Goal: Task Accomplishment & Management: Use online tool/utility

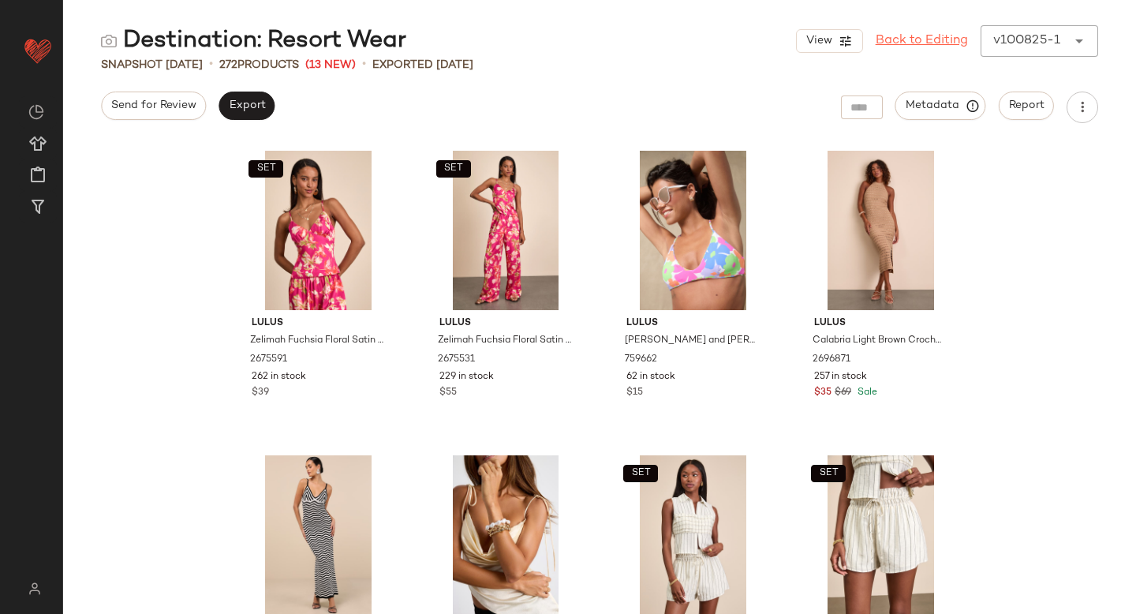
click at [900, 43] on link "Back to Editing" at bounding box center [922, 41] width 92 height 19
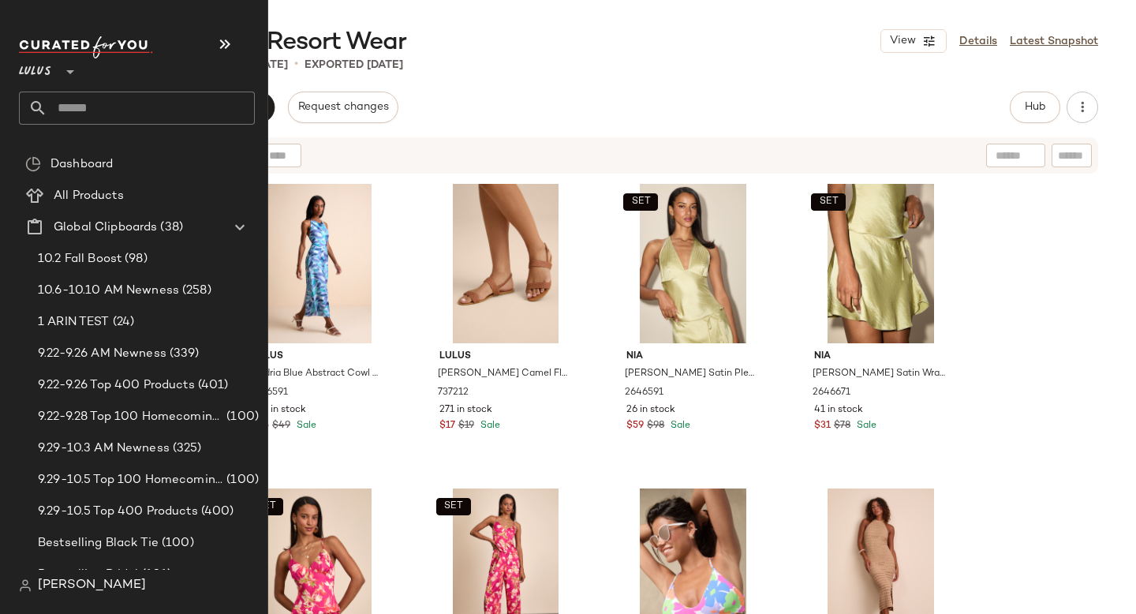
click at [76, 117] on input "text" at bounding box center [150, 108] width 207 height 33
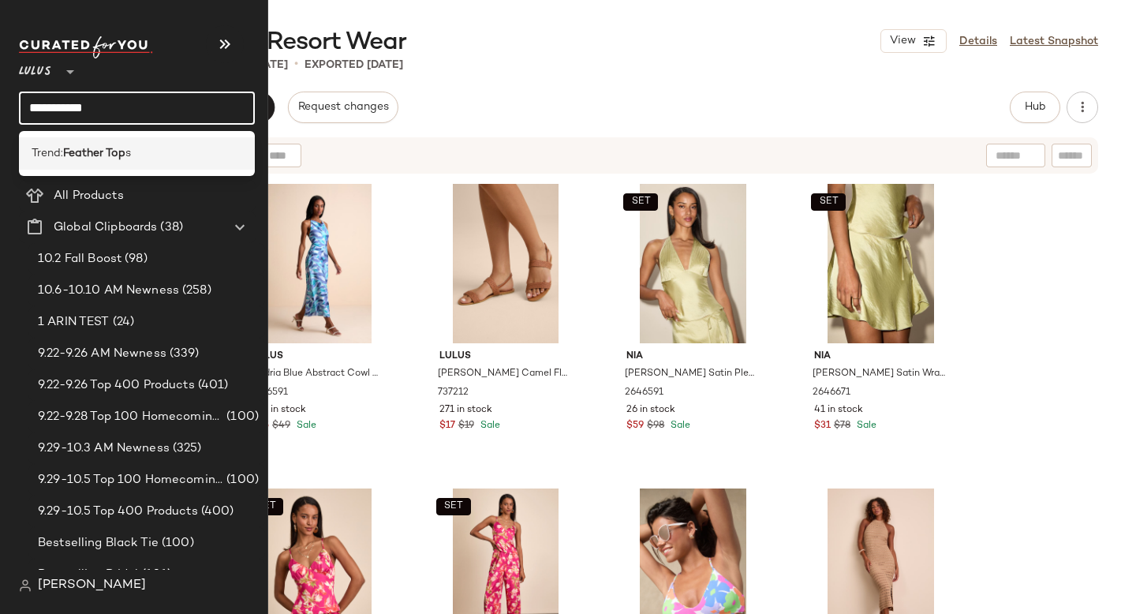
type input "**********"
click at [68, 154] on b "Feather Top" at bounding box center [94, 153] width 62 height 17
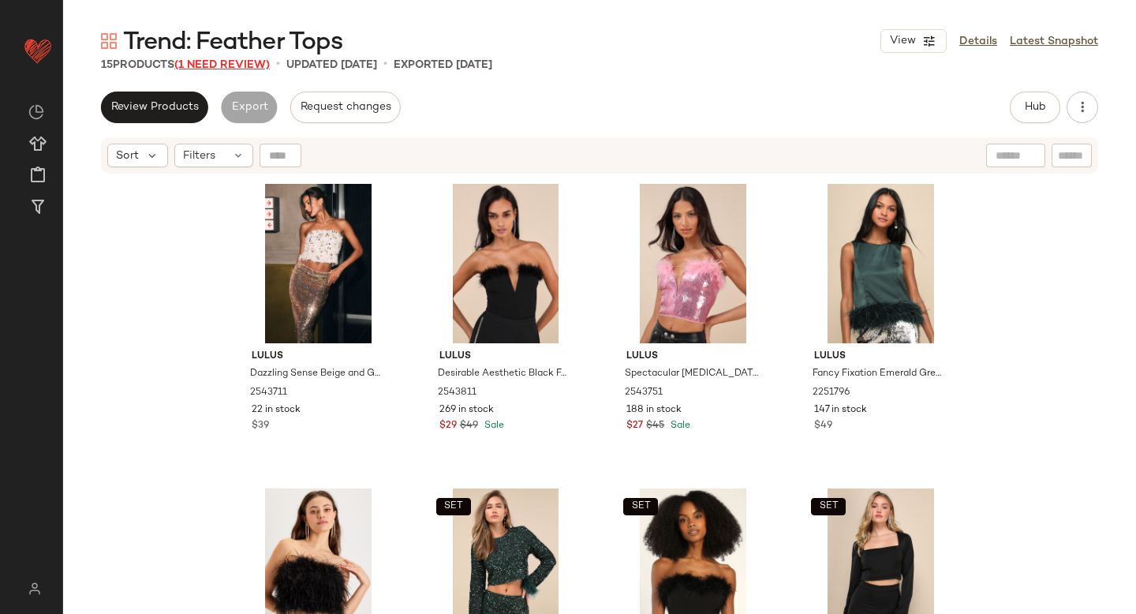
click at [194, 69] on span "(1 Need Review)" at bounding box center [221, 65] width 95 height 12
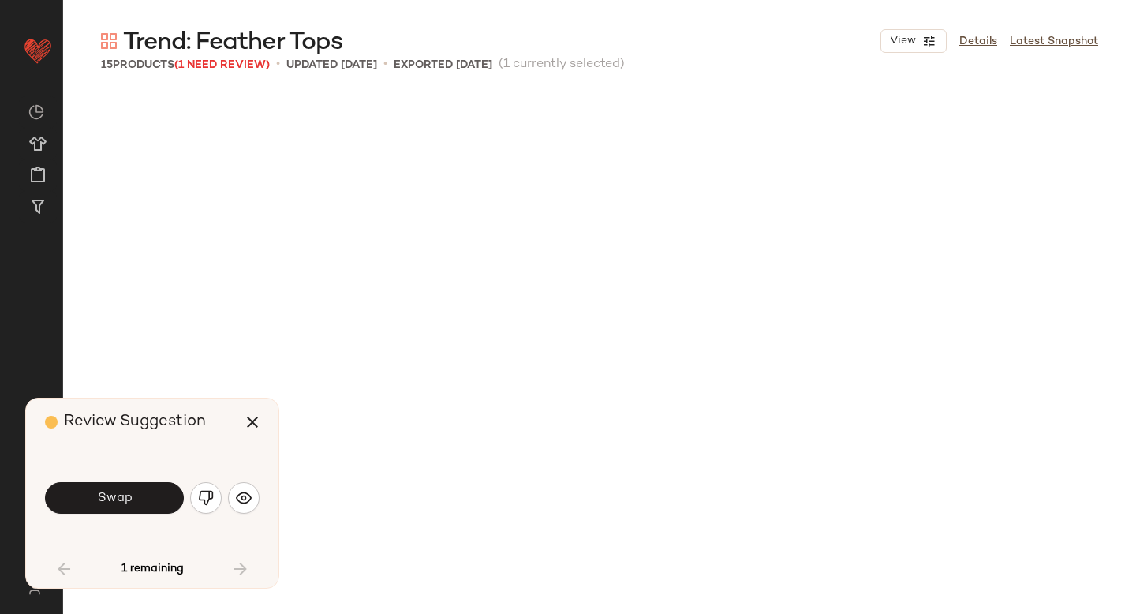
scroll to position [699, 0]
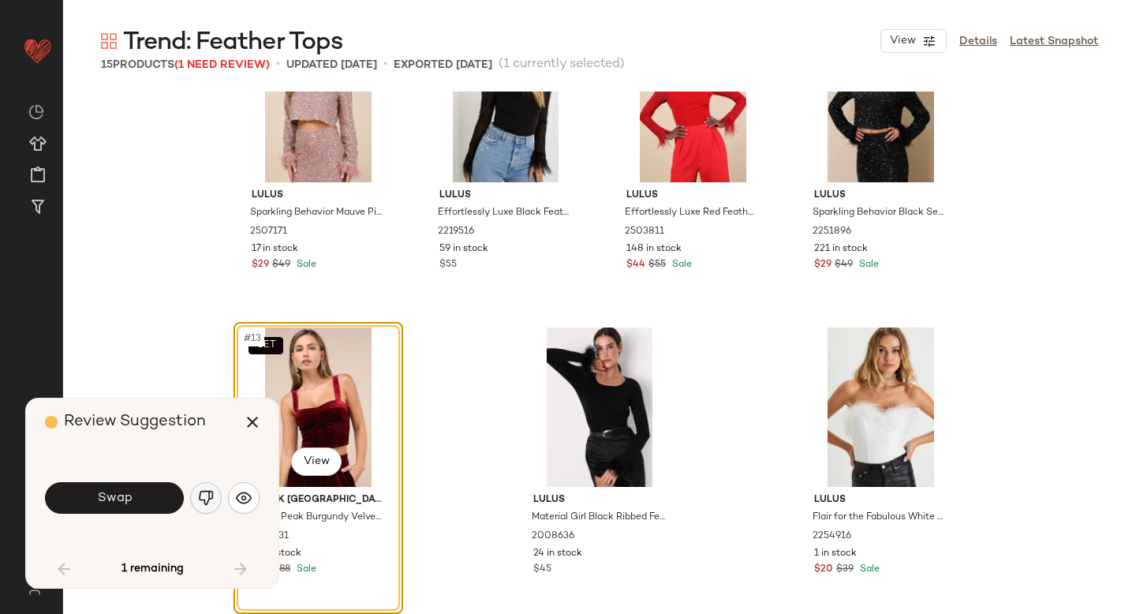
click at [206, 499] on img "button" at bounding box center [206, 498] width 16 height 16
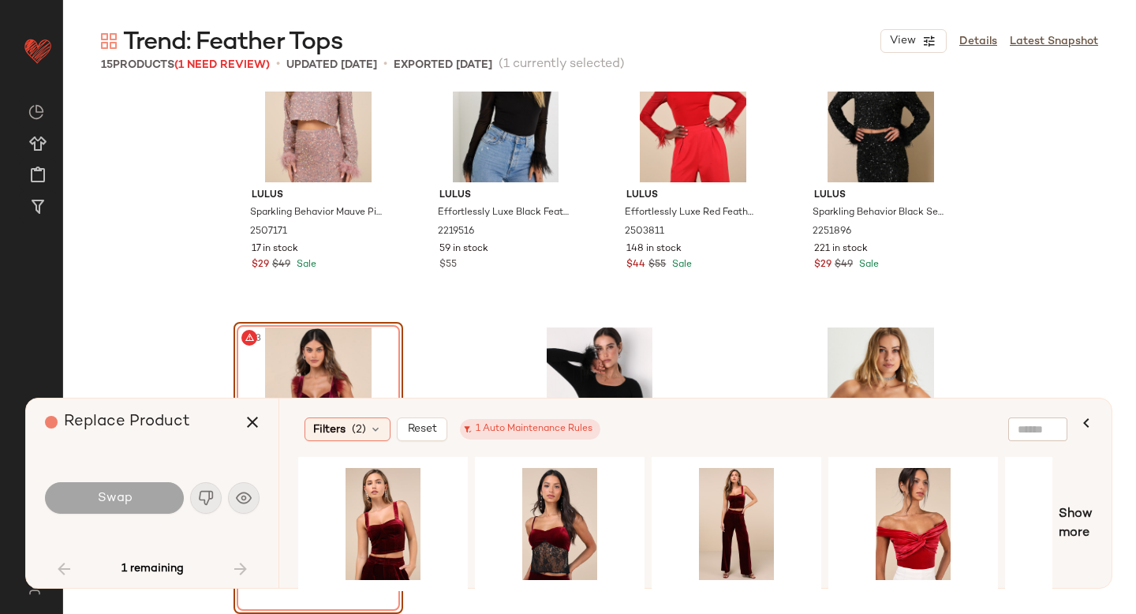
click at [327, 354] on div "#13 View" at bounding box center [318, 406] width 159 height 159
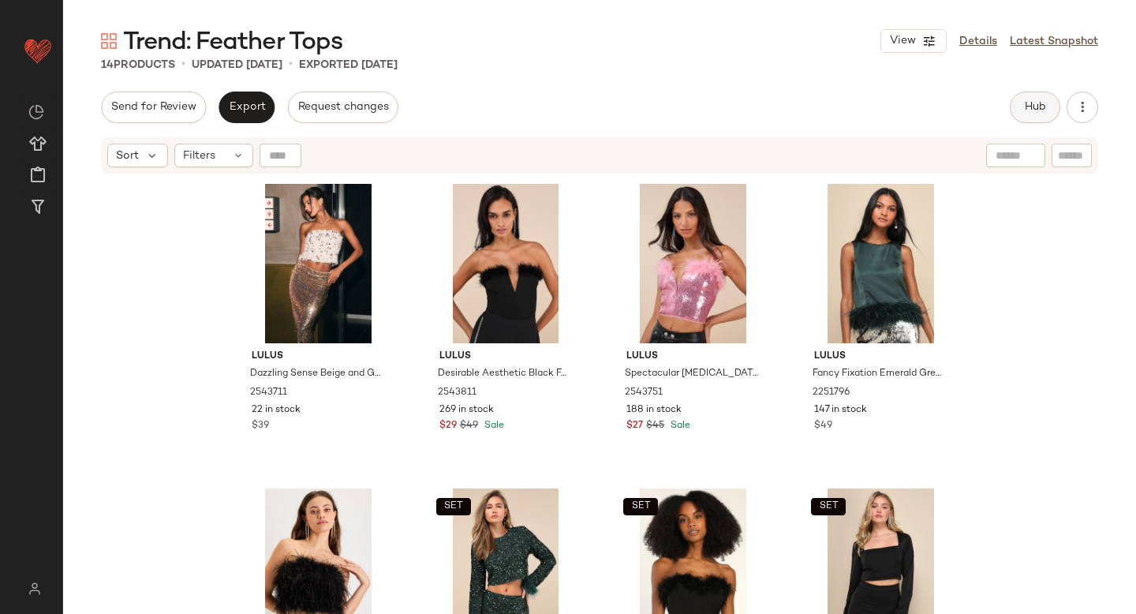
click at [1021, 106] on button "Hub" at bounding box center [1035, 108] width 50 height 32
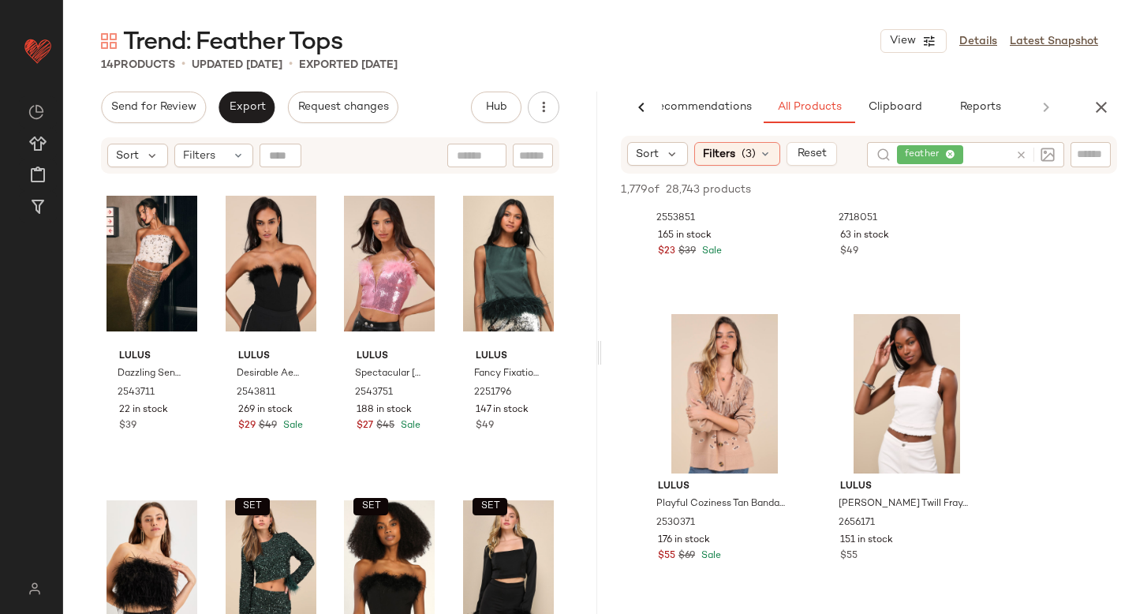
scroll to position [1402, 0]
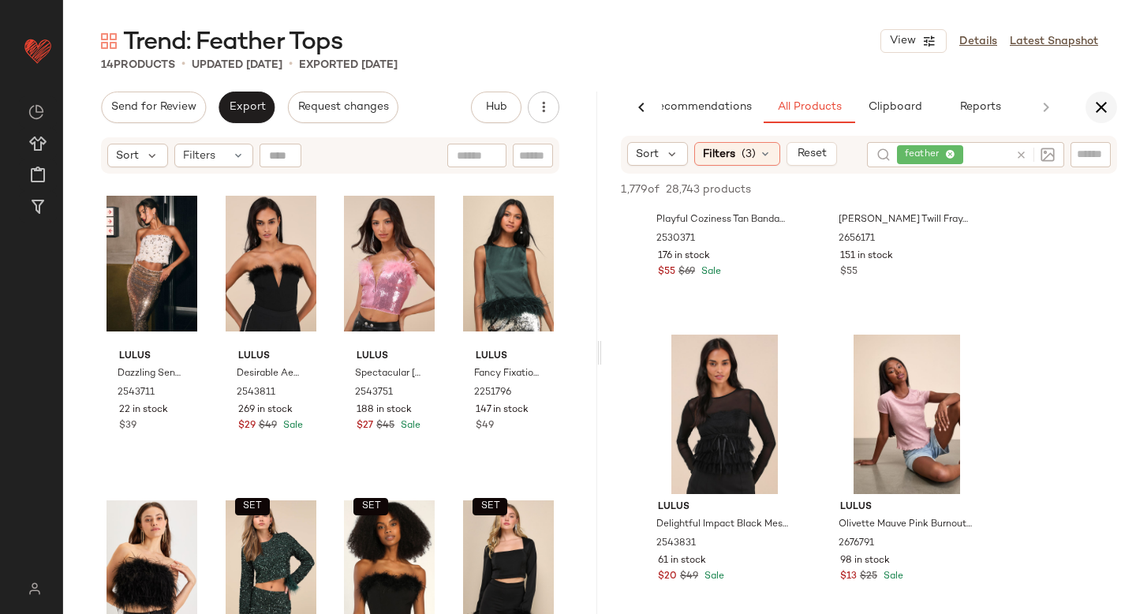
click at [1112, 99] on button "button" at bounding box center [1101, 108] width 32 height 32
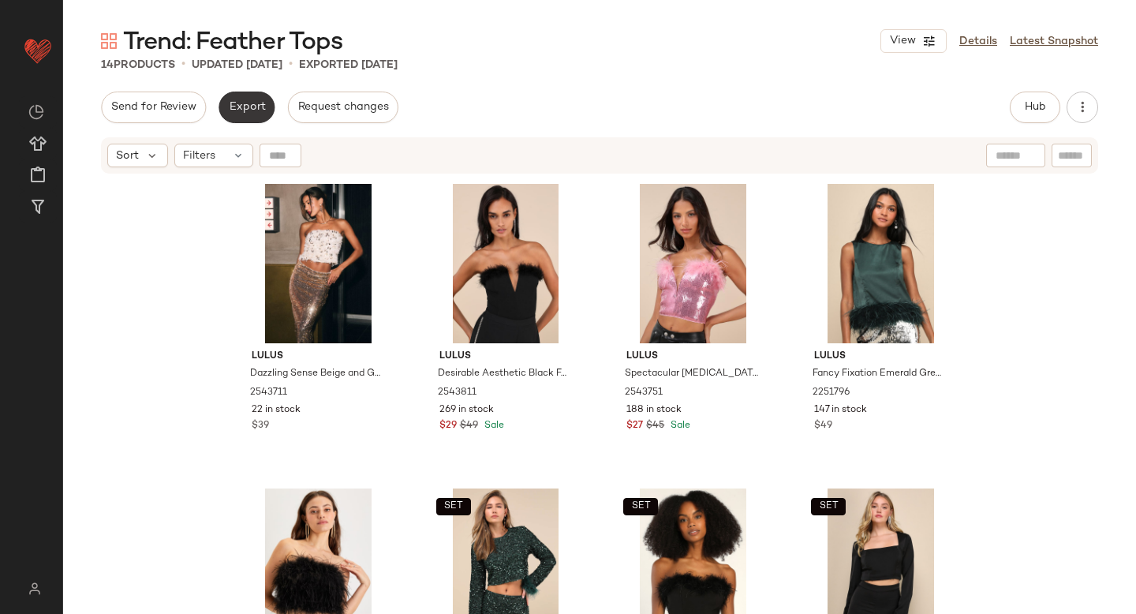
click at [254, 101] on span "Export" at bounding box center [246, 107] width 37 height 13
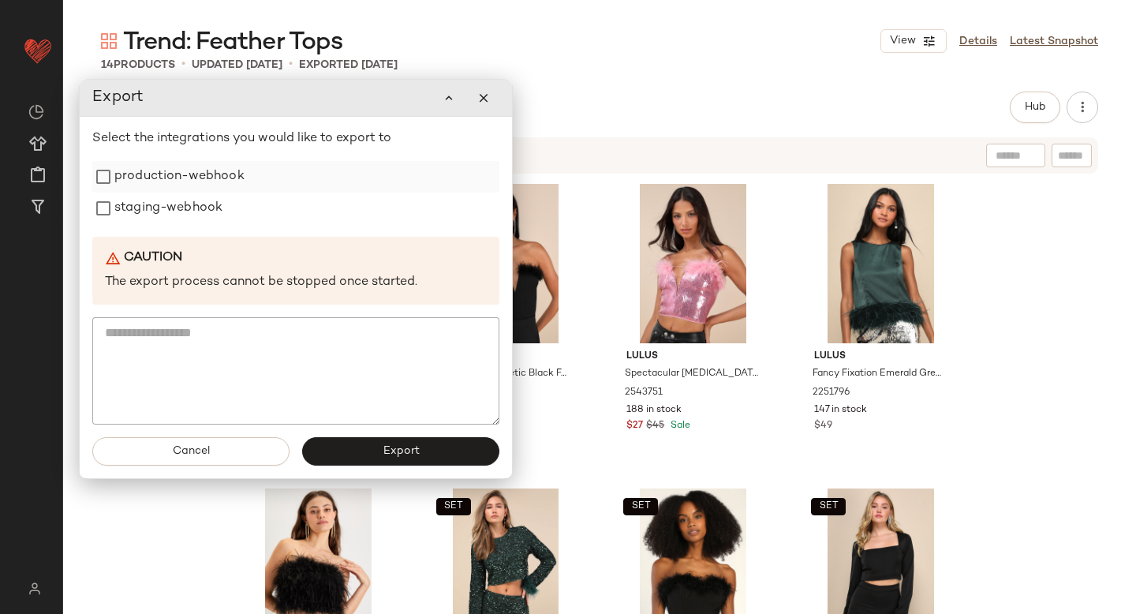
click at [216, 189] on label "production-webhook" at bounding box center [179, 177] width 130 height 32
click at [197, 203] on label "staging-webhook" at bounding box center [168, 208] width 108 height 32
click at [342, 454] on button "Export" at bounding box center [400, 451] width 197 height 28
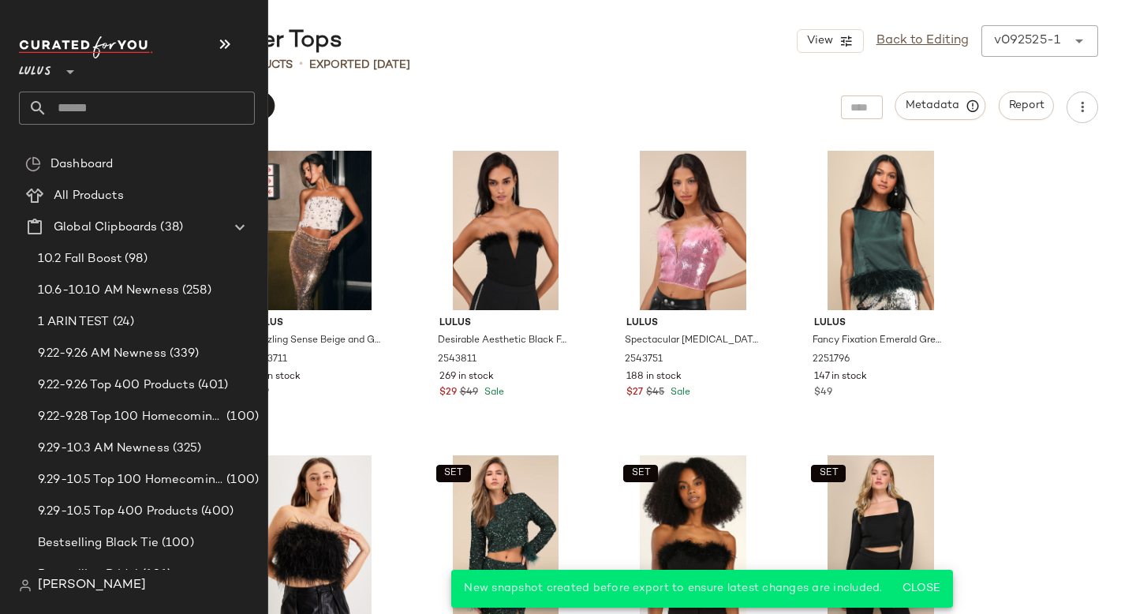
click at [103, 113] on input "text" at bounding box center [150, 108] width 207 height 33
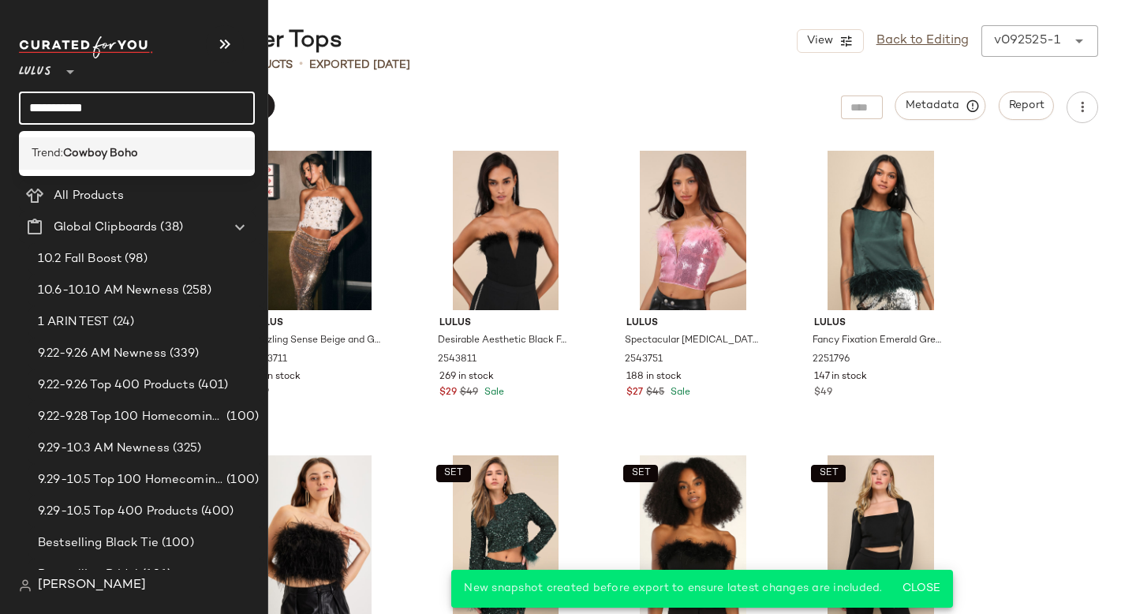
type input "**********"
click at [140, 144] on div "Trend: Cowboy Boho" at bounding box center [137, 153] width 236 height 32
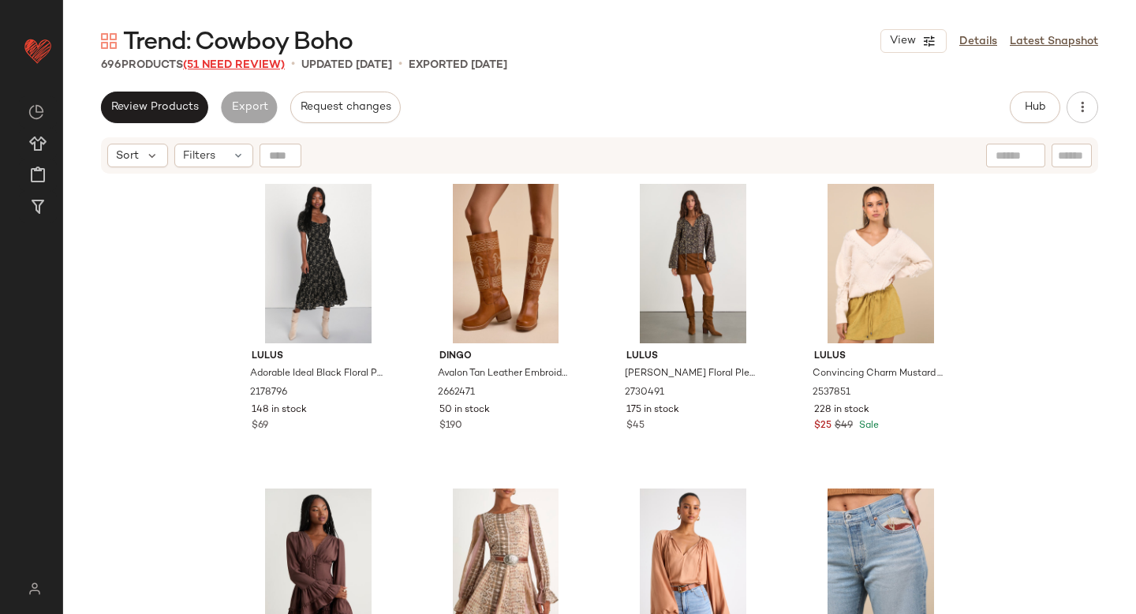
click at [223, 69] on span "(51 Need Review)" at bounding box center [234, 65] width 102 height 12
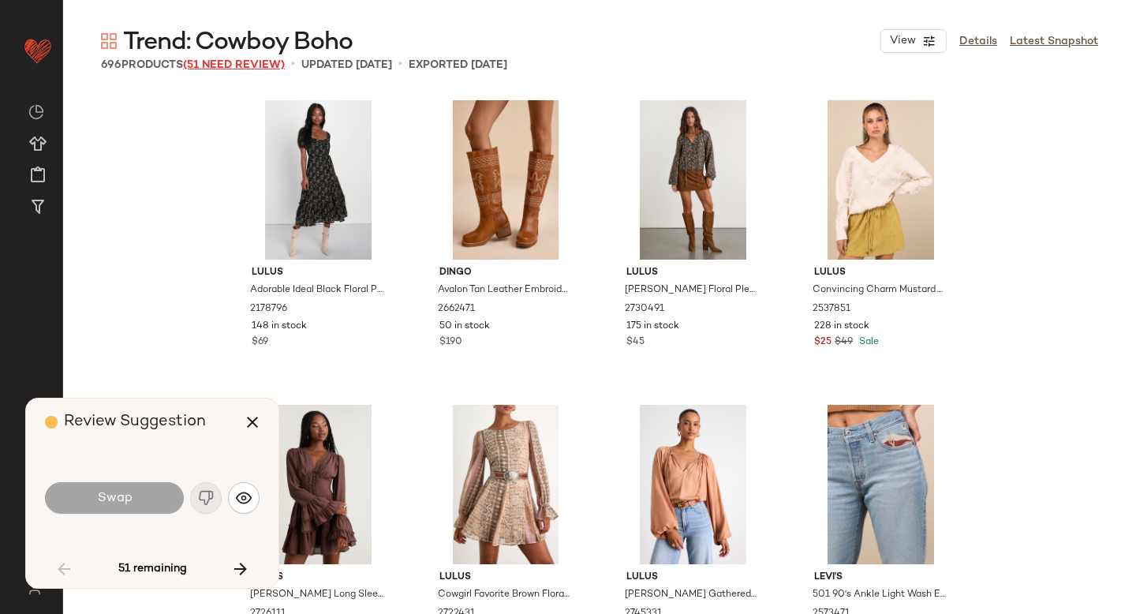
scroll to position [622, 0]
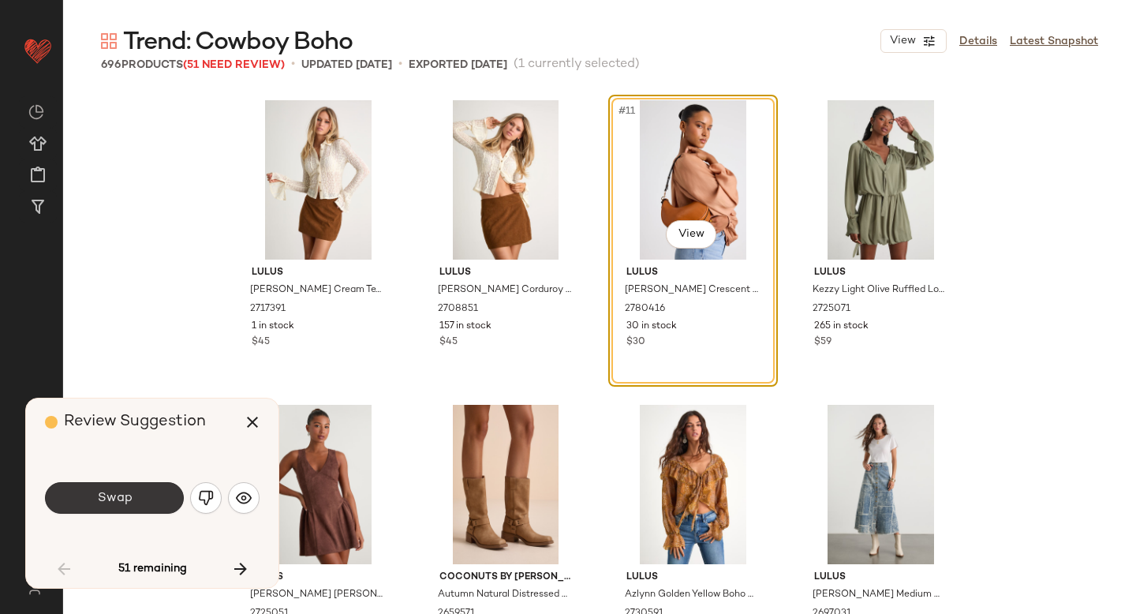
click at [151, 505] on button "Swap" at bounding box center [114, 498] width 139 height 32
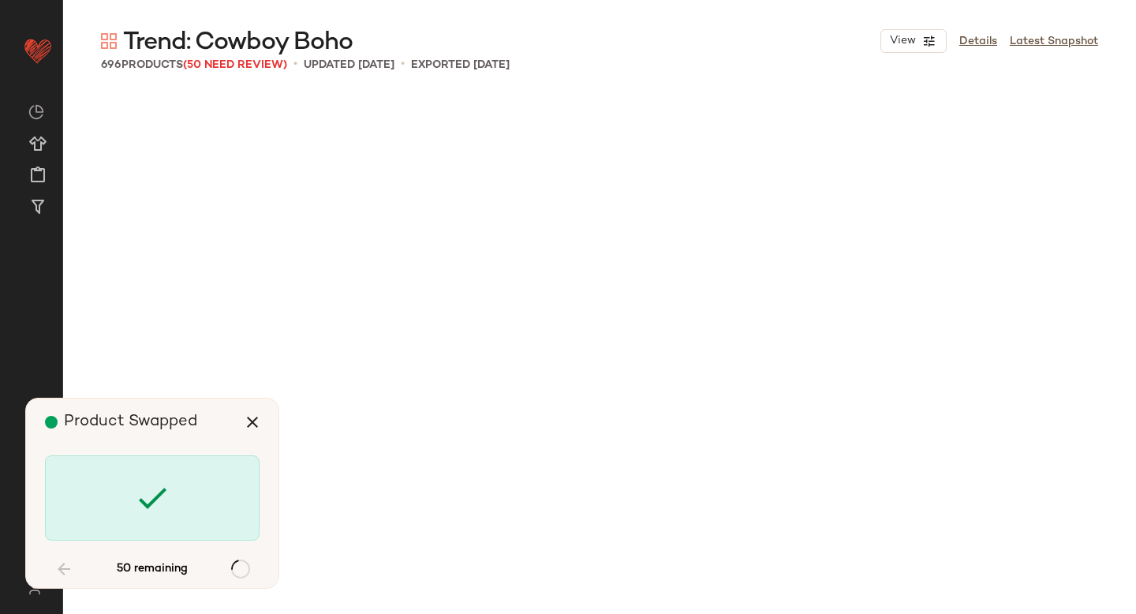
scroll to position [3350, 0]
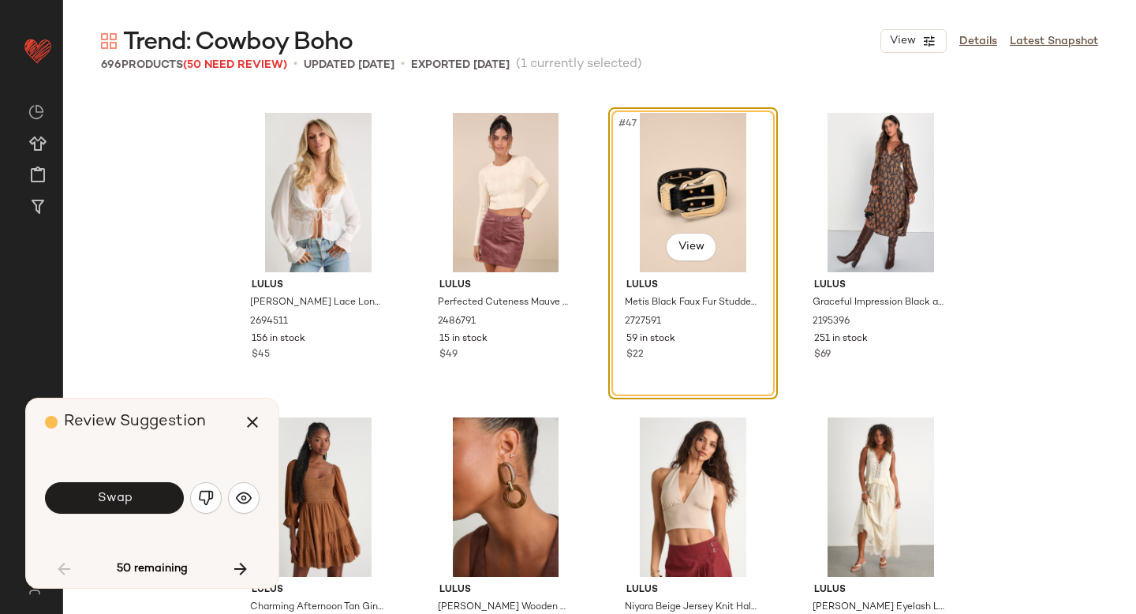
click at [151, 505] on button "Swap" at bounding box center [114, 498] width 139 height 32
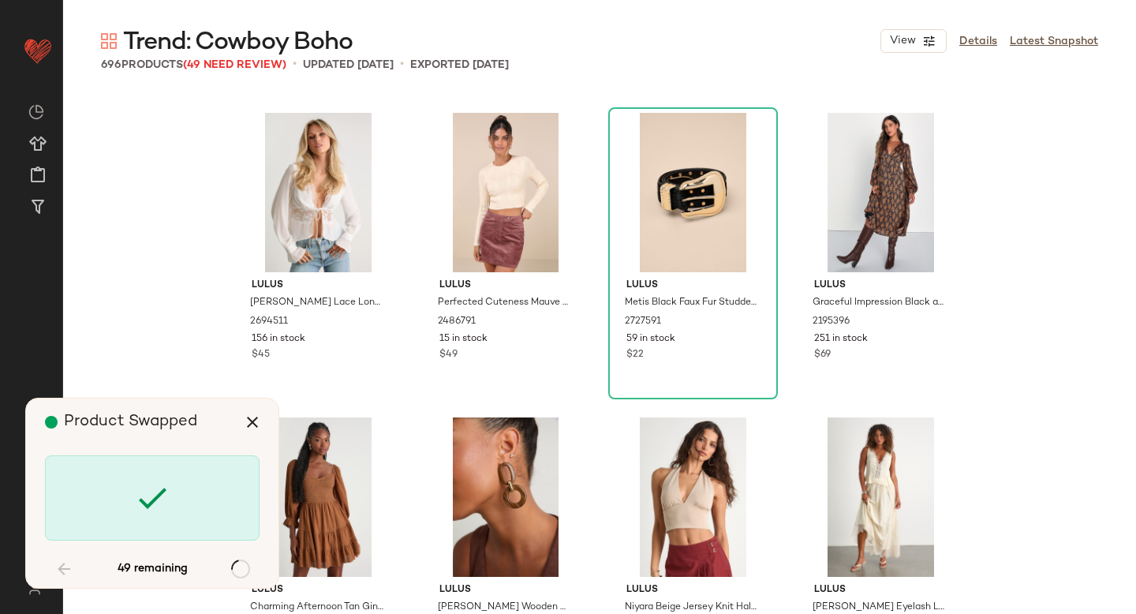
scroll to position [6699, 0]
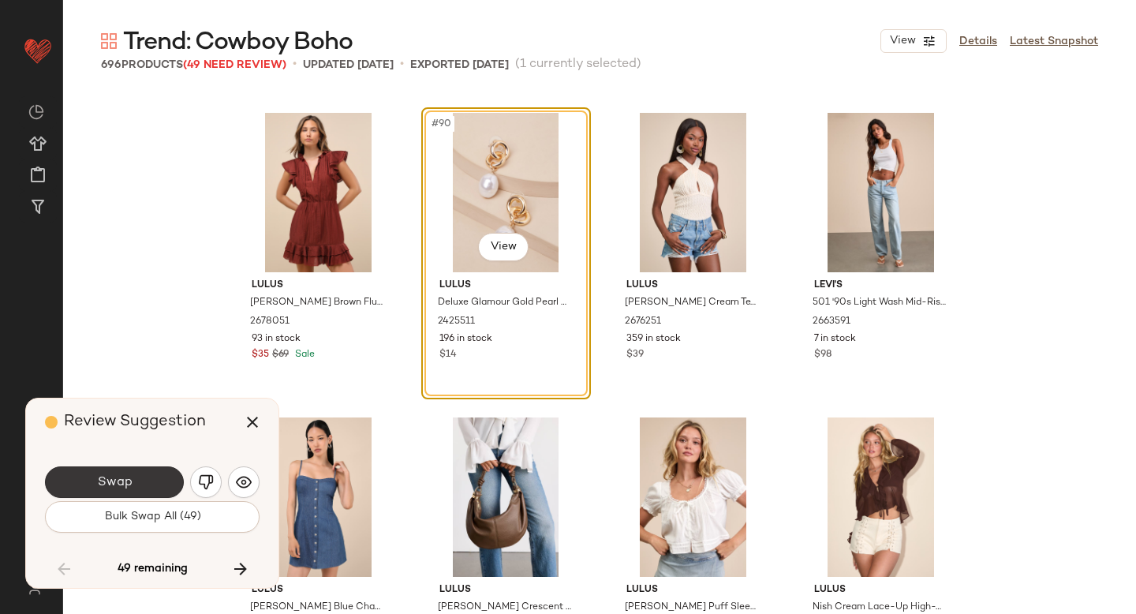
click at [144, 473] on button "Swap" at bounding box center [114, 482] width 139 height 32
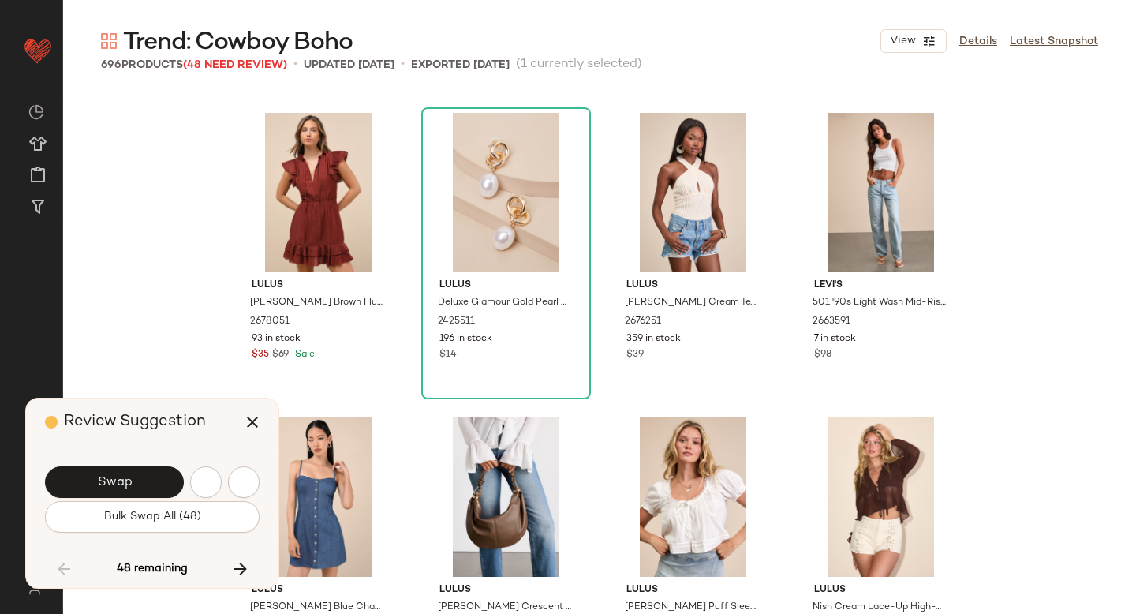
scroll to position [7613, 0]
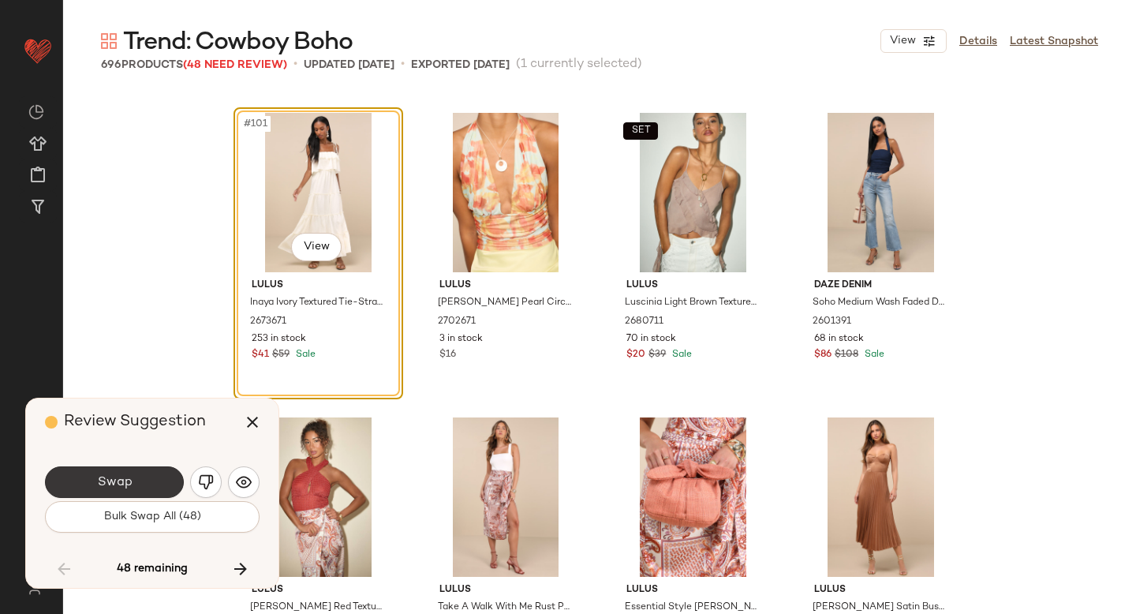
click at [131, 473] on button "Swap" at bounding box center [114, 482] width 139 height 32
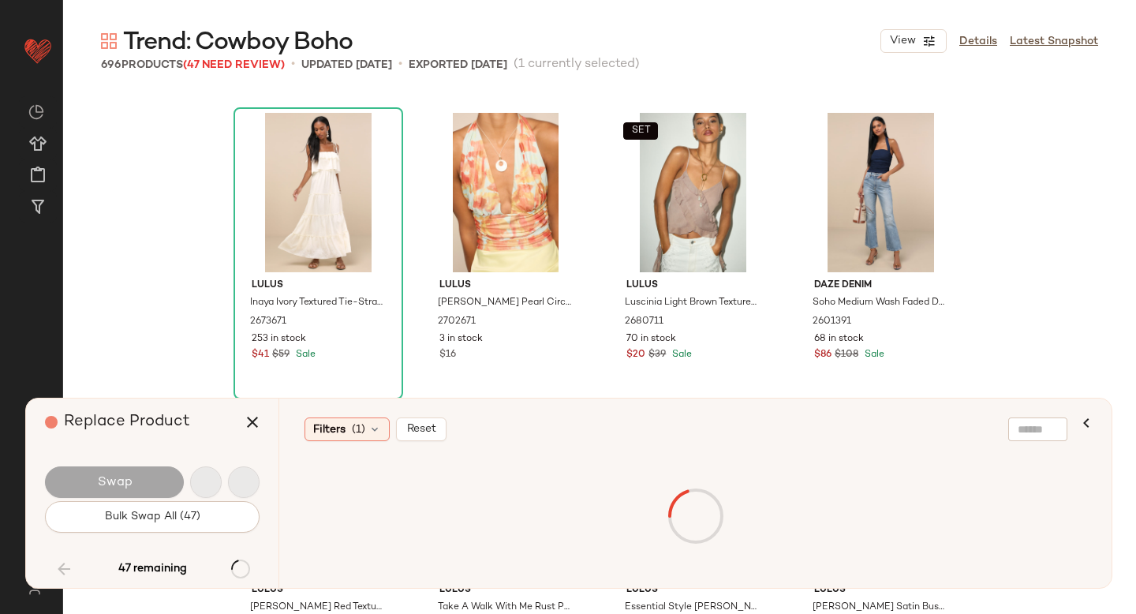
scroll to position [10658, 0]
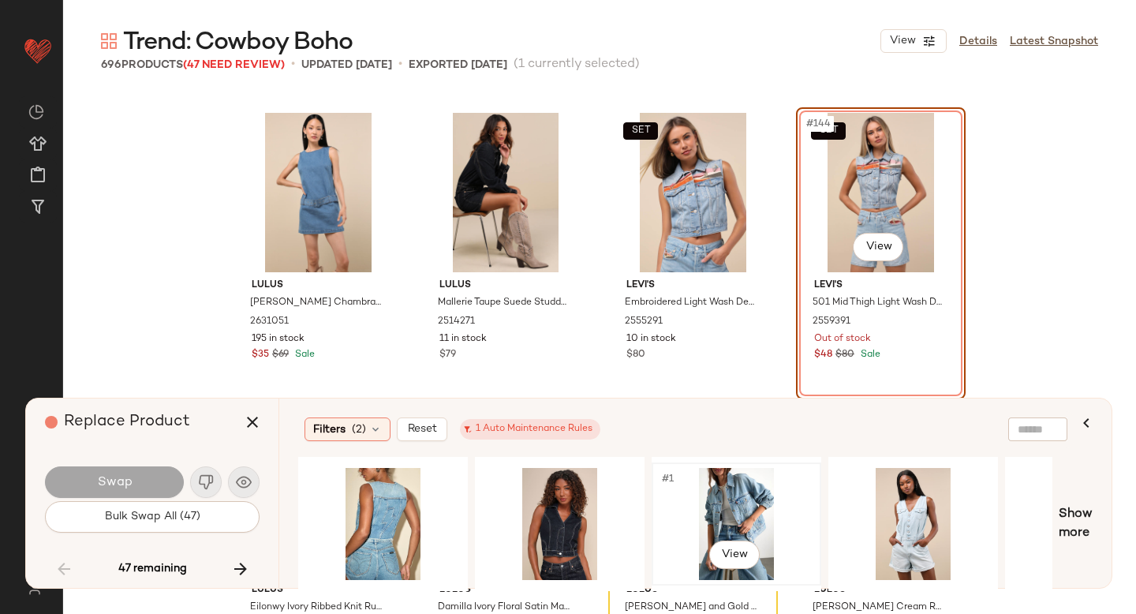
click at [720, 499] on div "#1 View" at bounding box center [736, 524] width 159 height 112
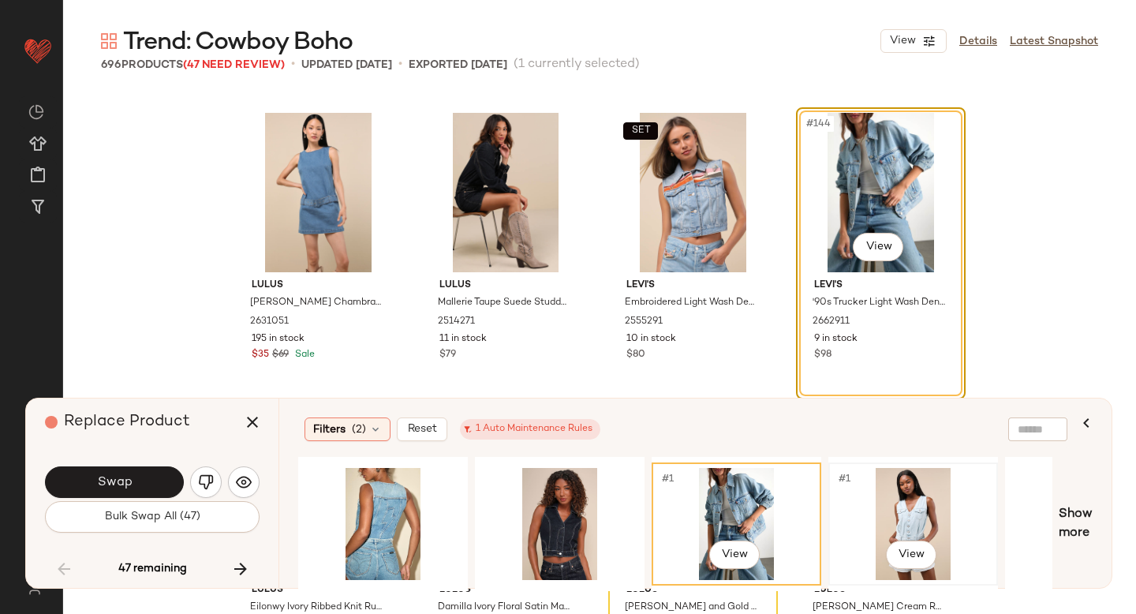
click at [900, 529] on div "#1 View" at bounding box center [913, 524] width 159 height 112
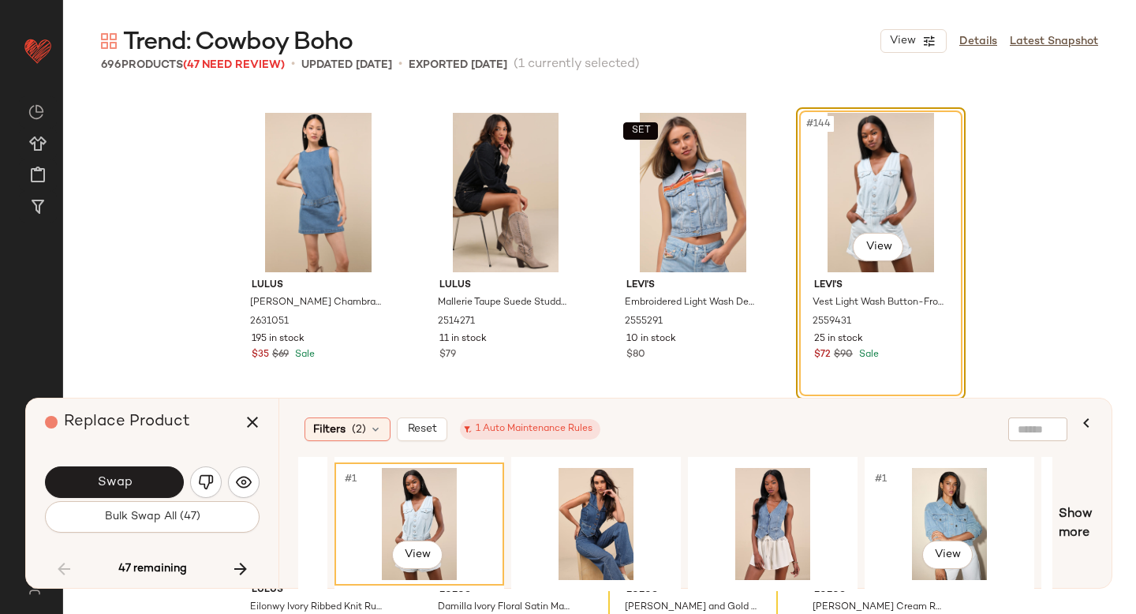
scroll to position [0, 0]
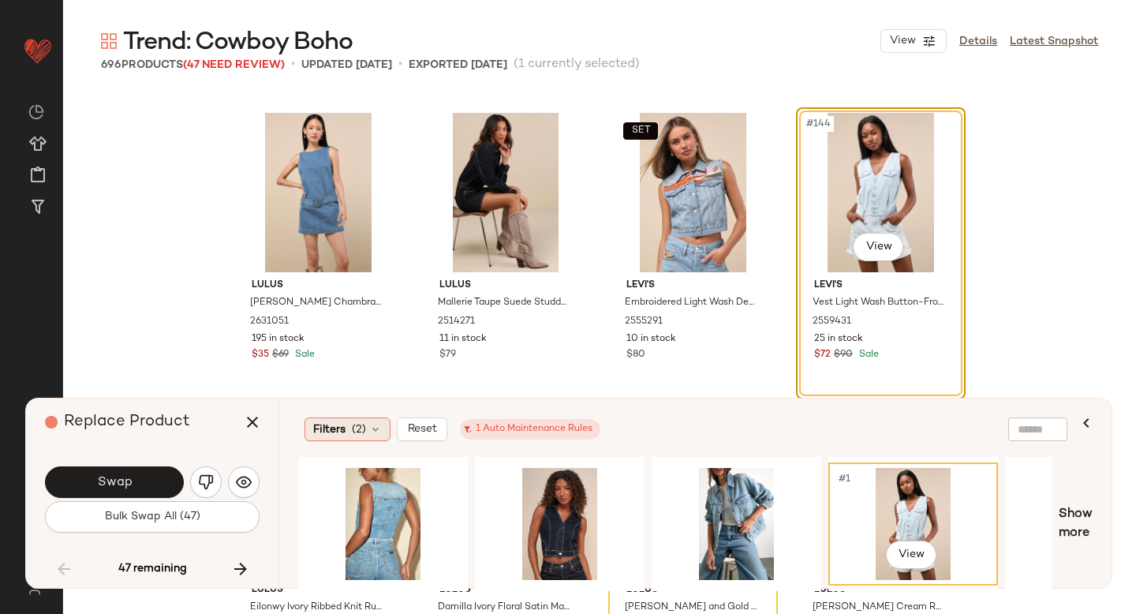
click at [352, 423] on span "(2)" at bounding box center [359, 429] width 14 height 17
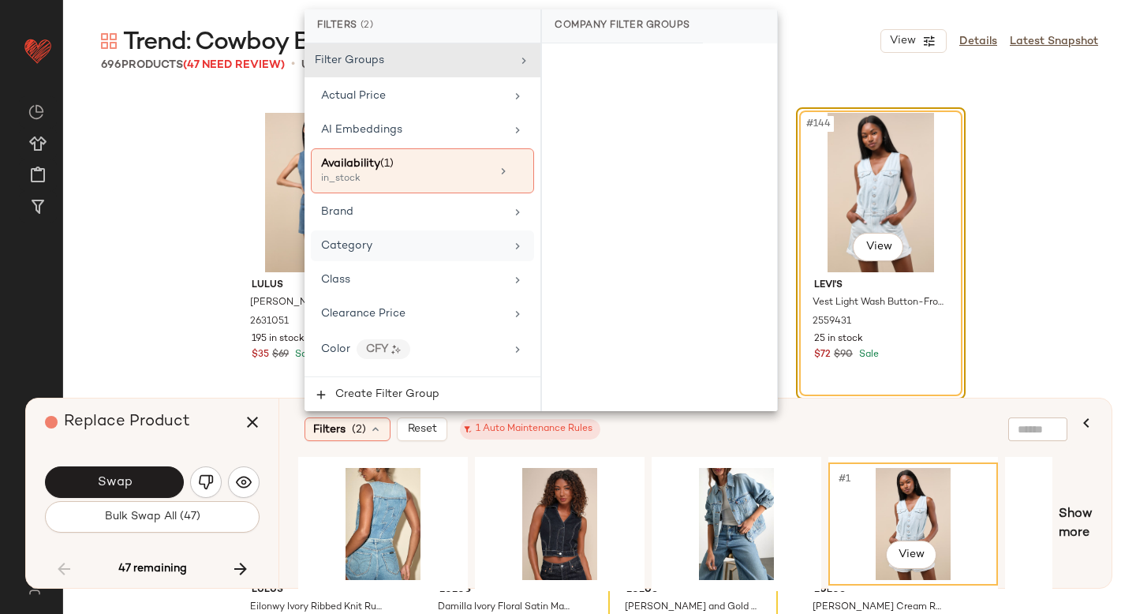
click at [428, 248] on div "Category" at bounding box center [413, 245] width 184 height 17
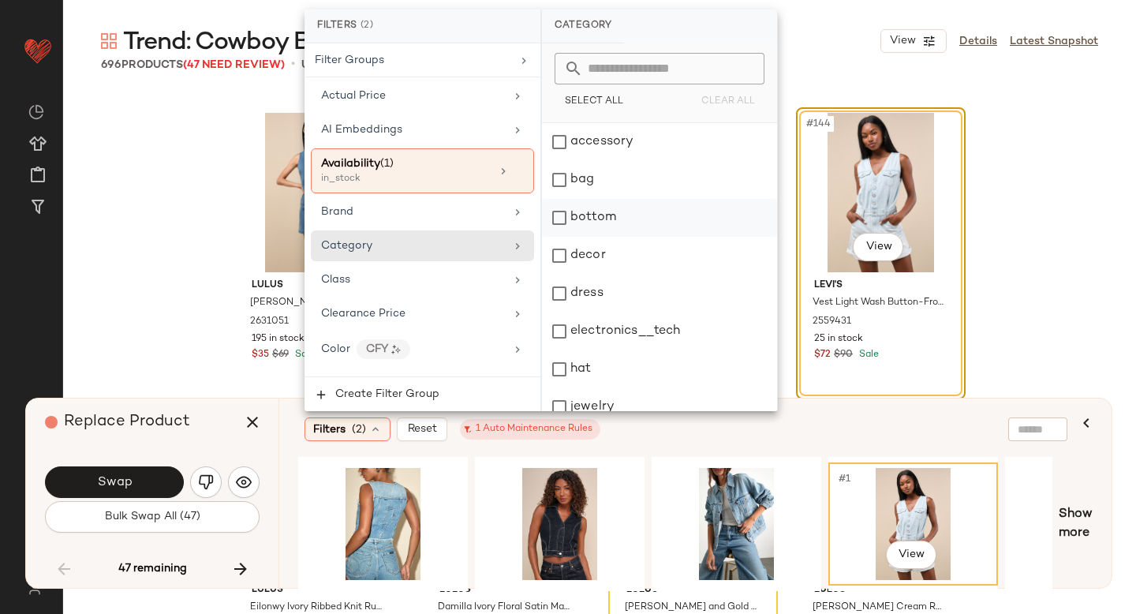
click at [570, 219] on div "bottom" at bounding box center [659, 218] width 235 height 38
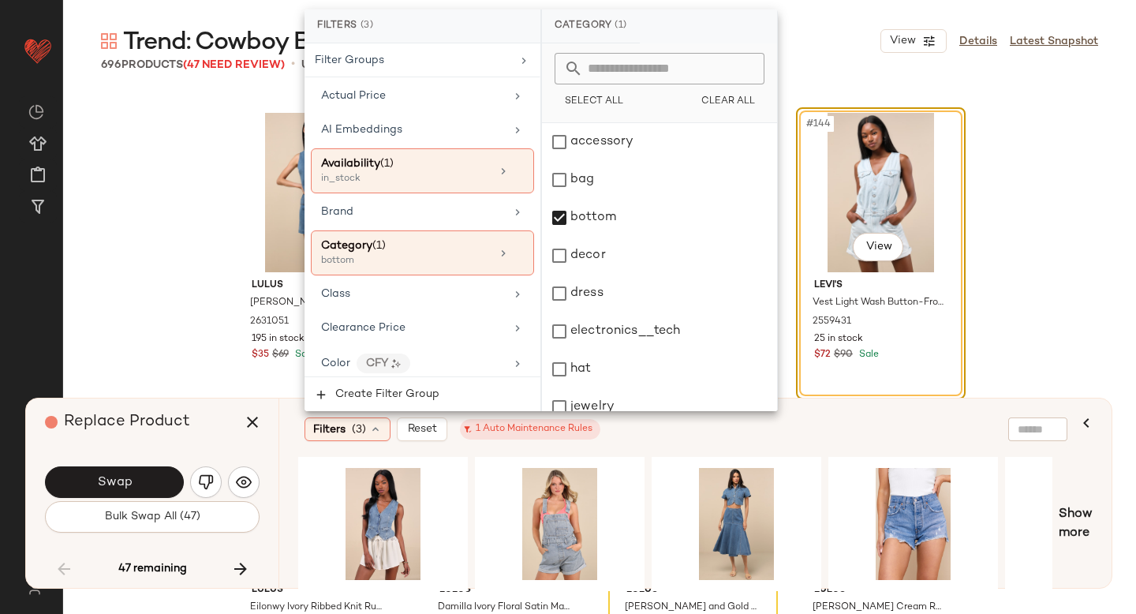
click at [671, 432] on div "Filters (3) Reset 1 Auto Maintenance Rules" at bounding box center [619, 429] width 629 height 24
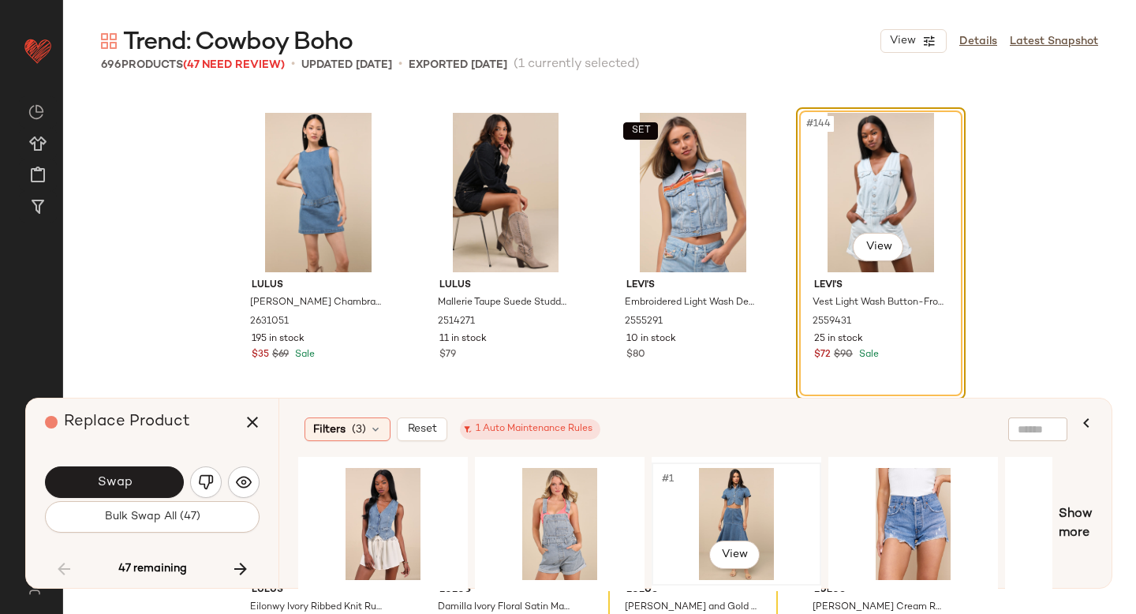
scroll to position [0, 21]
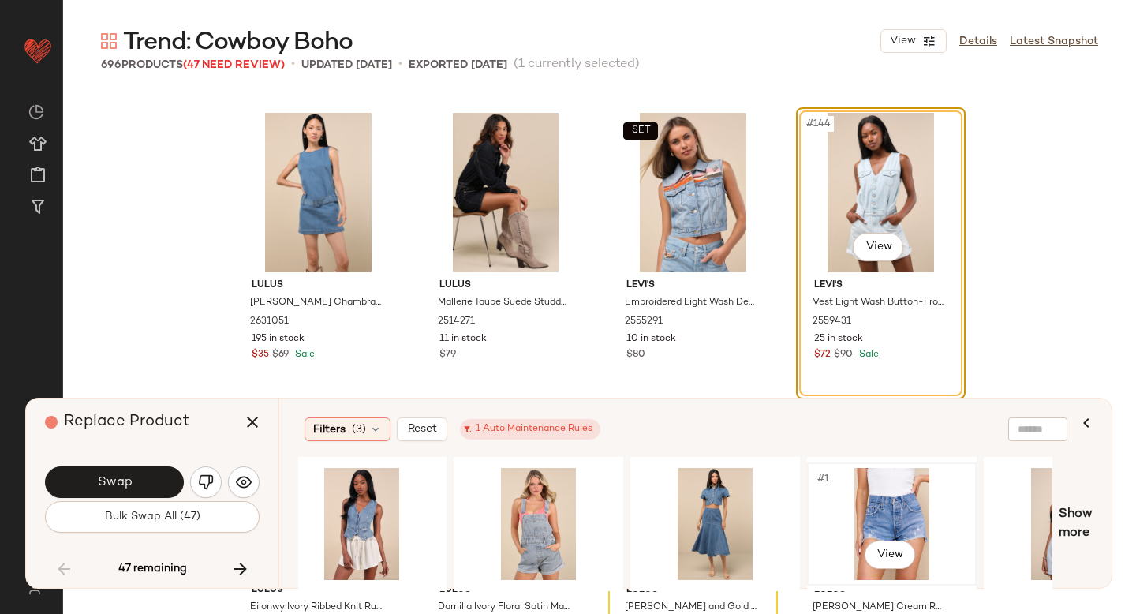
click at [840, 515] on div "#1 View" at bounding box center [892, 524] width 159 height 112
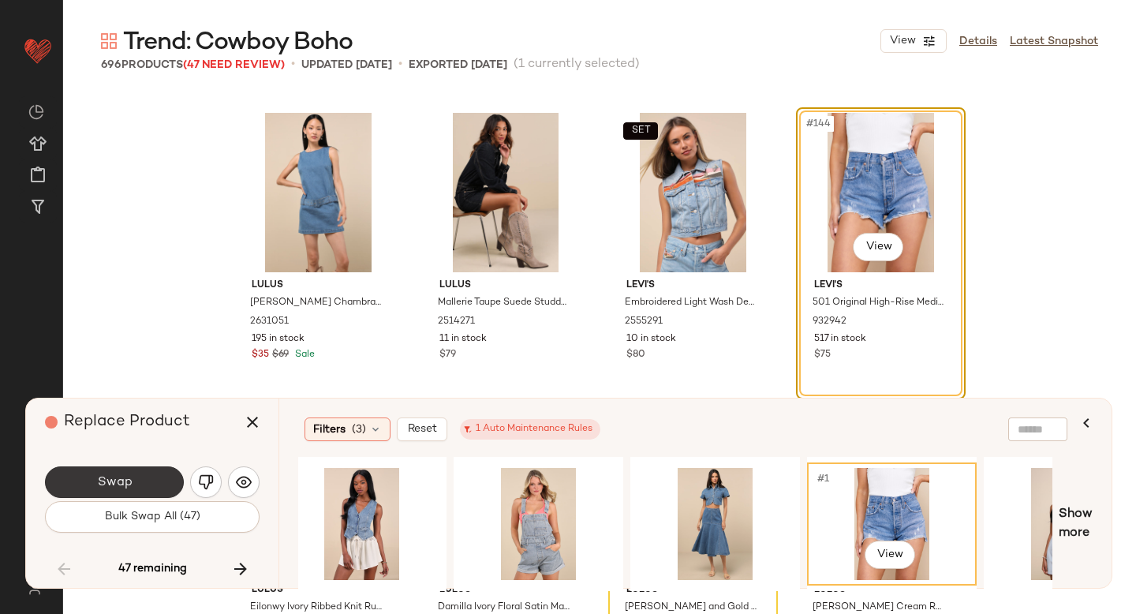
click at [149, 477] on button "Swap" at bounding box center [114, 482] width 139 height 32
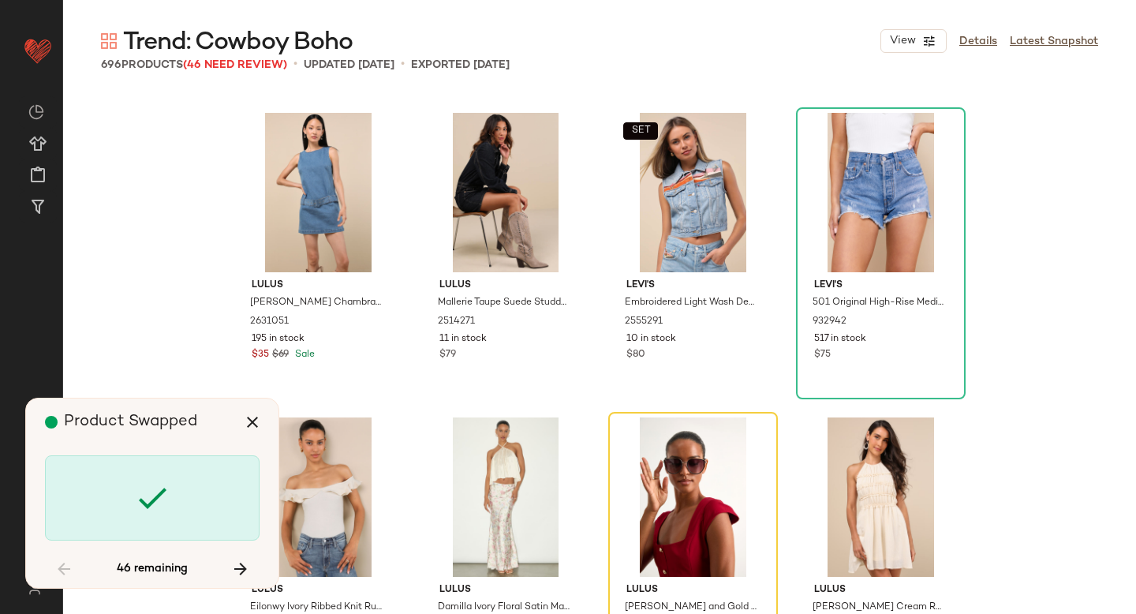
scroll to position [10962, 0]
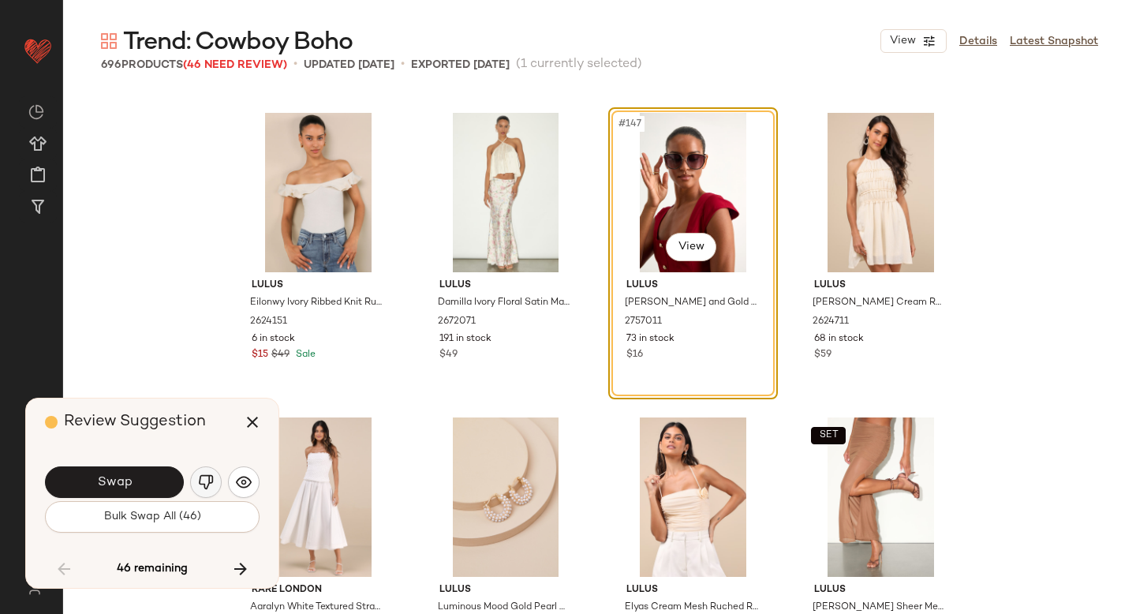
click at [202, 485] on img "button" at bounding box center [206, 482] width 16 height 16
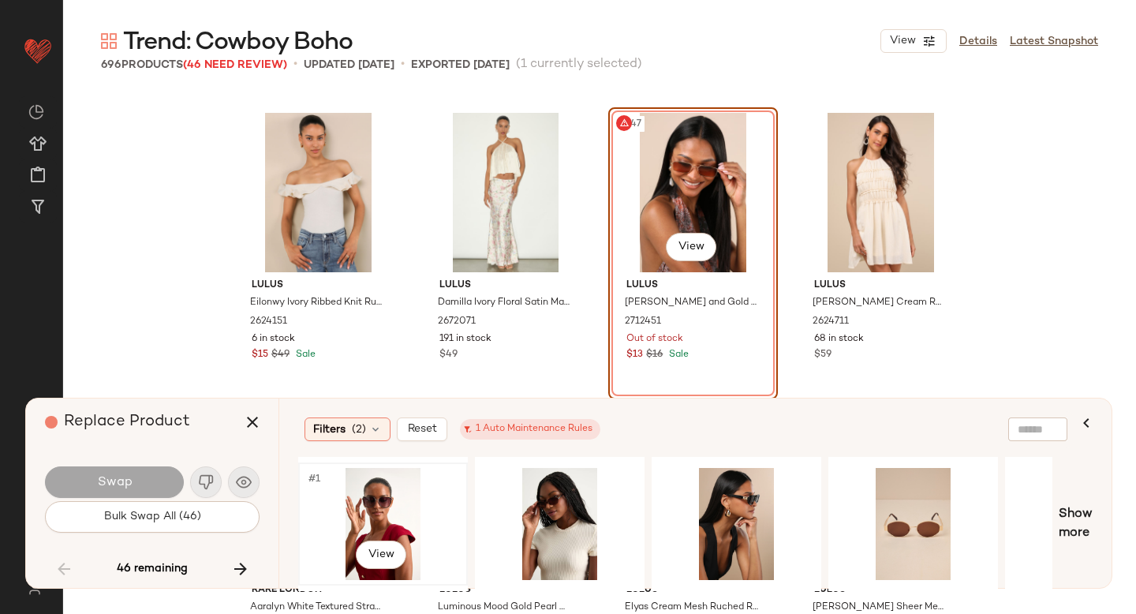
click at [398, 491] on div "#1 View" at bounding box center [383, 524] width 159 height 112
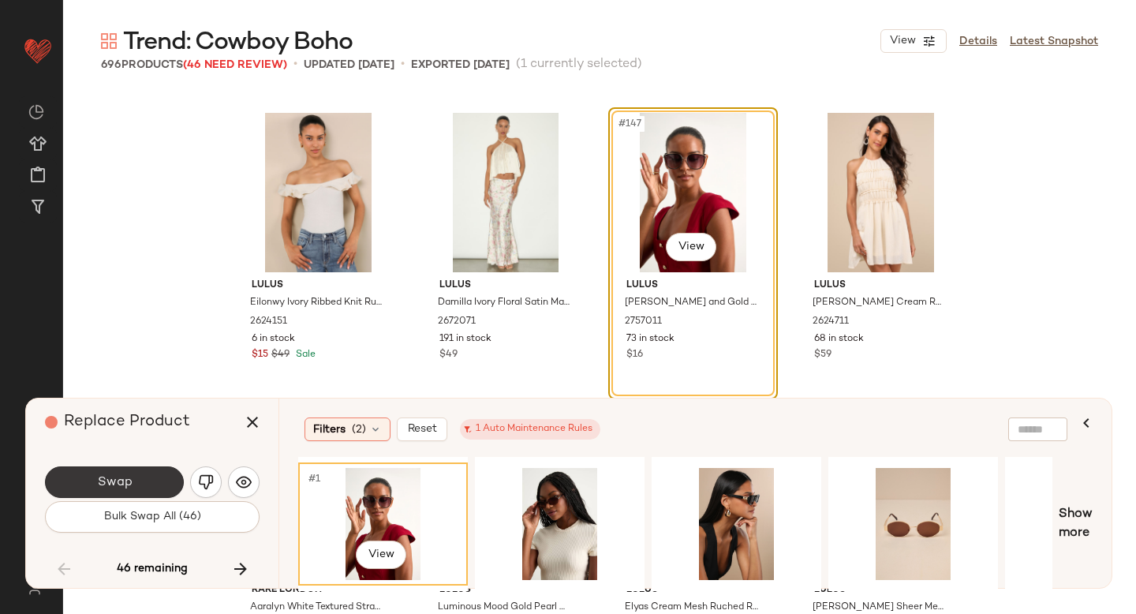
click at [99, 480] on span "Swap" at bounding box center [113, 482] width 35 height 15
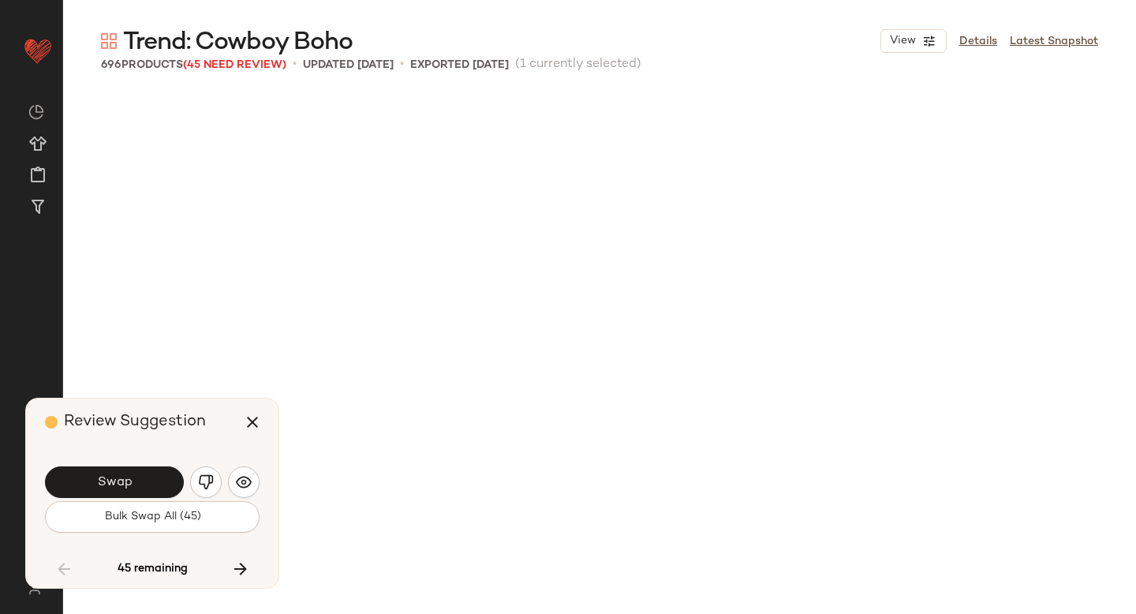
scroll to position [11571, 0]
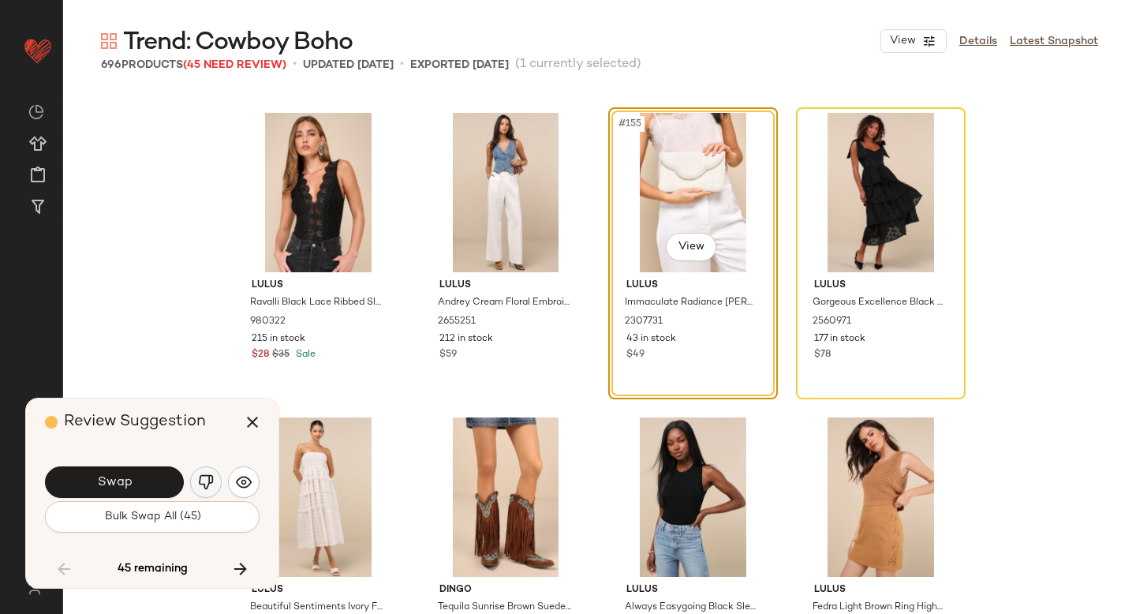
click at [196, 483] on button "button" at bounding box center [206, 482] width 32 height 32
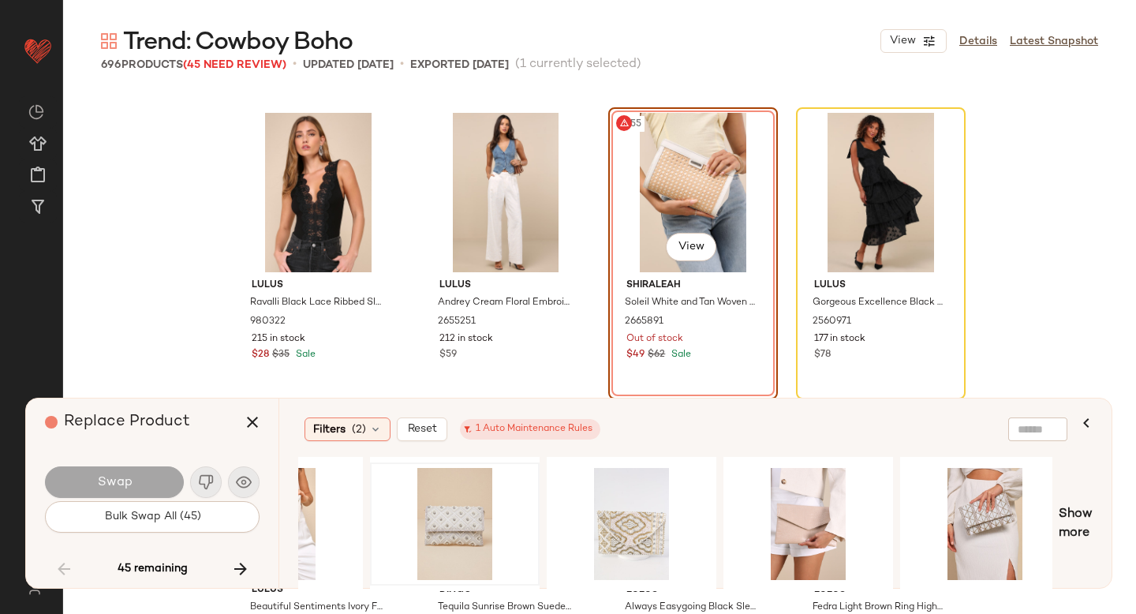
scroll to position [0, 0]
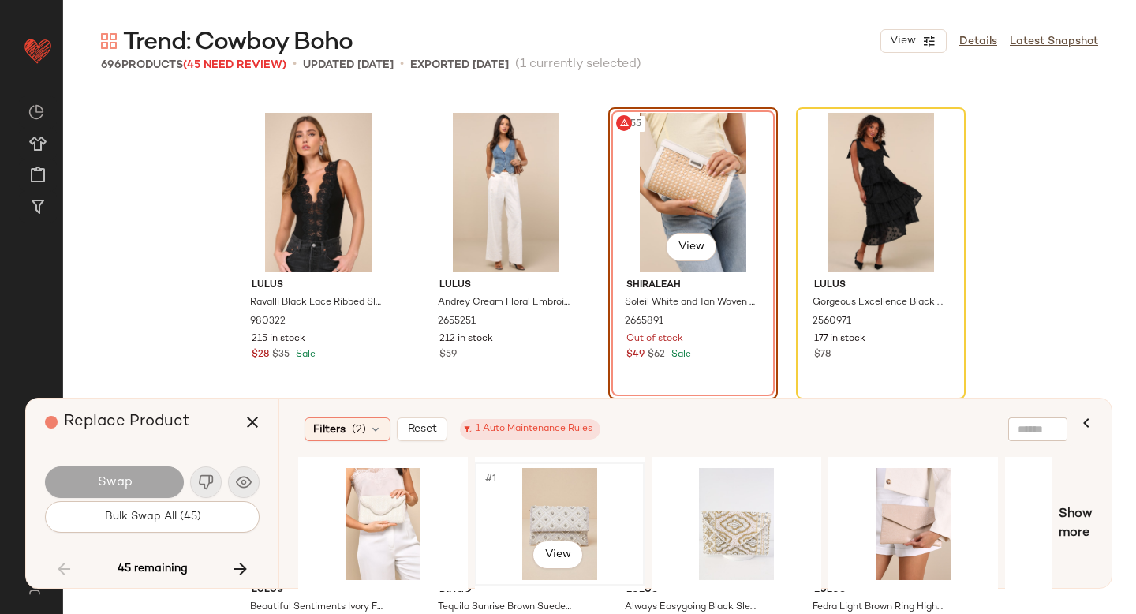
click at [573, 477] on div "#1 View" at bounding box center [559, 524] width 159 height 112
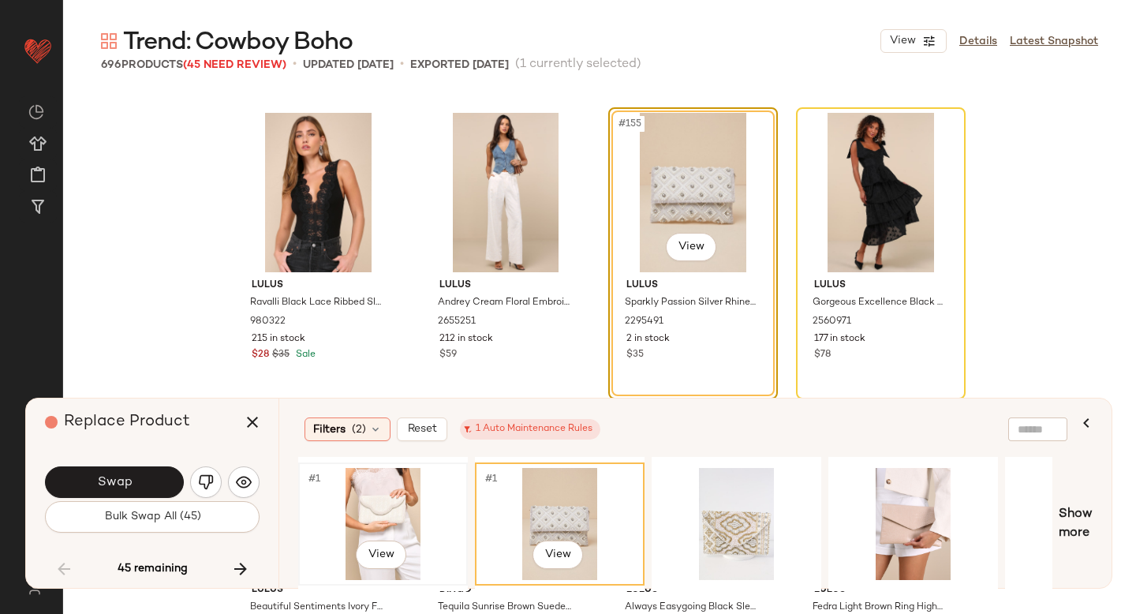
click at [355, 529] on div "#1 View" at bounding box center [383, 524] width 159 height 112
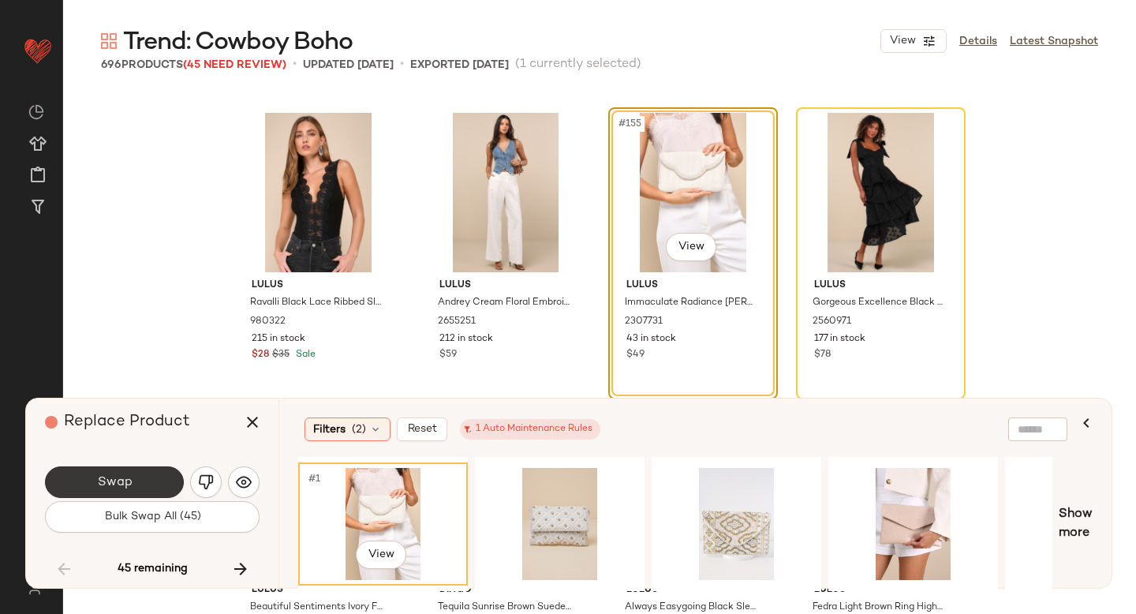
click at [138, 476] on button "Swap" at bounding box center [114, 482] width 139 height 32
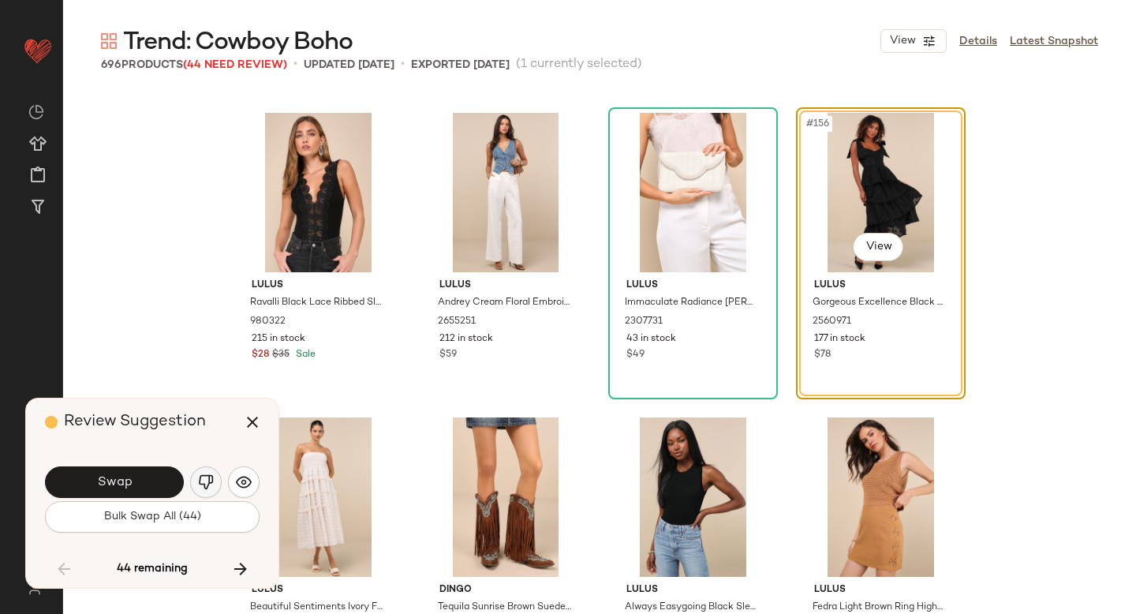
click at [207, 488] on img "button" at bounding box center [206, 482] width 16 height 16
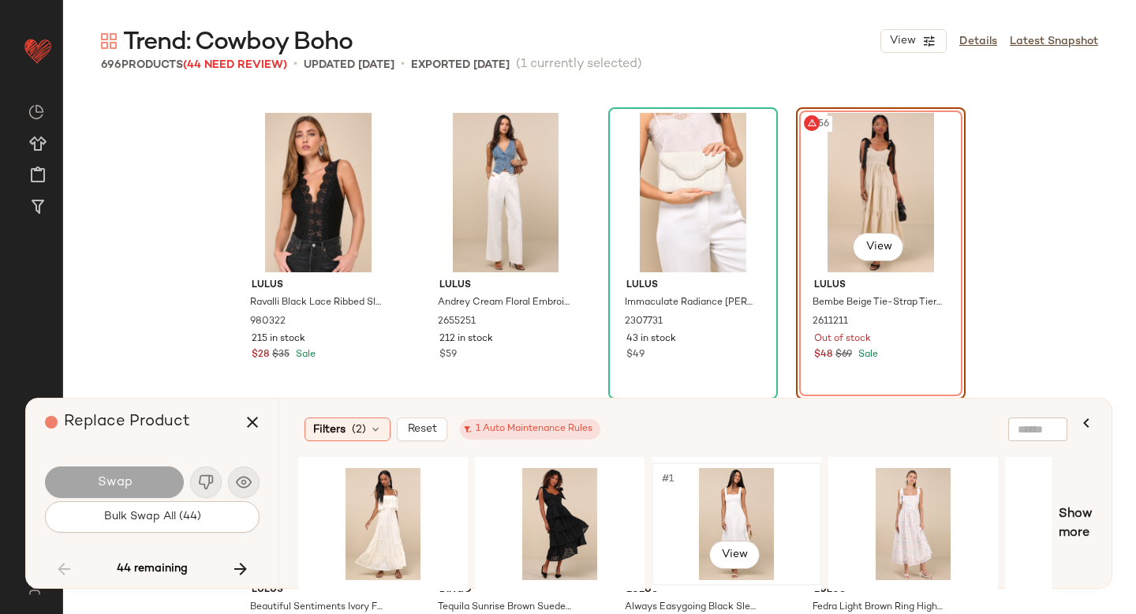
click at [743, 505] on div "#1 View" at bounding box center [736, 524] width 159 height 112
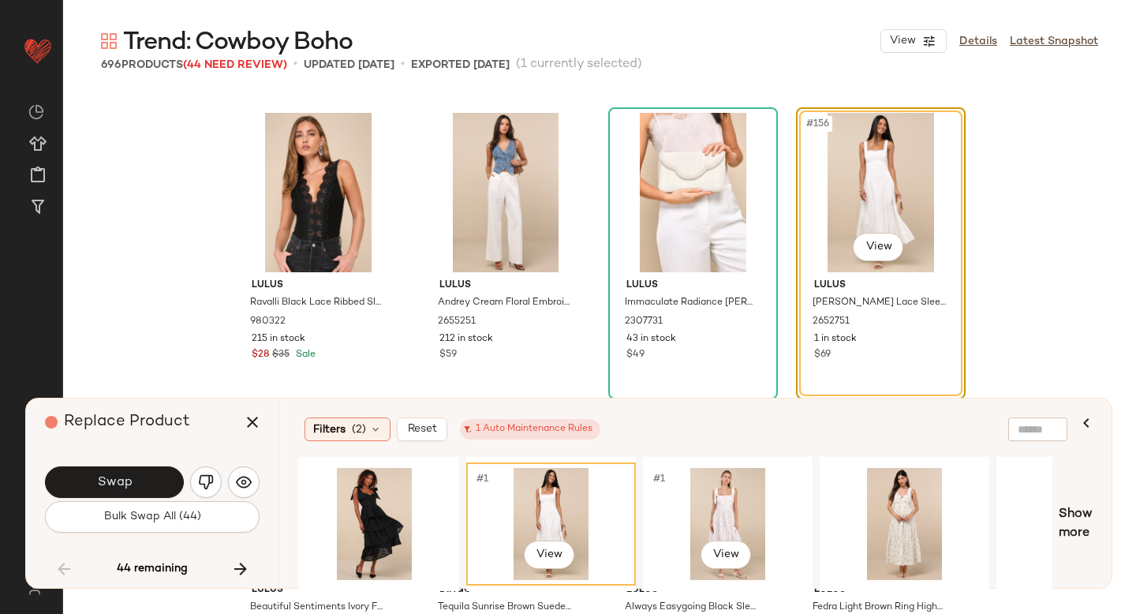
scroll to position [0, 204]
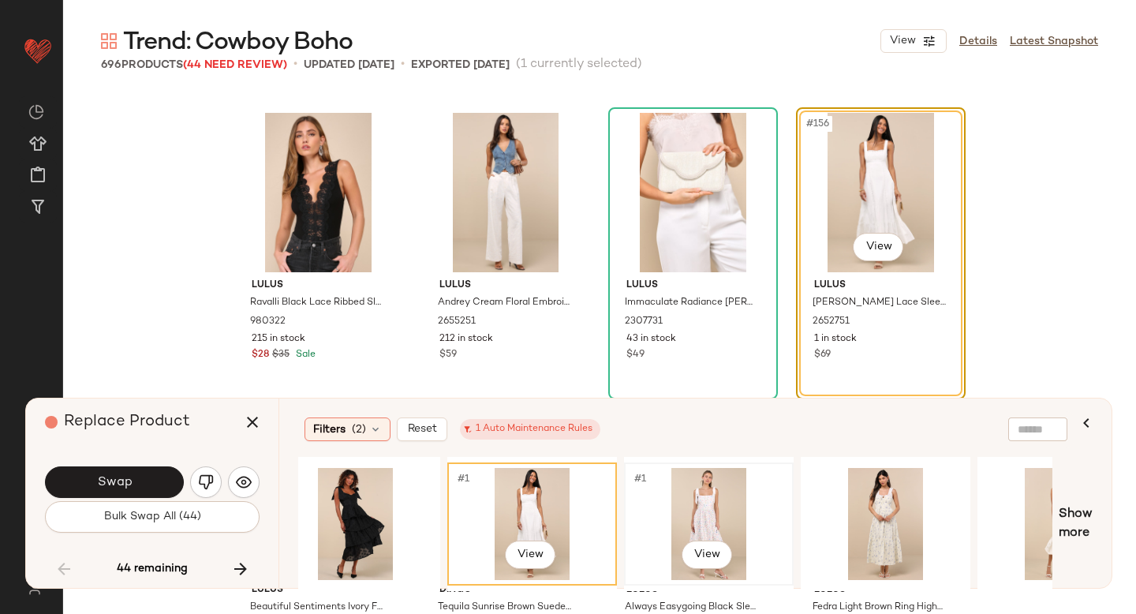
click at [720, 510] on div "#1 View" at bounding box center [709, 524] width 159 height 112
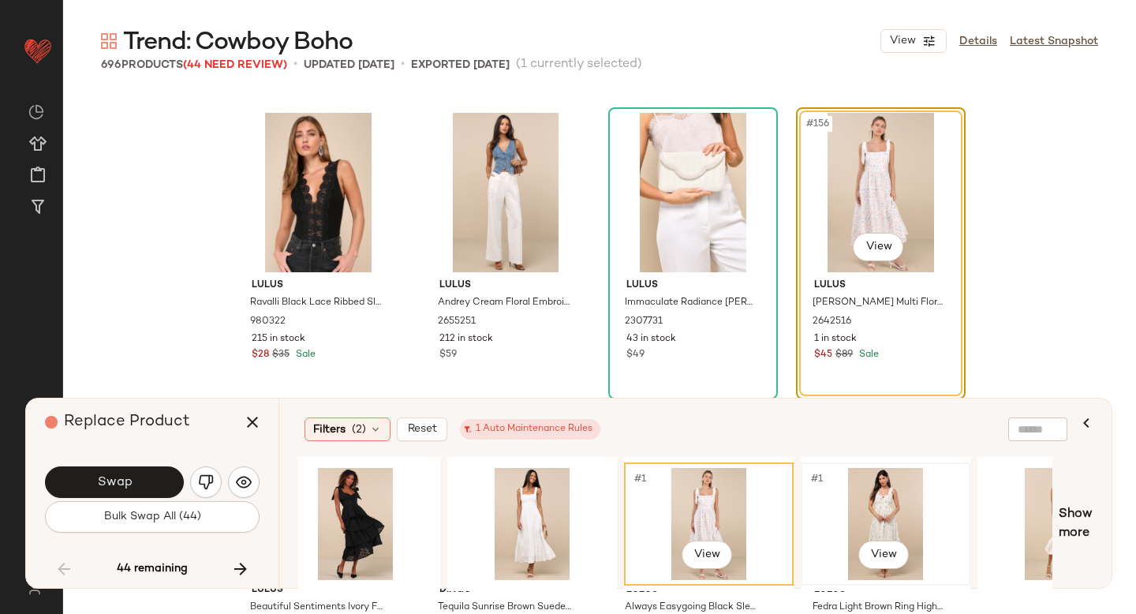
click at [902, 510] on div "#1 View" at bounding box center [885, 524] width 159 height 112
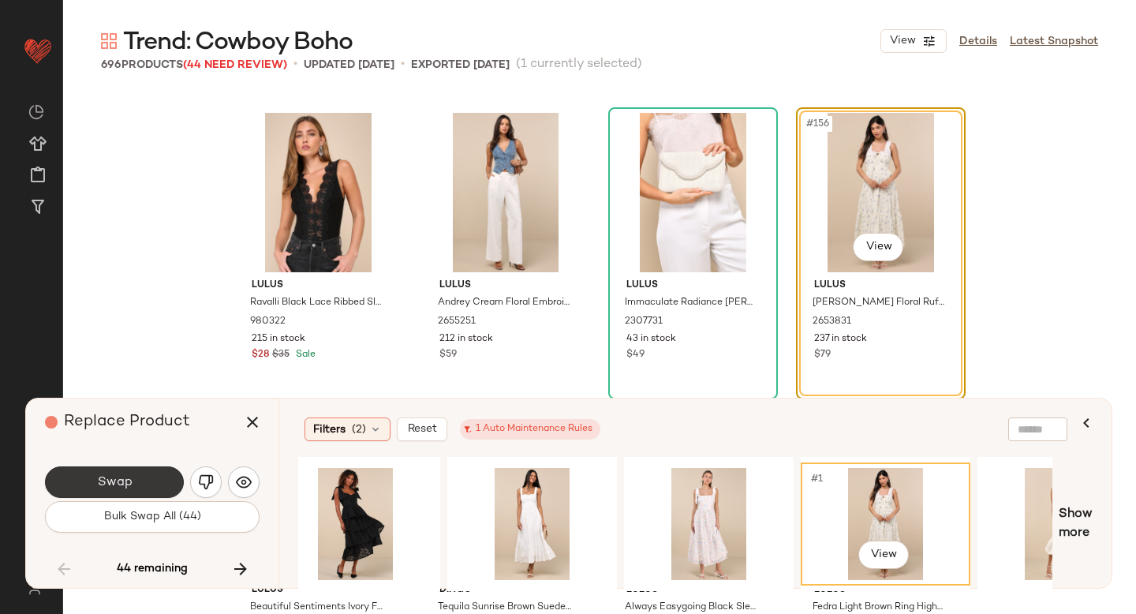
click at [142, 481] on button "Swap" at bounding box center [114, 482] width 139 height 32
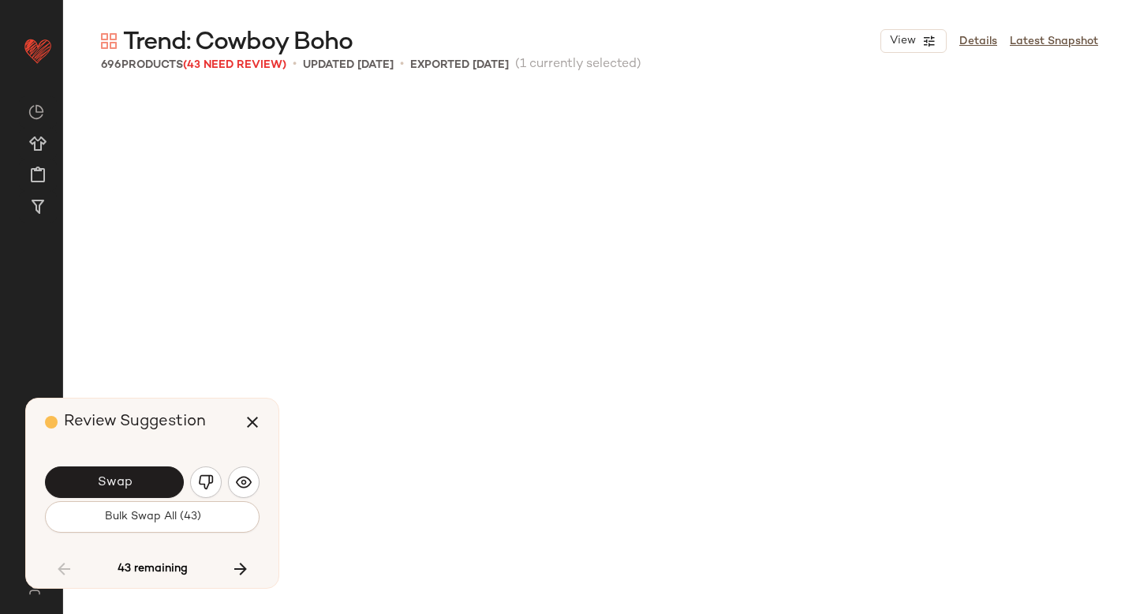
scroll to position [12485, 0]
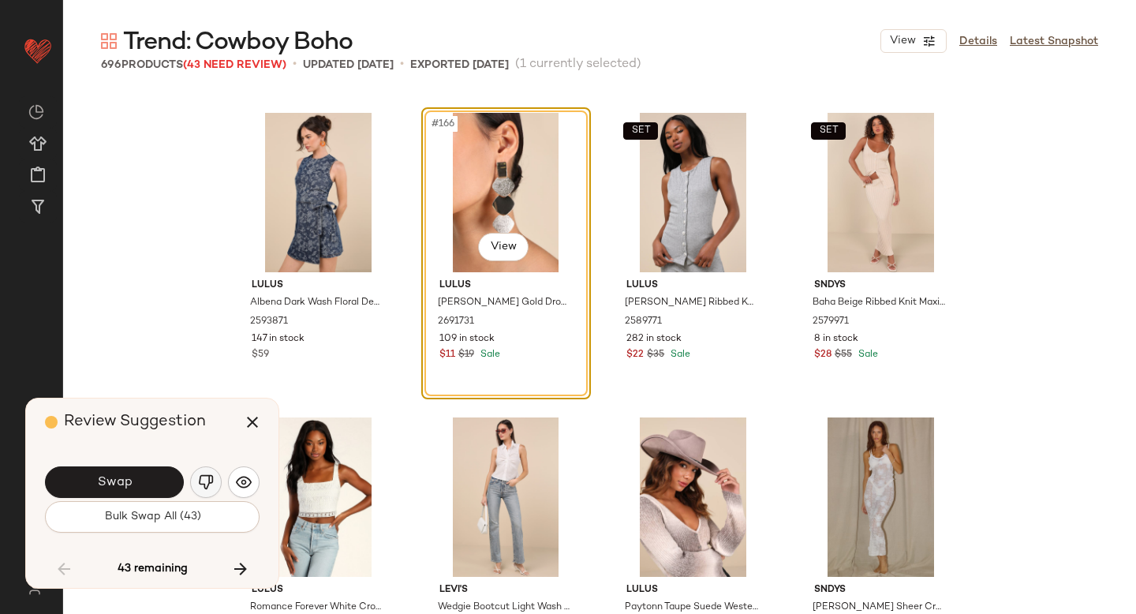
click at [205, 483] on img "button" at bounding box center [206, 482] width 16 height 16
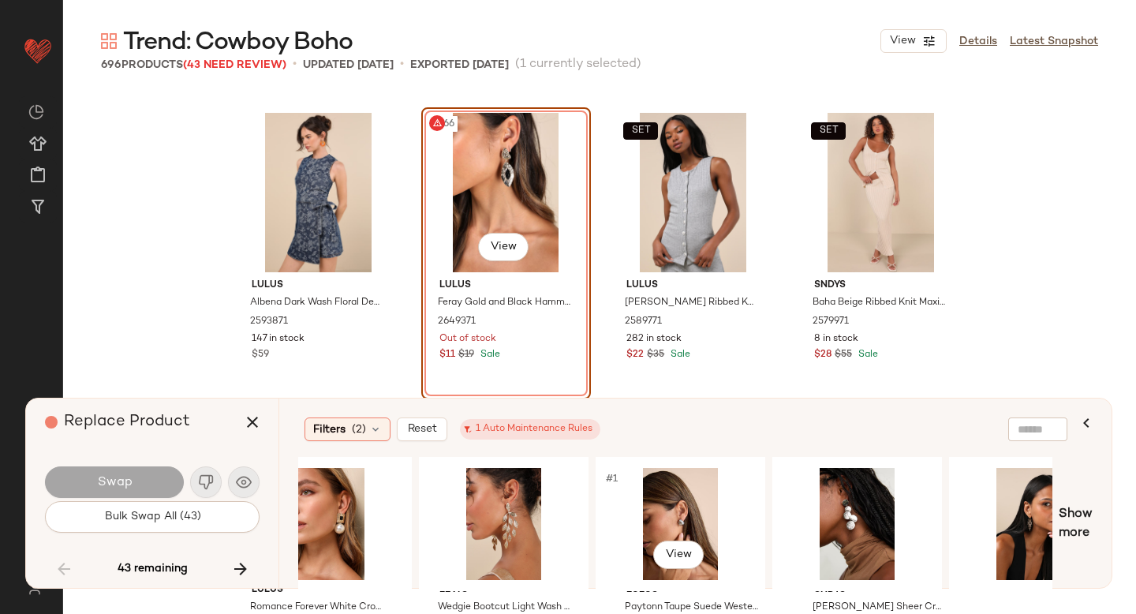
scroll to position [0, 814]
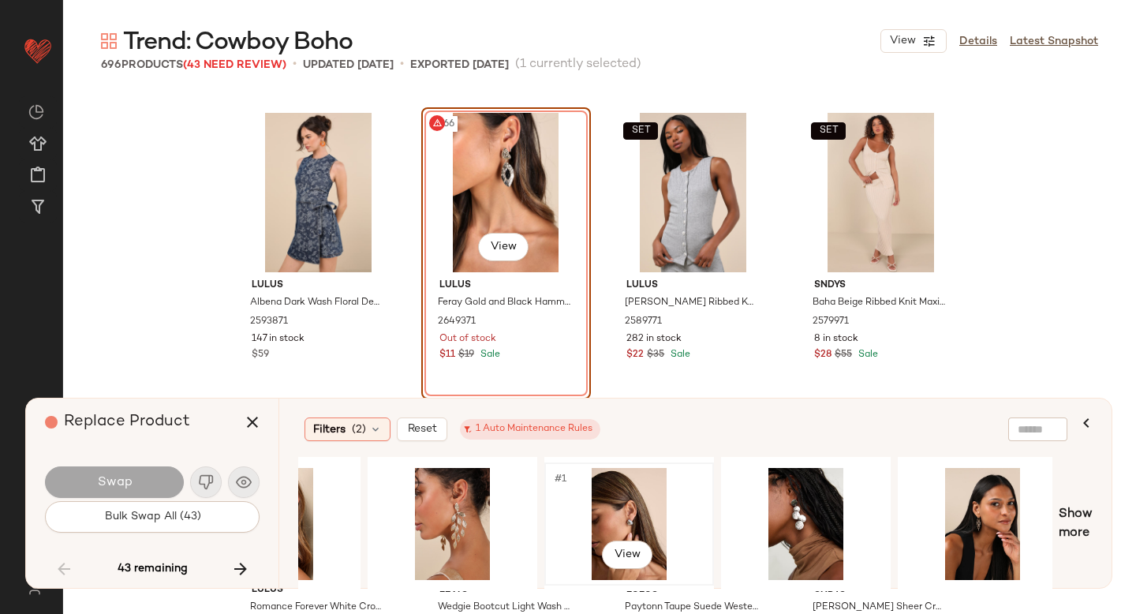
click at [618, 505] on div "#1 View" at bounding box center [629, 524] width 159 height 112
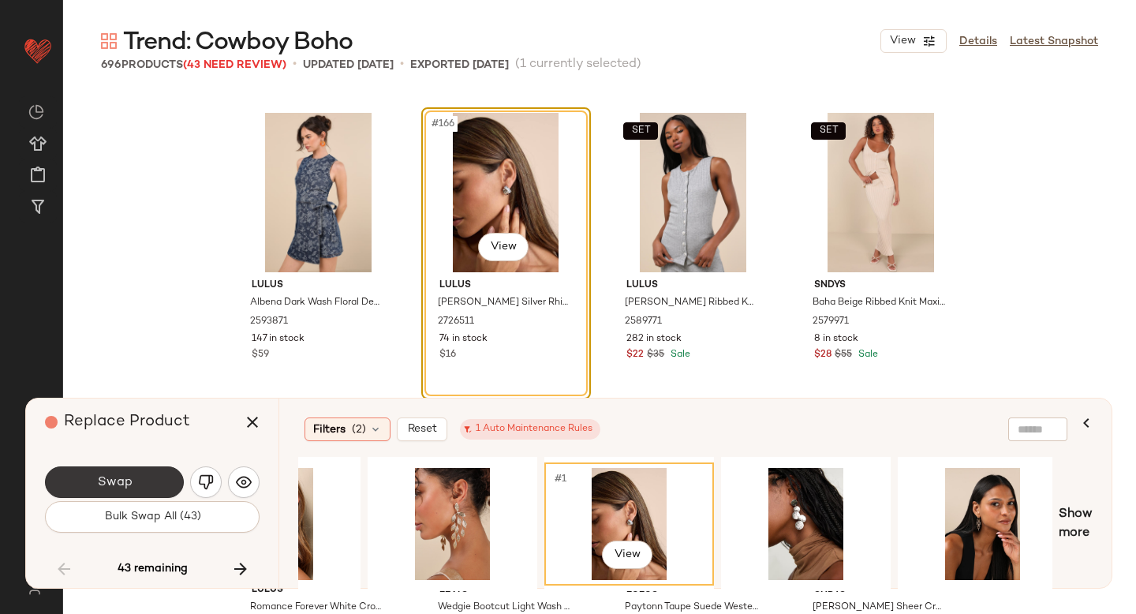
click at [130, 477] on span "Swap" at bounding box center [113, 482] width 35 height 15
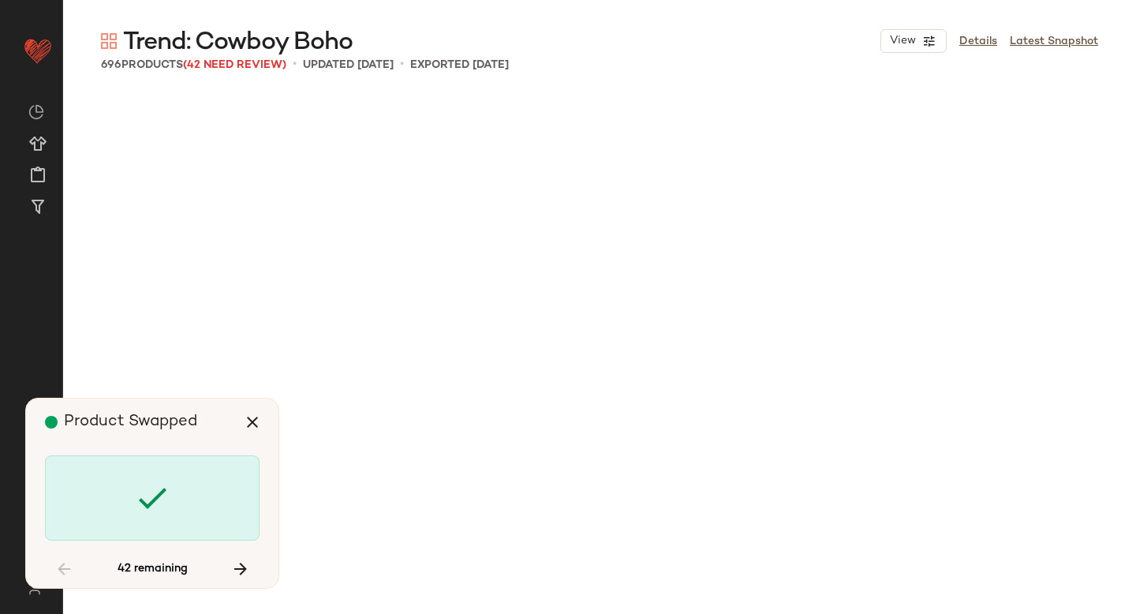
scroll to position [13703, 0]
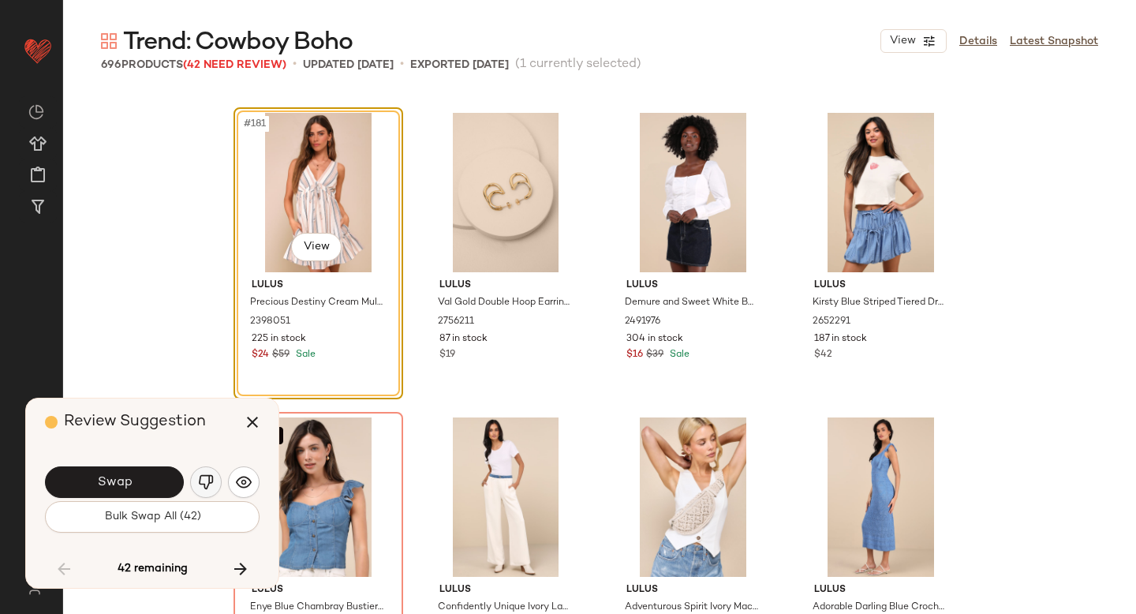
click at [207, 476] on img "button" at bounding box center [206, 482] width 16 height 16
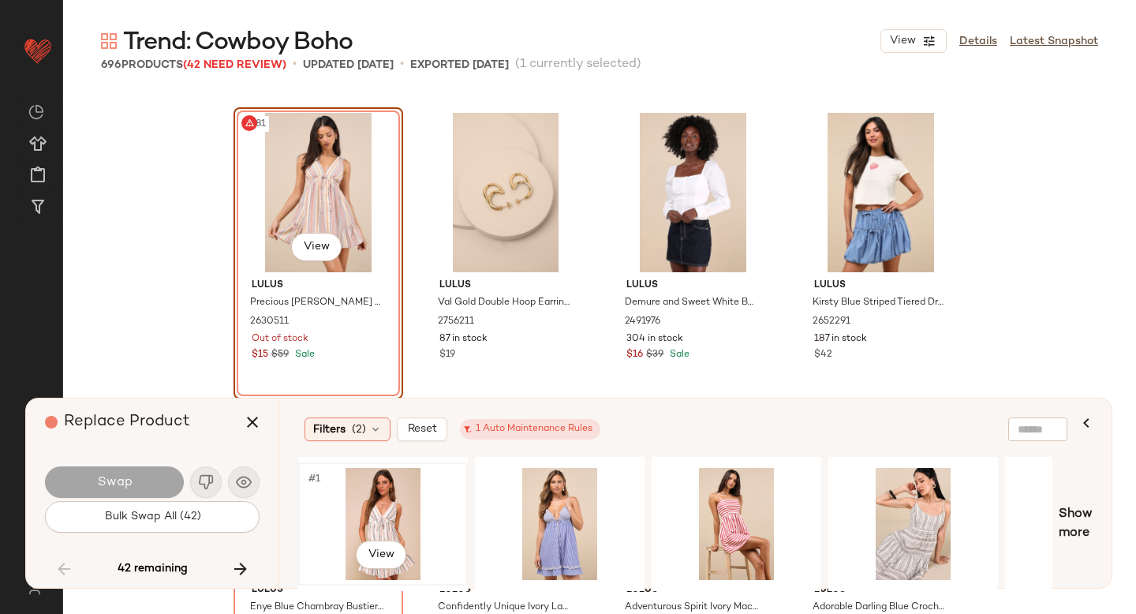
click at [377, 513] on div "#1 View" at bounding box center [383, 524] width 159 height 112
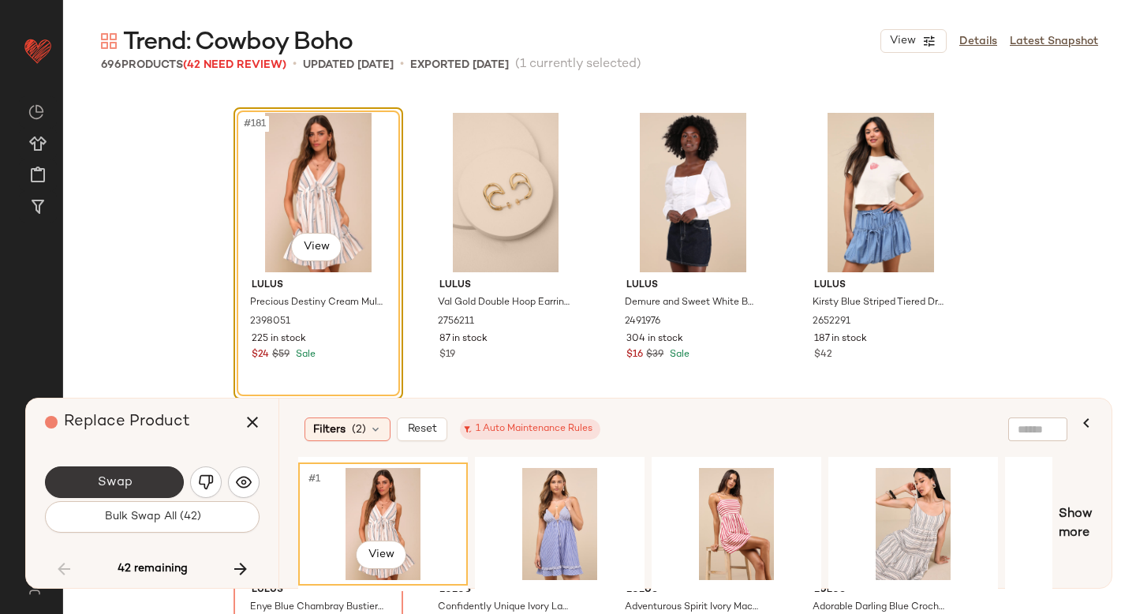
click at [141, 482] on button "Swap" at bounding box center [114, 482] width 139 height 32
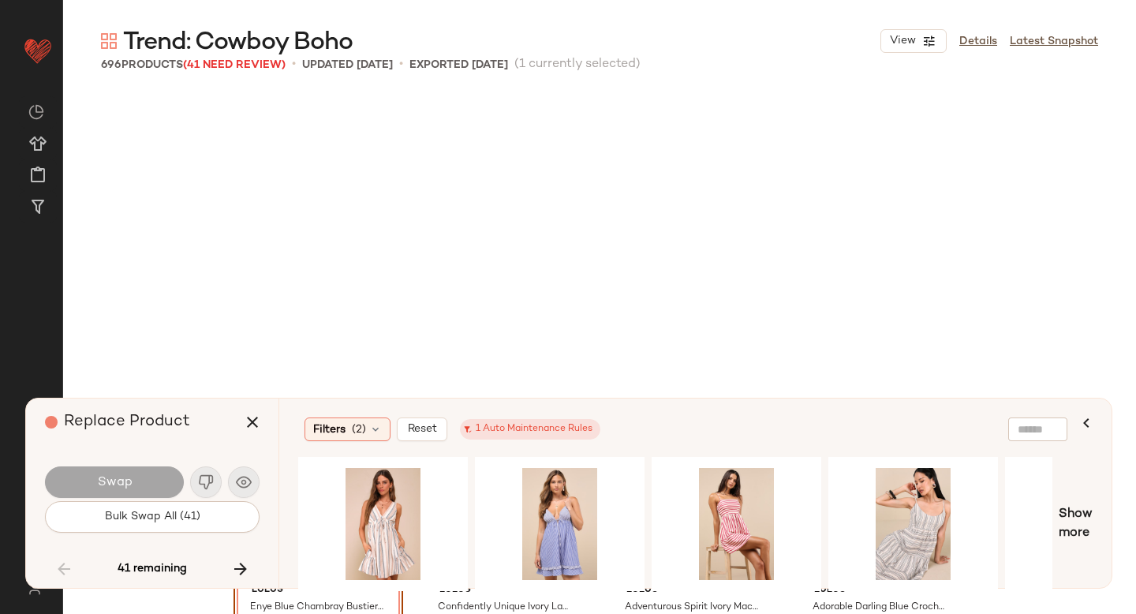
scroll to position [14007, 0]
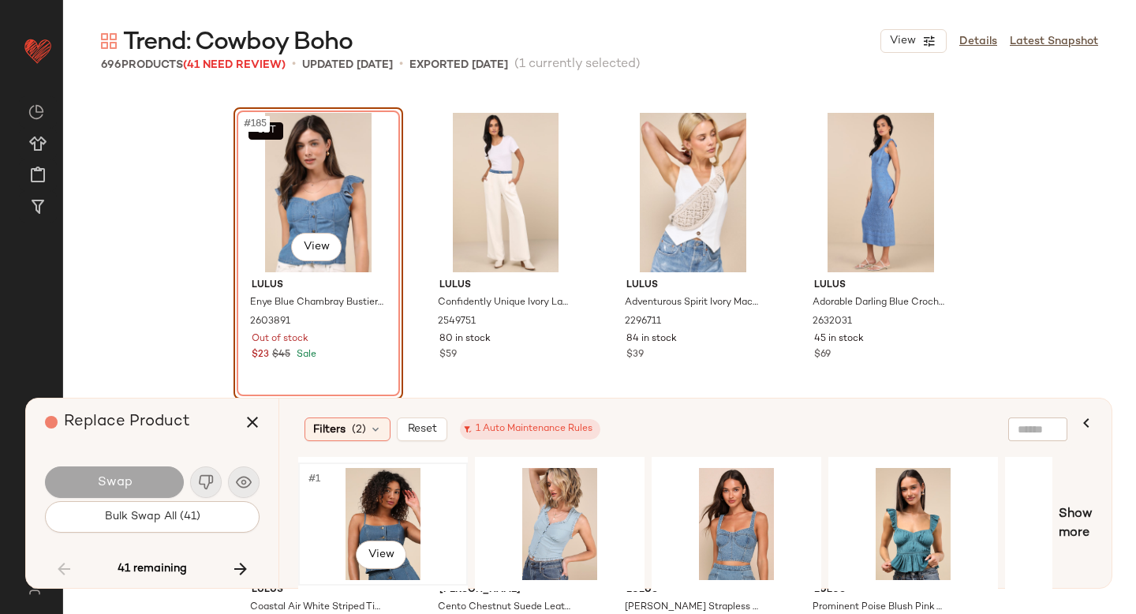
click at [356, 493] on div "#1 View" at bounding box center [383, 524] width 159 height 112
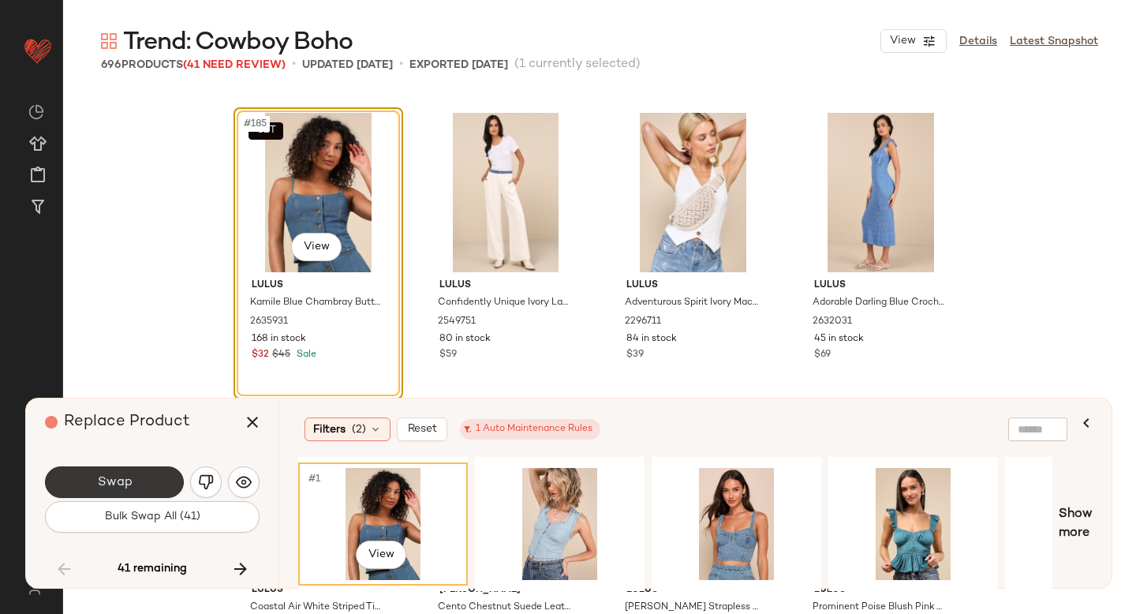
click at [112, 476] on span "Swap" at bounding box center [113, 482] width 35 height 15
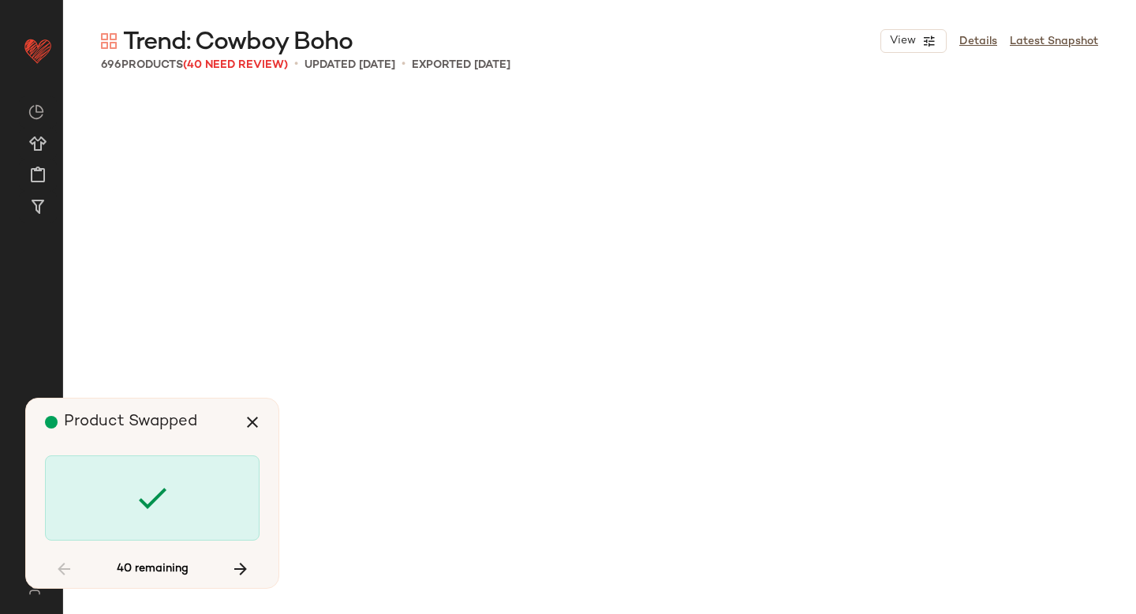
scroll to position [15225, 0]
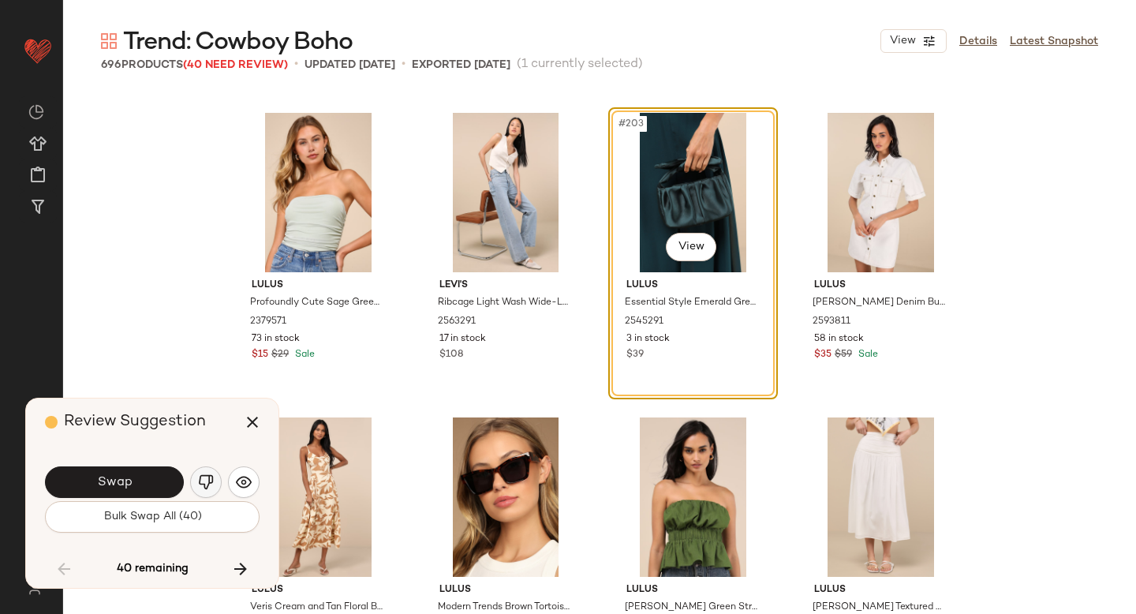
click at [204, 484] on img "button" at bounding box center [206, 482] width 16 height 16
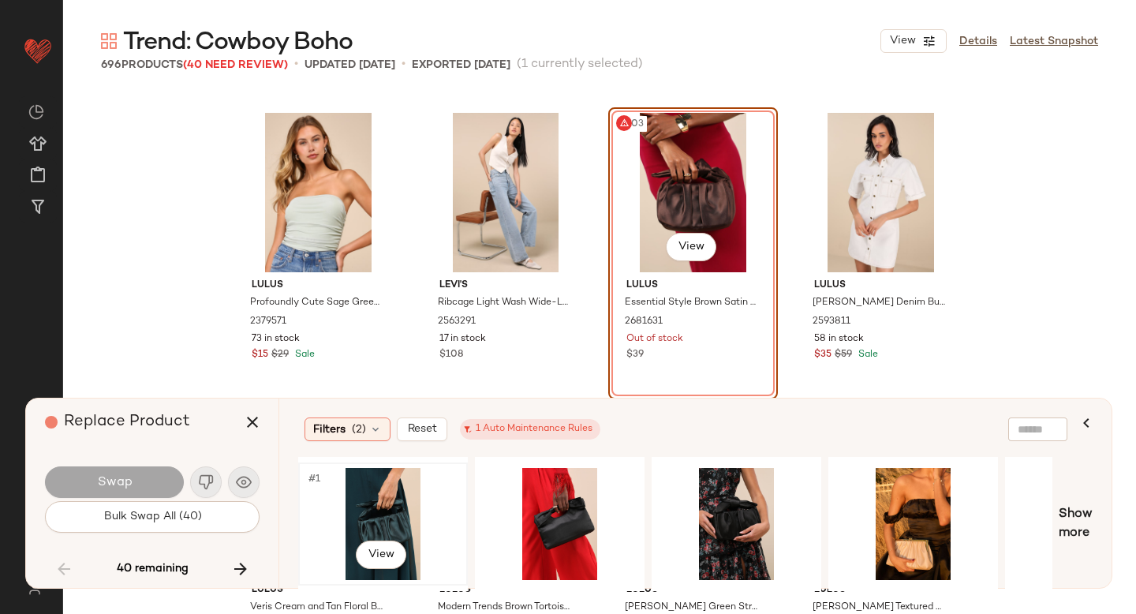
click at [398, 502] on div "#1 View" at bounding box center [383, 524] width 159 height 112
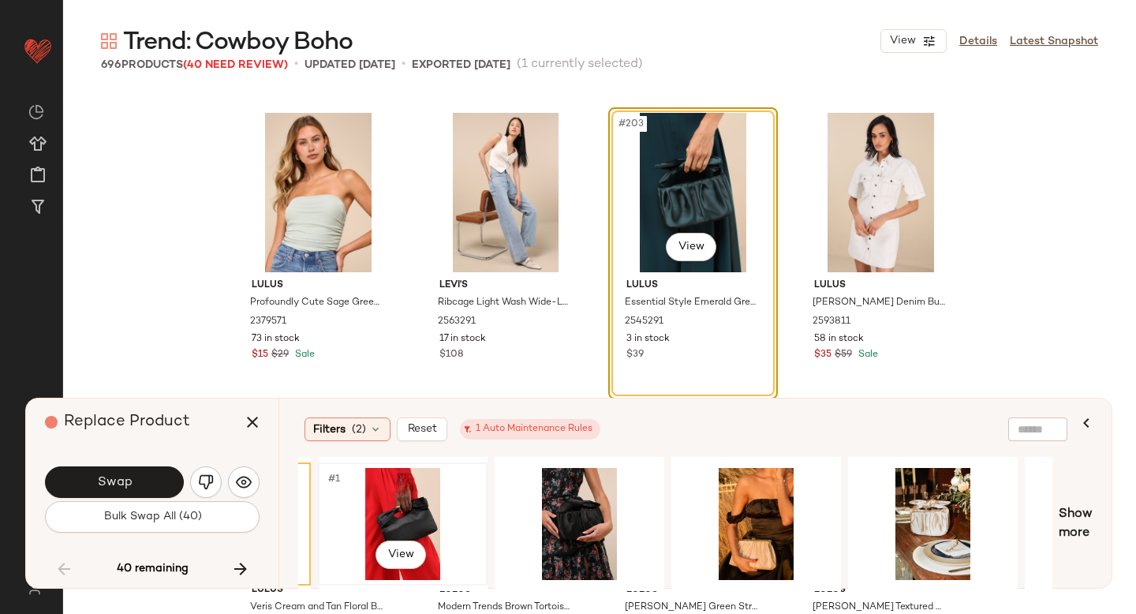
scroll to position [0, 217]
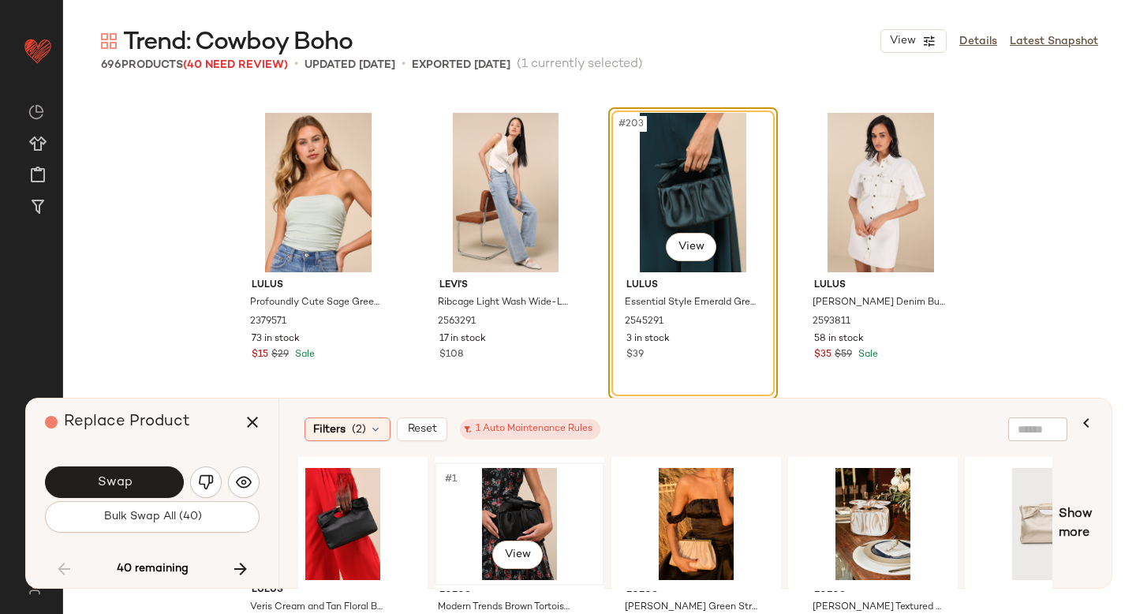
click at [488, 488] on div "#1 View" at bounding box center [519, 524] width 159 height 112
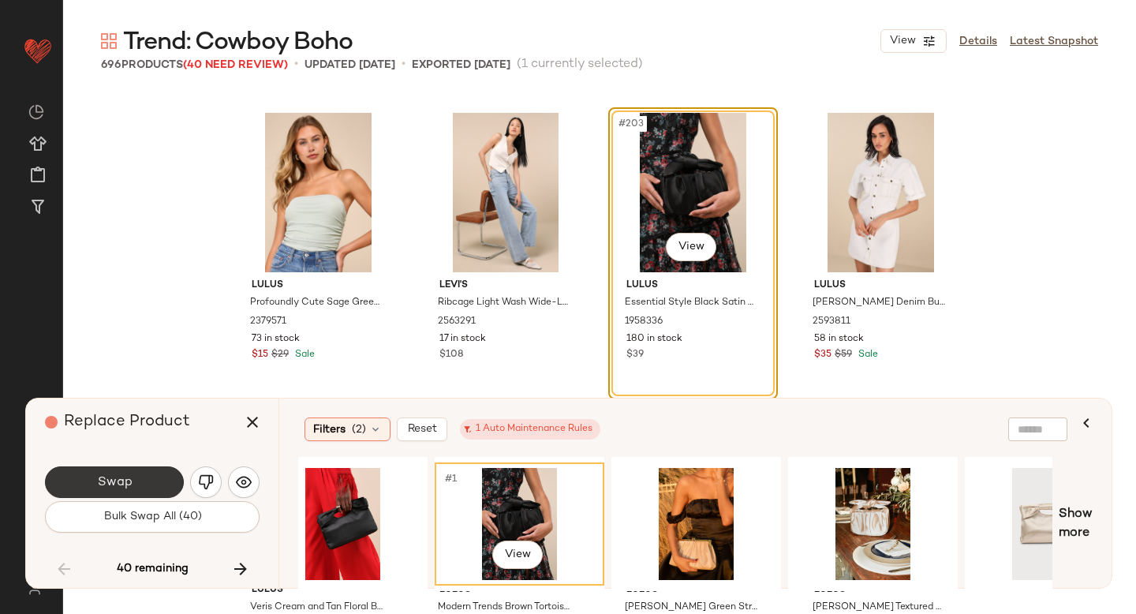
click at [151, 473] on button "Swap" at bounding box center [114, 482] width 139 height 32
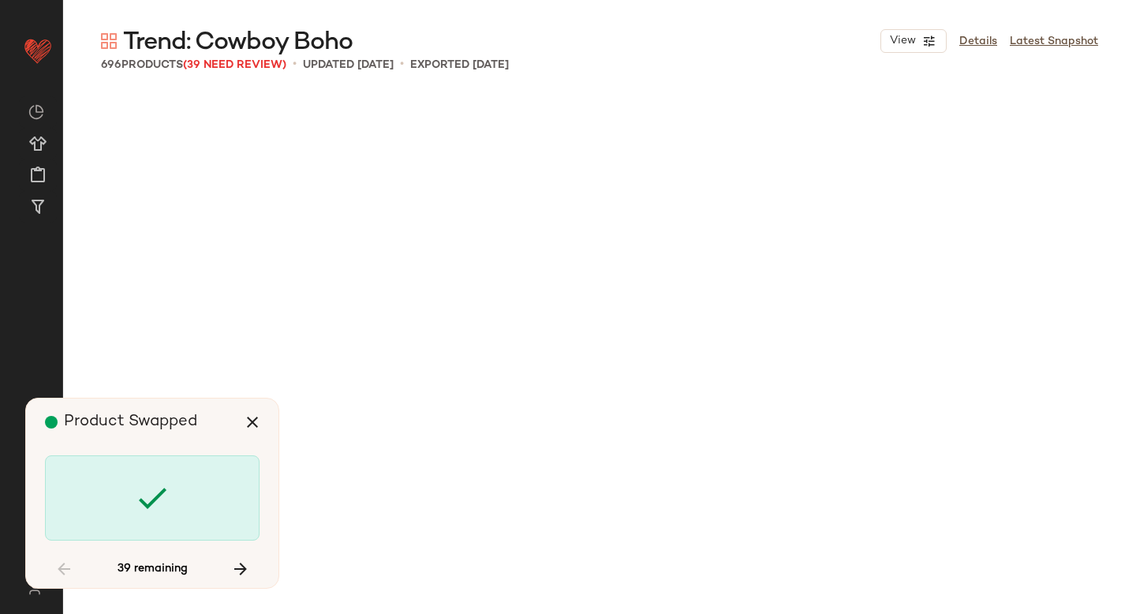
scroll to position [16443, 0]
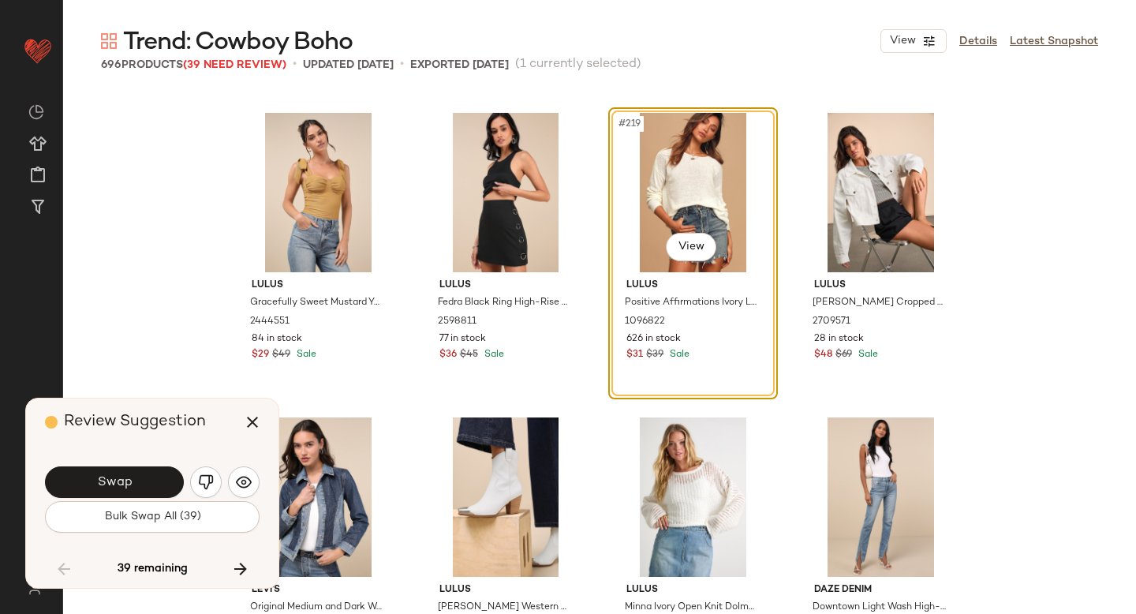
click at [151, 473] on button "Swap" at bounding box center [114, 482] width 139 height 32
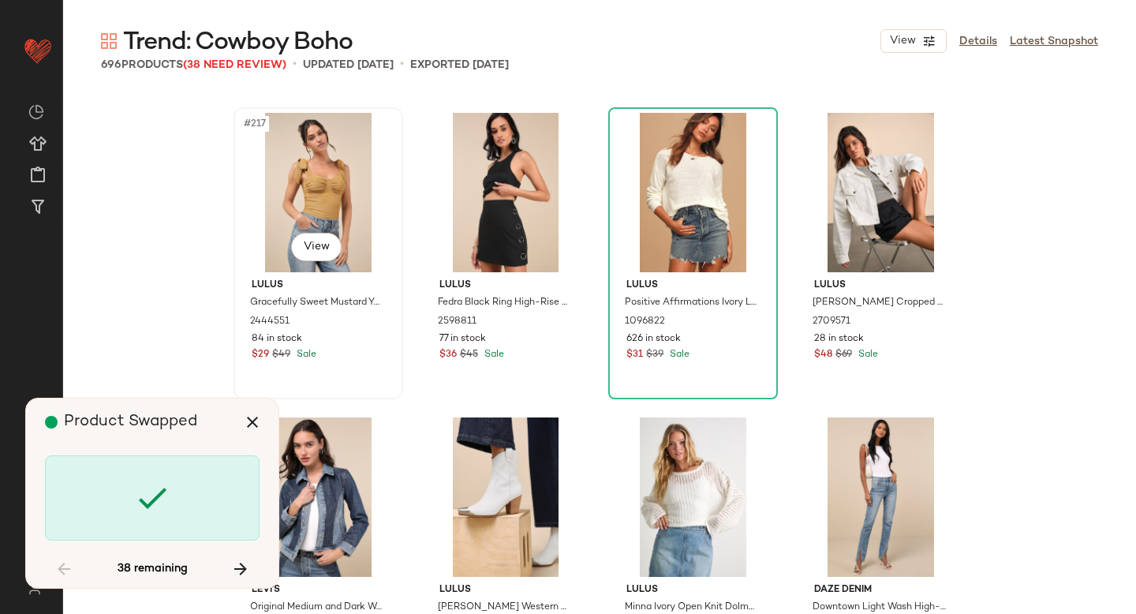
scroll to position [17661, 0]
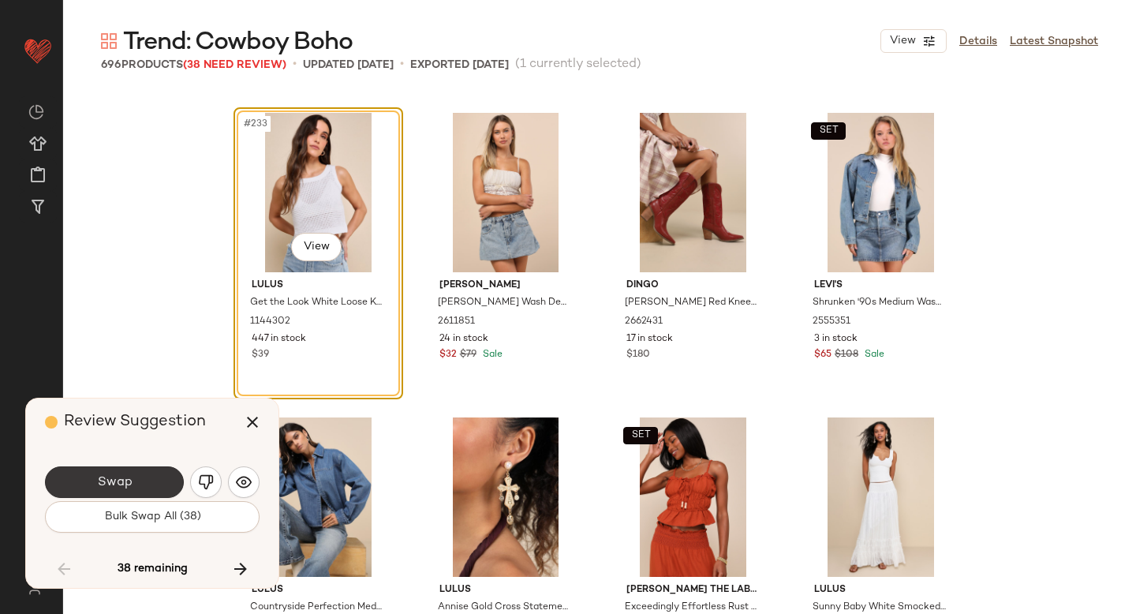
click at [142, 466] on button "Swap" at bounding box center [114, 482] width 139 height 32
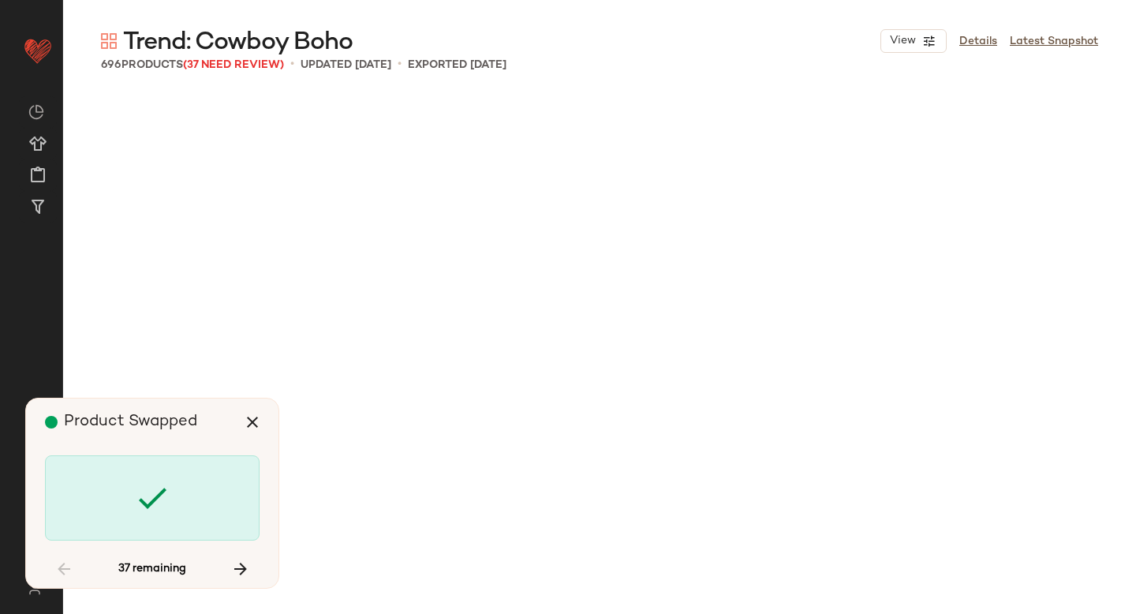
scroll to position [18879, 0]
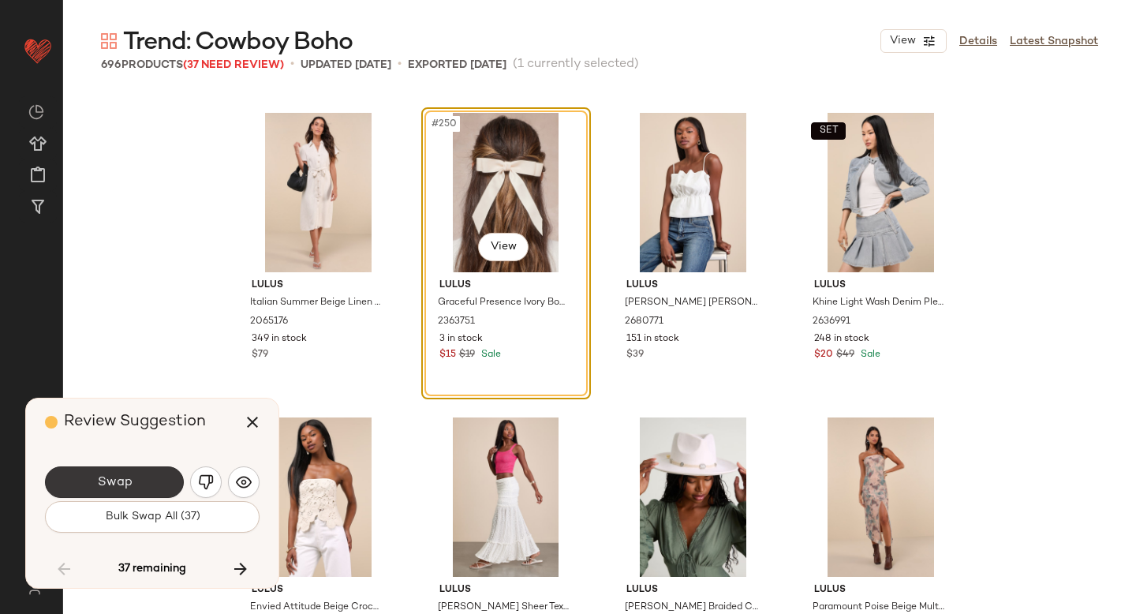
click at [136, 489] on button "Swap" at bounding box center [114, 482] width 139 height 32
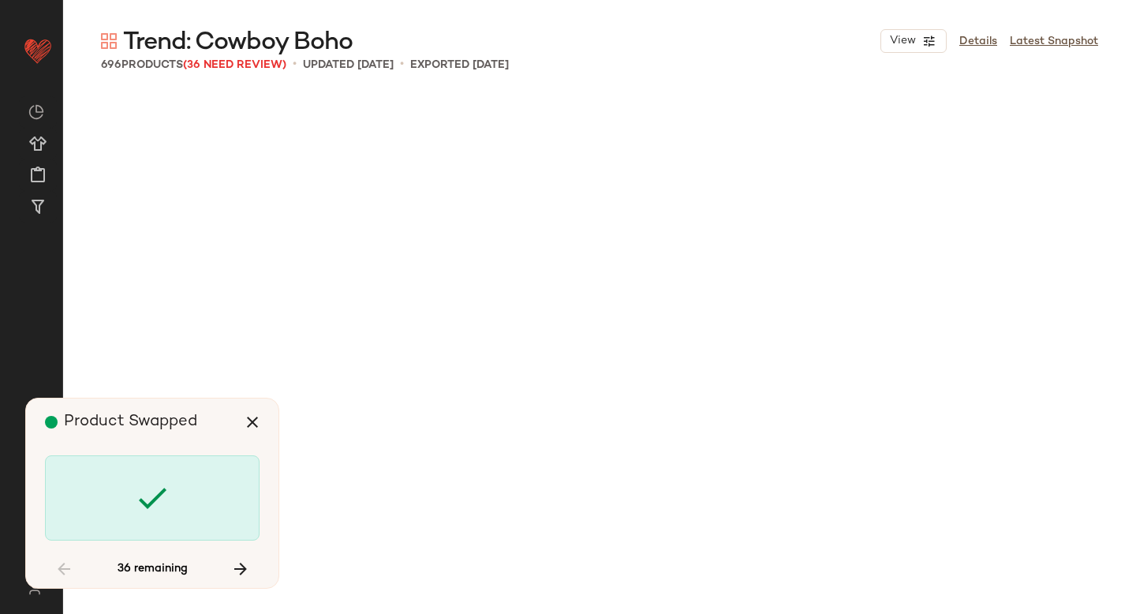
scroll to position [21315, 0]
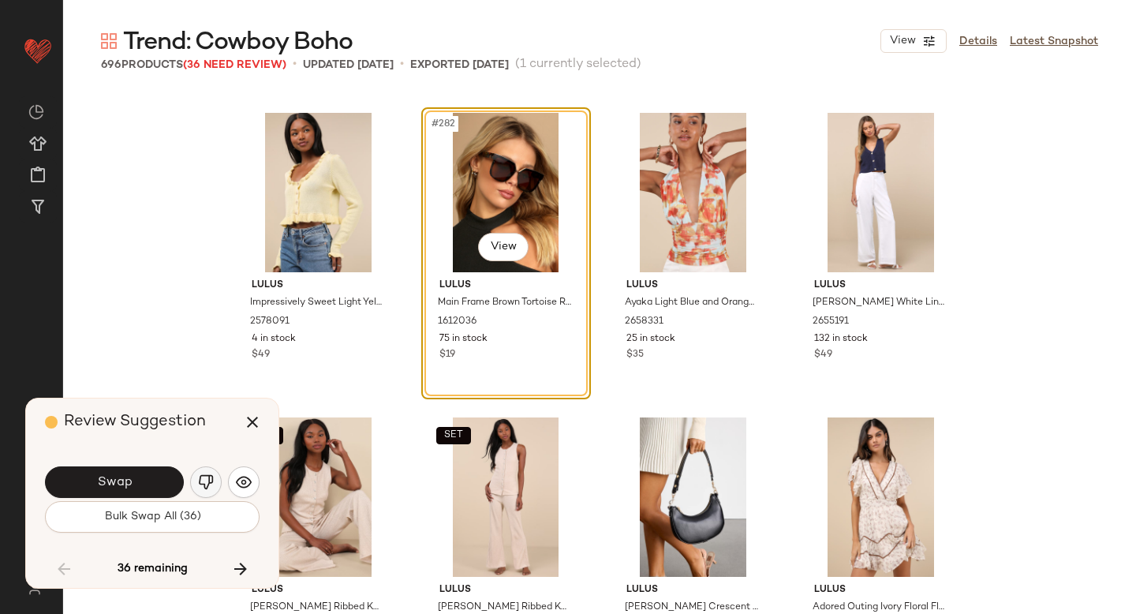
click at [203, 478] on img "button" at bounding box center [206, 482] width 16 height 16
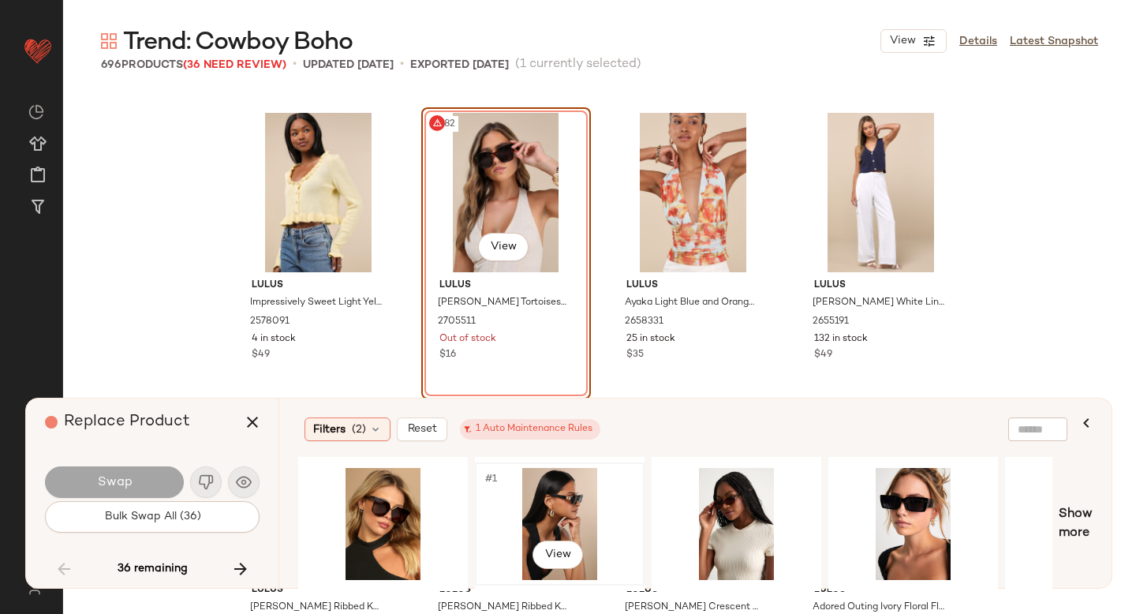
click at [525, 490] on div "#1 View" at bounding box center [559, 524] width 159 height 112
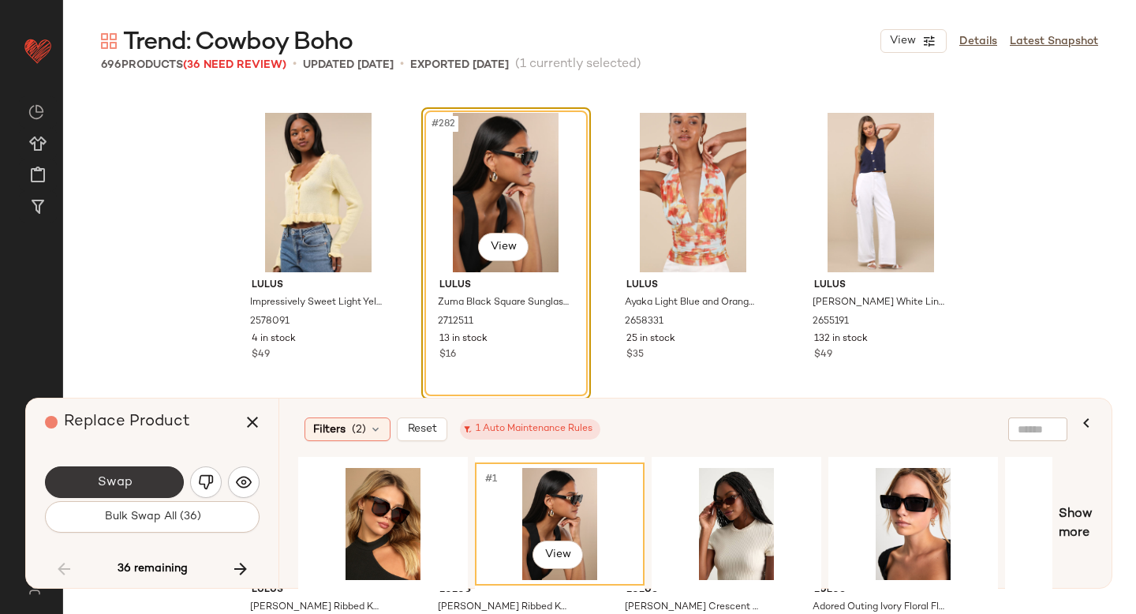
click at [146, 472] on button "Swap" at bounding box center [114, 482] width 139 height 32
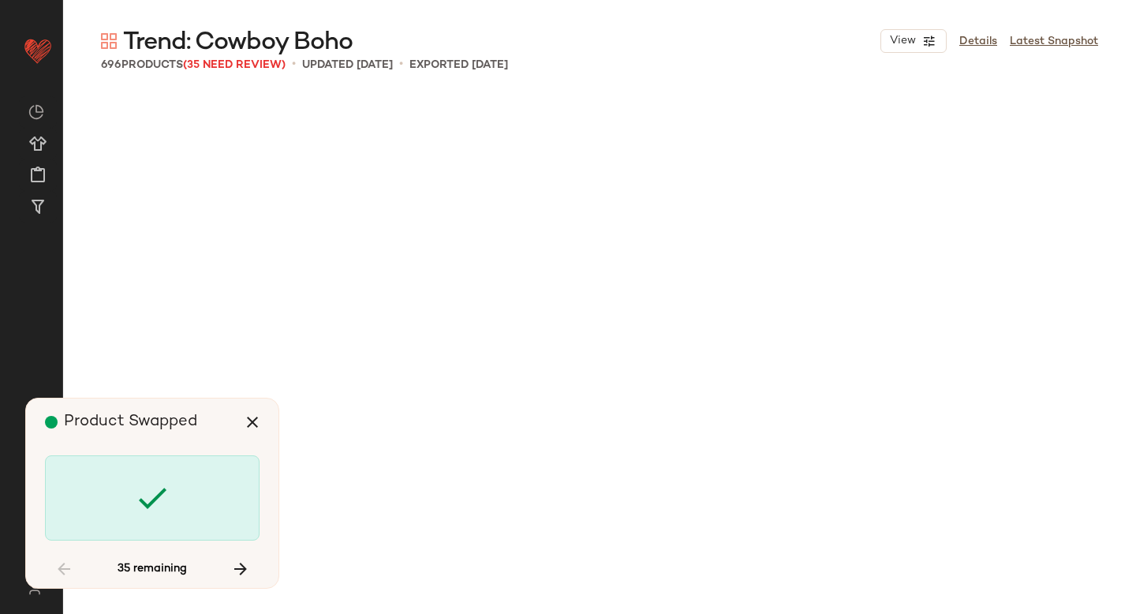
scroll to position [23142, 0]
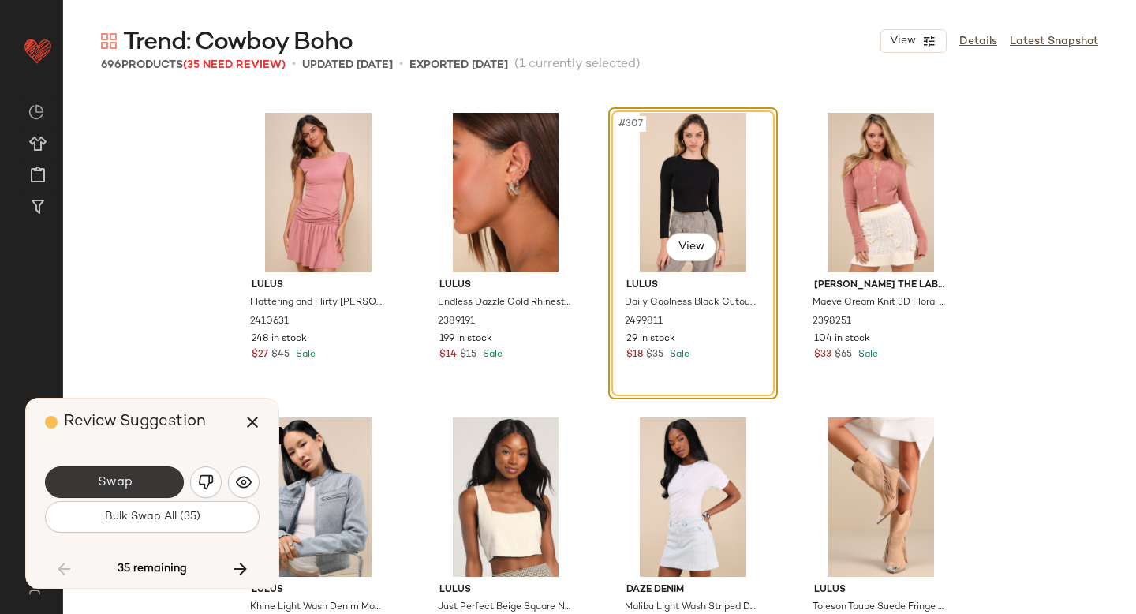
click at [89, 482] on button "Swap" at bounding box center [114, 482] width 139 height 32
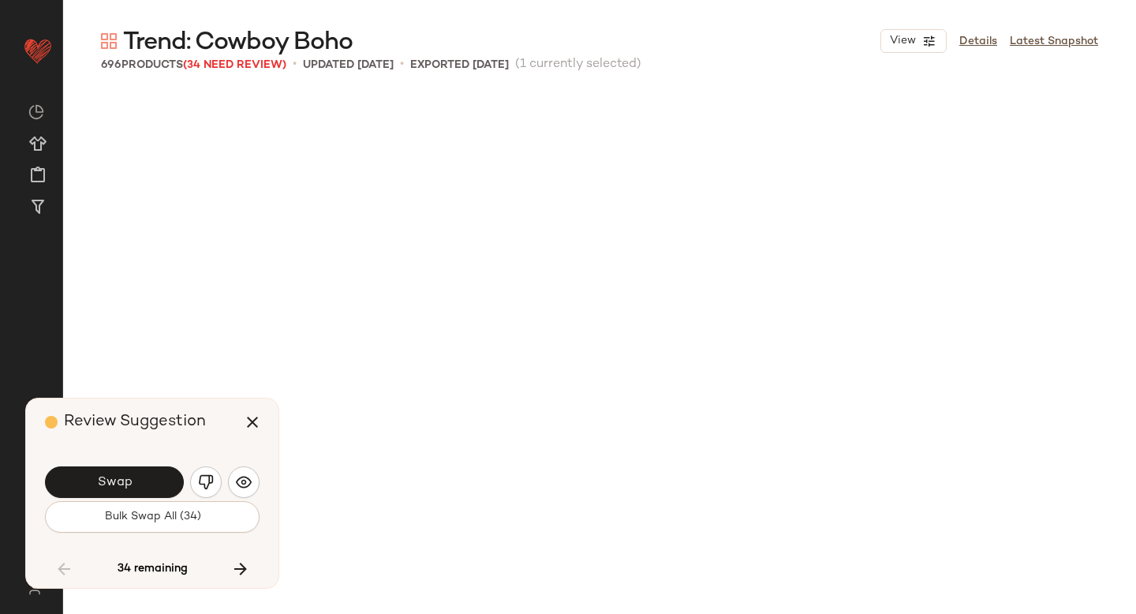
scroll to position [23751, 0]
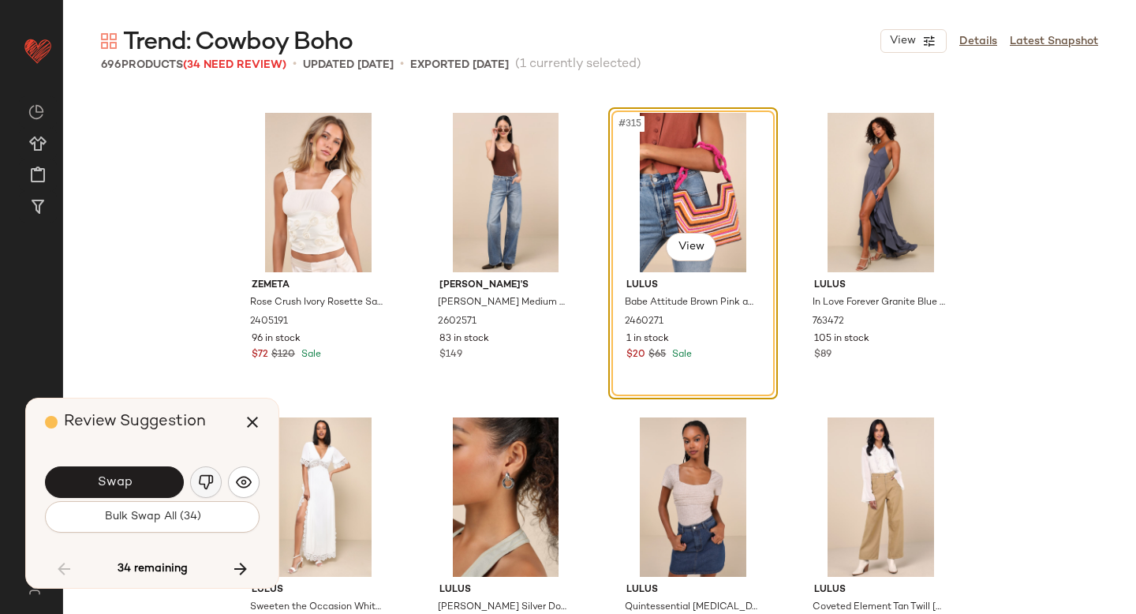
click at [201, 477] on img "button" at bounding box center [206, 482] width 16 height 16
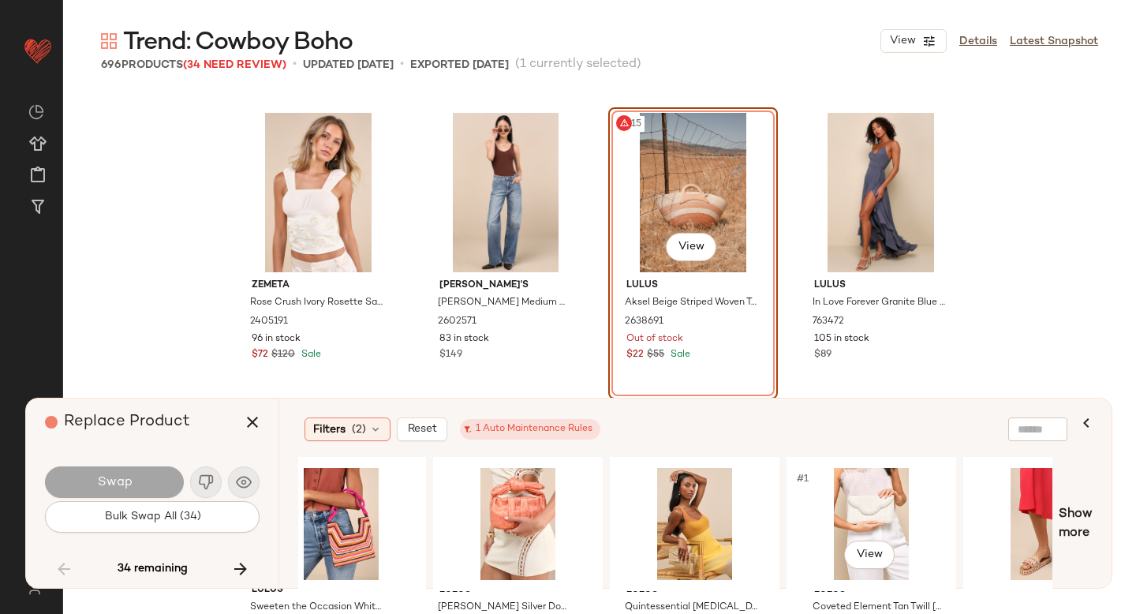
scroll to position [0, 30]
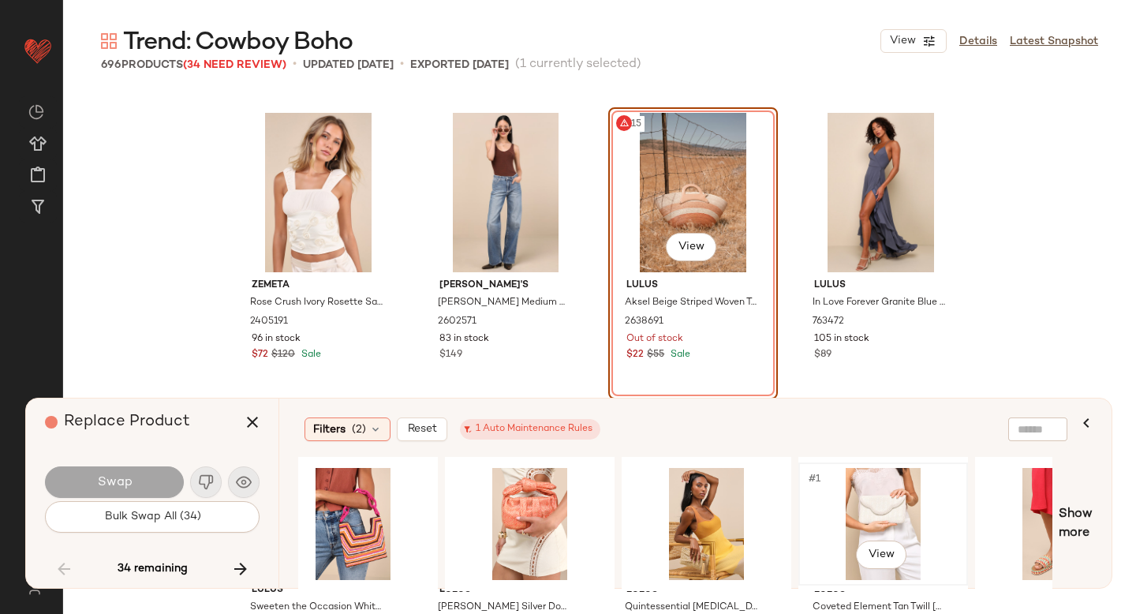
click at [874, 498] on div "#1 View" at bounding box center [883, 524] width 159 height 112
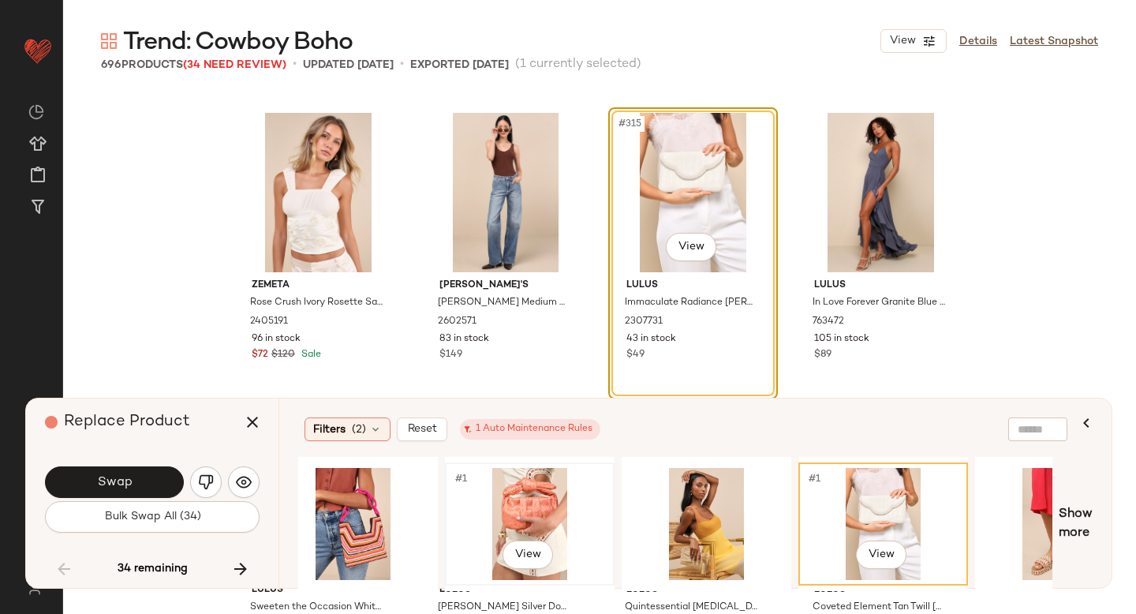
click at [503, 502] on div "#1 View" at bounding box center [529, 524] width 159 height 112
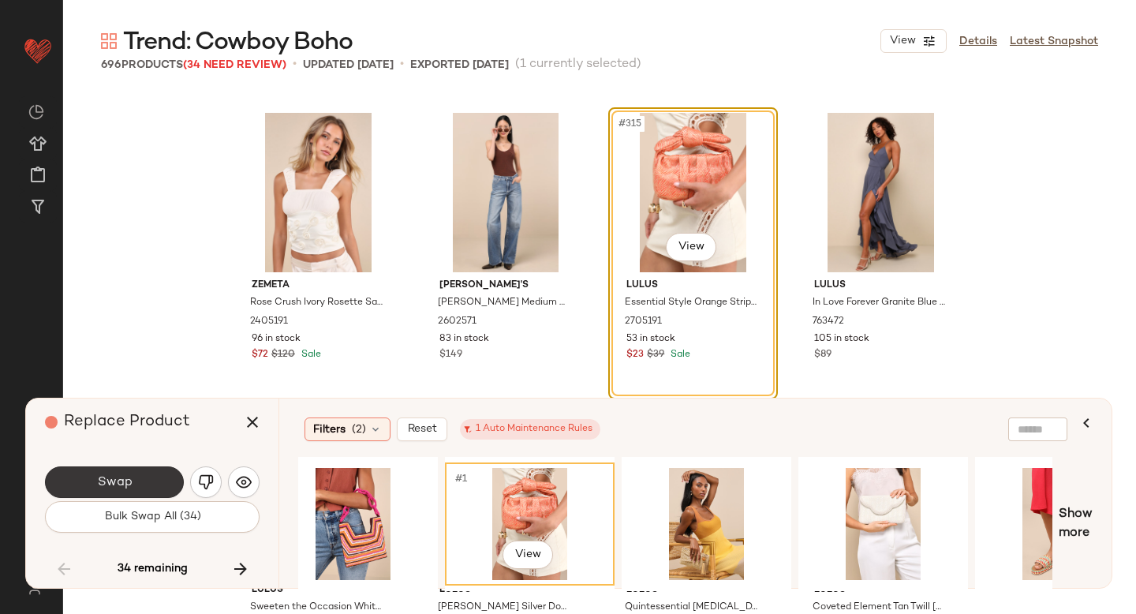
click at [151, 476] on button "Swap" at bounding box center [114, 482] width 139 height 32
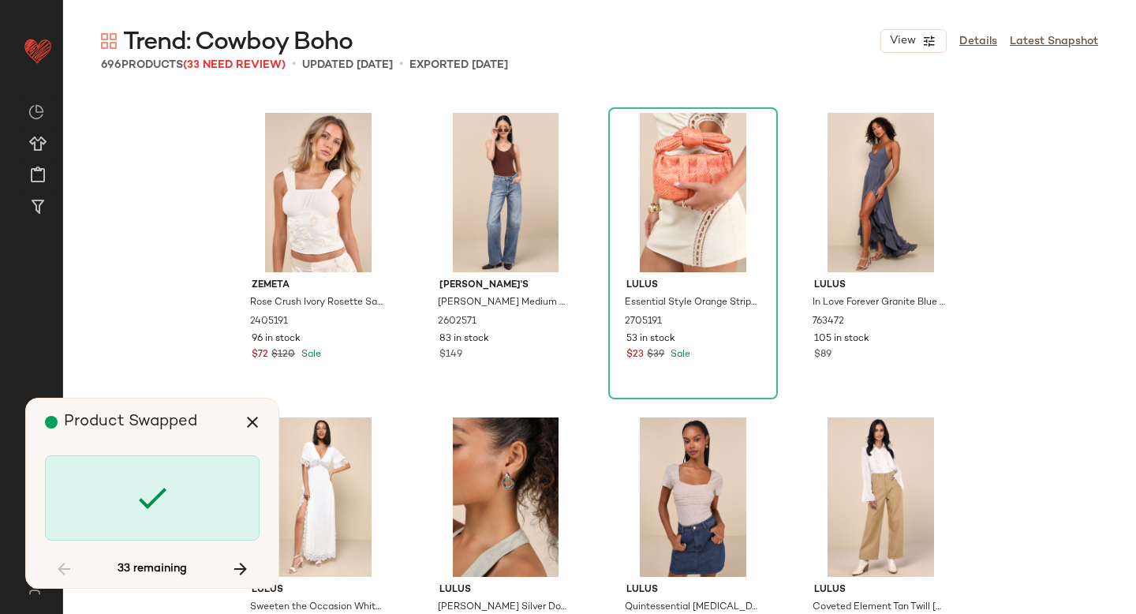
scroll to position [24969, 0]
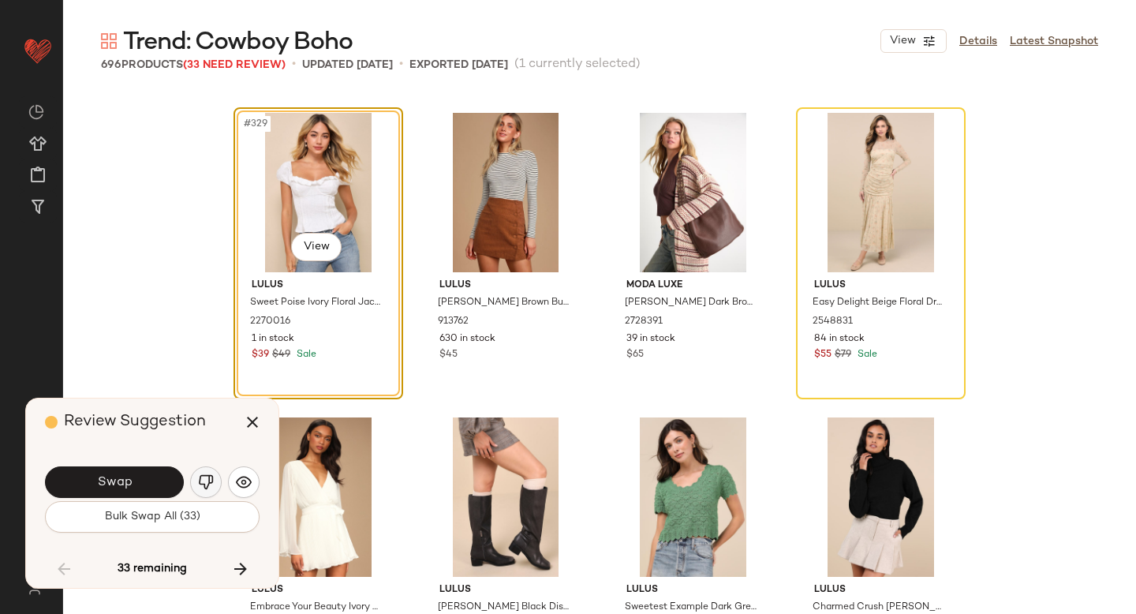
click at [213, 475] on img "button" at bounding box center [206, 482] width 16 height 16
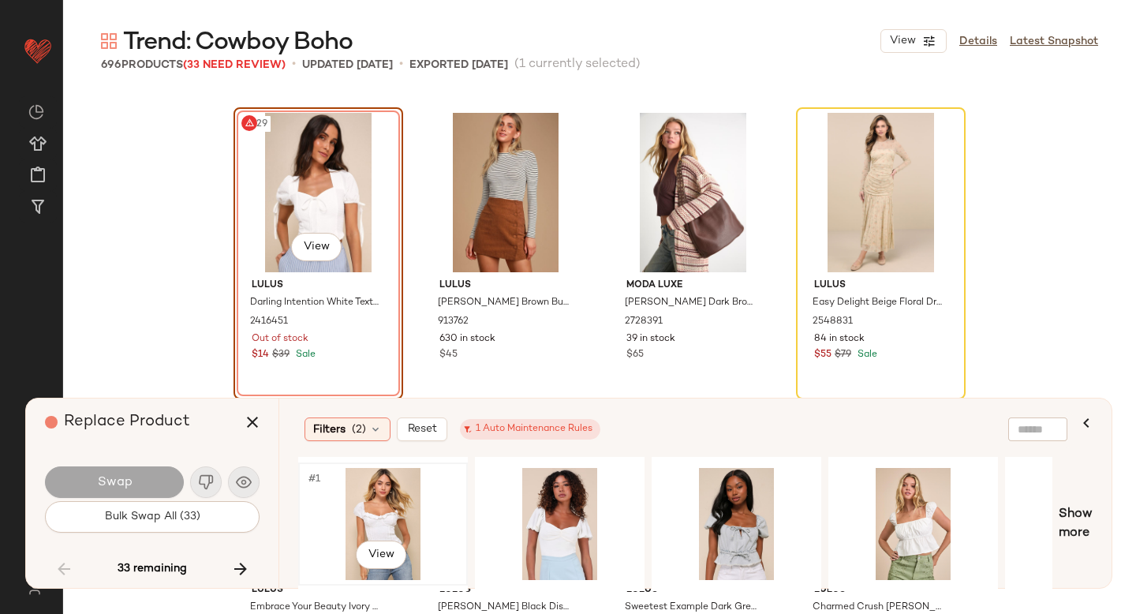
click at [399, 499] on div "#1 View" at bounding box center [383, 524] width 159 height 112
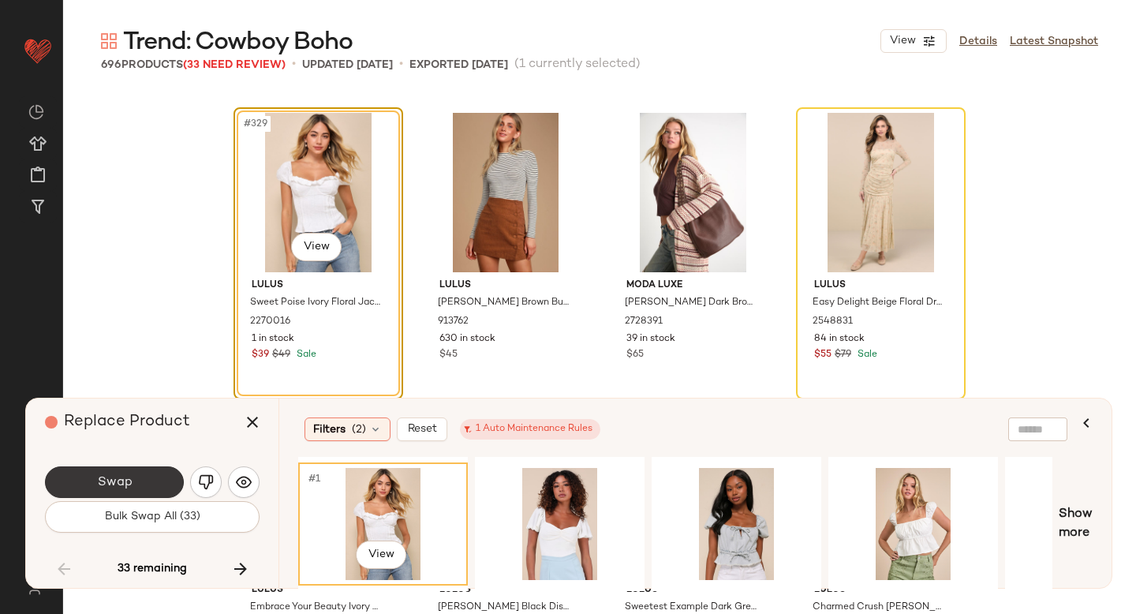
click at [159, 484] on button "Swap" at bounding box center [114, 482] width 139 height 32
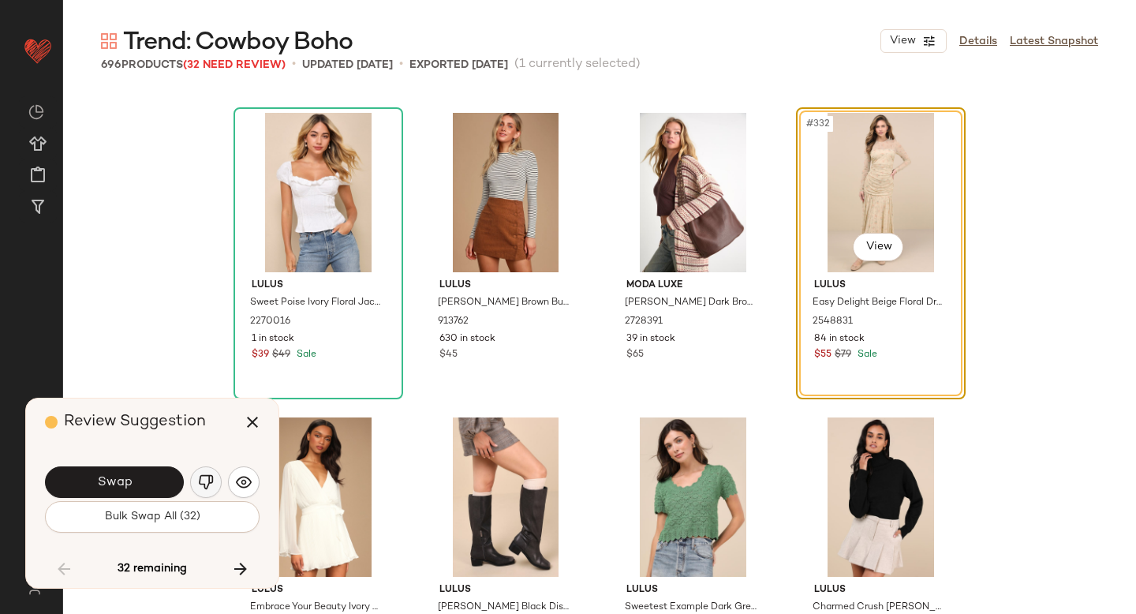
click at [209, 485] on img "button" at bounding box center [206, 482] width 16 height 16
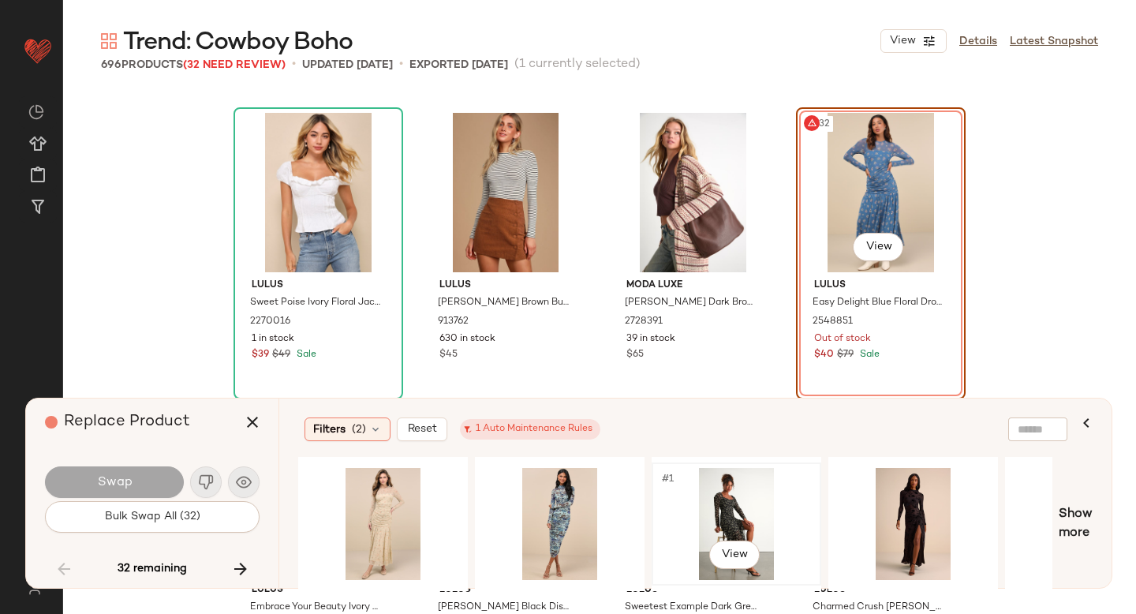
click at [733, 495] on div "#1 View" at bounding box center [736, 524] width 159 height 112
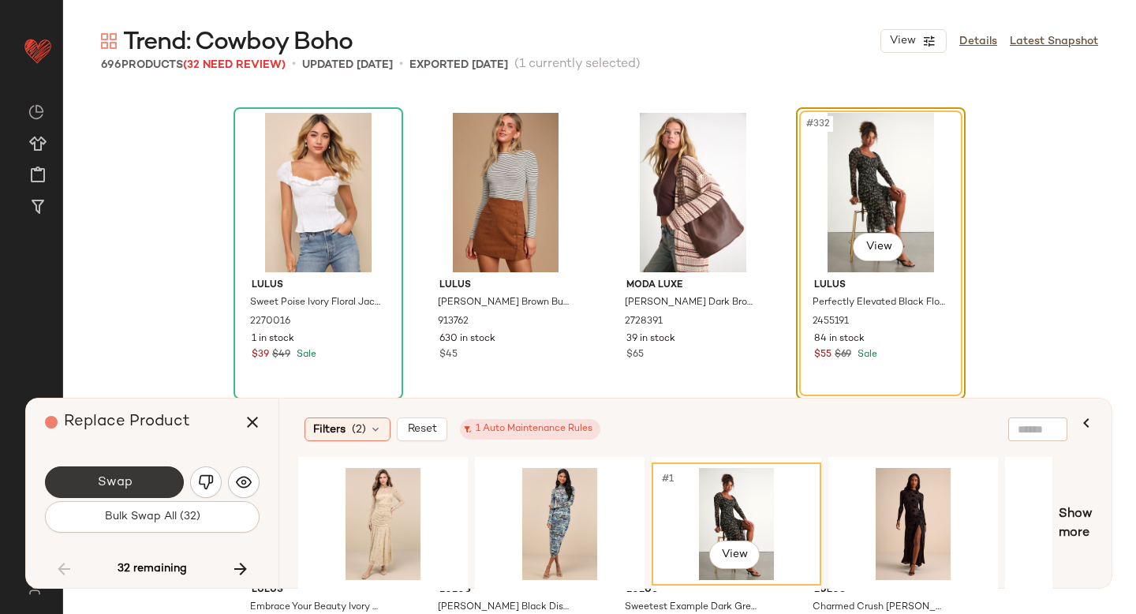
click at [141, 484] on button "Swap" at bounding box center [114, 482] width 139 height 32
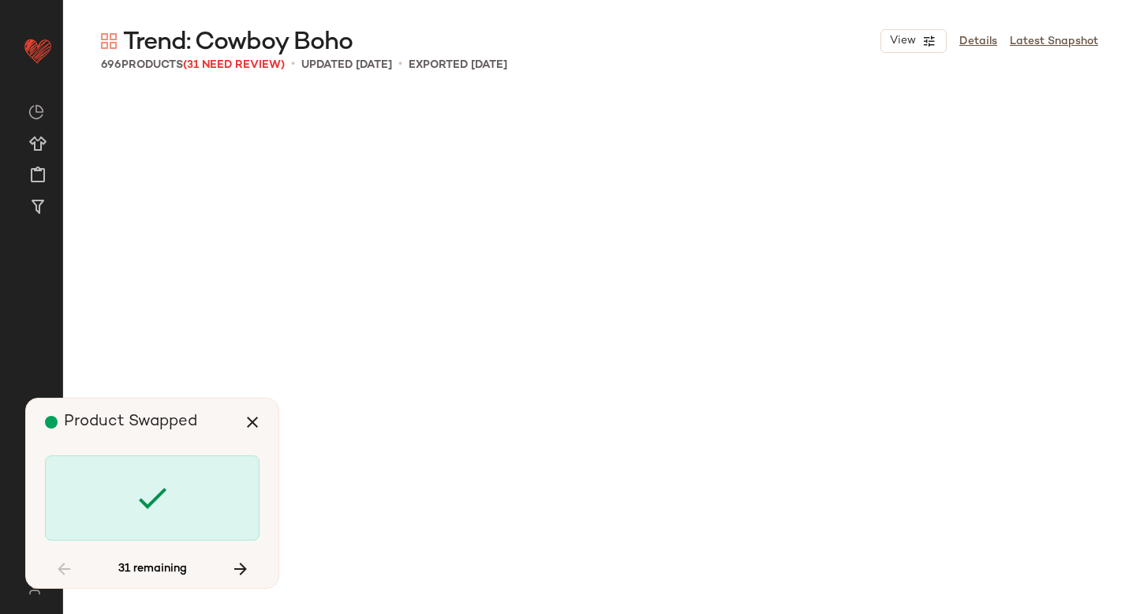
scroll to position [26492, 0]
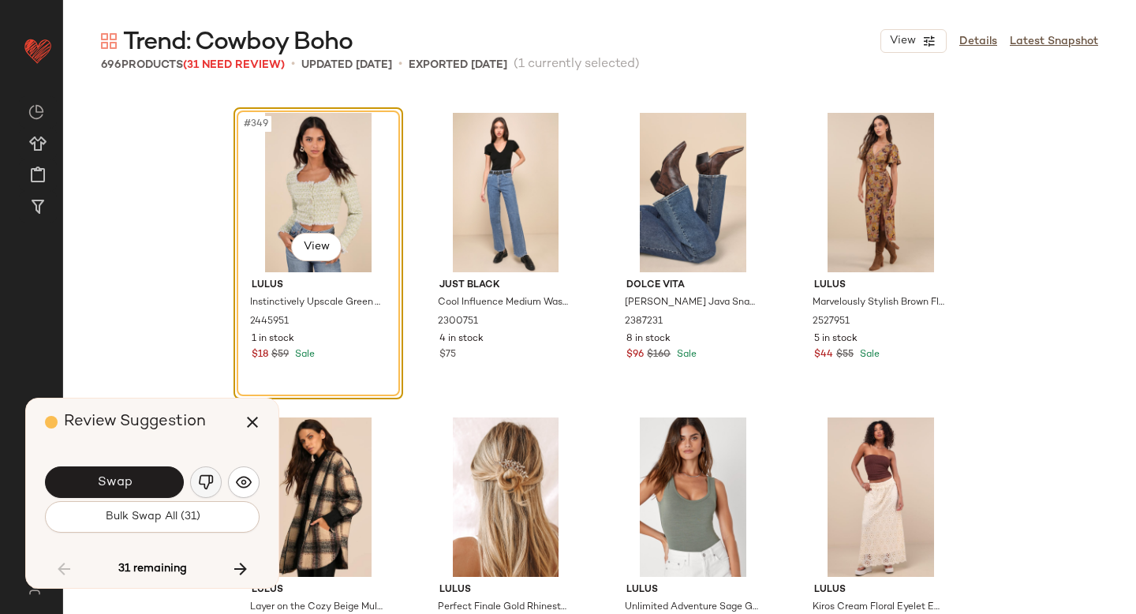
click at [200, 476] on img "button" at bounding box center [206, 482] width 16 height 16
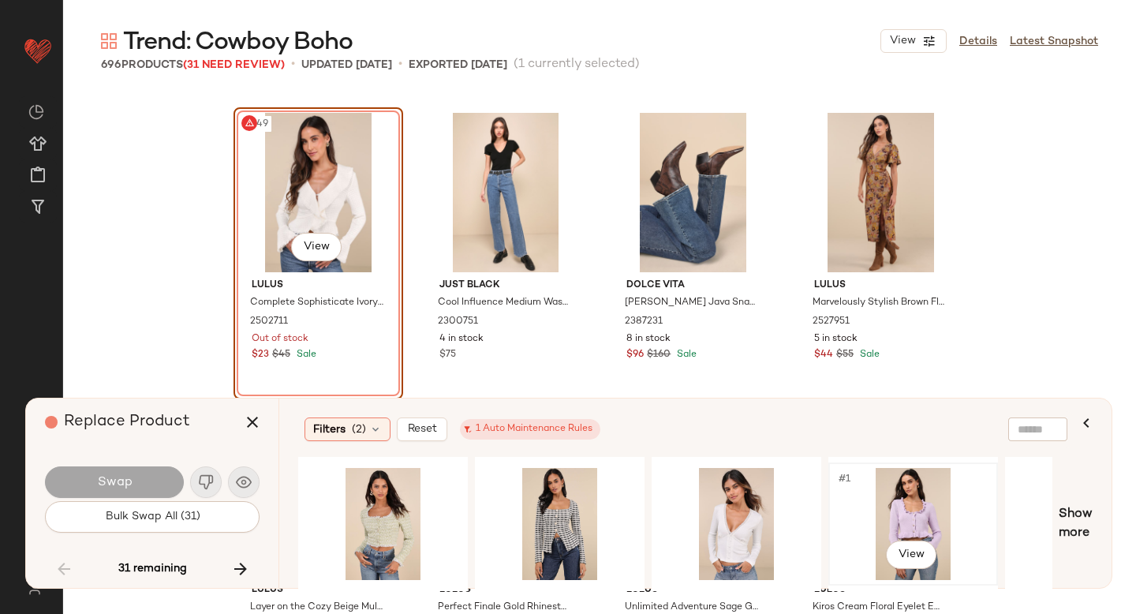
click at [895, 519] on div "#1 View" at bounding box center [913, 524] width 159 height 112
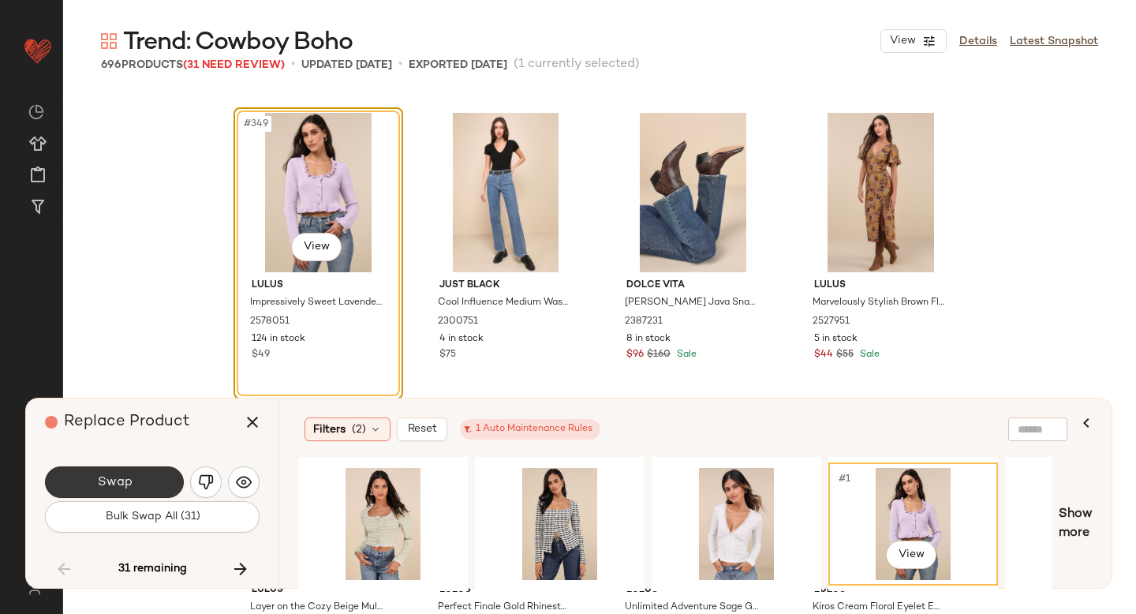
click at [110, 482] on span "Swap" at bounding box center [113, 482] width 35 height 15
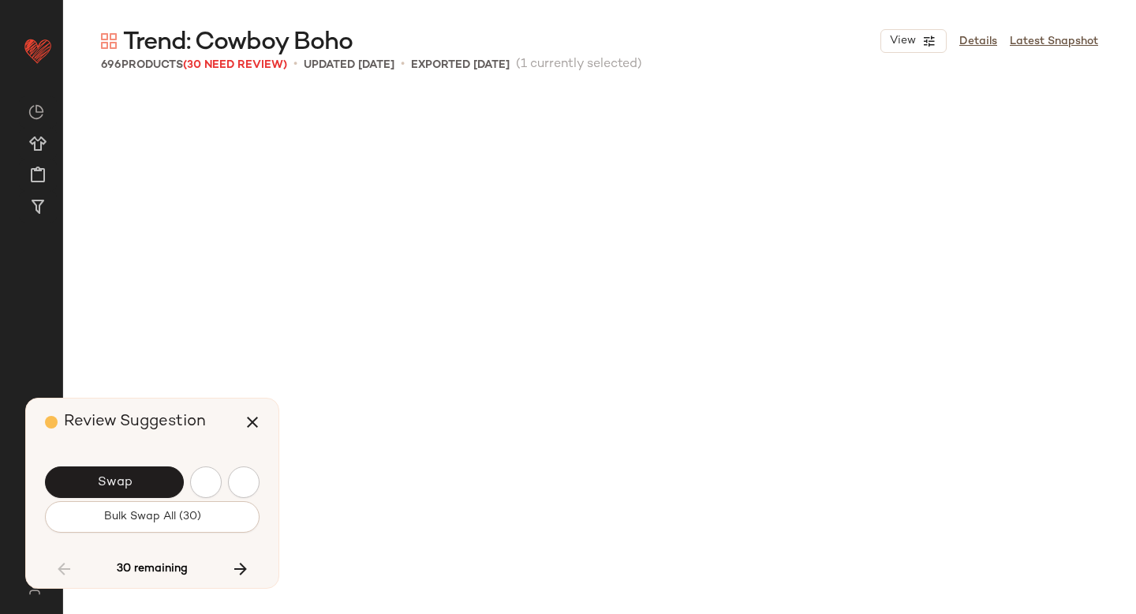
scroll to position [27101, 0]
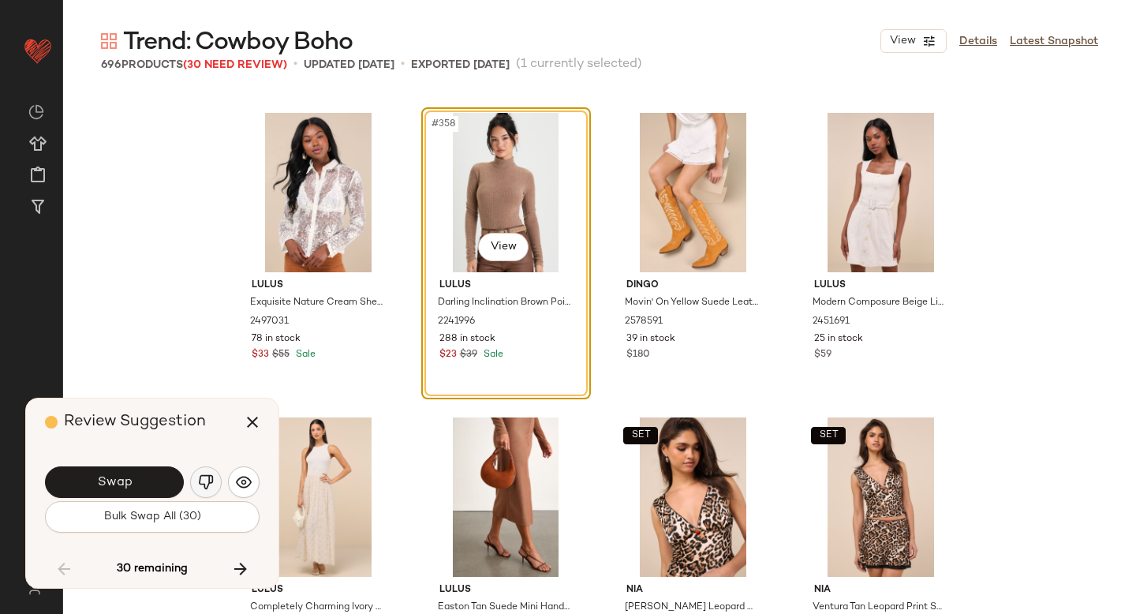
click at [209, 479] on img "button" at bounding box center [206, 482] width 16 height 16
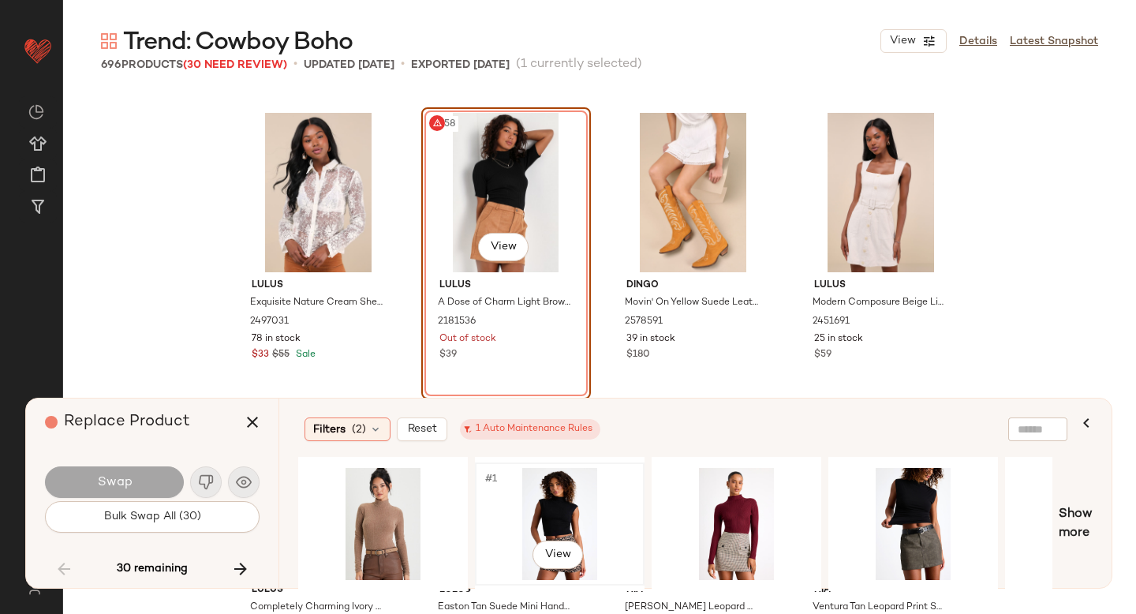
click at [566, 484] on div "#1 View" at bounding box center [559, 524] width 159 height 112
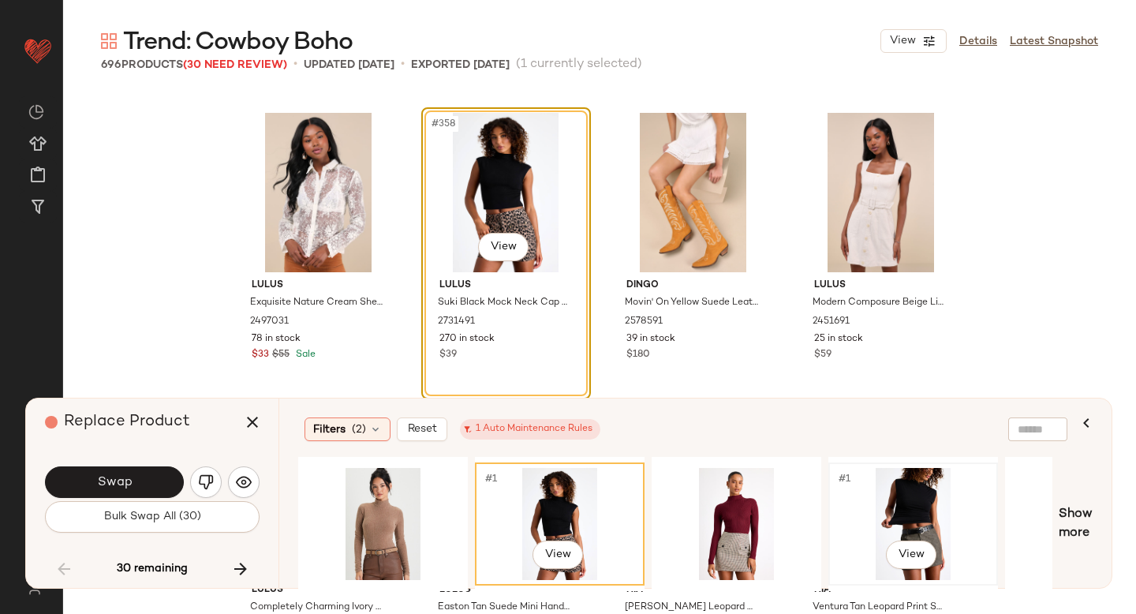
click at [882, 502] on div "#1 View" at bounding box center [913, 524] width 159 height 112
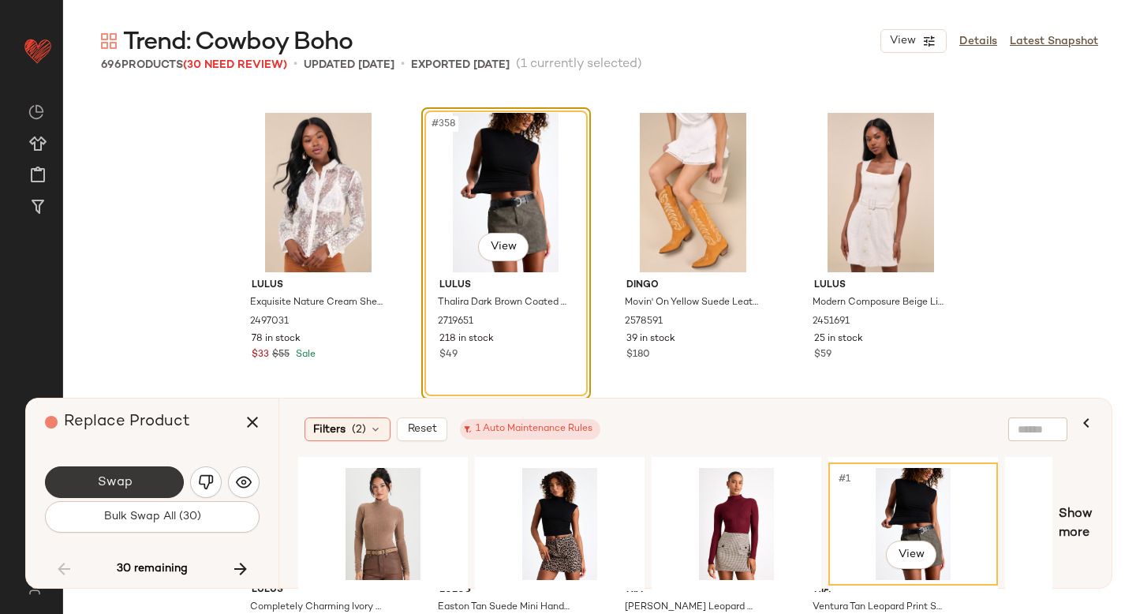
click at [127, 473] on button "Swap" at bounding box center [114, 482] width 139 height 32
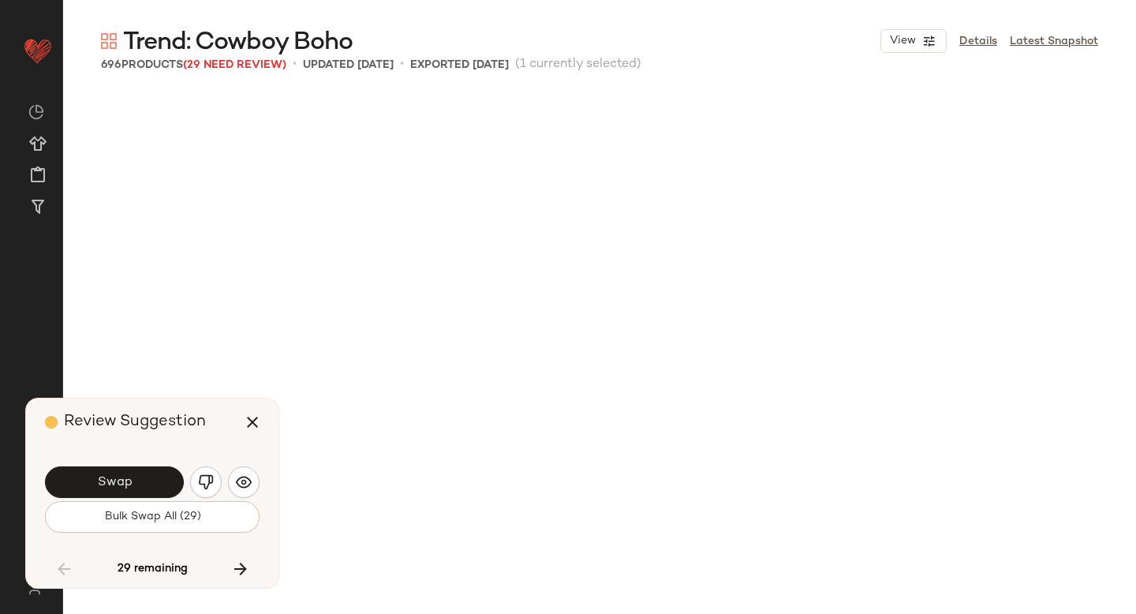
scroll to position [27710, 0]
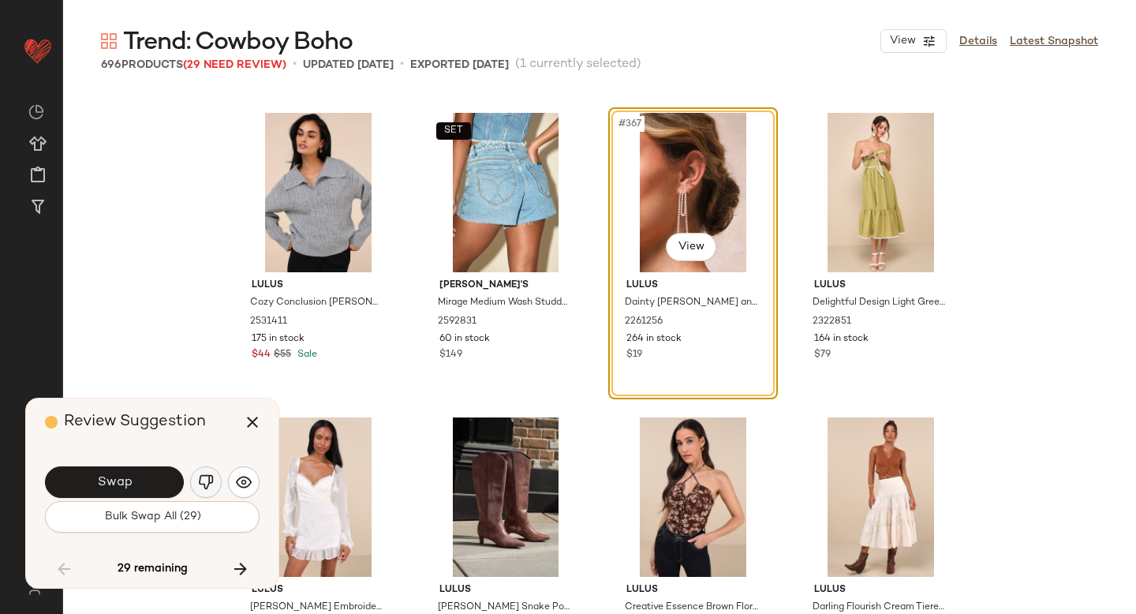
click at [204, 476] on img "button" at bounding box center [206, 482] width 16 height 16
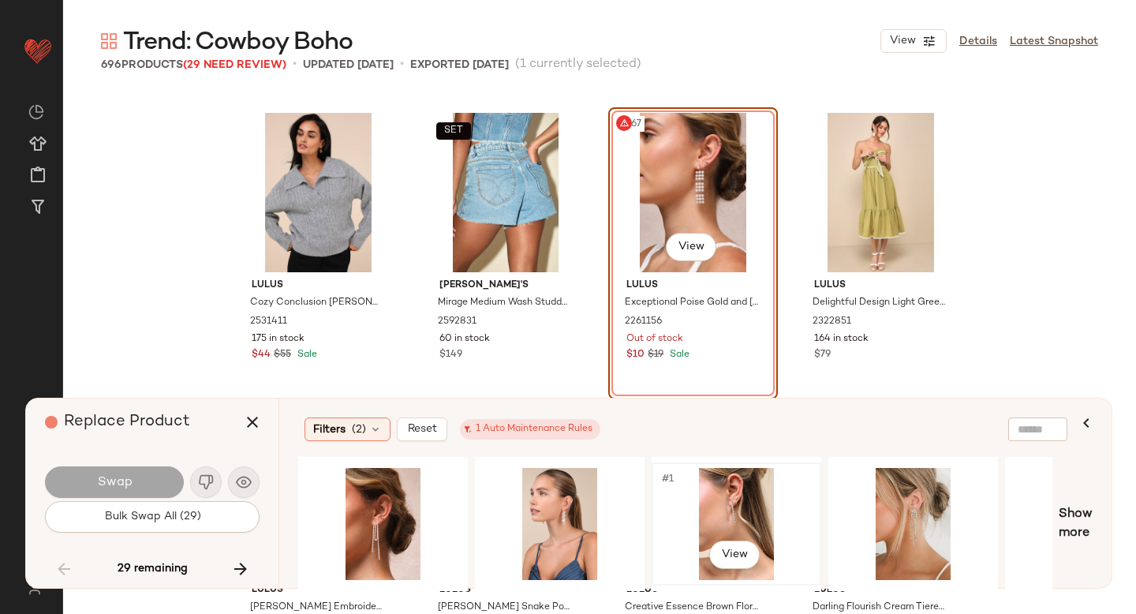
click at [740, 481] on div "#1 View" at bounding box center [736, 524] width 159 height 112
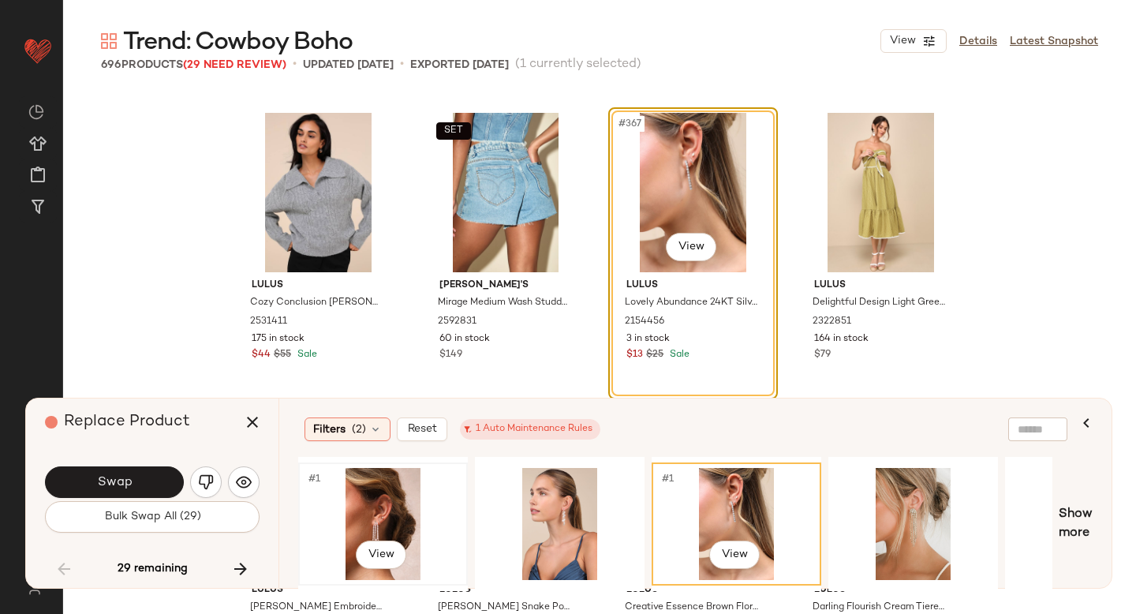
click at [367, 510] on div "#1 View" at bounding box center [383, 524] width 159 height 112
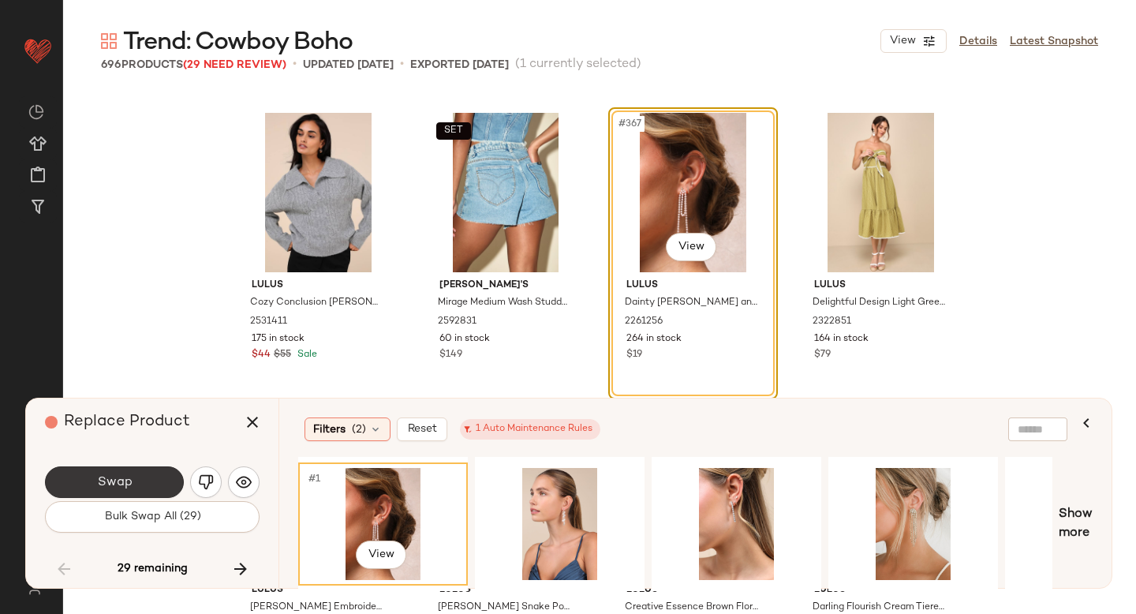
click at [158, 484] on button "Swap" at bounding box center [114, 482] width 139 height 32
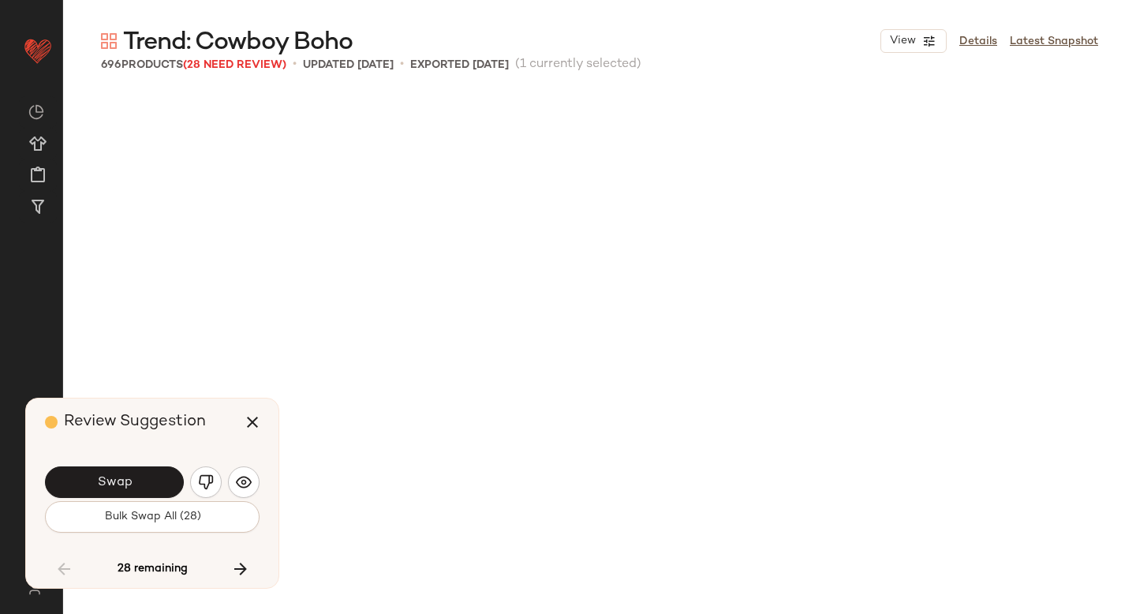
scroll to position [28319, 0]
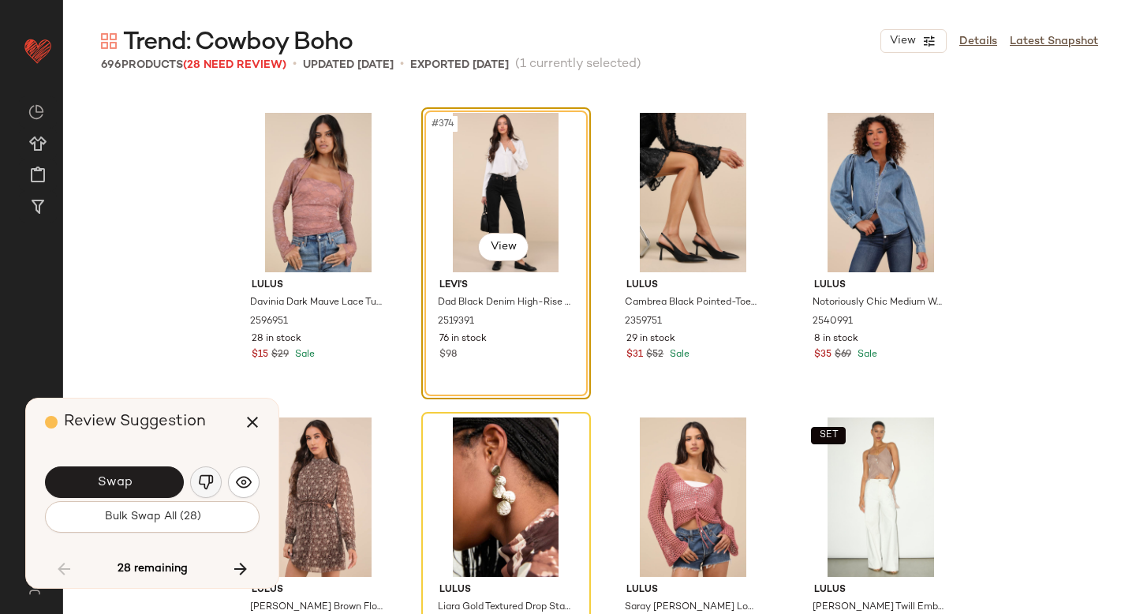
click at [212, 475] on img "button" at bounding box center [206, 482] width 16 height 16
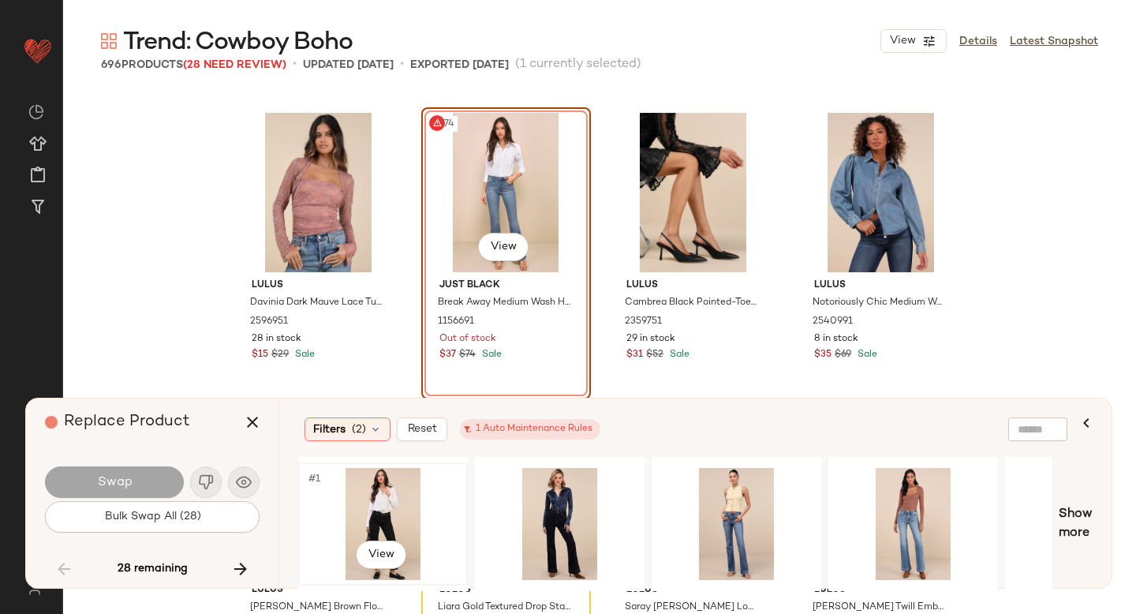
click at [423, 509] on div "#1 View" at bounding box center [383, 524] width 159 height 112
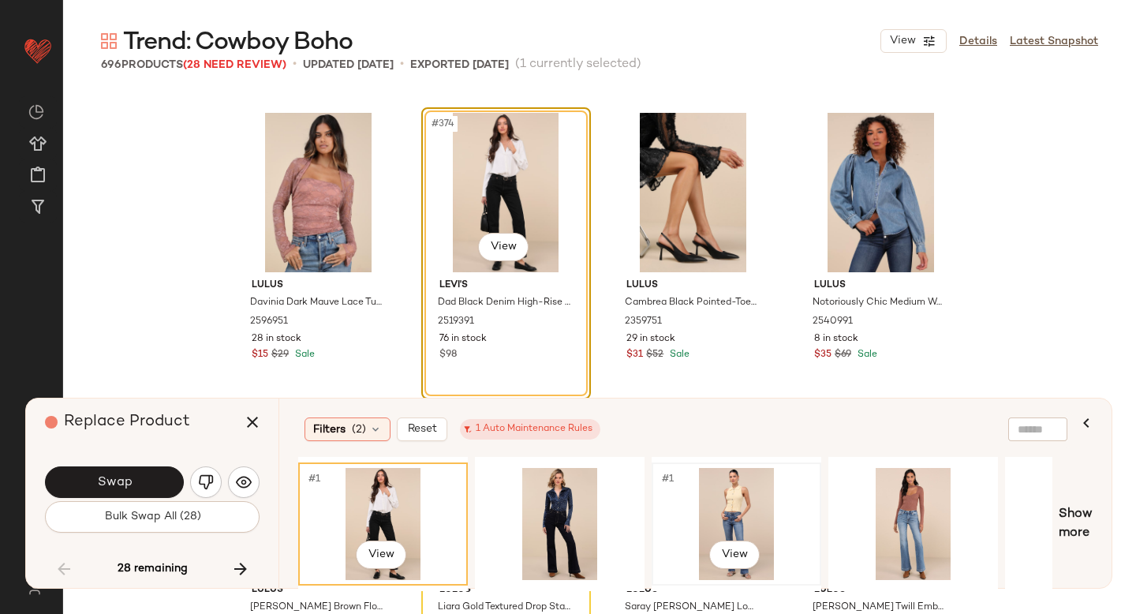
click at [730, 507] on div "#1 View" at bounding box center [736, 524] width 159 height 112
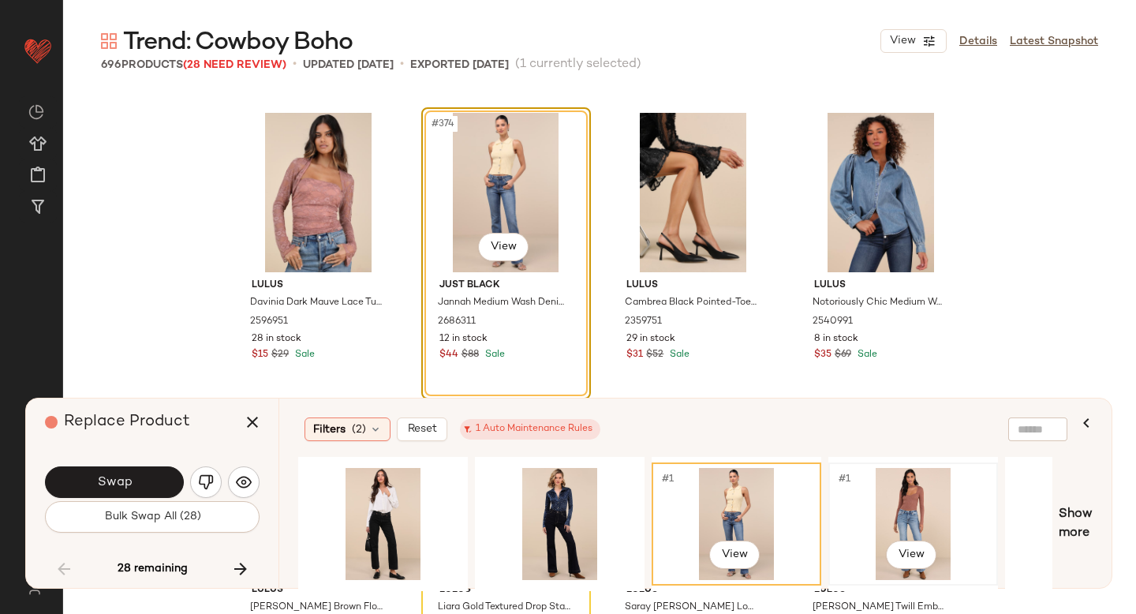
click at [907, 492] on div "#1 View" at bounding box center [913, 524] width 159 height 112
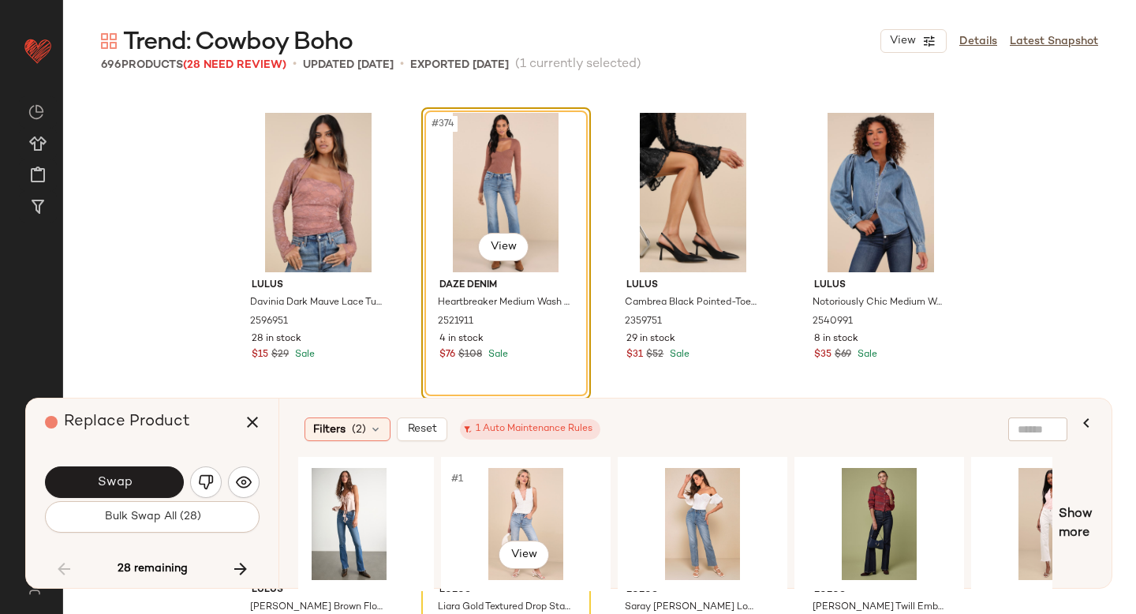
scroll to position [0, 750]
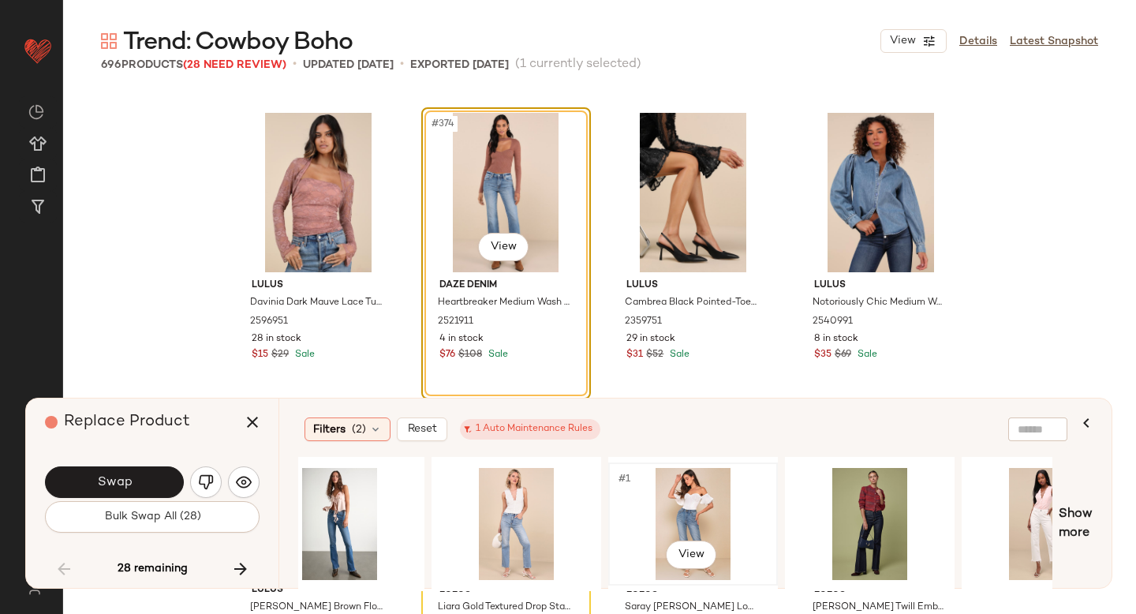
click at [670, 489] on div "#1 View" at bounding box center [693, 524] width 159 height 112
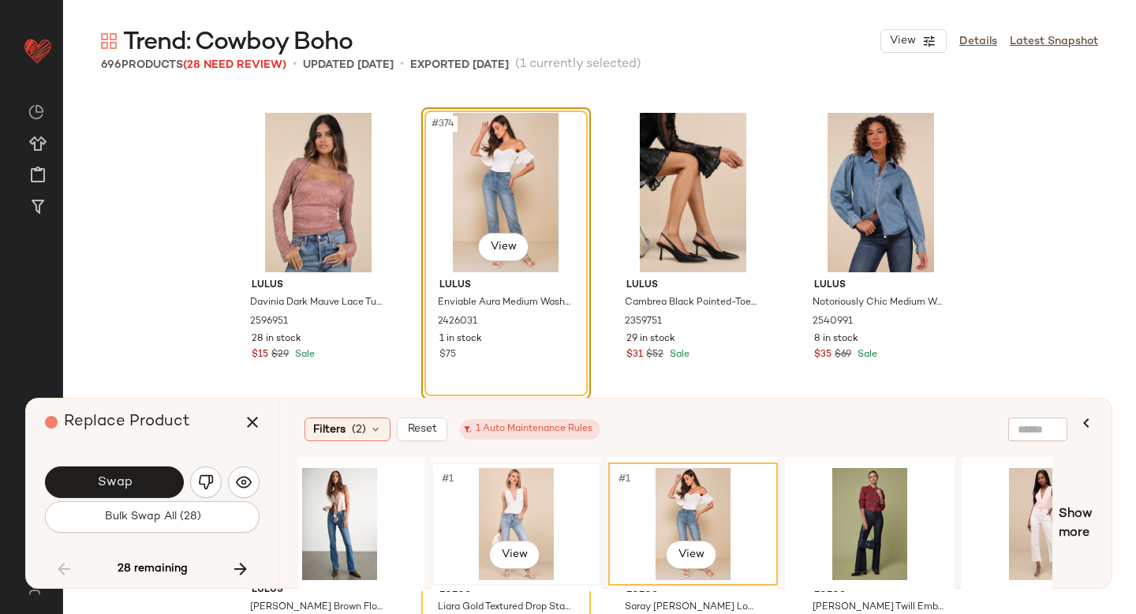
click at [522, 527] on div "#1 View" at bounding box center [516, 524] width 159 height 112
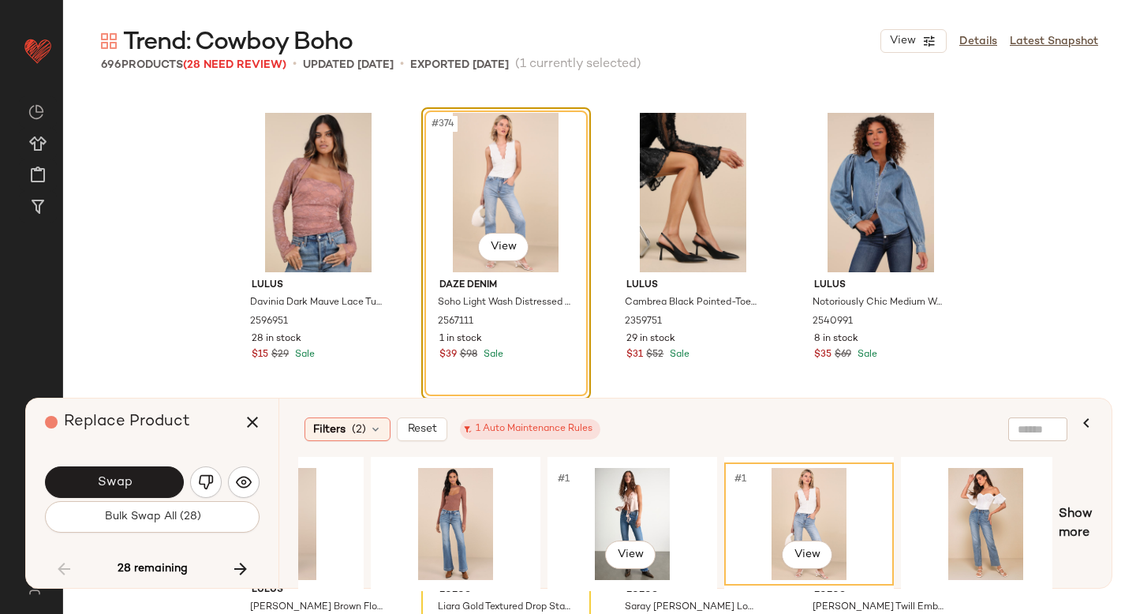
scroll to position [0, 538]
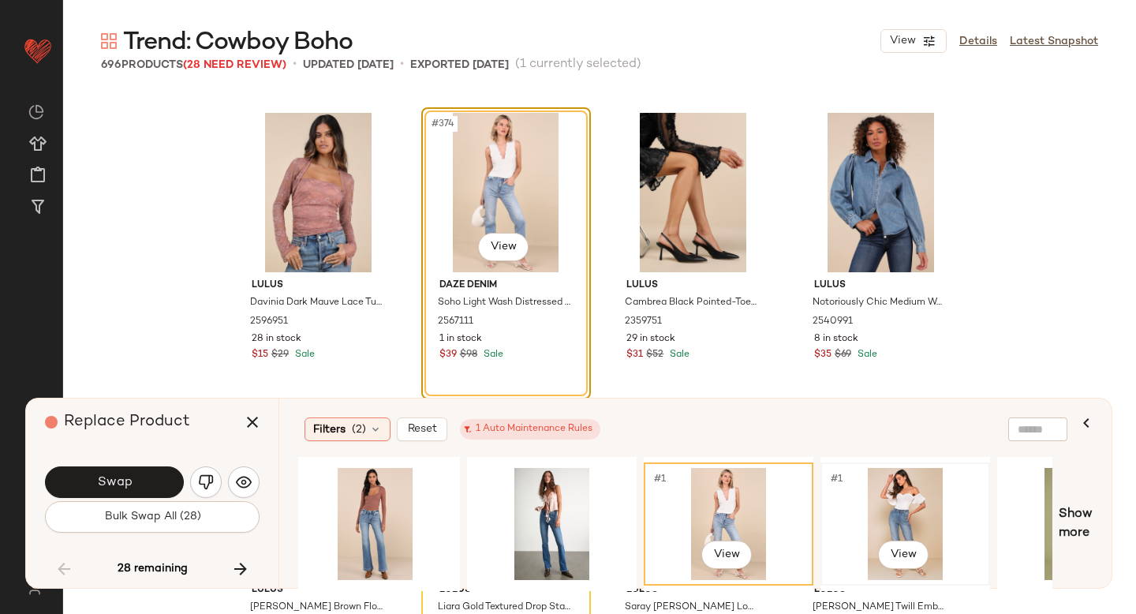
click at [872, 499] on div "#1 View" at bounding box center [905, 524] width 159 height 112
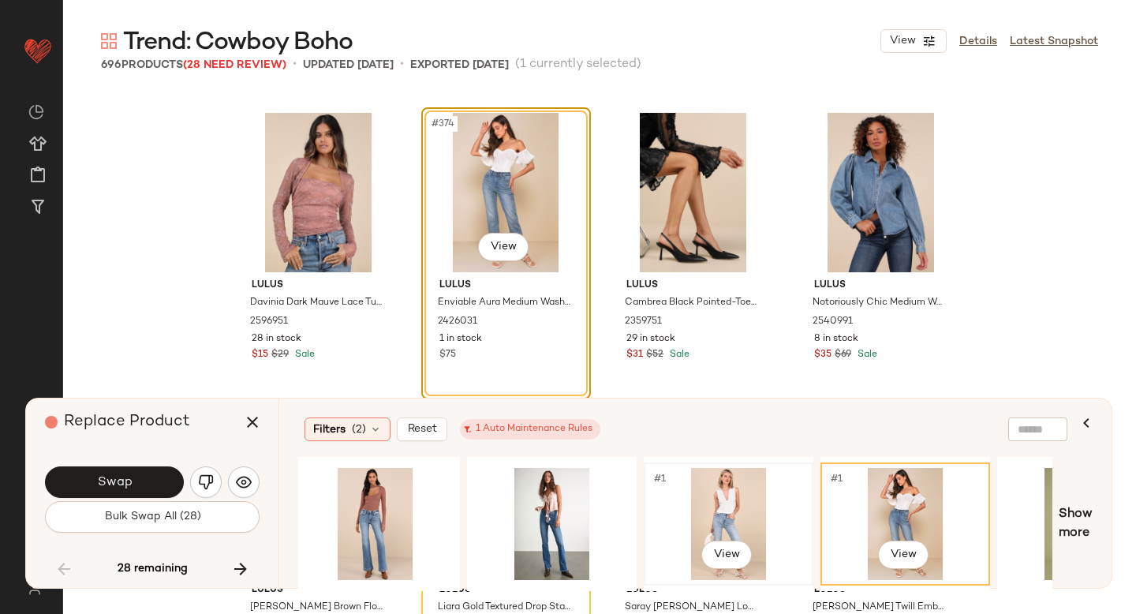
click at [674, 484] on div "#1 View" at bounding box center [728, 524] width 159 height 112
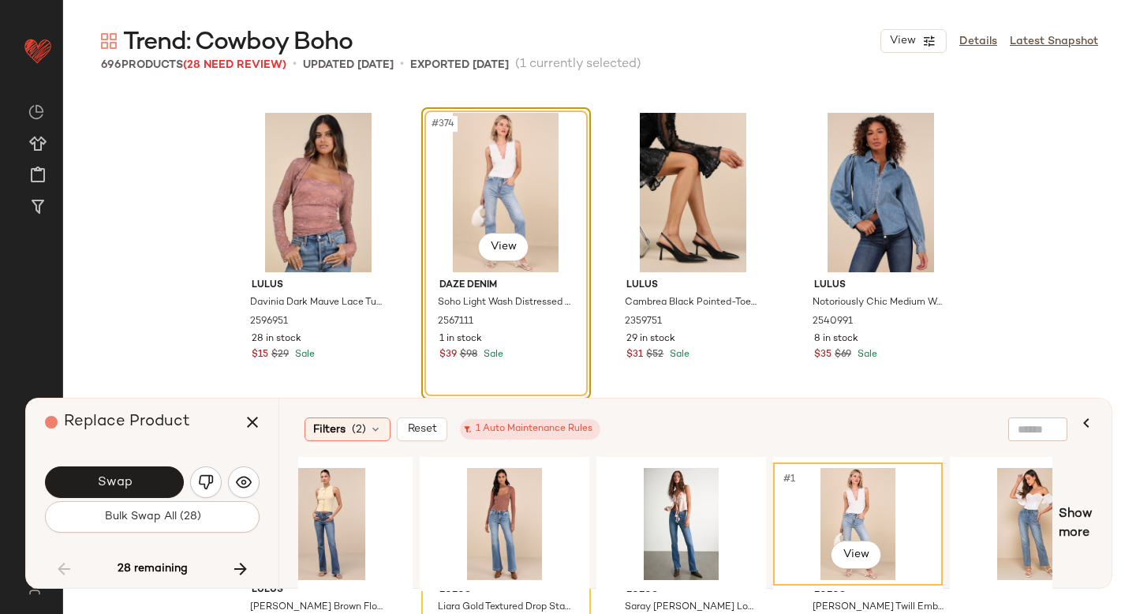
scroll to position [0, 275]
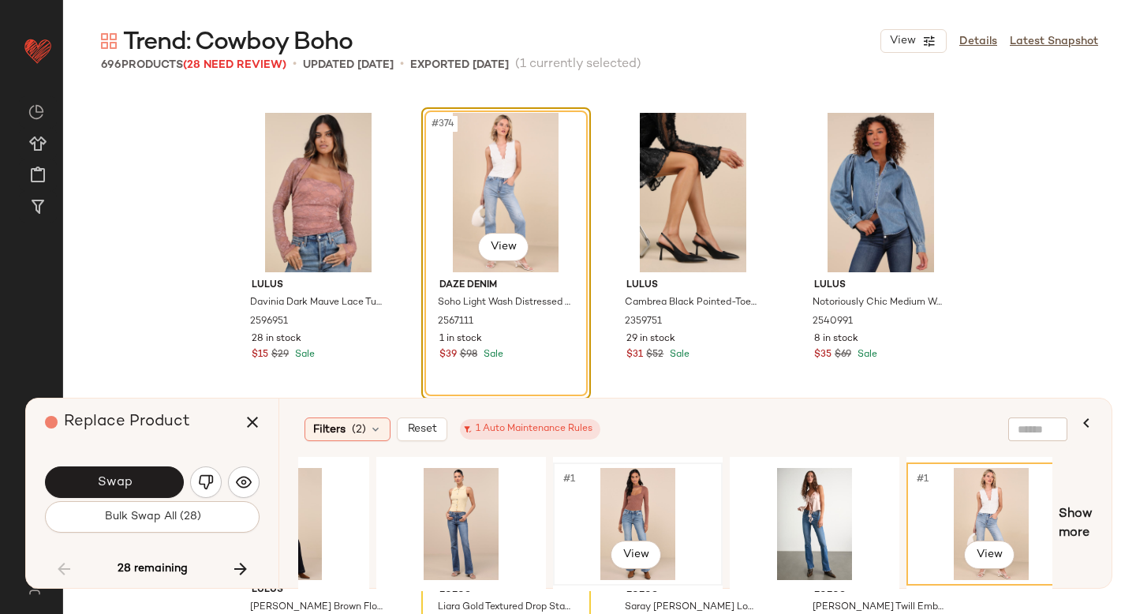
click at [566, 513] on div "#1 View" at bounding box center [638, 524] width 159 height 112
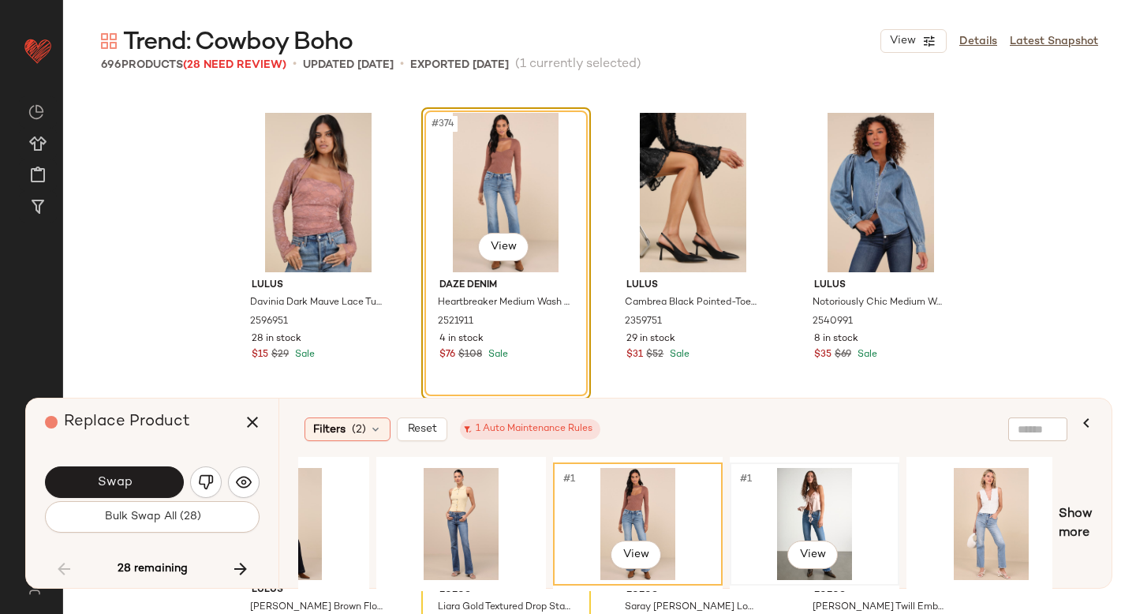
click at [796, 487] on div "#1 View" at bounding box center [814, 524] width 159 height 112
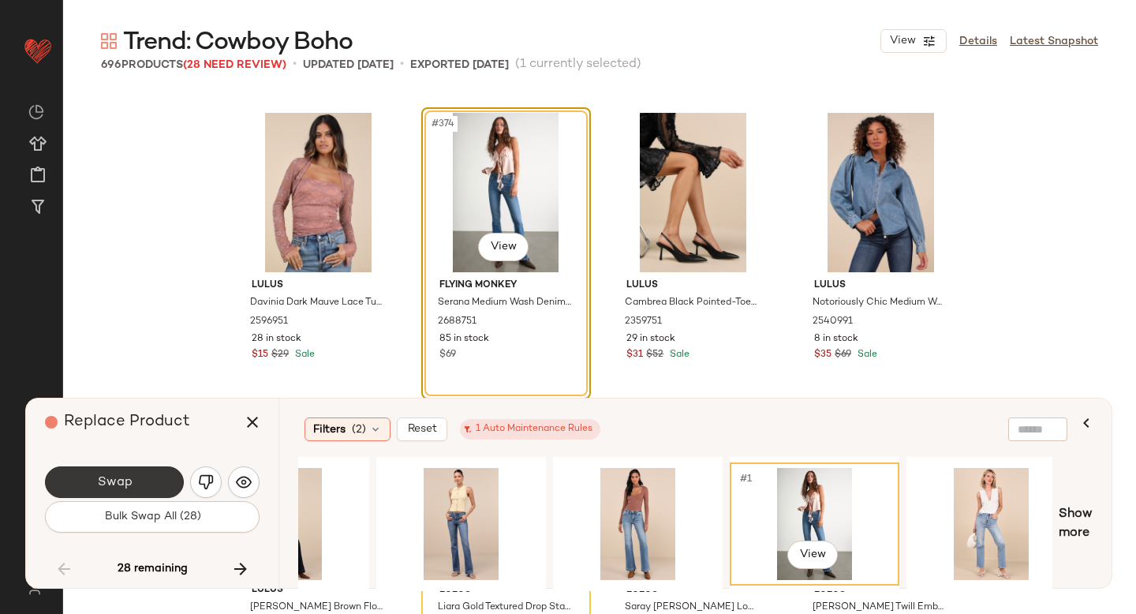
click at [138, 481] on button "Swap" at bounding box center [114, 482] width 139 height 32
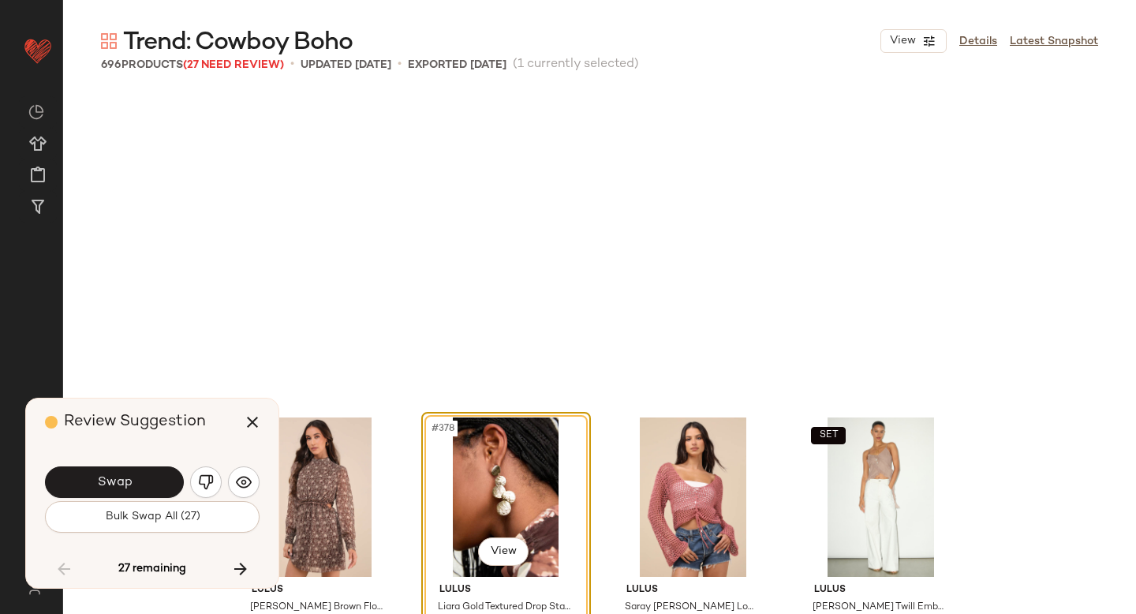
scroll to position [28623, 0]
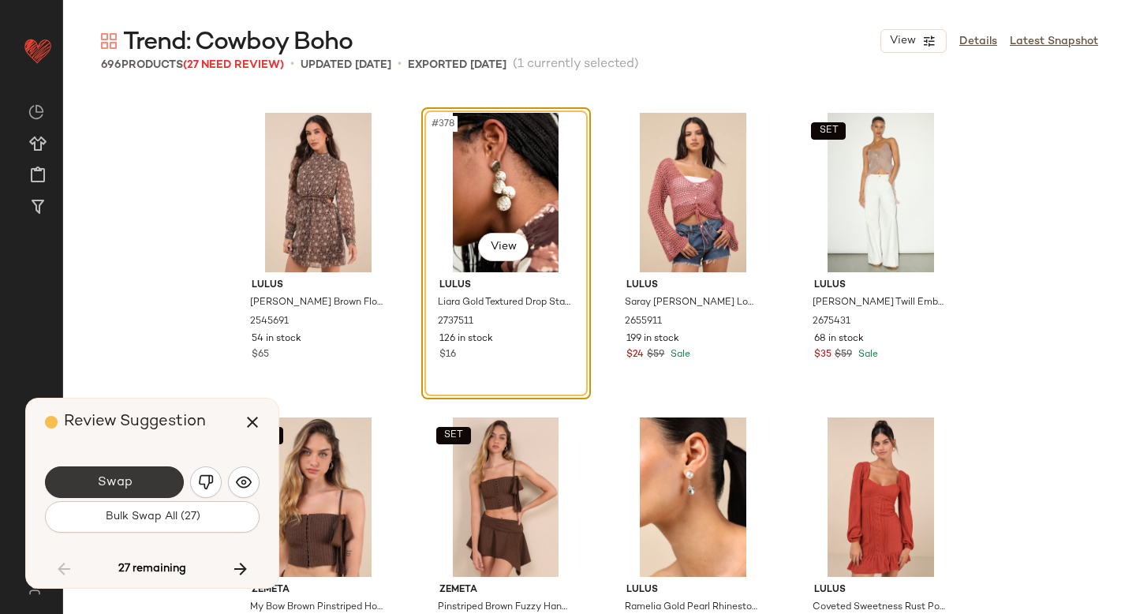
click at [134, 488] on button "Swap" at bounding box center [114, 482] width 139 height 32
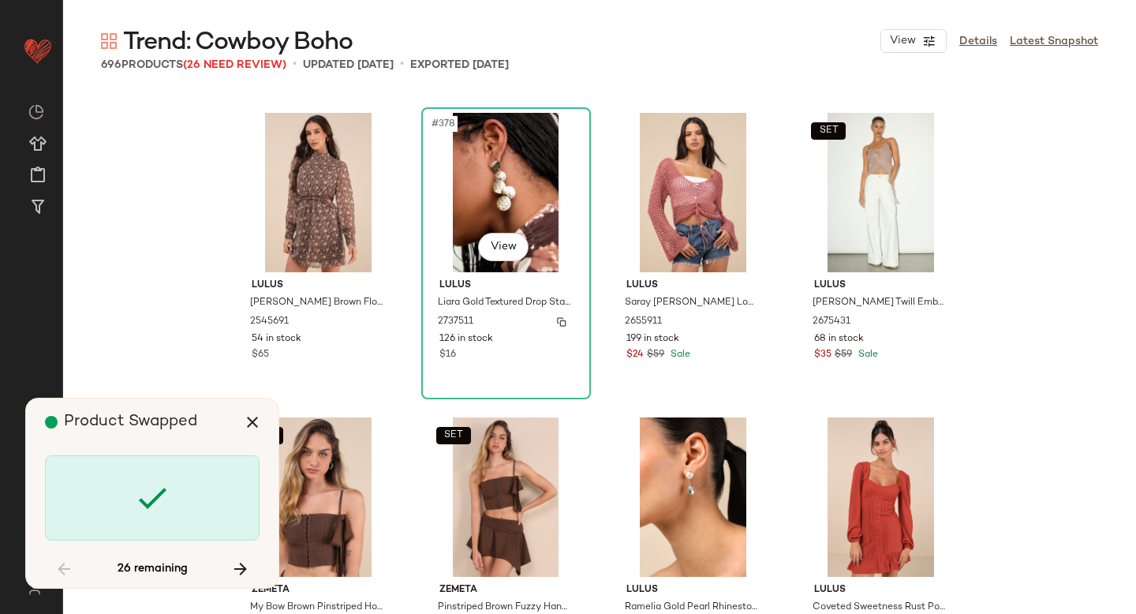
scroll to position [29537, 0]
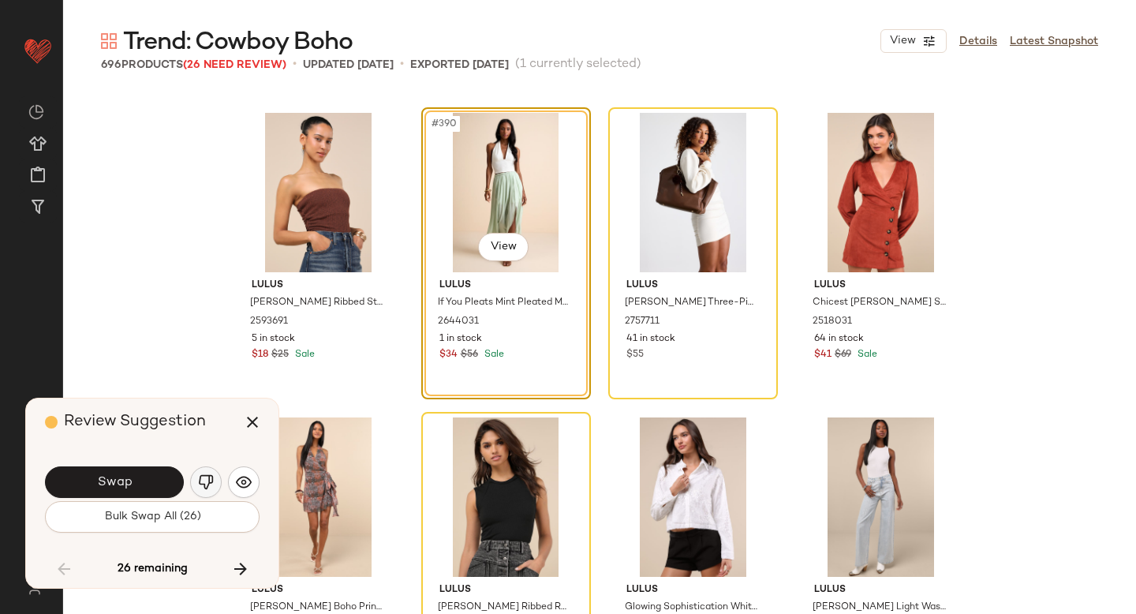
click at [207, 482] on img "button" at bounding box center [206, 482] width 16 height 16
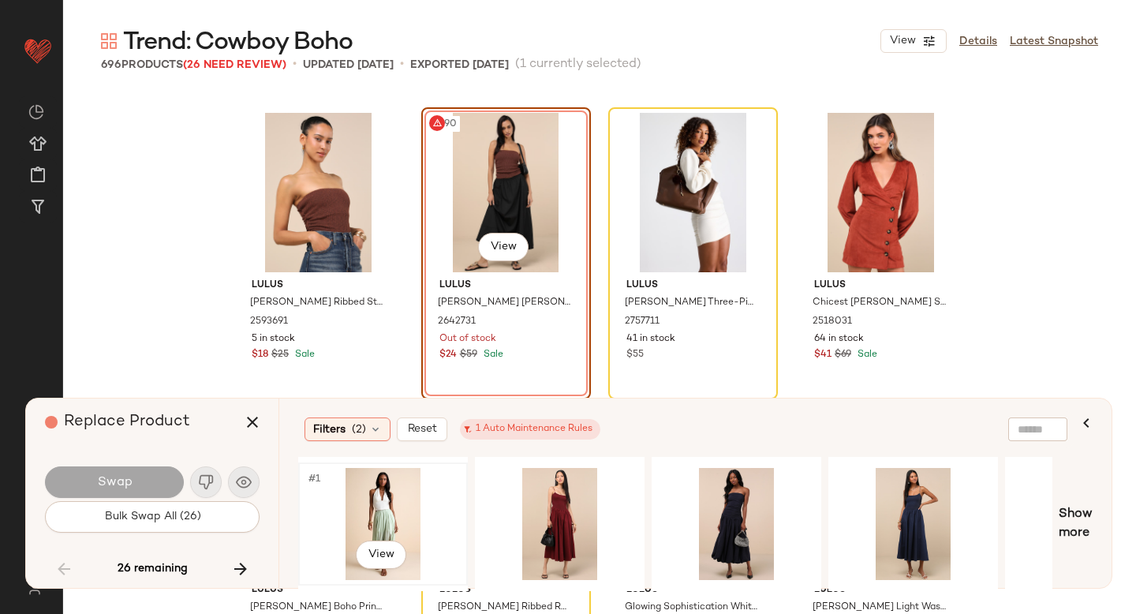
click at [414, 514] on div "#1 View" at bounding box center [383, 524] width 159 height 112
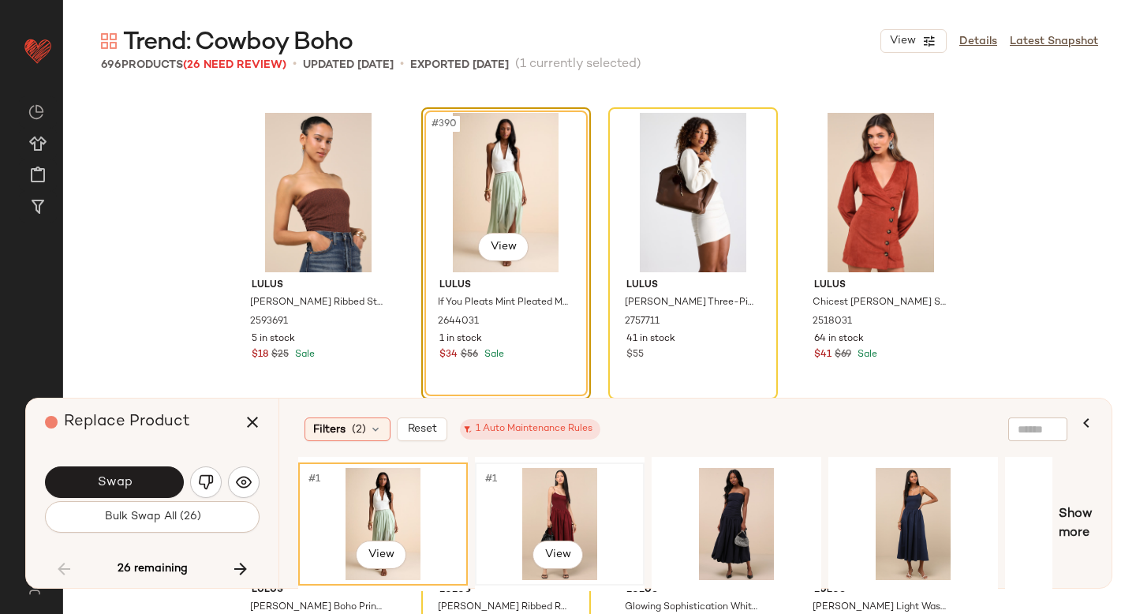
click at [532, 498] on div "#1 View" at bounding box center [559, 524] width 159 height 112
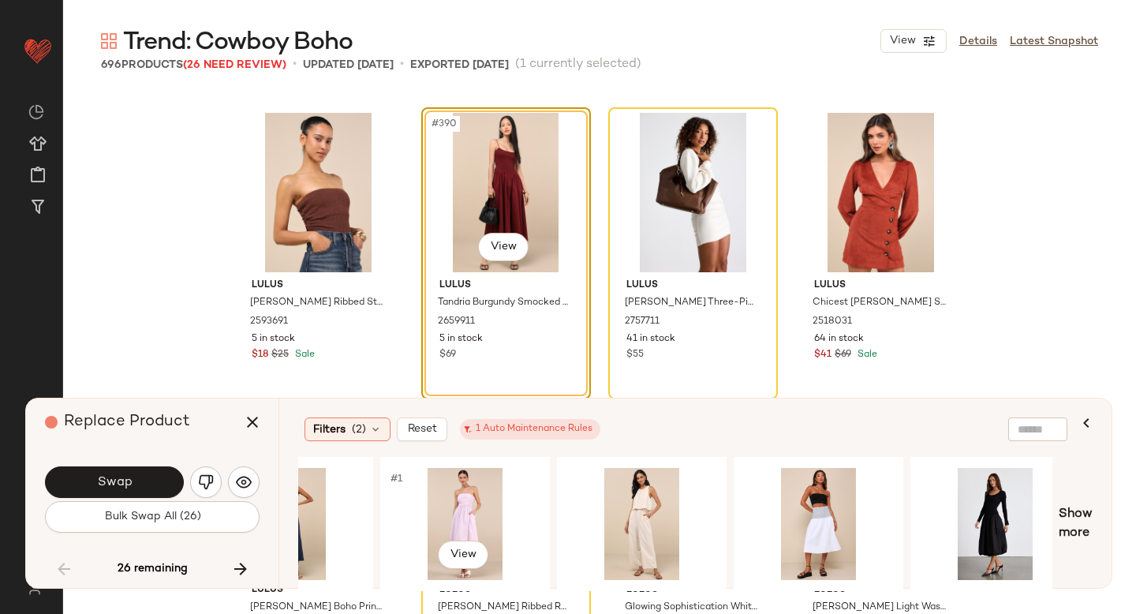
scroll to position [0, 697]
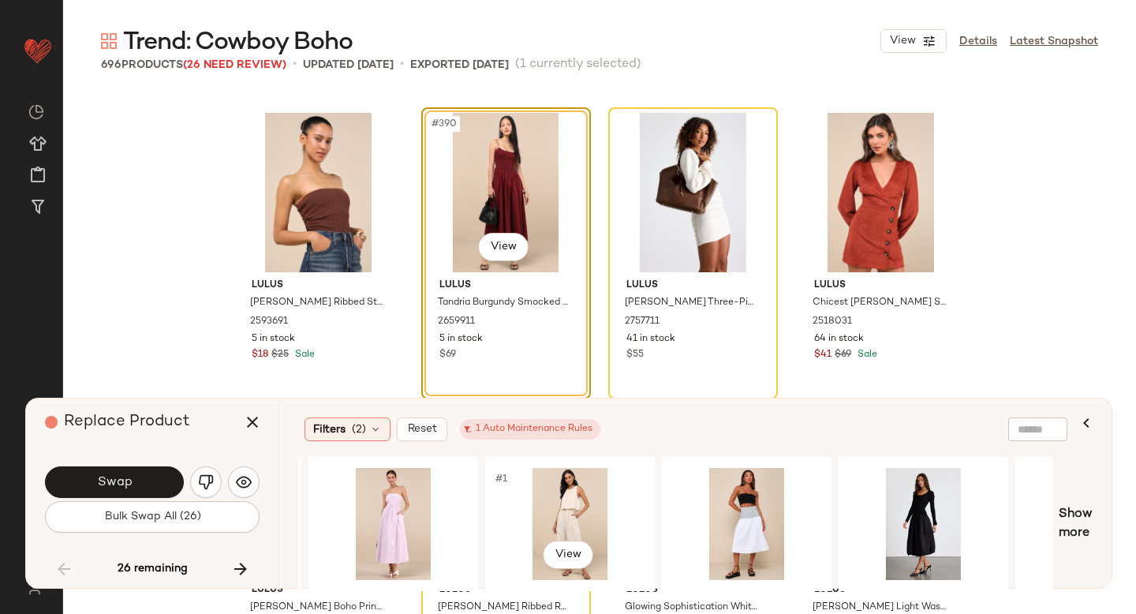
click at [579, 484] on div "#1 View" at bounding box center [570, 524] width 159 height 112
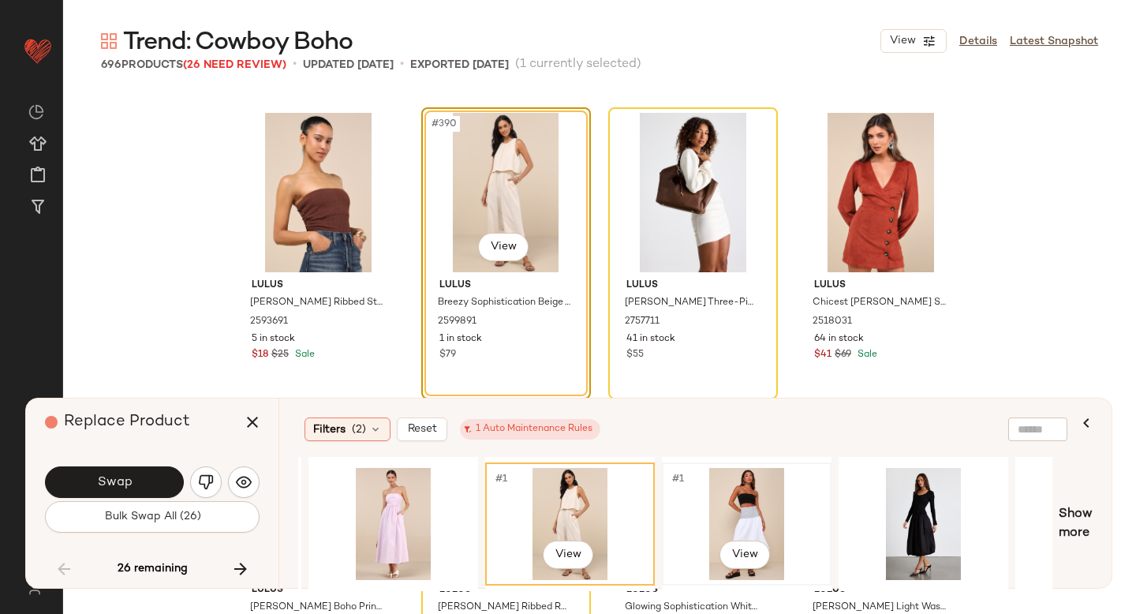
click at [711, 479] on div "#1 View" at bounding box center [746, 524] width 159 height 112
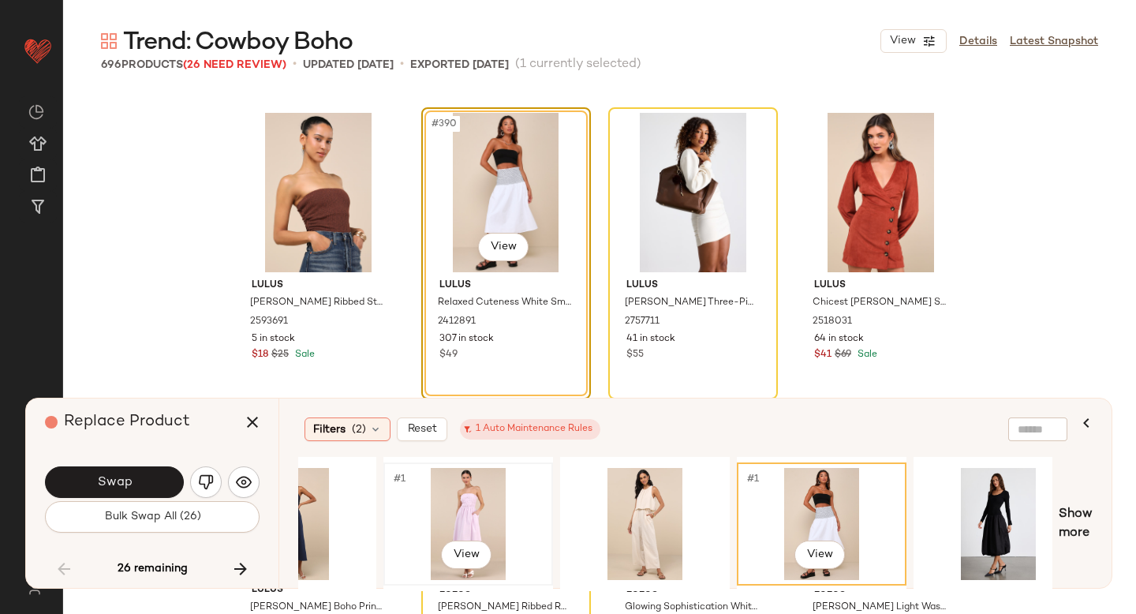
scroll to position [0, 622]
click at [139, 474] on button "Swap" at bounding box center [114, 482] width 139 height 32
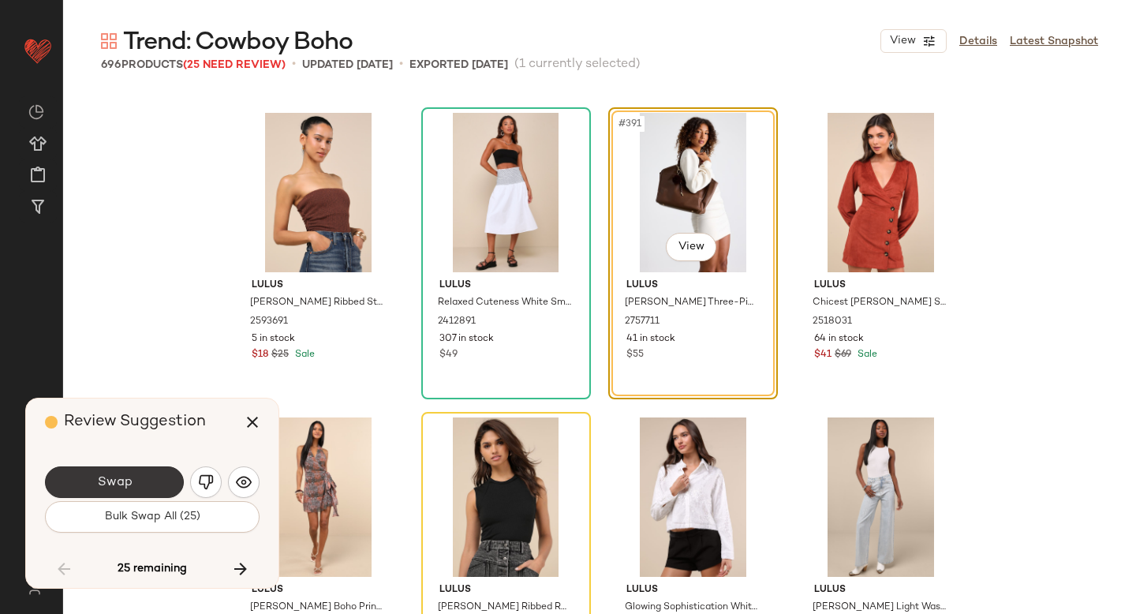
click at [142, 480] on button "Swap" at bounding box center [114, 482] width 139 height 32
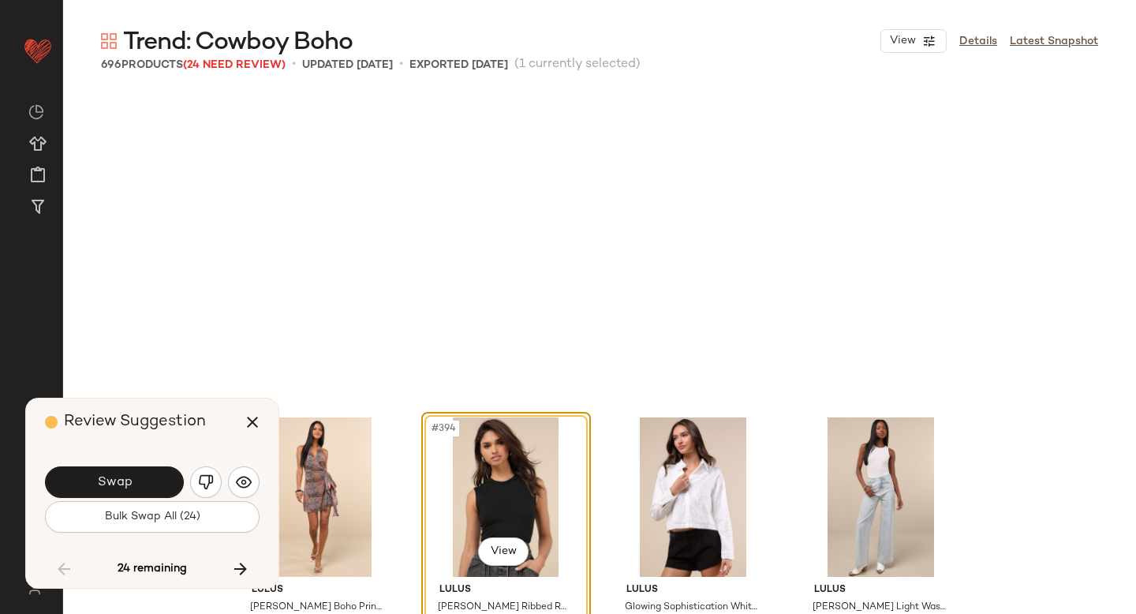
scroll to position [29841, 0]
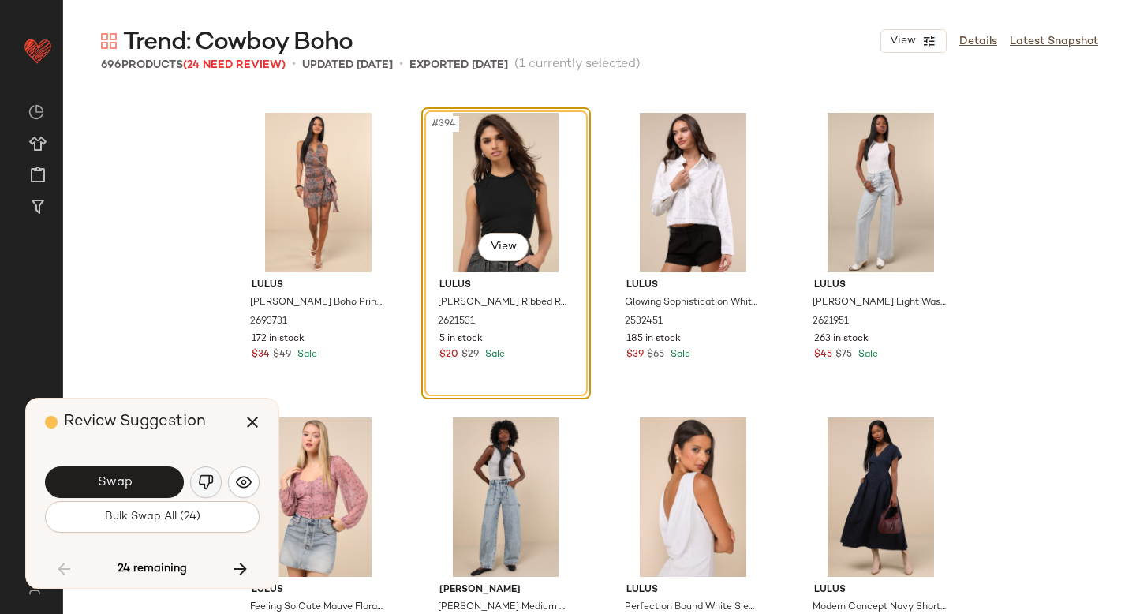
click at [206, 475] on img "button" at bounding box center [206, 482] width 16 height 16
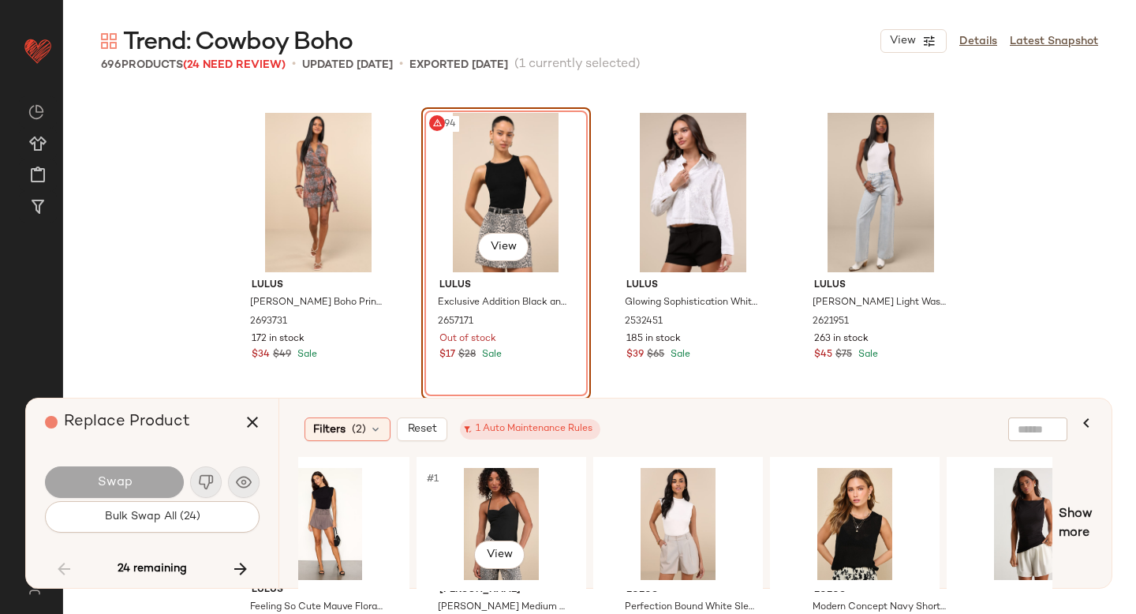
scroll to position [0, 1329]
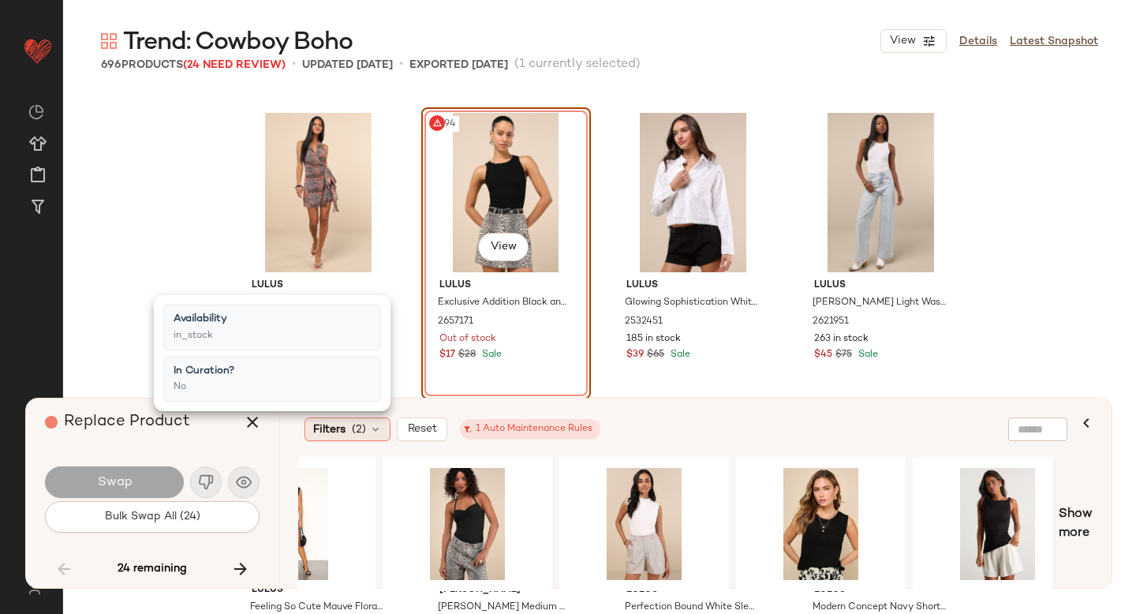
click at [363, 427] on span "(2)" at bounding box center [359, 429] width 14 height 17
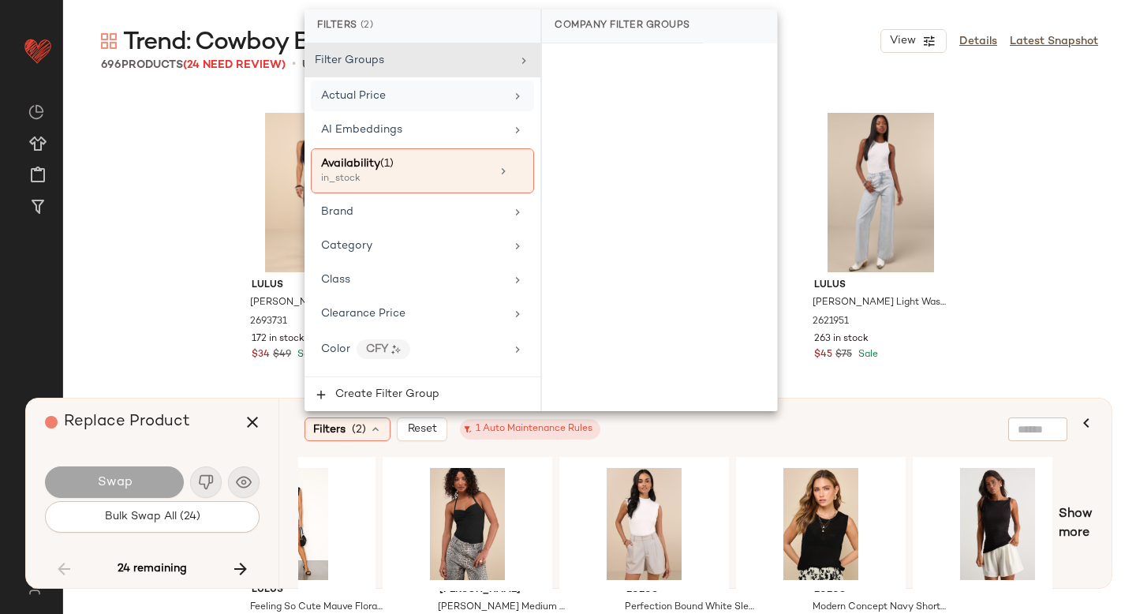
click at [376, 101] on span "Actual Price" at bounding box center [353, 96] width 65 height 12
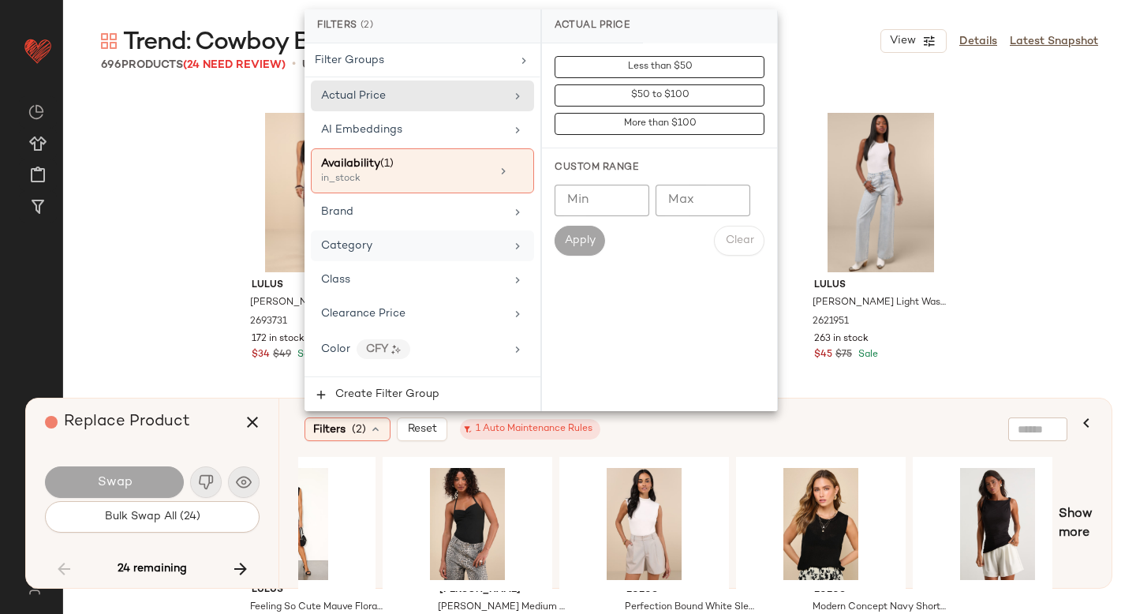
click at [365, 249] on span "Category" at bounding box center [346, 246] width 51 height 12
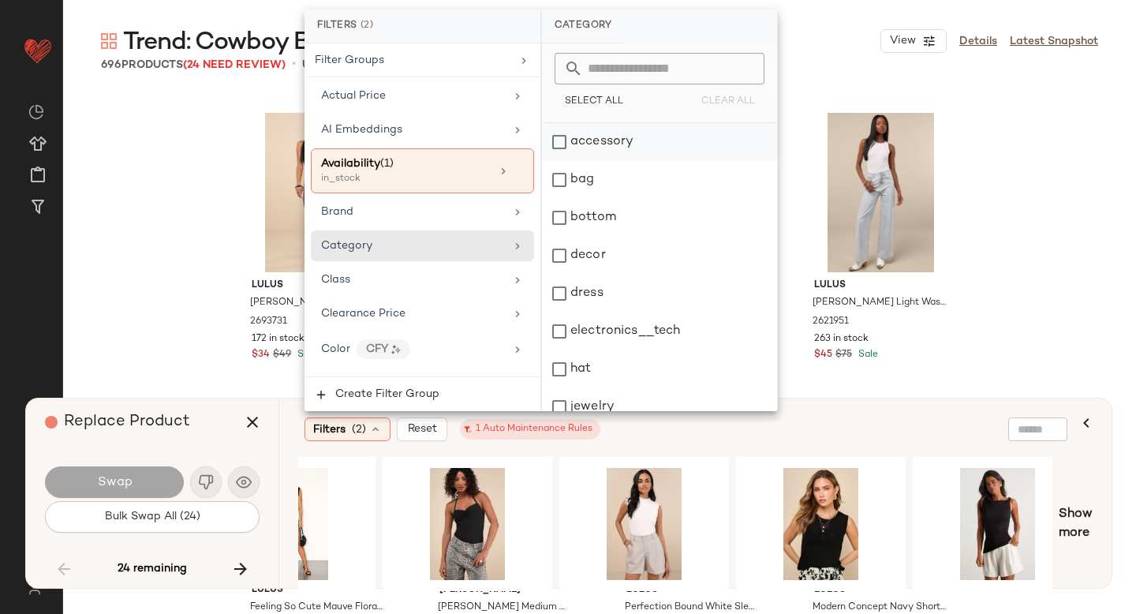
click at [557, 140] on div "accessory" at bounding box center [659, 142] width 235 height 38
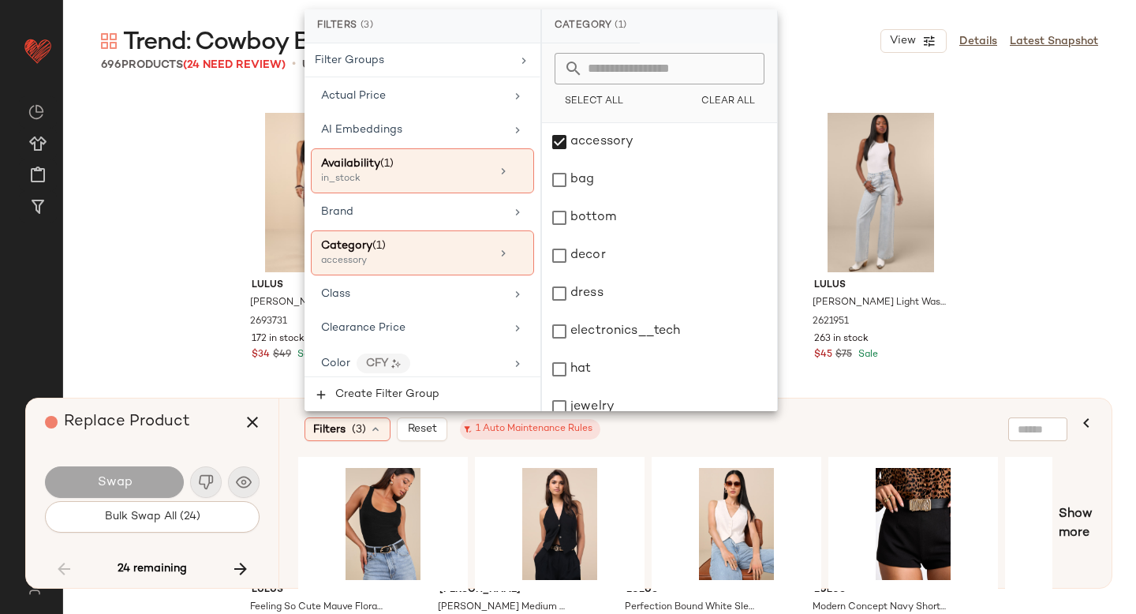
click at [657, 428] on div "Filters (3) Reset 1 Auto Maintenance Rules" at bounding box center [619, 429] width 629 height 24
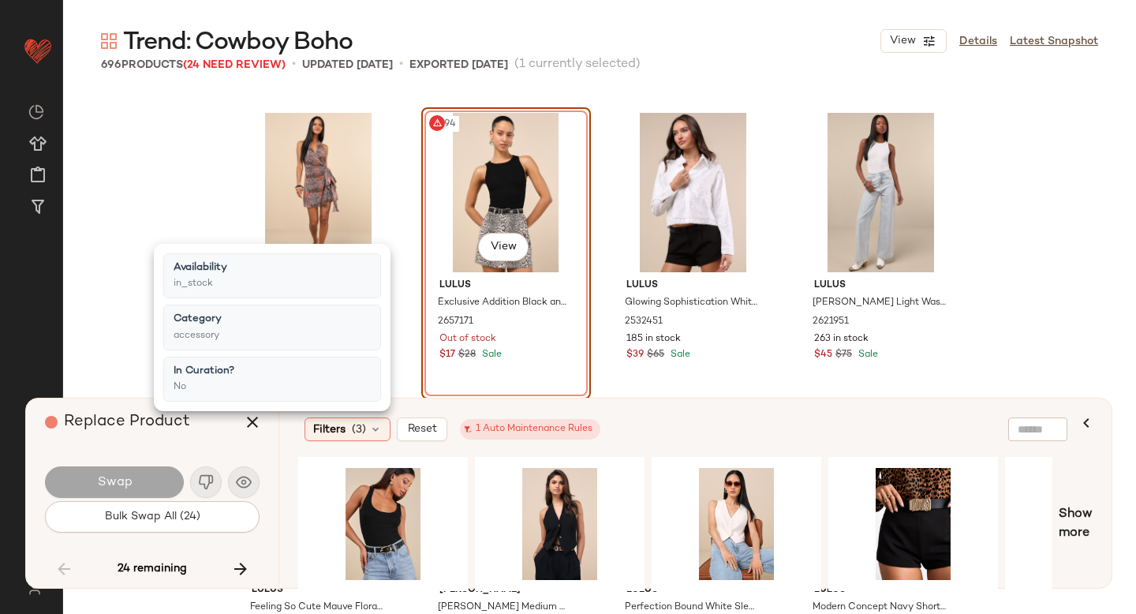
click at [657, 428] on div "Filters (3) Reset 1 Auto Maintenance Rules" at bounding box center [619, 429] width 629 height 24
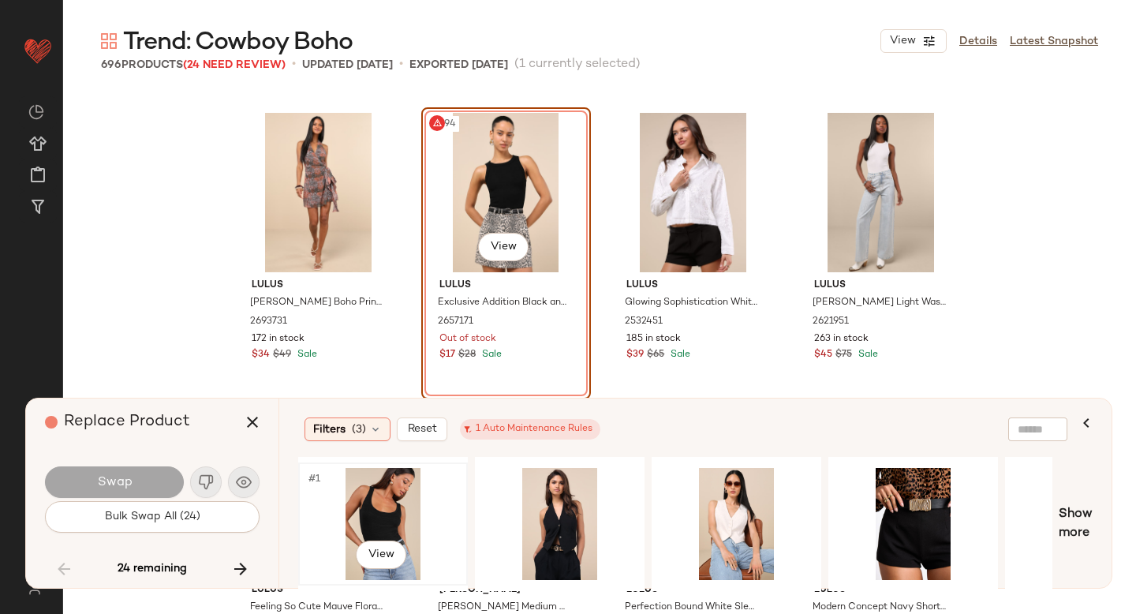
click at [379, 519] on div "#1 View" at bounding box center [383, 524] width 159 height 112
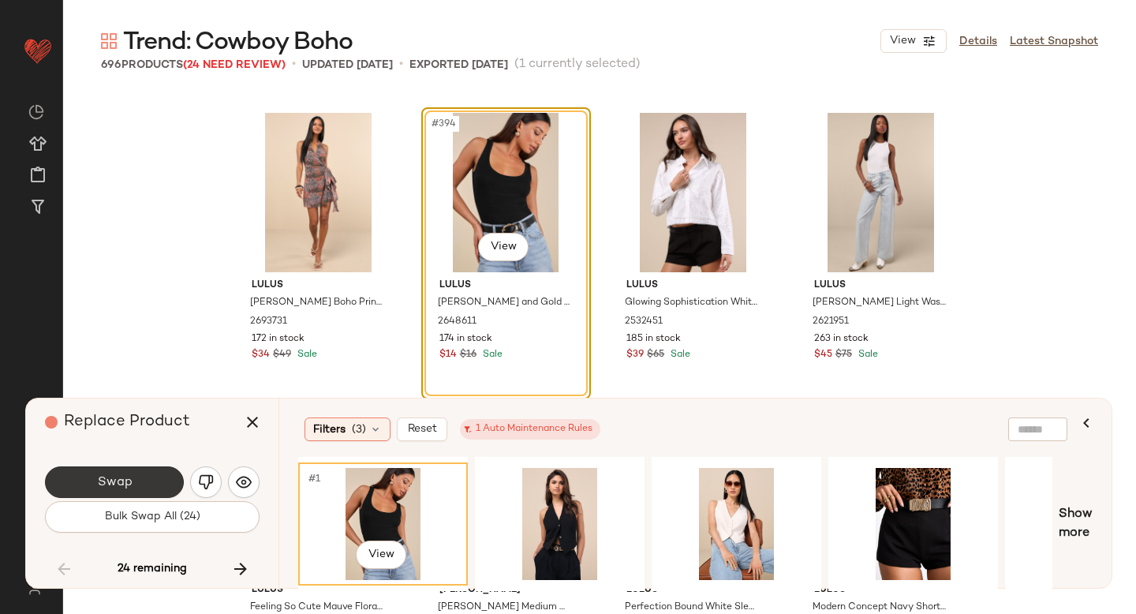
click at [129, 471] on button "Swap" at bounding box center [114, 482] width 139 height 32
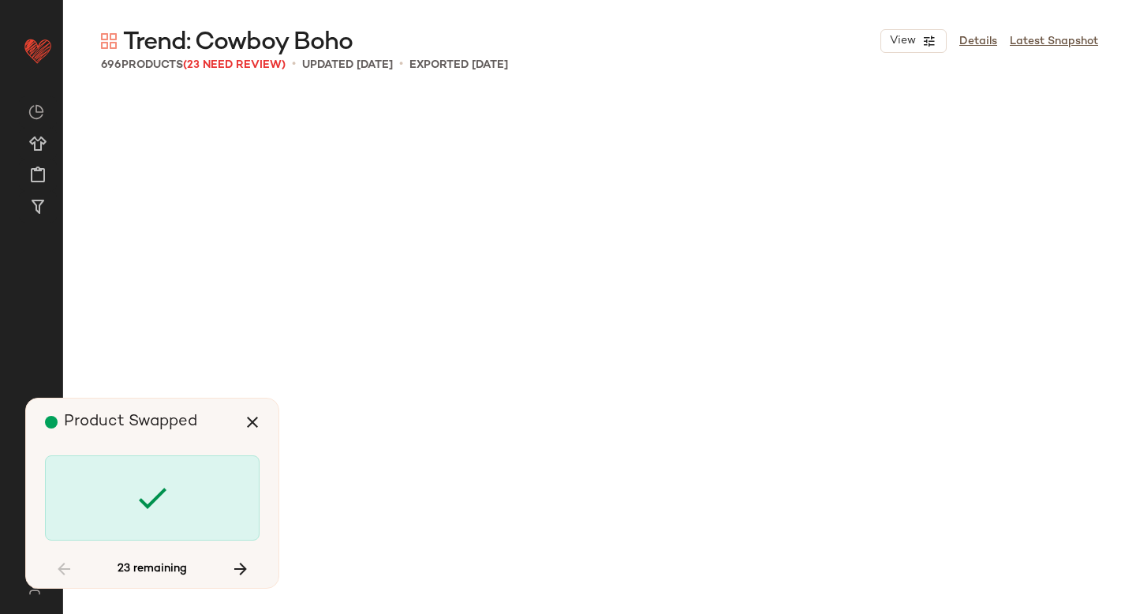
scroll to position [31060, 0]
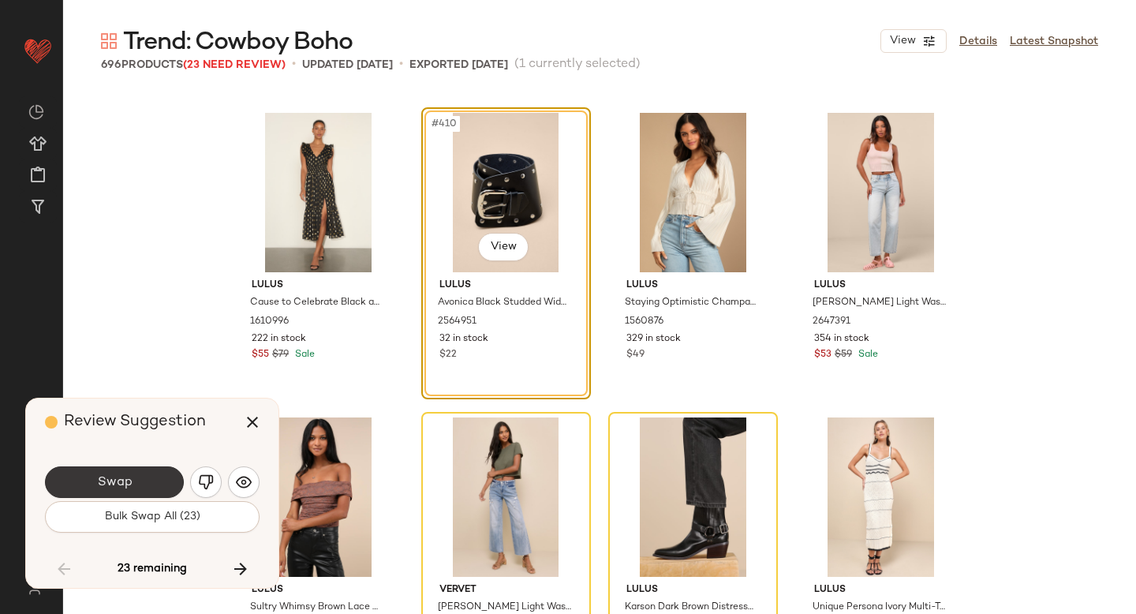
click at [125, 476] on span "Swap" at bounding box center [113, 482] width 35 height 15
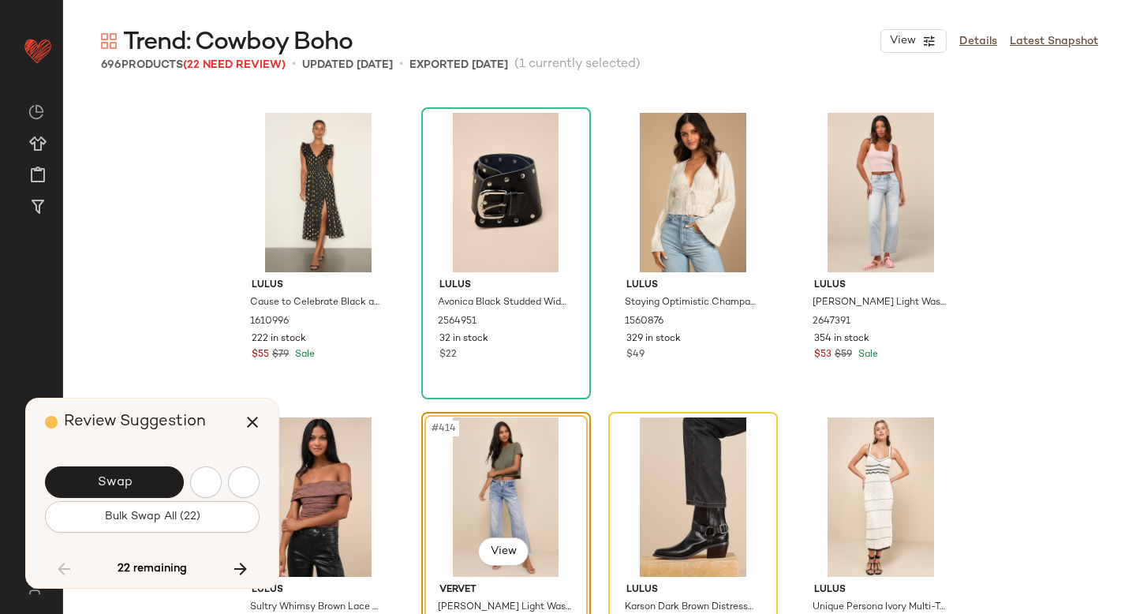
scroll to position [31364, 0]
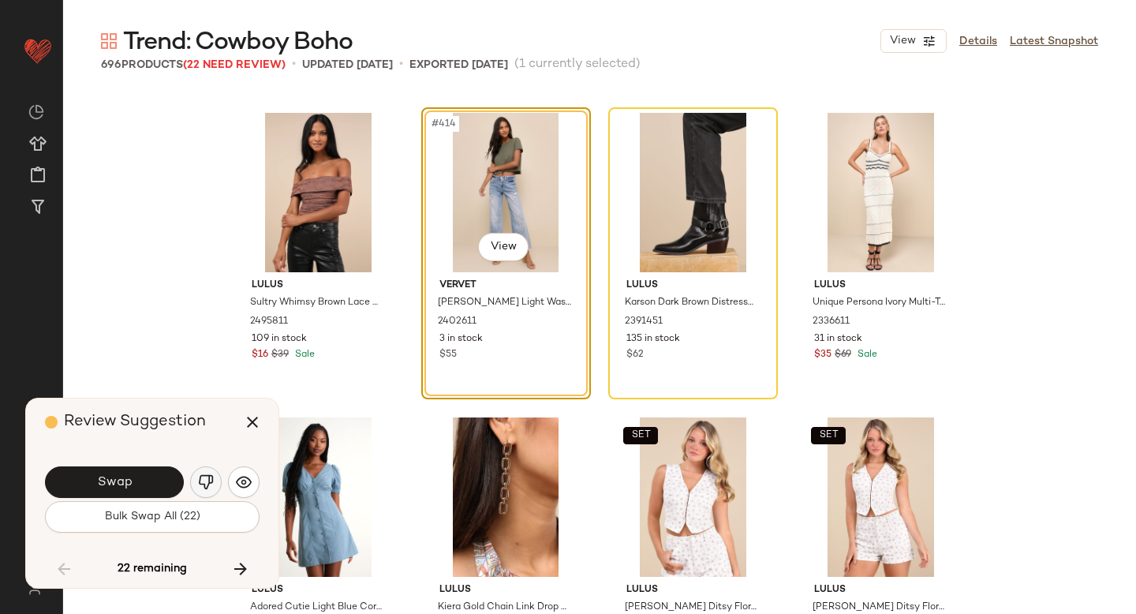
click at [208, 472] on button "button" at bounding box center [206, 482] width 32 height 32
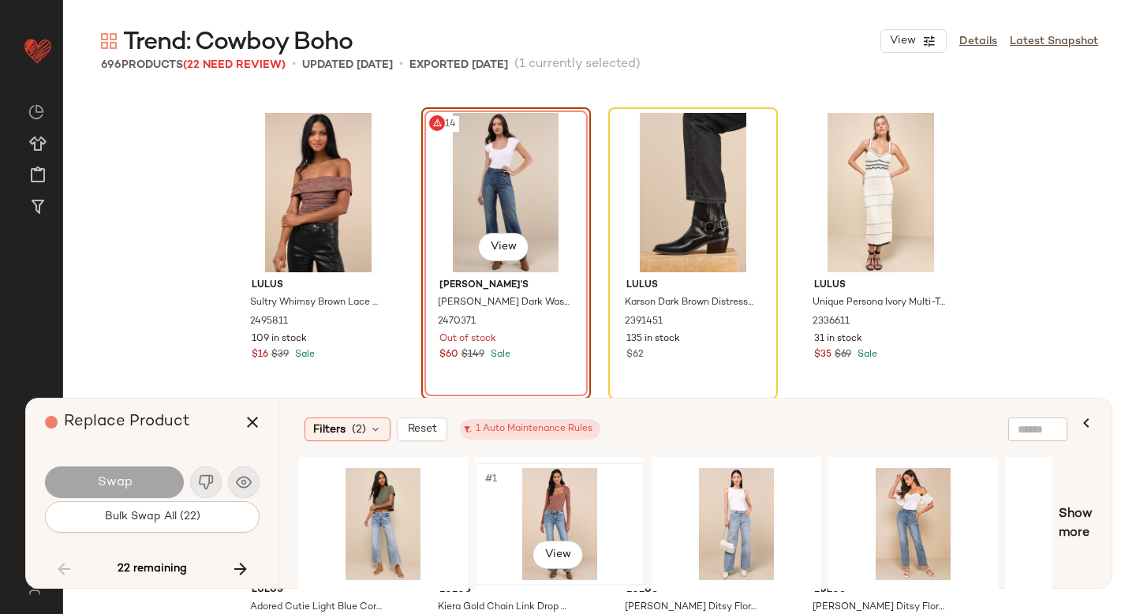
click at [568, 506] on div "#1 View" at bounding box center [559, 524] width 159 height 112
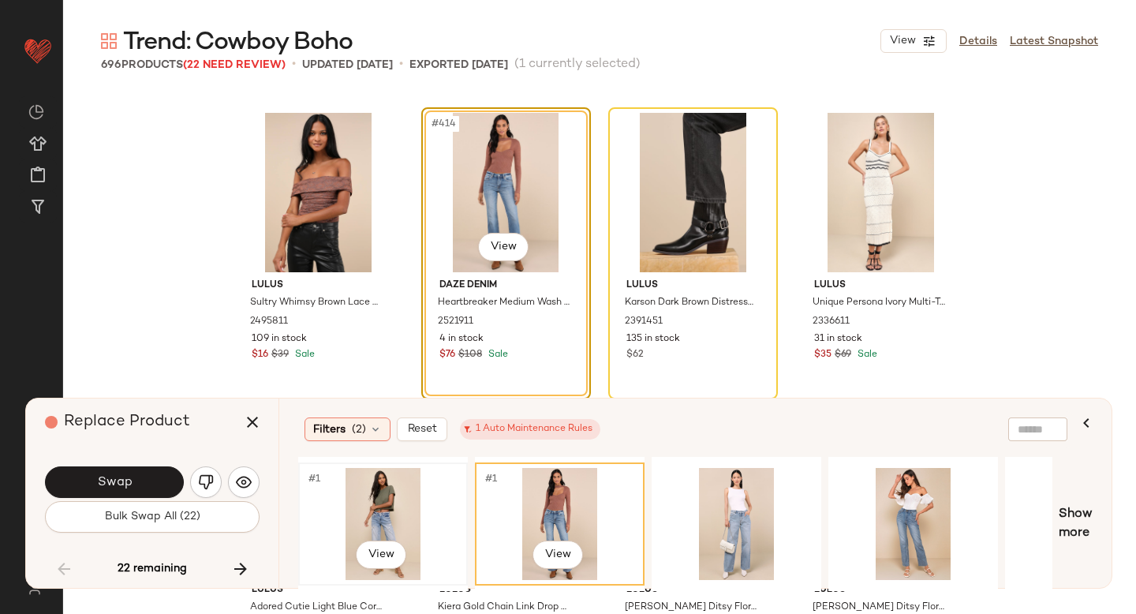
click at [383, 510] on div "#1 View" at bounding box center [383, 524] width 159 height 112
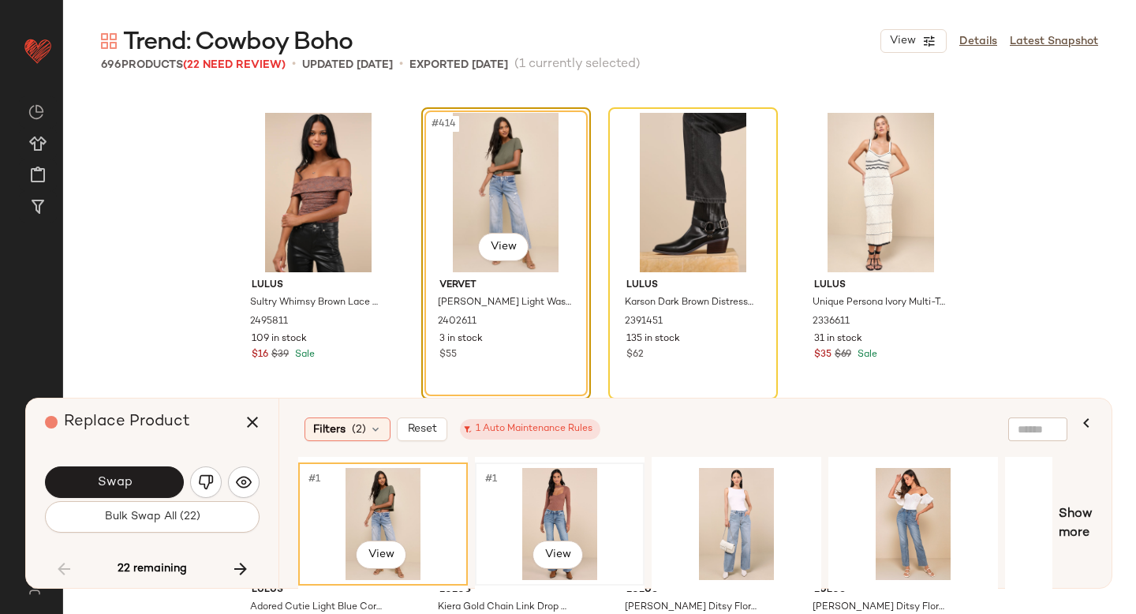
click at [582, 510] on div "#1 View" at bounding box center [559, 524] width 159 height 112
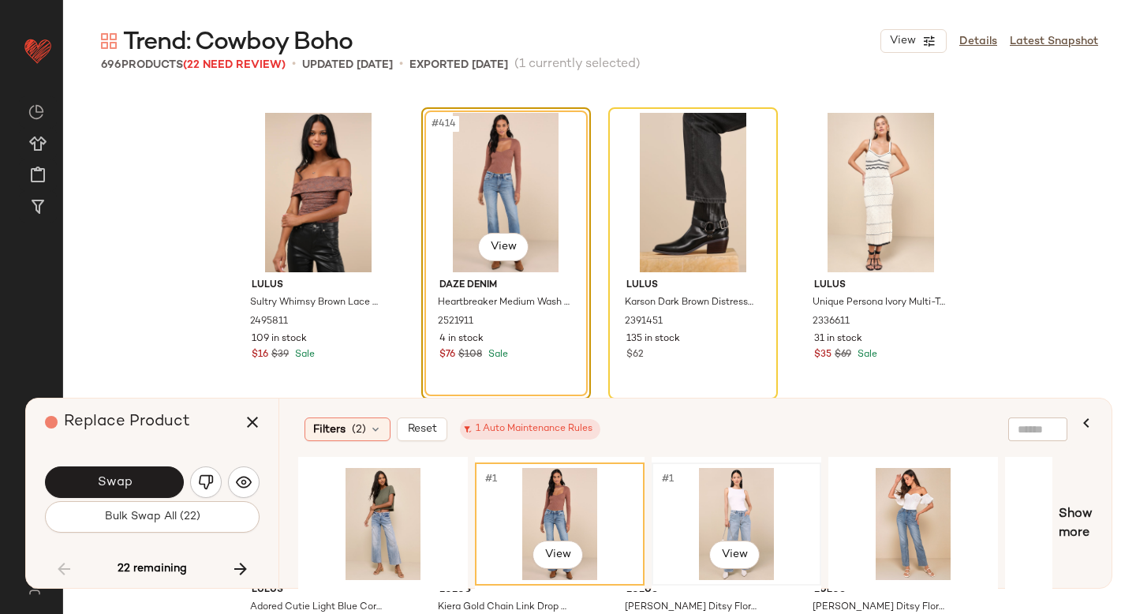
click at [715, 503] on div "#1 View" at bounding box center [736, 524] width 159 height 112
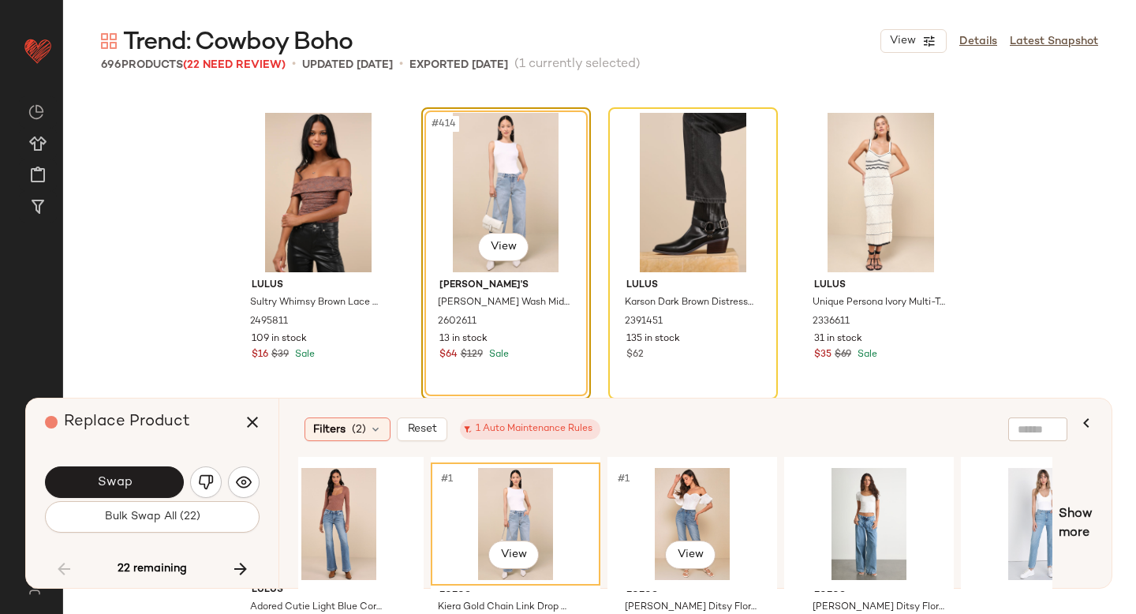
scroll to position [0, 222]
click at [715, 503] on div "#1 View" at bounding box center [691, 524] width 159 height 112
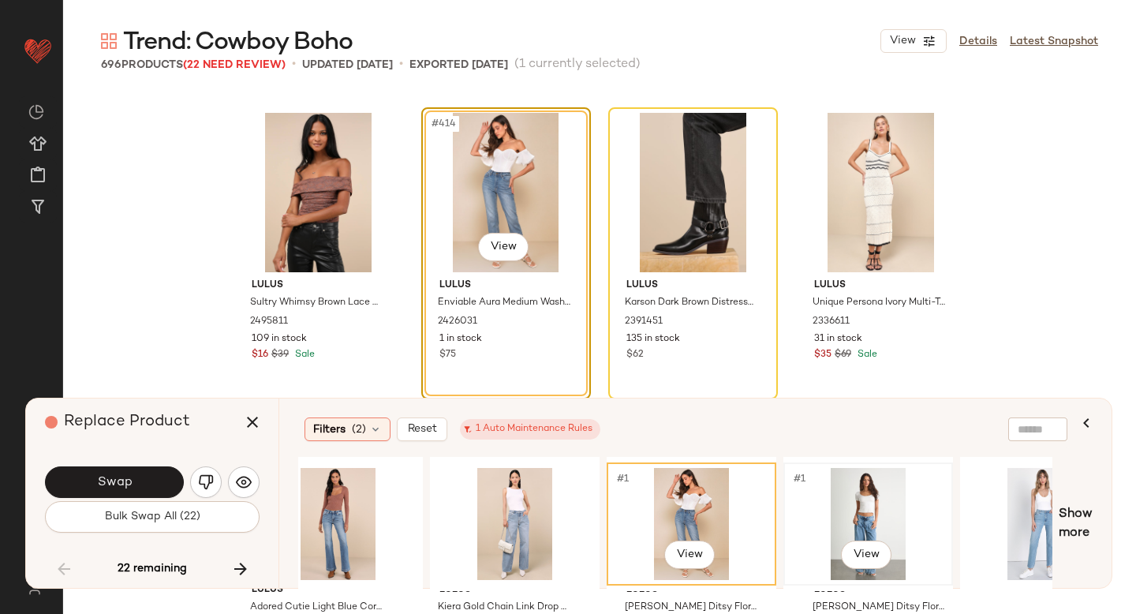
click at [846, 515] on div "#1 View" at bounding box center [868, 524] width 159 height 112
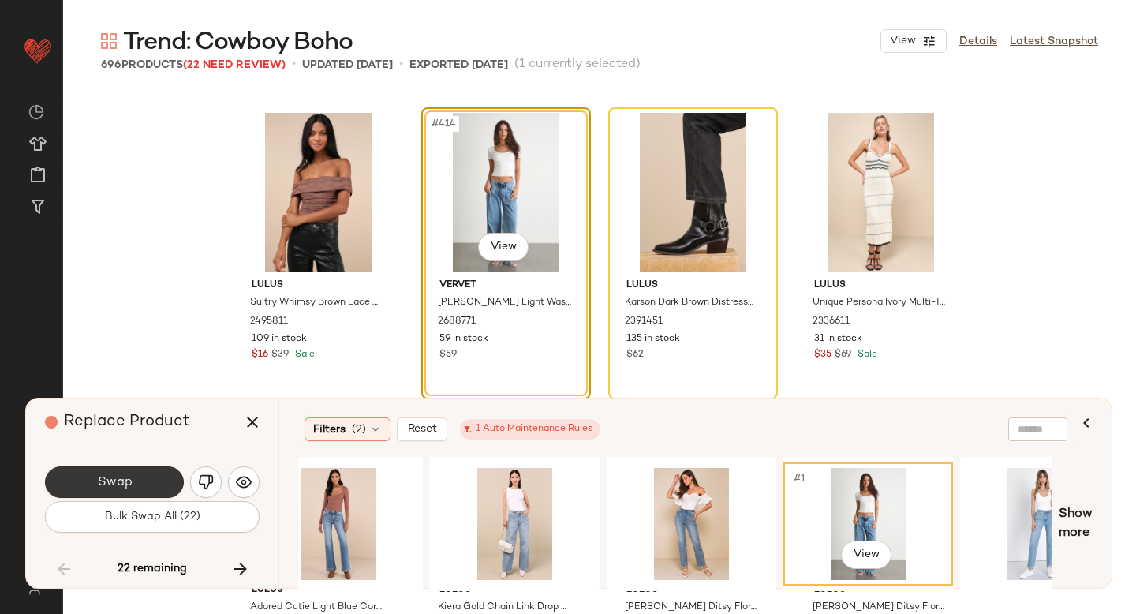
click at [158, 488] on button "Swap" at bounding box center [114, 482] width 139 height 32
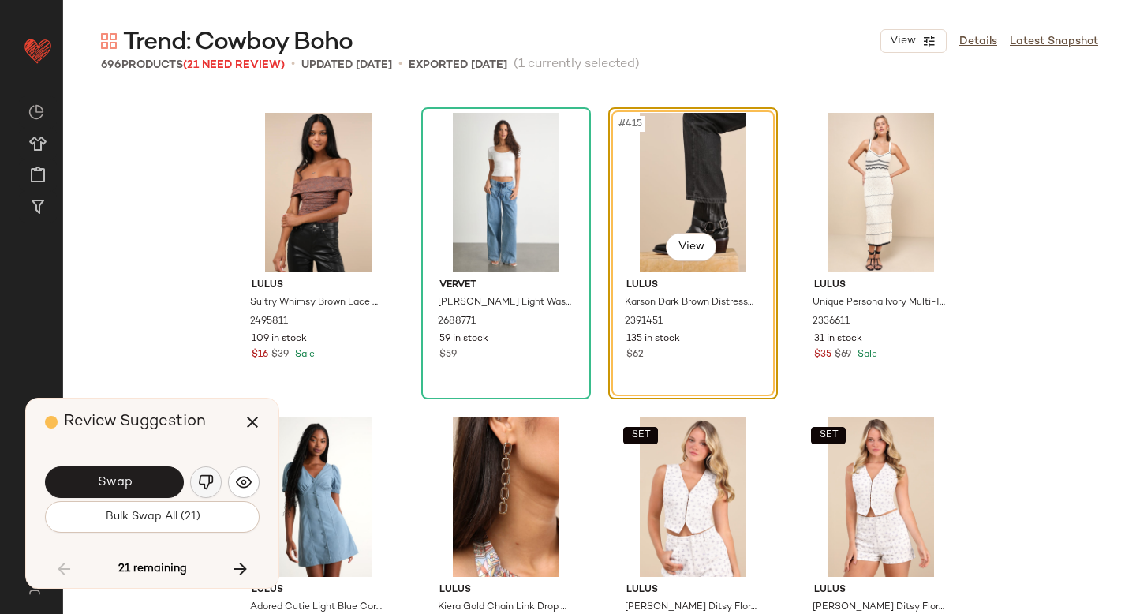
click at [208, 479] on img "button" at bounding box center [206, 482] width 16 height 16
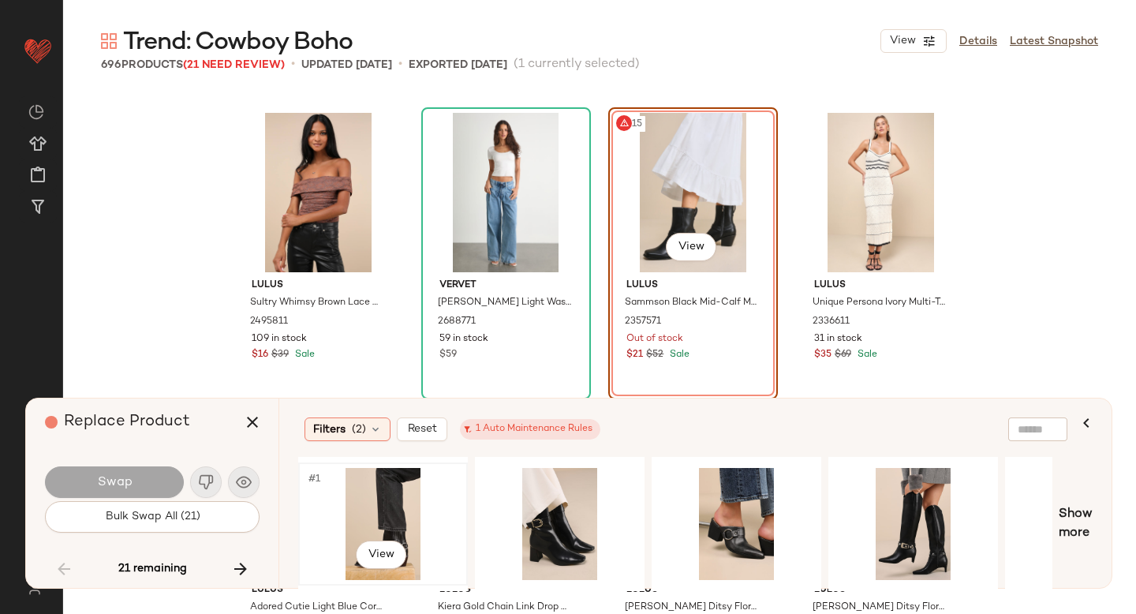
click at [399, 513] on div "#1 View" at bounding box center [383, 524] width 159 height 112
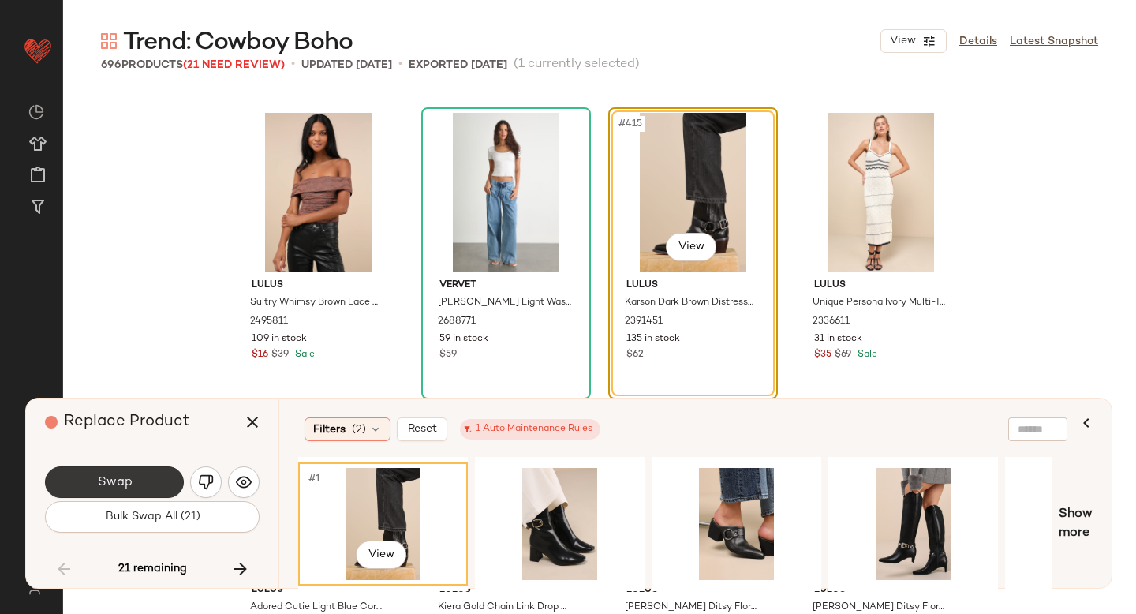
click at [175, 477] on button "Swap" at bounding box center [114, 482] width 139 height 32
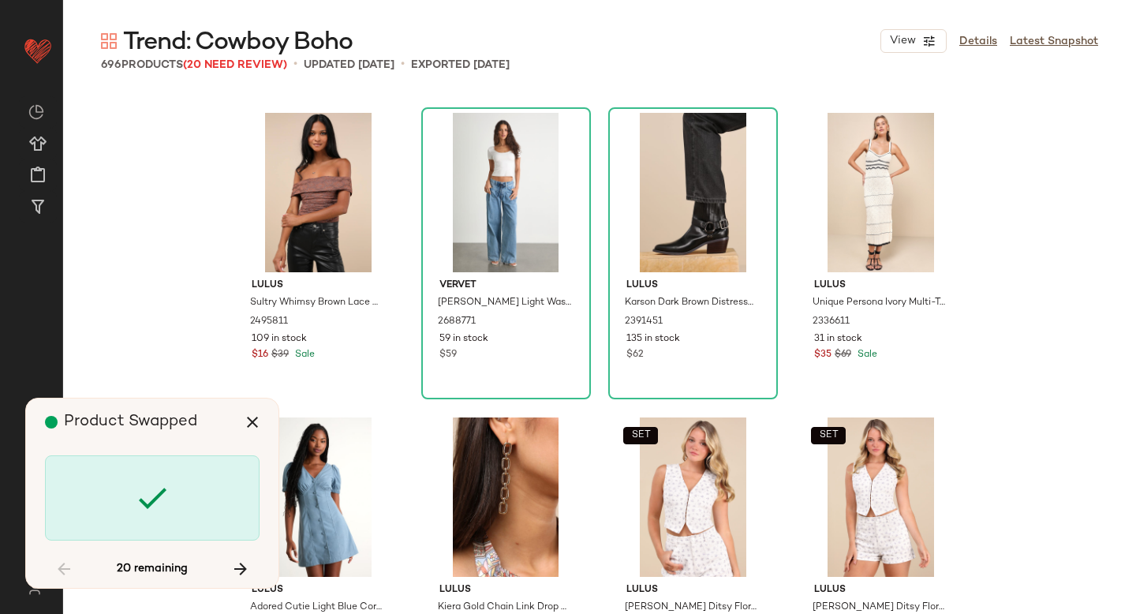
scroll to position [32582, 0]
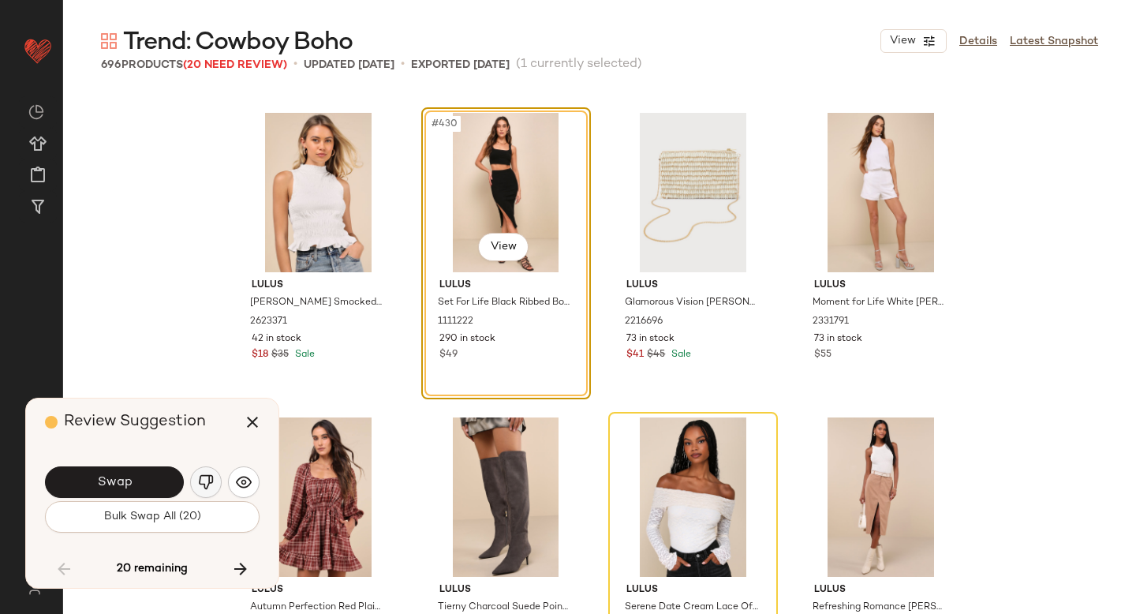
click at [210, 478] on img "button" at bounding box center [206, 482] width 16 height 16
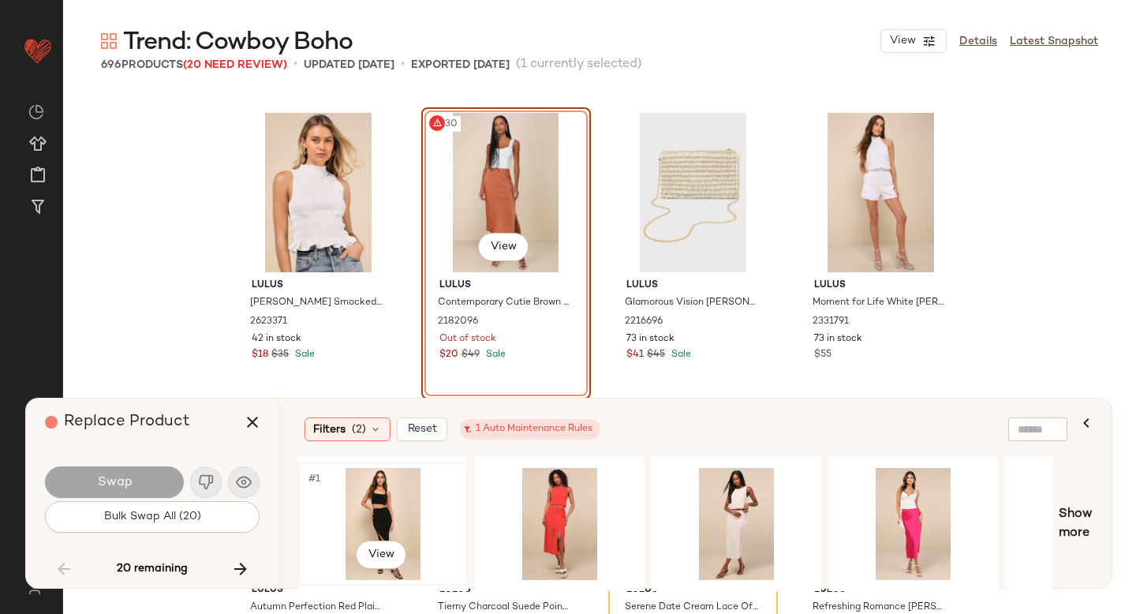
click at [409, 506] on div "#1 View" at bounding box center [383, 524] width 159 height 112
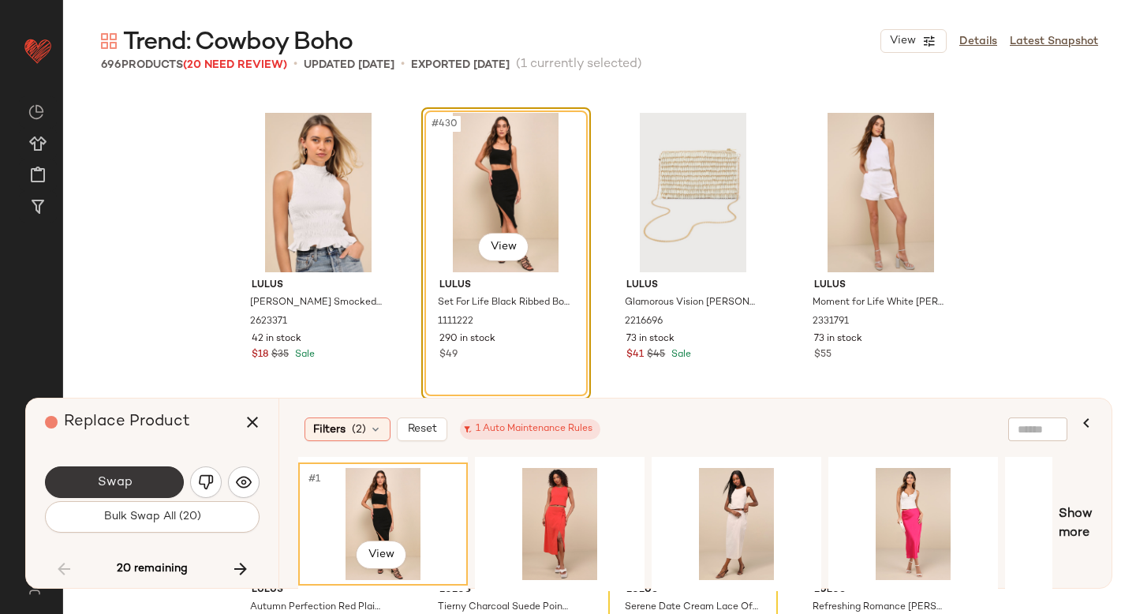
click at [163, 476] on button "Swap" at bounding box center [114, 482] width 139 height 32
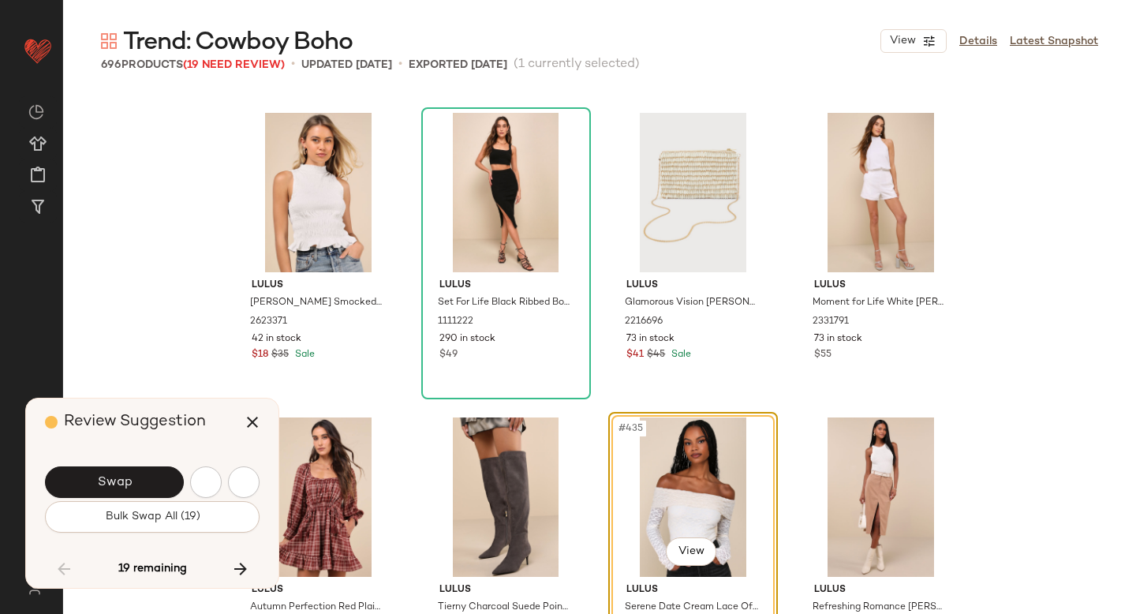
scroll to position [32887, 0]
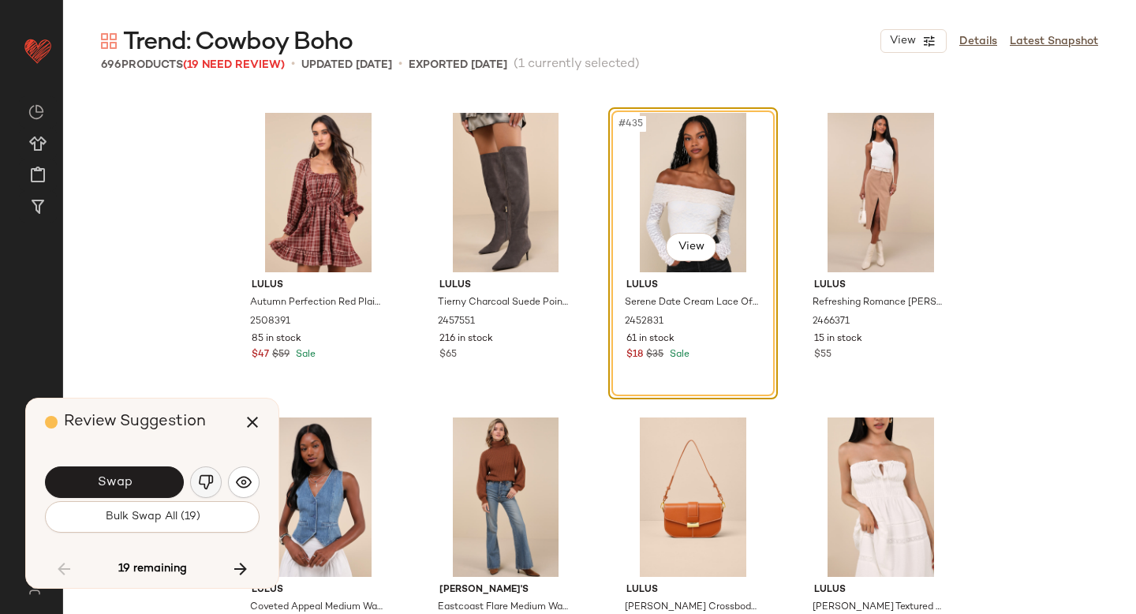
click at [205, 482] on img "button" at bounding box center [206, 482] width 16 height 16
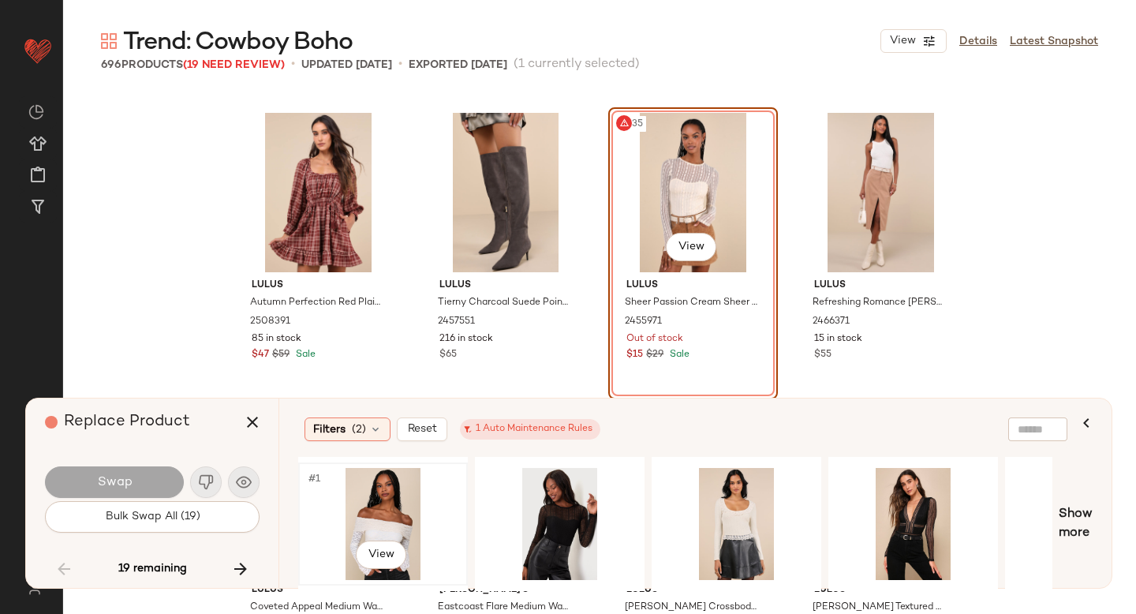
click at [390, 502] on div "#1 View" at bounding box center [383, 524] width 159 height 112
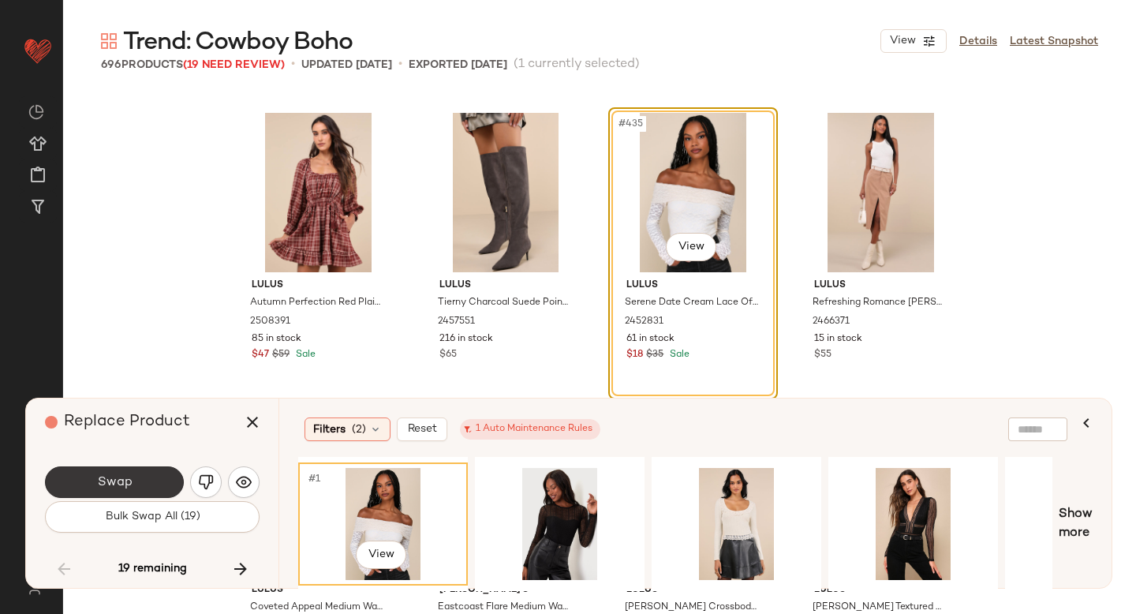
click at [149, 478] on button "Swap" at bounding box center [114, 482] width 139 height 32
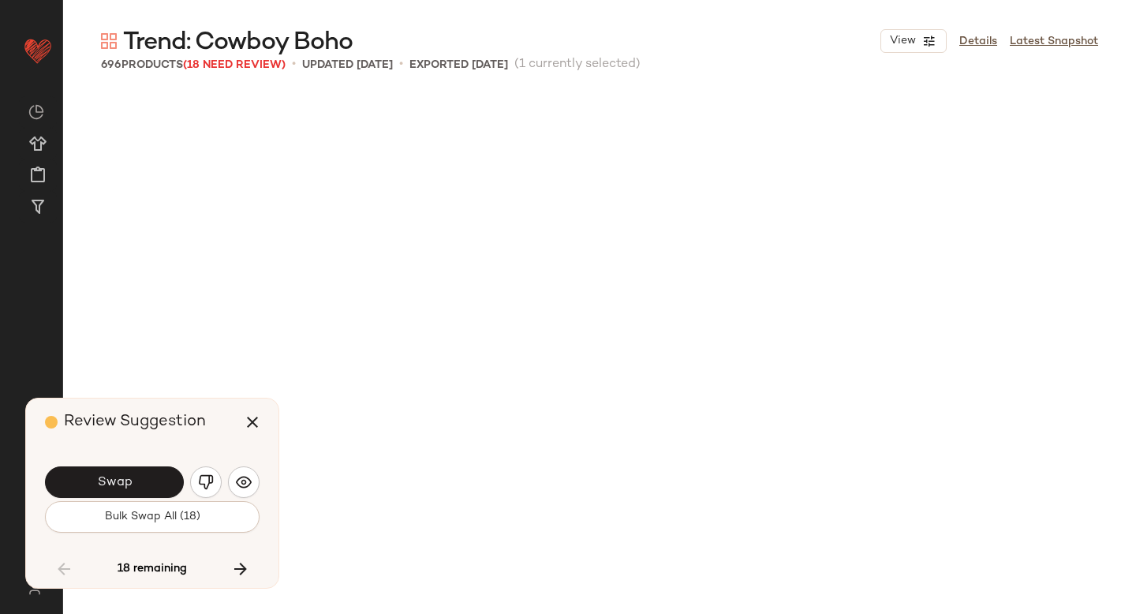
scroll to position [33496, 0]
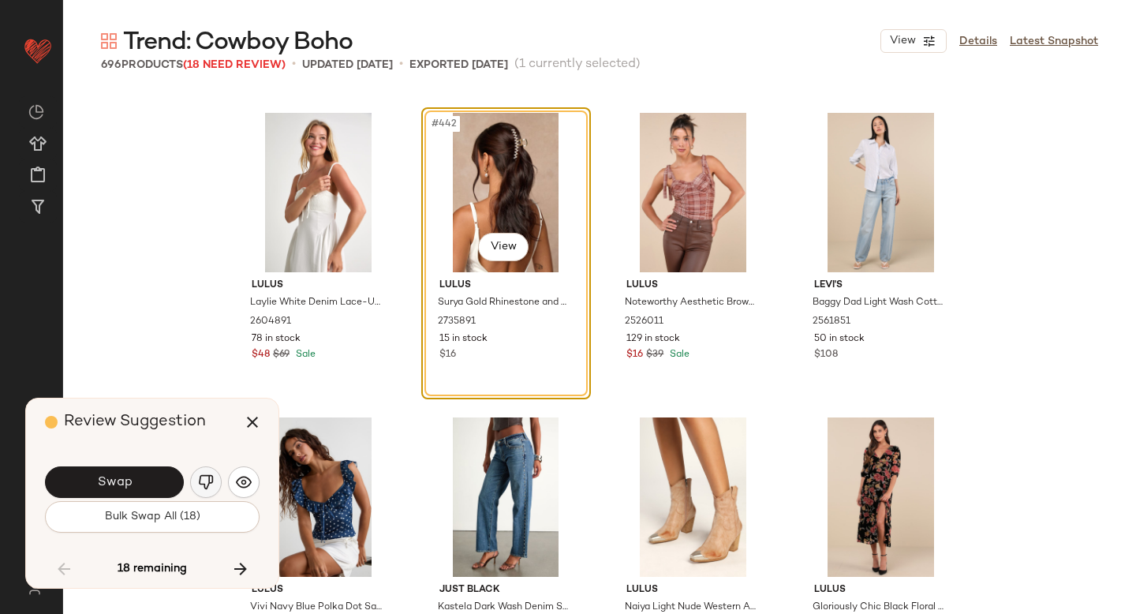
click at [210, 484] on img "button" at bounding box center [206, 482] width 16 height 16
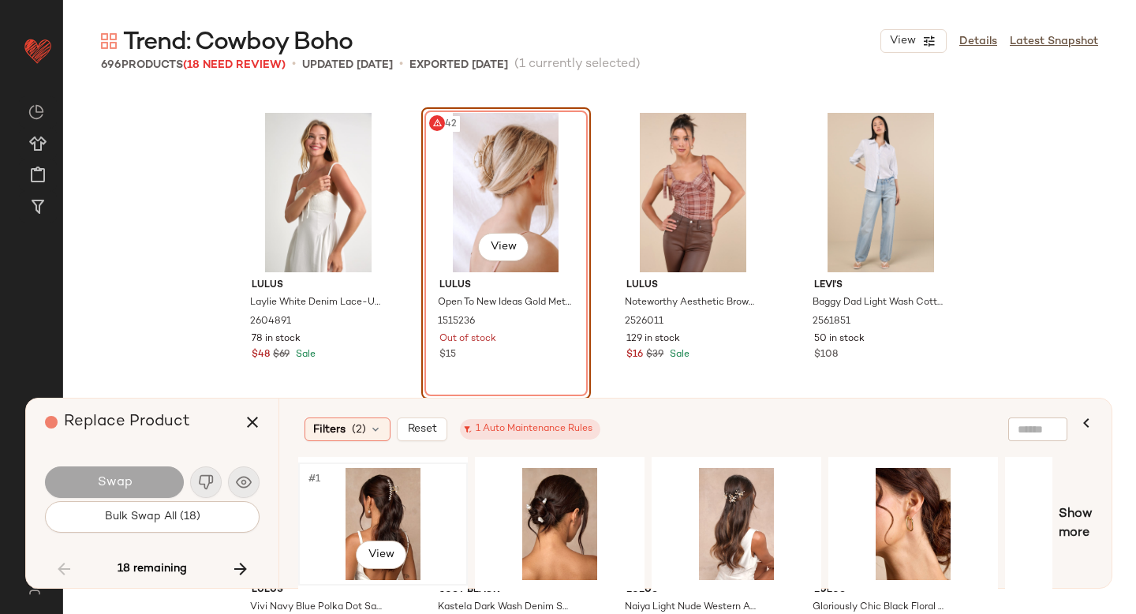
click at [392, 495] on div "#1 View" at bounding box center [383, 524] width 159 height 112
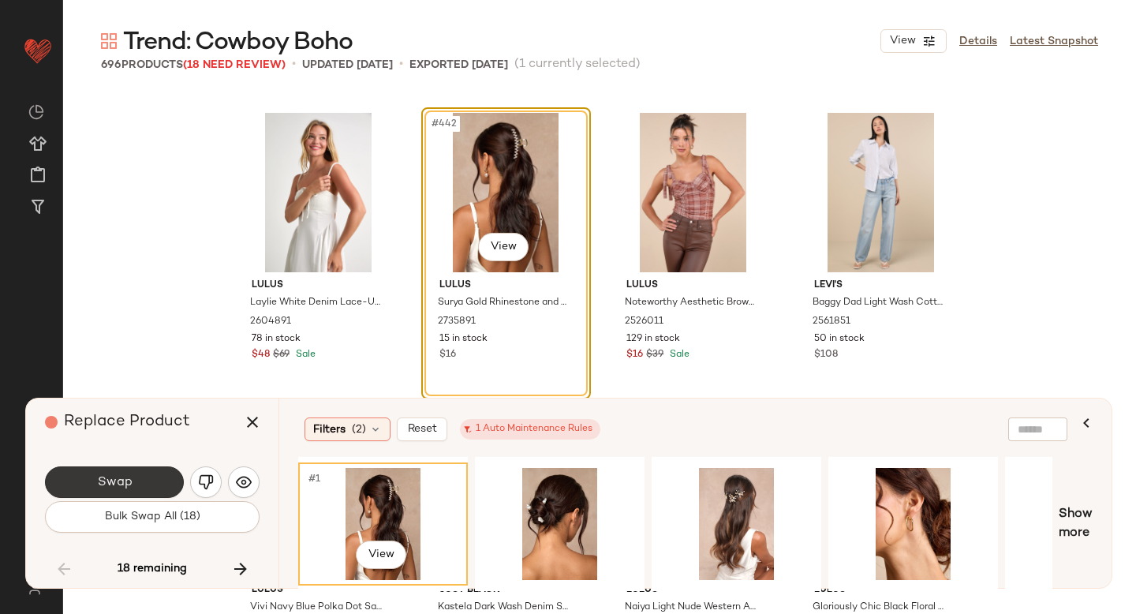
click at [99, 467] on button "Swap" at bounding box center [114, 482] width 139 height 32
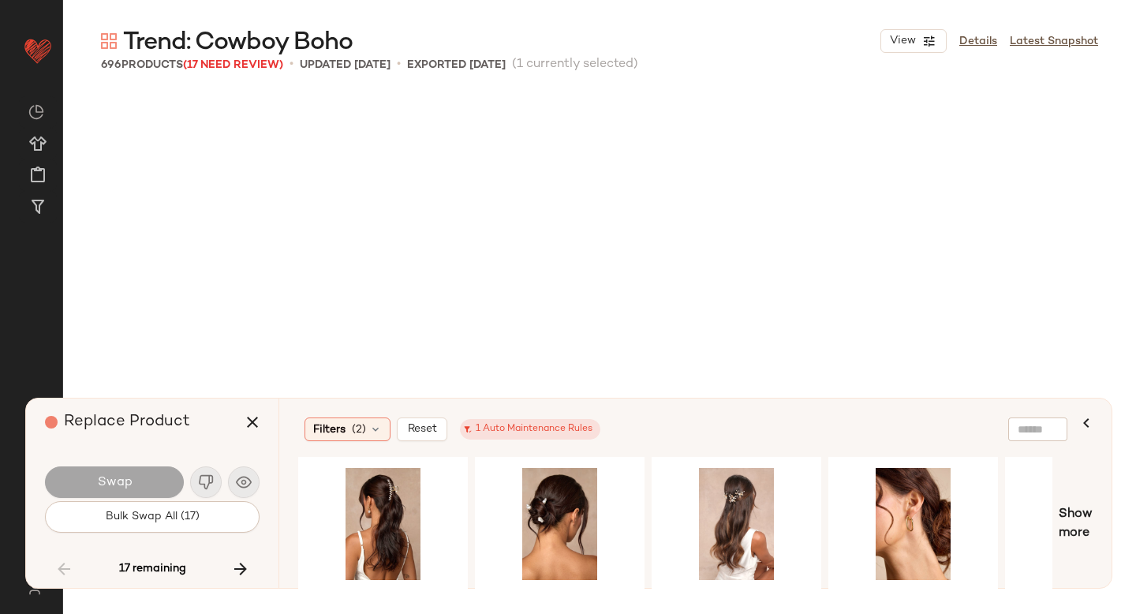
scroll to position [35323, 0]
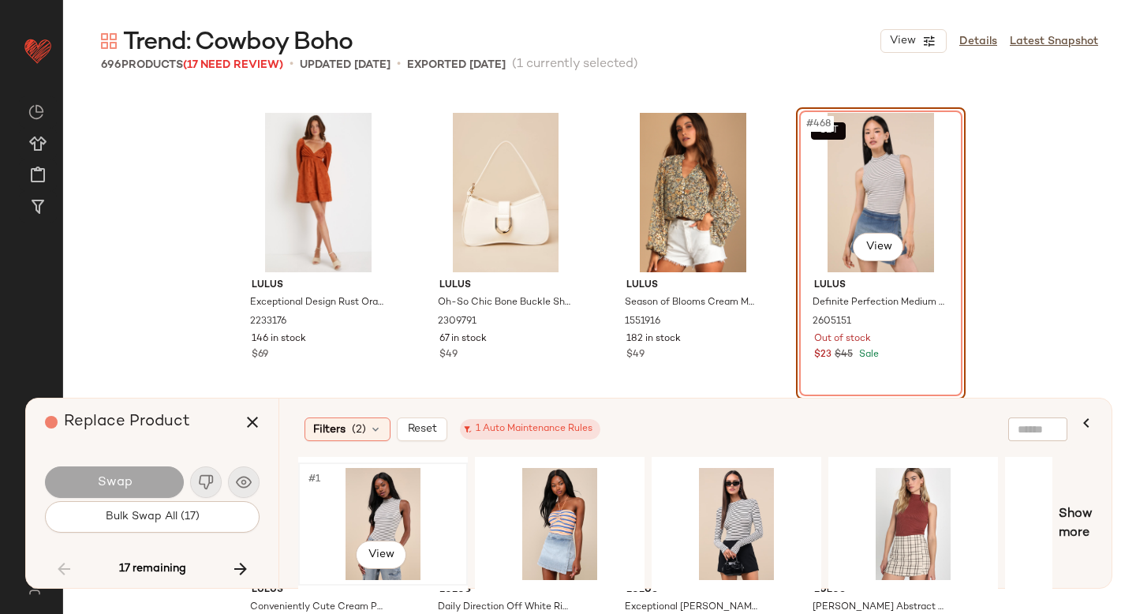
click at [368, 501] on div "#1 View" at bounding box center [383, 524] width 159 height 112
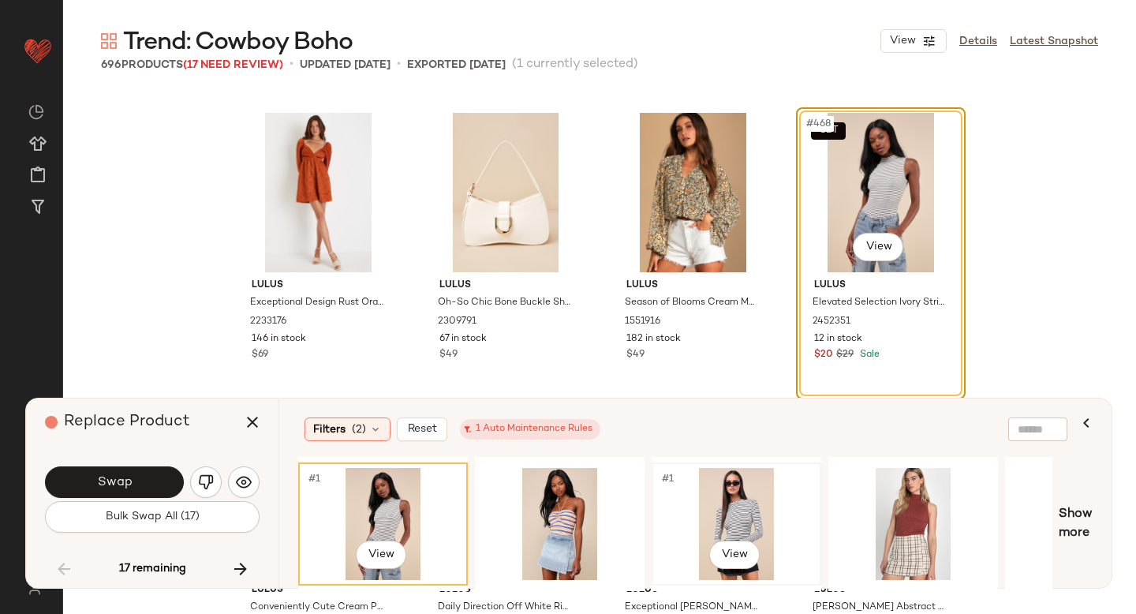
click at [725, 501] on div "#1 View" at bounding box center [736, 524] width 159 height 112
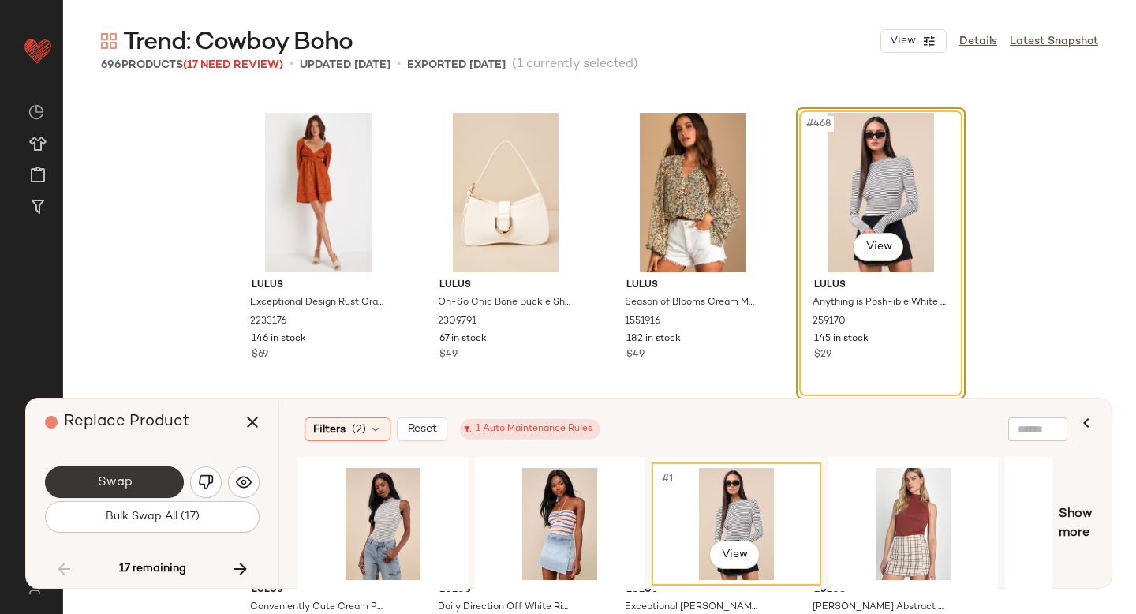
click at [138, 482] on button "Swap" at bounding box center [114, 482] width 139 height 32
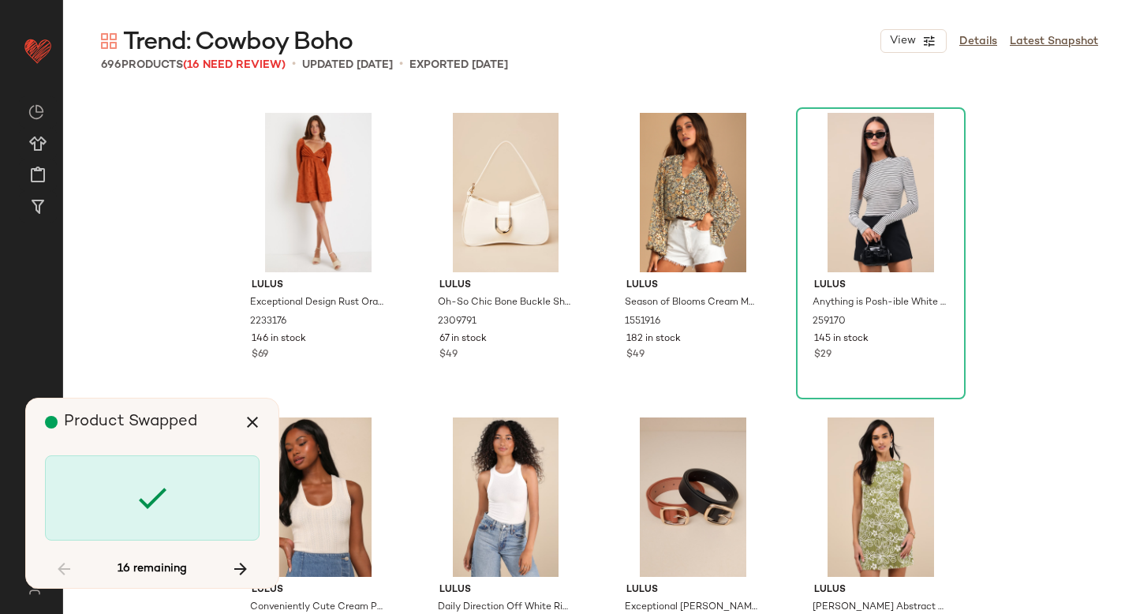
scroll to position [41413, 0]
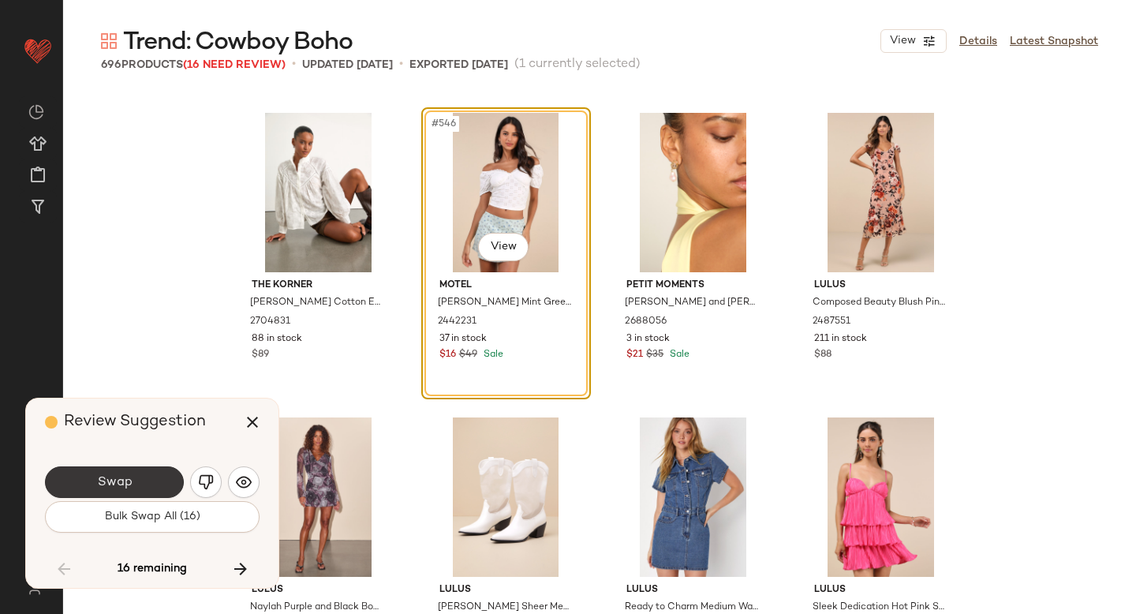
click at [144, 480] on button "Swap" at bounding box center [114, 482] width 139 height 32
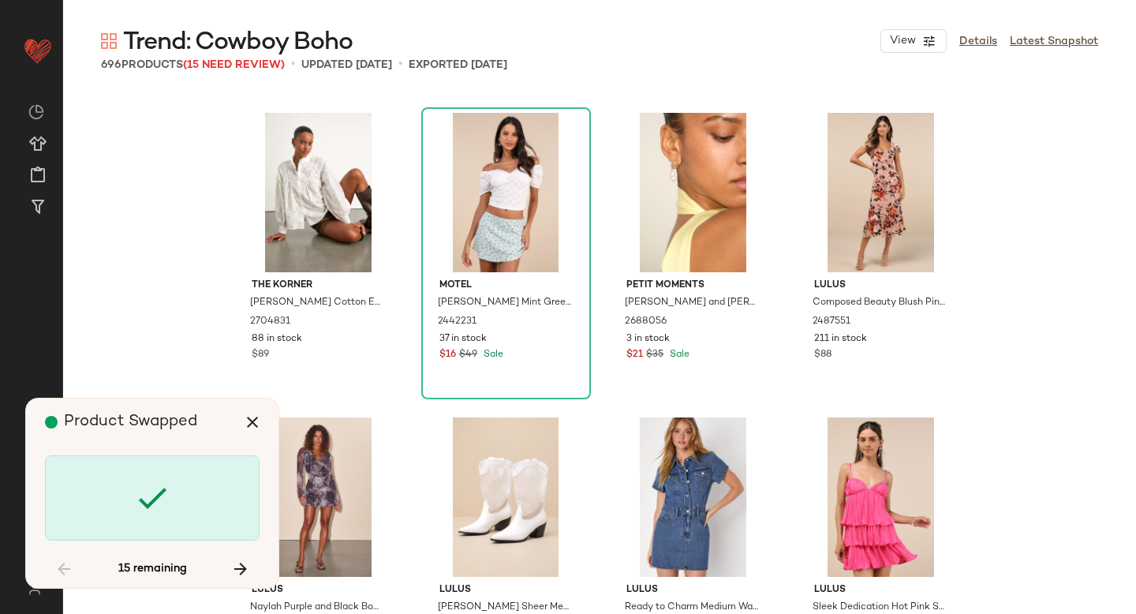
scroll to position [42022, 0]
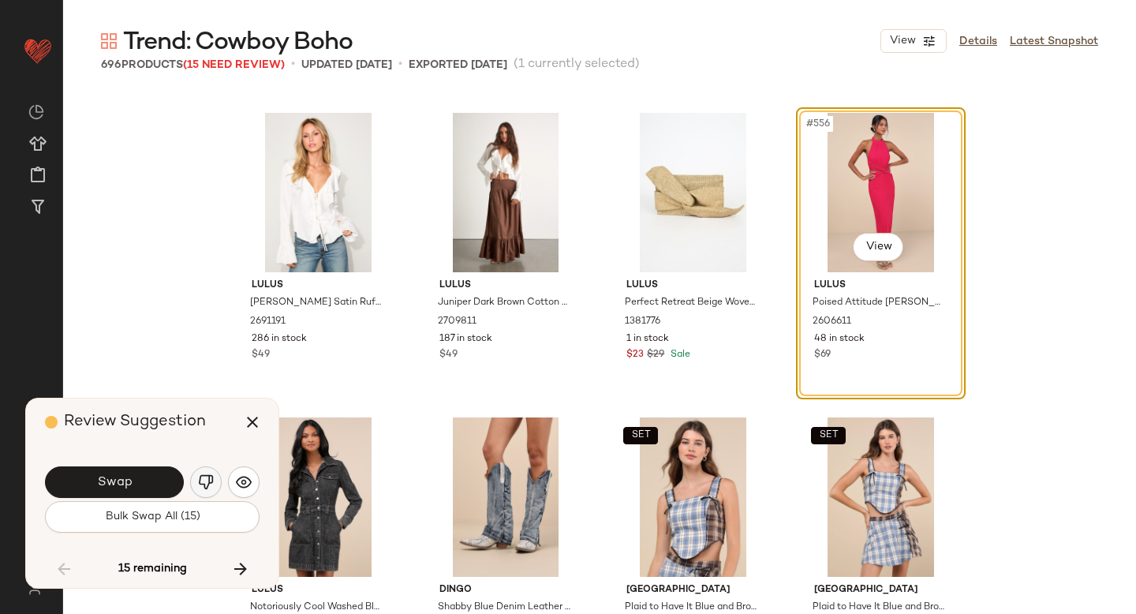
click at [198, 480] on img "button" at bounding box center [206, 482] width 16 height 16
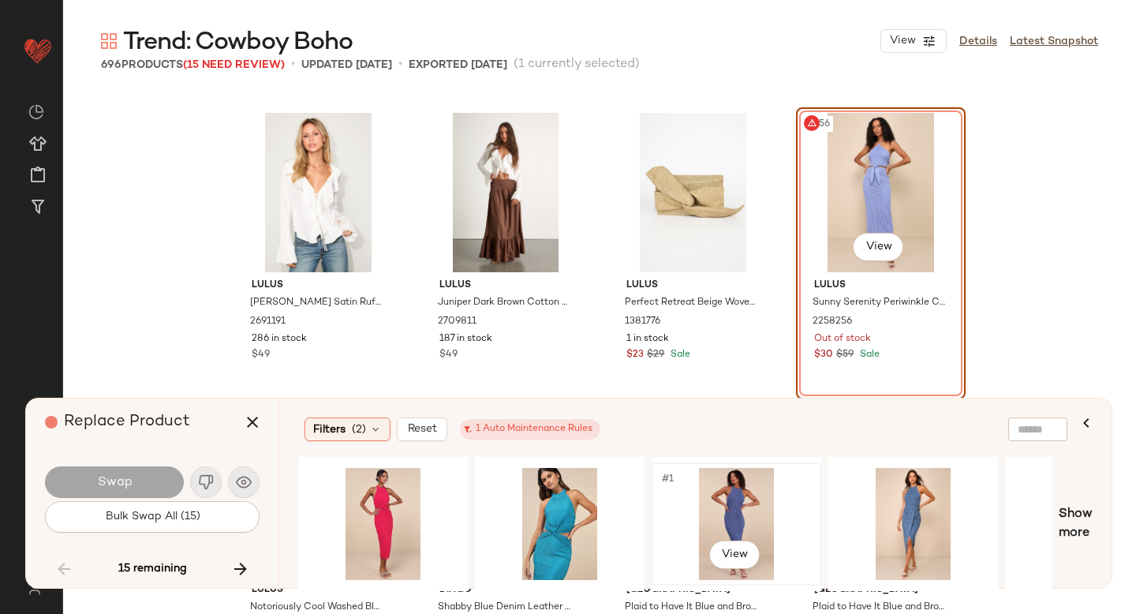
click at [723, 503] on div "#1 View" at bounding box center [736, 524] width 159 height 112
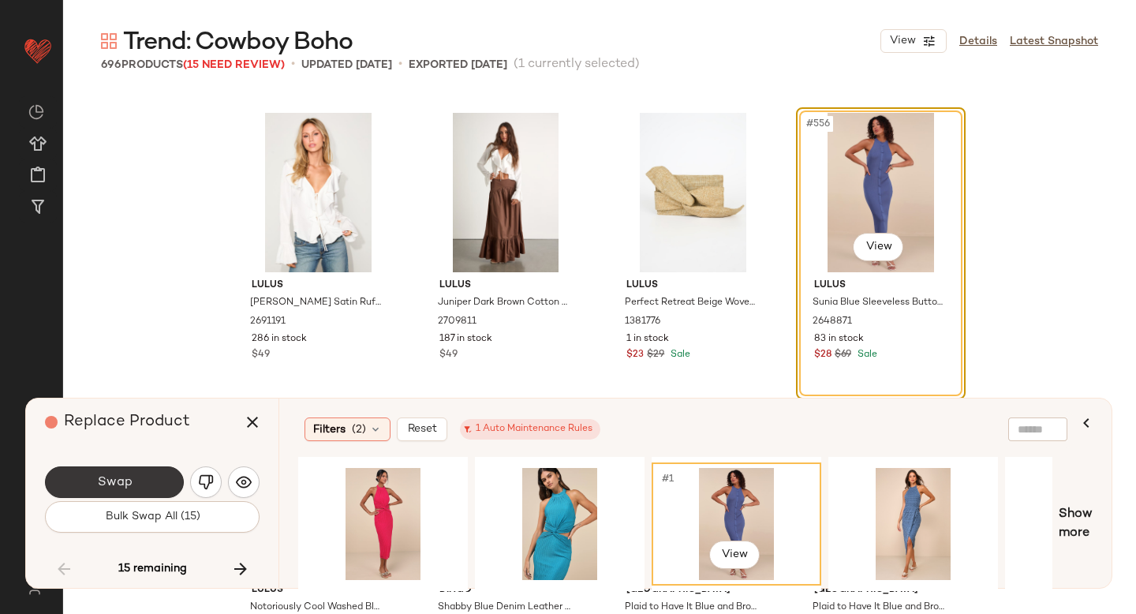
click at [174, 483] on button "Swap" at bounding box center [114, 482] width 139 height 32
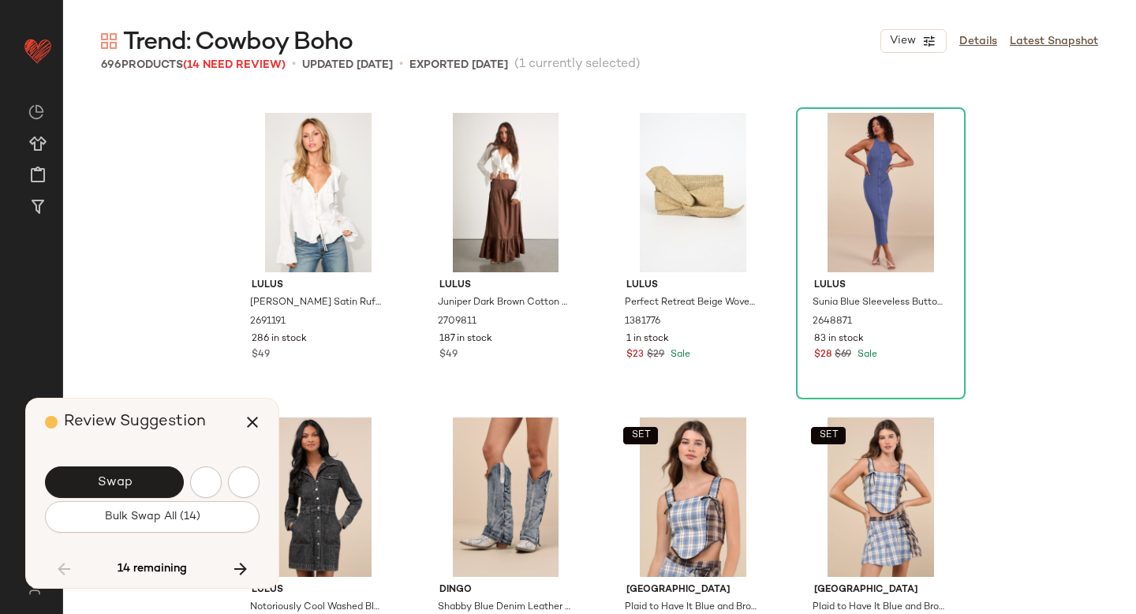
scroll to position [42935, 0]
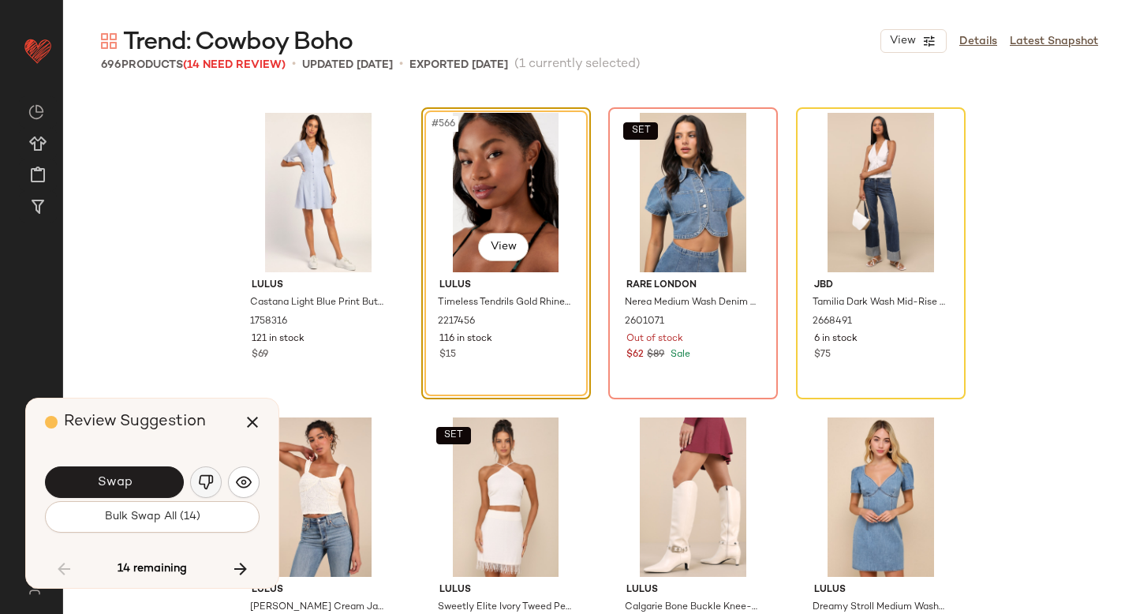
click at [207, 478] on img "button" at bounding box center [206, 482] width 16 height 16
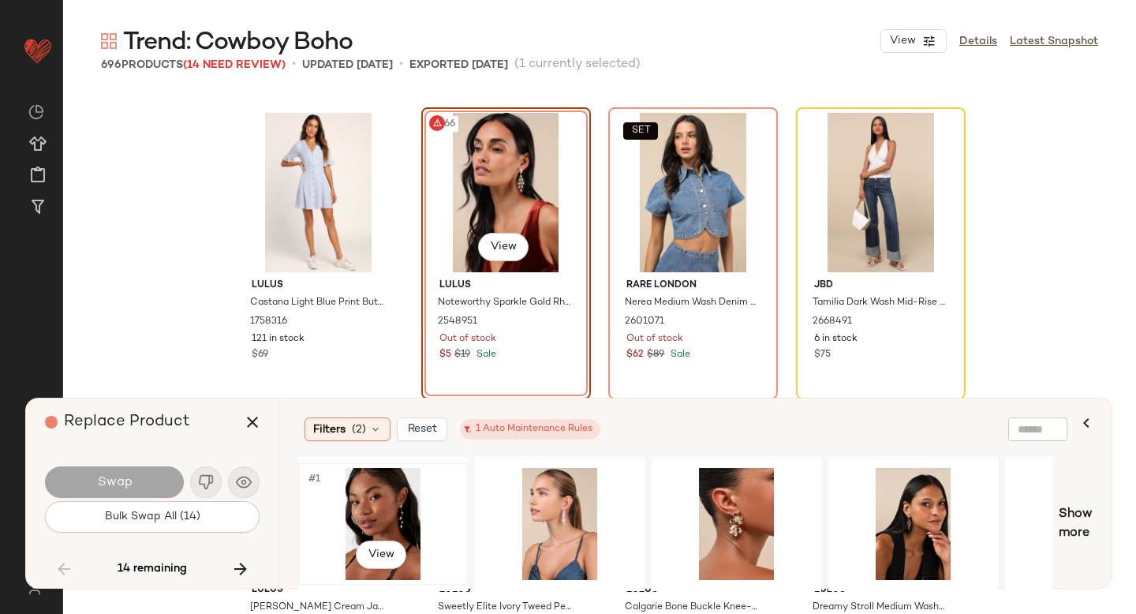
click at [383, 493] on div "#1 View" at bounding box center [383, 524] width 159 height 112
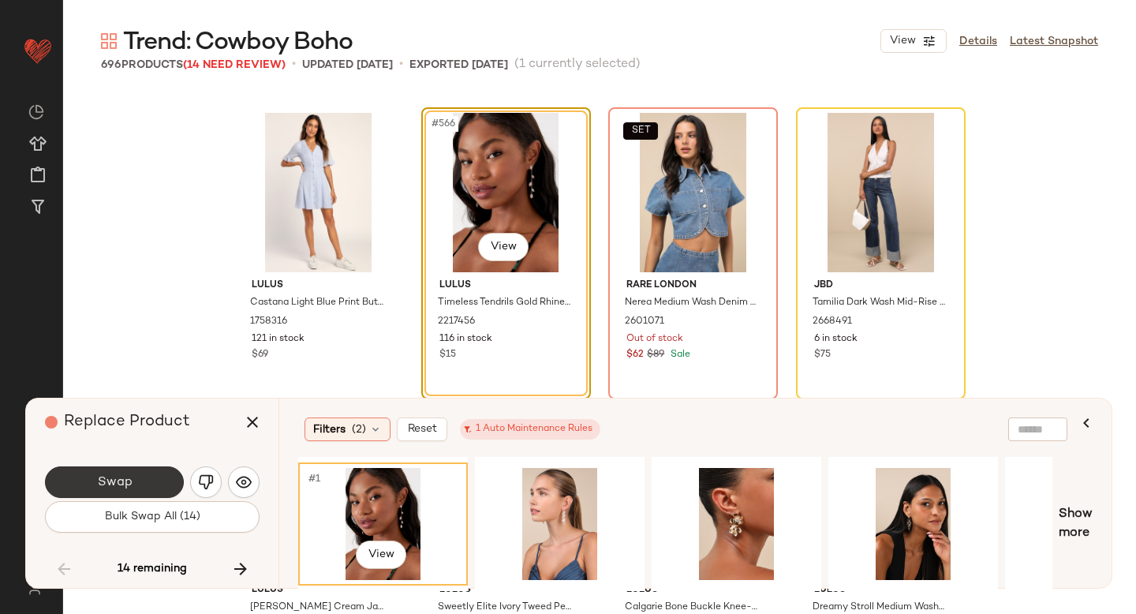
click at [169, 475] on button "Swap" at bounding box center [114, 482] width 139 height 32
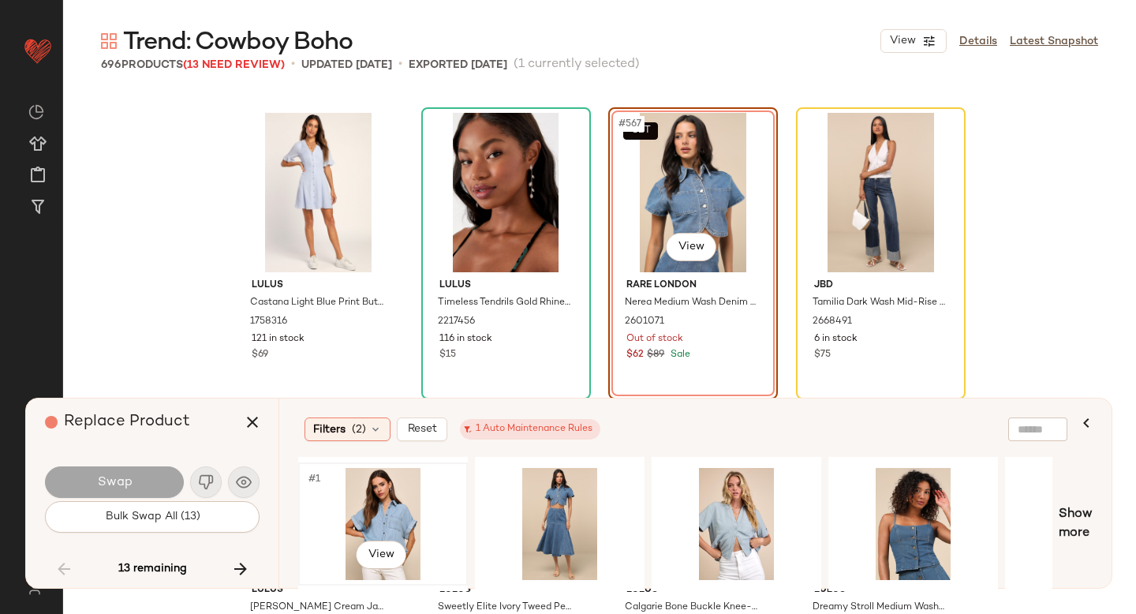
click at [360, 513] on div "#1 View" at bounding box center [383, 524] width 159 height 112
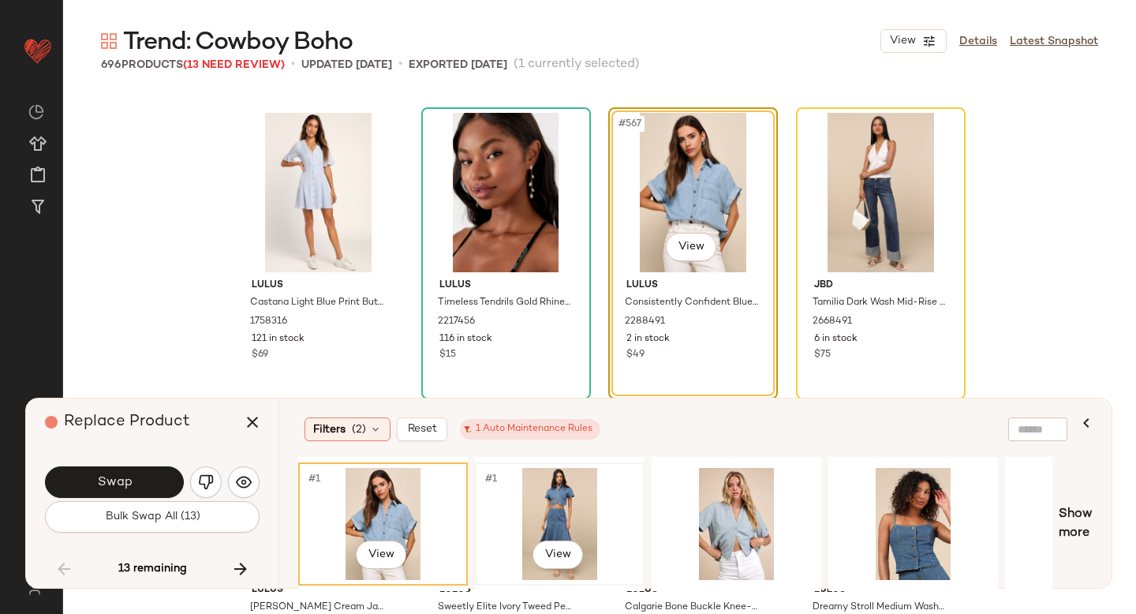
click at [539, 511] on div "#1 View" at bounding box center [559, 524] width 159 height 112
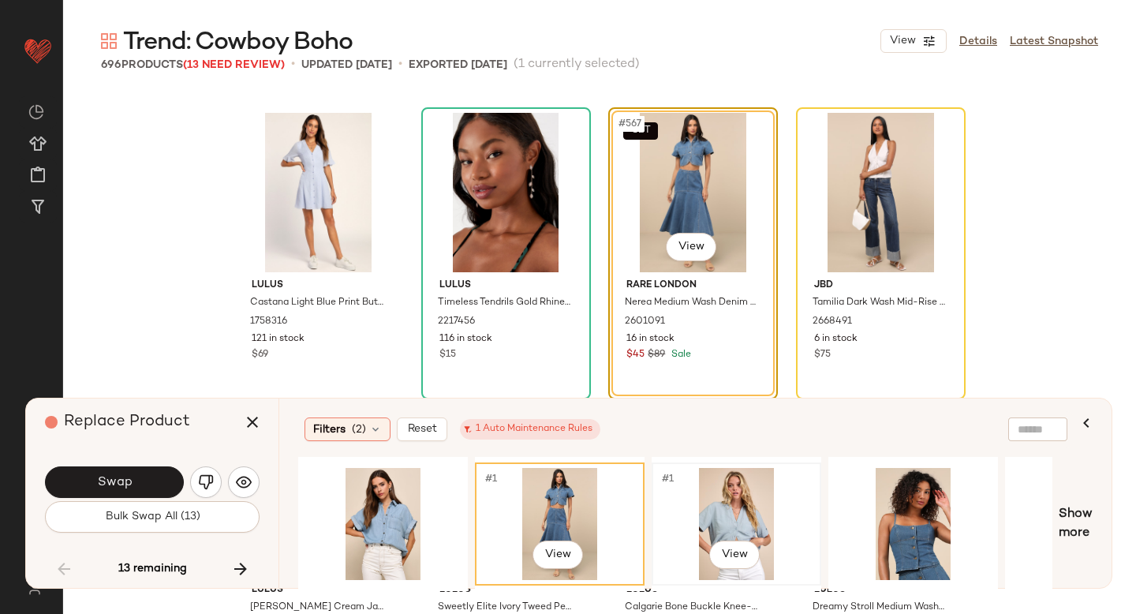
click at [742, 482] on div "#1 View" at bounding box center [736, 524] width 159 height 112
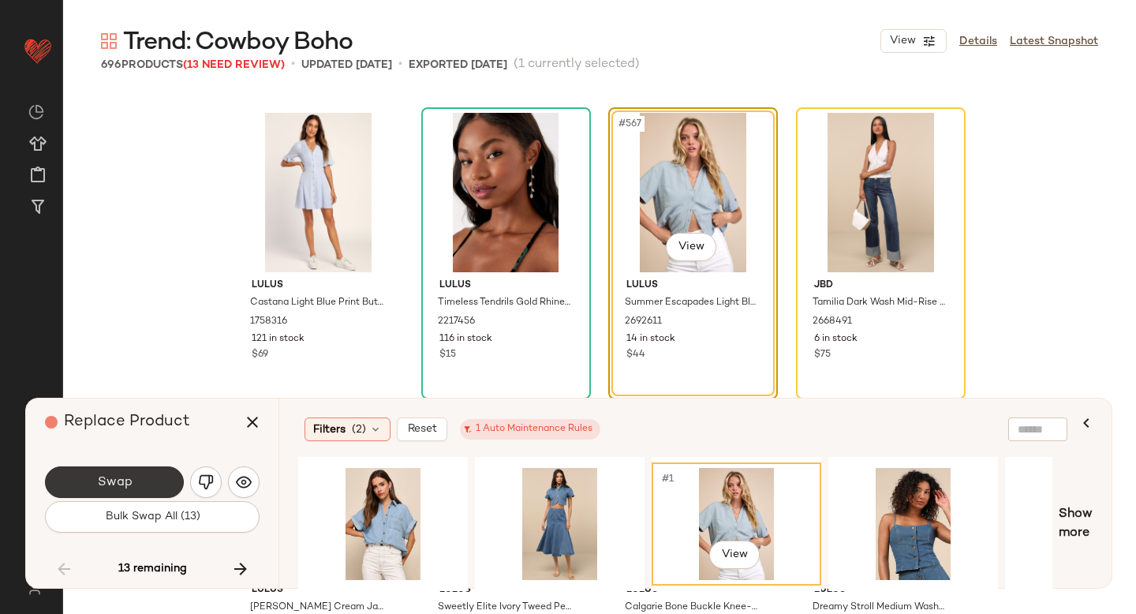
click at [118, 487] on span "Swap" at bounding box center [113, 482] width 35 height 15
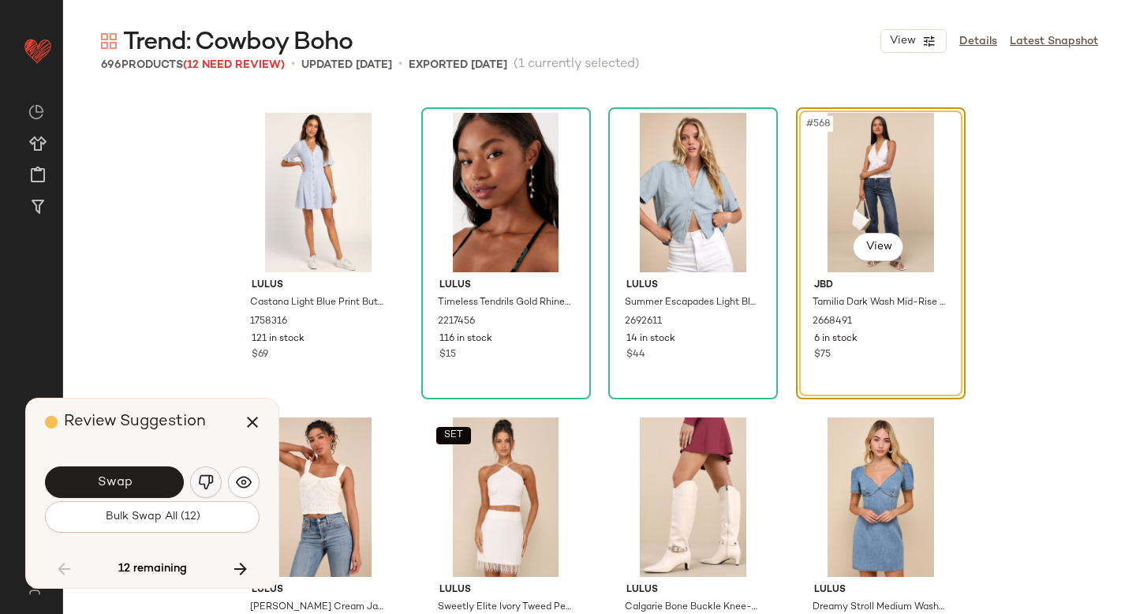
click at [205, 477] on img "button" at bounding box center [206, 482] width 16 height 16
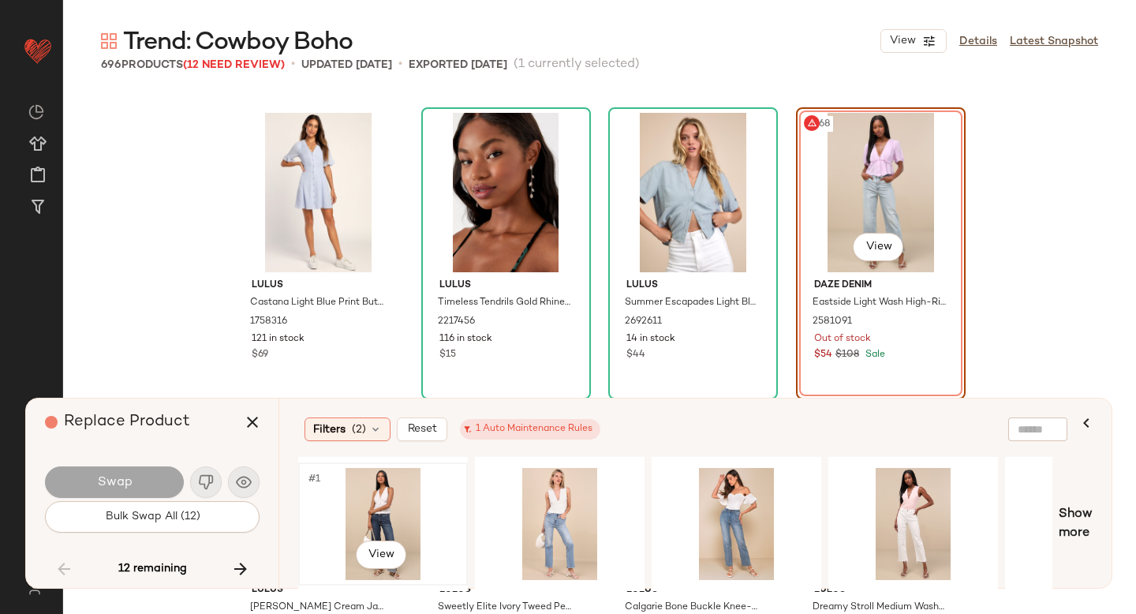
click at [376, 473] on div "#1 View" at bounding box center [383, 524] width 159 height 112
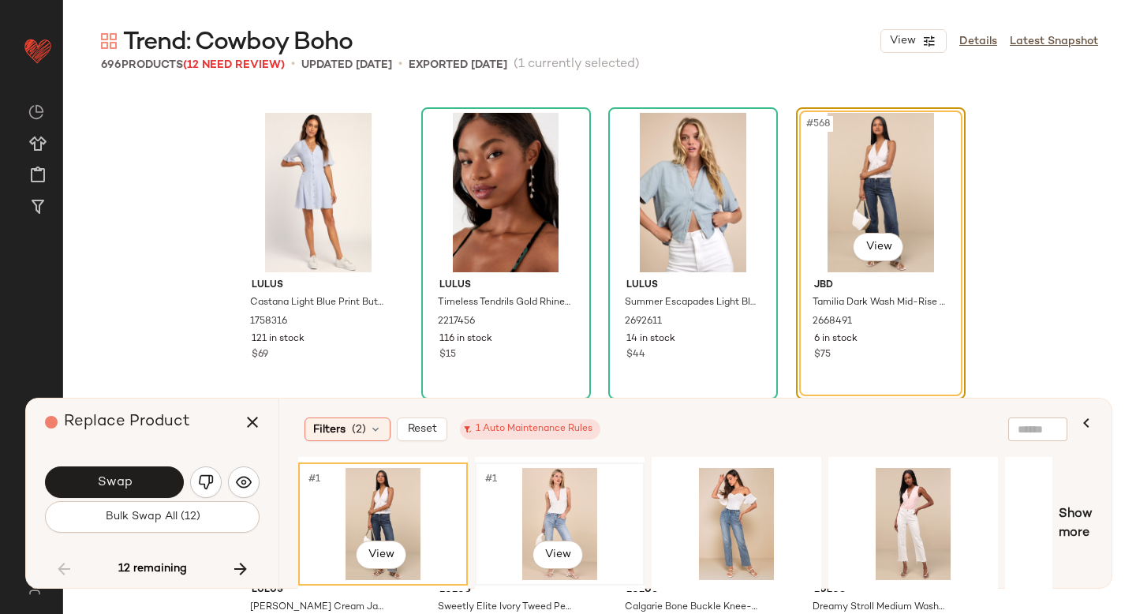
click at [536, 491] on div "#1 View" at bounding box center [559, 524] width 159 height 112
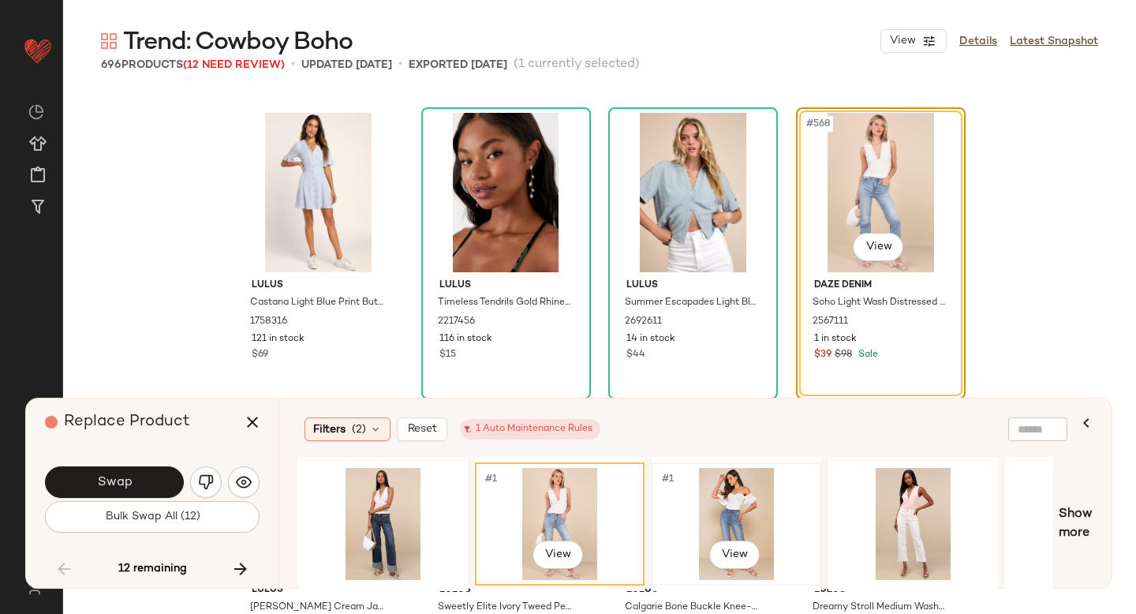
click at [794, 525] on div "#1 View" at bounding box center [736, 524] width 159 height 112
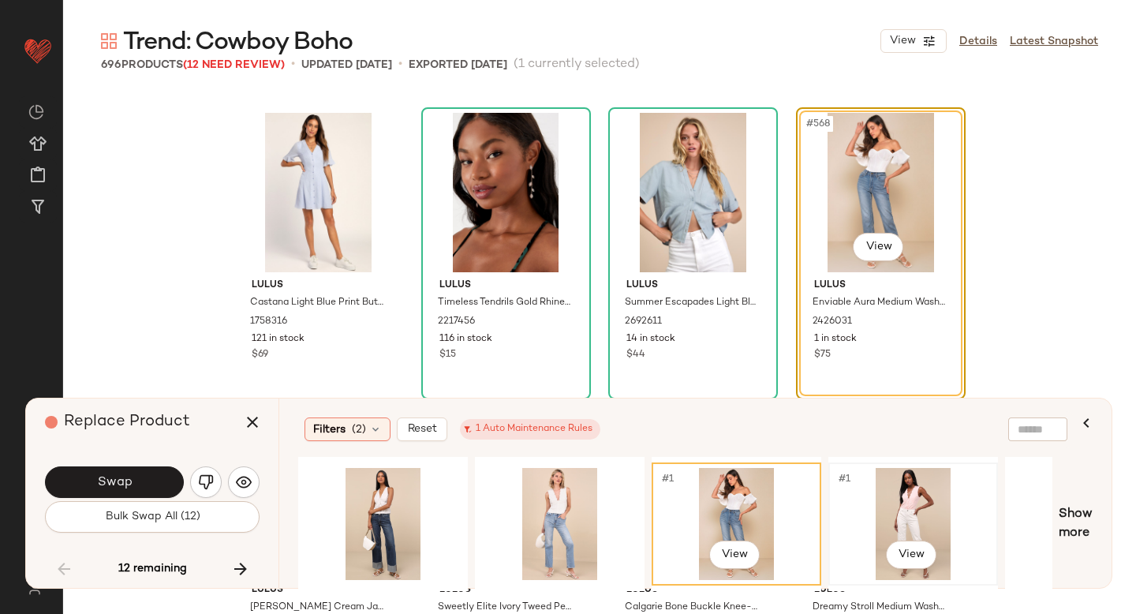
click at [908, 507] on div "#1 View" at bounding box center [913, 524] width 159 height 112
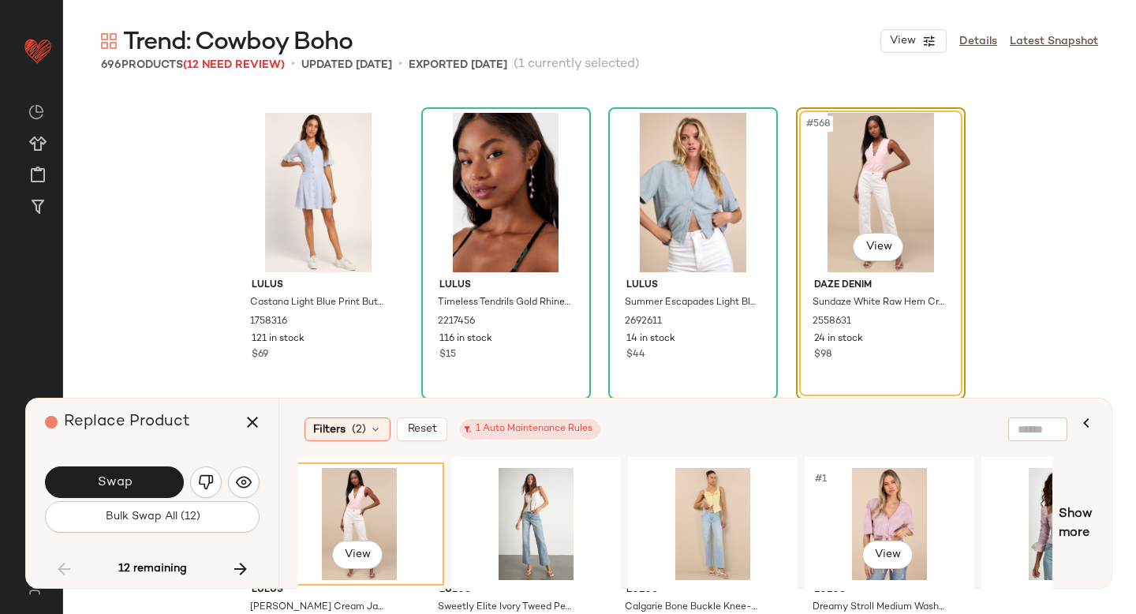
scroll to position [0, 555]
click at [577, 491] on div "#1 View" at bounding box center [535, 524] width 159 height 112
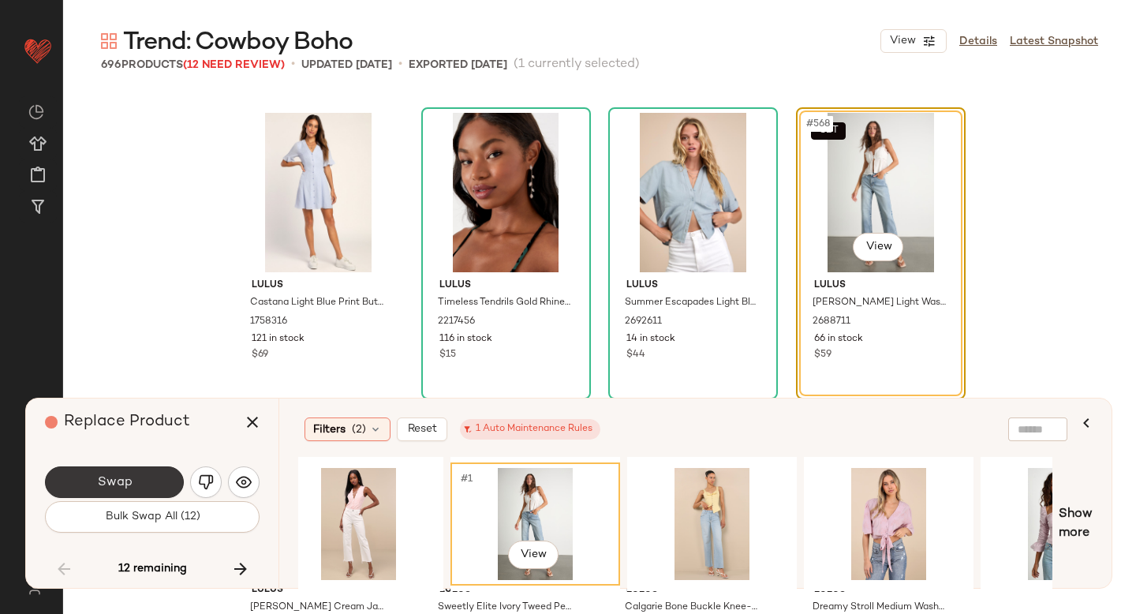
click at [124, 469] on button "Swap" at bounding box center [114, 482] width 139 height 32
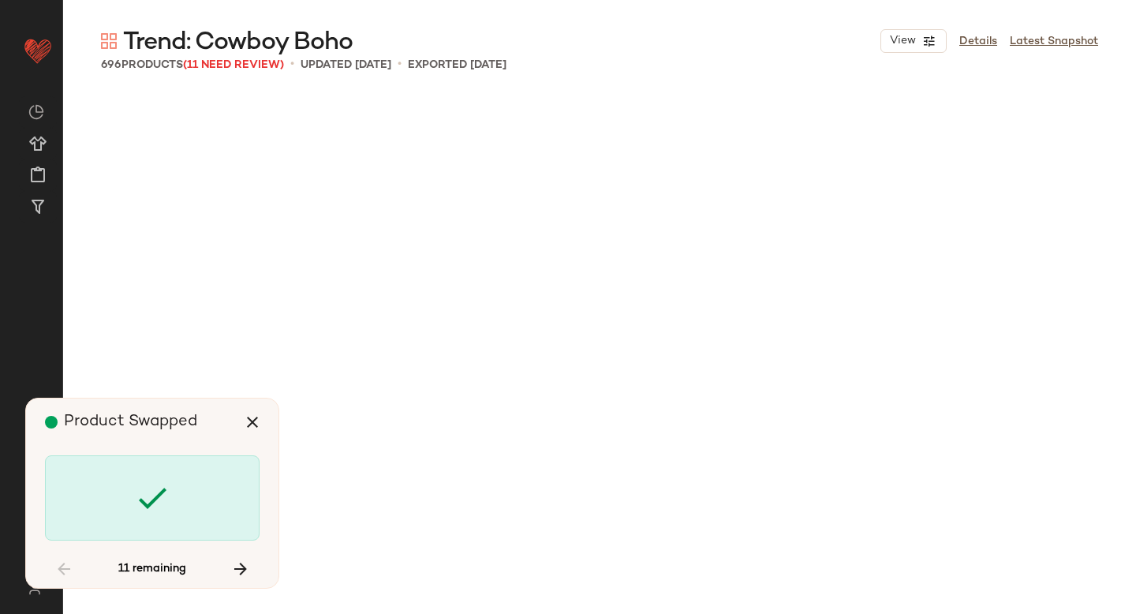
scroll to position [44762, 0]
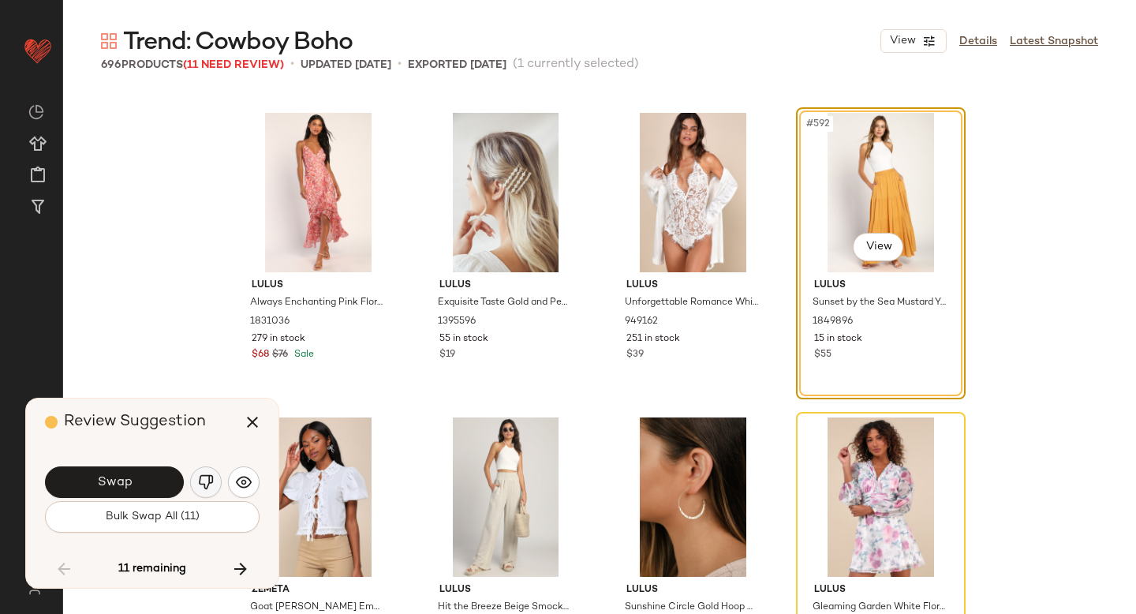
click at [207, 477] on img "button" at bounding box center [206, 482] width 16 height 16
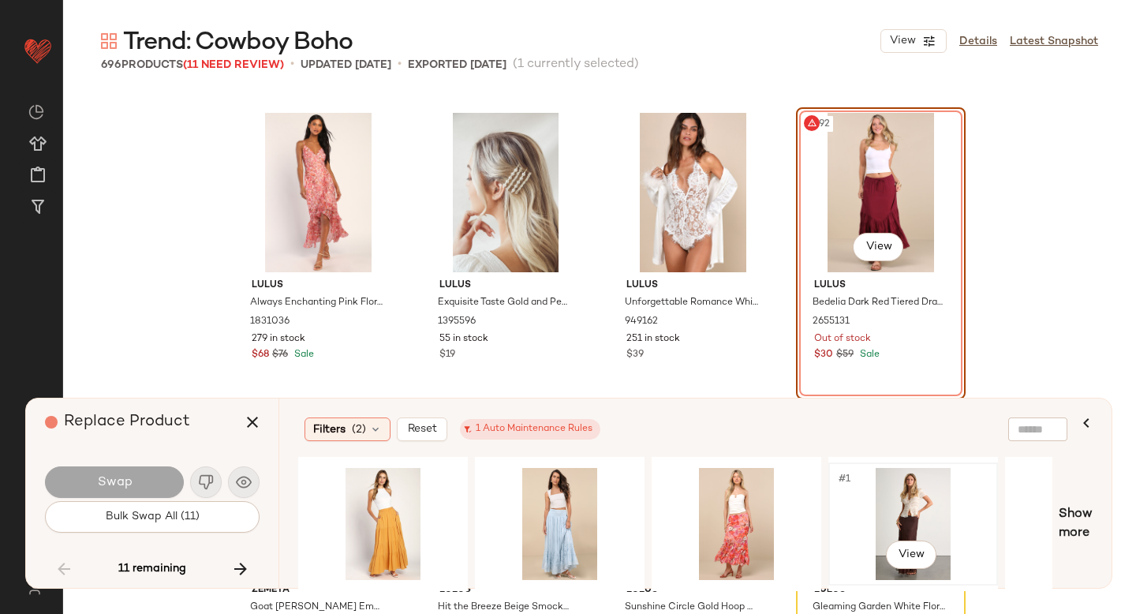
click at [881, 523] on div "#1 View" at bounding box center [913, 524] width 159 height 112
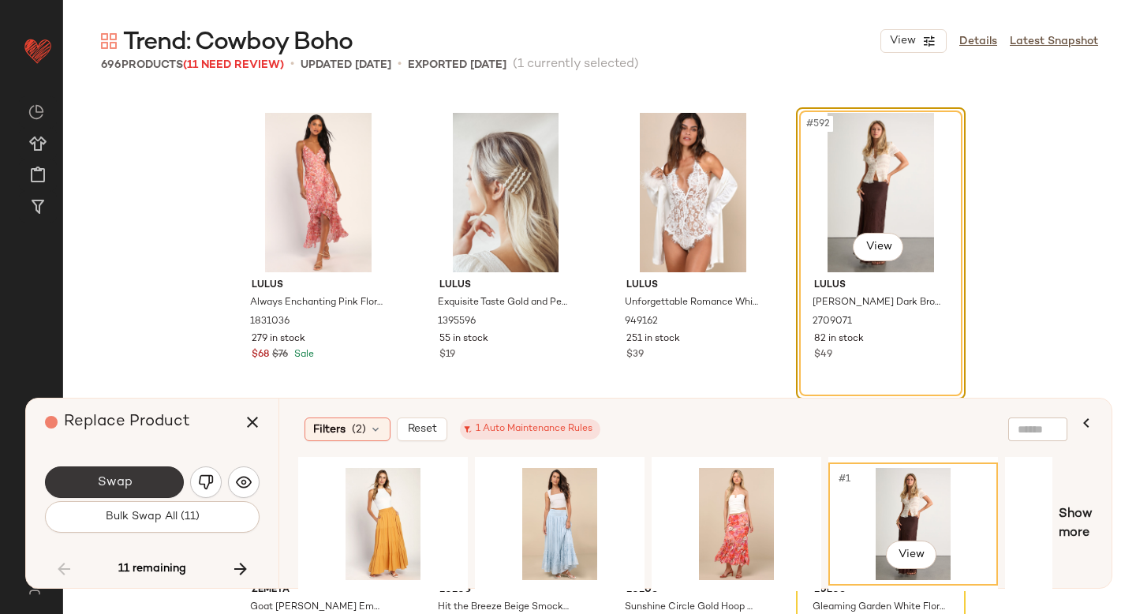
click at [117, 488] on span "Swap" at bounding box center [113, 482] width 35 height 15
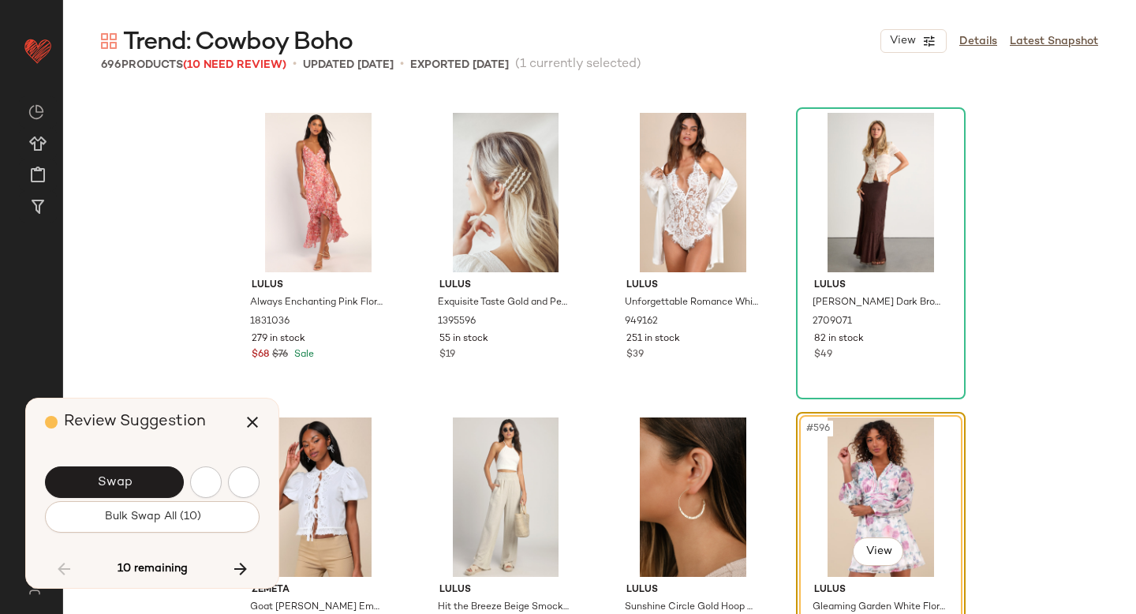
scroll to position [45067, 0]
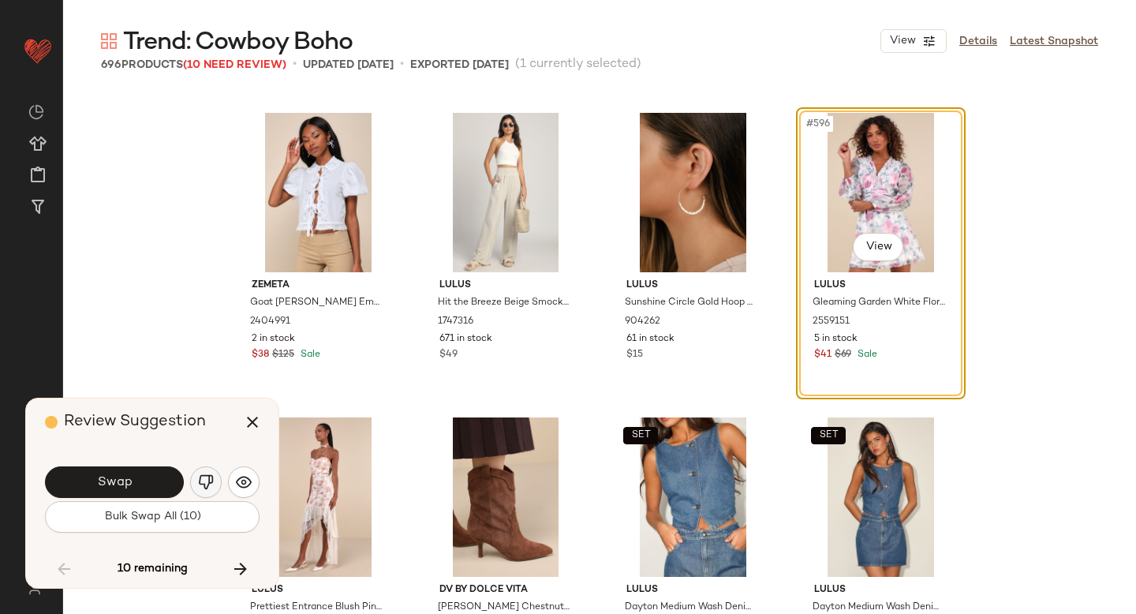
click at [194, 482] on button "button" at bounding box center [206, 482] width 32 height 32
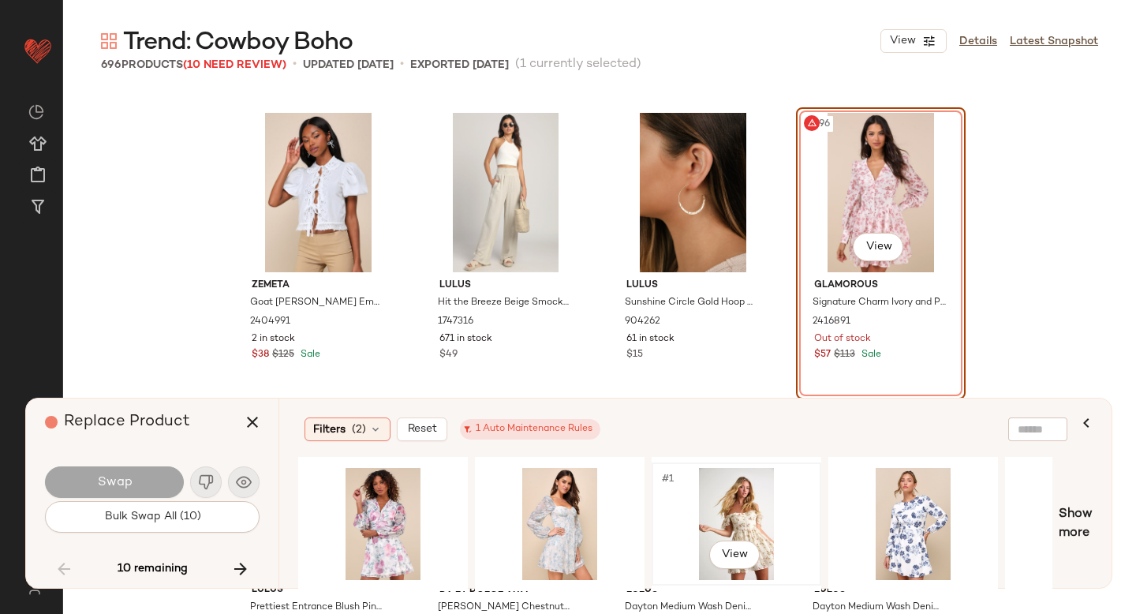
click at [732, 521] on div "#1 View" at bounding box center [736, 524] width 159 height 112
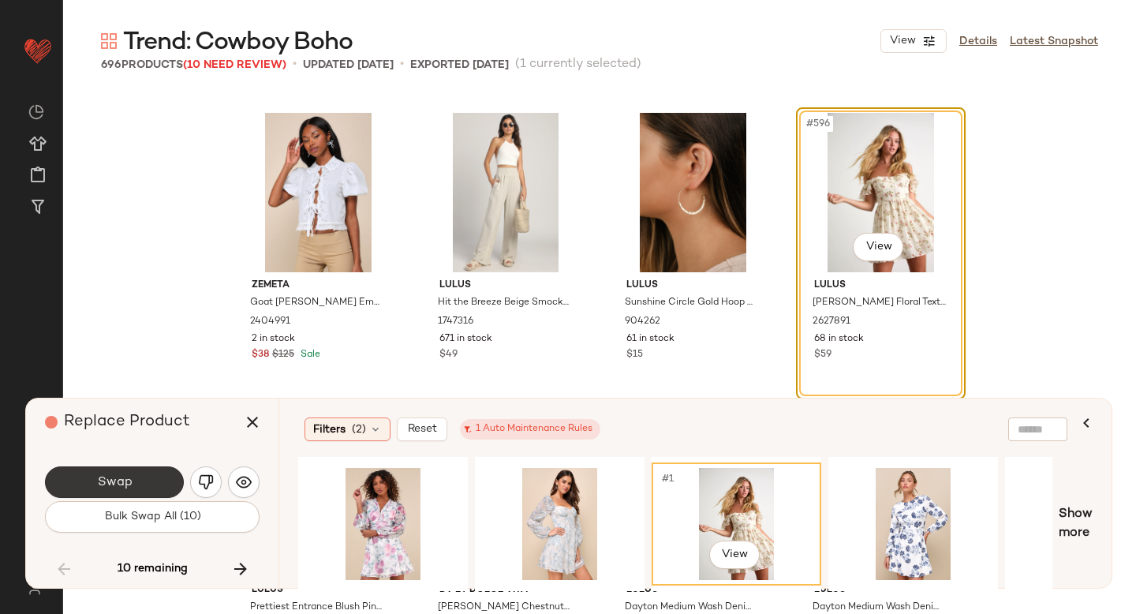
click at [136, 484] on button "Swap" at bounding box center [114, 482] width 139 height 32
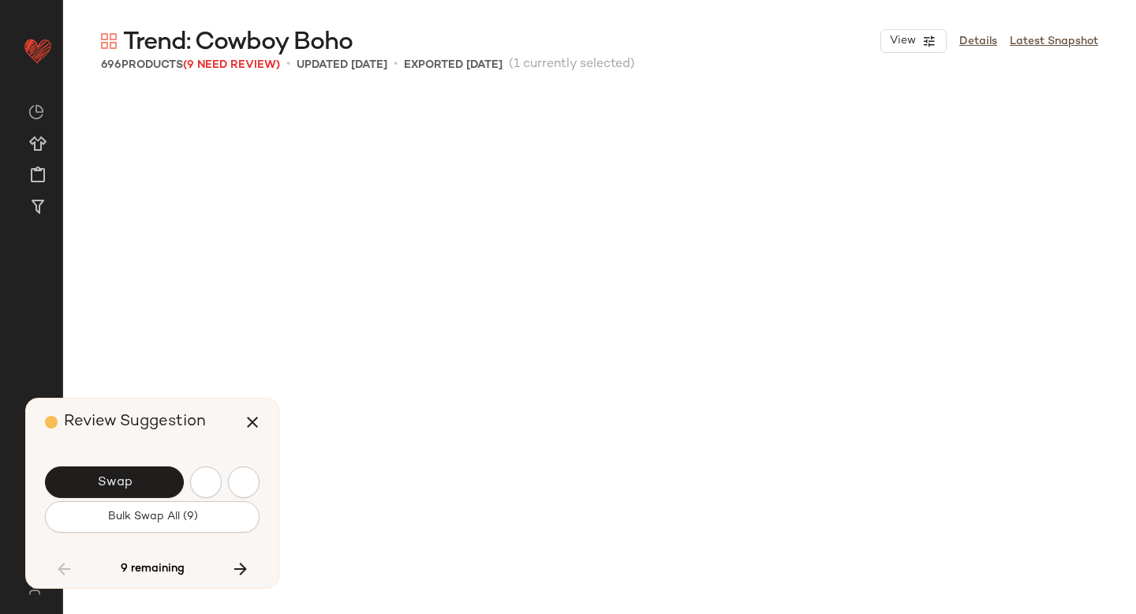
scroll to position [45676, 0]
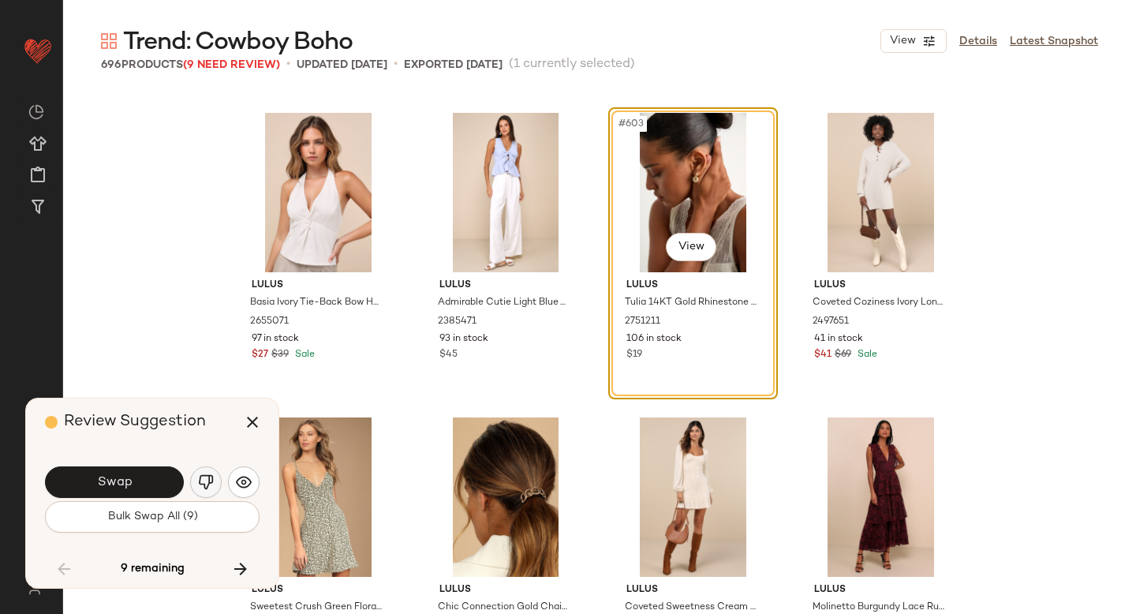
click at [209, 481] on img "button" at bounding box center [206, 482] width 16 height 16
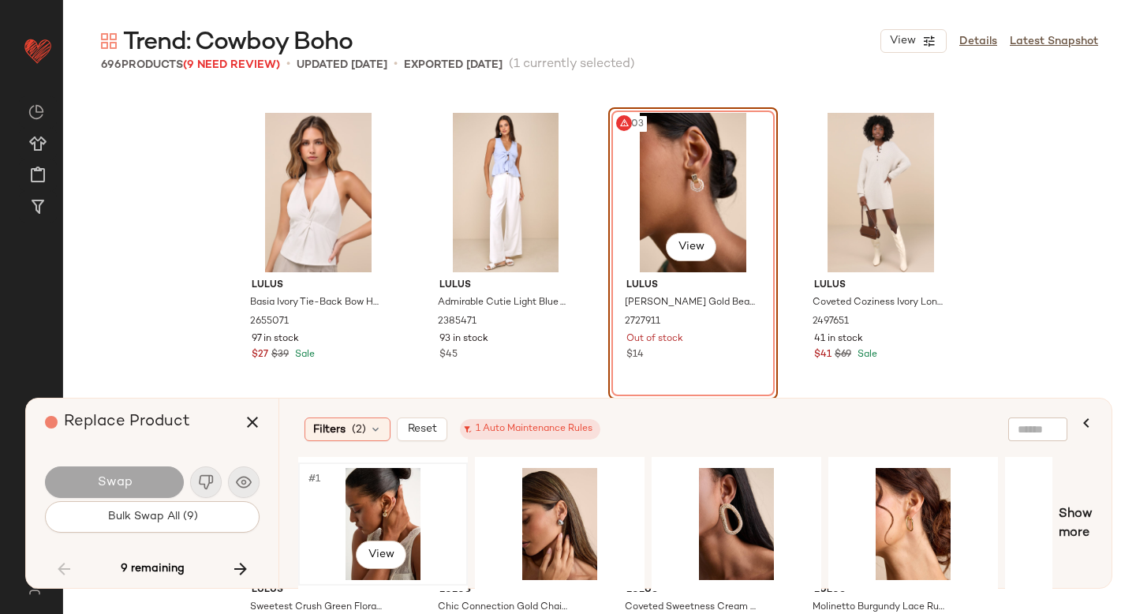
click at [409, 501] on div "#1 View" at bounding box center [383, 524] width 159 height 112
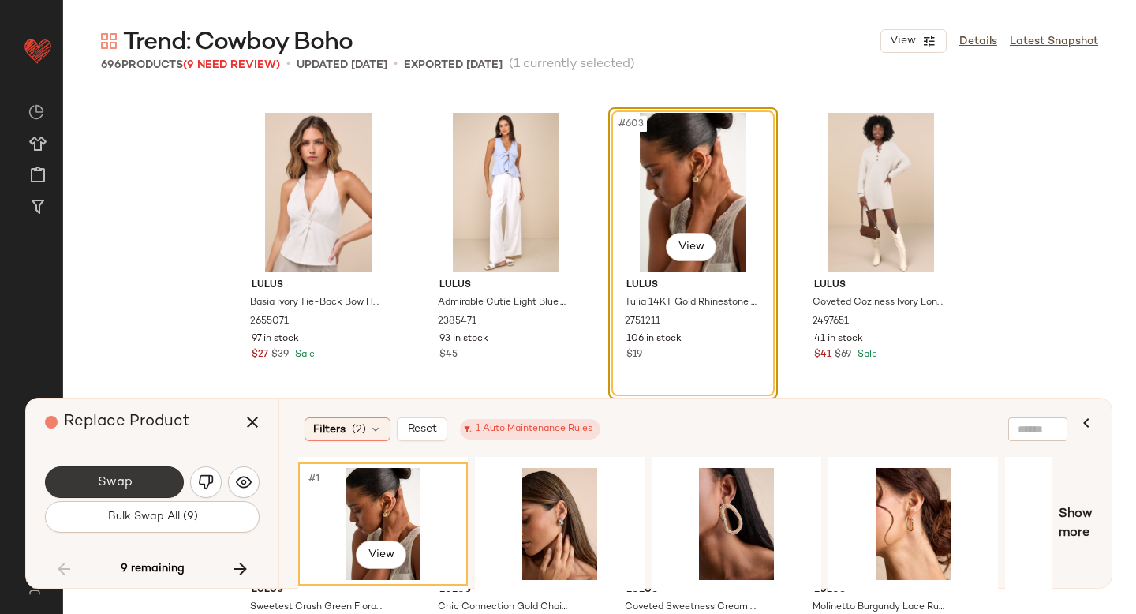
click at [125, 484] on span "Swap" at bounding box center [113, 482] width 35 height 15
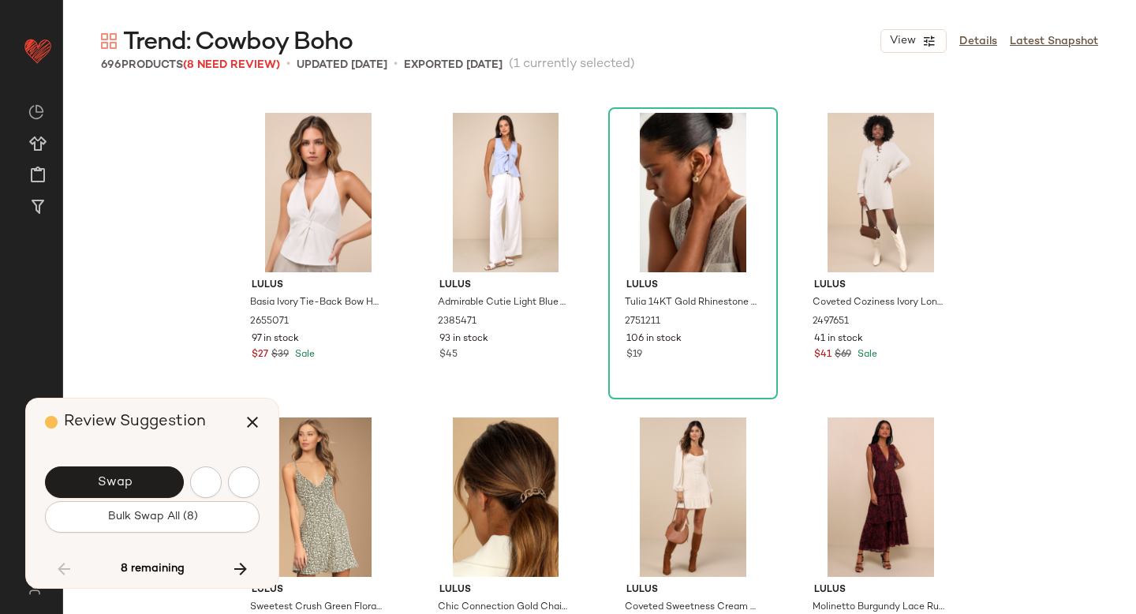
scroll to position [46589, 0]
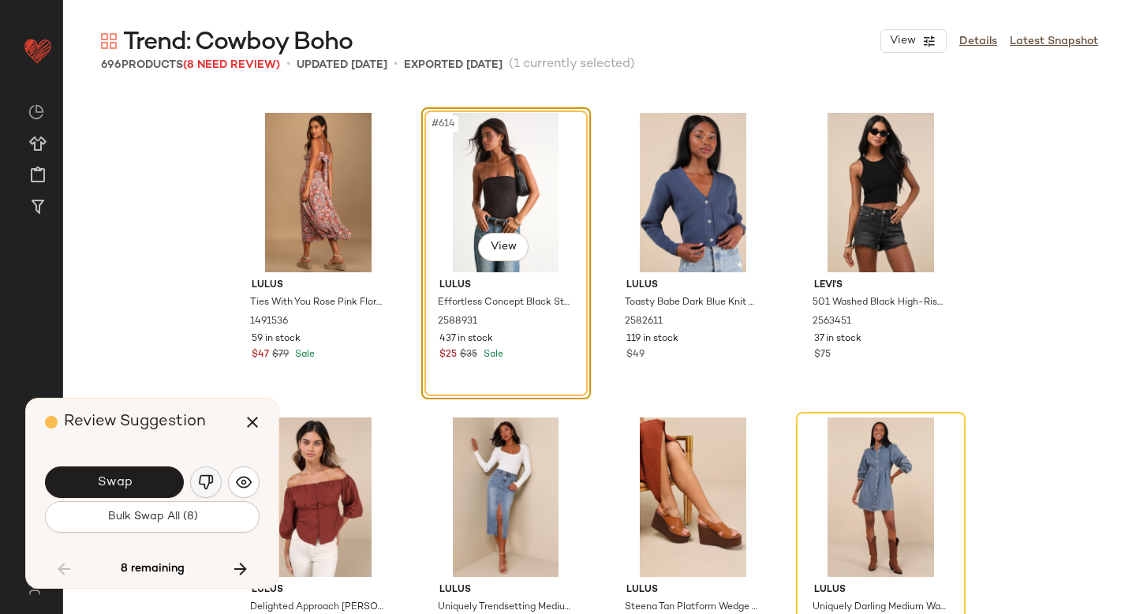
click at [200, 476] on img "button" at bounding box center [206, 482] width 16 height 16
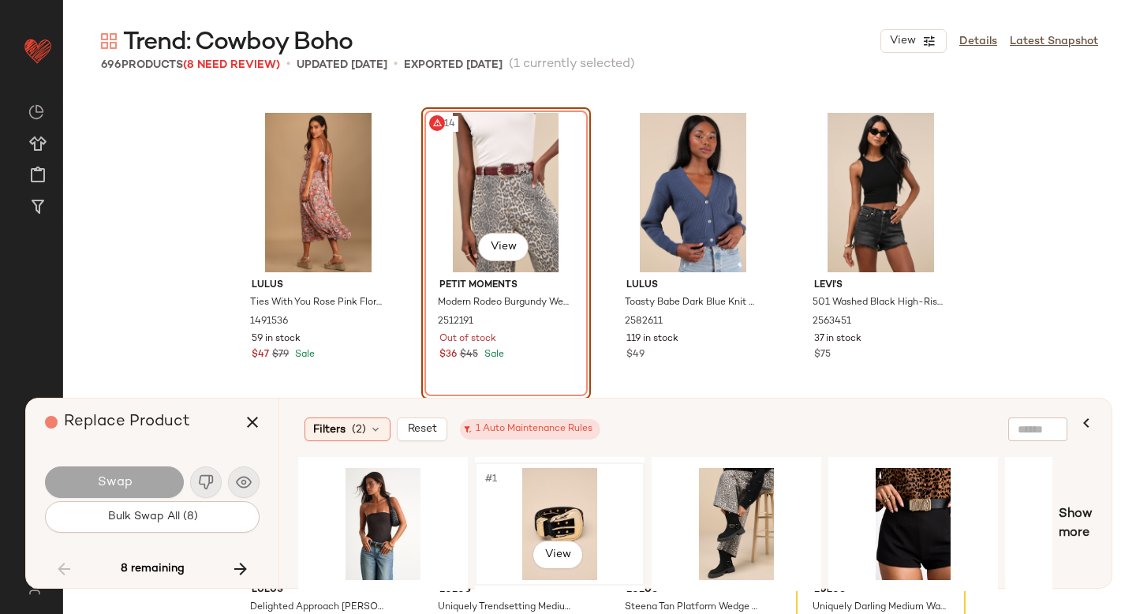
click at [548, 522] on div "#1 View" at bounding box center [559, 524] width 159 height 112
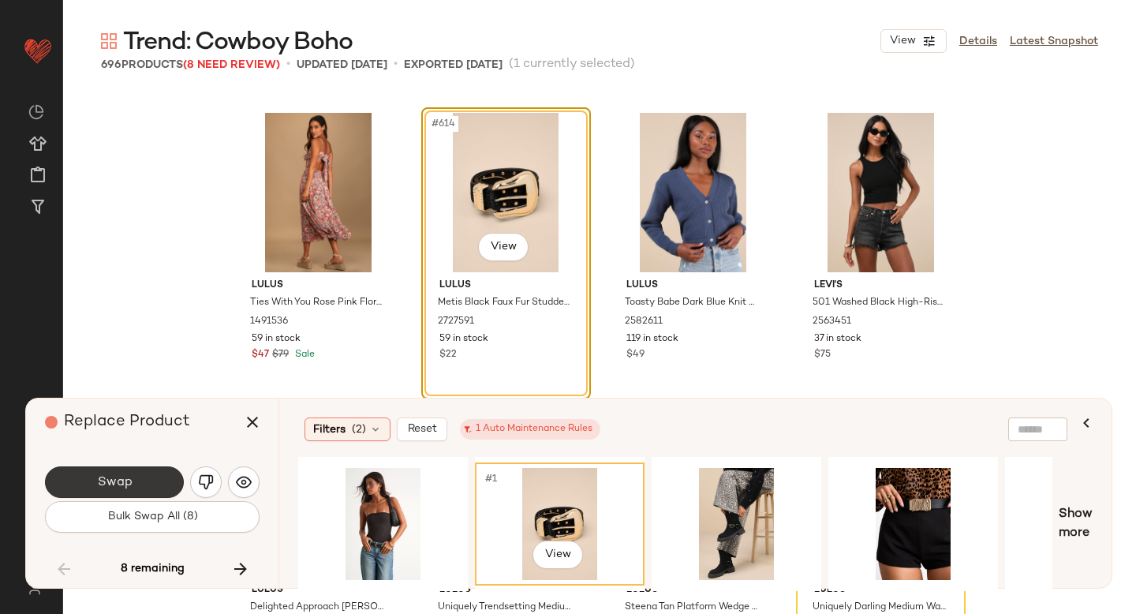
click at [140, 484] on button "Swap" at bounding box center [114, 482] width 139 height 32
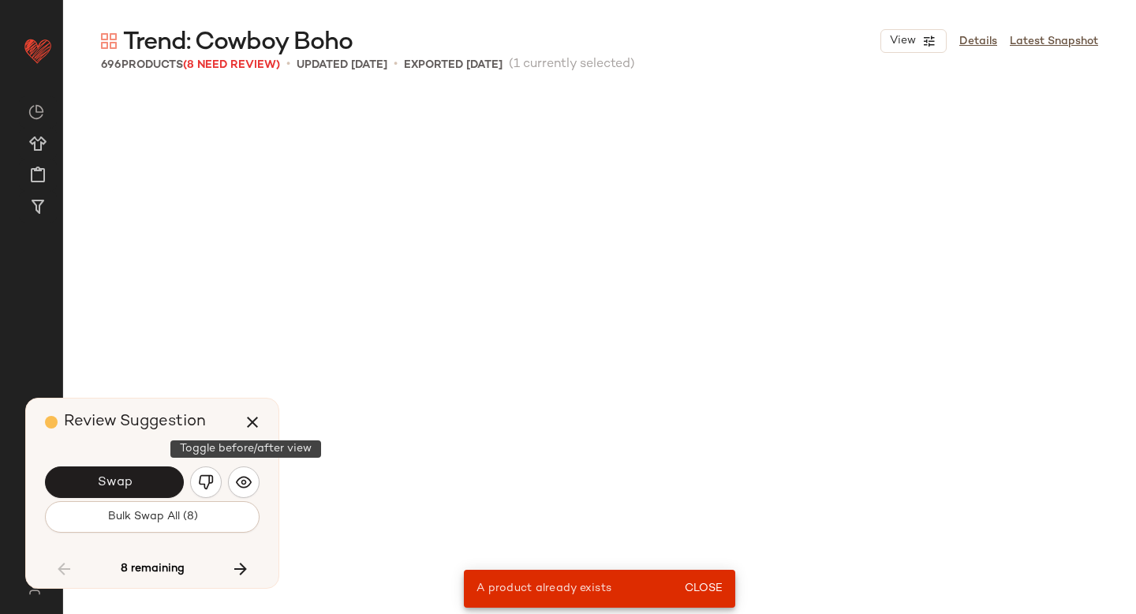
scroll to position [3350, 0]
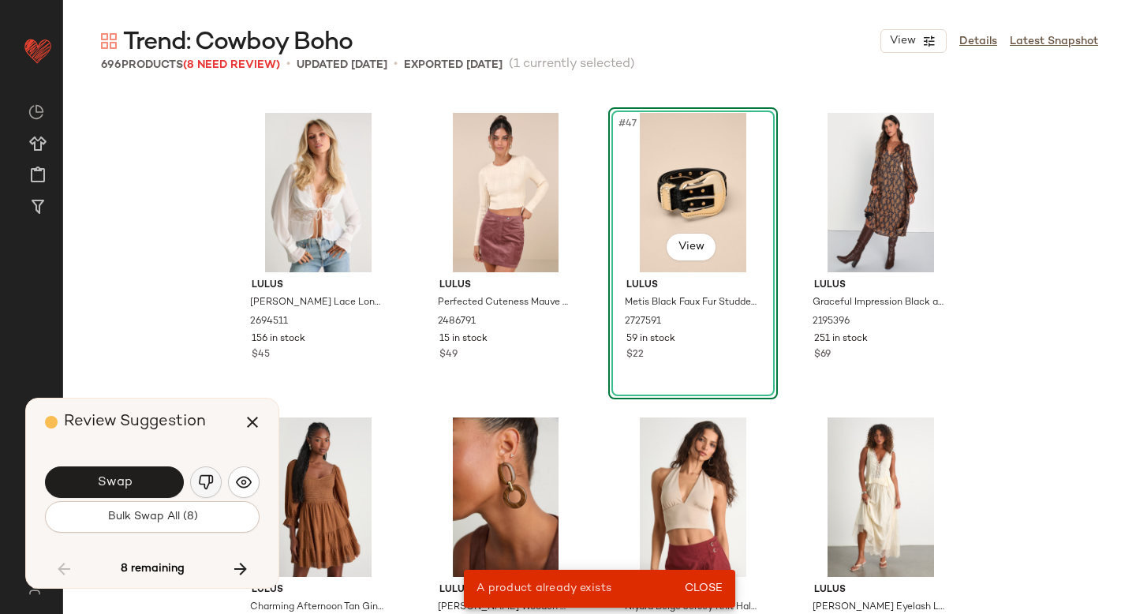
click at [198, 480] on img "button" at bounding box center [206, 482] width 16 height 16
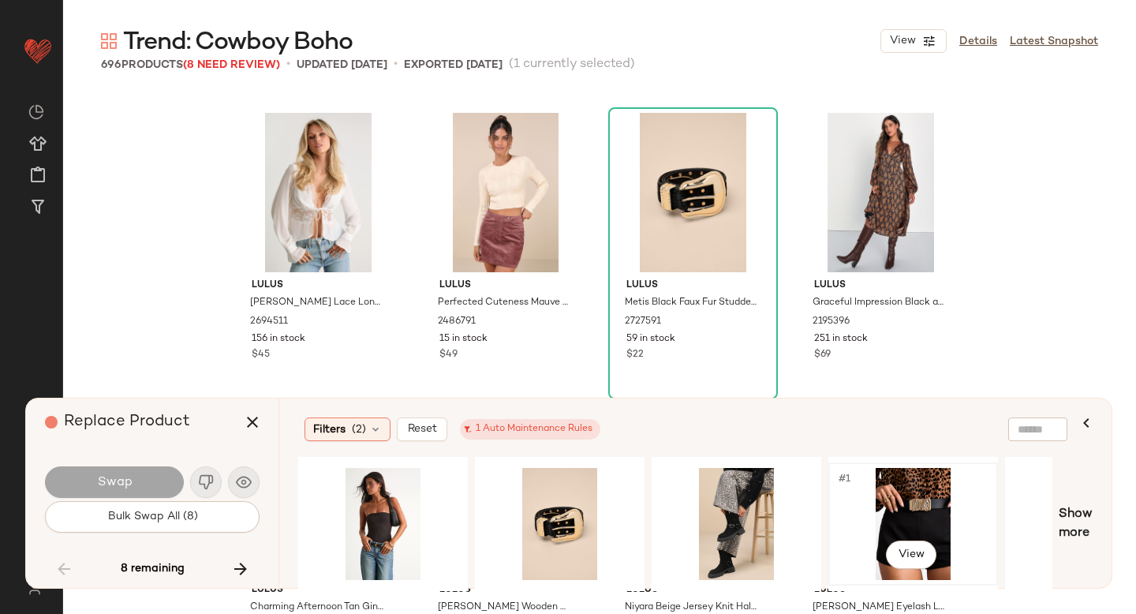
click at [881, 503] on div "#1 View" at bounding box center [913, 524] width 159 height 112
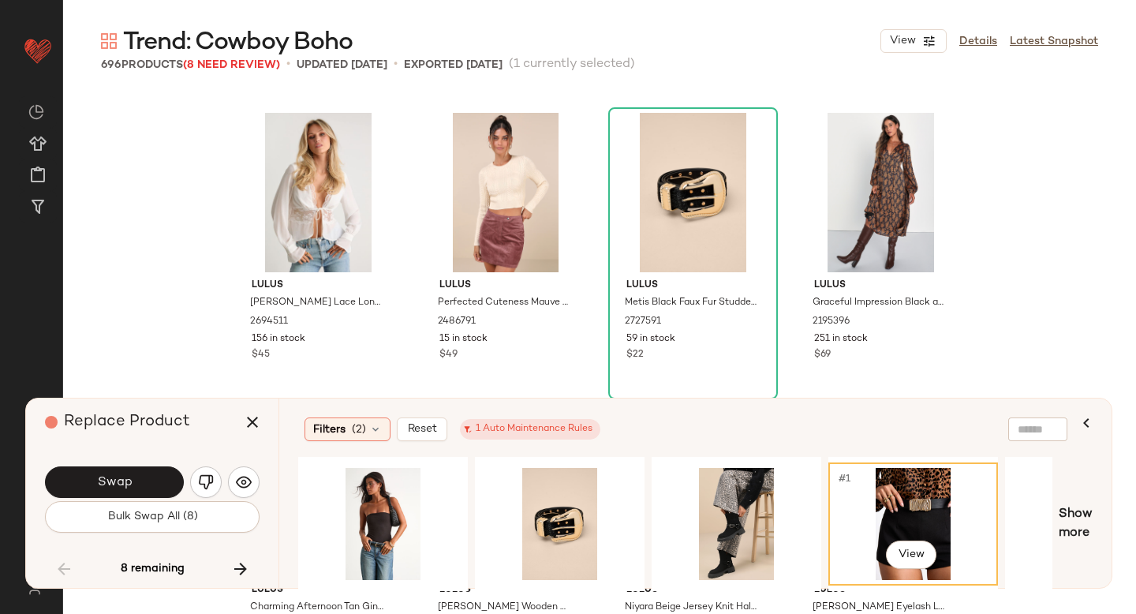
click at [919, 508] on div "#1 View" at bounding box center [913, 524] width 159 height 112
click at [712, 496] on div "#1 View" at bounding box center [736, 524] width 159 height 112
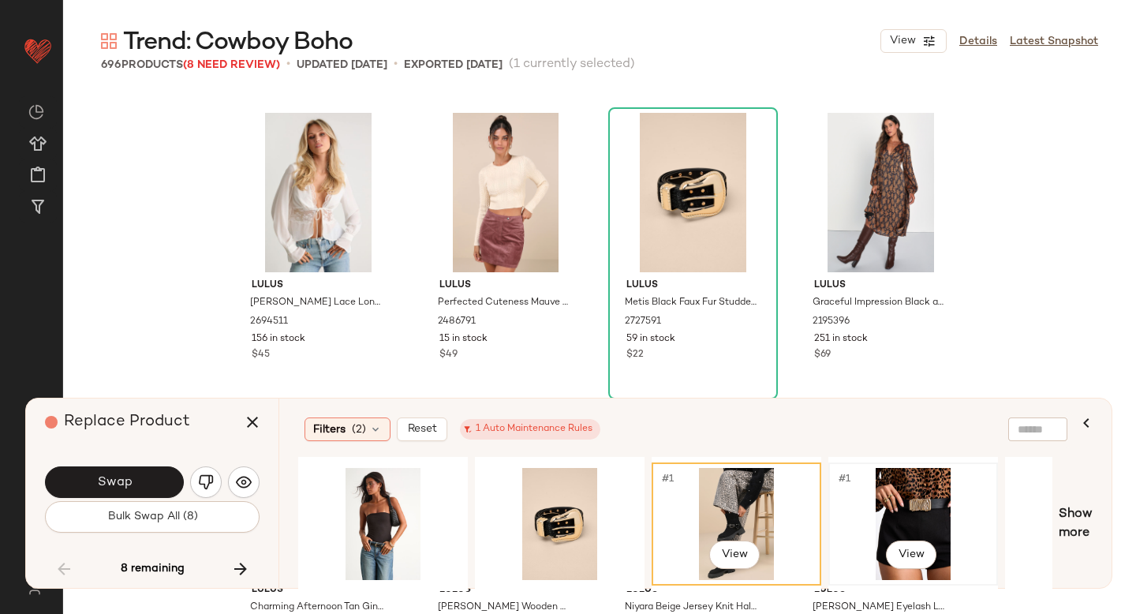
click at [858, 495] on div "#1 View" at bounding box center [913, 524] width 159 height 112
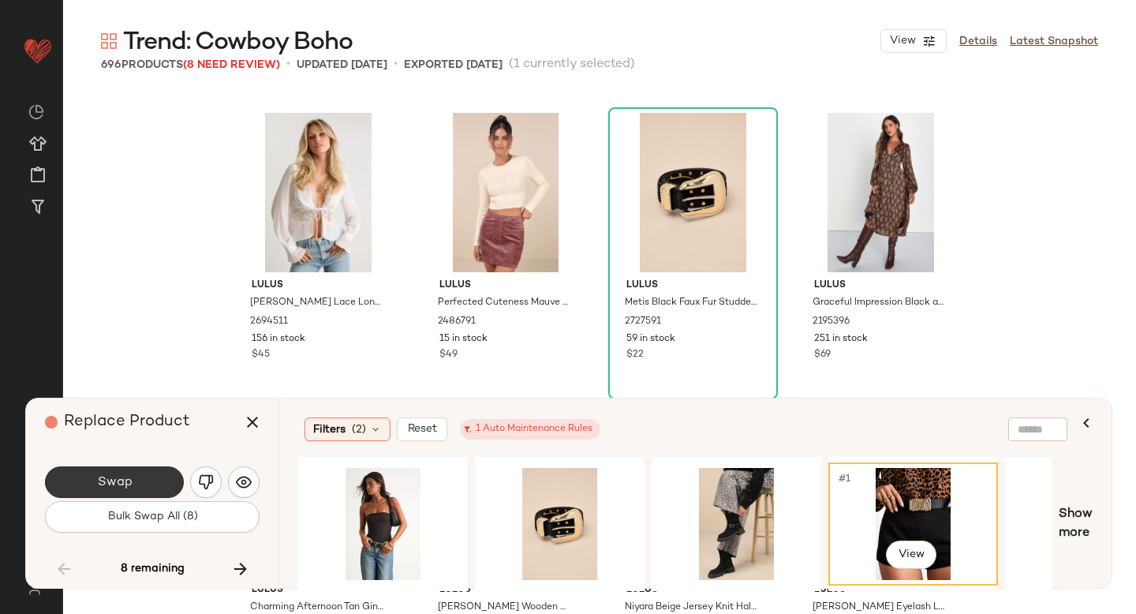
click at [88, 466] on button "Swap" at bounding box center [114, 482] width 139 height 32
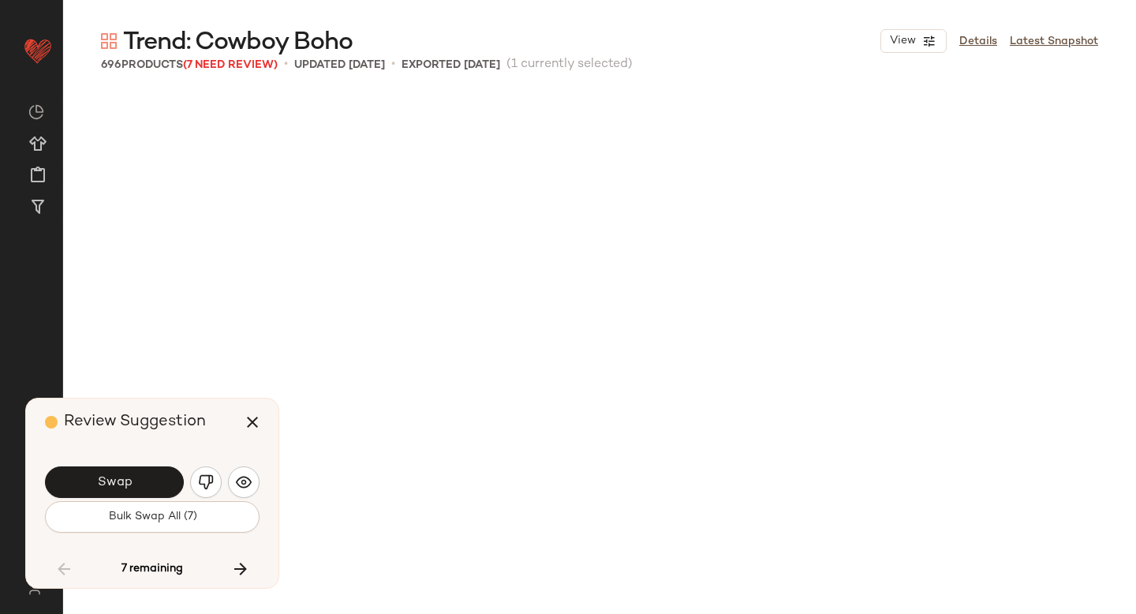
scroll to position [46894, 0]
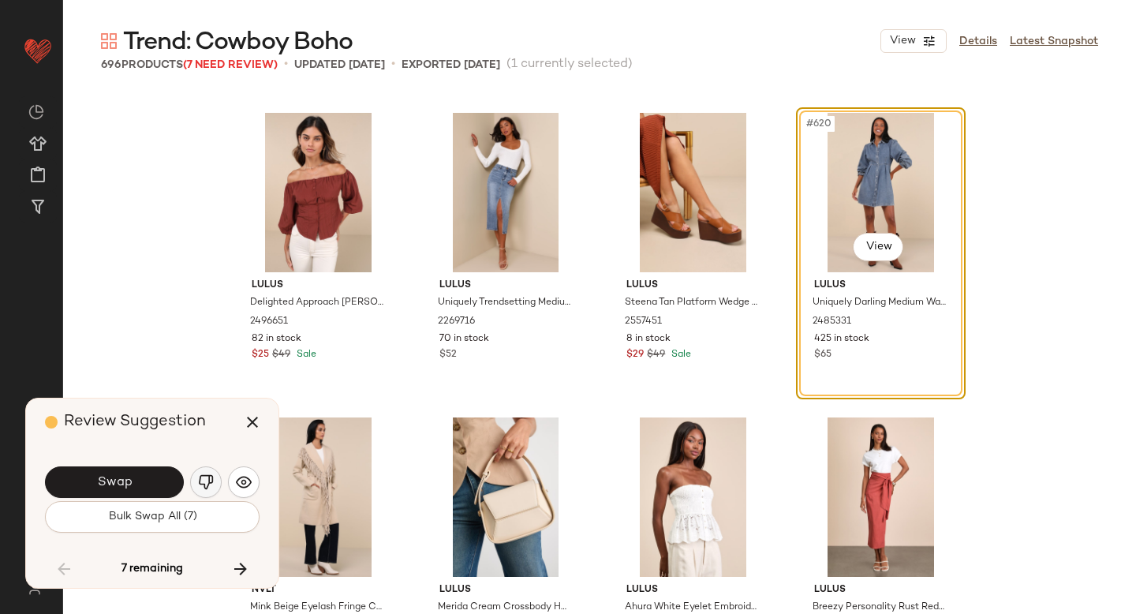
click at [214, 475] on button "button" at bounding box center [206, 482] width 32 height 32
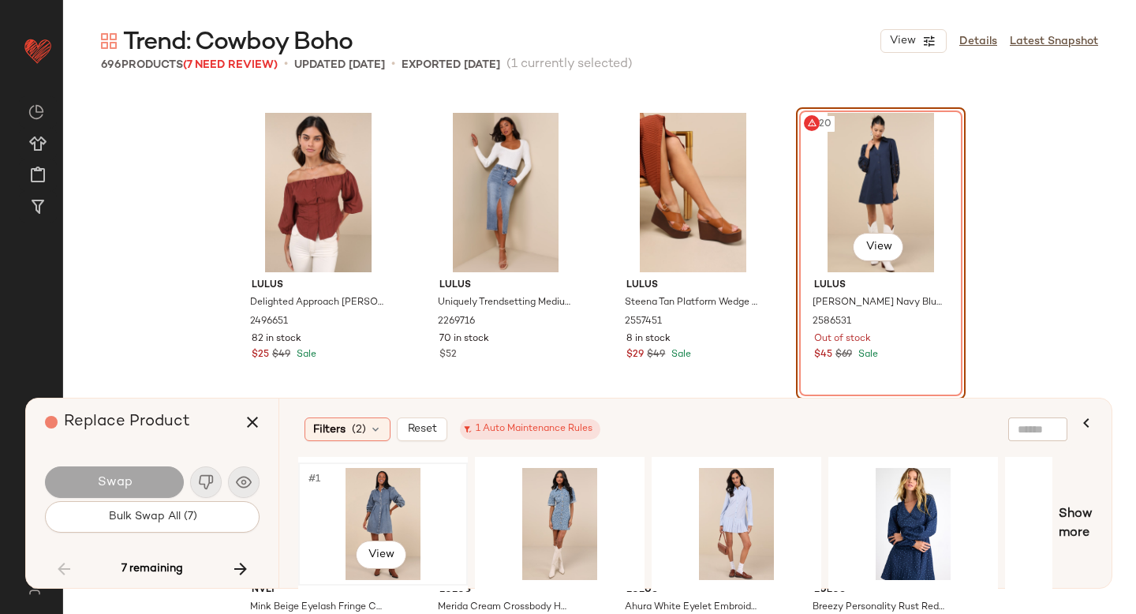
click at [417, 512] on div "#1 View" at bounding box center [383, 524] width 159 height 112
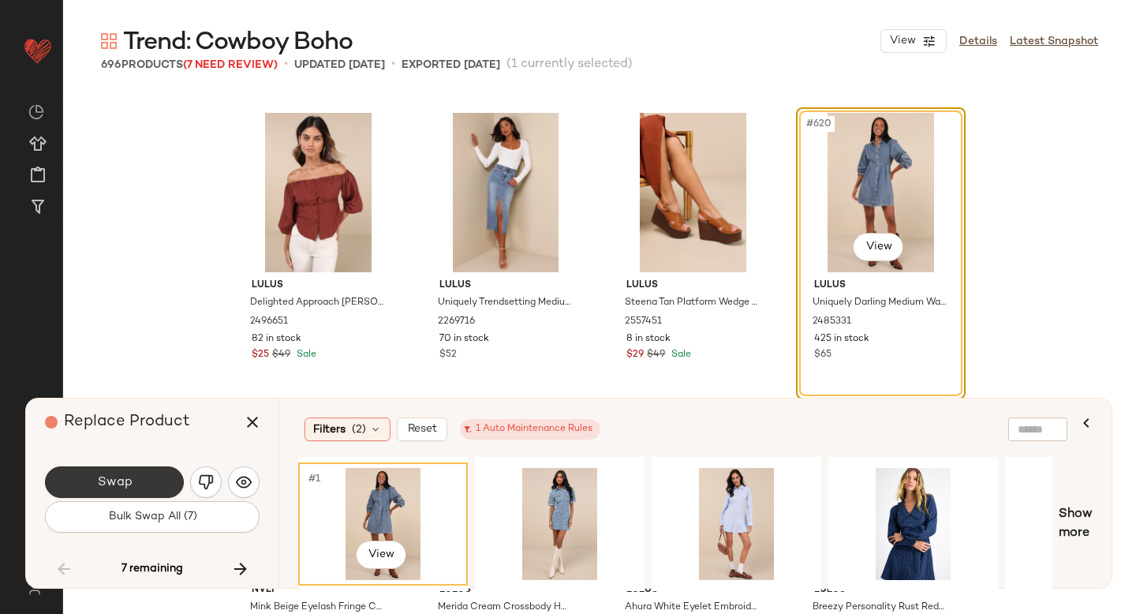
click at [112, 470] on button "Swap" at bounding box center [114, 482] width 139 height 32
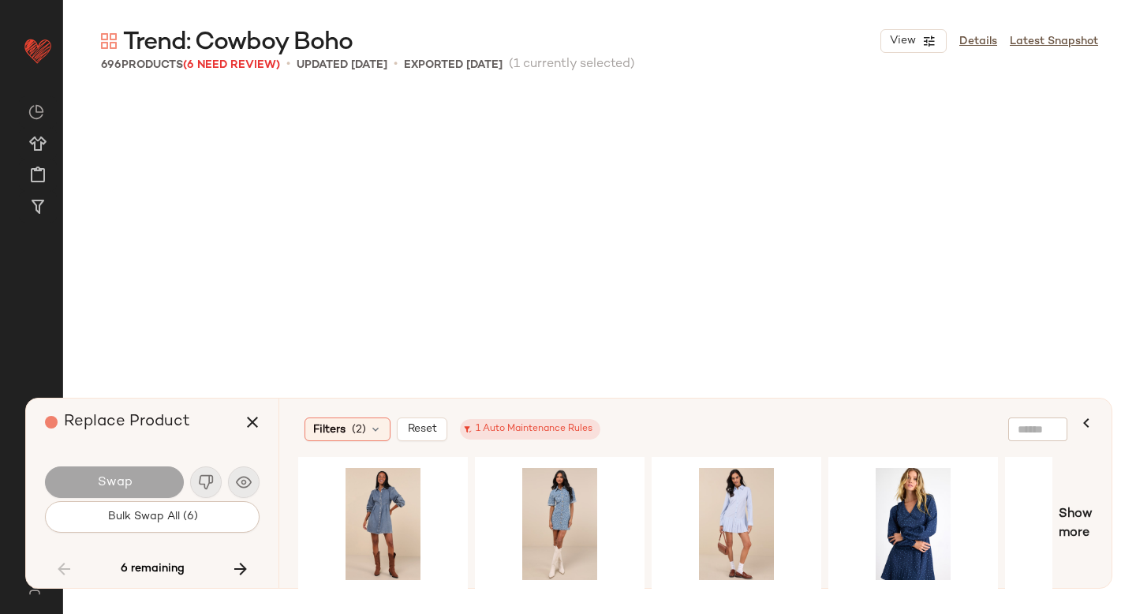
scroll to position [48721, 0]
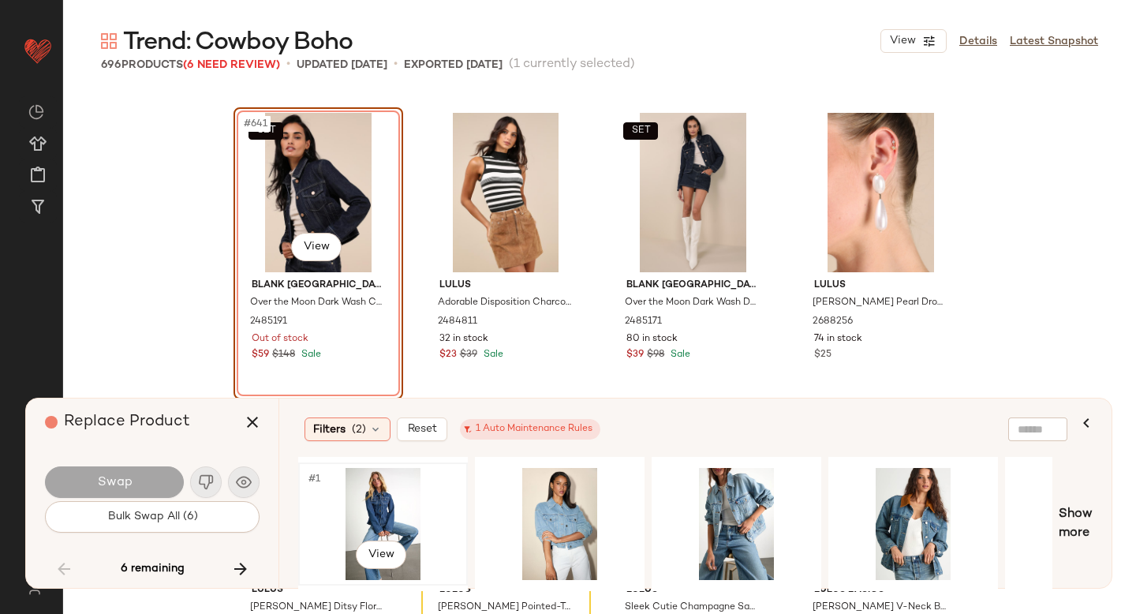
click at [379, 510] on div "#1 View" at bounding box center [383, 524] width 159 height 112
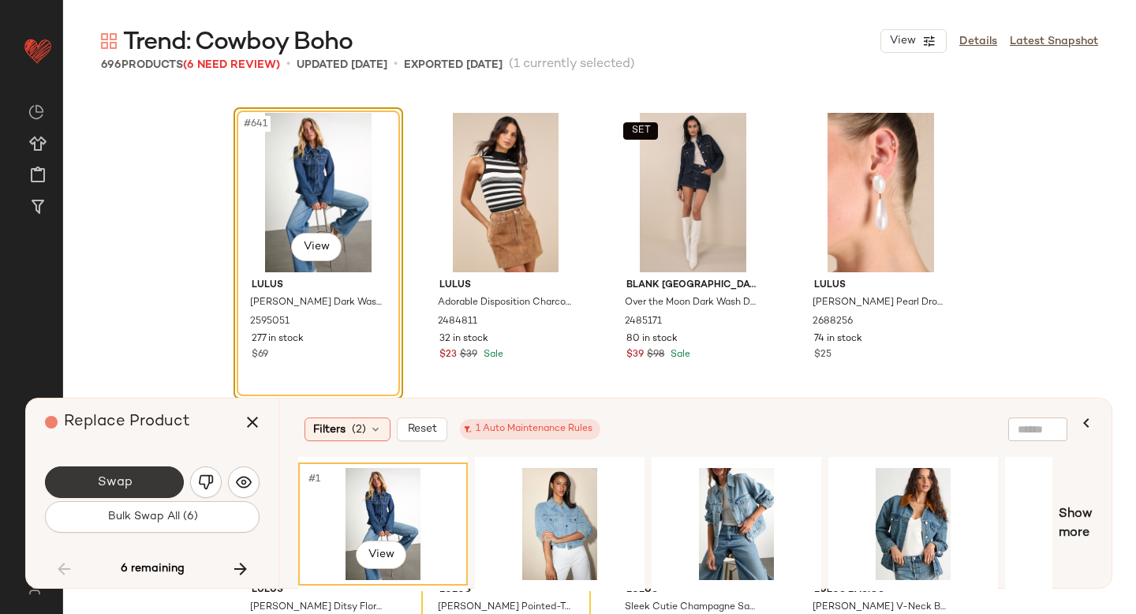
click at [94, 490] on button "Swap" at bounding box center [114, 482] width 139 height 32
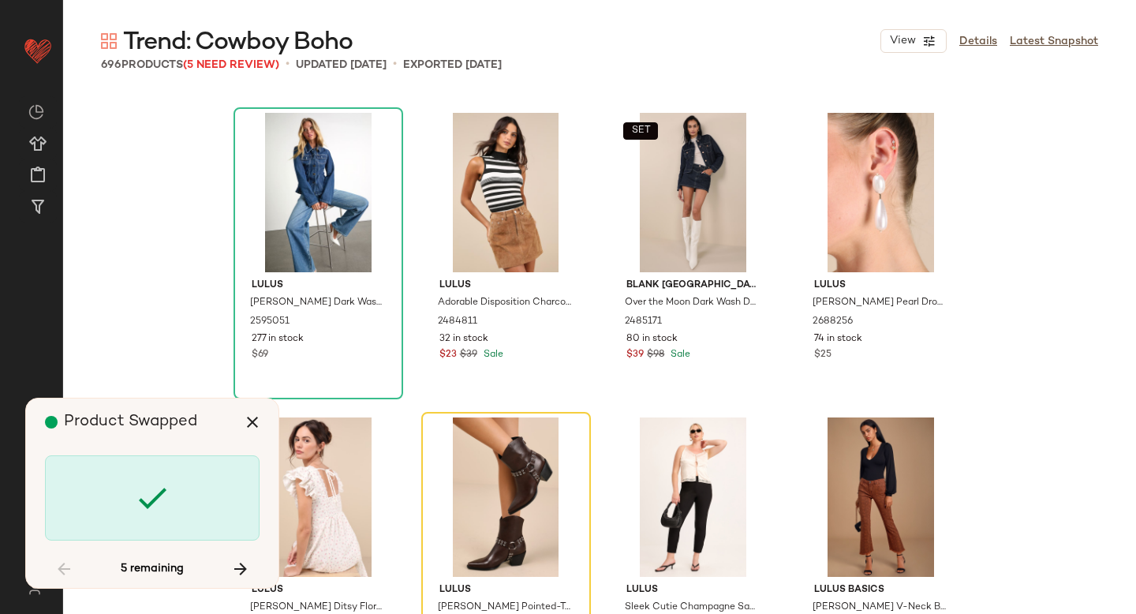
scroll to position [49025, 0]
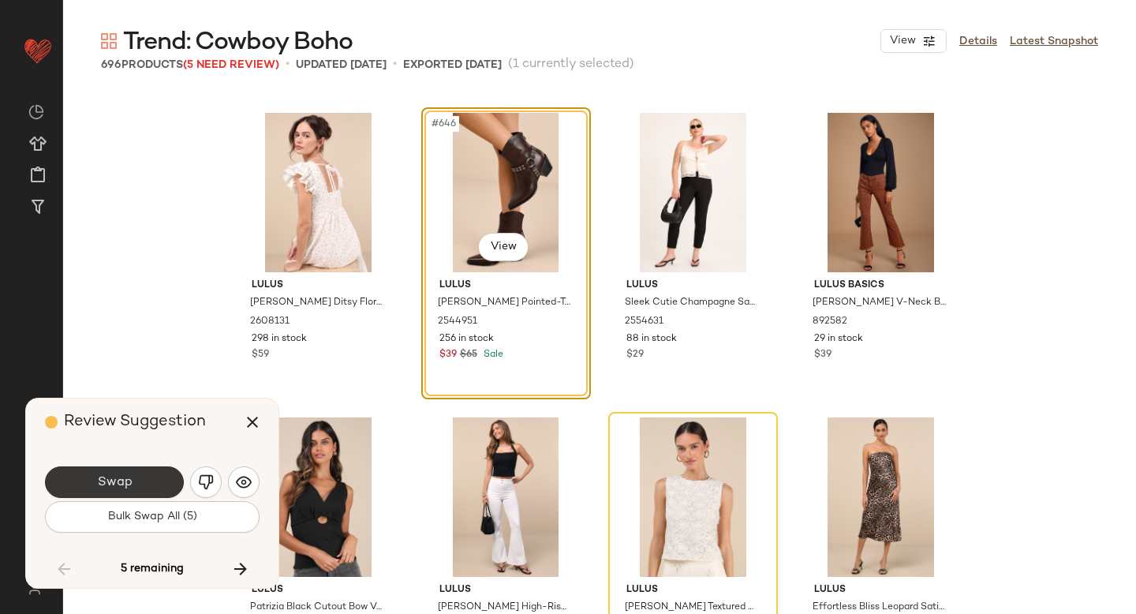
click at [151, 475] on button "Swap" at bounding box center [114, 482] width 139 height 32
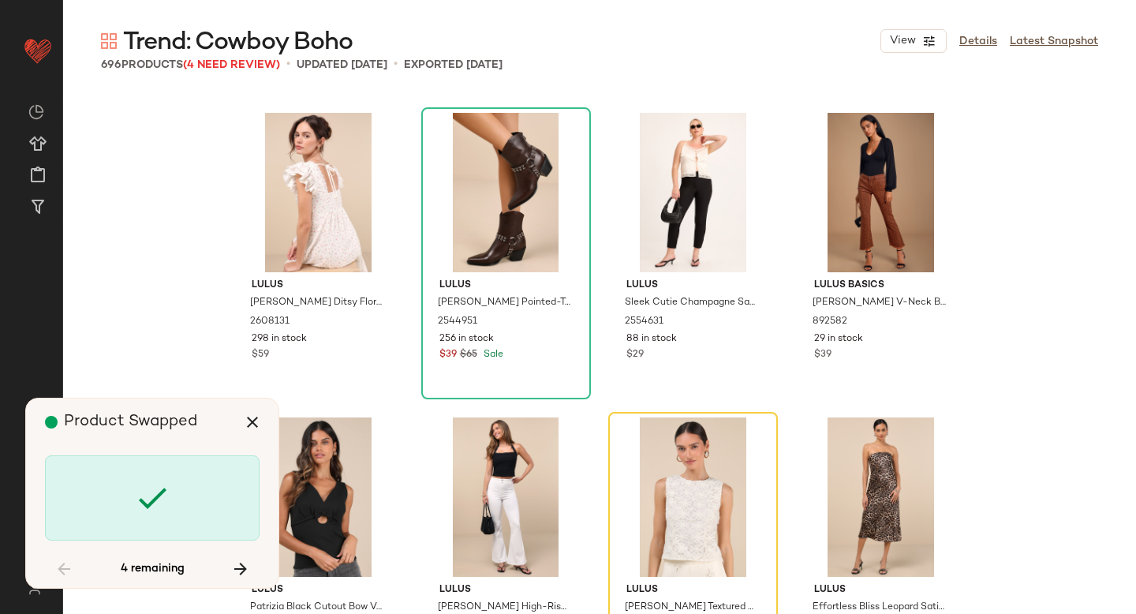
scroll to position [49330, 0]
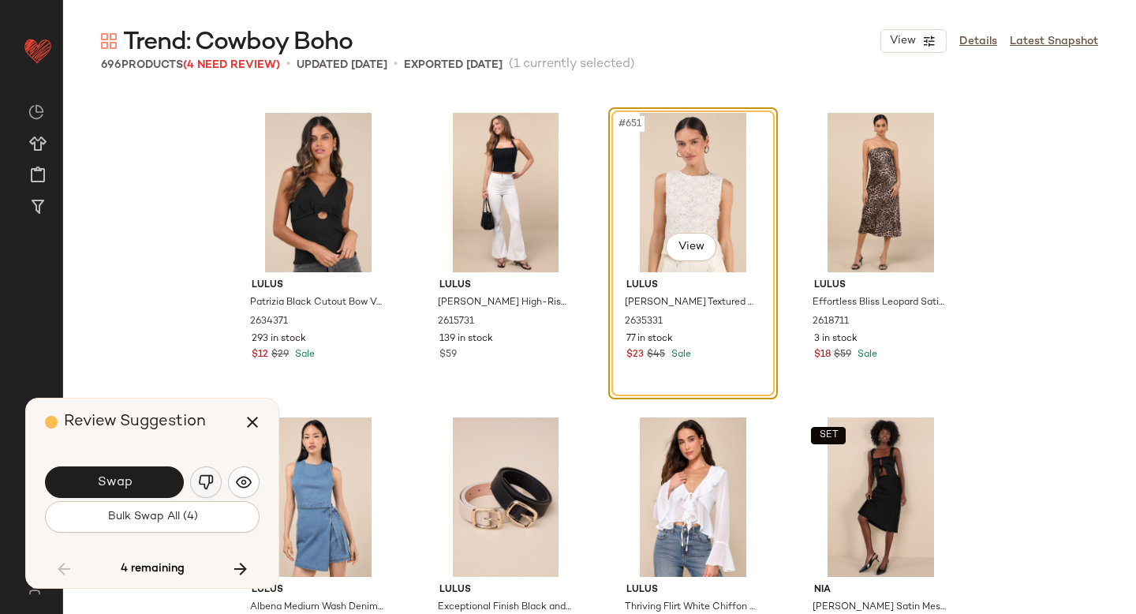
click at [204, 479] on img "button" at bounding box center [206, 482] width 16 height 16
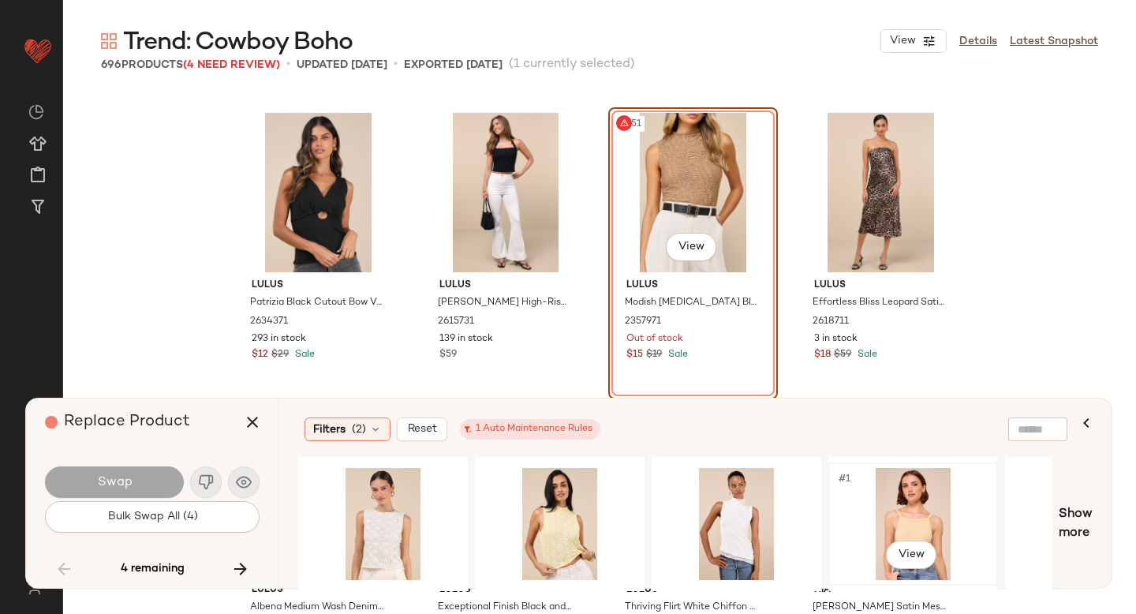
click at [889, 518] on div "#1 View" at bounding box center [913, 524] width 159 height 112
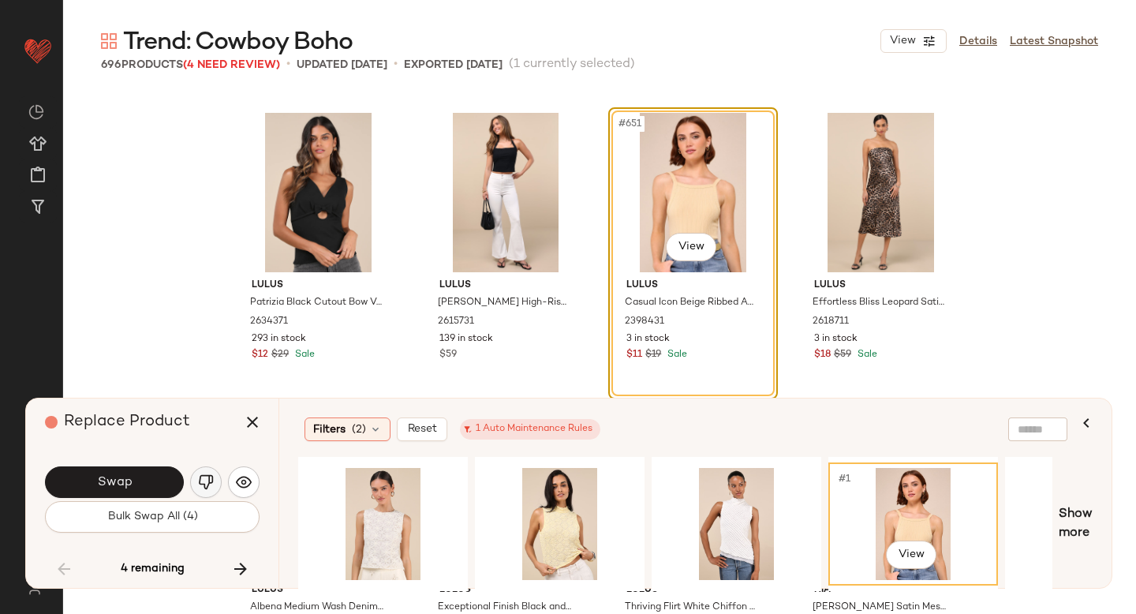
click at [207, 486] on img "button" at bounding box center [206, 482] width 16 height 16
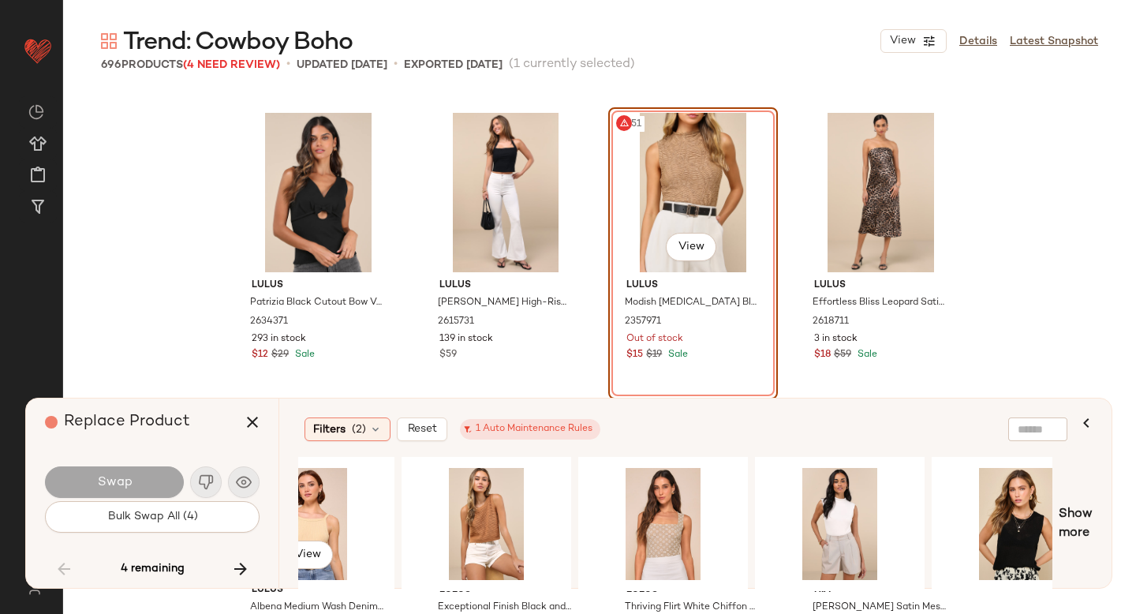
scroll to position [0, 608]
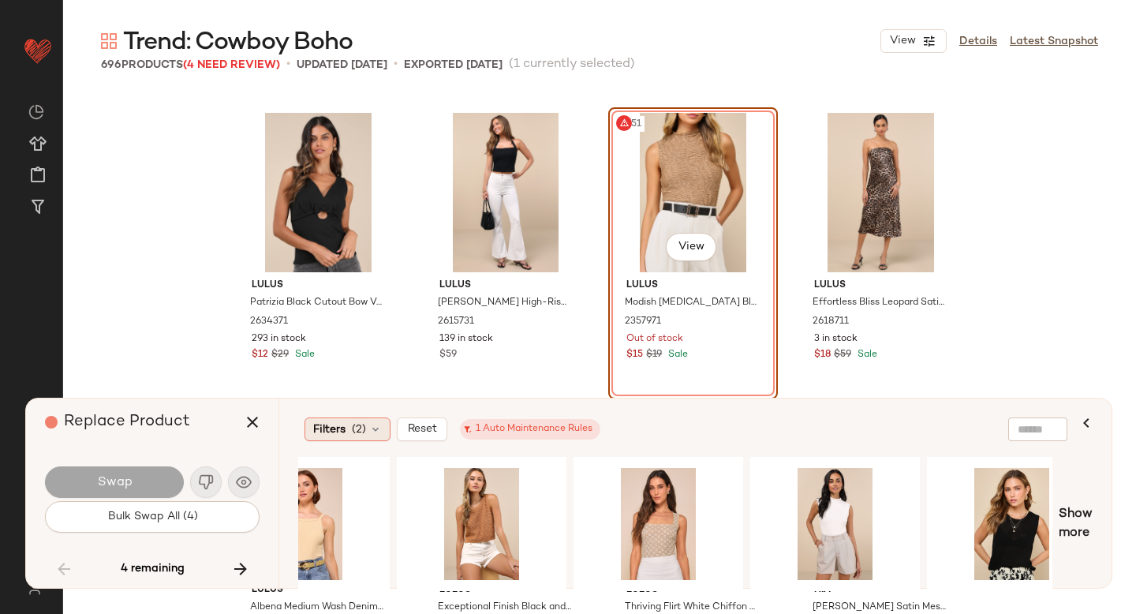
click at [346, 428] on div "Filters (2)" at bounding box center [348, 429] width 86 height 24
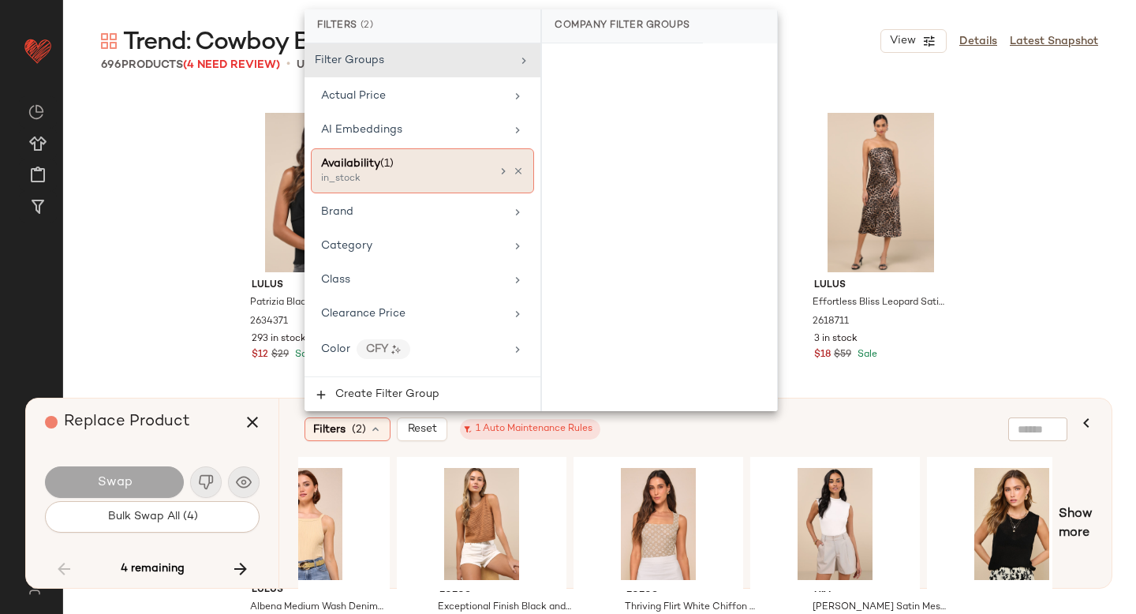
click at [390, 161] on span "(1)" at bounding box center [386, 164] width 13 height 12
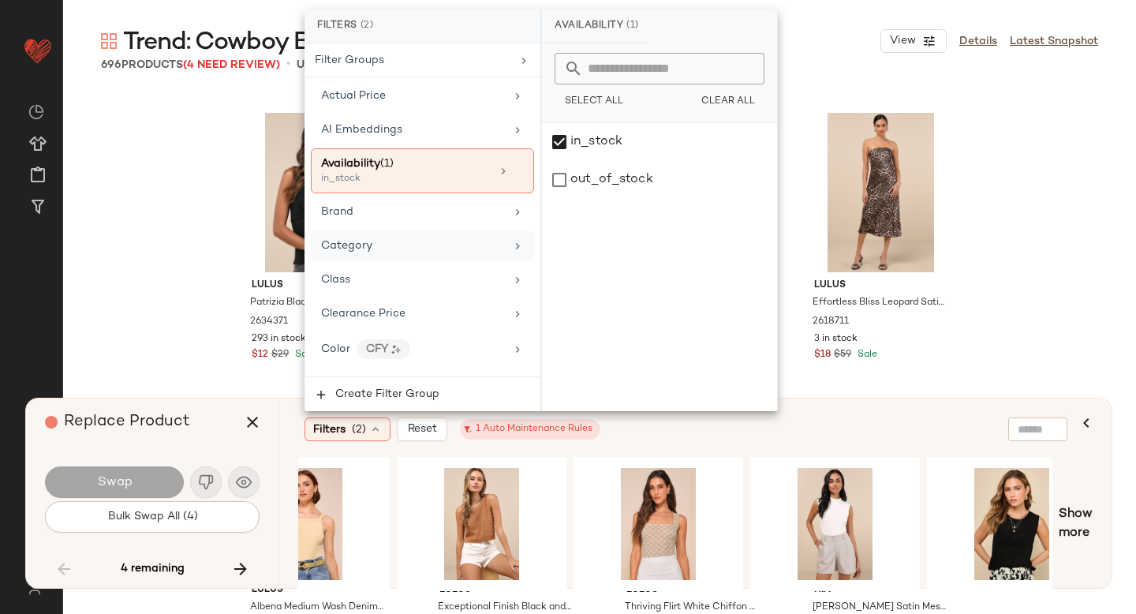
click at [402, 248] on div "Category" at bounding box center [413, 245] width 184 height 17
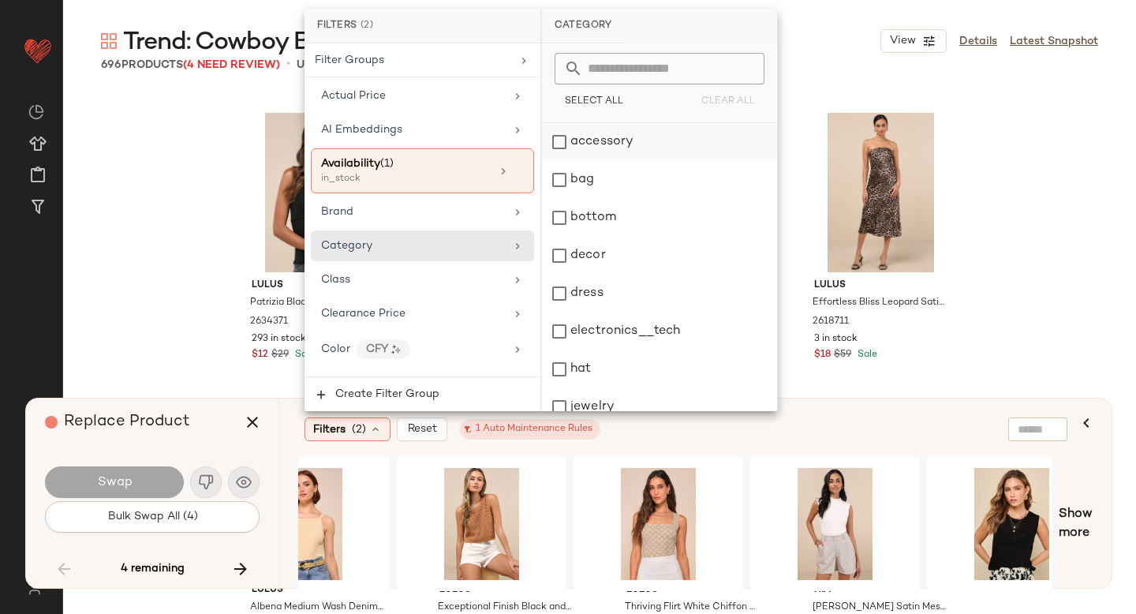
click at [559, 141] on div "accessory" at bounding box center [659, 142] width 235 height 38
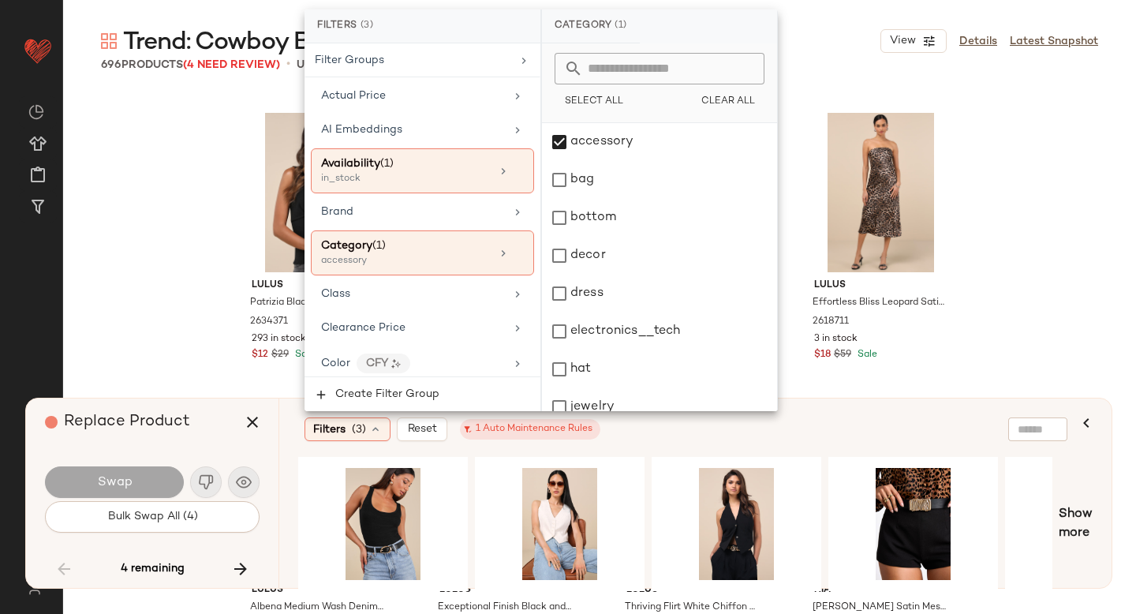
click at [712, 440] on div "Filters (3) Reset 1 Auto Maintenance Rules" at bounding box center [619, 429] width 629 height 24
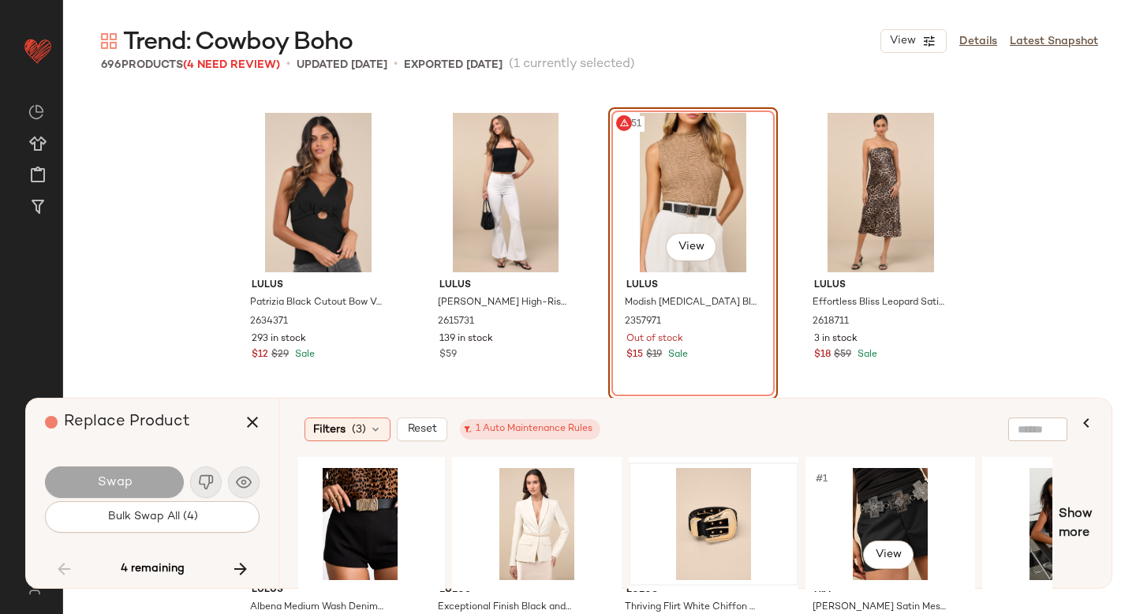
scroll to position [0, 555]
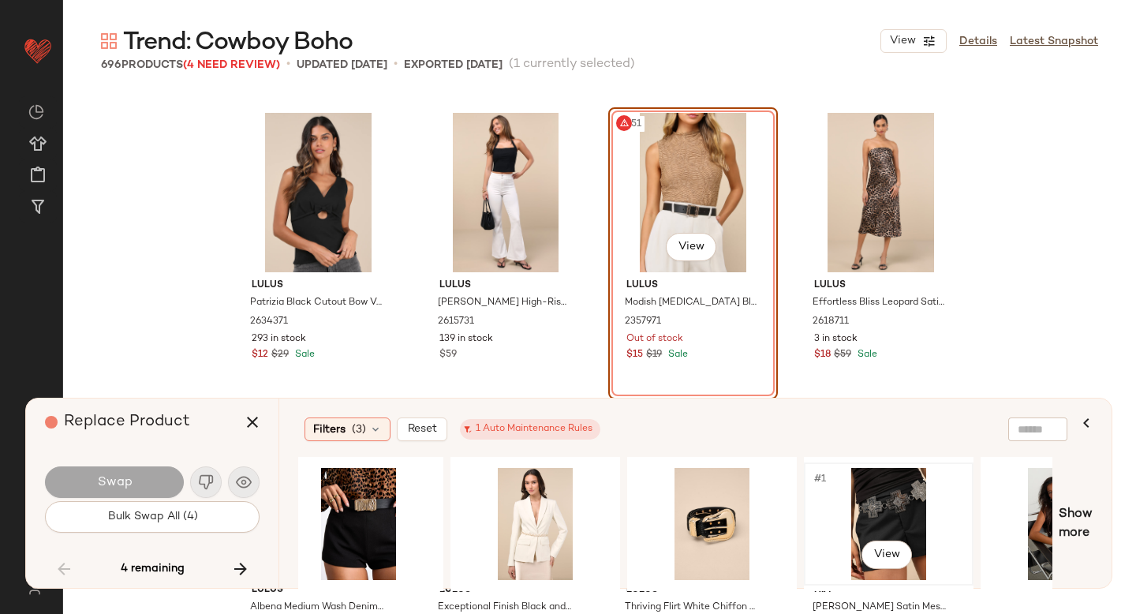
click at [920, 475] on div "#1 View" at bounding box center [888, 524] width 159 height 112
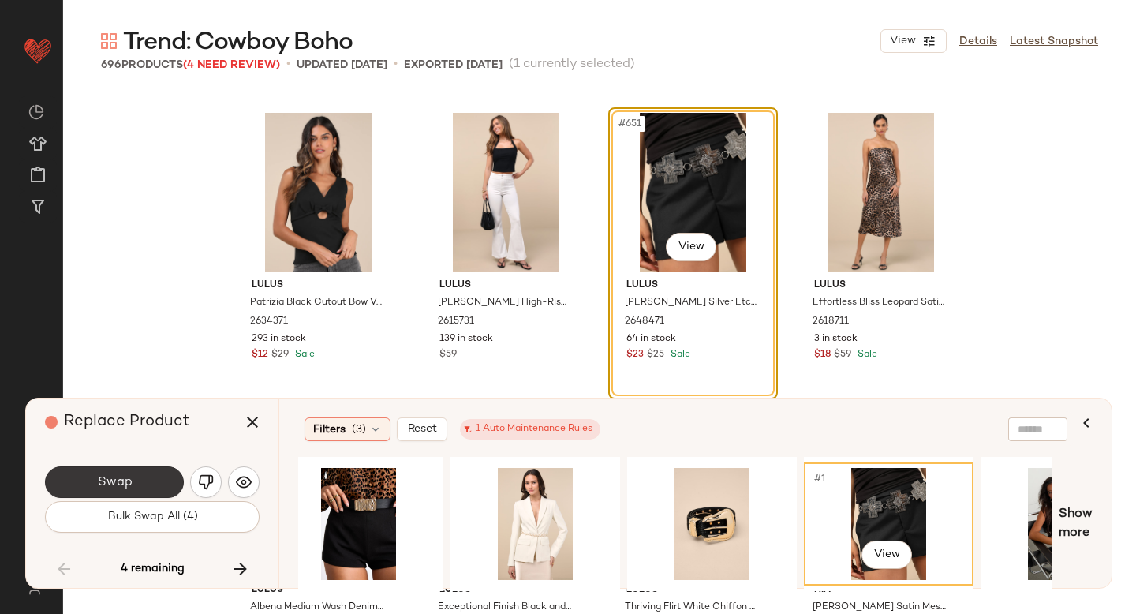
click at [150, 486] on button "Swap" at bounding box center [114, 482] width 139 height 32
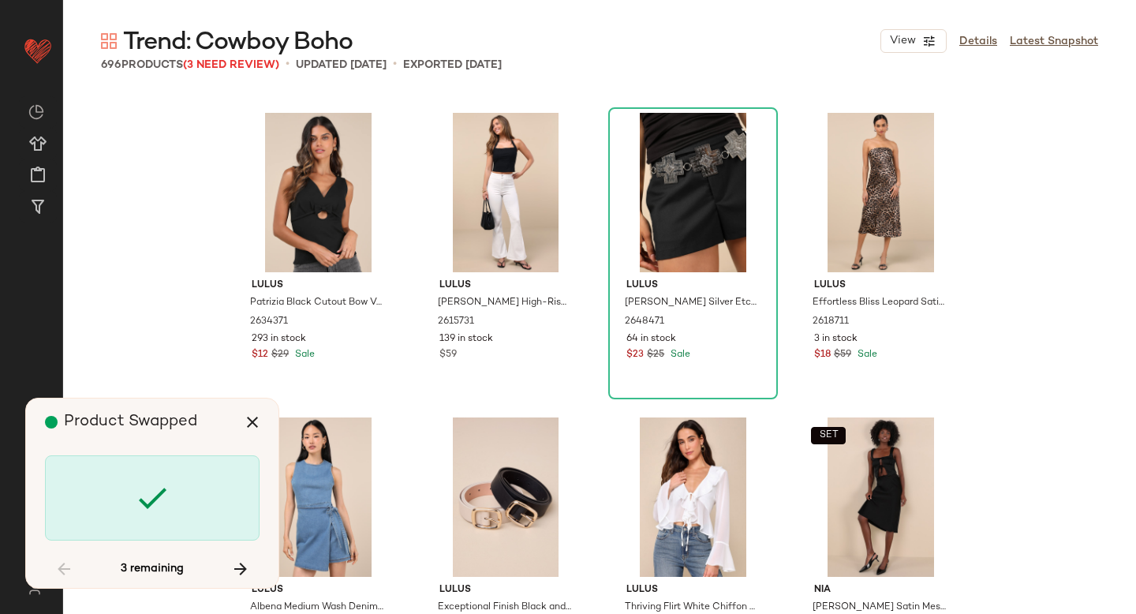
scroll to position [51157, 0]
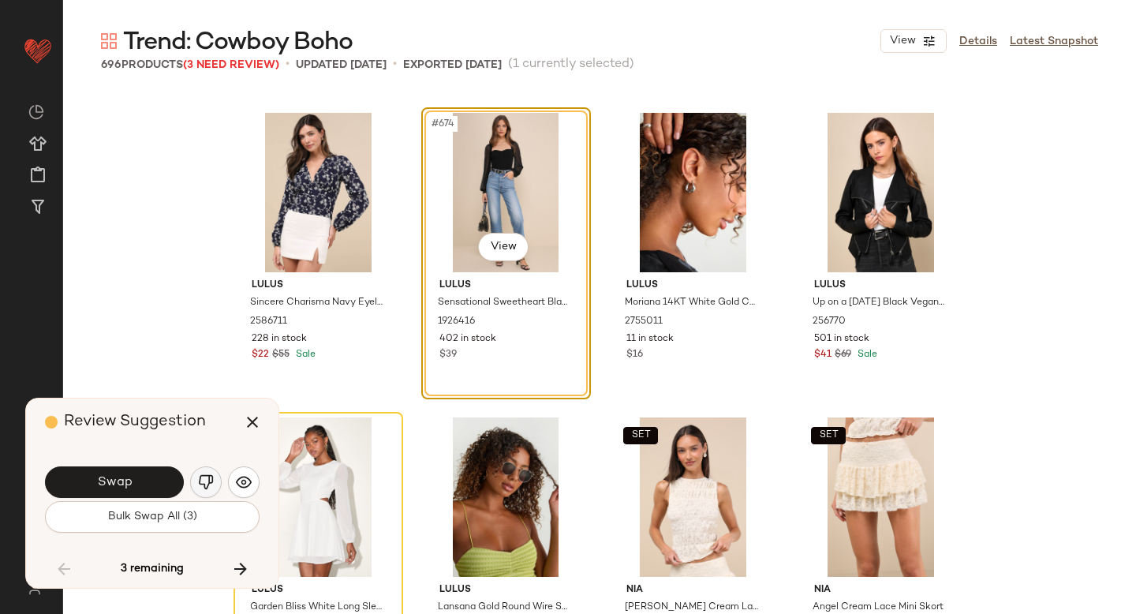
click at [200, 482] on img "button" at bounding box center [206, 482] width 16 height 16
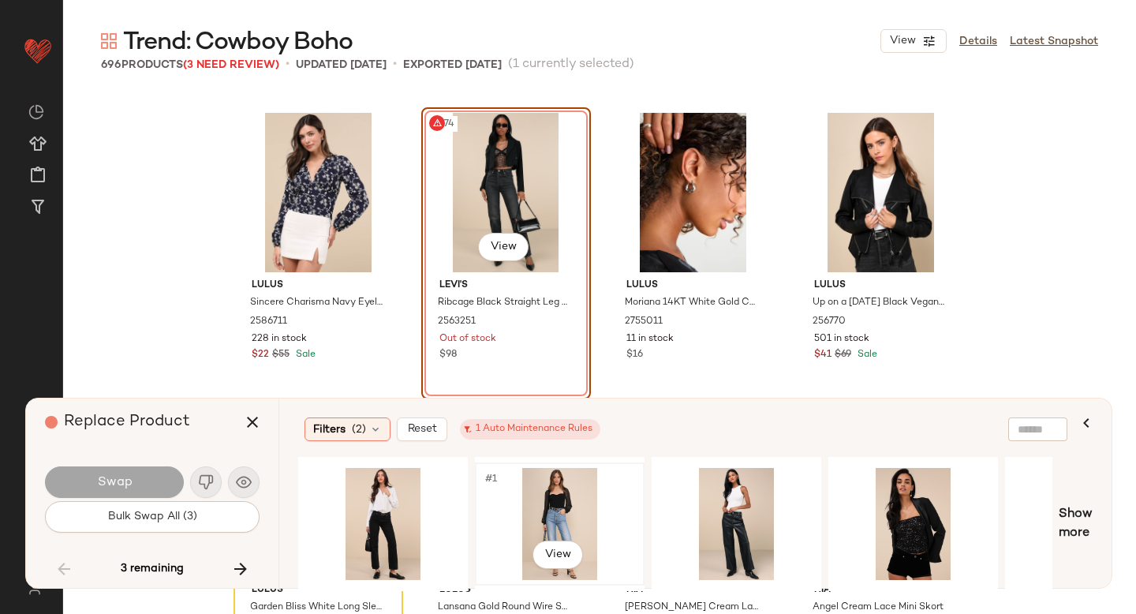
click at [576, 510] on div "#1 View" at bounding box center [559, 524] width 159 height 112
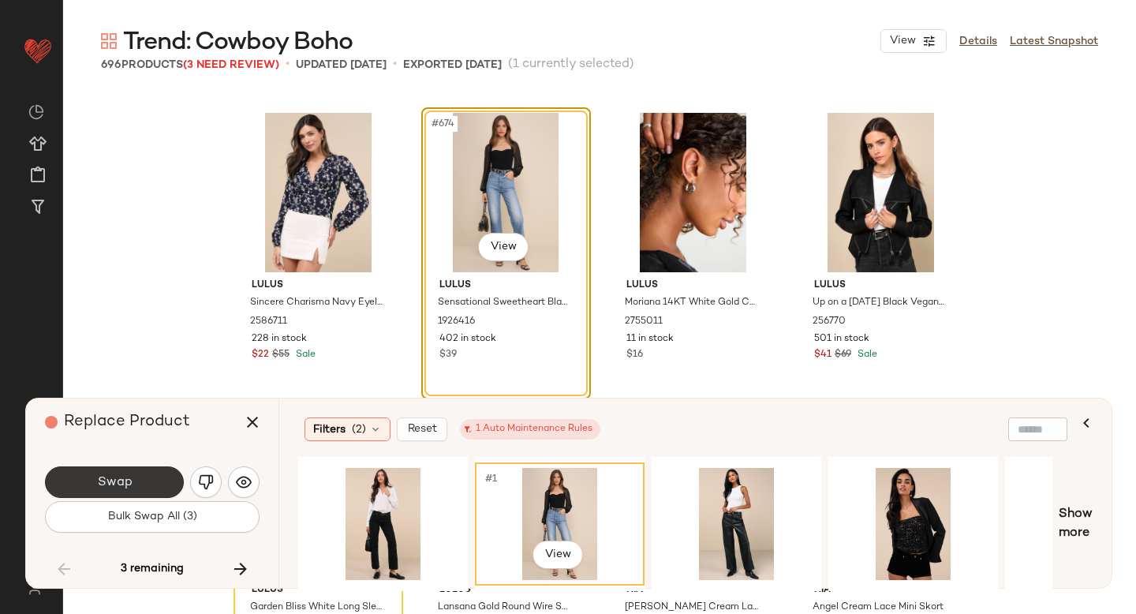
click at [77, 484] on button "Swap" at bounding box center [114, 482] width 139 height 32
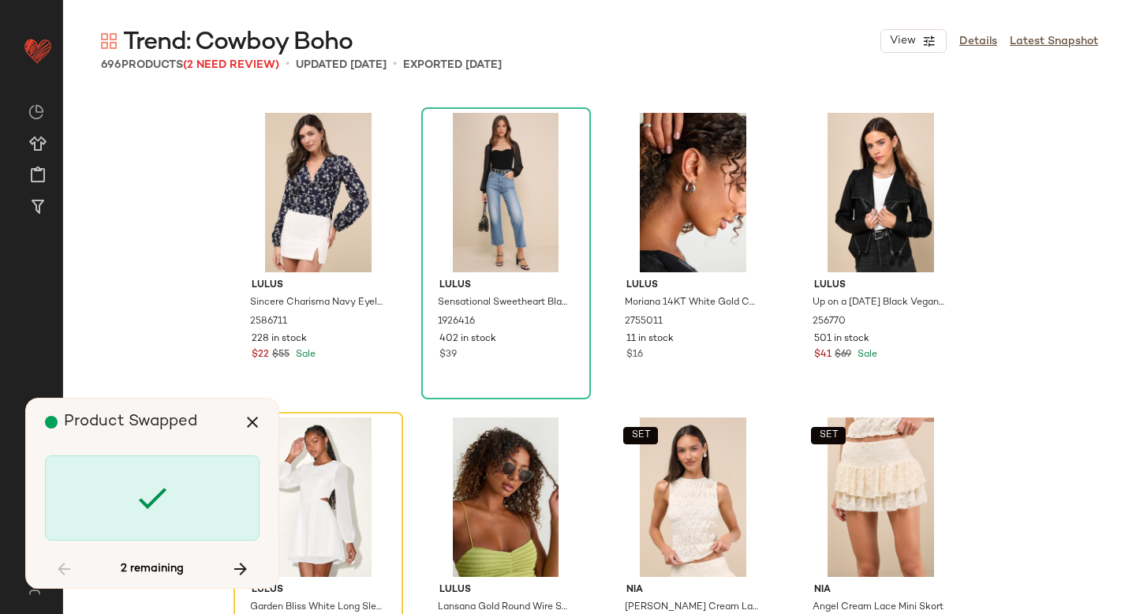
scroll to position [51461, 0]
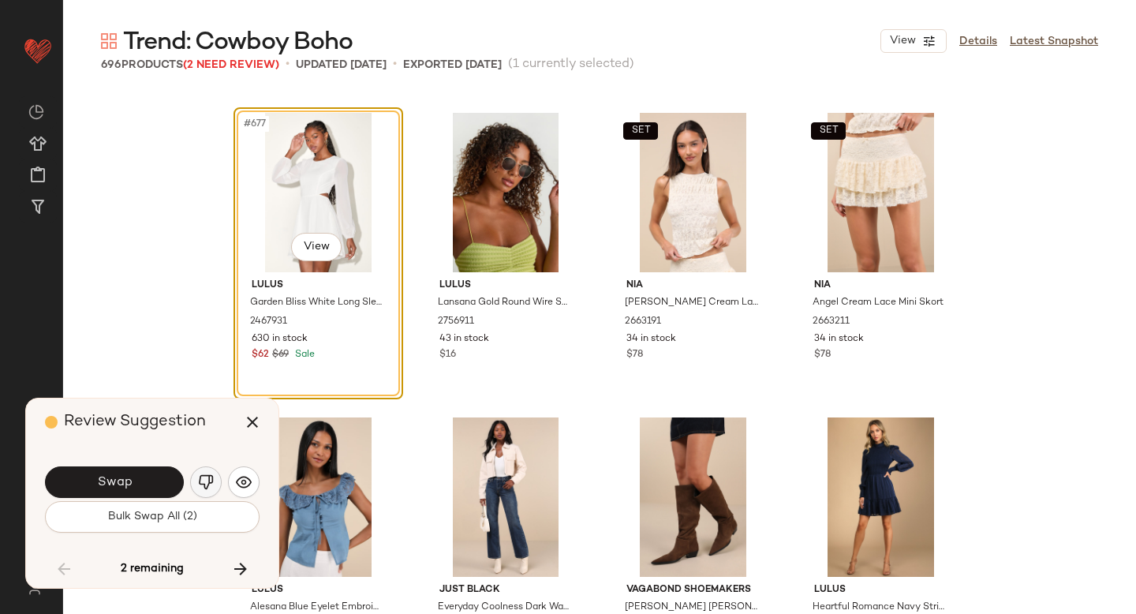
click at [198, 477] on img "button" at bounding box center [206, 482] width 16 height 16
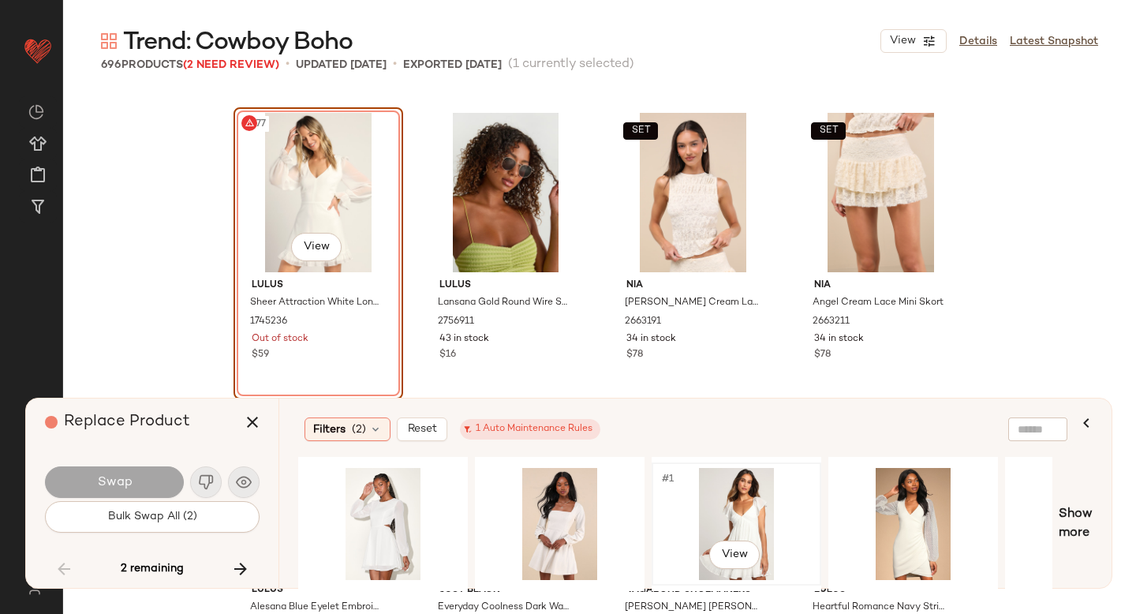
click at [749, 518] on div "#1 View" at bounding box center [736, 524] width 159 height 112
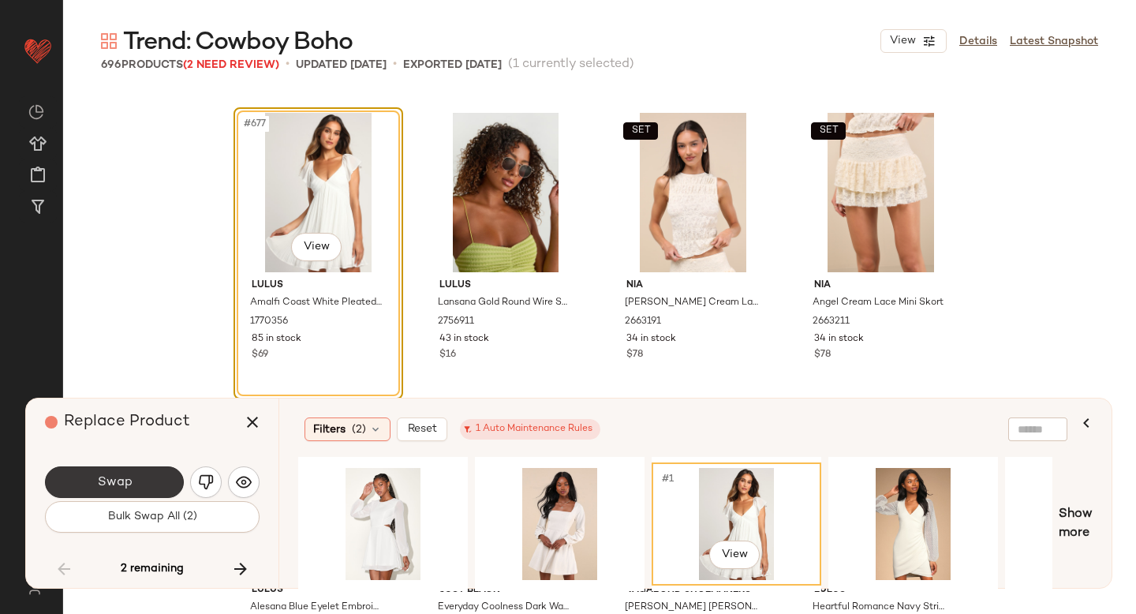
click at [148, 480] on button "Swap" at bounding box center [114, 482] width 139 height 32
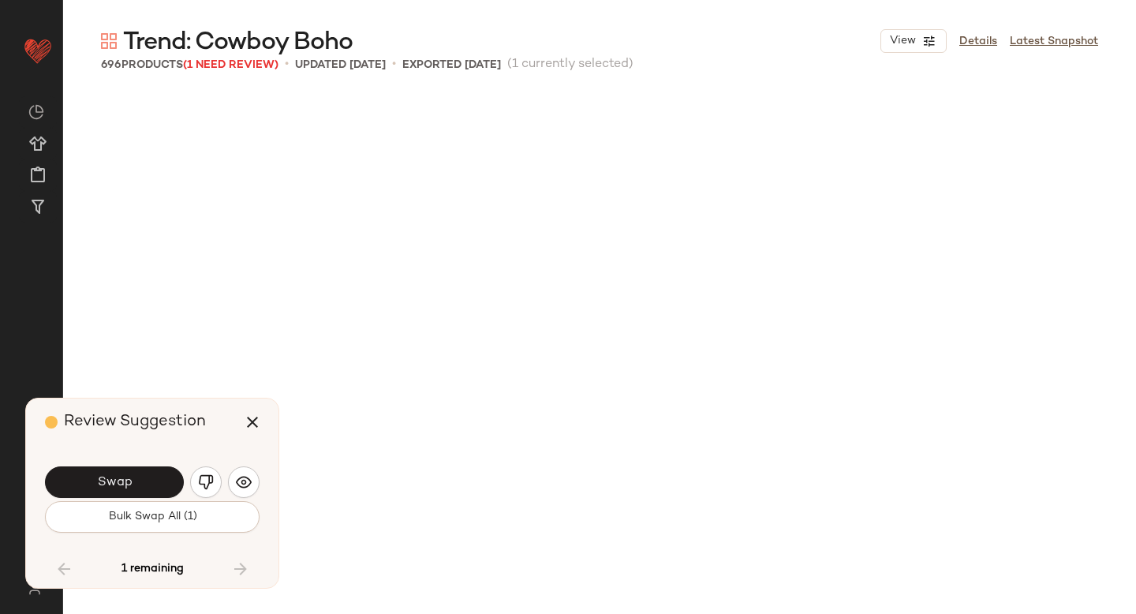
scroll to position [52070, 0]
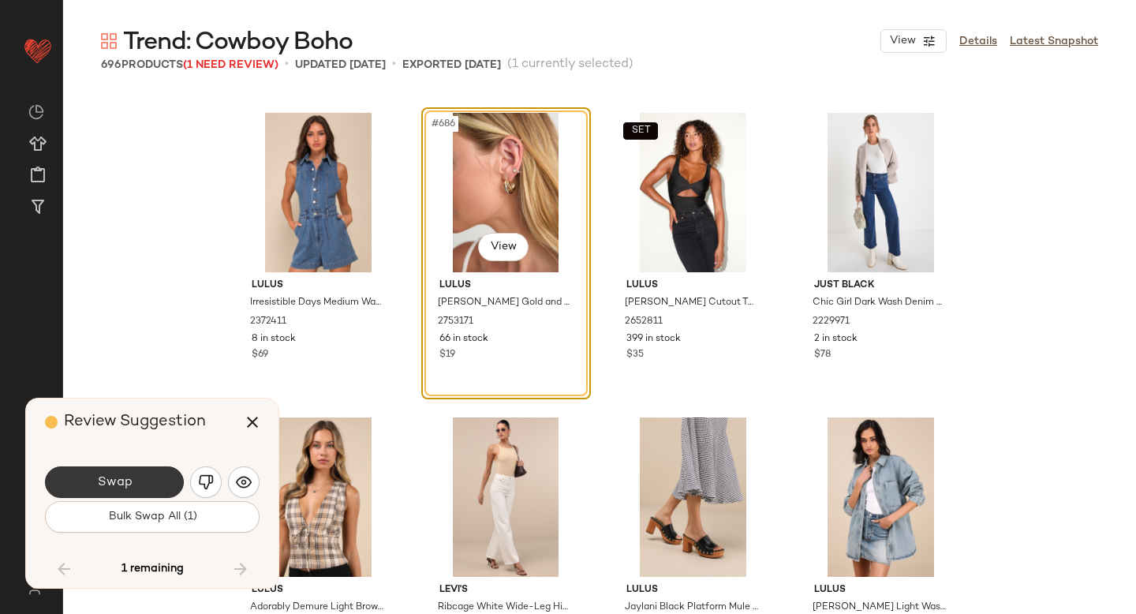
click at [158, 481] on button "Swap" at bounding box center [114, 482] width 139 height 32
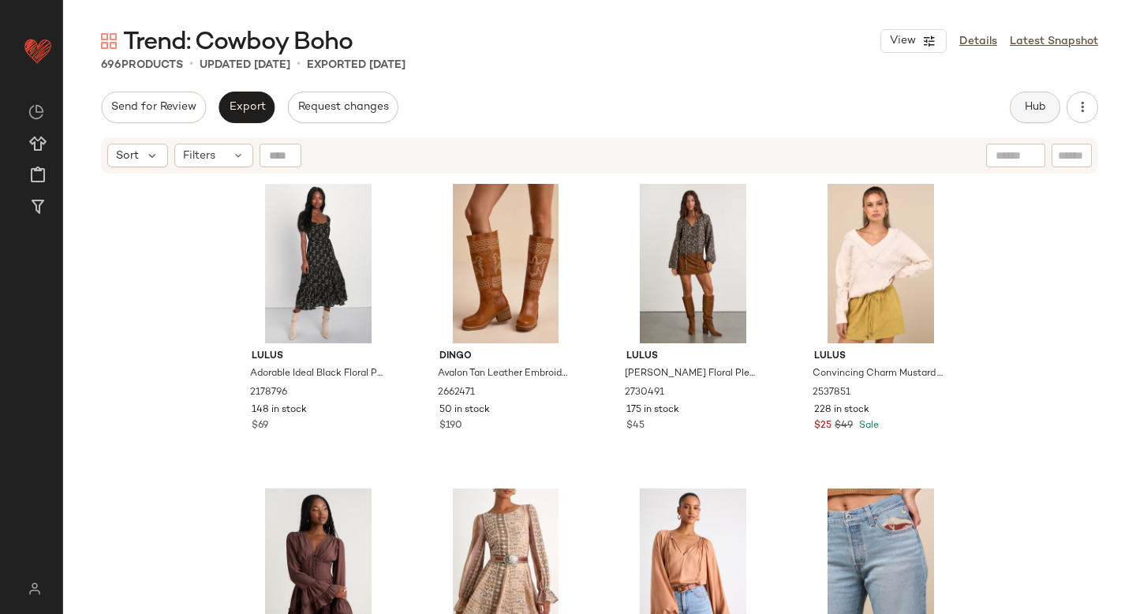
click at [1028, 107] on span "Hub" at bounding box center [1035, 107] width 22 height 13
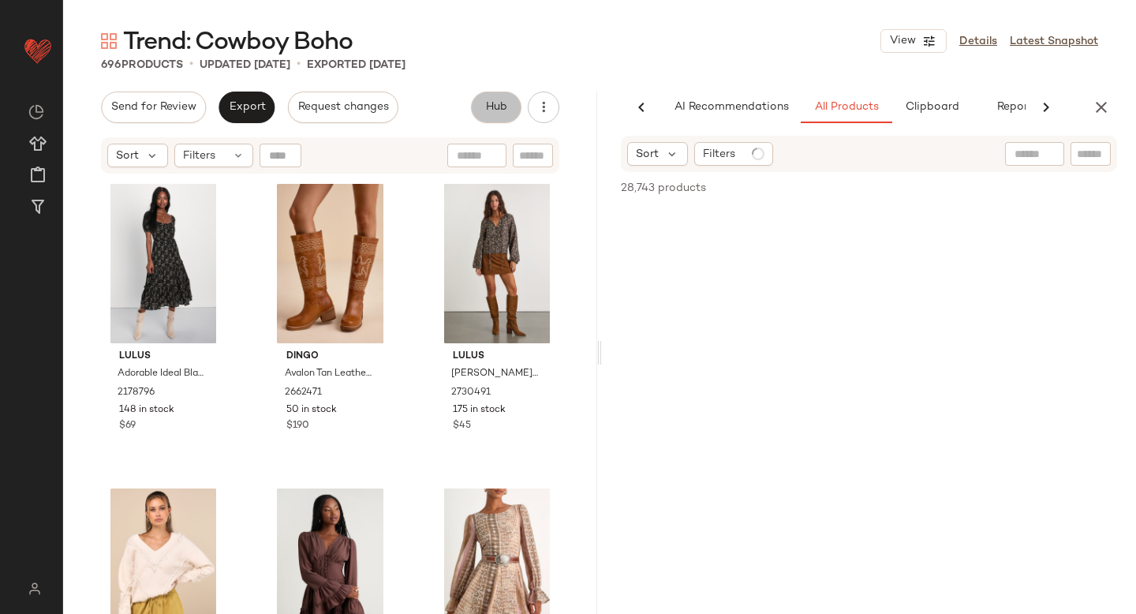
scroll to position [0, 37]
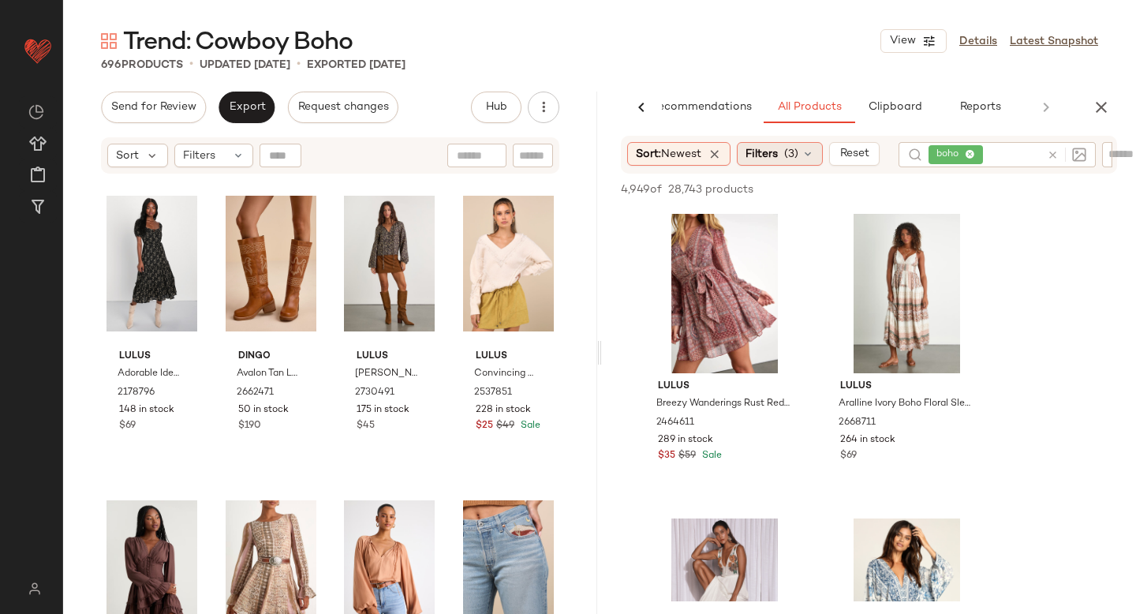
click at [806, 147] on div "Filters (3)" at bounding box center [780, 154] width 86 height 24
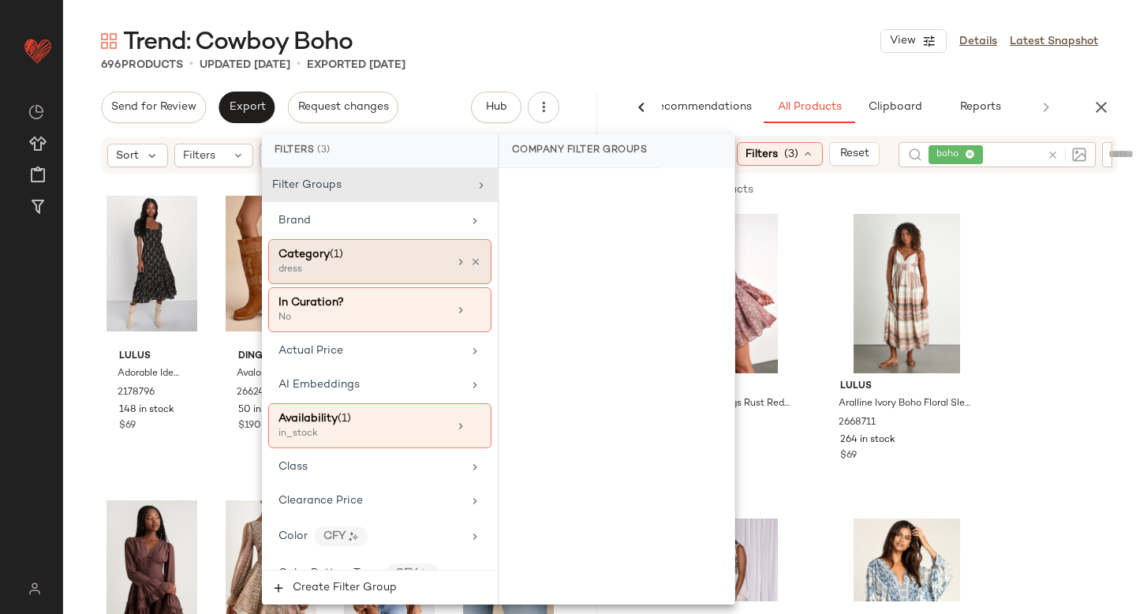
click at [333, 260] on div "Category (1)" at bounding box center [310, 254] width 65 height 17
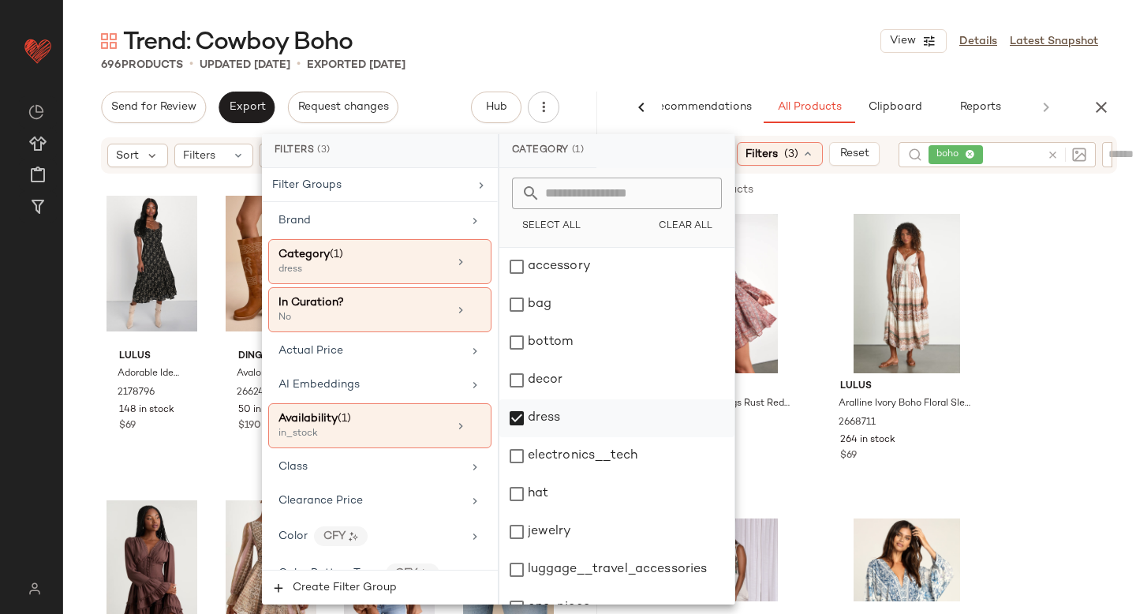
click at [520, 417] on div "dress" at bounding box center [616, 418] width 235 height 38
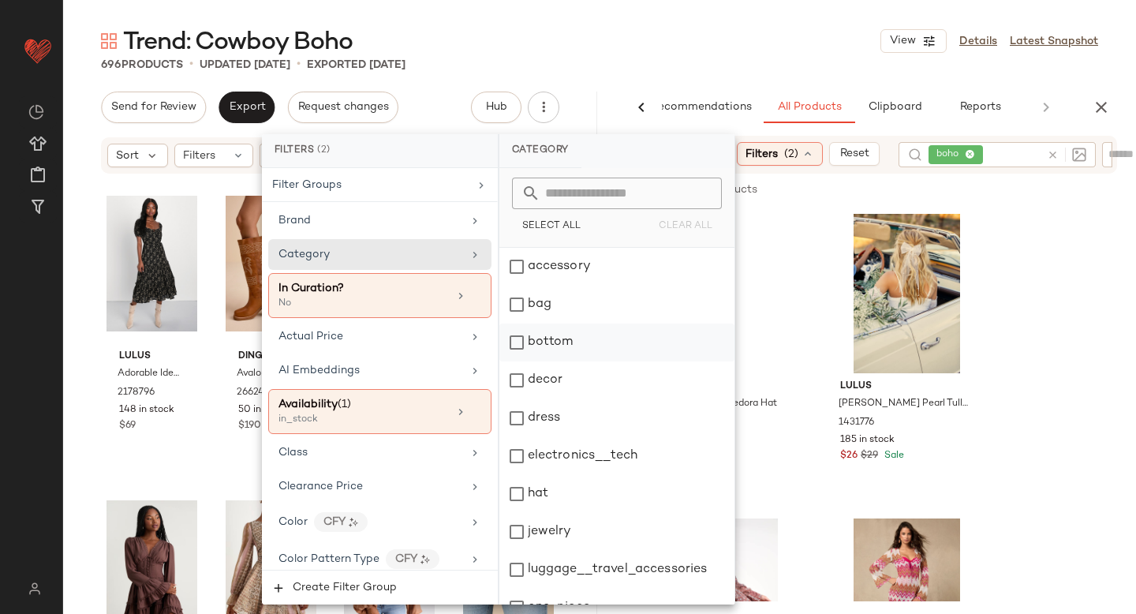
click at [514, 343] on div "bottom" at bounding box center [616, 342] width 235 height 38
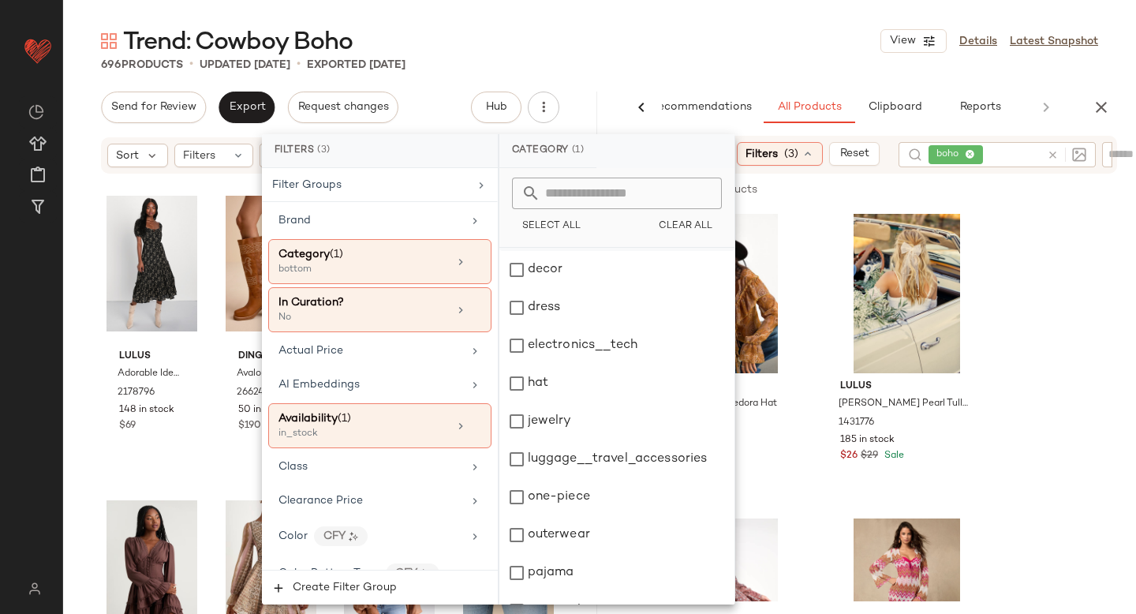
scroll to position [287, 0]
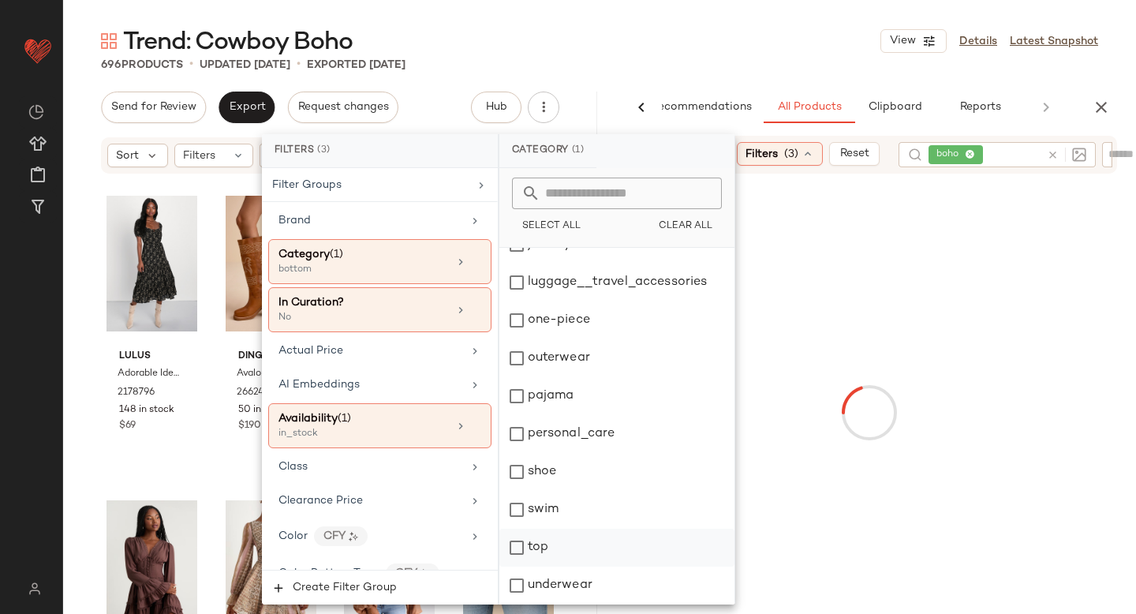
click at [529, 543] on div "top" at bounding box center [616, 548] width 235 height 38
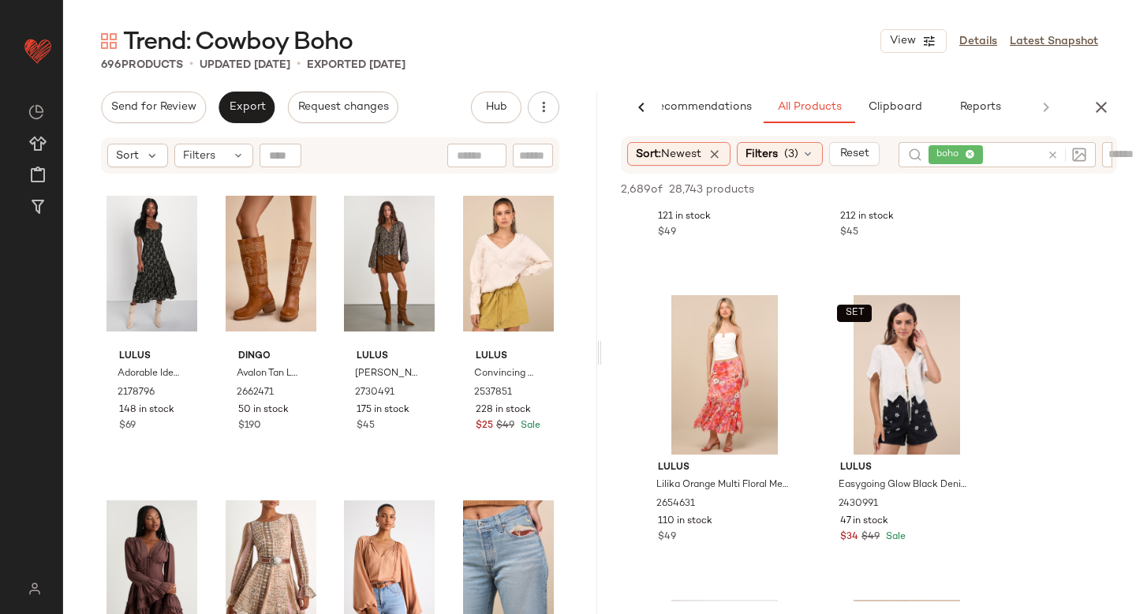
scroll to position [805, 0]
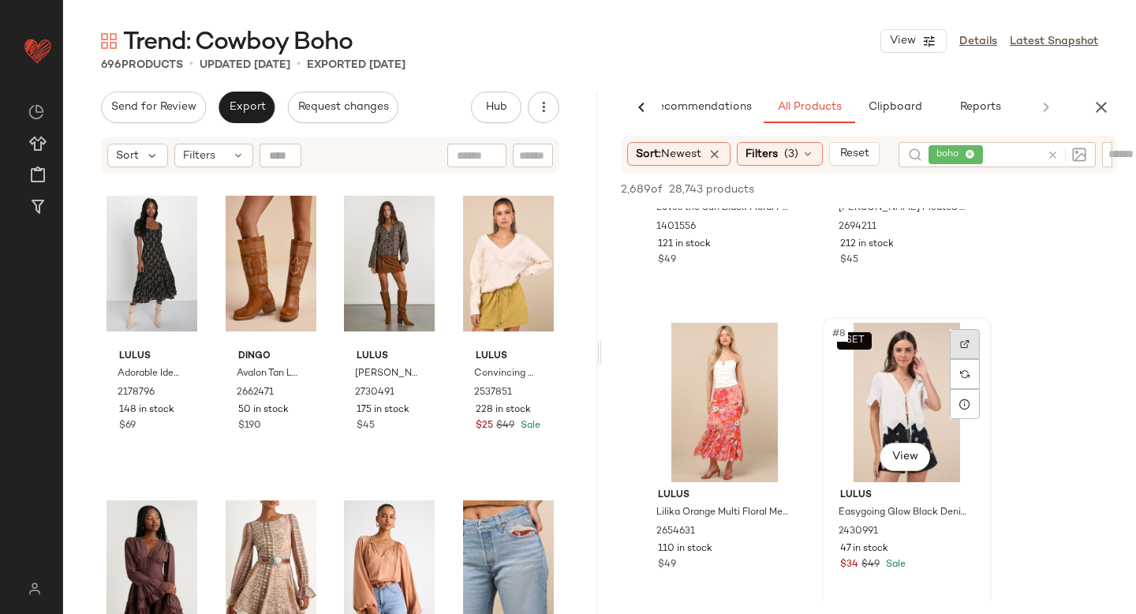
click at [962, 336] on div at bounding box center [965, 344] width 30 height 30
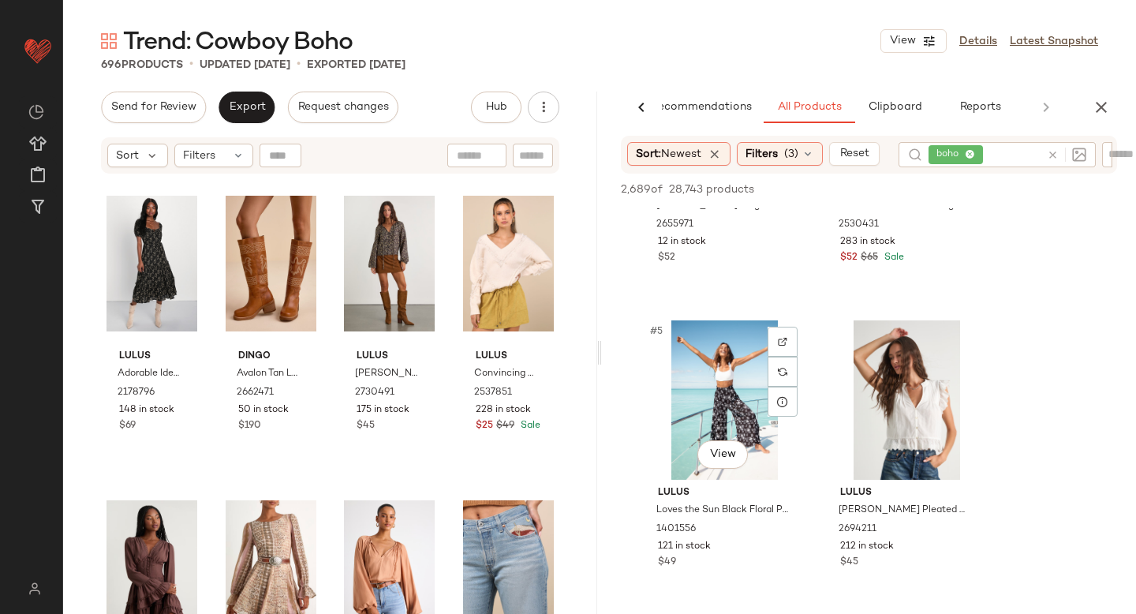
scroll to position [514, 0]
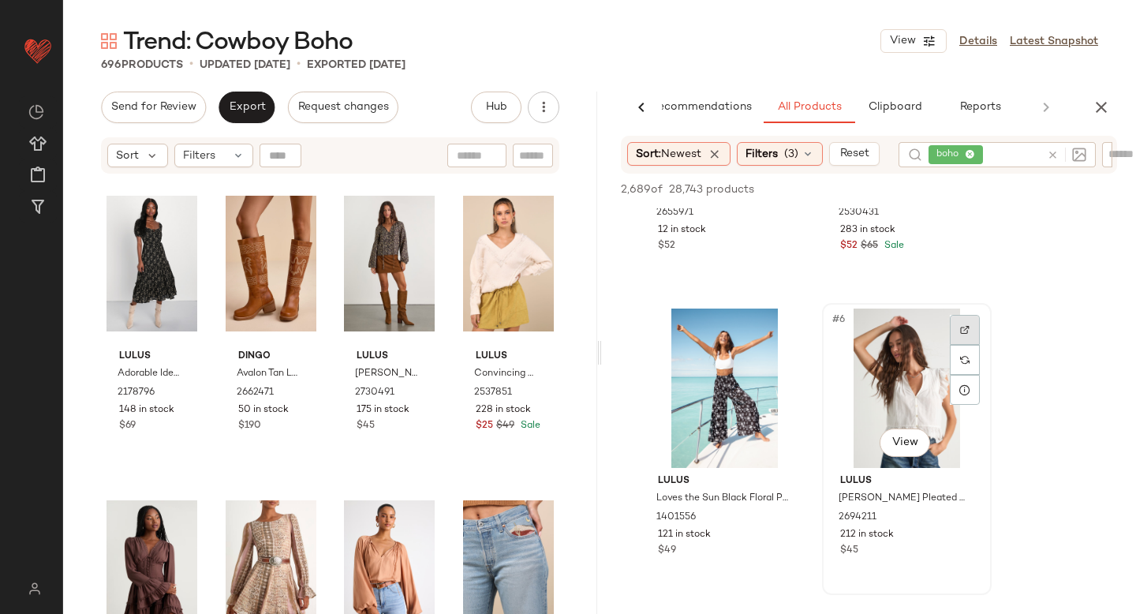
click at [974, 324] on div at bounding box center [965, 330] width 30 height 30
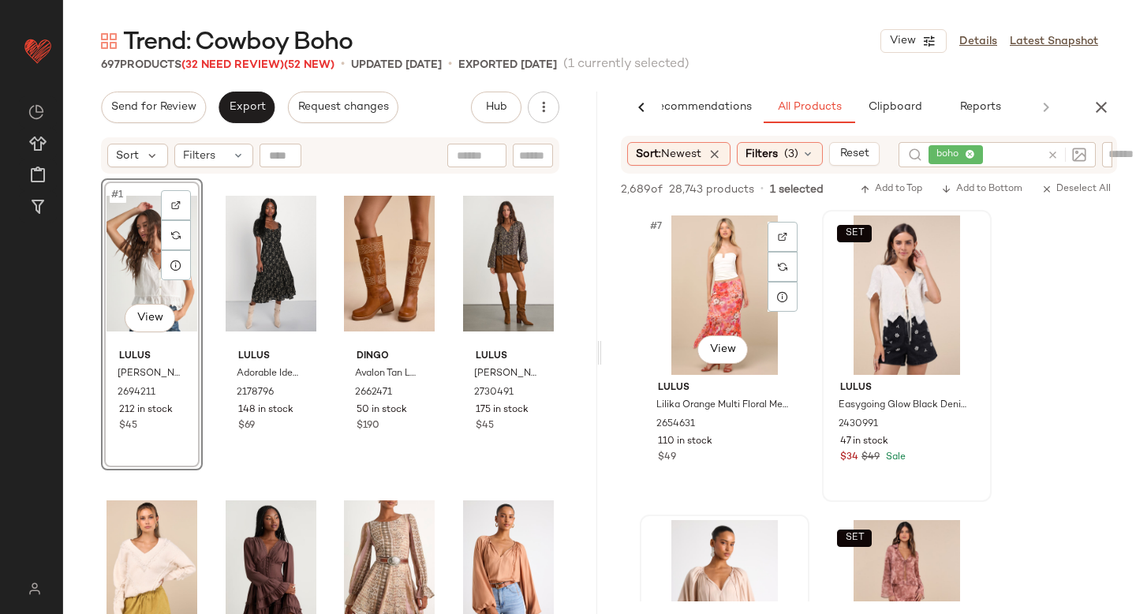
scroll to position [906, 0]
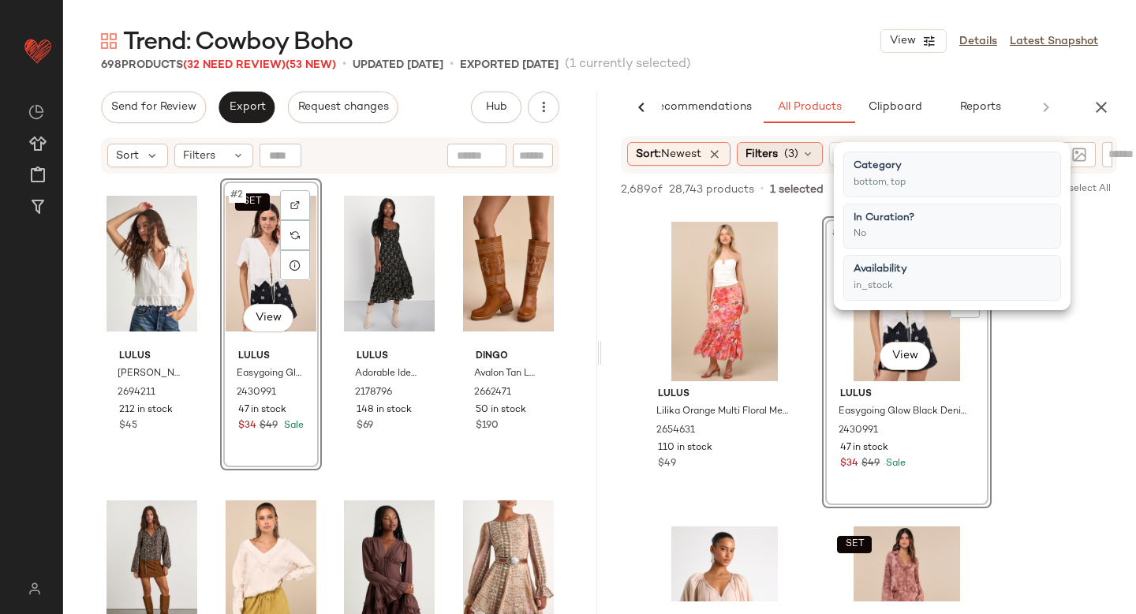
click at [787, 159] on div "Filters (3)" at bounding box center [780, 154] width 86 height 24
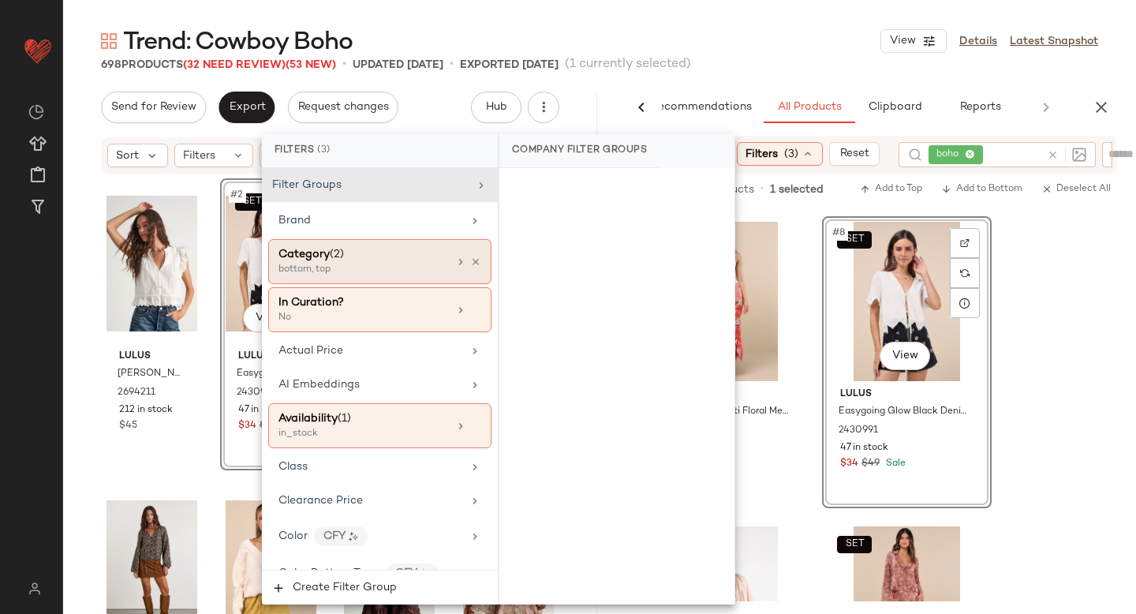
click at [397, 267] on div "bottom, top" at bounding box center [357, 270] width 158 height 14
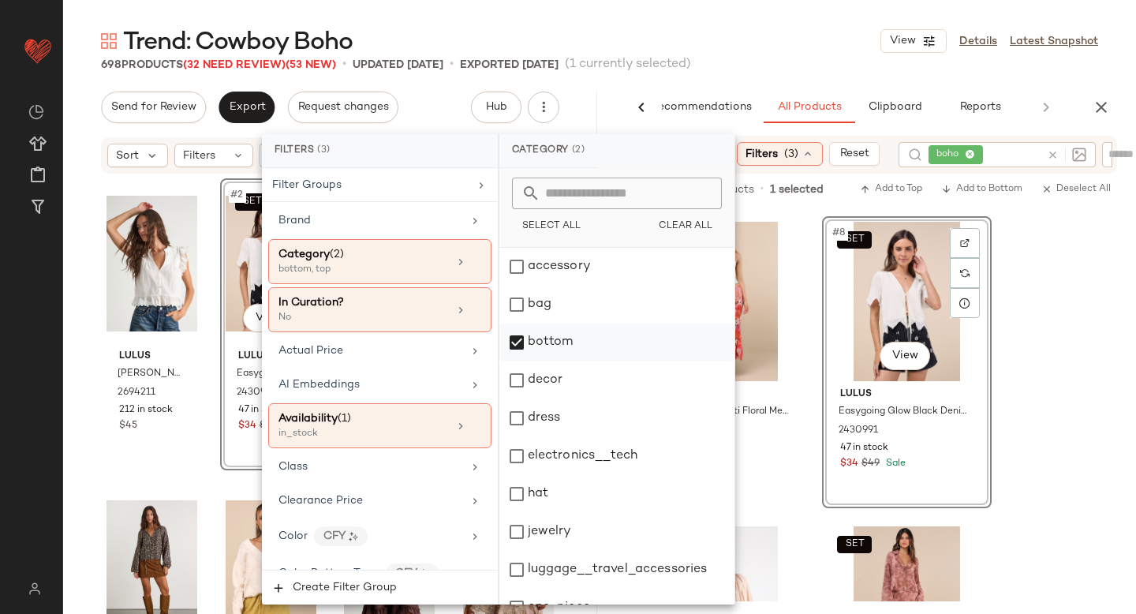
click at [540, 351] on div "bottom" at bounding box center [616, 342] width 235 height 38
click at [524, 417] on div "dress" at bounding box center [616, 418] width 235 height 38
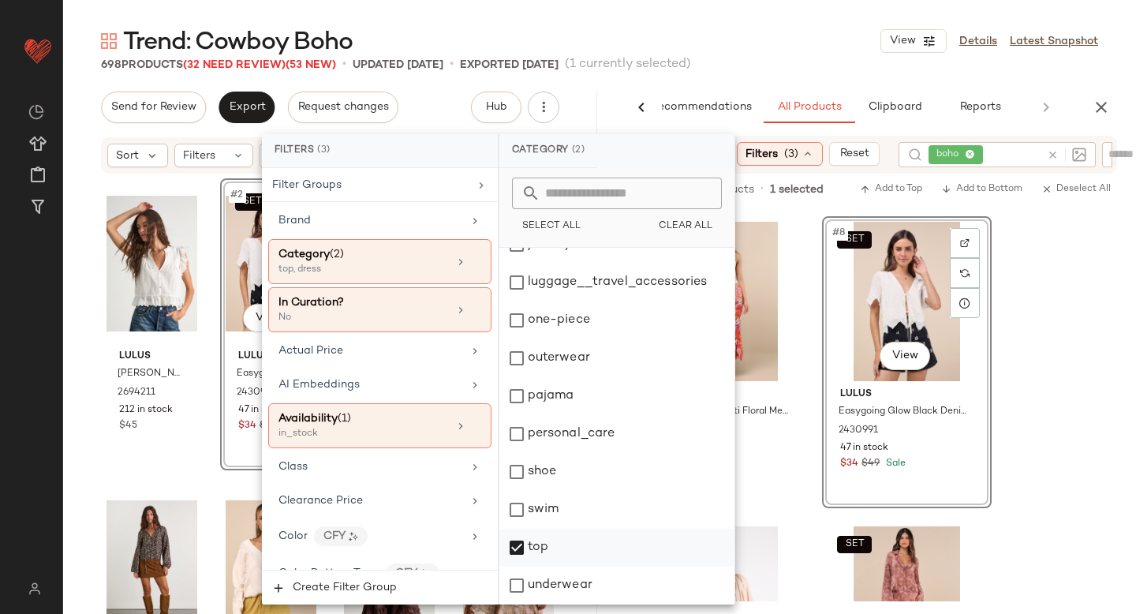
click at [525, 554] on div "top" at bounding box center [616, 548] width 235 height 38
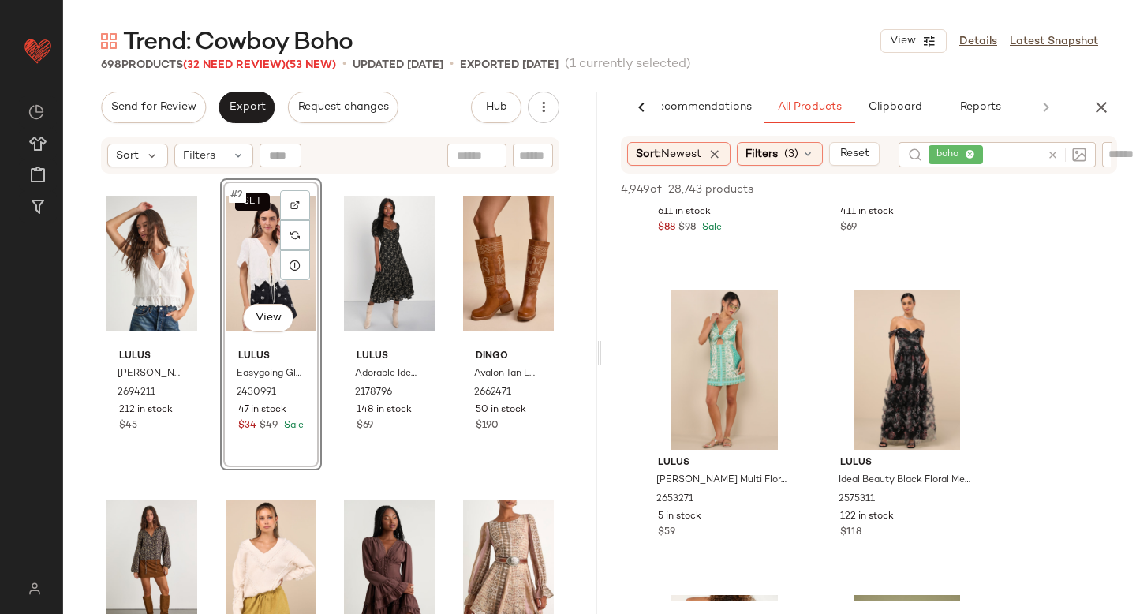
scroll to position [813, 0]
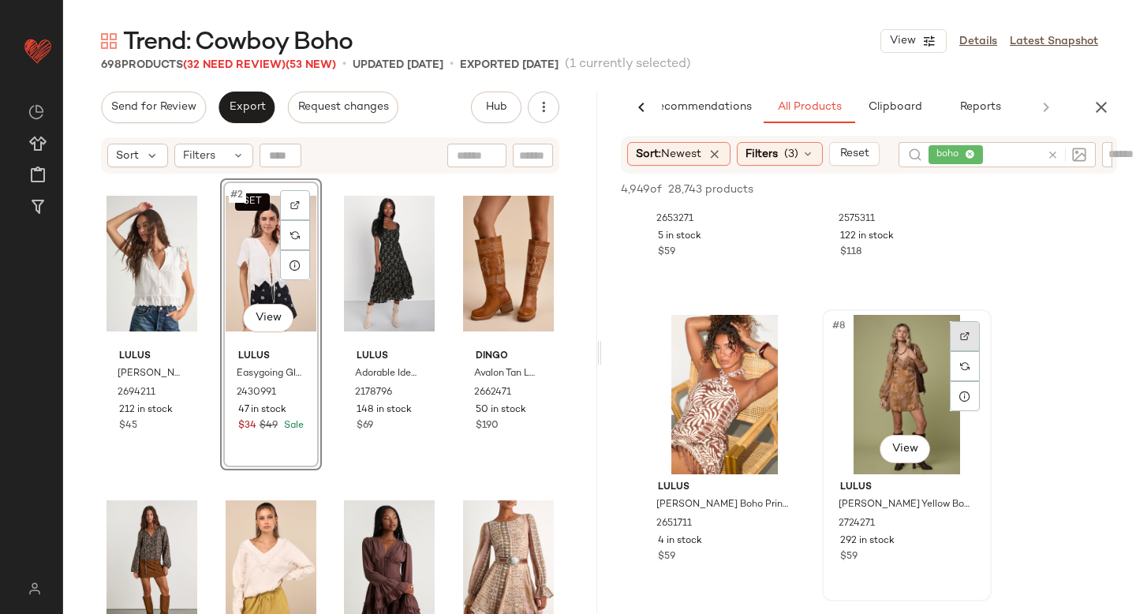
click at [962, 336] on img at bounding box center [964, 335] width 9 height 9
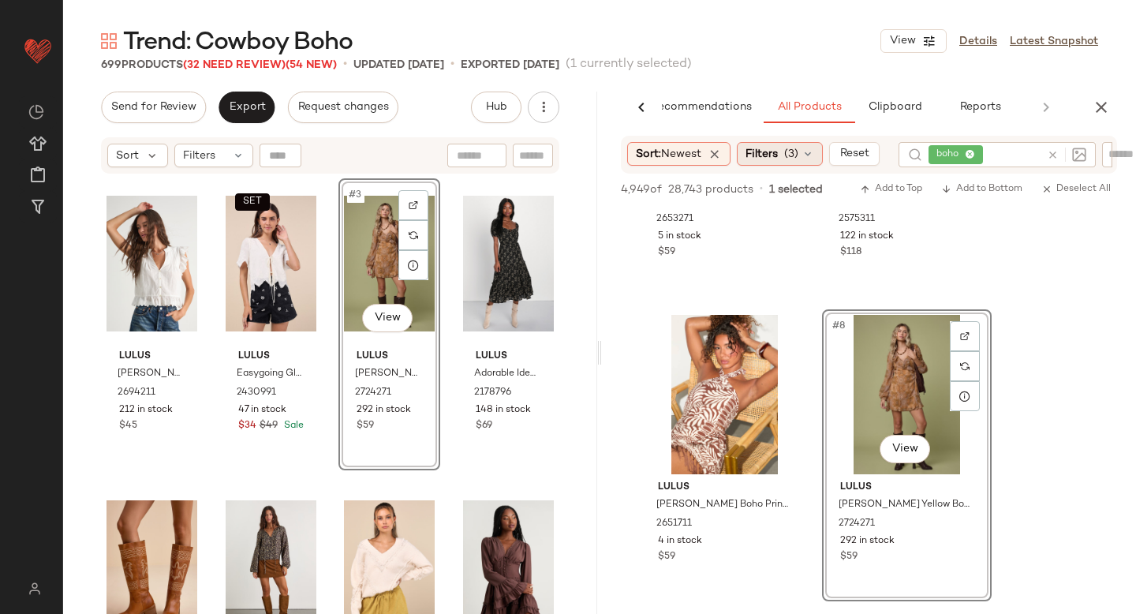
click at [775, 149] on span "Filters" at bounding box center [761, 154] width 32 height 17
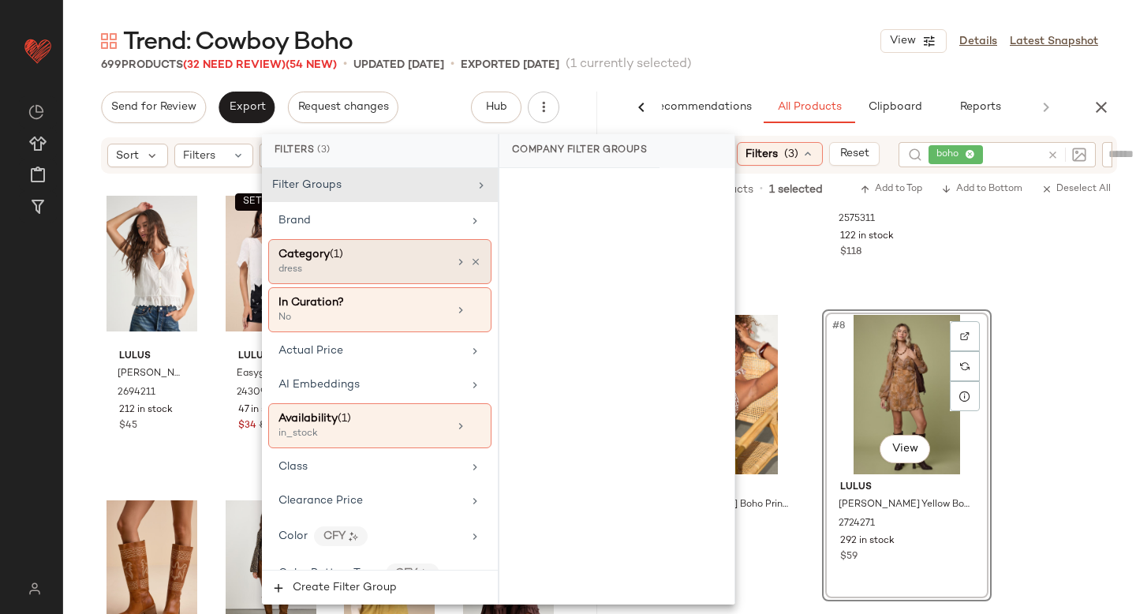
click at [320, 263] on div "dress" at bounding box center [357, 270] width 158 height 14
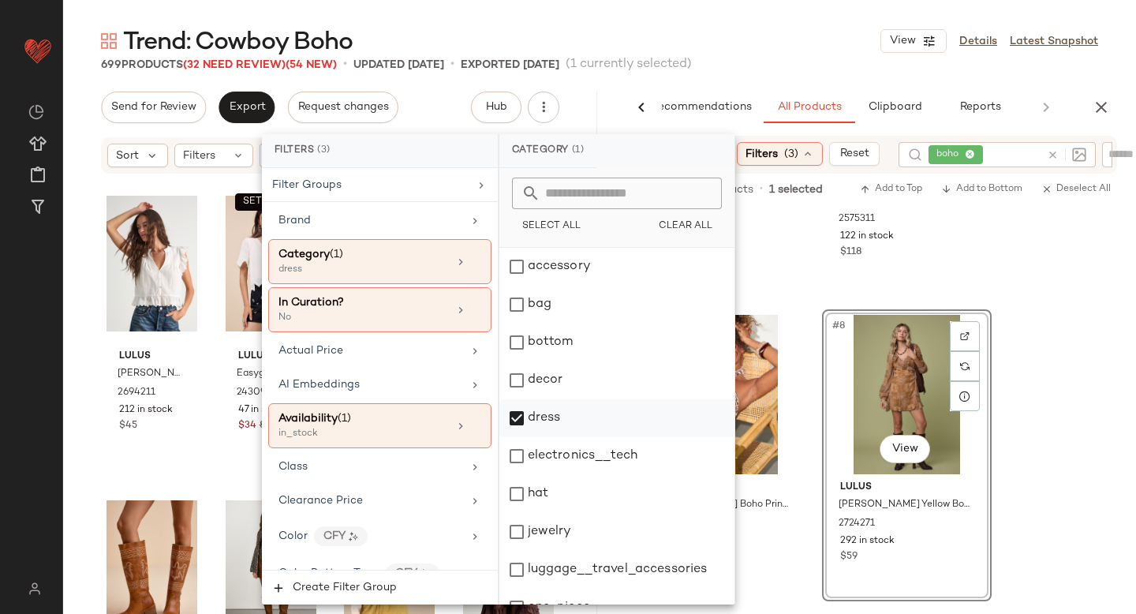
click at [517, 428] on div "dress" at bounding box center [616, 418] width 235 height 38
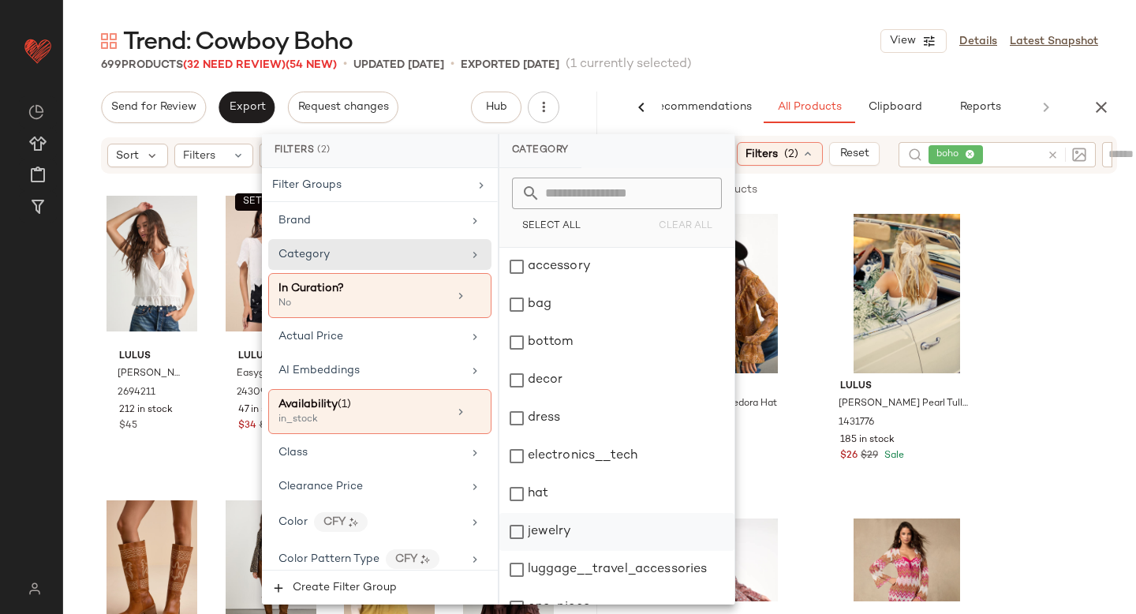
click at [518, 532] on div "jewelry" at bounding box center [616, 532] width 235 height 38
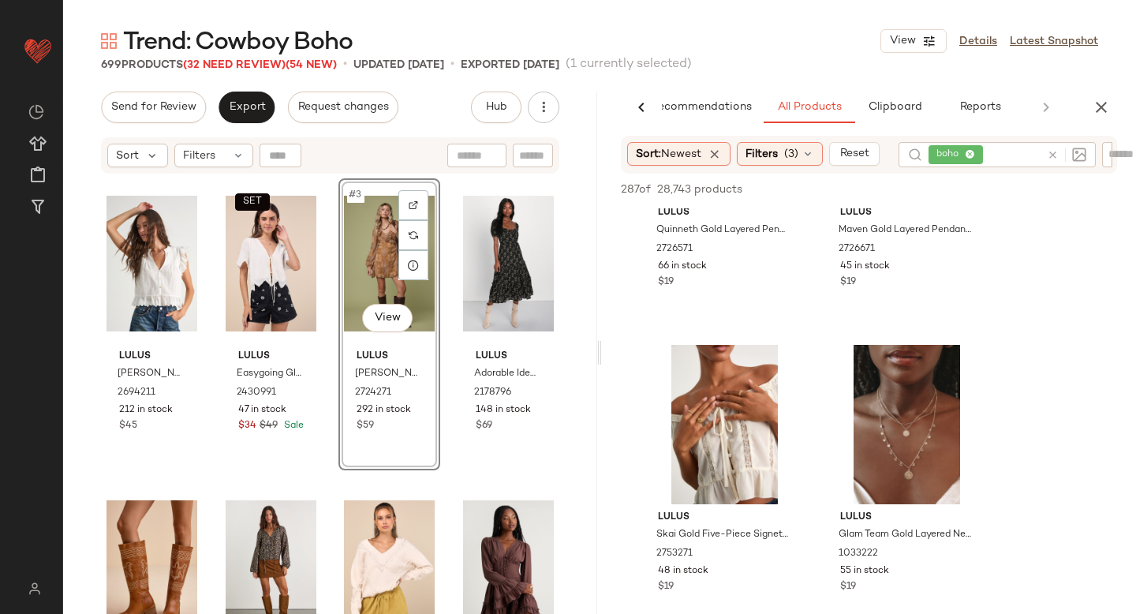
scroll to position [246, 0]
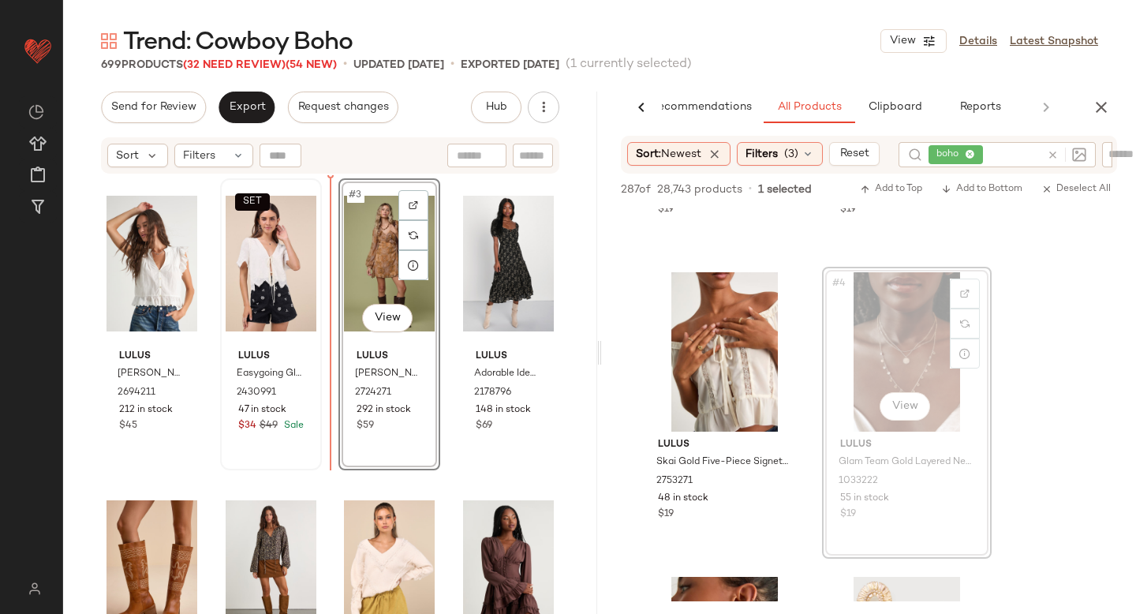
drag, startPoint x: 907, startPoint y: 358, endPoint x: 305, endPoint y: 400, distance: 603.4
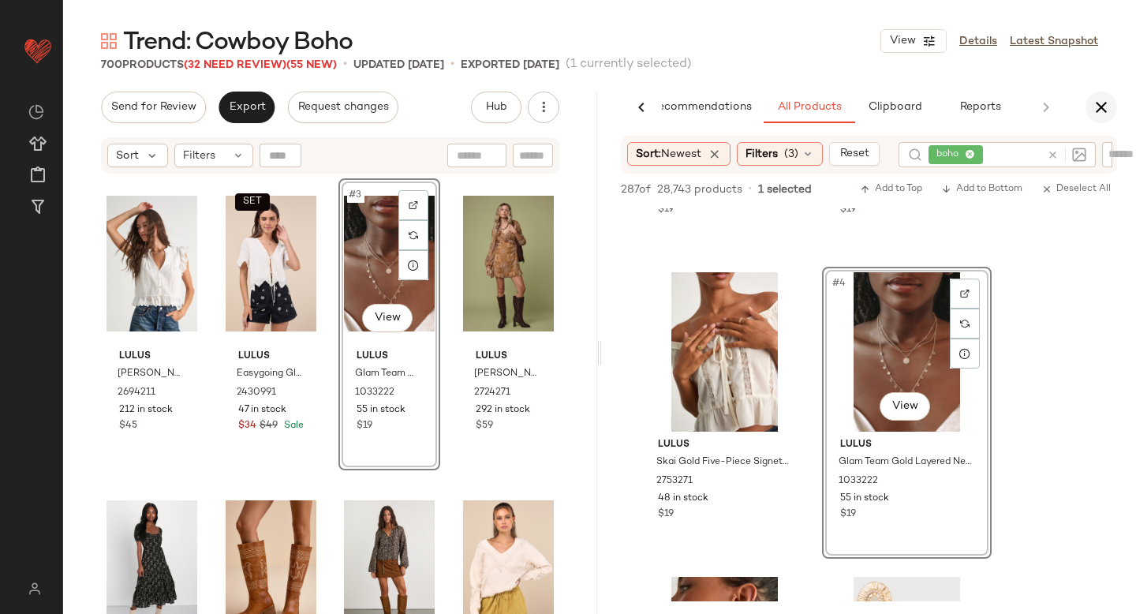
click at [1102, 110] on icon "button" at bounding box center [1101, 107] width 19 height 19
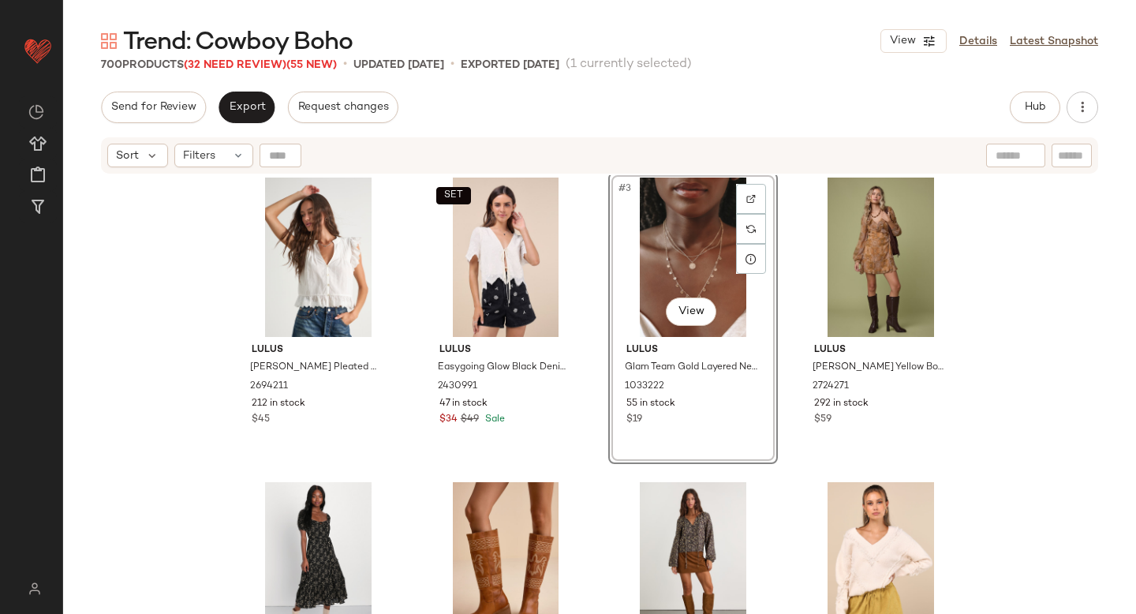
scroll to position [0, 0]
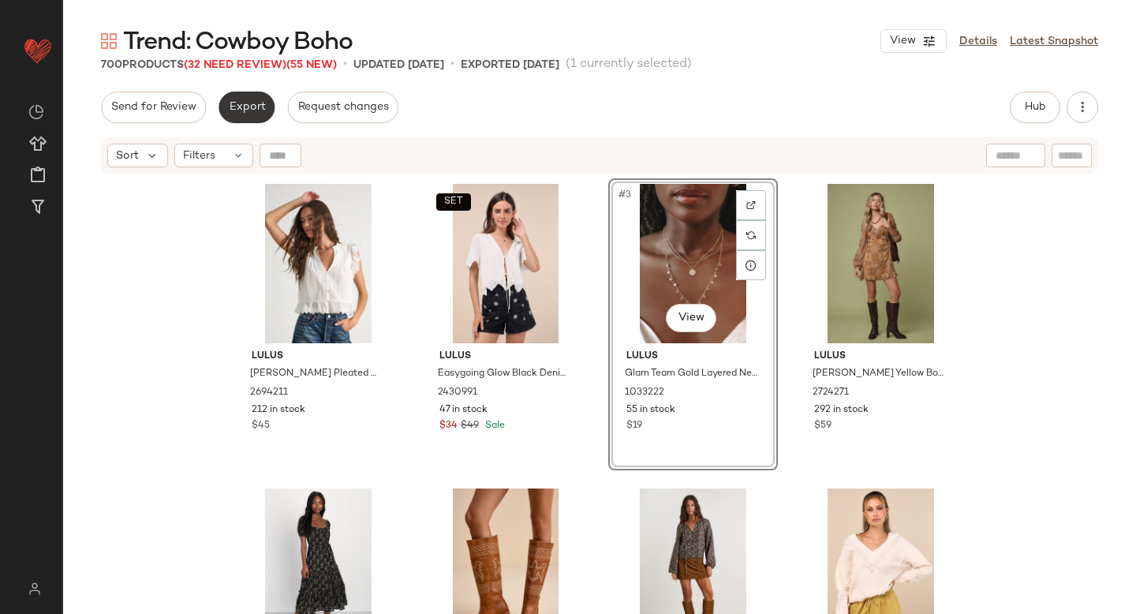
click at [234, 101] on span "Export" at bounding box center [246, 107] width 37 height 13
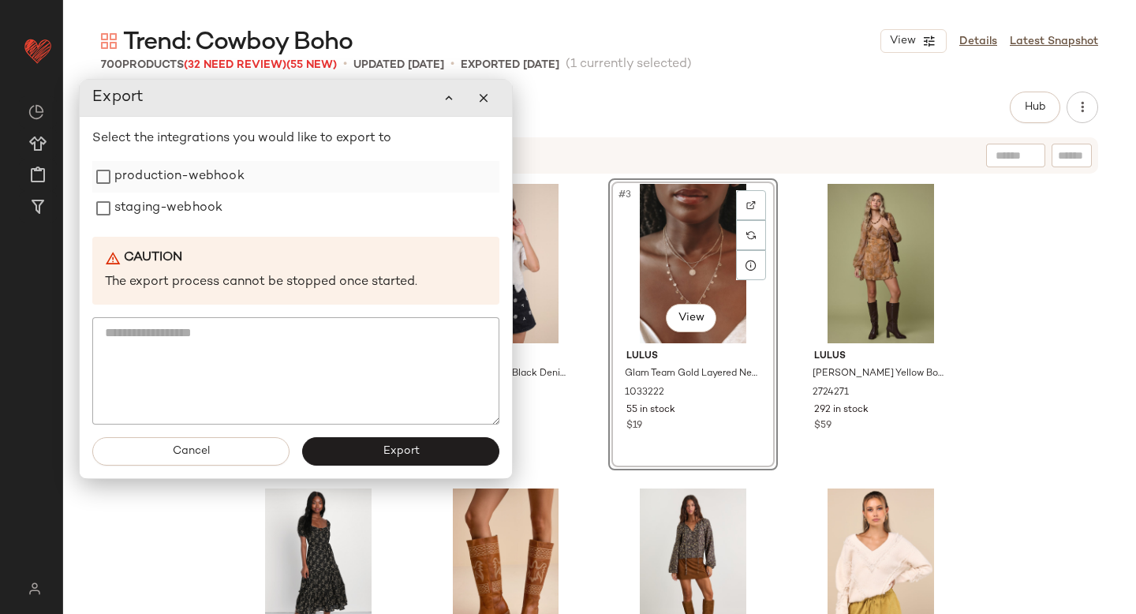
click at [163, 182] on label "production-webhook" at bounding box center [179, 177] width 130 height 32
click at [154, 218] on label "staging-webhook" at bounding box center [168, 208] width 108 height 32
click at [434, 444] on button "Export" at bounding box center [400, 451] width 197 height 28
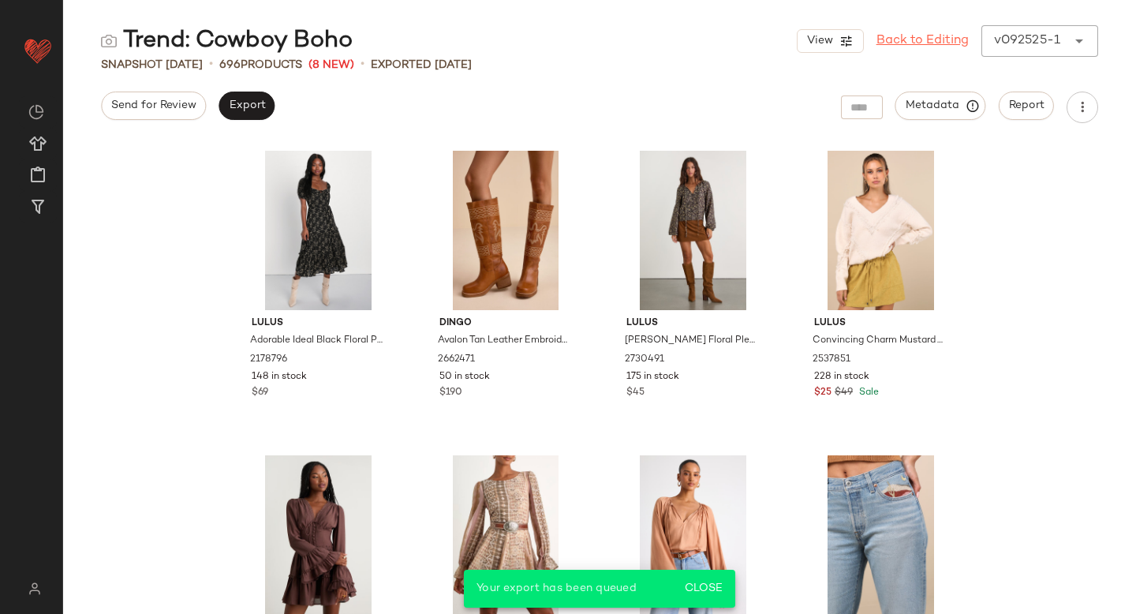
click at [907, 43] on link "Back to Editing" at bounding box center [922, 41] width 92 height 19
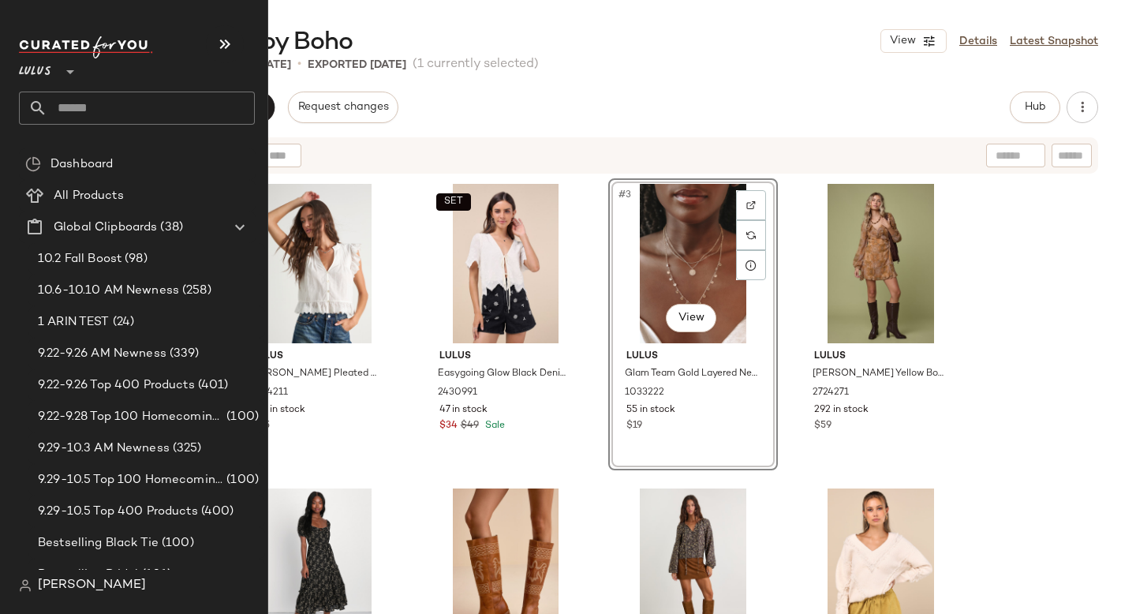
click at [95, 113] on input "text" at bounding box center [150, 108] width 207 height 33
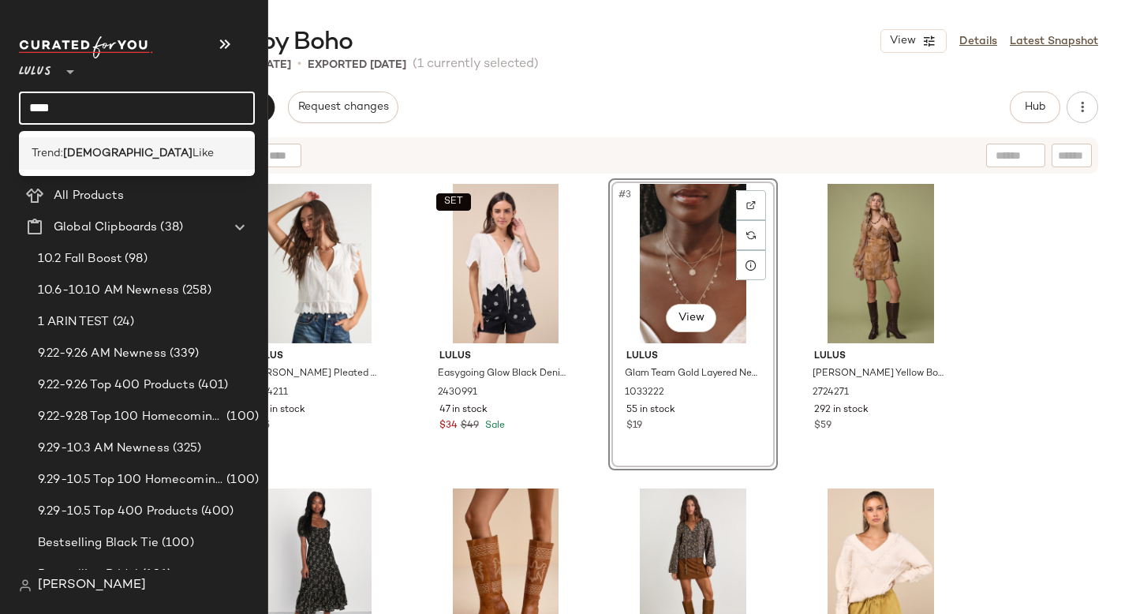
type input "****"
click at [78, 155] on b "[DEMOGRAPHIC_DATA]" at bounding box center [127, 153] width 129 height 17
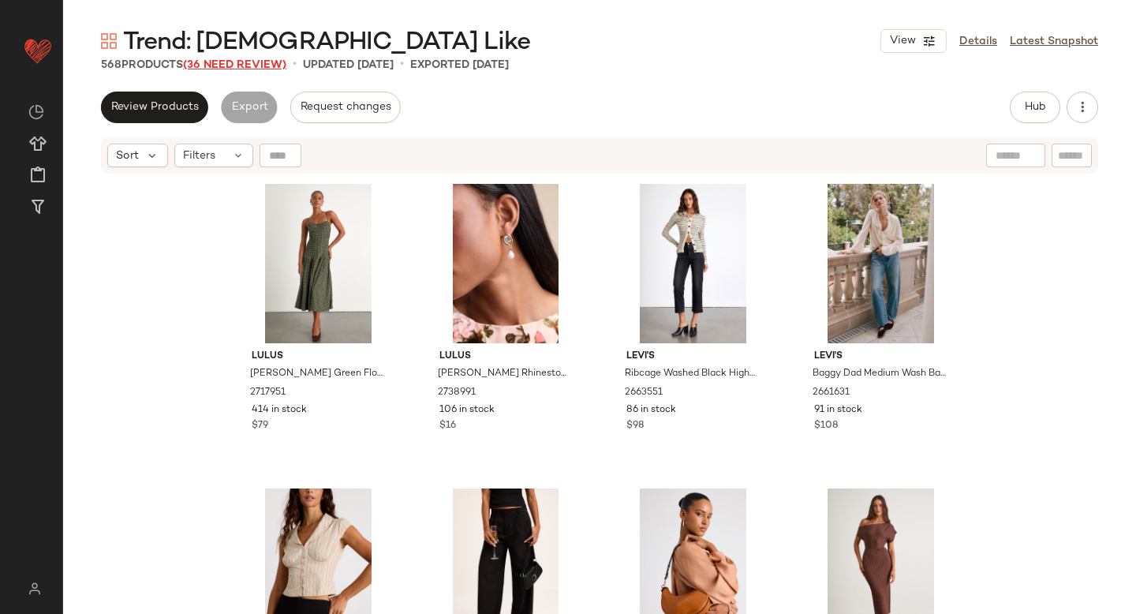
click at [265, 69] on span "(36 Need Review)" at bounding box center [234, 65] width 103 height 12
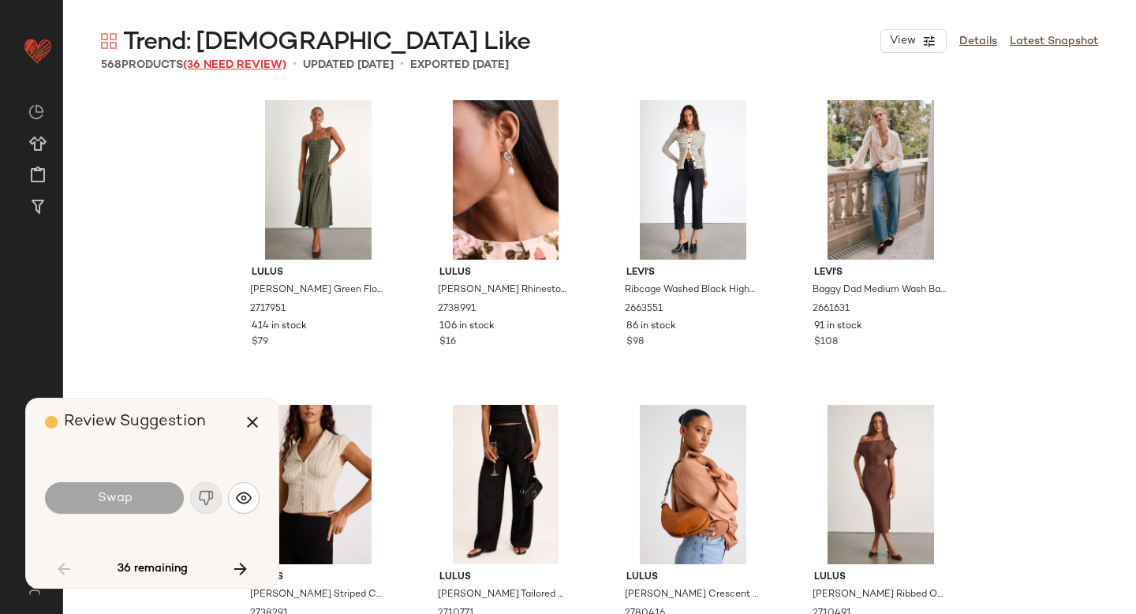
scroll to position [2132, 0]
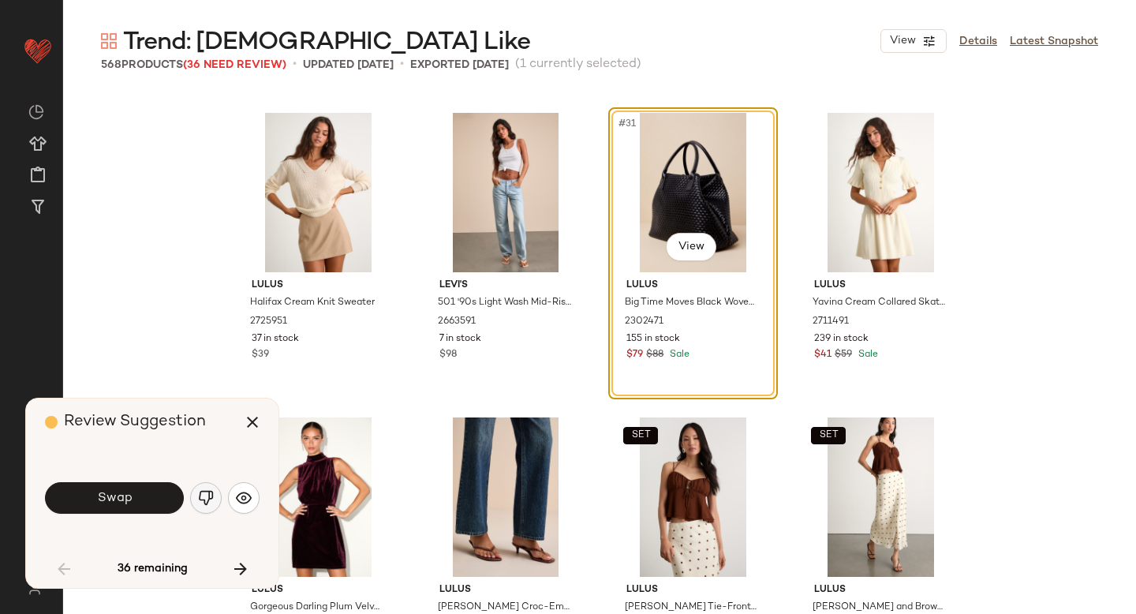
click at [198, 490] on img "button" at bounding box center [206, 498] width 16 height 16
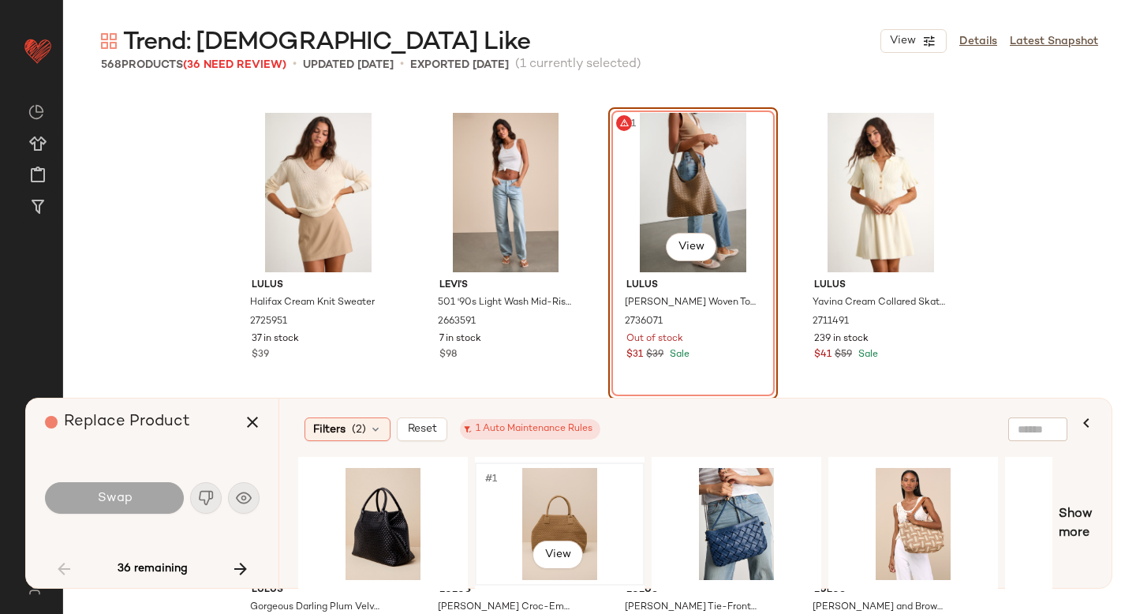
click at [532, 504] on div "#1 View" at bounding box center [559, 524] width 159 height 112
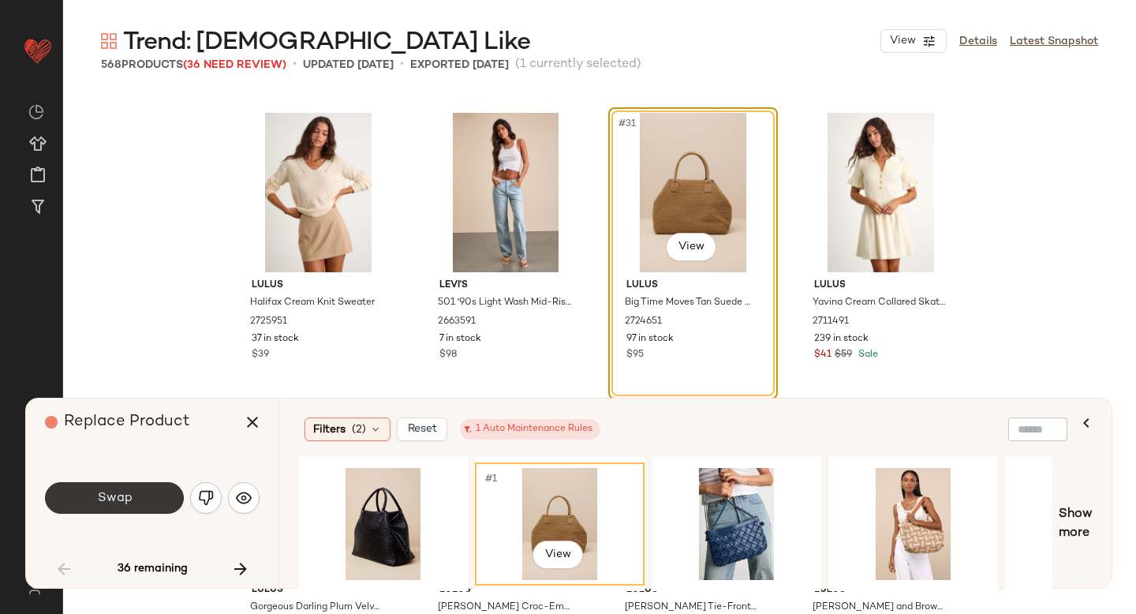
click at [131, 489] on button "Swap" at bounding box center [114, 498] width 139 height 32
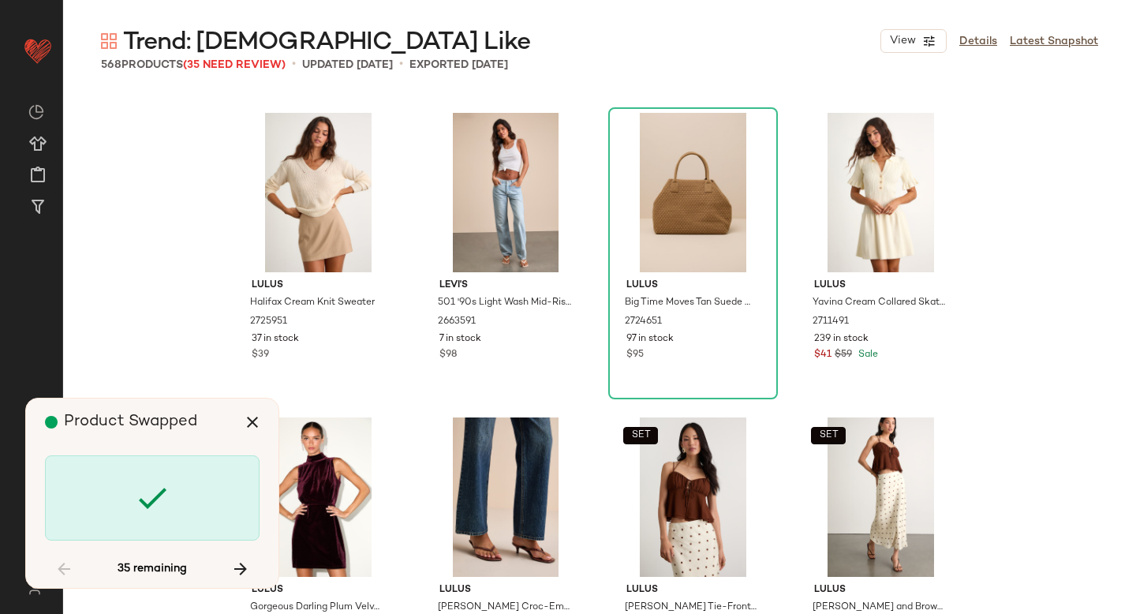
scroll to position [3045, 0]
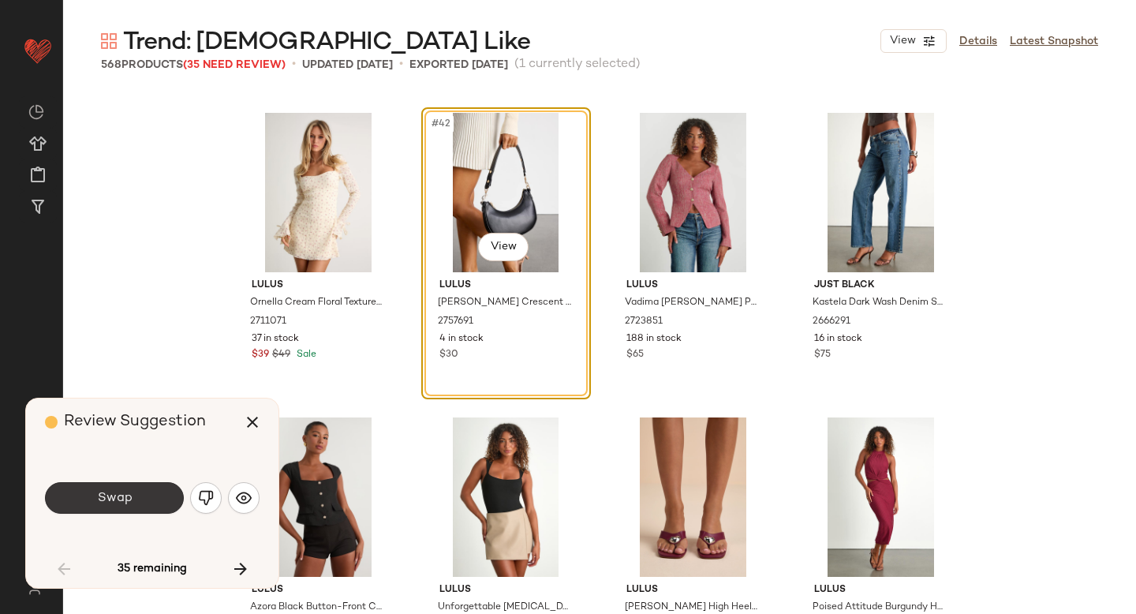
click at [139, 499] on button "Swap" at bounding box center [114, 498] width 139 height 32
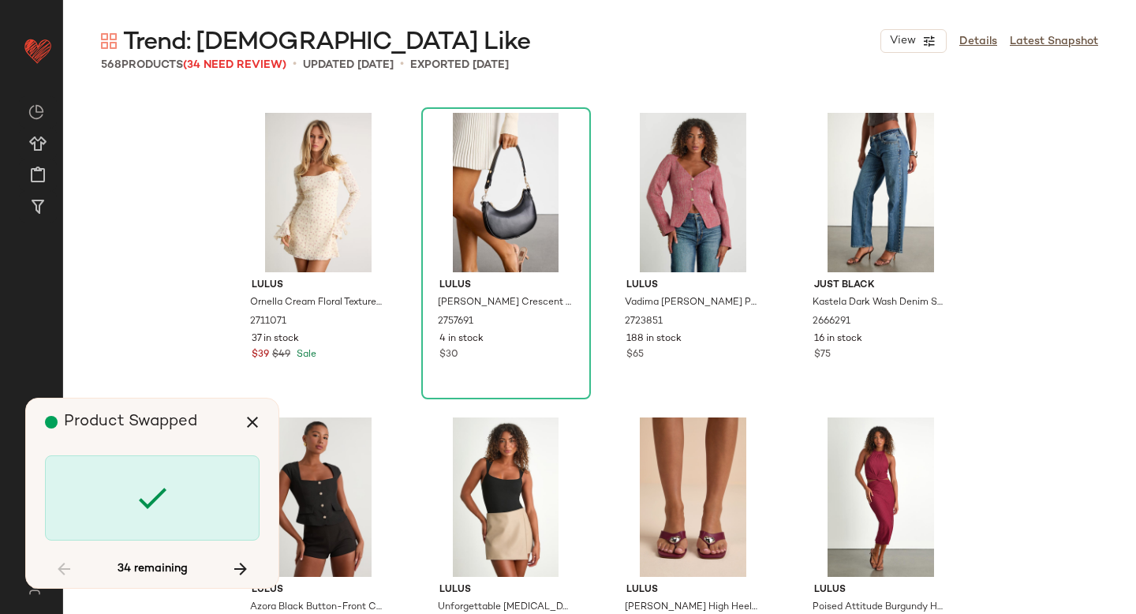
scroll to position [7004, 0]
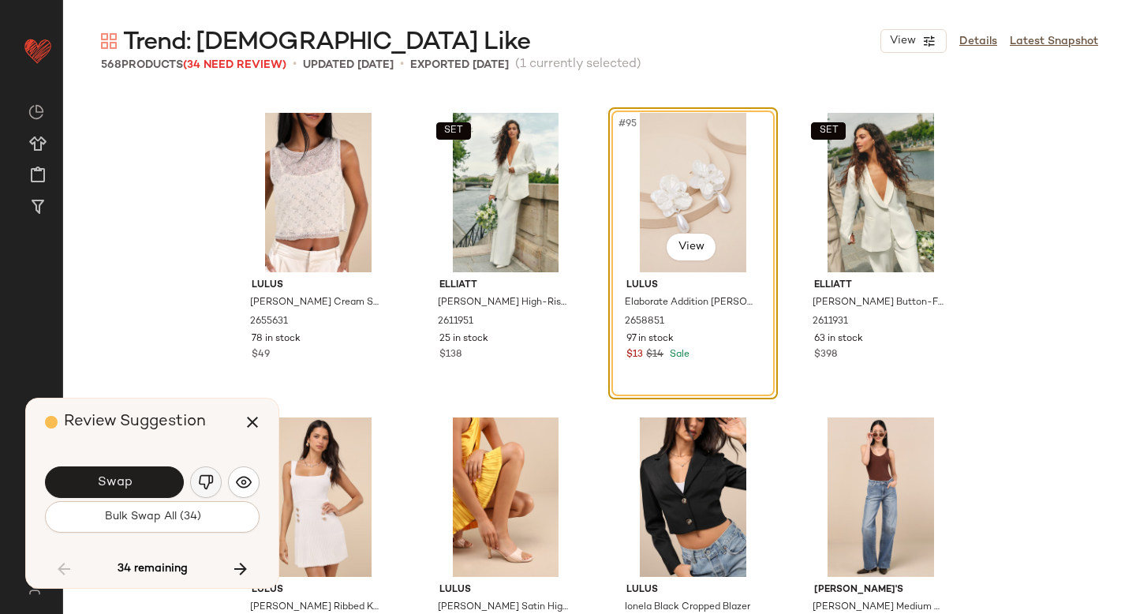
click at [203, 474] on img "button" at bounding box center [206, 482] width 16 height 16
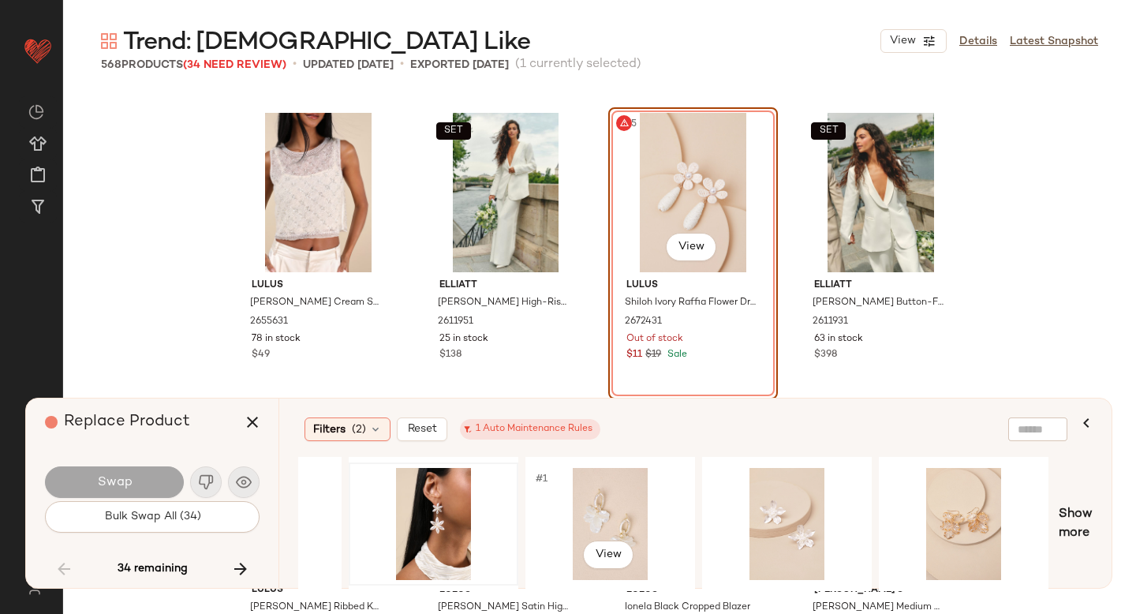
scroll to position [0, 304]
click at [616, 508] on div "#1 View" at bounding box center [609, 524] width 159 height 112
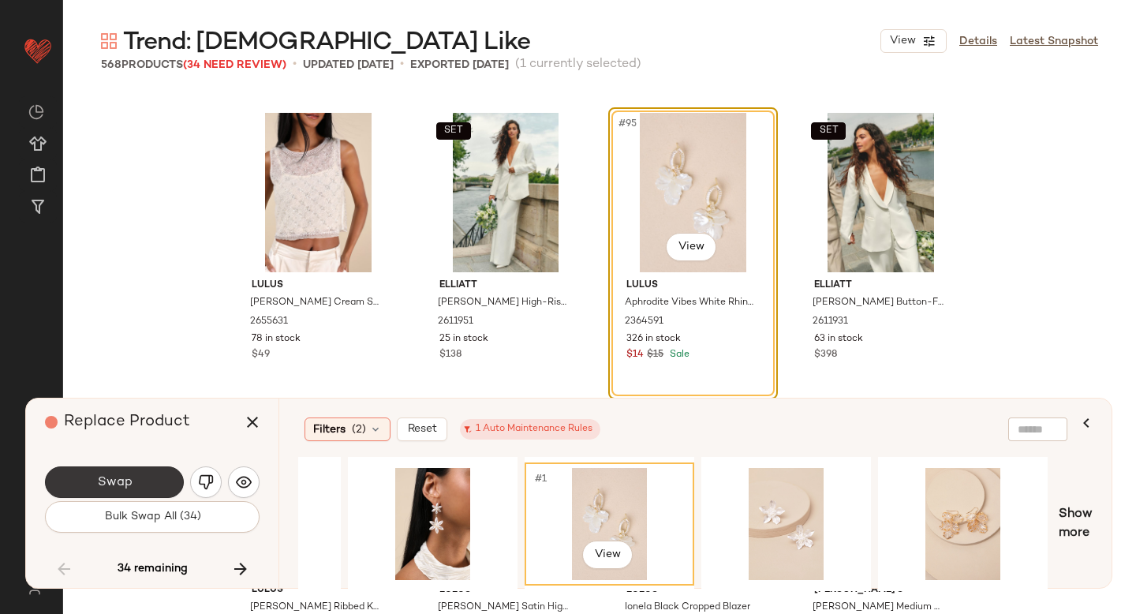
click at [155, 472] on button "Swap" at bounding box center [114, 482] width 139 height 32
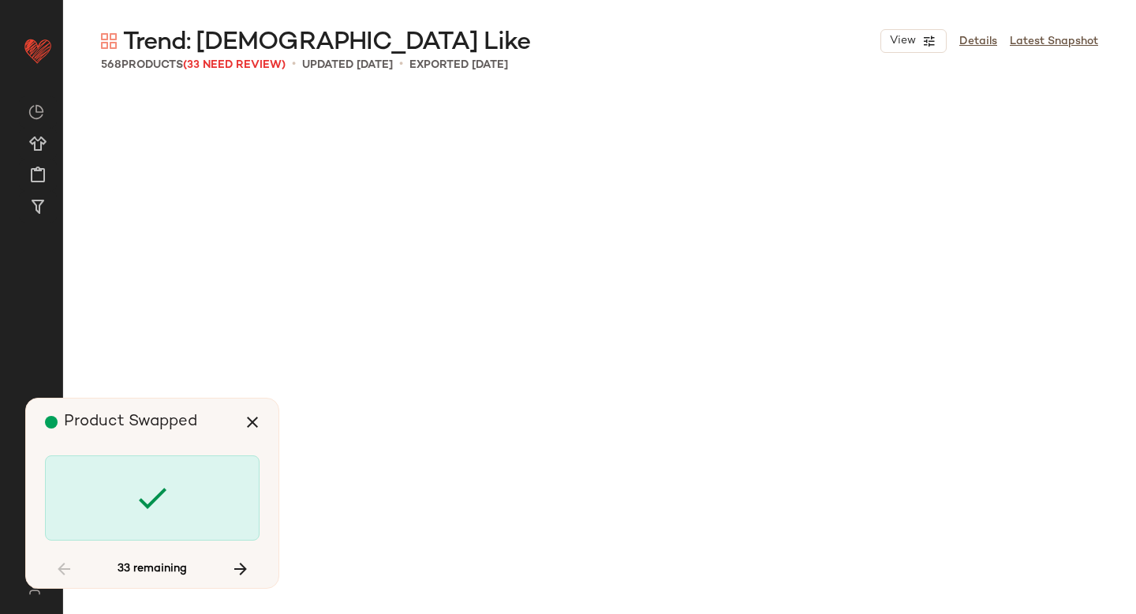
scroll to position [8526, 0]
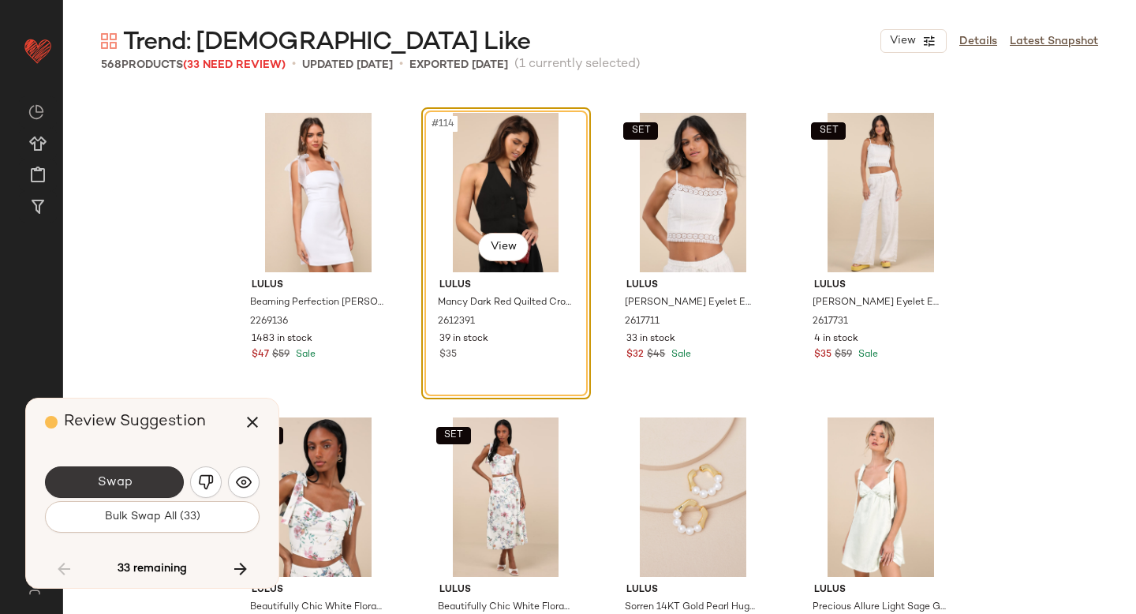
click at [162, 476] on button "Swap" at bounding box center [114, 482] width 139 height 32
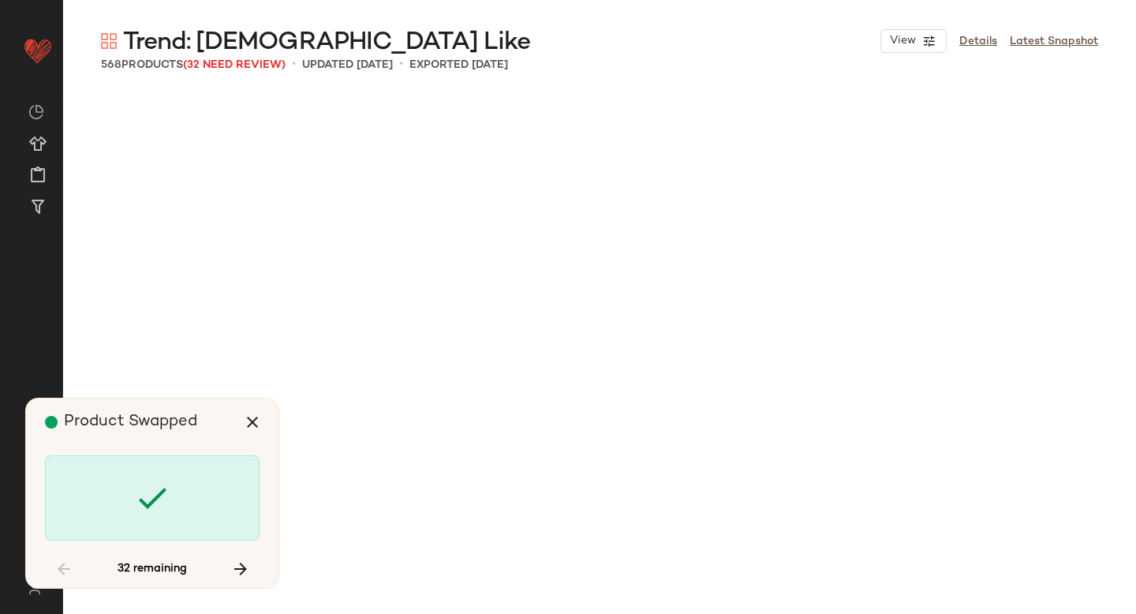
scroll to position [9744, 0]
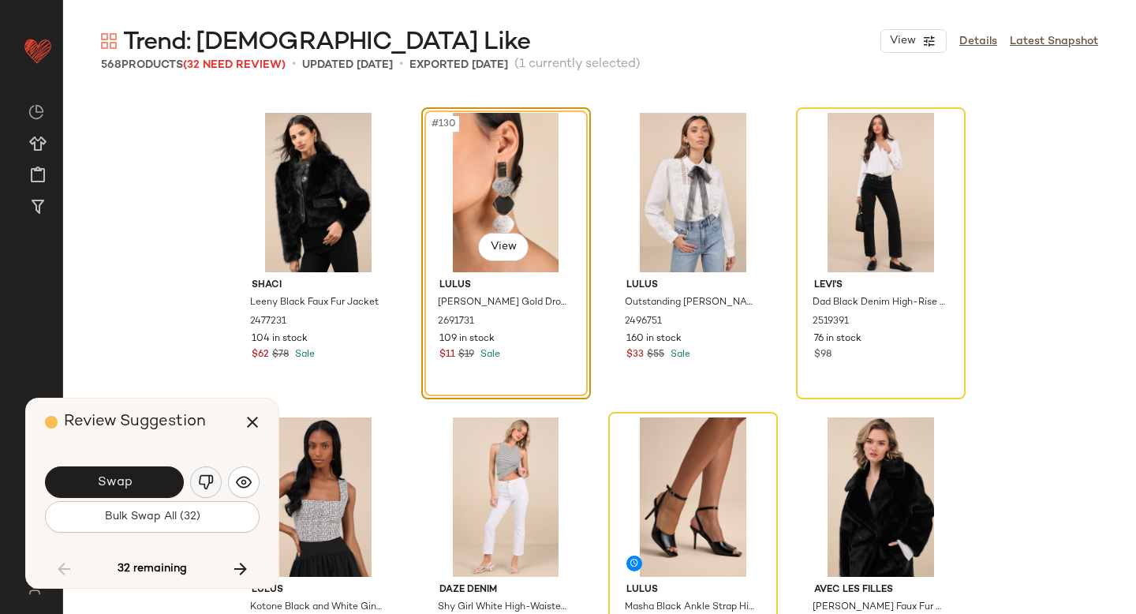
click at [214, 476] on button "button" at bounding box center [206, 482] width 32 height 32
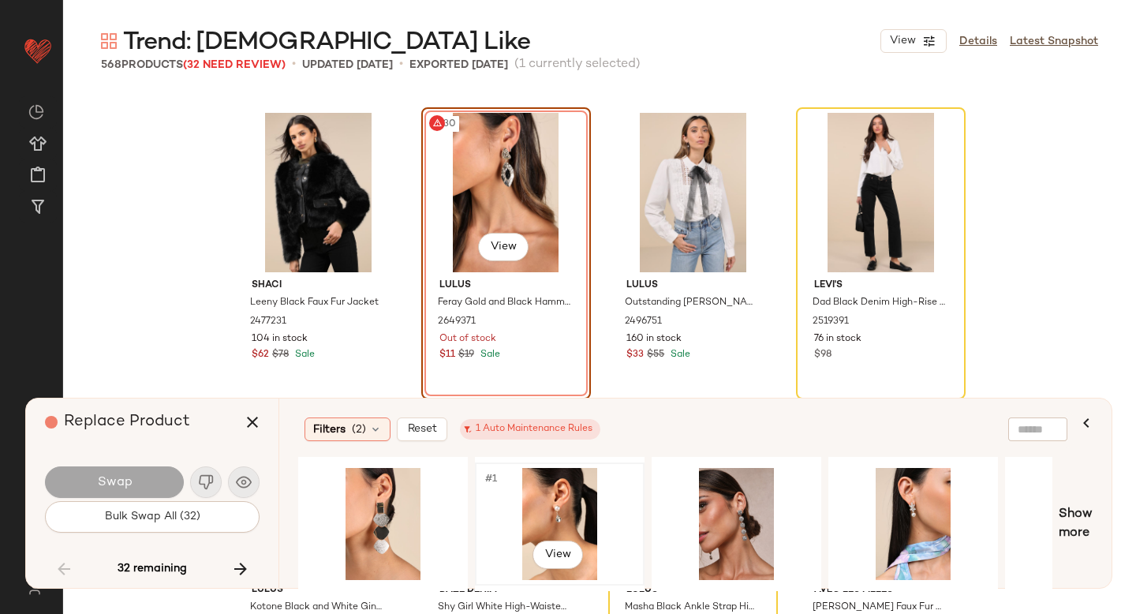
click at [550, 502] on div "#1 View" at bounding box center [559, 524] width 159 height 112
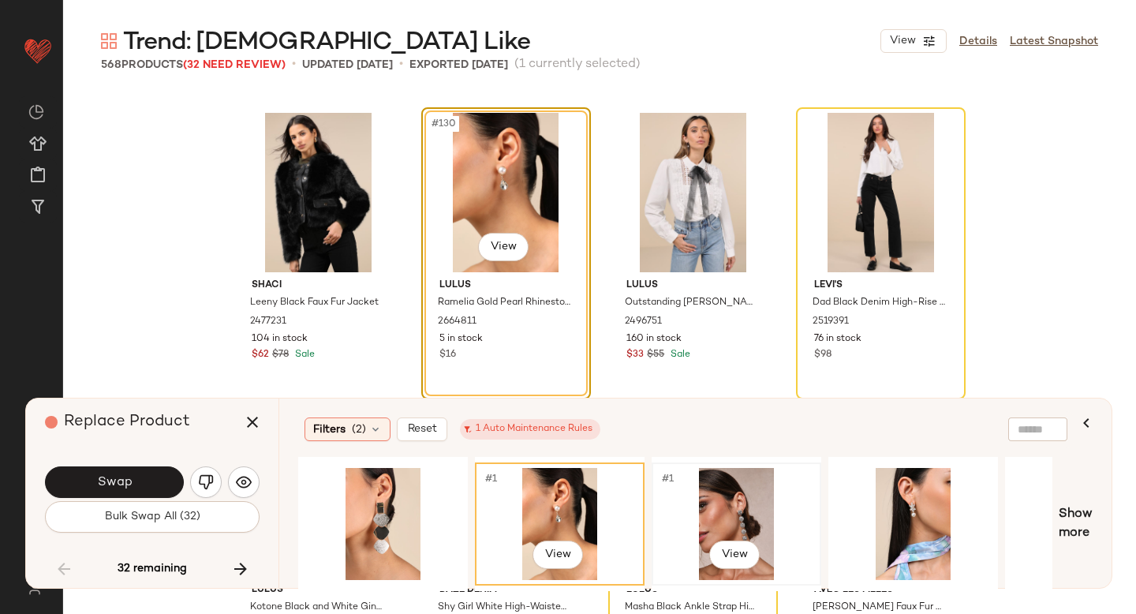
click at [745, 500] on div "#1 View" at bounding box center [736, 524] width 159 height 112
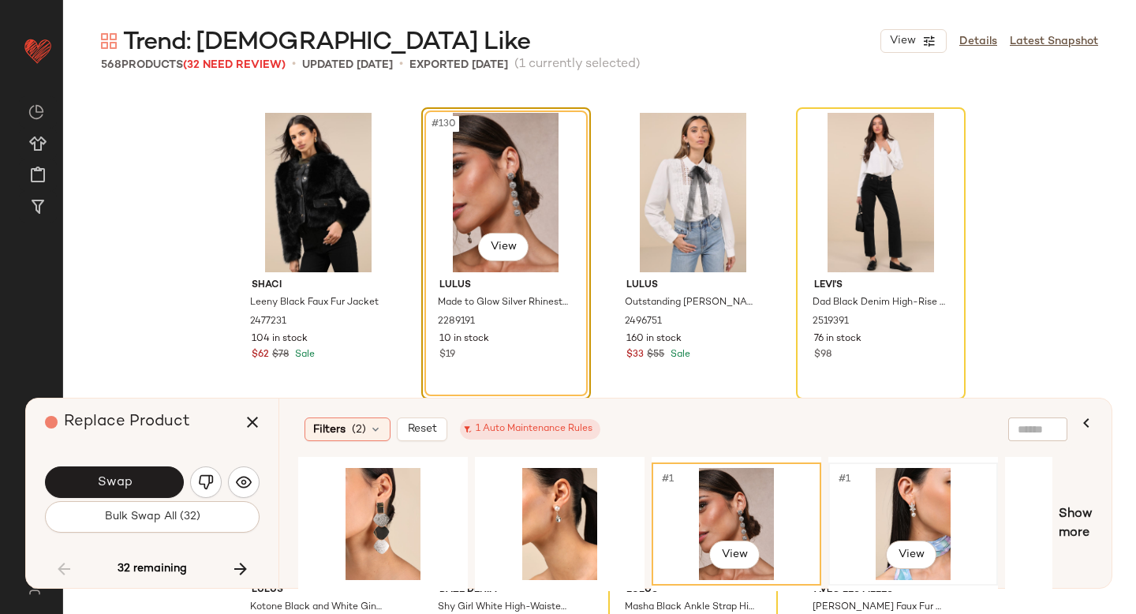
click at [897, 505] on div "#1 View" at bounding box center [913, 524] width 159 height 112
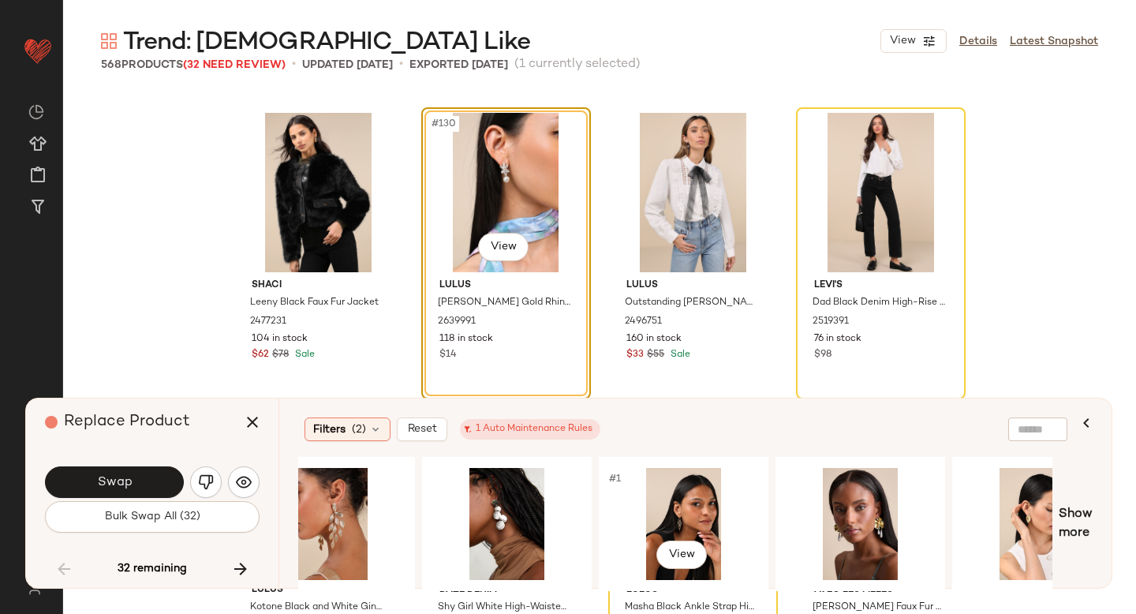
scroll to position [0, 938]
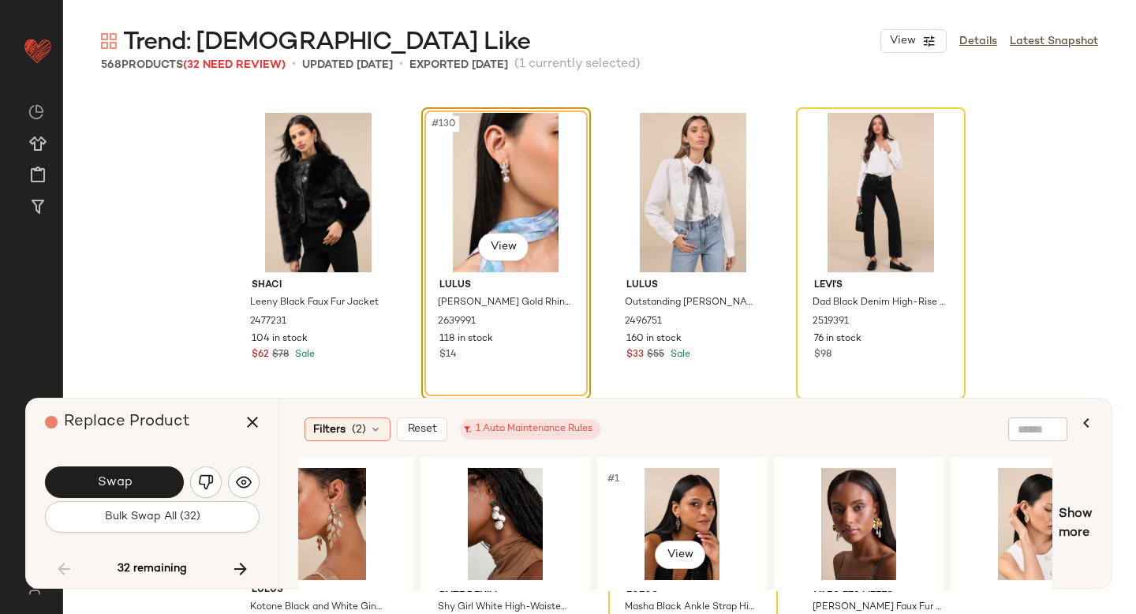
click at [697, 500] on div "#1 View" at bounding box center [682, 524] width 159 height 112
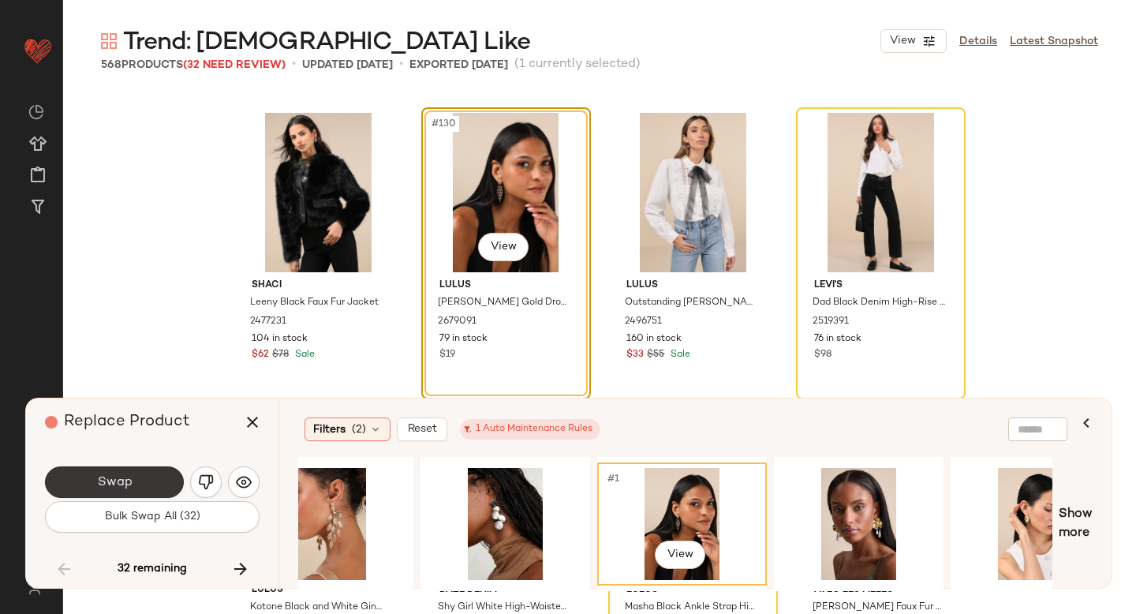
click at [153, 480] on button "Swap" at bounding box center [114, 482] width 139 height 32
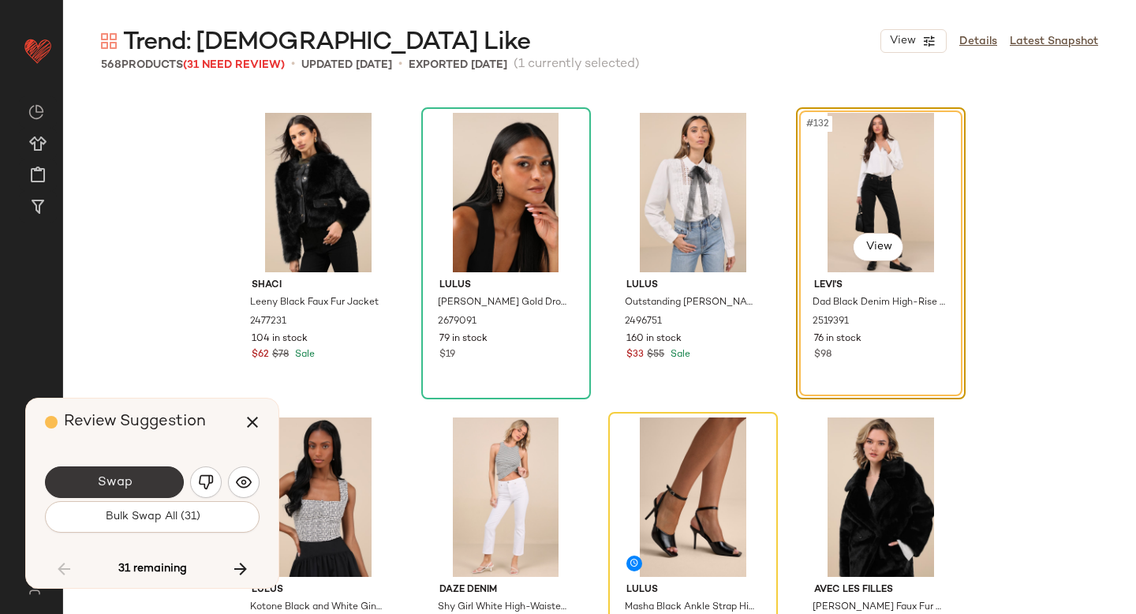
click at [150, 476] on button "Swap" at bounding box center [114, 482] width 139 height 32
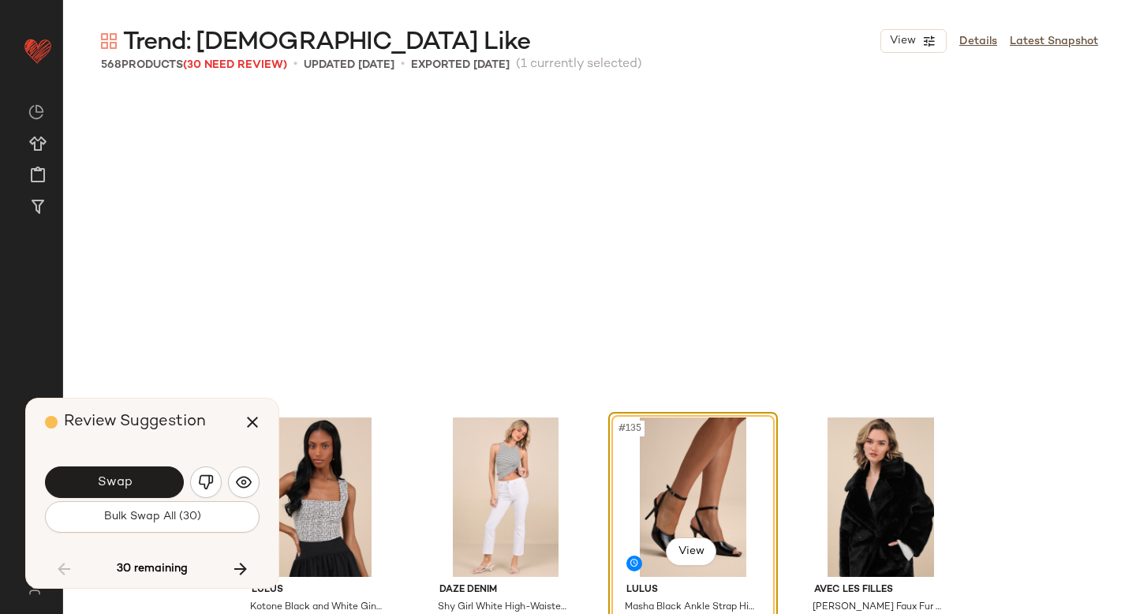
scroll to position [10049, 0]
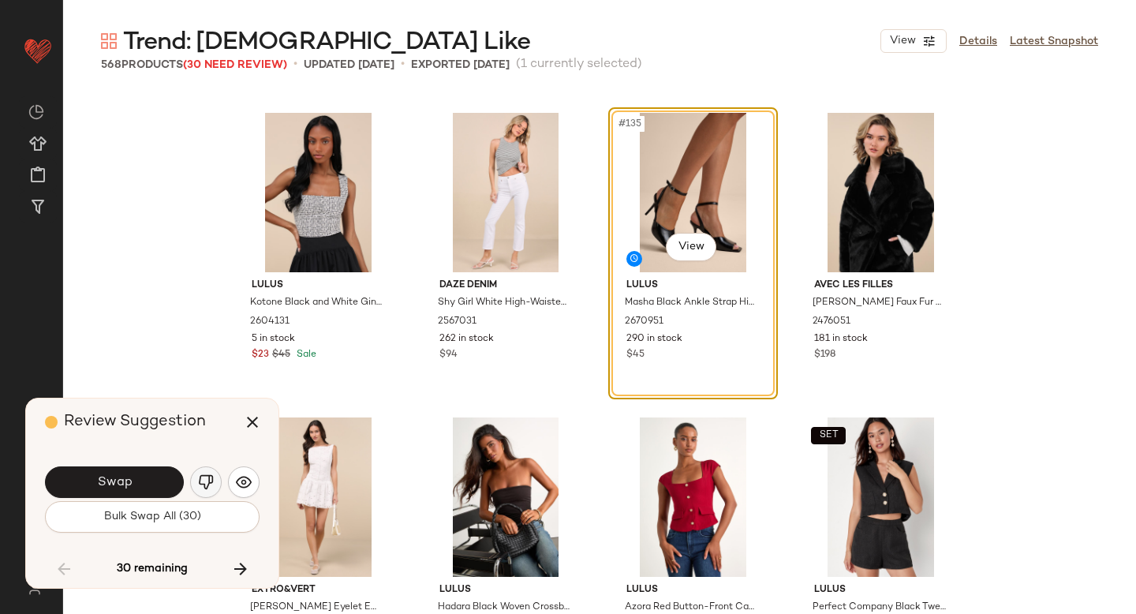
click at [202, 477] on img "button" at bounding box center [206, 482] width 16 height 16
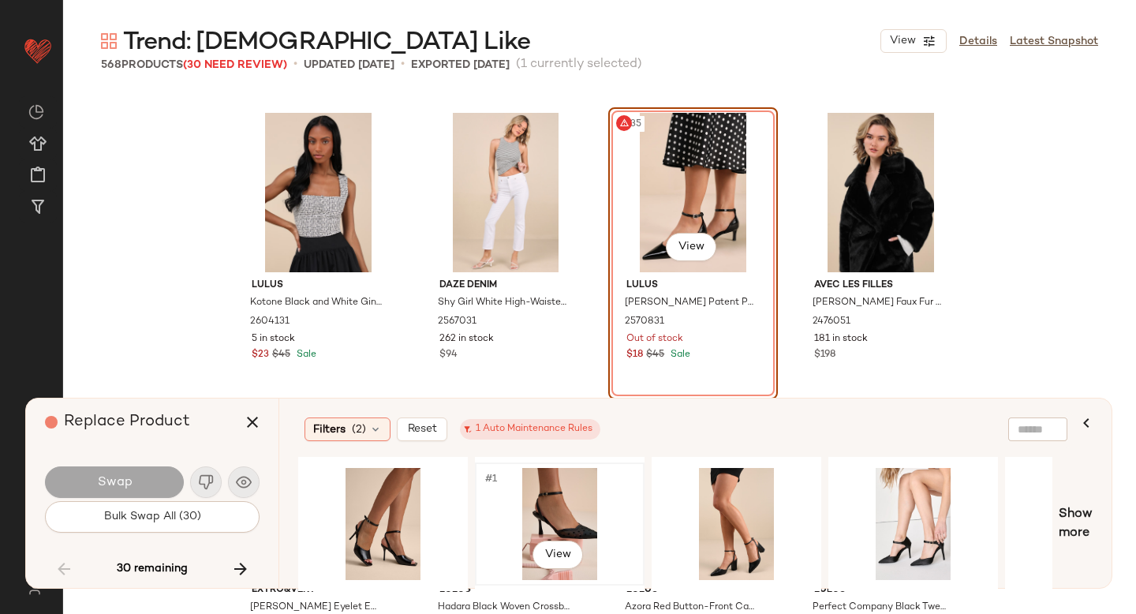
click at [577, 510] on div "#1 View" at bounding box center [559, 524] width 159 height 112
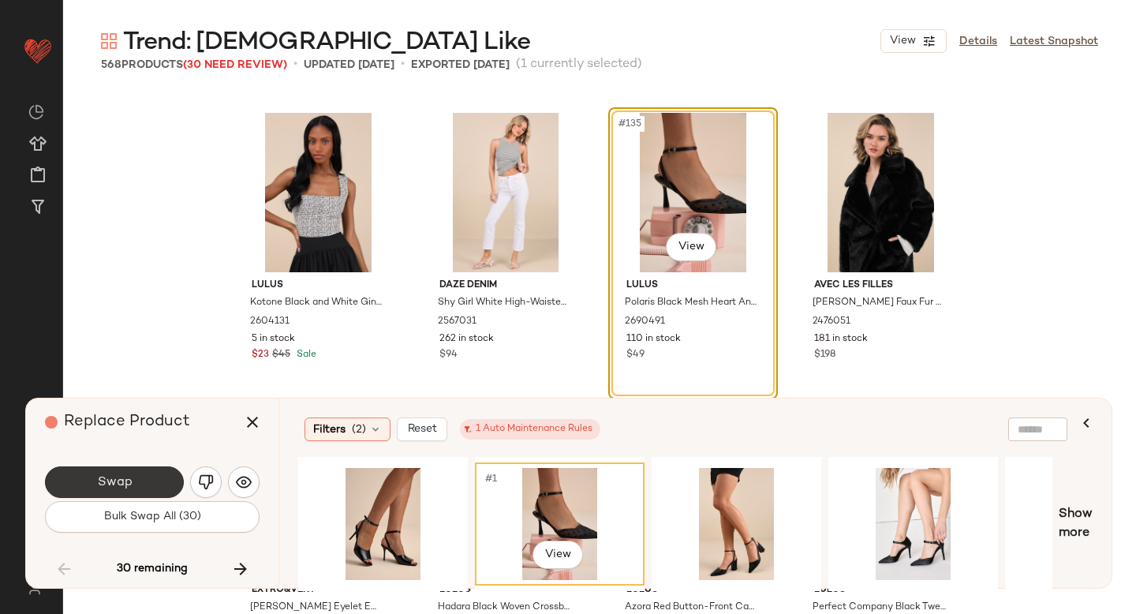
click at [149, 477] on button "Swap" at bounding box center [114, 482] width 139 height 32
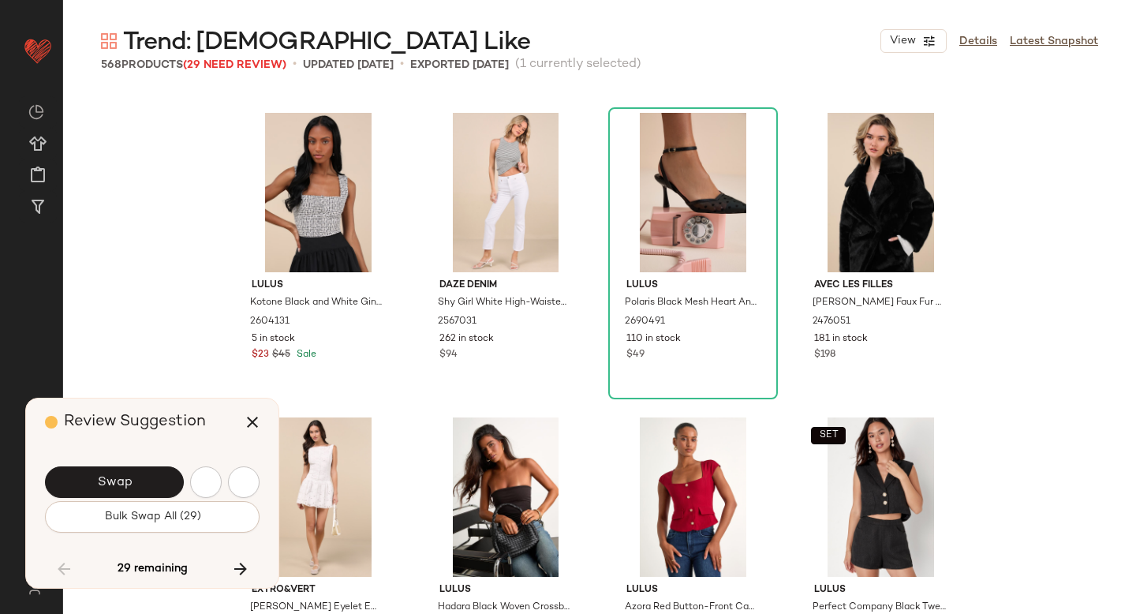
scroll to position [10658, 0]
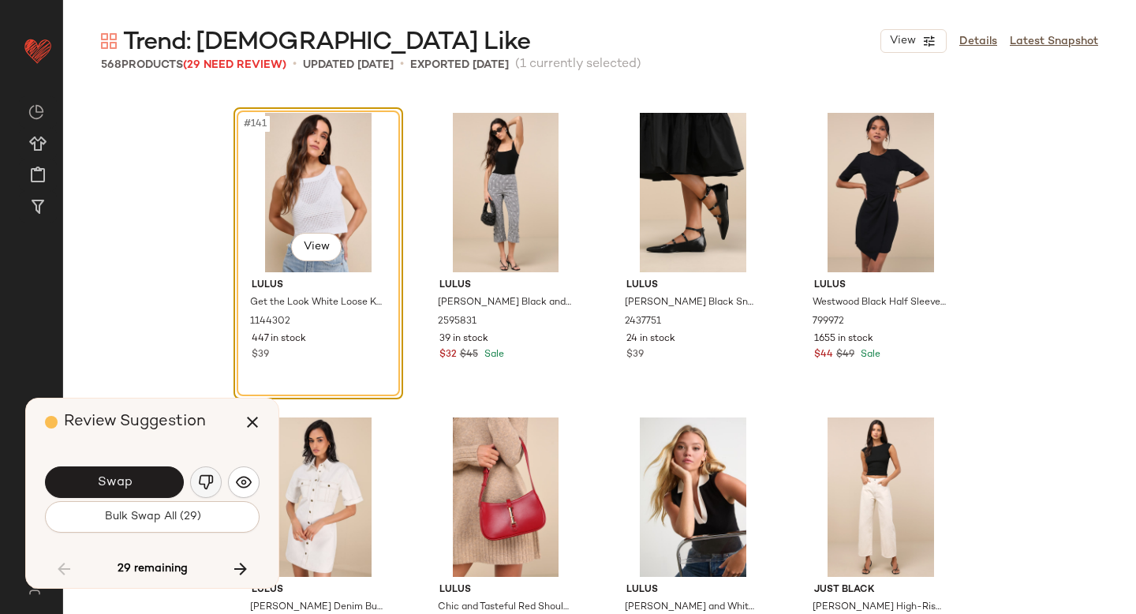
click at [213, 473] on button "button" at bounding box center [206, 482] width 32 height 32
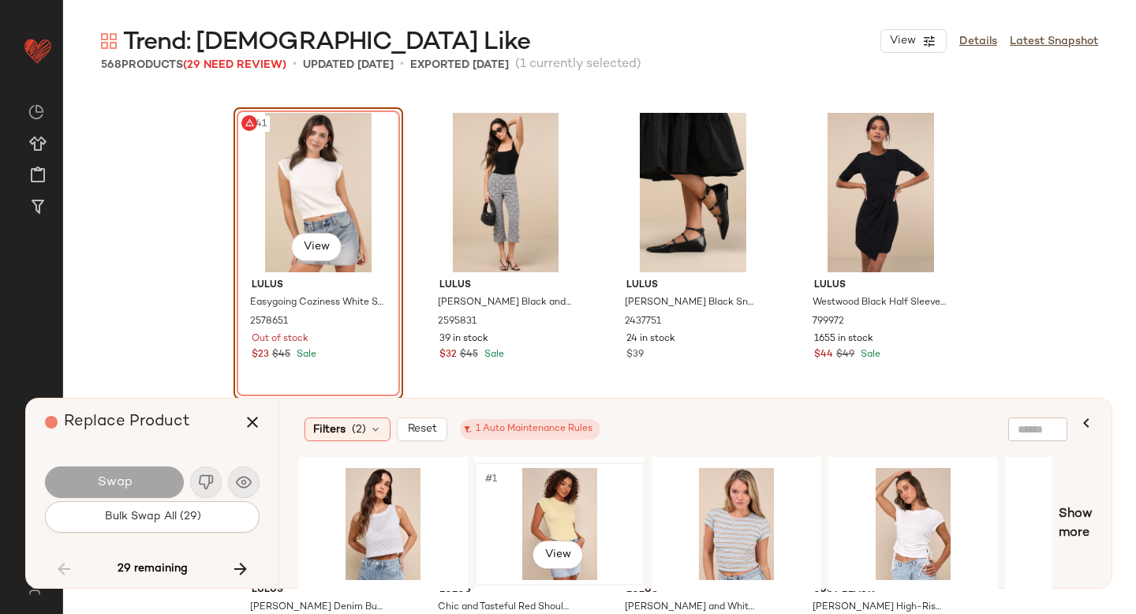
click at [562, 506] on div "#1 View" at bounding box center [559, 524] width 159 height 112
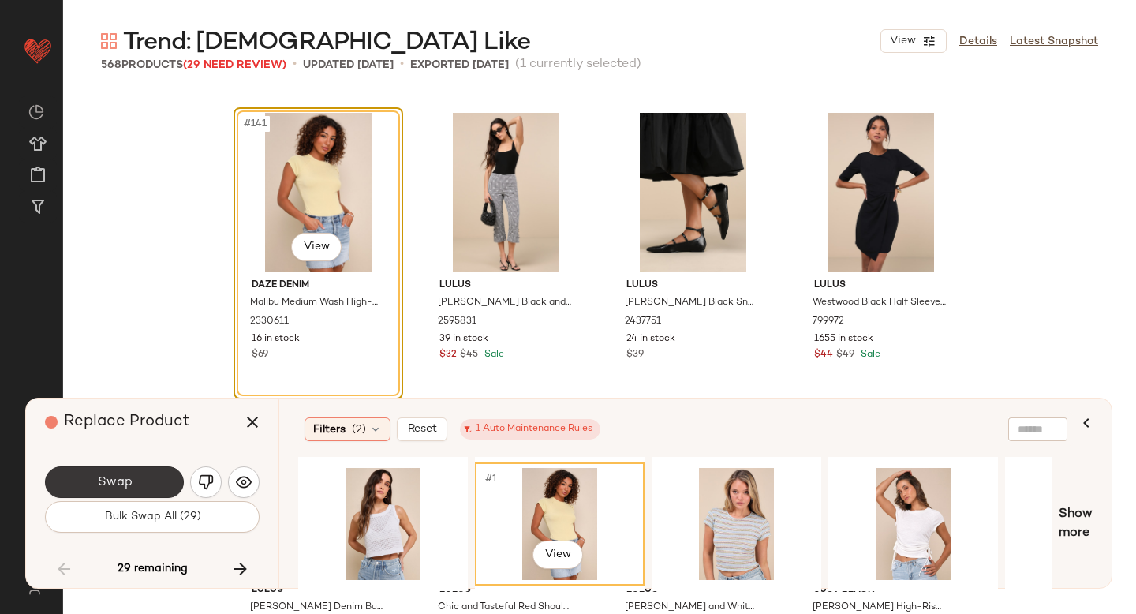
click at [159, 473] on button "Swap" at bounding box center [114, 482] width 139 height 32
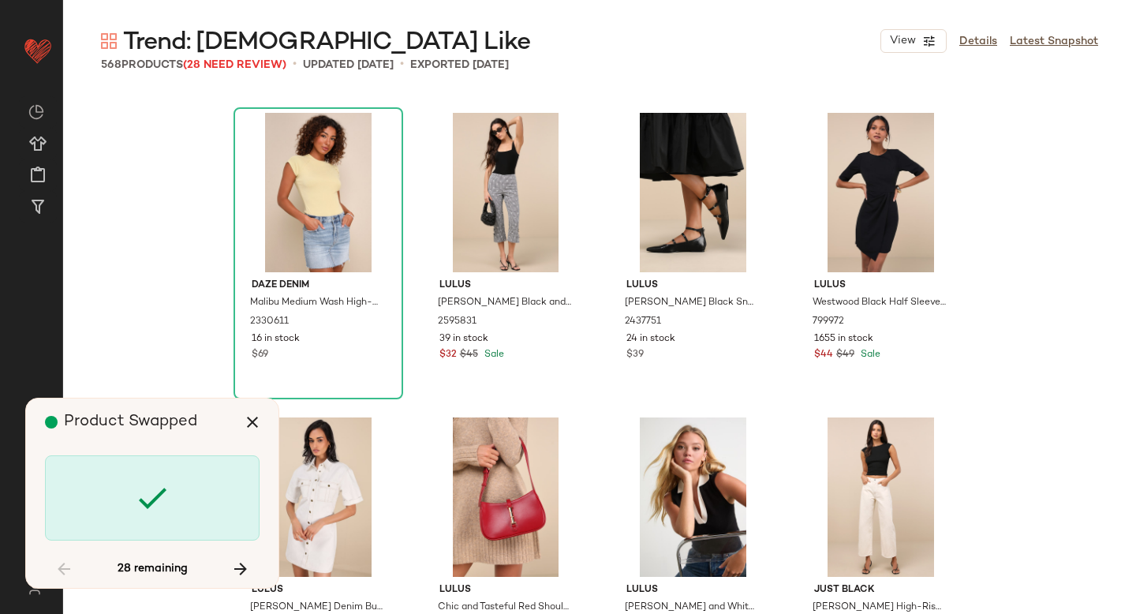
scroll to position [12789, 0]
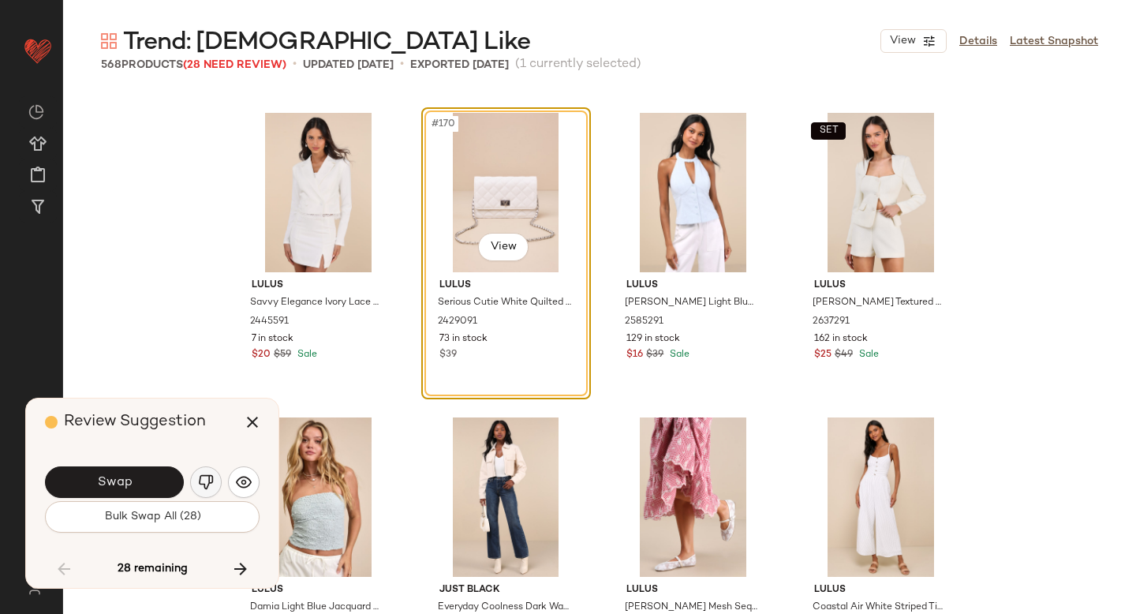
click at [212, 476] on img "button" at bounding box center [206, 482] width 16 height 16
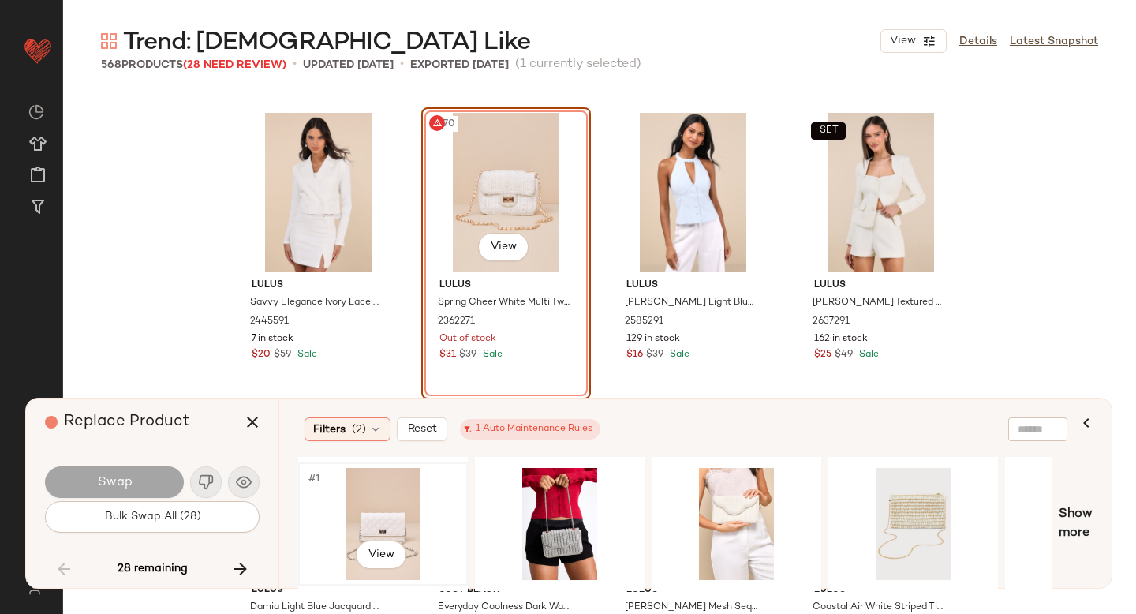
click at [374, 520] on div "#1 View" at bounding box center [383, 524] width 159 height 112
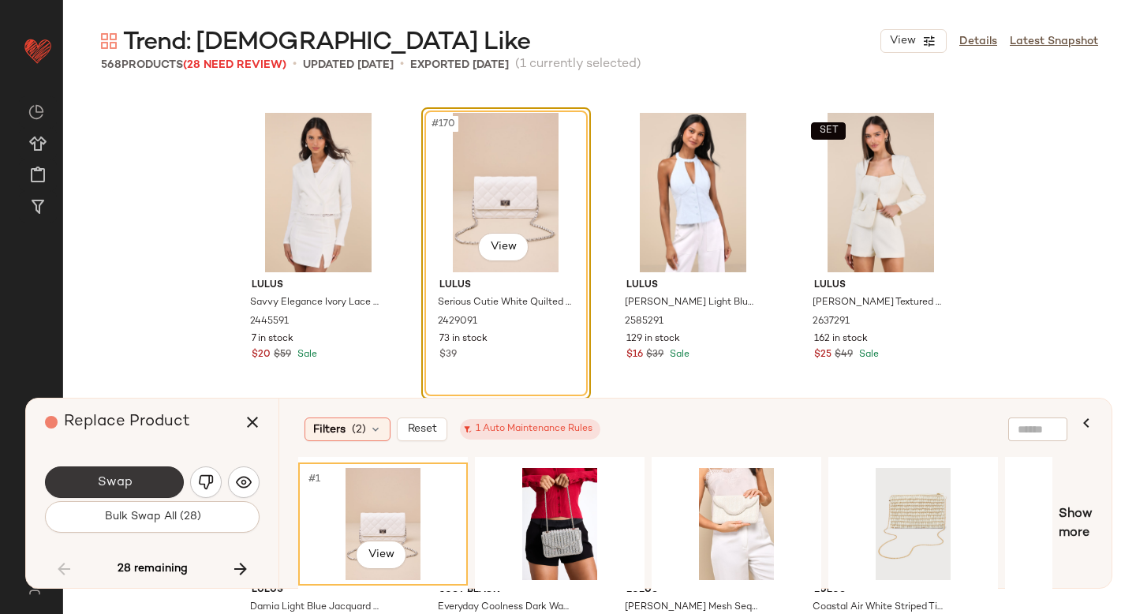
click at [99, 468] on button "Swap" at bounding box center [114, 482] width 139 height 32
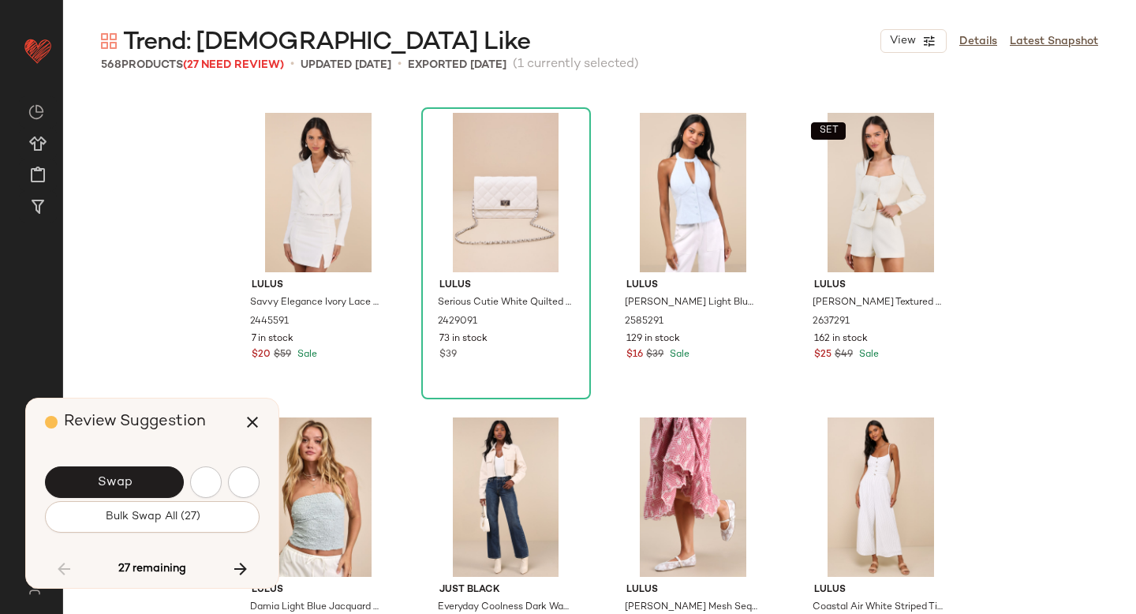
scroll to position [13398, 0]
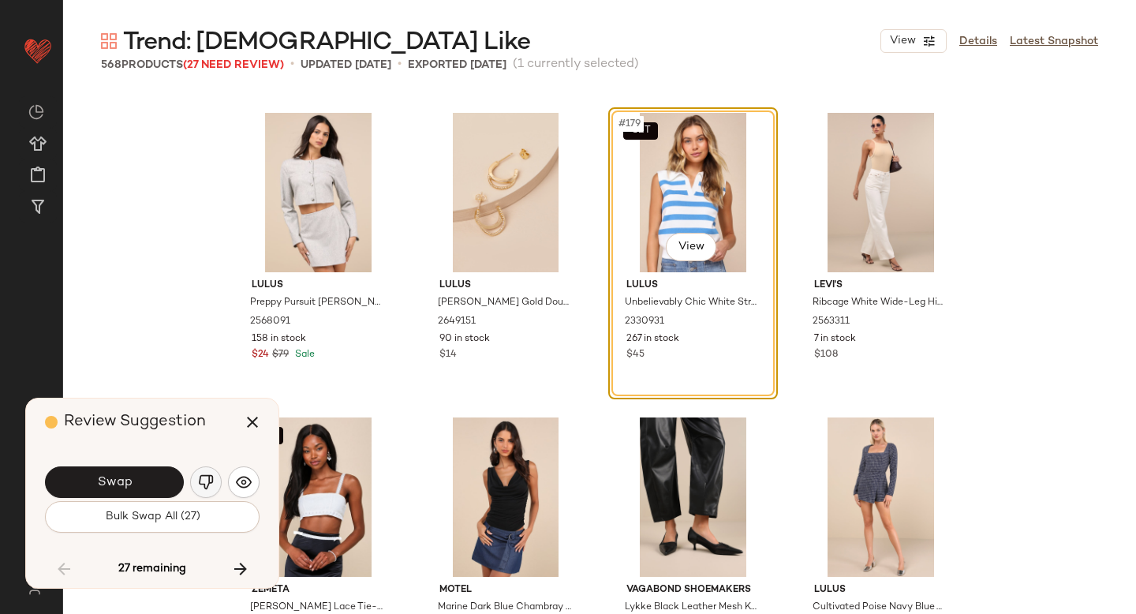
click at [205, 480] on img "button" at bounding box center [206, 482] width 16 height 16
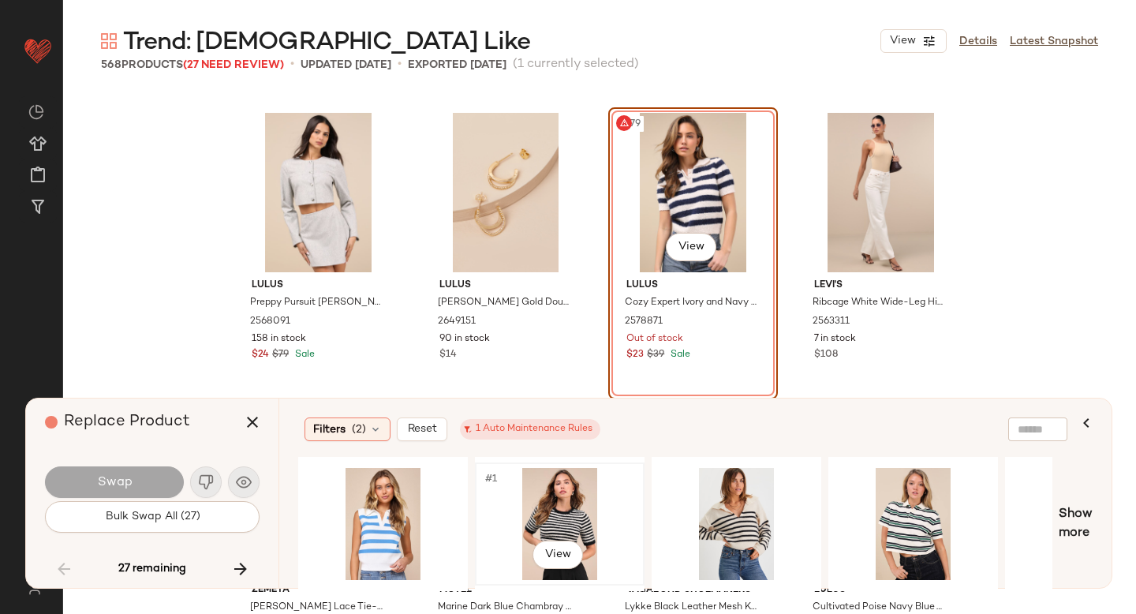
click at [573, 509] on div "#1 View" at bounding box center [559, 524] width 159 height 112
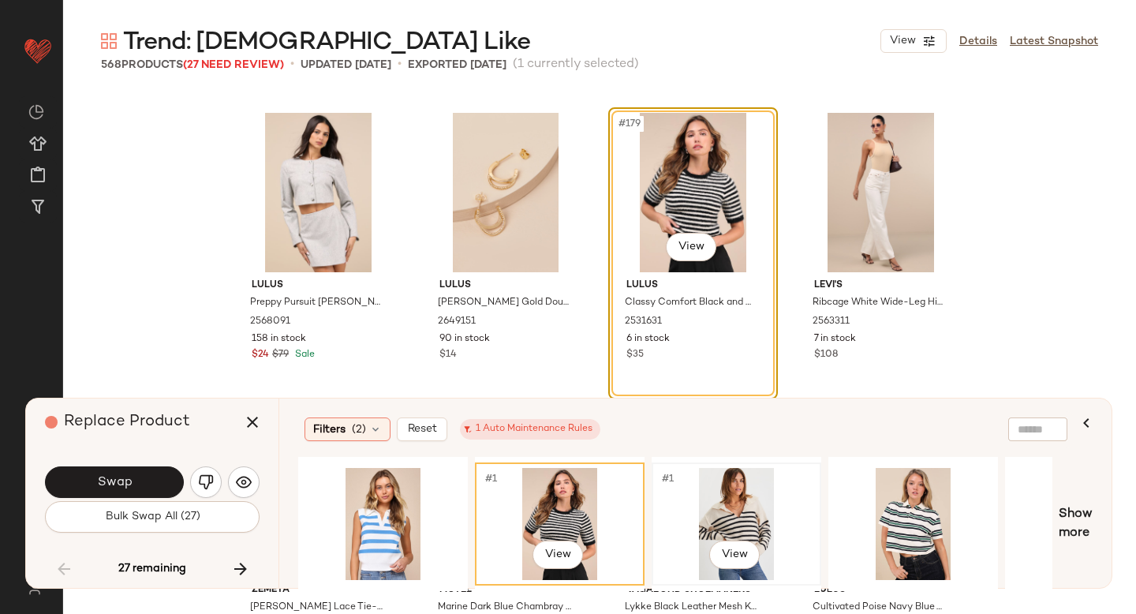
click at [666, 490] on div "#1 View" at bounding box center [736, 524] width 159 height 112
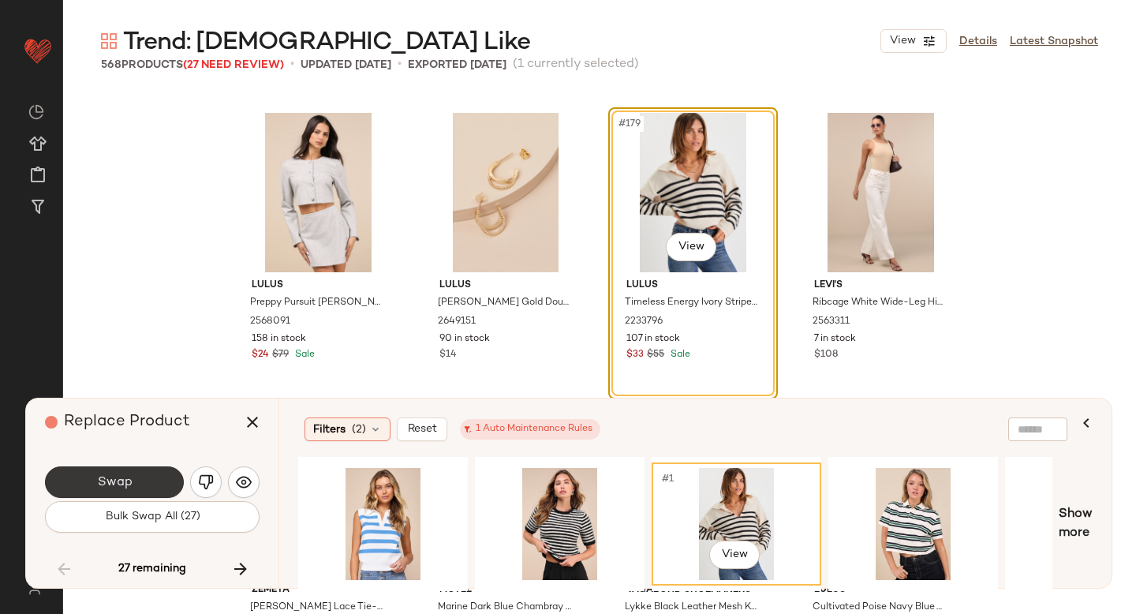
click at [105, 467] on button "Swap" at bounding box center [114, 482] width 139 height 32
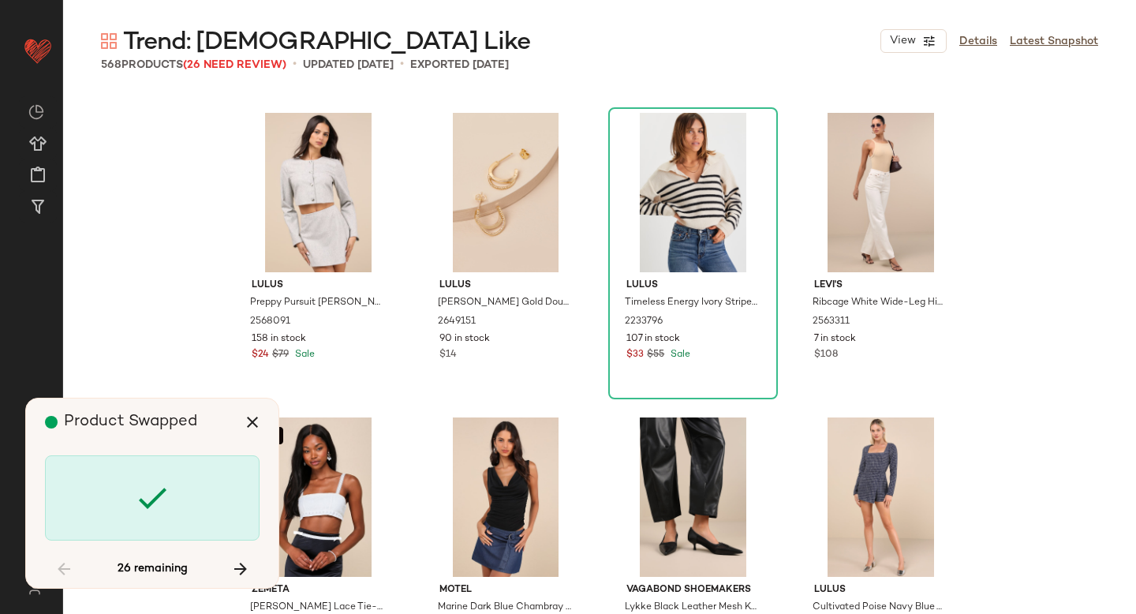
scroll to position [14007, 0]
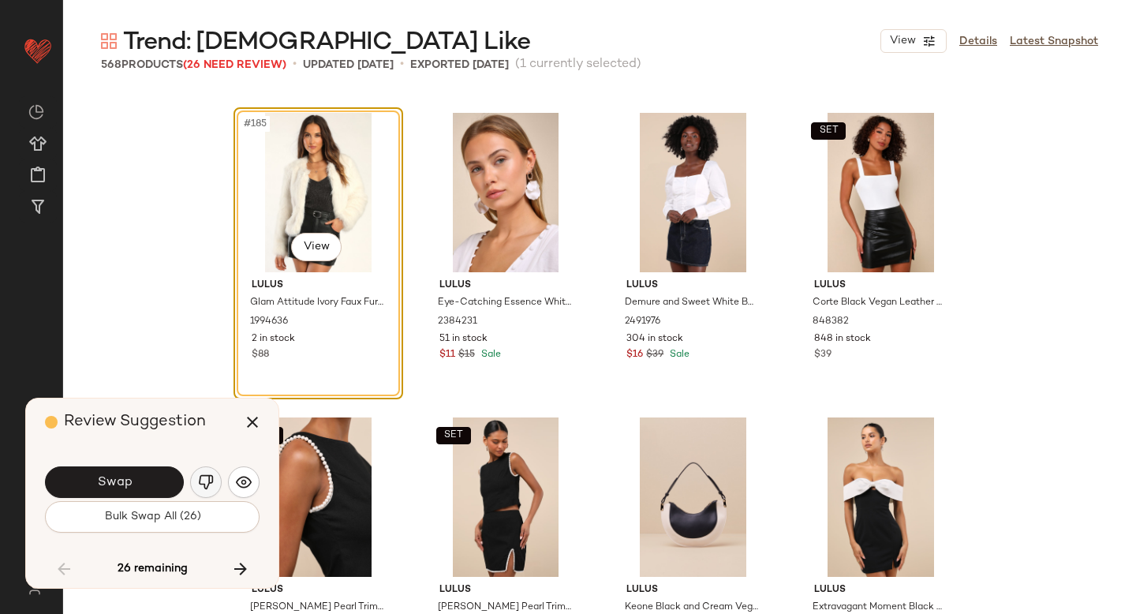
click at [204, 477] on img "button" at bounding box center [206, 482] width 16 height 16
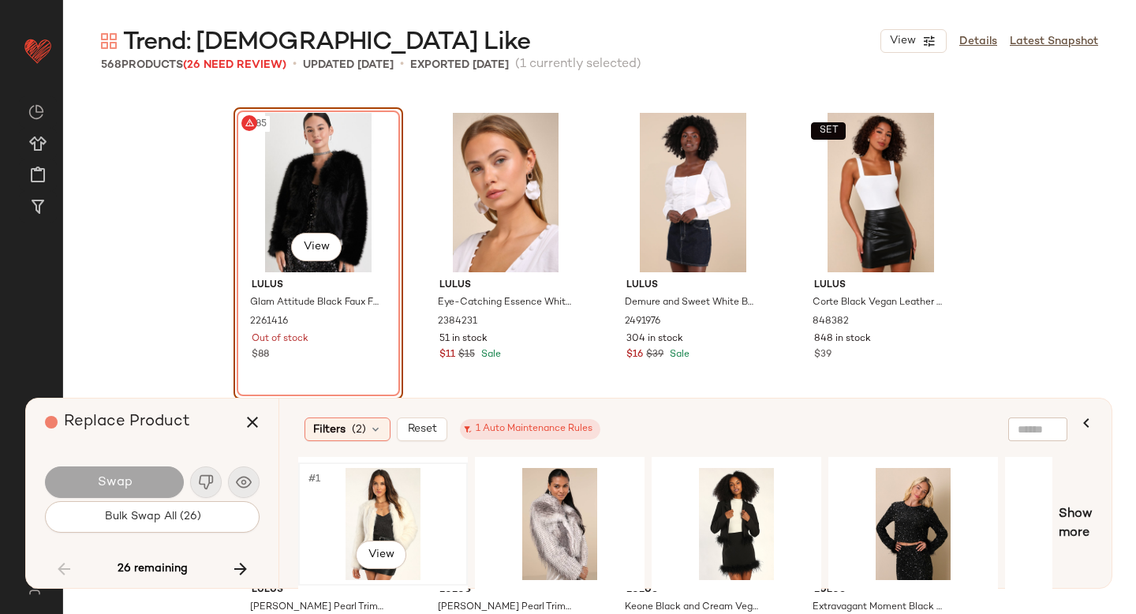
click at [405, 499] on div "#1 View" at bounding box center [383, 524] width 159 height 112
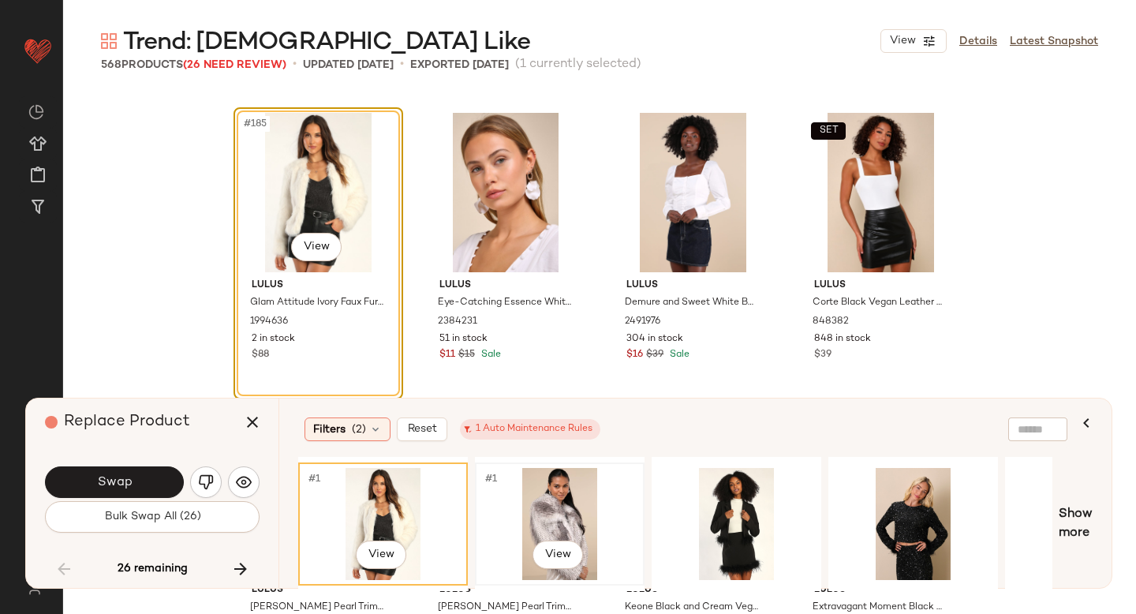
click at [536, 512] on div "#1 View" at bounding box center [559, 524] width 159 height 112
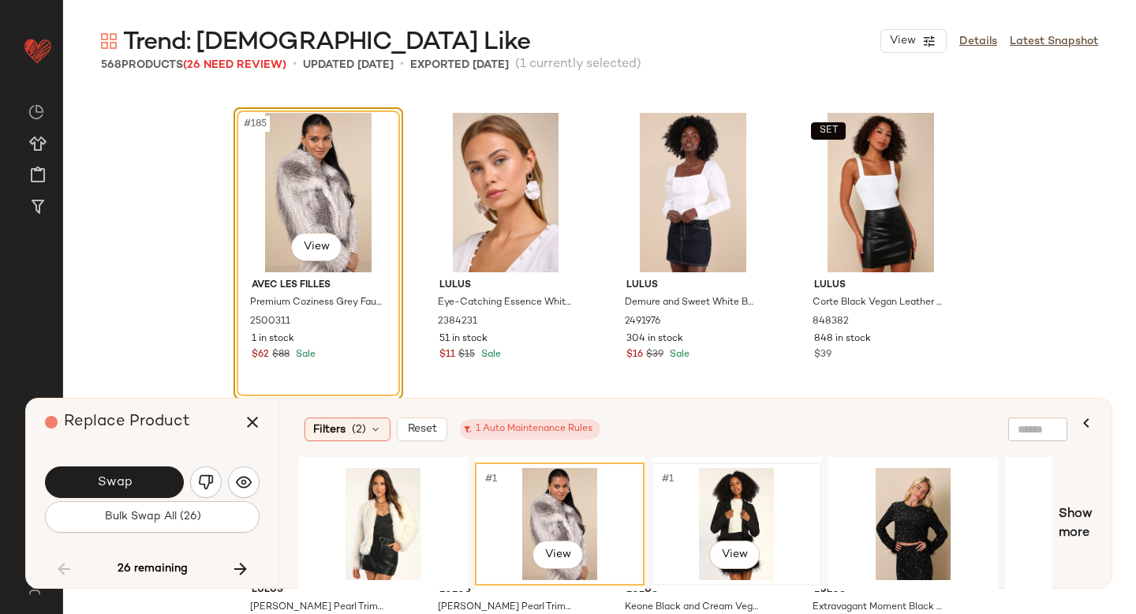
click at [684, 502] on div "#1 View" at bounding box center [736, 524] width 159 height 112
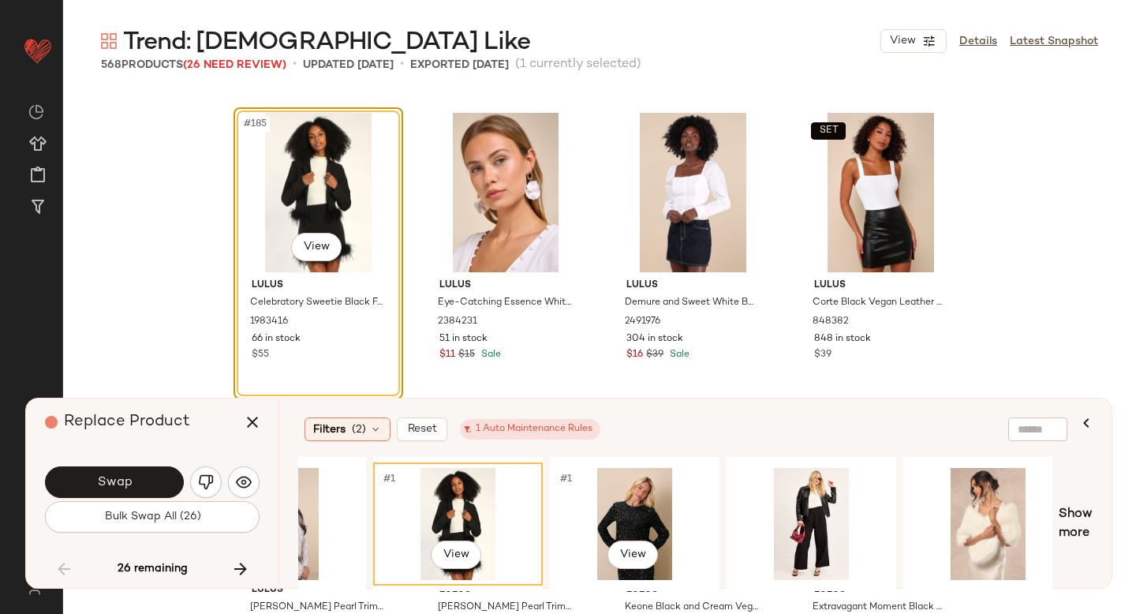
scroll to position [0, 286]
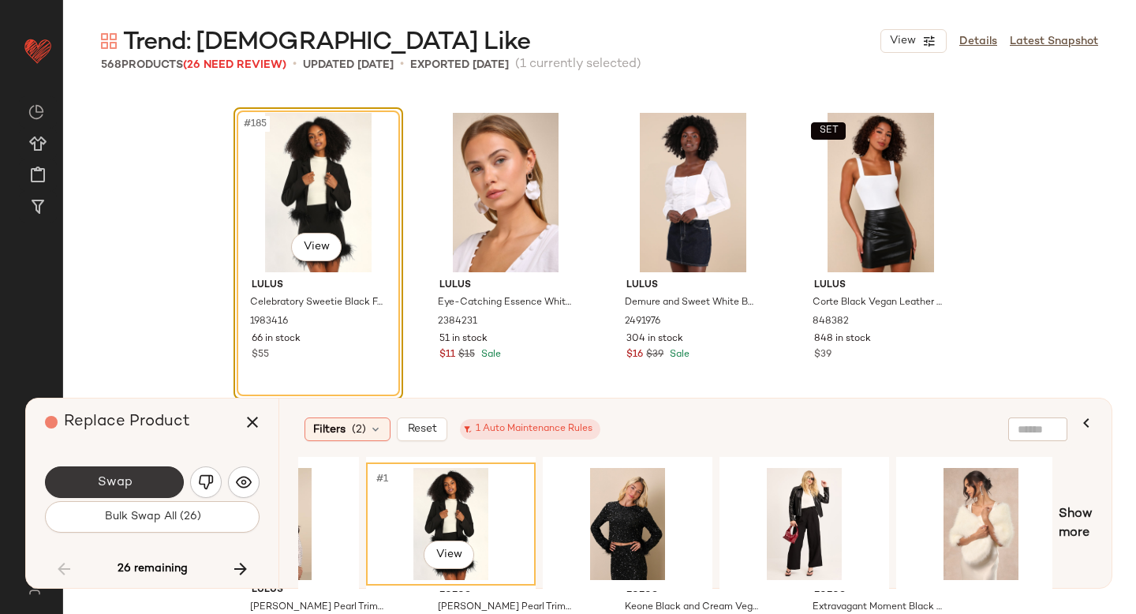
click at [92, 480] on button "Swap" at bounding box center [114, 482] width 139 height 32
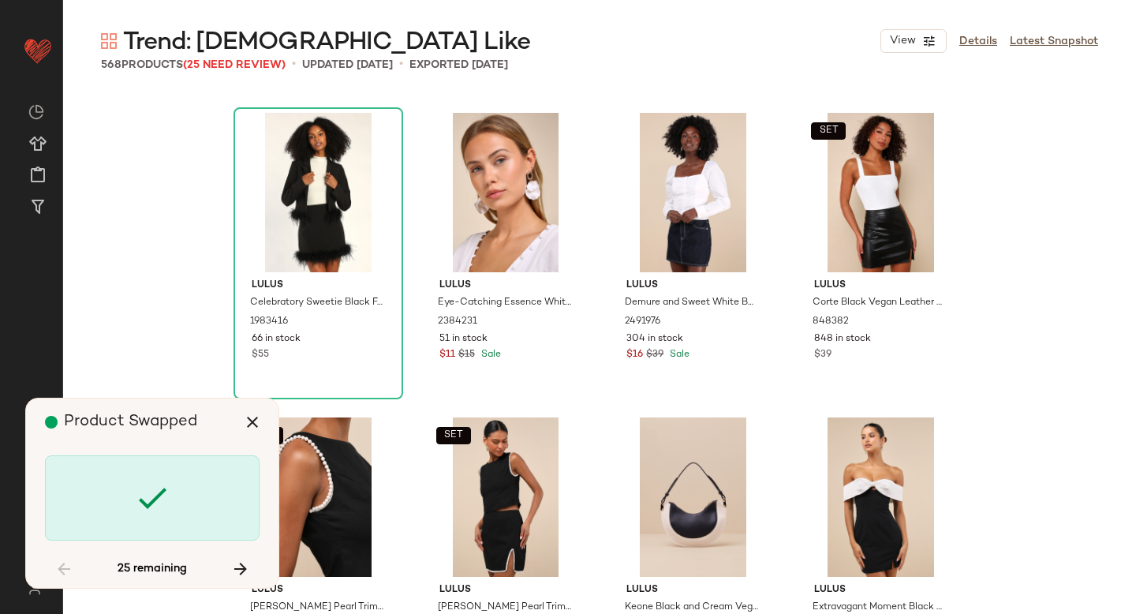
scroll to position [16139, 0]
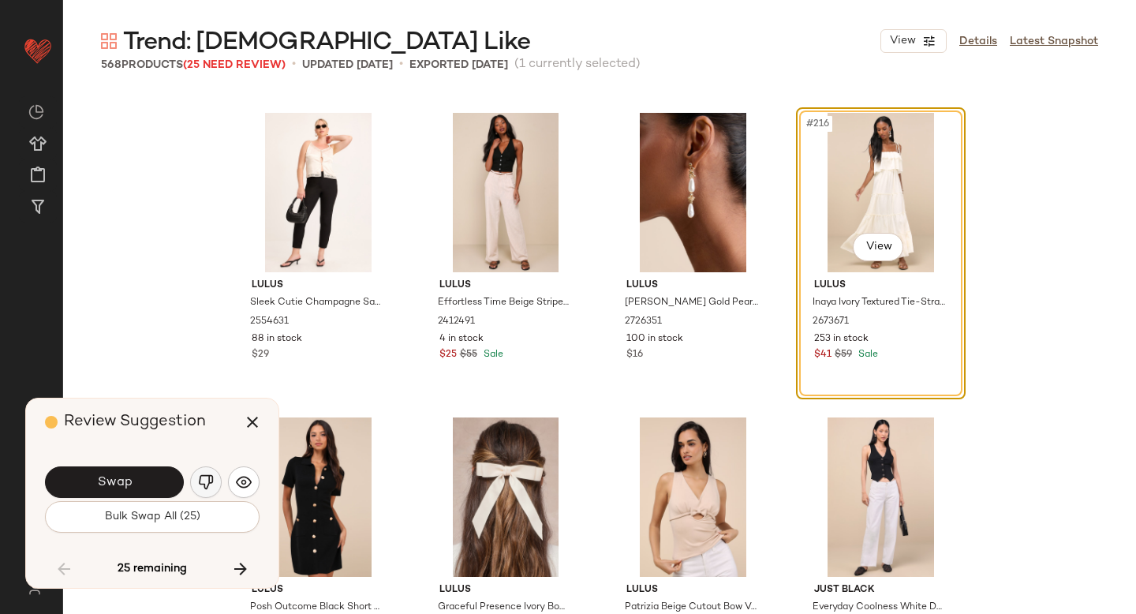
click at [206, 473] on button "button" at bounding box center [206, 482] width 32 height 32
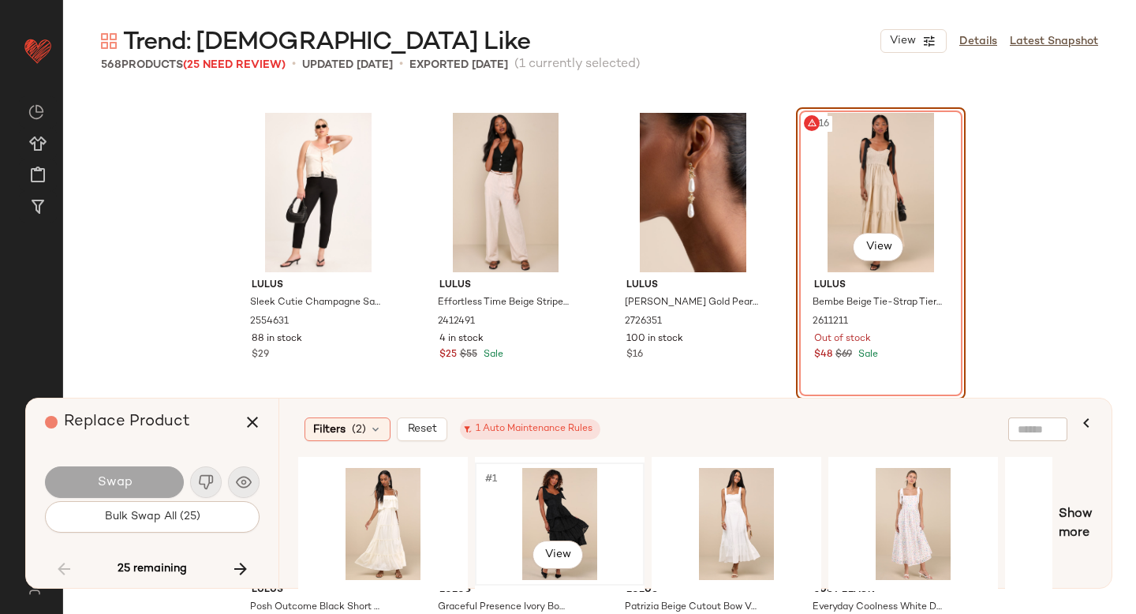
click at [574, 512] on div "#1 View" at bounding box center [559, 524] width 159 height 112
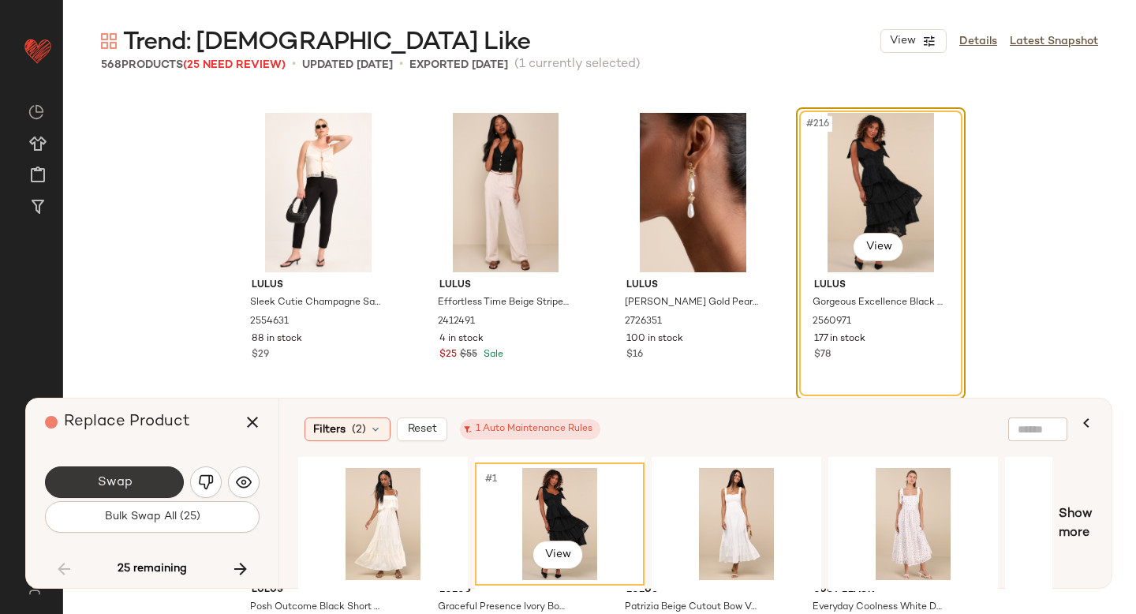
click at [129, 482] on span "Swap" at bounding box center [113, 482] width 35 height 15
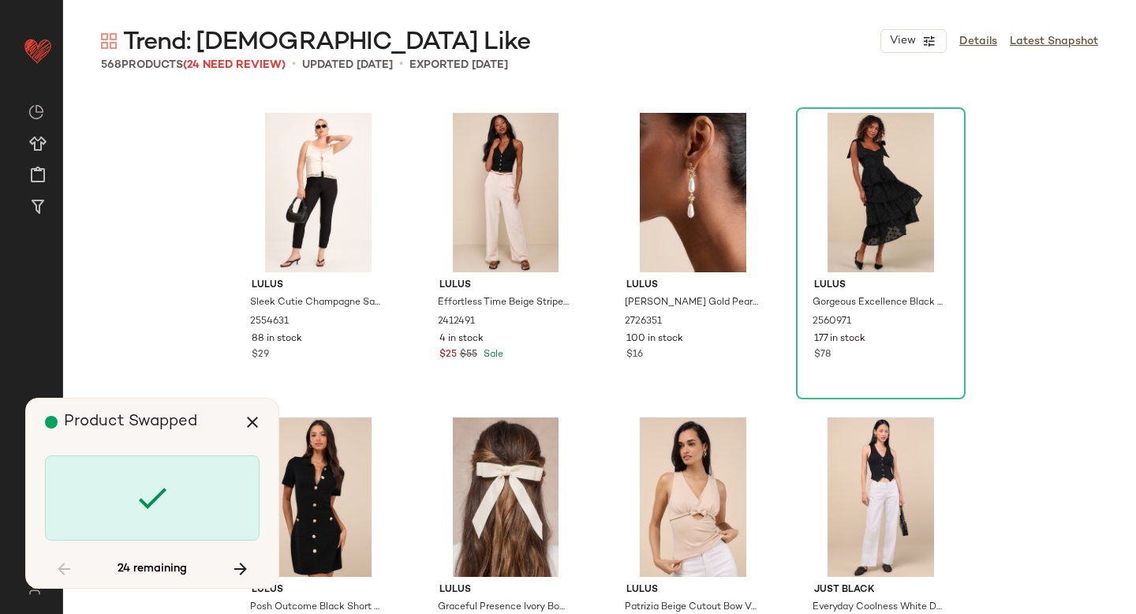
scroll to position [17052, 0]
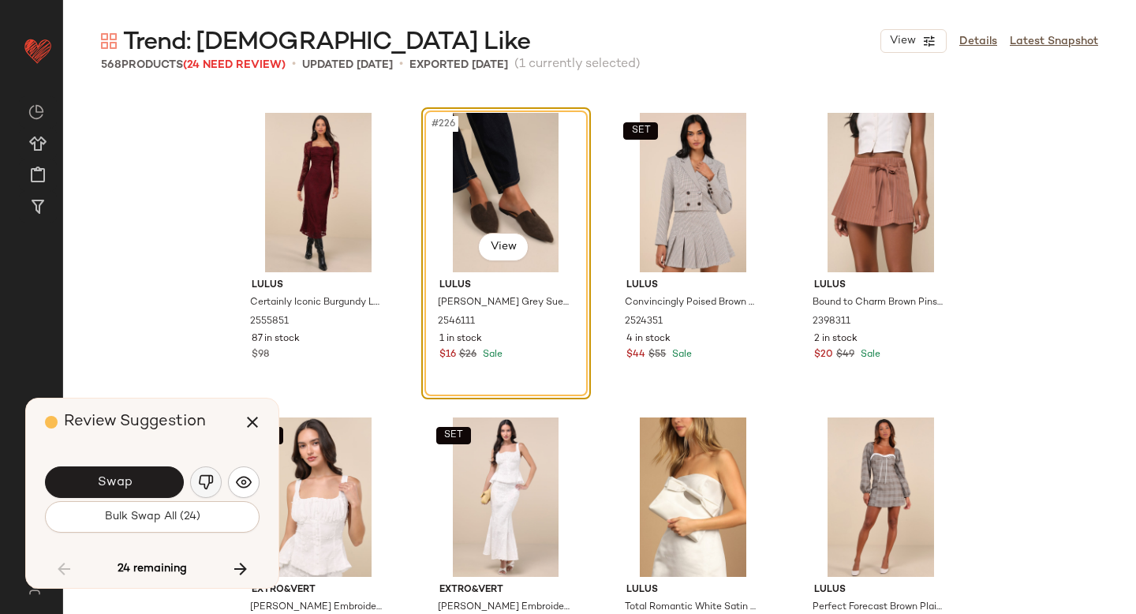
click at [199, 478] on img "button" at bounding box center [206, 482] width 16 height 16
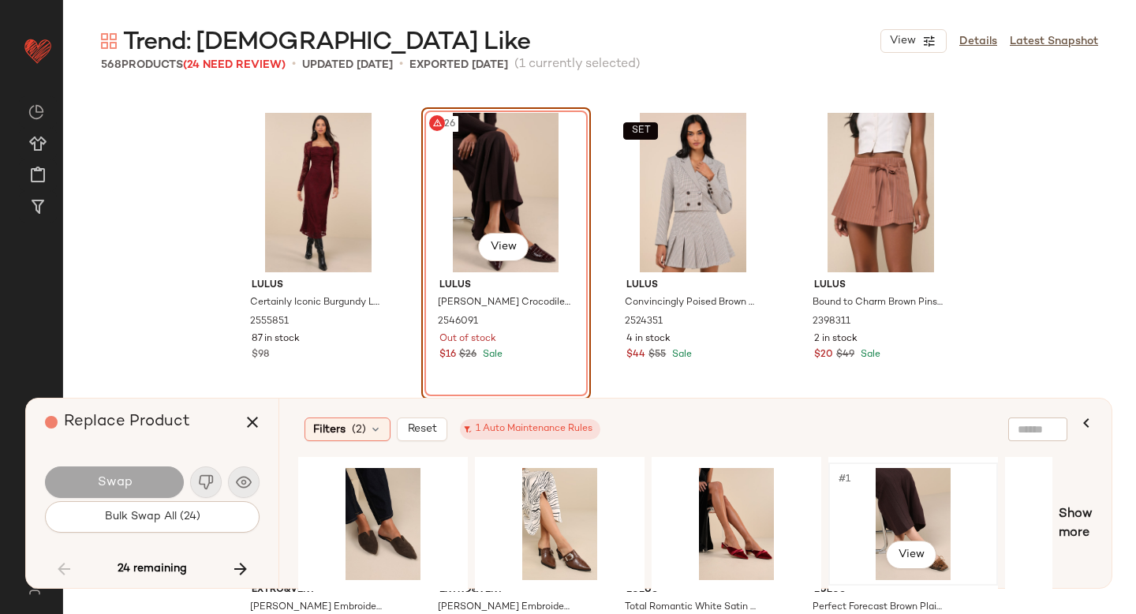
click at [861, 510] on div "#1 View" at bounding box center [913, 524] width 159 height 112
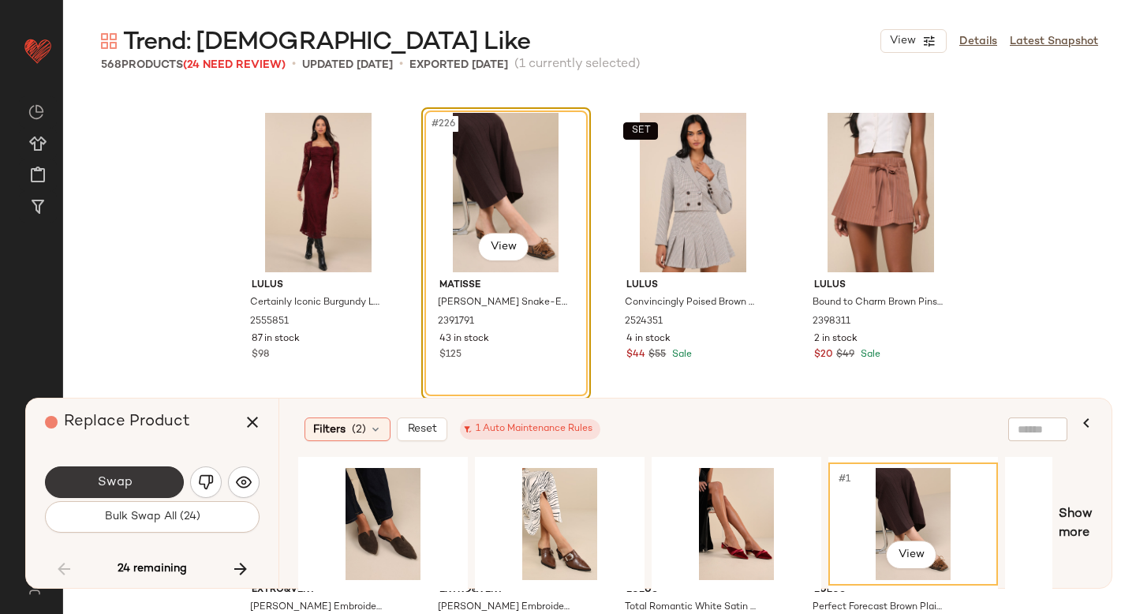
click at [143, 478] on button "Swap" at bounding box center [114, 482] width 139 height 32
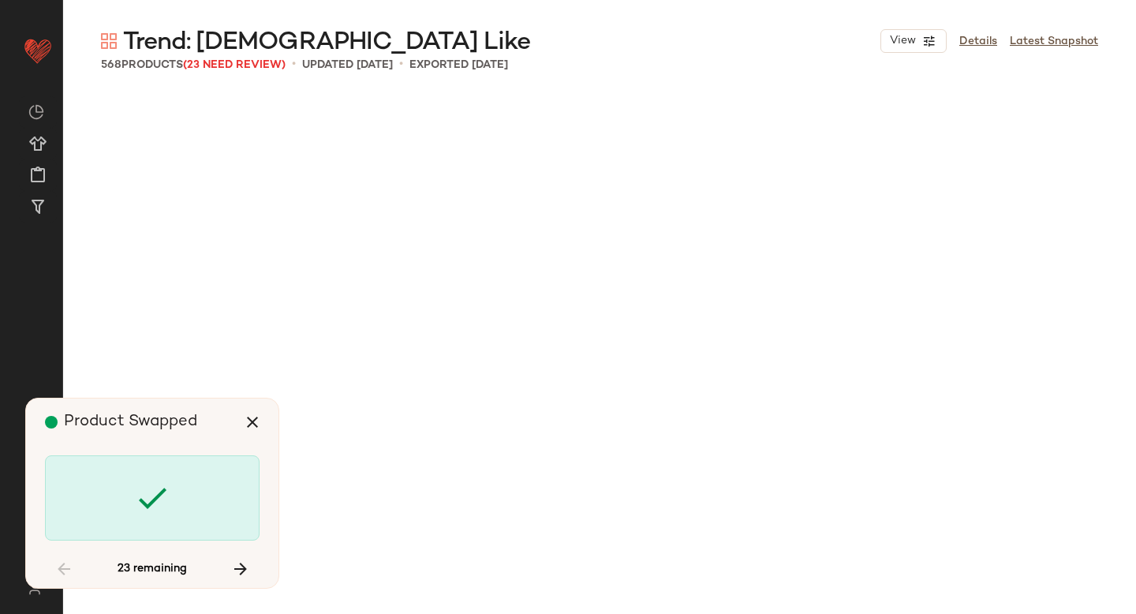
scroll to position [18575, 0]
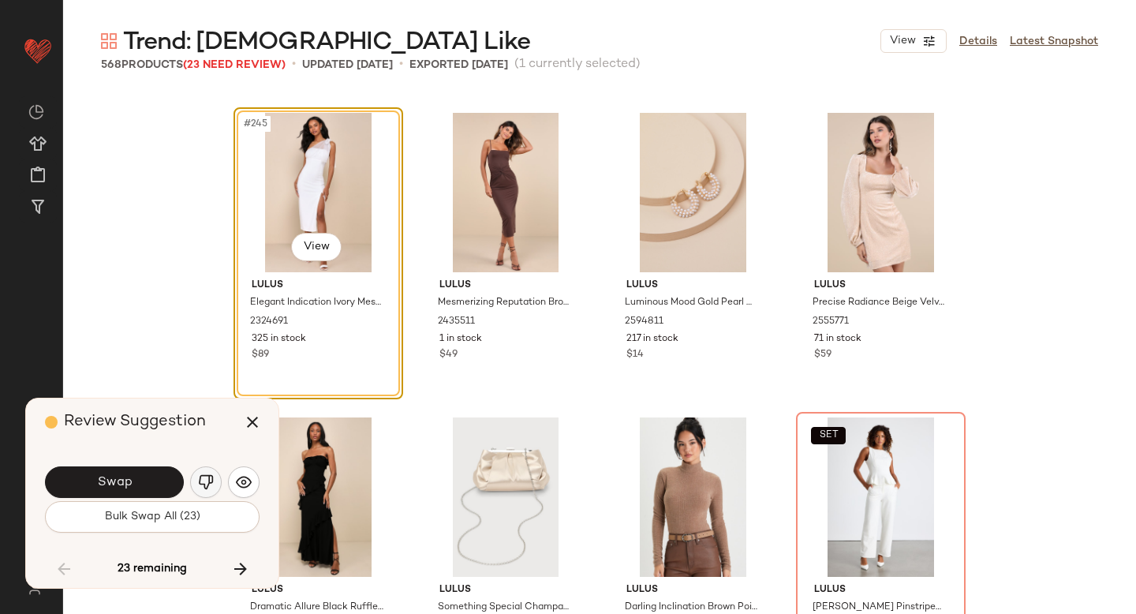
click at [205, 477] on img "button" at bounding box center [206, 482] width 16 height 16
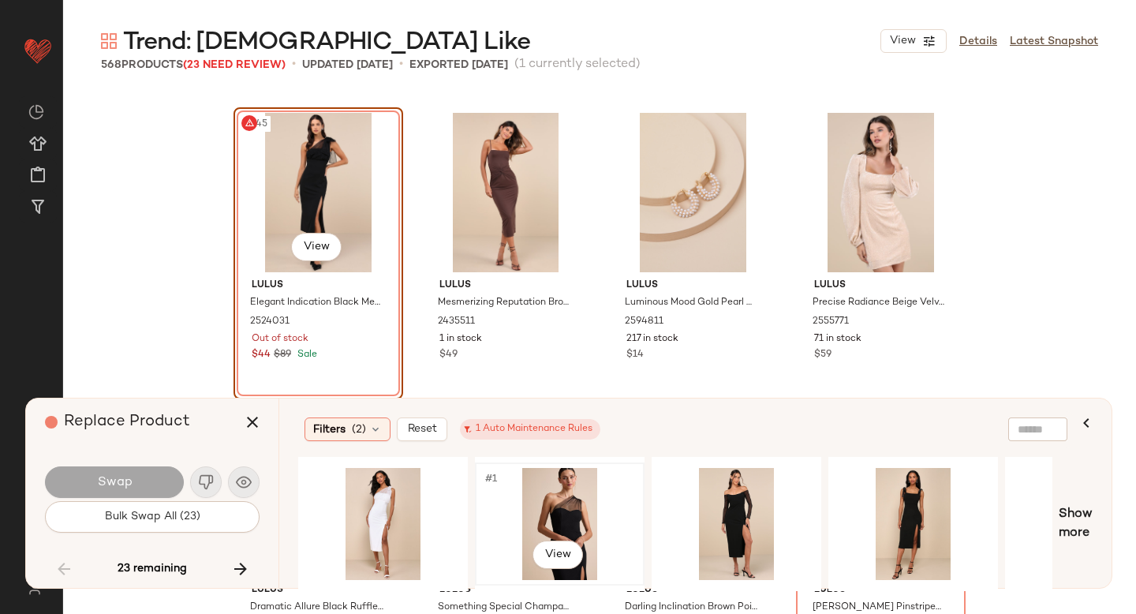
click at [562, 501] on div "#1 View" at bounding box center [559, 524] width 159 height 112
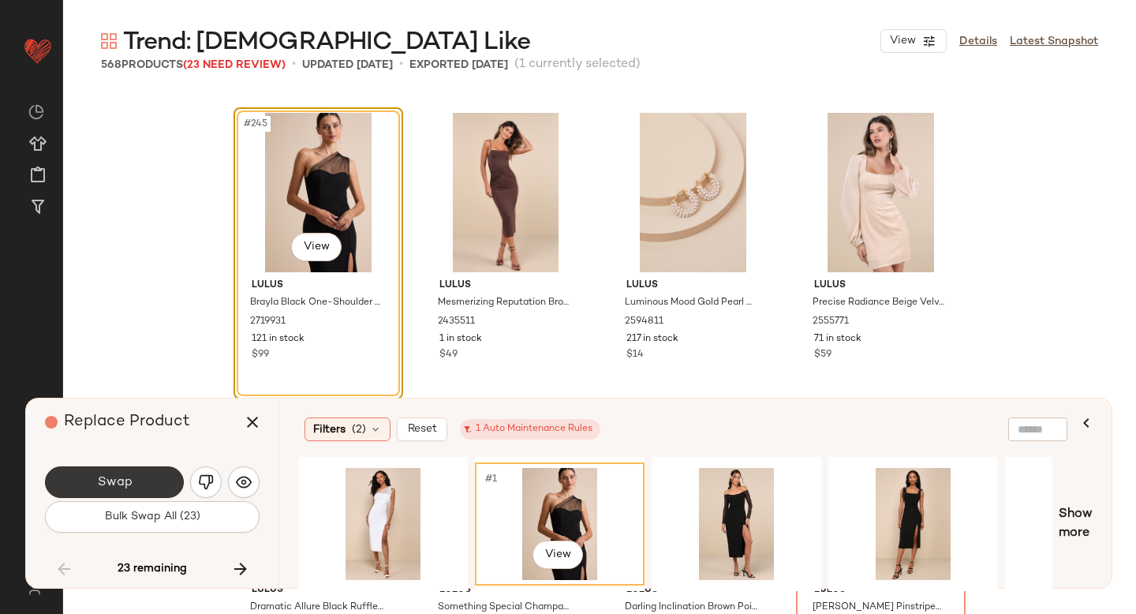
click at [121, 488] on span "Swap" at bounding box center [113, 482] width 35 height 15
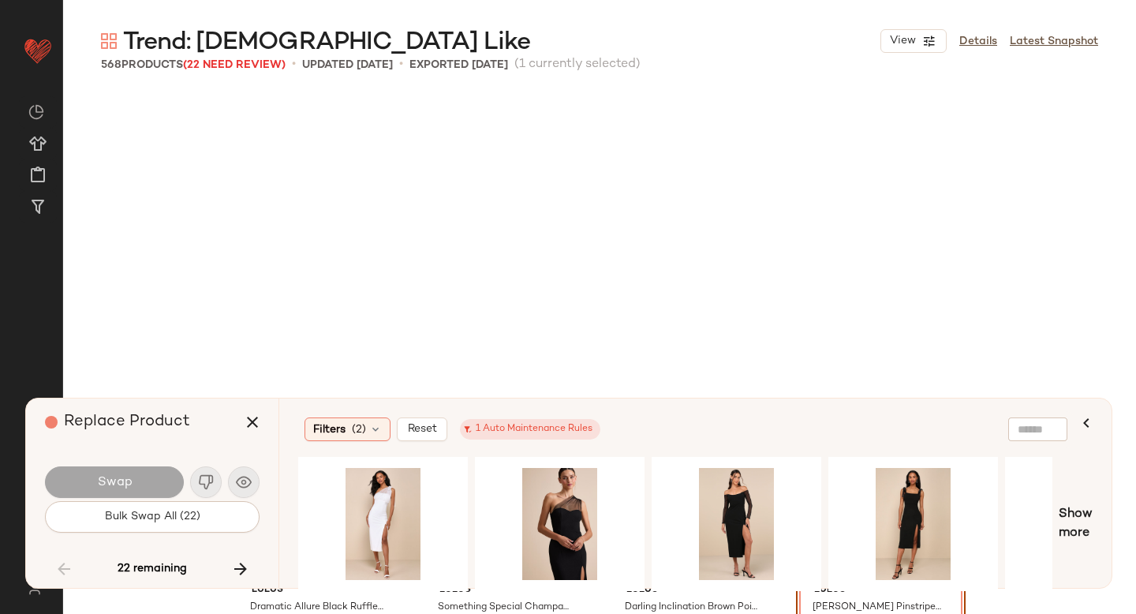
scroll to position [18879, 0]
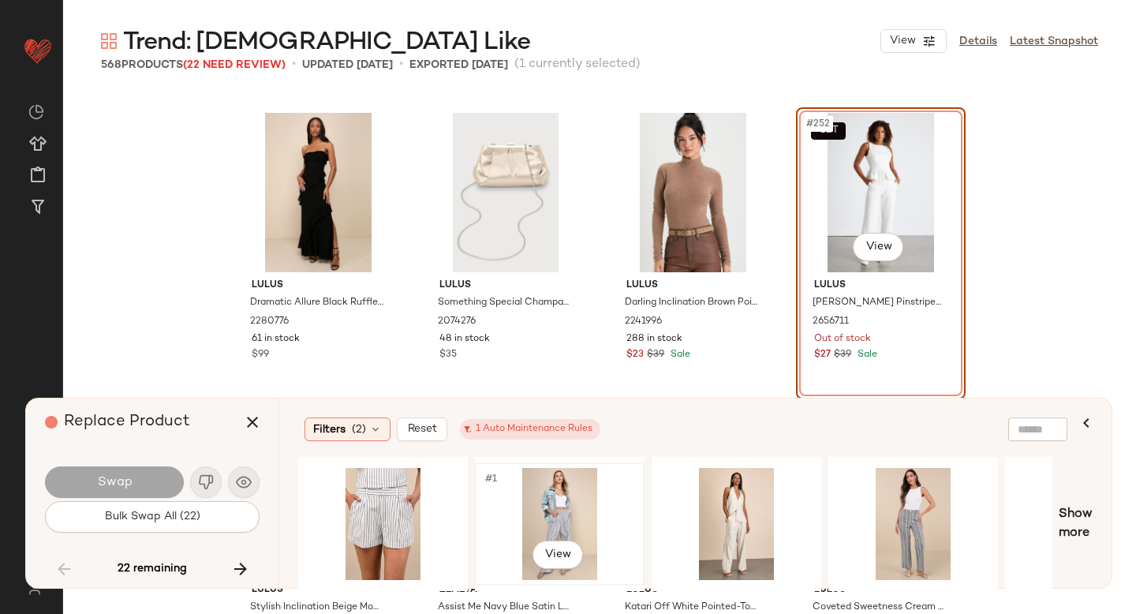
click at [521, 507] on div "#1 View" at bounding box center [559, 524] width 159 height 112
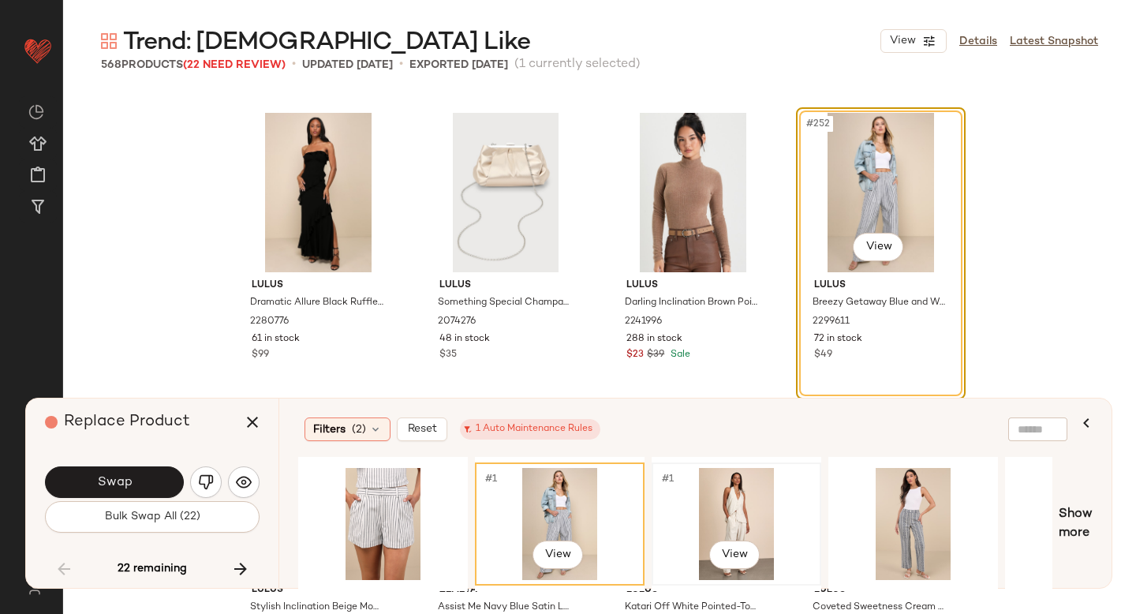
click at [730, 504] on div "#1 View" at bounding box center [736, 524] width 159 height 112
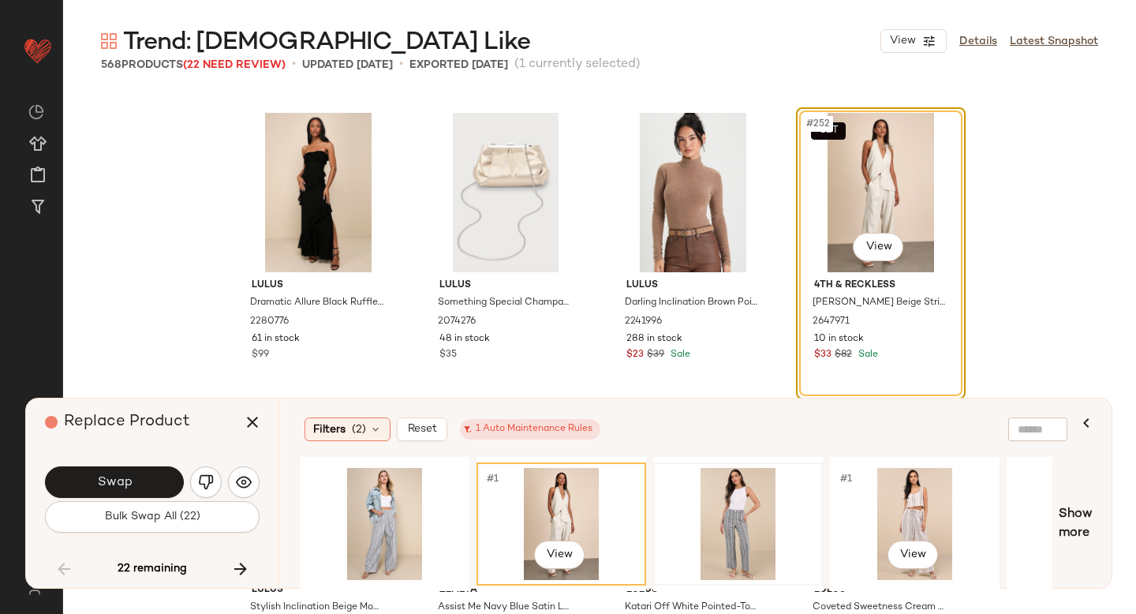
click at [872, 507] on div "#1 View" at bounding box center [914, 524] width 159 height 112
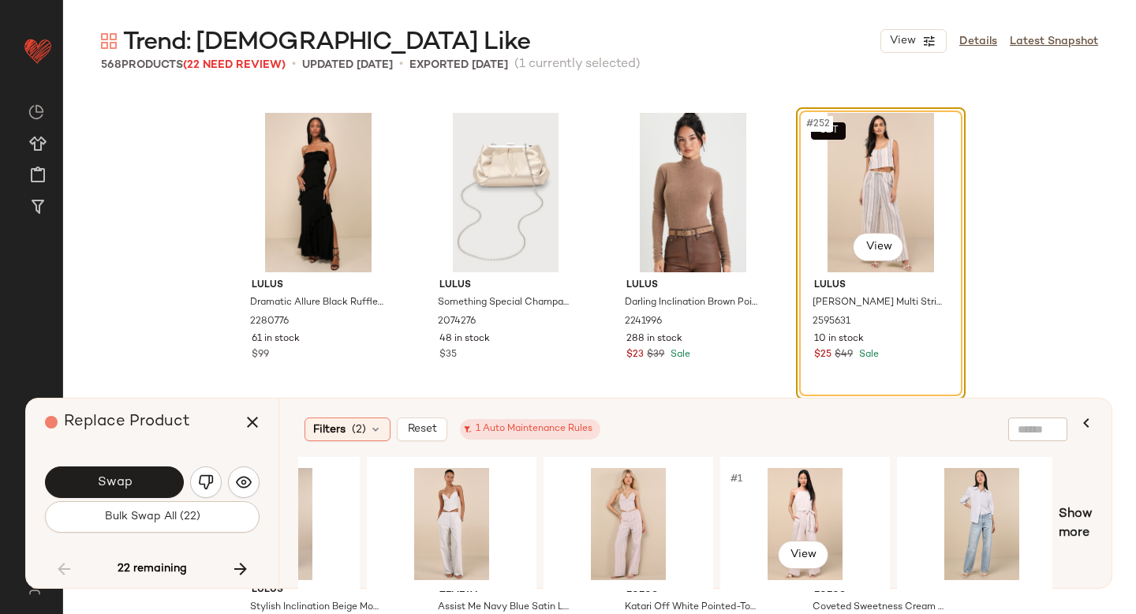
scroll to position [0, 1349]
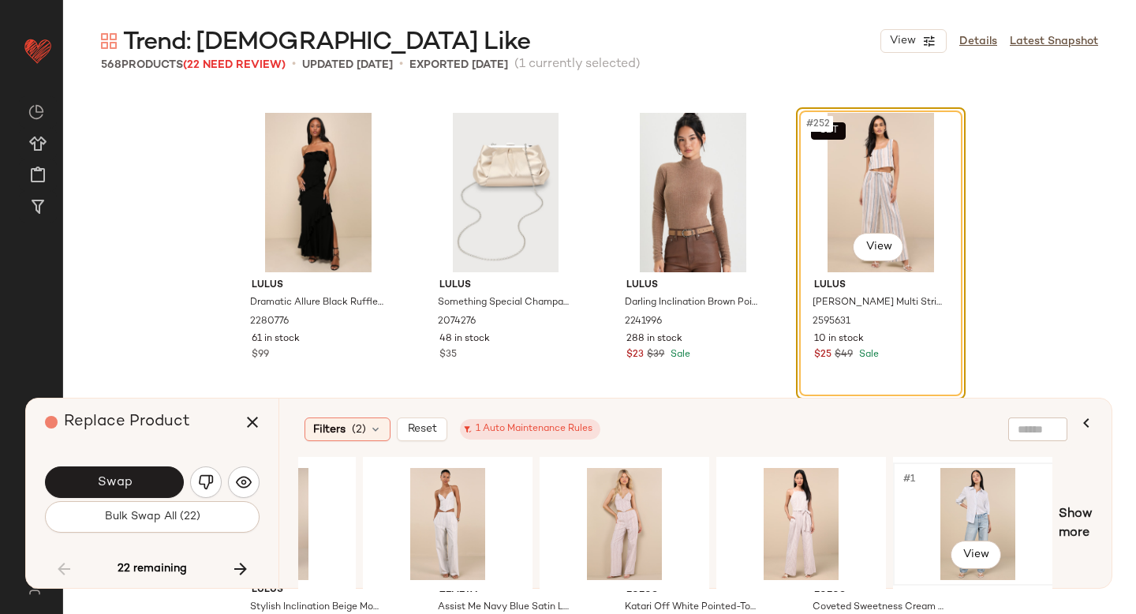
click at [981, 503] on div "#1 View" at bounding box center [978, 524] width 159 height 112
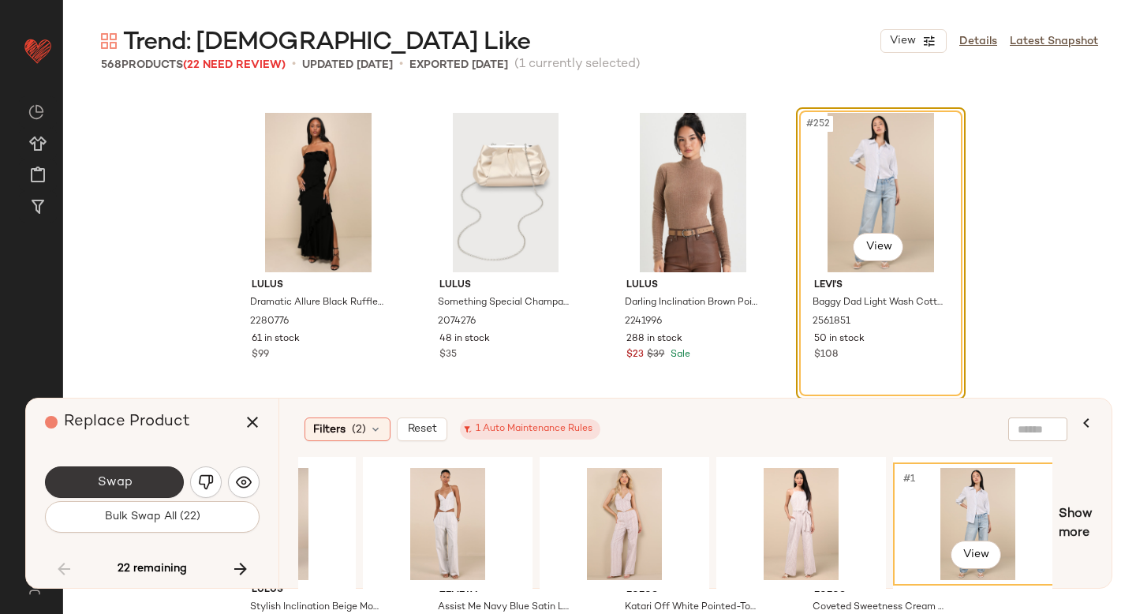
click at [136, 474] on button "Swap" at bounding box center [114, 482] width 139 height 32
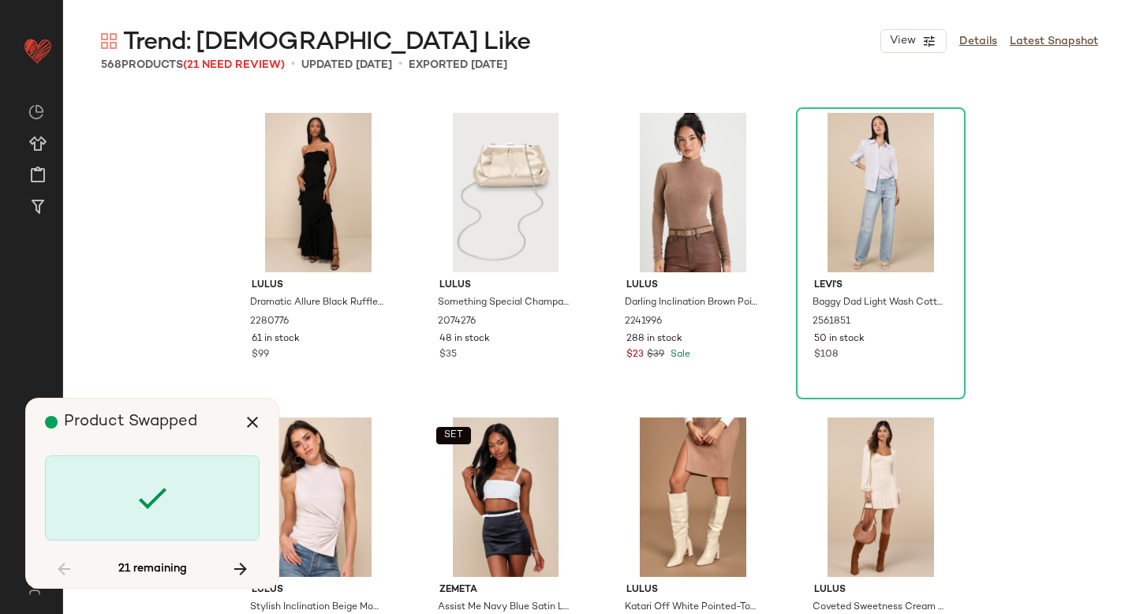
scroll to position [22838, 0]
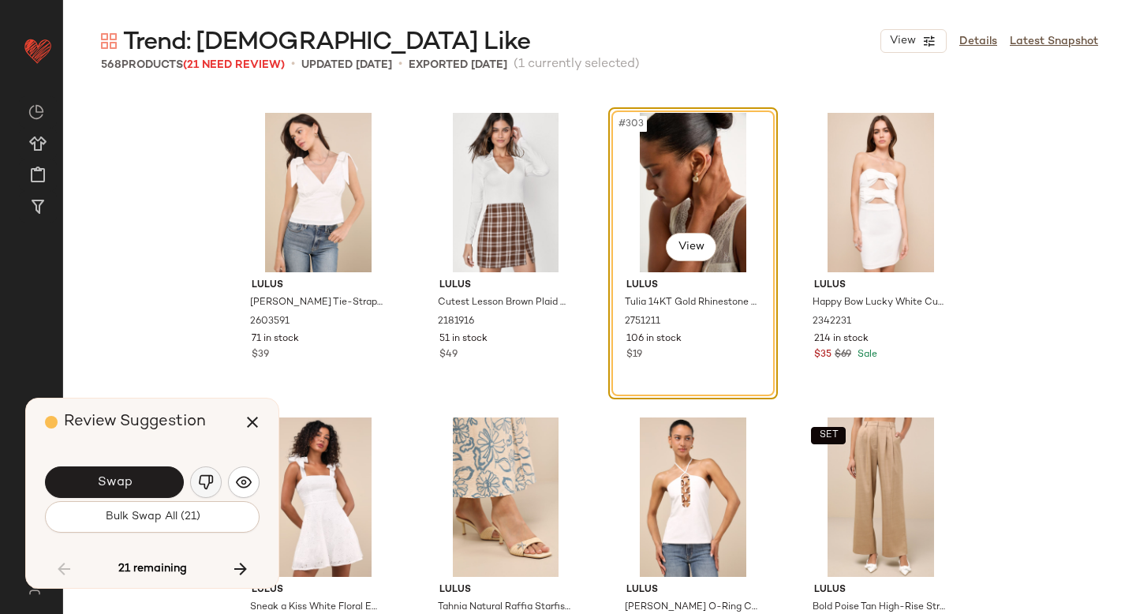
click at [193, 482] on button "button" at bounding box center [206, 482] width 32 height 32
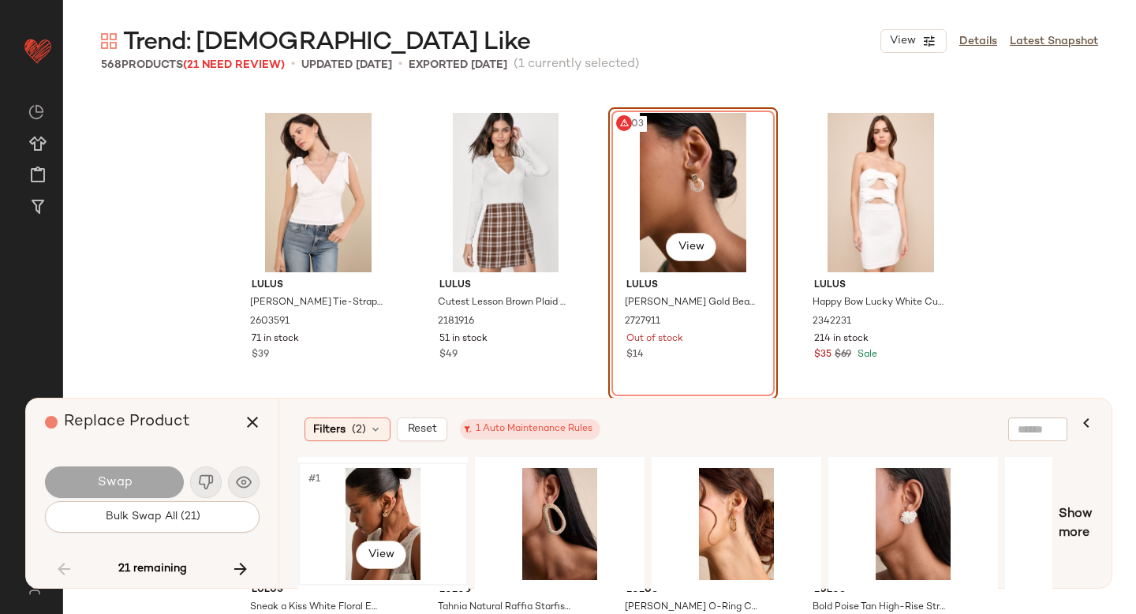
click at [405, 498] on div "#1 View" at bounding box center [383, 524] width 159 height 112
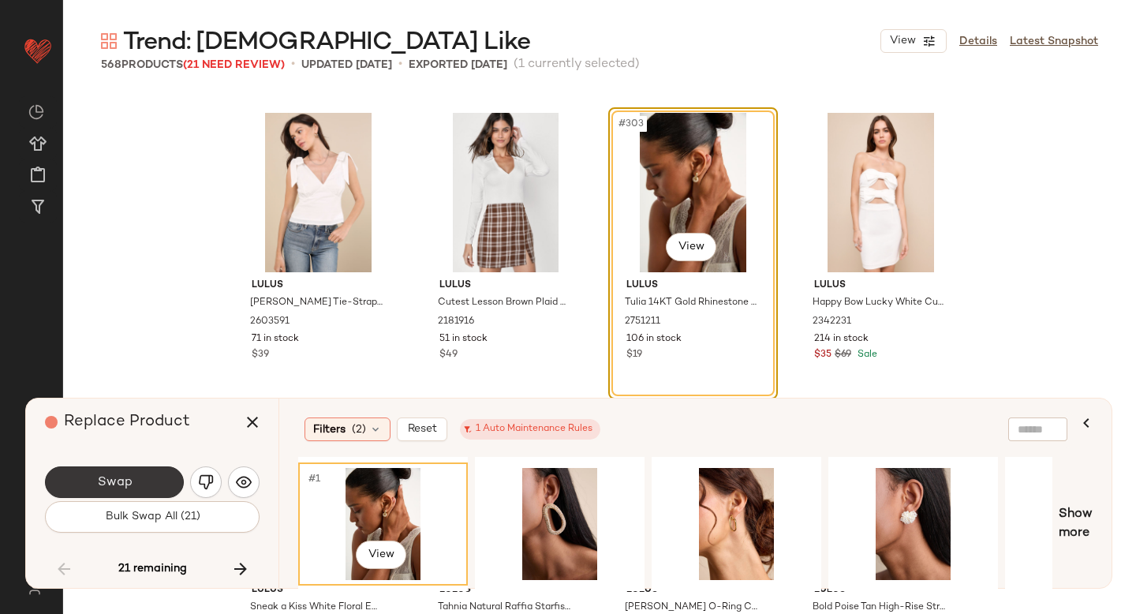
click at [163, 477] on button "Swap" at bounding box center [114, 482] width 139 height 32
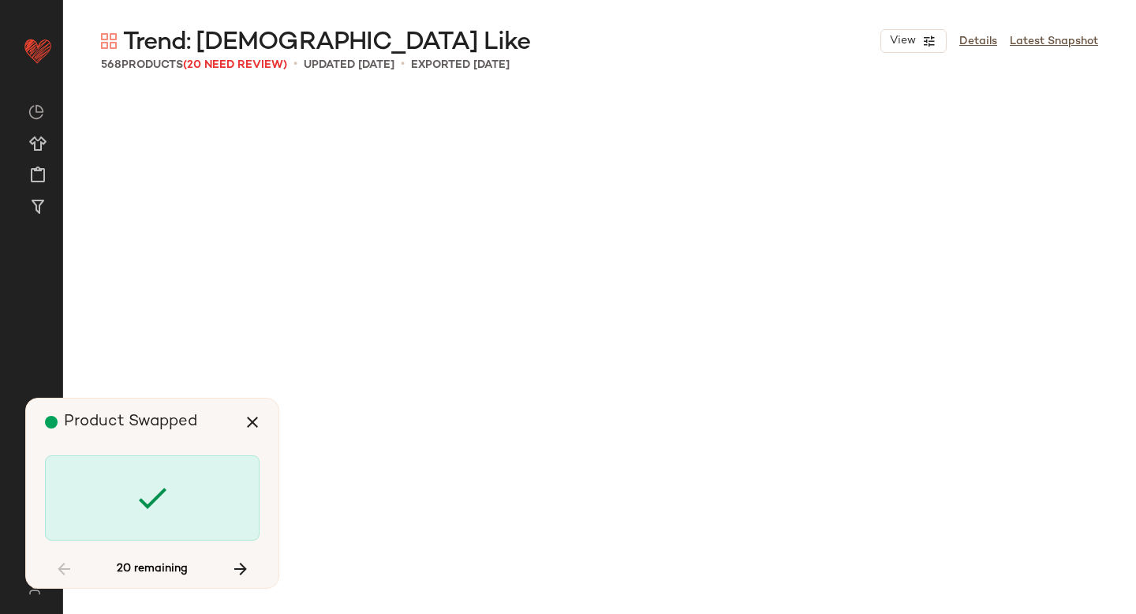
scroll to position [24665, 0]
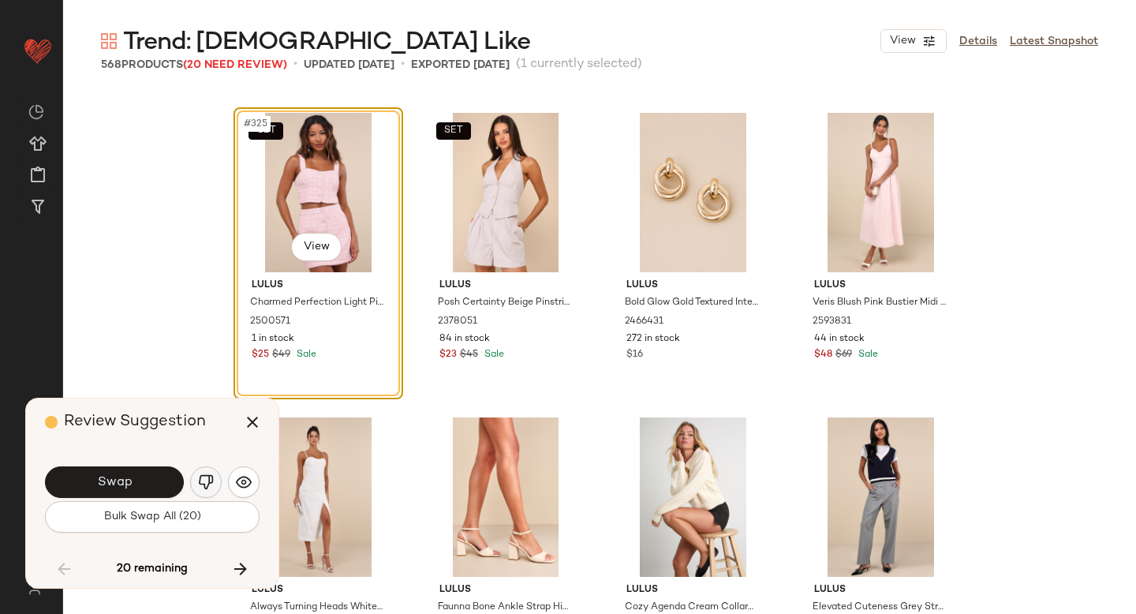
click at [211, 481] on img "button" at bounding box center [206, 482] width 16 height 16
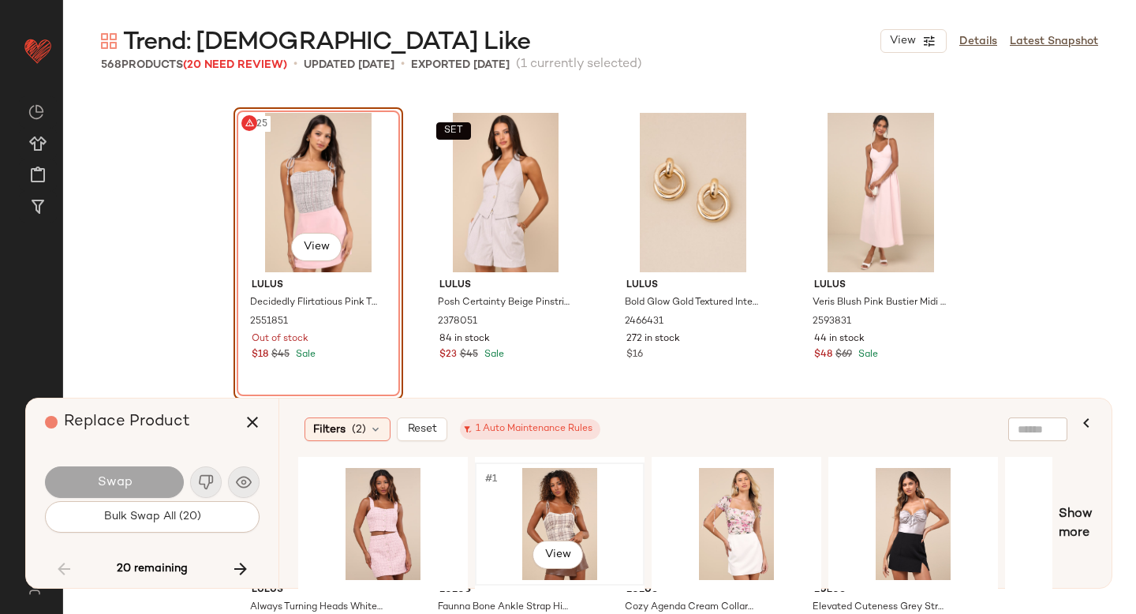
click at [571, 507] on div "#1 View" at bounding box center [559, 524] width 159 height 112
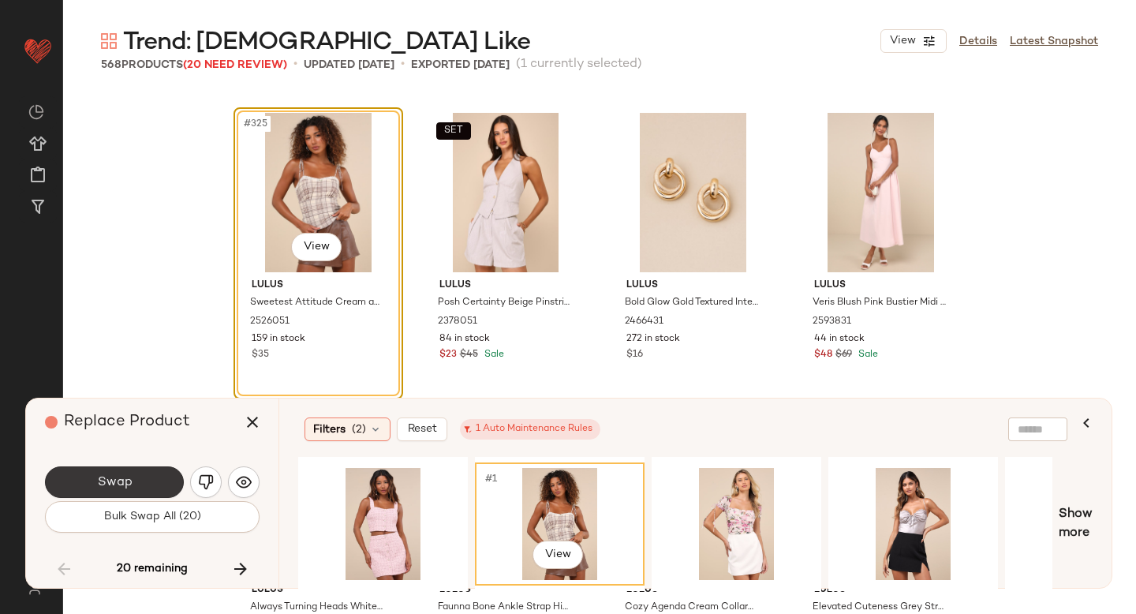
click at [162, 469] on button "Swap" at bounding box center [114, 482] width 139 height 32
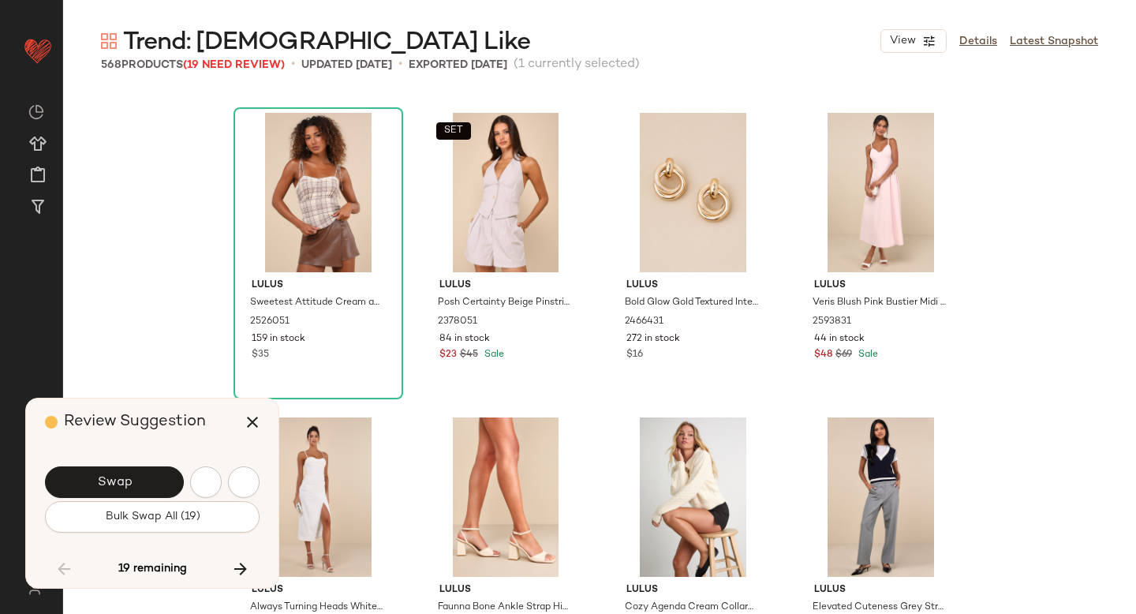
scroll to position [25578, 0]
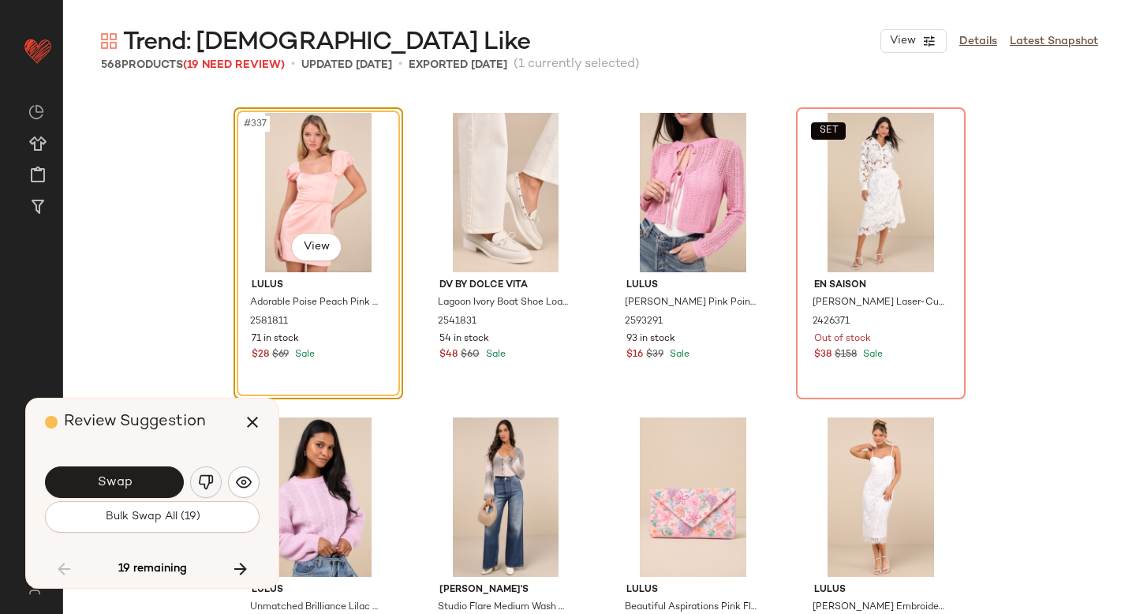
click at [207, 475] on img "button" at bounding box center [206, 482] width 16 height 16
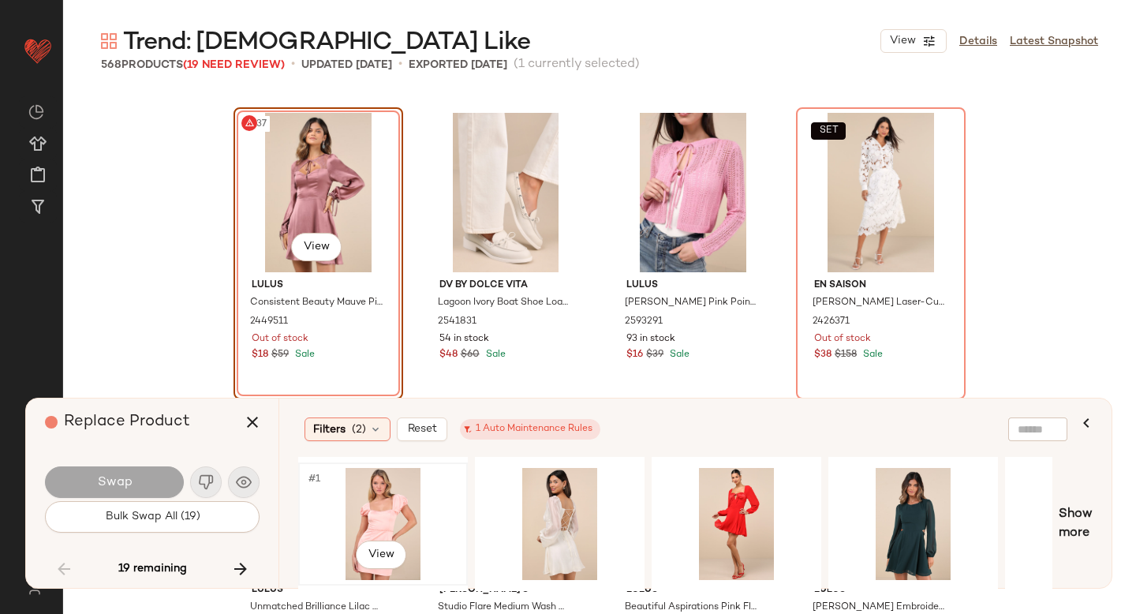
click at [394, 487] on div "#1 View" at bounding box center [383, 524] width 159 height 112
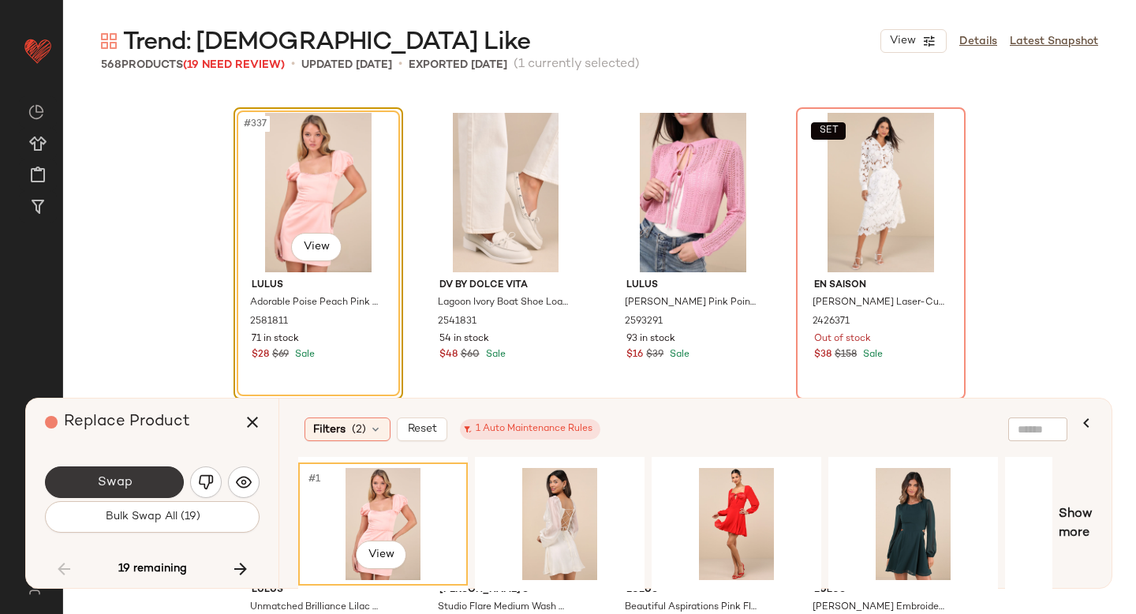
click at [126, 479] on span "Swap" at bounding box center [113, 482] width 35 height 15
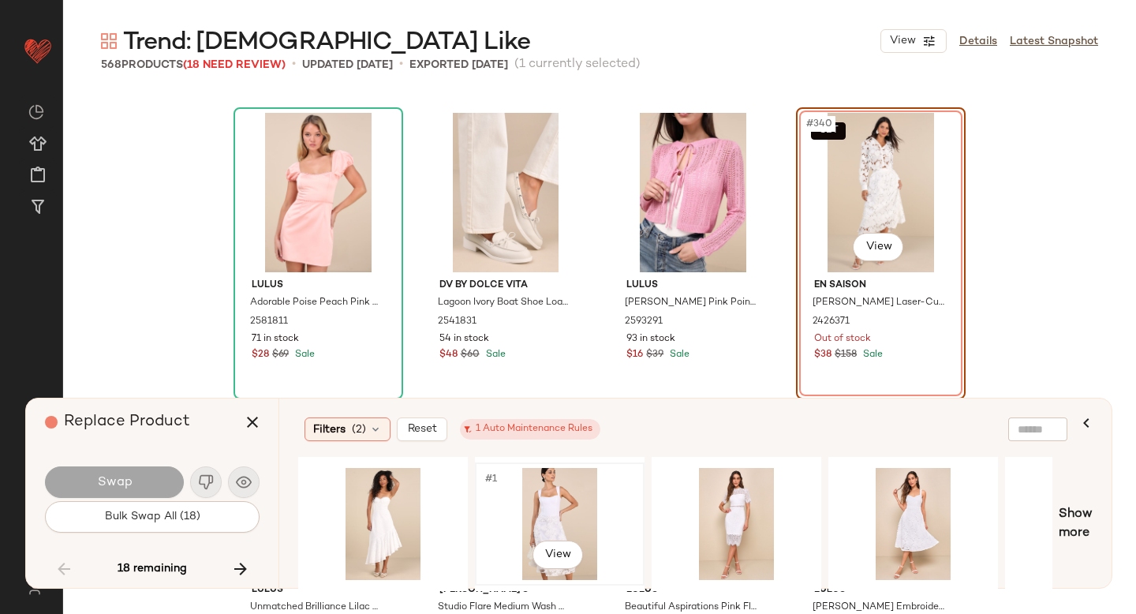
click at [573, 503] on div "#1 View" at bounding box center [559, 524] width 159 height 112
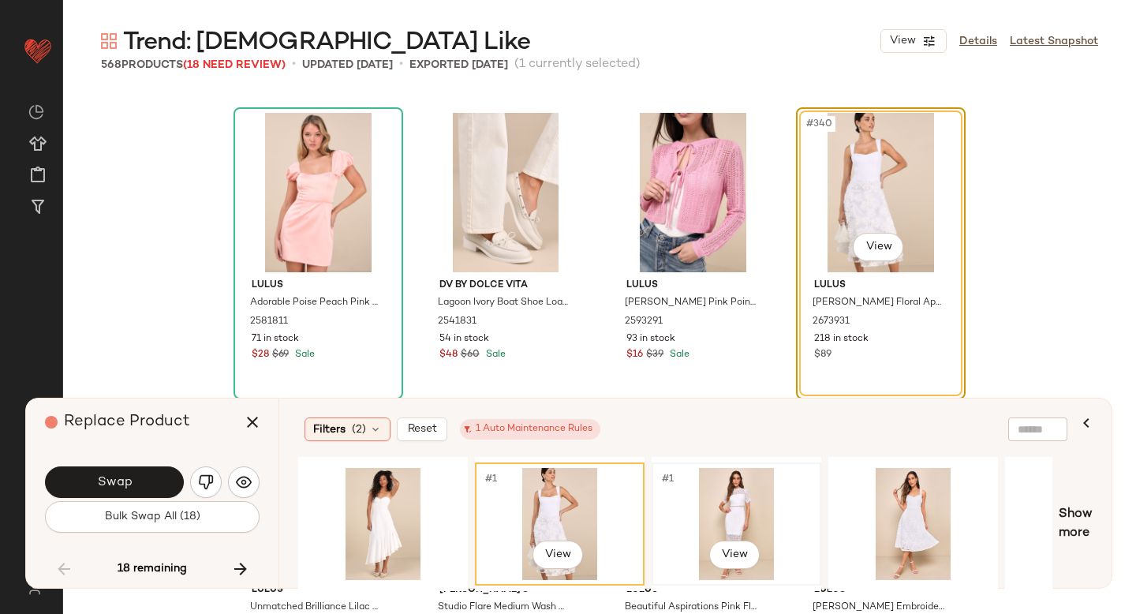
click at [733, 510] on div "#1 View" at bounding box center [736, 524] width 159 height 112
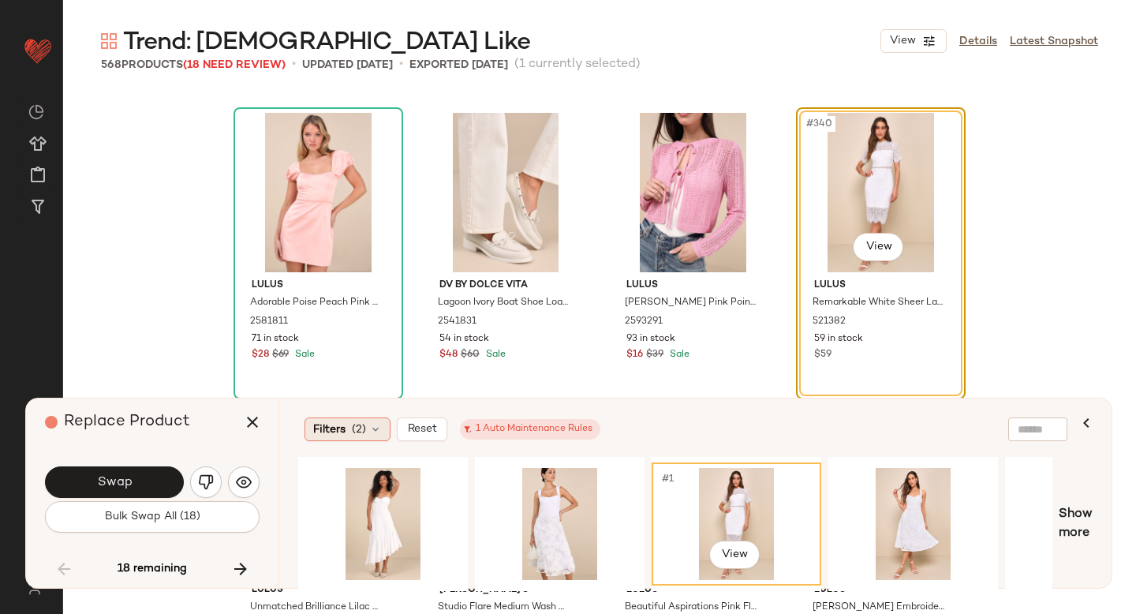
click at [346, 418] on div "Filters (2)" at bounding box center [348, 429] width 86 height 24
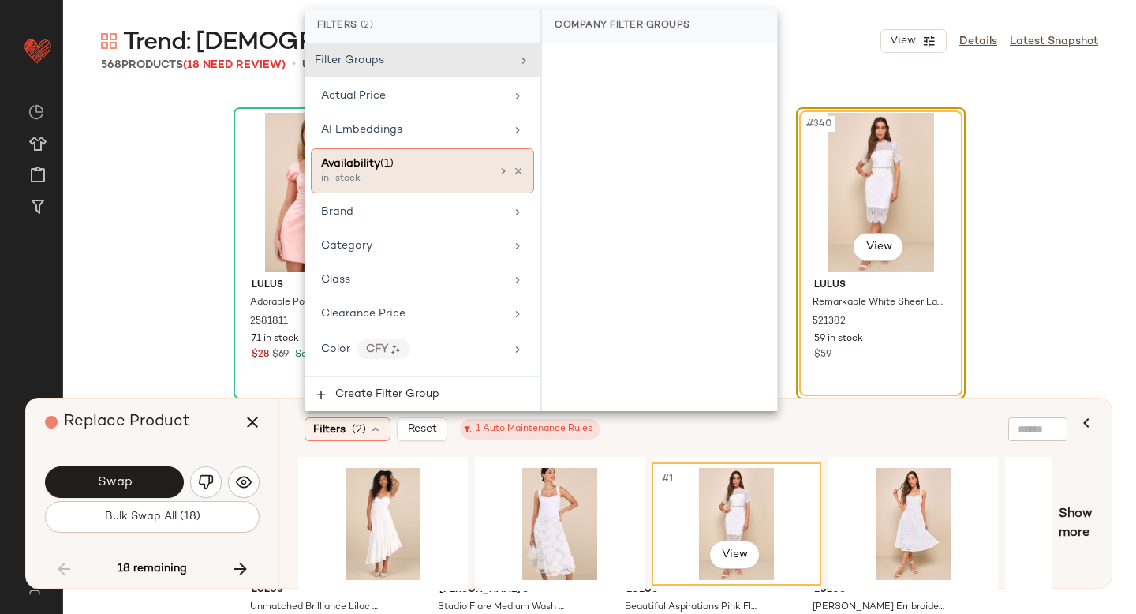
click at [394, 161] on span "(1)" at bounding box center [386, 164] width 13 height 12
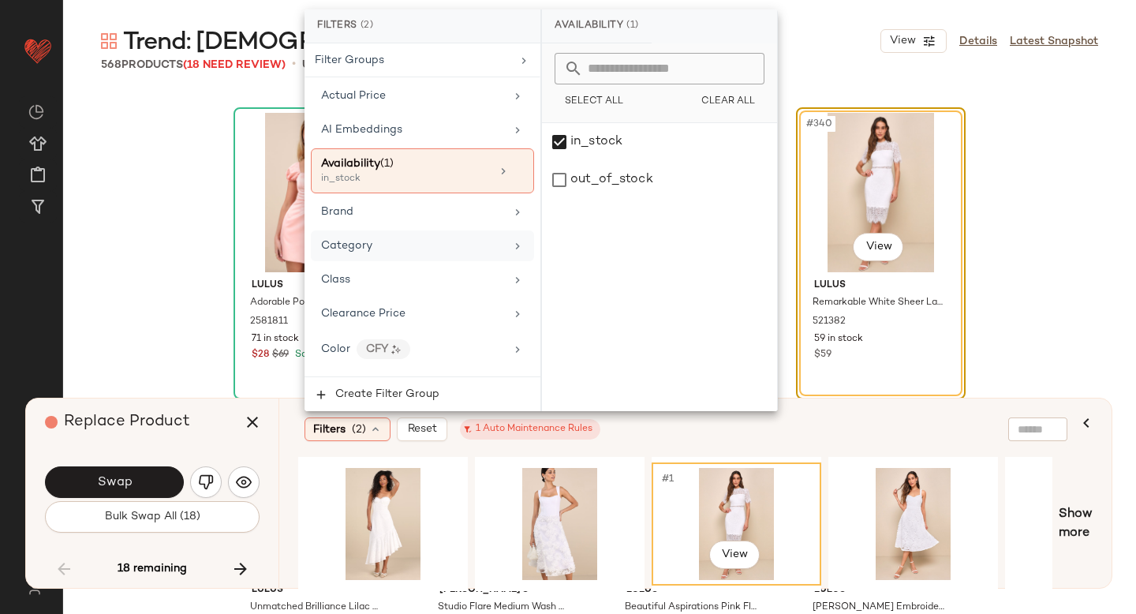
click at [389, 238] on div "Category" at bounding box center [413, 245] width 184 height 17
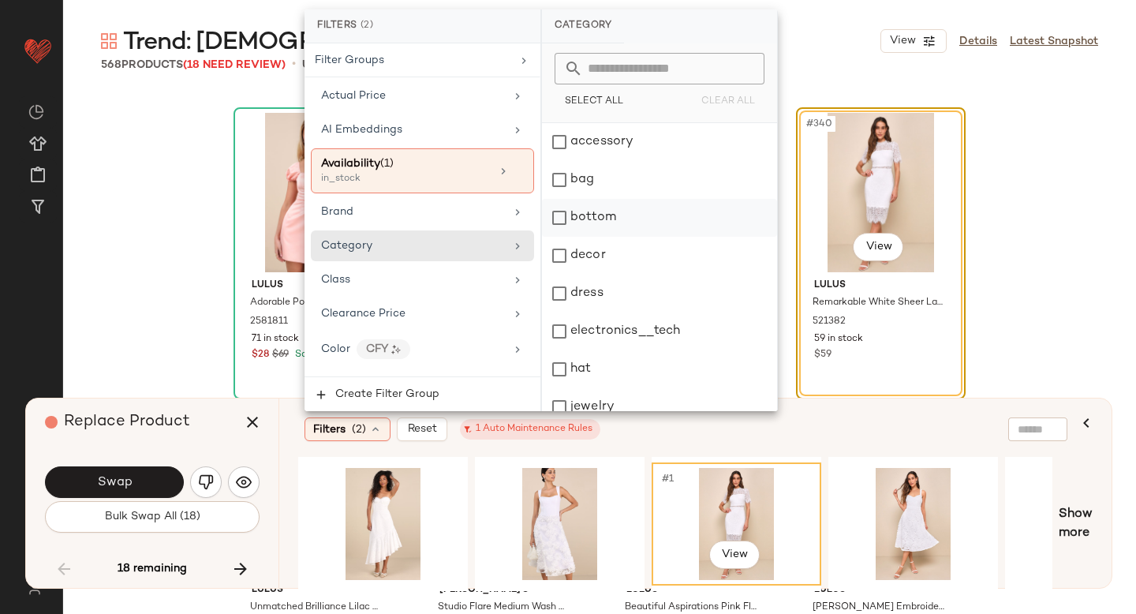
click at [566, 219] on div "bottom" at bounding box center [659, 218] width 235 height 38
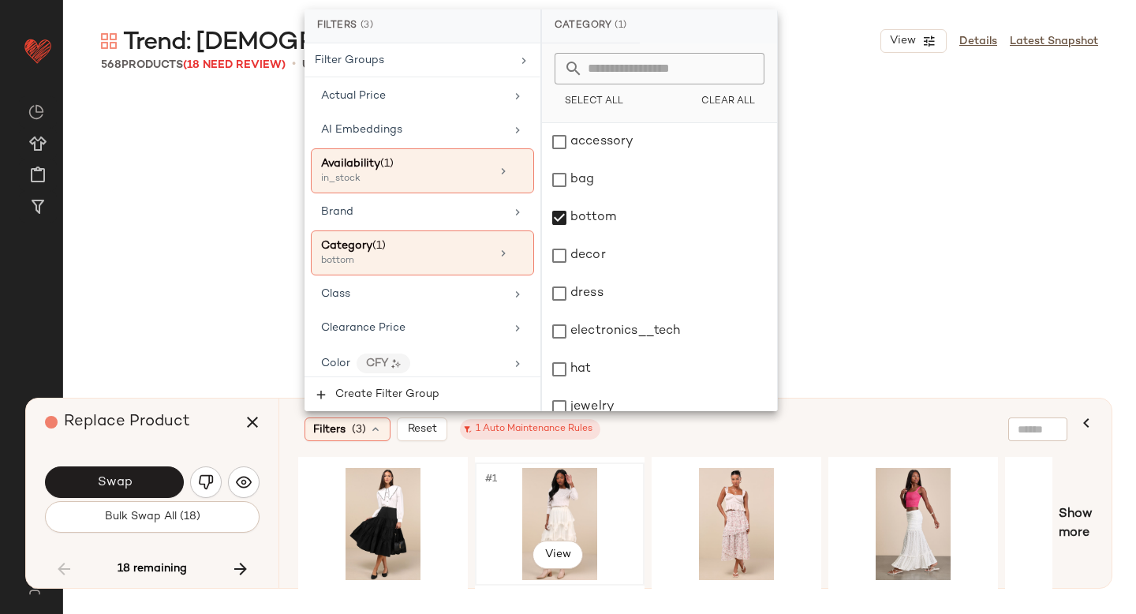
scroll to position [25578, 0]
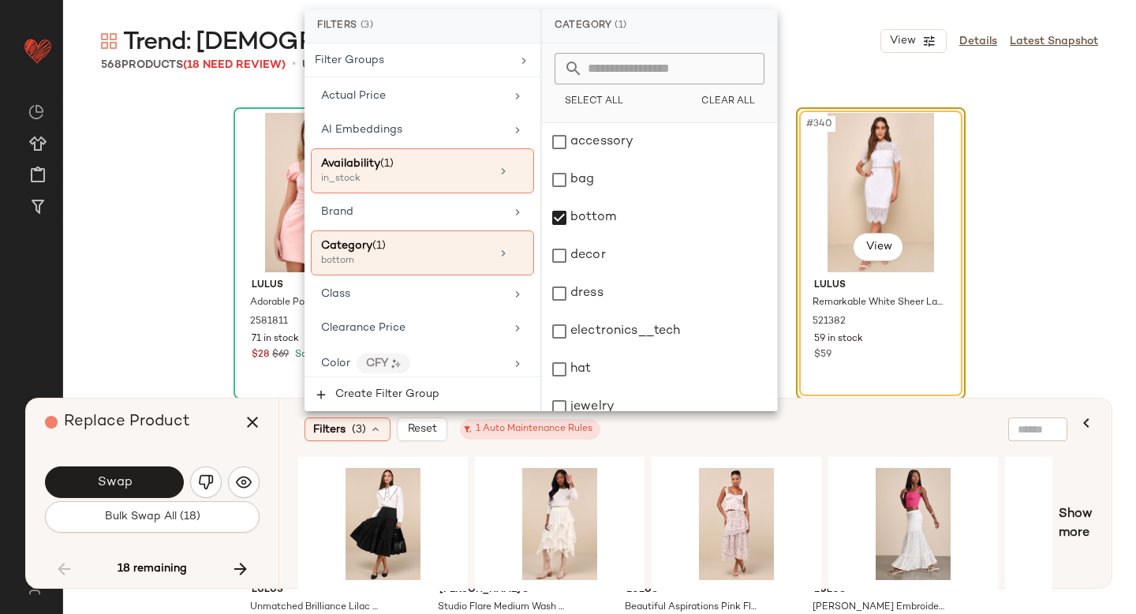
click at [723, 444] on div "Filters (3) Reset 1 Auto Maintenance Rules" at bounding box center [685, 429] width 775 height 36
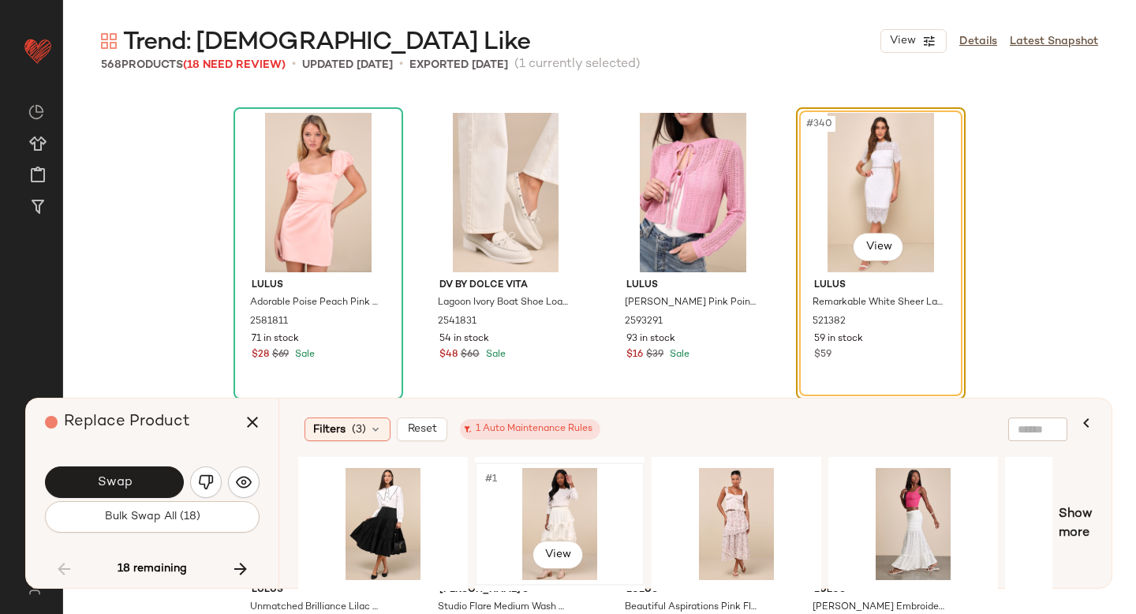
click at [520, 521] on div "#1 View" at bounding box center [559, 524] width 159 height 112
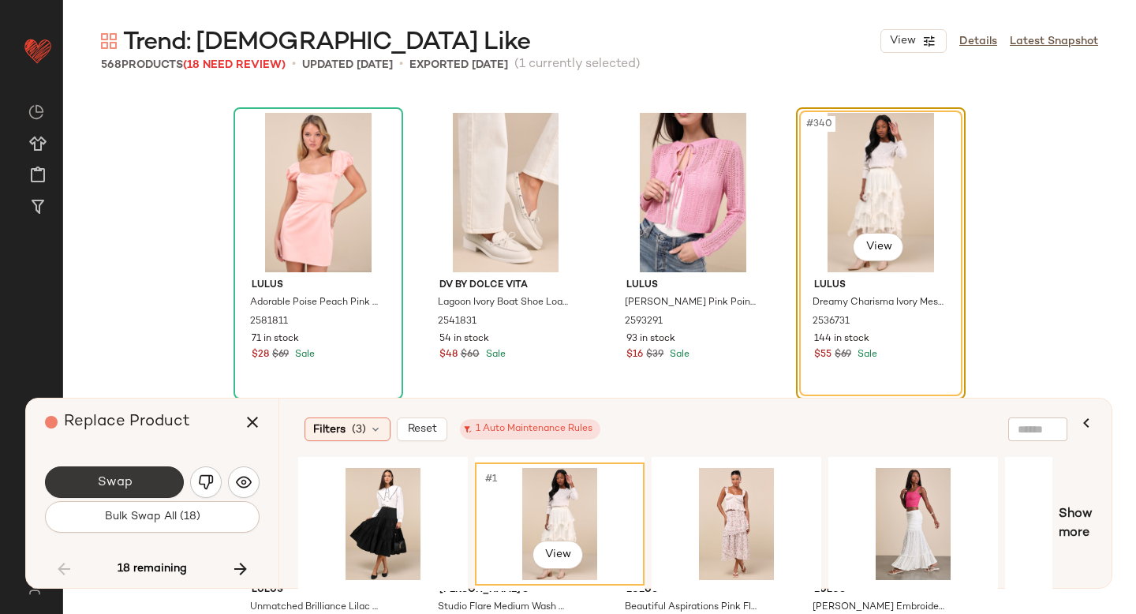
click at [168, 485] on button "Swap" at bounding box center [114, 482] width 139 height 32
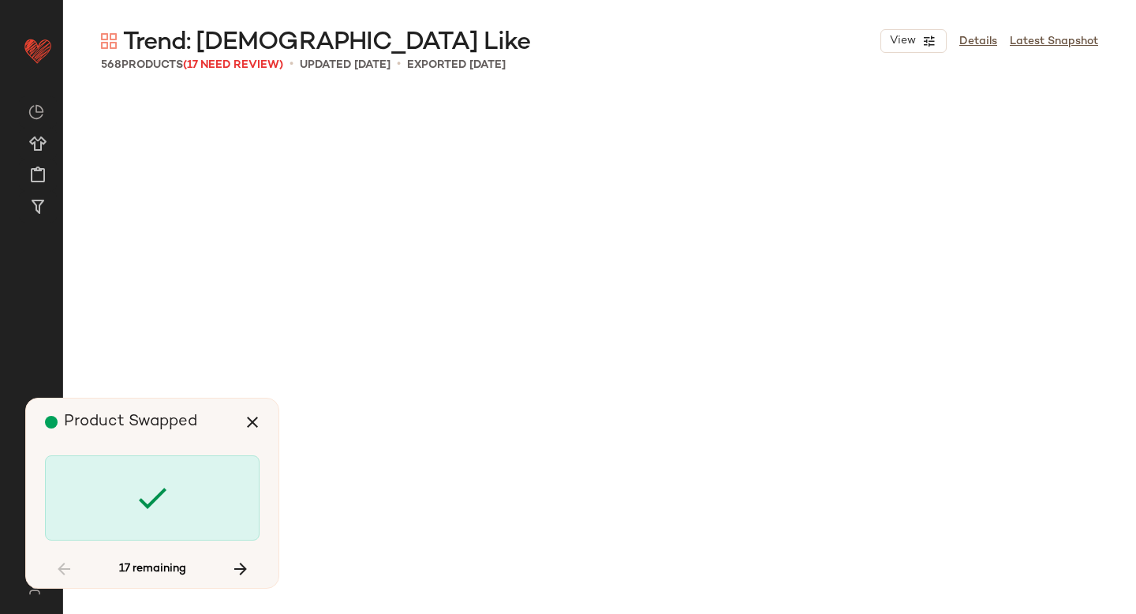
scroll to position [29232, 0]
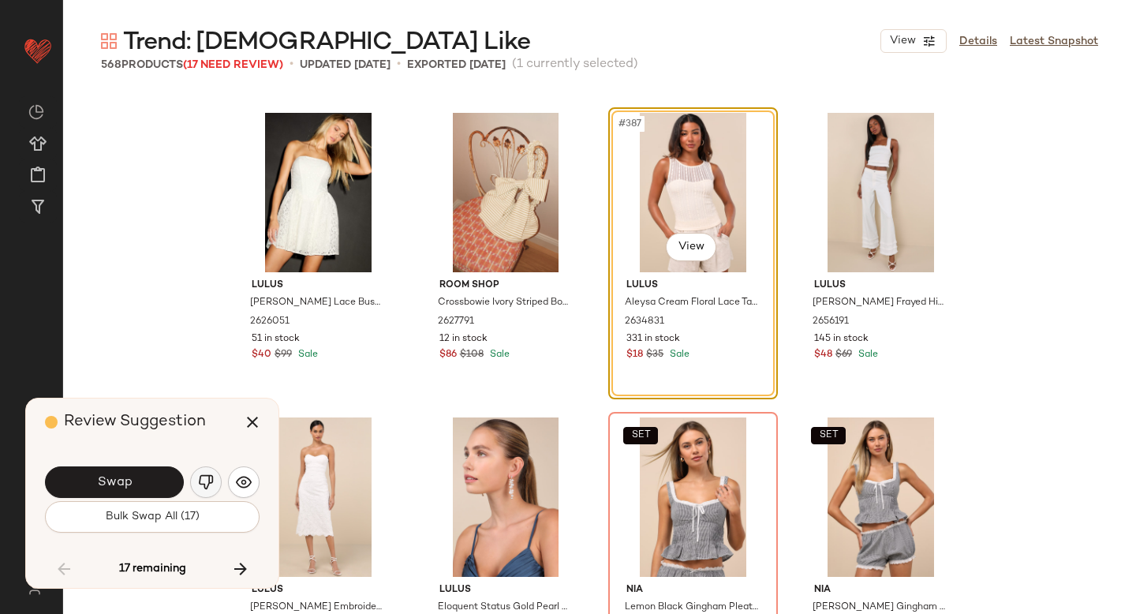
click at [207, 474] on img "button" at bounding box center [206, 482] width 16 height 16
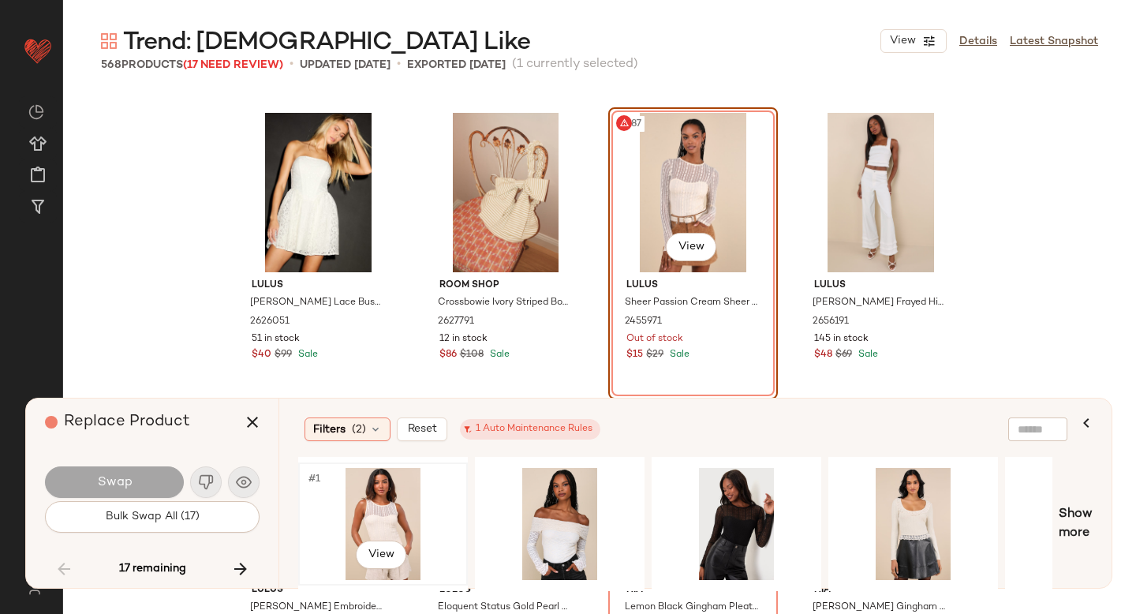
click at [371, 510] on div "#1 View" at bounding box center [383, 524] width 159 height 112
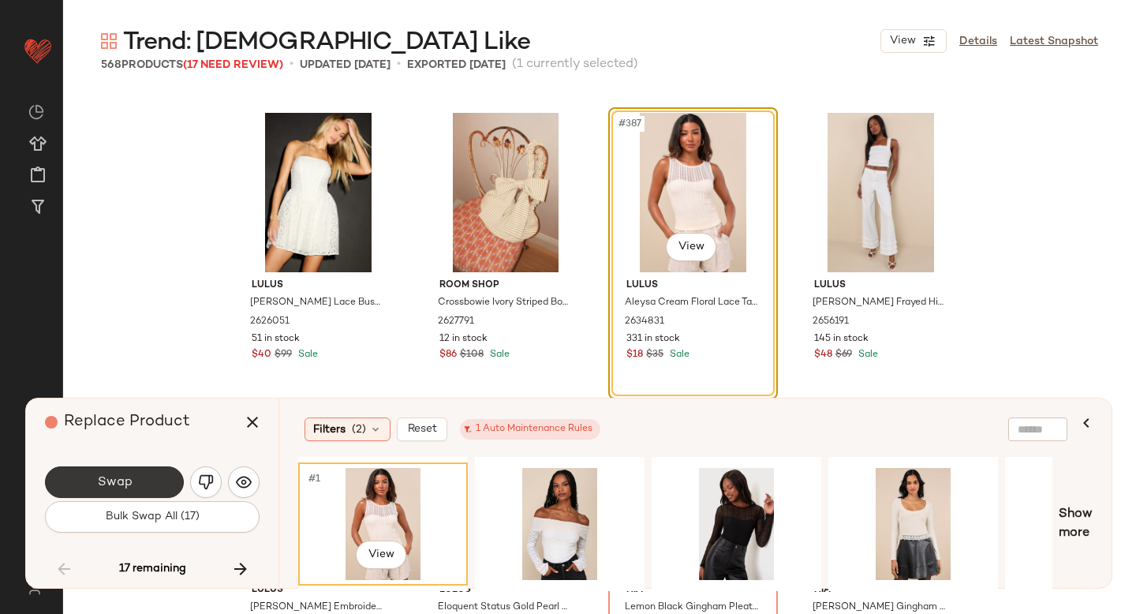
click at [114, 466] on button "Swap" at bounding box center [114, 482] width 139 height 32
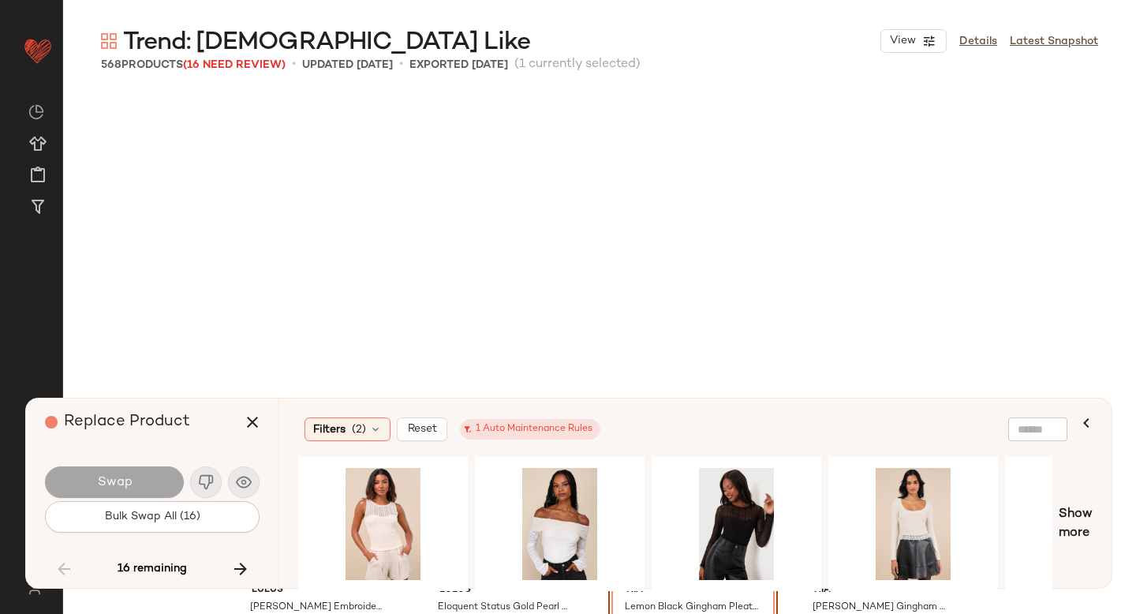
scroll to position [29537, 0]
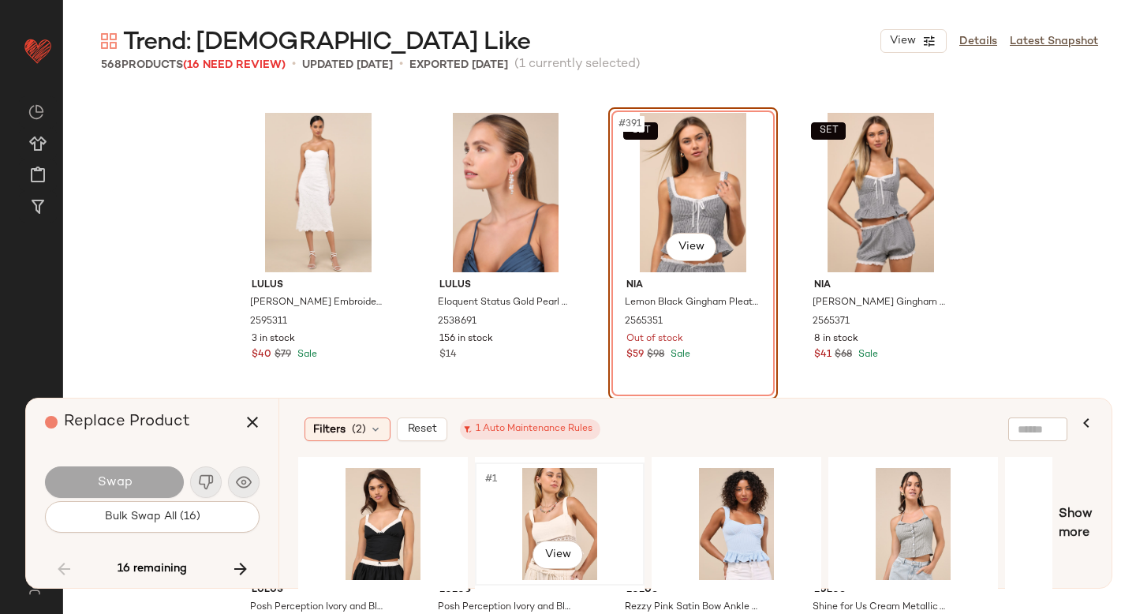
click at [544, 501] on div "#1 View" at bounding box center [559, 524] width 159 height 112
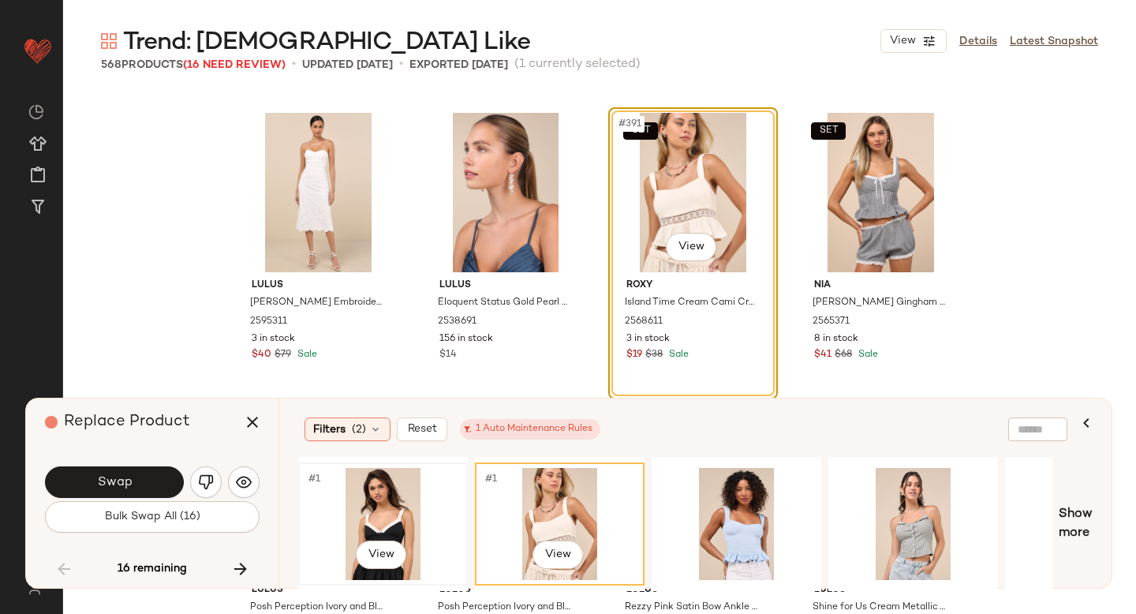
click at [404, 509] on div "#1 View" at bounding box center [383, 524] width 159 height 112
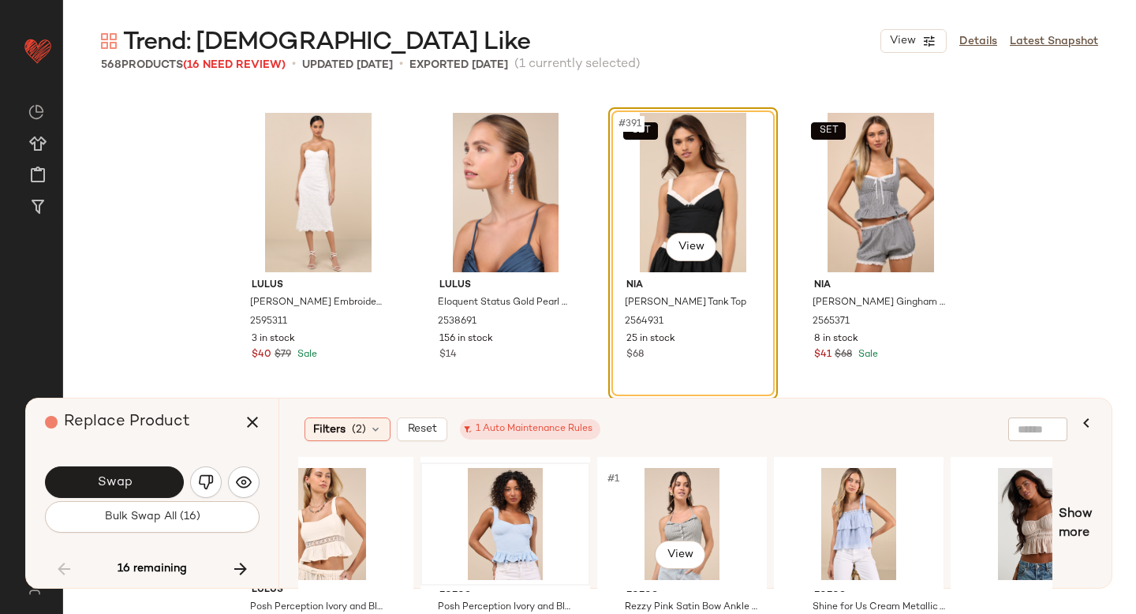
scroll to position [0, 240]
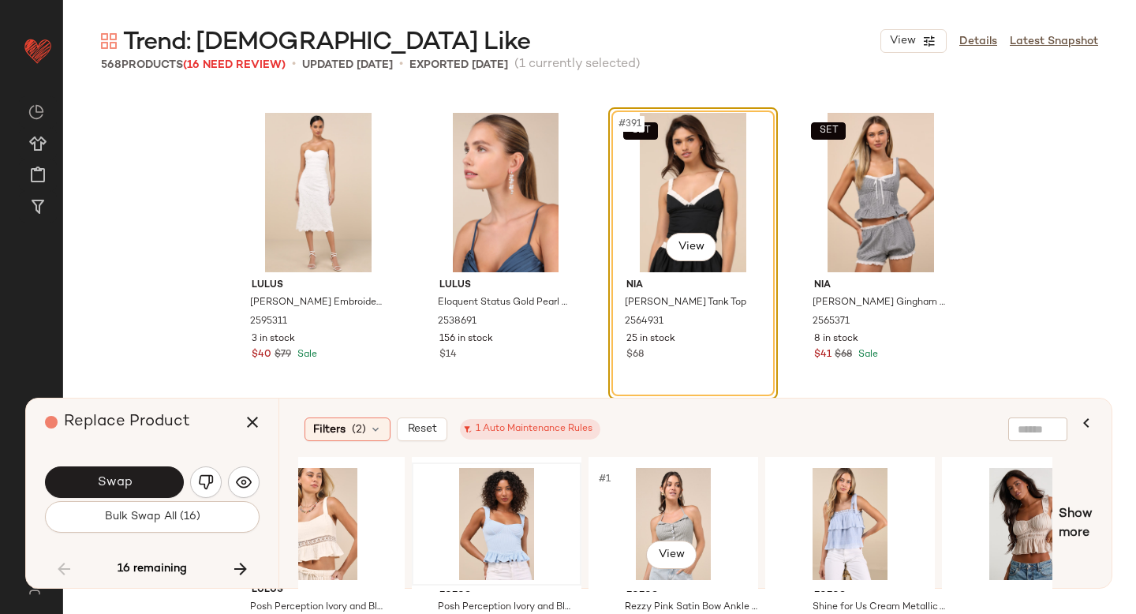
click at [682, 506] on div "#1 View" at bounding box center [673, 524] width 159 height 112
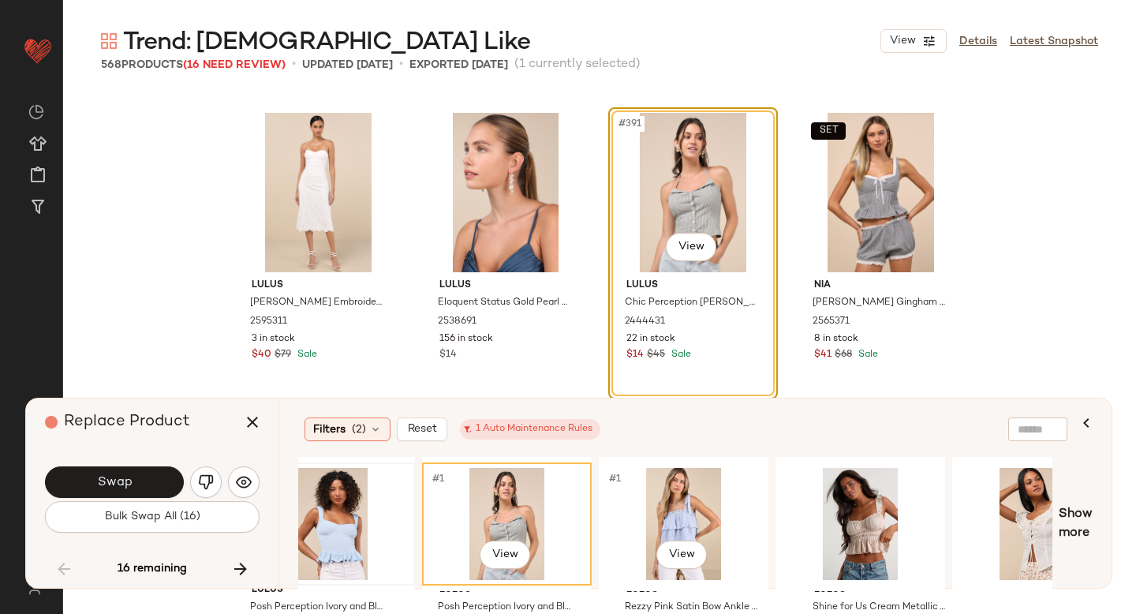
scroll to position [0, 473]
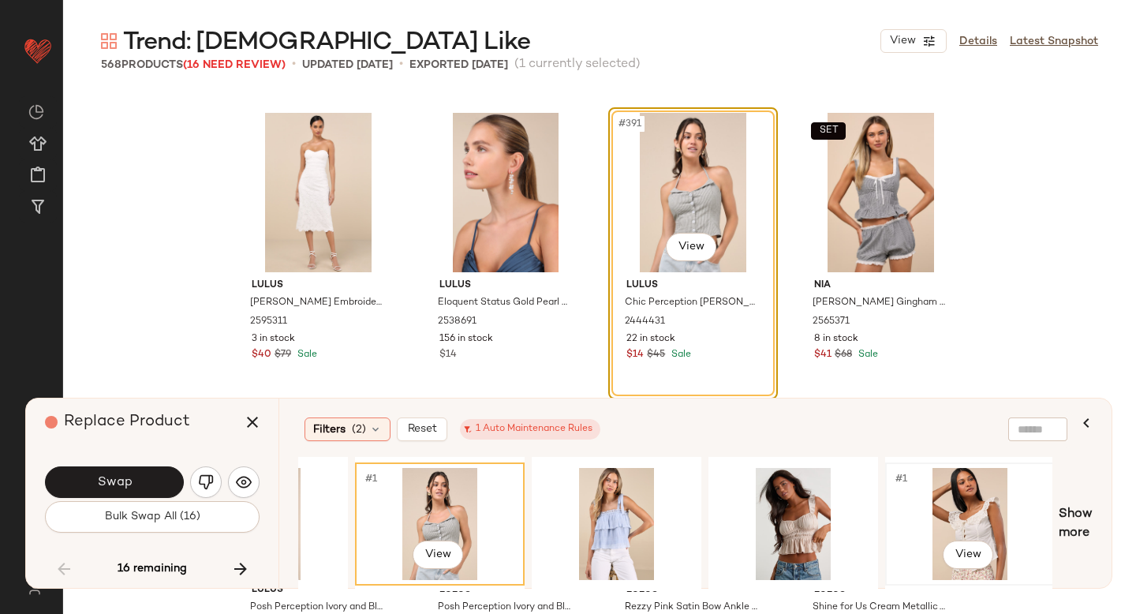
click at [970, 508] on div "#1 View" at bounding box center [970, 524] width 159 height 112
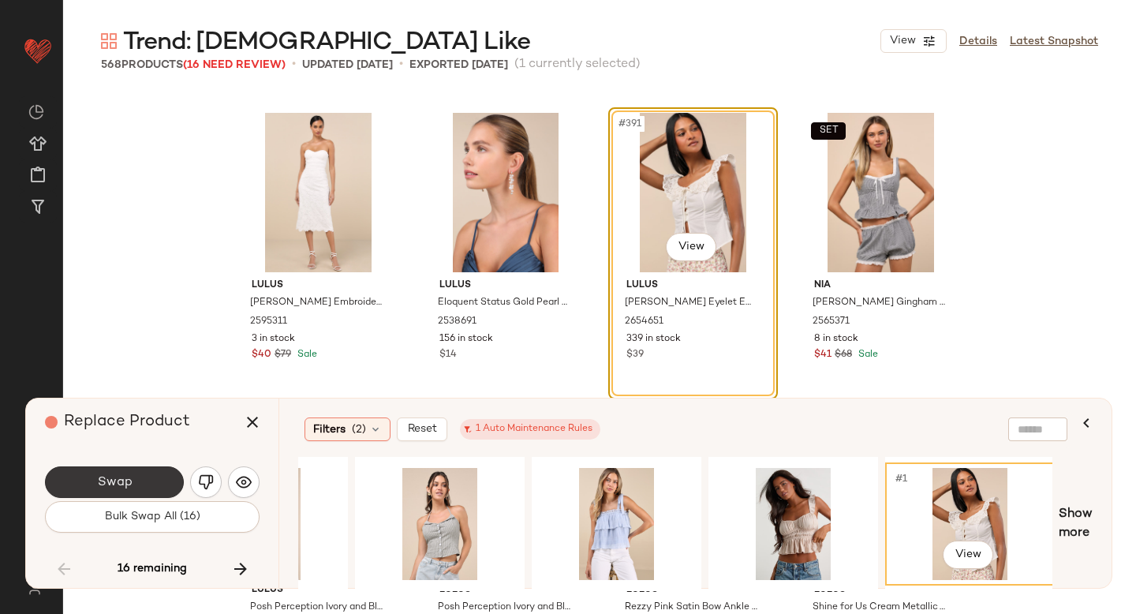
click at [107, 479] on span "Swap" at bounding box center [113, 482] width 35 height 15
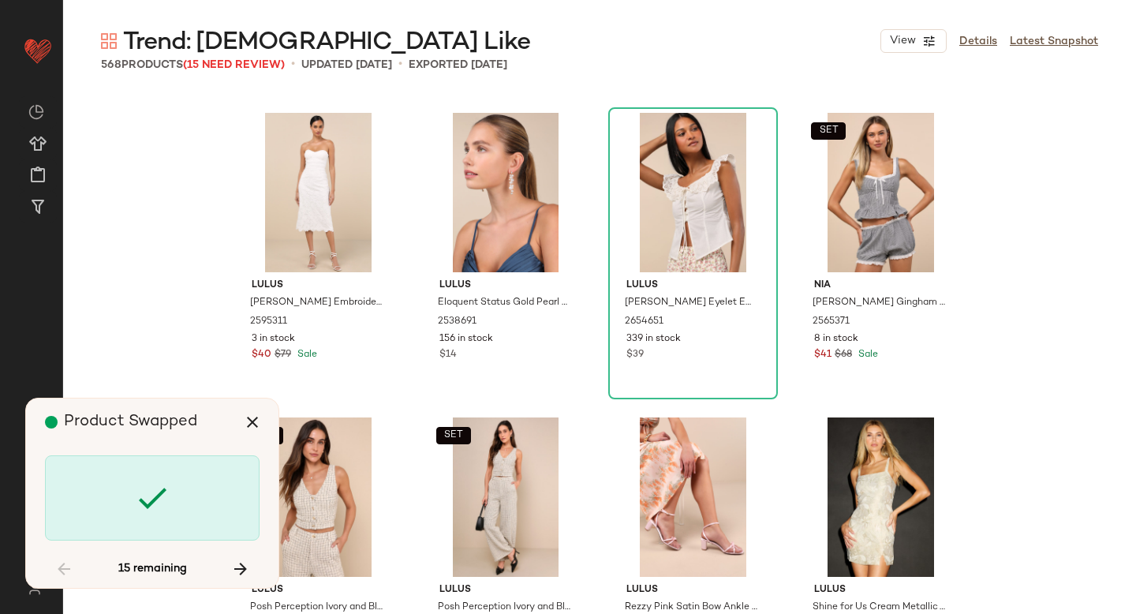
scroll to position [31060, 0]
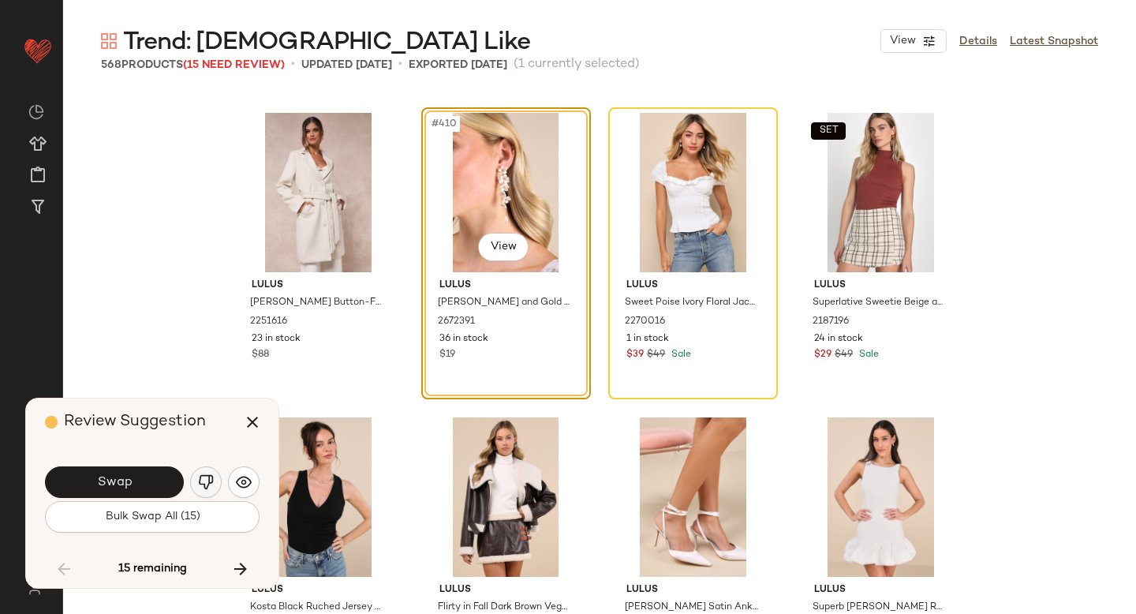
click at [195, 476] on button "button" at bounding box center [206, 482] width 32 height 32
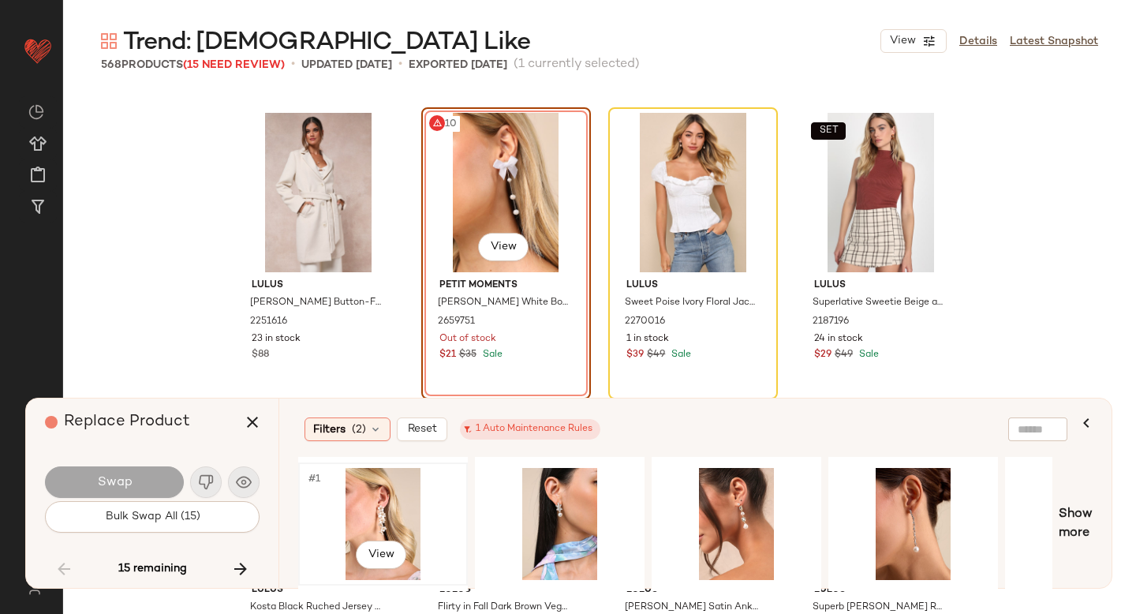
click at [388, 525] on div "#1 View" at bounding box center [383, 524] width 159 height 112
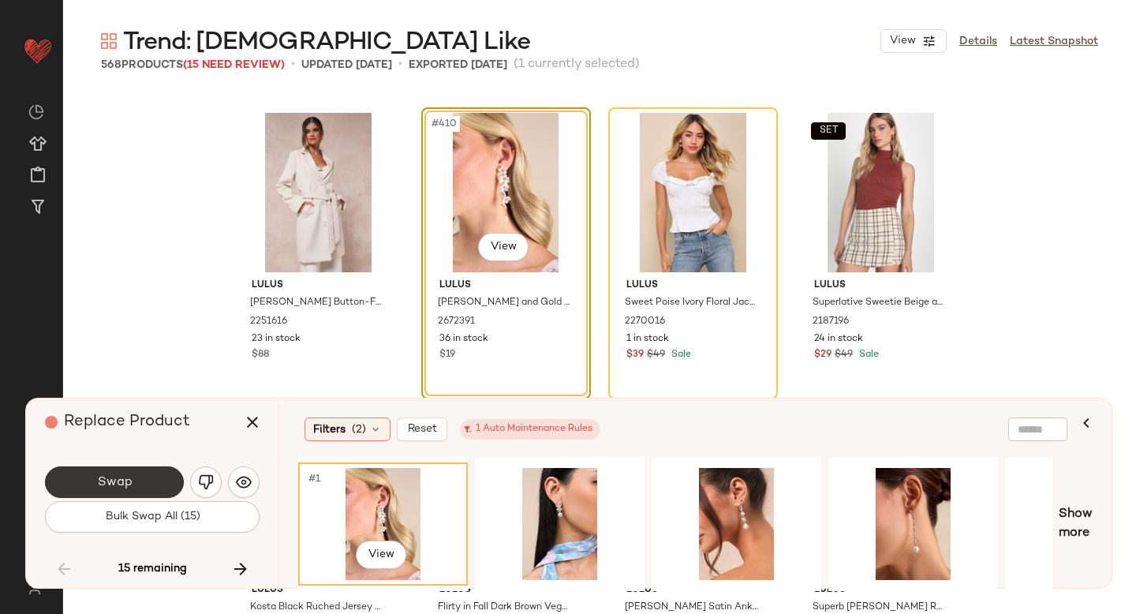
click at [133, 480] on button "Swap" at bounding box center [114, 482] width 139 height 32
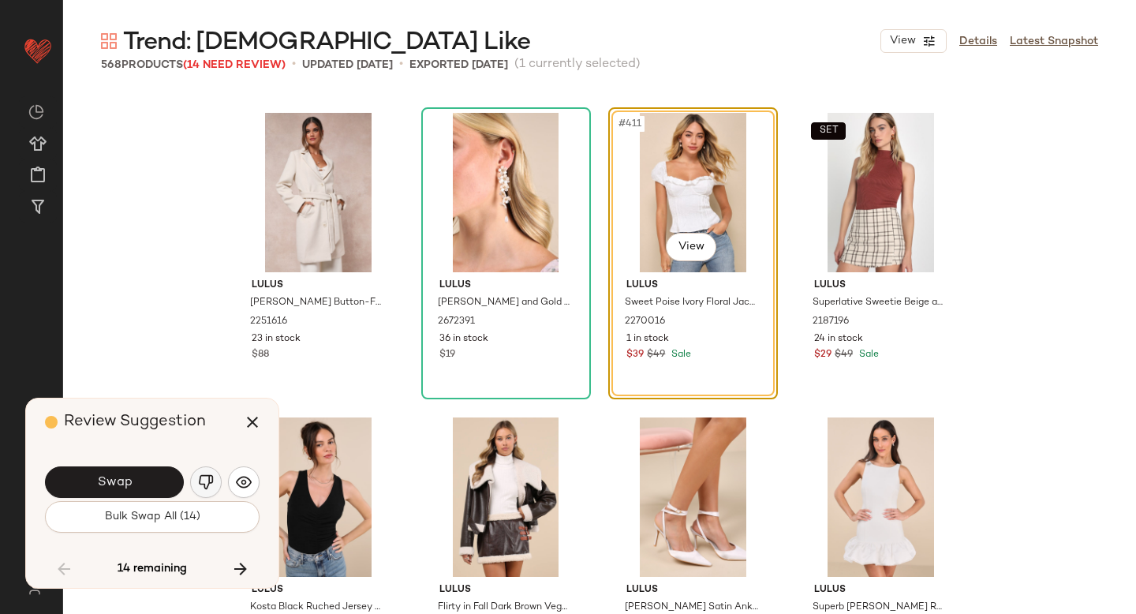
click at [195, 484] on button "button" at bounding box center [206, 482] width 32 height 32
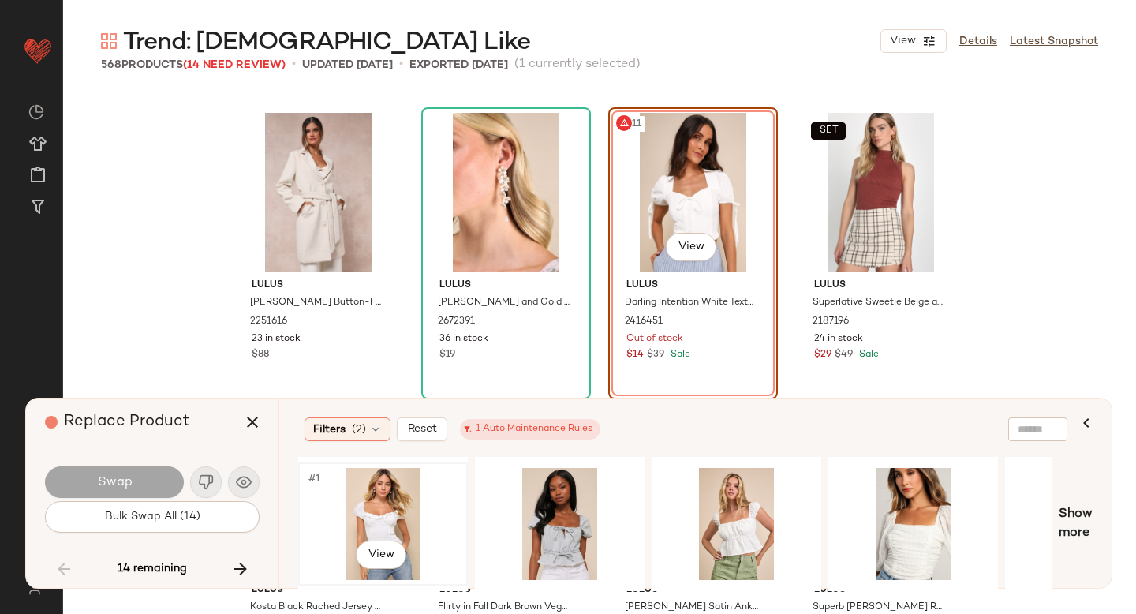
click at [401, 521] on div "#1 View" at bounding box center [383, 524] width 159 height 112
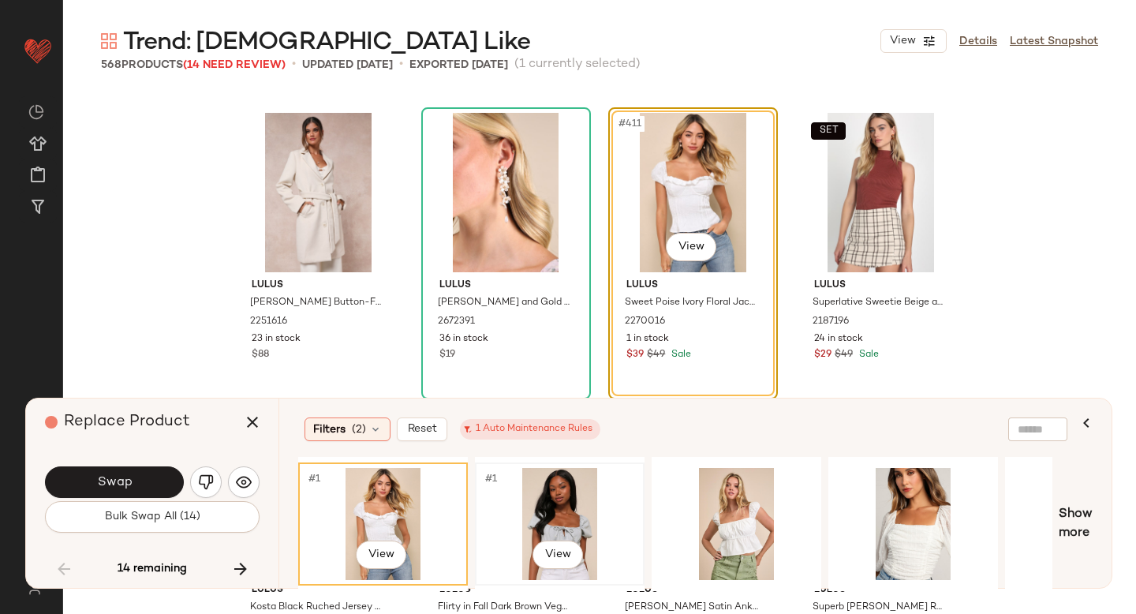
click at [548, 517] on div "#1 View" at bounding box center [559, 524] width 159 height 112
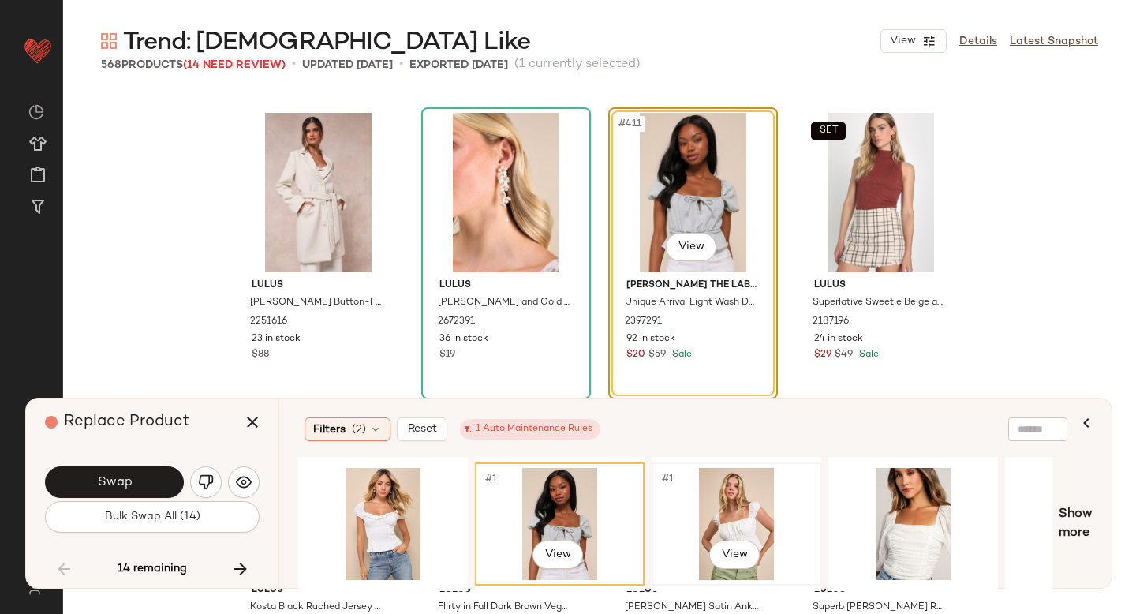
click at [682, 510] on div "#1 View" at bounding box center [736, 524] width 159 height 112
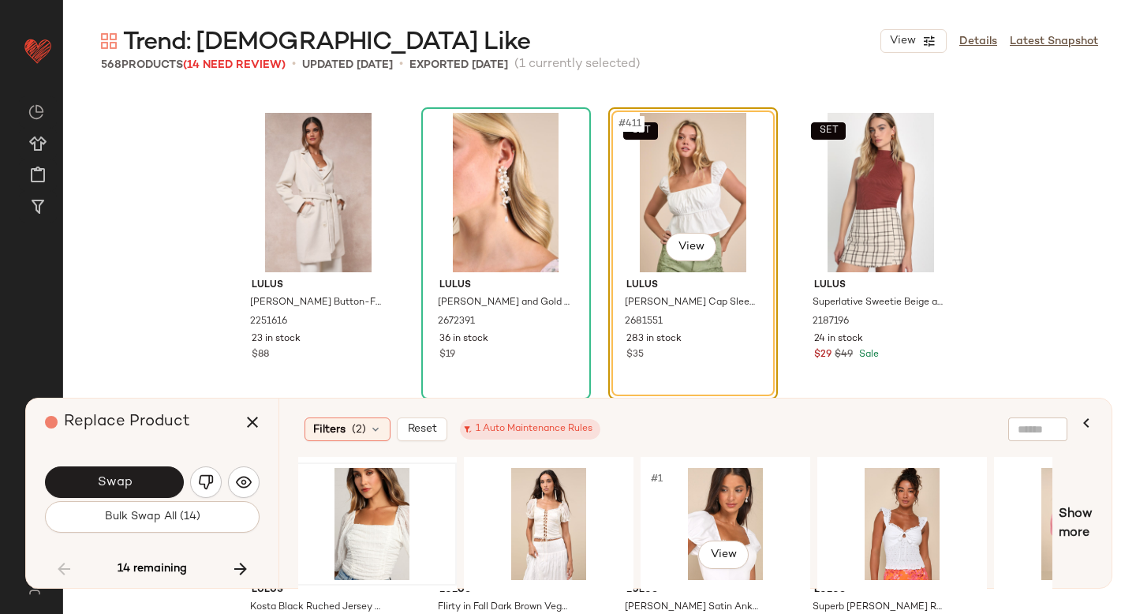
scroll to position [0, 531]
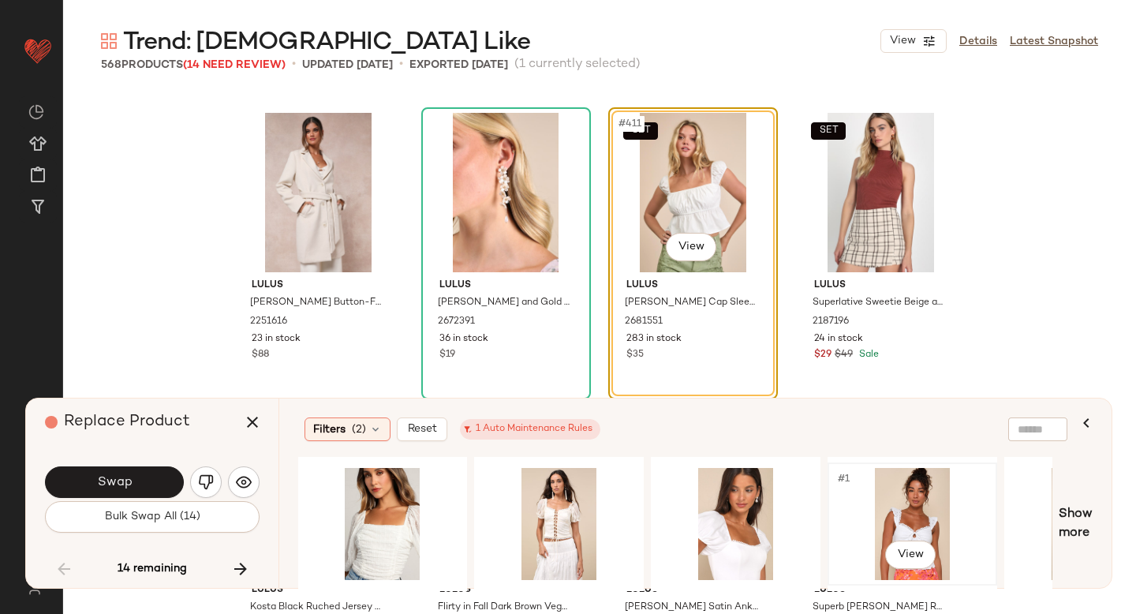
click at [912, 483] on div "#1 View" at bounding box center [912, 524] width 159 height 112
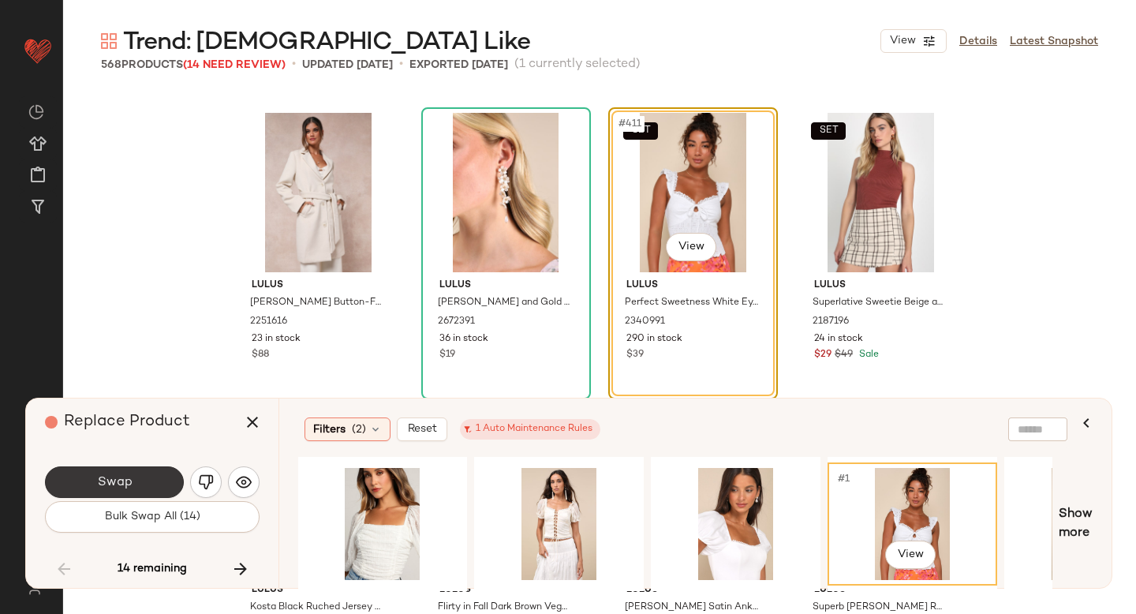
click at [159, 487] on button "Swap" at bounding box center [114, 482] width 139 height 32
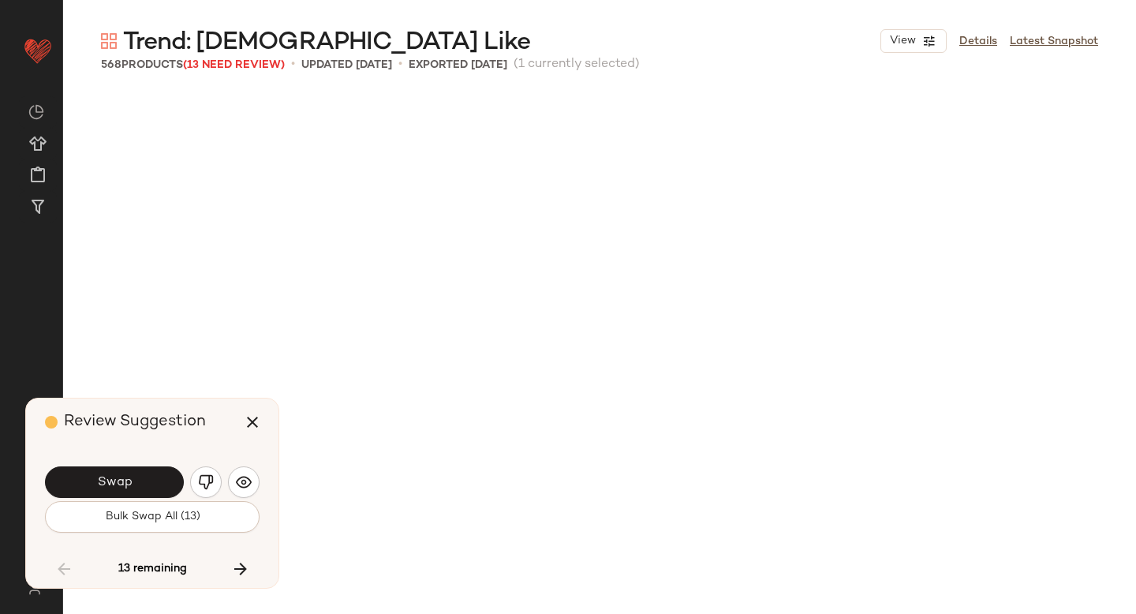
scroll to position [31669, 0]
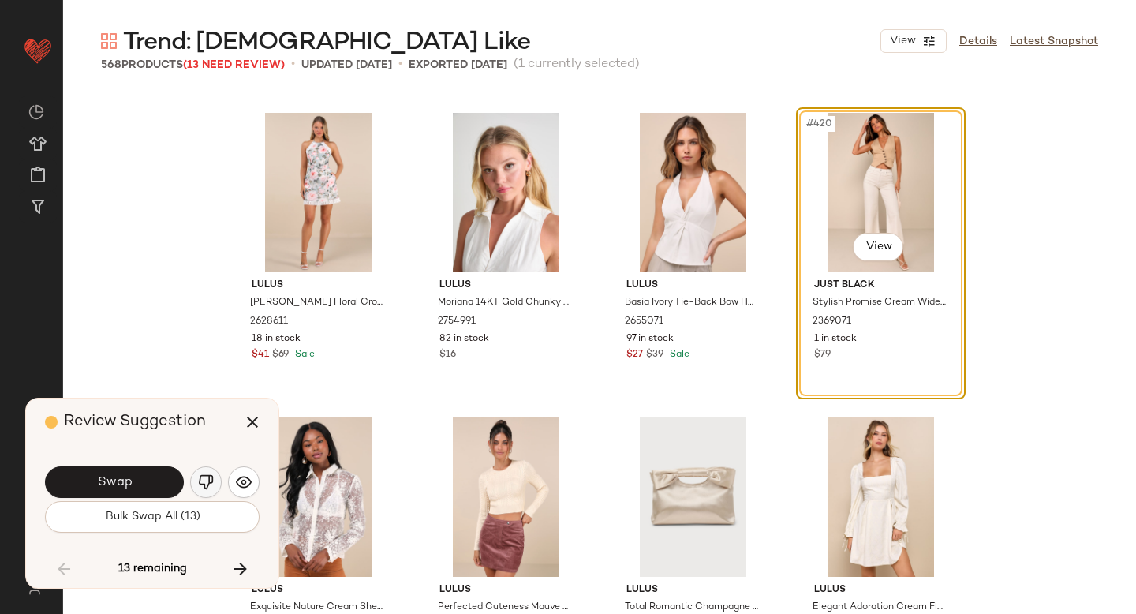
click at [210, 480] on img "button" at bounding box center [206, 482] width 16 height 16
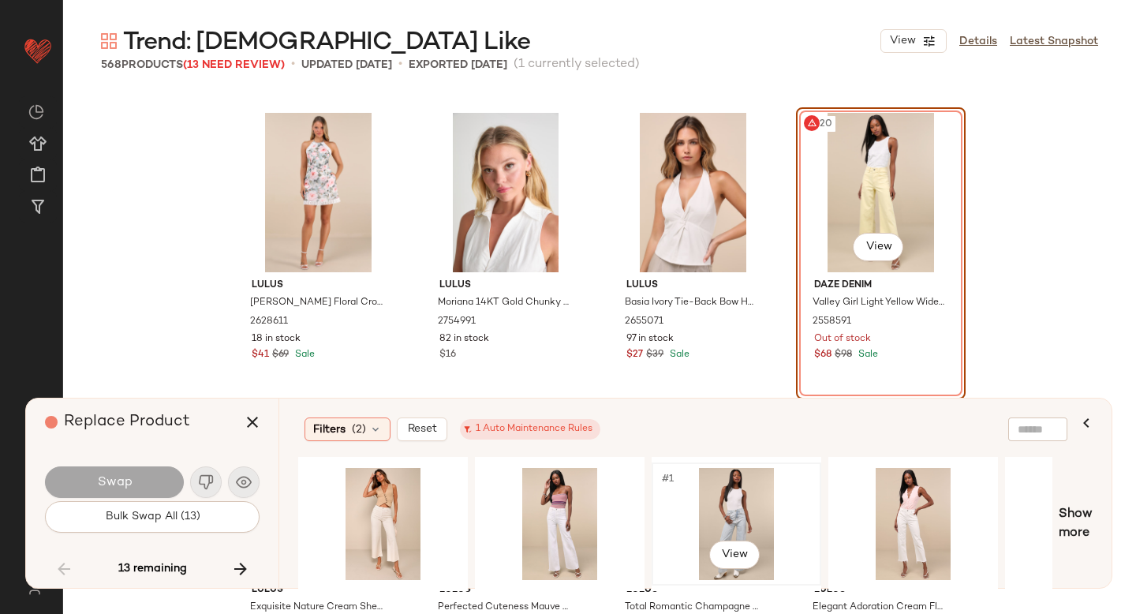
click at [719, 492] on div "#1 View" at bounding box center [736, 524] width 159 height 112
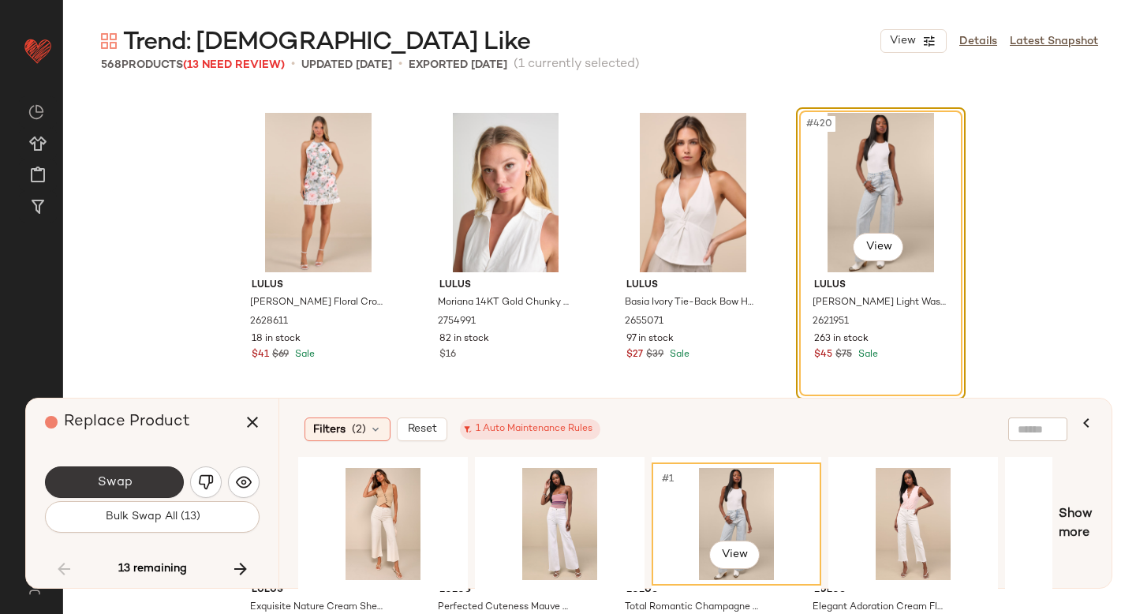
click at [155, 488] on button "Swap" at bounding box center [114, 482] width 139 height 32
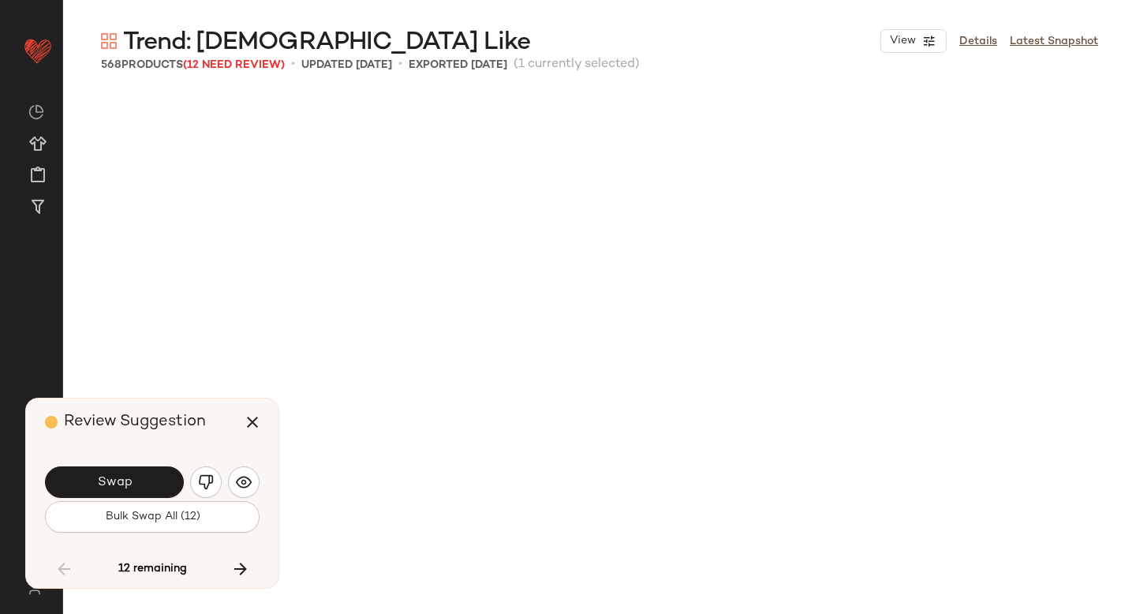
scroll to position [32278, 0]
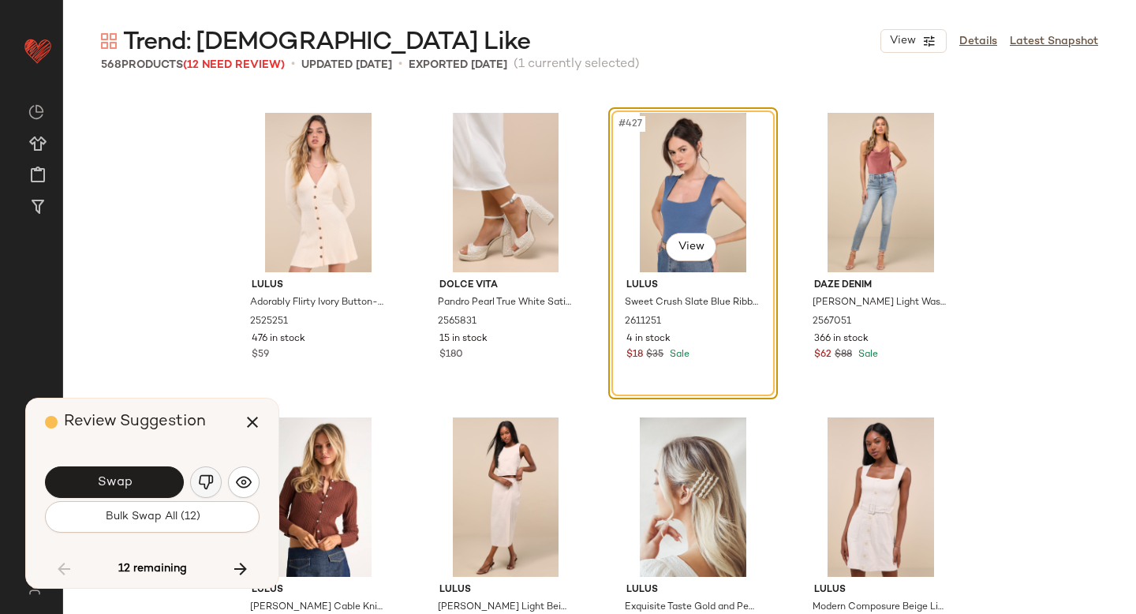
click at [202, 485] on img "button" at bounding box center [206, 482] width 16 height 16
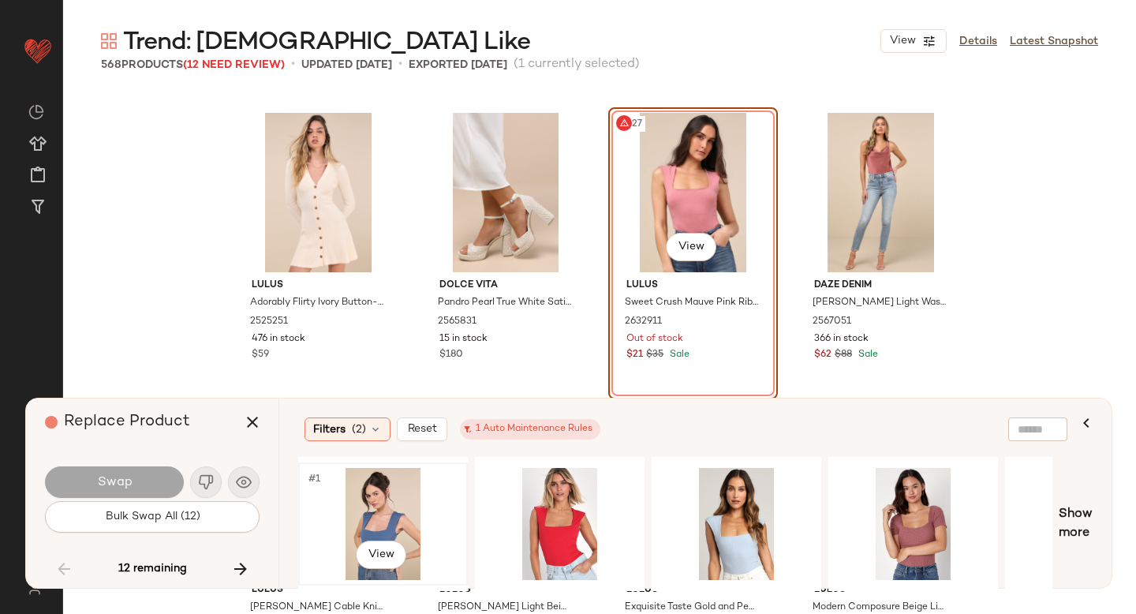
click at [389, 507] on div "#1 View" at bounding box center [383, 524] width 159 height 112
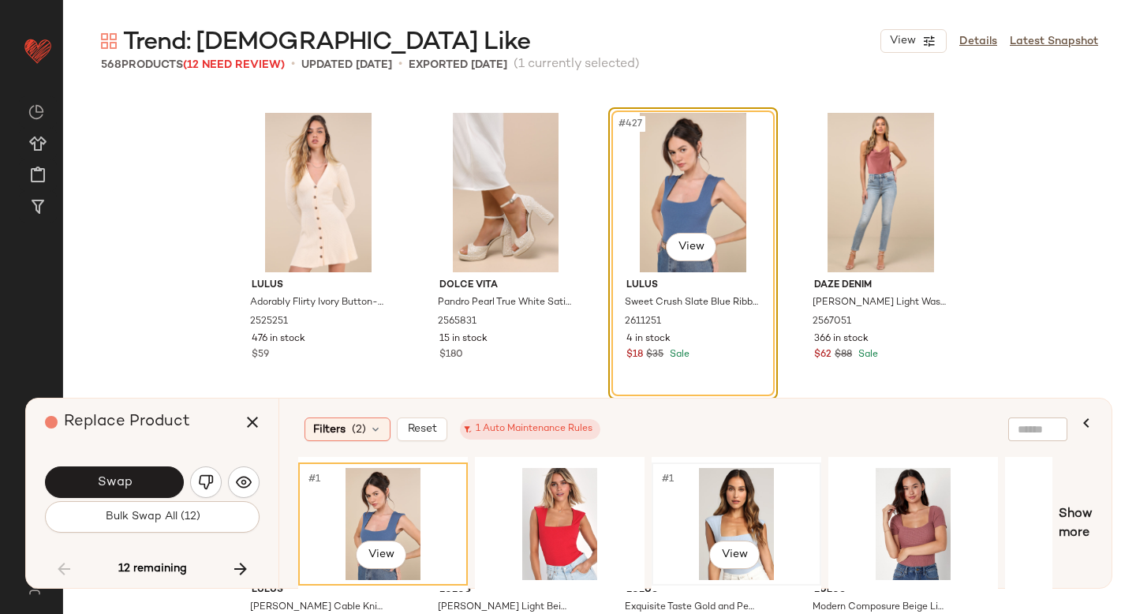
click at [712, 513] on div "#1 View" at bounding box center [736, 524] width 159 height 112
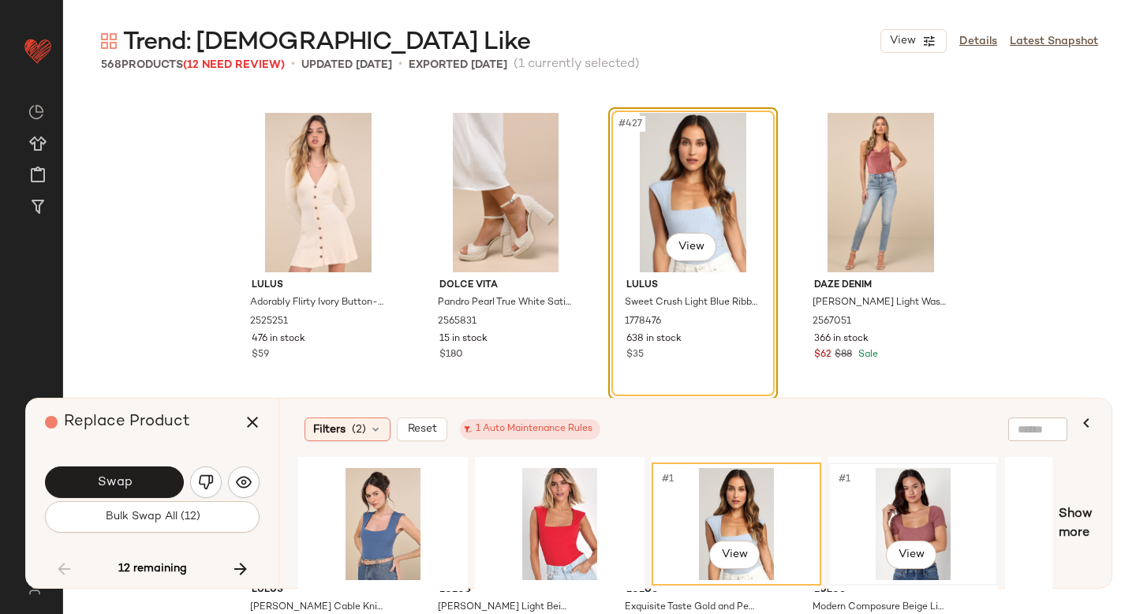
click at [880, 513] on div "#1 View" at bounding box center [913, 524] width 159 height 112
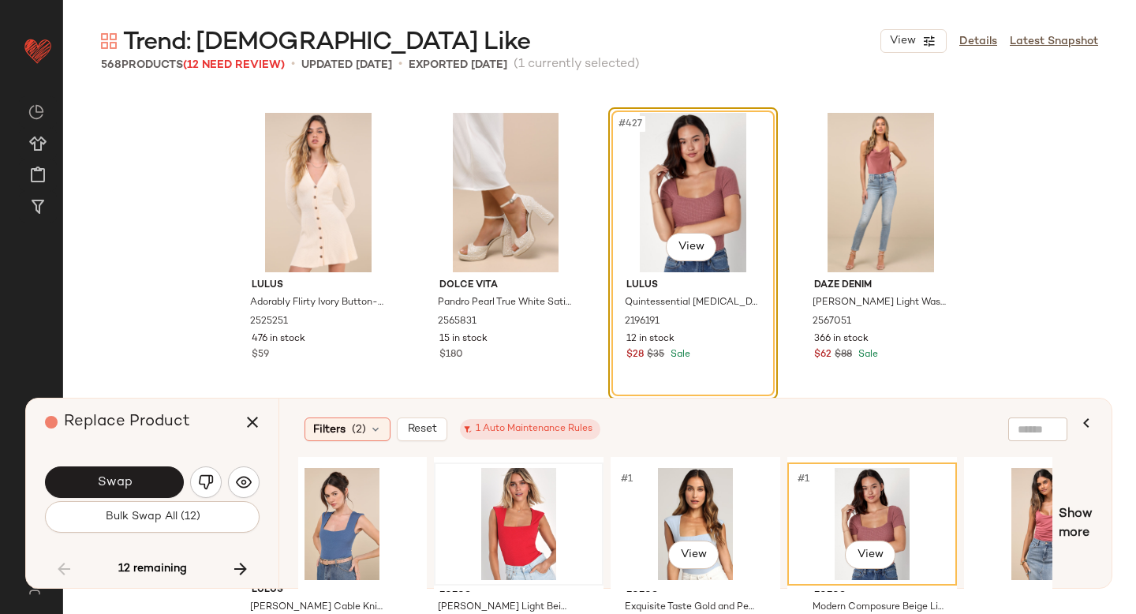
scroll to position [0, 28]
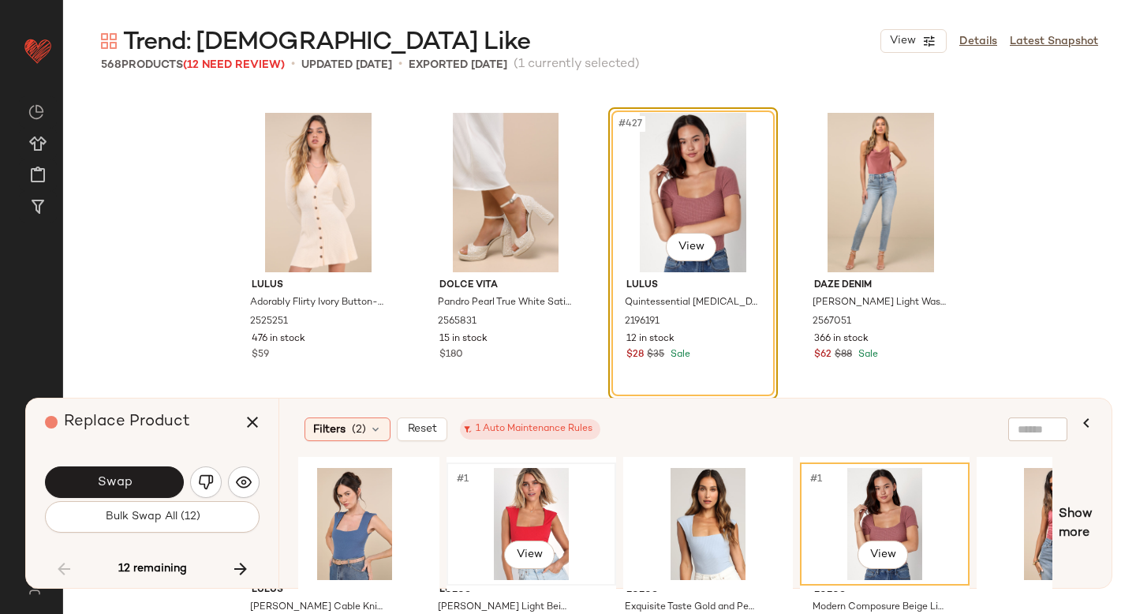
click at [509, 495] on div "#1 View" at bounding box center [531, 524] width 159 height 112
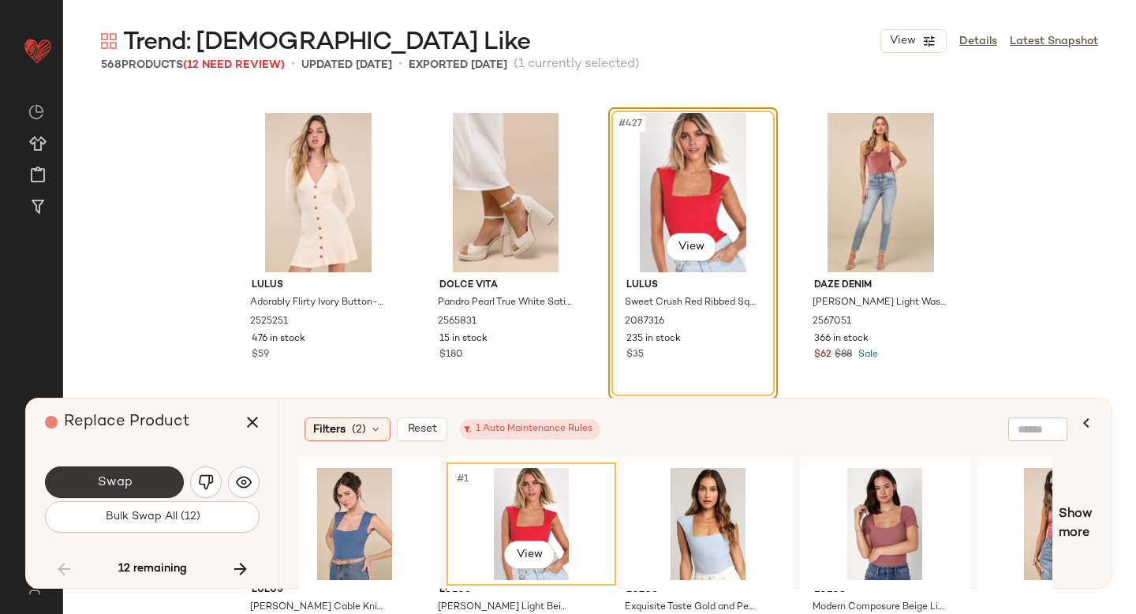
click at [139, 472] on button "Swap" at bounding box center [114, 482] width 139 height 32
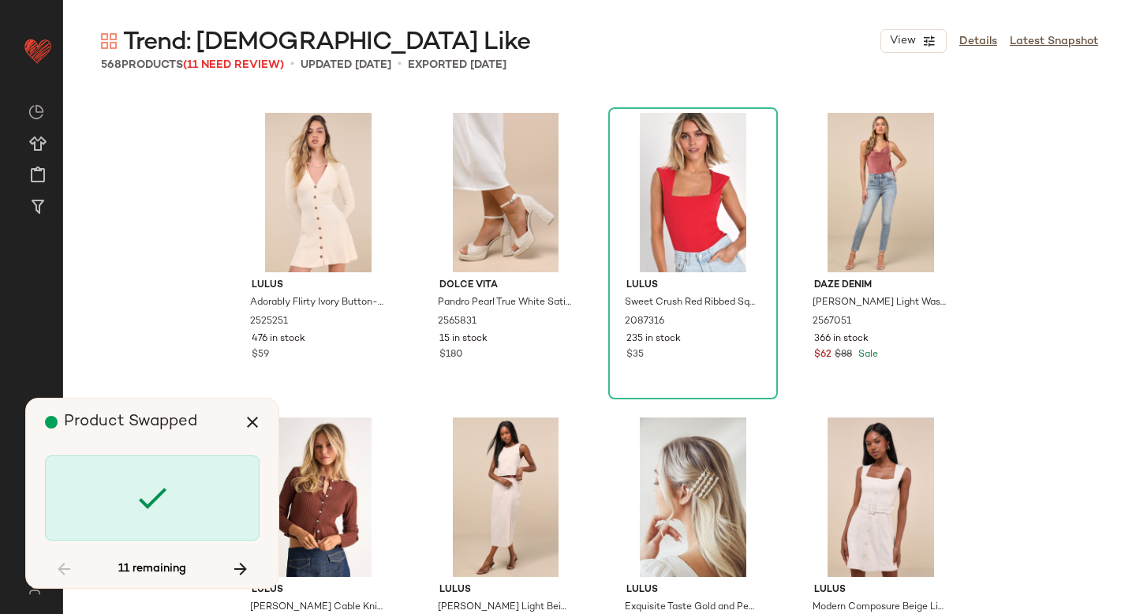
scroll to position [33800, 0]
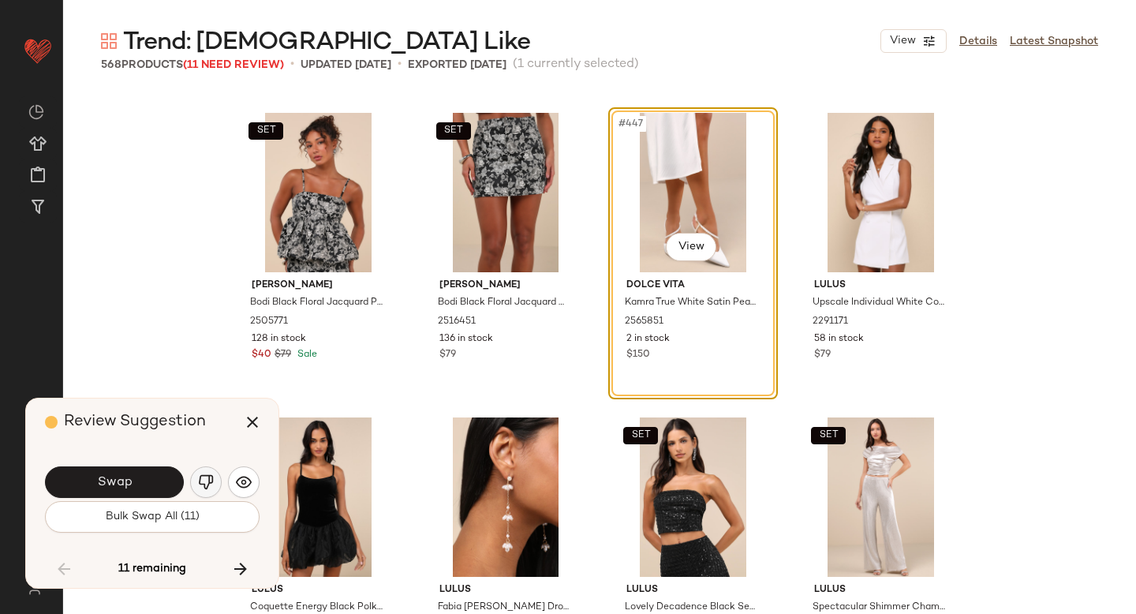
click at [206, 476] on img "button" at bounding box center [206, 482] width 16 height 16
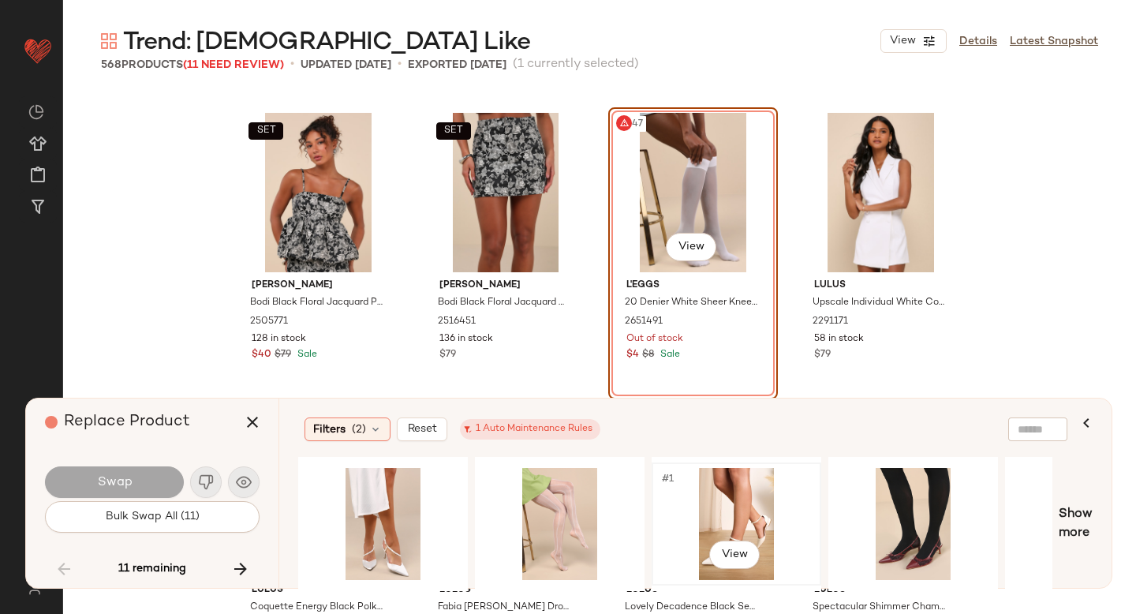
click at [708, 528] on div "#1 View" at bounding box center [736, 524] width 159 height 112
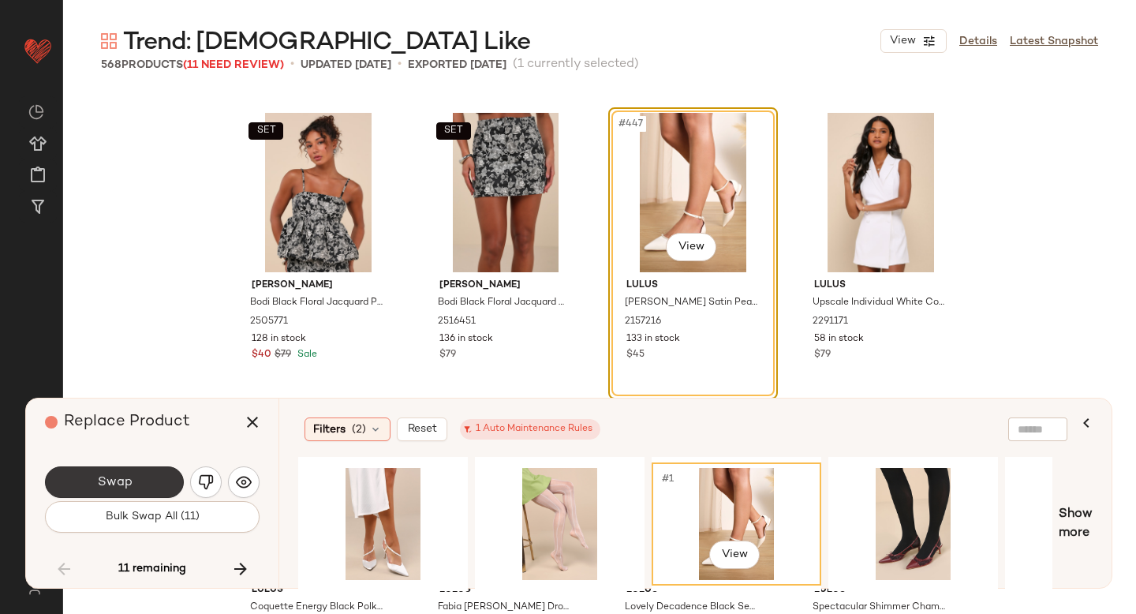
click at [129, 470] on button "Swap" at bounding box center [114, 482] width 139 height 32
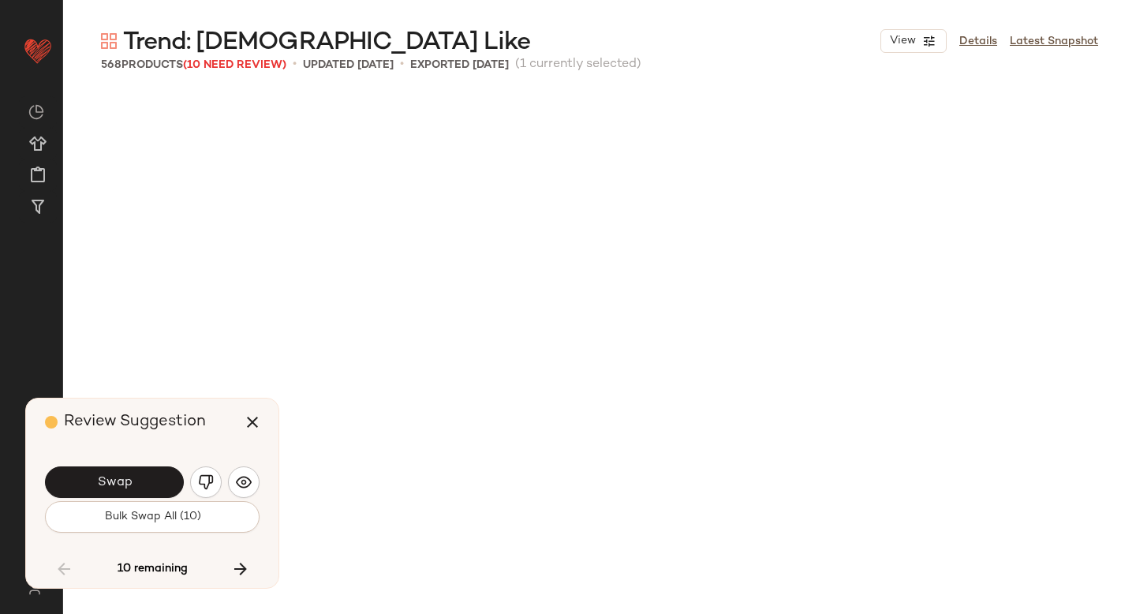
scroll to position [34714, 0]
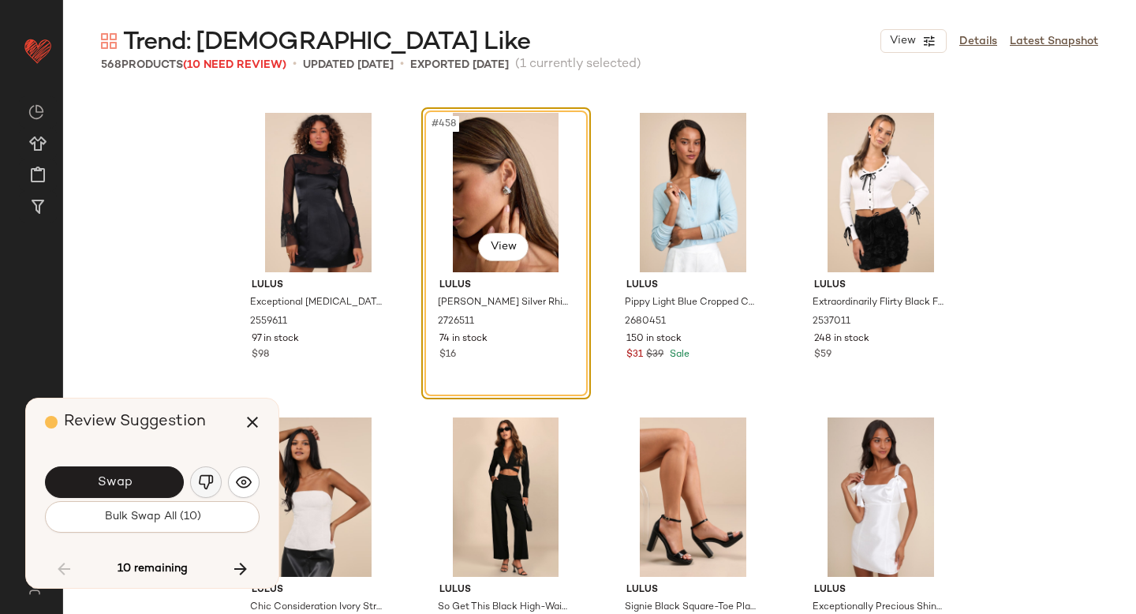
click at [202, 471] on button "button" at bounding box center [206, 482] width 32 height 32
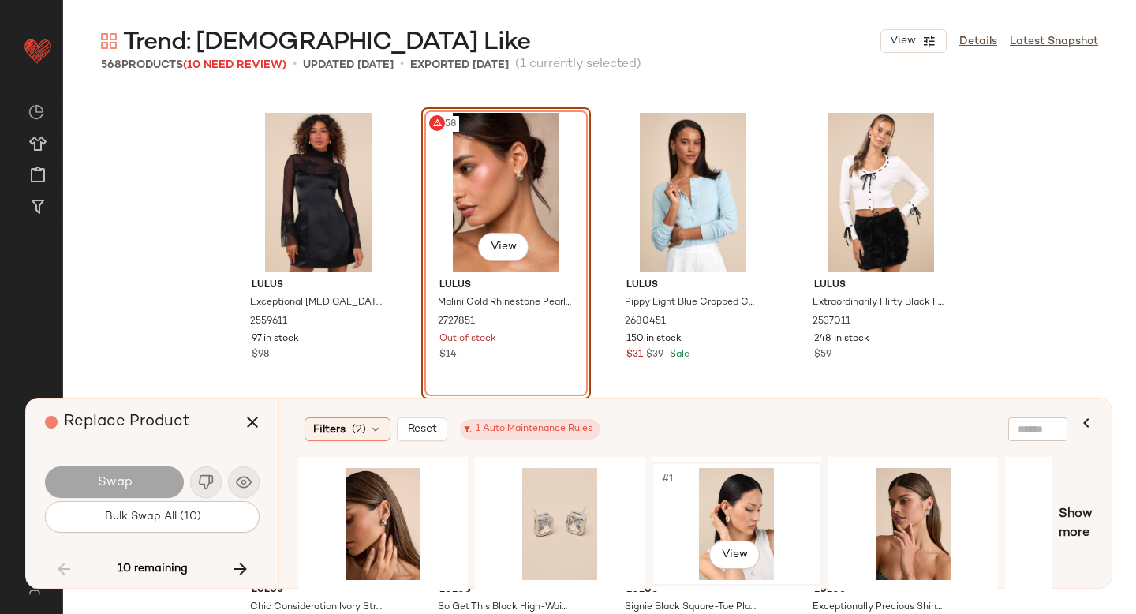
click at [751, 499] on div "#1 View" at bounding box center [736, 524] width 159 height 112
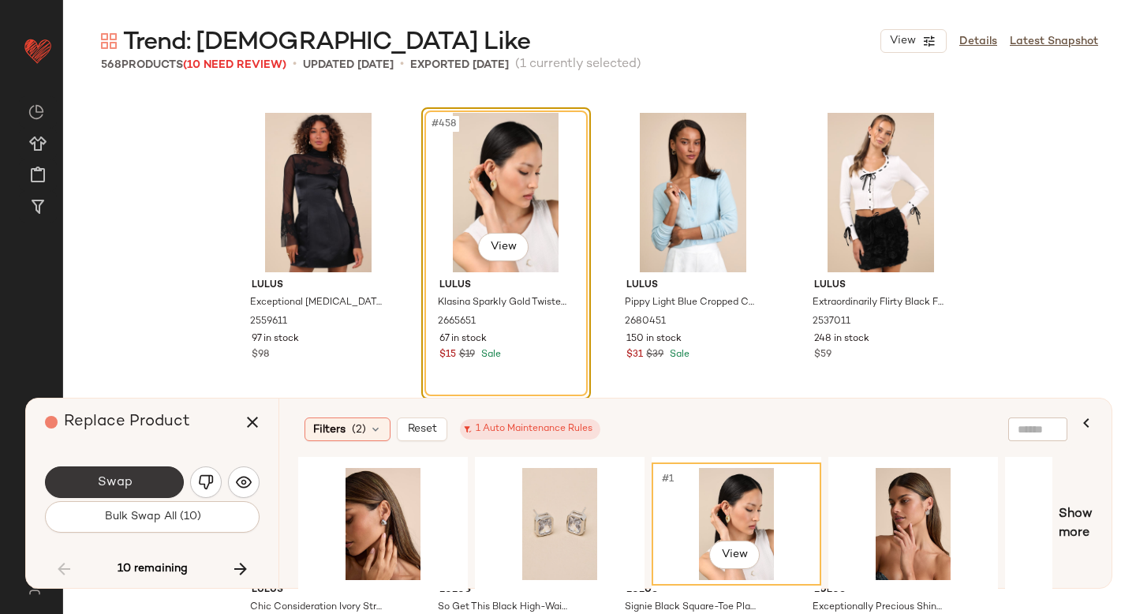
click at [128, 470] on button "Swap" at bounding box center [114, 482] width 139 height 32
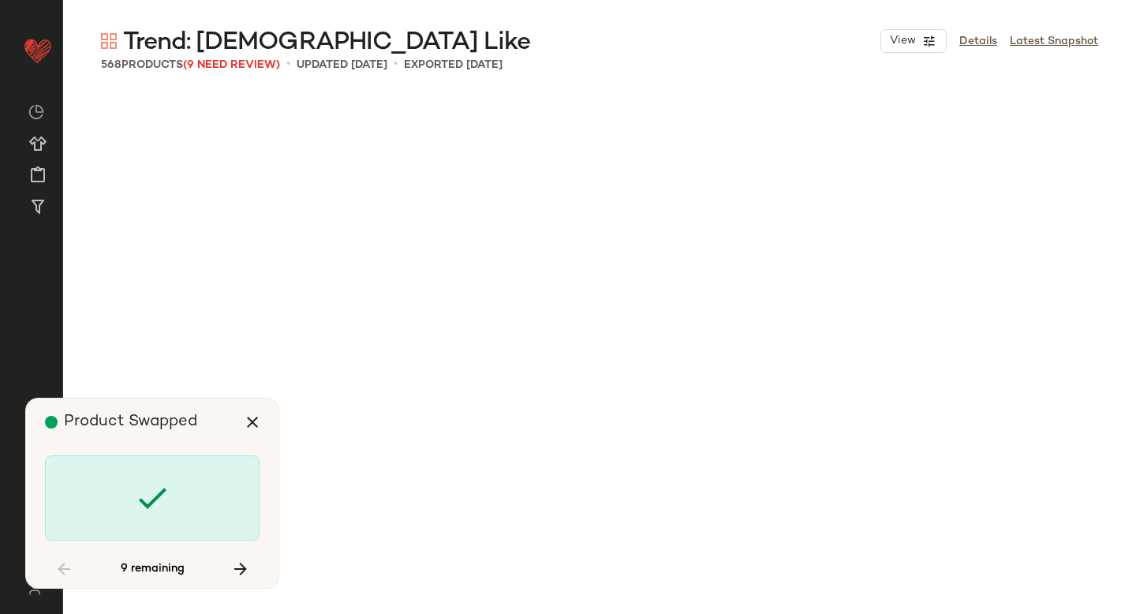
scroll to position [36236, 0]
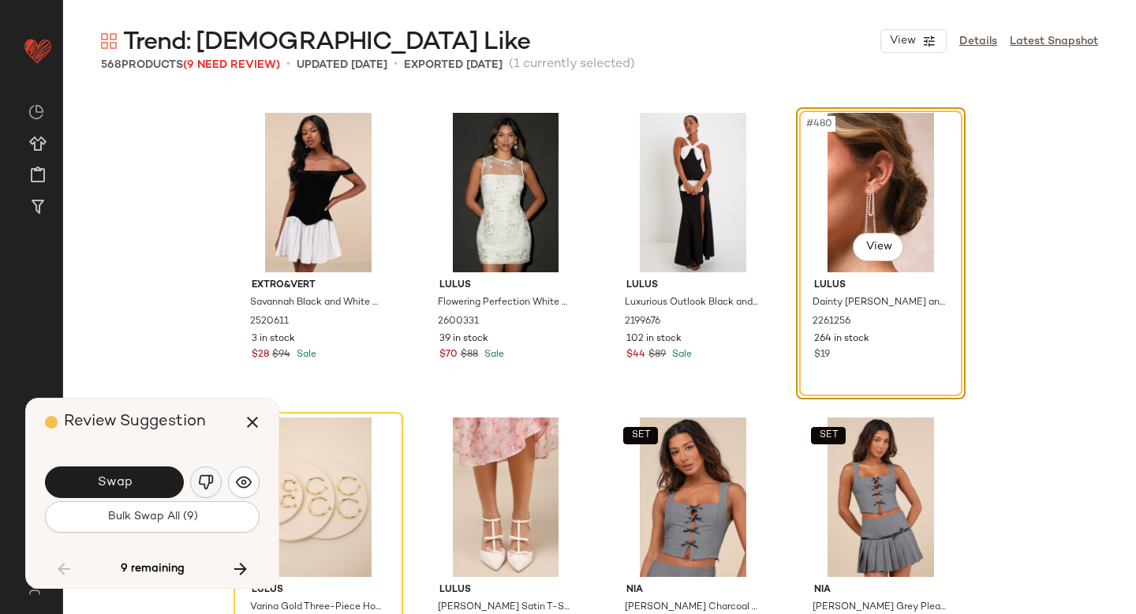
click at [219, 476] on button "button" at bounding box center [206, 482] width 32 height 32
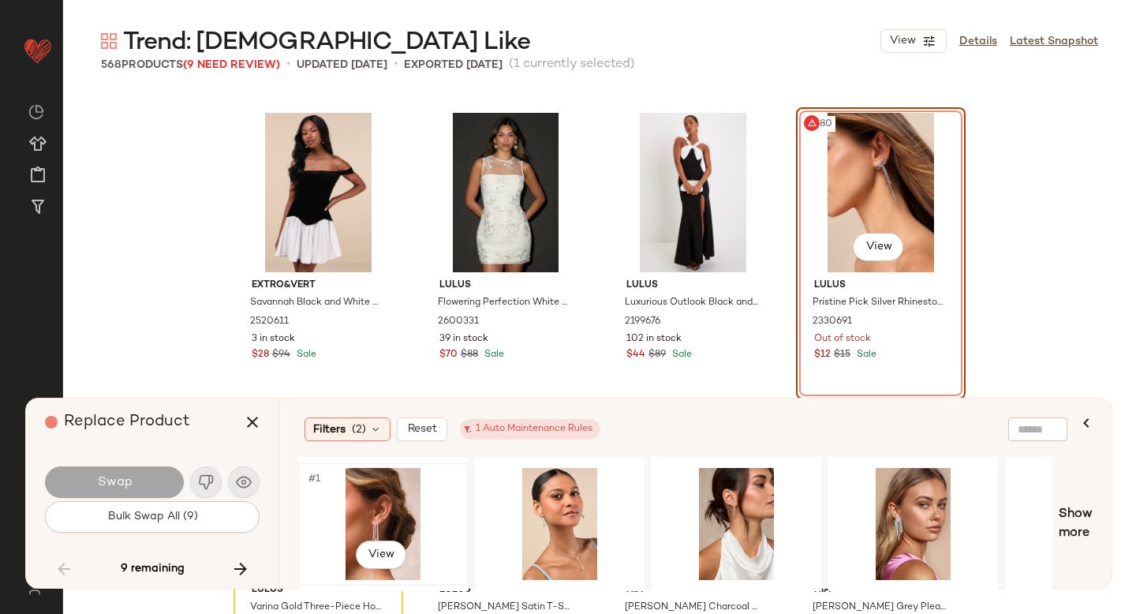
click at [401, 521] on div "#1 View" at bounding box center [383, 524] width 159 height 112
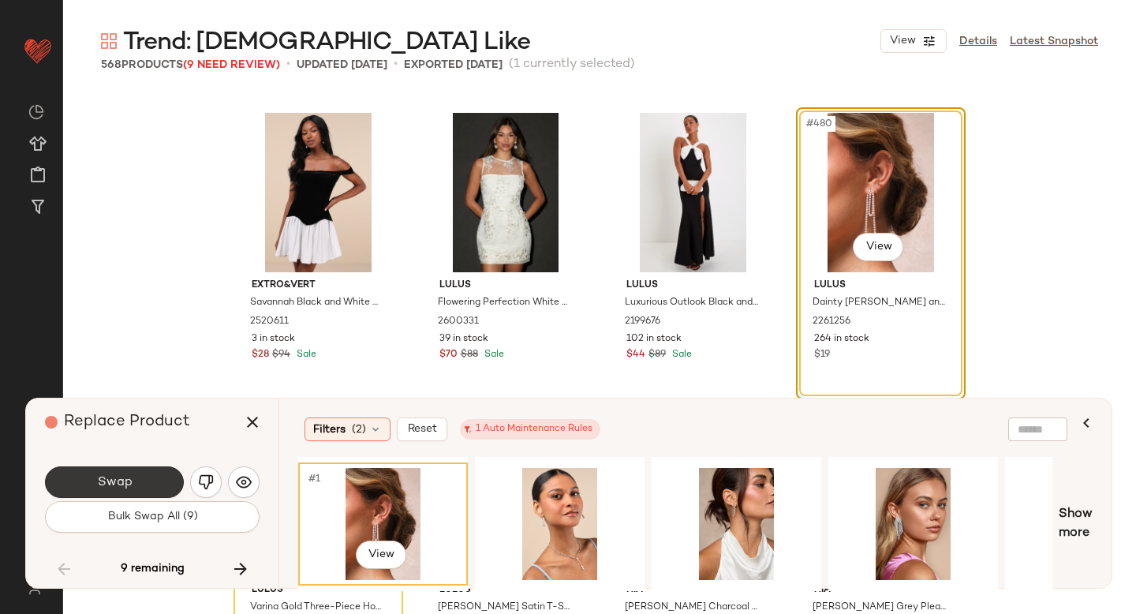
click at [158, 474] on button "Swap" at bounding box center [114, 482] width 139 height 32
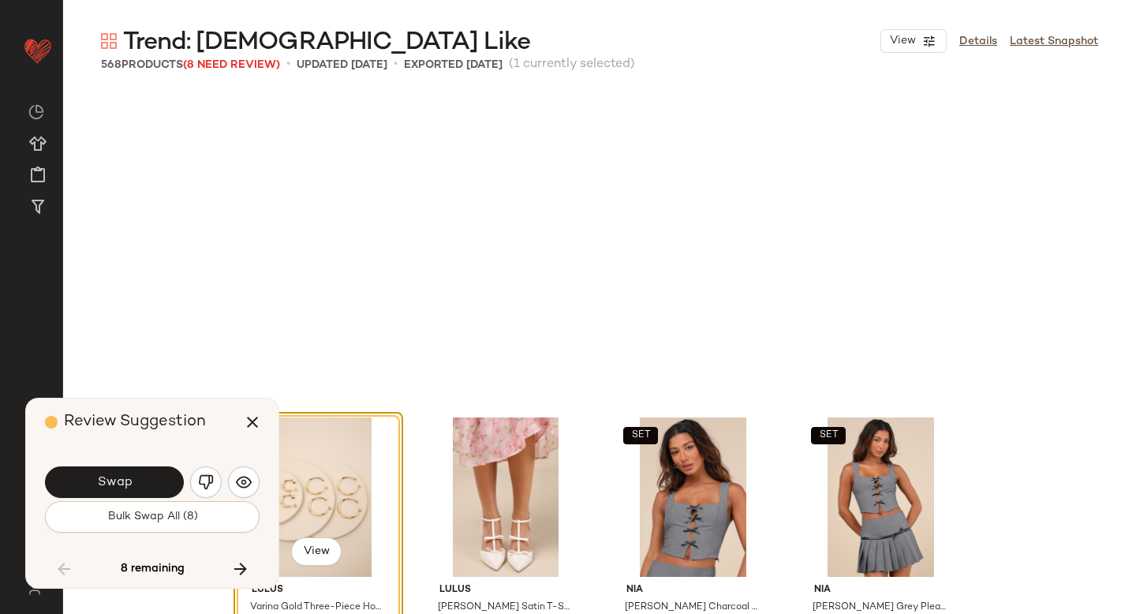
scroll to position [36541, 0]
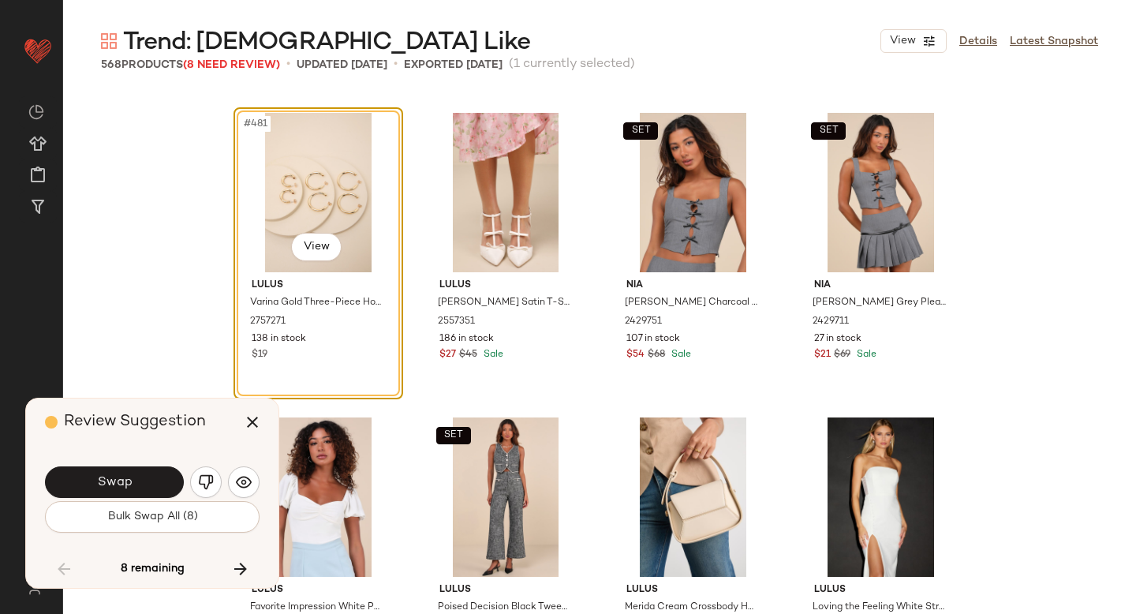
click at [158, 474] on button "Swap" at bounding box center [114, 482] width 139 height 32
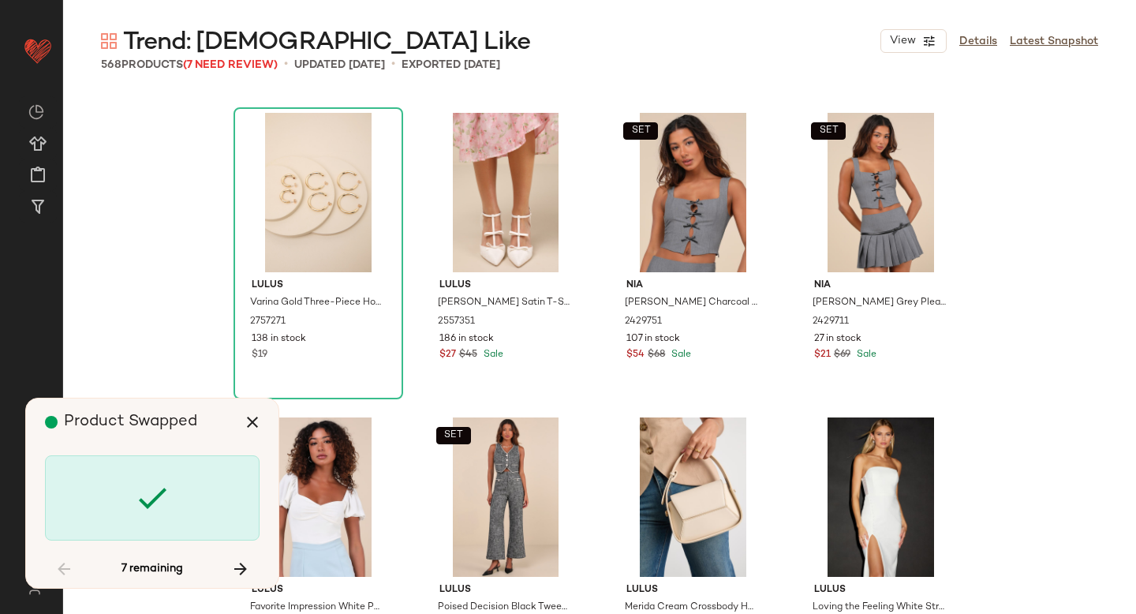
scroll to position [37150, 0]
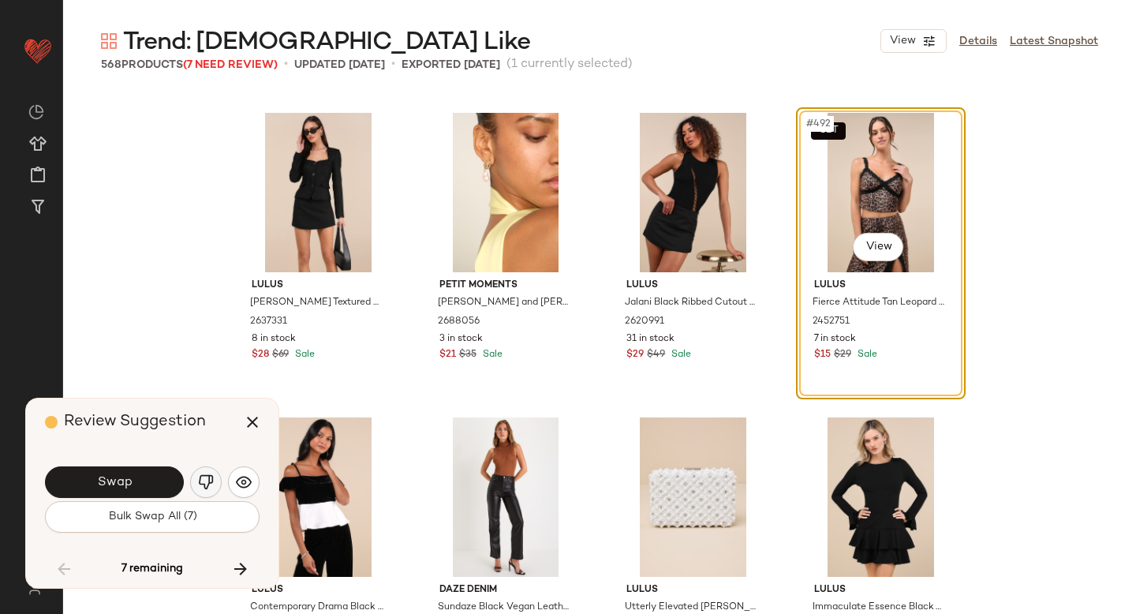
click at [208, 480] on img "button" at bounding box center [206, 482] width 16 height 16
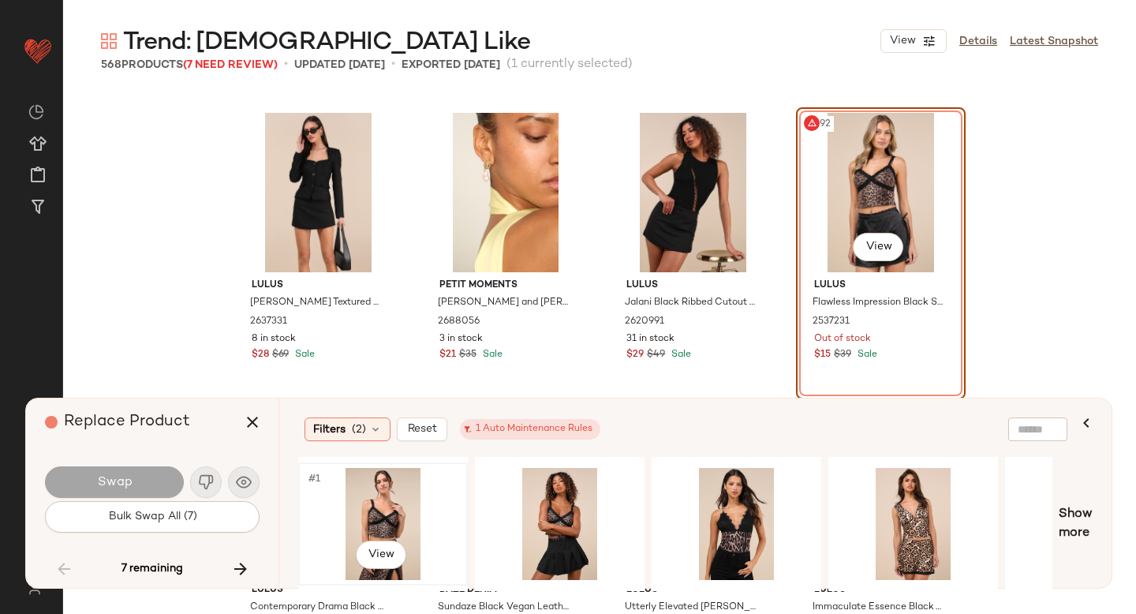
click at [383, 525] on div "#1 View" at bounding box center [383, 524] width 159 height 112
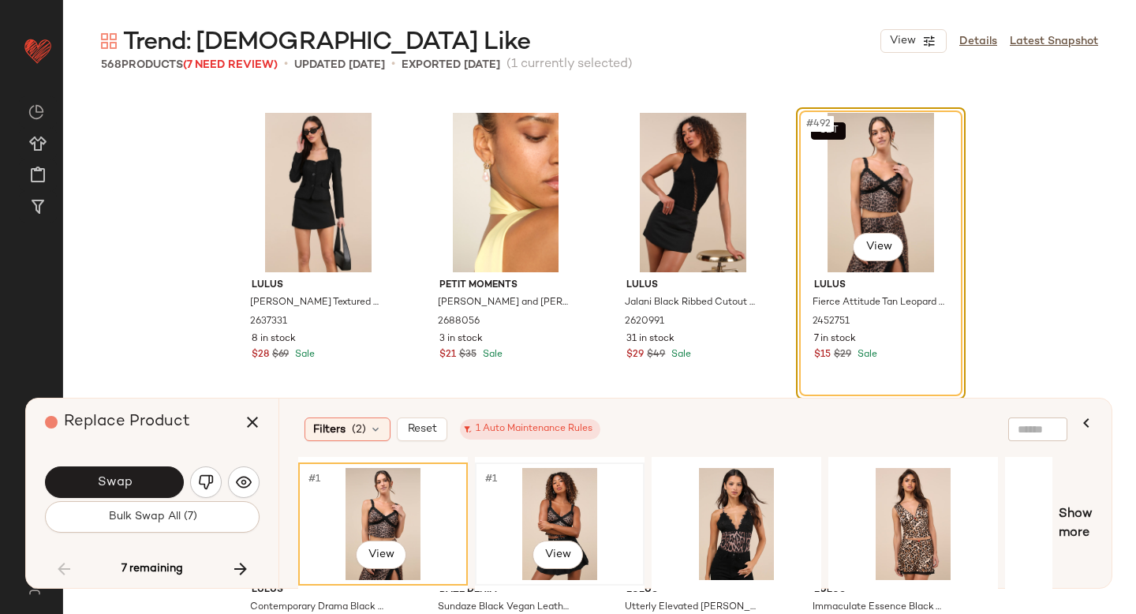
click at [562, 510] on div "#1 View" at bounding box center [559, 524] width 159 height 112
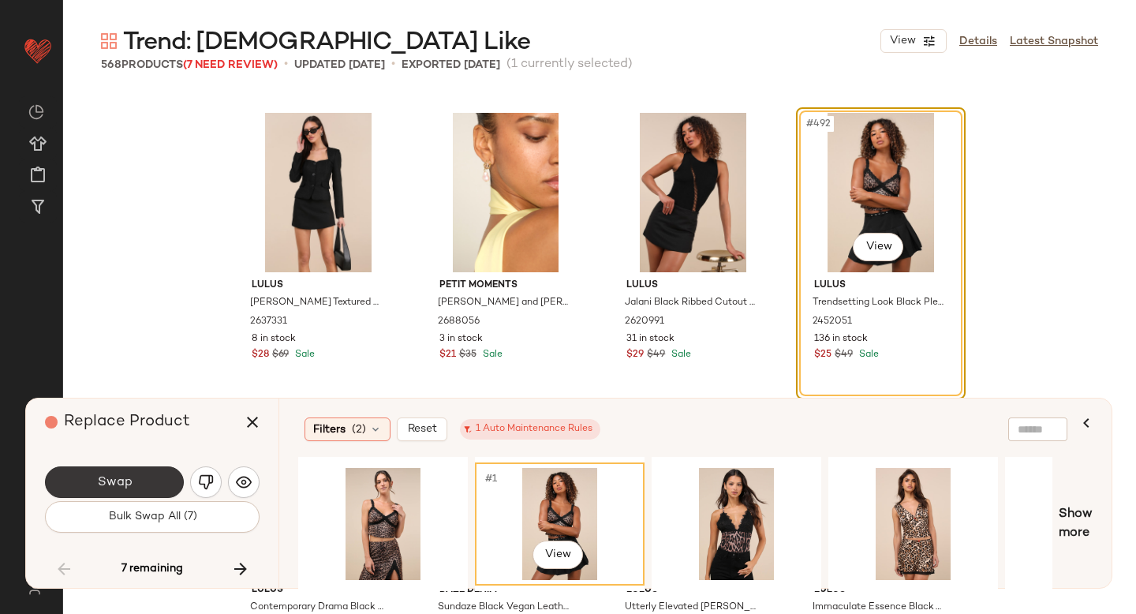
click at [158, 476] on button "Swap" at bounding box center [114, 482] width 139 height 32
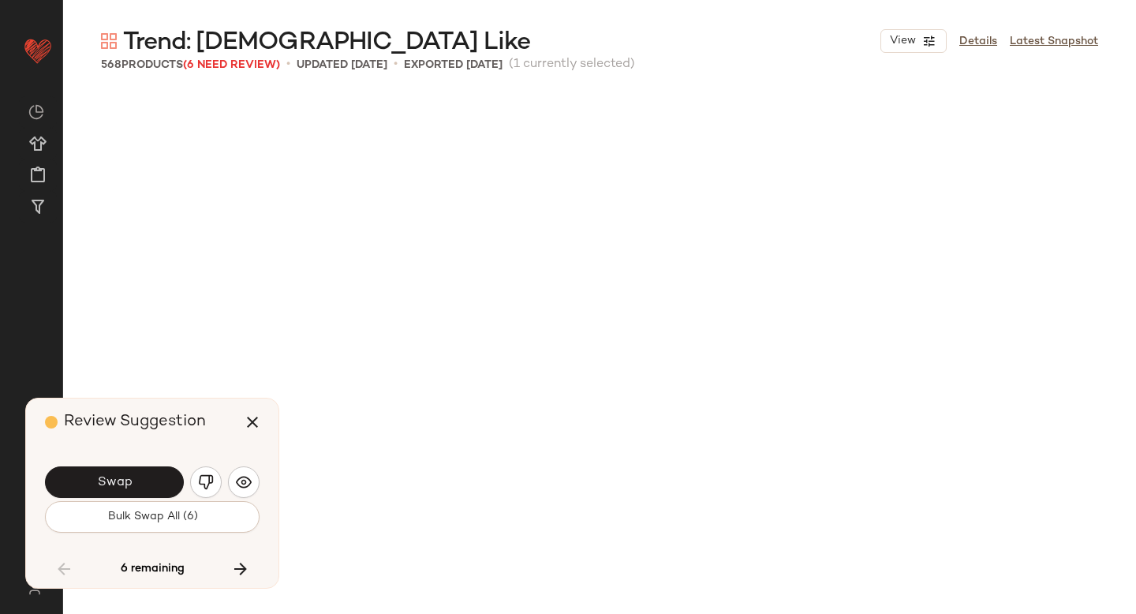
scroll to position [38063, 0]
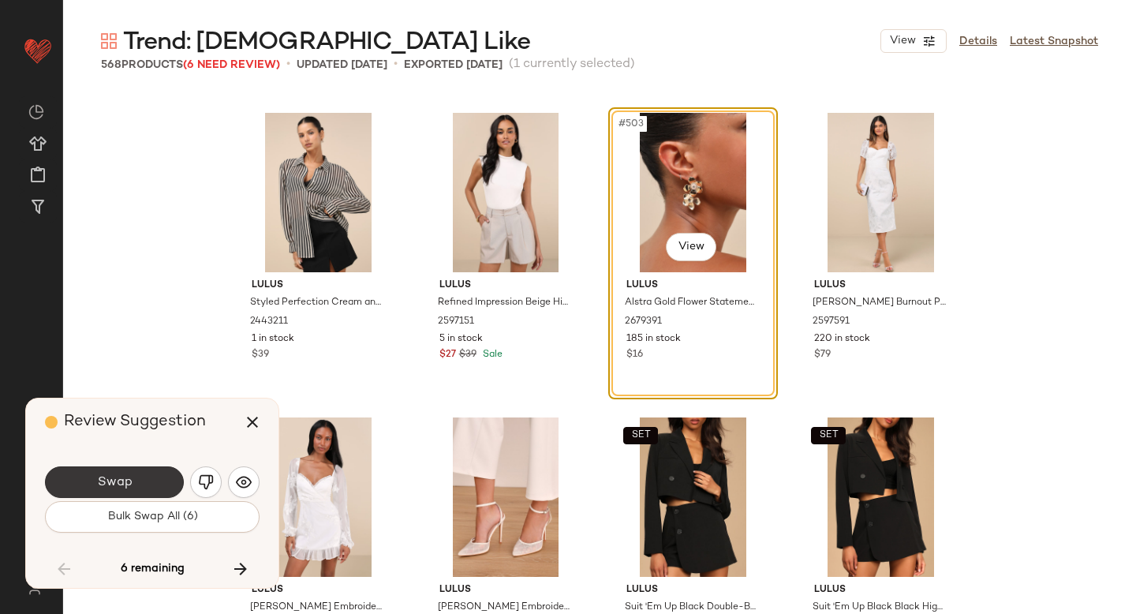
click at [110, 485] on span "Swap" at bounding box center [113, 482] width 35 height 15
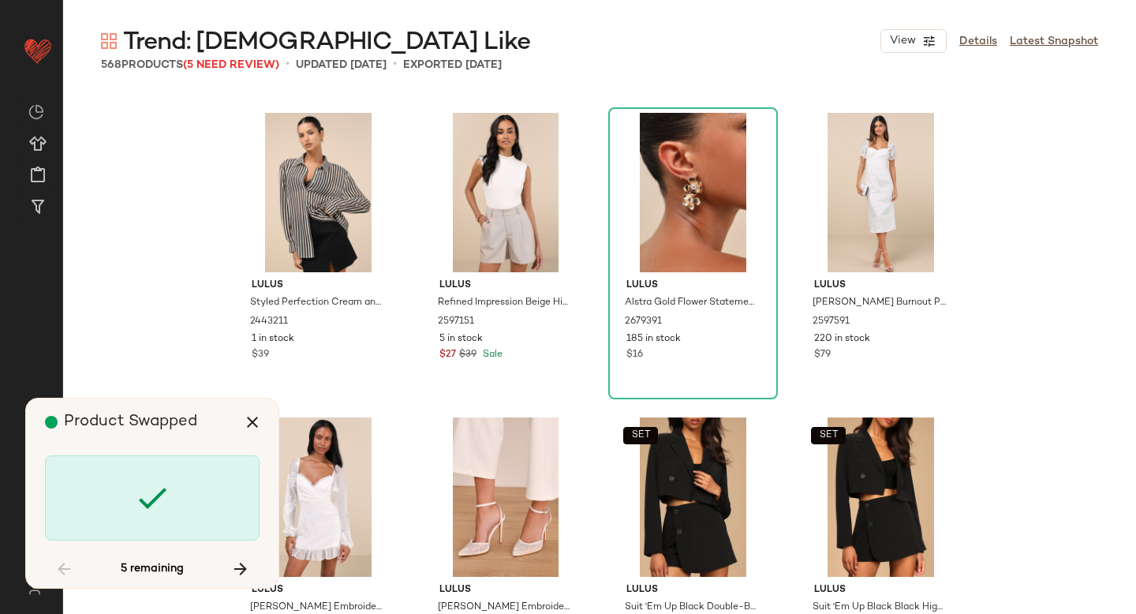
scroll to position [39281, 0]
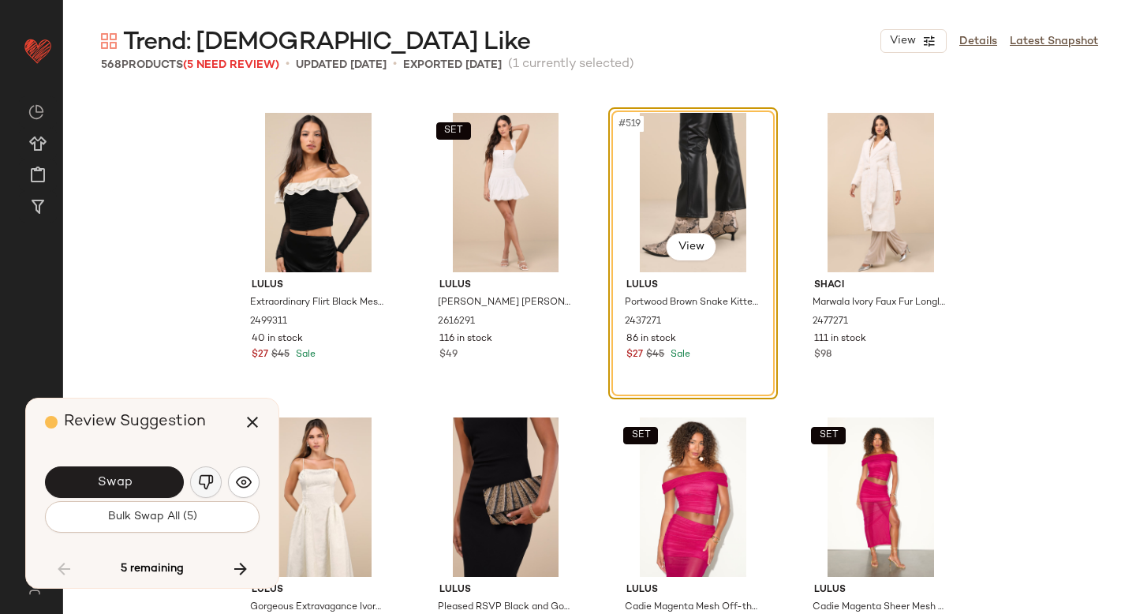
click at [211, 481] on img "button" at bounding box center [206, 482] width 16 height 16
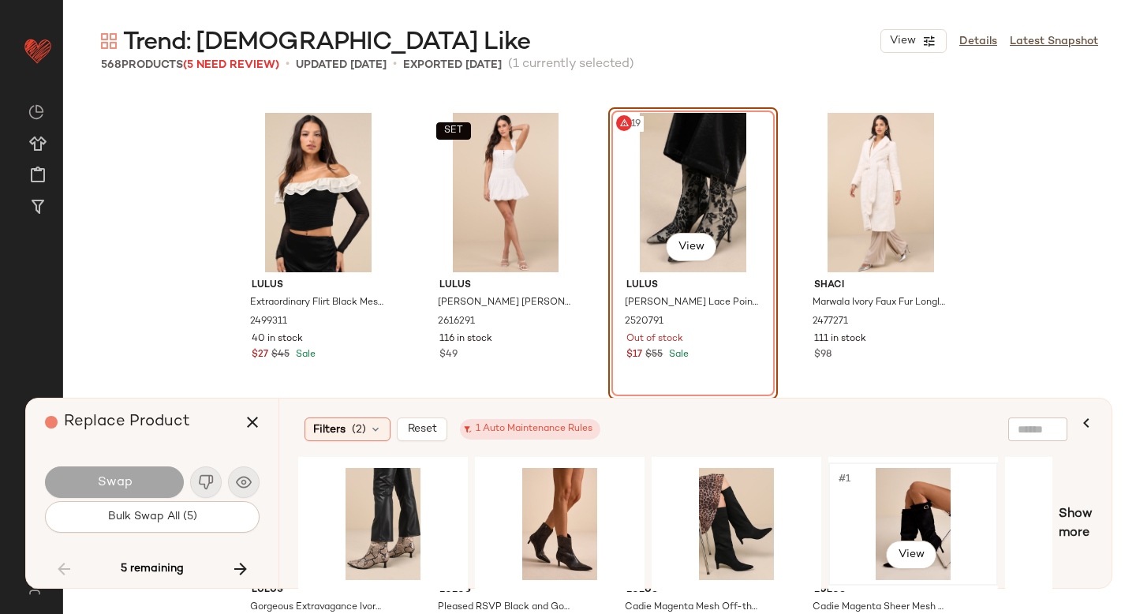
click at [925, 491] on div "#1 View" at bounding box center [913, 524] width 159 height 112
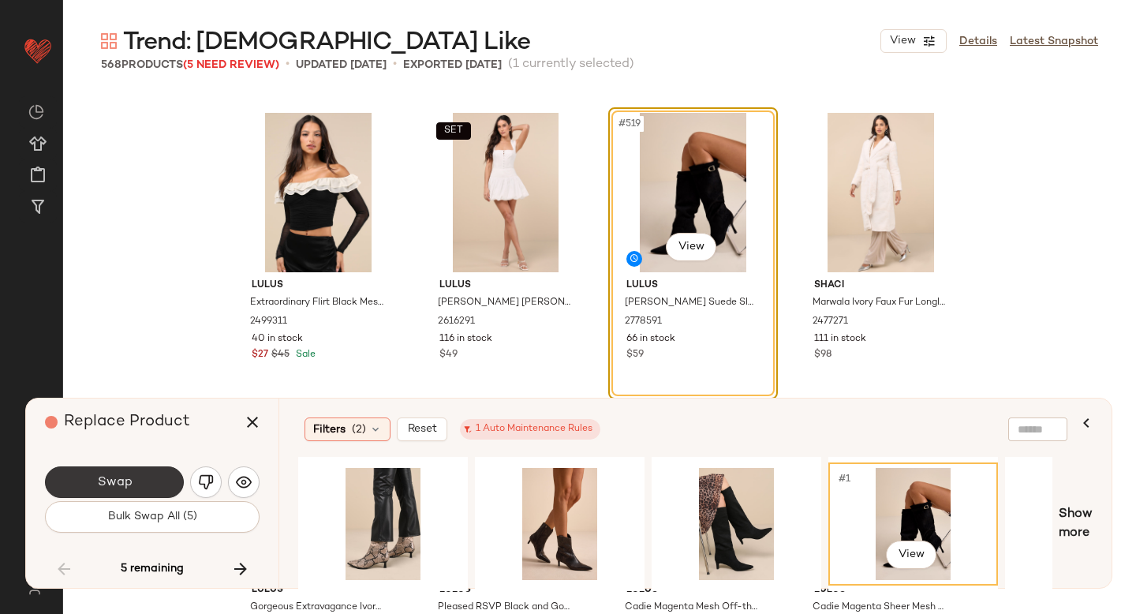
click at [129, 480] on span "Swap" at bounding box center [113, 482] width 35 height 15
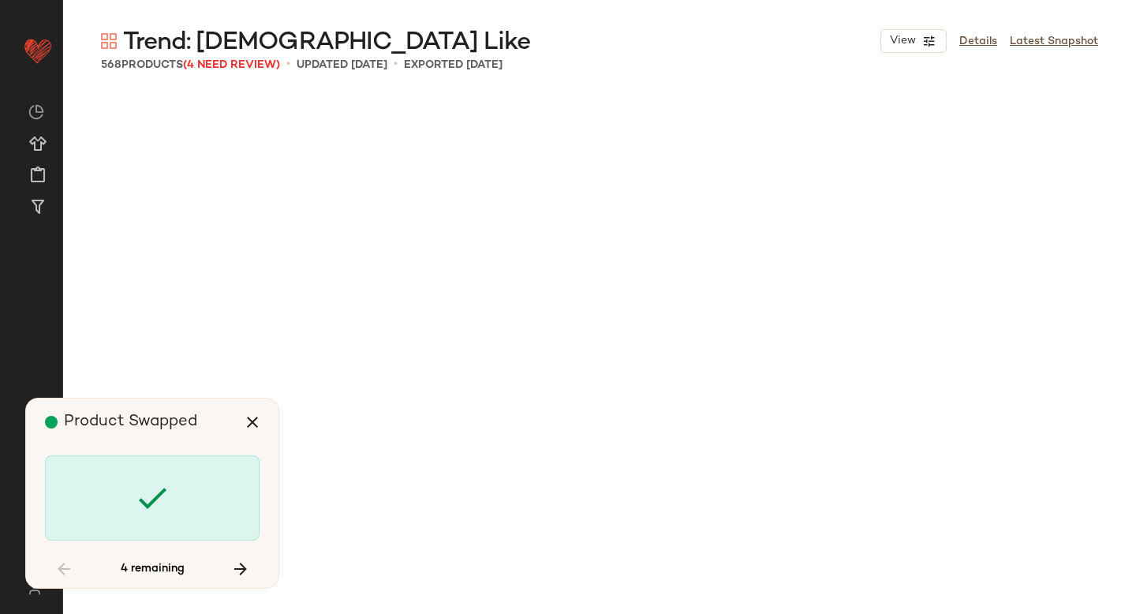
scroll to position [40499, 0]
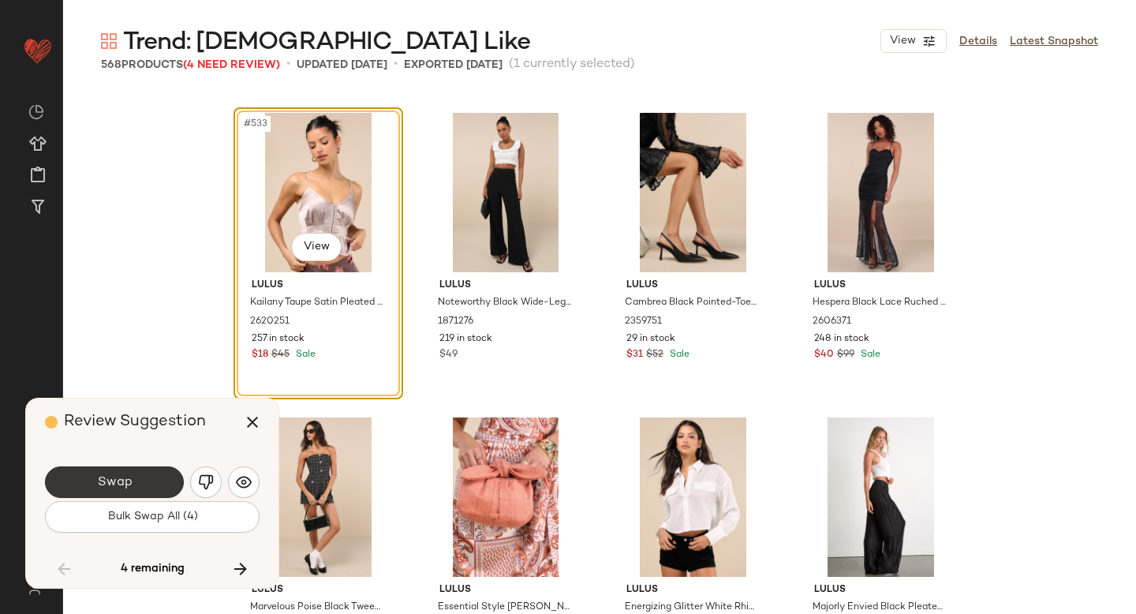
click at [118, 483] on span "Swap" at bounding box center [113, 482] width 35 height 15
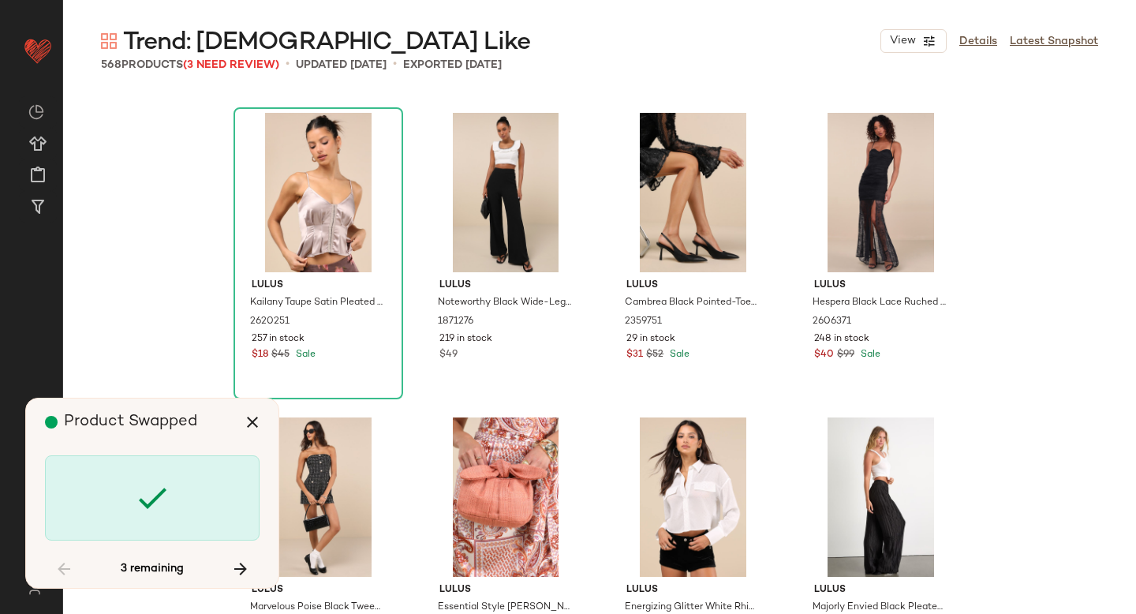
scroll to position [41108, 0]
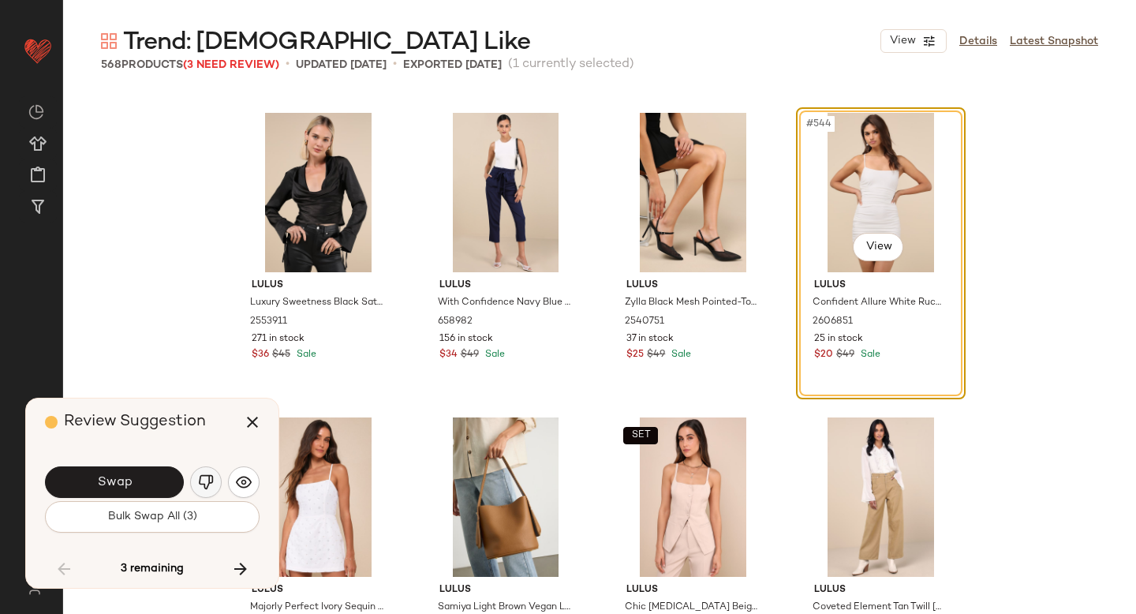
click at [213, 474] on img "button" at bounding box center [206, 482] width 16 height 16
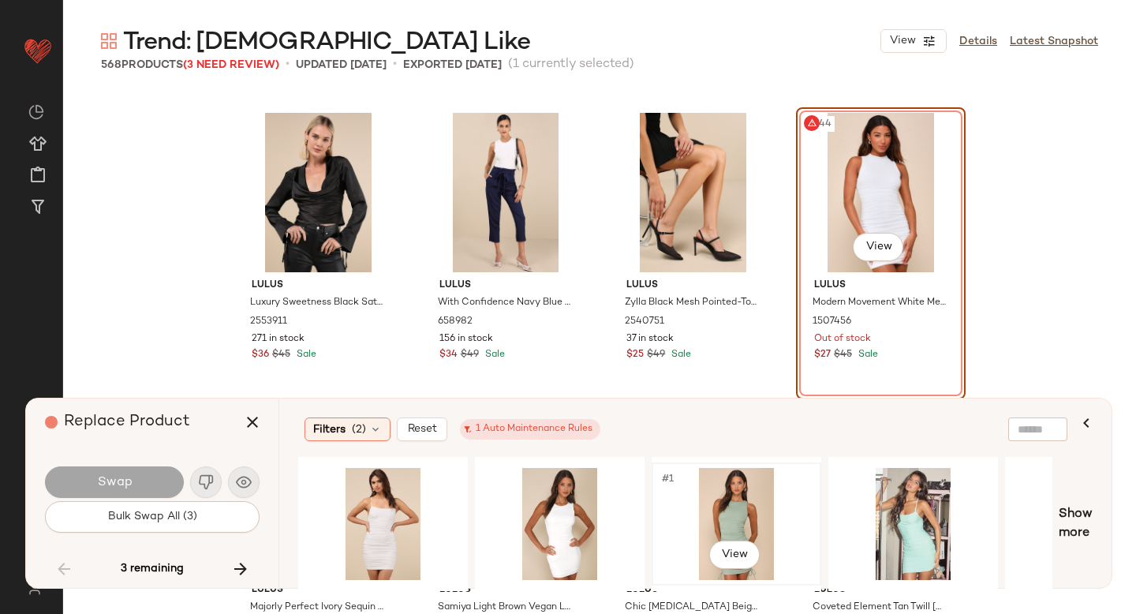
click at [710, 513] on div "#1 View" at bounding box center [736, 524] width 159 height 112
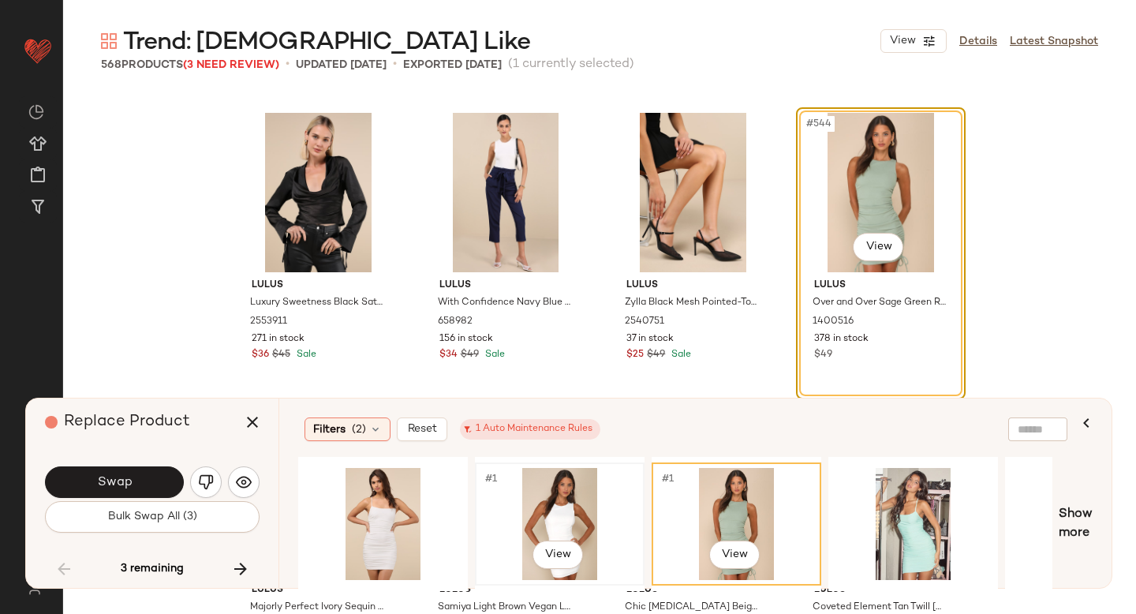
click at [563, 495] on div "#1 View" at bounding box center [559, 524] width 159 height 112
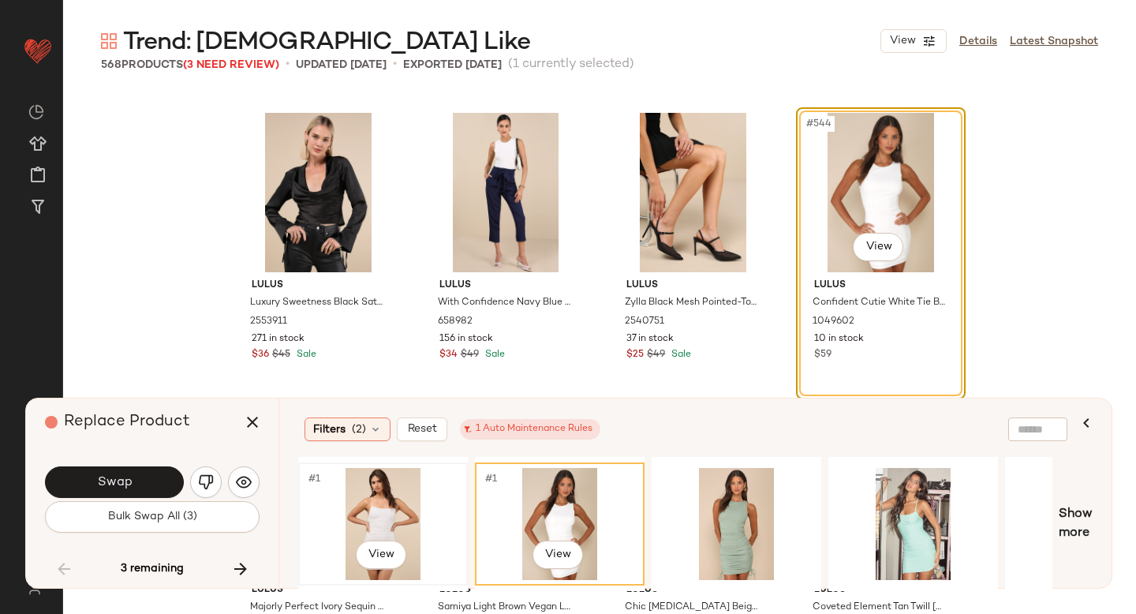
click at [403, 491] on div "#1 View" at bounding box center [383, 524] width 159 height 112
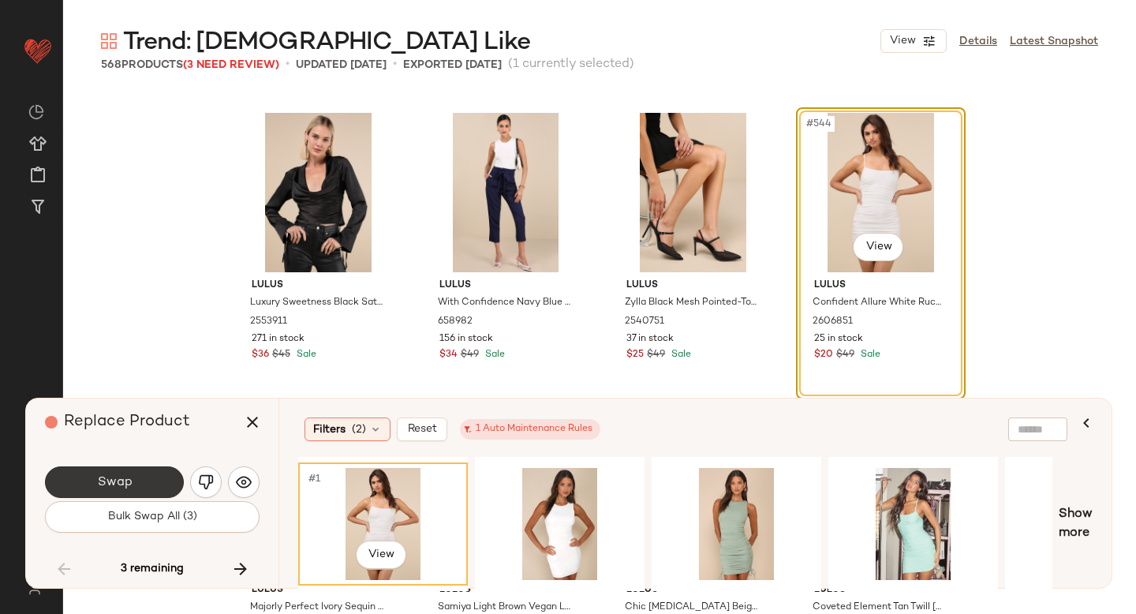
click at [137, 468] on button "Swap" at bounding box center [114, 482] width 139 height 32
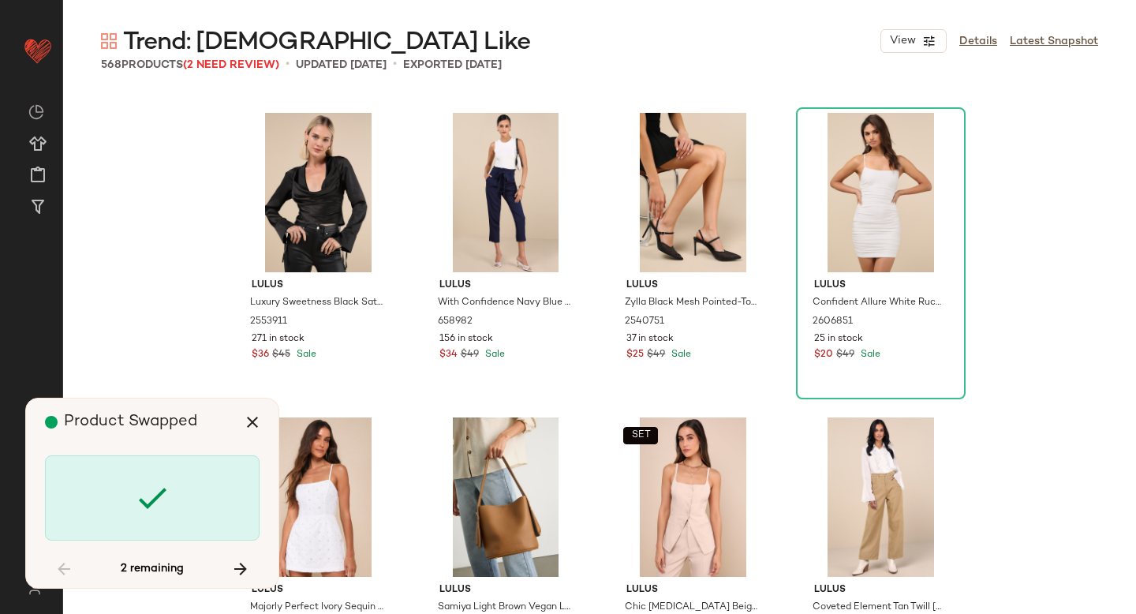
scroll to position [42631, 0]
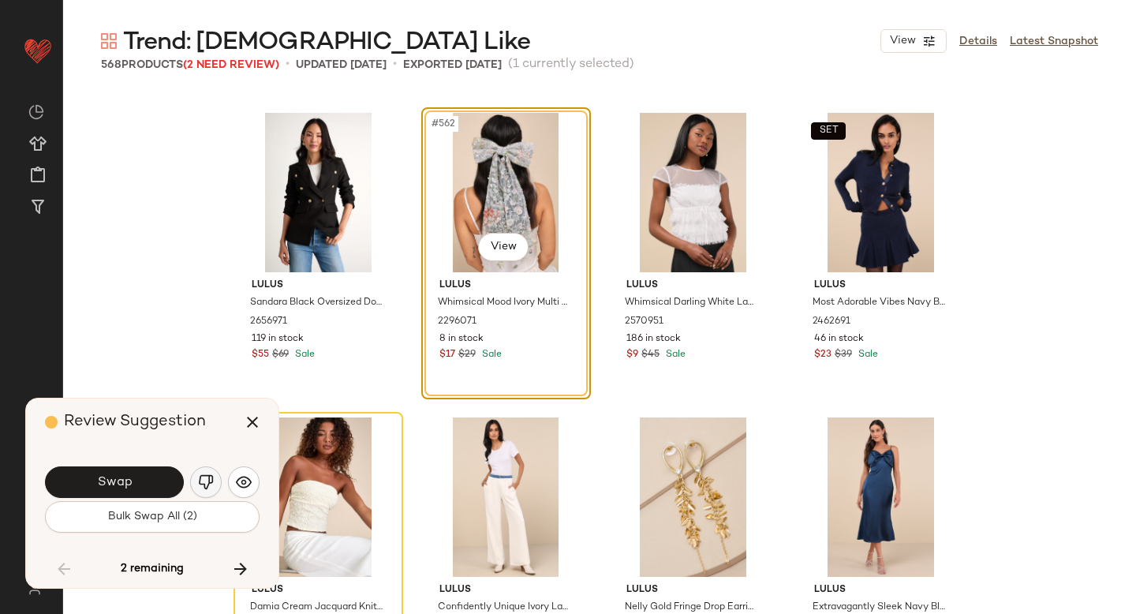
click at [200, 483] on img "button" at bounding box center [206, 482] width 16 height 16
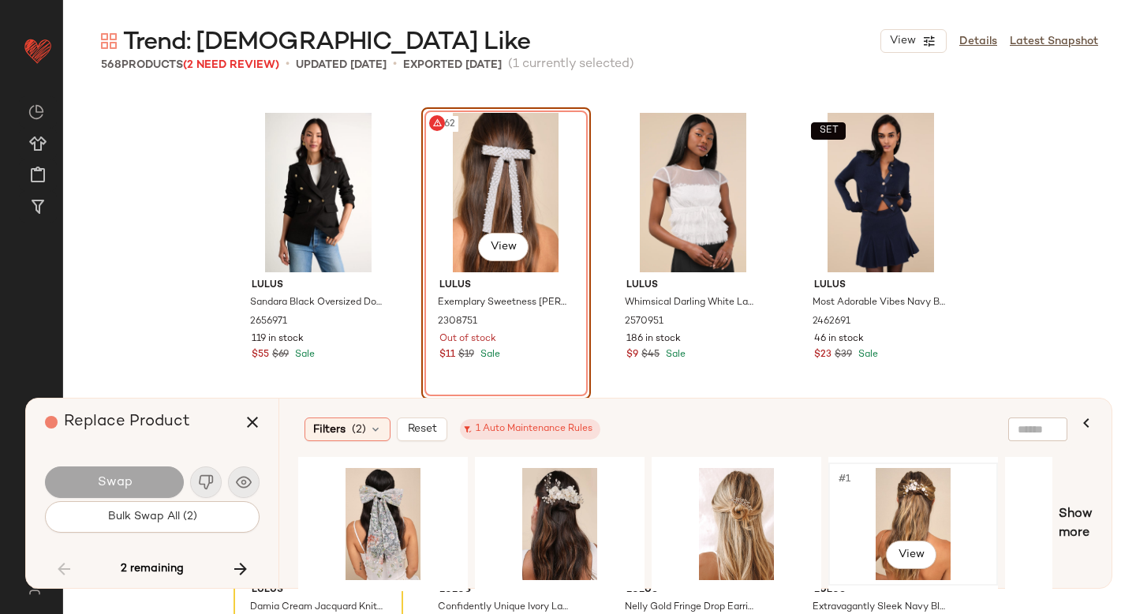
click at [889, 491] on div "#1 View" at bounding box center [913, 524] width 159 height 112
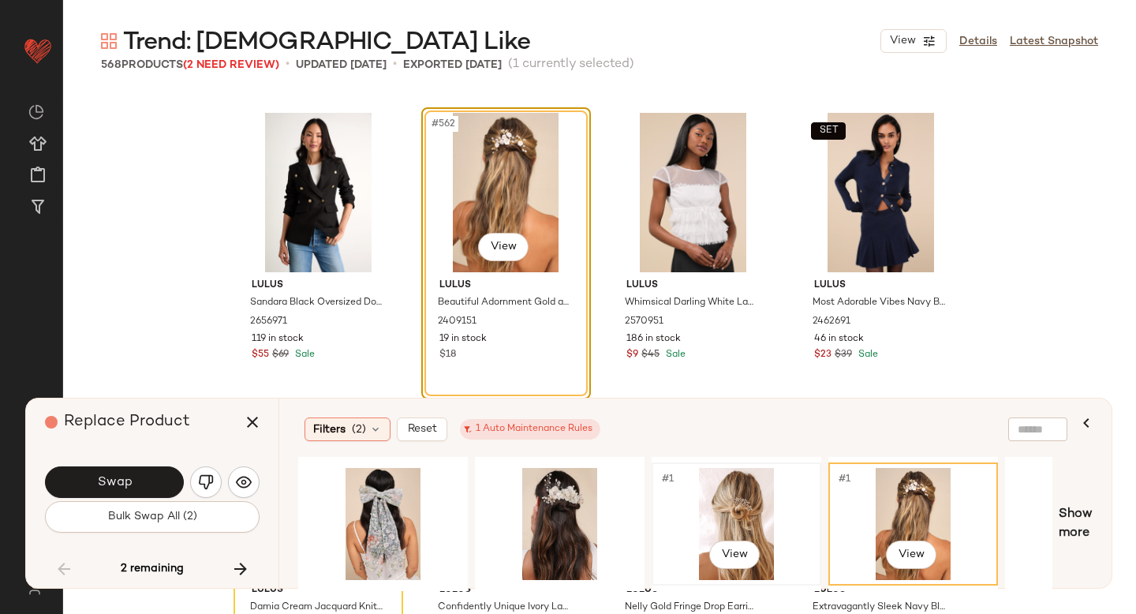
click at [745, 503] on div "#1 View" at bounding box center [736, 524] width 159 height 112
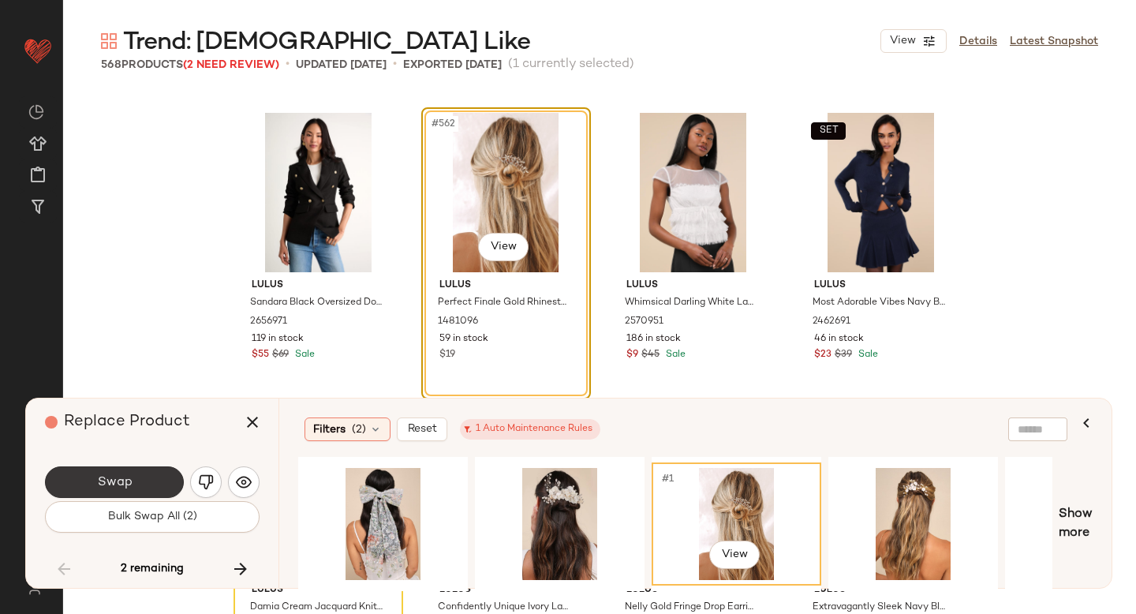
click at [108, 470] on button "Swap" at bounding box center [114, 482] width 139 height 32
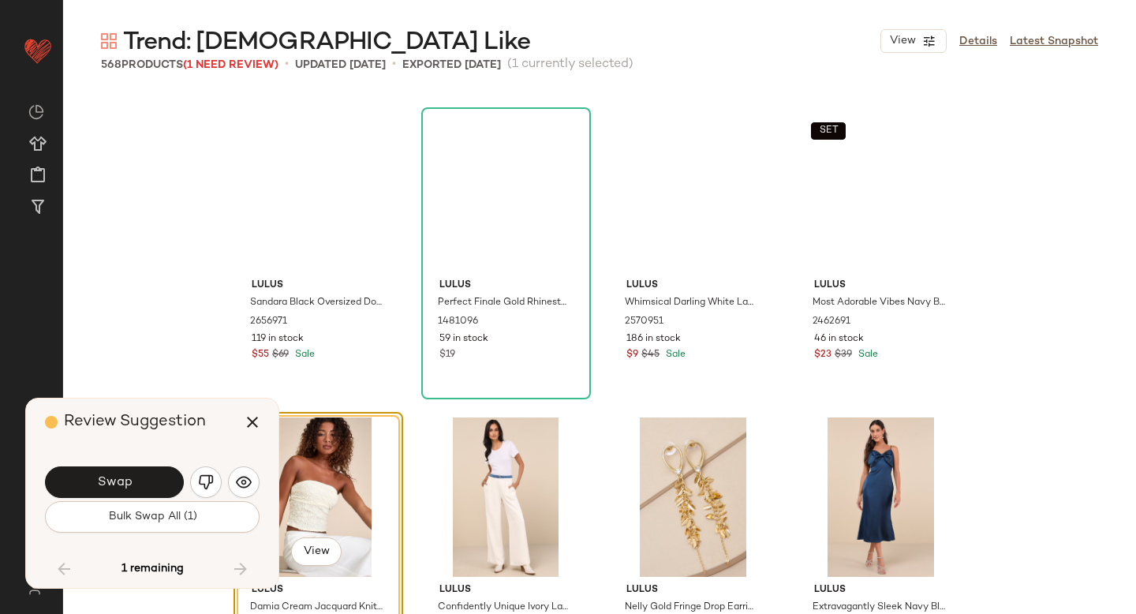
scroll to position [42721, 0]
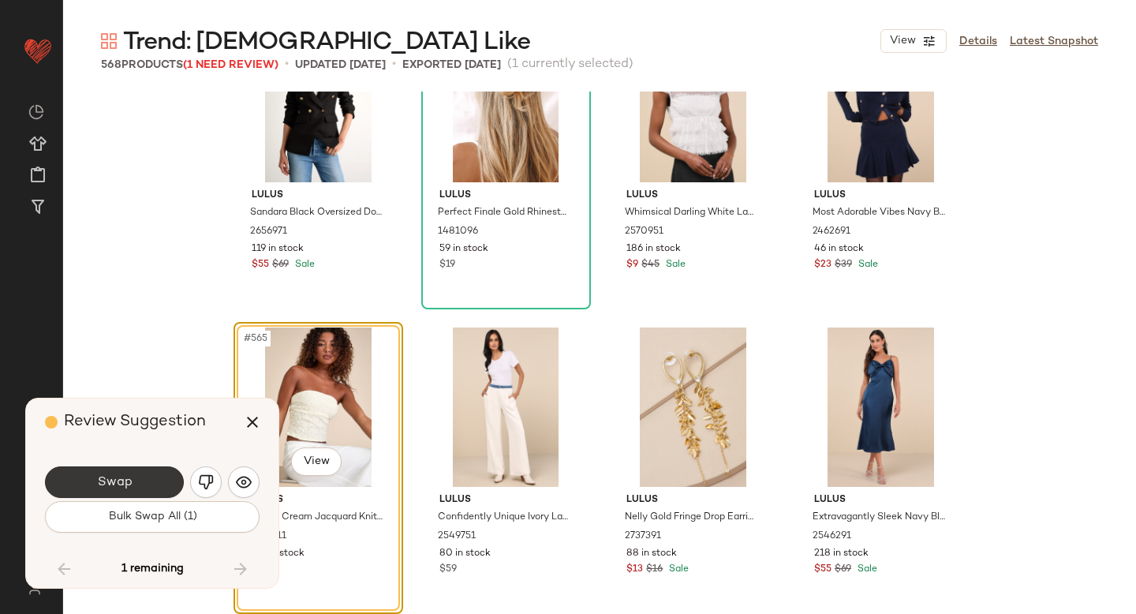
click at [156, 484] on button "Swap" at bounding box center [114, 482] width 139 height 32
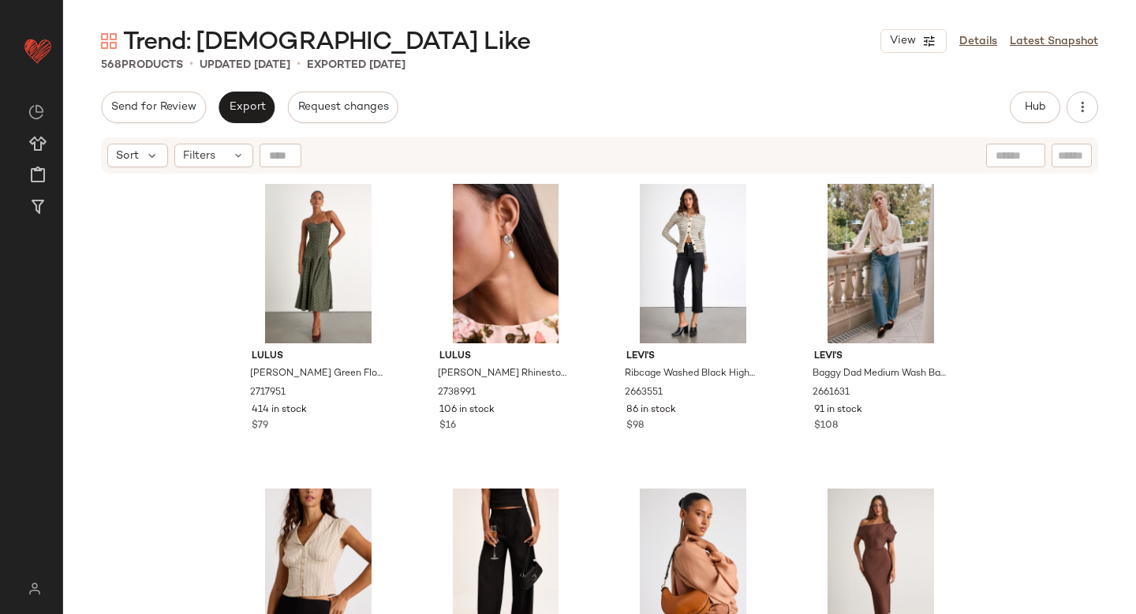
click at [869, 90] on div "Trend: Lady Like View Details Latest Snapshot 568 Products • updated Sep 25th •…" at bounding box center [599, 319] width 1073 height 588
click at [1048, 104] on button "Hub" at bounding box center [1035, 108] width 50 height 32
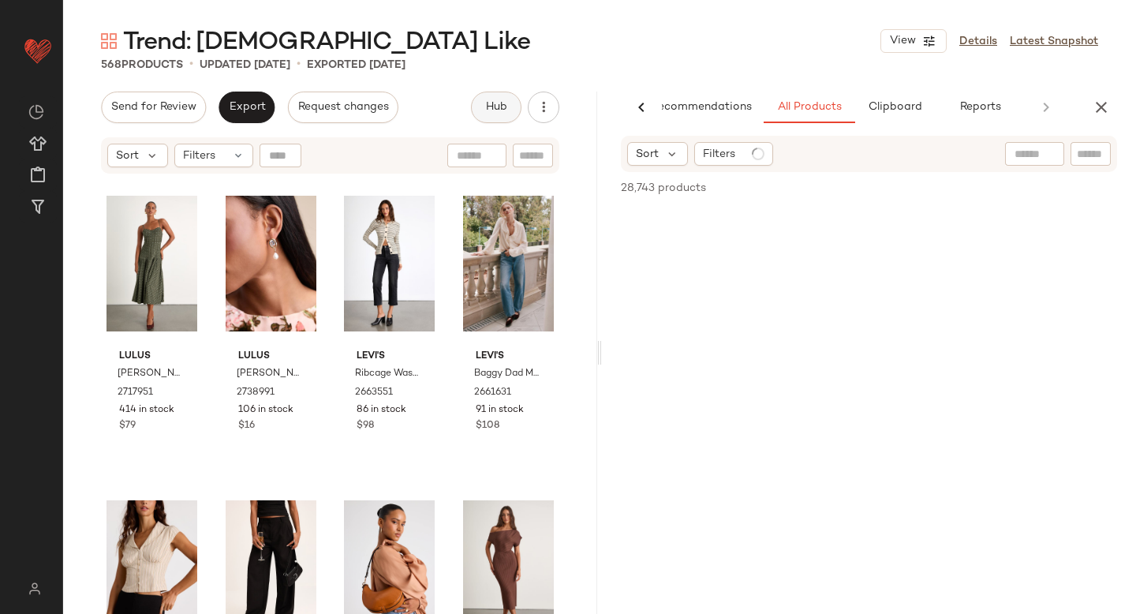
scroll to position [0, 37]
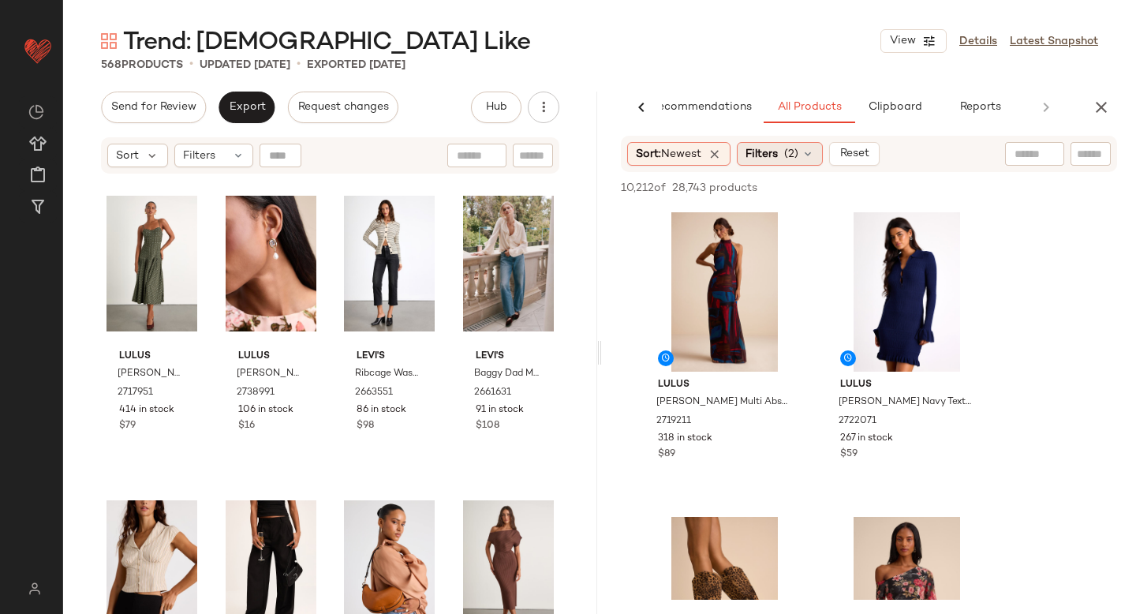
click at [770, 159] on span "Filters" at bounding box center [761, 154] width 32 height 17
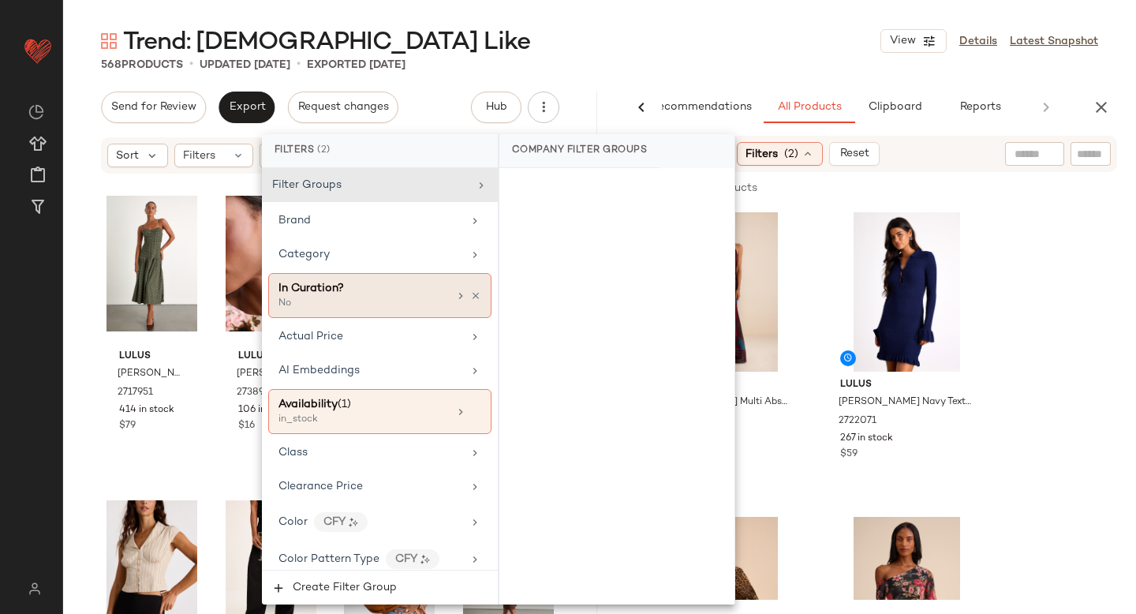
click at [428, 294] on div "In Curation?" at bounding box center [363, 288] width 170 height 17
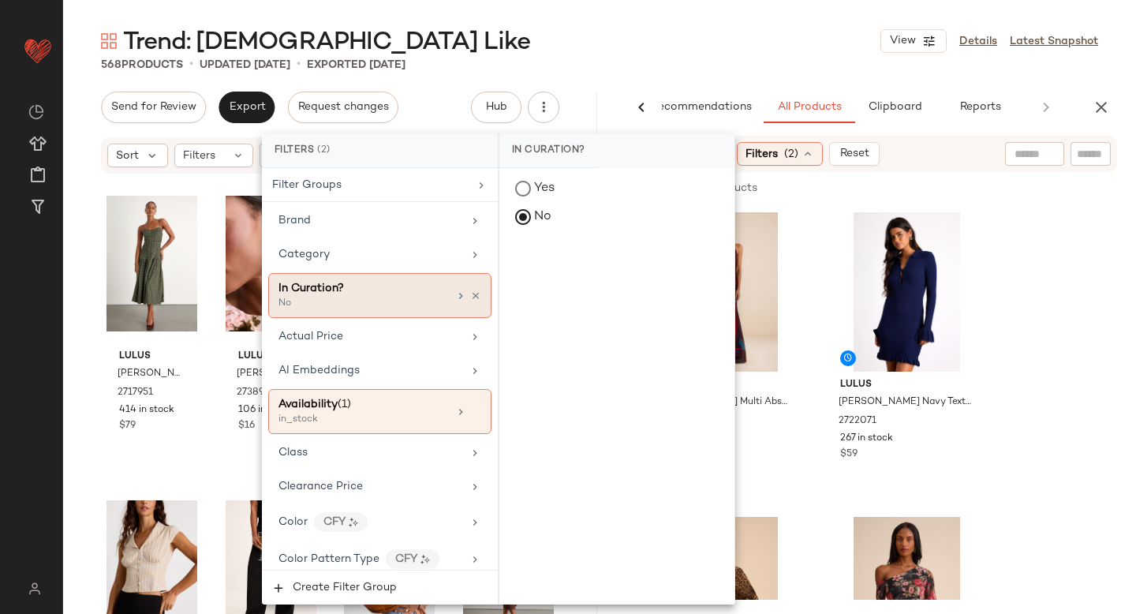
click at [361, 276] on div "In Curation? No" at bounding box center [379, 295] width 223 height 45
click at [361, 265] on div "Category" at bounding box center [379, 254] width 223 height 31
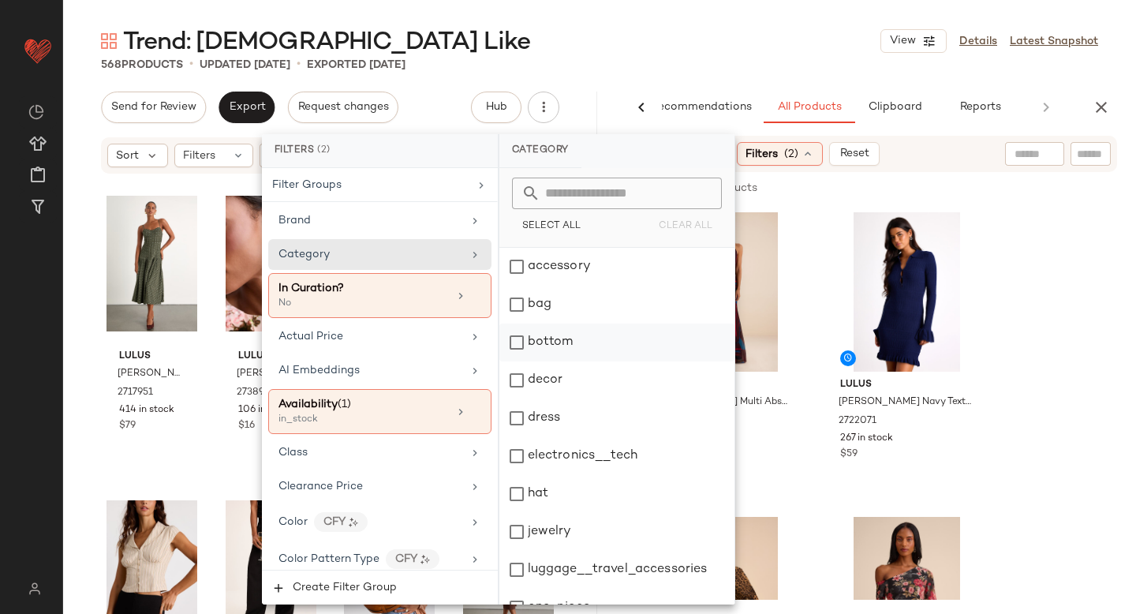
click at [515, 334] on div "bottom" at bounding box center [616, 342] width 235 height 38
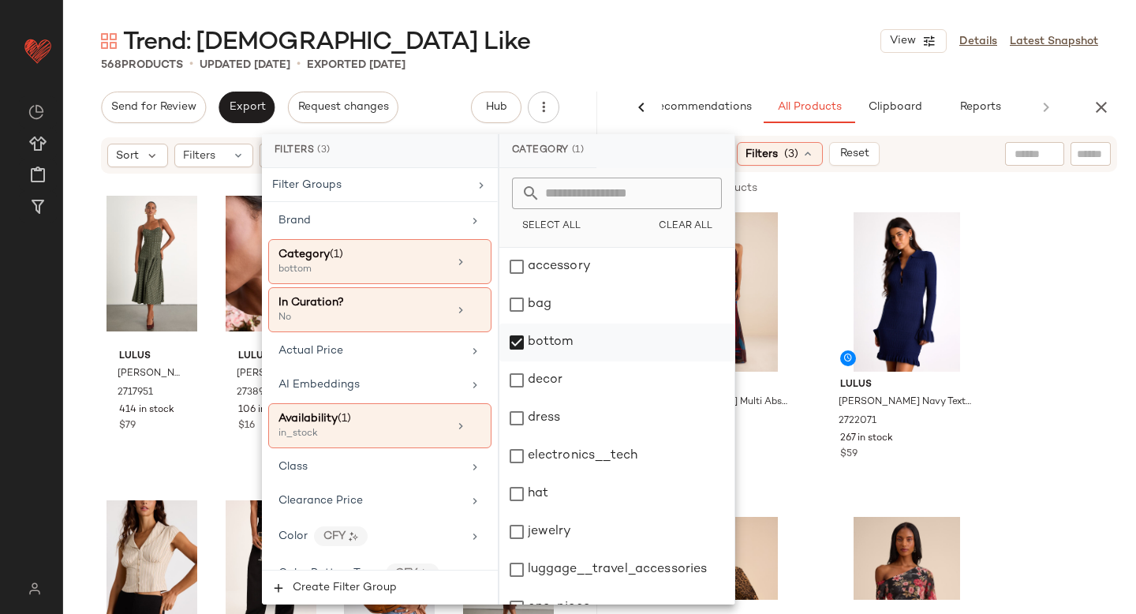
scroll to position [287, 0]
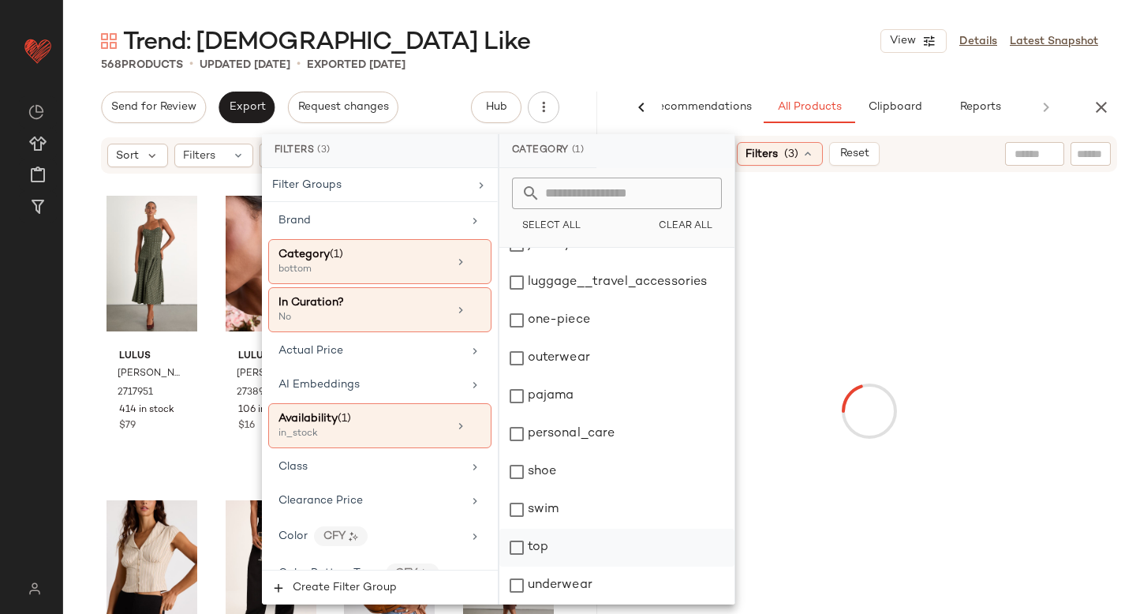
click at [529, 551] on div "top" at bounding box center [616, 548] width 235 height 38
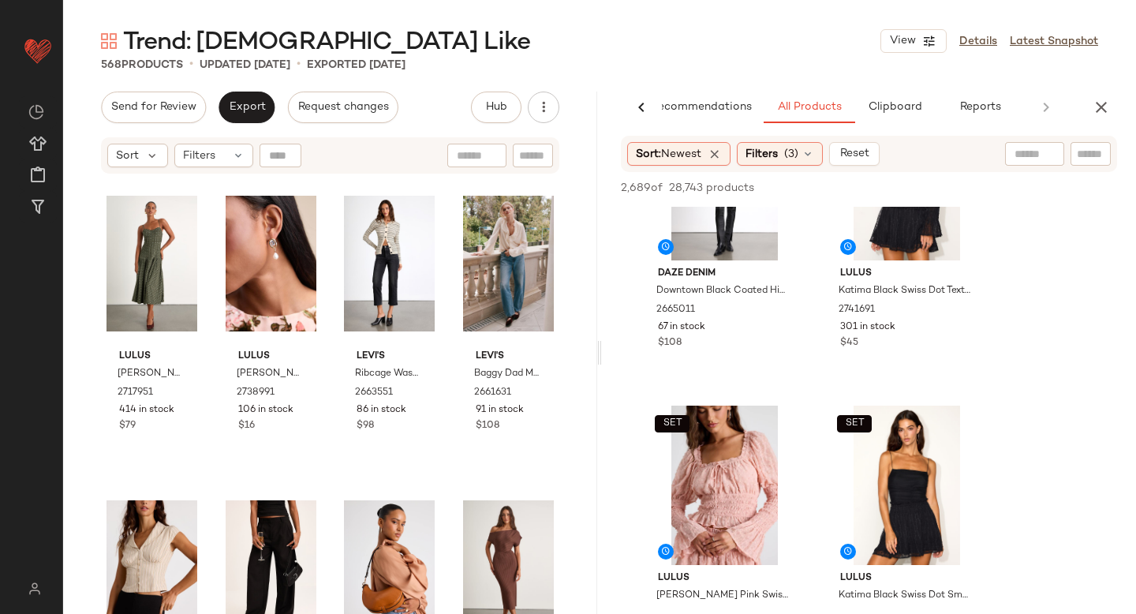
scroll to position [6253, 0]
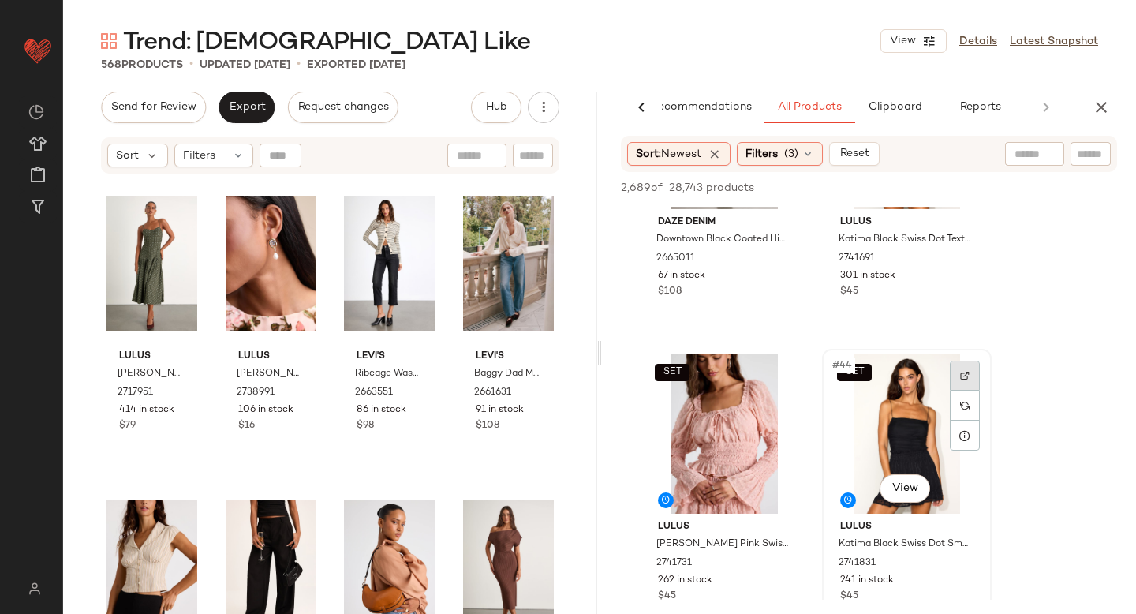
click at [956, 387] on div at bounding box center [965, 376] width 30 height 30
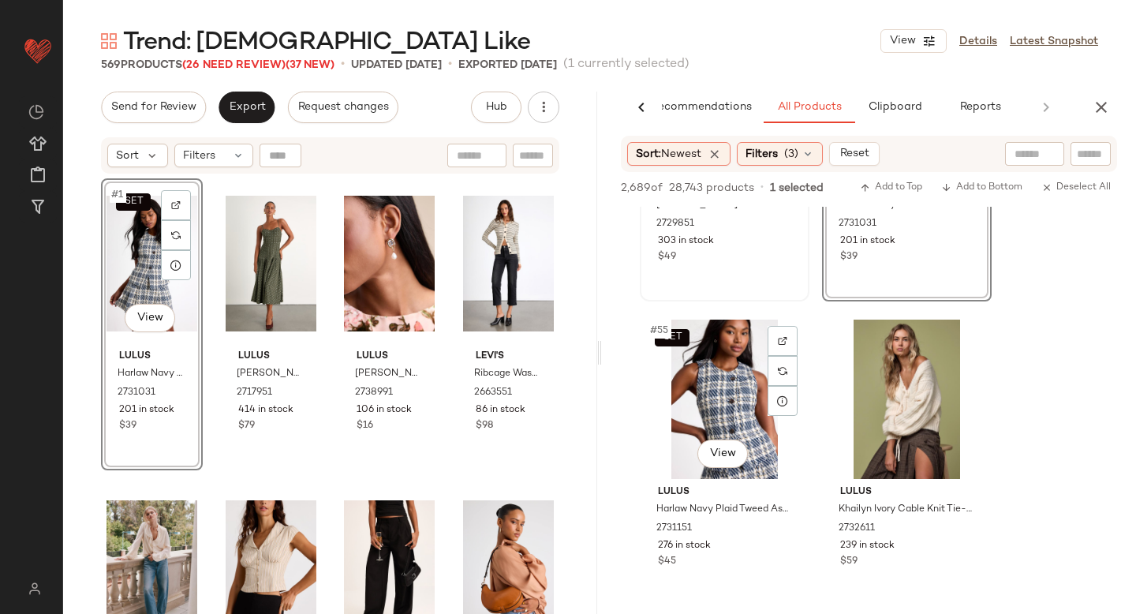
scroll to position [8177, 0]
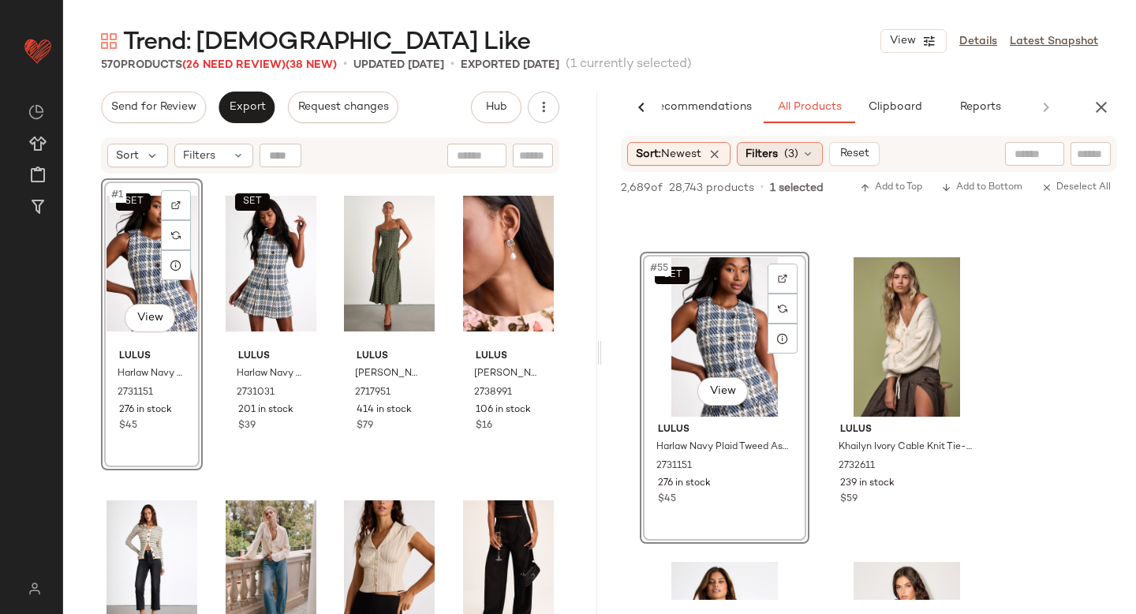
click at [773, 150] on span "Filters" at bounding box center [761, 154] width 32 height 17
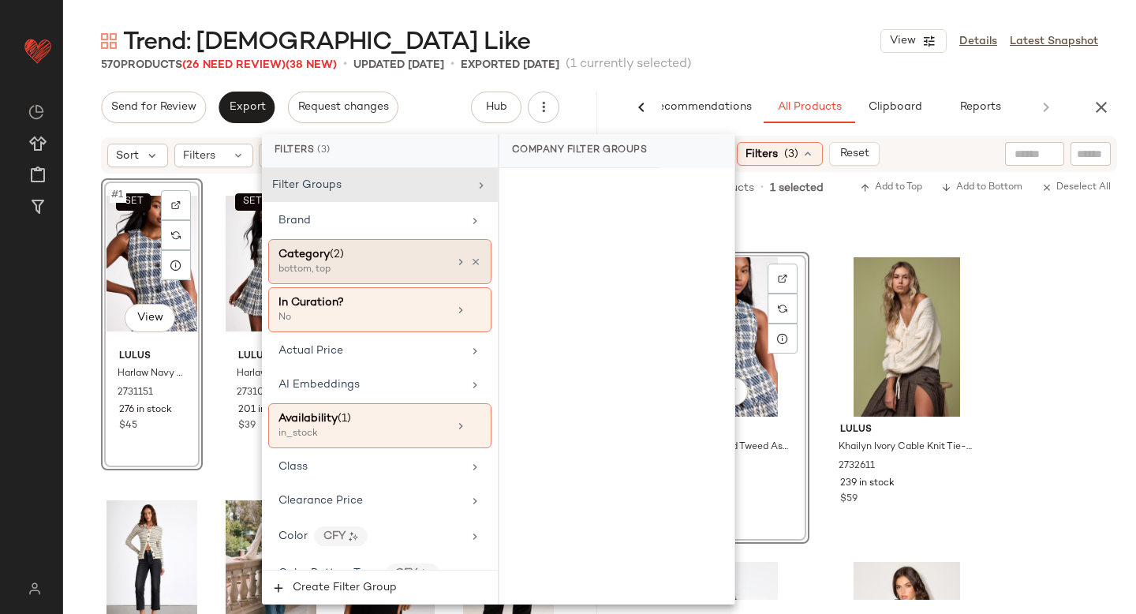
click at [381, 271] on div "bottom, top" at bounding box center [357, 270] width 158 height 14
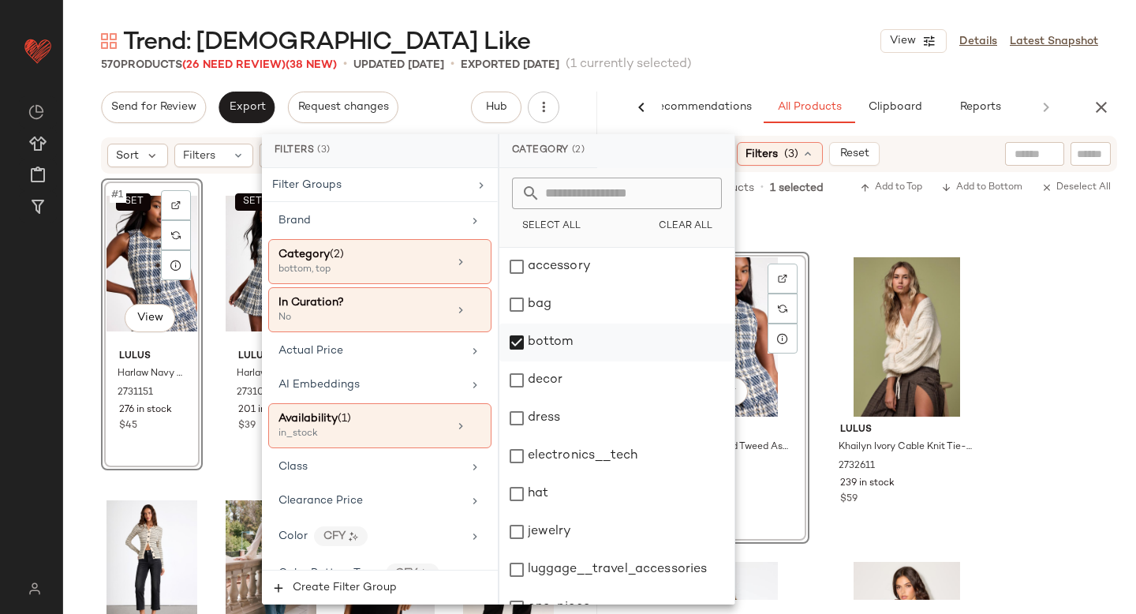
click at [529, 341] on div "bottom" at bounding box center [616, 342] width 235 height 38
click at [521, 423] on div "dress" at bounding box center [616, 418] width 235 height 38
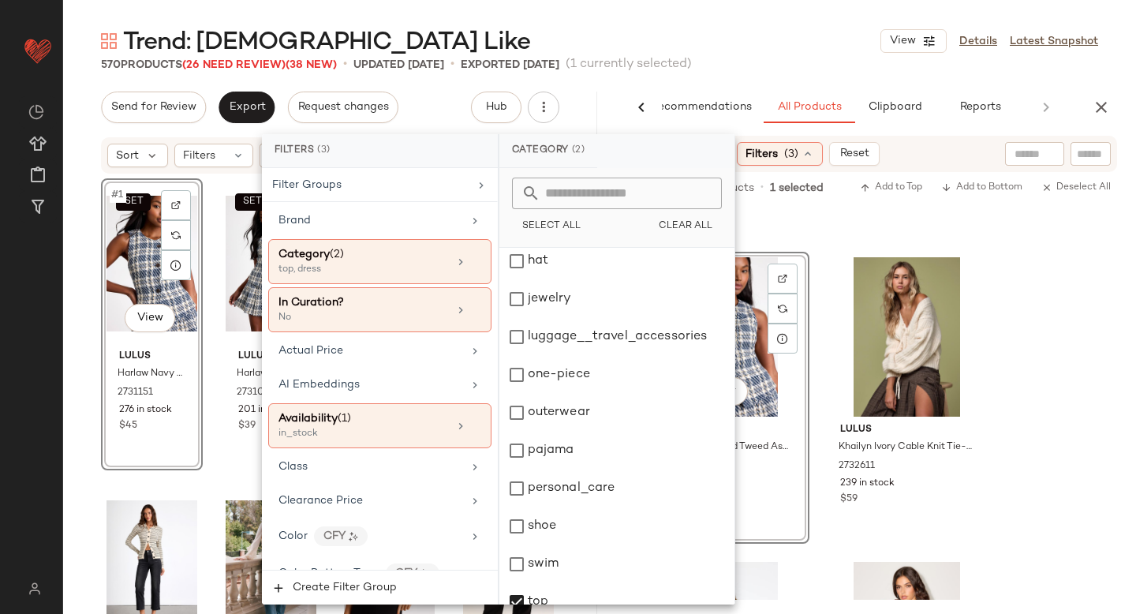
scroll to position [287, 0]
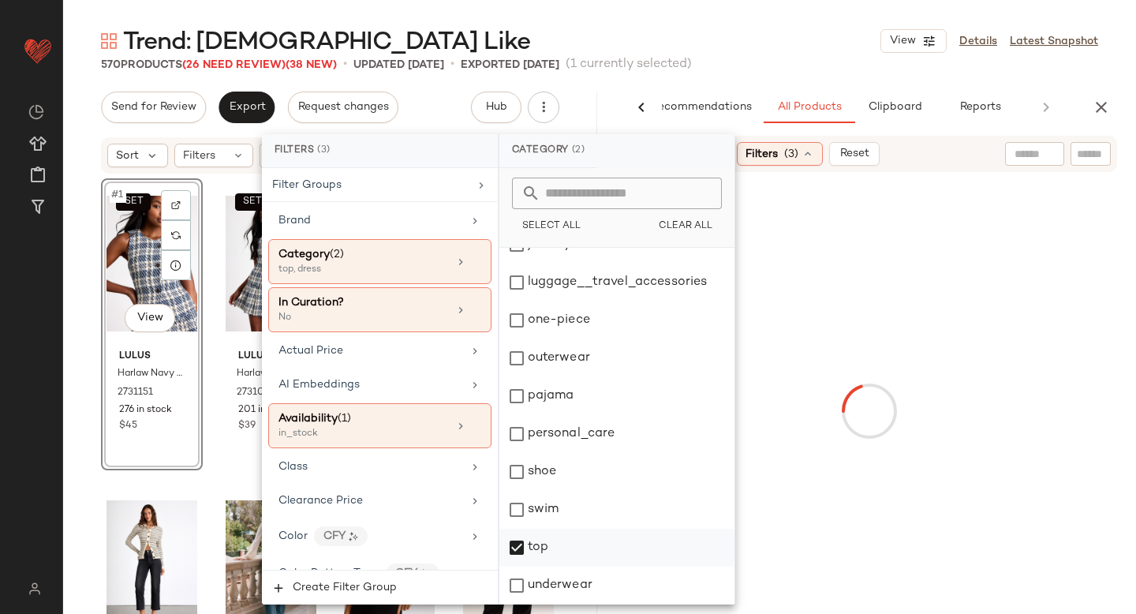
click at [513, 544] on div "top" at bounding box center [616, 548] width 235 height 38
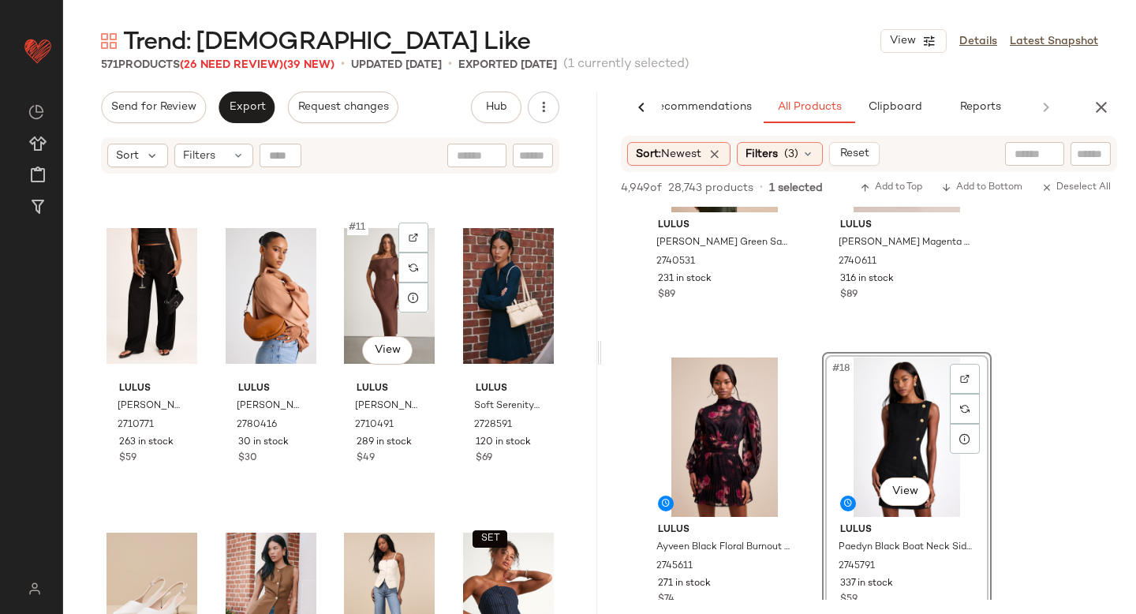
scroll to position [0, 0]
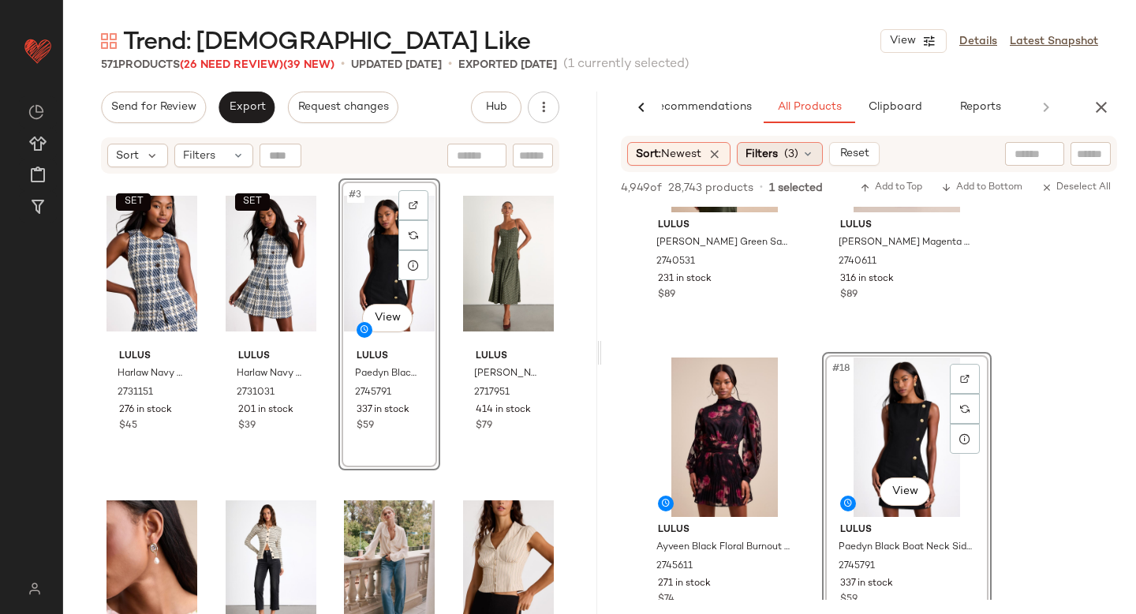
click at [794, 163] on div "Filters (3)" at bounding box center [780, 154] width 86 height 24
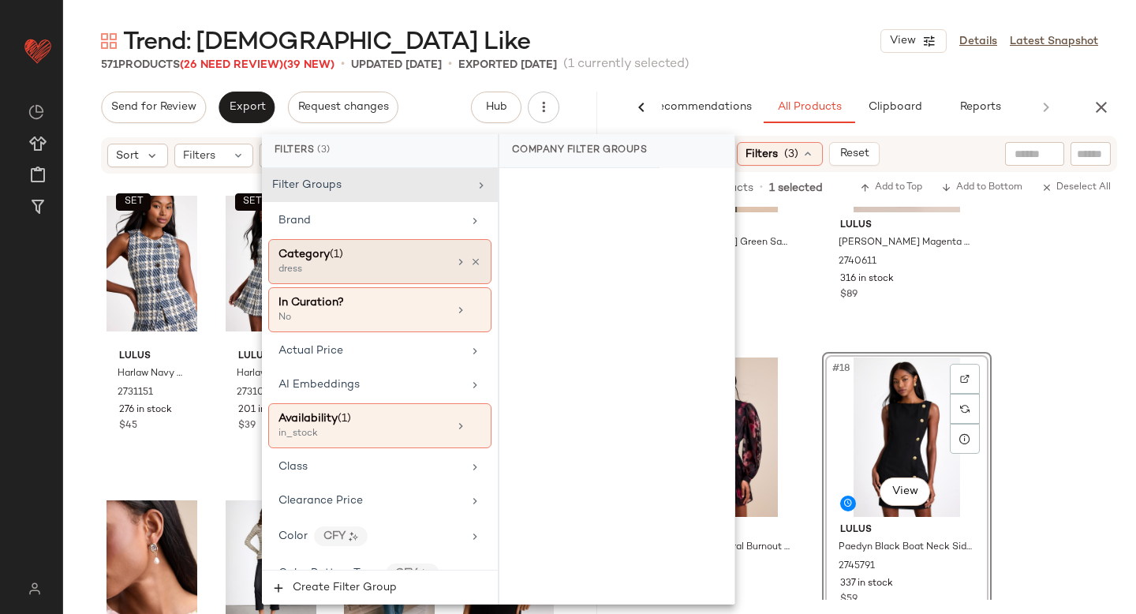
click at [402, 257] on div "Category (1)" at bounding box center [363, 254] width 170 height 17
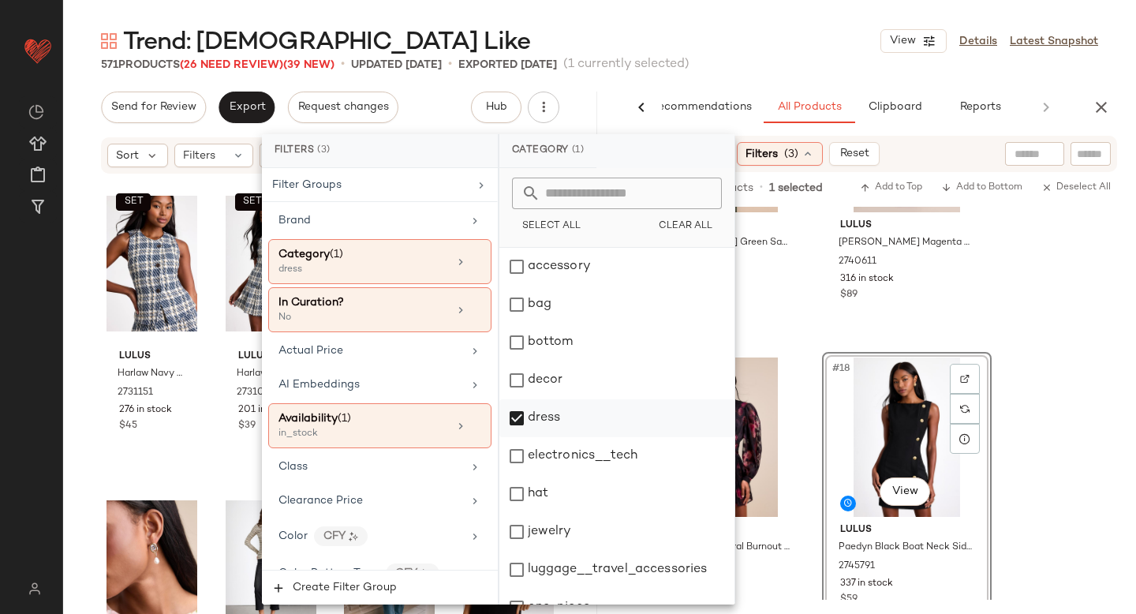
click at [518, 422] on div "dress" at bounding box center [616, 418] width 235 height 38
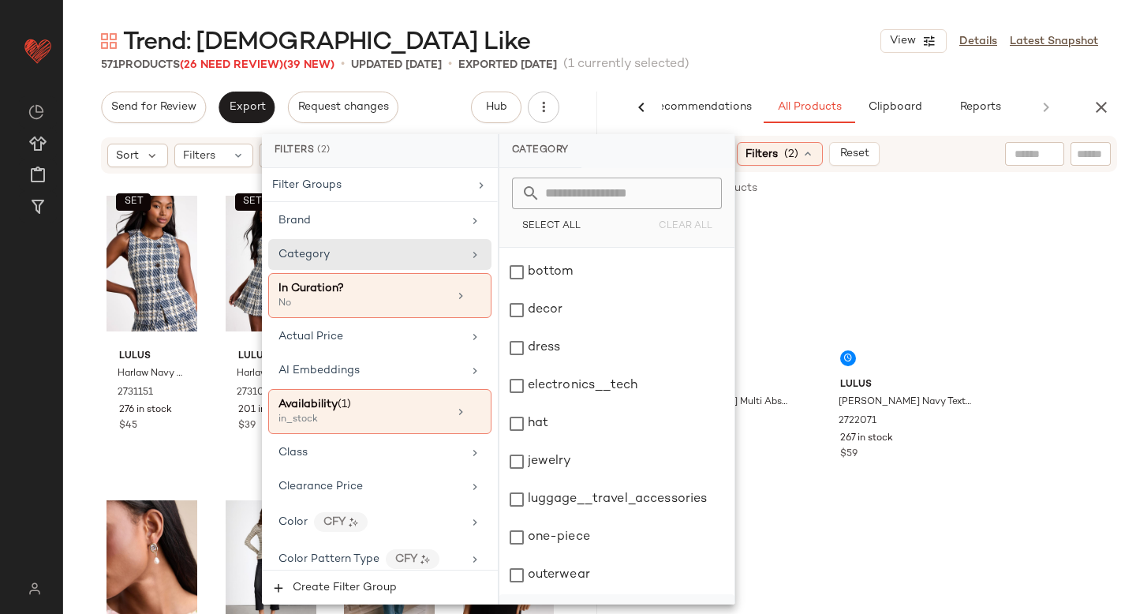
scroll to position [267, 0]
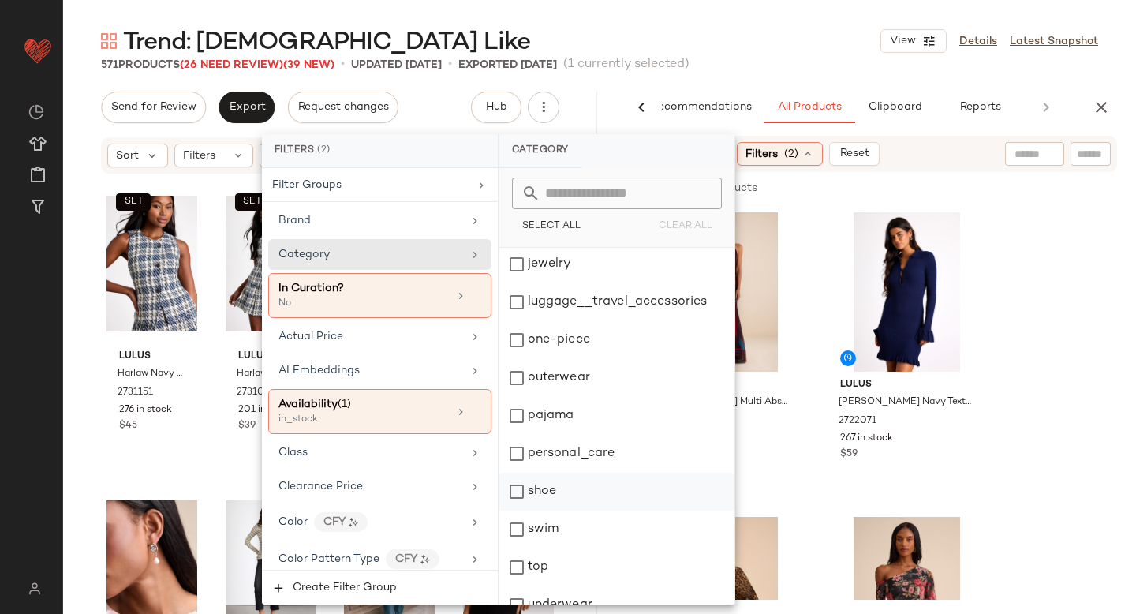
click at [520, 492] on div "shoe" at bounding box center [616, 492] width 235 height 38
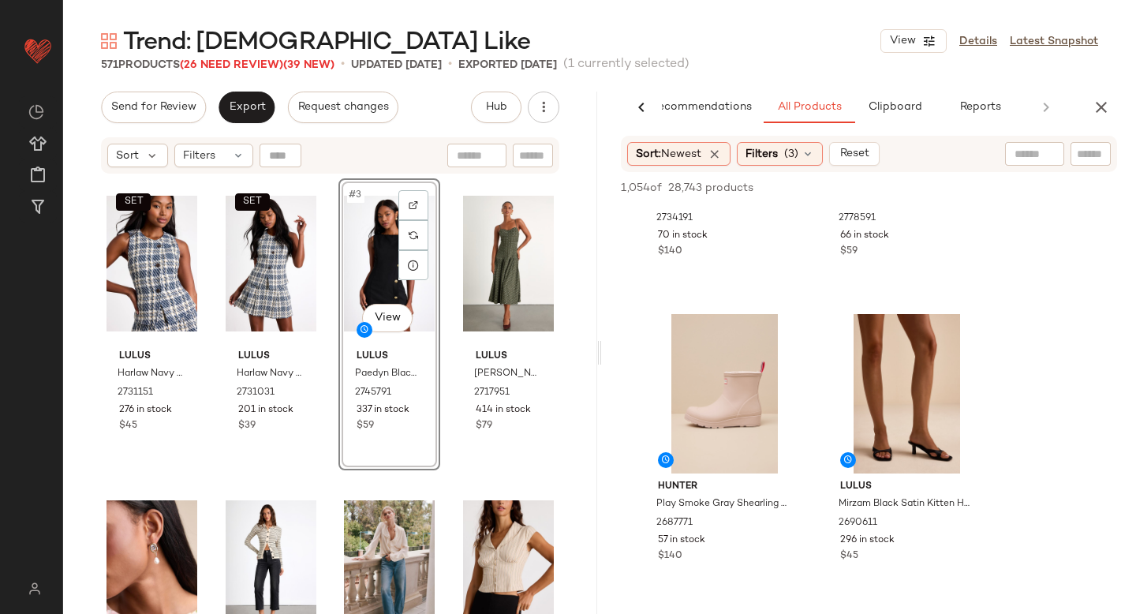
scroll to position [1146, 0]
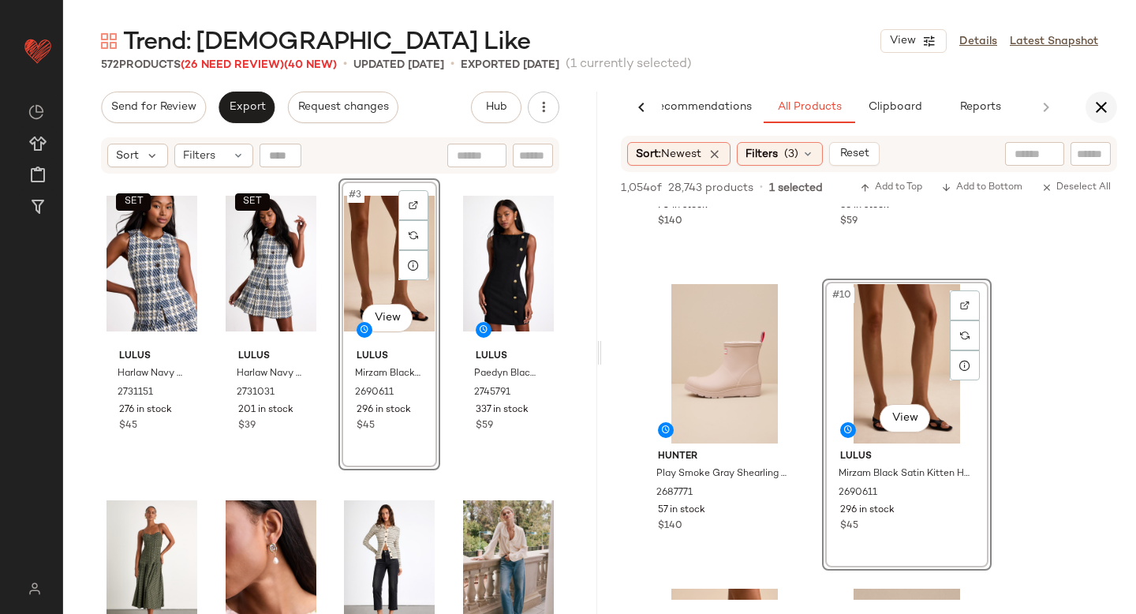
click at [1092, 116] on icon "button" at bounding box center [1101, 107] width 19 height 19
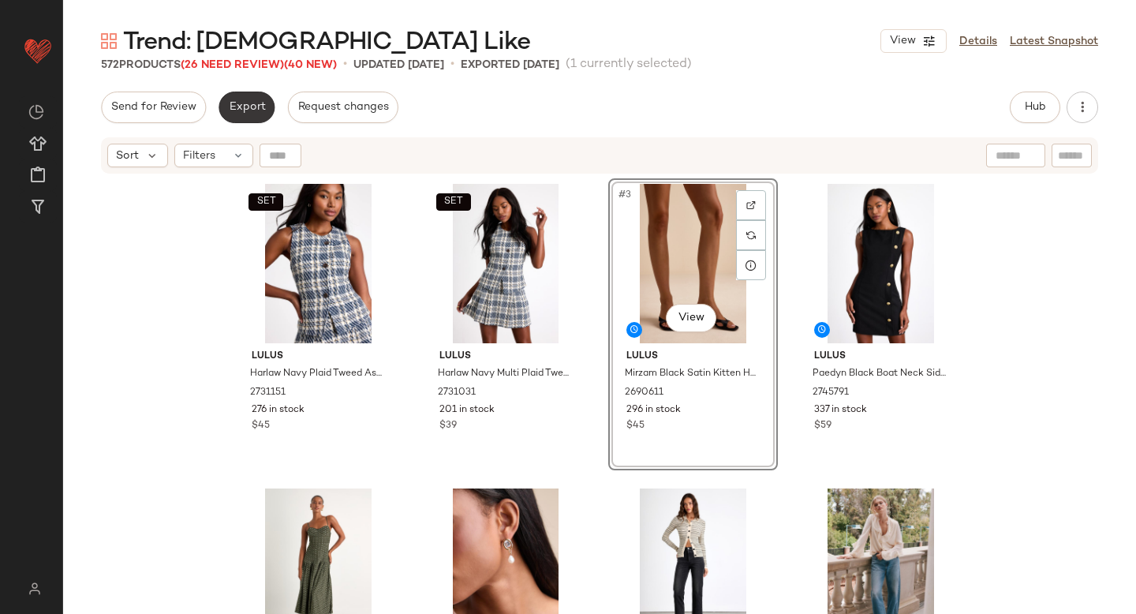
click at [250, 105] on span "Export" at bounding box center [246, 107] width 37 height 13
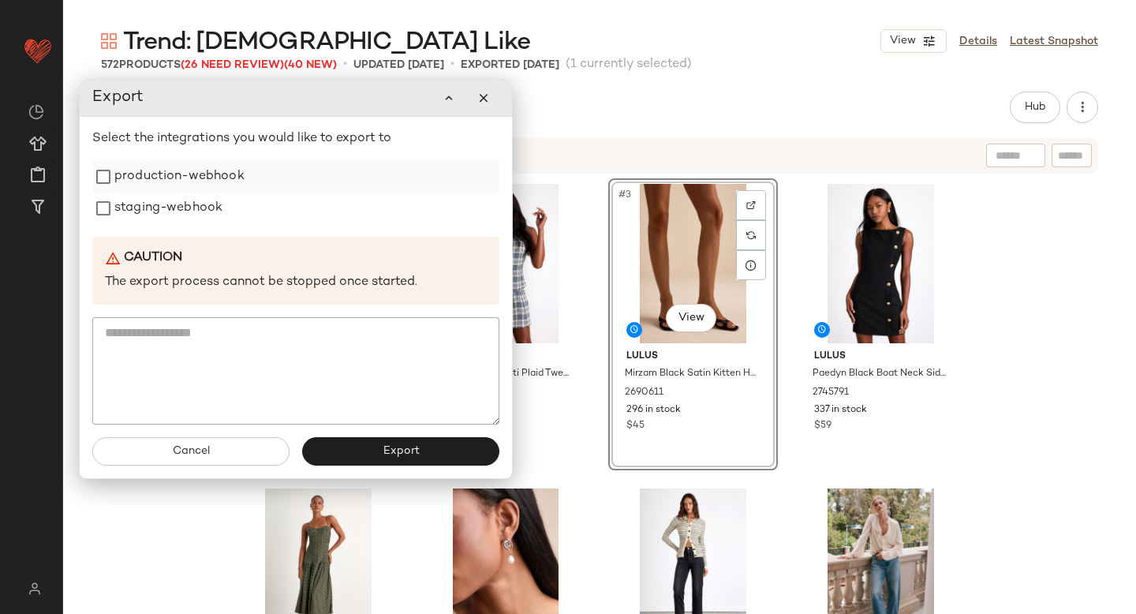
click at [196, 183] on label "production-webhook" at bounding box center [179, 177] width 130 height 32
click at [189, 198] on label "staging-webhook" at bounding box center [168, 208] width 108 height 32
click at [382, 438] on button "Export" at bounding box center [400, 451] width 197 height 28
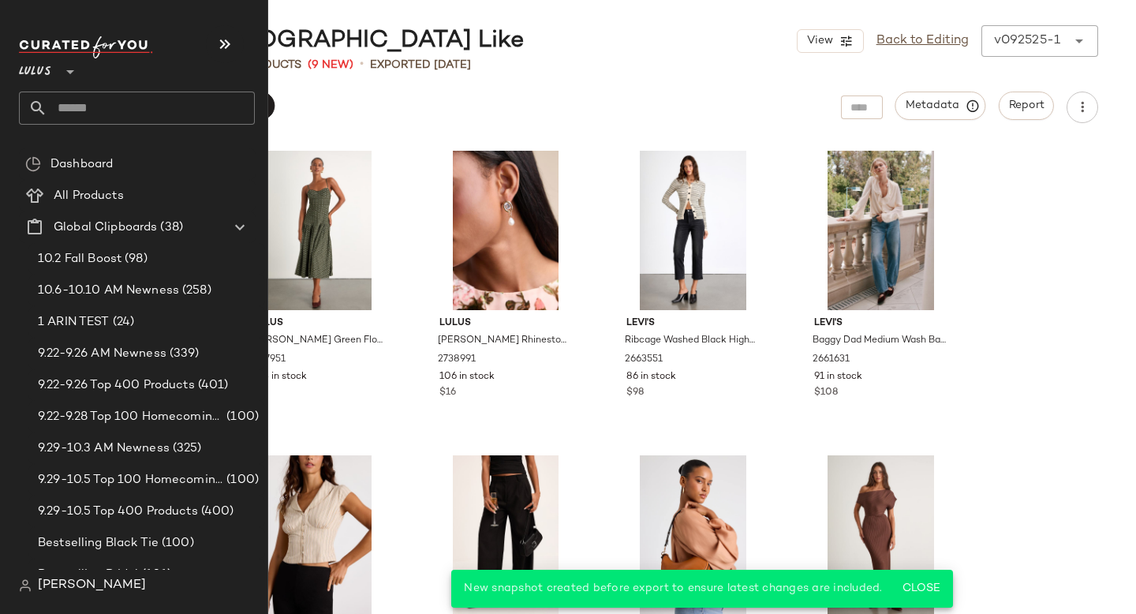
click at [90, 108] on input "text" at bounding box center [150, 108] width 207 height 33
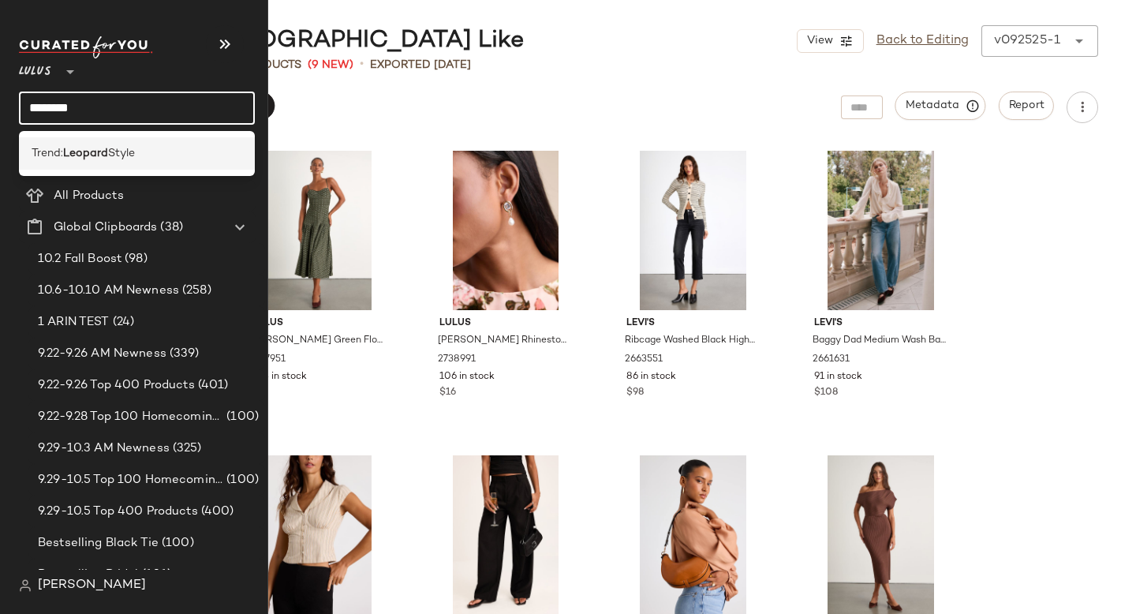
type input "*******"
click at [77, 144] on div "Trend: Leopard Style" at bounding box center [137, 153] width 236 height 32
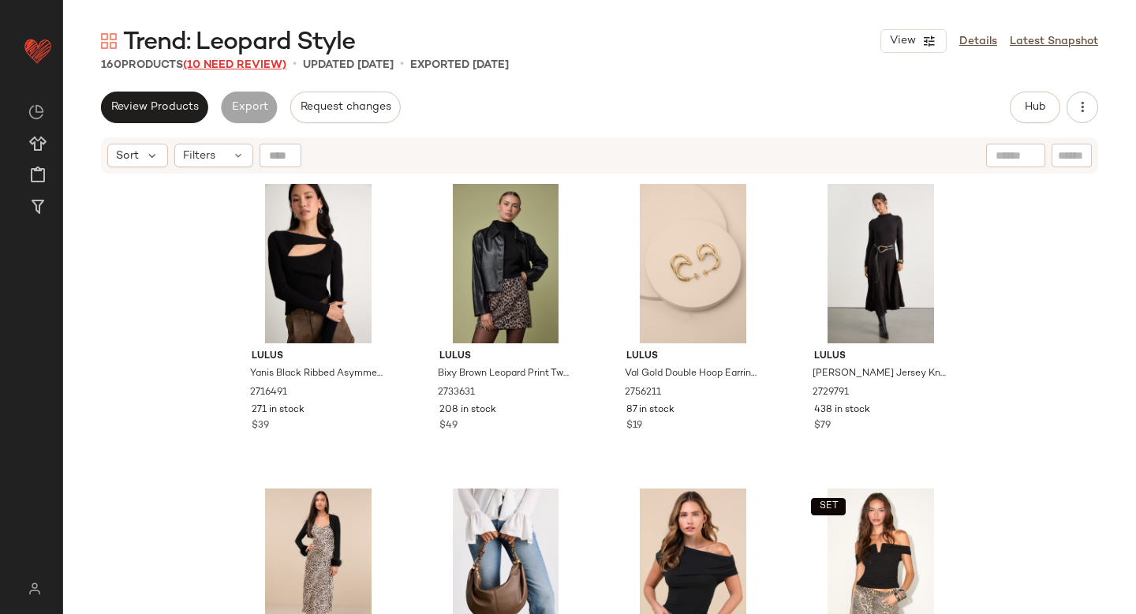
click at [261, 62] on span "(10 Need Review)" at bounding box center [234, 65] width 103 height 12
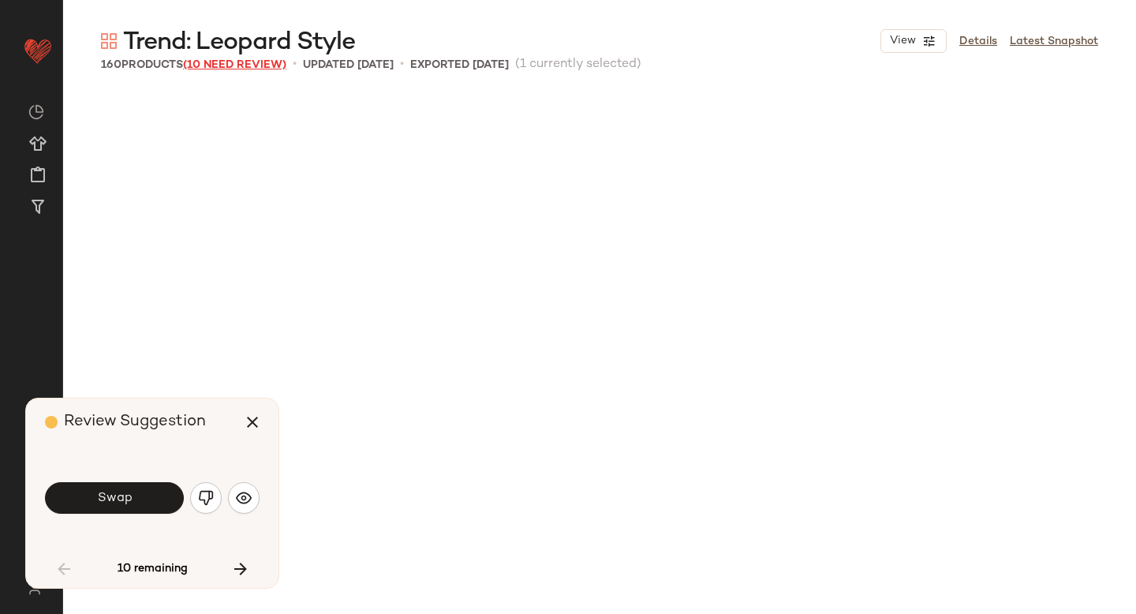
scroll to position [622, 0]
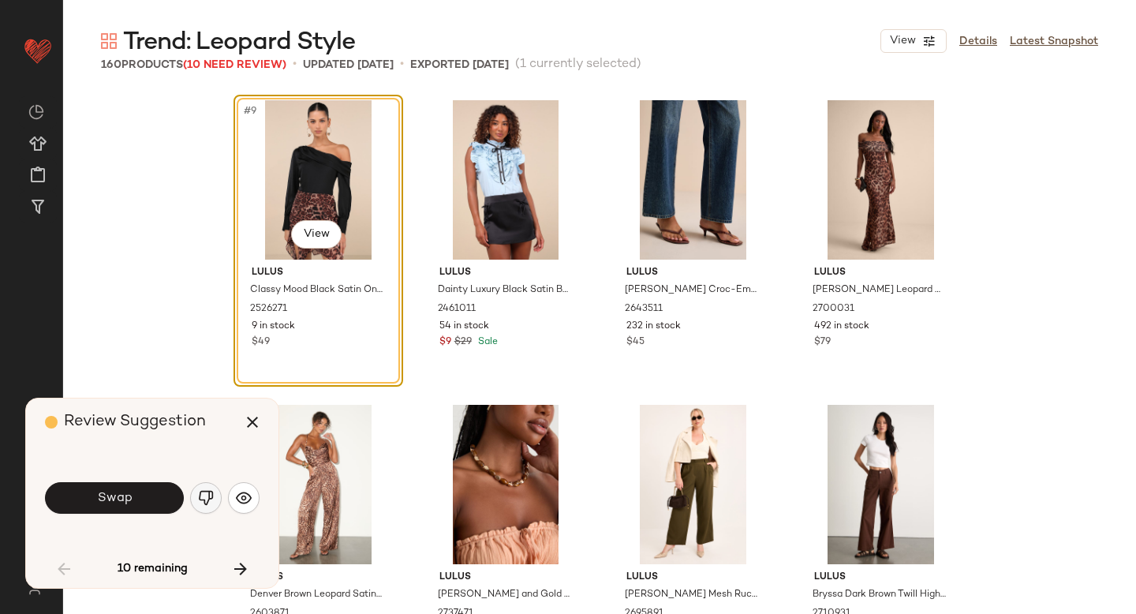
click at [212, 503] on img "button" at bounding box center [206, 498] width 16 height 16
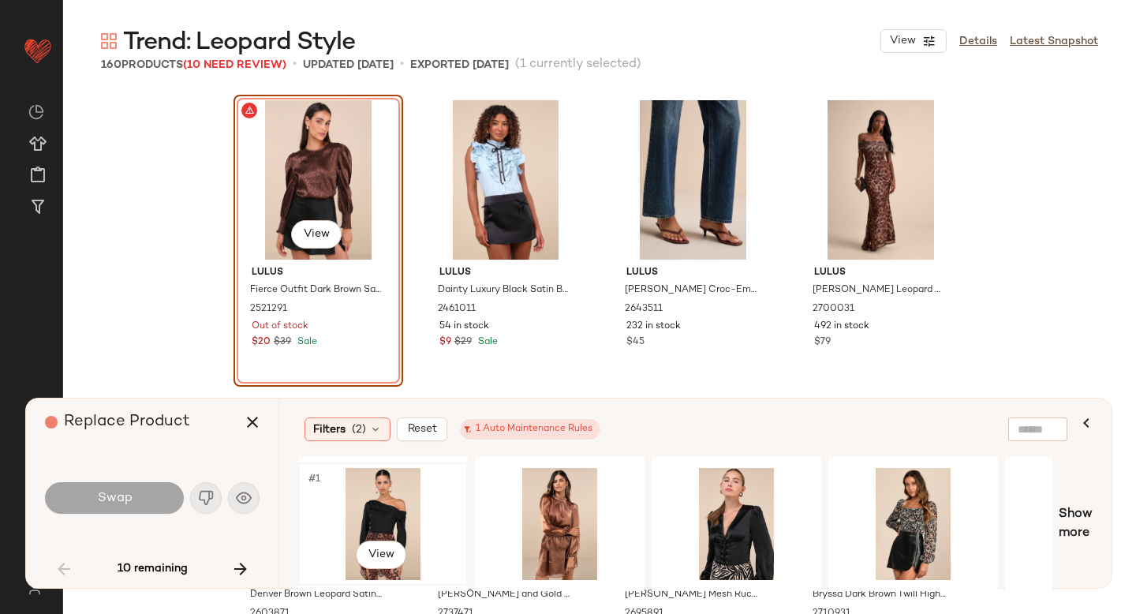
click at [371, 519] on div "#1 View" at bounding box center [383, 524] width 159 height 112
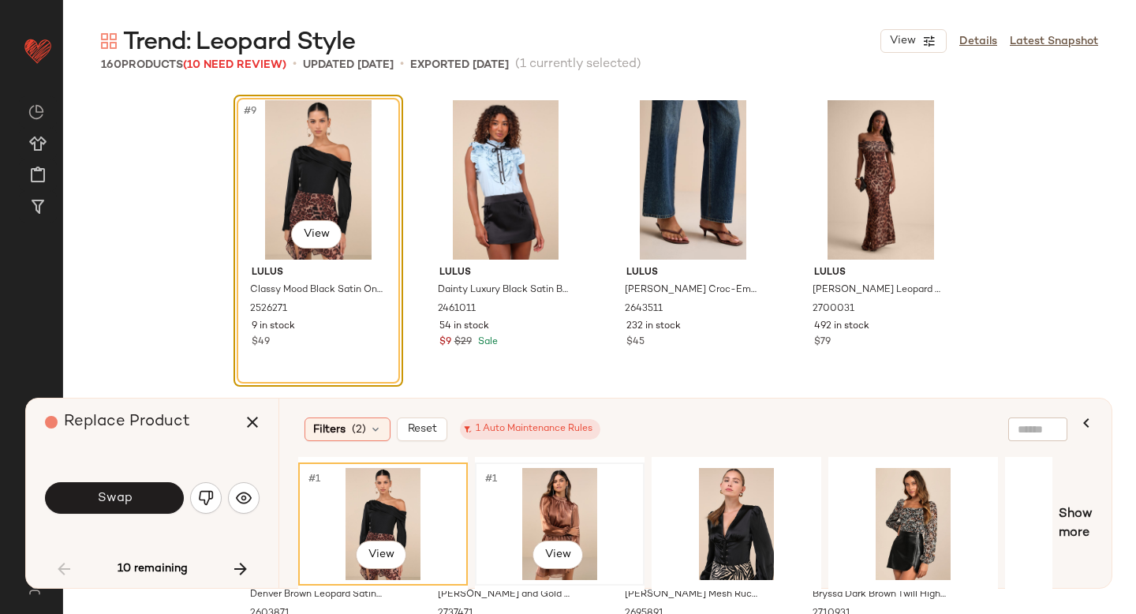
click at [544, 521] on div "#1 View" at bounding box center [559, 524] width 159 height 112
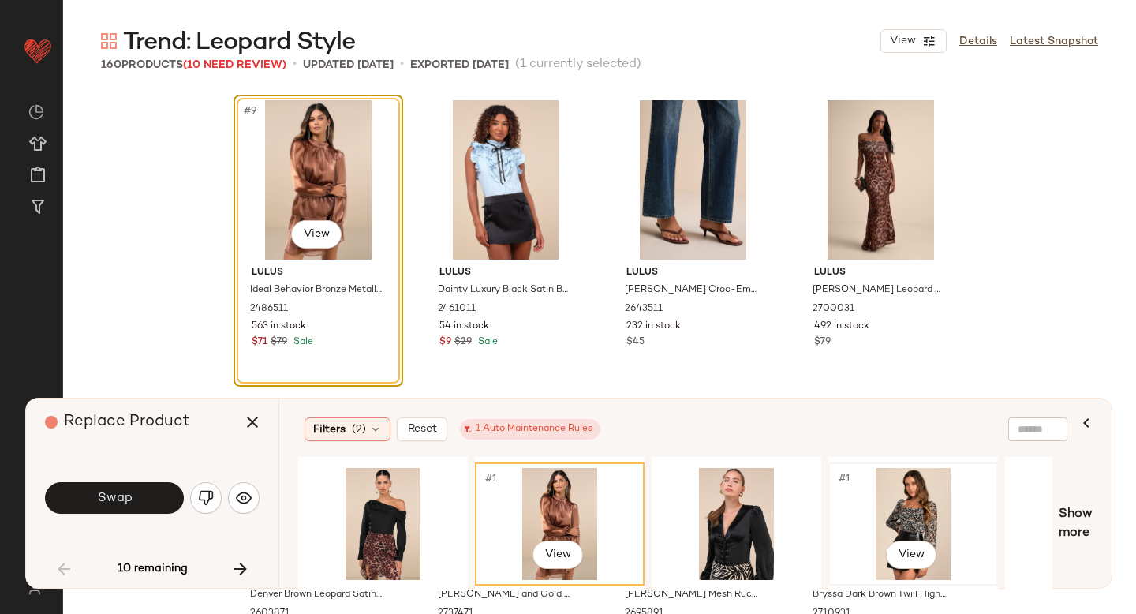
click at [913, 499] on div "#1 View" at bounding box center [913, 524] width 159 height 112
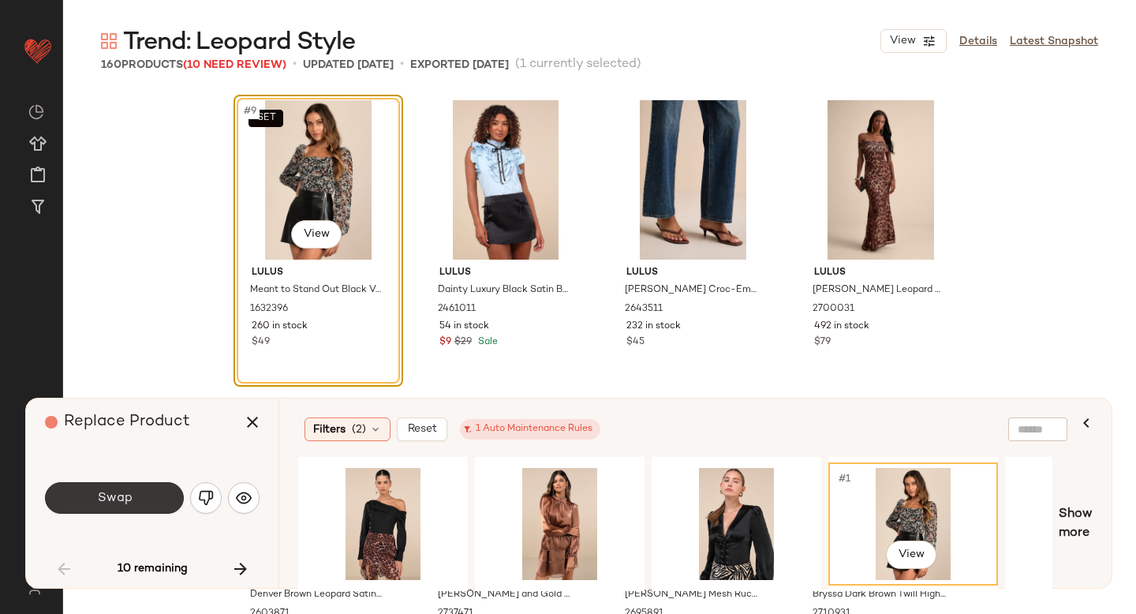
click at [151, 492] on button "Swap" at bounding box center [114, 498] width 139 height 32
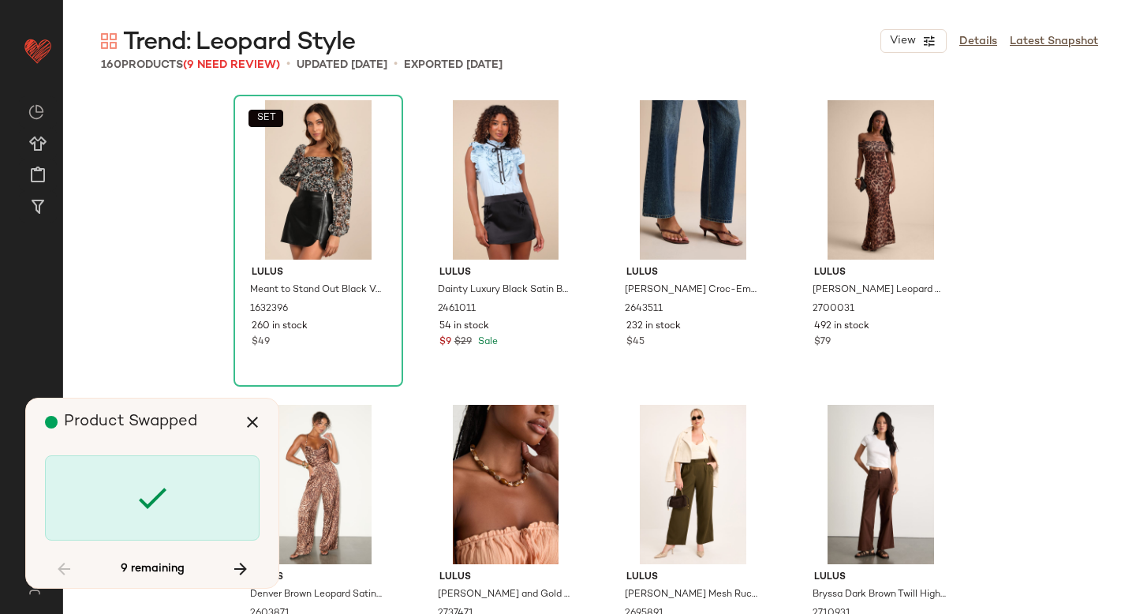
scroll to position [1218, 0]
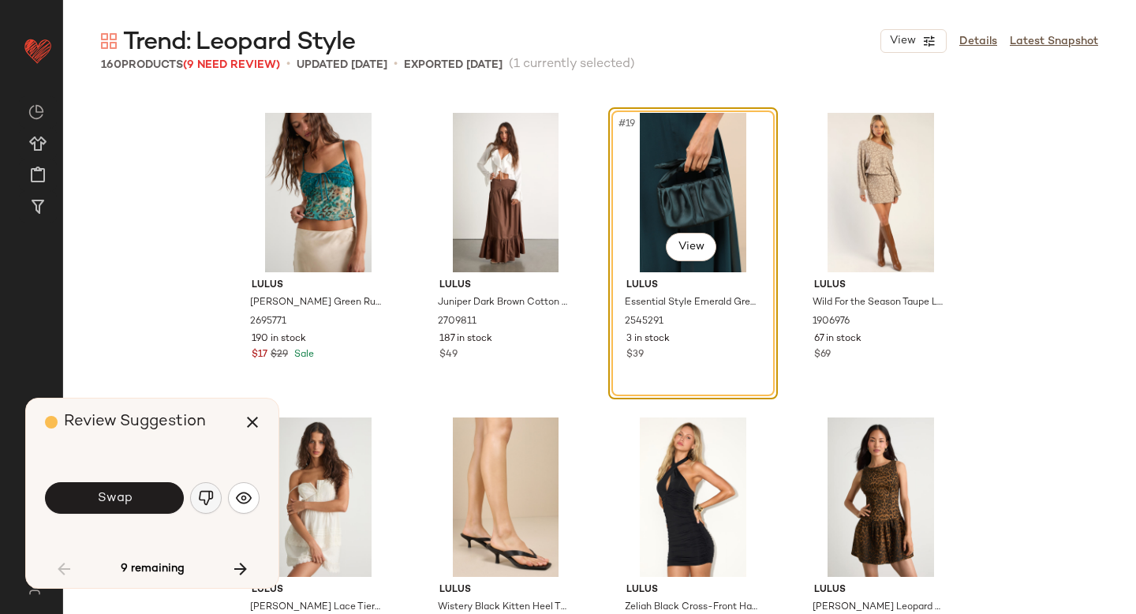
click at [213, 494] on img "button" at bounding box center [206, 498] width 16 height 16
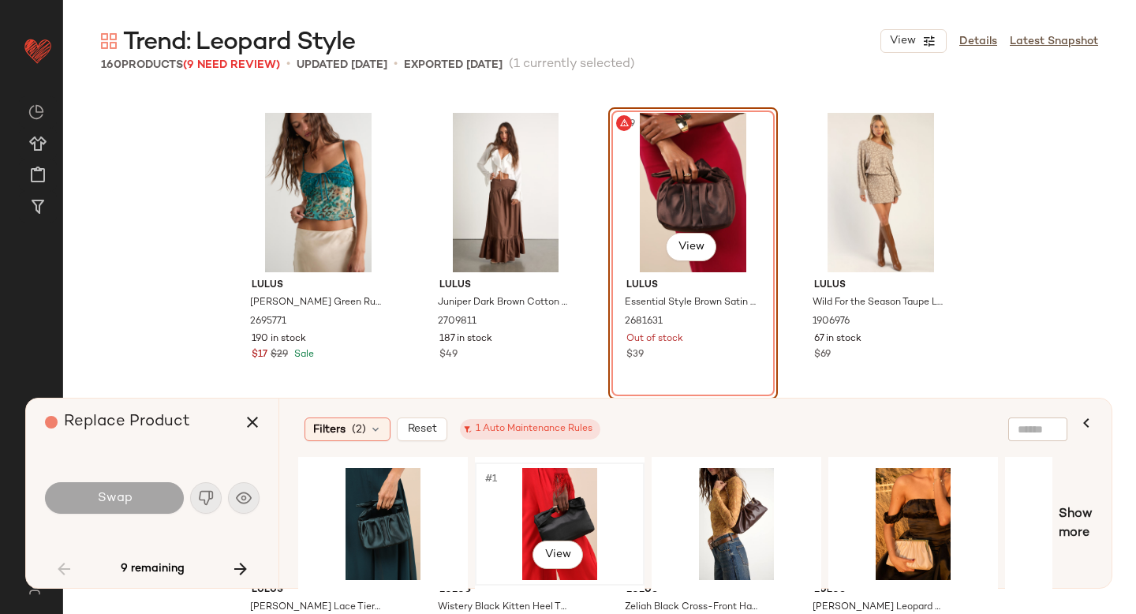
click at [542, 500] on div "#1 View" at bounding box center [559, 524] width 159 height 112
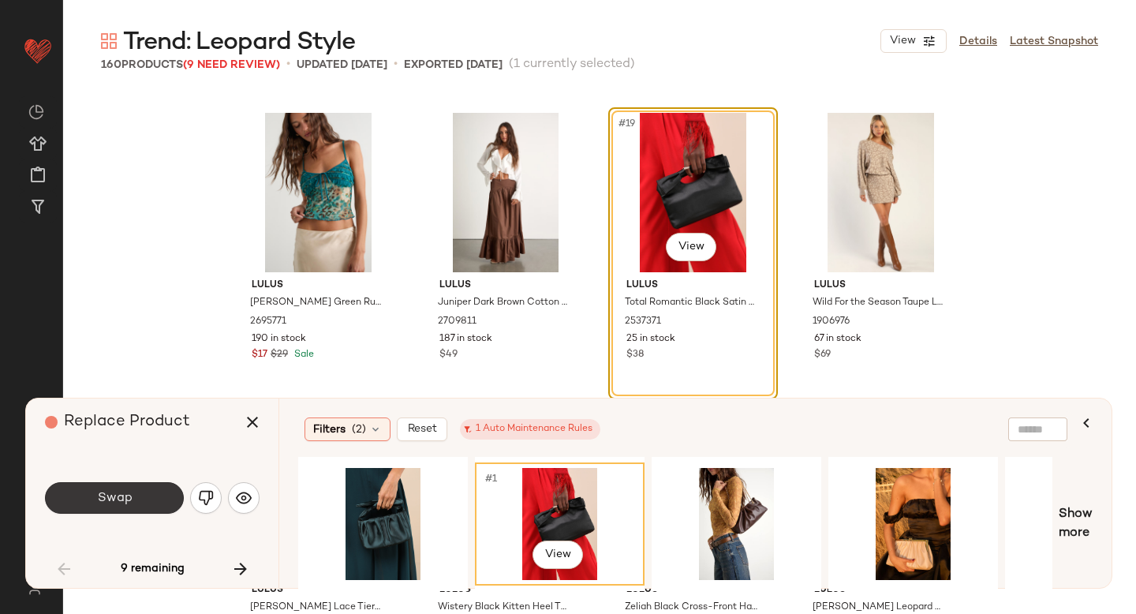
click at [172, 486] on button "Swap" at bounding box center [114, 498] width 139 height 32
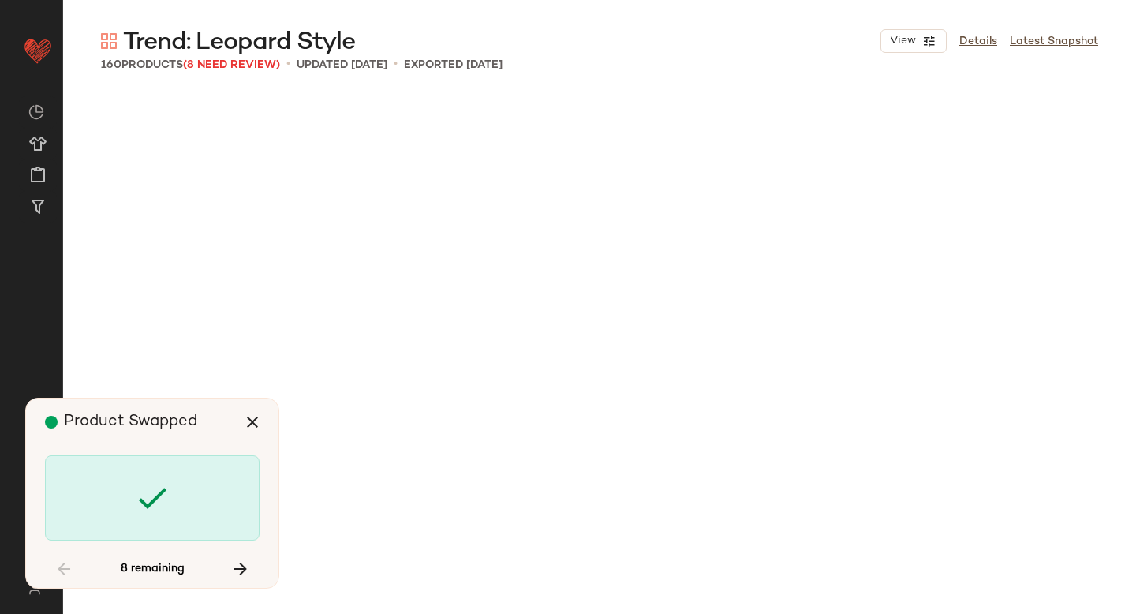
scroll to position [3959, 0]
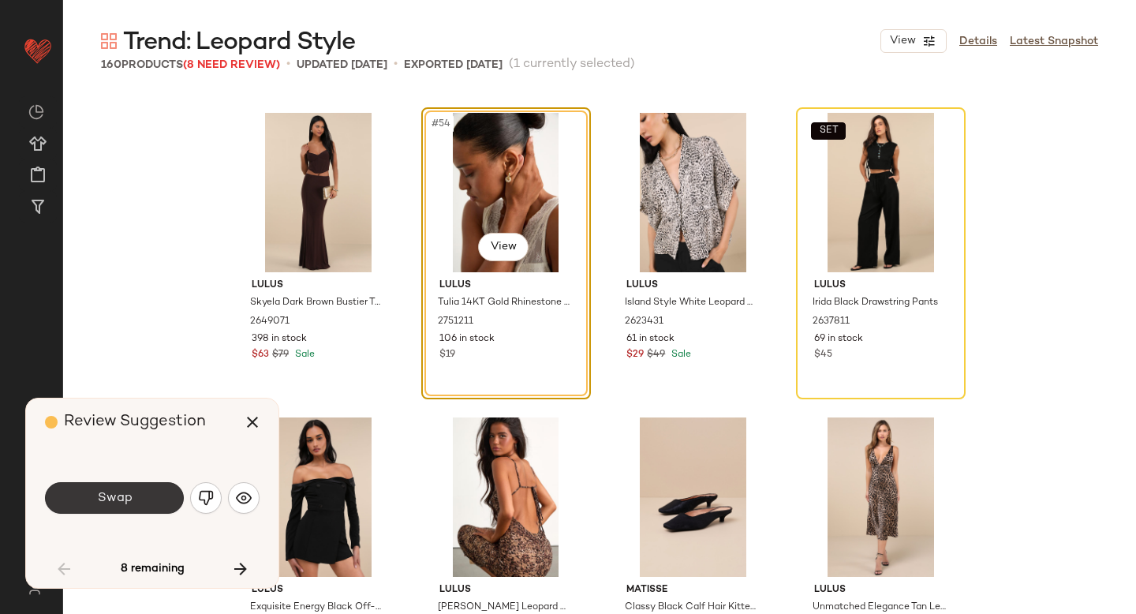
click at [132, 497] on button "Swap" at bounding box center [114, 498] width 139 height 32
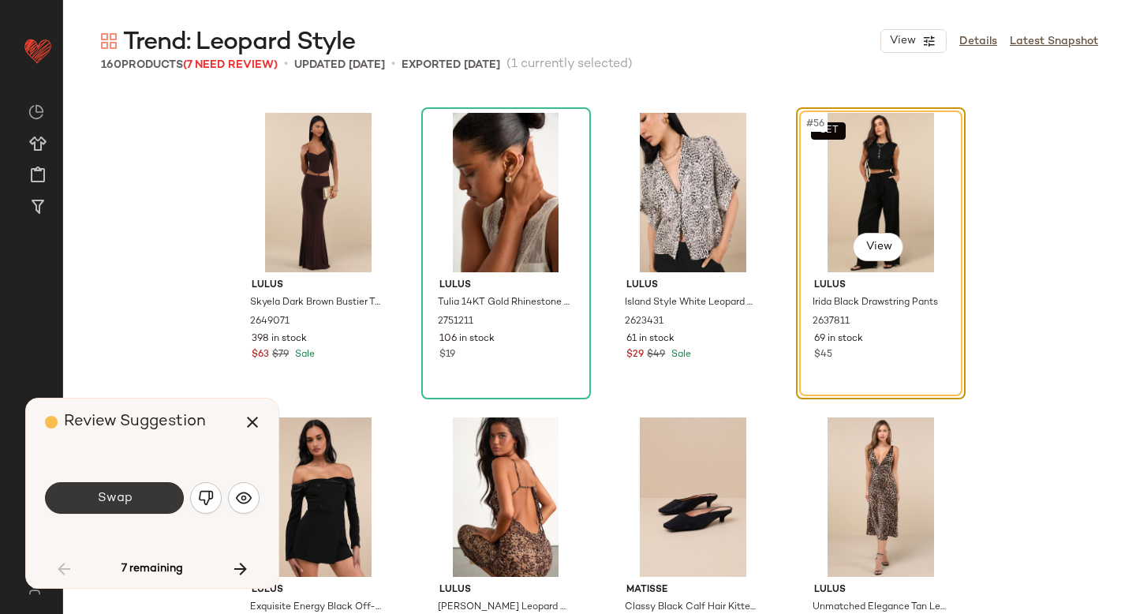
click at [138, 488] on button "Swap" at bounding box center [114, 498] width 139 height 32
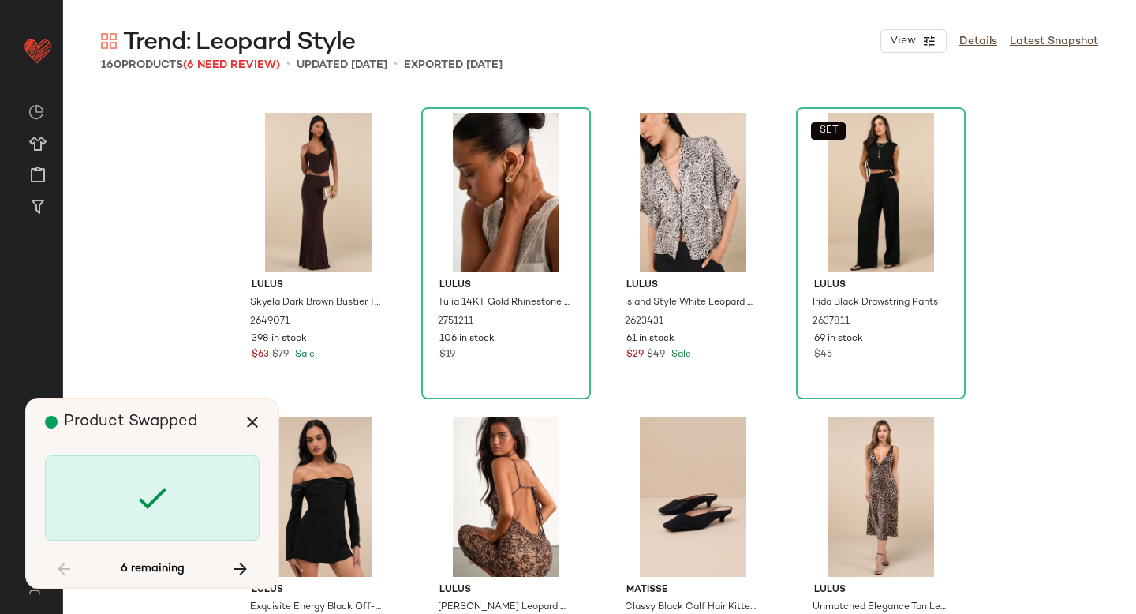
scroll to position [5481, 0]
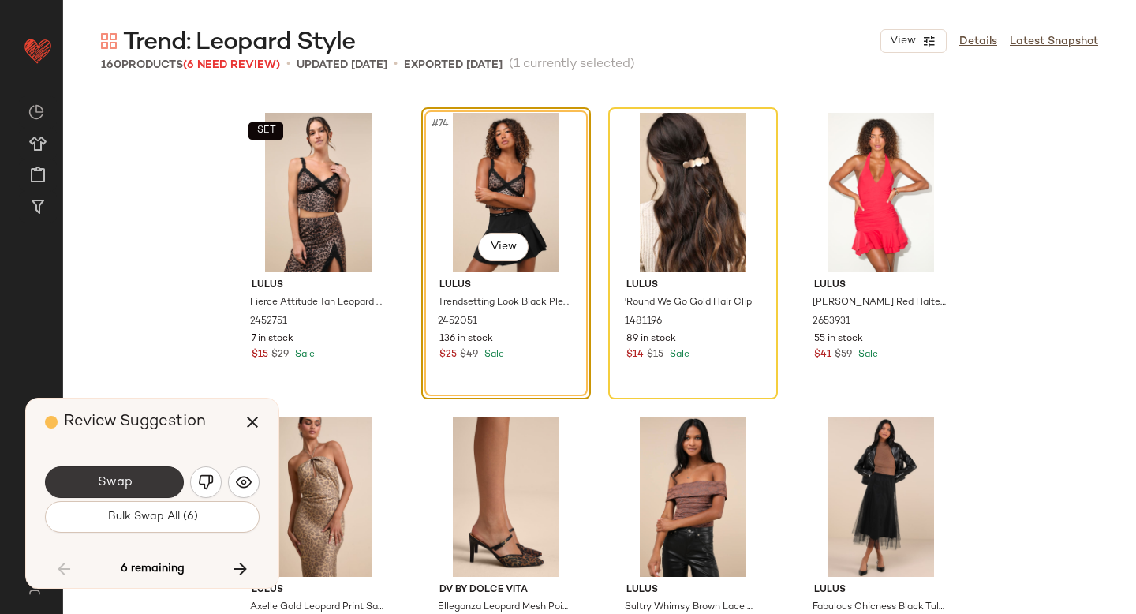
click at [127, 494] on button "Swap" at bounding box center [114, 482] width 139 height 32
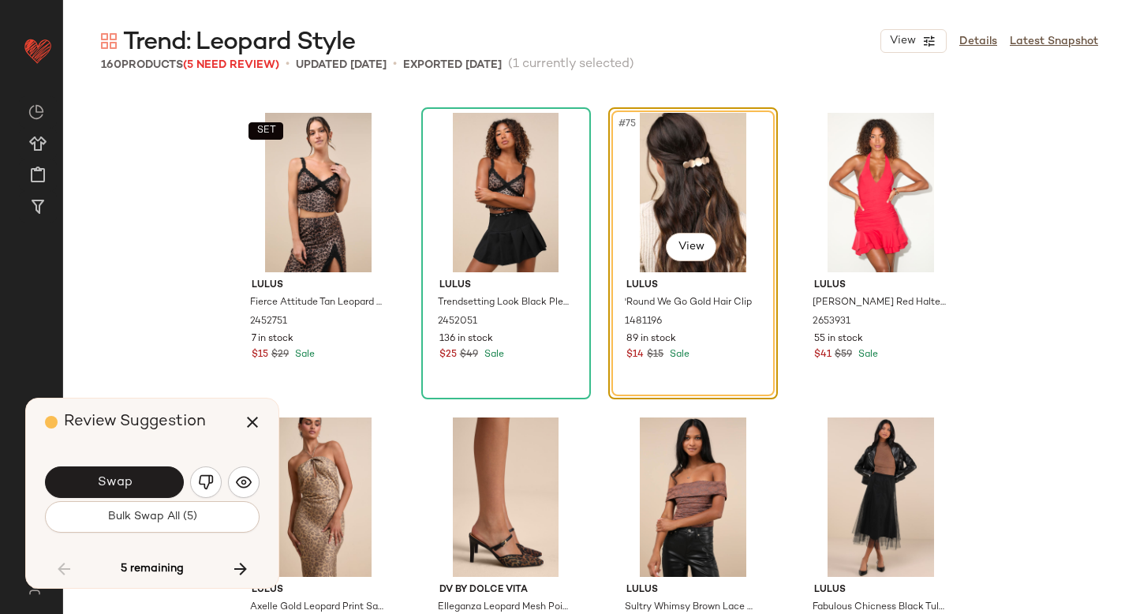
click at [127, 494] on button "Swap" at bounding box center [114, 482] width 139 height 32
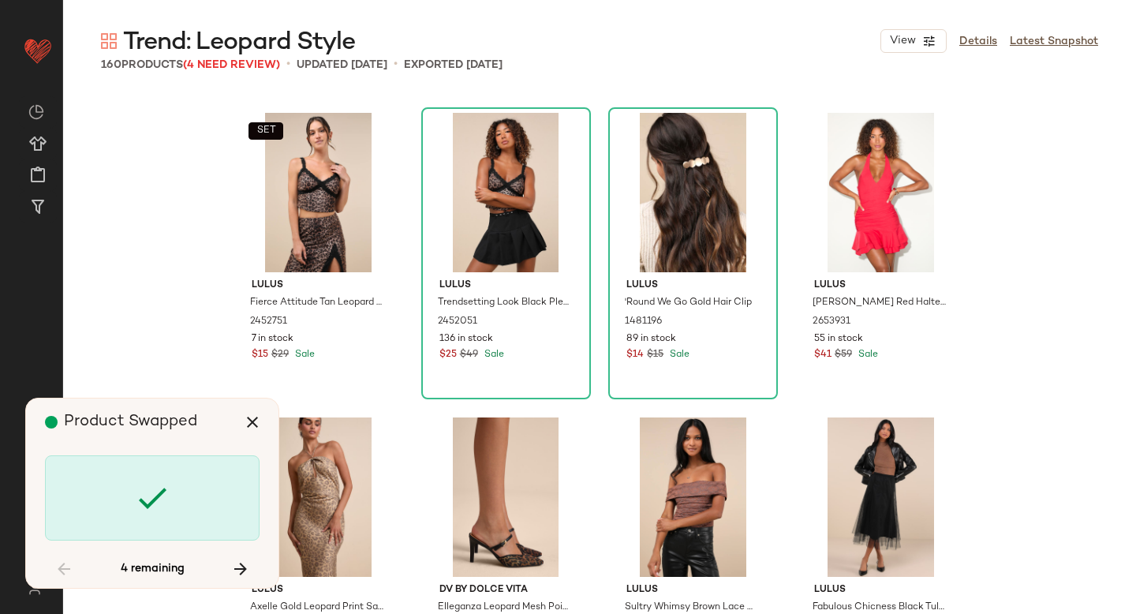
scroll to position [8831, 0]
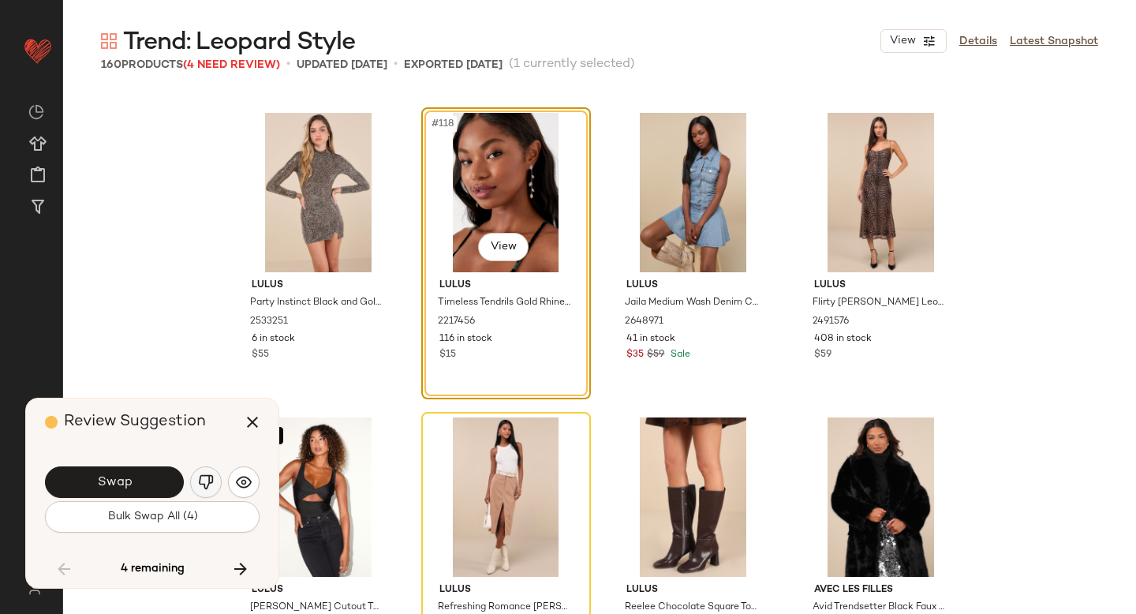
click at [196, 489] on button "button" at bounding box center [206, 482] width 32 height 32
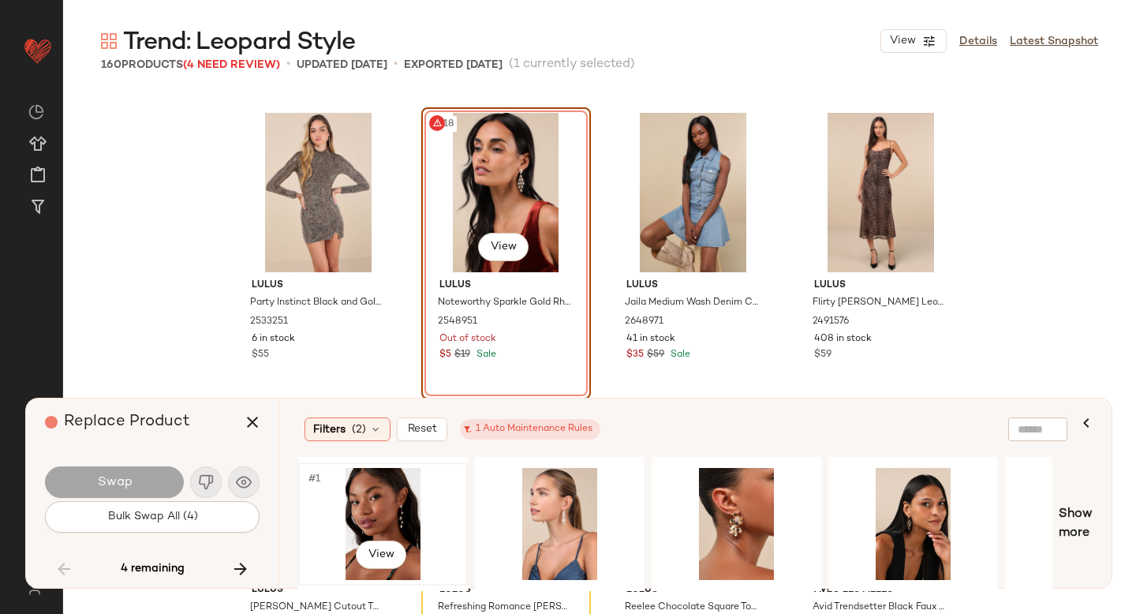
click at [359, 507] on div "#1 View" at bounding box center [383, 524] width 159 height 112
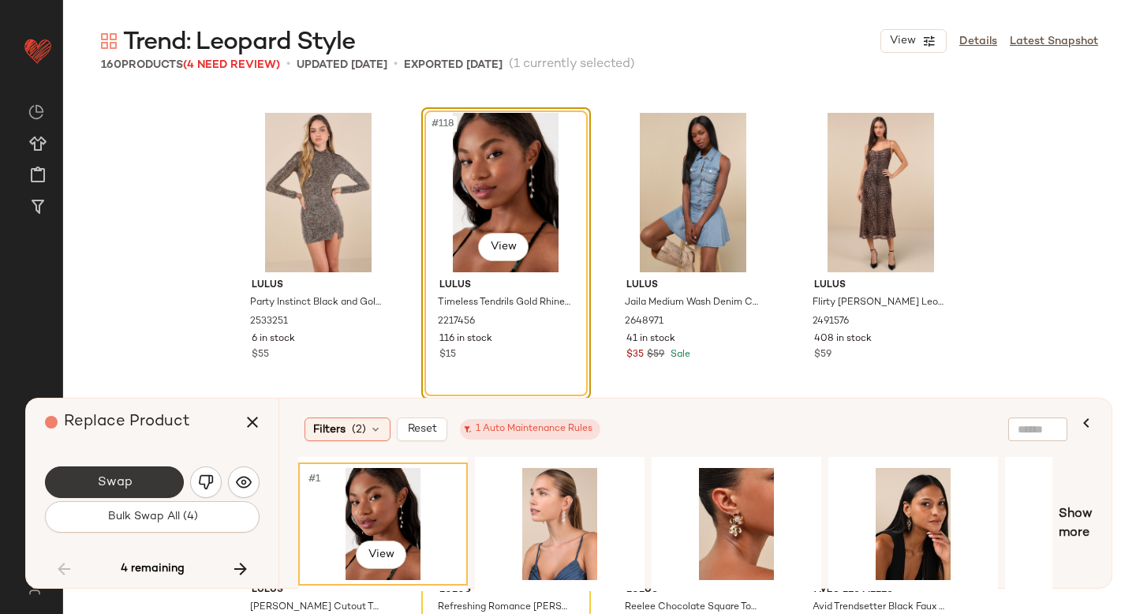
click at [97, 467] on button "Swap" at bounding box center [114, 482] width 139 height 32
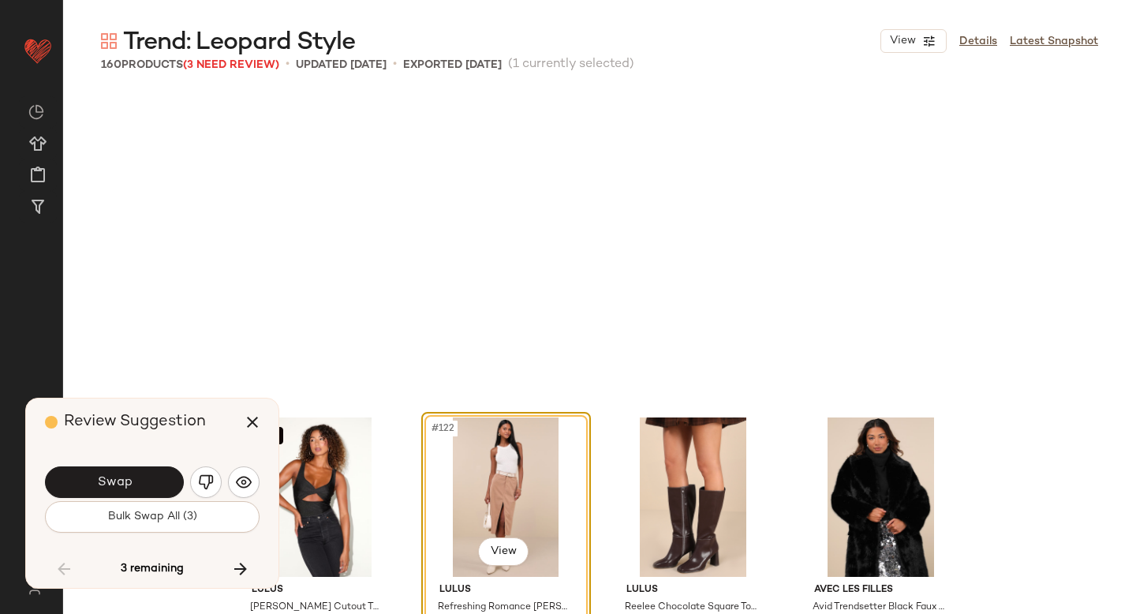
scroll to position [9135, 0]
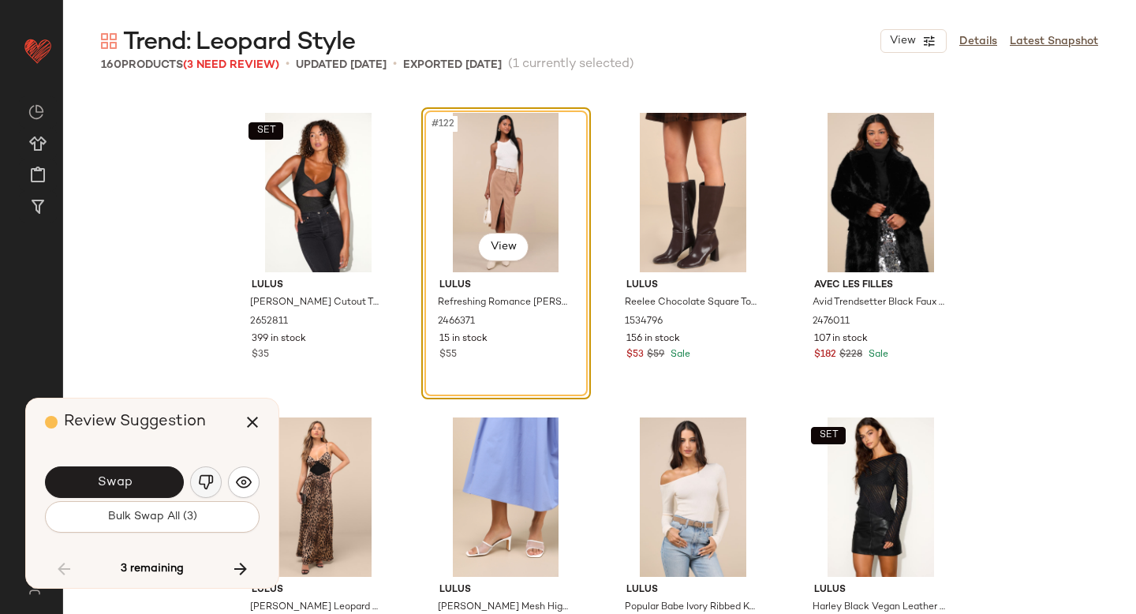
click at [201, 477] on img "button" at bounding box center [206, 482] width 16 height 16
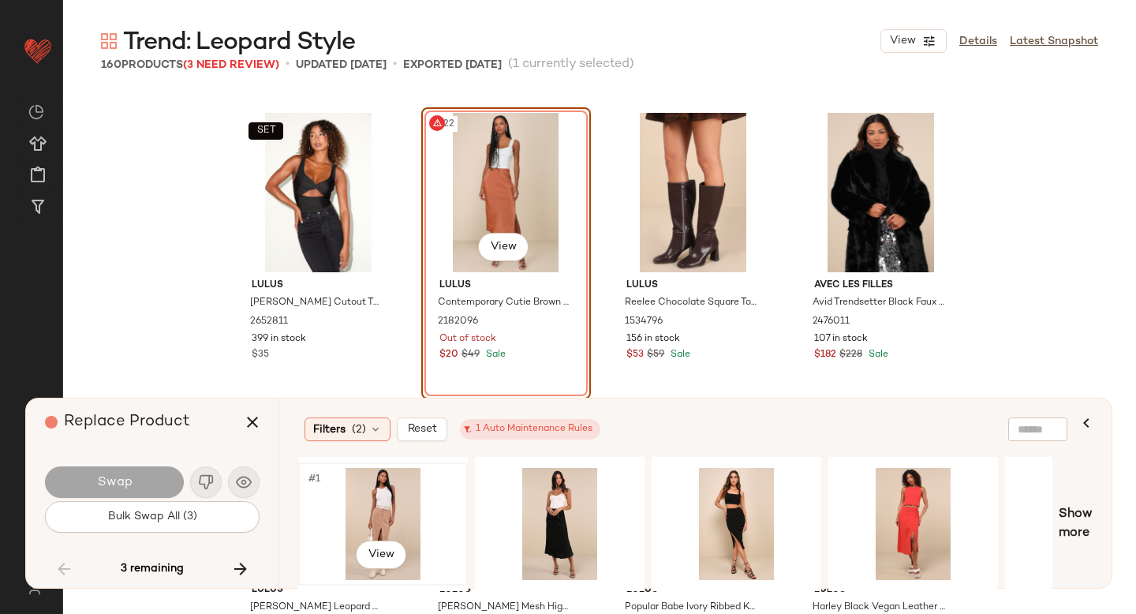
click at [398, 507] on div "#1 View" at bounding box center [383, 524] width 159 height 112
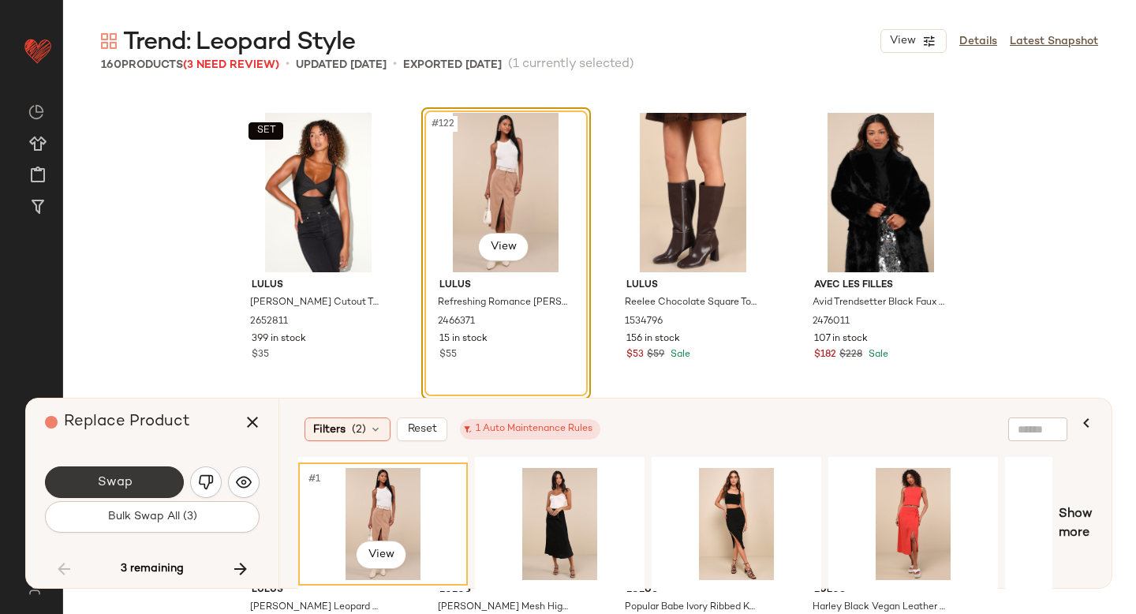
click at [133, 474] on button "Swap" at bounding box center [114, 482] width 139 height 32
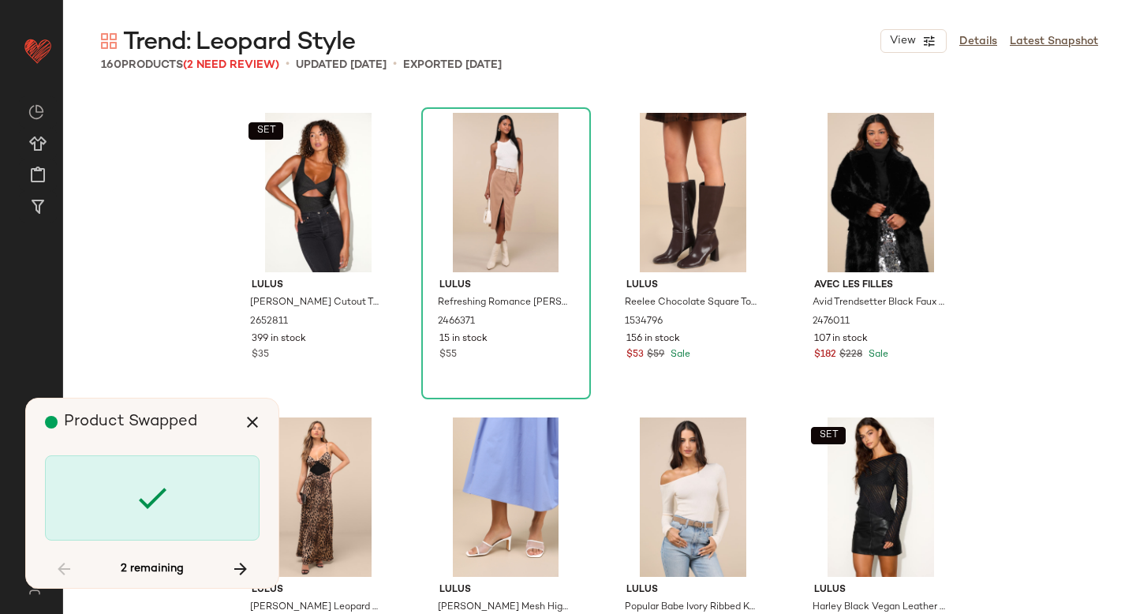
scroll to position [9744, 0]
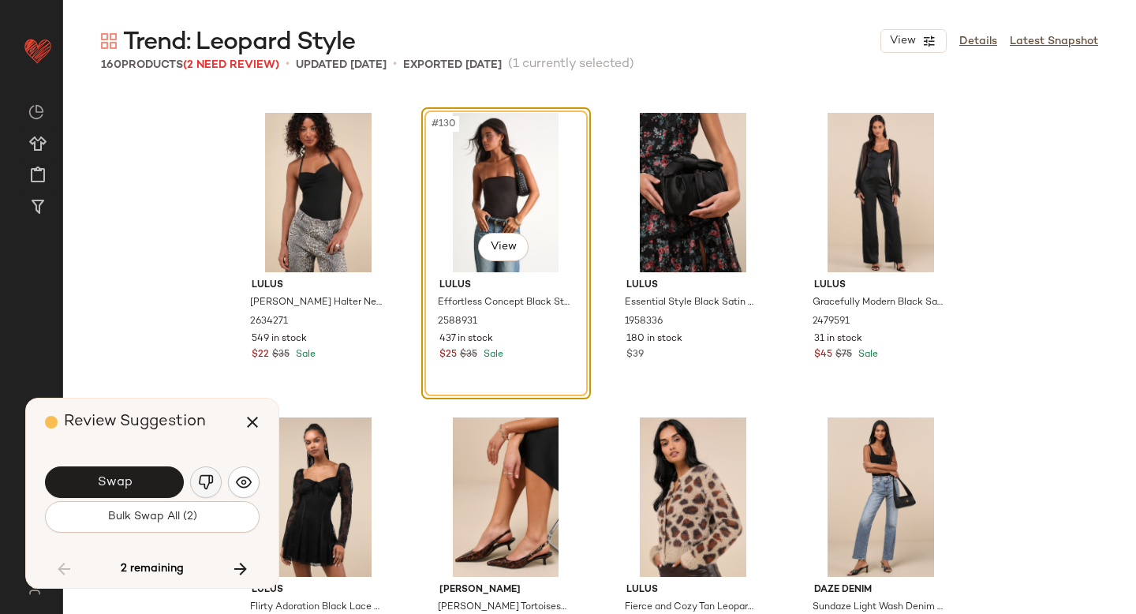
click at [202, 479] on img "button" at bounding box center [206, 482] width 16 height 16
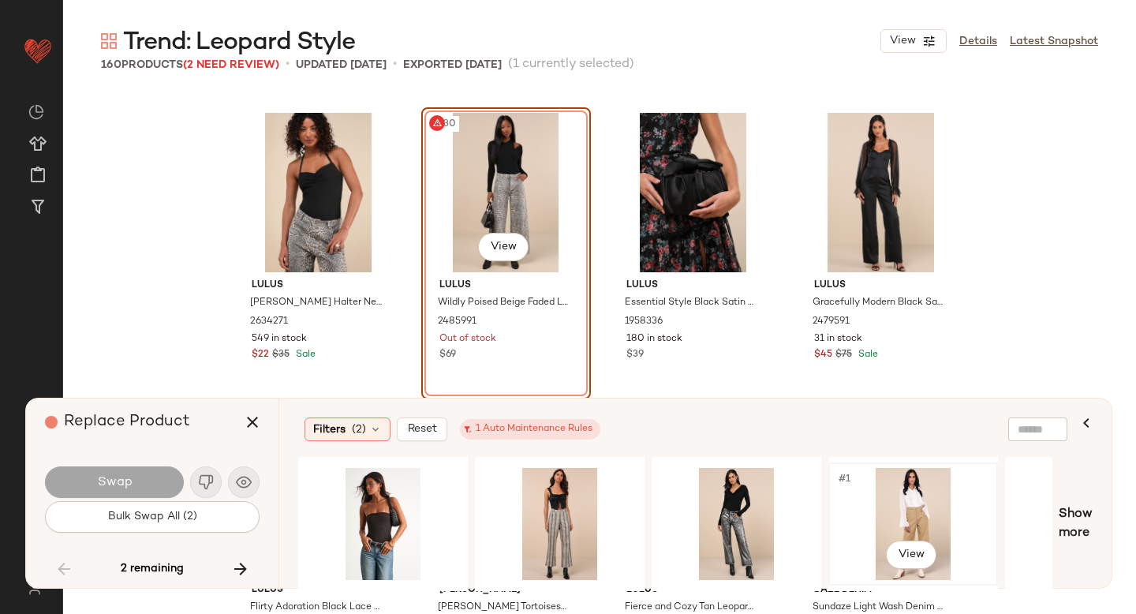
click at [855, 515] on div "#1 View" at bounding box center [913, 524] width 159 height 112
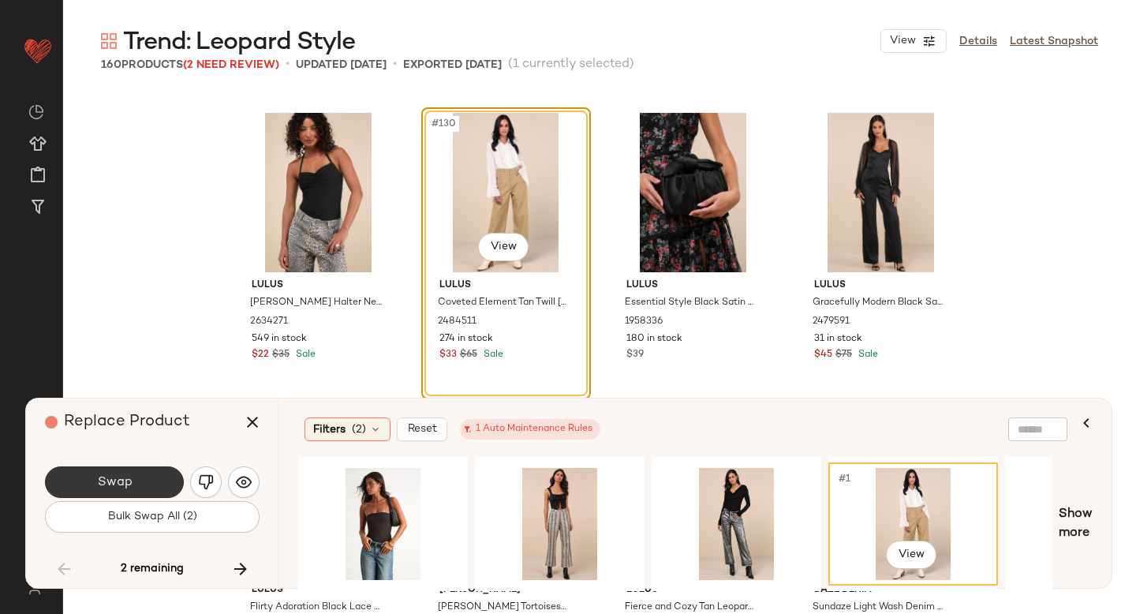
click at [145, 476] on button "Swap" at bounding box center [114, 482] width 139 height 32
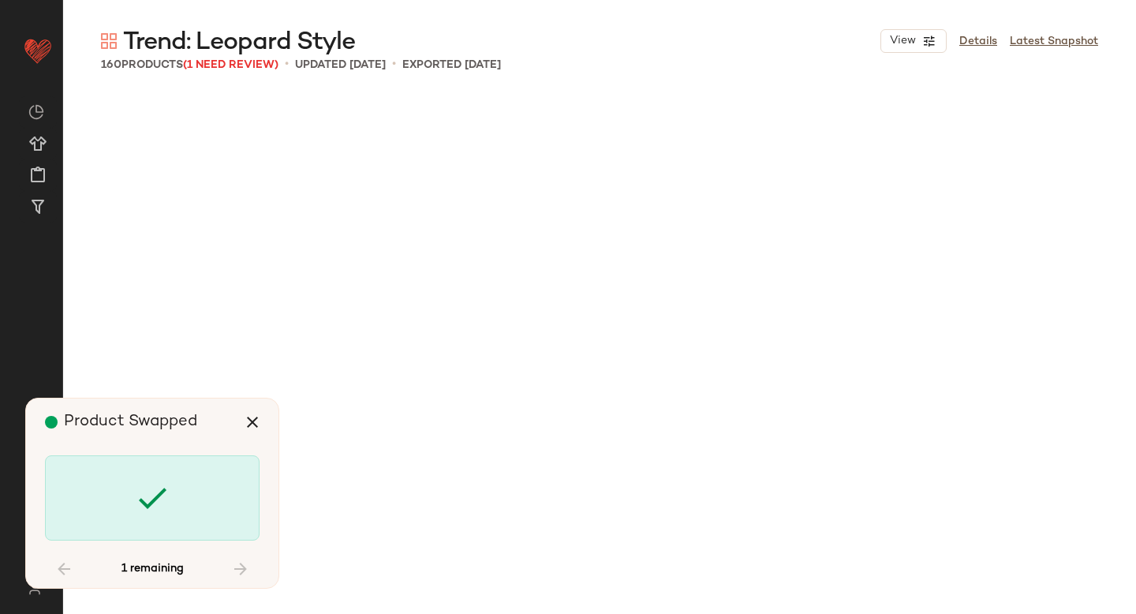
scroll to position [11267, 0]
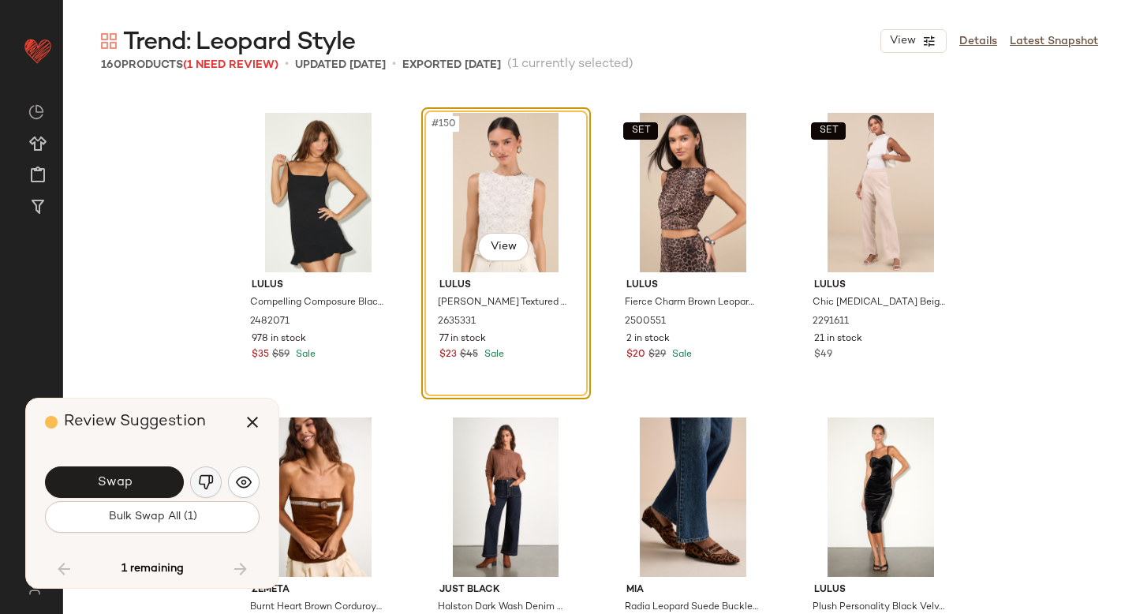
click at [212, 478] on img "button" at bounding box center [206, 482] width 16 height 16
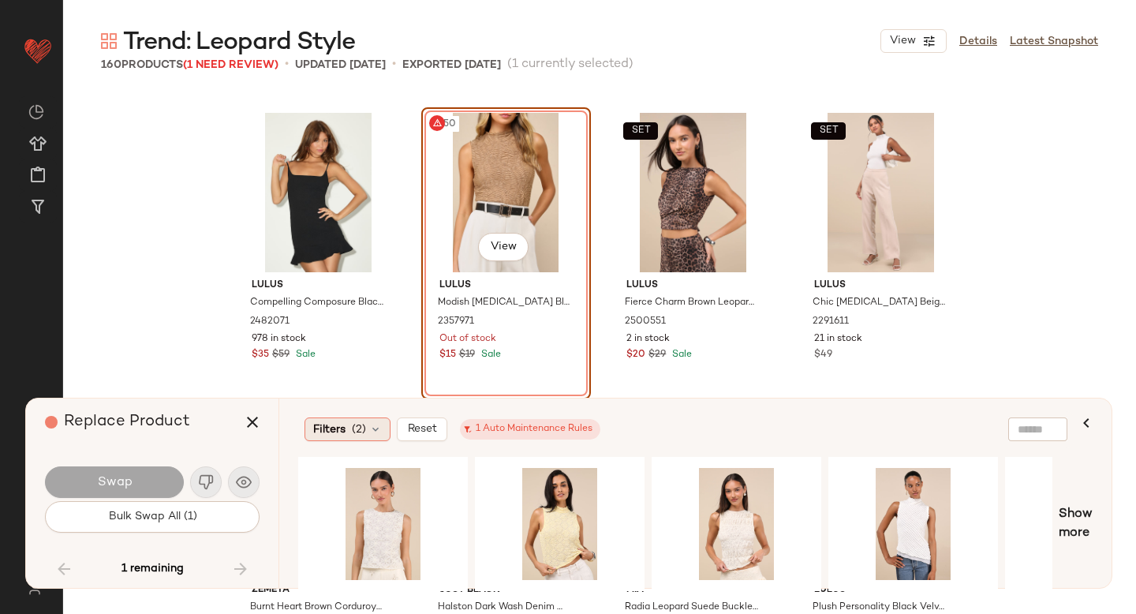
click at [350, 423] on div "Filters (2)" at bounding box center [348, 429] width 86 height 24
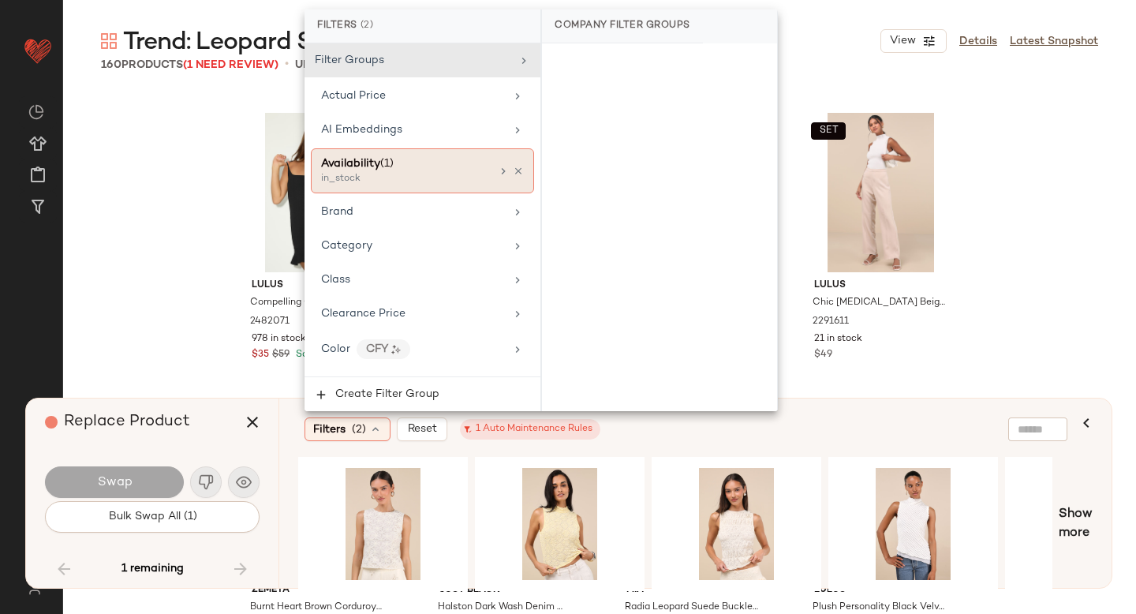
click at [430, 162] on div "Availability (1)" at bounding box center [406, 163] width 170 height 17
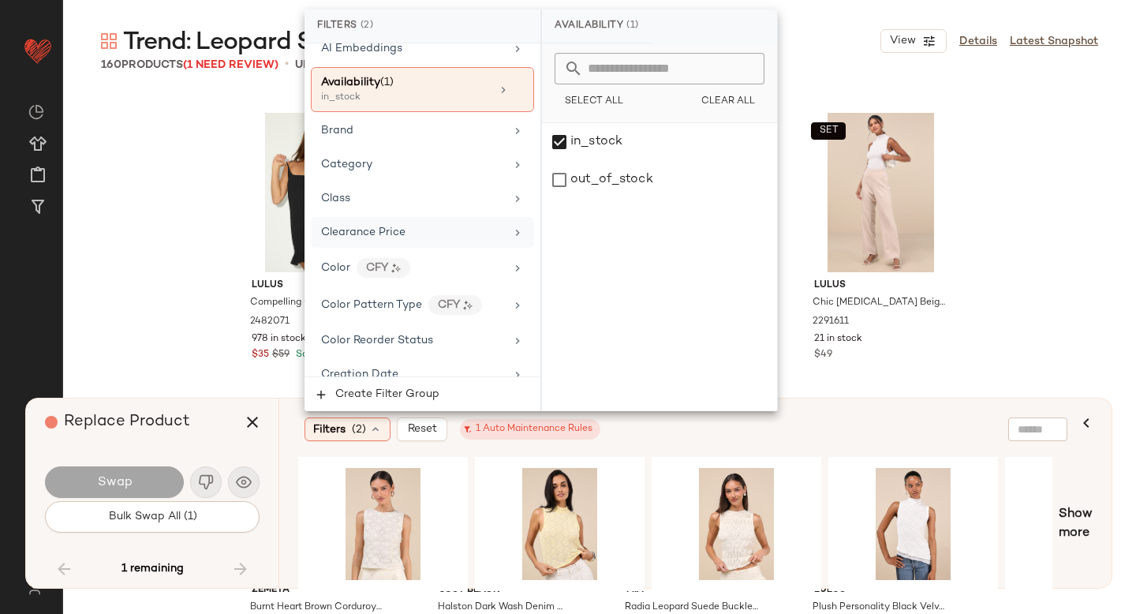
scroll to position [115, 0]
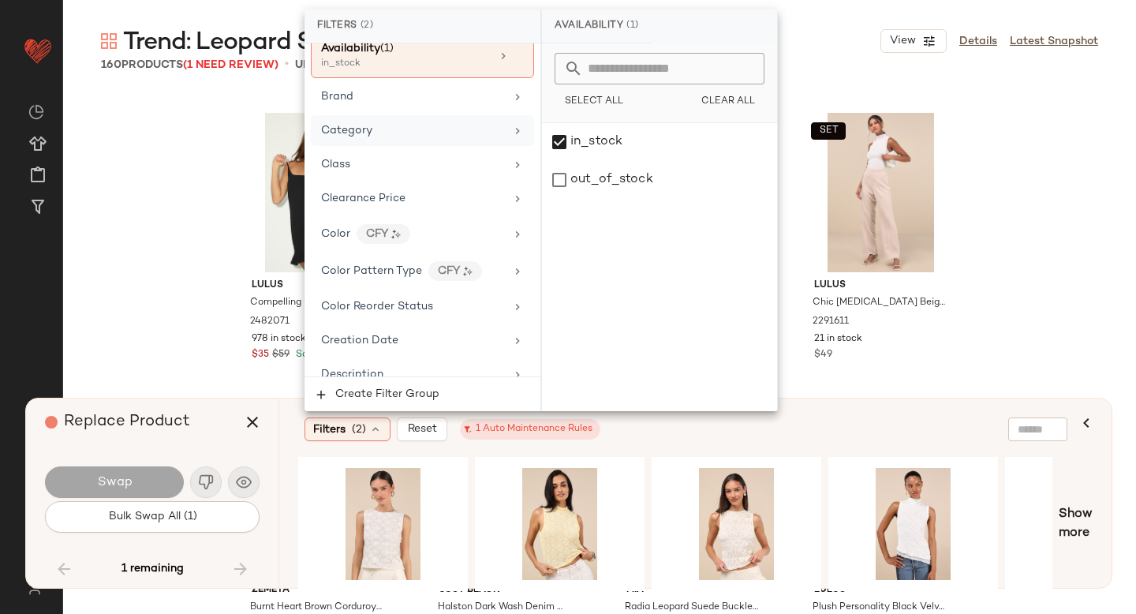
click at [389, 133] on div "Category" at bounding box center [413, 130] width 184 height 17
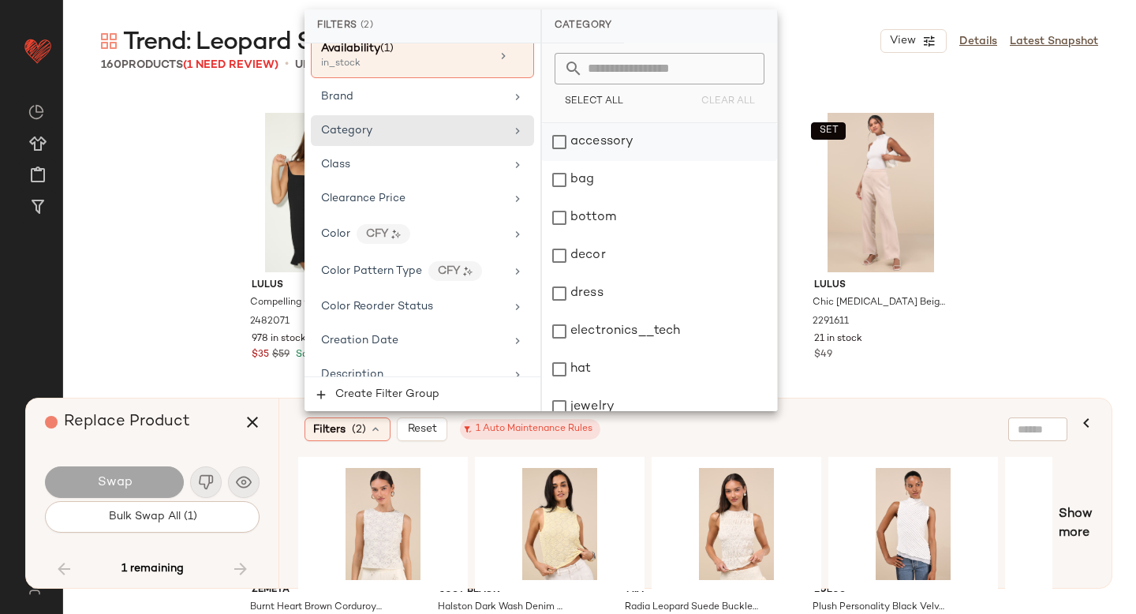
click at [614, 150] on div "accessory" at bounding box center [659, 142] width 235 height 38
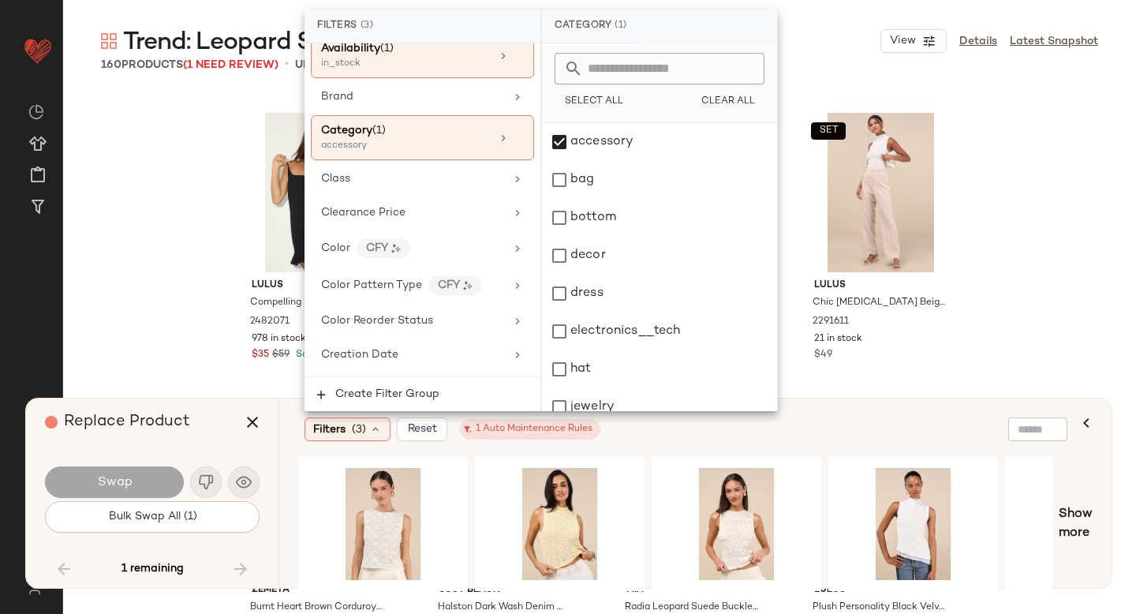
click at [888, 423] on div "Filters (3) Reset 1 Auto Maintenance Rules" at bounding box center [619, 429] width 629 height 24
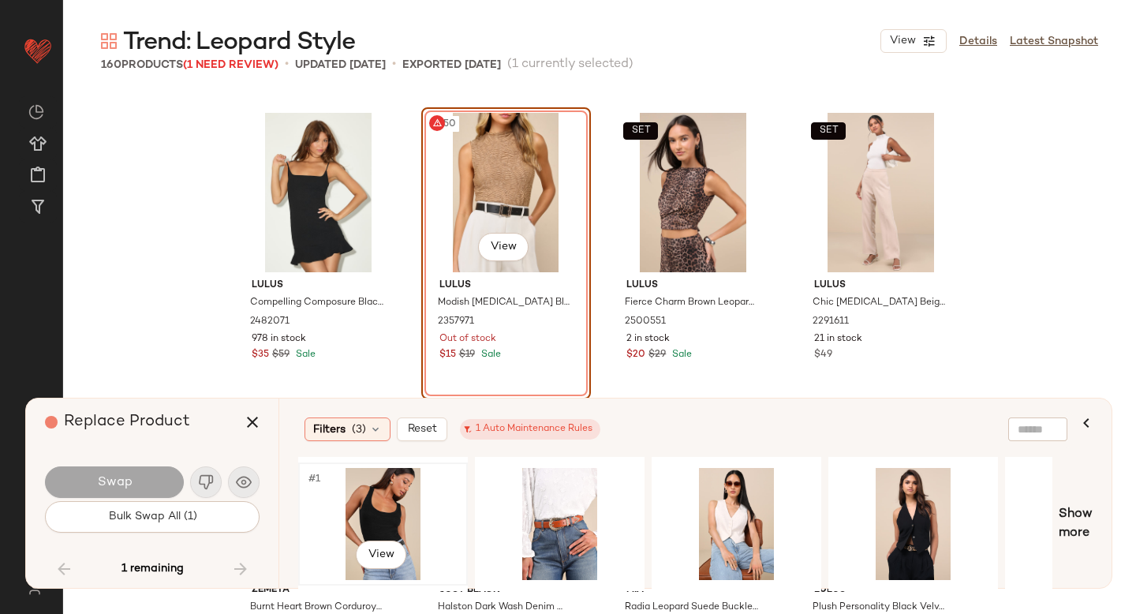
click at [385, 506] on div "#1 View" at bounding box center [383, 524] width 159 height 112
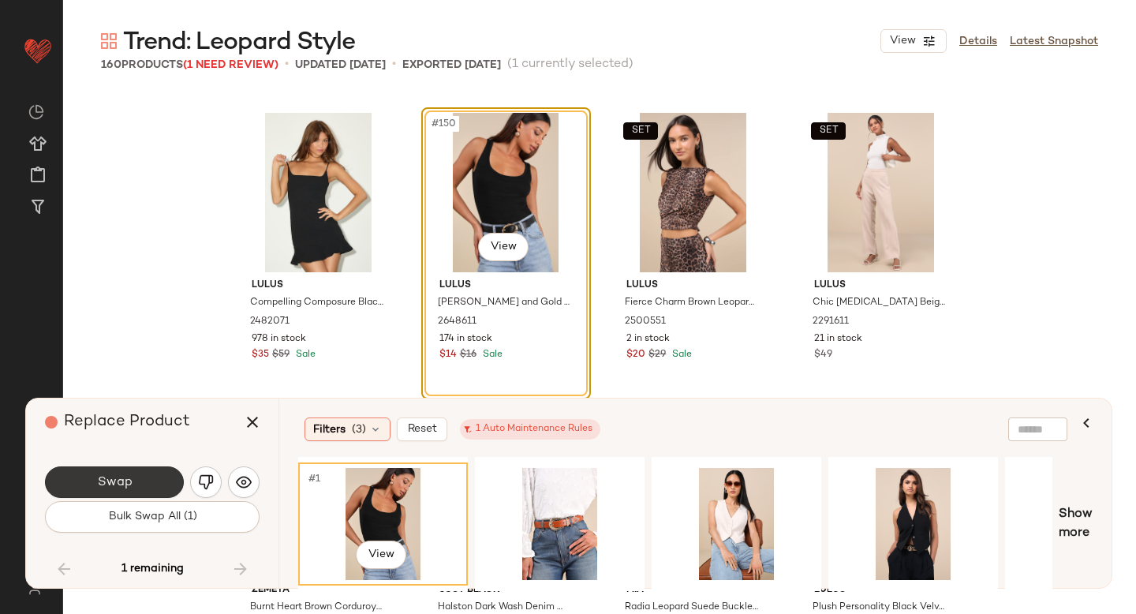
click at [76, 483] on button "Swap" at bounding box center [114, 482] width 139 height 32
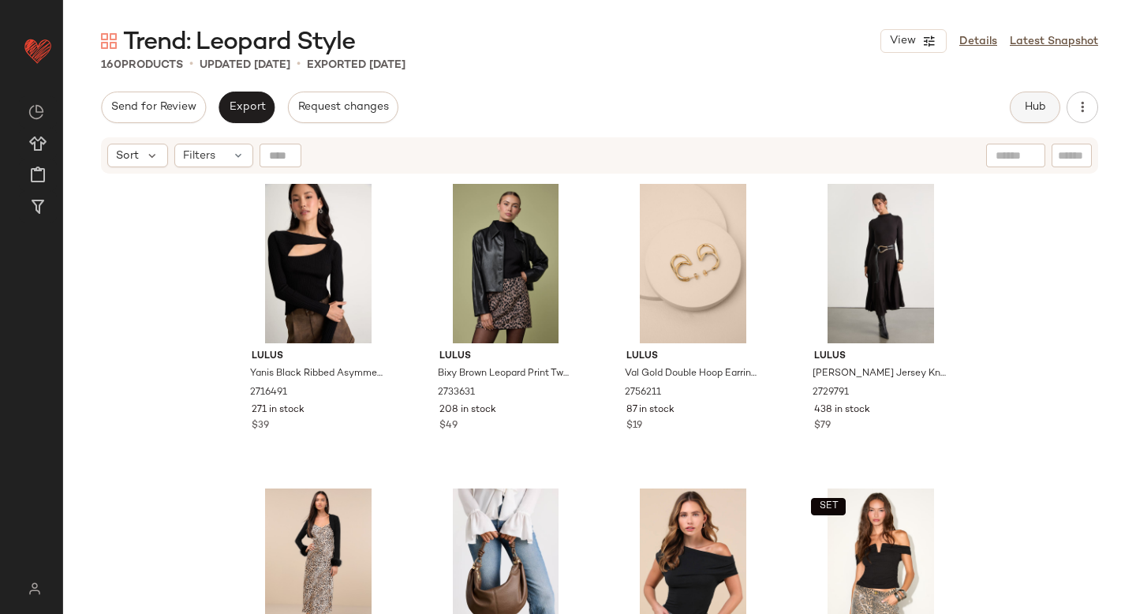
click at [1026, 118] on button "Hub" at bounding box center [1035, 108] width 50 height 32
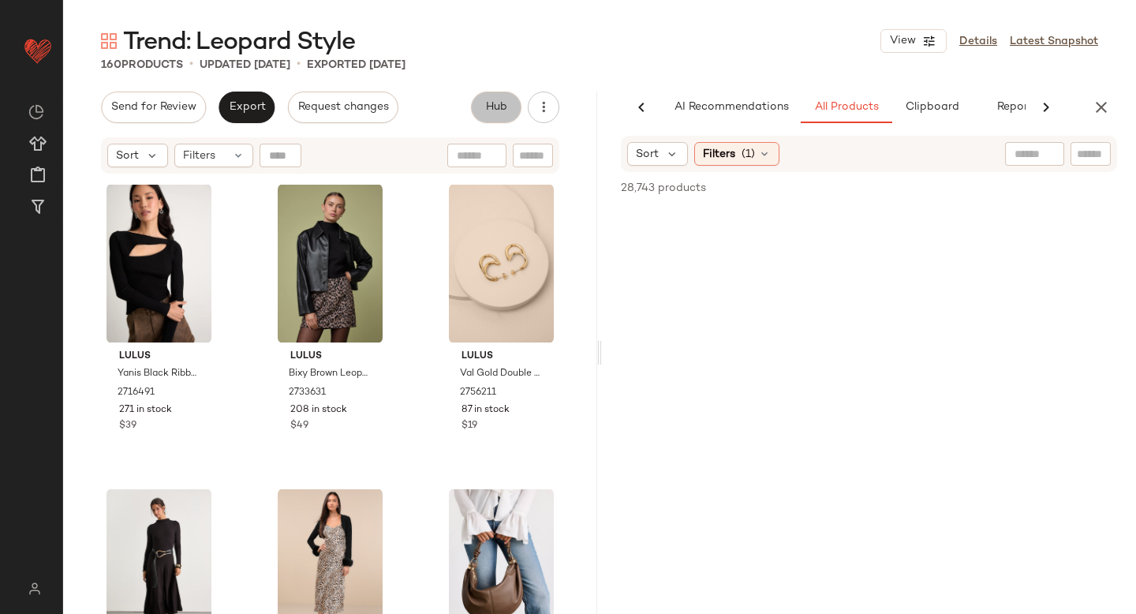
scroll to position [0, 37]
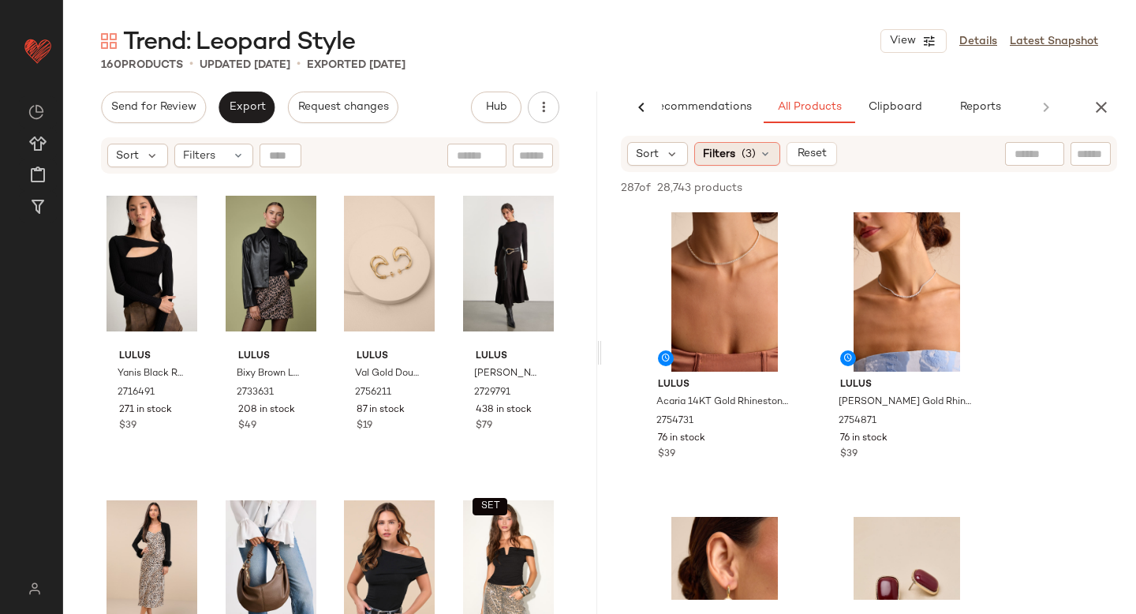
click at [714, 159] on span "Filters" at bounding box center [719, 154] width 32 height 17
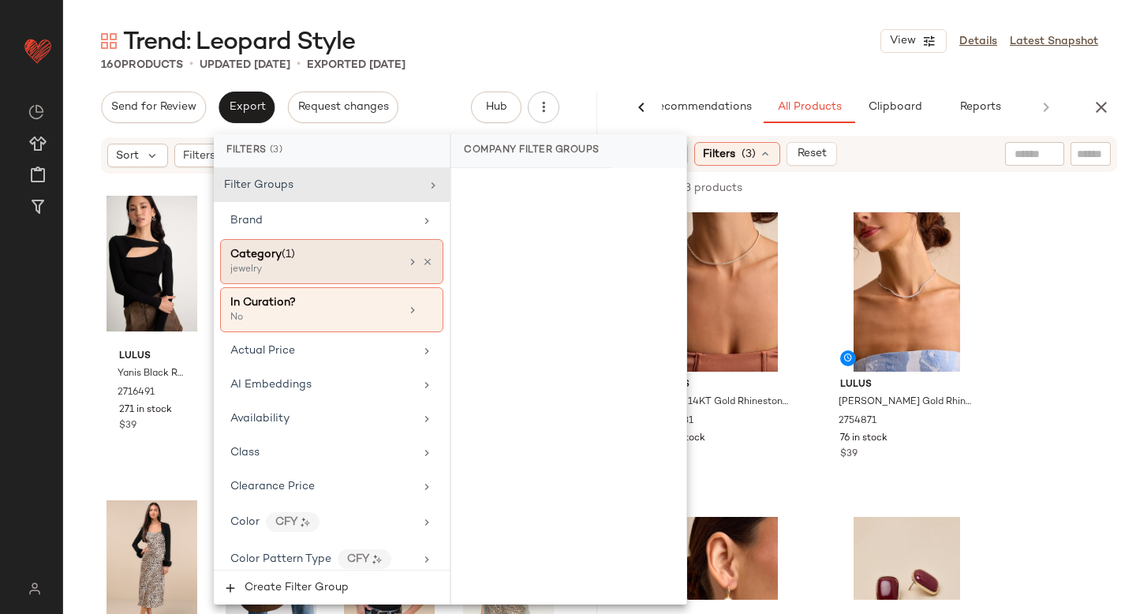
click at [336, 255] on div "Category (1)" at bounding box center [315, 254] width 170 height 17
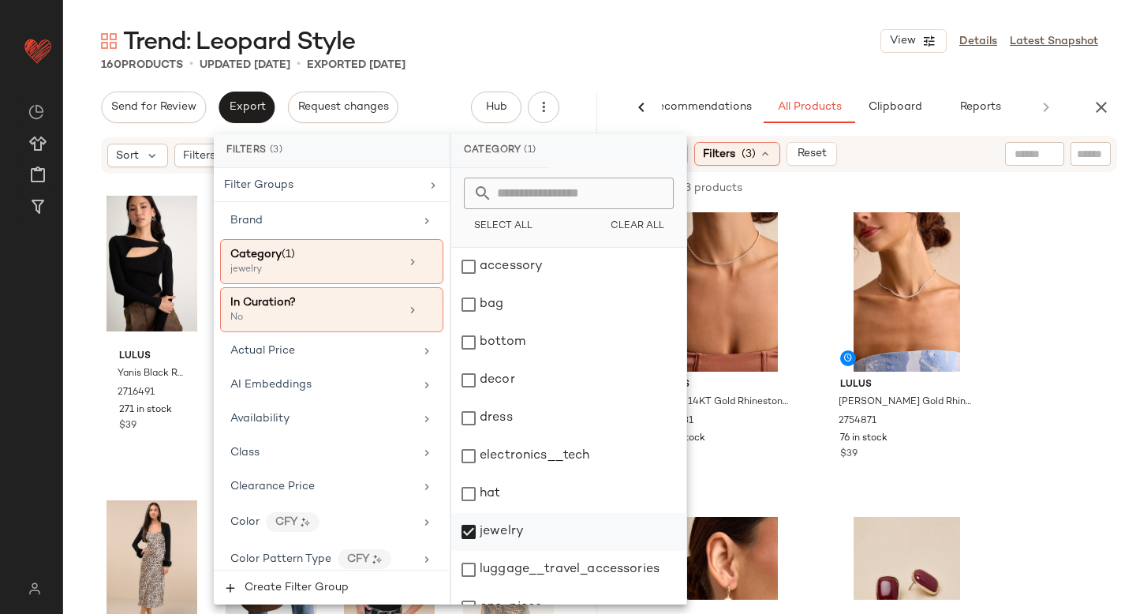
click at [469, 537] on div "jewelry" at bounding box center [568, 532] width 235 height 38
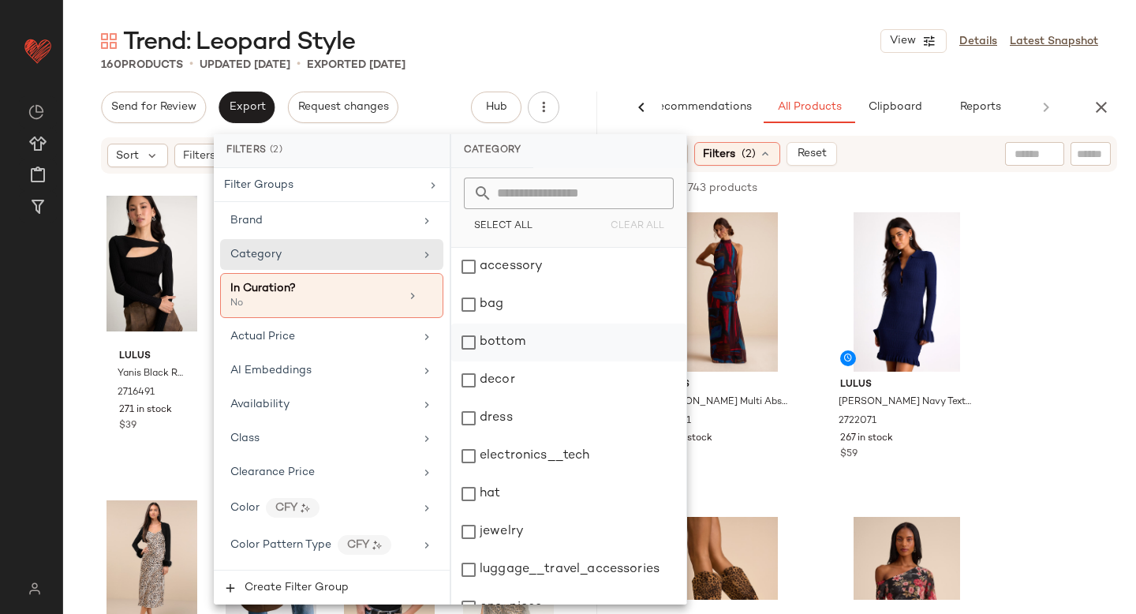
click at [470, 346] on div "bottom" at bounding box center [568, 342] width 235 height 38
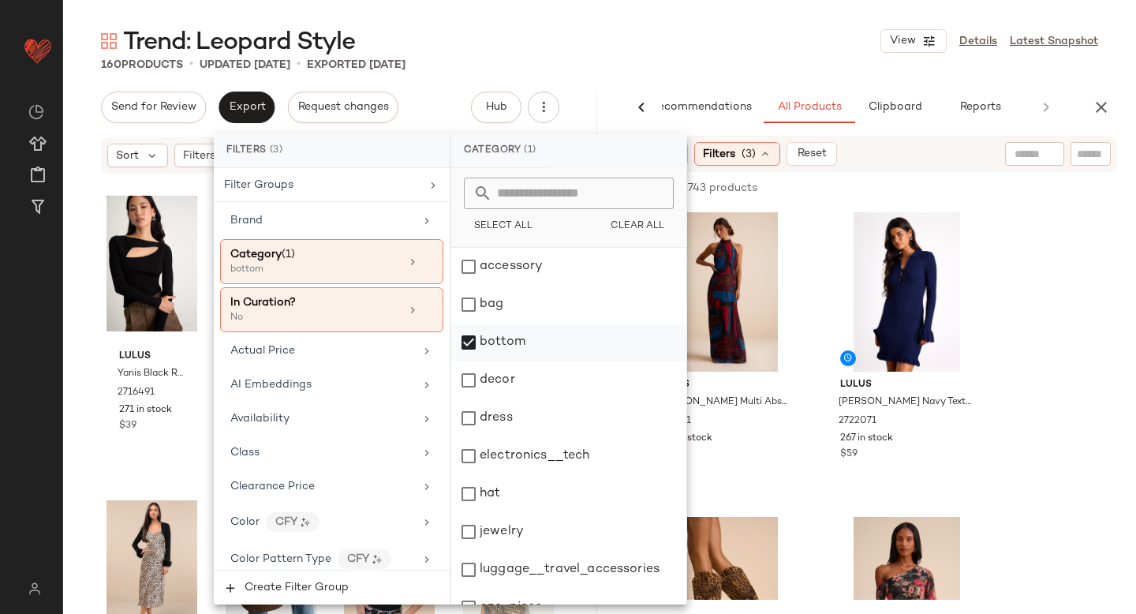
scroll to position [287, 0]
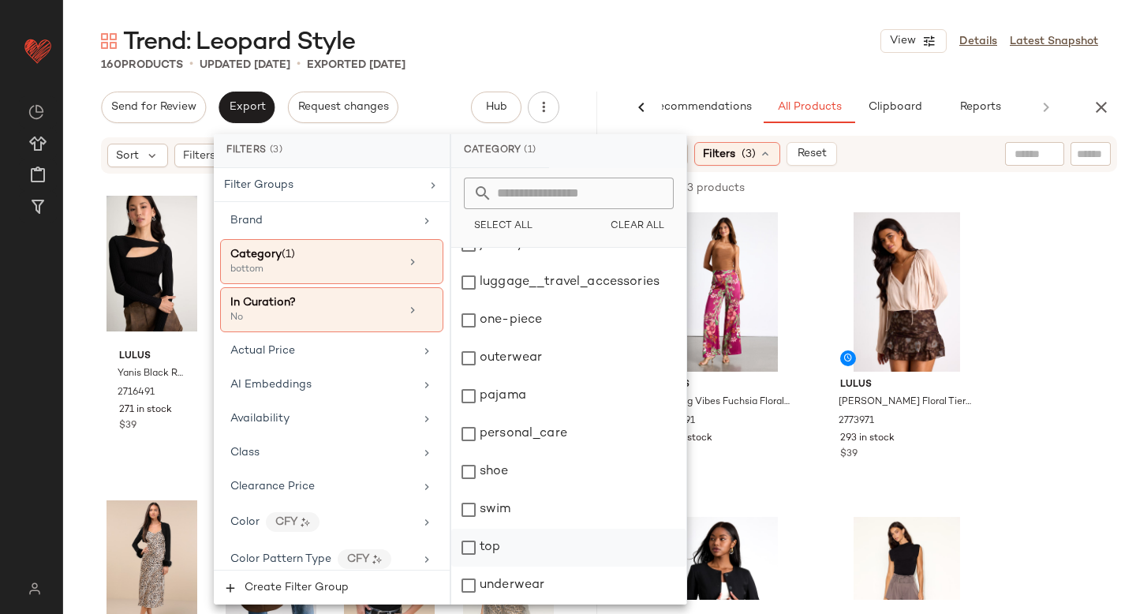
click at [469, 560] on div "top" at bounding box center [568, 548] width 235 height 38
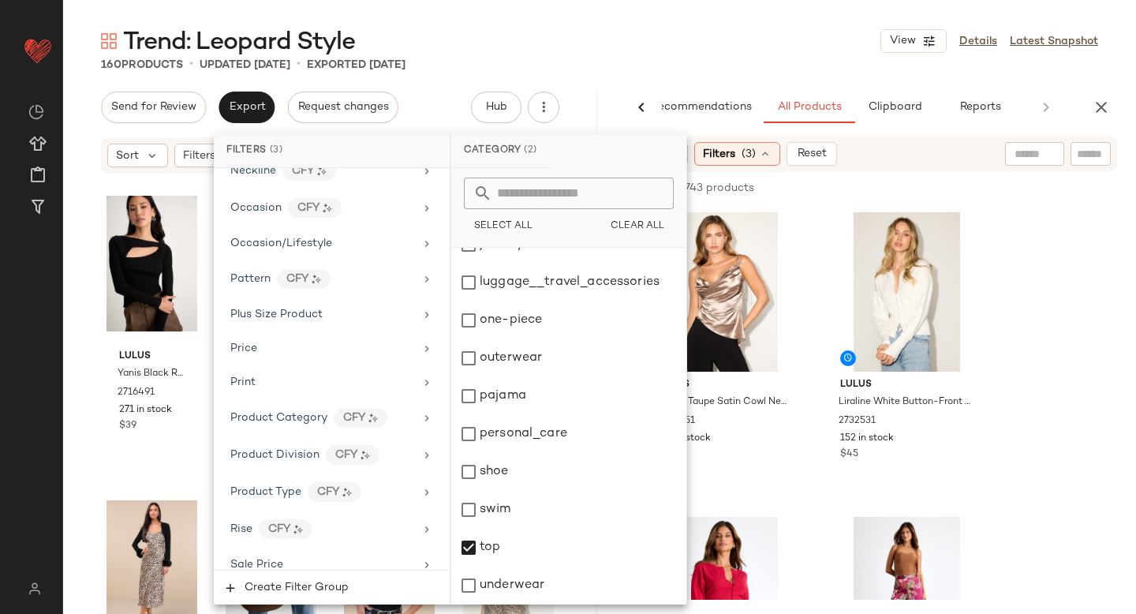
scroll to position [1029, 0]
click at [290, 372] on div "Print" at bounding box center [322, 377] width 184 height 17
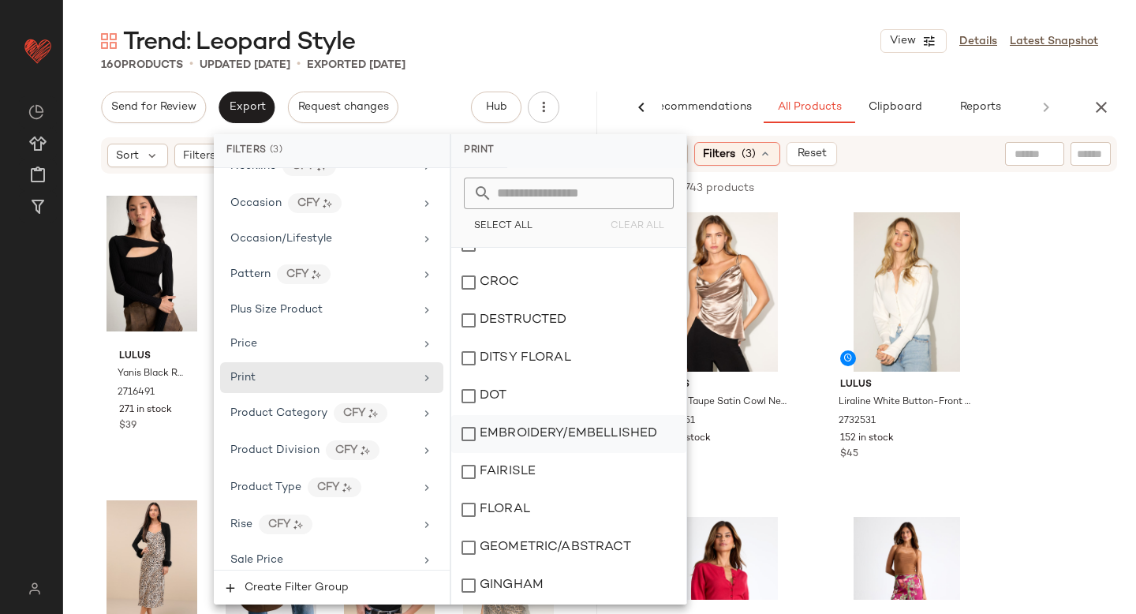
scroll to position [0, 0]
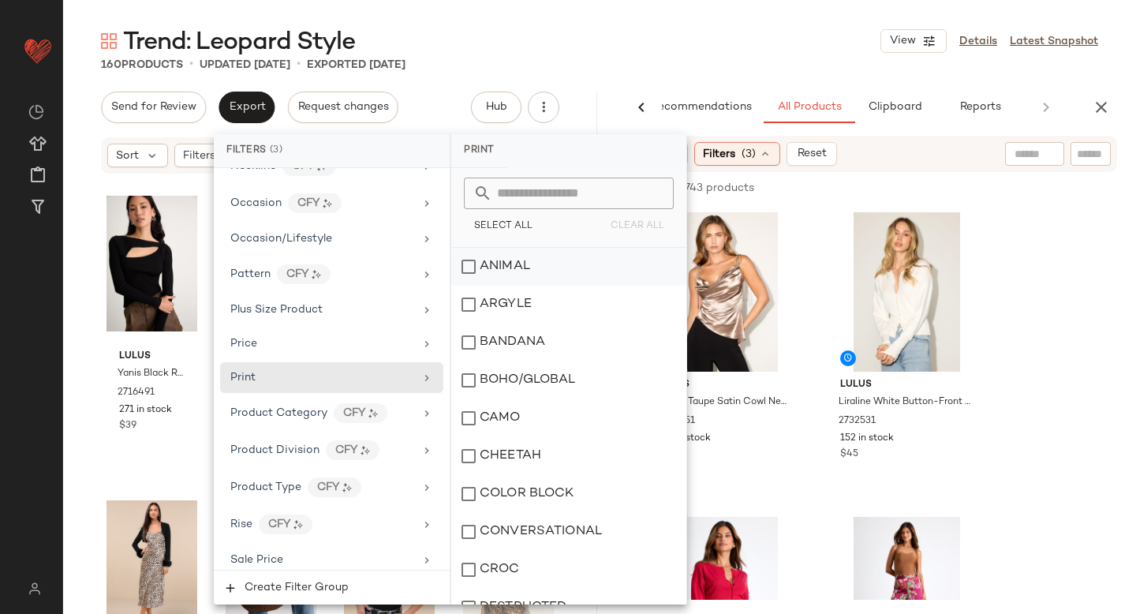
click at [459, 267] on div "ANIMAL" at bounding box center [568, 267] width 235 height 38
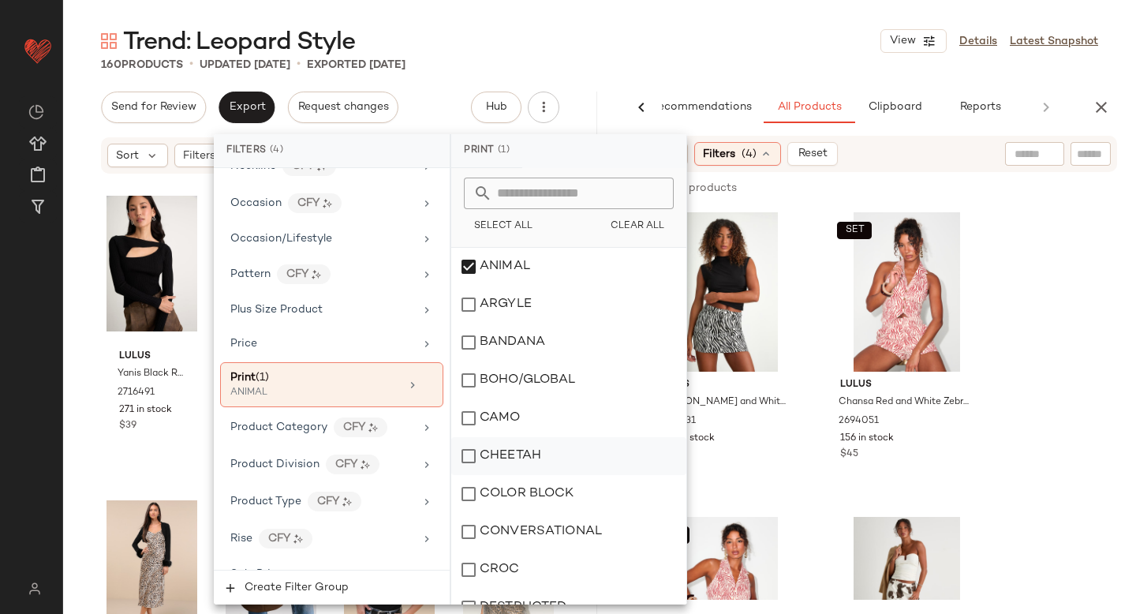
click at [470, 459] on div "CHEETAH" at bounding box center [568, 456] width 235 height 38
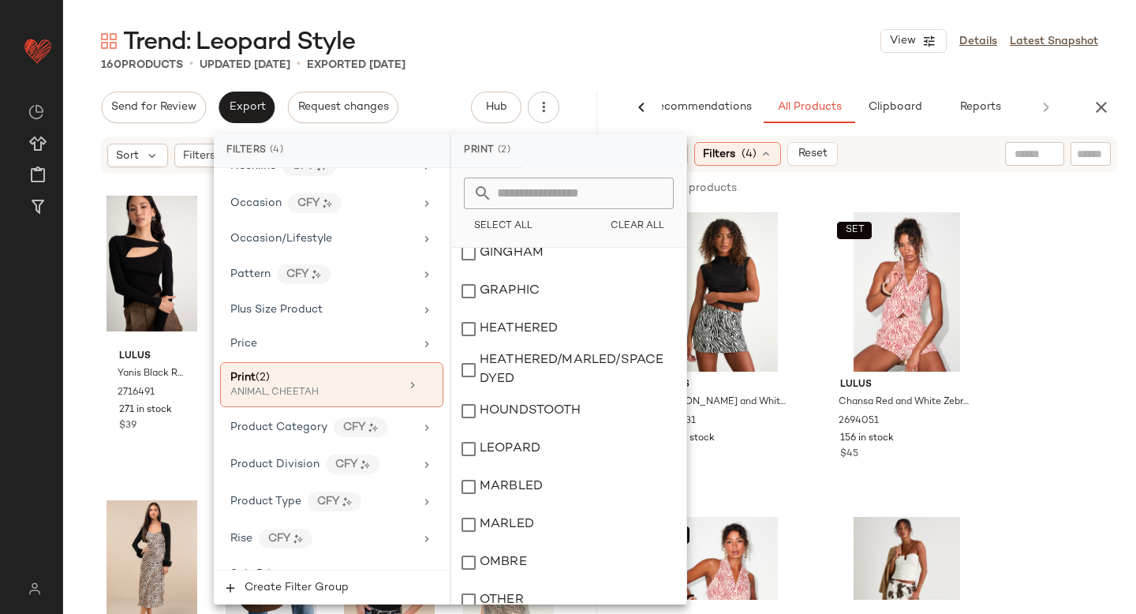
scroll to position [1089, 0]
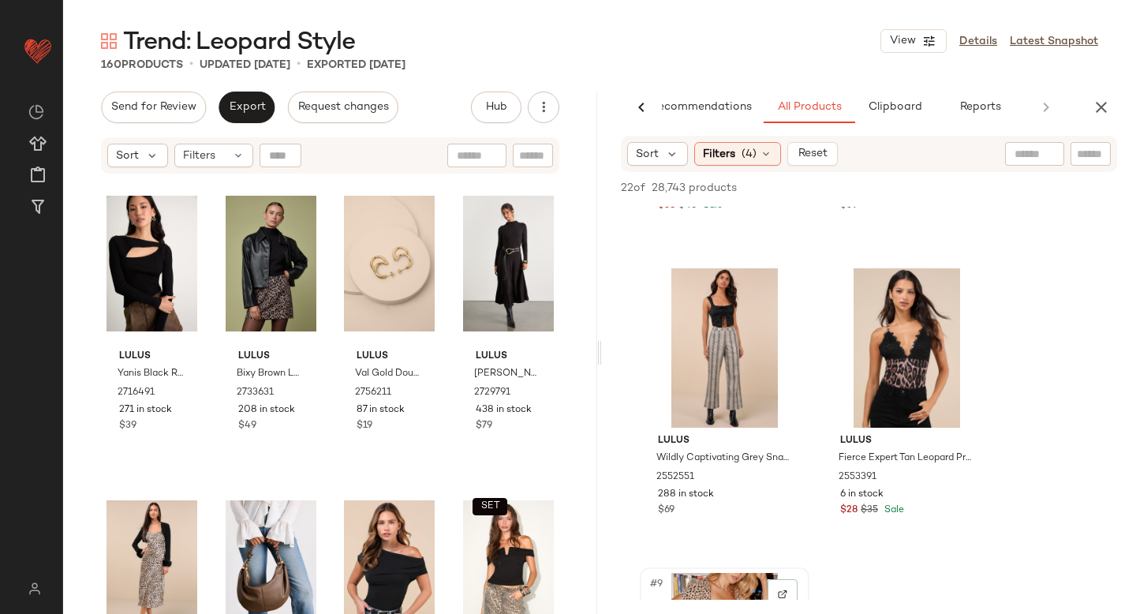
scroll to position [853, 0]
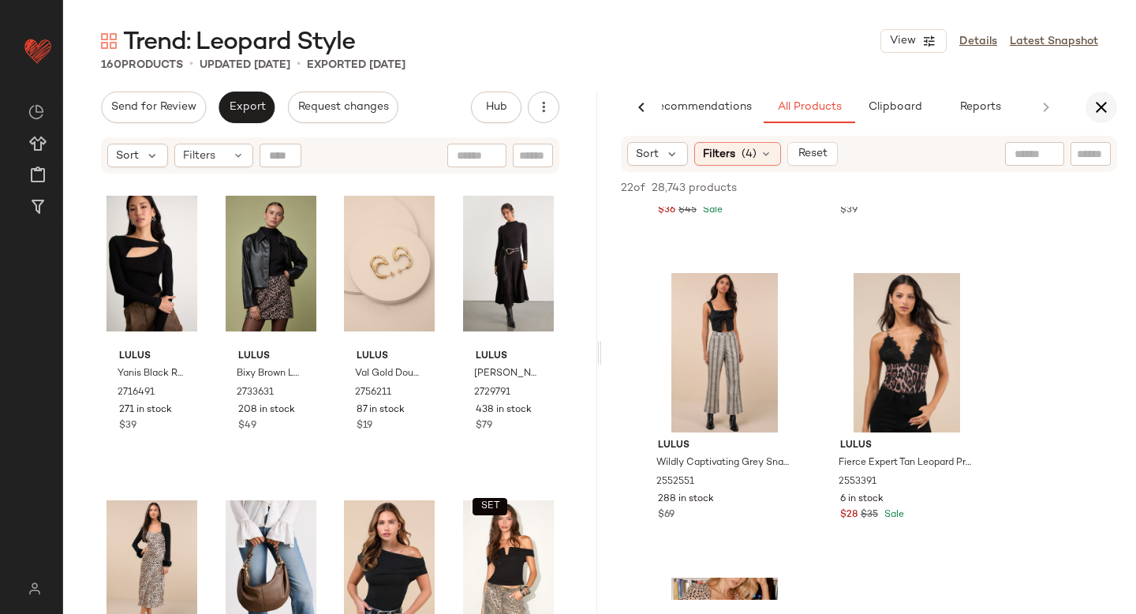
click at [1097, 106] on icon "button" at bounding box center [1101, 107] width 19 height 19
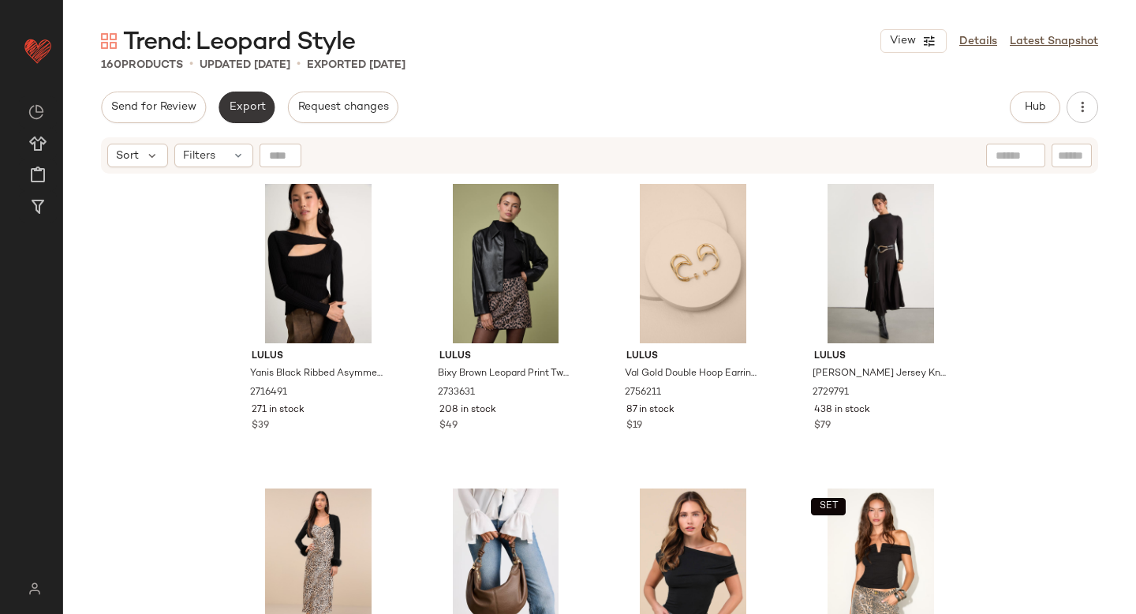
click at [234, 119] on button "Export" at bounding box center [247, 108] width 56 height 32
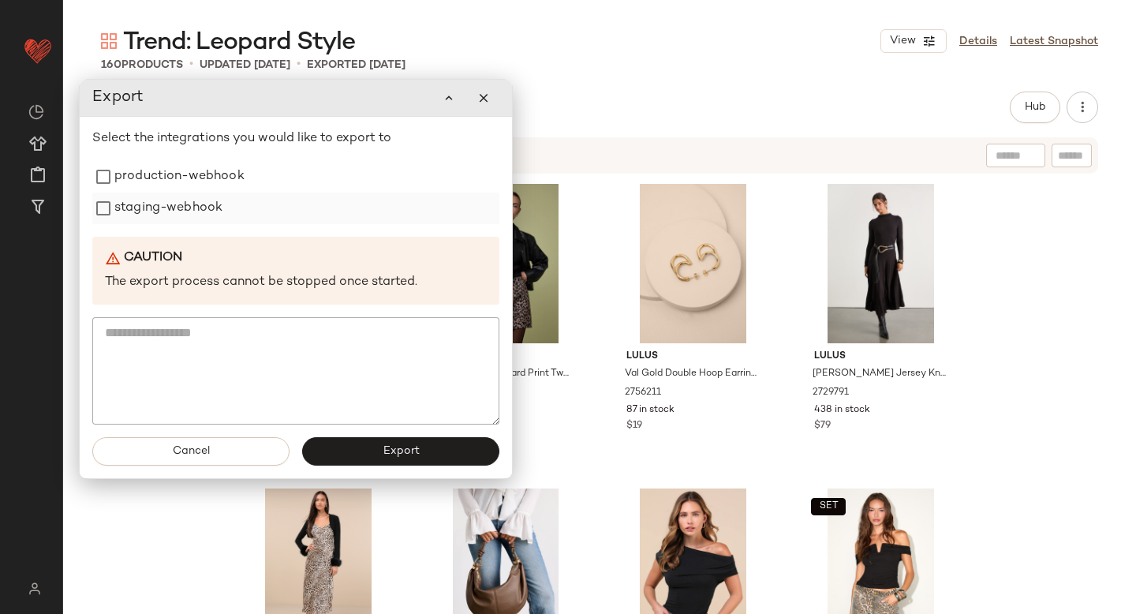
click at [166, 196] on label "staging-webhook" at bounding box center [168, 208] width 108 height 32
click at [163, 177] on label "production-webhook" at bounding box center [179, 177] width 130 height 32
click at [344, 465] on div "Cancel Export" at bounding box center [296, 451] width 432 height 54
click at [396, 450] on span "Export" at bounding box center [400, 451] width 37 height 13
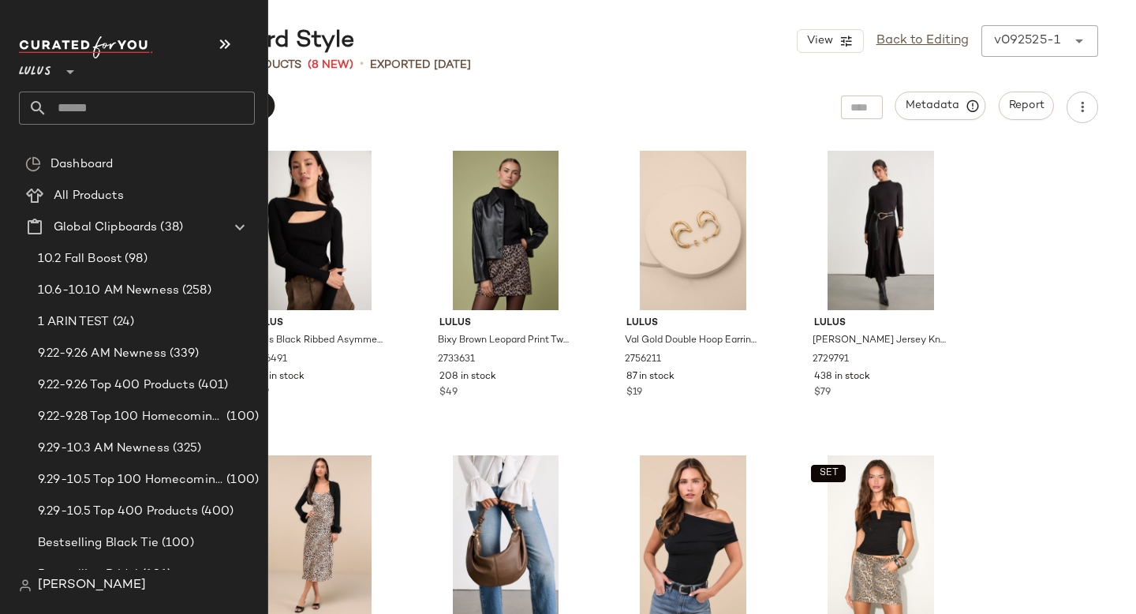
click at [144, 106] on input "text" at bounding box center [150, 108] width 207 height 33
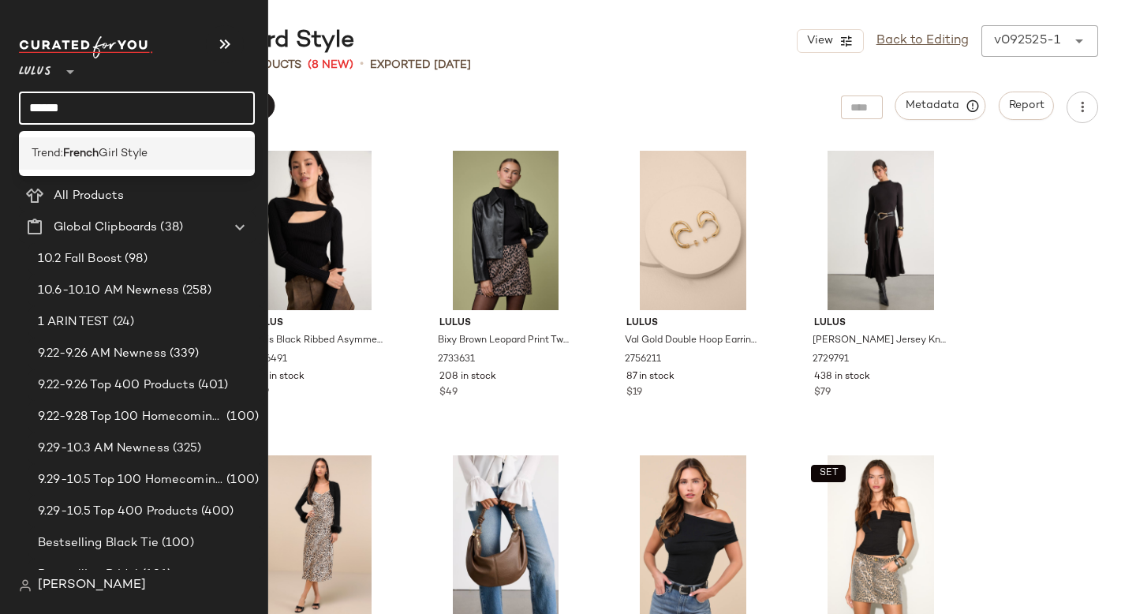
type input "******"
click at [121, 153] on span "Girl Style" at bounding box center [123, 153] width 49 height 17
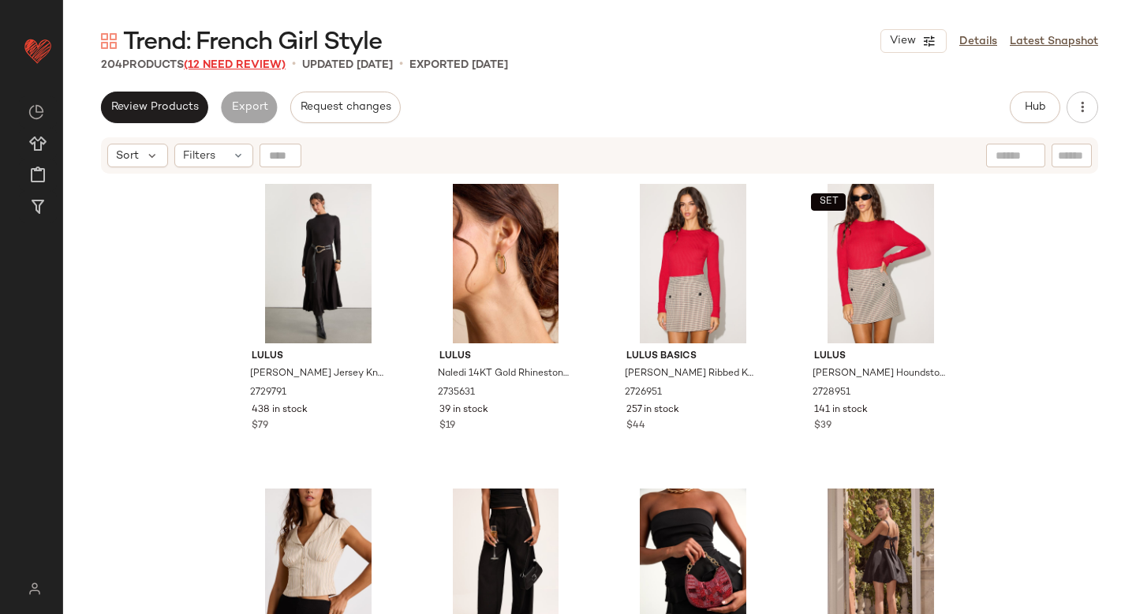
click at [261, 65] on span "(12 Need Review)" at bounding box center [235, 65] width 102 height 12
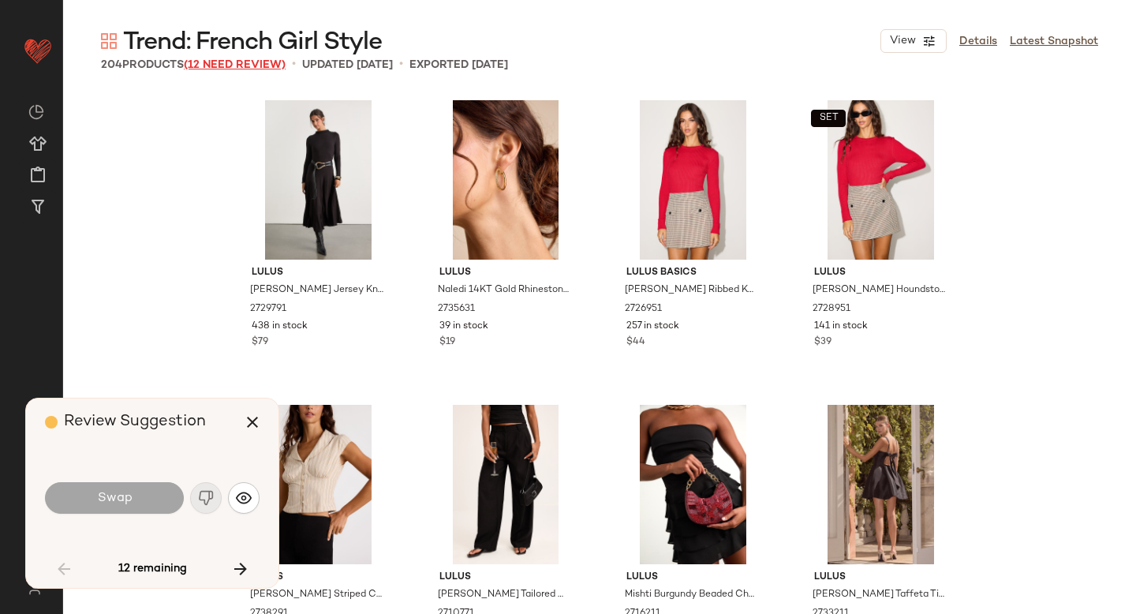
scroll to position [2741, 0]
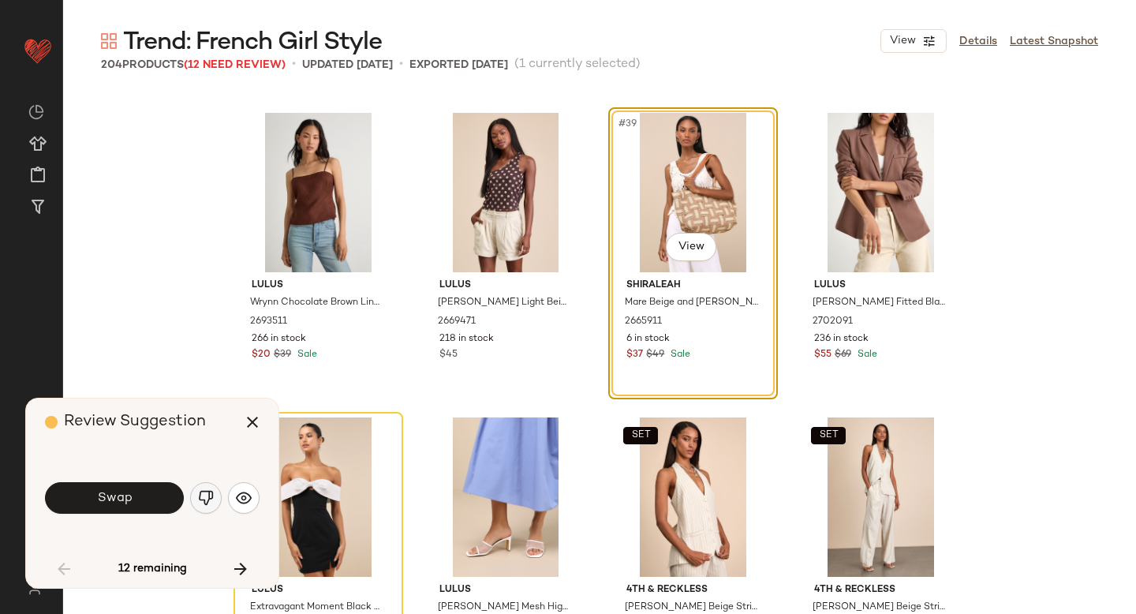
click at [204, 511] on button "button" at bounding box center [206, 498] width 32 height 32
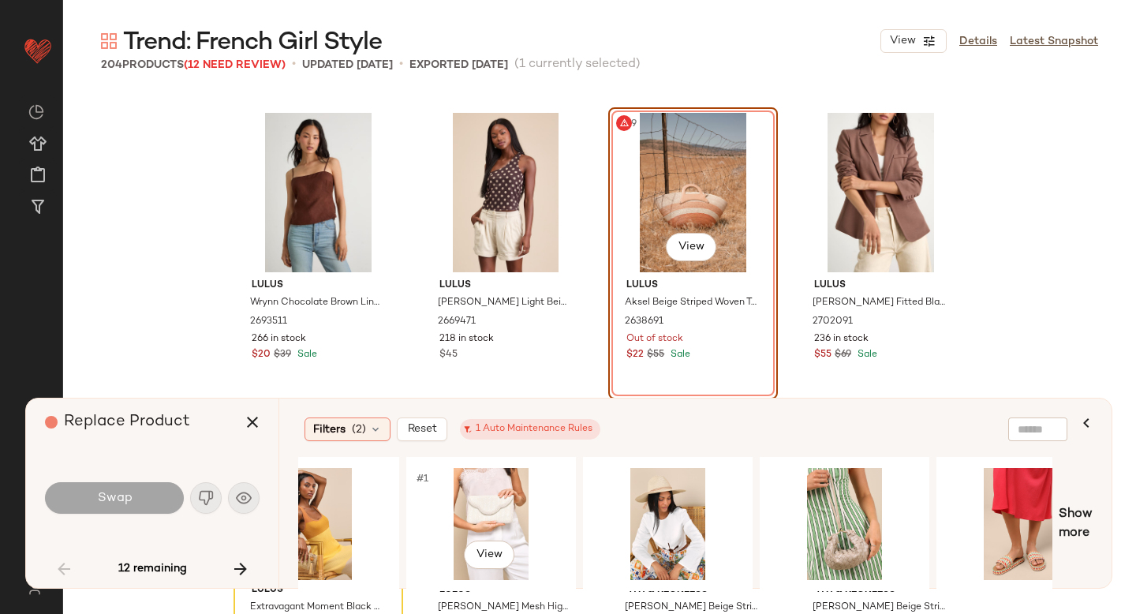
scroll to position [0, 1032]
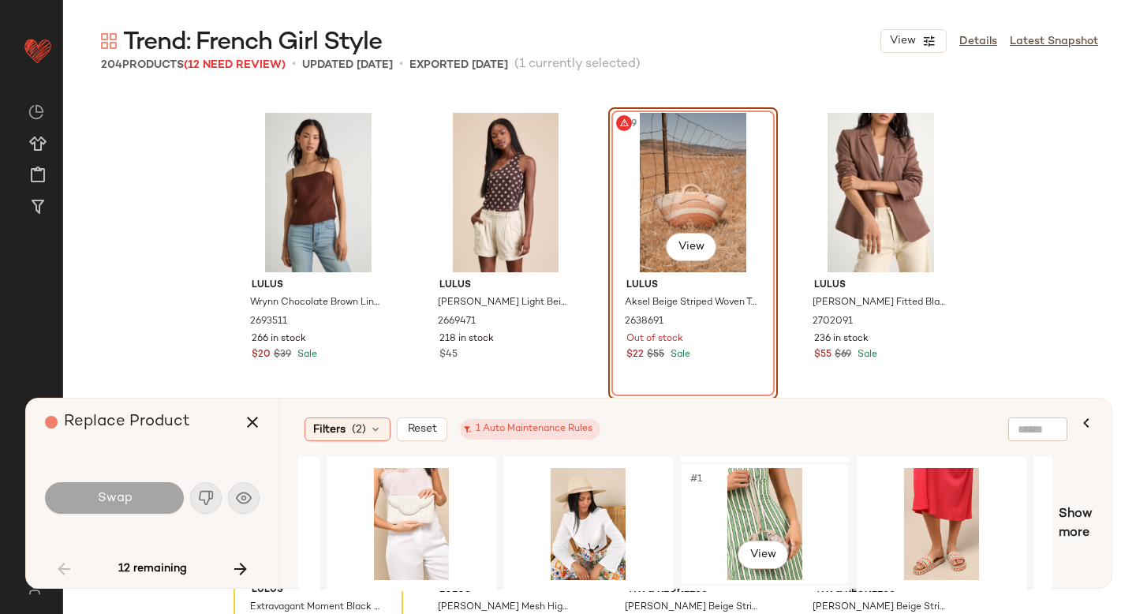
click at [808, 484] on div "#1 View" at bounding box center [765, 524] width 159 height 112
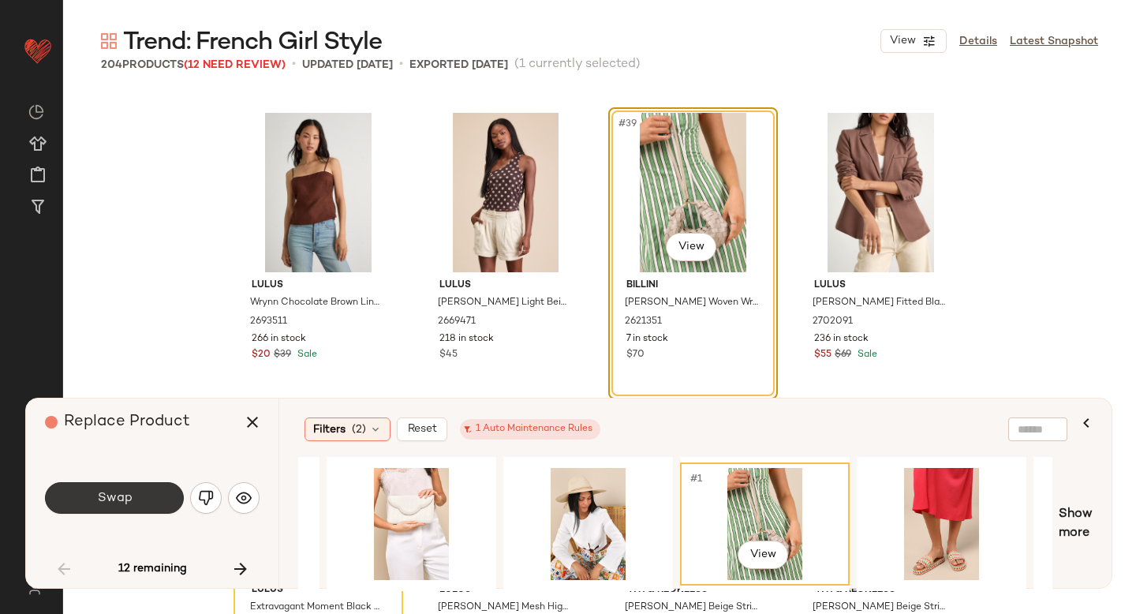
click at [141, 497] on button "Swap" at bounding box center [114, 498] width 139 height 32
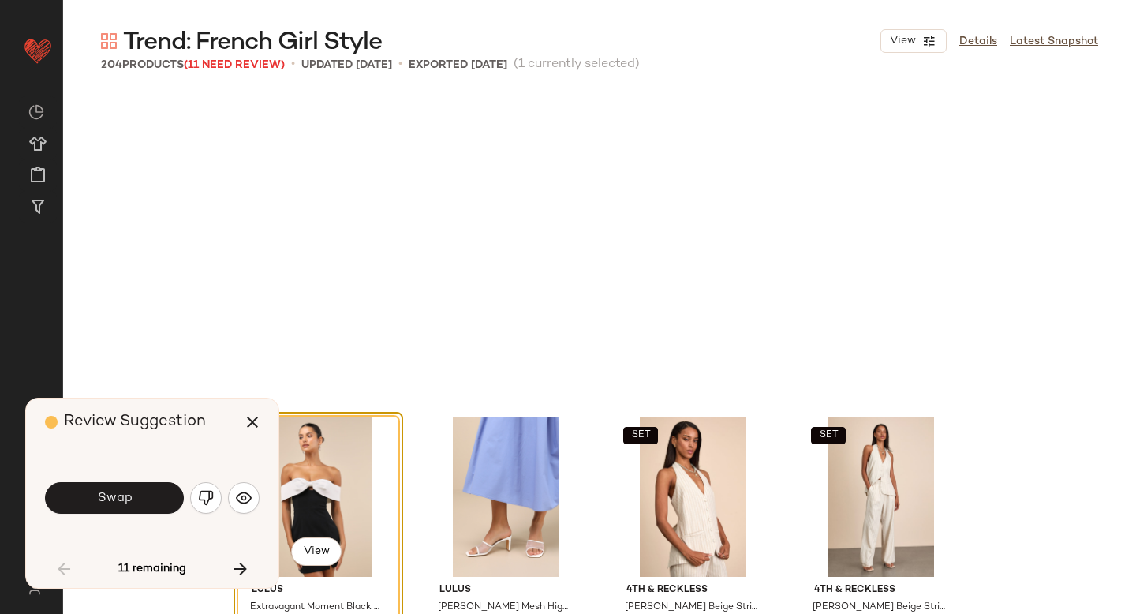
scroll to position [3045, 0]
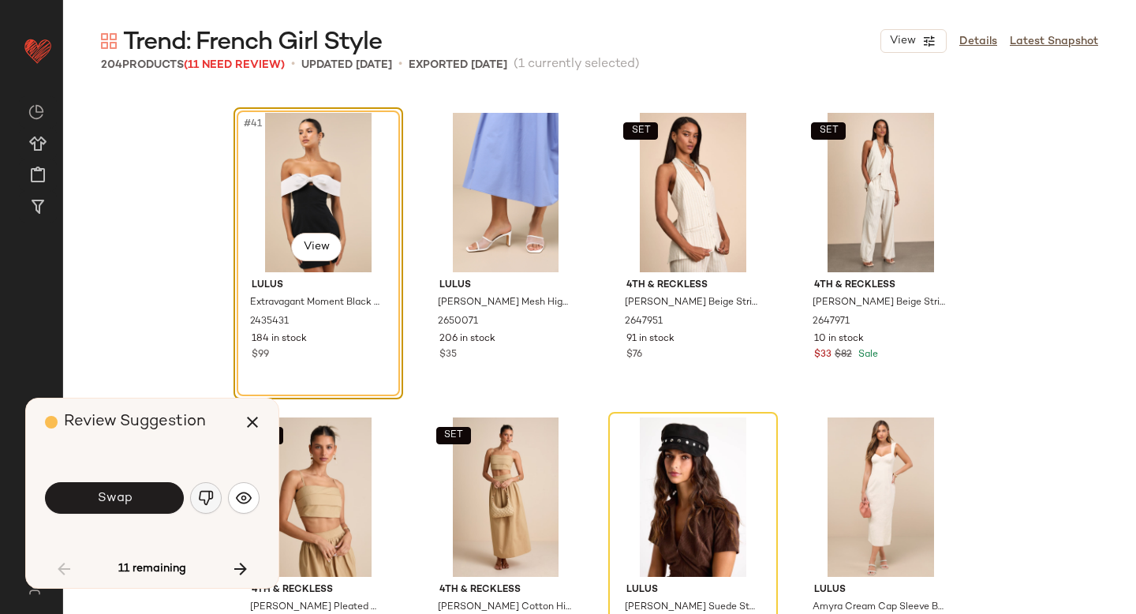
click at [210, 497] on img "button" at bounding box center [206, 498] width 16 height 16
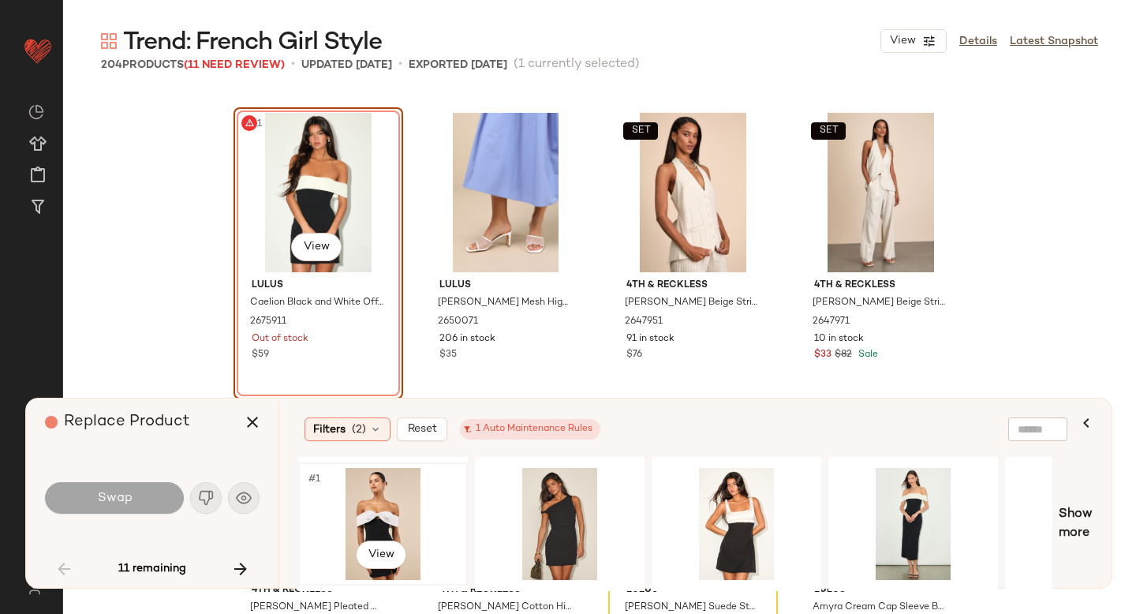
click at [420, 521] on div "#1 View" at bounding box center [383, 524] width 159 height 112
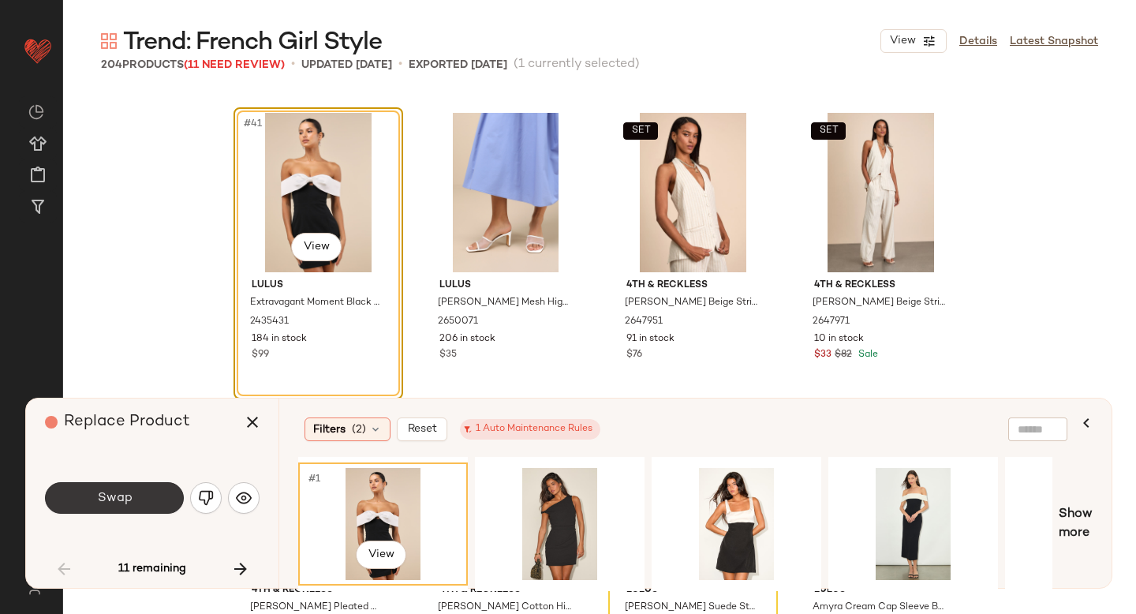
click at [131, 503] on button "Swap" at bounding box center [114, 498] width 139 height 32
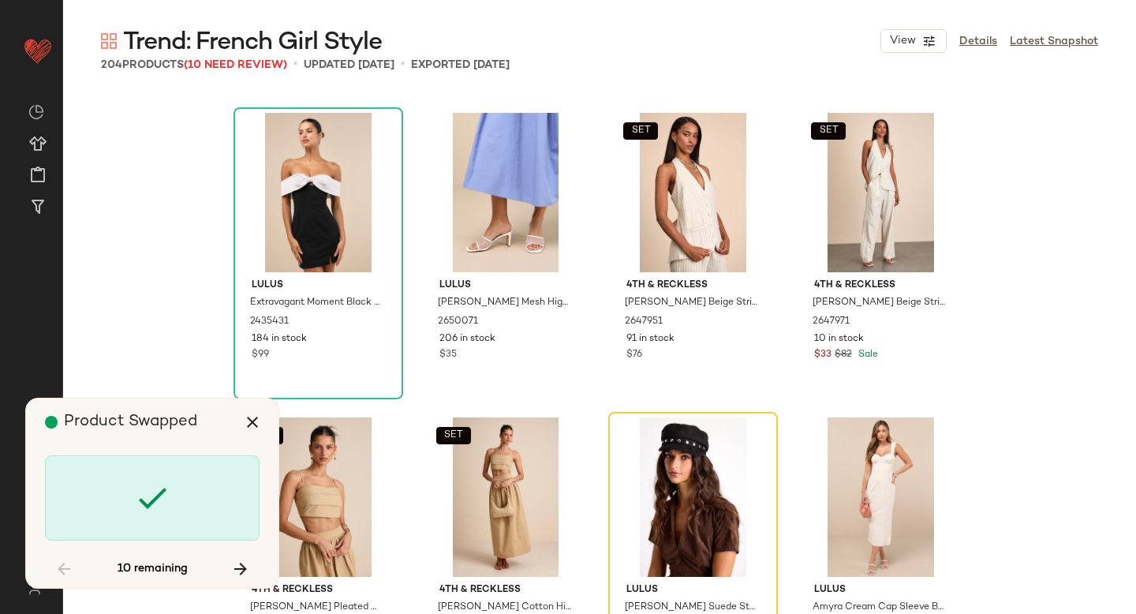
scroll to position [3350, 0]
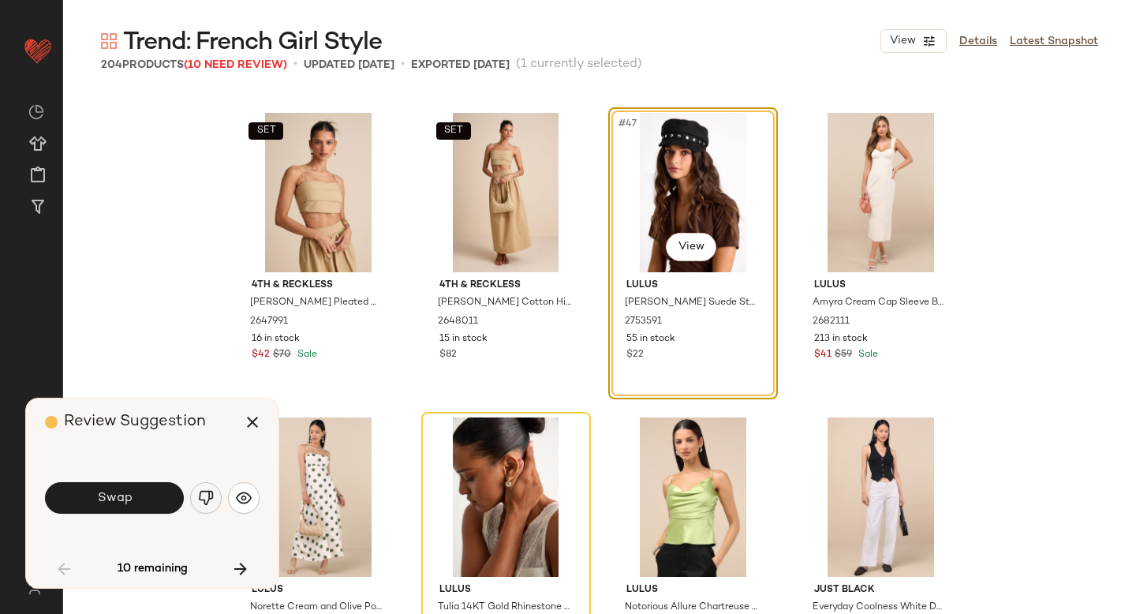
click at [211, 496] on img "button" at bounding box center [206, 498] width 16 height 16
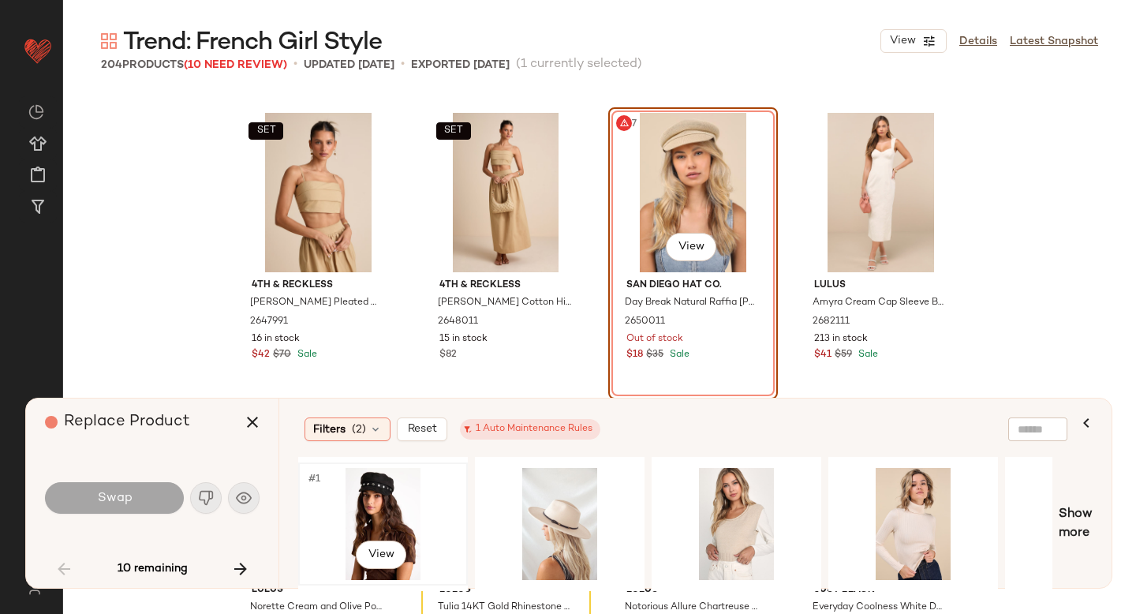
click at [402, 499] on div "#1 View" at bounding box center [383, 524] width 159 height 112
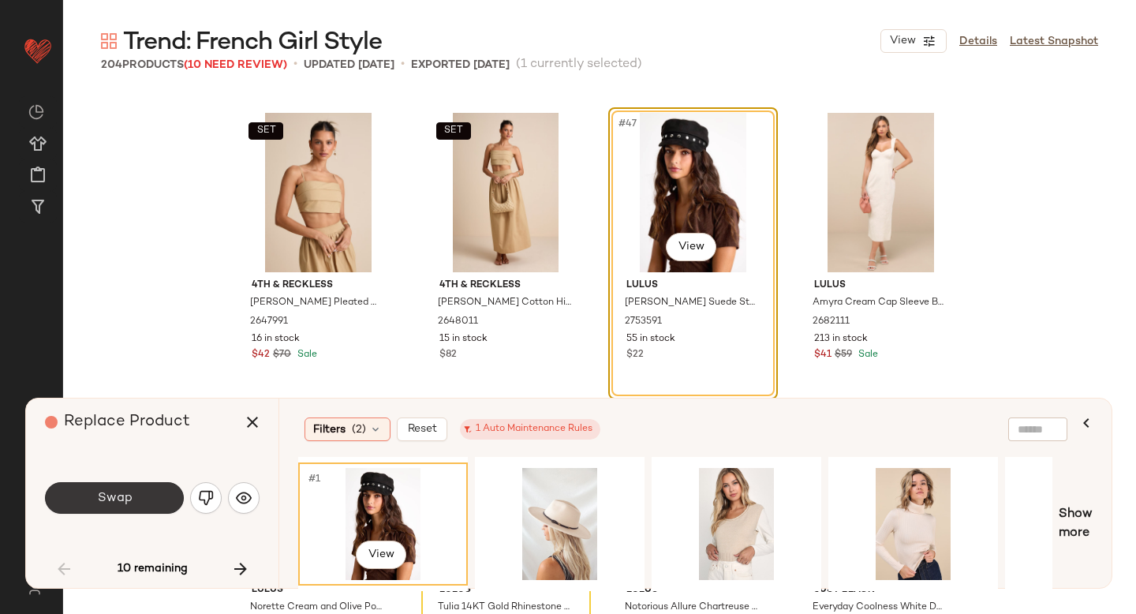
click at [104, 491] on span "Swap" at bounding box center [113, 498] width 35 height 15
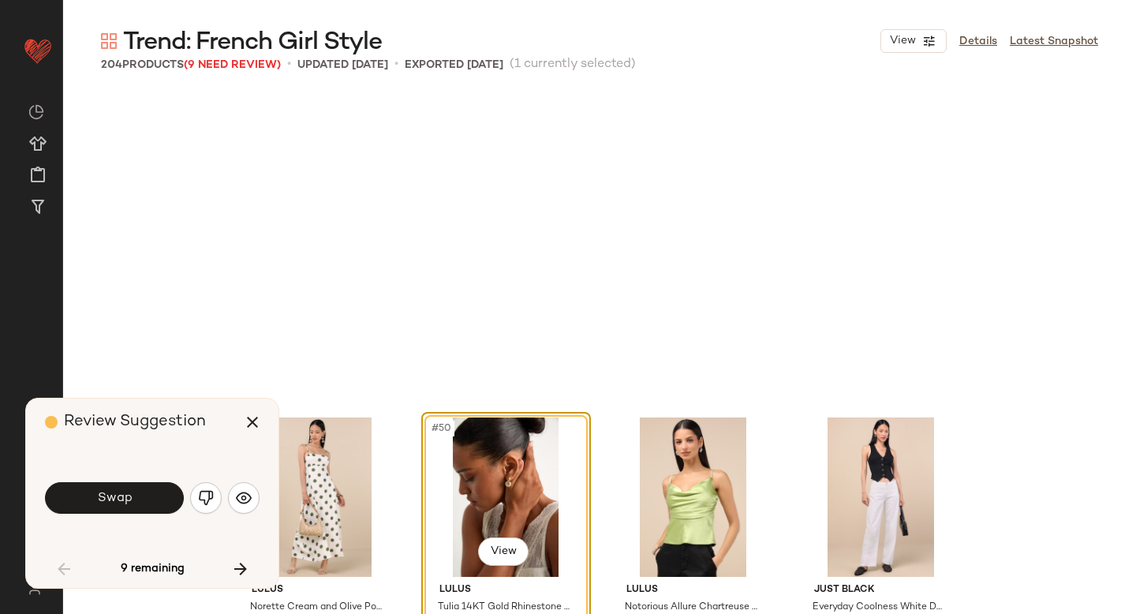
scroll to position [3654, 0]
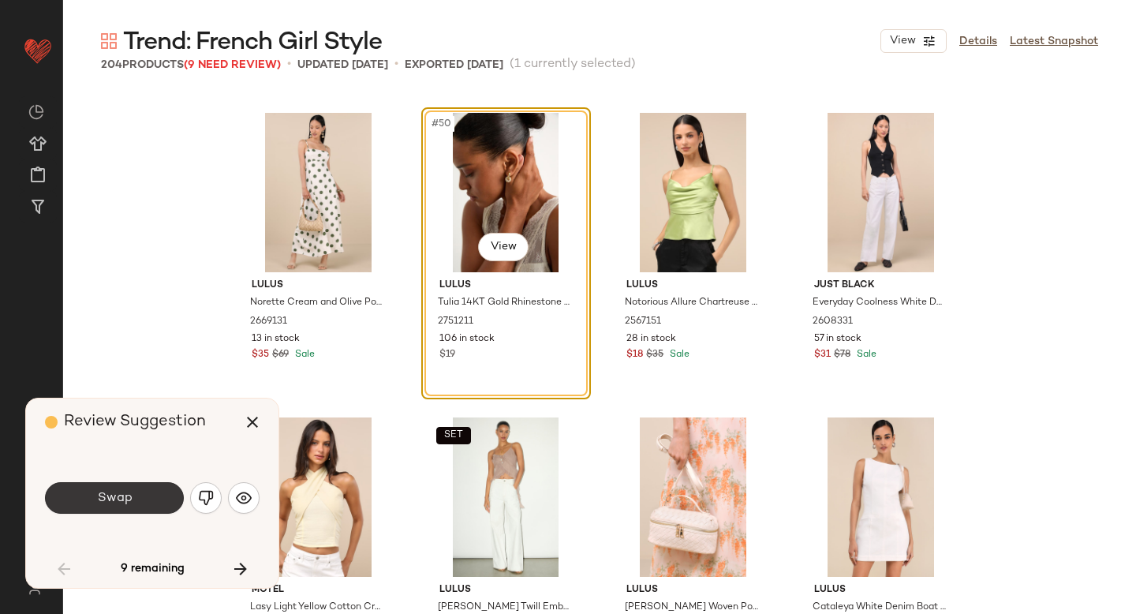
click at [159, 496] on button "Swap" at bounding box center [114, 498] width 139 height 32
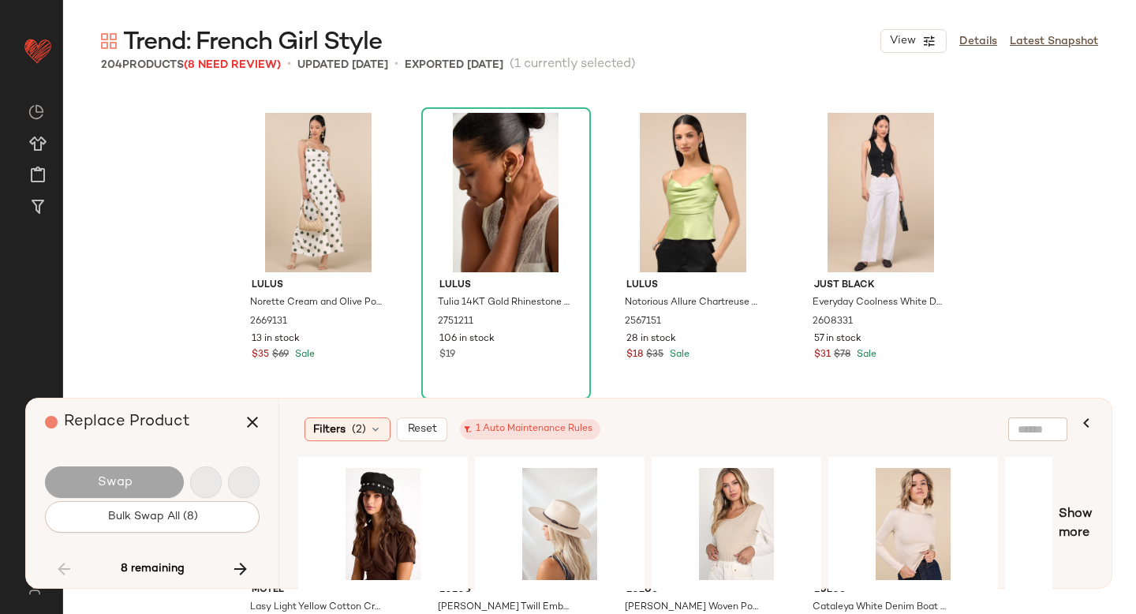
scroll to position [6699, 0]
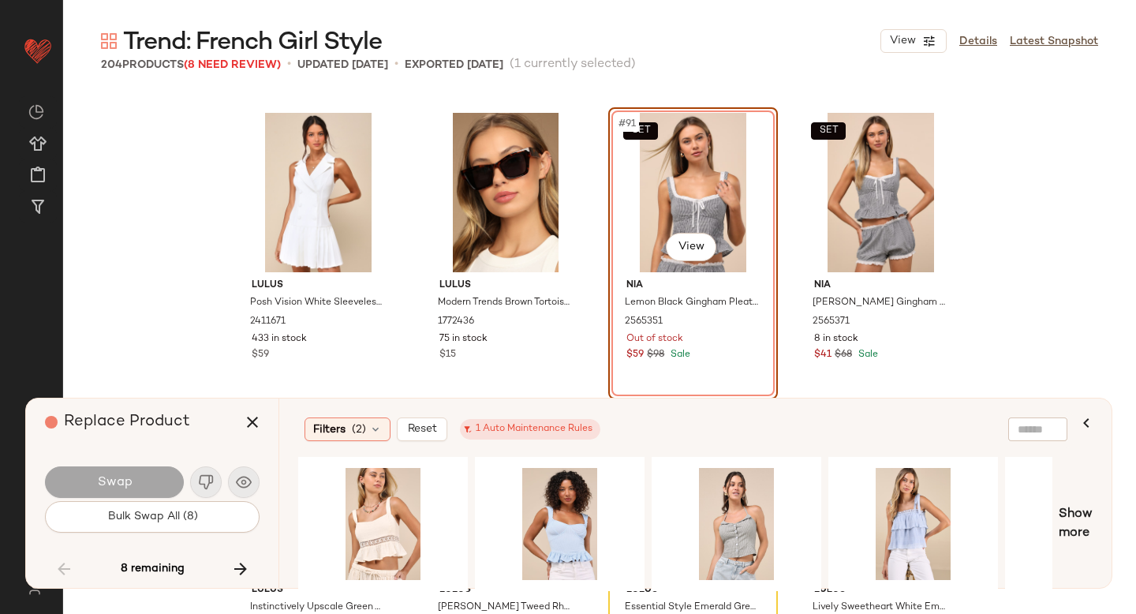
click at [208, 492] on div "Swap" at bounding box center [152, 482] width 215 height 38
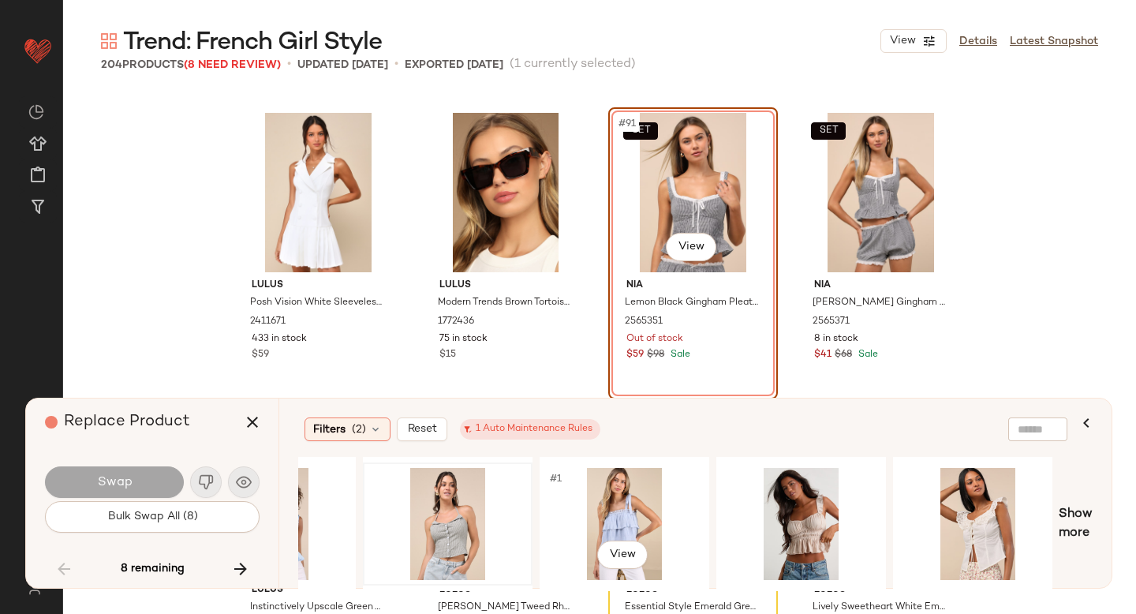
scroll to position [0, 288]
click at [941, 490] on div "#1 View" at bounding box center [978, 524] width 159 height 112
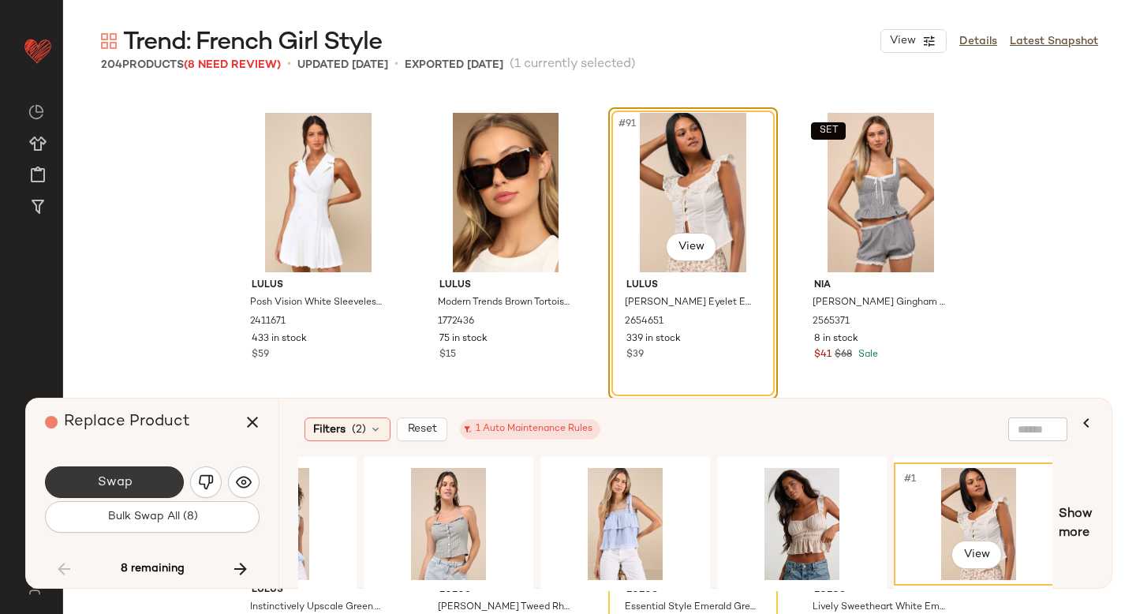
click at [118, 484] on span "Swap" at bounding box center [113, 482] width 35 height 15
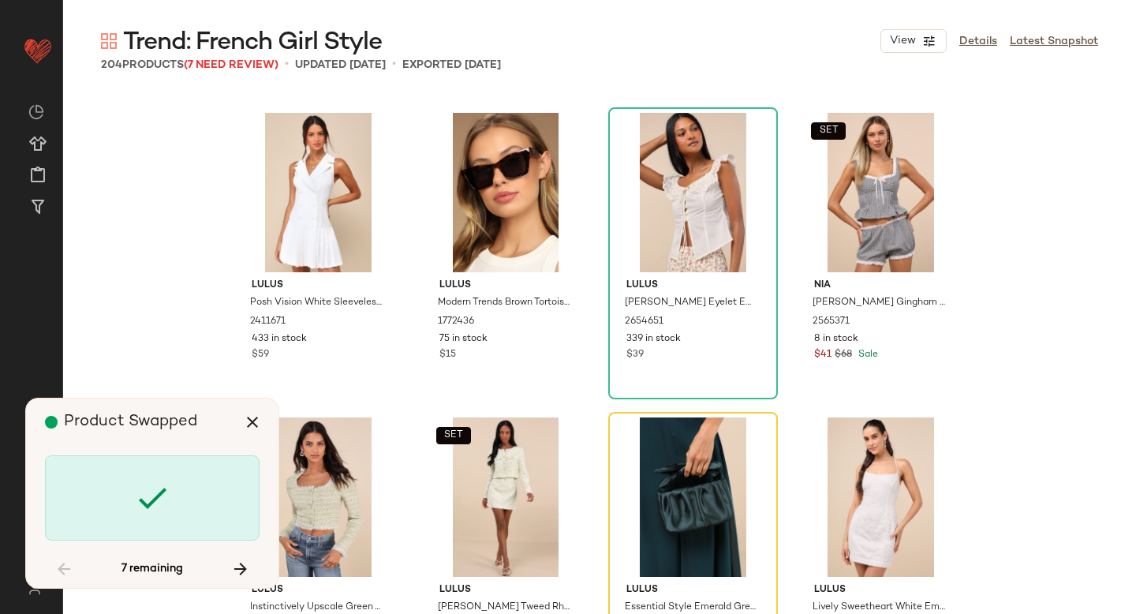
scroll to position [7004, 0]
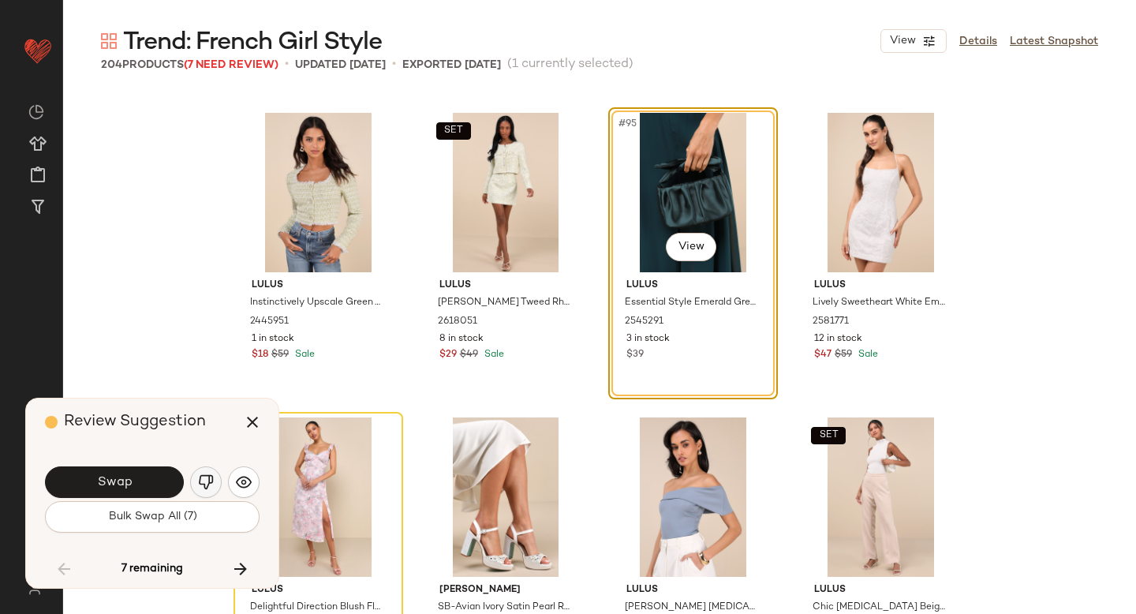
click at [194, 476] on button "button" at bounding box center [206, 482] width 32 height 32
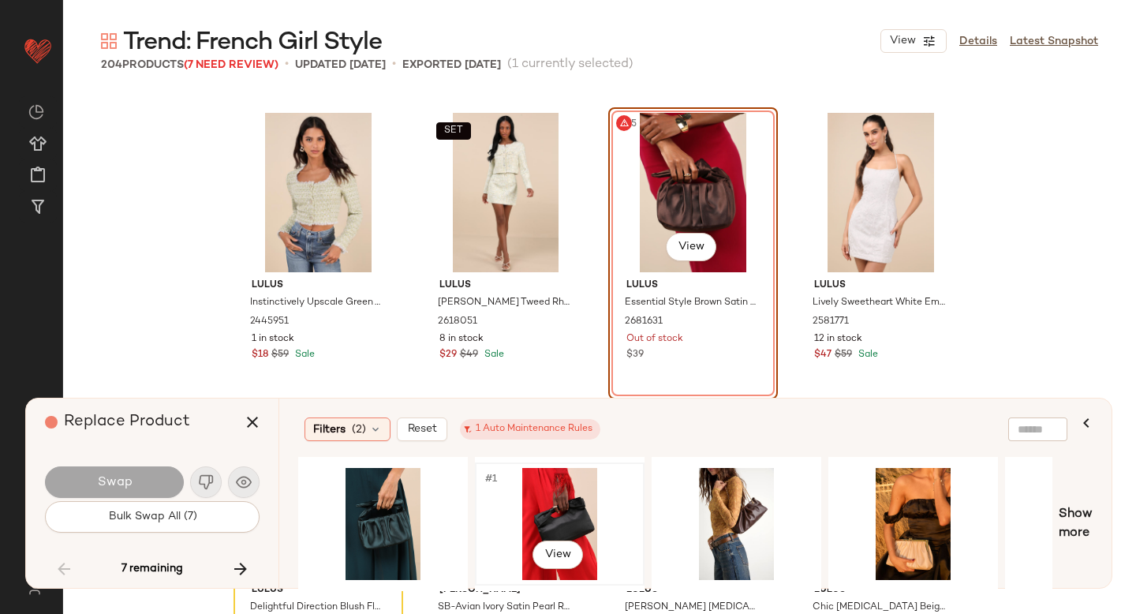
click at [517, 488] on div "#1 View" at bounding box center [559, 524] width 159 height 112
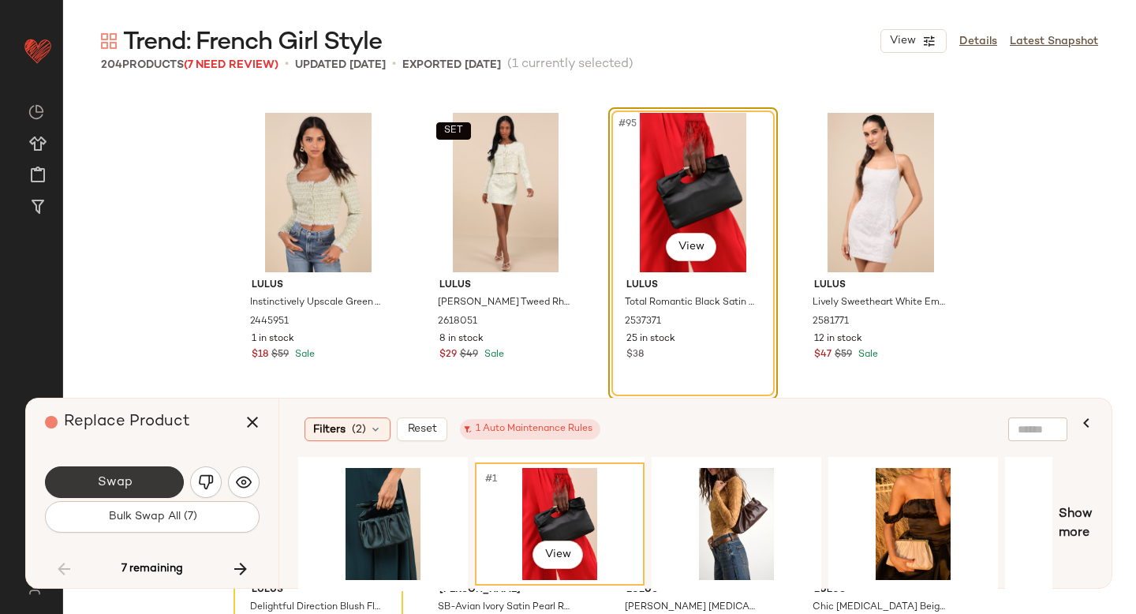
click at [127, 476] on span "Swap" at bounding box center [113, 482] width 35 height 15
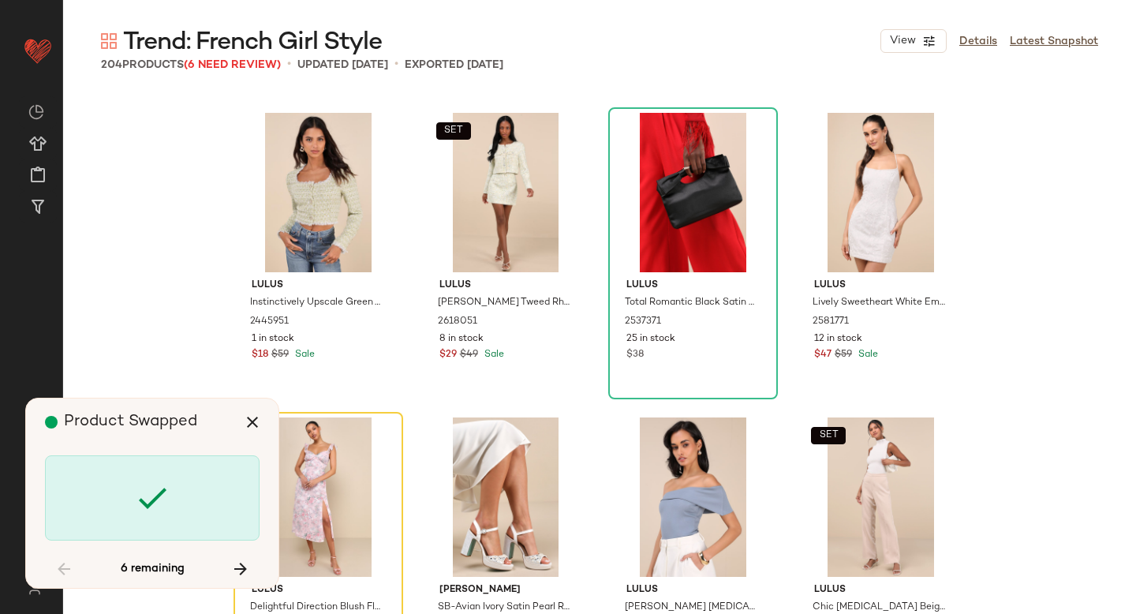
scroll to position [7308, 0]
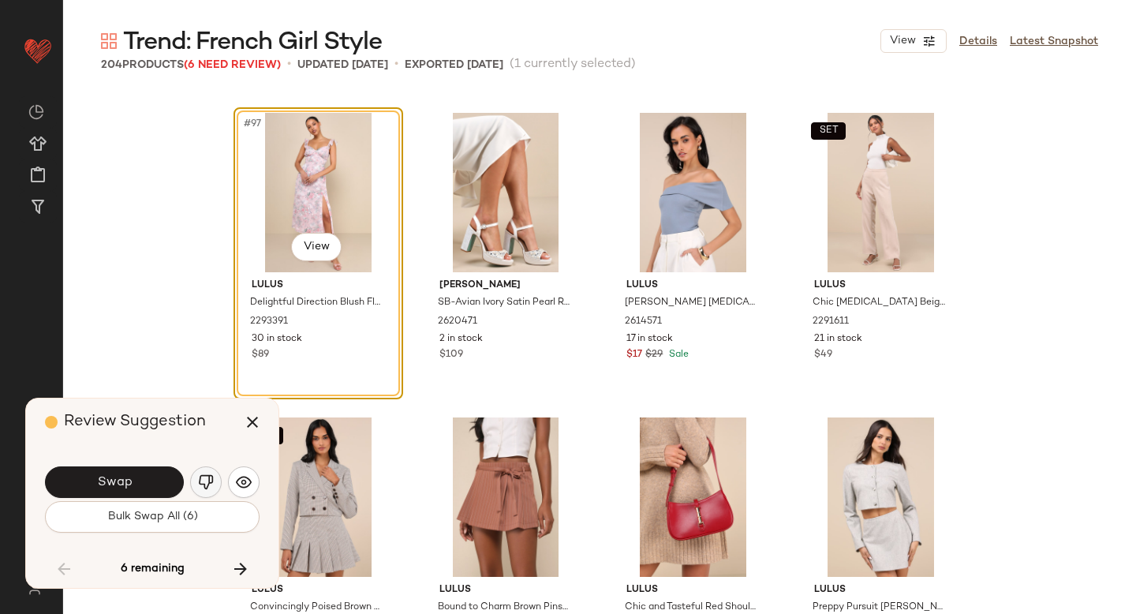
click at [196, 475] on button "button" at bounding box center [206, 482] width 32 height 32
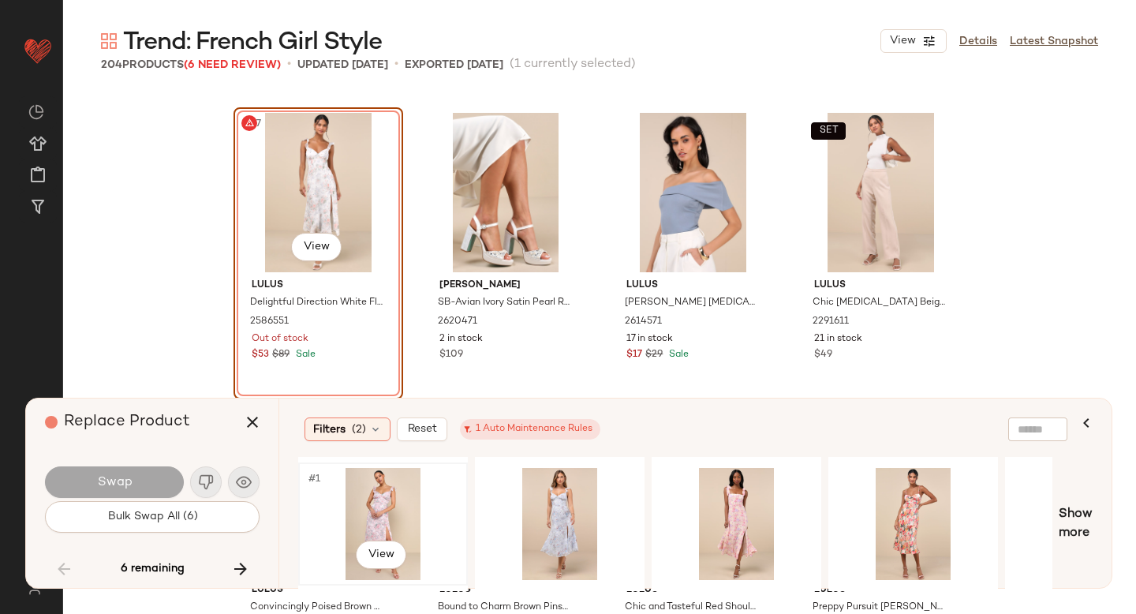
click at [413, 491] on div "#1 View" at bounding box center [383, 524] width 159 height 112
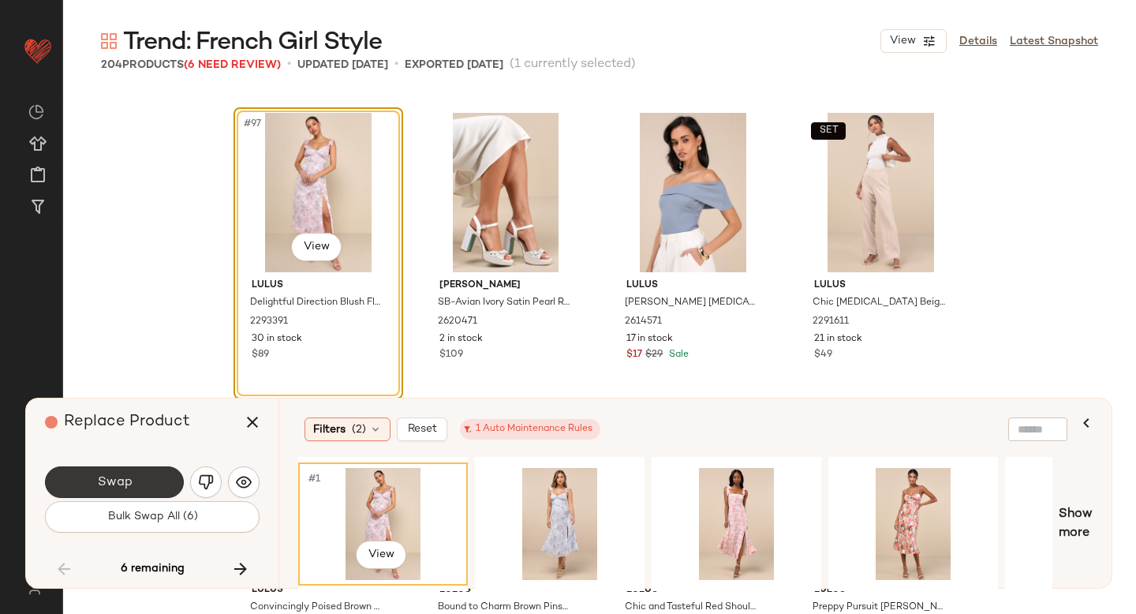
click at [126, 475] on span "Swap" at bounding box center [113, 482] width 35 height 15
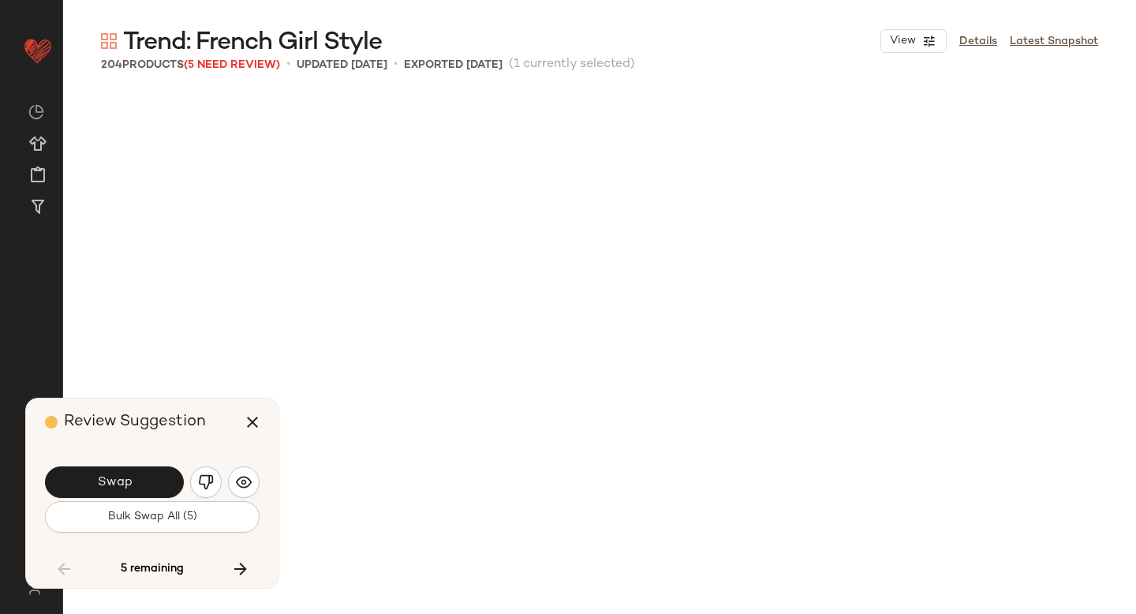
scroll to position [7917, 0]
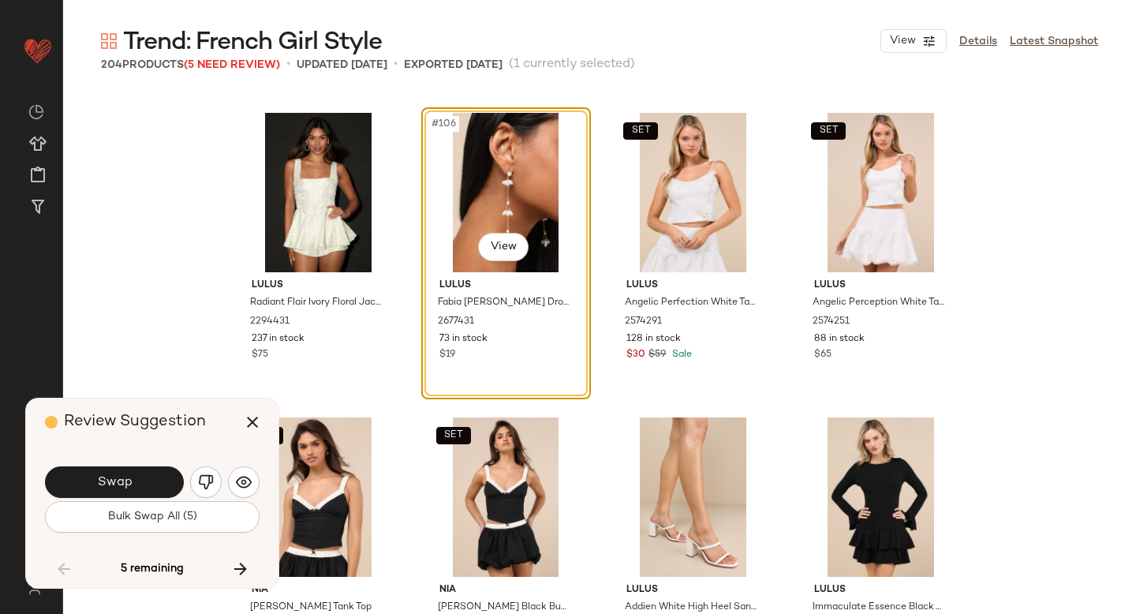
click at [126, 475] on span "Swap" at bounding box center [113, 482] width 35 height 15
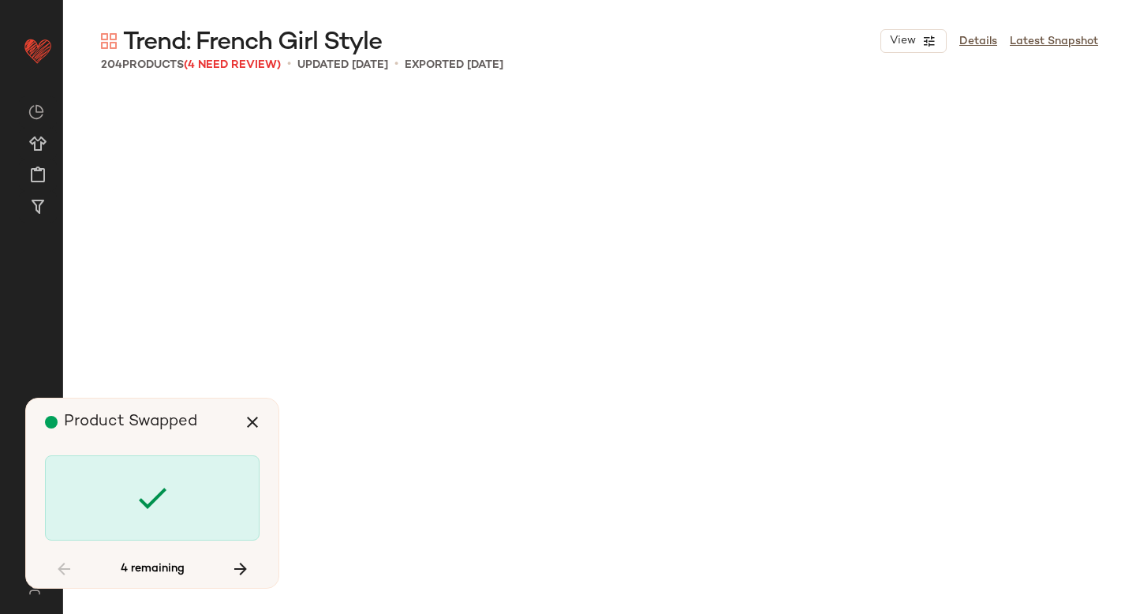
scroll to position [10049, 0]
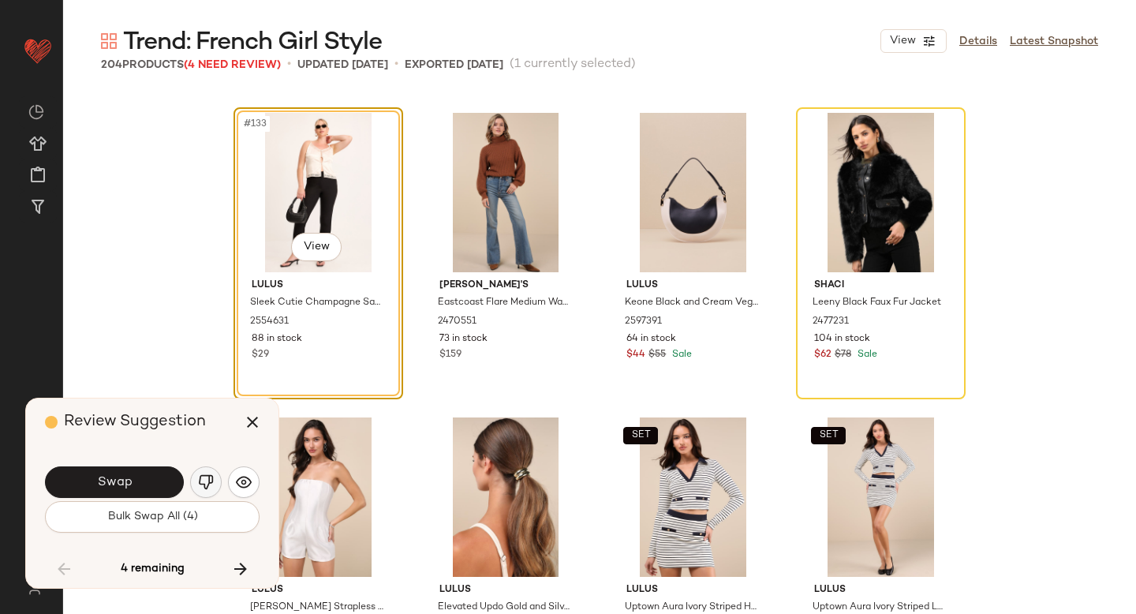
click at [211, 475] on img "button" at bounding box center [206, 482] width 16 height 16
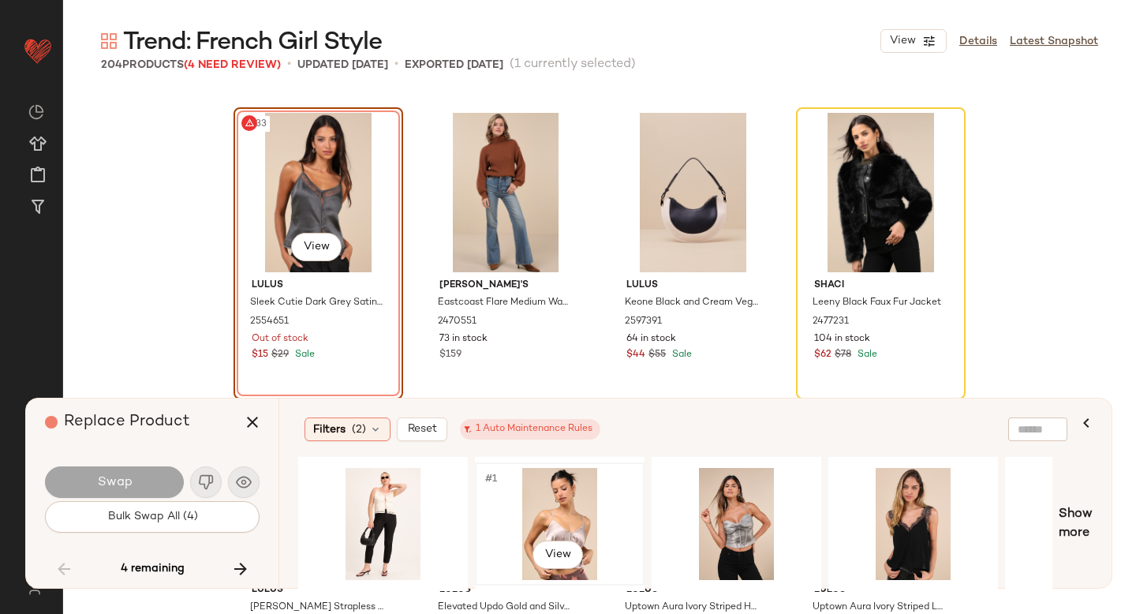
click at [530, 513] on div "#1 View" at bounding box center [559, 524] width 159 height 112
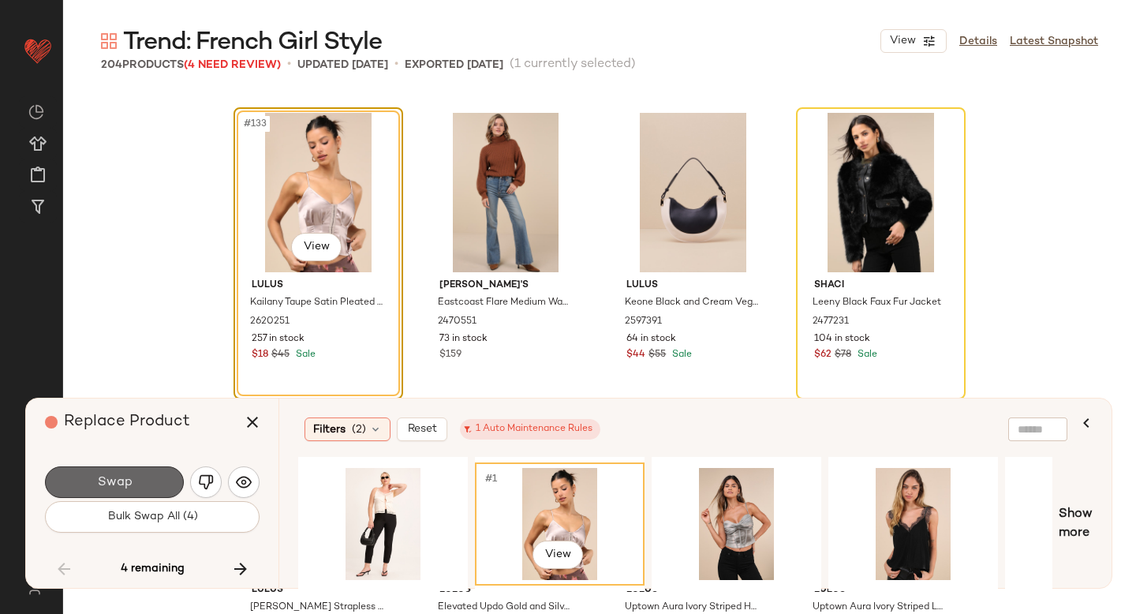
click at [174, 483] on button "Swap" at bounding box center [114, 482] width 139 height 32
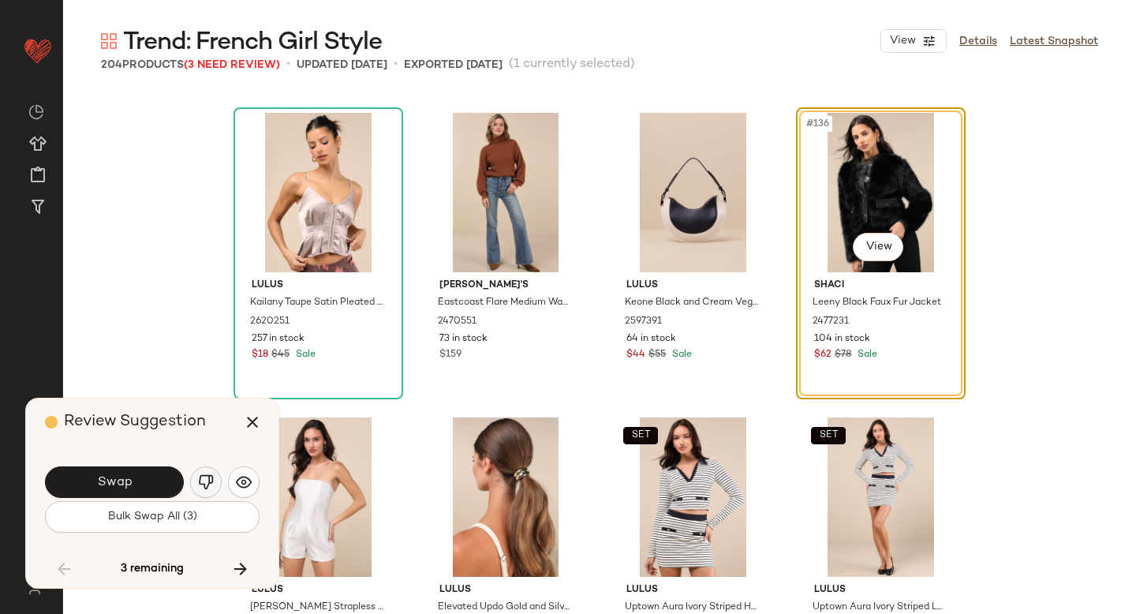
click at [199, 490] on button "button" at bounding box center [206, 482] width 32 height 32
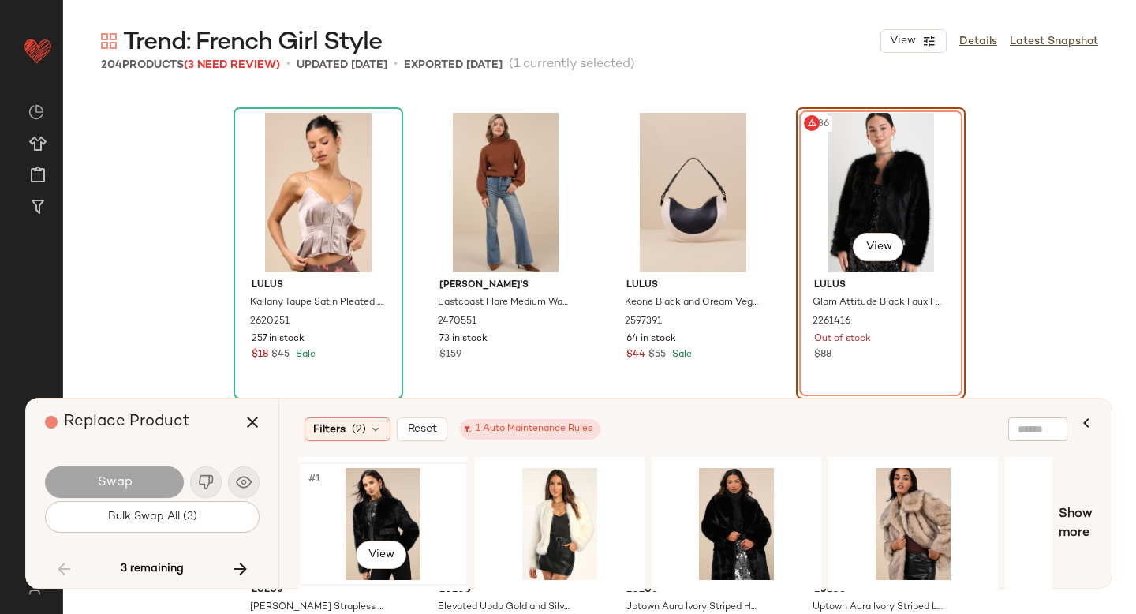
click at [436, 500] on div "#1 View" at bounding box center [383, 524] width 159 height 112
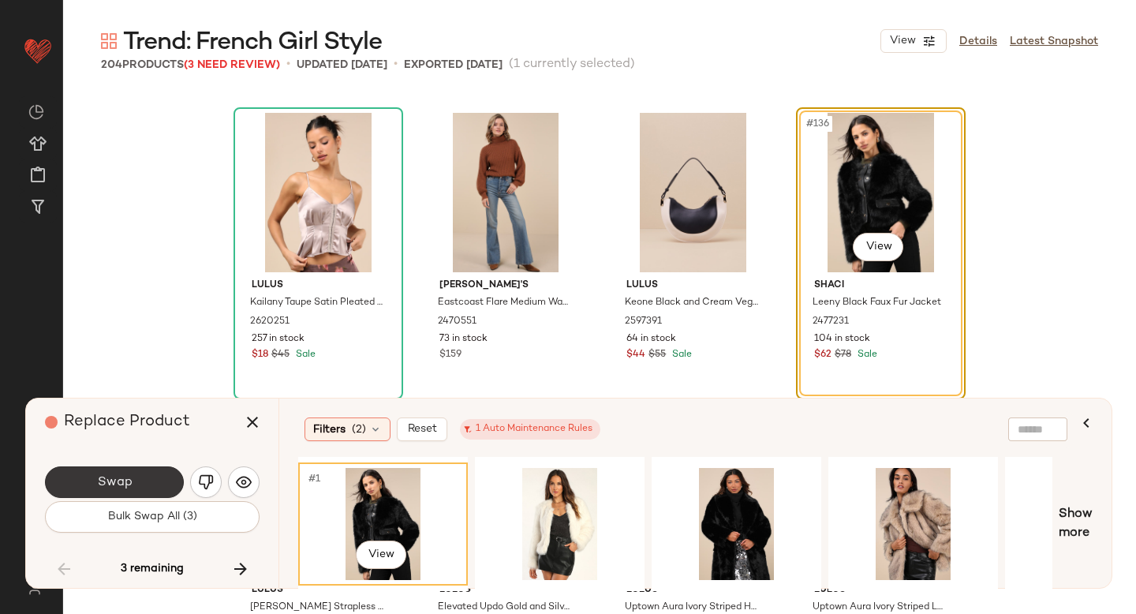
click at [121, 473] on button "Swap" at bounding box center [114, 482] width 139 height 32
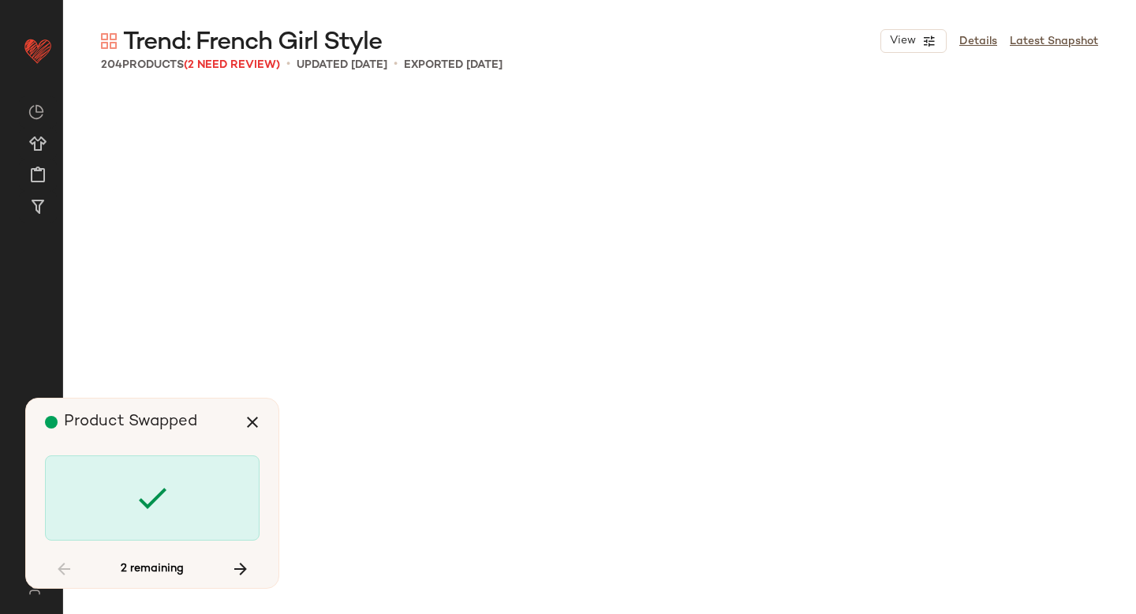
scroll to position [12485, 0]
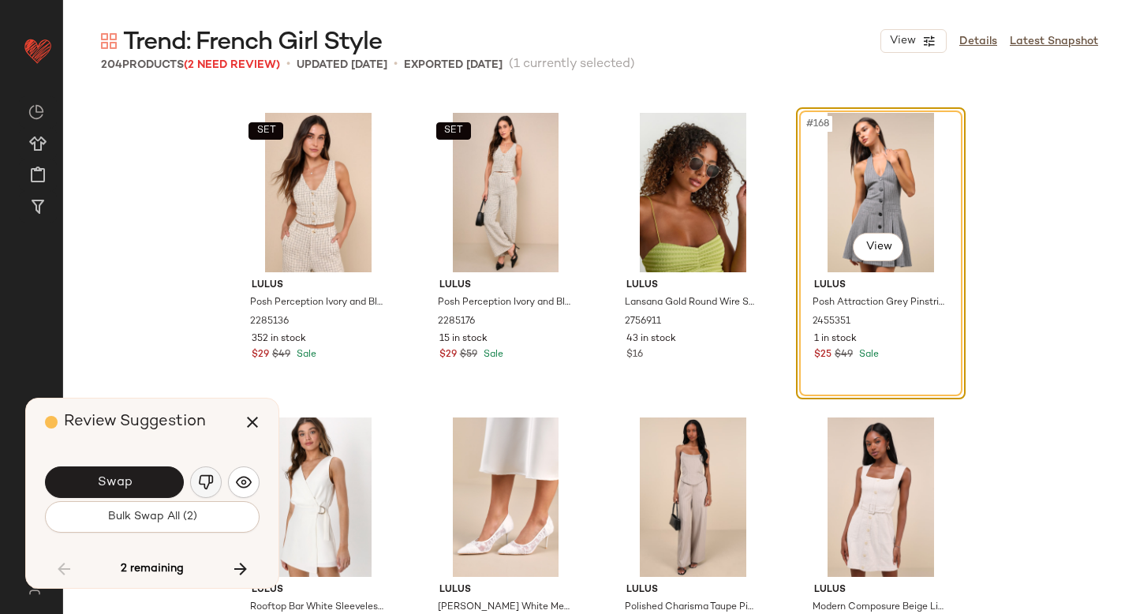
click at [211, 482] on img "button" at bounding box center [206, 482] width 16 height 16
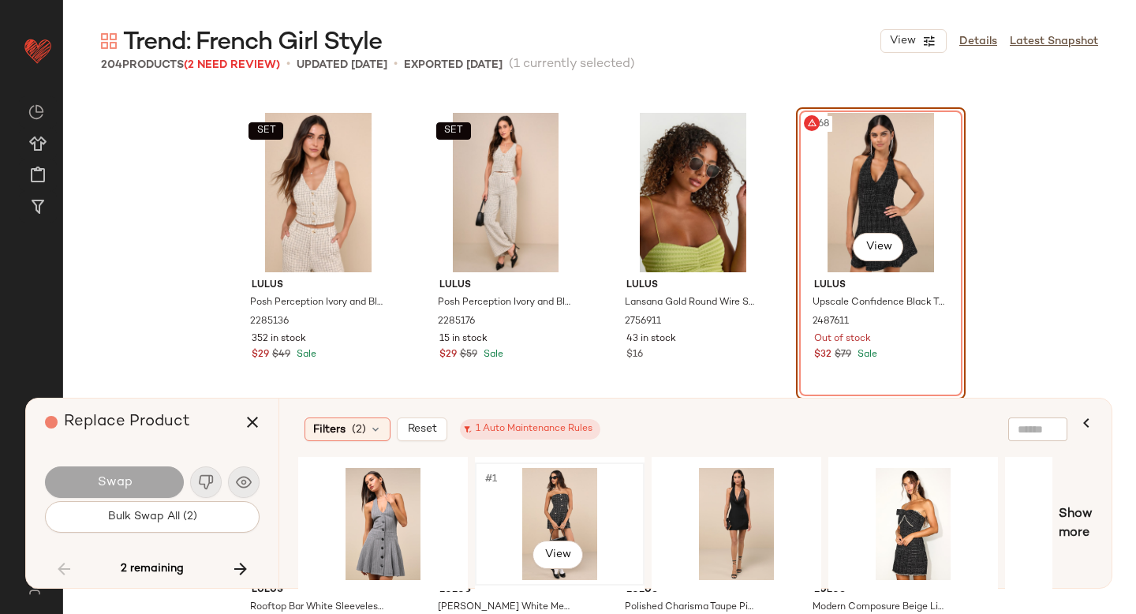
click at [562, 495] on div "#1 View" at bounding box center [559, 524] width 159 height 112
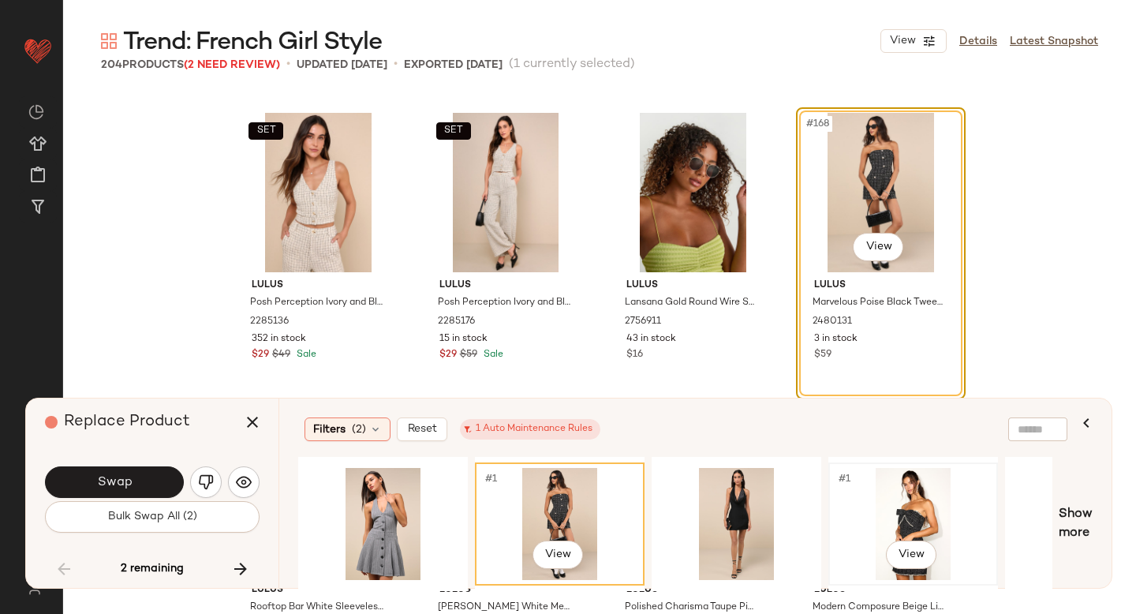
click at [912, 499] on div "#1 View" at bounding box center [913, 524] width 159 height 112
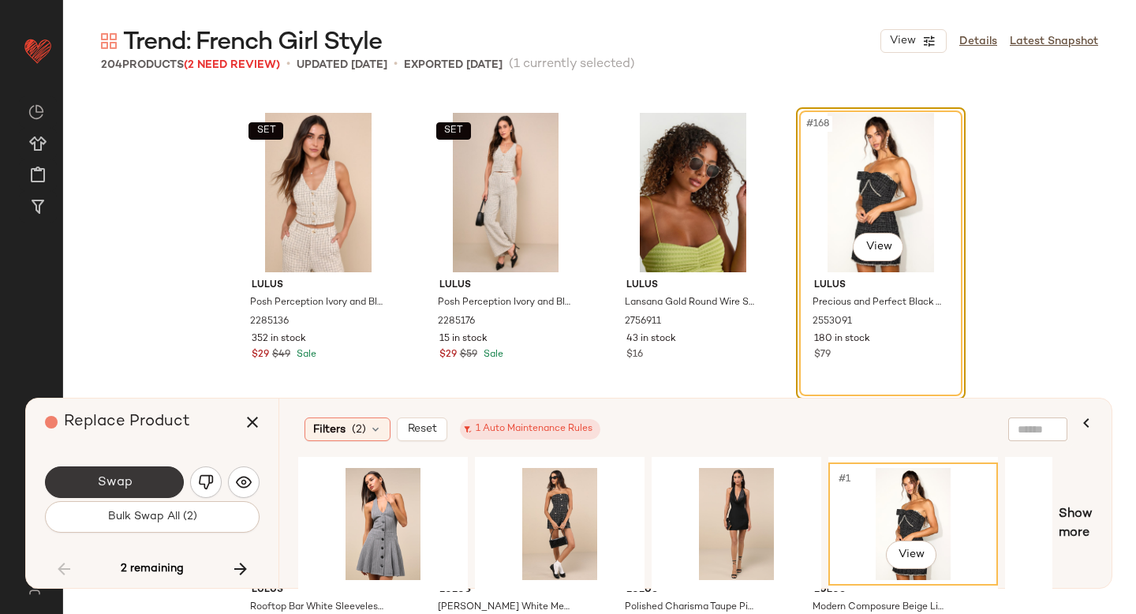
click at [138, 484] on button "Swap" at bounding box center [114, 482] width 139 height 32
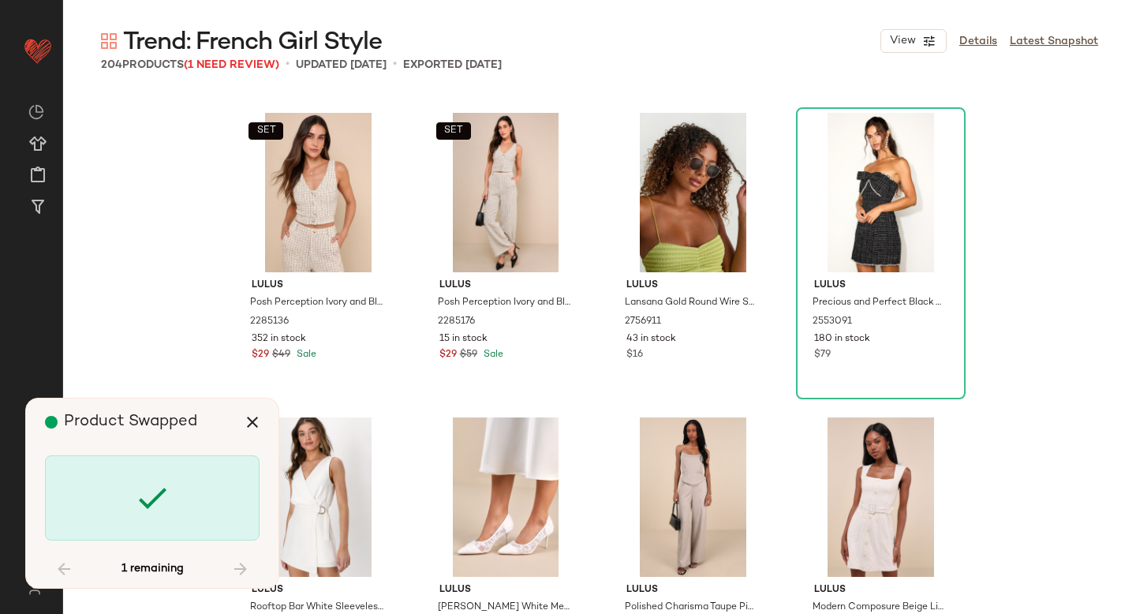
scroll to position [14007, 0]
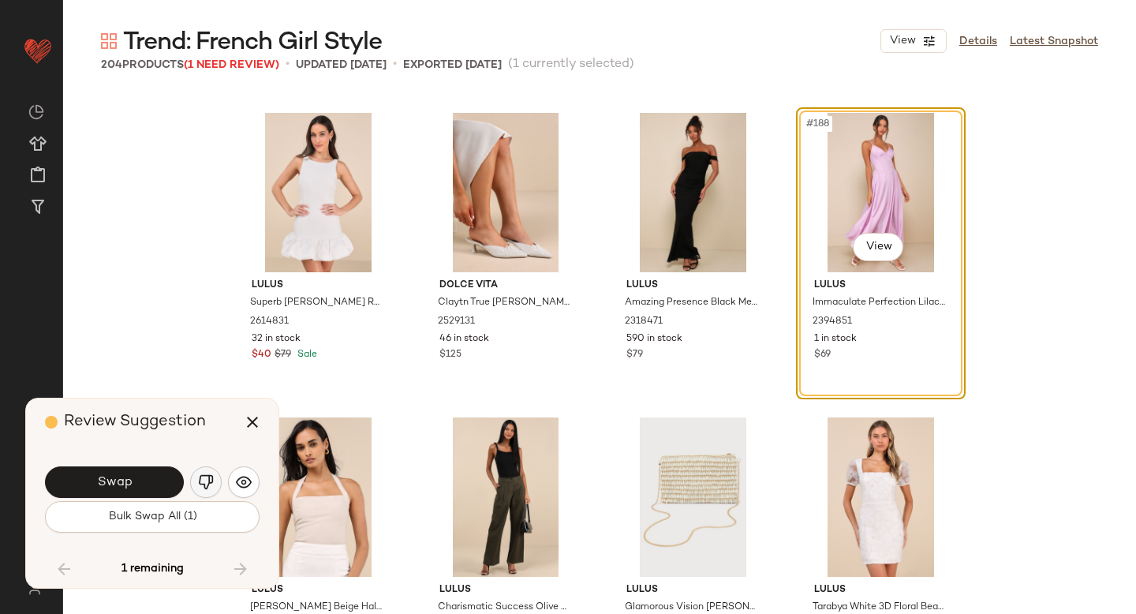
click at [204, 485] on img "button" at bounding box center [206, 482] width 16 height 16
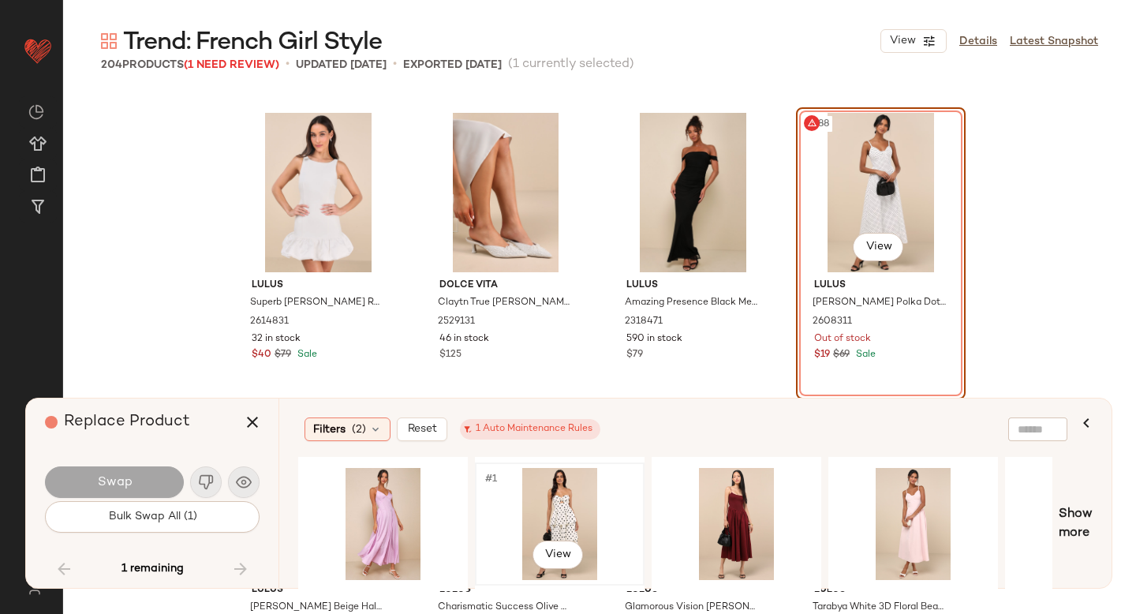
click at [569, 506] on div "#1 View" at bounding box center [559, 524] width 159 height 112
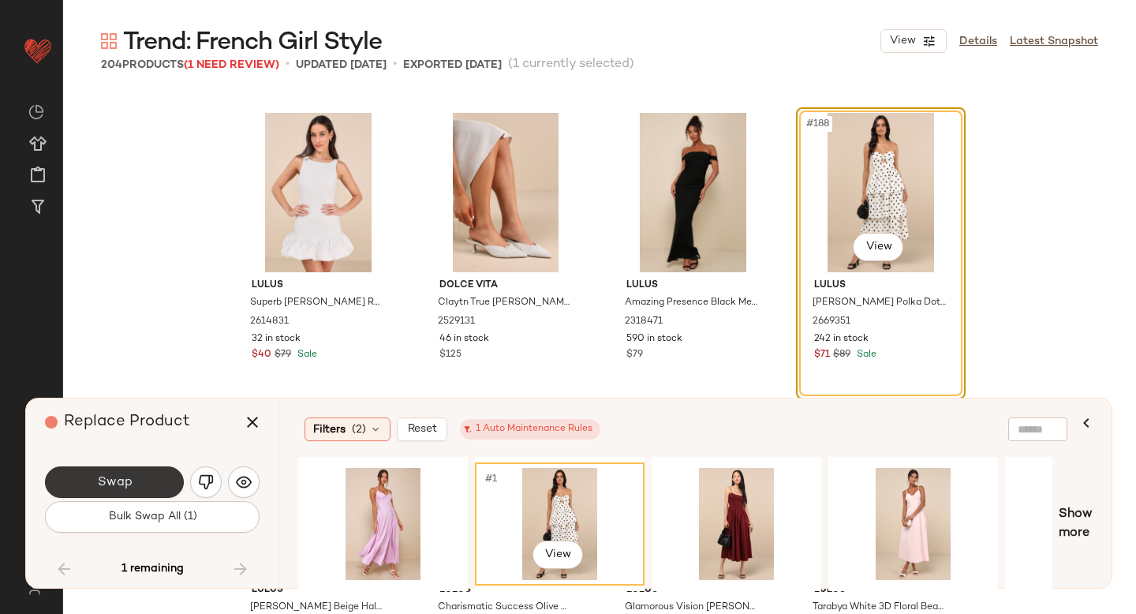
click at [174, 487] on button "Swap" at bounding box center [114, 482] width 139 height 32
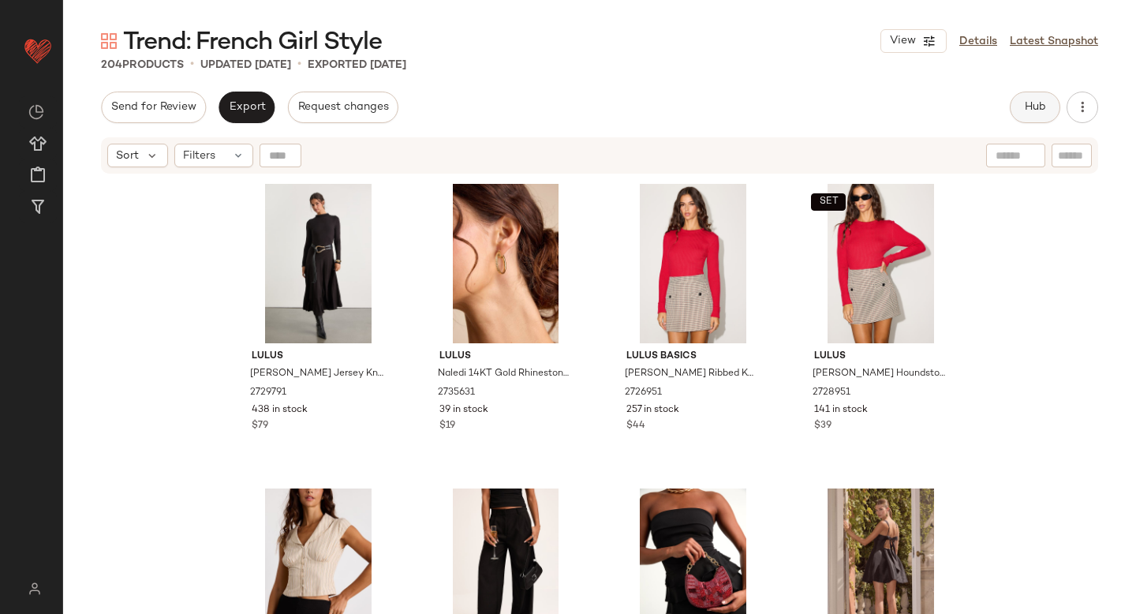
click at [1037, 108] on span "Hub" at bounding box center [1035, 107] width 22 height 13
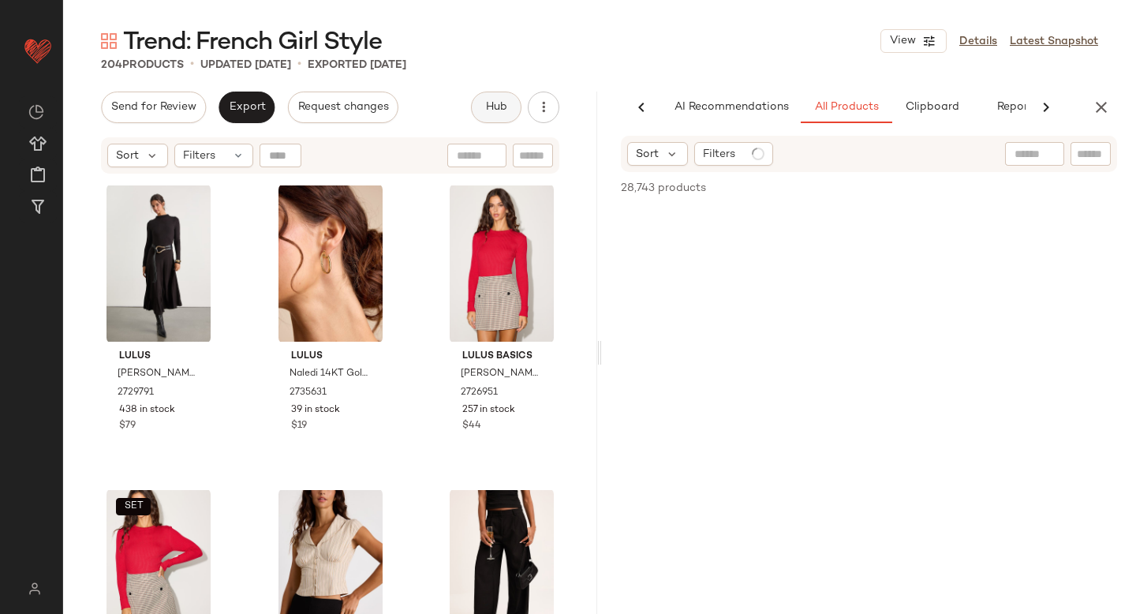
scroll to position [0, 37]
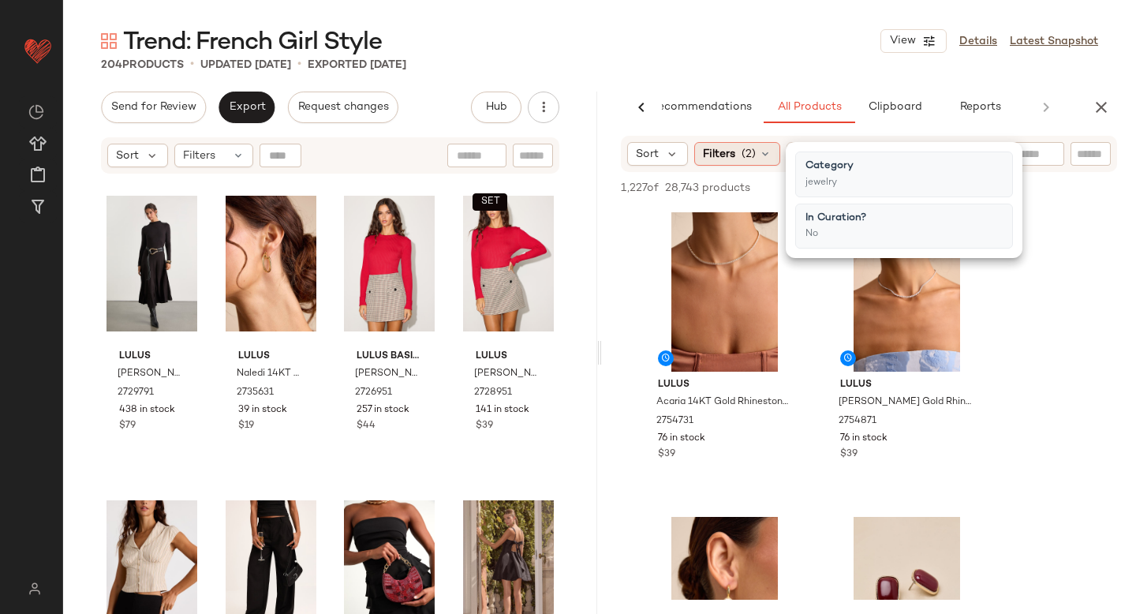
click at [753, 155] on span "(2)" at bounding box center [749, 154] width 14 height 17
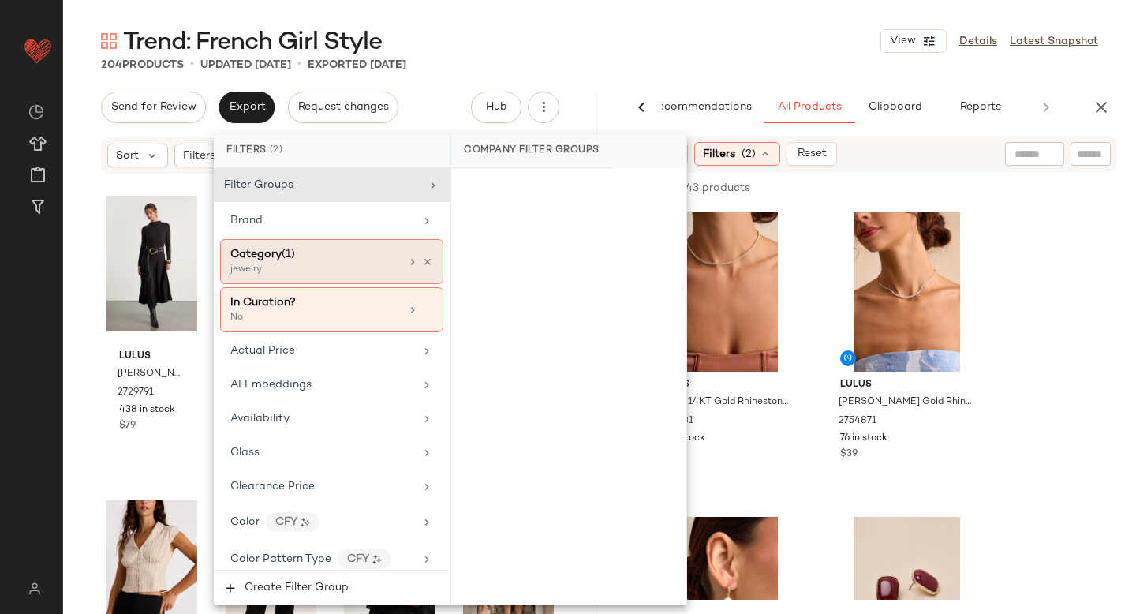
click at [301, 266] on div "jewelry" at bounding box center [309, 270] width 158 height 14
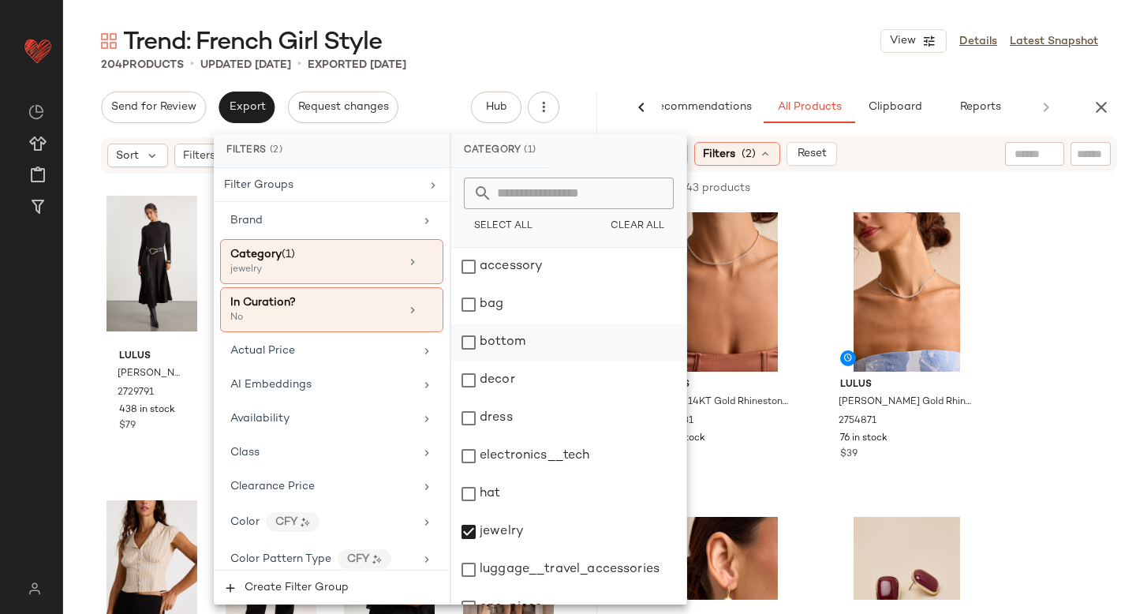
click at [465, 350] on div "bottom" at bounding box center [568, 342] width 235 height 38
click at [469, 541] on div "jewelry" at bounding box center [568, 532] width 235 height 38
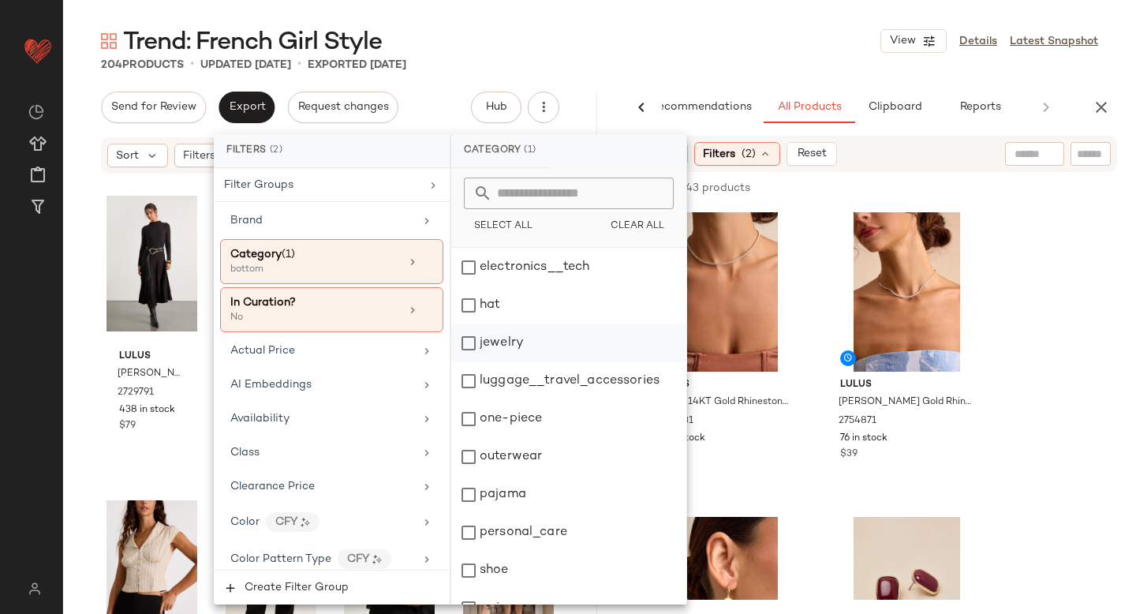
scroll to position [287, 0]
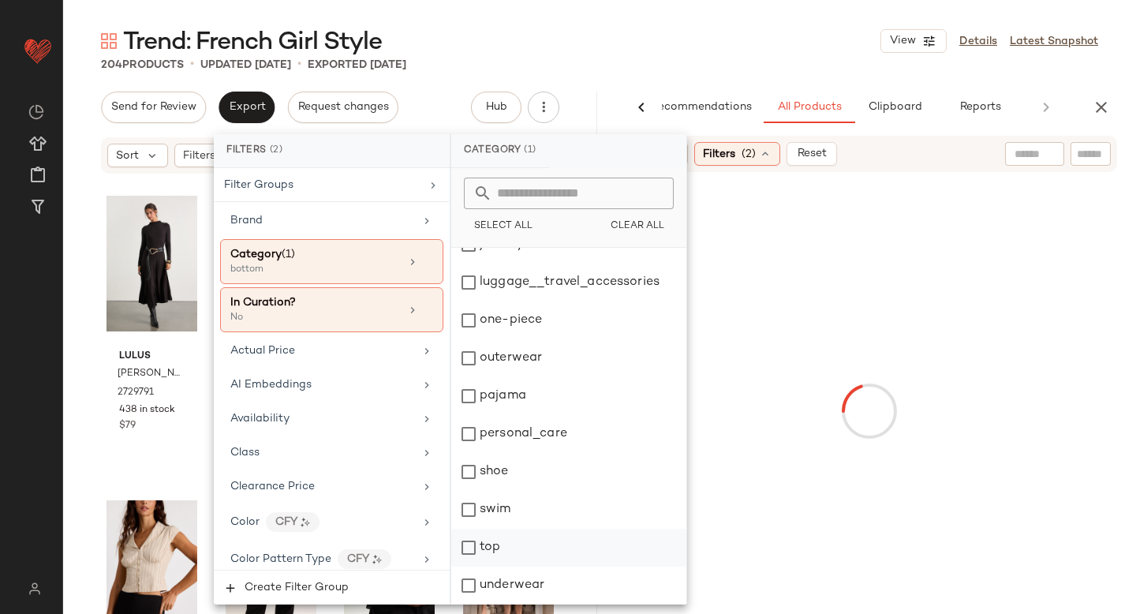
click at [482, 547] on div "top" at bounding box center [568, 548] width 235 height 38
click at [1029, 370] on div at bounding box center [869, 411] width 528 height 472
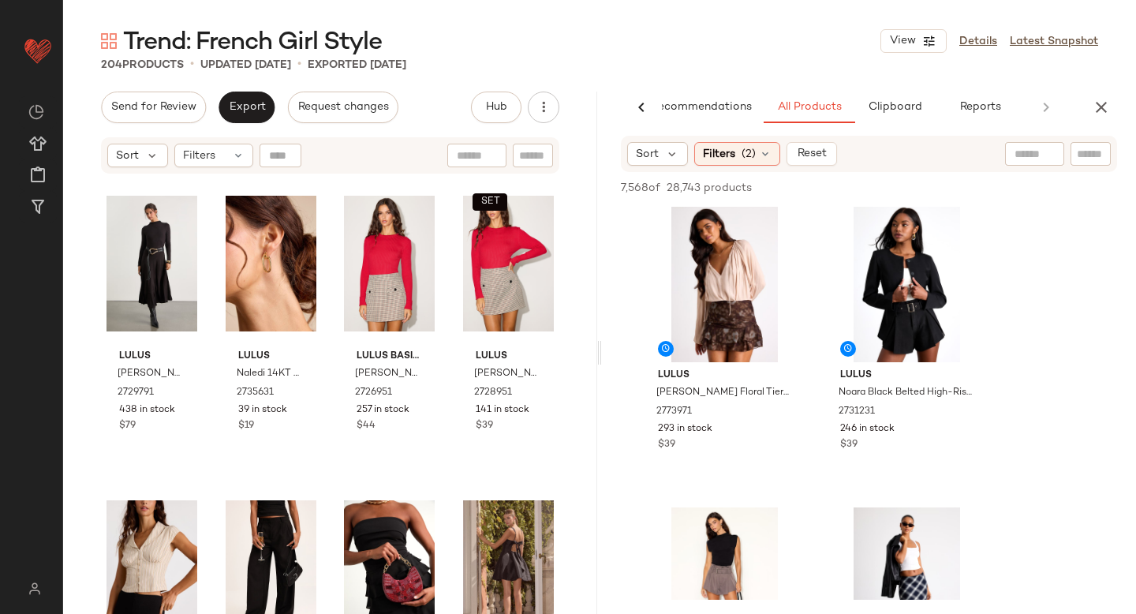
scroll to position [620, 0]
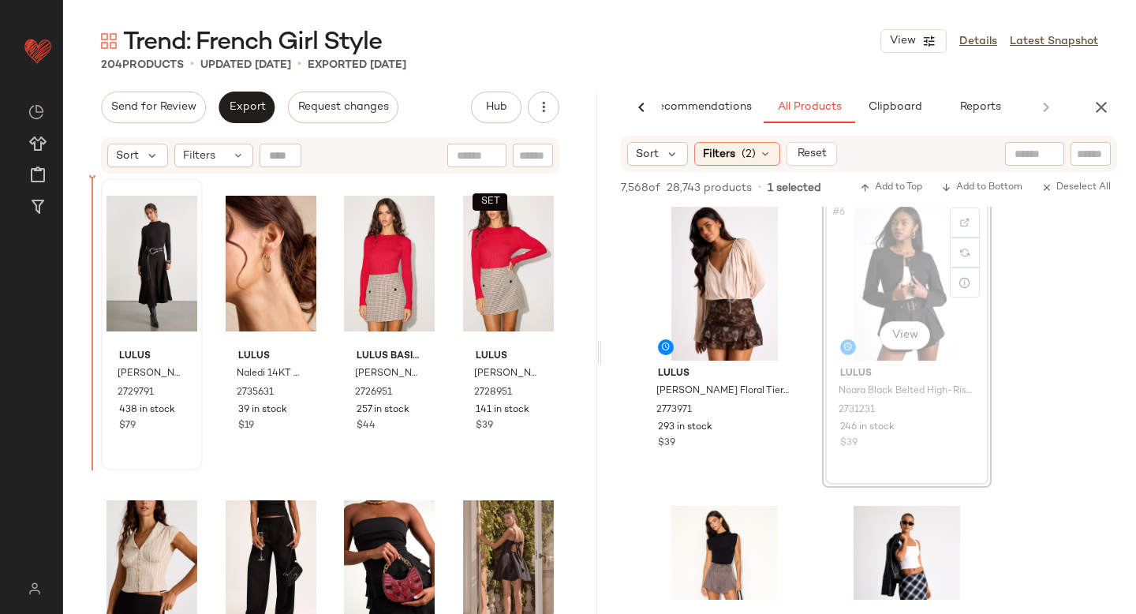
drag, startPoint x: 896, startPoint y: 258, endPoint x: 106, endPoint y: 378, distance: 799.5
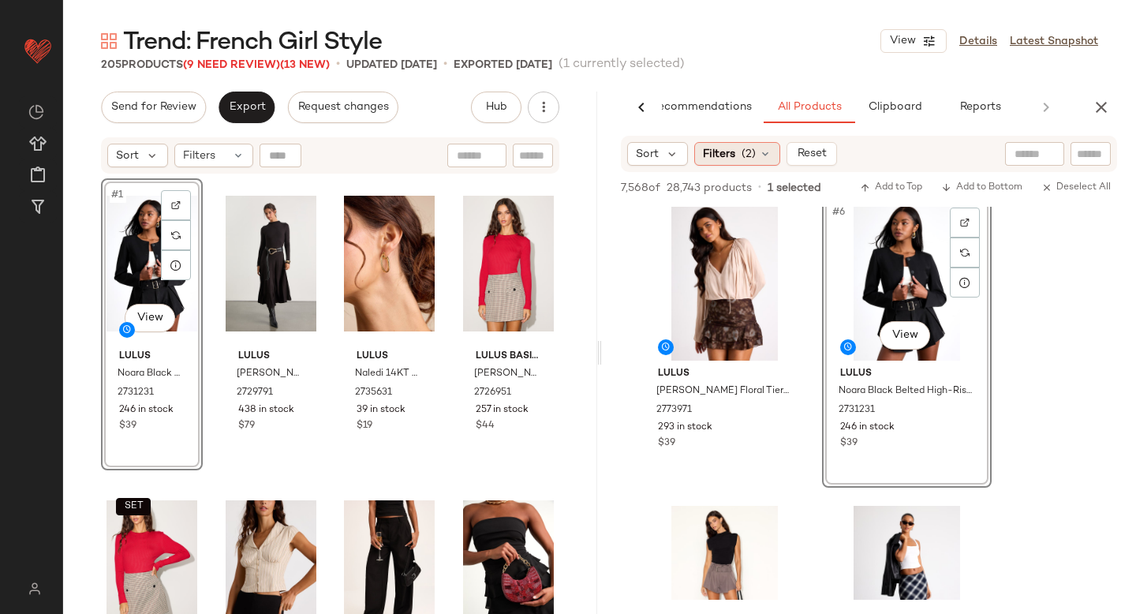
click at [739, 157] on div "Filters (2)" at bounding box center [737, 154] width 86 height 24
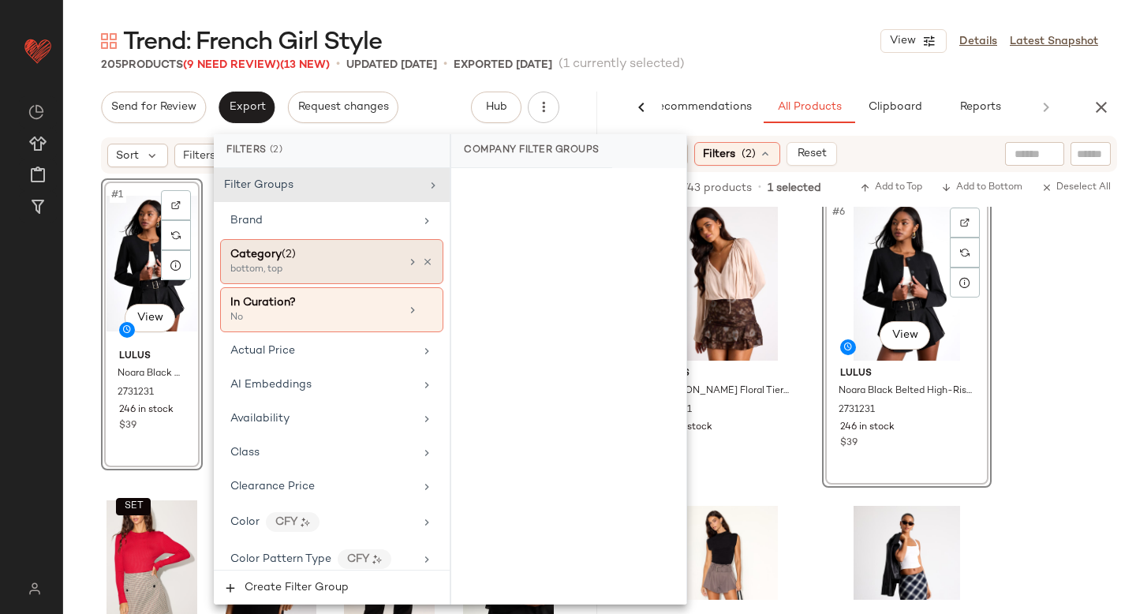
click at [347, 278] on div "Category (2) bottom, top" at bounding box center [331, 261] width 223 height 45
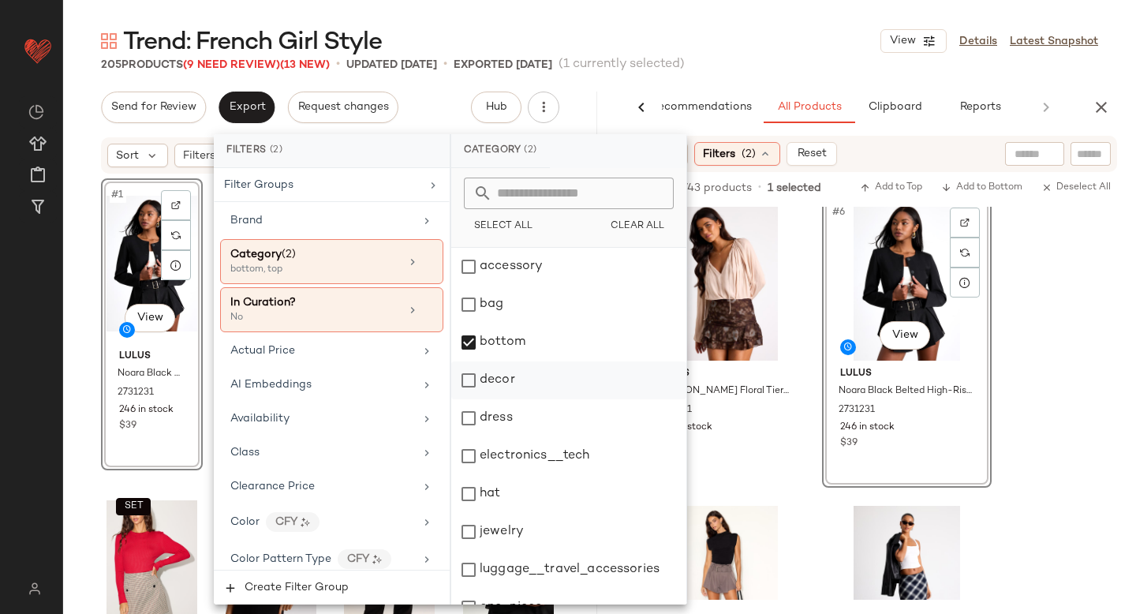
scroll to position [287, 0]
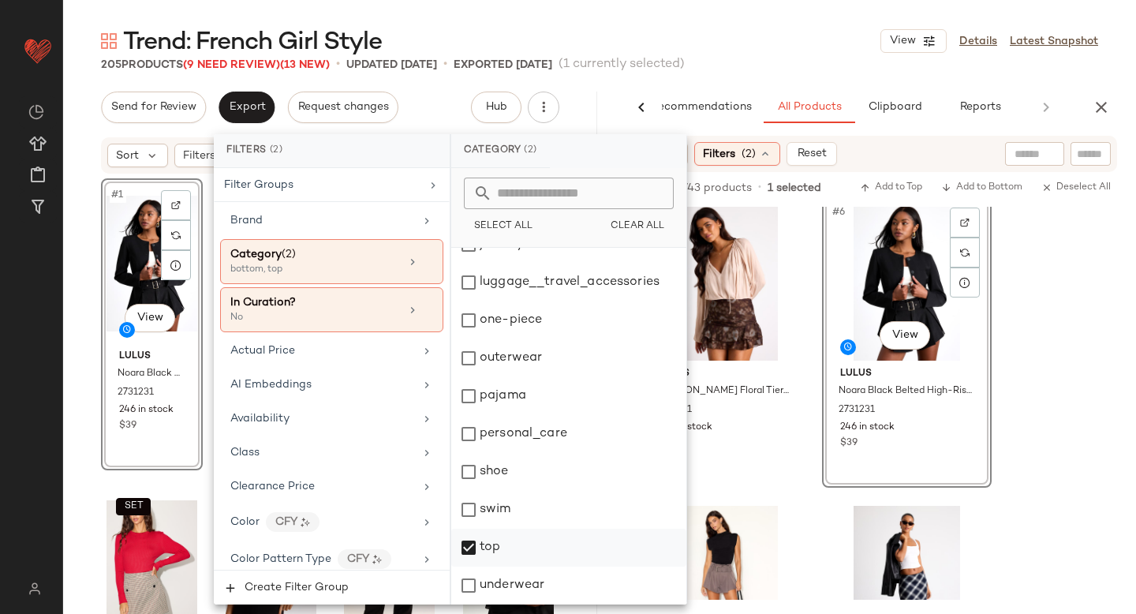
click at [470, 548] on div "top" at bounding box center [568, 548] width 235 height 38
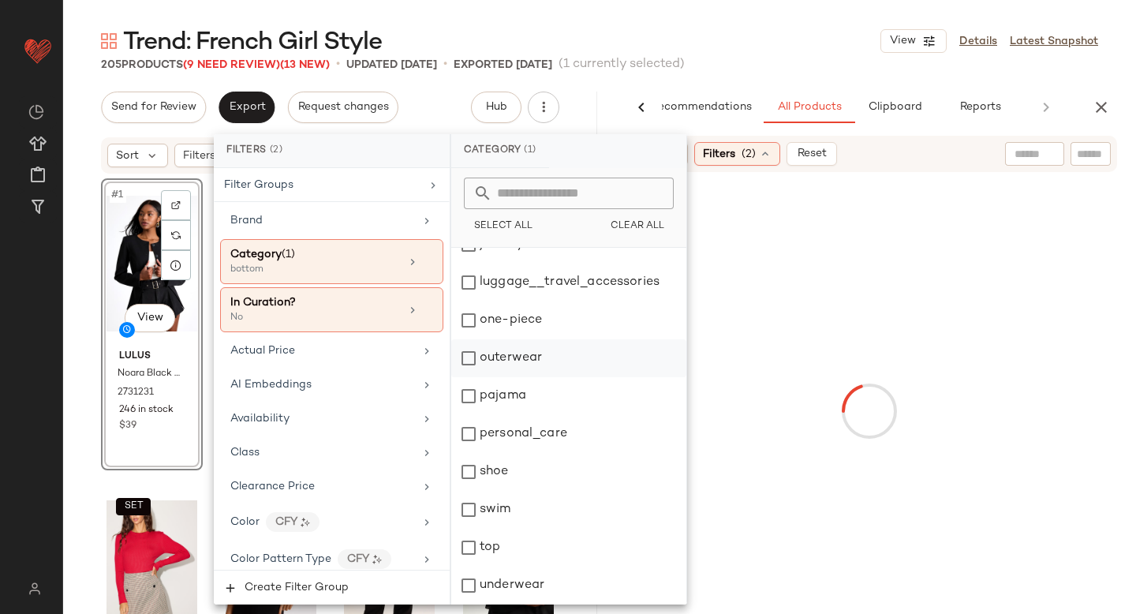
click at [473, 361] on div "outerwear" at bounding box center [568, 358] width 235 height 38
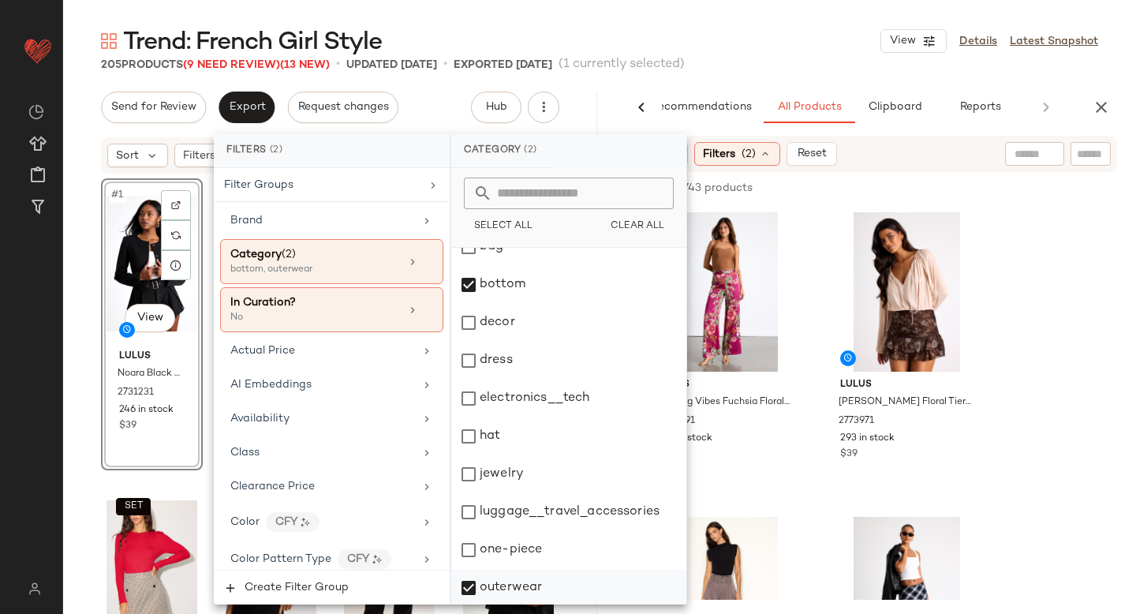
scroll to position [0, 0]
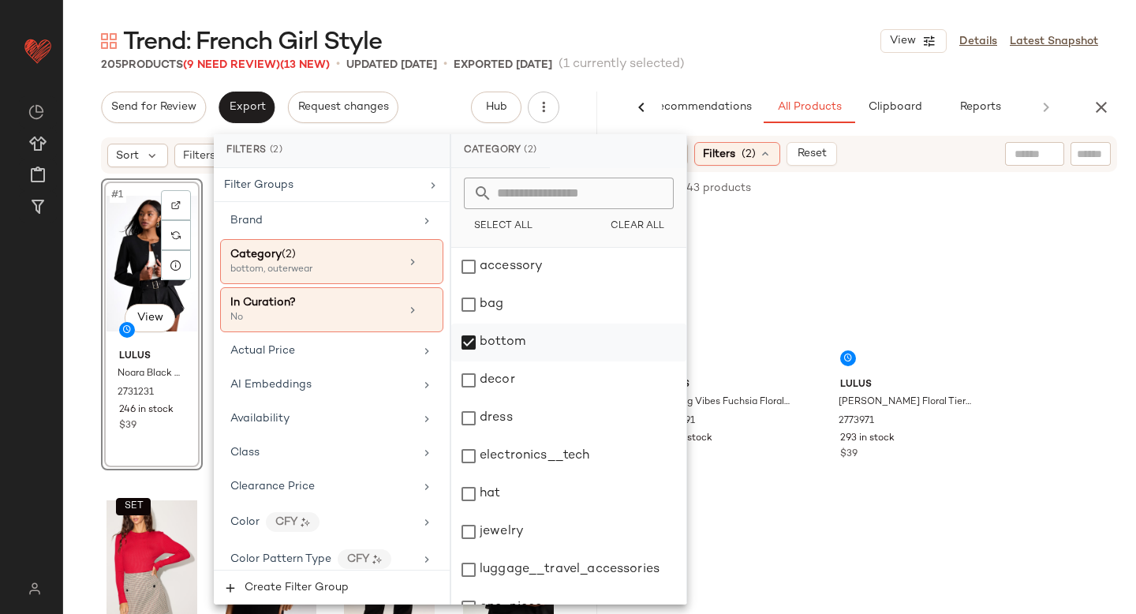
click at [467, 344] on div "bottom" at bounding box center [568, 342] width 235 height 38
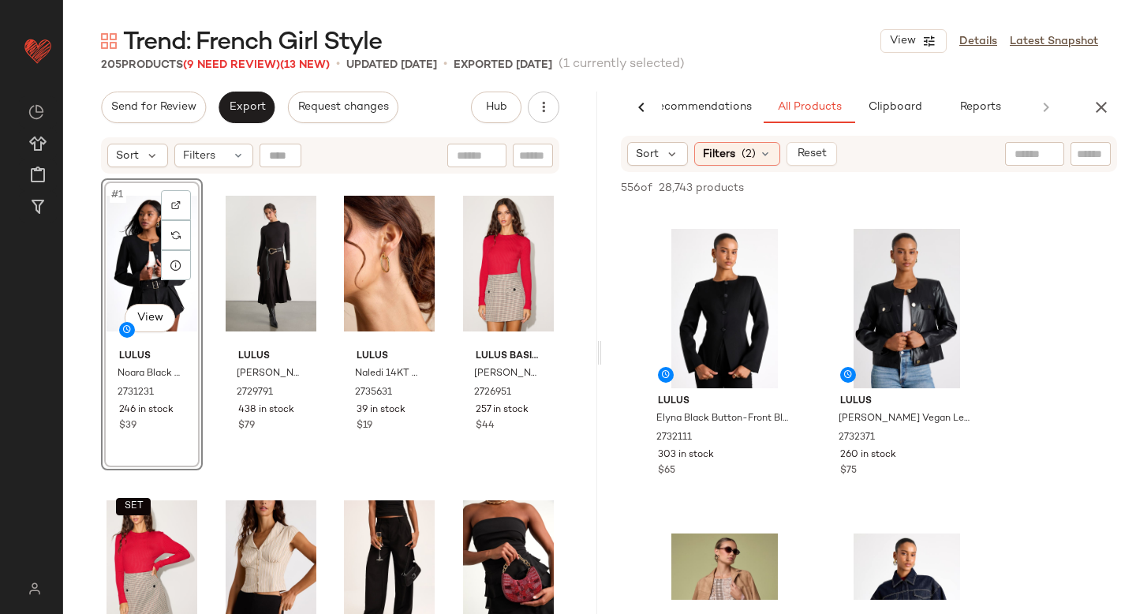
scroll to position [627, 0]
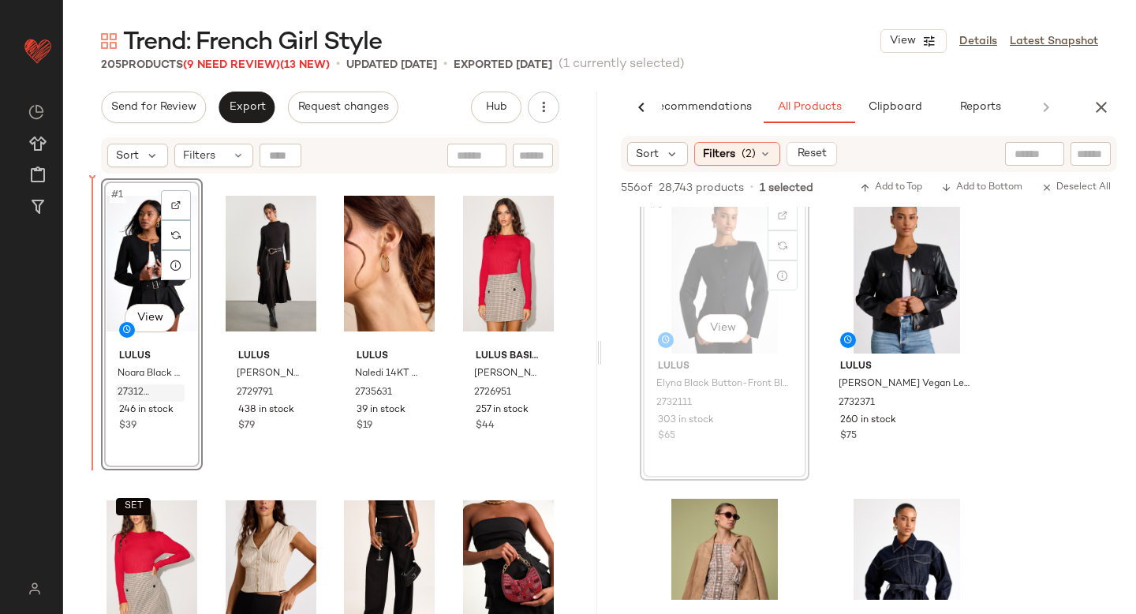
drag, startPoint x: 702, startPoint y: 252, endPoint x: 132, endPoint y: 396, distance: 588.3
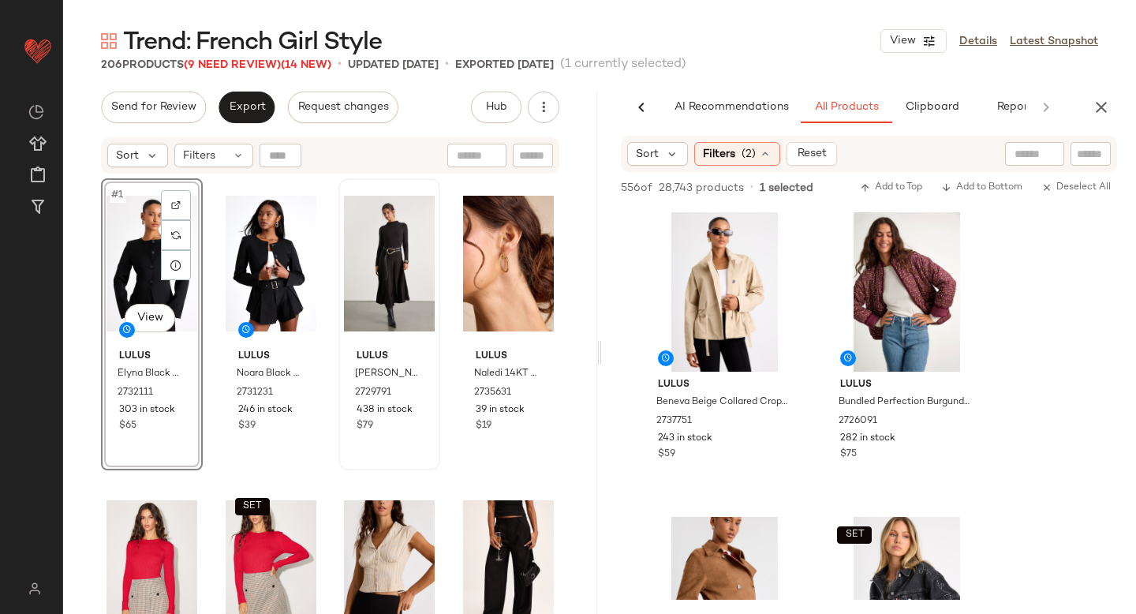
scroll to position [627, 0]
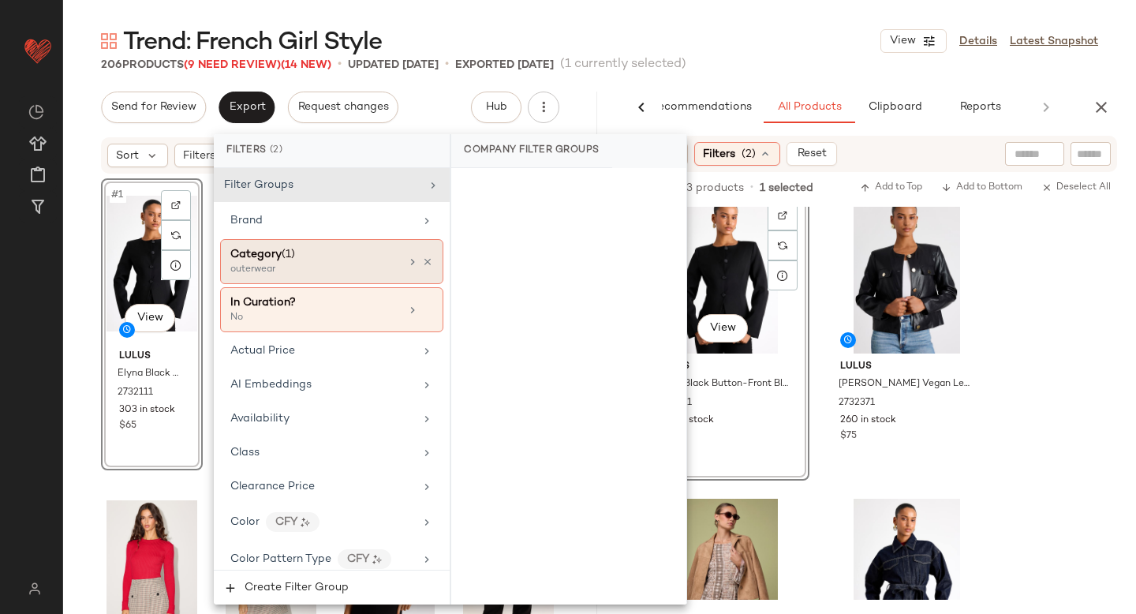
click at [303, 270] on div "outerwear" at bounding box center [309, 270] width 158 height 14
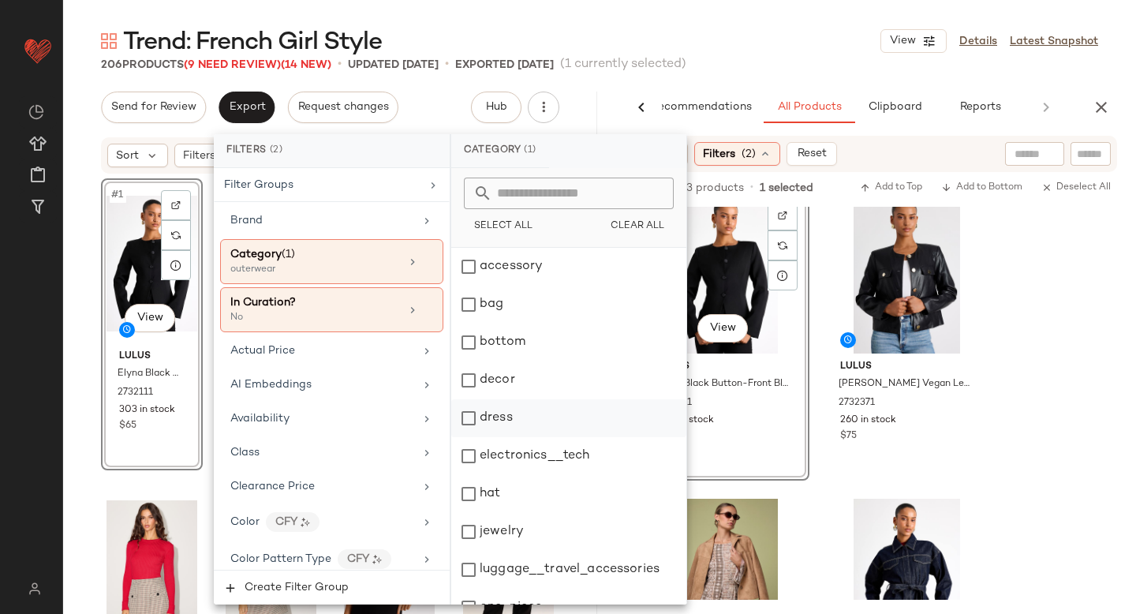
click at [469, 411] on div "dress" at bounding box center [568, 418] width 235 height 38
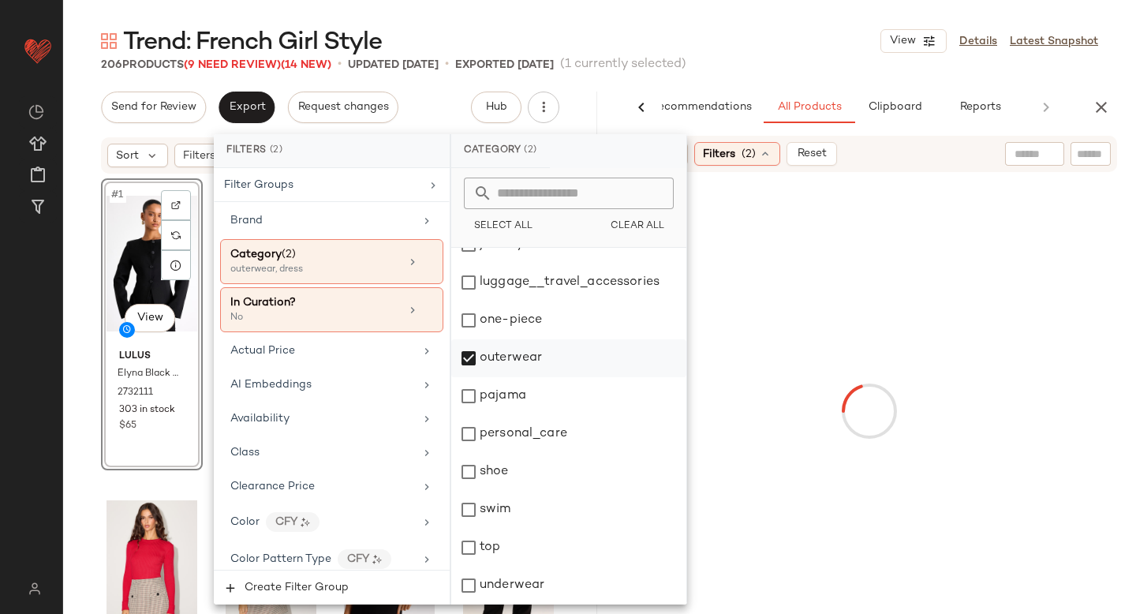
click at [474, 356] on div "outerwear" at bounding box center [568, 358] width 235 height 38
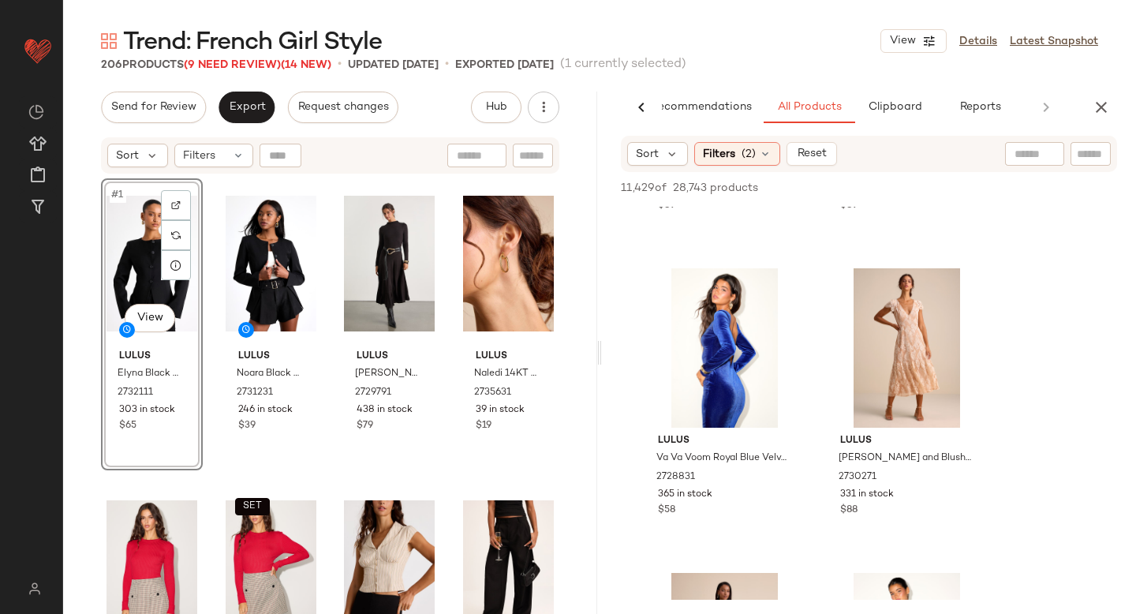
scroll to position [13890, 0]
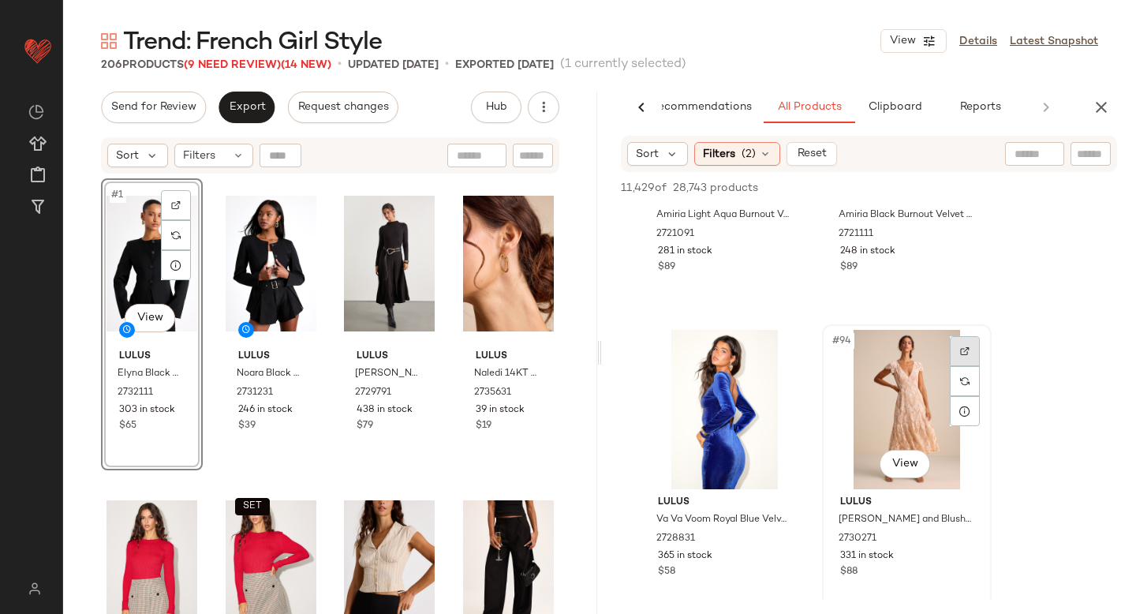
click at [955, 339] on div at bounding box center [965, 351] width 30 height 30
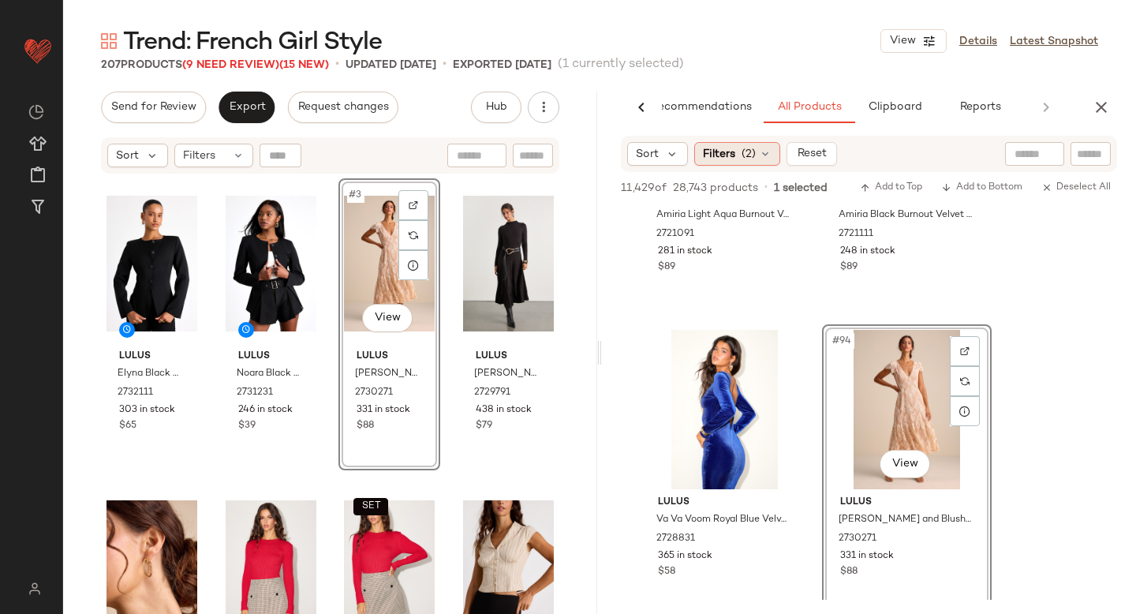
click at [747, 155] on span "(2)" at bounding box center [749, 154] width 14 height 17
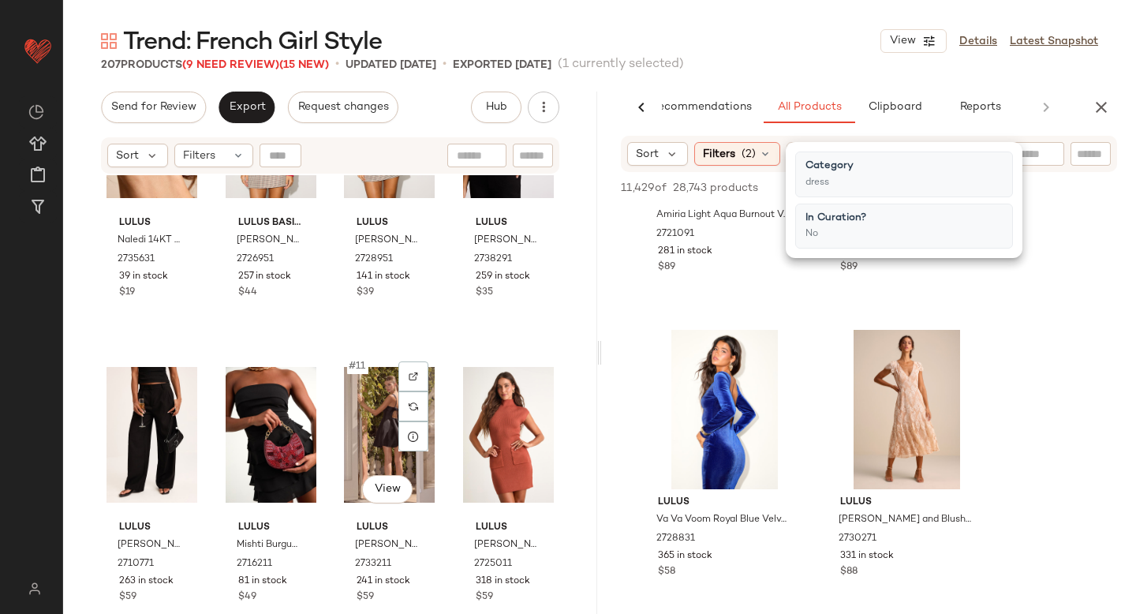
scroll to position [0, 0]
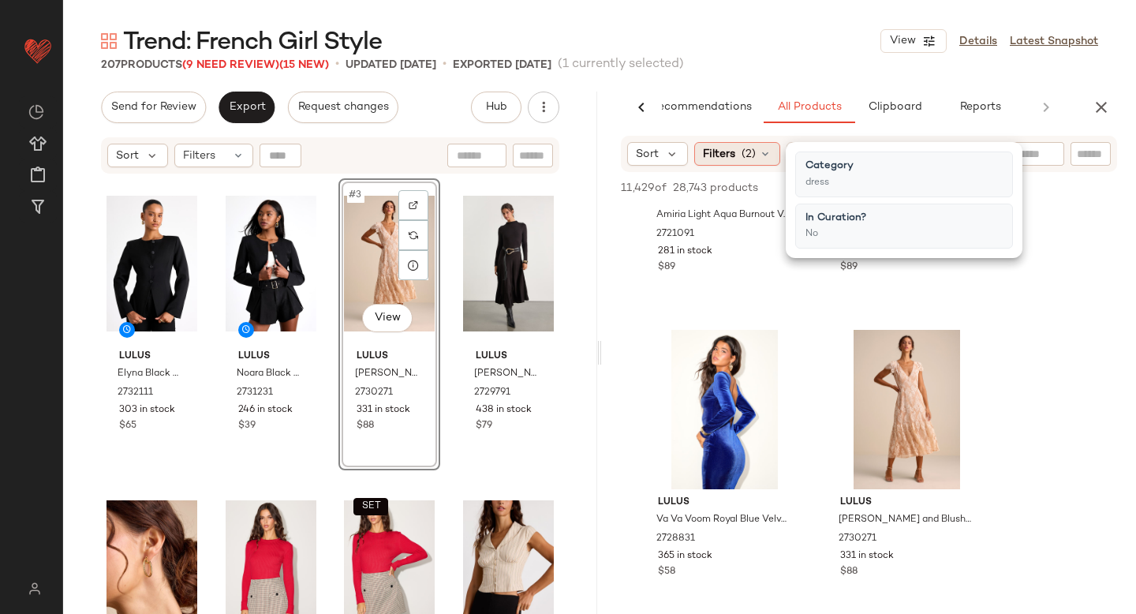
click at [738, 149] on div "Filters (2)" at bounding box center [737, 154] width 86 height 24
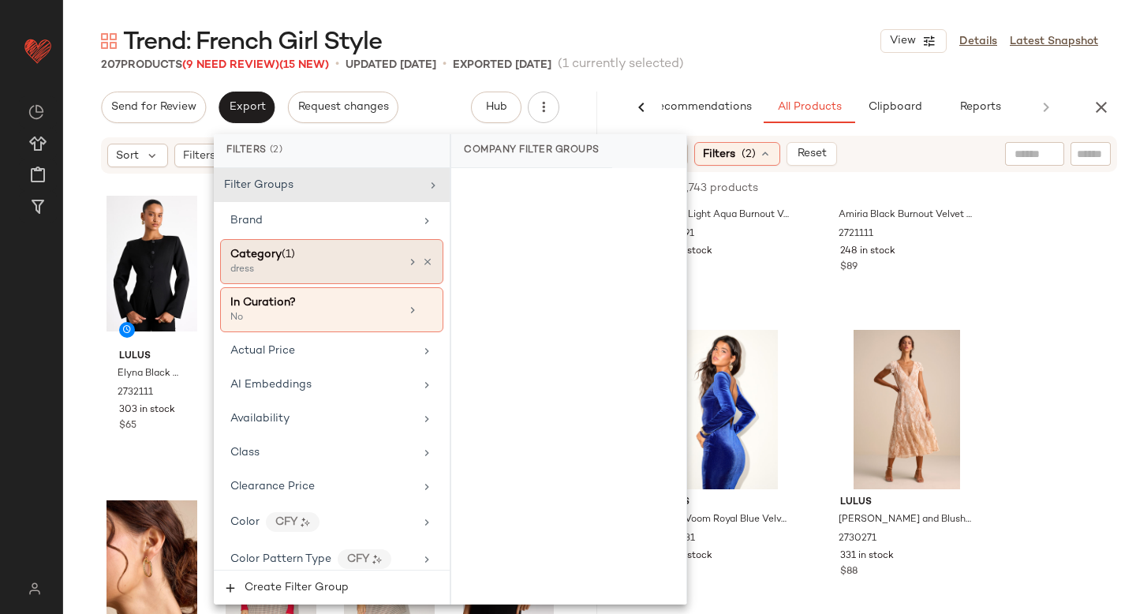
click at [372, 245] on div "Category (1) dress" at bounding box center [331, 261] width 223 height 45
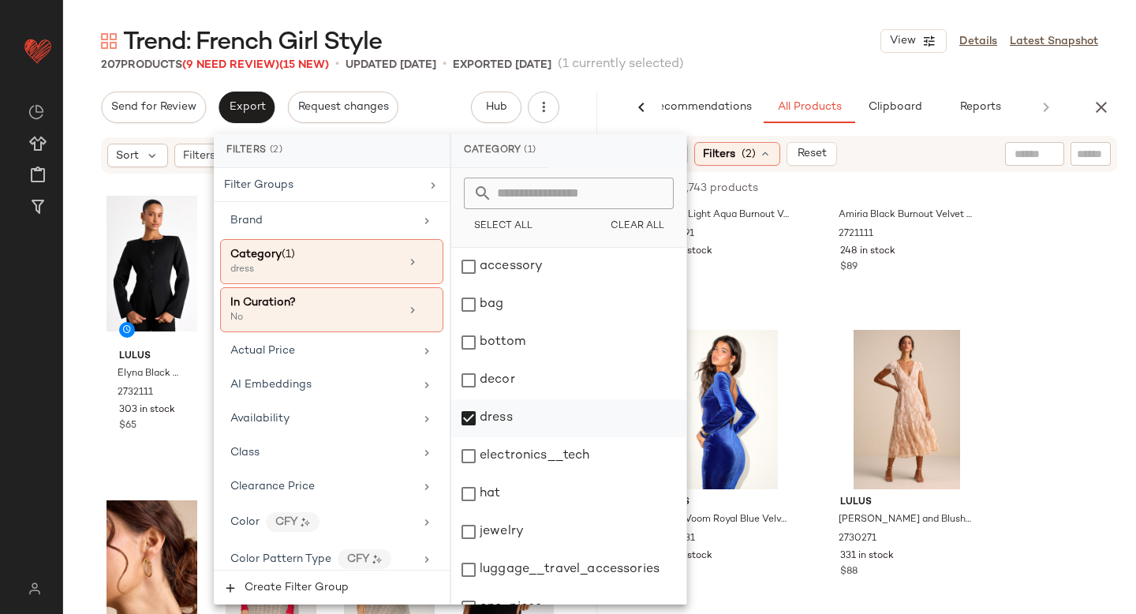
click at [469, 430] on div "dress" at bounding box center [568, 418] width 235 height 38
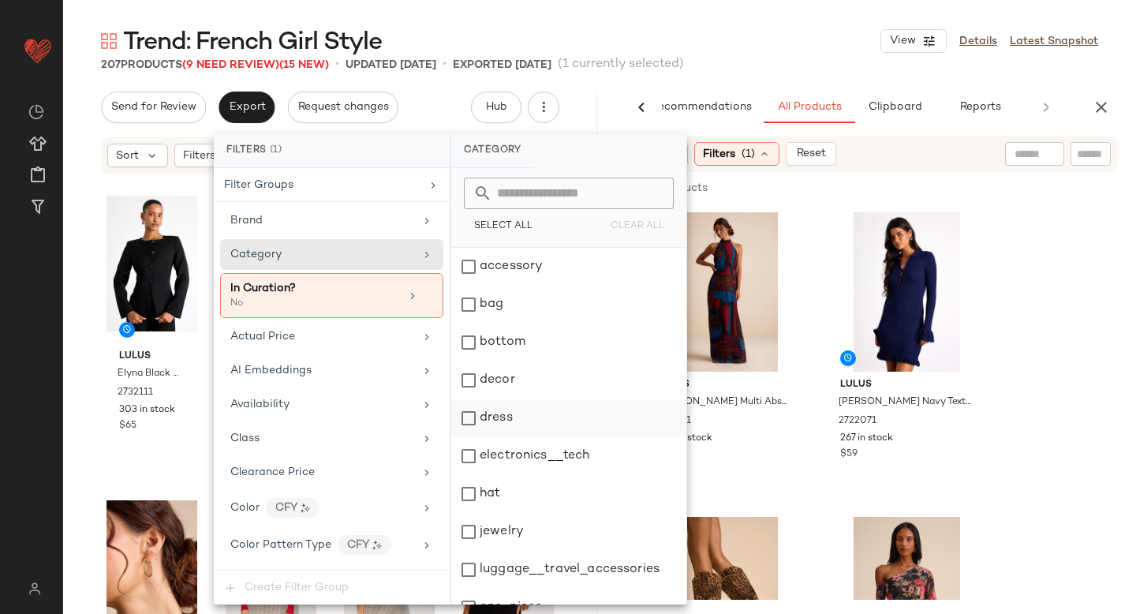
scroll to position [287, 0]
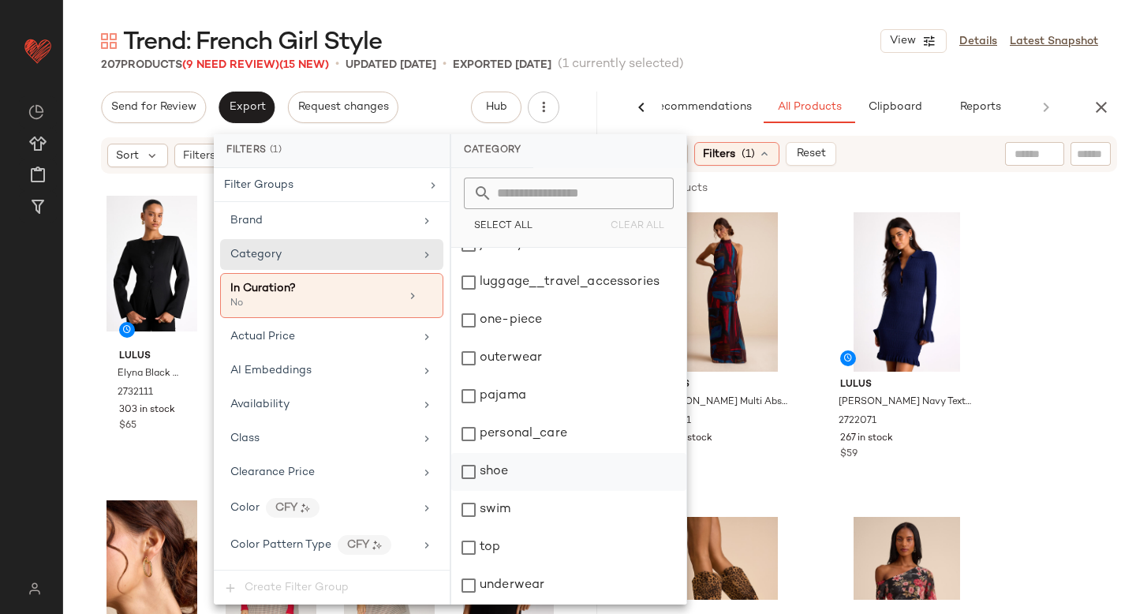
click at [471, 480] on div "shoe" at bounding box center [568, 472] width 235 height 38
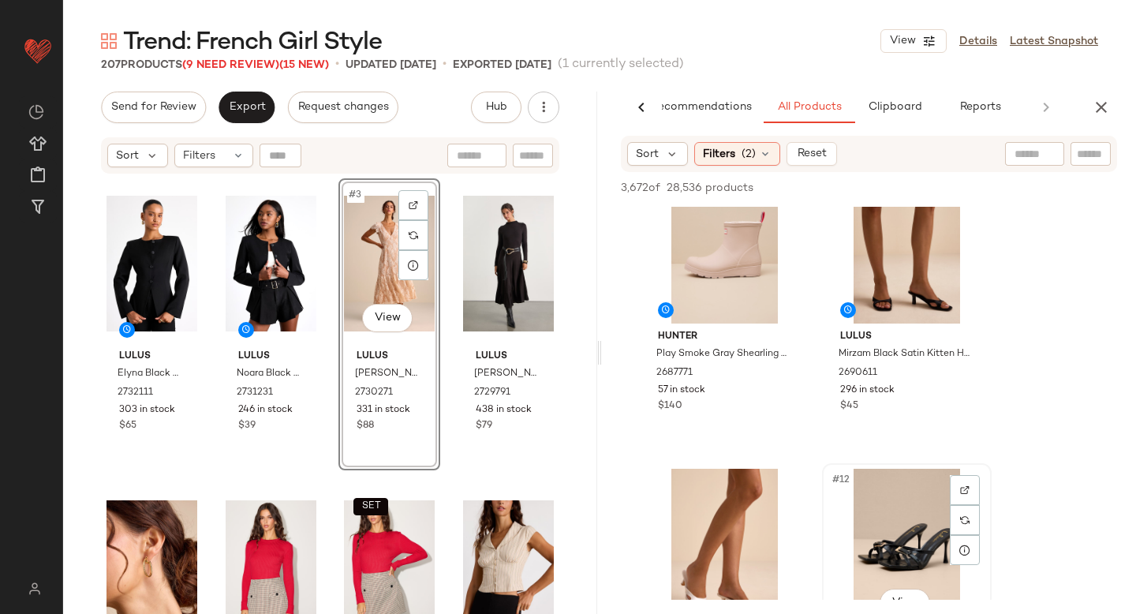
scroll to position [1262, 0]
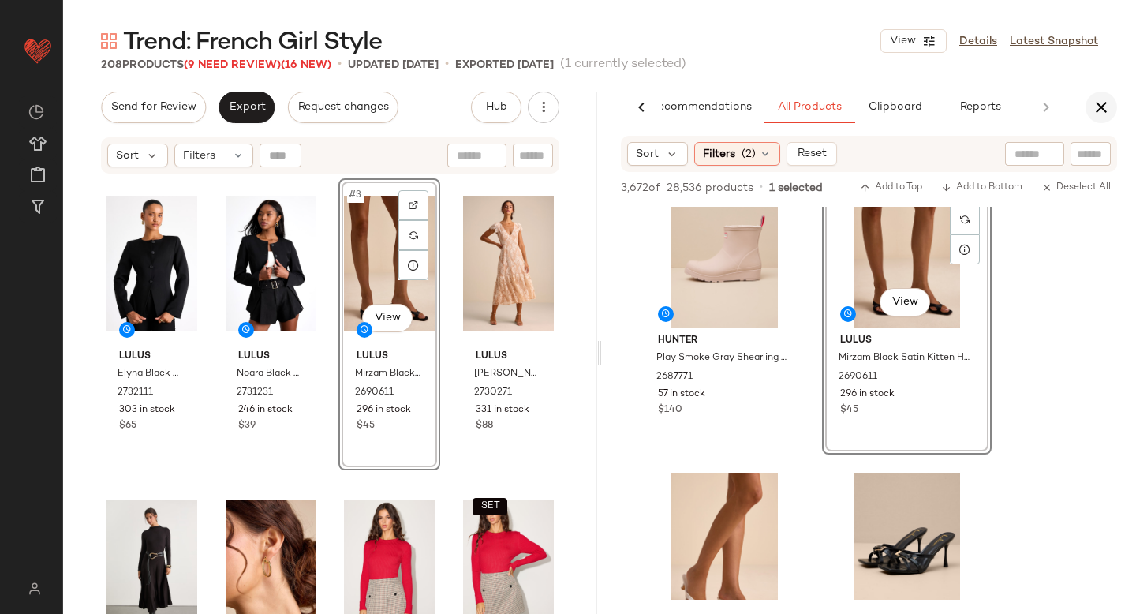
click at [1107, 109] on icon "button" at bounding box center [1101, 107] width 19 height 19
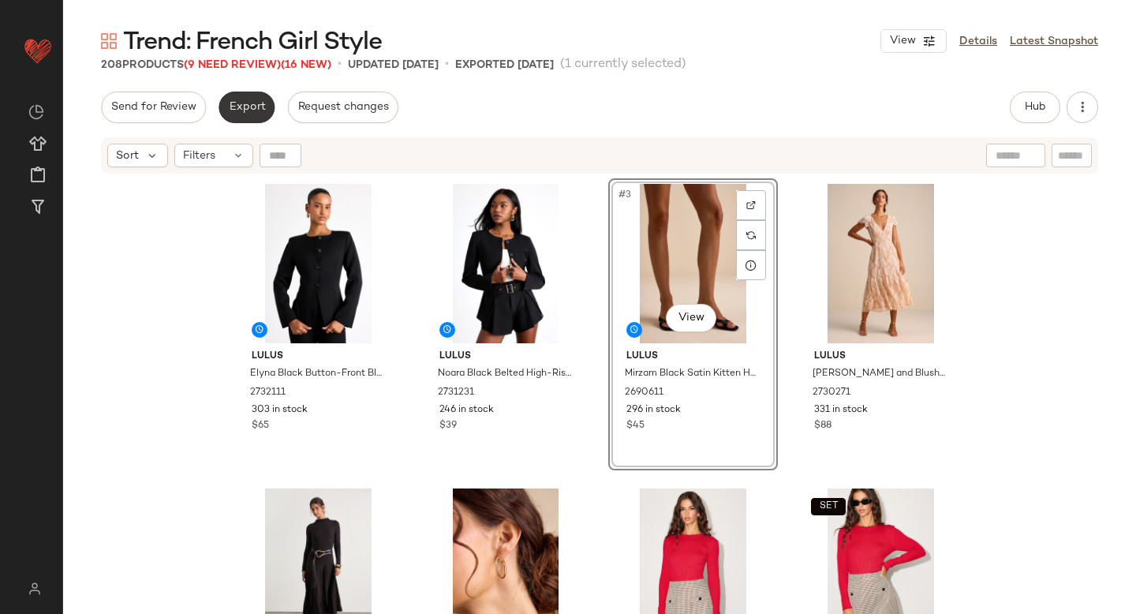
click at [252, 106] on span "Export" at bounding box center [246, 107] width 37 height 13
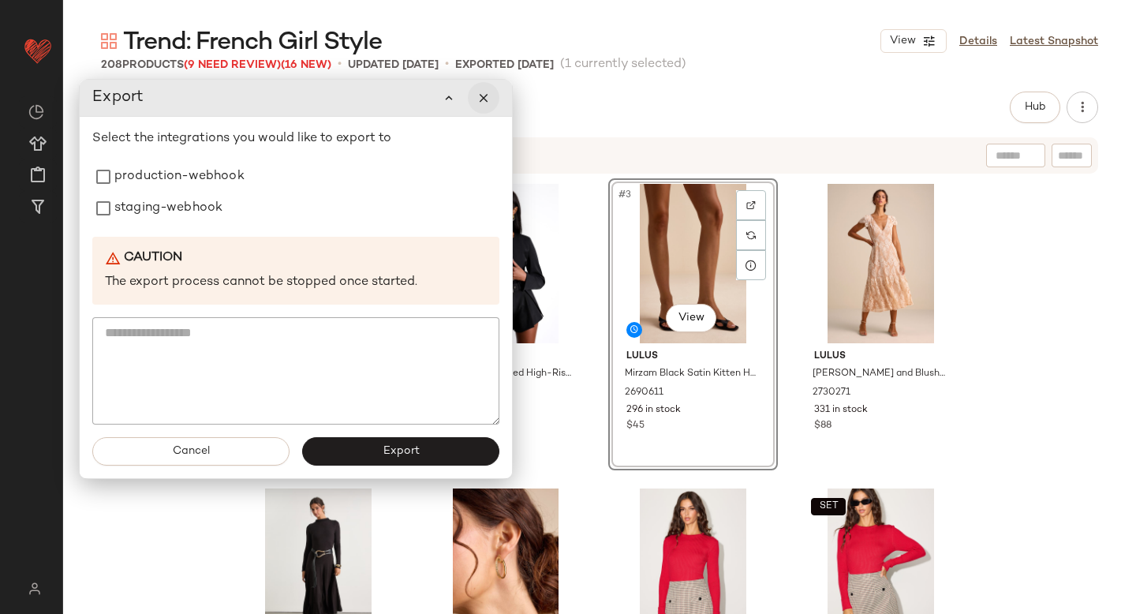
click at [488, 102] on icon "button" at bounding box center [483, 98] width 14 height 14
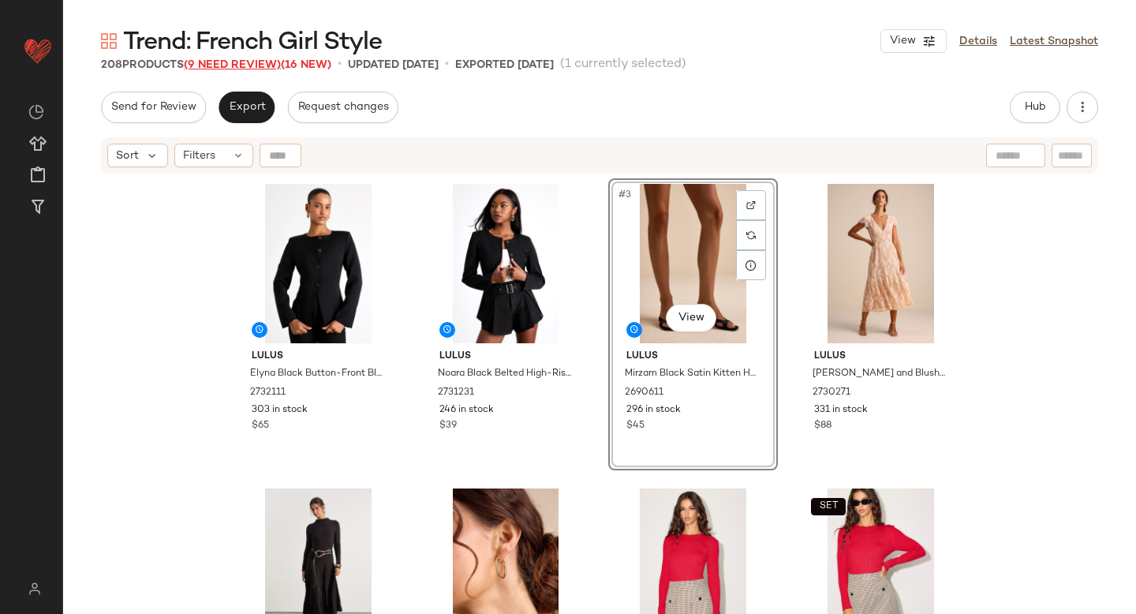
click at [265, 65] on span "(9 Need Review)" at bounding box center [232, 65] width 97 height 12
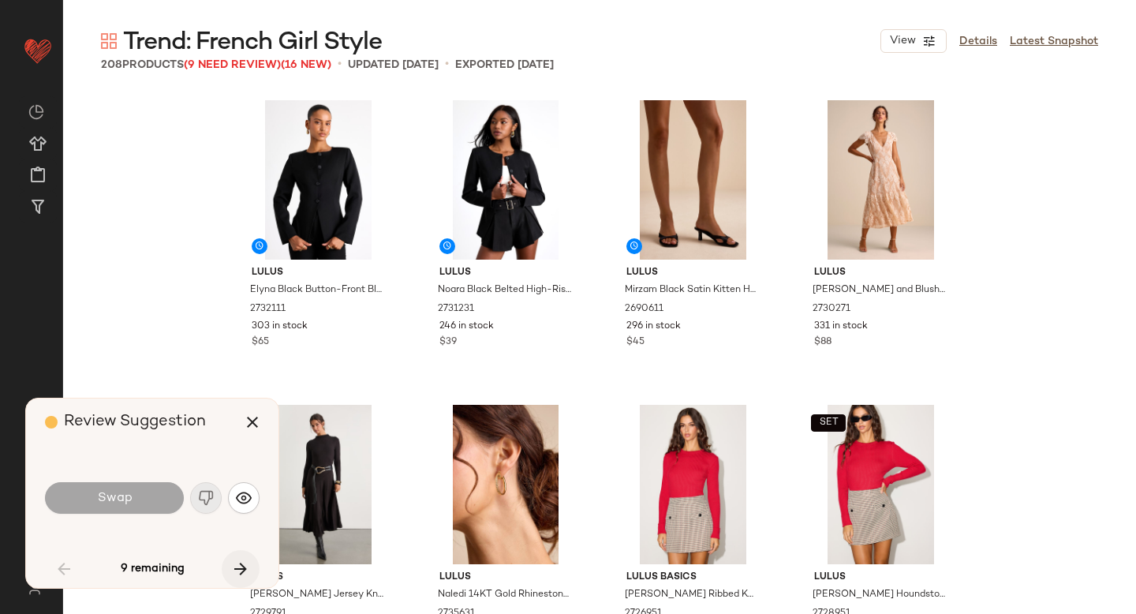
click at [242, 577] on icon "button" at bounding box center [240, 568] width 19 height 19
click at [262, 420] on button "button" at bounding box center [253, 422] width 38 height 38
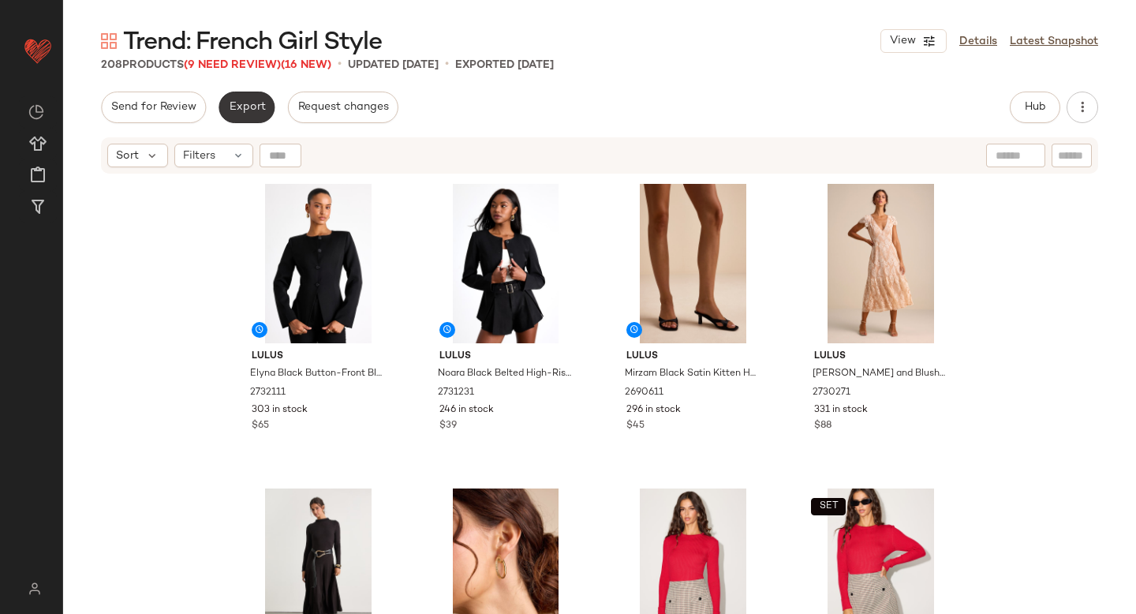
click at [247, 95] on button "Export" at bounding box center [247, 108] width 56 height 32
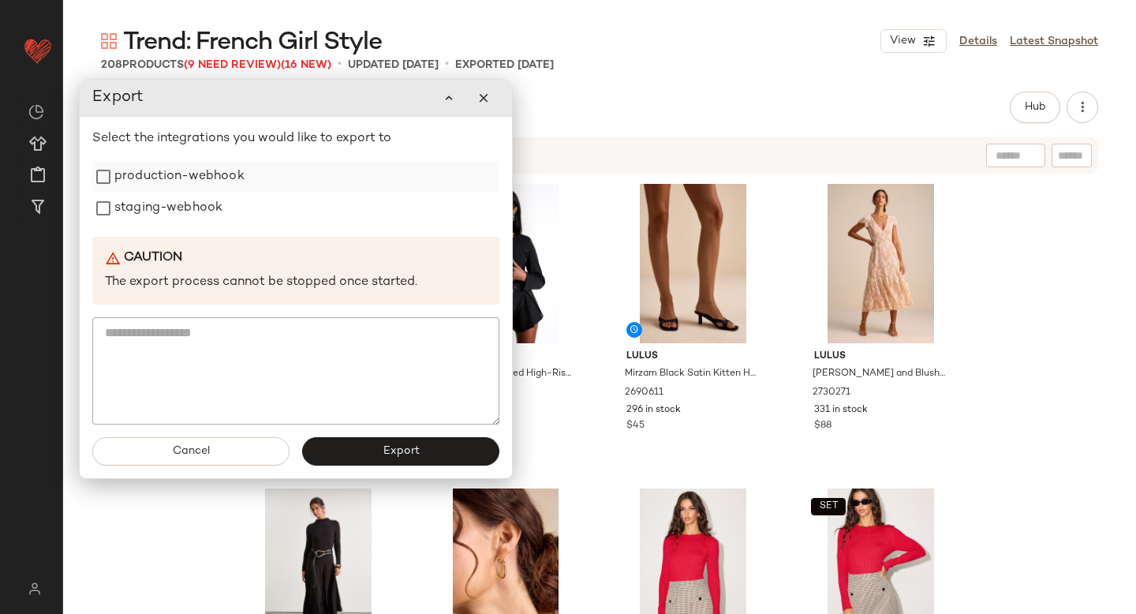
click at [202, 176] on label "production-webhook" at bounding box center [179, 177] width 130 height 32
click at [179, 202] on label "staging-webhook" at bounding box center [168, 208] width 108 height 32
click at [400, 450] on span "Export" at bounding box center [400, 451] width 37 height 13
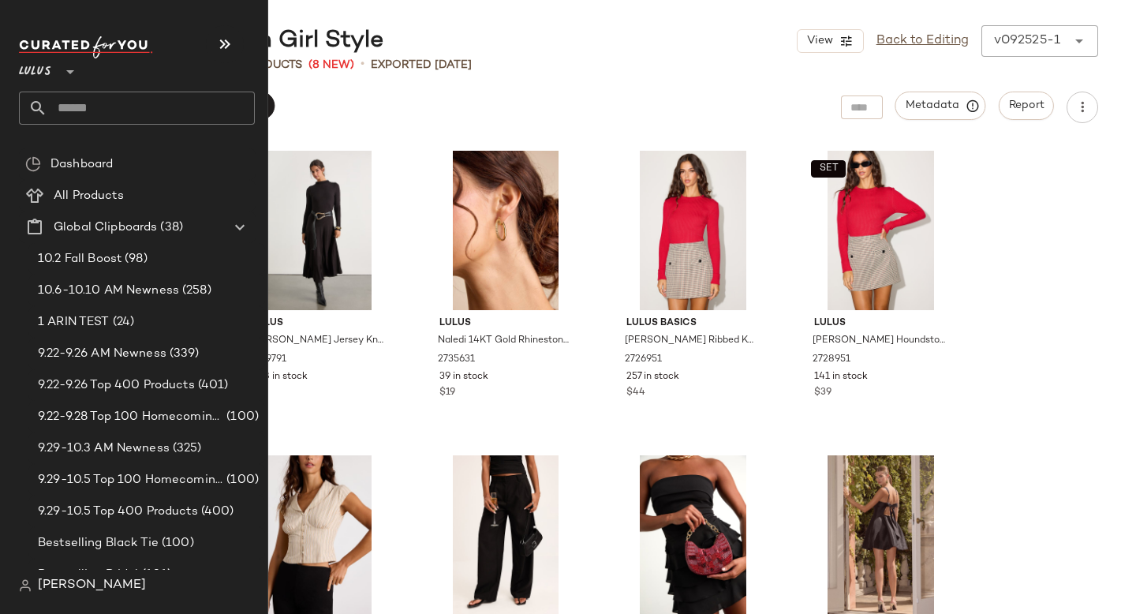
click at [73, 115] on input "text" at bounding box center [150, 108] width 207 height 33
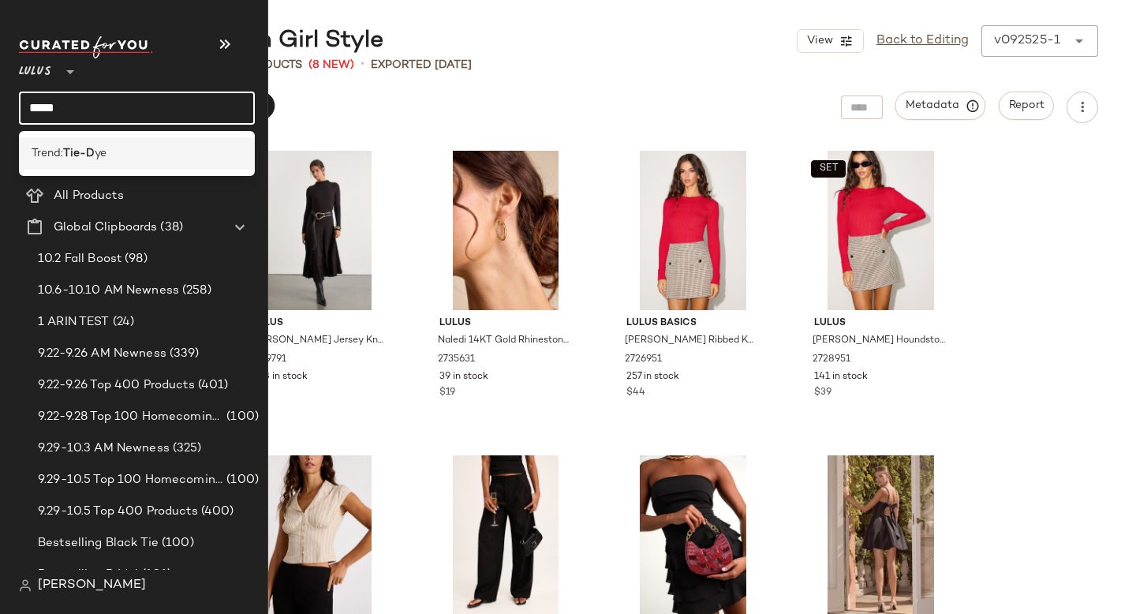
type input "*****"
click at [62, 155] on span "Trend:" at bounding box center [48, 153] width 32 height 17
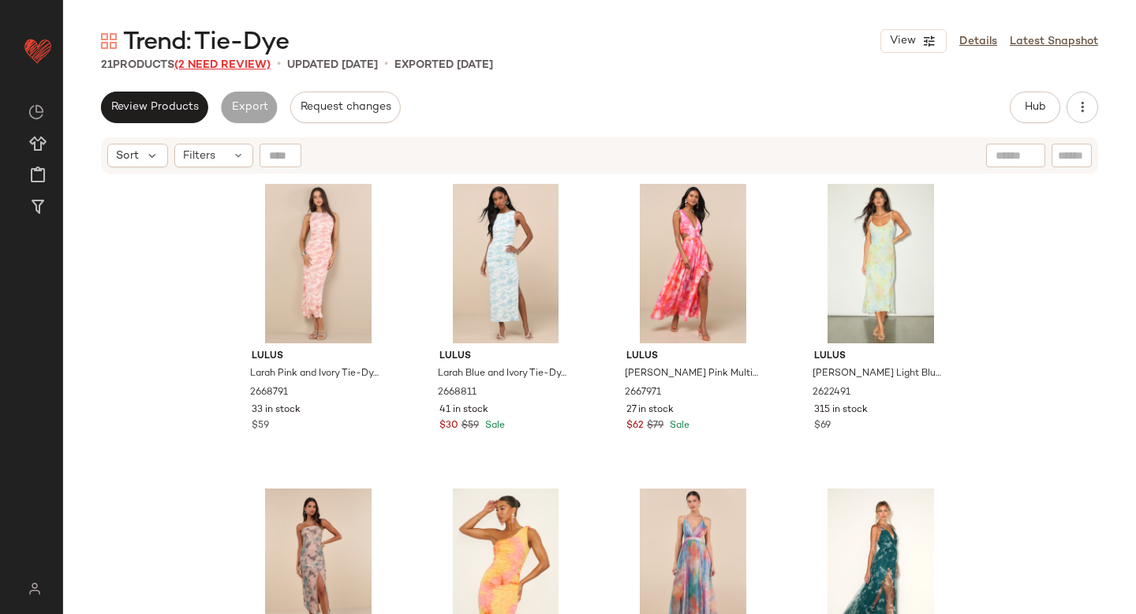
click at [244, 65] on span "(2 Need Review)" at bounding box center [222, 65] width 96 height 12
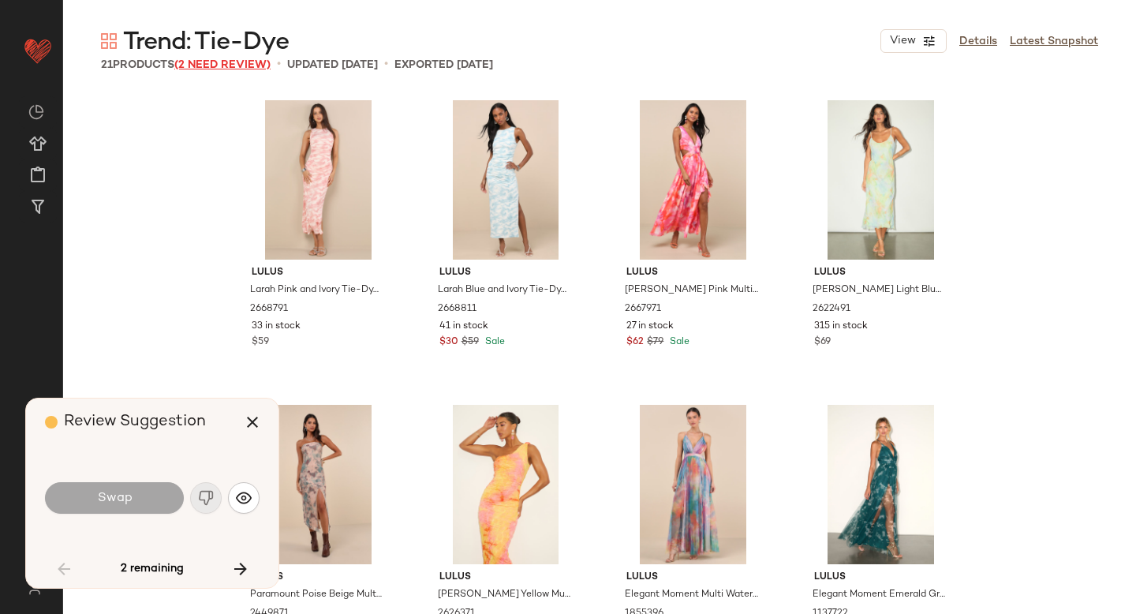
scroll to position [622, 0]
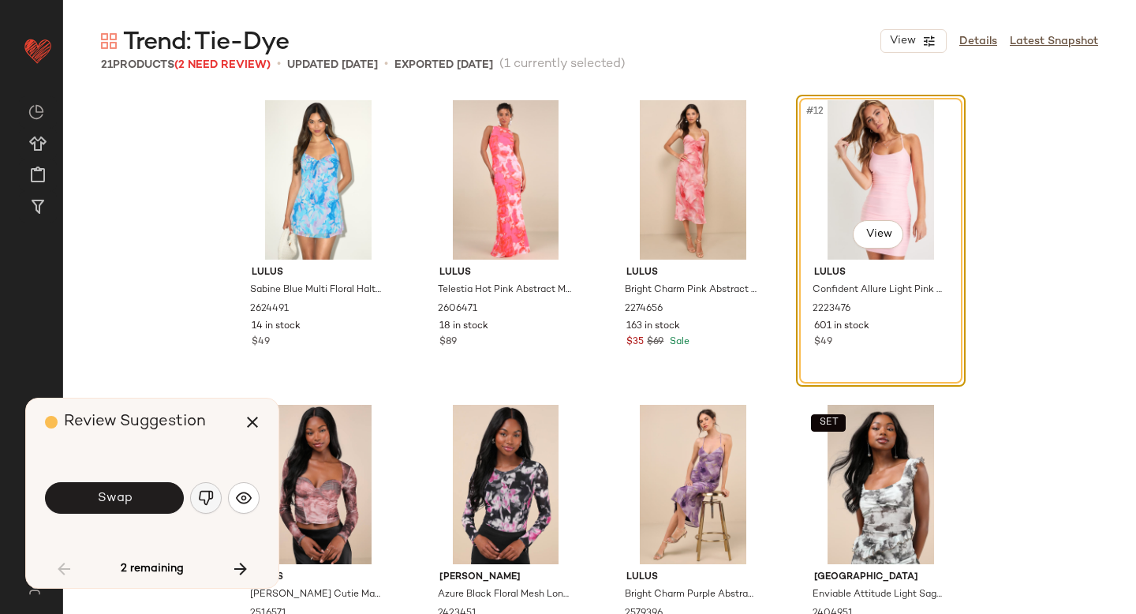
click at [207, 495] on img "button" at bounding box center [206, 498] width 16 height 16
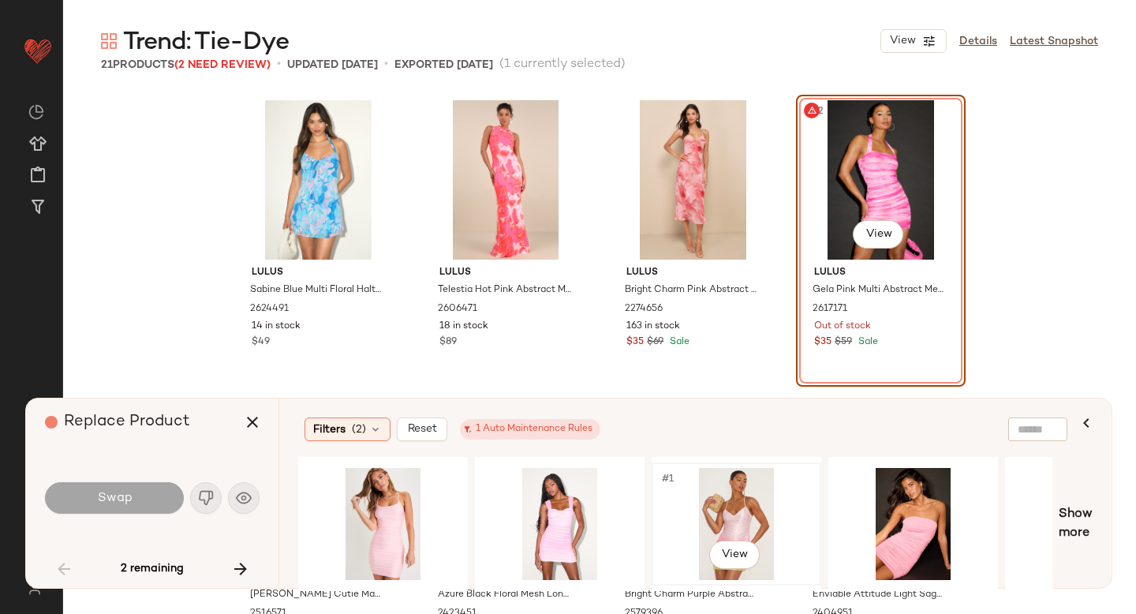
click at [742, 494] on div "#1 View" at bounding box center [736, 524] width 159 height 112
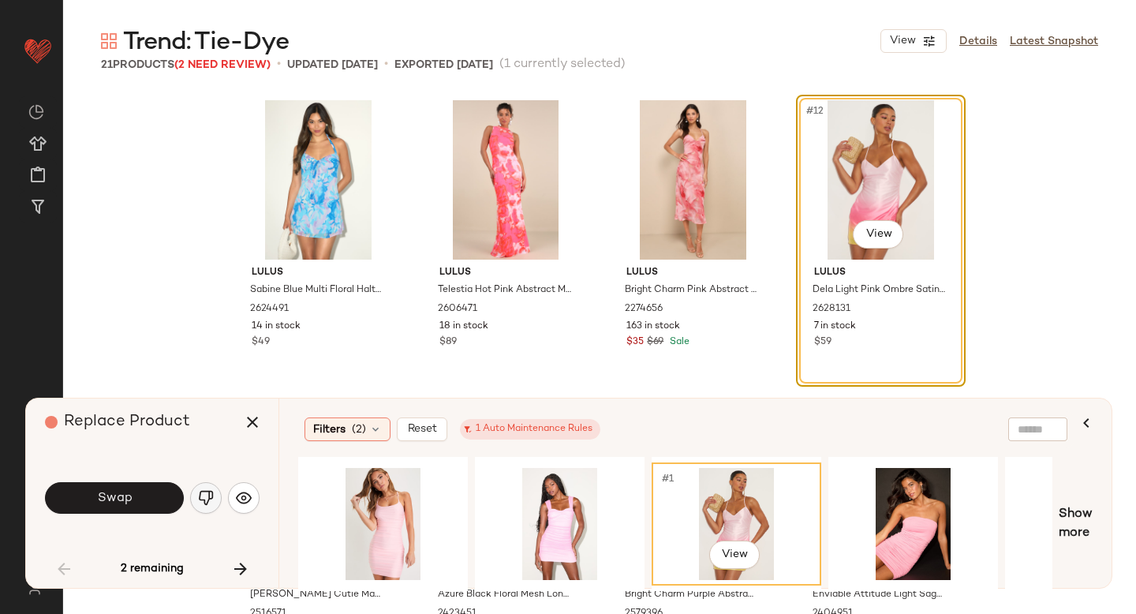
click at [209, 496] on img "button" at bounding box center [206, 498] width 16 height 16
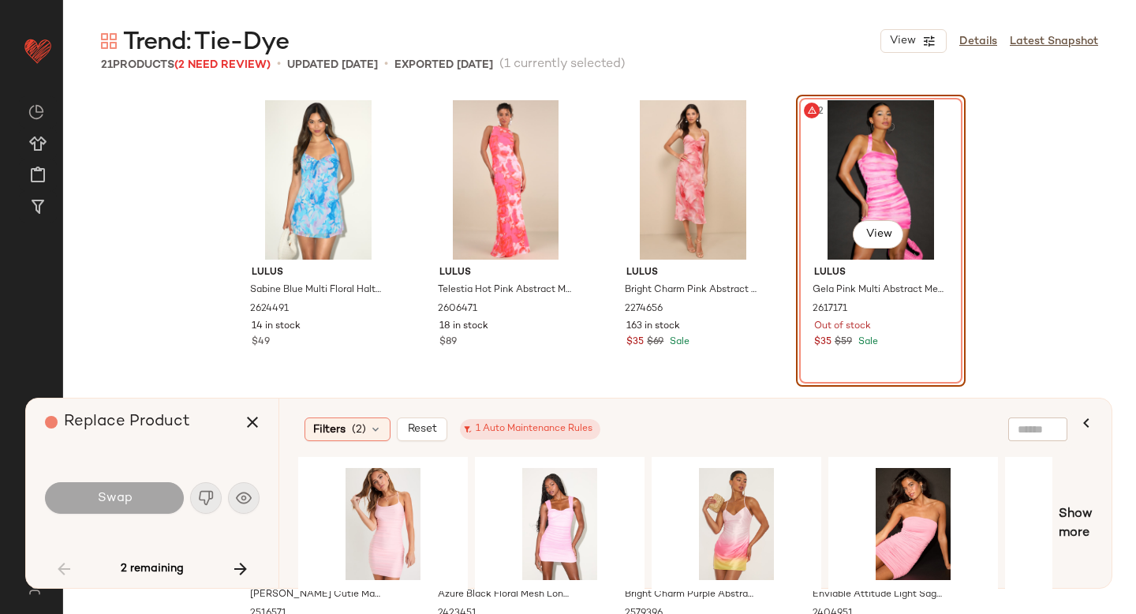
click at [831, 155] on div "#12 View" at bounding box center [880, 179] width 159 height 159
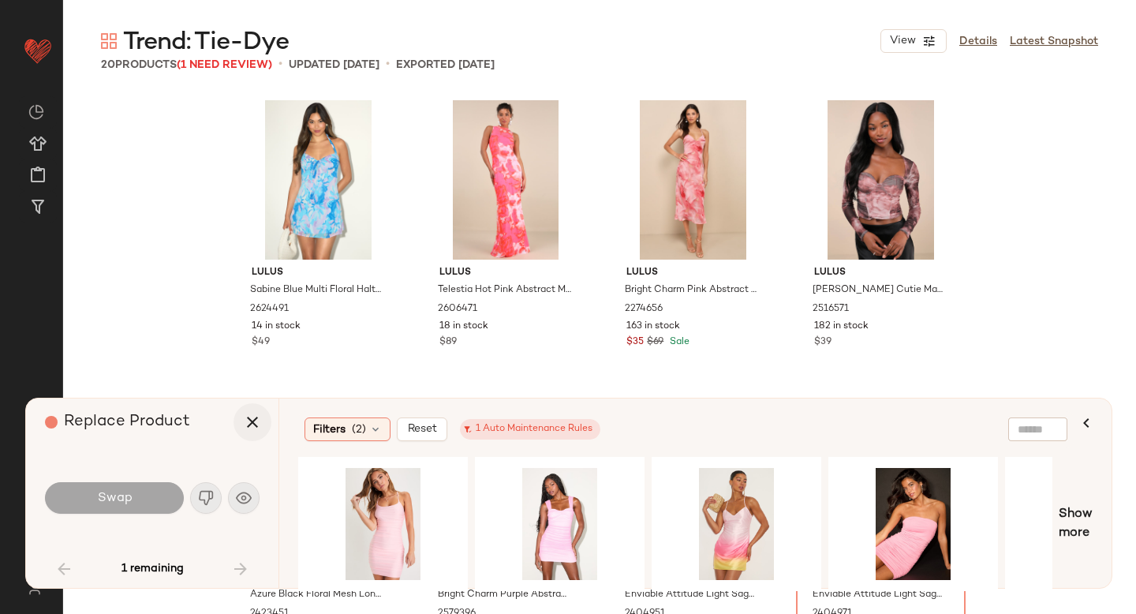
click at [257, 424] on icon "button" at bounding box center [252, 422] width 19 height 19
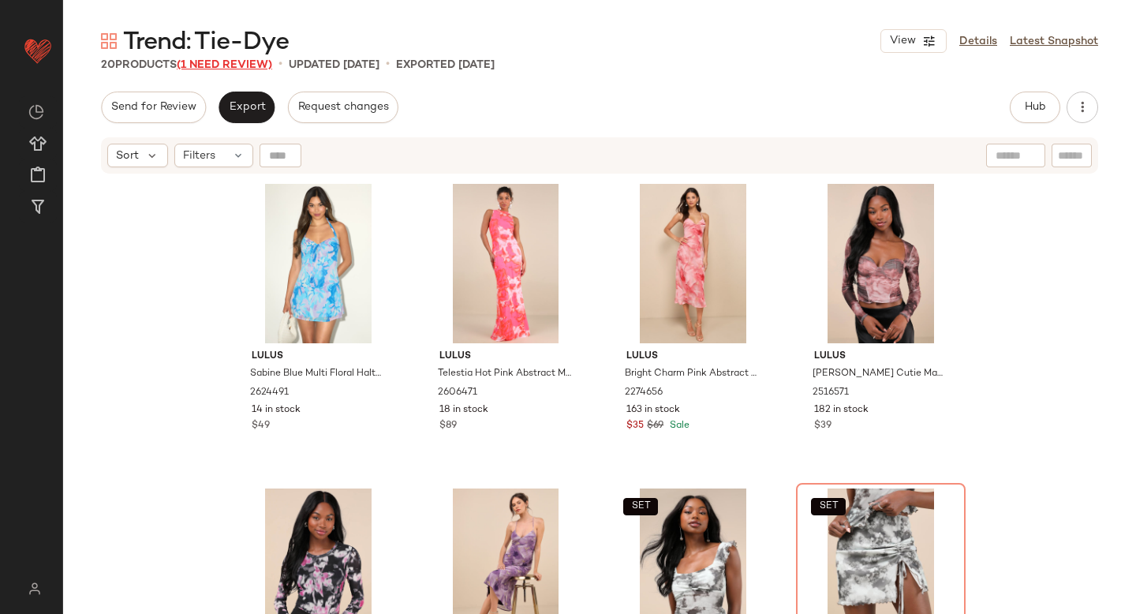
click at [213, 64] on span "(1 Need Review)" at bounding box center [224, 65] width 95 height 12
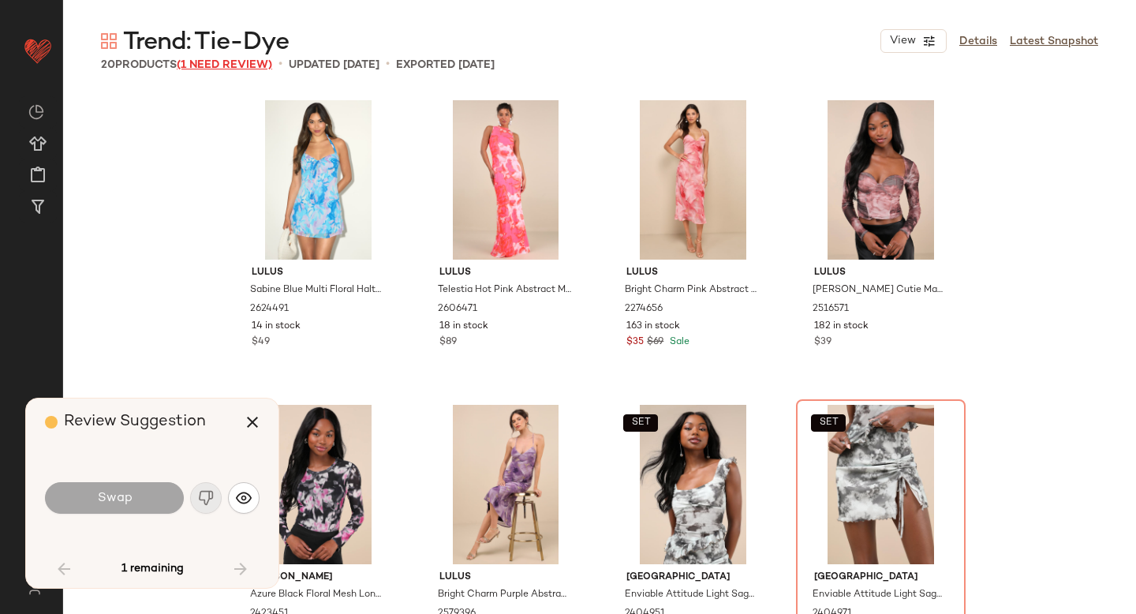
scroll to position [914, 0]
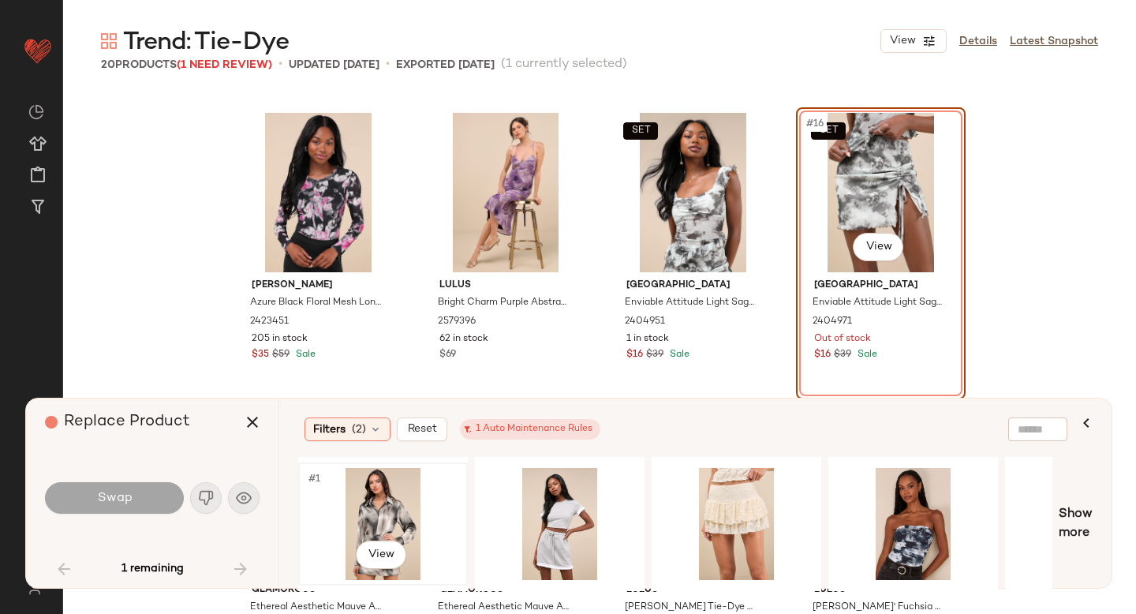
click at [386, 520] on div "#1 View" at bounding box center [383, 524] width 159 height 112
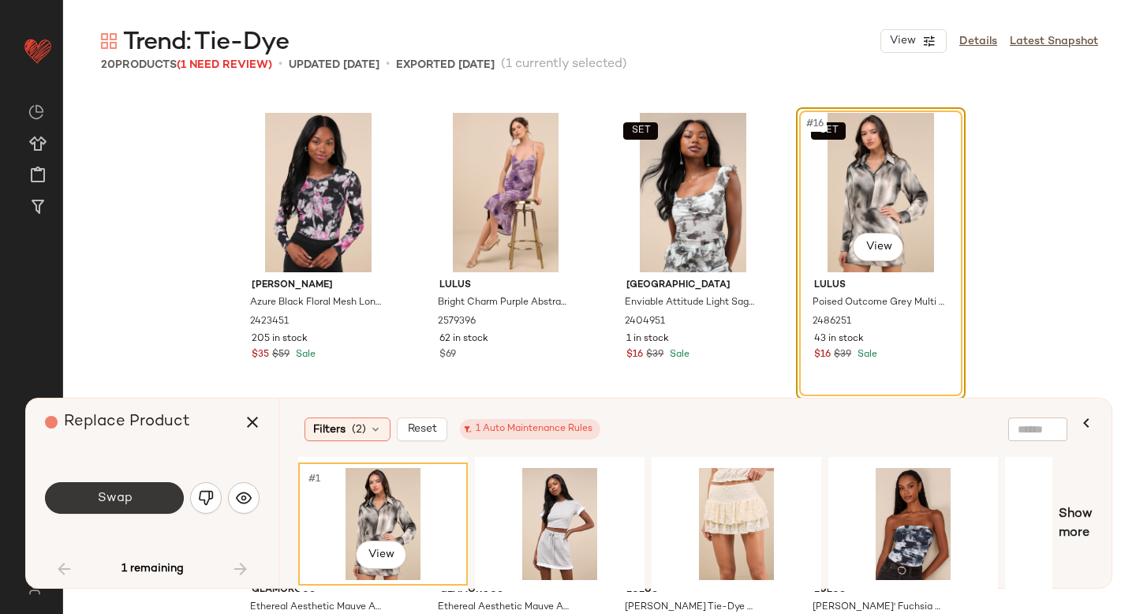
click at [133, 490] on button "Swap" at bounding box center [114, 498] width 139 height 32
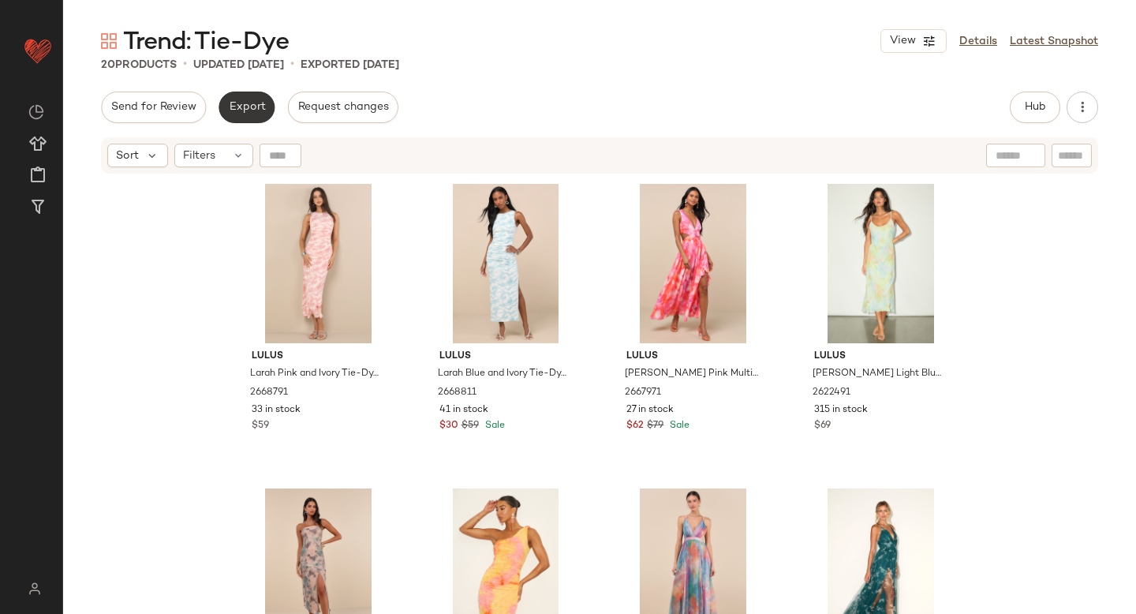
click at [260, 110] on span "Export" at bounding box center [246, 107] width 37 height 13
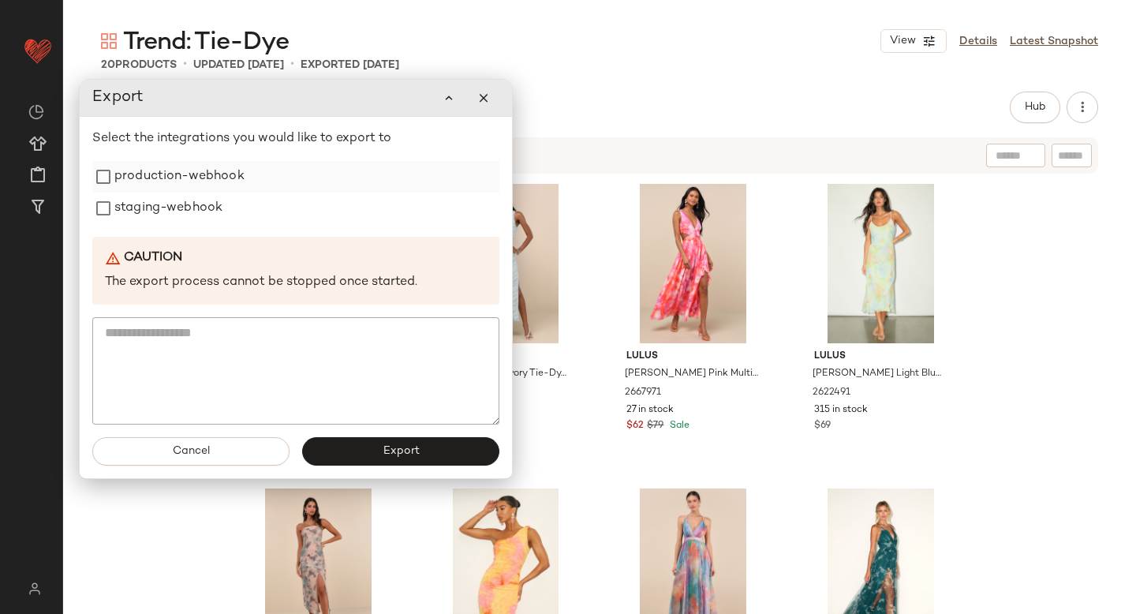
click at [152, 191] on label "production-webhook" at bounding box center [179, 177] width 130 height 32
click at [148, 206] on label "staging-webhook" at bounding box center [168, 208] width 108 height 32
click at [383, 439] on button "Export" at bounding box center [400, 451] width 197 height 28
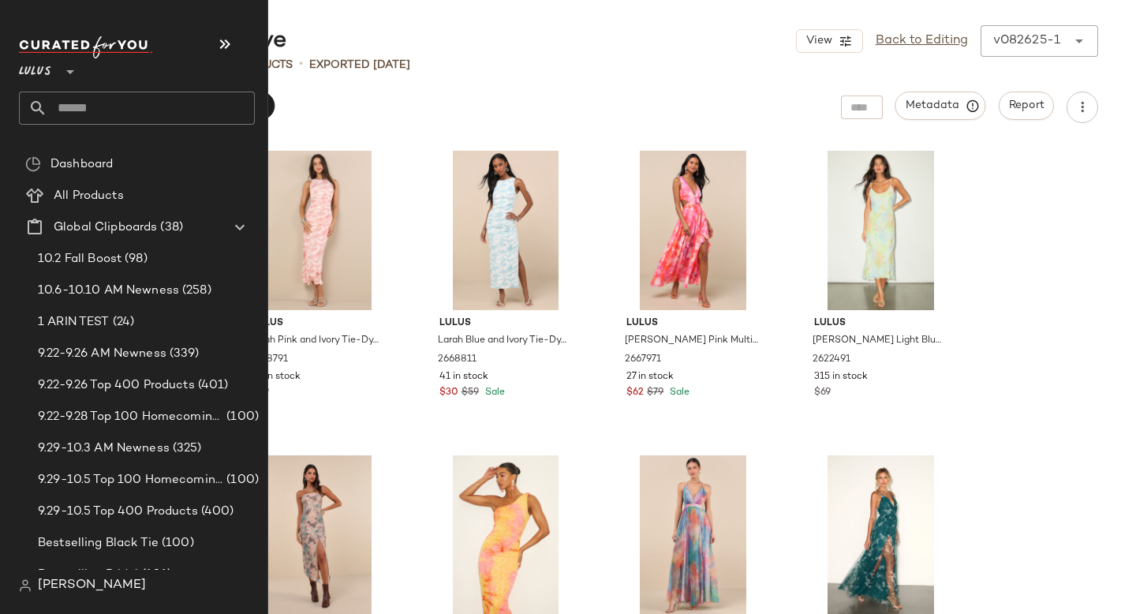
click at [153, 111] on input "text" at bounding box center [150, 108] width 207 height 33
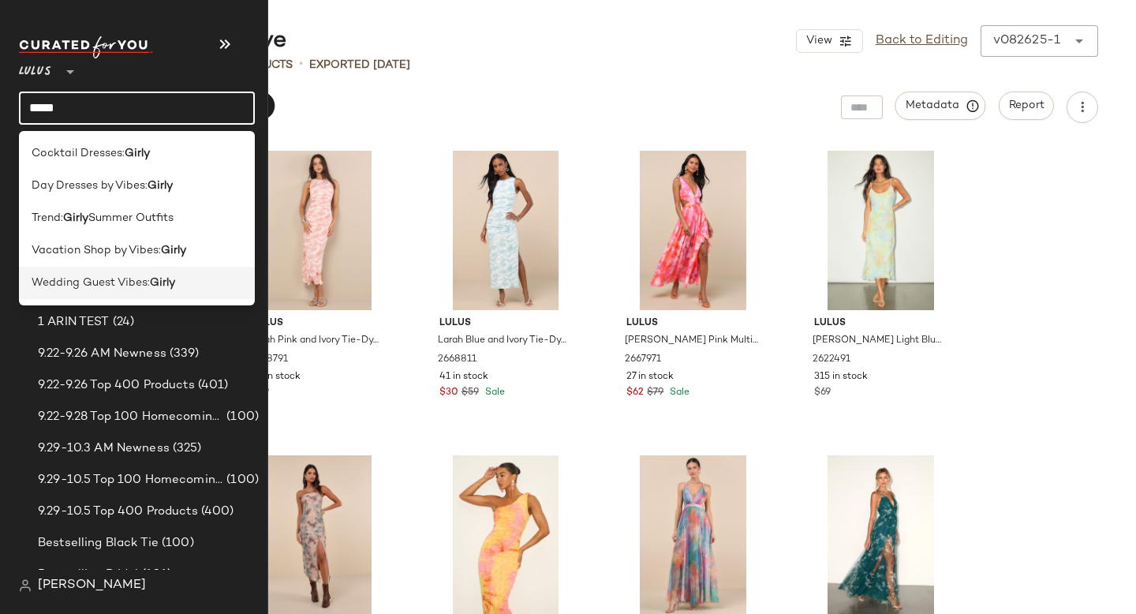
type input "*****"
click at [109, 297] on div "Wedding Guest Vibes: Girly" at bounding box center [137, 283] width 236 height 32
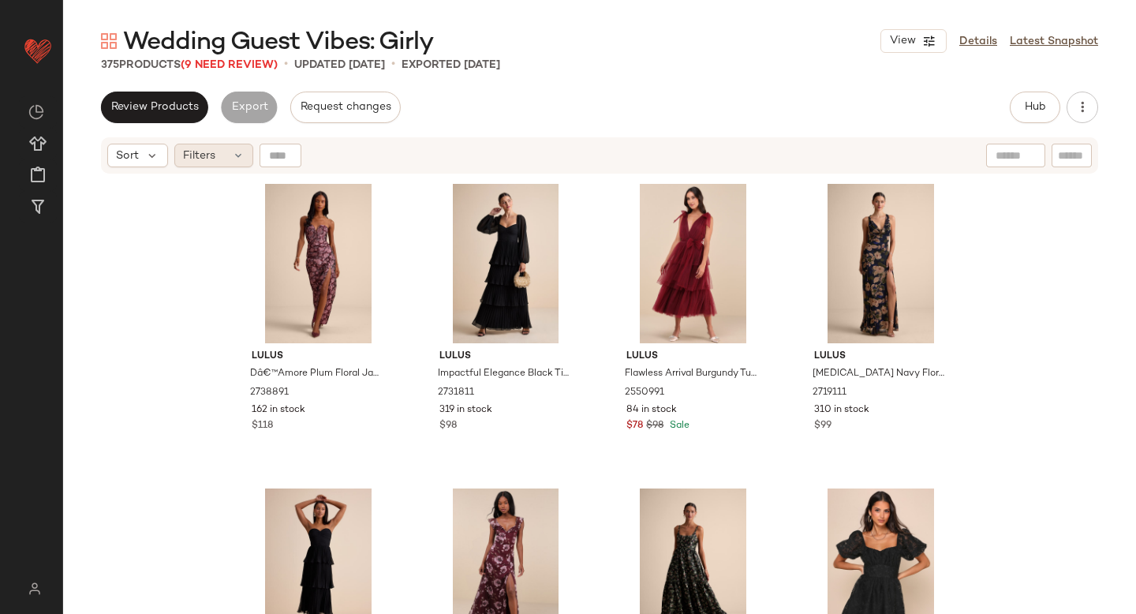
click at [215, 158] on div "Filters" at bounding box center [213, 156] width 79 height 24
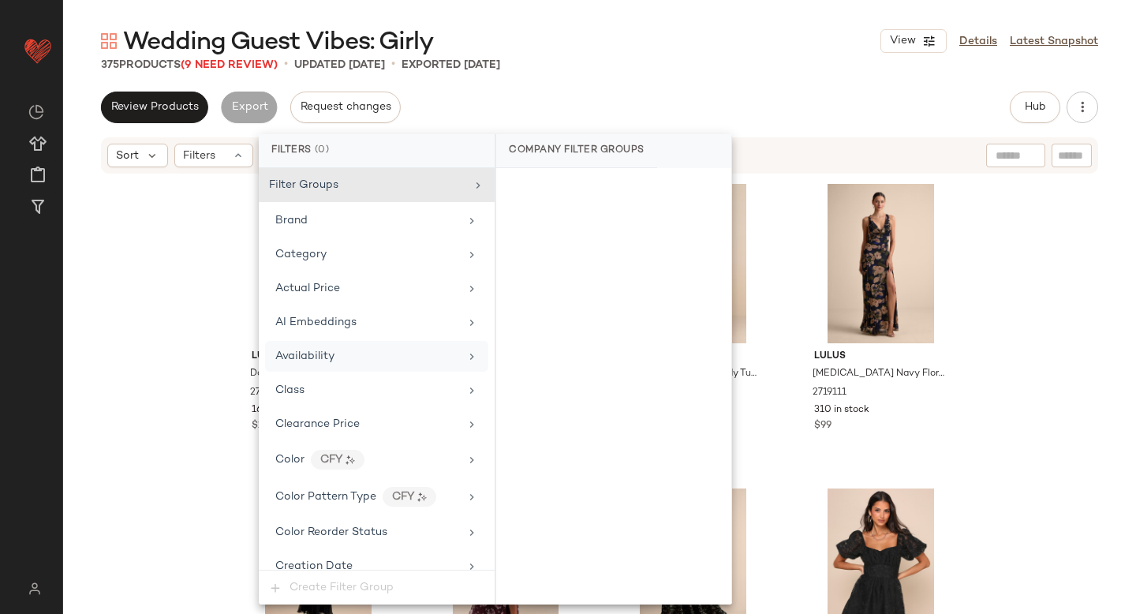
click at [305, 364] on div "Availability" at bounding box center [376, 356] width 223 height 31
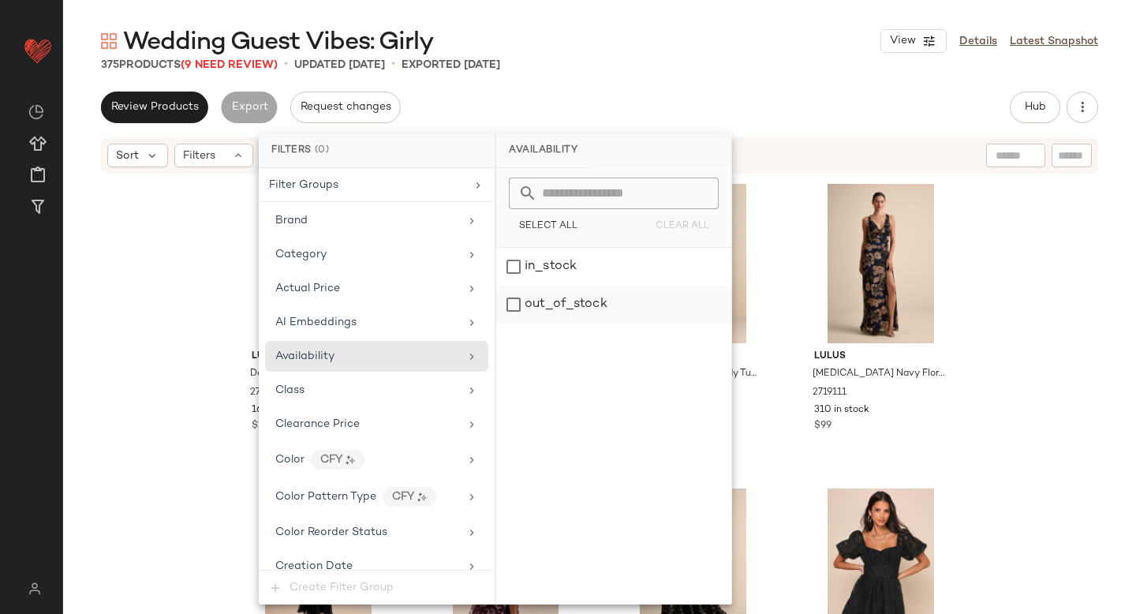
click at [571, 307] on div "out_of_stock" at bounding box center [613, 305] width 235 height 38
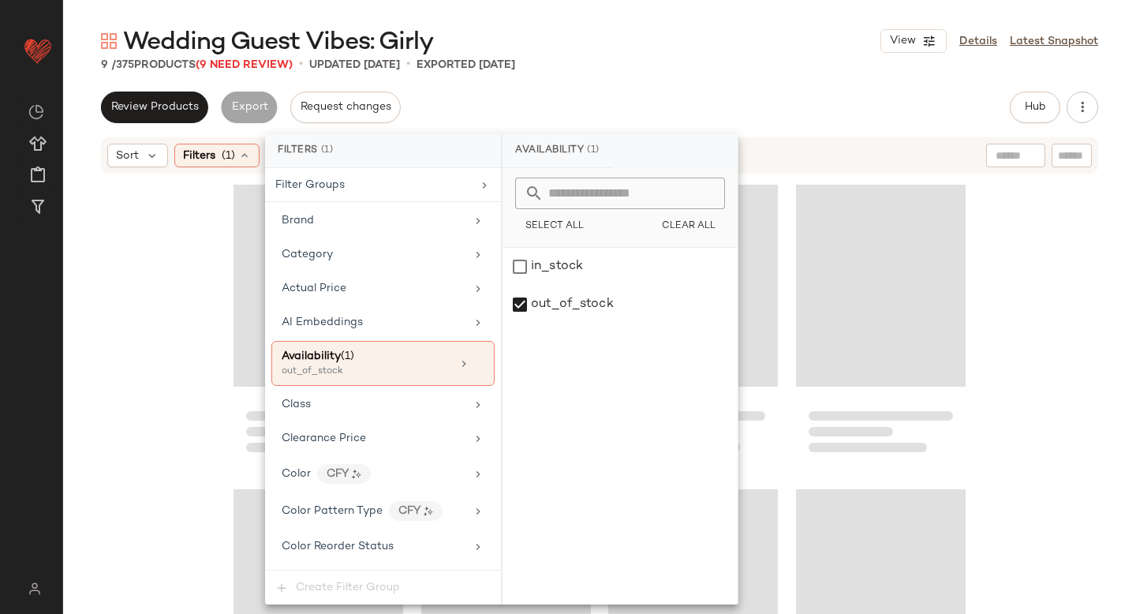
click at [703, 72] on div "9 / 375 Products (9 Need Review) • updated Sep 24th • Exported Sep 24th" at bounding box center [599, 65] width 1073 height 16
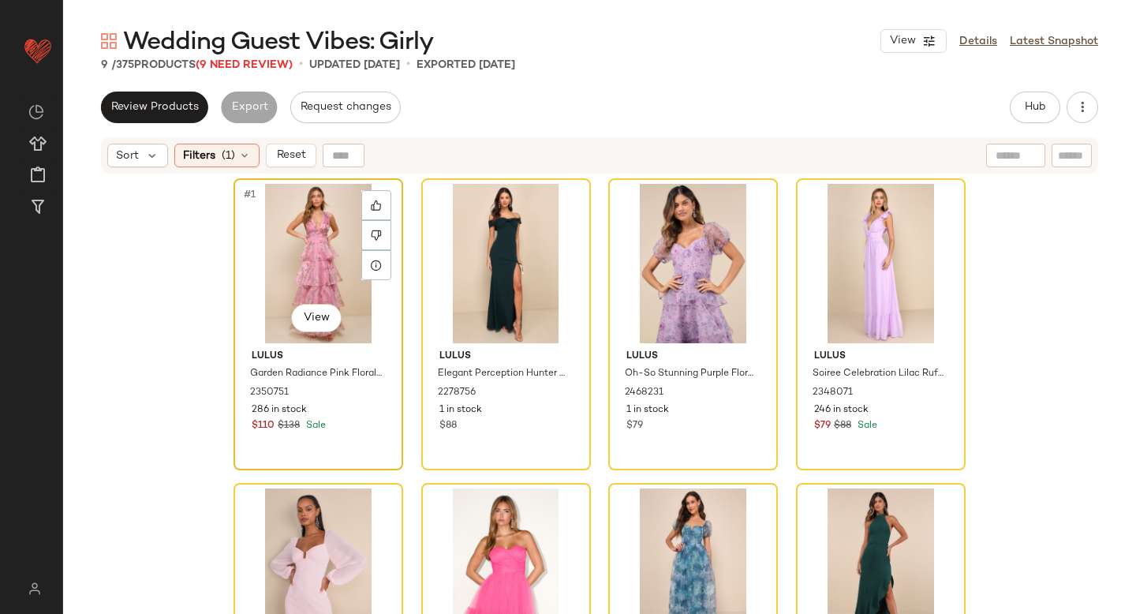
click at [290, 240] on div "#1 View" at bounding box center [318, 263] width 159 height 159
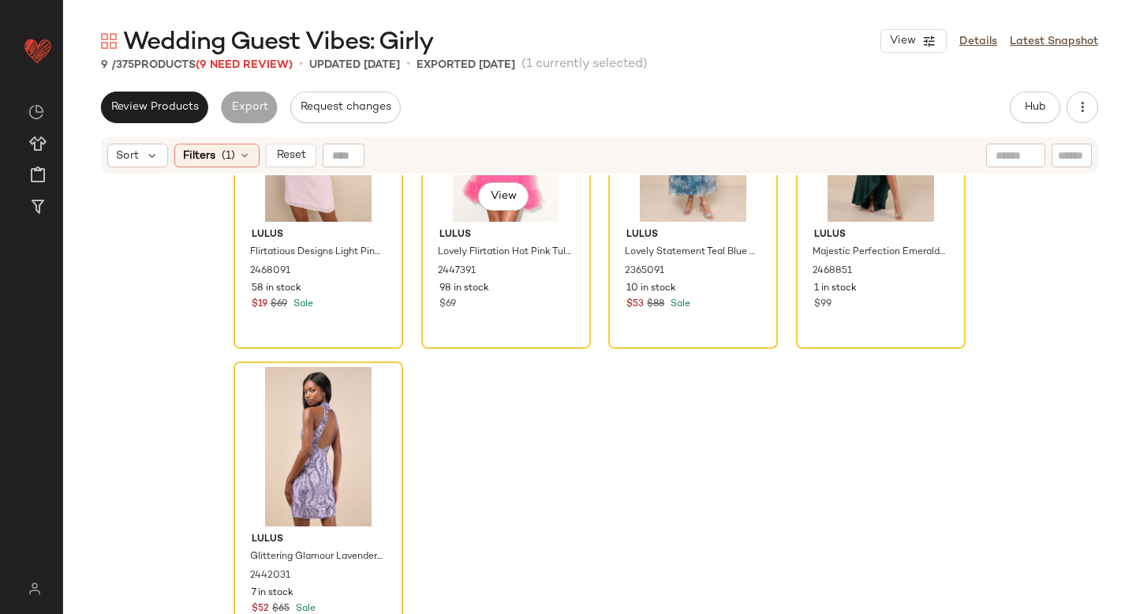
scroll to position [439, 0]
click at [285, 442] on div "#9 View" at bounding box center [318, 446] width 159 height 159
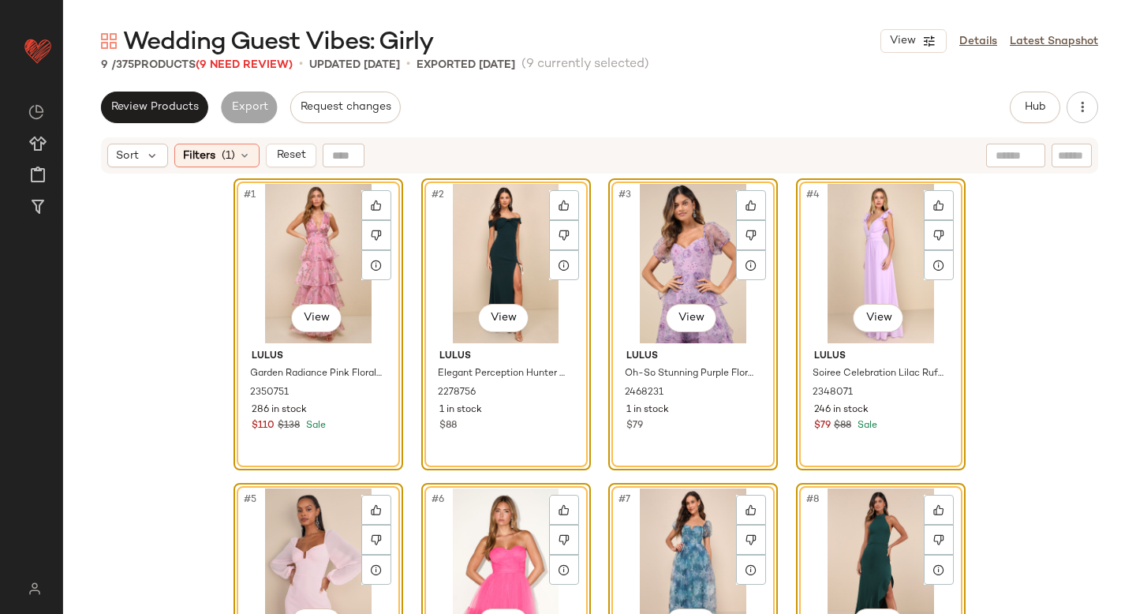
click at [141, 424] on div "#1 View Lulus Garden Radiance Pink Floral Print Organza Tiered Maxi Dress 23507…" at bounding box center [599, 414] width 1073 height 478
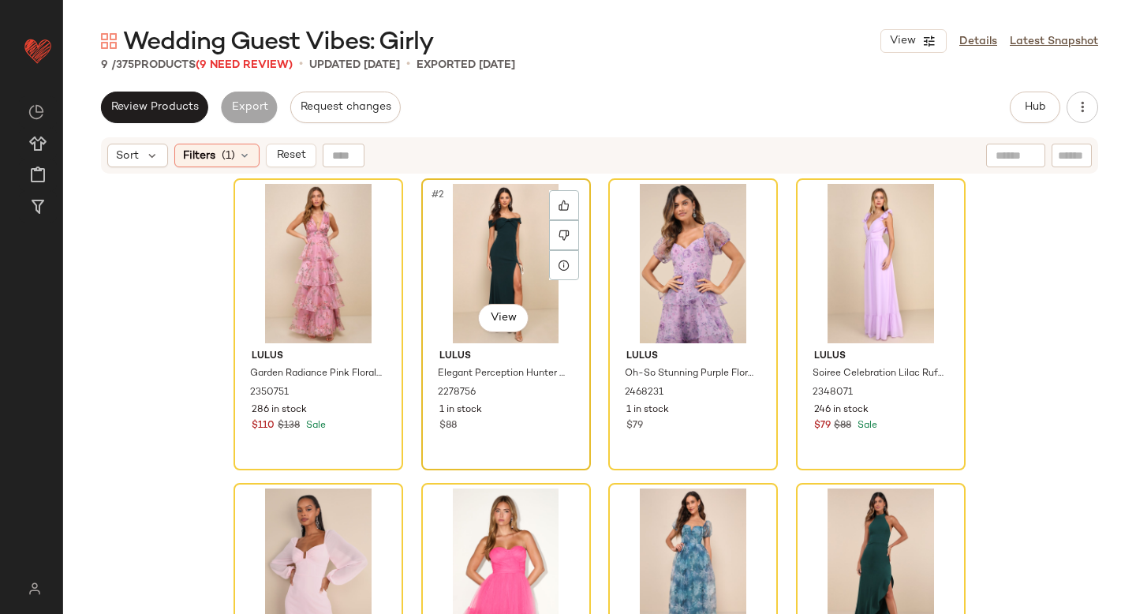
click at [490, 222] on div "#2 View" at bounding box center [506, 263] width 159 height 159
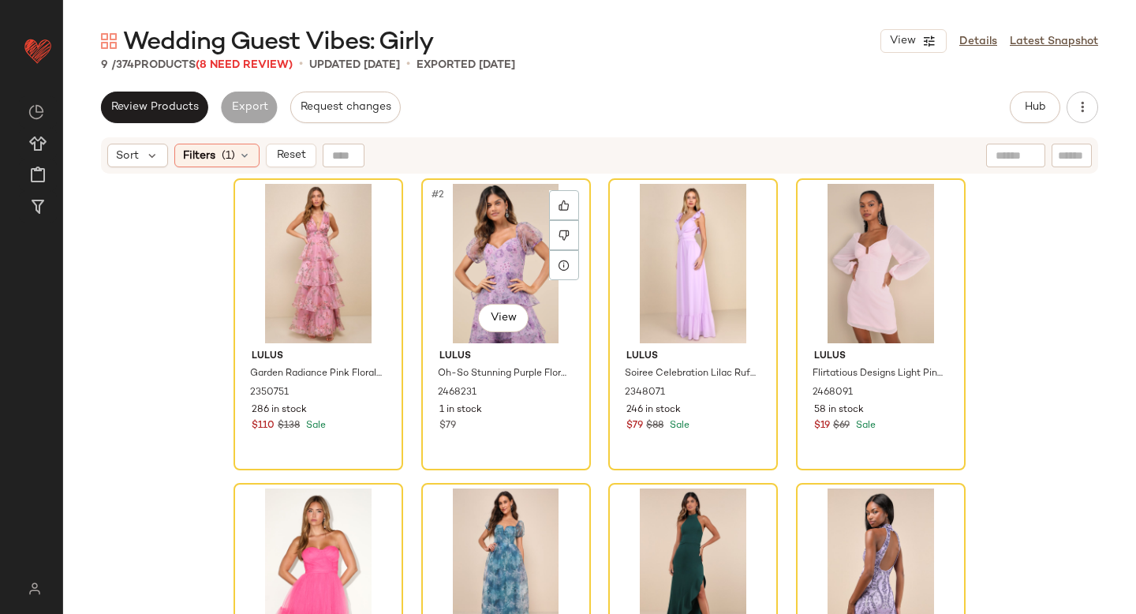
click at [490, 222] on div "#2 View" at bounding box center [506, 263] width 159 height 159
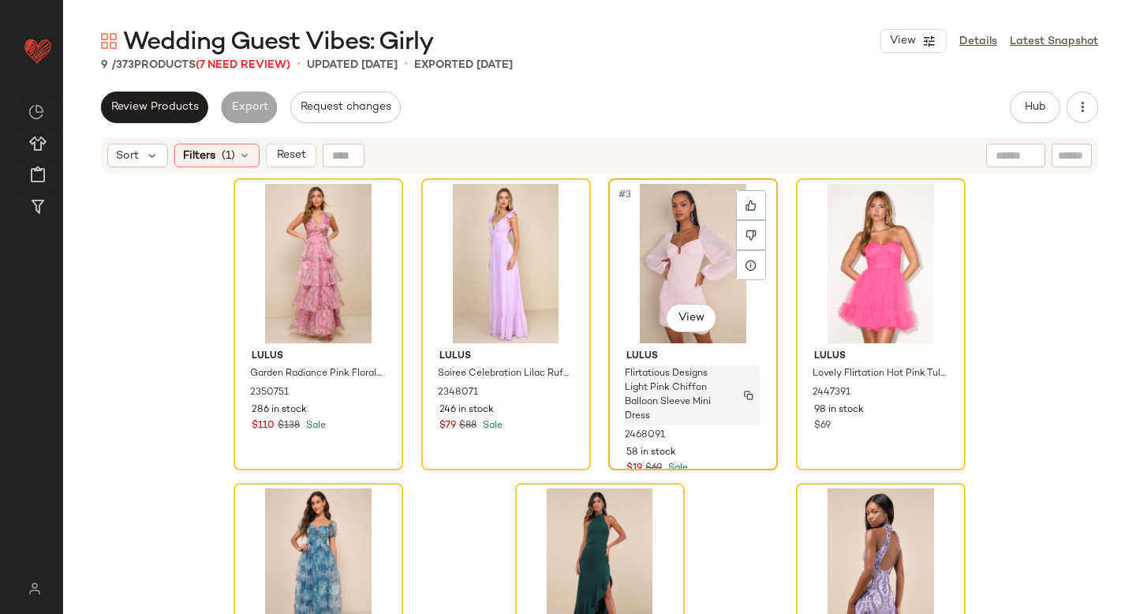
scroll to position [121, 0]
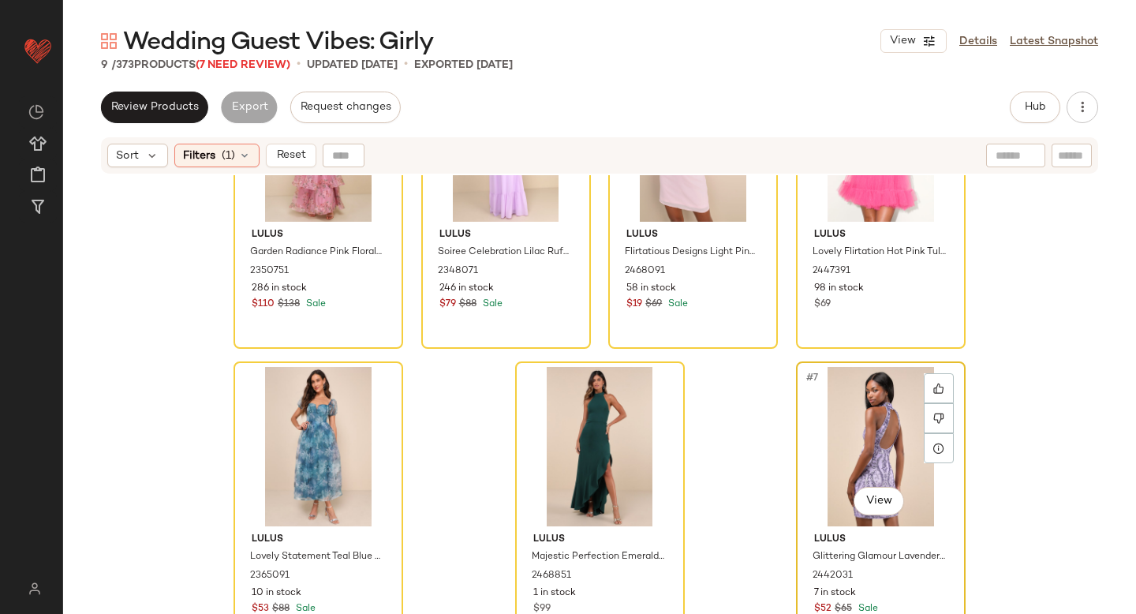
click at [870, 436] on div "#7 View" at bounding box center [880, 446] width 159 height 159
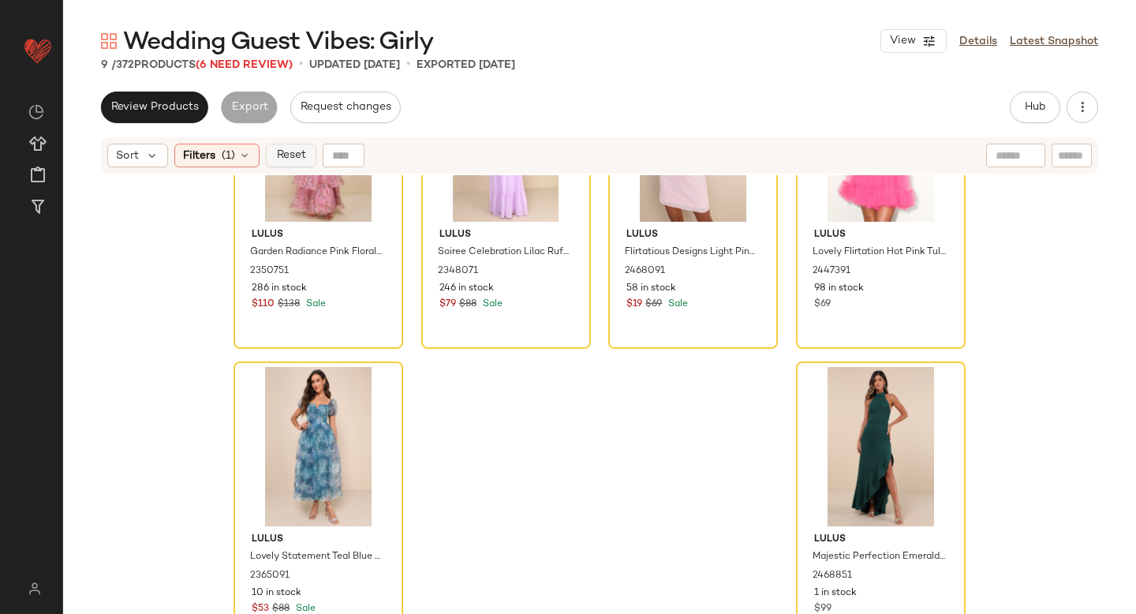
click at [275, 156] on span "Reset" at bounding box center [290, 155] width 30 height 13
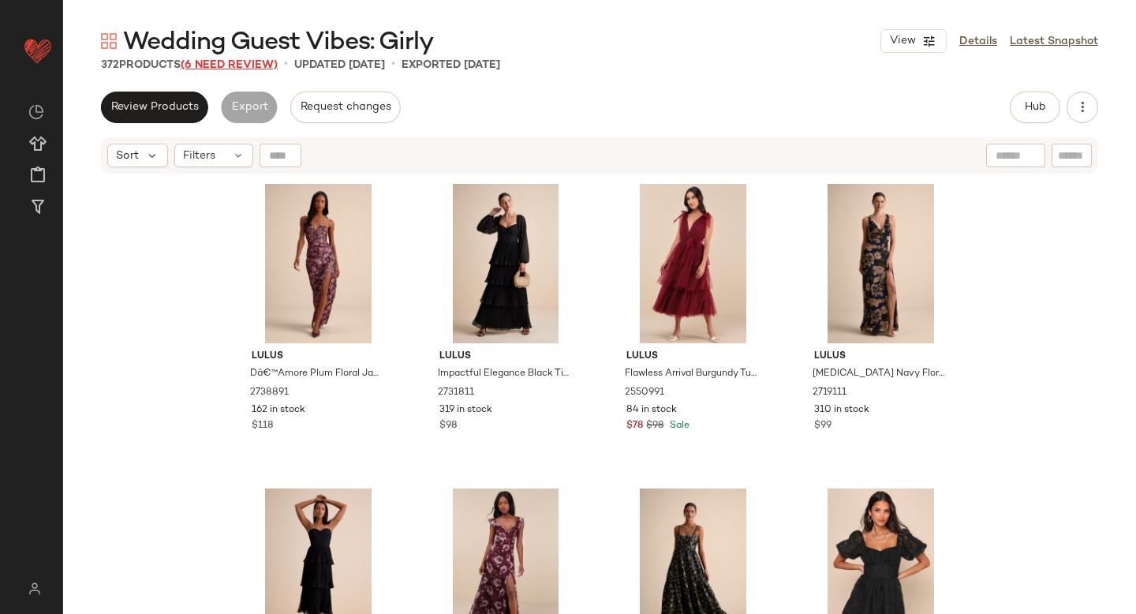
click at [243, 62] on span "(6 Need Review)" at bounding box center [229, 65] width 97 height 12
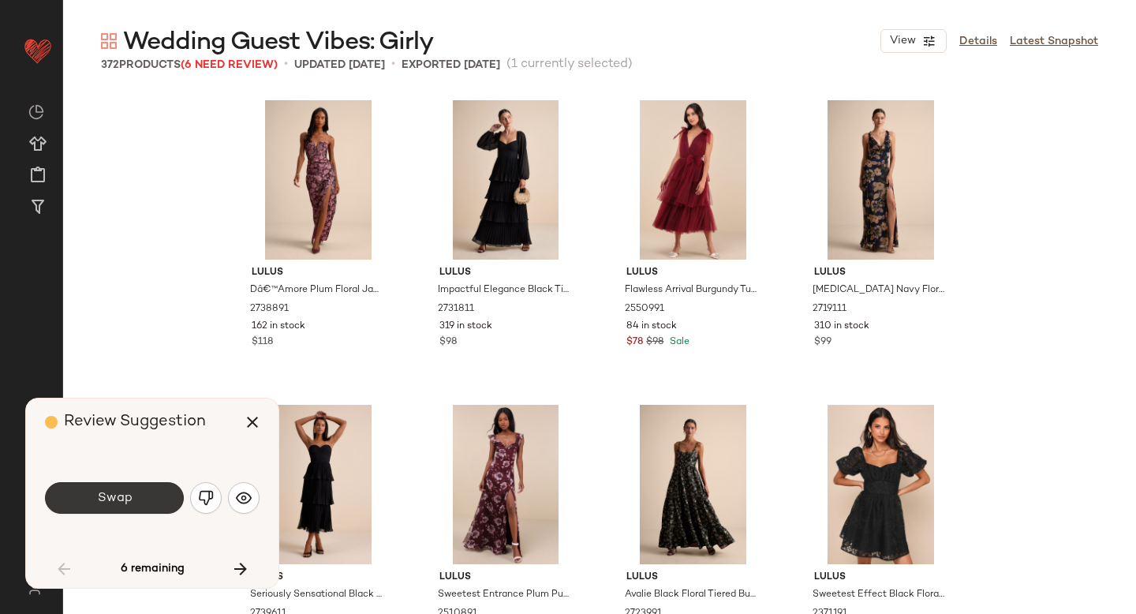
scroll to position [2436, 0]
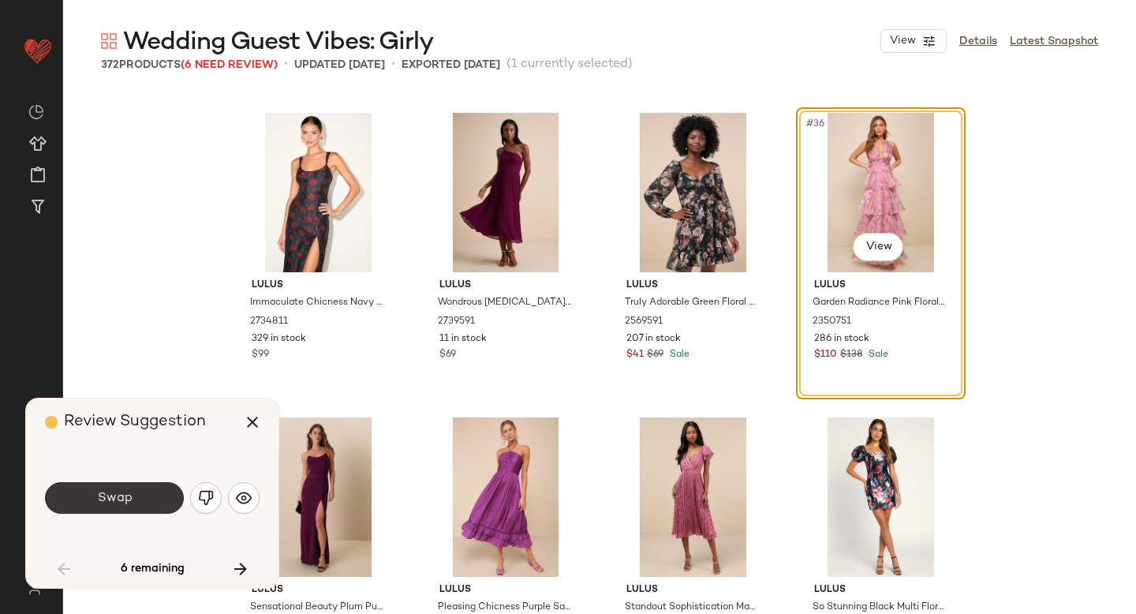
click at [129, 500] on span "Swap" at bounding box center [113, 498] width 35 height 15
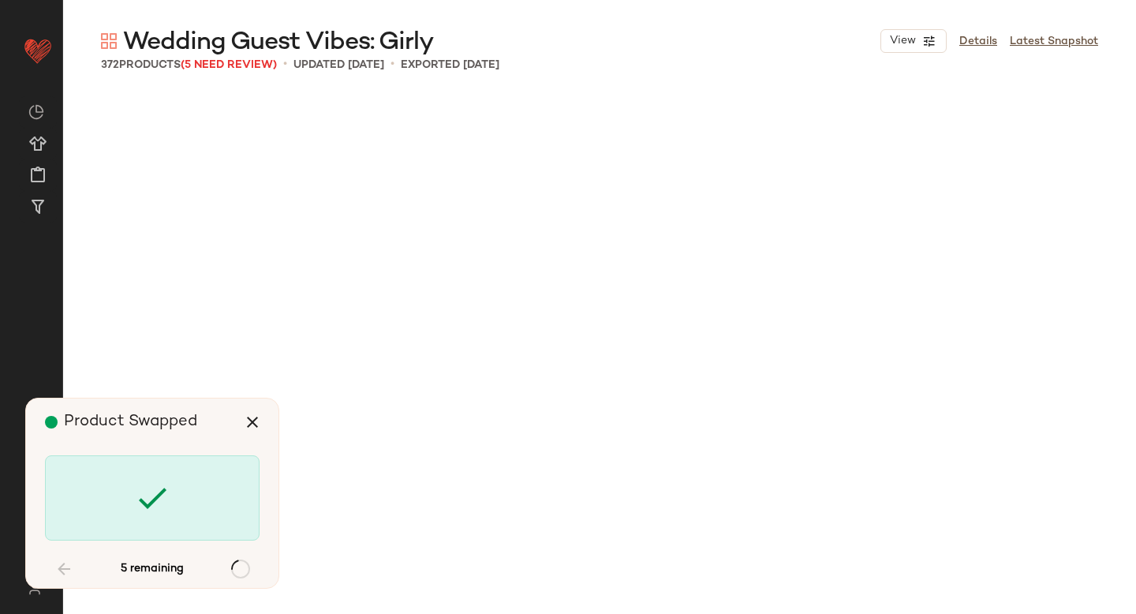
scroll to position [10962, 0]
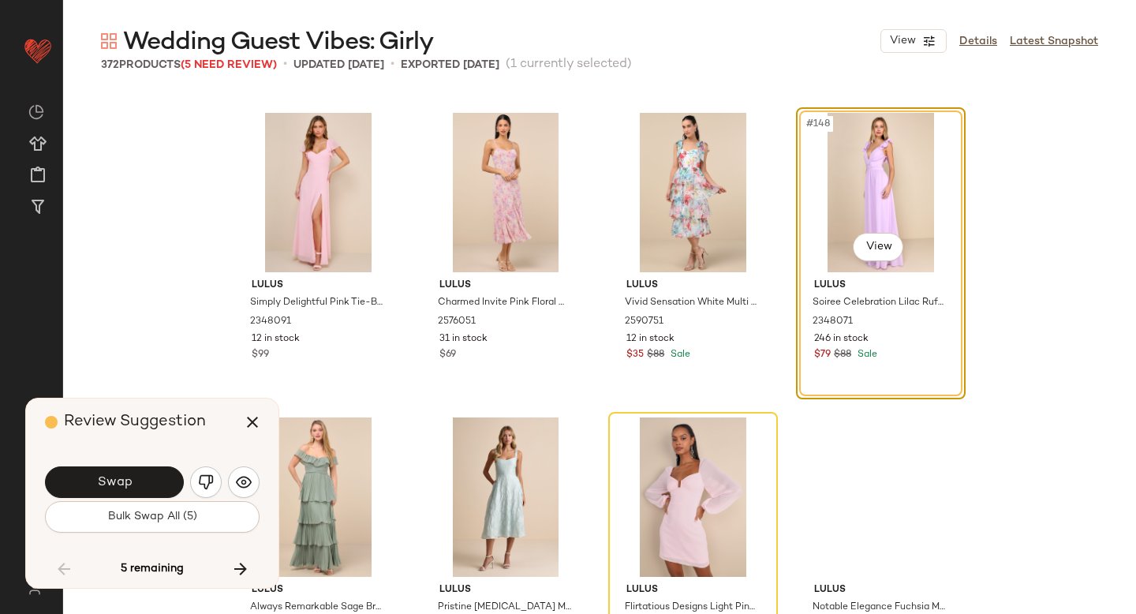
click at [129, 500] on div "Swap" at bounding box center [152, 482] width 215 height 38
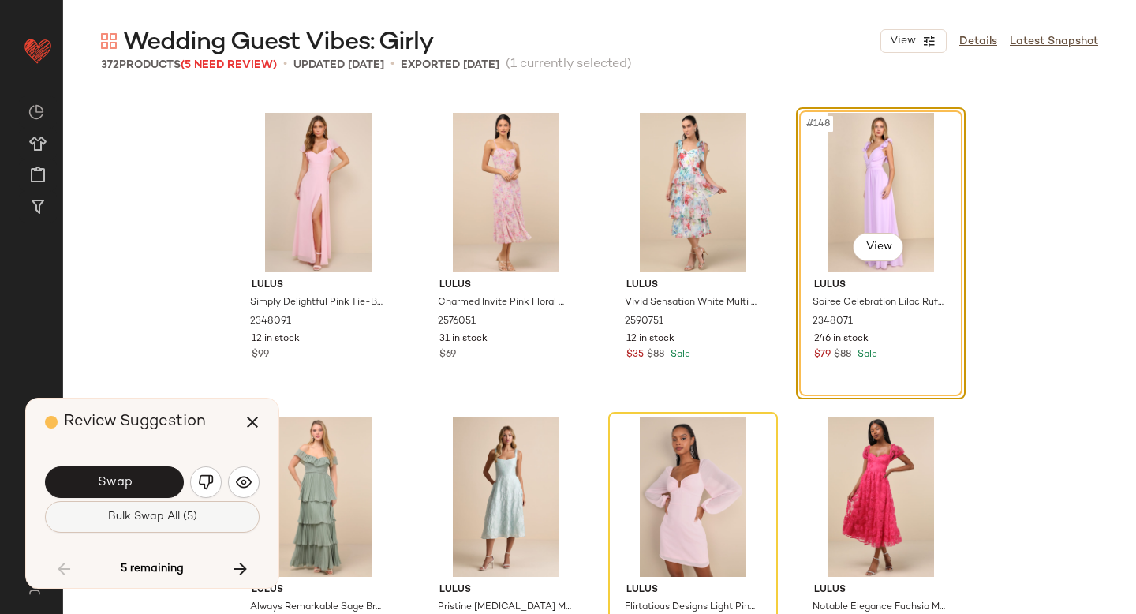
click at [129, 518] on span "Bulk Swap All (5)" at bounding box center [152, 516] width 90 height 13
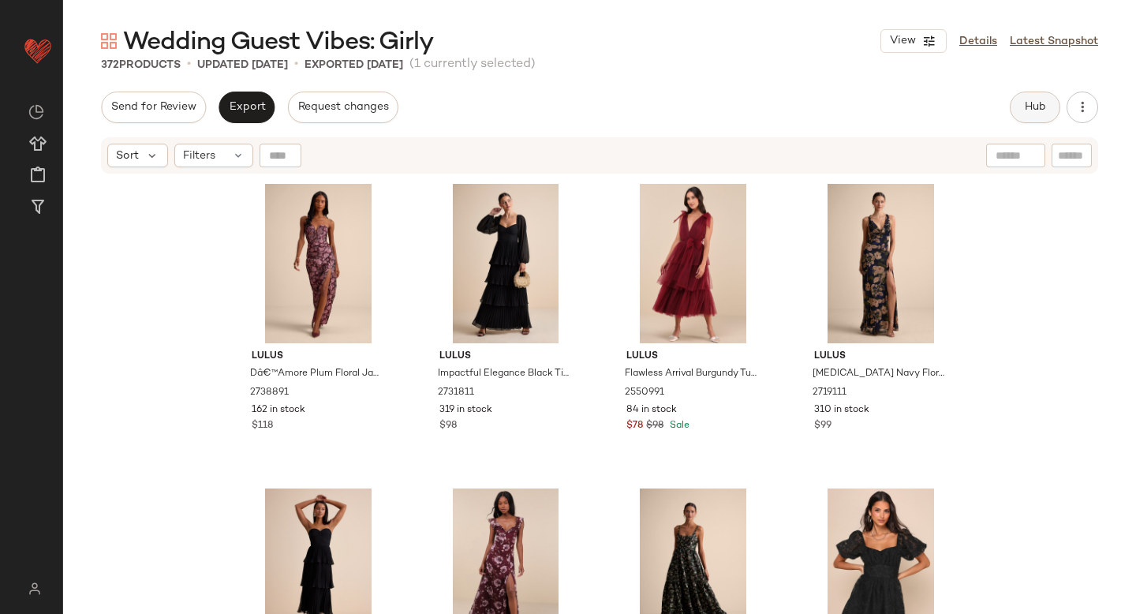
click at [1024, 110] on span "Hub" at bounding box center [1035, 107] width 22 height 13
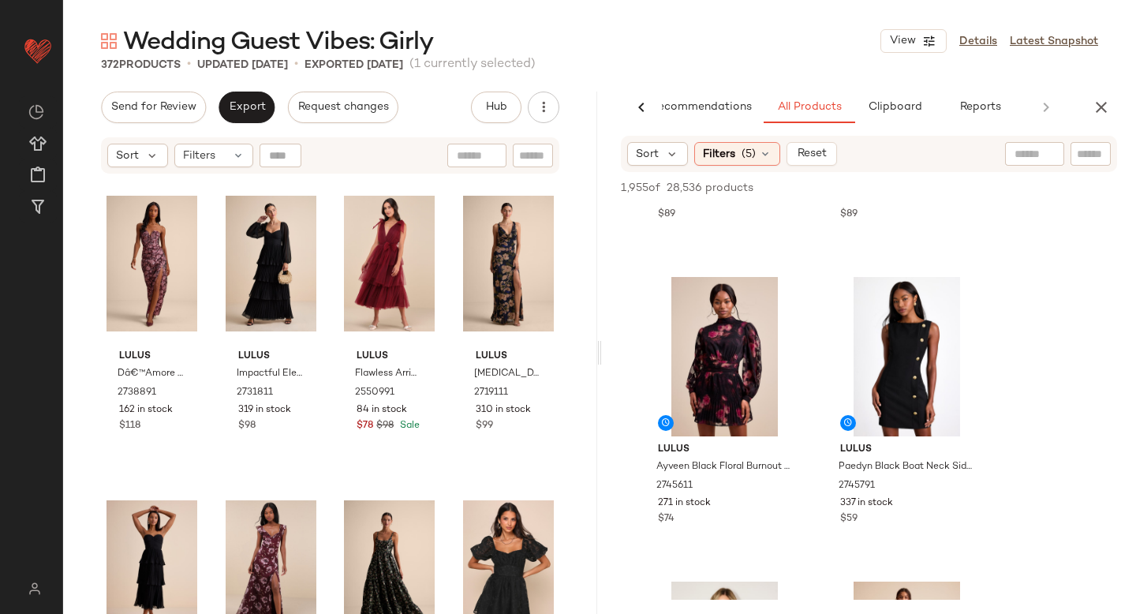
scroll to position [852, 0]
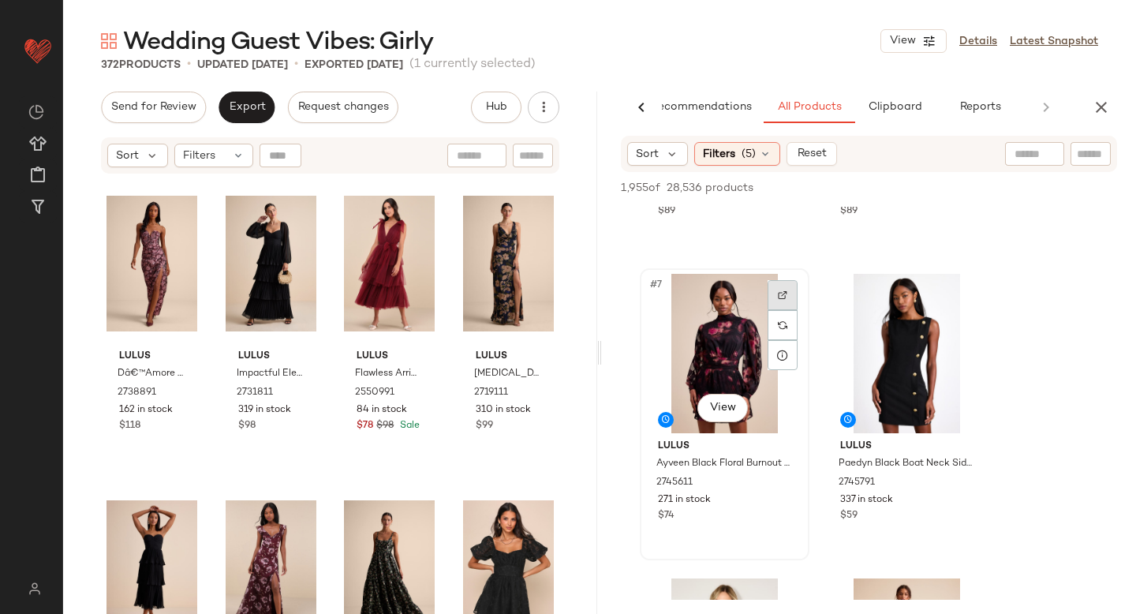
click at [774, 306] on div at bounding box center [783, 295] width 30 height 30
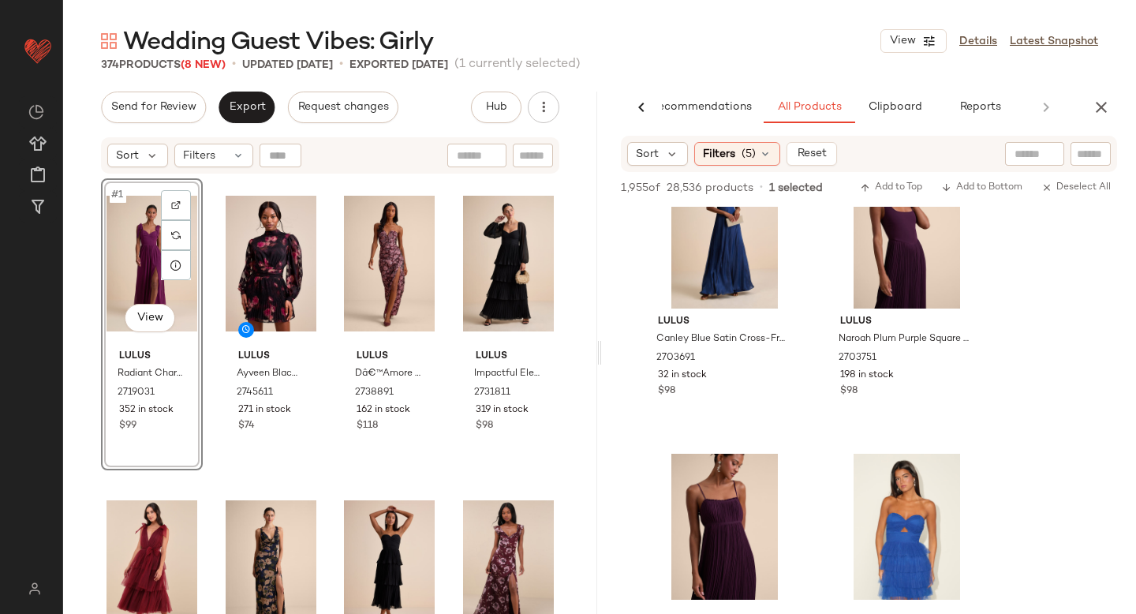
scroll to position [34898, 0]
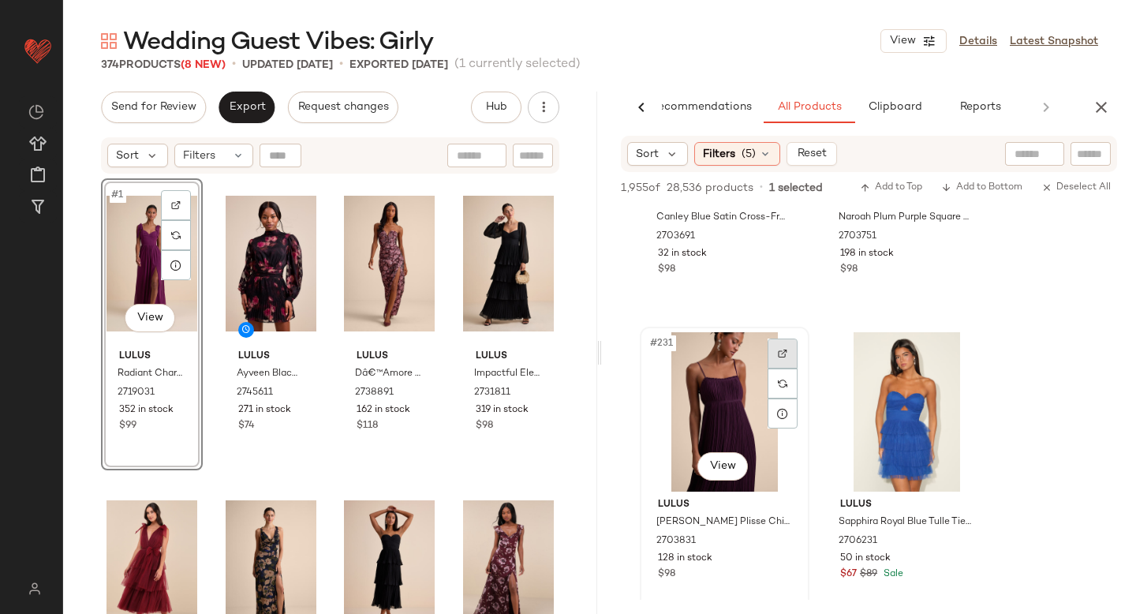
click at [775, 346] on div at bounding box center [783, 353] width 30 height 30
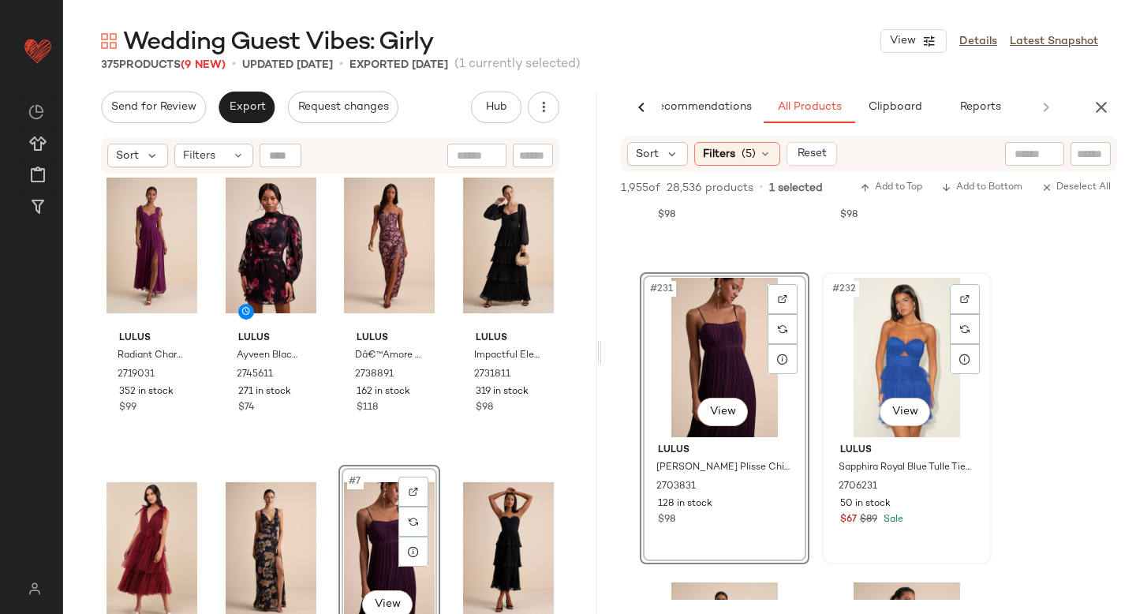
scroll to position [34981, 0]
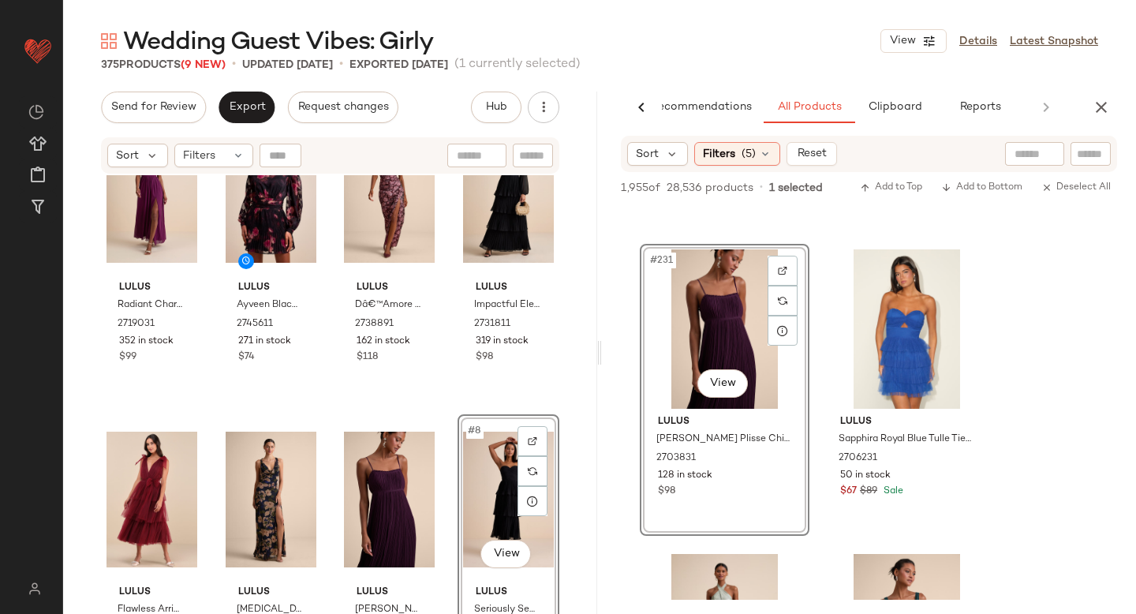
scroll to position [72, 0]
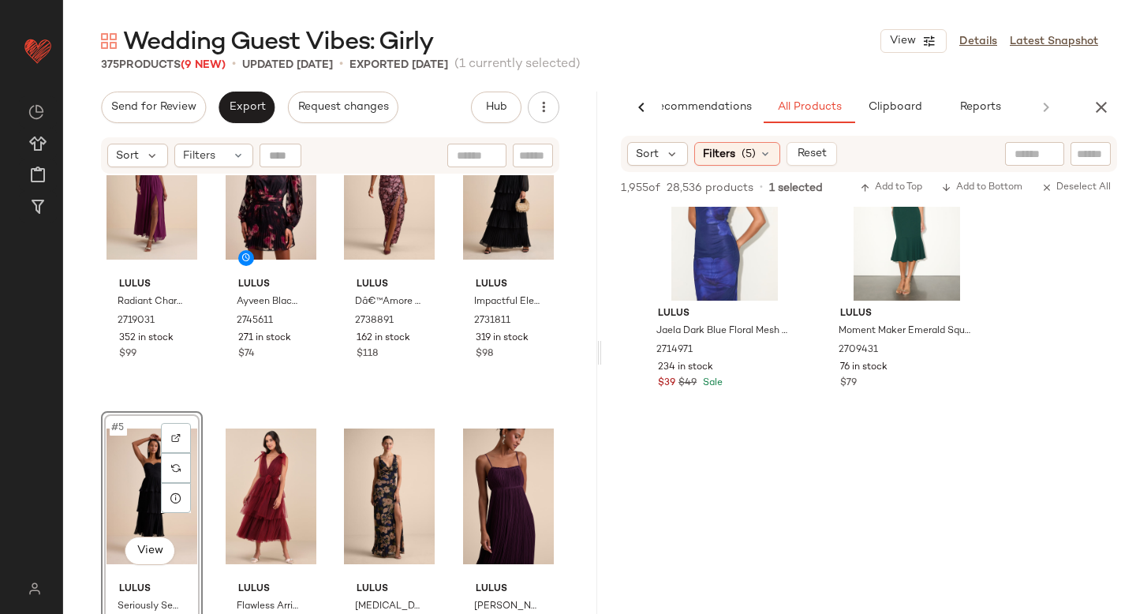
scroll to position [37311, 0]
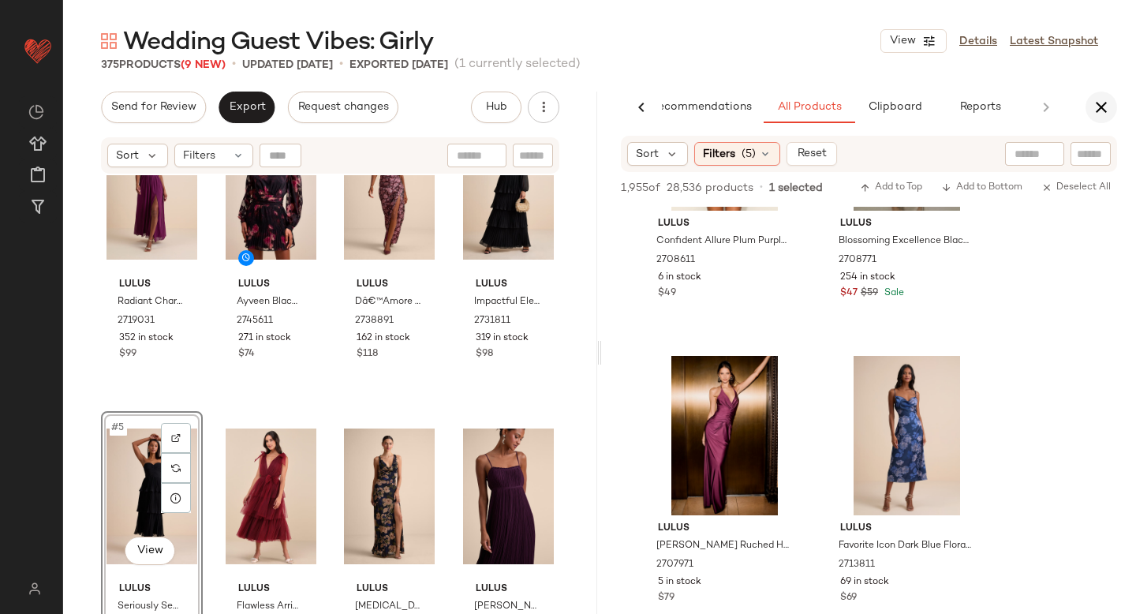
click at [1093, 108] on icon "button" at bounding box center [1101, 107] width 19 height 19
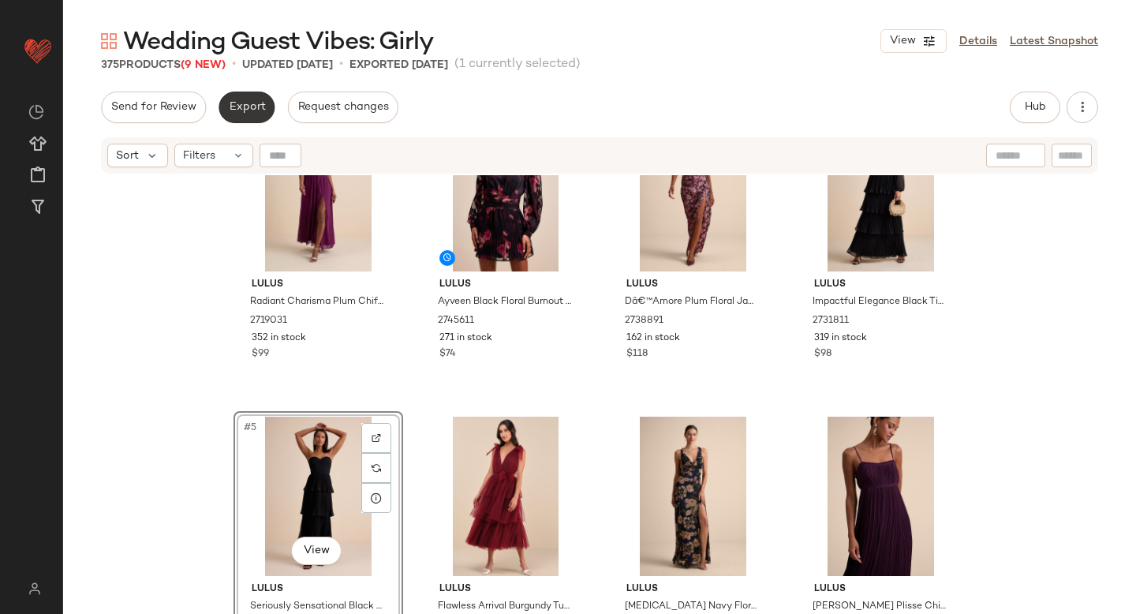
click at [242, 104] on span "Export" at bounding box center [246, 107] width 37 height 13
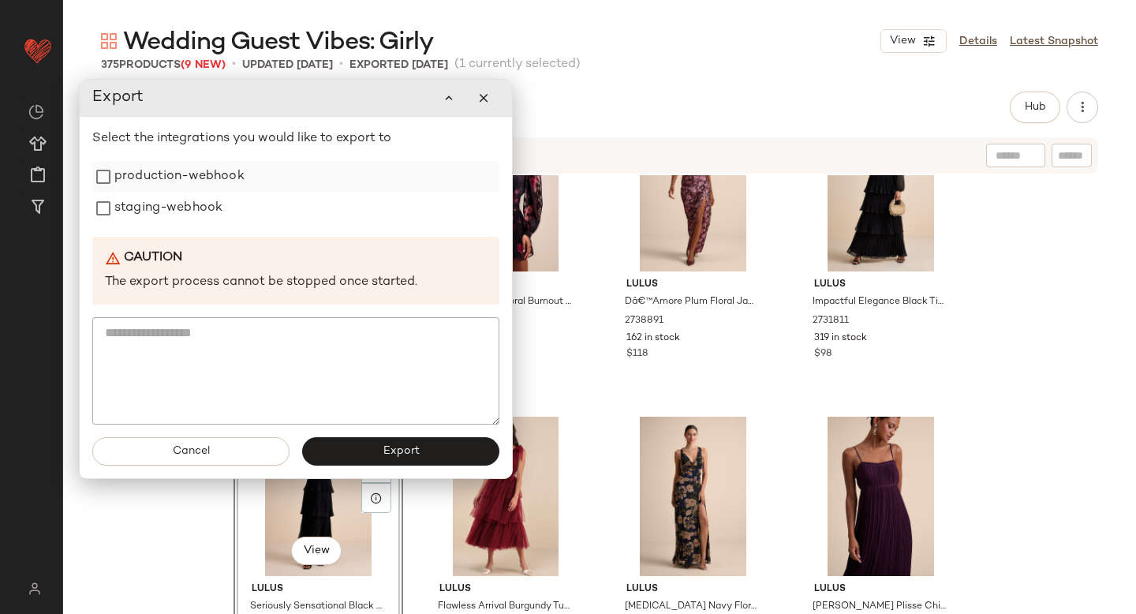
click at [151, 172] on label "production-webhook" at bounding box center [179, 177] width 130 height 32
click at [137, 196] on label "staging-webhook" at bounding box center [168, 208] width 108 height 32
click at [331, 449] on button "Export" at bounding box center [400, 451] width 197 height 28
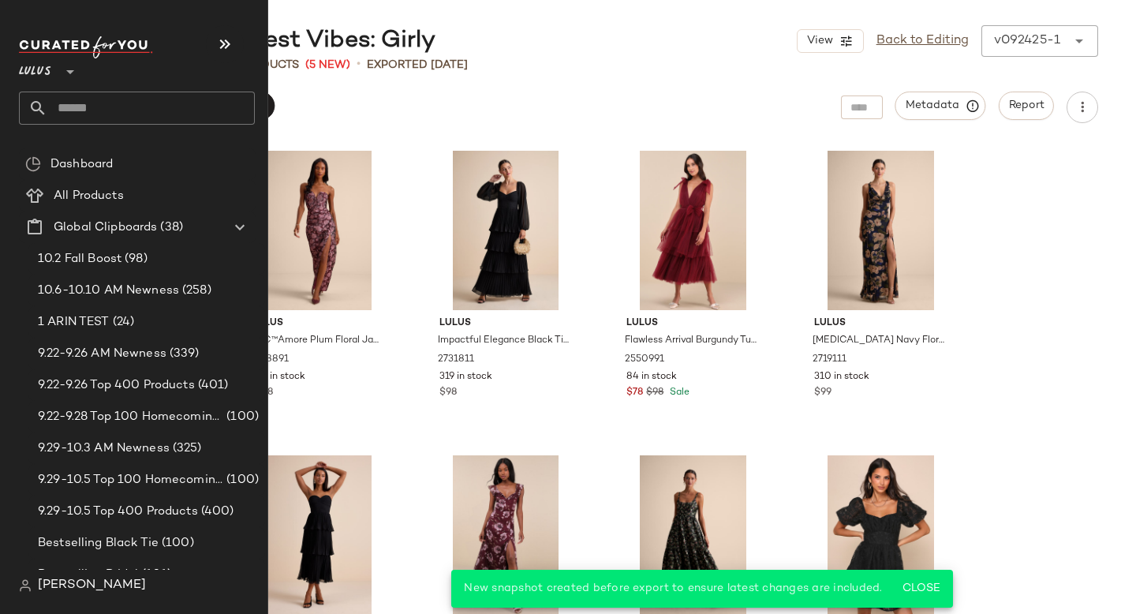
click at [125, 99] on input "text" at bounding box center [150, 108] width 207 height 33
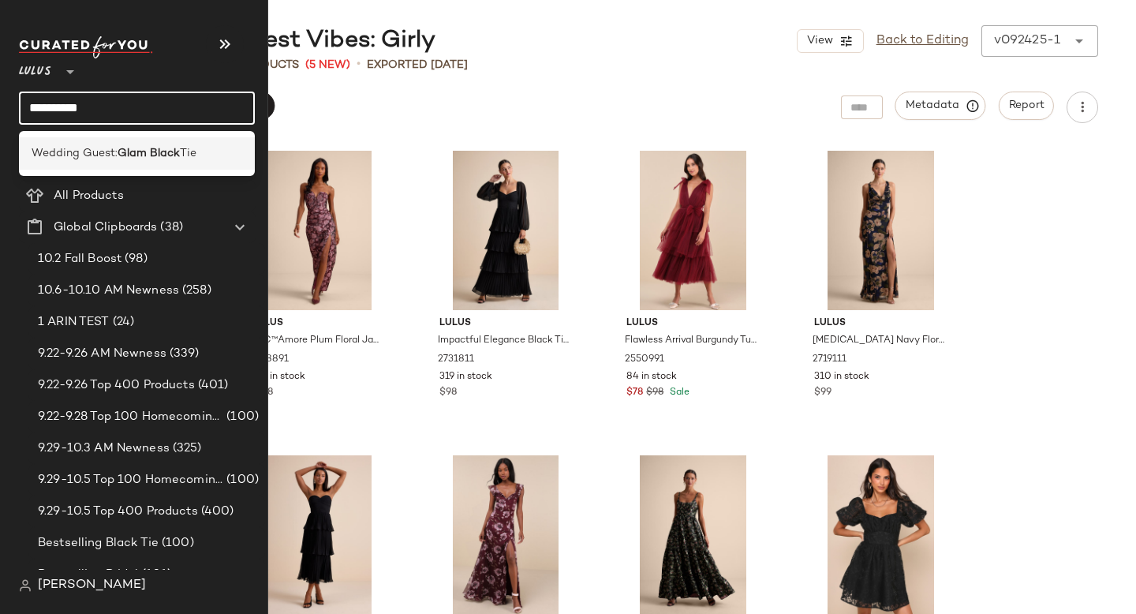
type input "**********"
click at [106, 145] on span "Wedding Guest:" at bounding box center [75, 153] width 86 height 17
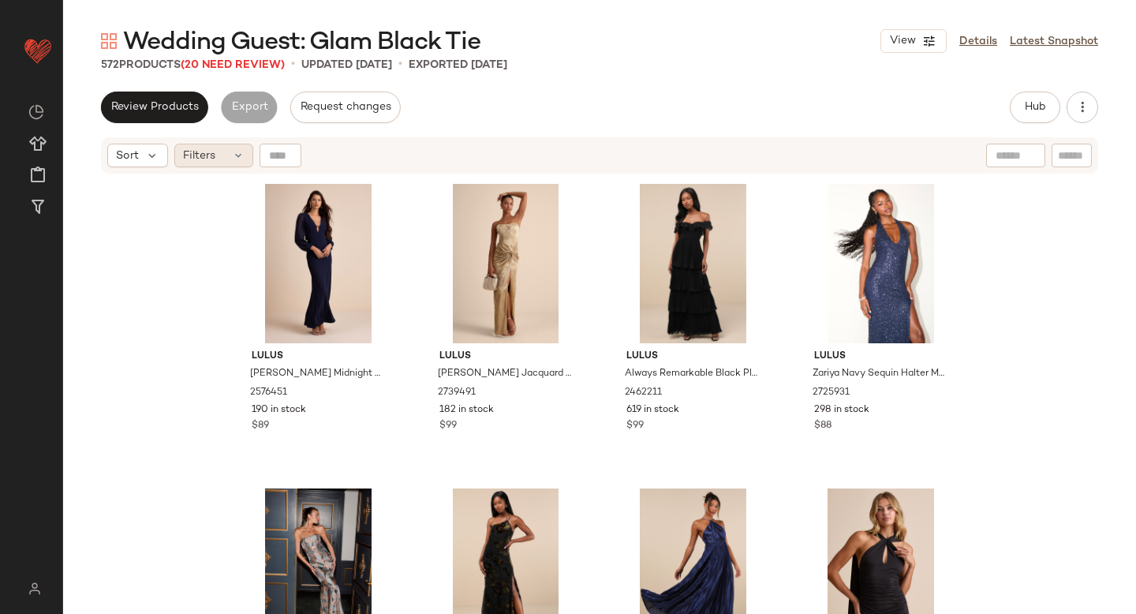
click at [222, 160] on div "Filters" at bounding box center [213, 156] width 79 height 24
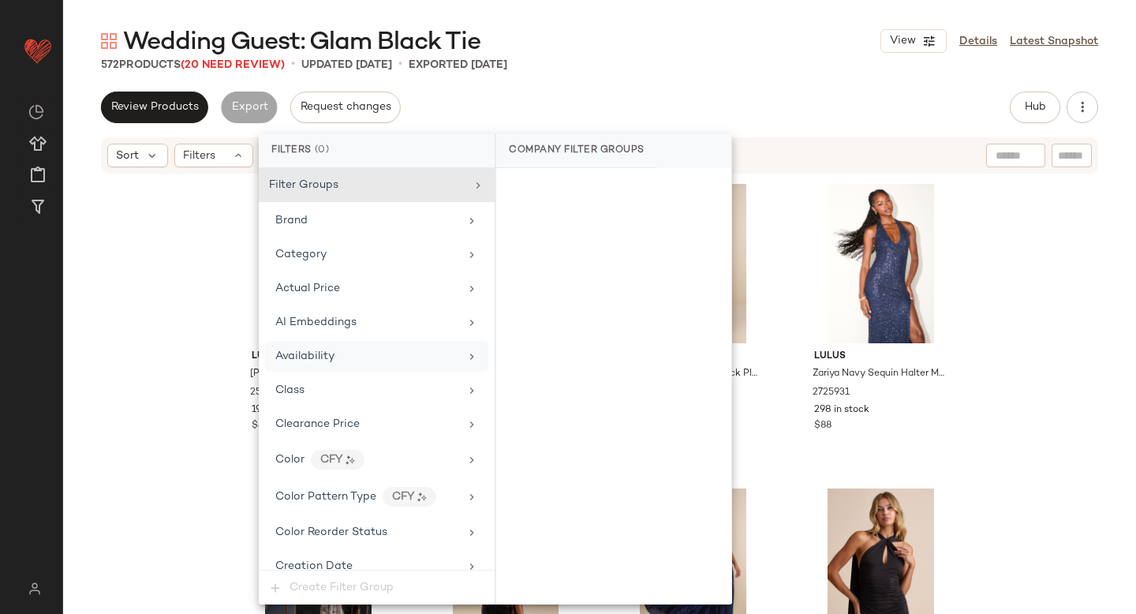
click at [301, 353] on span "Availability" at bounding box center [304, 356] width 59 height 12
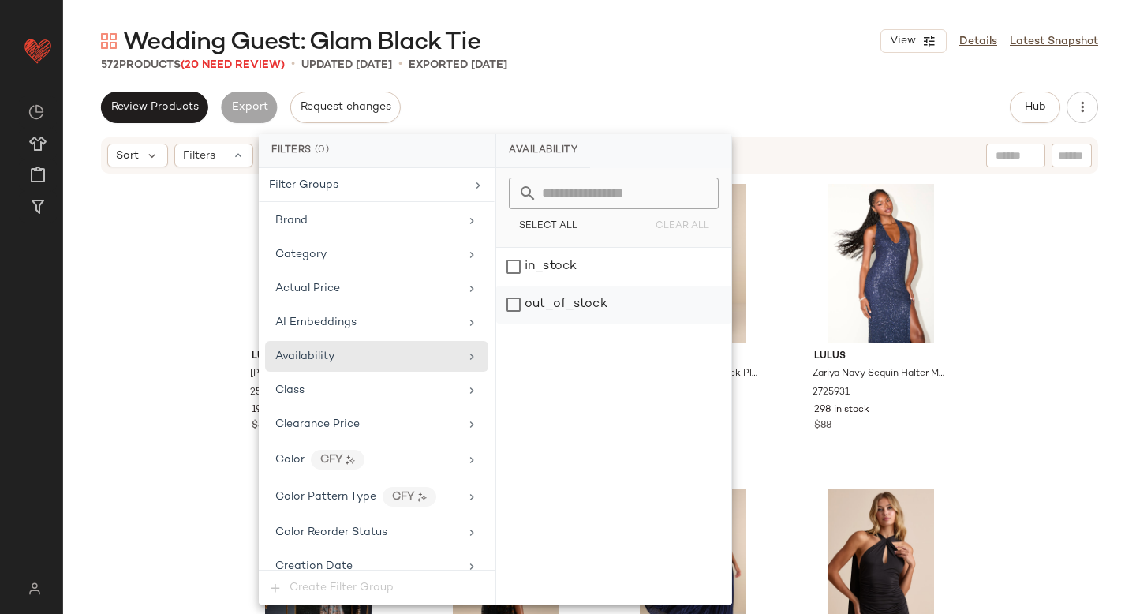
click at [557, 303] on div "out_of_stock" at bounding box center [613, 305] width 235 height 38
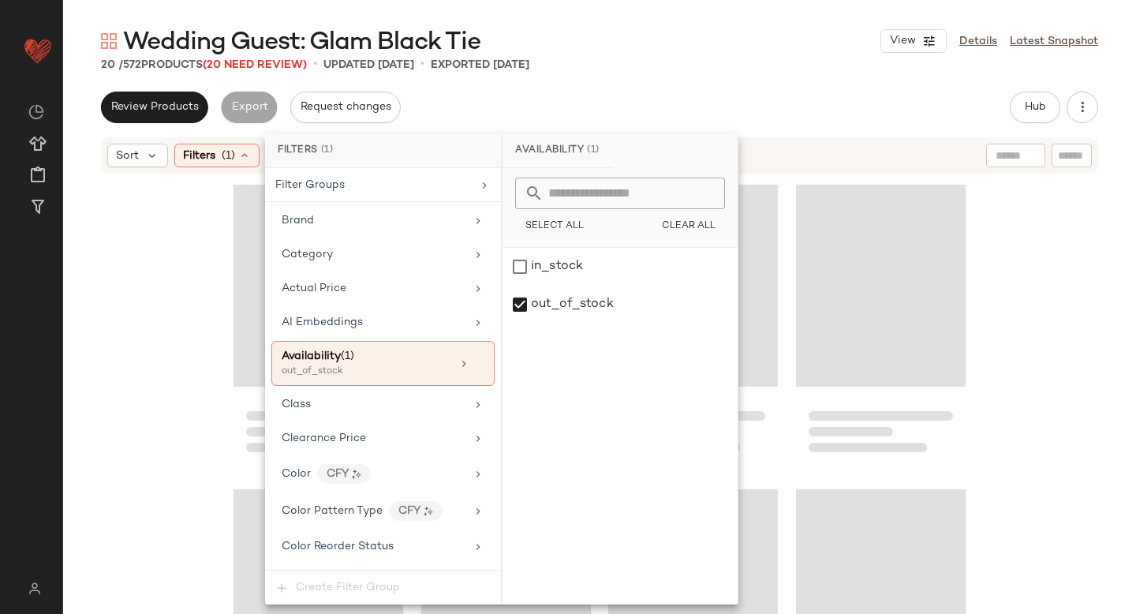
click at [643, 124] on div "Review Products Export Request changes Hub Send for Review External Review Inte…" at bounding box center [599, 353] width 1073 height 522
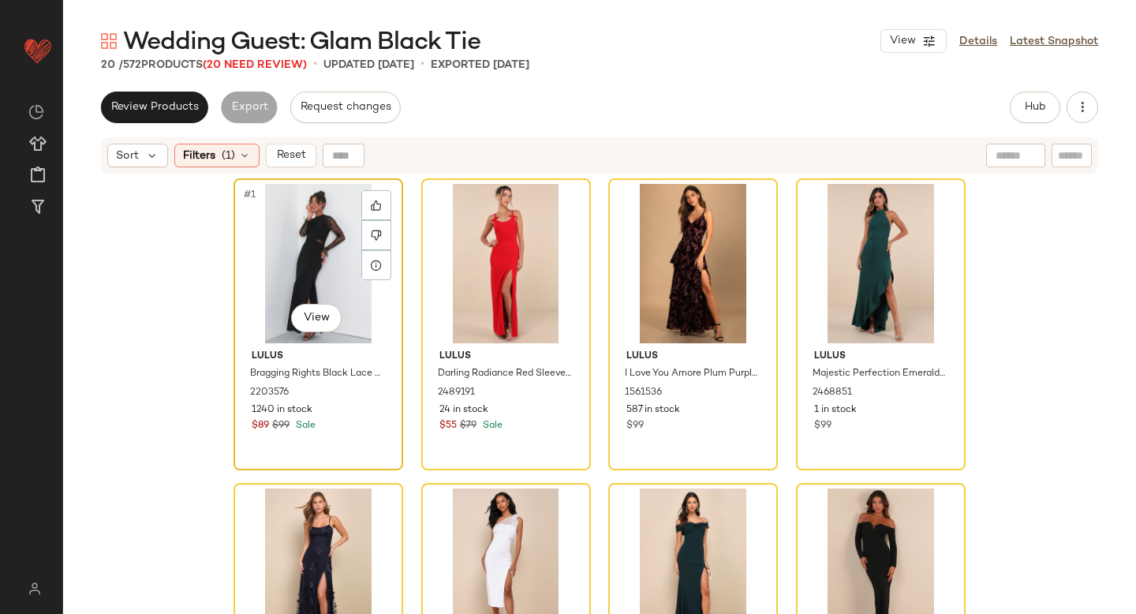
click at [305, 261] on div "#1 View" at bounding box center [318, 263] width 159 height 159
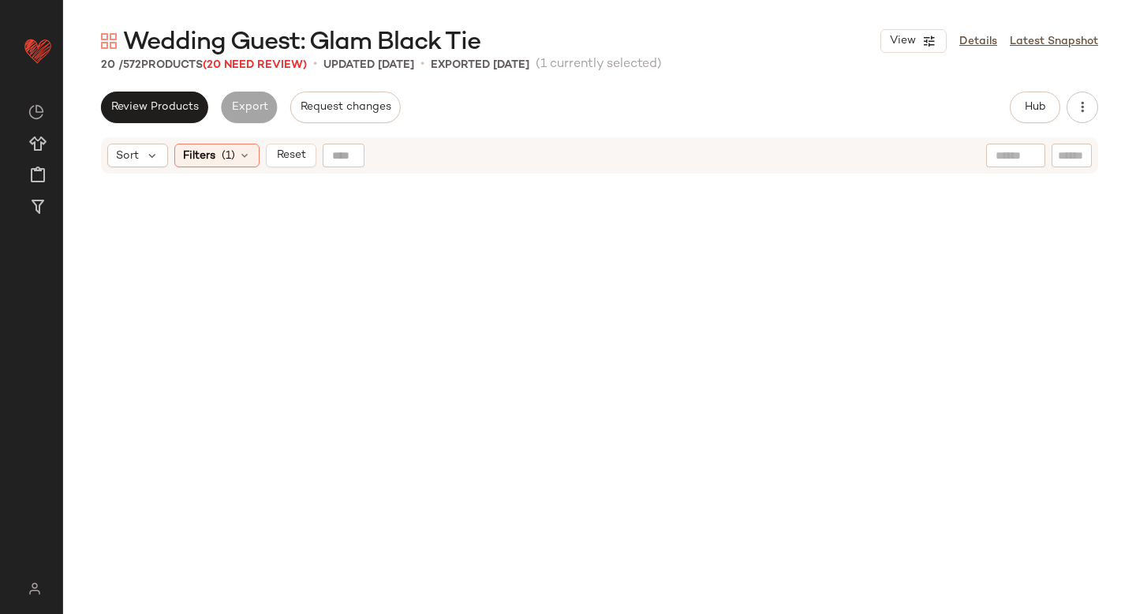
scroll to position [1048, 0]
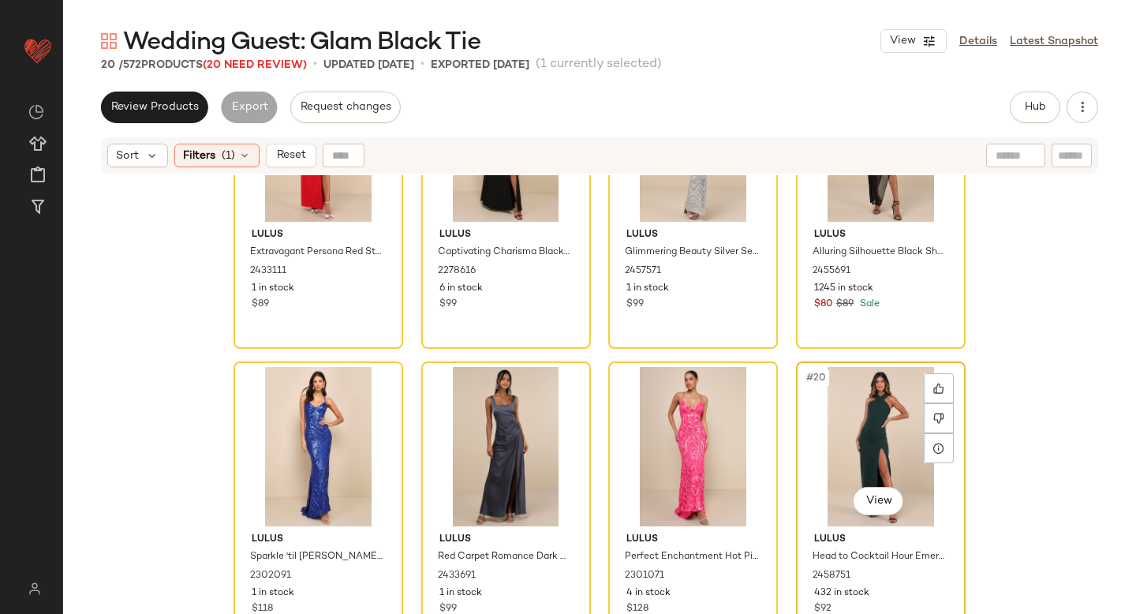
click at [886, 413] on div "#20 View" at bounding box center [880, 446] width 159 height 159
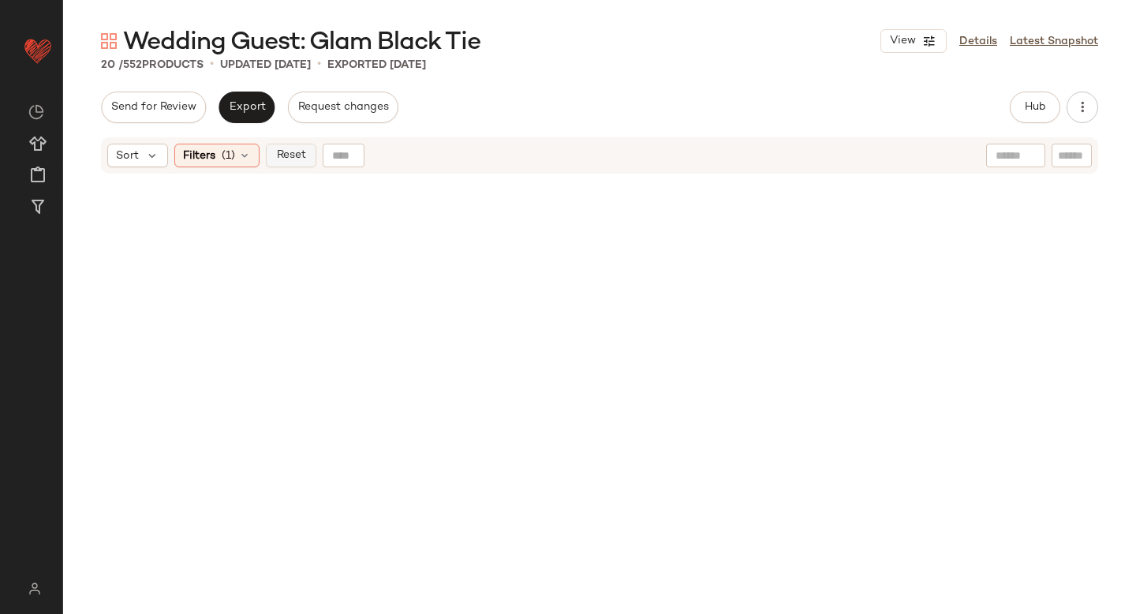
click at [282, 156] on span "Reset" at bounding box center [290, 155] width 30 height 13
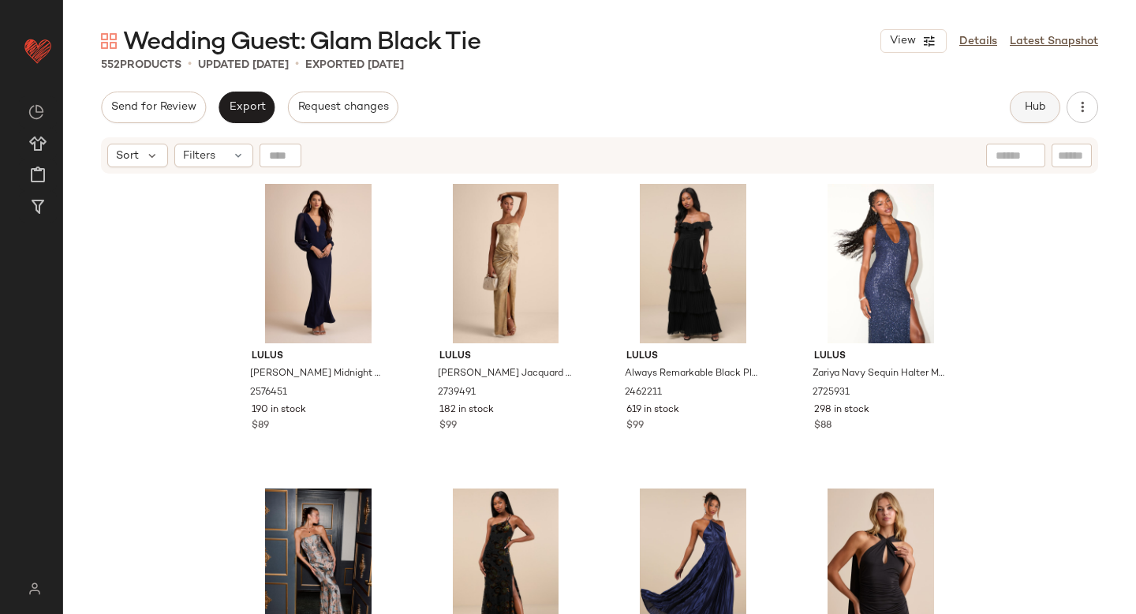
click at [1020, 99] on button "Hub" at bounding box center [1035, 108] width 50 height 32
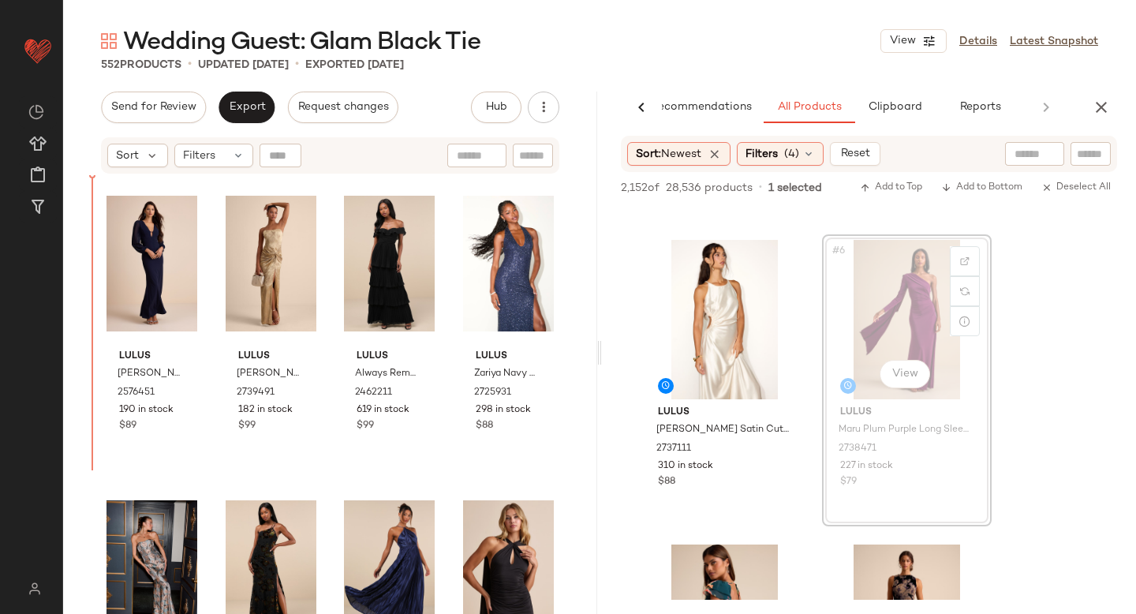
drag, startPoint x: 898, startPoint y: 271, endPoint x: 888, endPoint y: 271, distance: 9.5
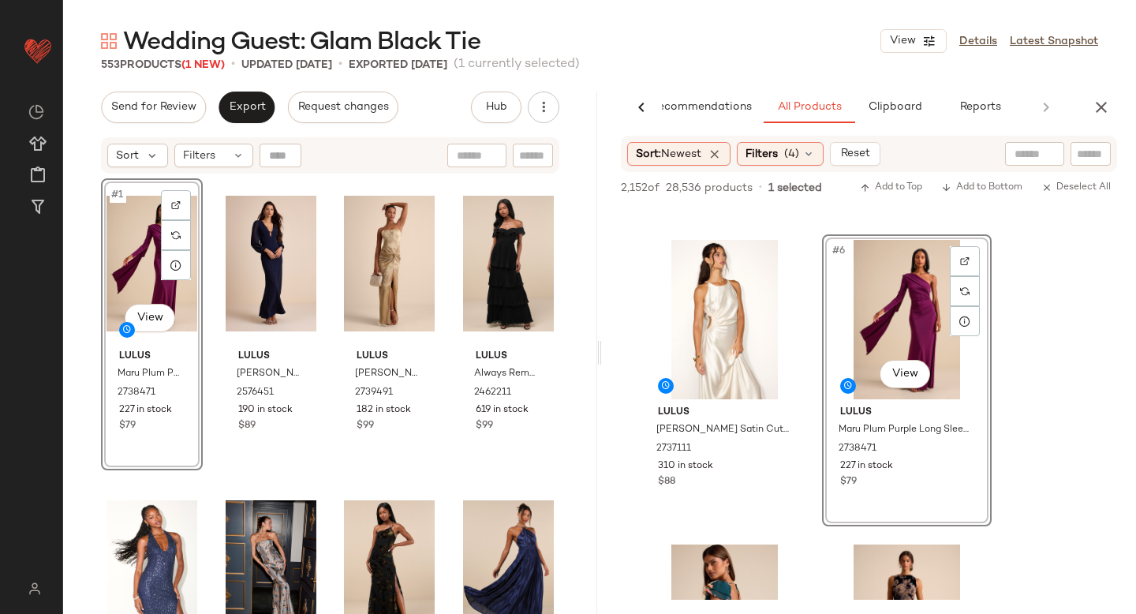
scroll to position [868, 0]
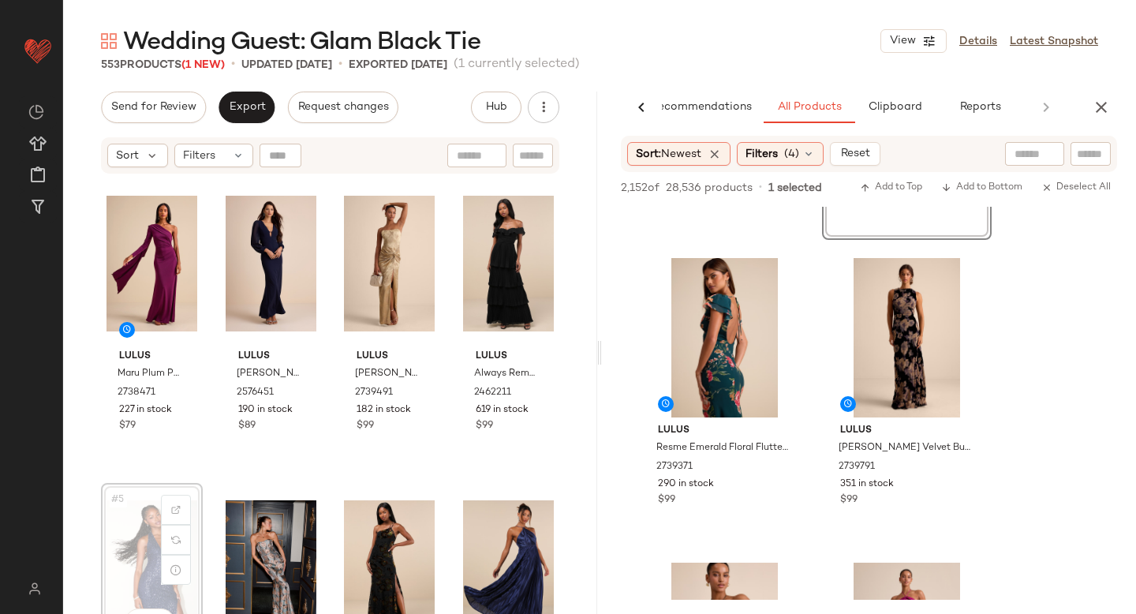
scroll to position [1, 0]
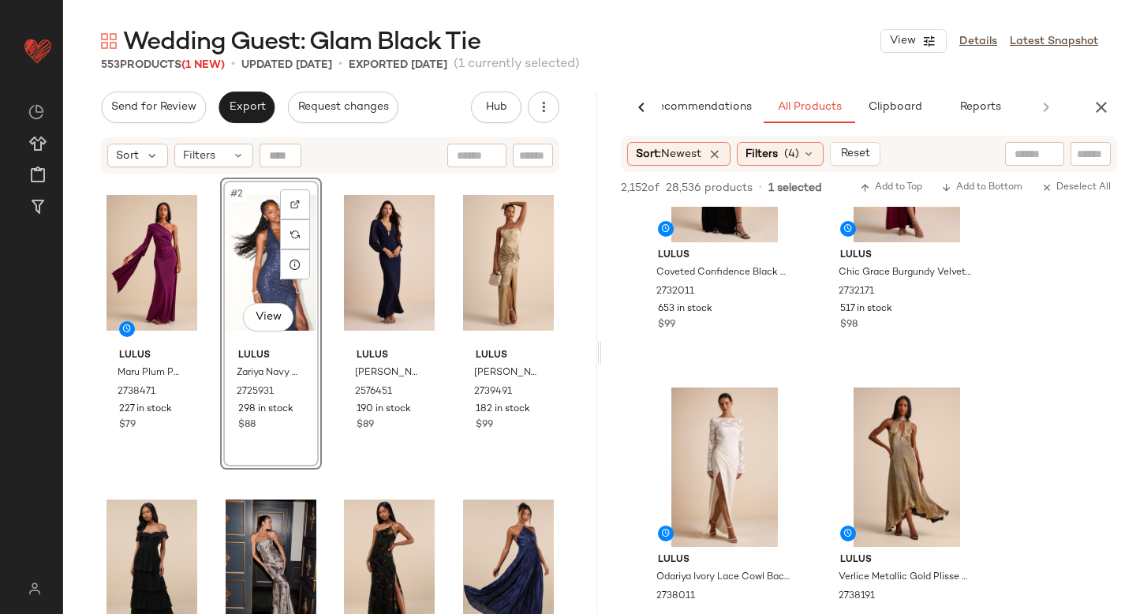
scroll to position [2945, 0]
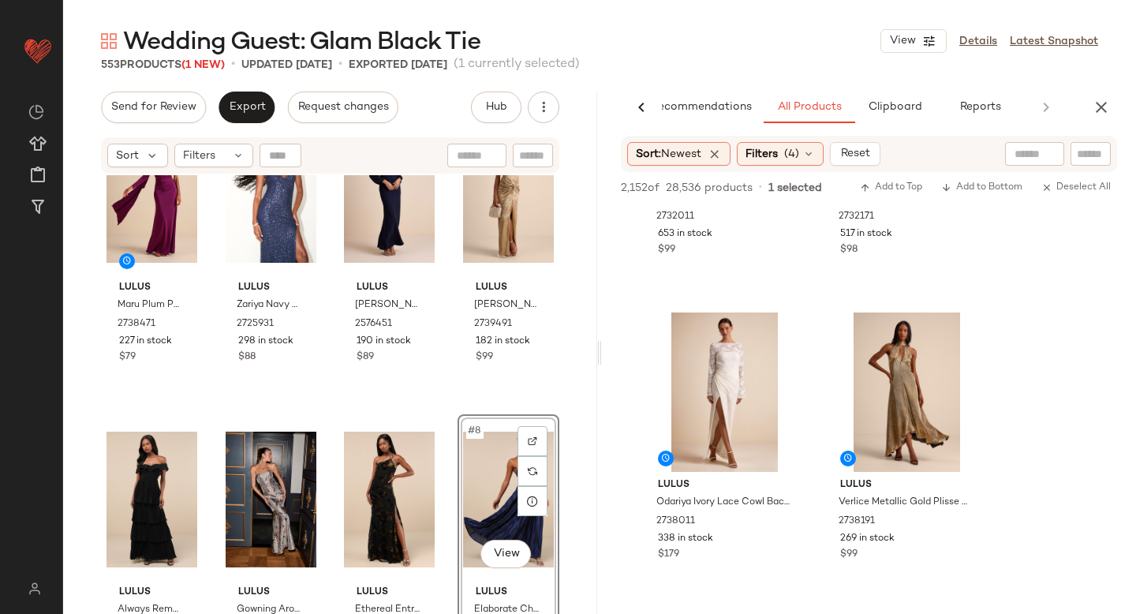
scroll to position [69, 0]
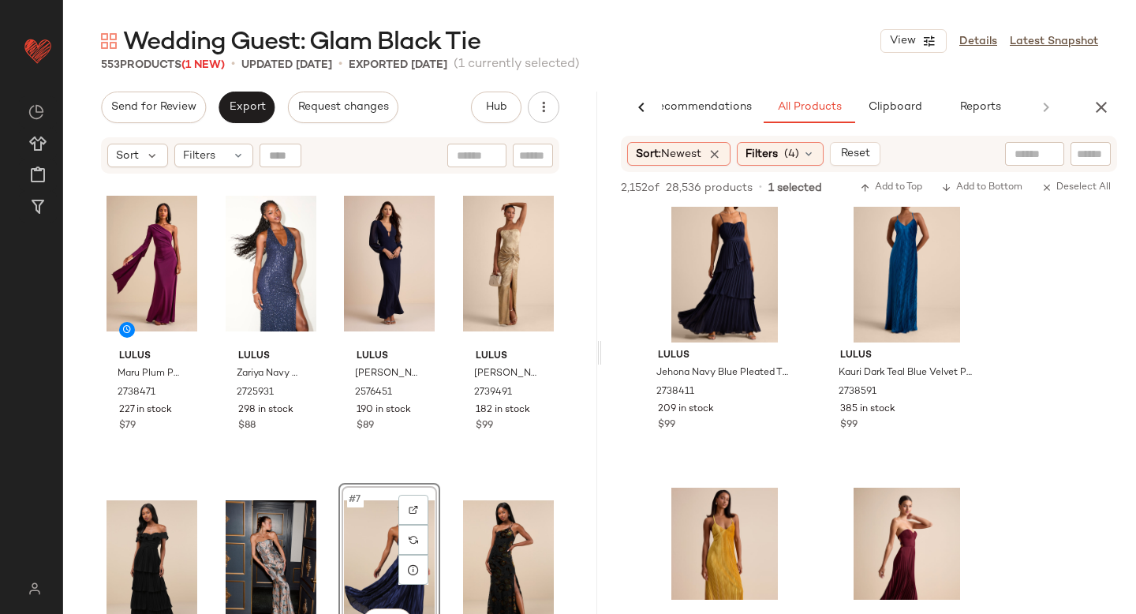
scroll to position [6698, 0]
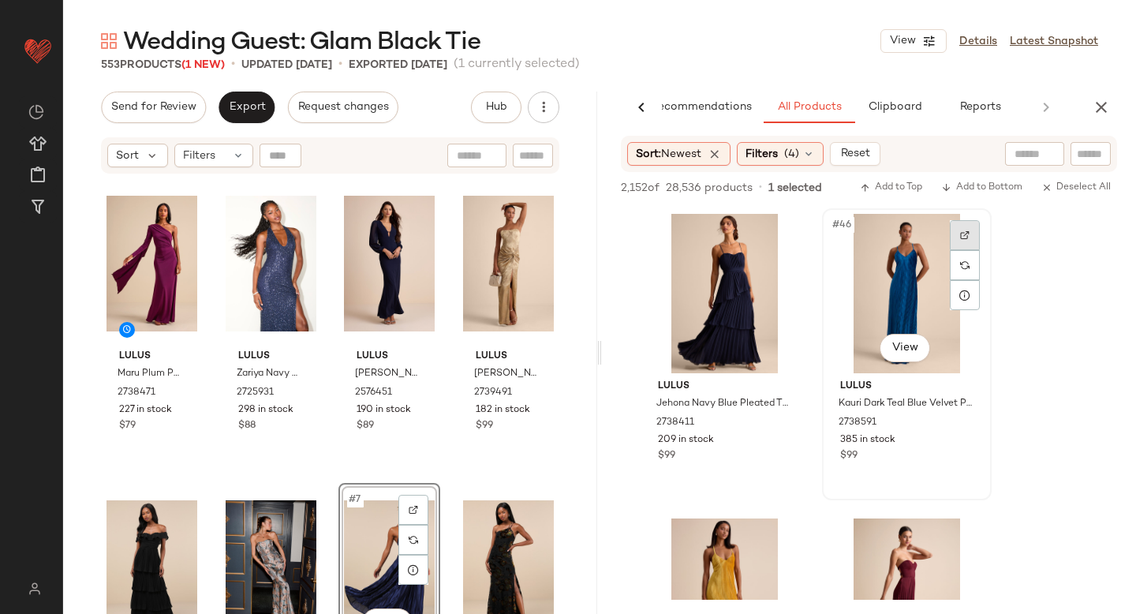
click at [960, 239] on img at bounding box center [964, 234] width 9 height 9
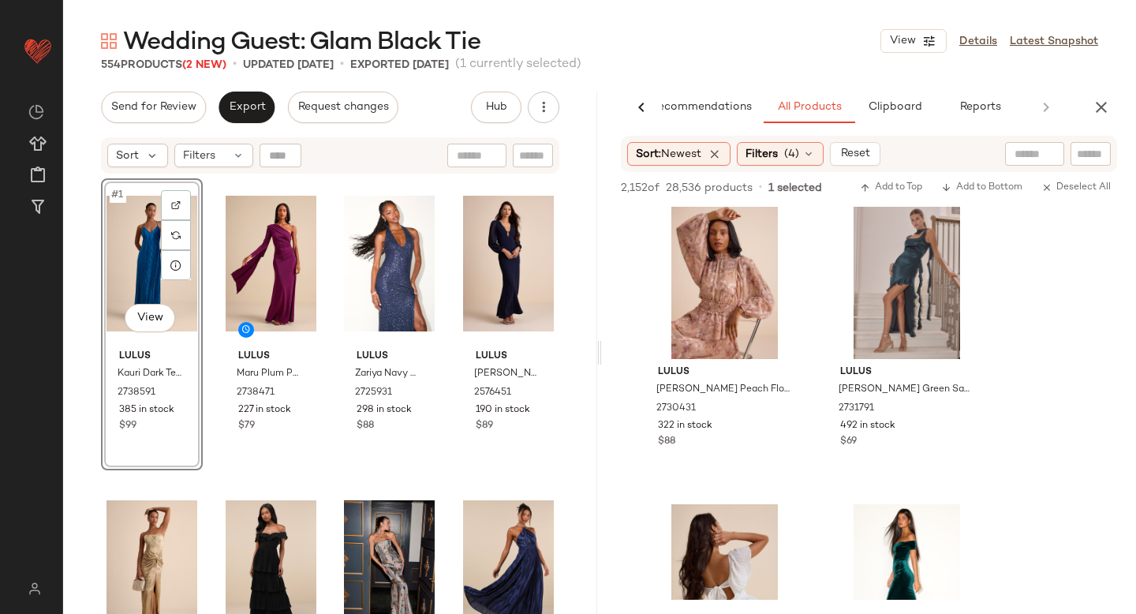
scroll to position [8231, 0]
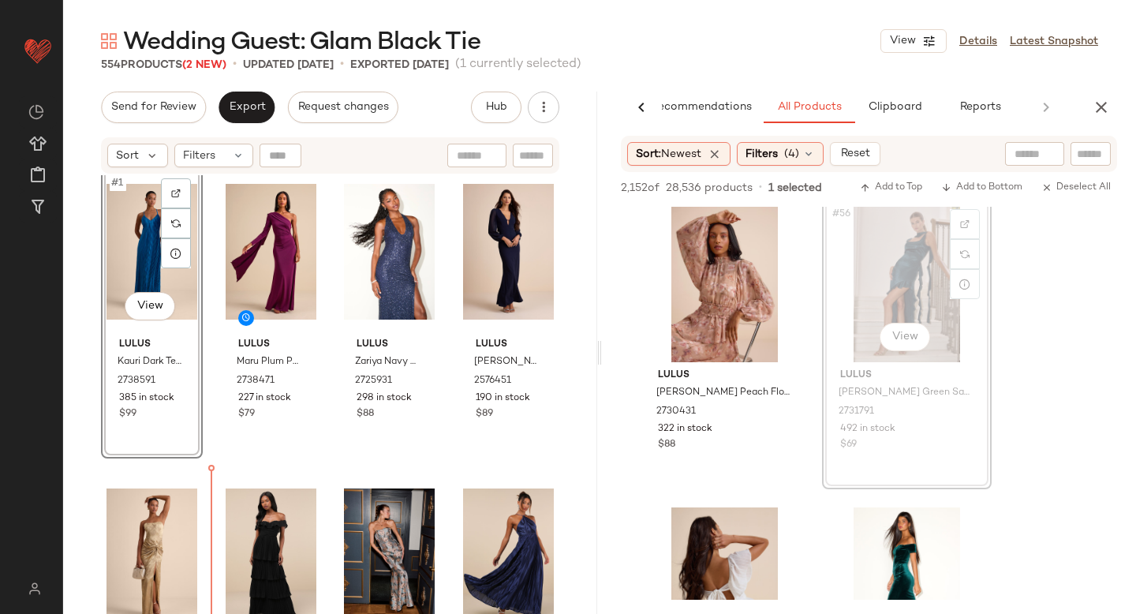
drag, startPoint x: 906, startPoint y: 256, endPoint x: 890, endPoint y: 258, distance: 16.0
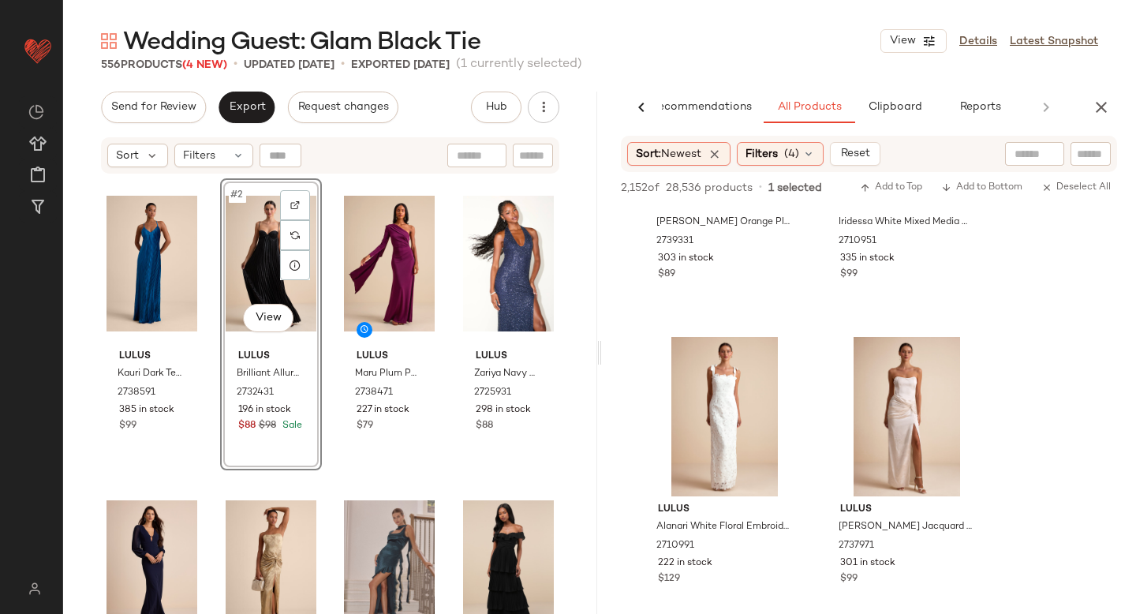
scroll to position [13827, 0]
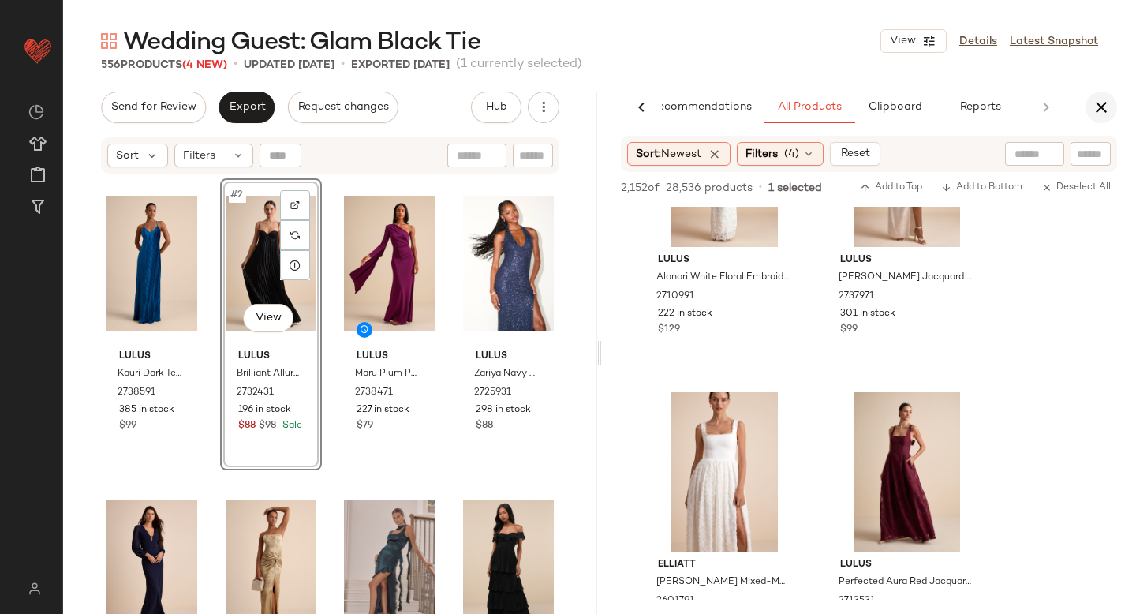
click at [1097, 107] on icon "button" at bounding box center [1101, 107] width 19 height 19
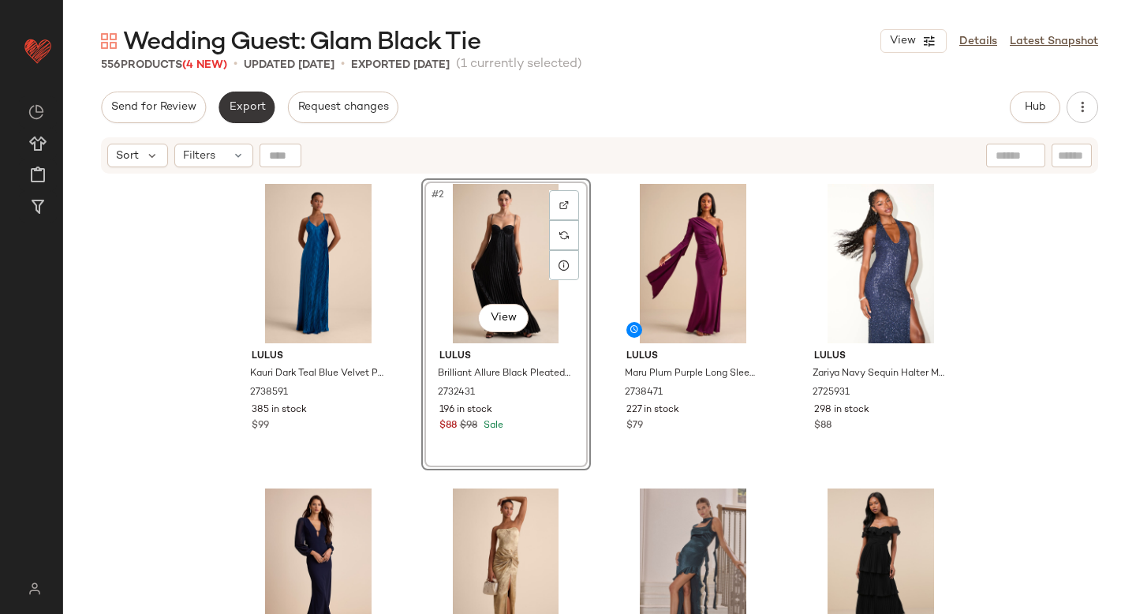
click at [232, 112] on span "Export" at bounding box center [246, 107] width 37 height 13
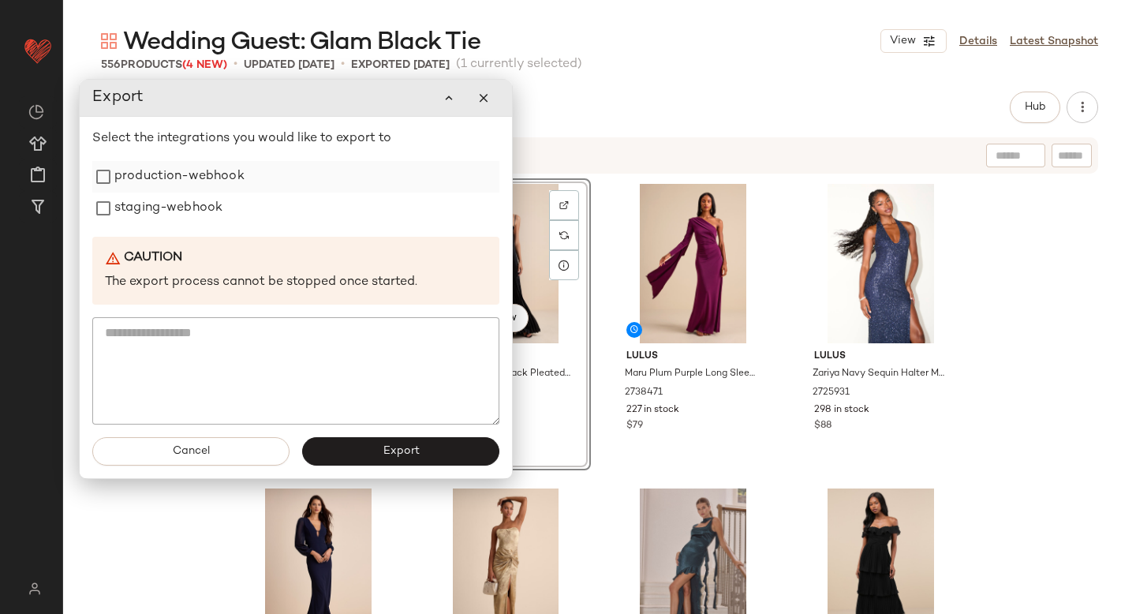
click at [189, 178] on label "production-webhook" at bounding box center [179, 177] width 130 height 32
click at [170, 217] on label "staging-webhook" at bounding box center [168, 208] width 108 height 32
click at [334, 440] on button "Export" at bounding box center [400, 451] width 197 height 28
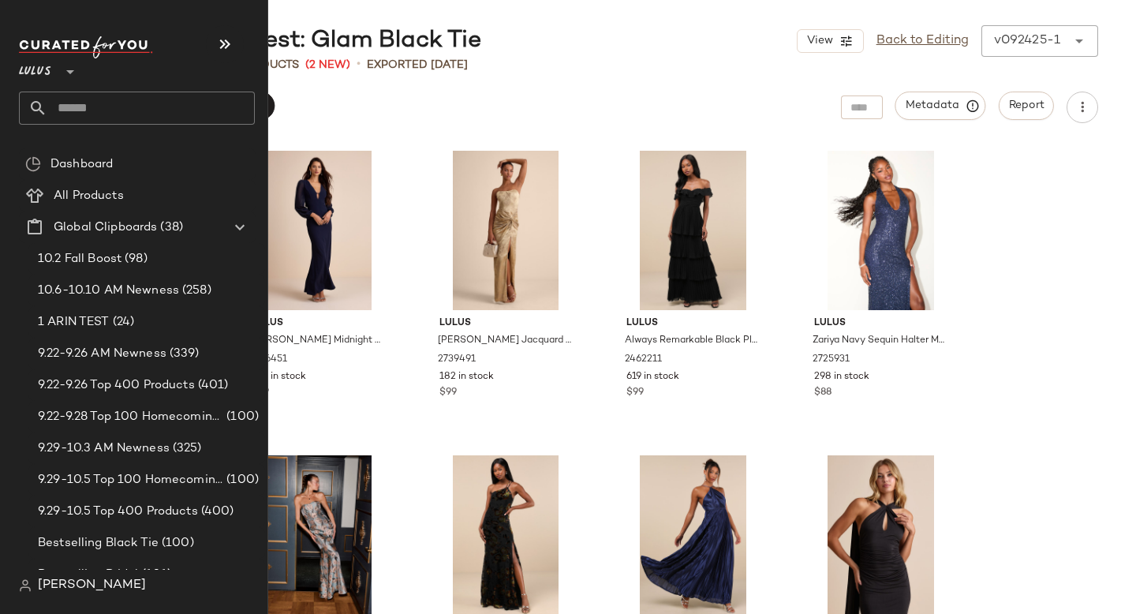
click at [110, 99] on input "text" at bounding box center [150, 108] width 207 height 33
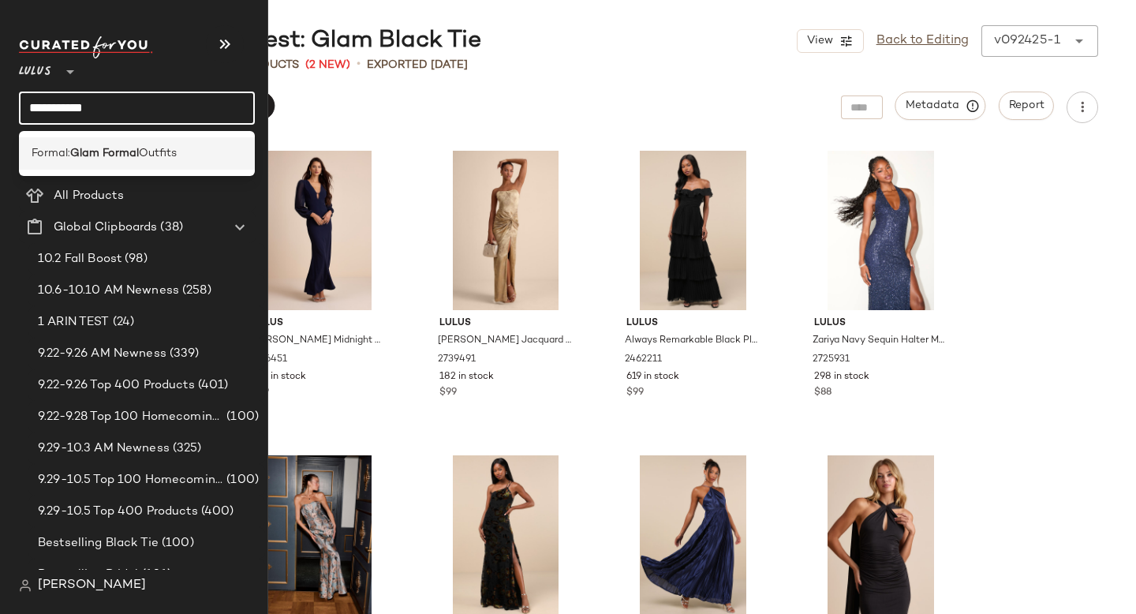
type input "**********"
click at [90, 143] on div "Formal: Glam Formal Outfits" at bounding box center [137, 153] width 236 height 32
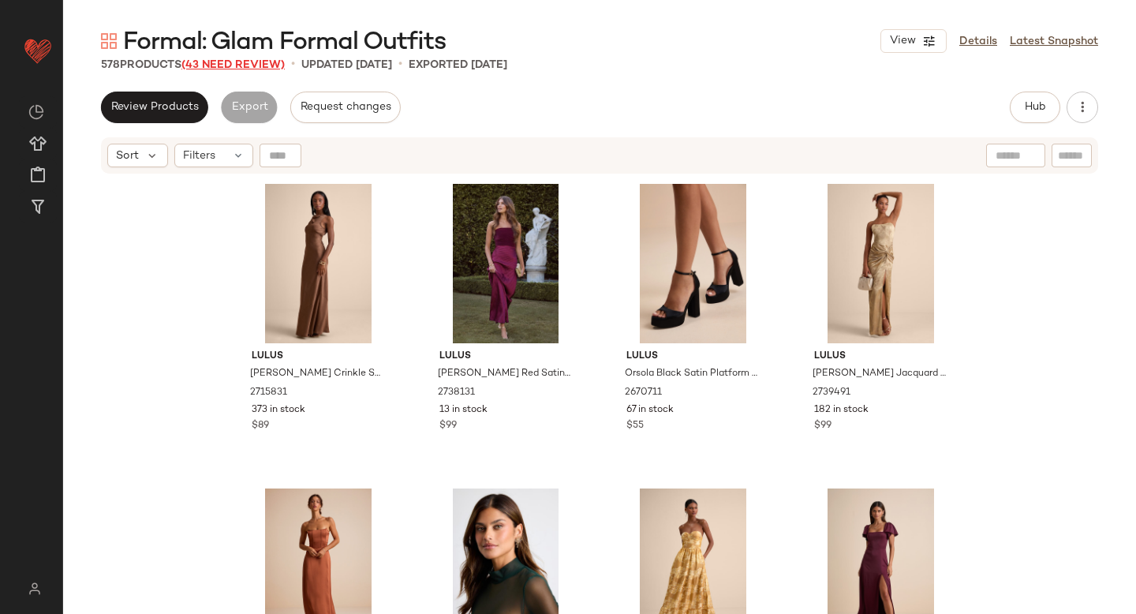
click at [250, 59] on span "(43 Need Review)" at bounding box center [232, 65] width 103 height 12
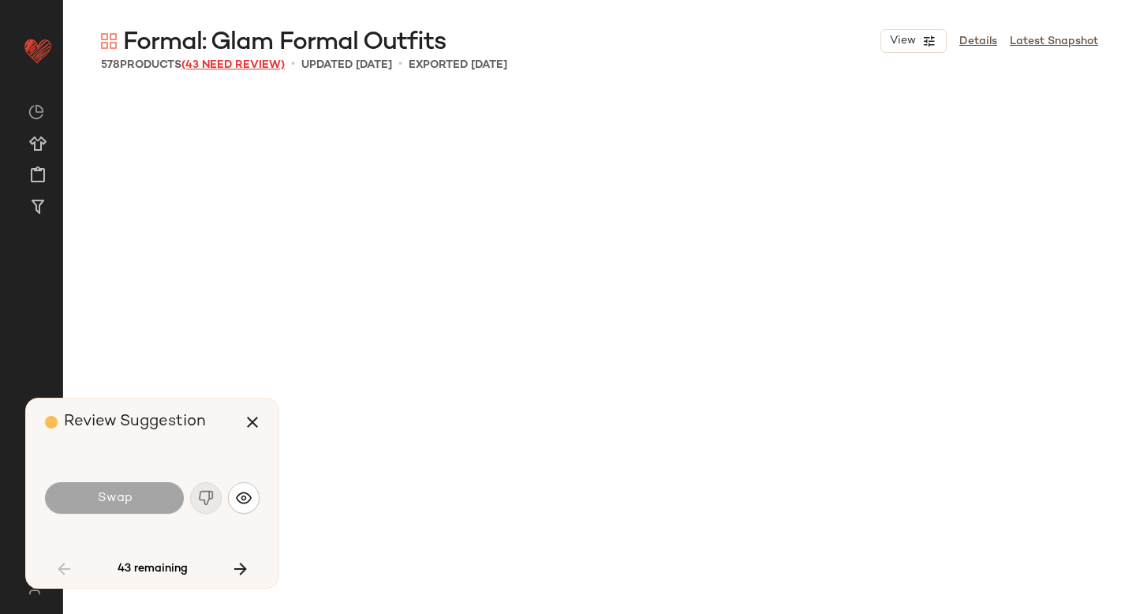
scroll to position [1523, 0]
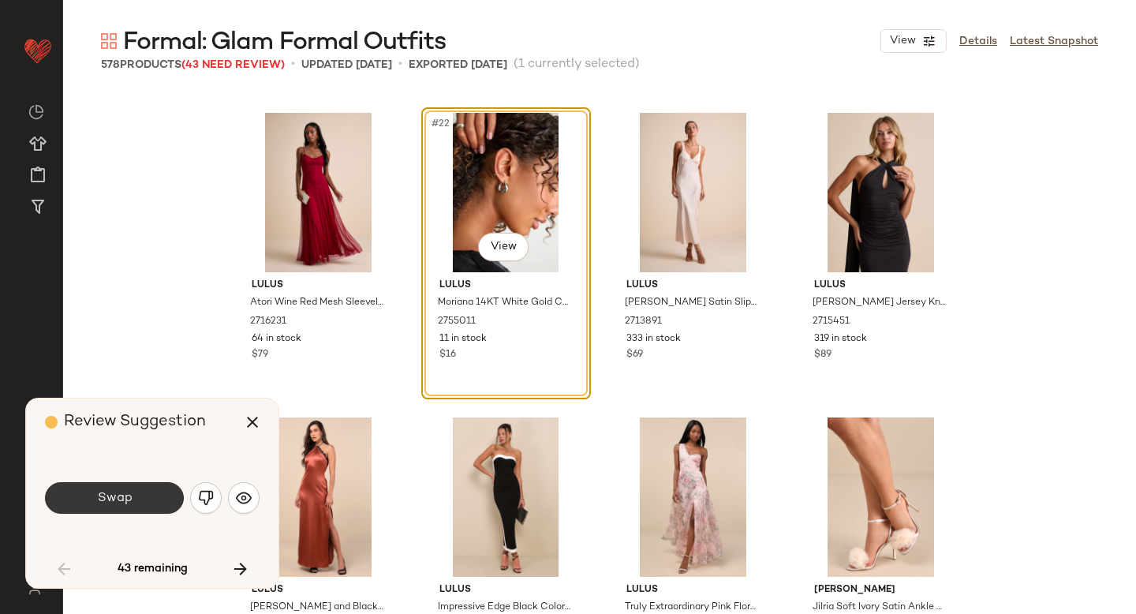
click at [152, 509] on button "Swap" at bounding box center [114, 498] width 139 height 32
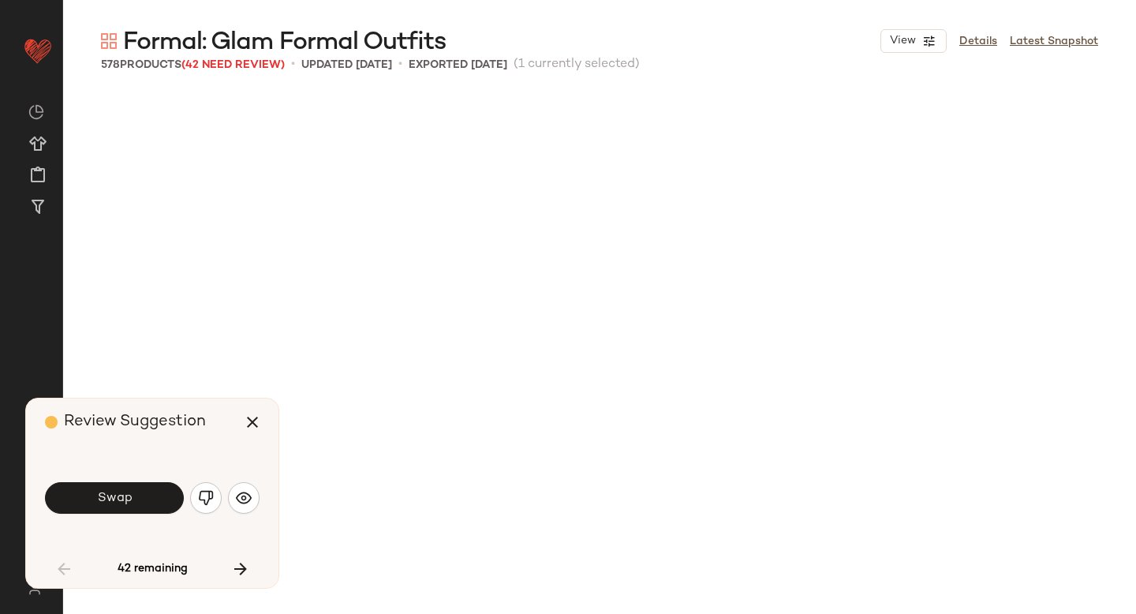
scroll to position [2132, 0]
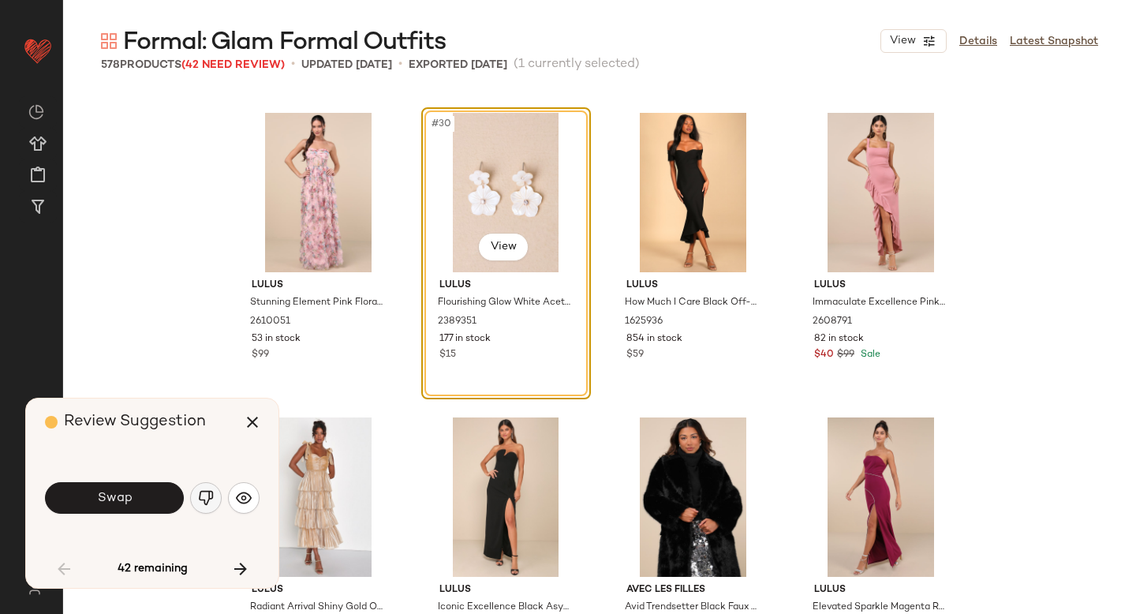
click at [204, 491] on img "button" at bounding box center [206, 498] width 16 height 16
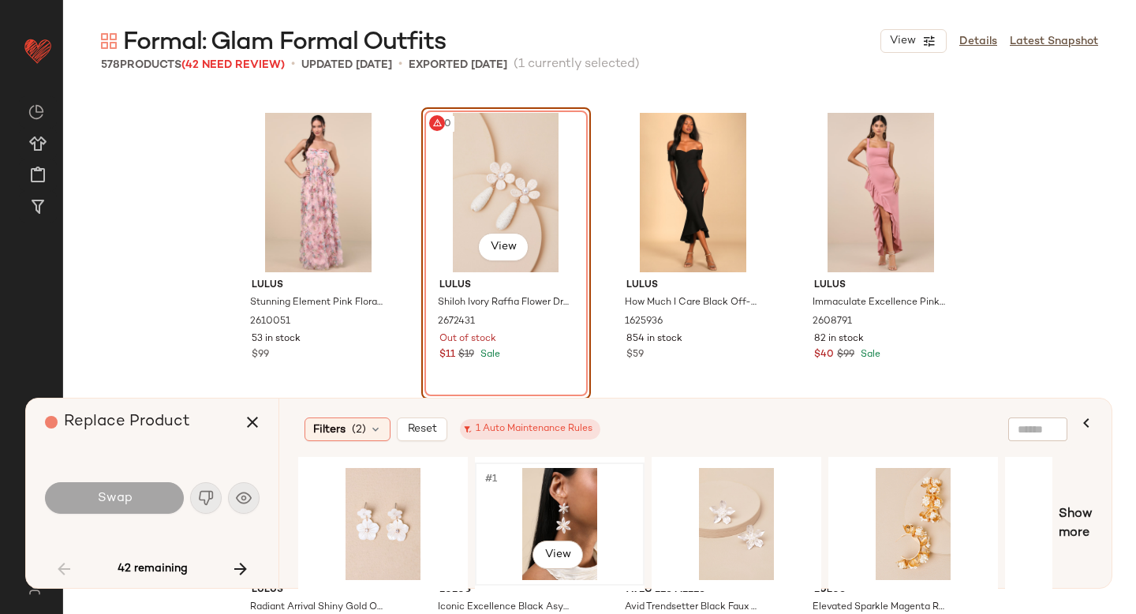
click at [600, 481] on div "#1 View" at bounding box center [559, 524] width 159 height 112
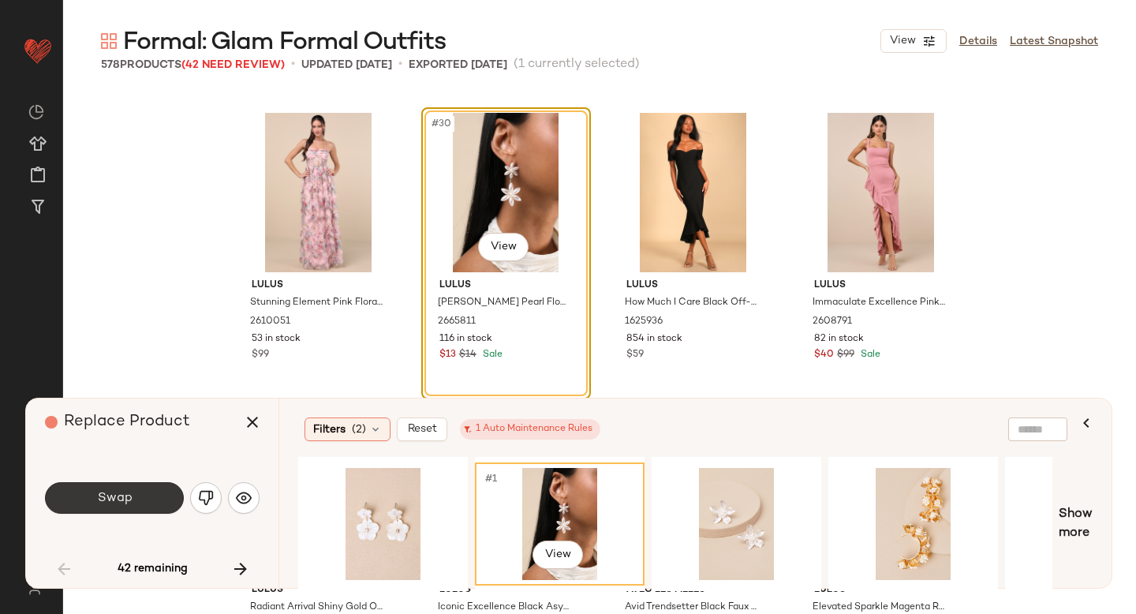
click at [158, 503] on button "Swap" at bounding box center [114, 498] width 139 height 32
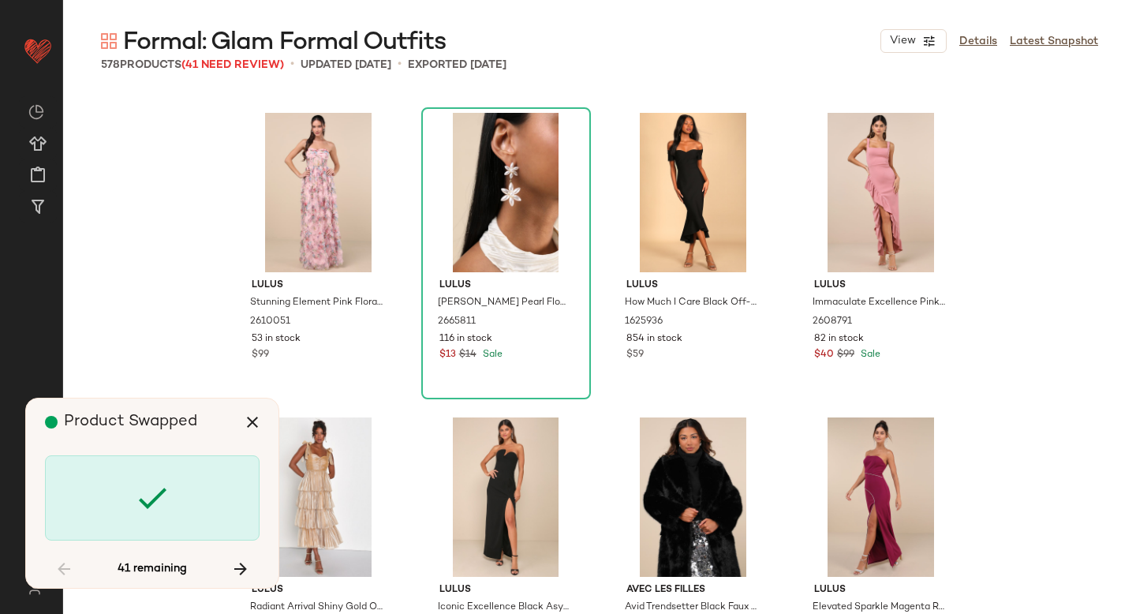
scroll to position [2741, 0]
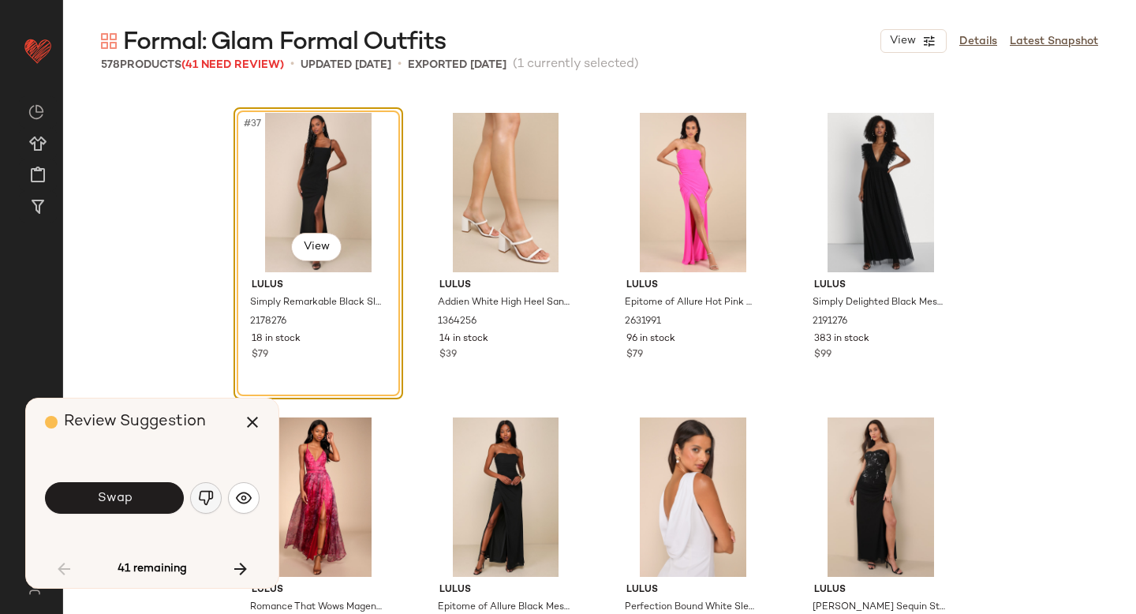
click at [212, 487] on button "button" at bounding box center [206, 498] width 32 height 32
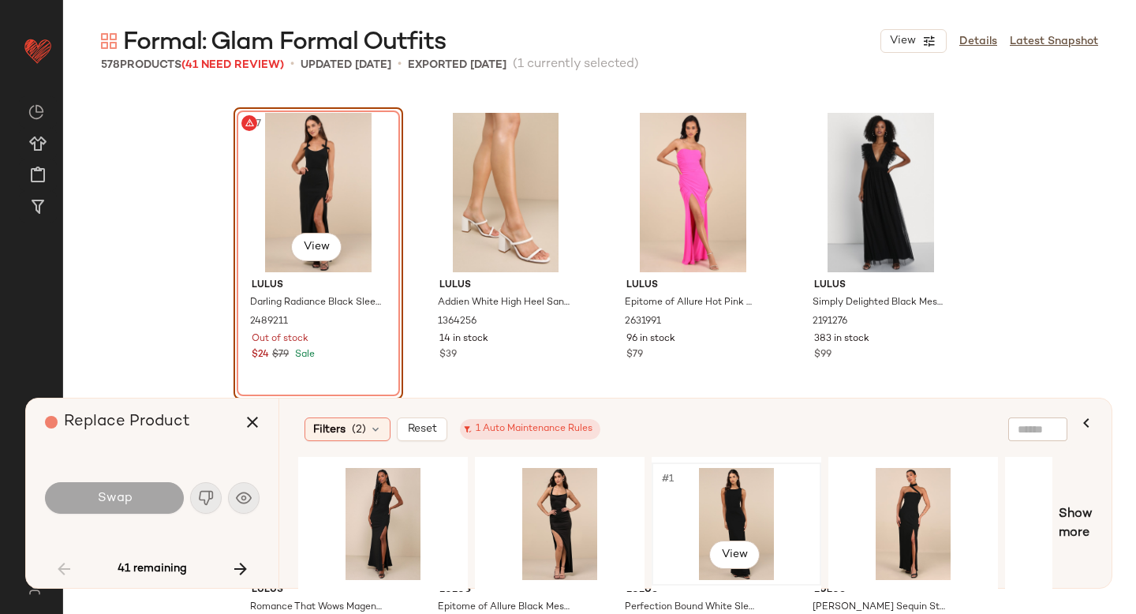
click at [749, 494] on div "#1 View" at bounding box center [736, 524] width 159 height 112
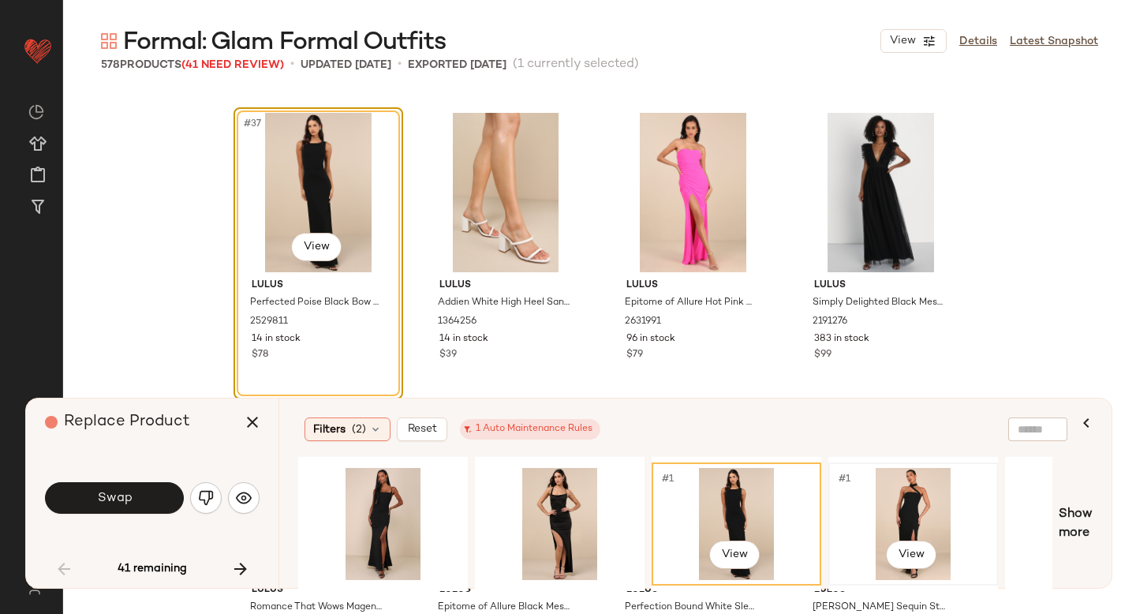
click at [872, 518] on div "#1 View" at bounding box center [913, 524] width 159 height 112
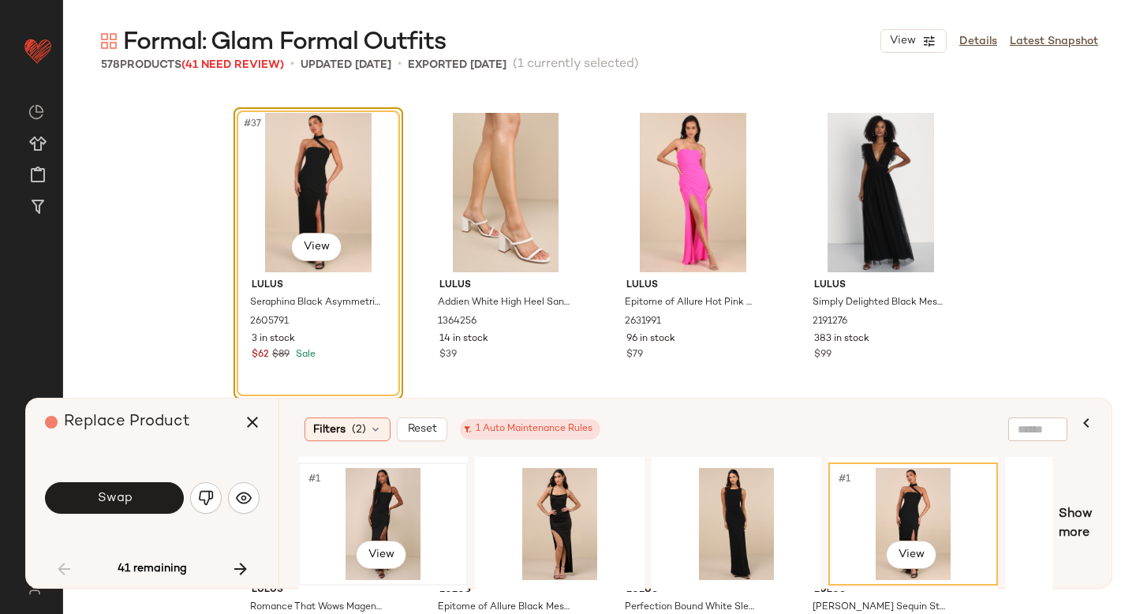
click at [361, 510] on div "#1 View" at bounding box center [383, 524] width 159 height 112
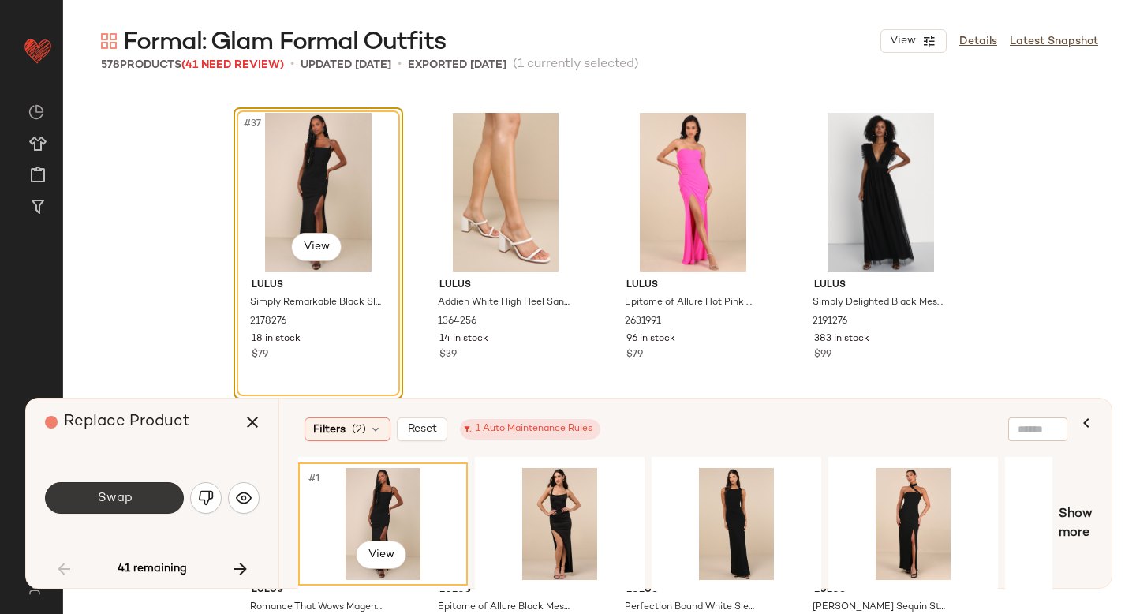
click at [147, 488] on button "Swap" at bounding box center [114, 498] width 139 height 32
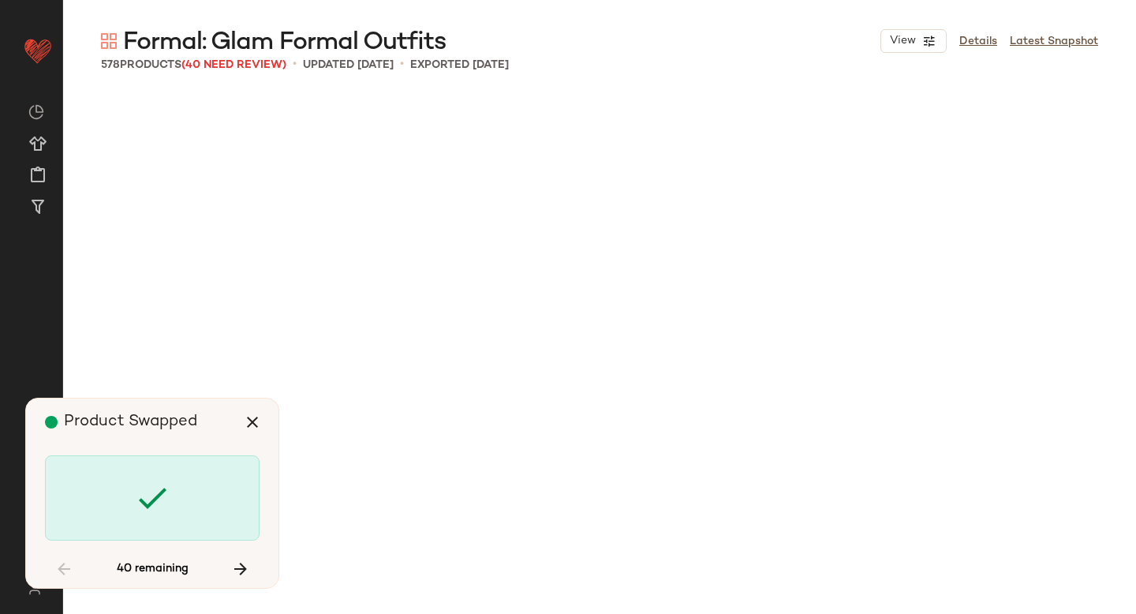
scroll to position [4872, 0]
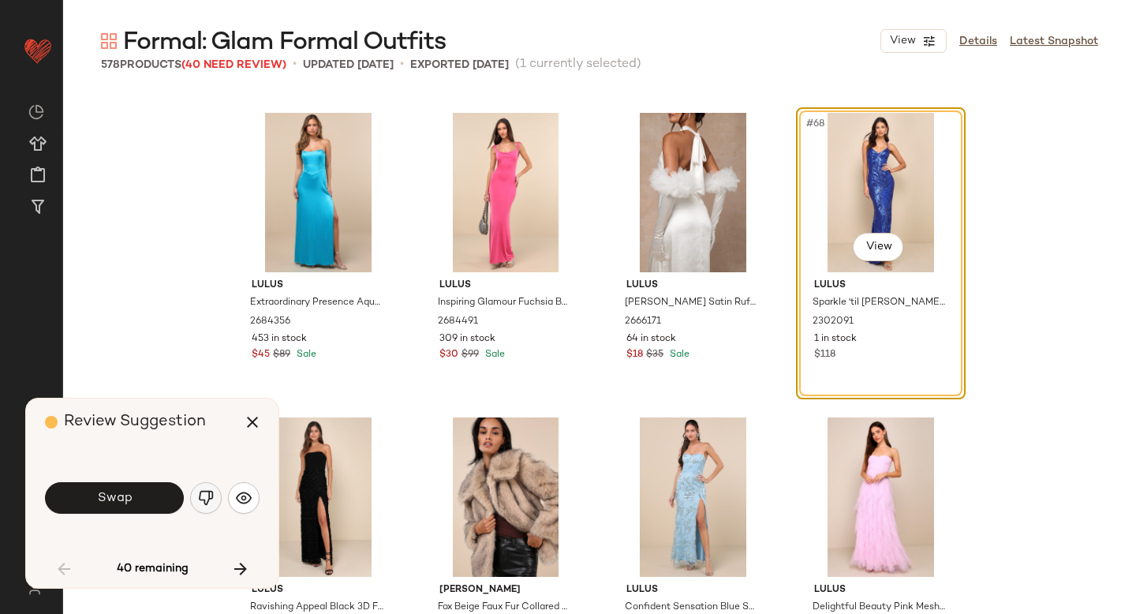
click at [210, 494] on img "button" at bounding box center [206, 498] width 16 height 16
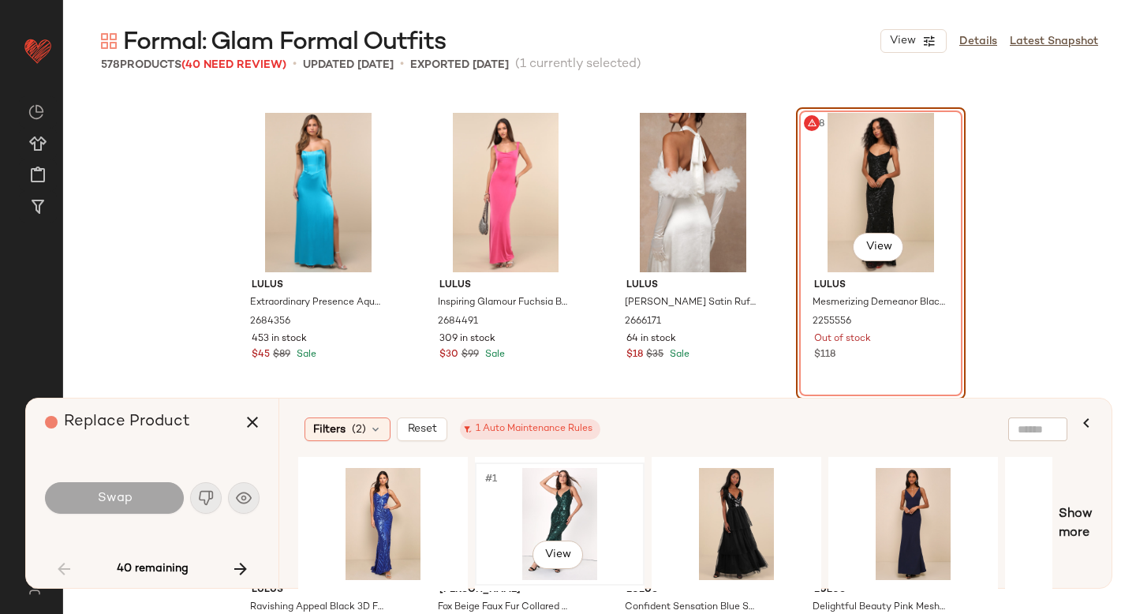
click at [550, 513] on div "#1 View" at bounding box center [559, 524] width 159 height 112
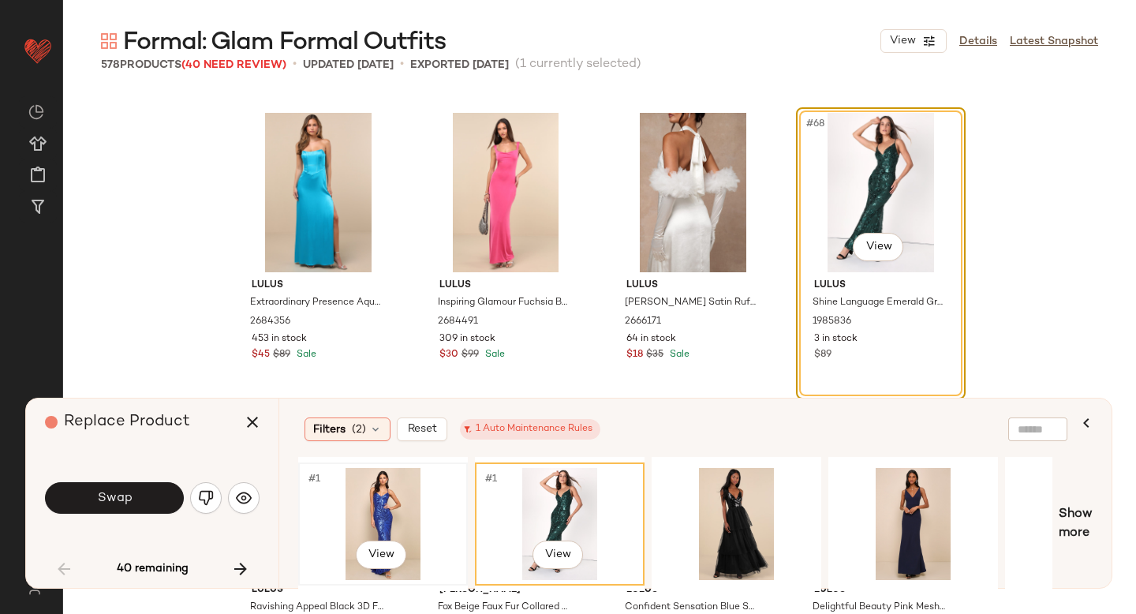
click at [386, 492] on div "#1 View" at bounding box center [383, 524] width 159 height 112
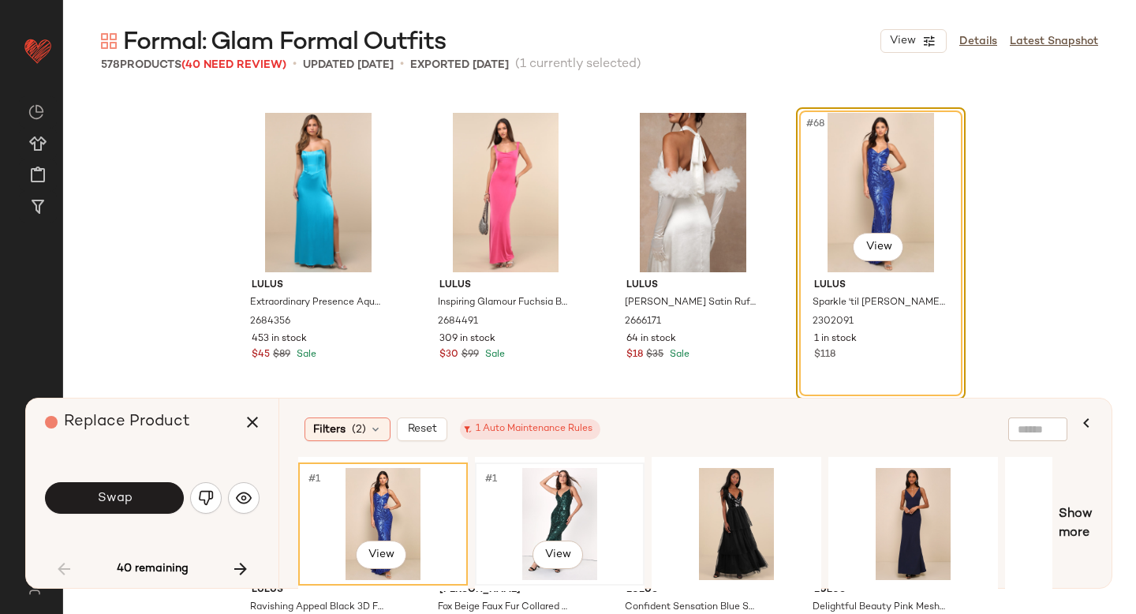
click at [559, 499] on div "#1 View" at bounding box center [559, 524] width 159 height 112
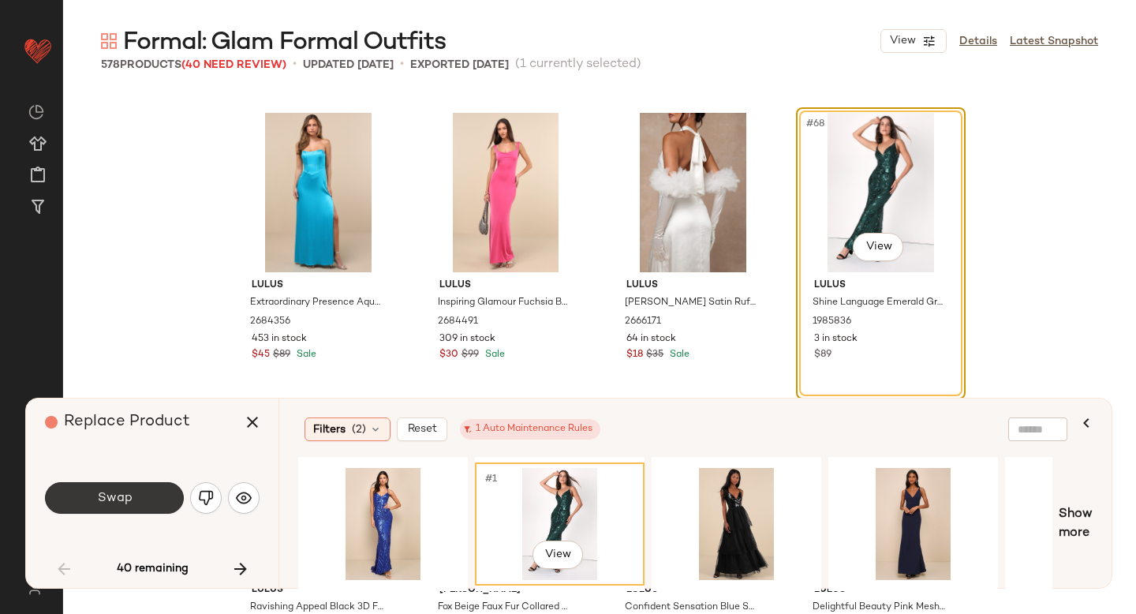
click at [110, 488] on button "Swap" at bounding box center [114, 498] width 139 height 32
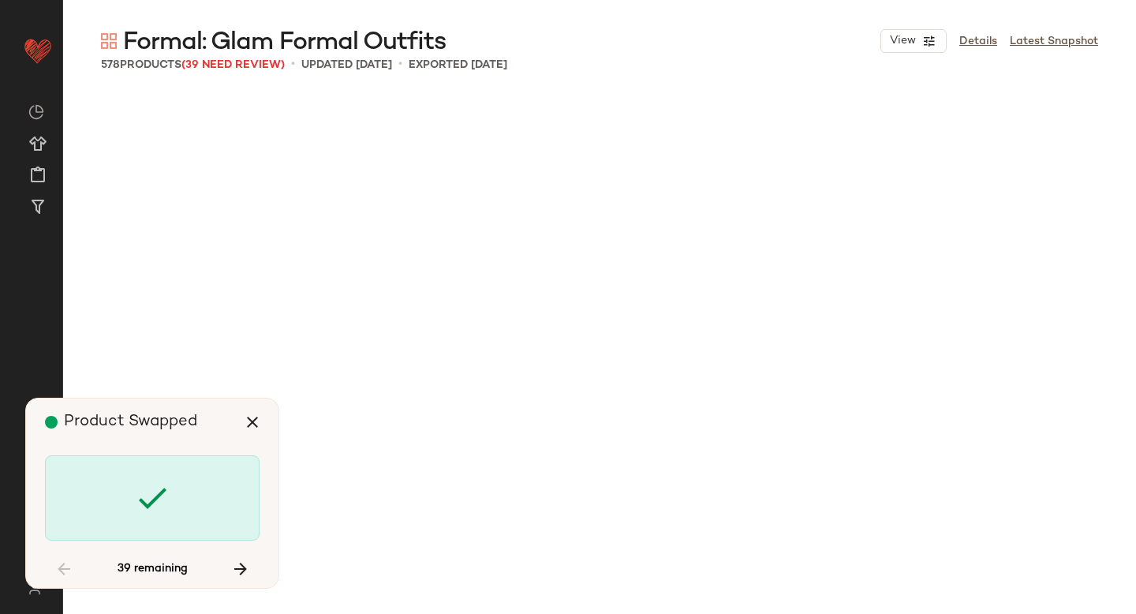
scroll to position [6395, 0]
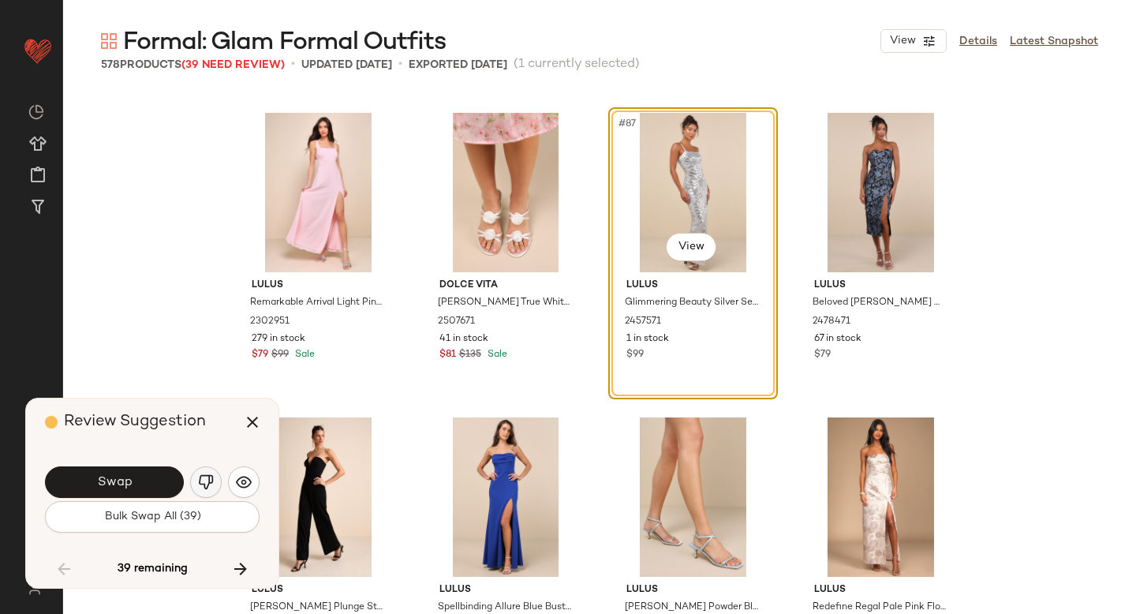
click at [211, 485] on img "button" at bounding box center [206, 482] width 16 height 16
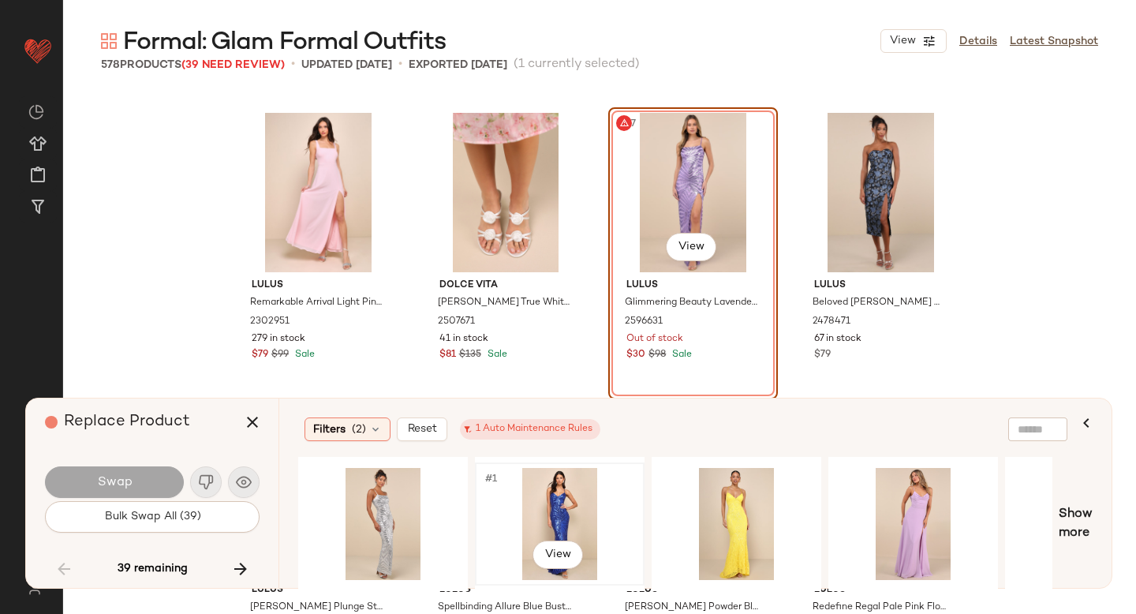
click at [565, 527] on div "#1 View" at bounding box center [559, 524] width 159 height 112
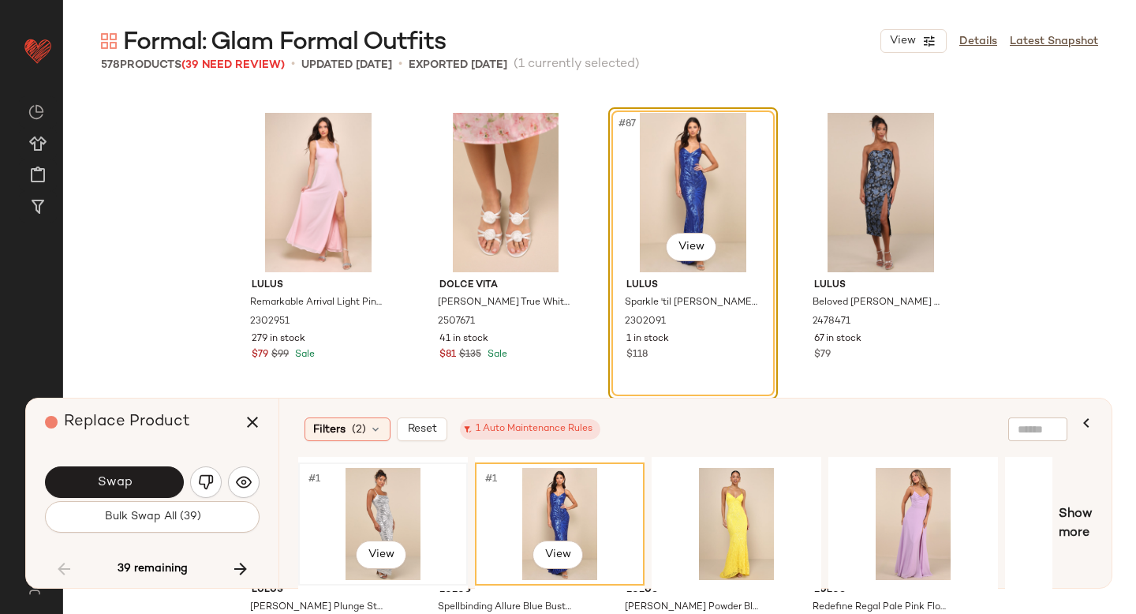
click at [387, 498] on div "#1 View" at bounding box center [383, 524] width 159 height 112
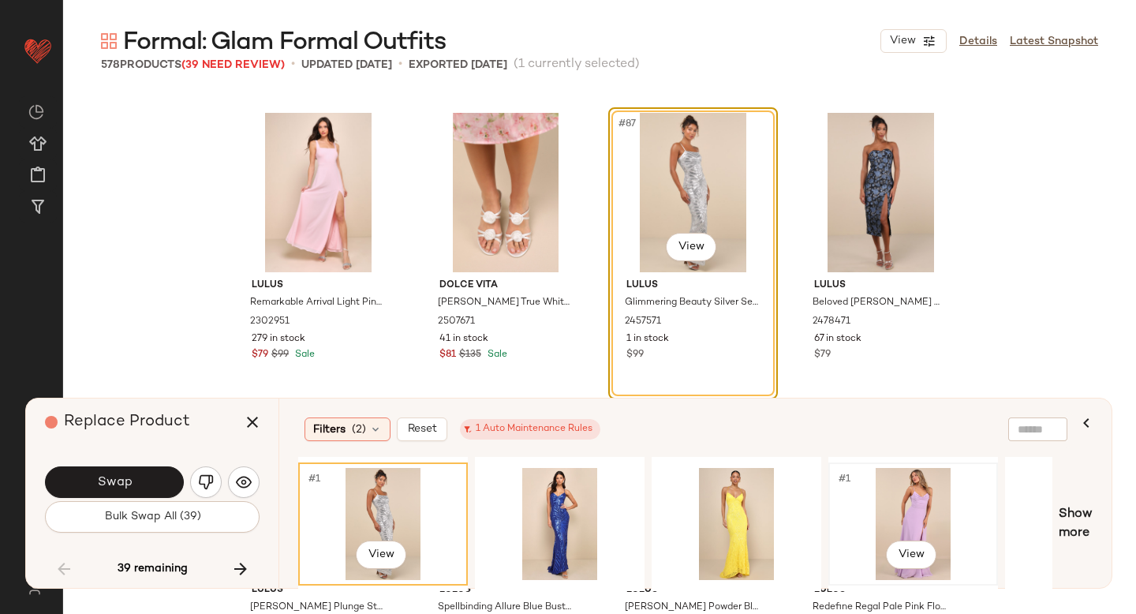
click at [925, 501] on div "#1 View" at bounding box center [913, 524] width 159 height 112
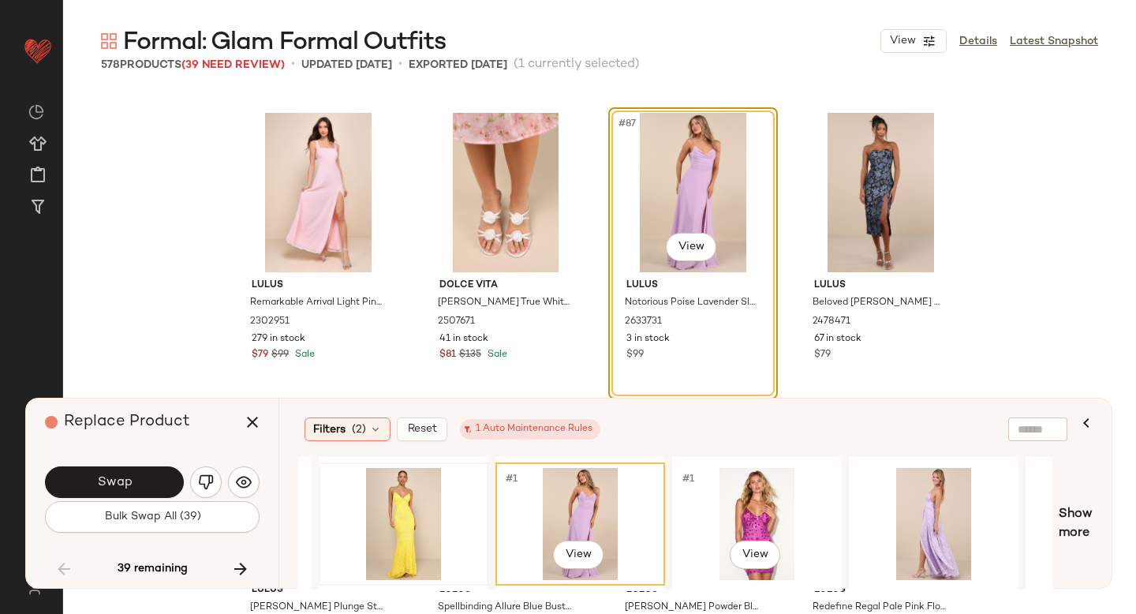
scroll to position [0, 557]
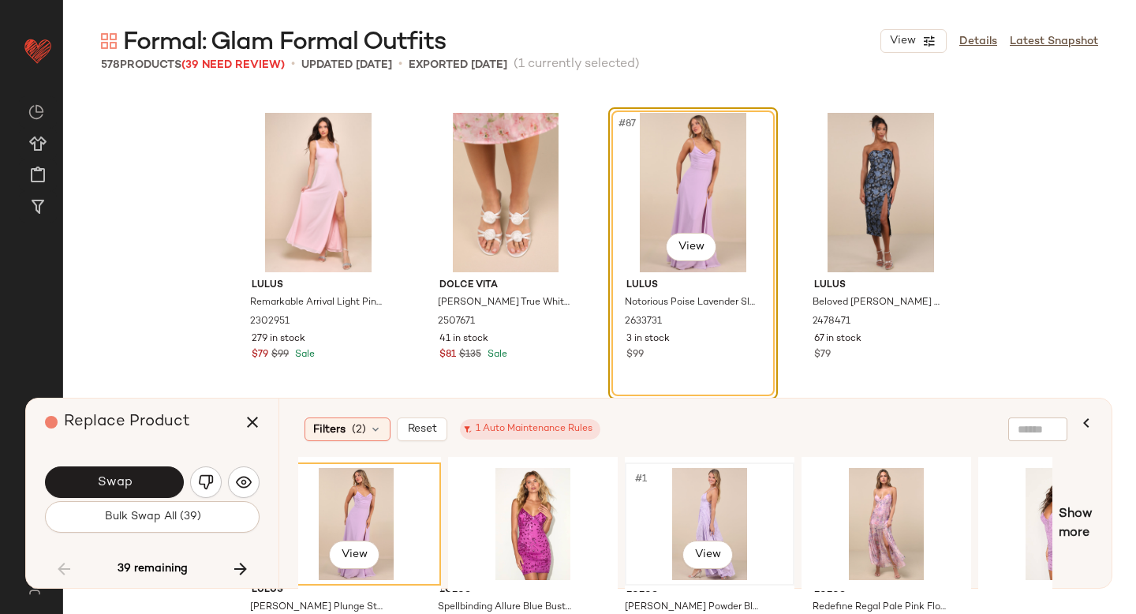
click at [718, 508] on div "#1 View" at bounding box center [709, 524] width 159 height 112
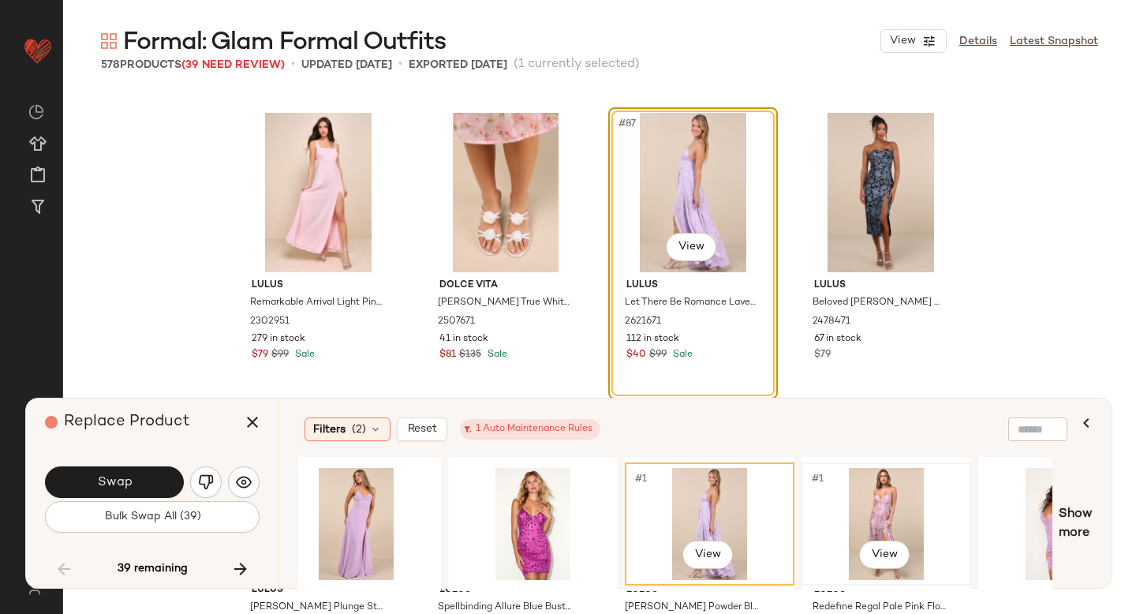
click at [863, 500] on div "#1 View" at bounding box center [886, 524] width 159 height 112
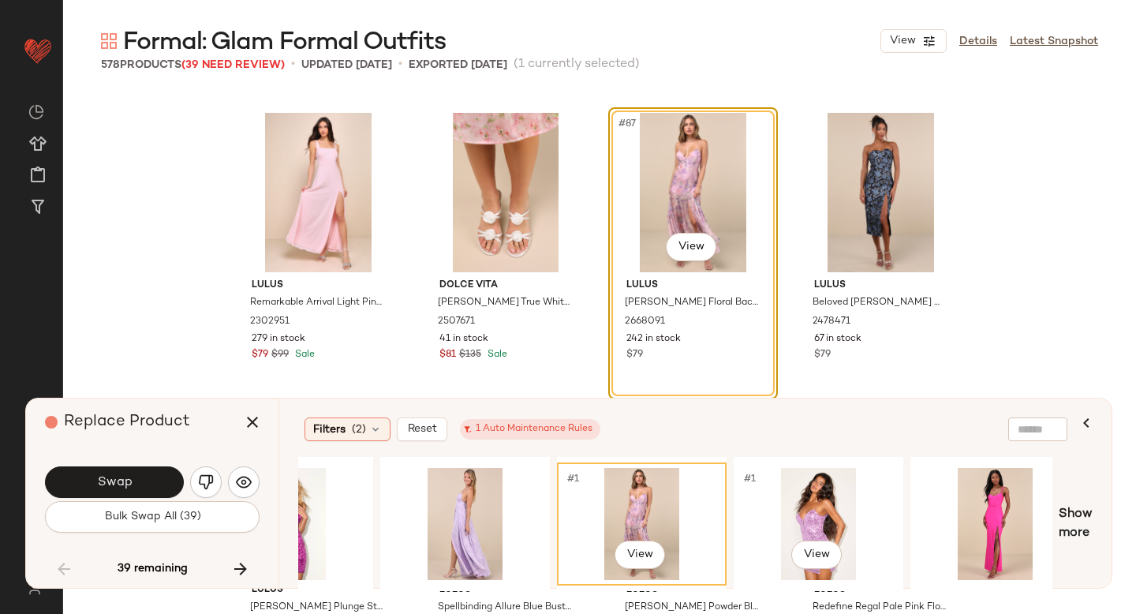
scroll to position [0, 1091]
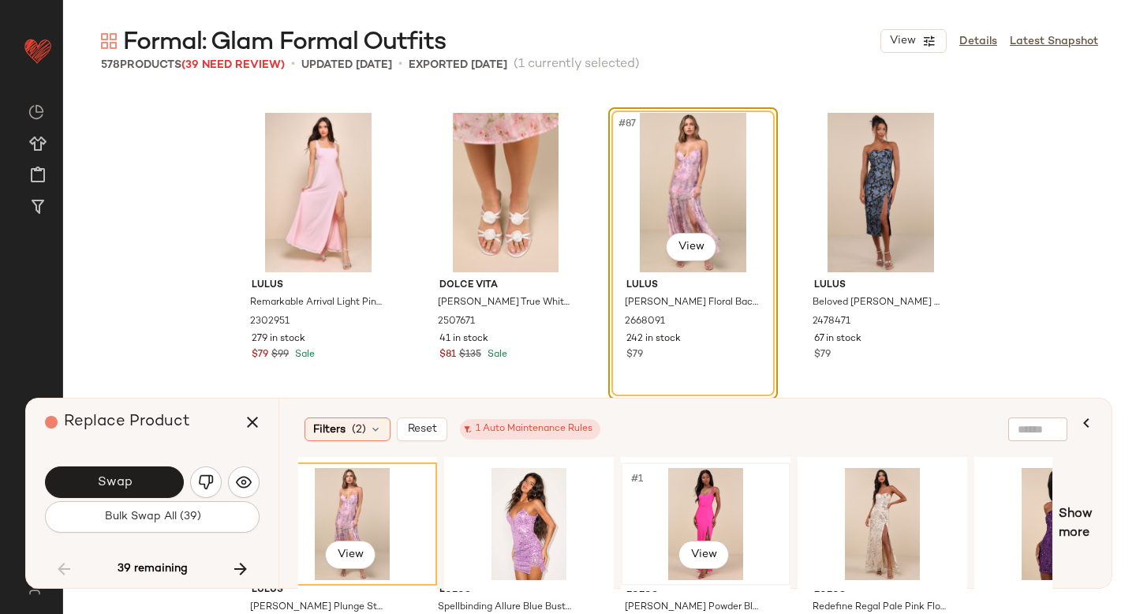
click at [686, 508] on div "#1 View" at bounding box center [705, 524] width 159 height 112
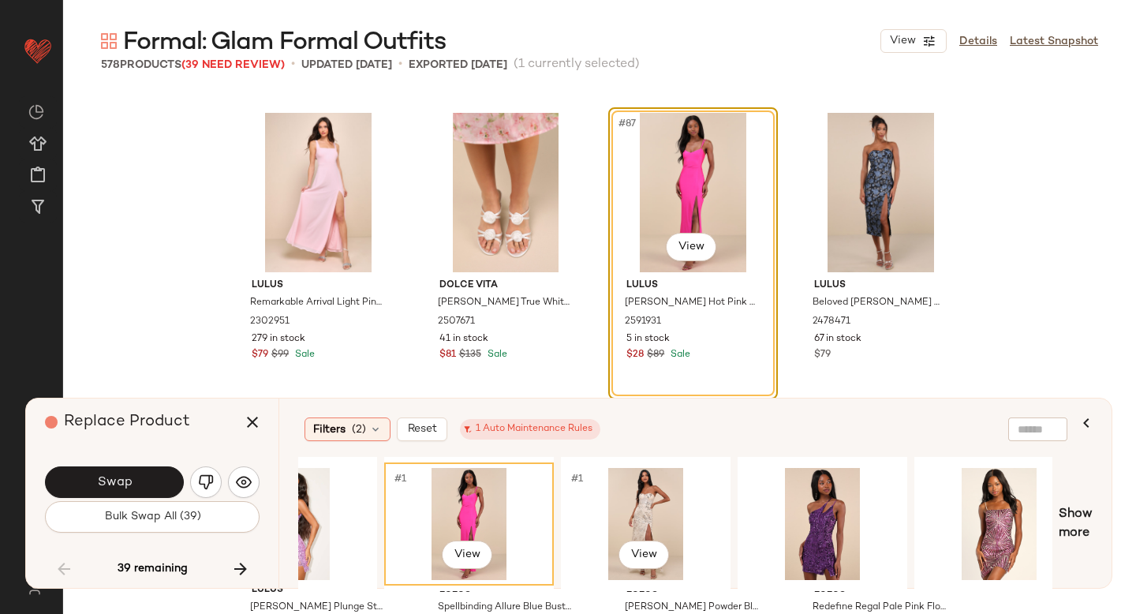
scroll to position [0, 1358]
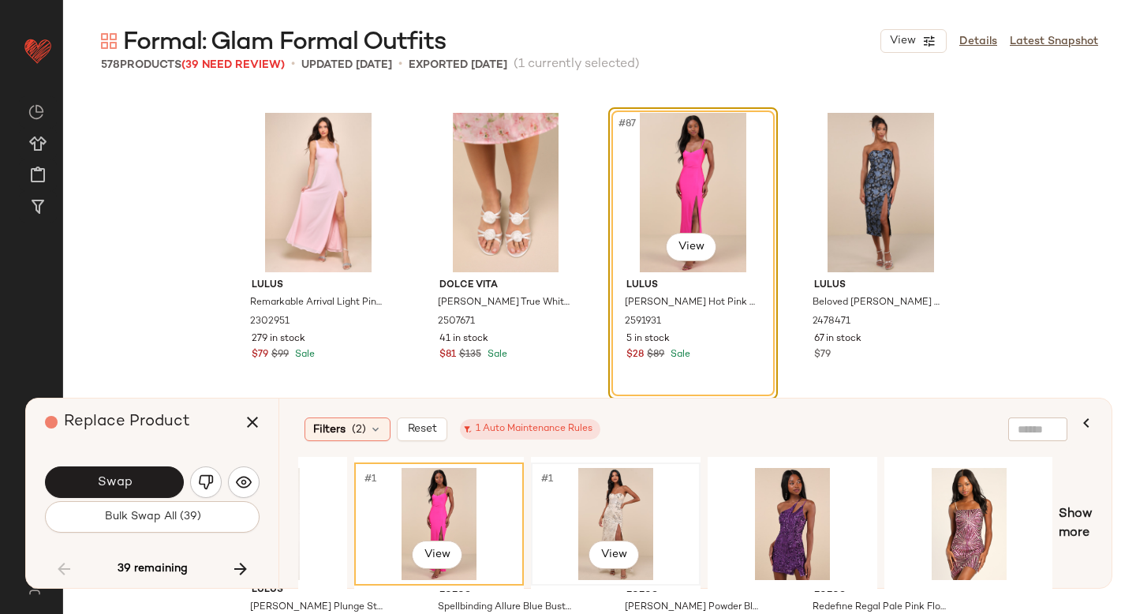
click at [620, 502] on div "#1 View" at bounding box center [615, 524] width 159 height 112
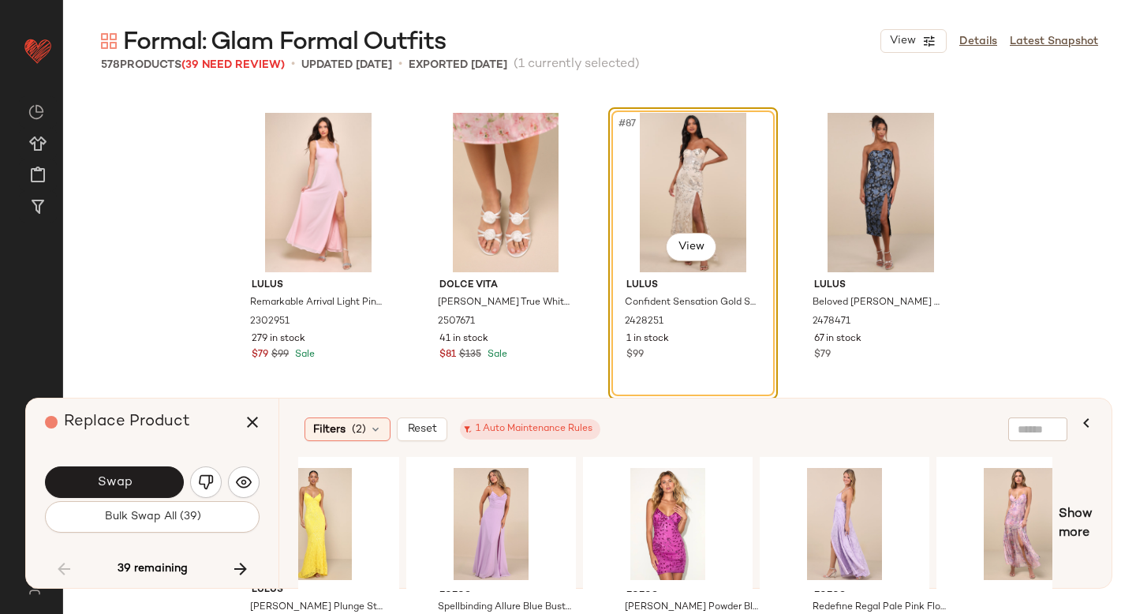
scroll to position [0, 0]
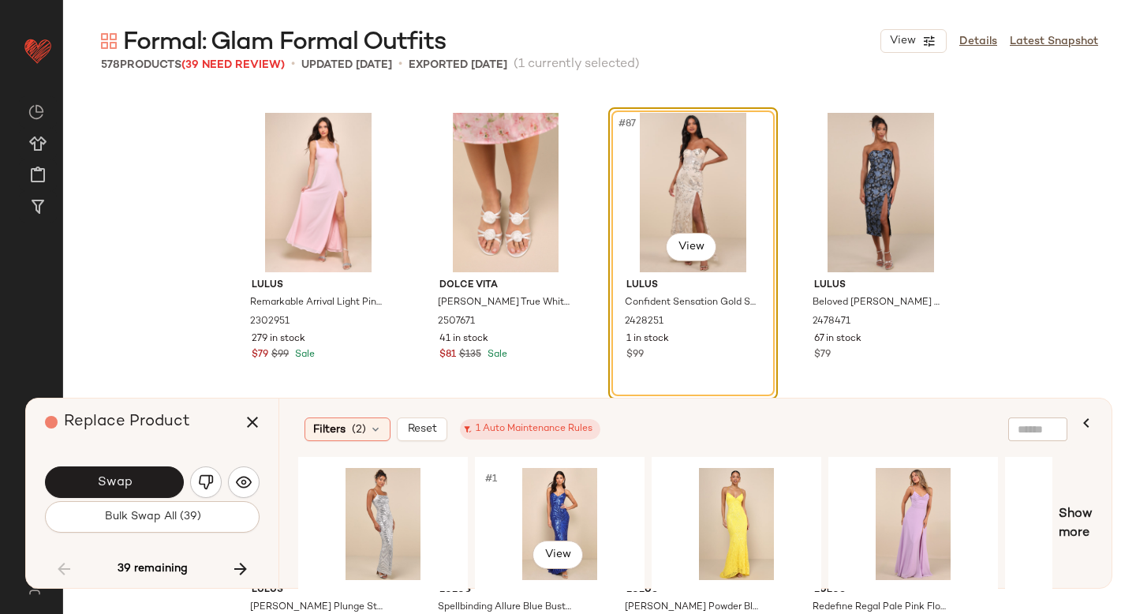
click at [574, 484] on div "#1 View" at bounding box center [559, 524] width 159 height 112
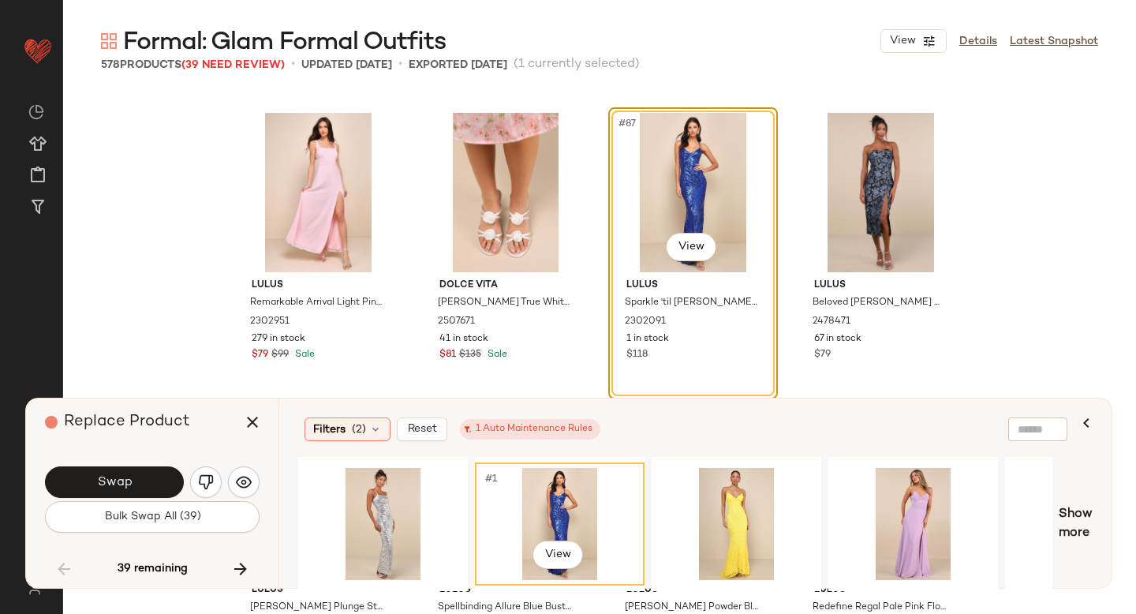
click at [574, 484] on div "#1 View" at bounding box center [559, 524] width 159 height 112
click at [137, 476] on button "Swap" at bounding box center [114, 482] width 139 height 32
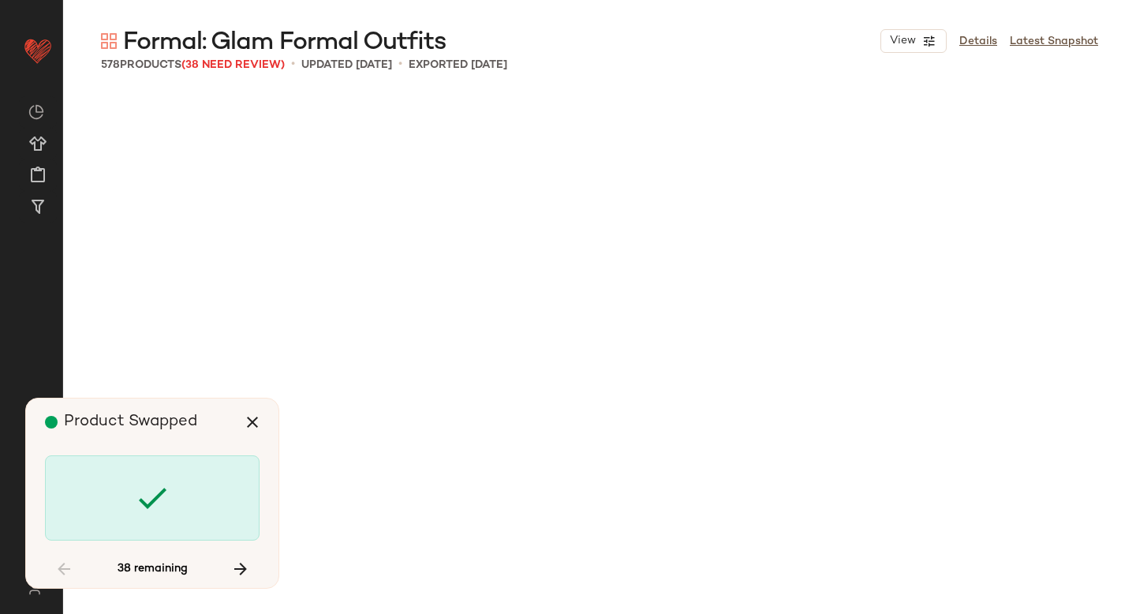
scroll to position [8526, 0]
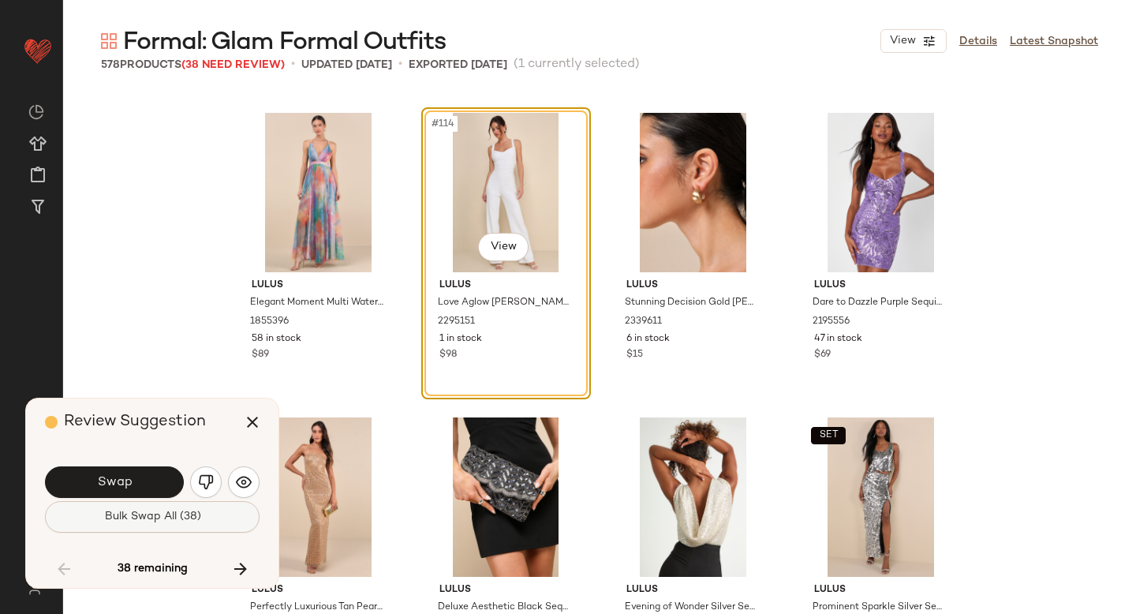
click at [175, 523] on button "Bulk Swap All (38)" at bounding box center [152, 517] width 215 height 32
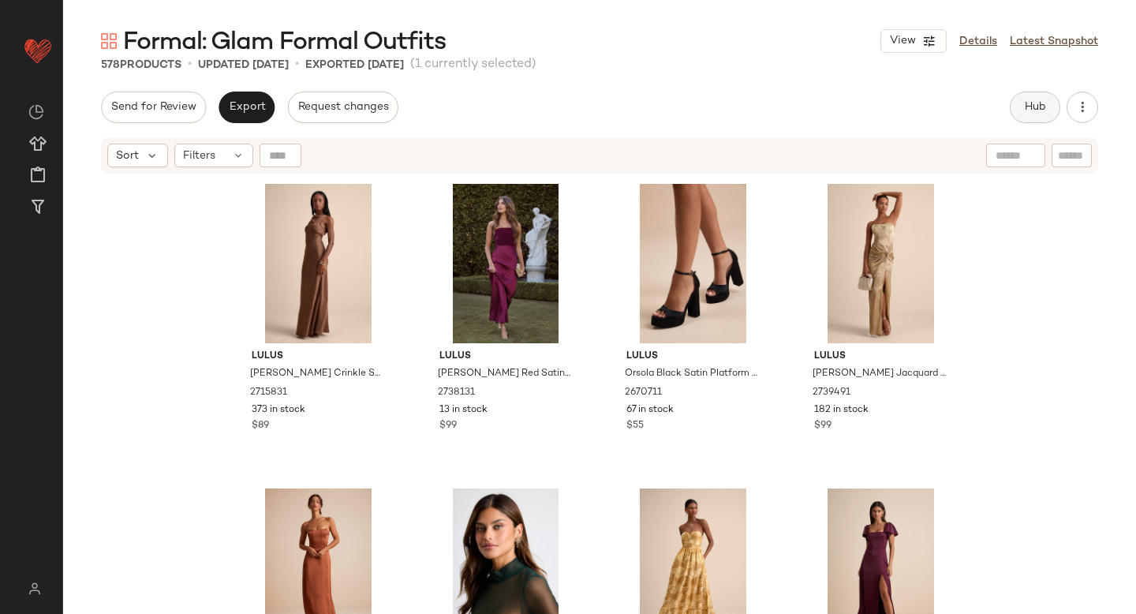
click at [1036, 107] on span "Hub" at bounding box center [1035, 107] width 22 height 13
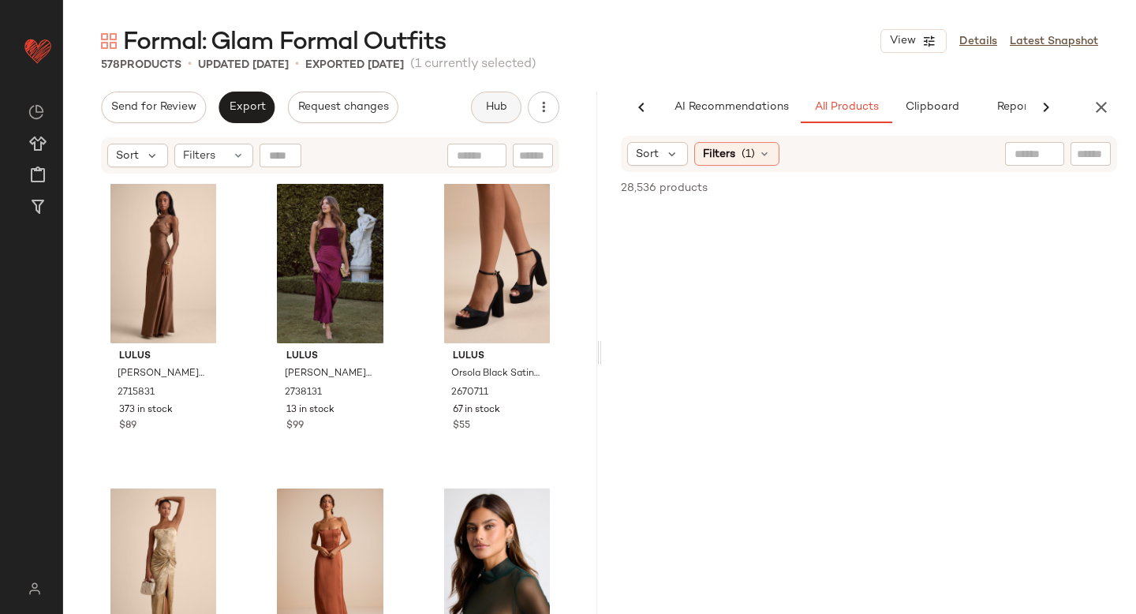
scroll to position [0, 37]
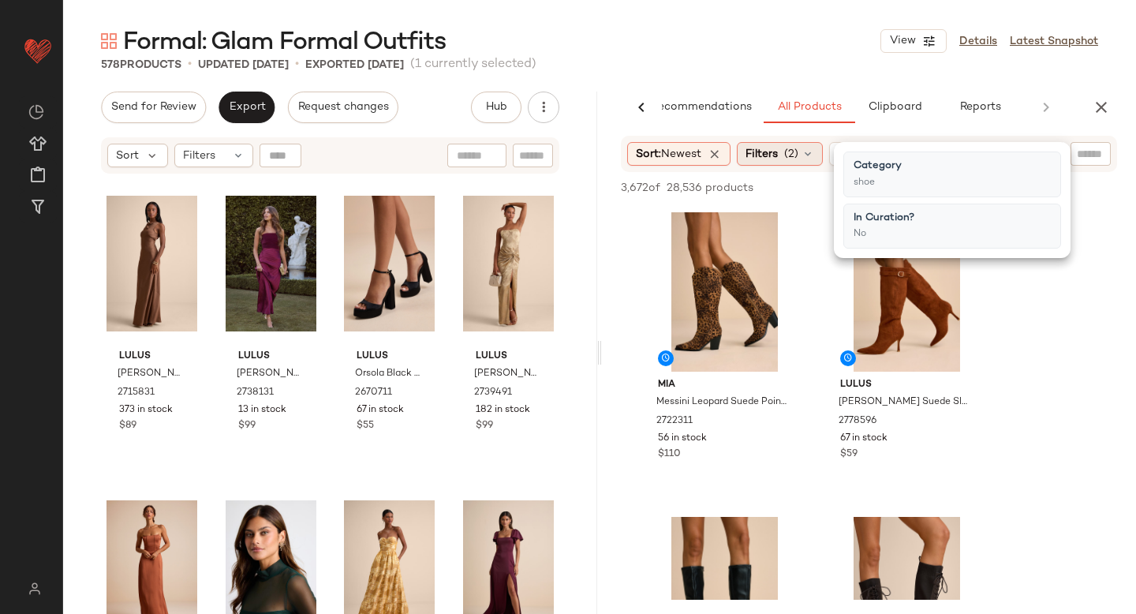
click at [803, 146] on div "Filters (2)" at bounding box center [780, 154] width 86 height 24
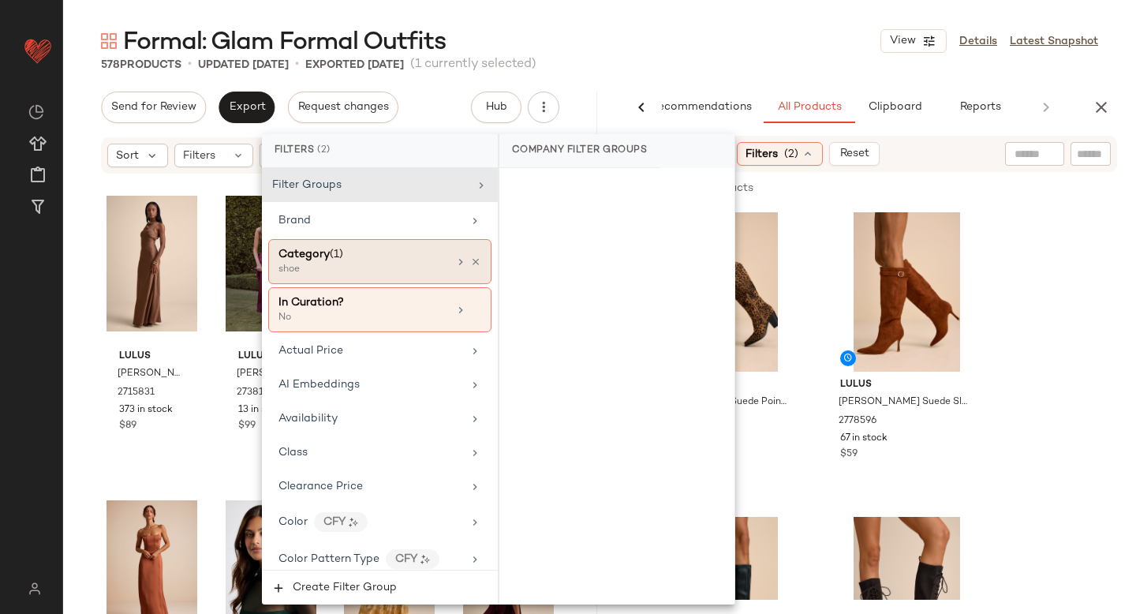
click at [390, 252] on div "Category (1)" at bounding box center [363, 254] width 170 height 17
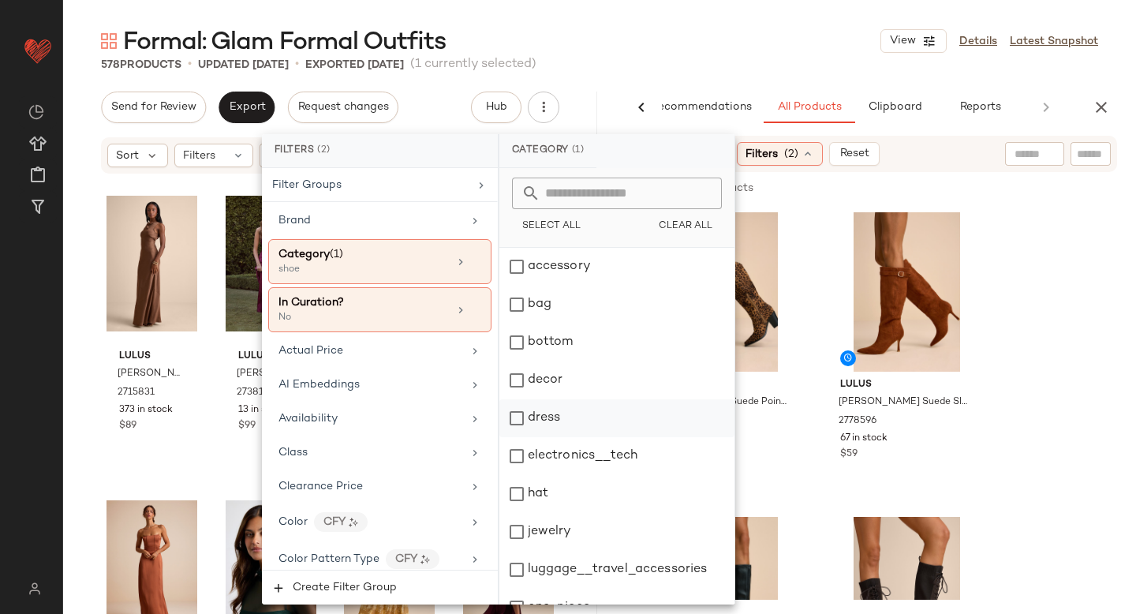
click at [518, 420] on div "dress" at bounding box center [616, 418] width 235 height 38
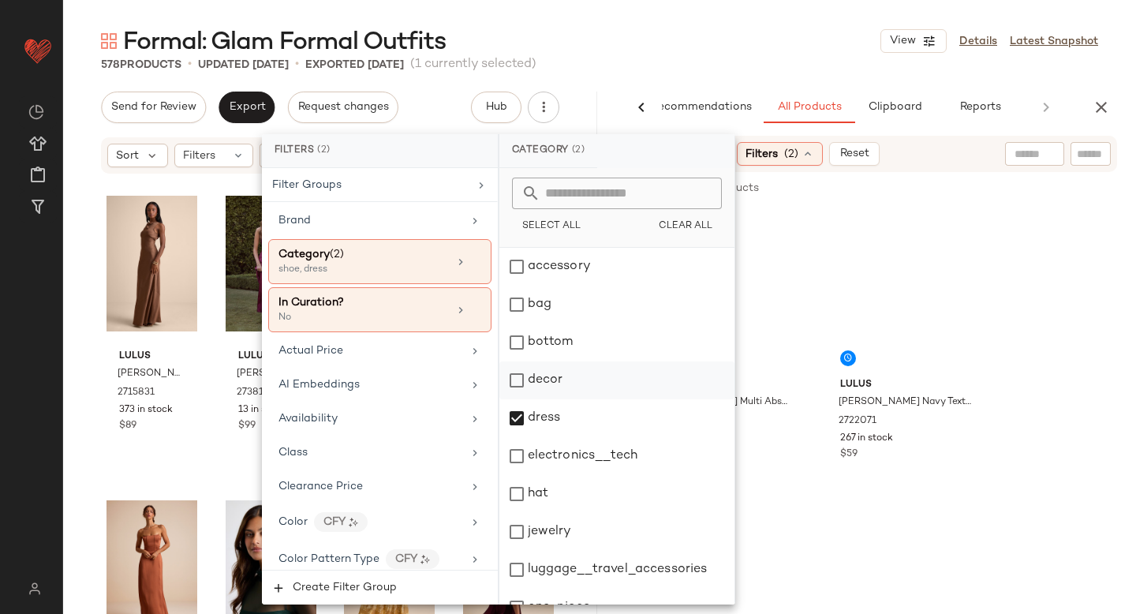
scroll to position [287, 0]
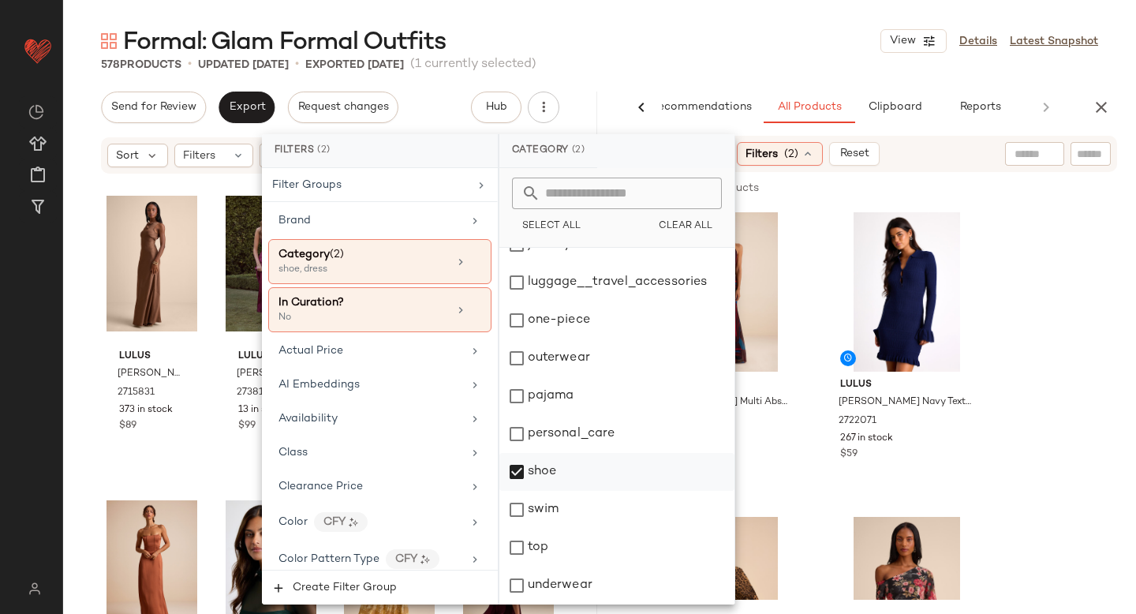
click at [522, 478] on div "shoe" at bounding box center [616, 472] width 235 height 38
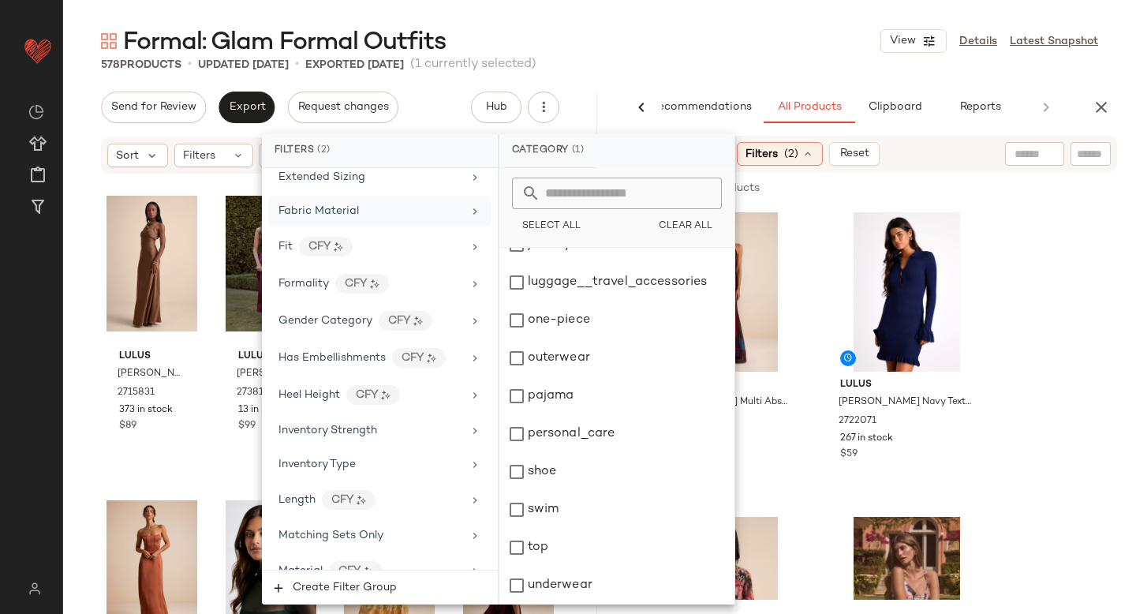
scroll to position [540, 0]
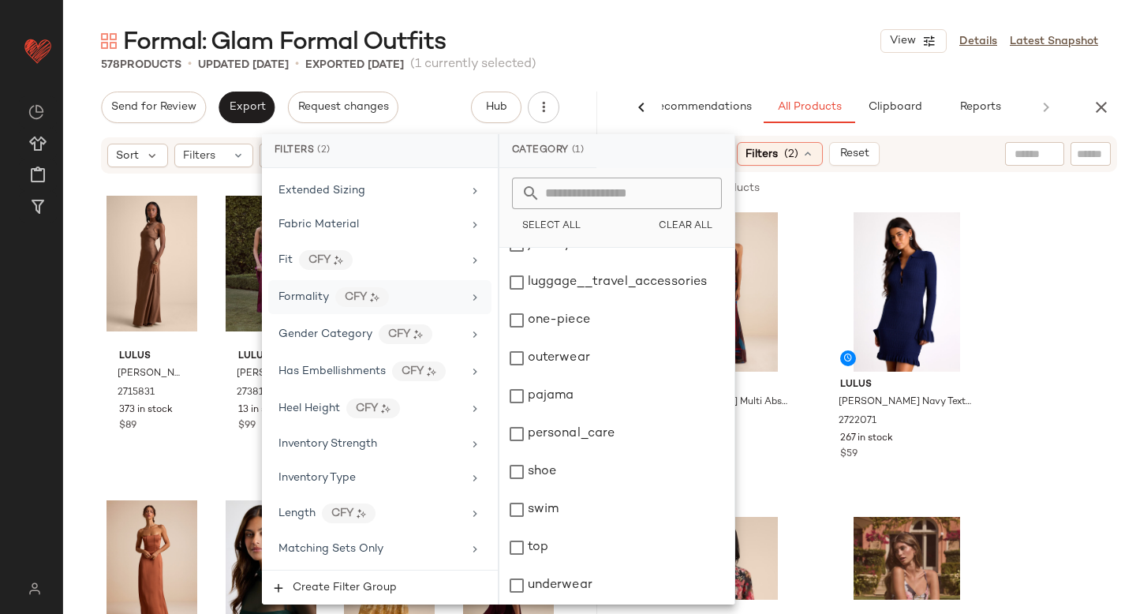
click at [310, 297] on span "Formality" at bounding box center [303, 297] width 50 height 12
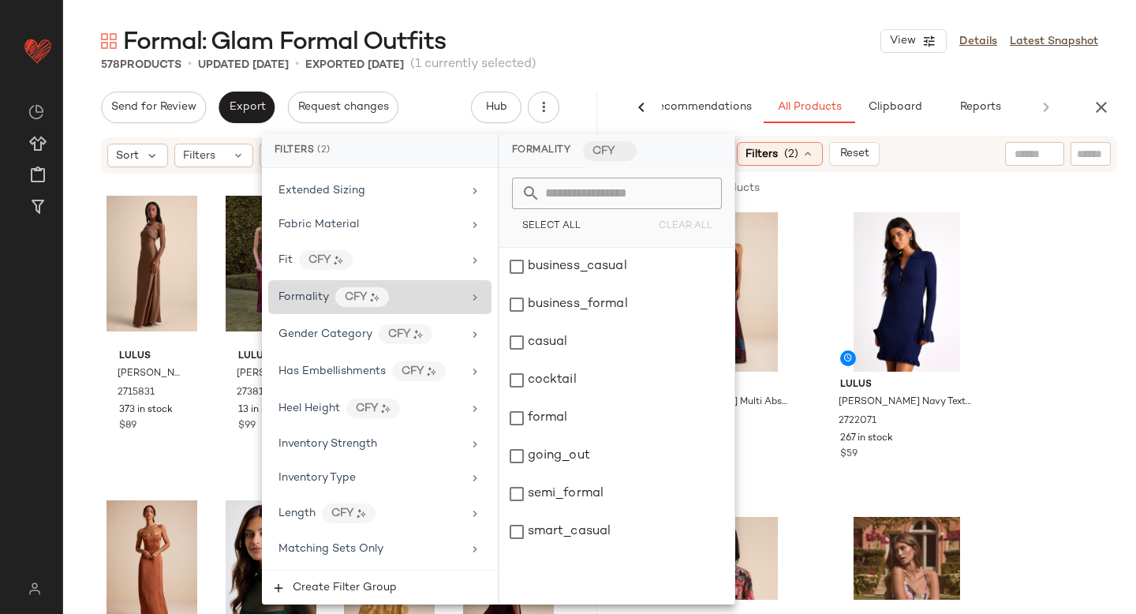
scroll to position [0, 0]
click at [542, 429] on div "formal" at bounding box center [616, 418] width 235 height 38
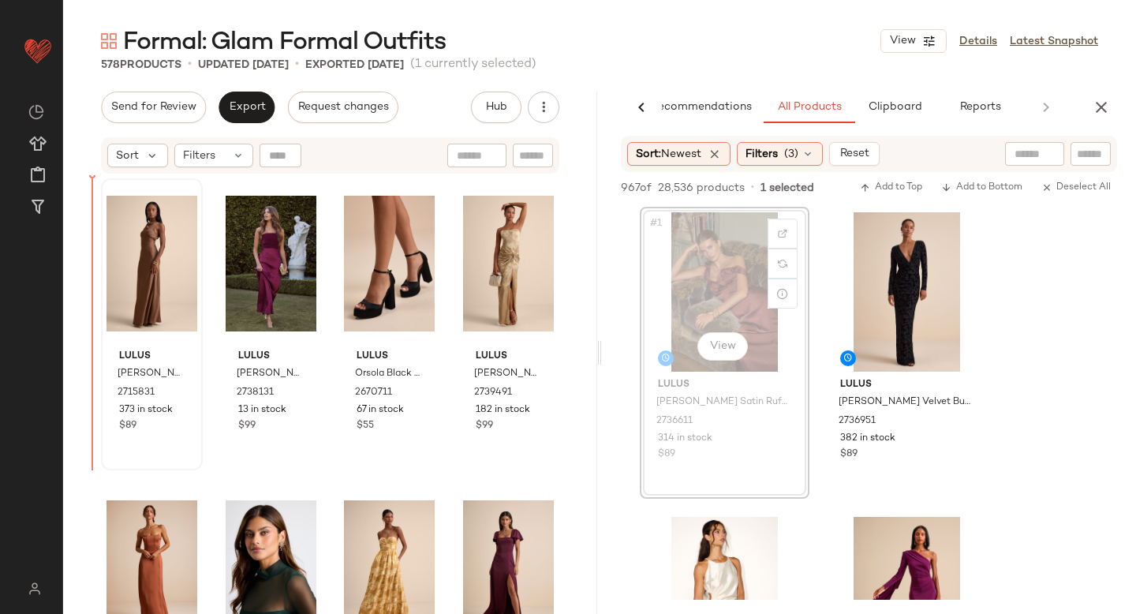
drag, startPoint x: 722, startPoint y: 263, endPoint x: 120, endPoint y: 349, distance: 607.9
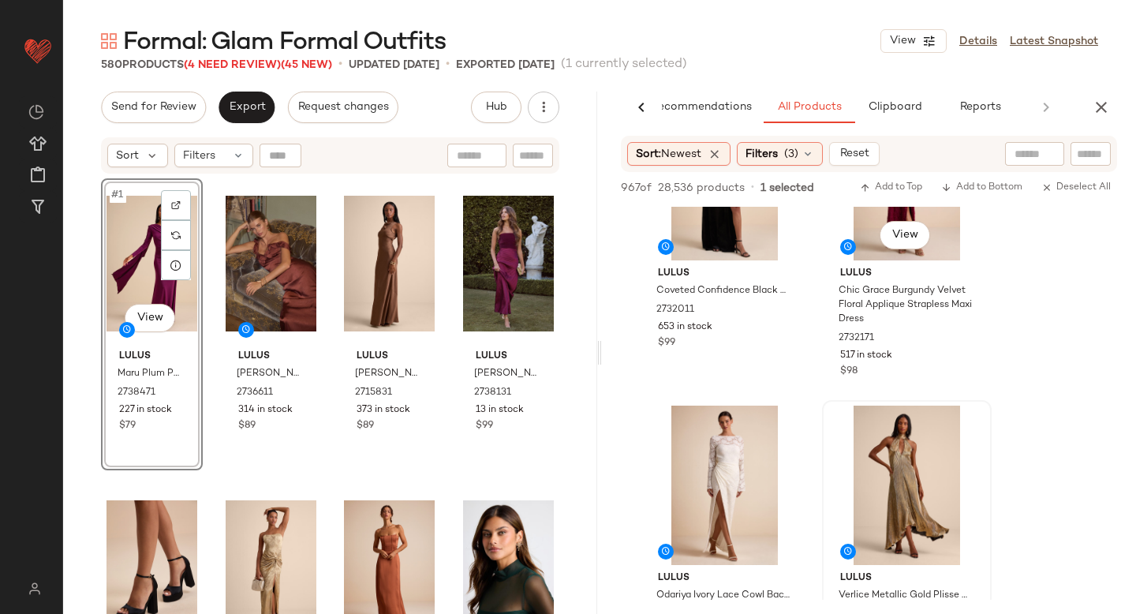
scroll to position [1638, 0]
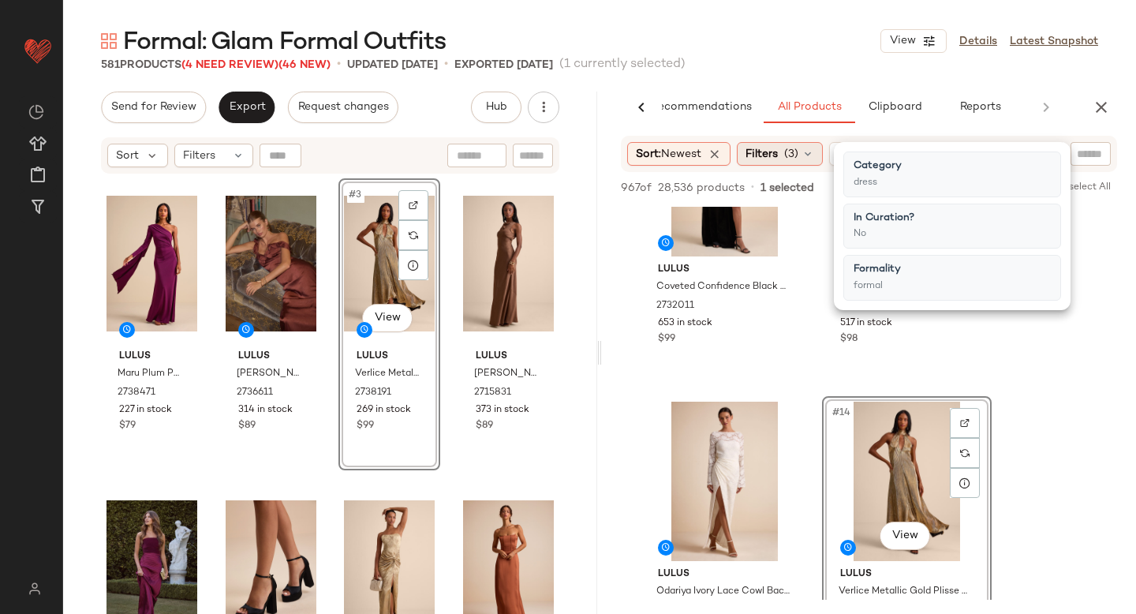
click at [798, 149] on span "(3)" at bounding box center [791, 154] width 14 height 17
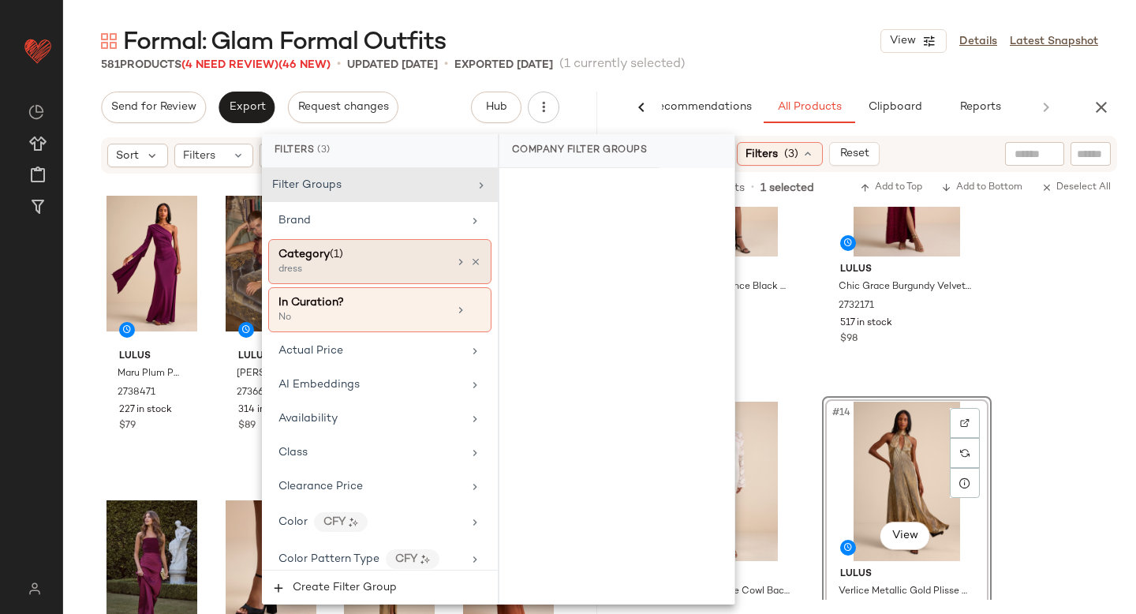
click at [428, 273] on div "dress" at bounding box center [357, 270] width 158 height 14
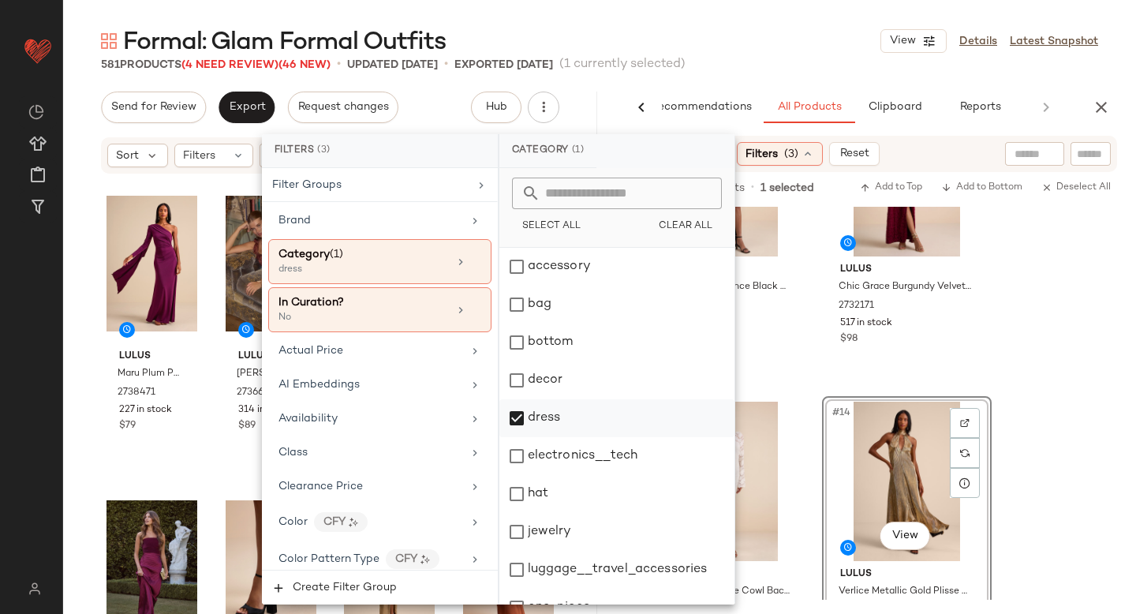
click at [523, 413] on div "dress" at bounding box center [616, 418] width 235 height 38
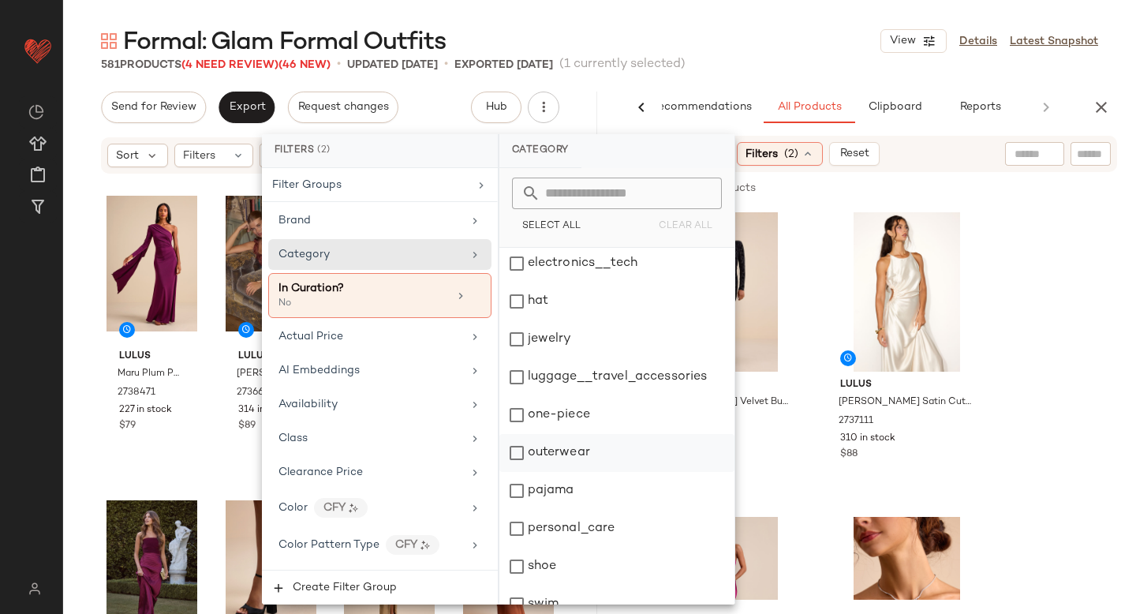
scroll to position [184, 0]
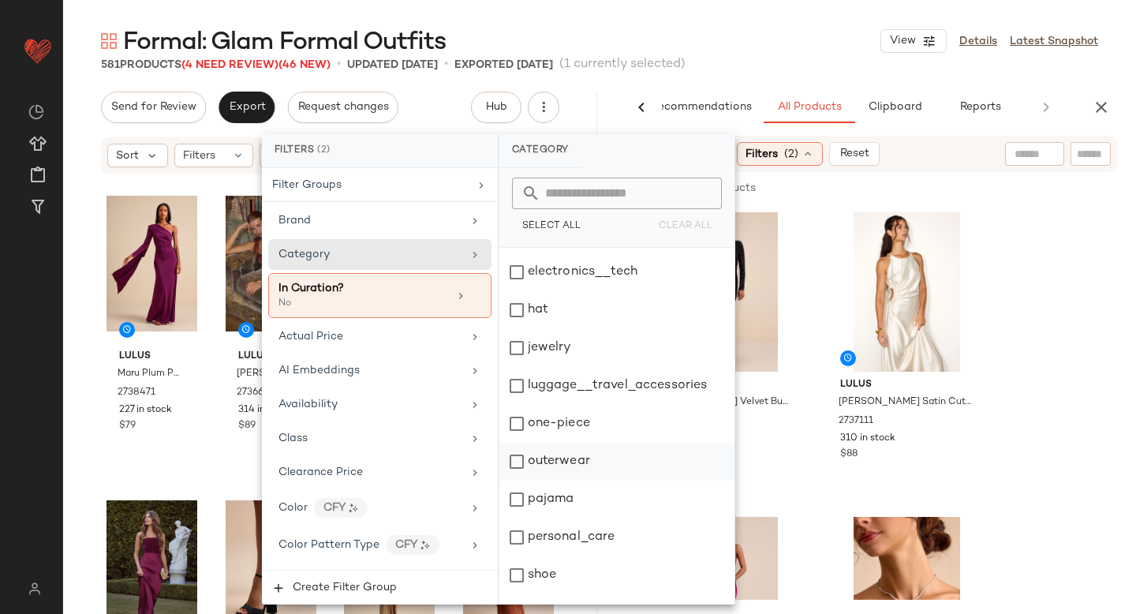
click at [550, 354] on div "jewelry" at bounding box center [616, 348] width 235 height 38
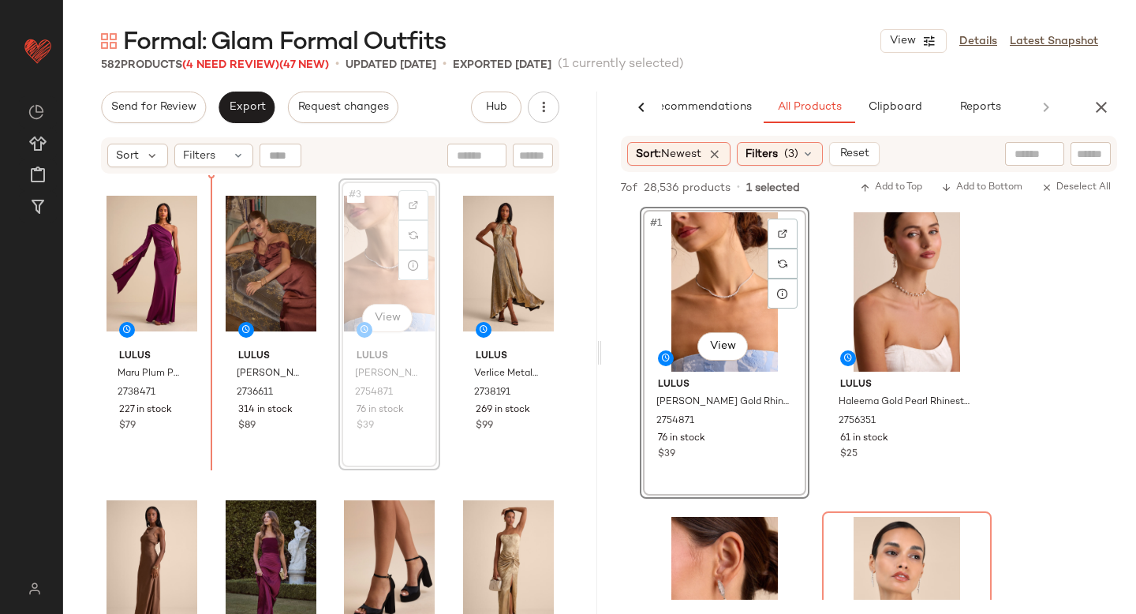
drag, startPoint x: 370, startPoint y: 263, endPoint x: 204, endPoint y: 300, distance: 170.5
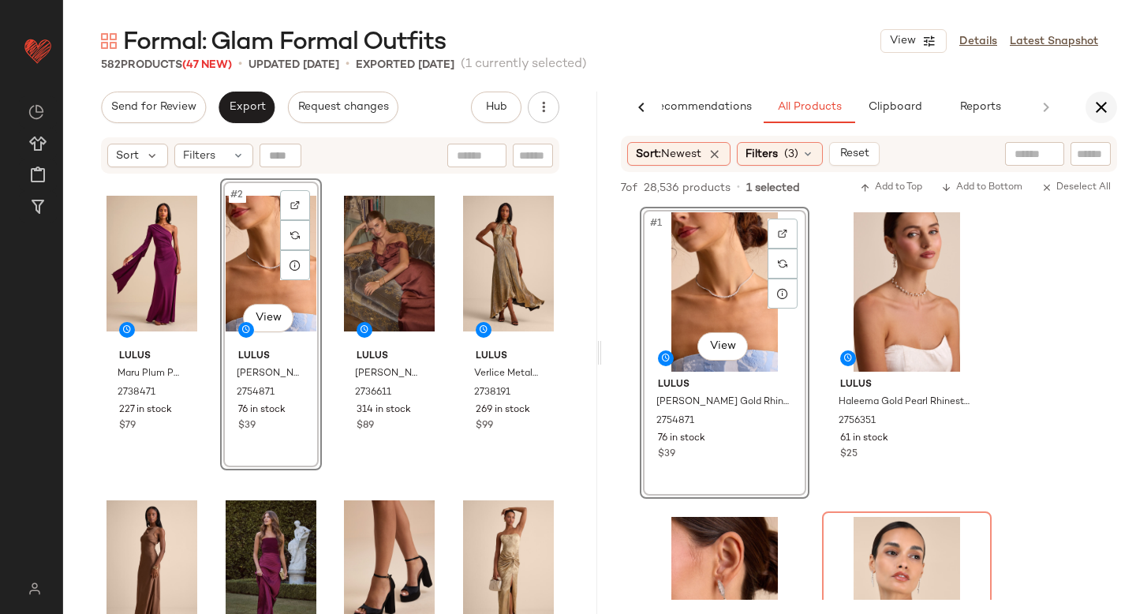
click at [1098, 103] on icon "button" at bounding box center [1101, 107] width 19 height 19
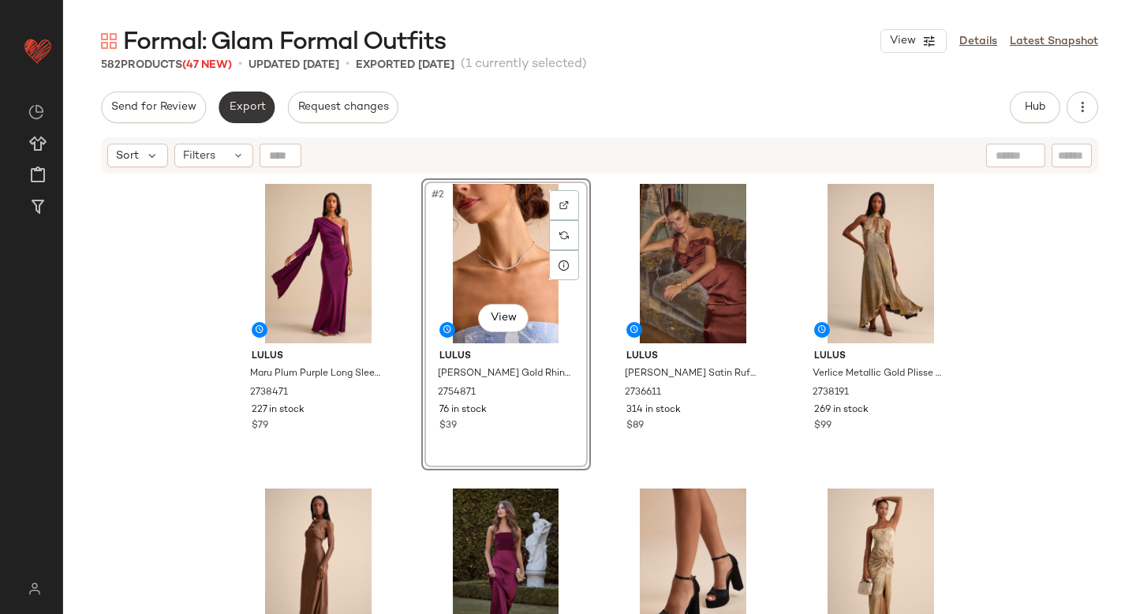
click at [243, 105] on span "Export" at bounding box center [246, 107] width 37 height 13
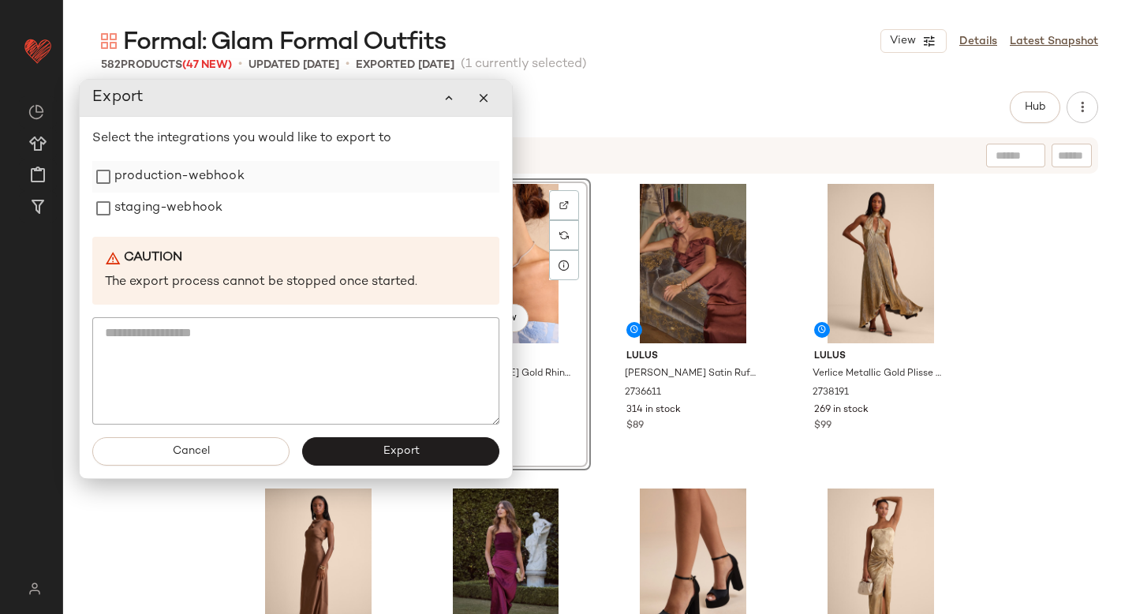
click at [125, 190] on label "production-webhook" at bounding box center [179, 177] width 130 height 32
click at [129, 208] on label "staging-webhook" at bounding box center [168, 208] width 108 height 32
click at [445, 445] on button "Export" at bounding box center [400, 451] width 197 height 28
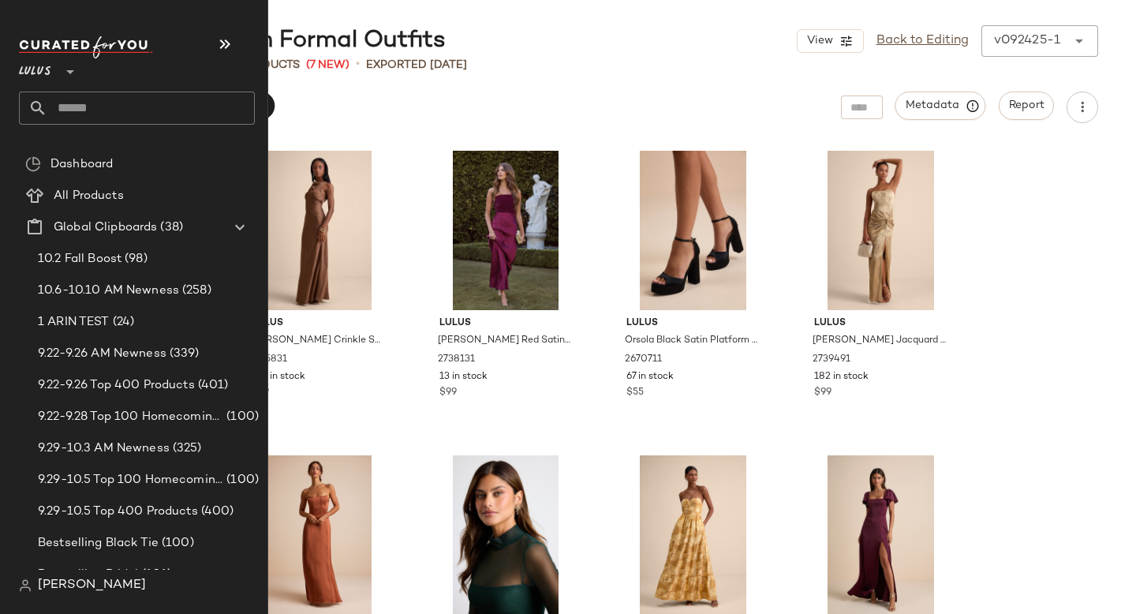
click at [67, 101] on input "text" at bounding box center [150, 108] width 207 height 33
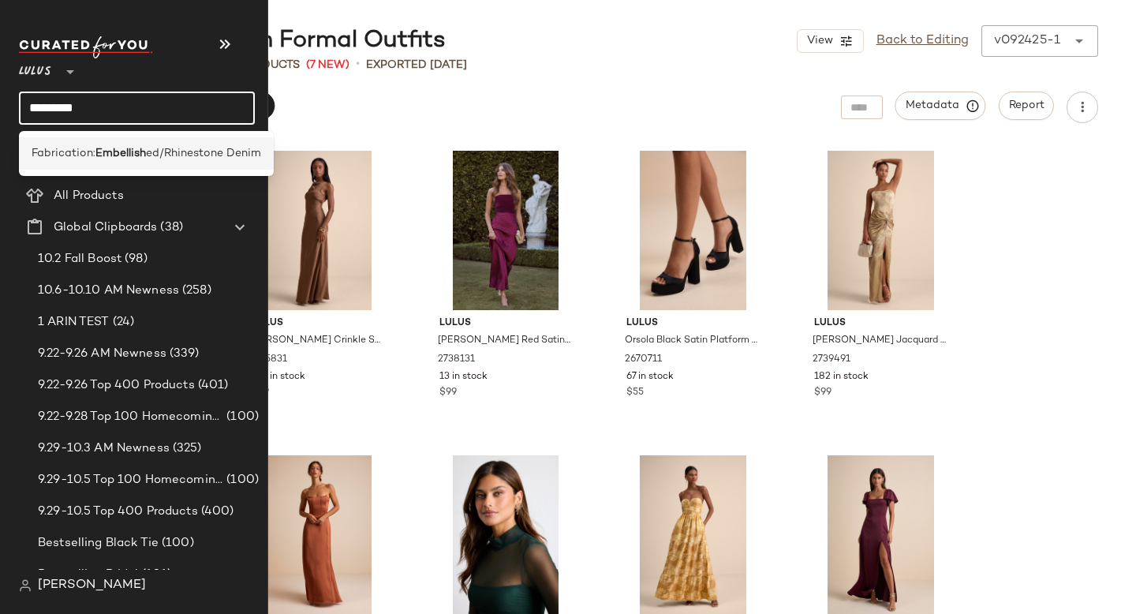
type input "*********"
click at [85, 147] on span "Fabrication:" at bounding box center [64, 153] width 64 height 17
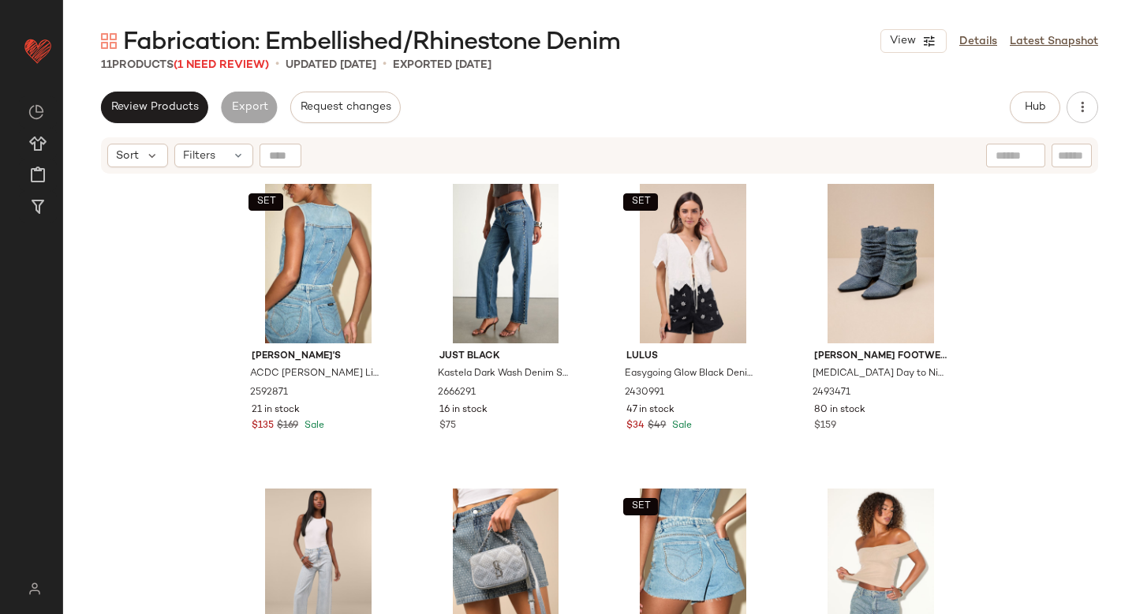
click at [233, 55] on span "Fabrication: Embellished/Rhinestone Denim" at bounding box center [371, 43] width 497 height 32
click at [231, 59] on span "(1 Need Review)" at bounding box center [221, 65] width 95 height 12
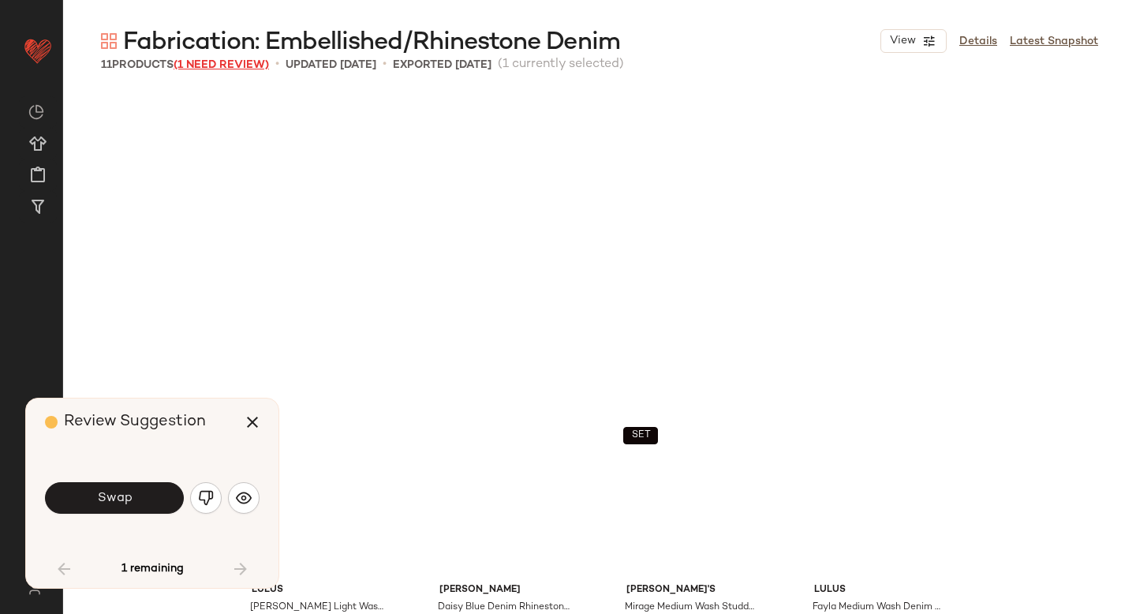
scroll to position [394, 0]
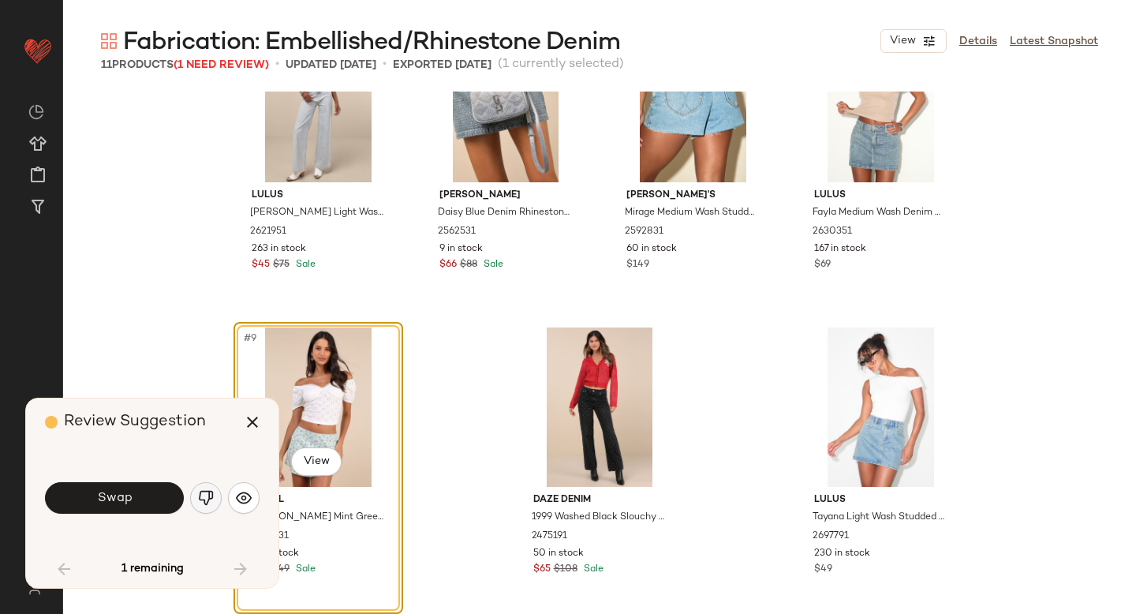
click at [205, 499] on img "button" at bounding box center [206, 498] width 16 height 16
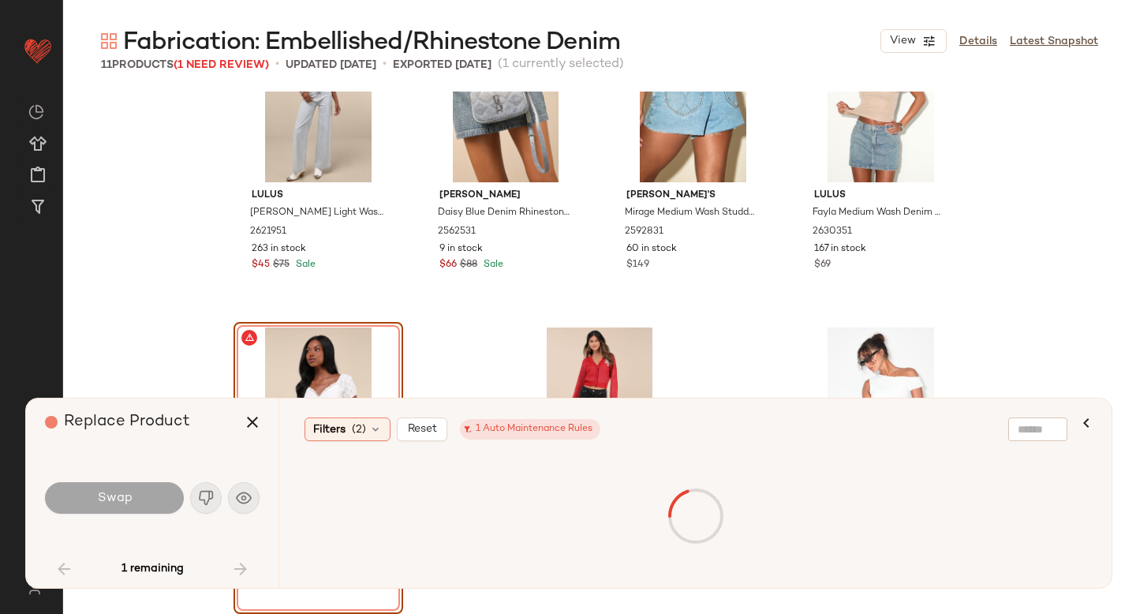
click at [316, 349] on div "#9 View" at bounding box center [318, 406] width 159 height 159
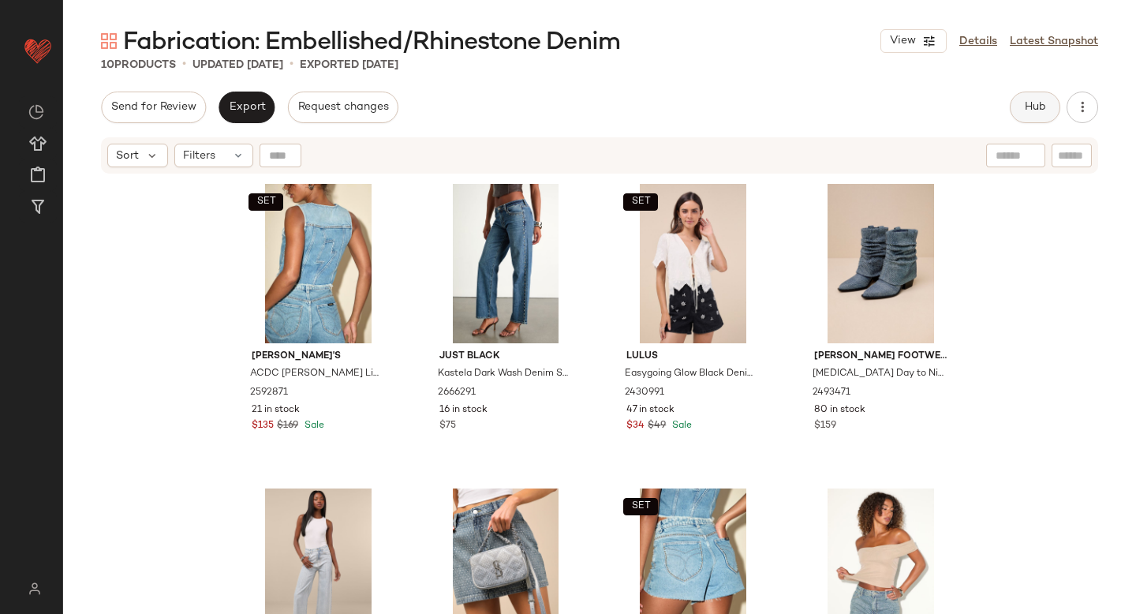
click at [1052, 103] on button "Hub" at bounding box center [1035, 108] width 50 height 32
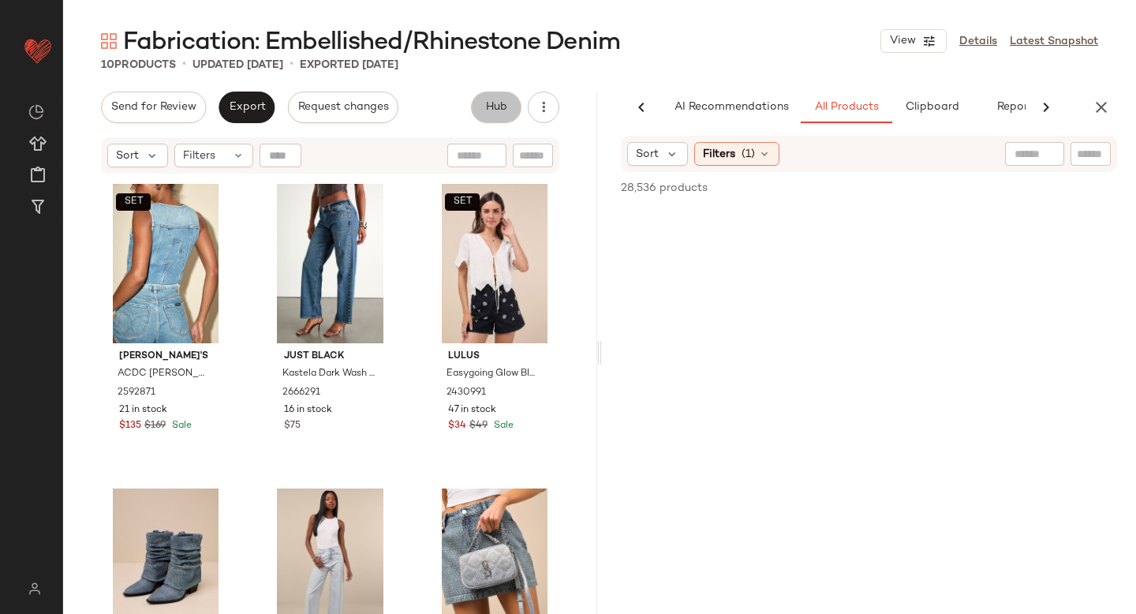
scroll to position [0, 37]
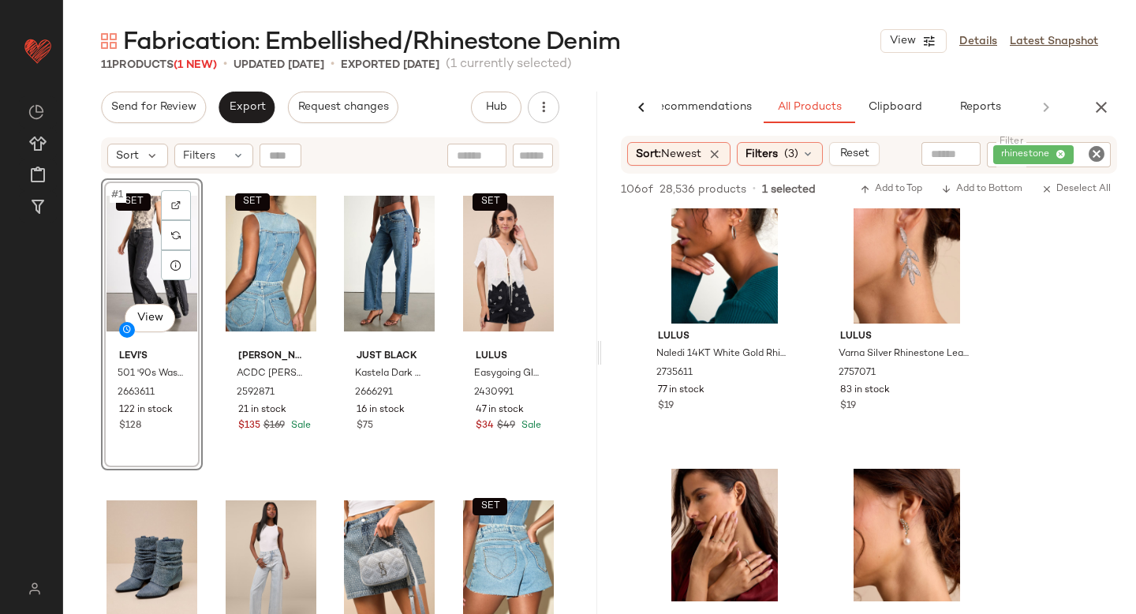
scroll to position [1293, 0]
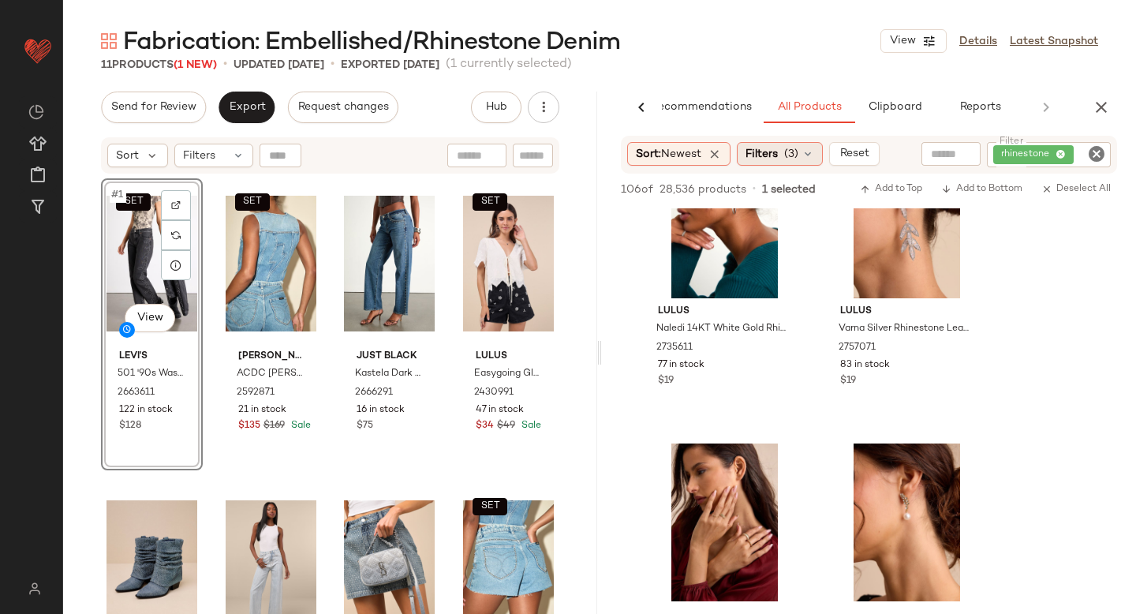
click at [783, 148] on div "Filters (3)" at bounding box center [780, 154] width 86 height 24
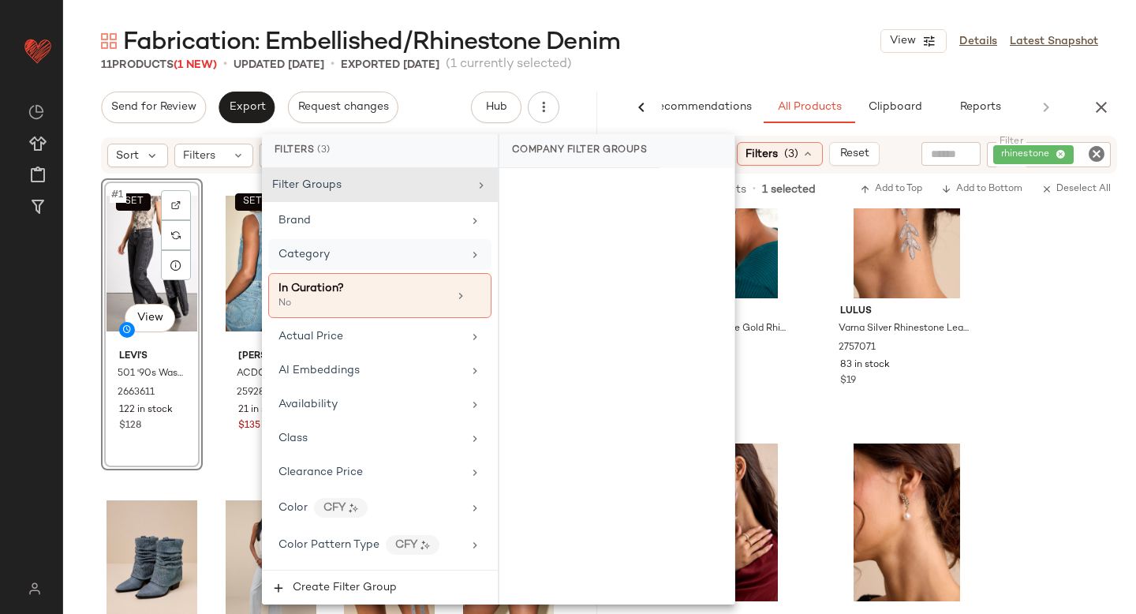
click at [316, 256] on span "Category" at bounding box center [303, 254] width 51 height 12
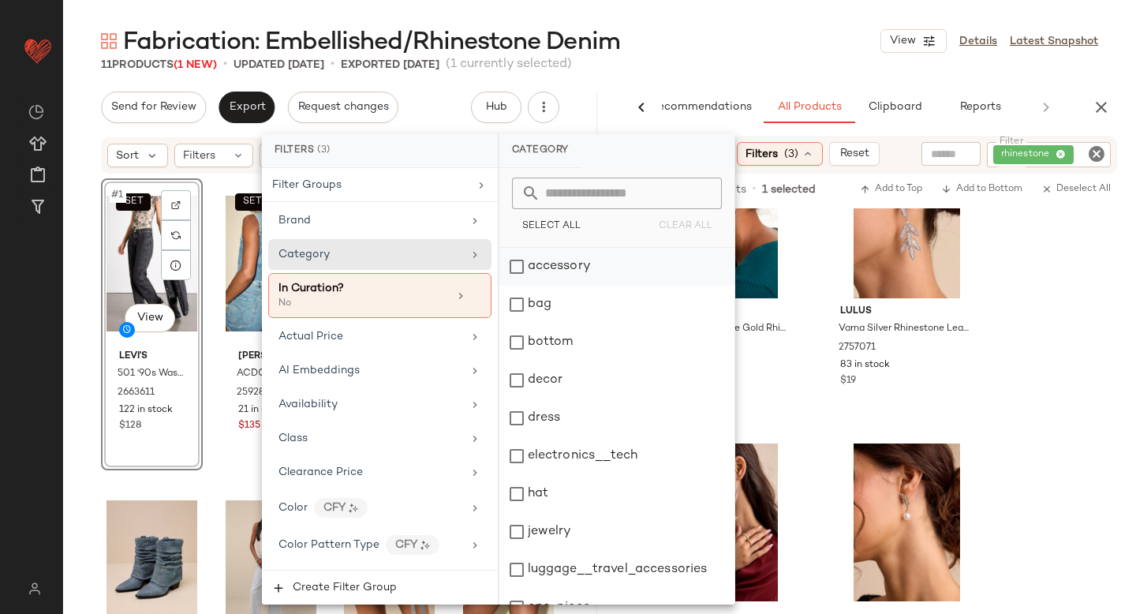
click at [518, 270] on div "accessory" at bounding box center [616, 267] width 235 height 38
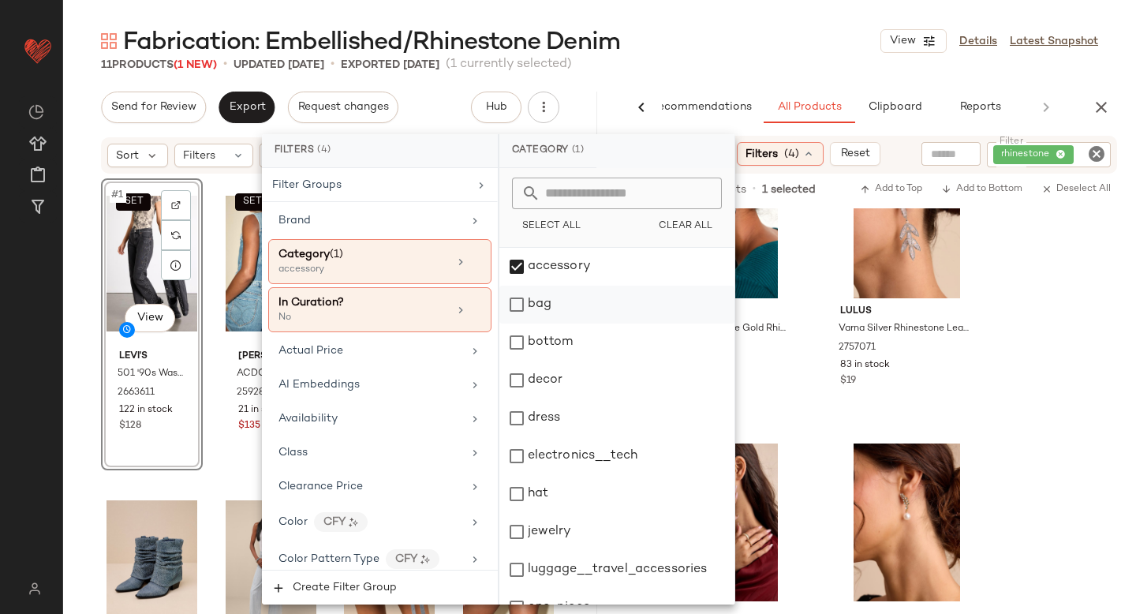
click at [518, 309] on div "bag" at bounding box center [616, 305] width 235 height 38
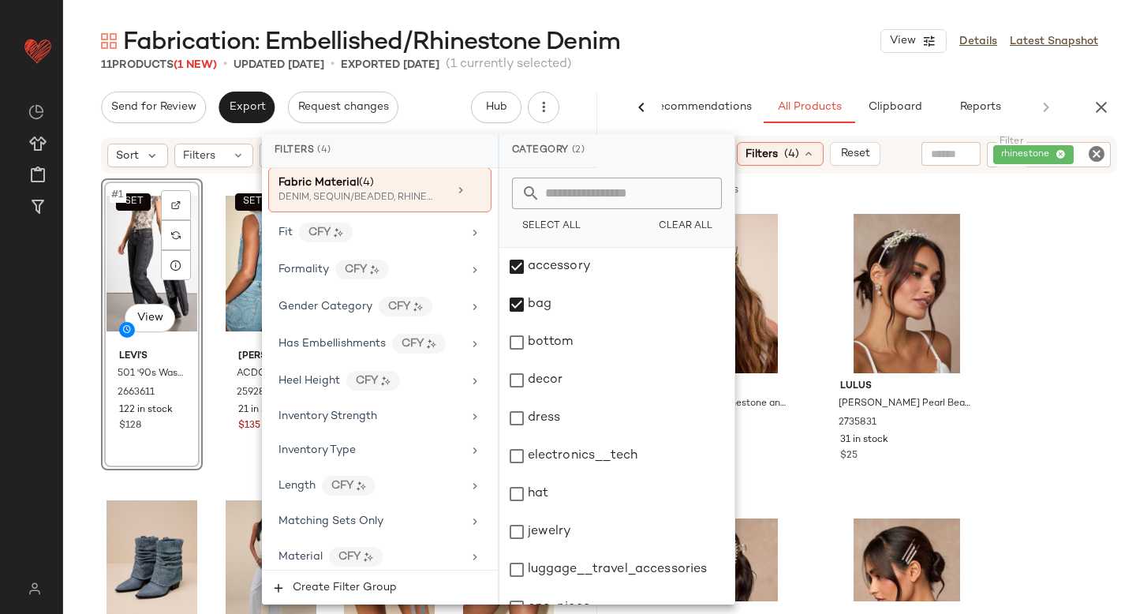
scroll to position [588, 0]
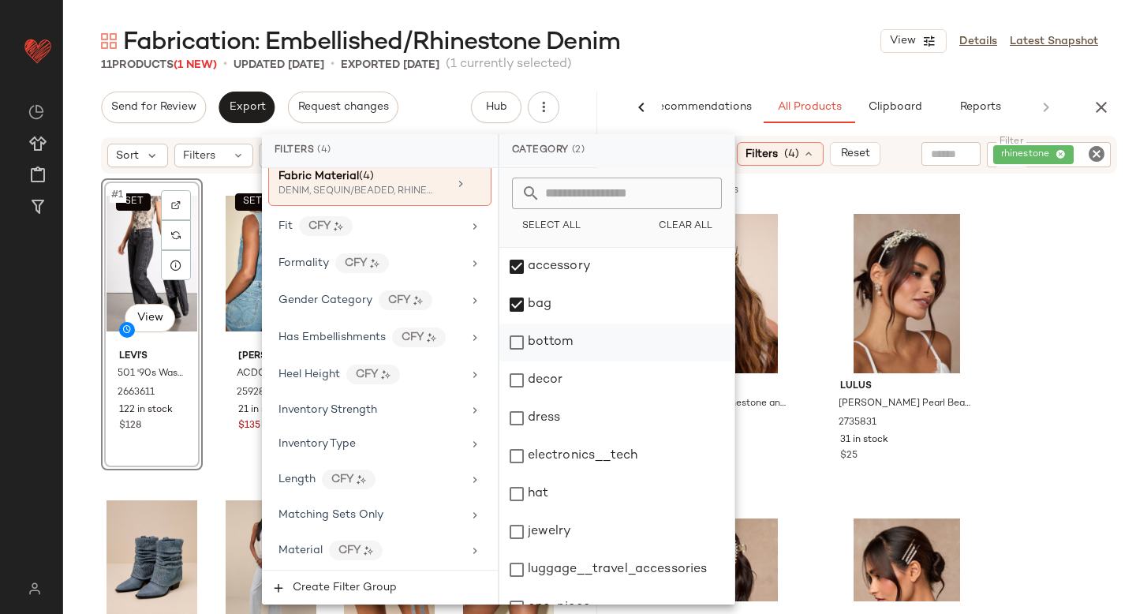
click at [520, 346] on div "bottom" at bounding box center [616, 342] width 235 height 38
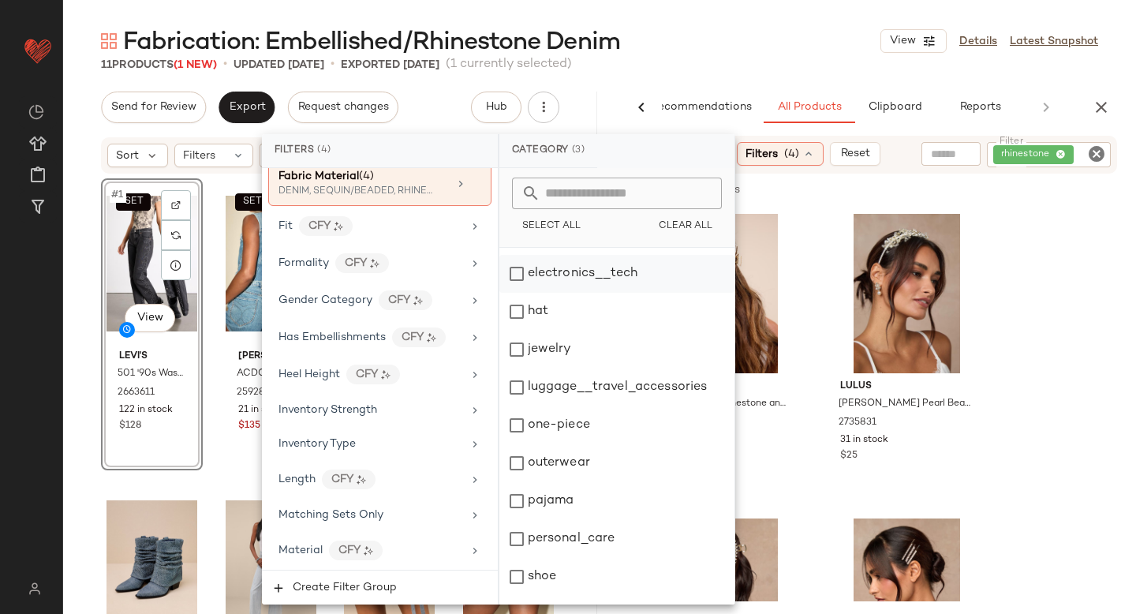
scroll to position [189, 0]
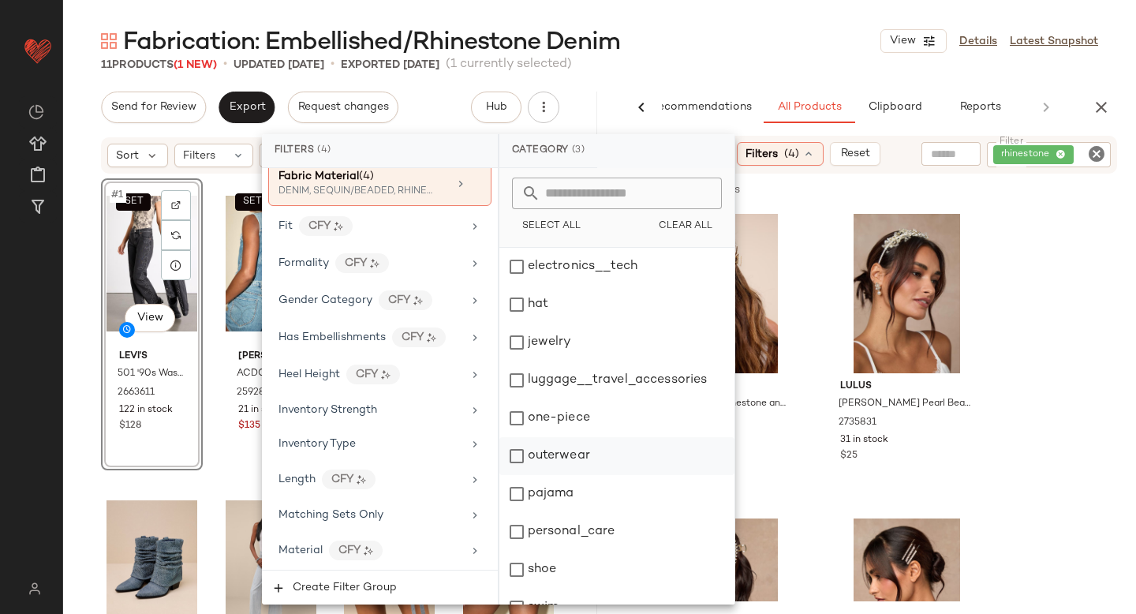
click at [518, 450] on div "outerwear" at bounding box center [616, 456] width 235 height 38
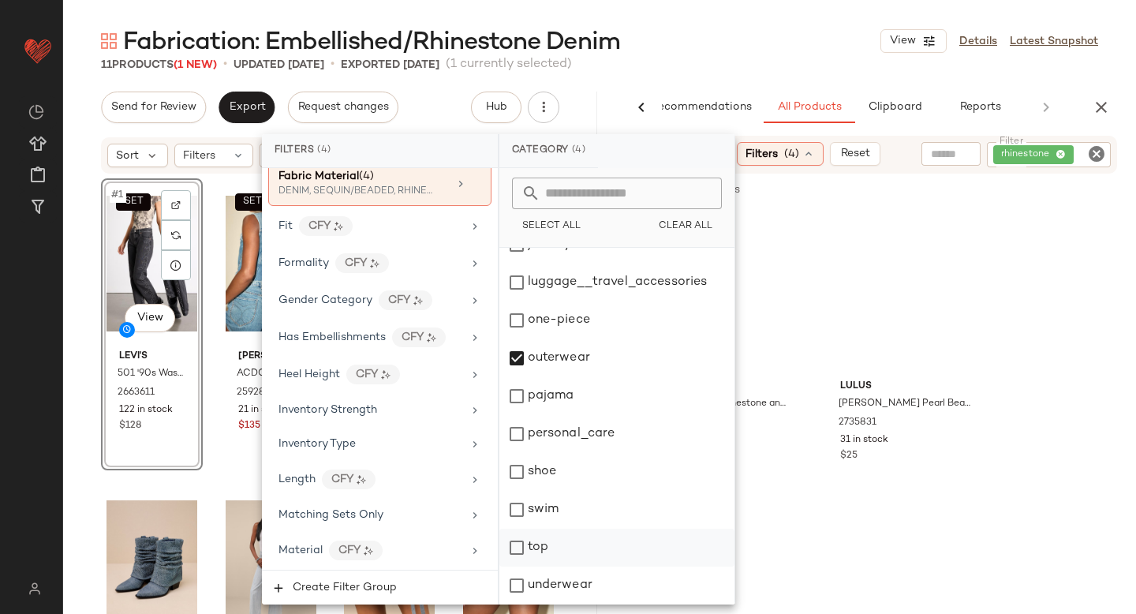
click at [515, 548] on div "top" at bounding box center [616, 548] width 235 height 38
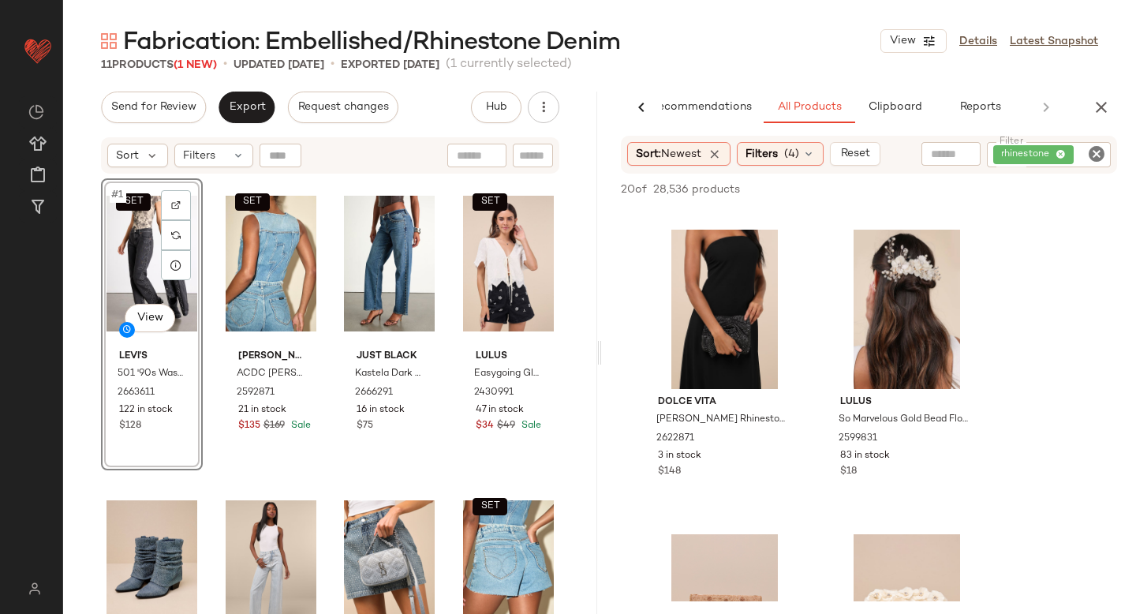
scroll to position [1160, 0]
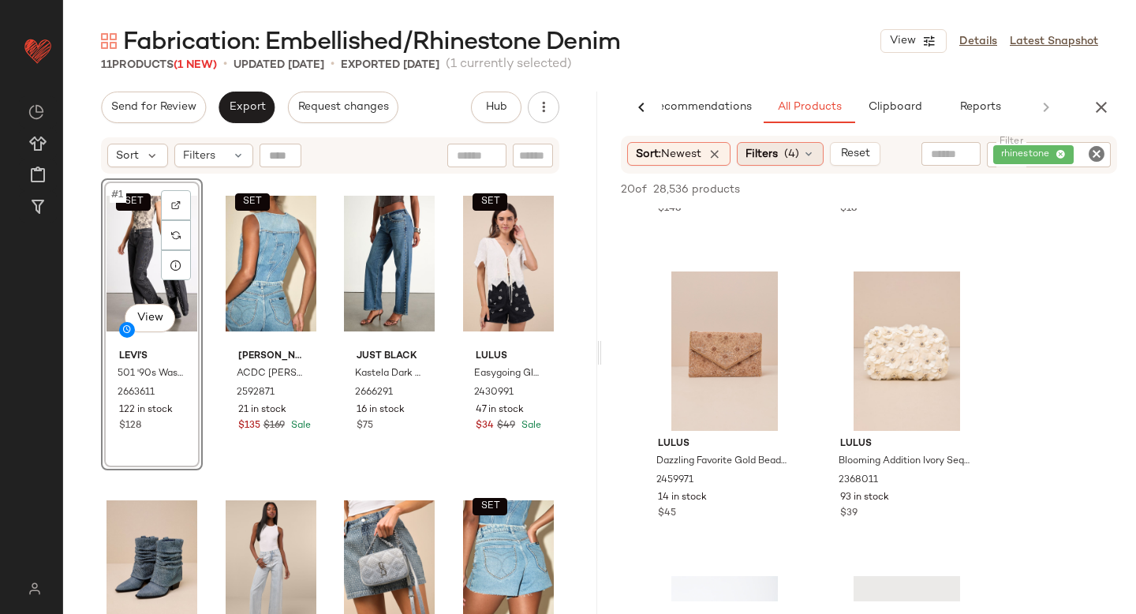
click at [768, 156] on span "Filters" at bounding box center [761, 154] width 32 height 17
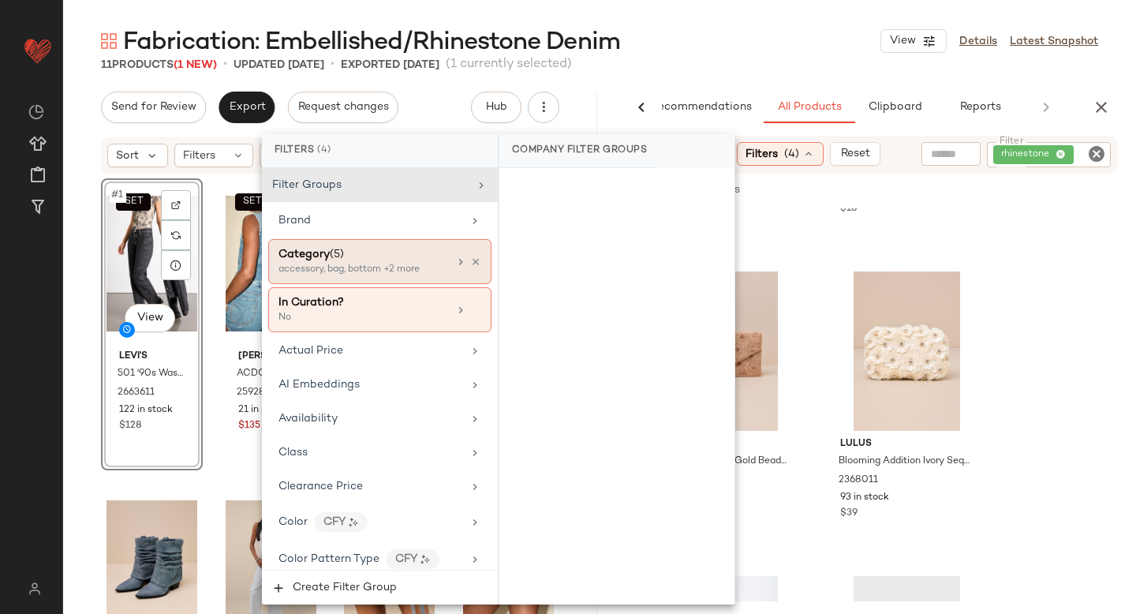
click at [299, 275] on div "accessory, bag, bottom +2 more" at bounding box center [357, 270] width 158 height 14
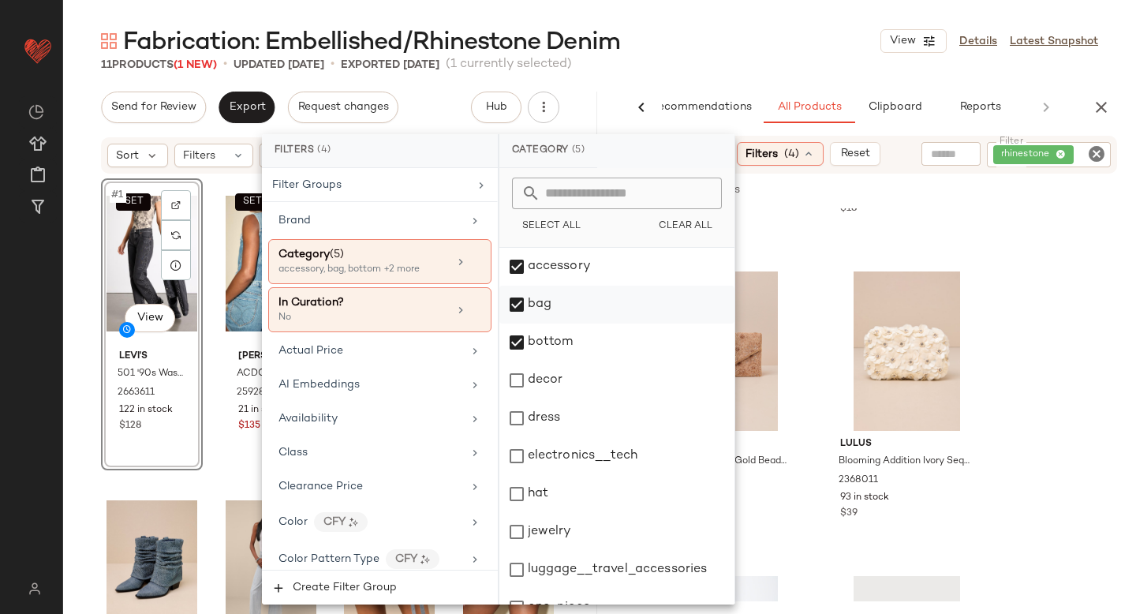
click at [515, 305] on div "bag" at bounding box center [616, 305] width 235 height 38
click at [518, 268] on div "accessory" at bounding box center [616, 267] width 235 height 38
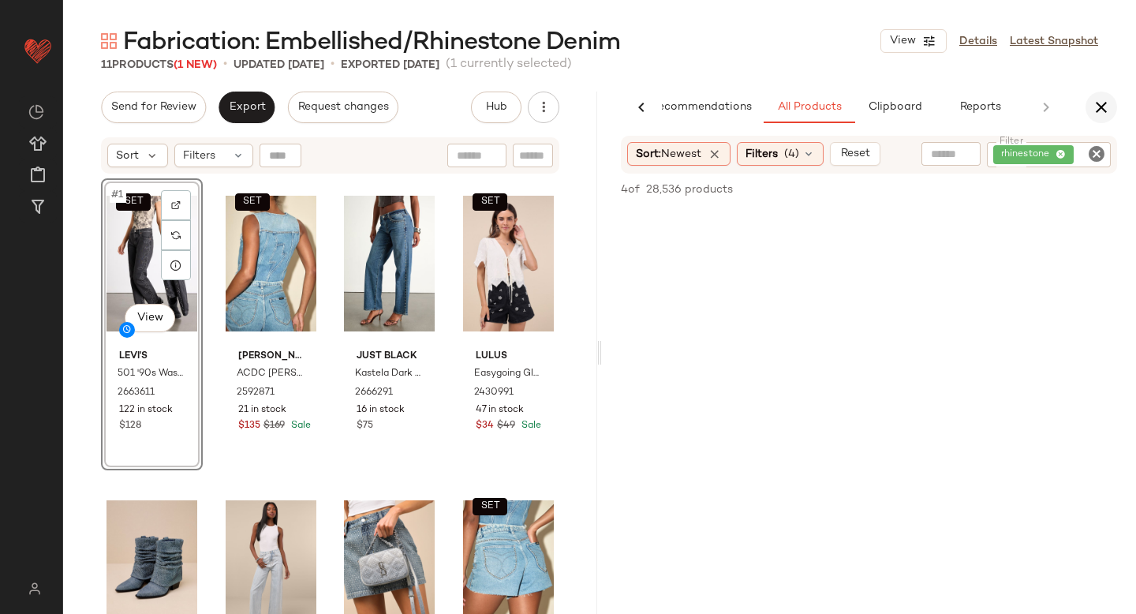
click at [1093, 100] on icon "button" at bounding box center [1101, 107] width 19 height 19
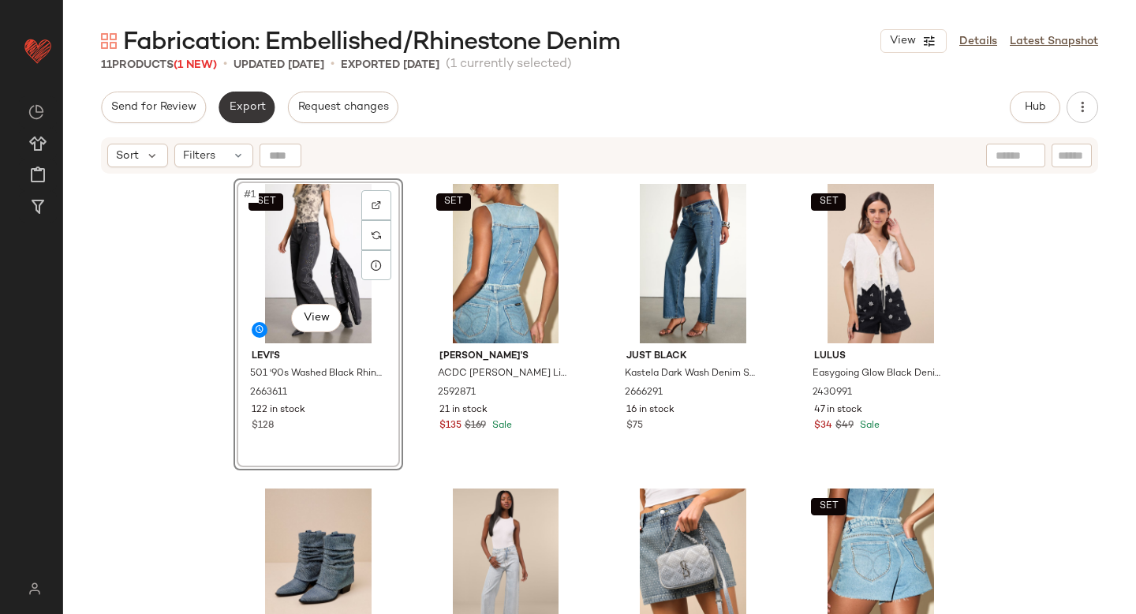
click at [228, 107] on span "Export" at bounding box center [246, 107] width 37 height 13
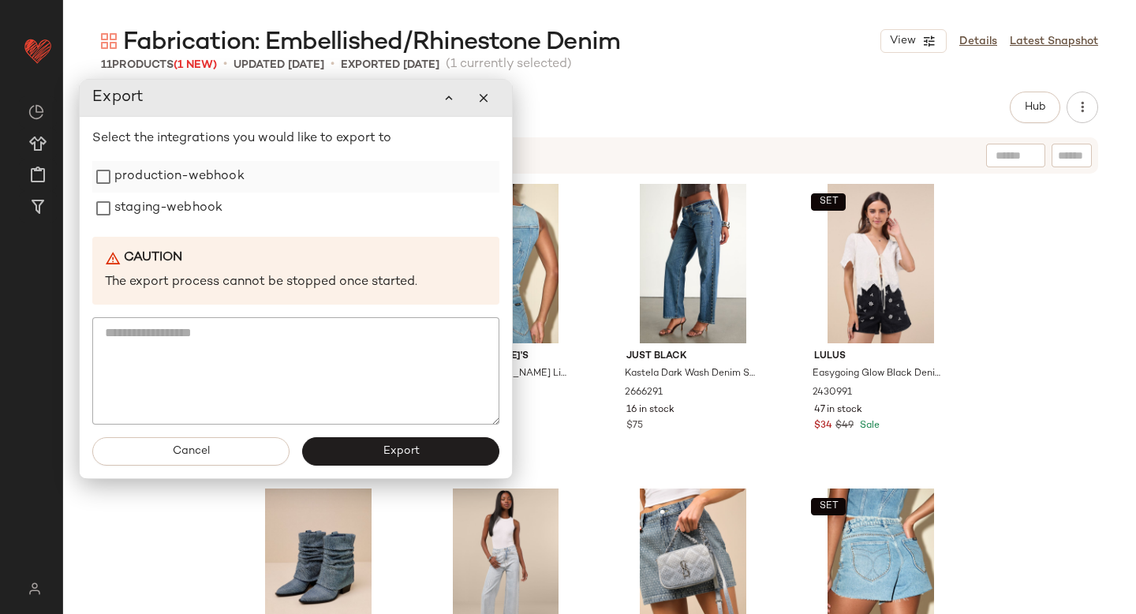
click at [189, 172] on label "production-webhook" at bounding box center [179, 177] width 130 height 32
click at [480, 102] on icon "button" at bounding box center [483, 98] width 14 height 14
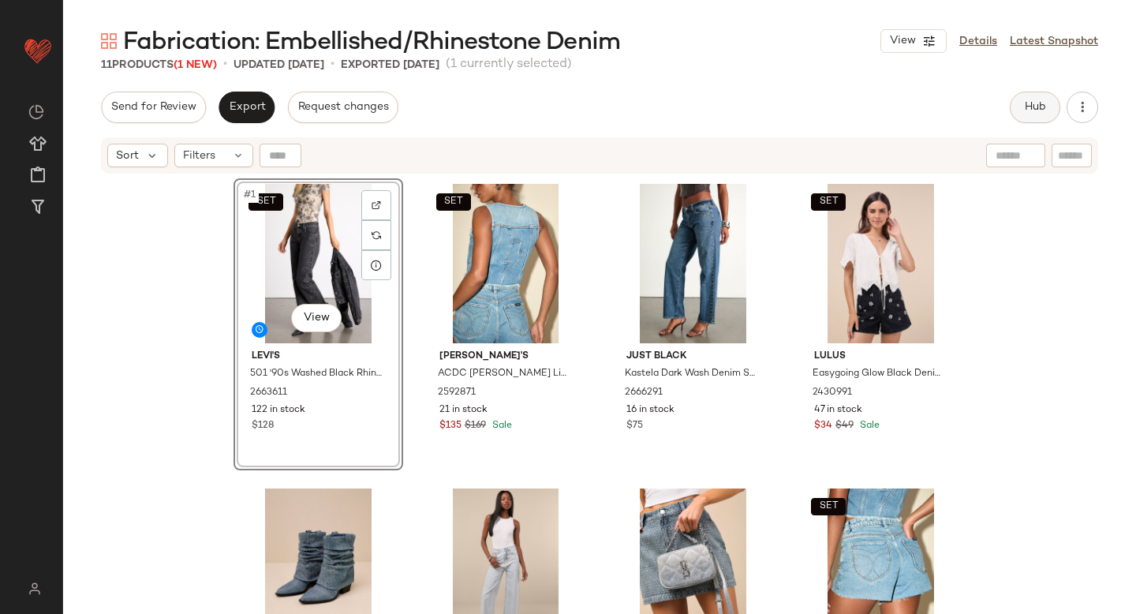
click at [1029, 105] on span "Hub" at bounding box center [1035, 107] width 22 height 13
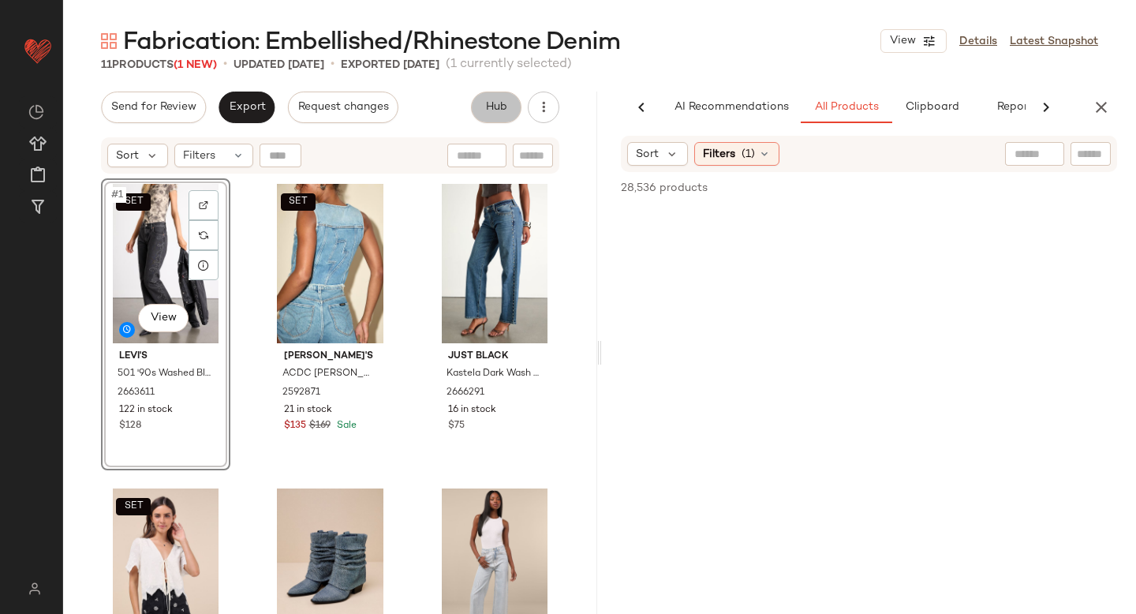
scroll to position [0, 37]
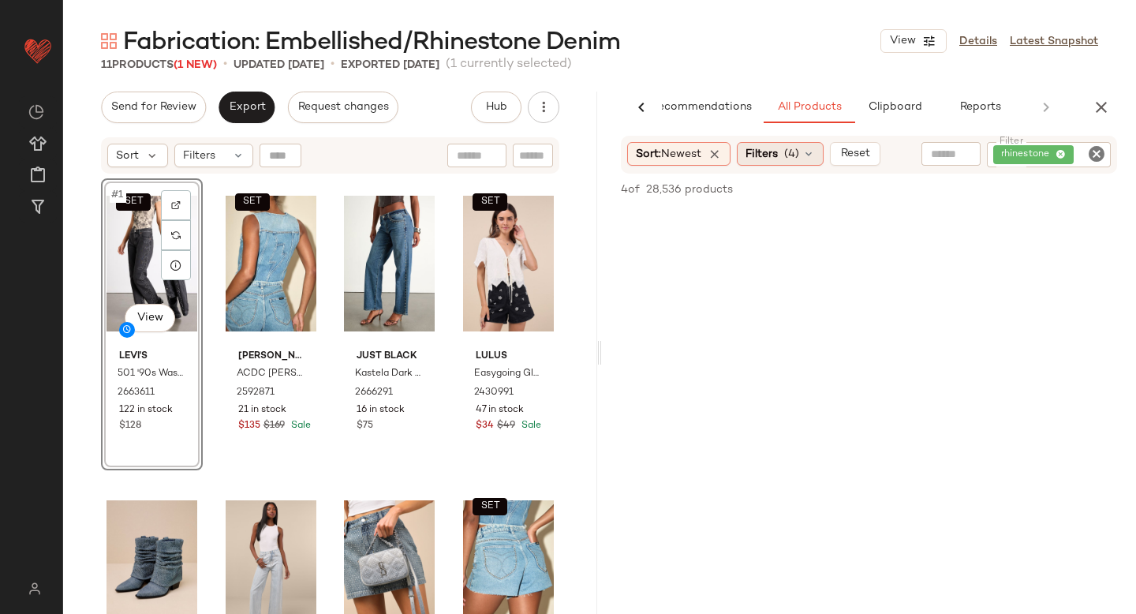
click at [784, 151] on div "Filters (4)" at bounding box center [780, 154] width 87 height 24
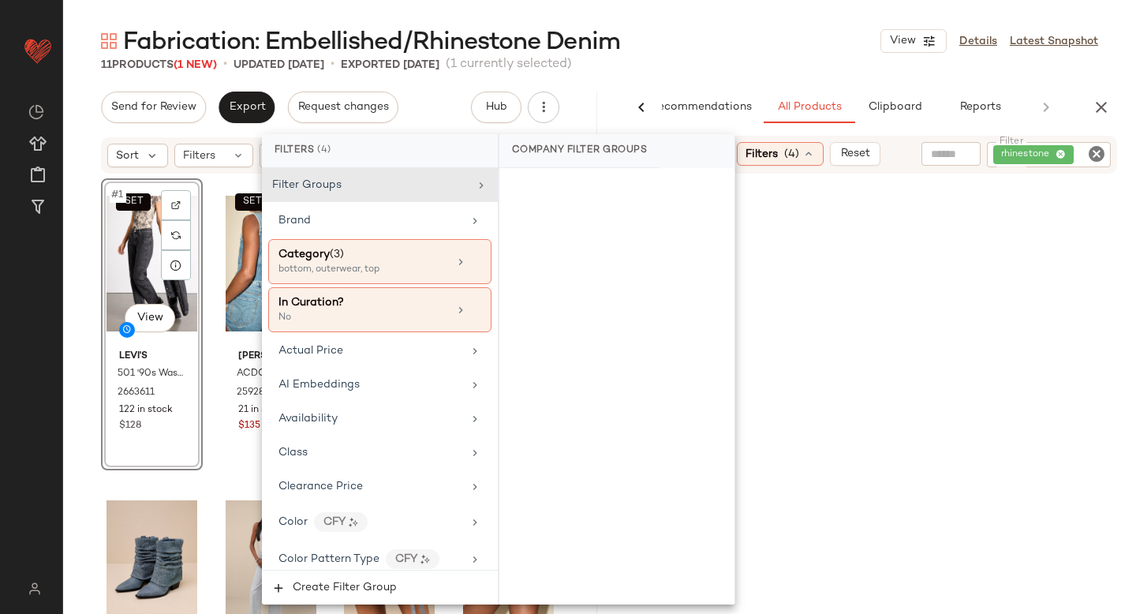
click at [1087, 156] on icon "Clear Filter" at bounding box center [1096, 153] width 19 height 19
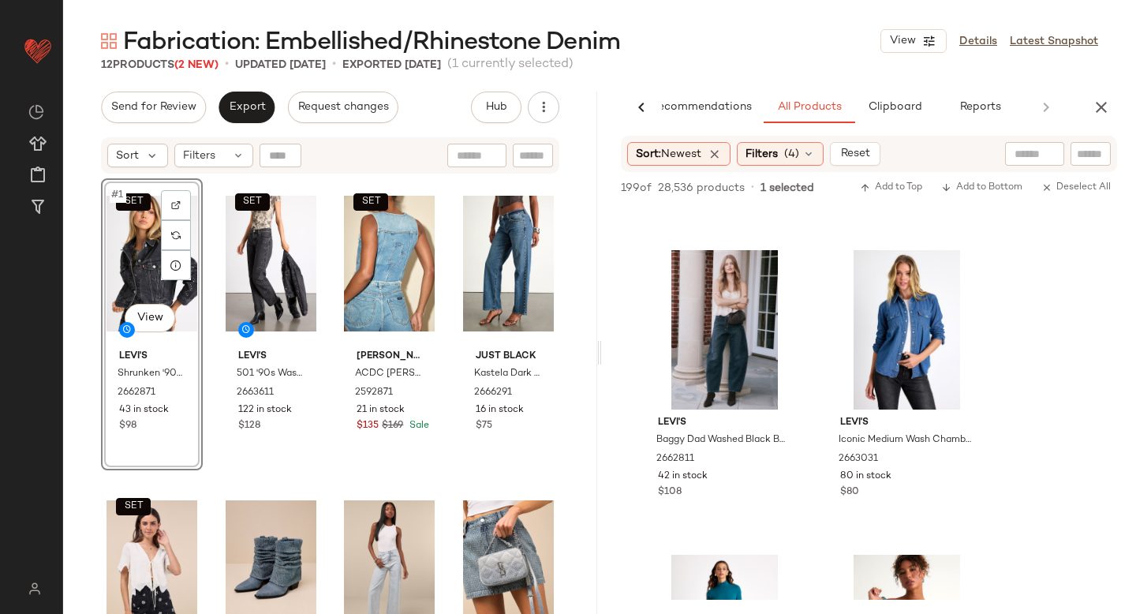
scroll to position [2191, 0]
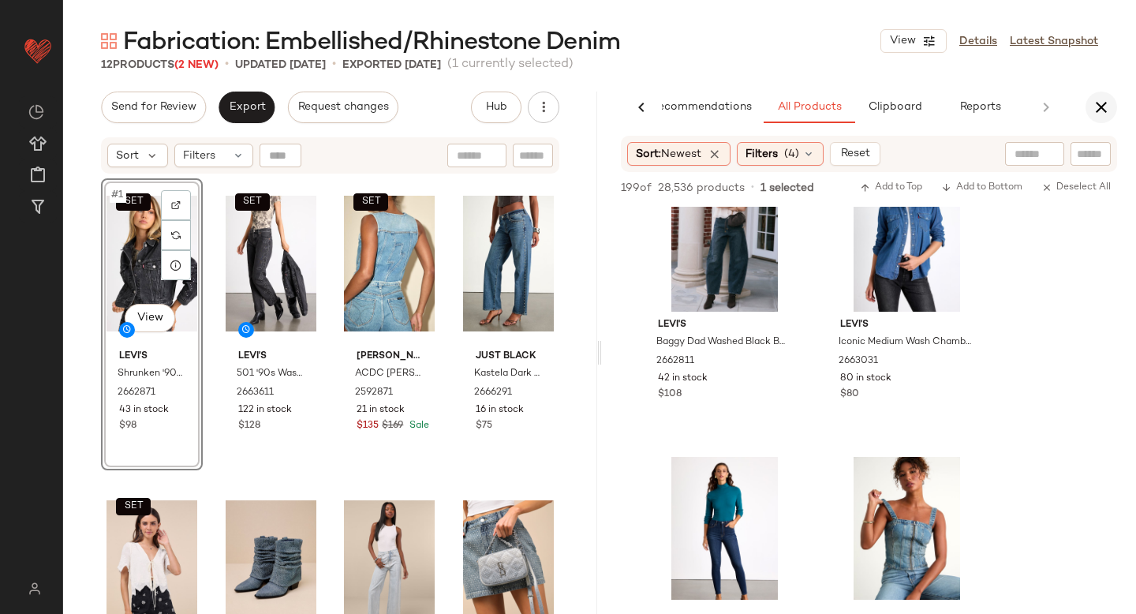
click at [1087, 100] on button "button" at bounding box center [1101, 108] width 32 height 32
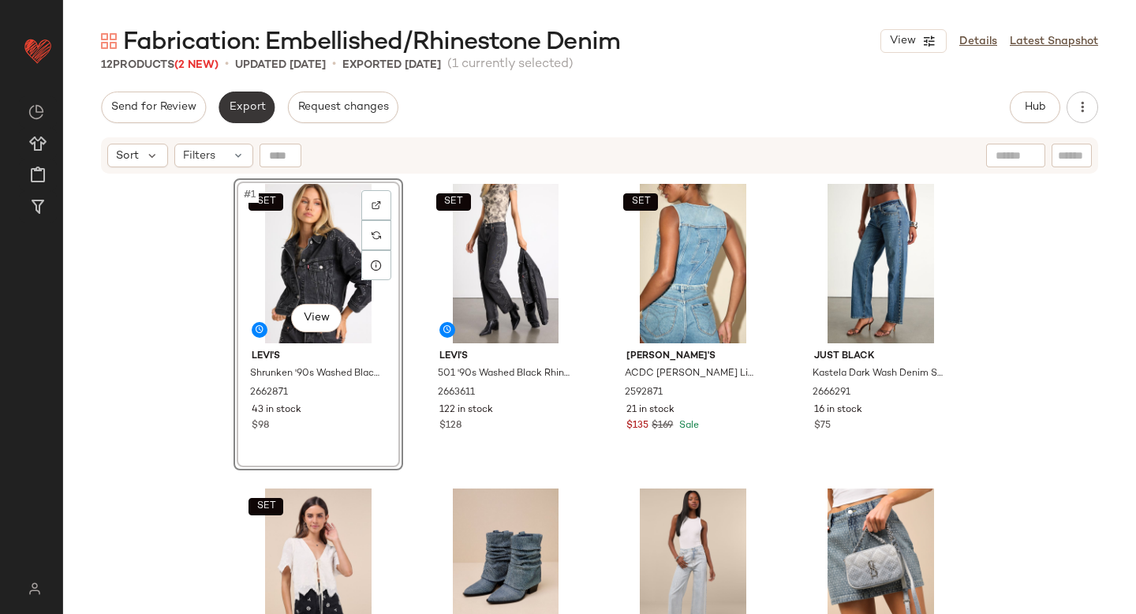
click at [255, 94] on button "Export" at bounding box center [247, 108] width 56 height 32
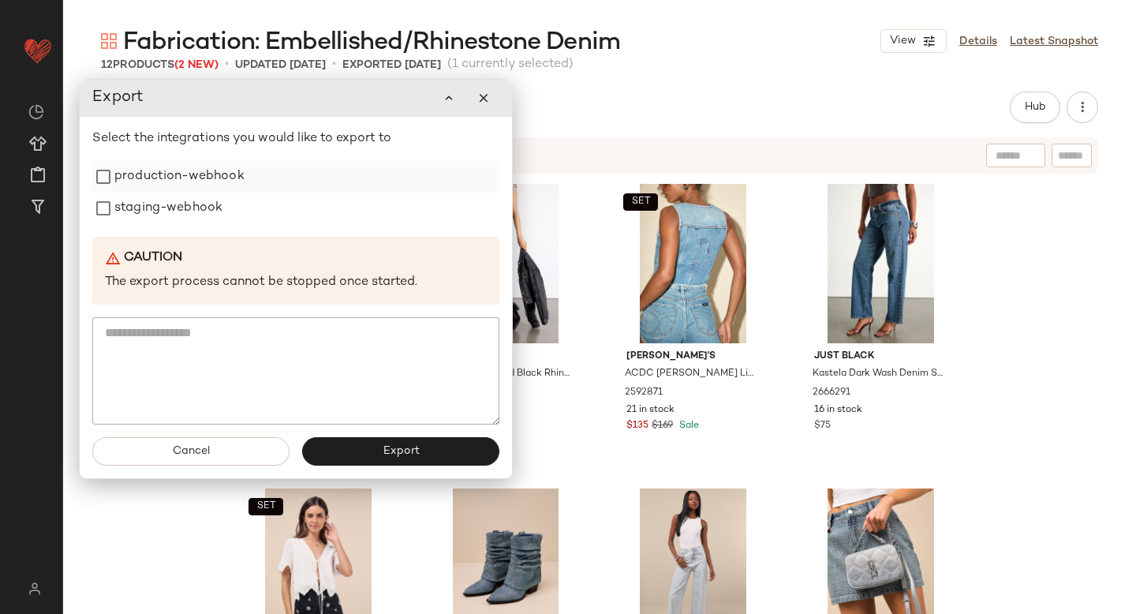
click at [145, 174] on label "production-webhook" at bounding box center [179, 177] width 130 height 32
click at [154, 211] on label "staging-webhook" at bounding box center [168, 208] width 108 height 32
click at [387, 455] on span "Export" at bounding box center [400, 451] width 37 height 13
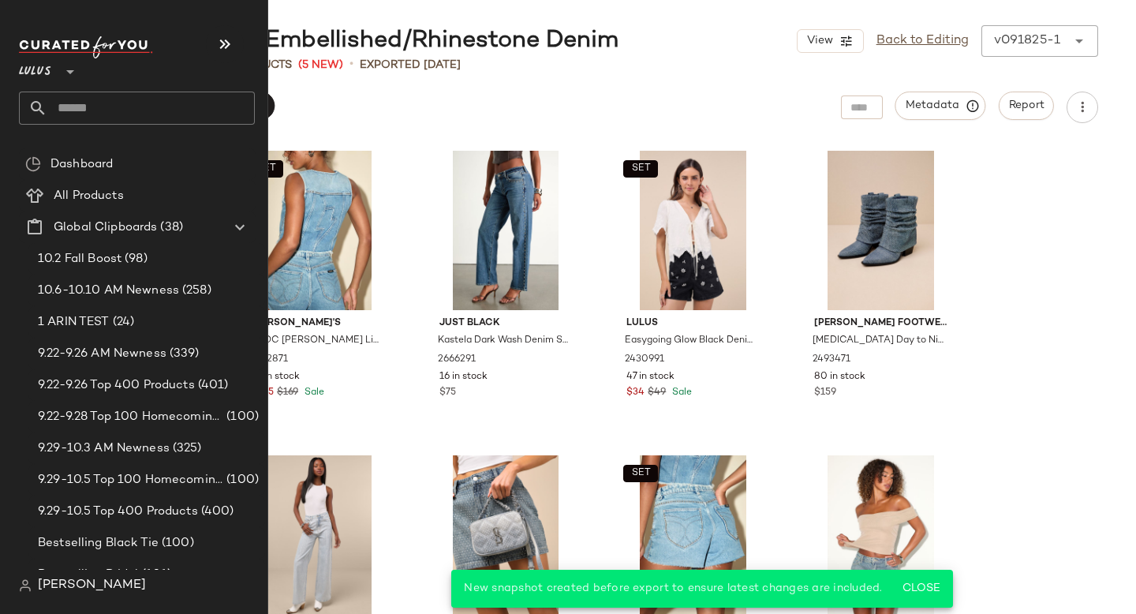
click at [118, 121] on input "text" at bounding box center [150, 108] width 207 height 33
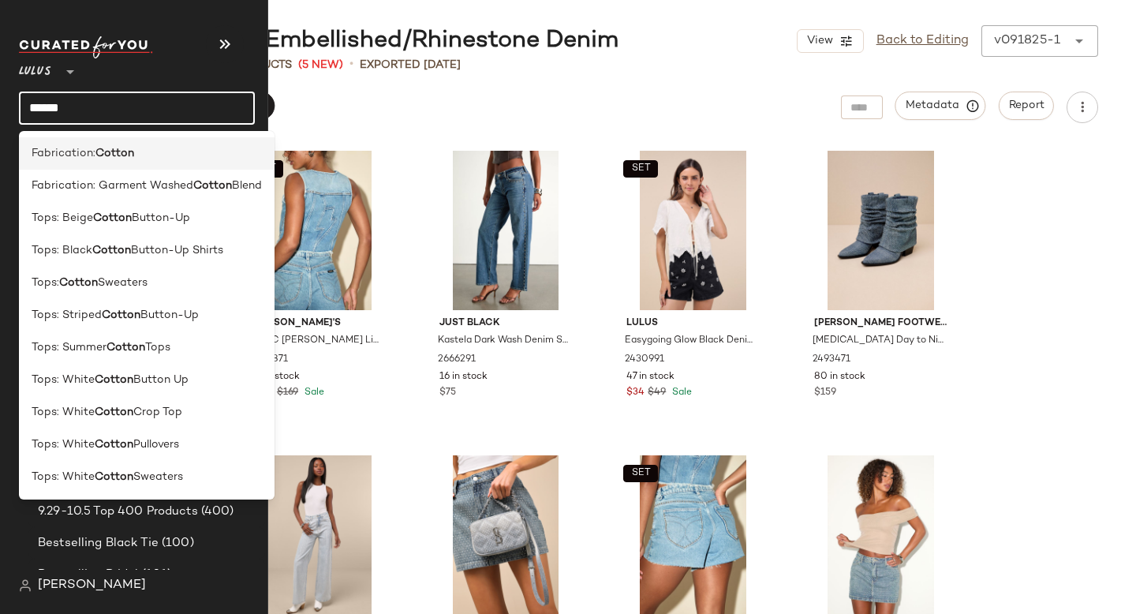
type input "******"
click at [143, 156] on div "Fabrication: Cotton" at bounding box center [147, 153] width 230 height 17
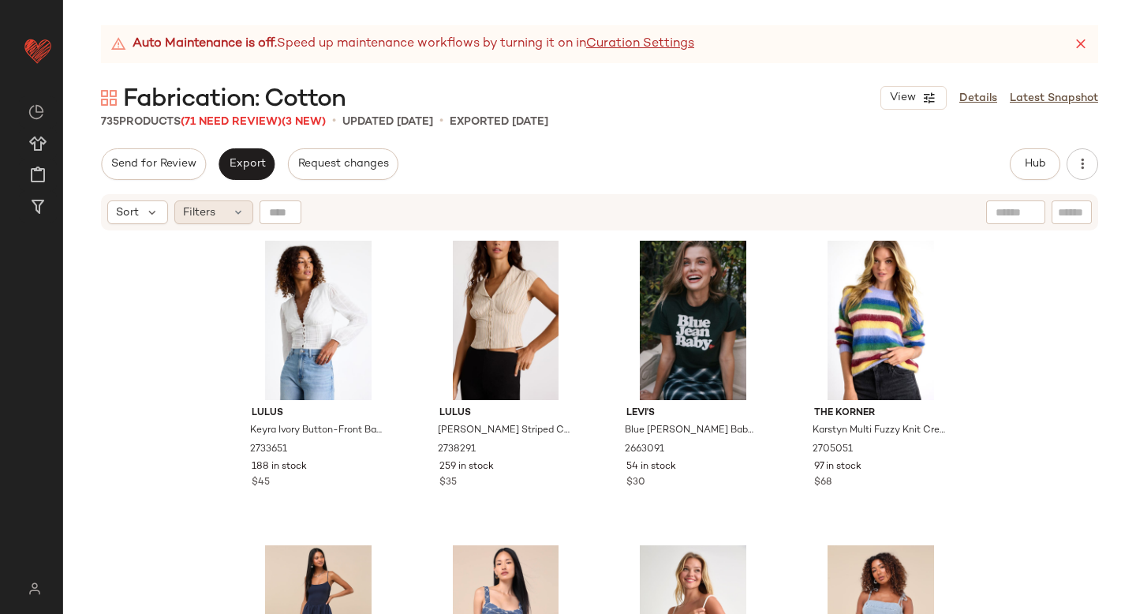
click at [227, 210] on div "Filters" at bounding box center [213, 212] width 79 height 24
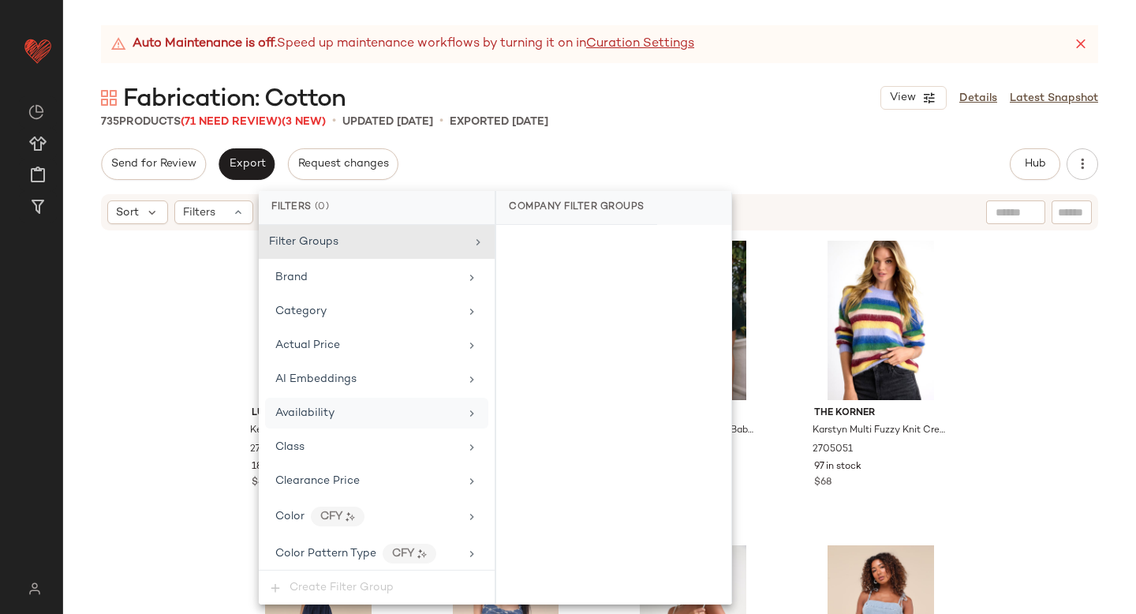
click at [310, 407] on span "Availability" at bounding box center [304, 413] width 59 height 12
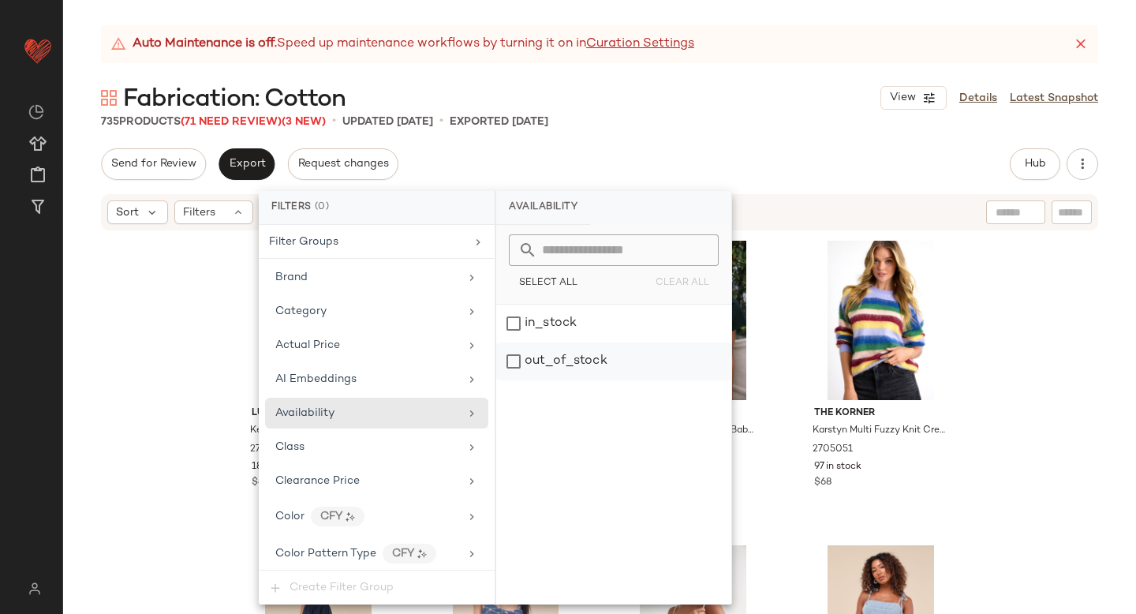
click at [551, 356] on div "out_of_stock" at bounding box center [613, 361] width 235 height 38
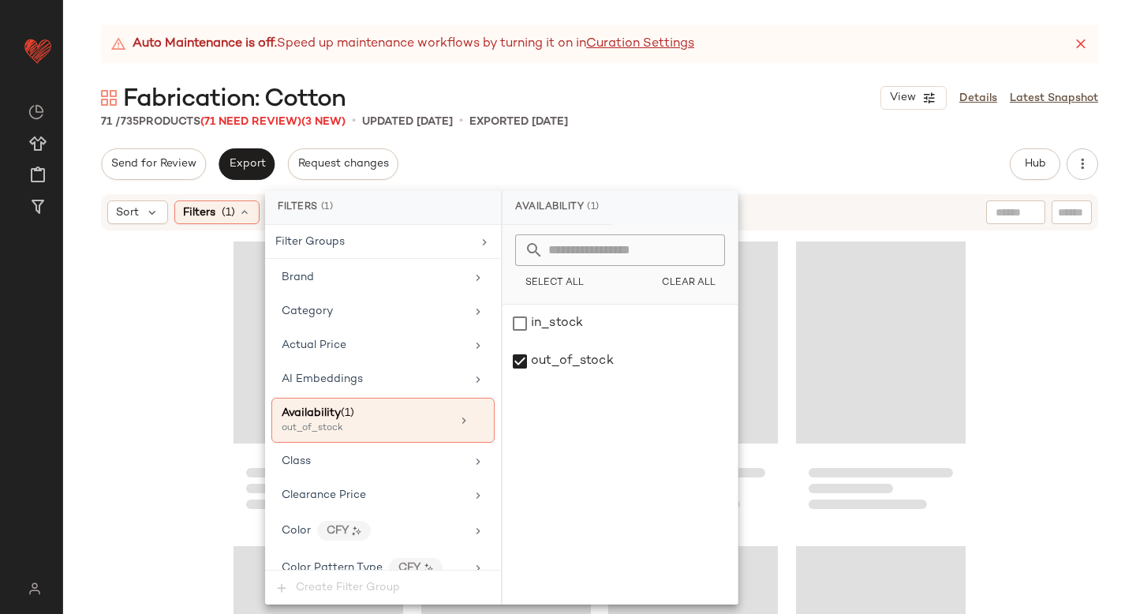
click at [764, 121] on div "71 / 735 Products (71 Need Review) (3 New) • updated Sep 18th • Exported Sep 18…" at bounding box center [599, 122] width 1073 height 16
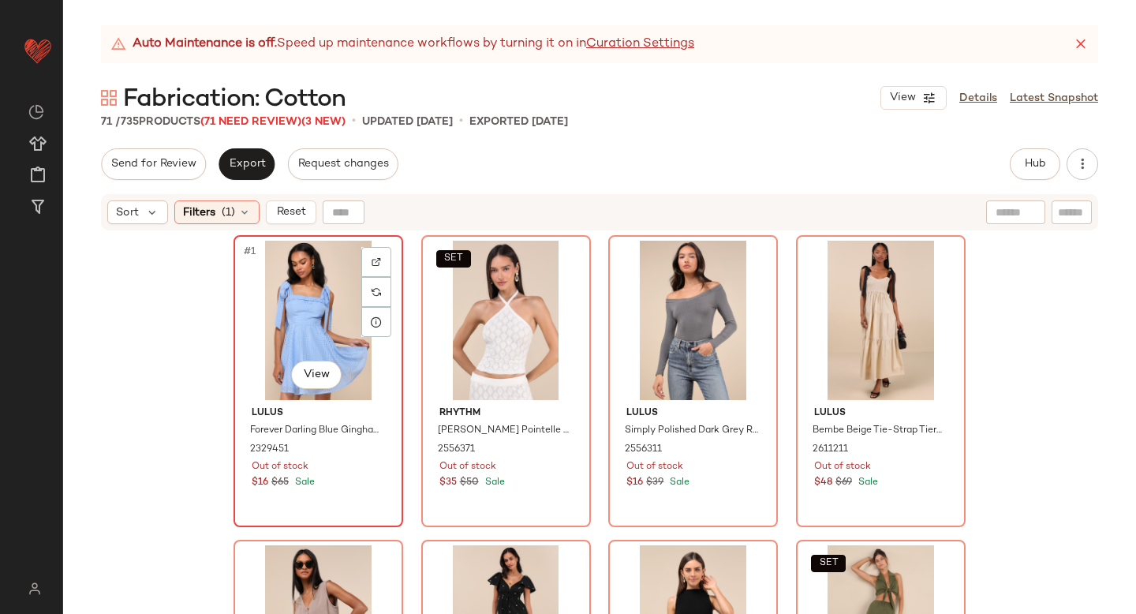
click at [282, 290] on div "#1 View" at bounding box center [318, 320] width 159 height 159
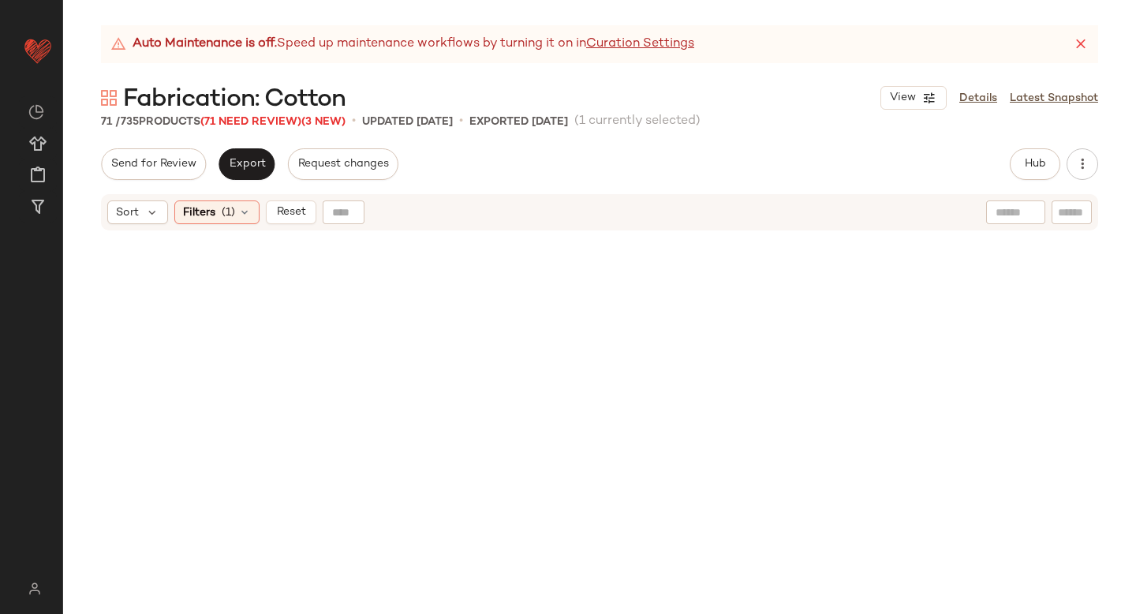
scroll to position [5063, 0]
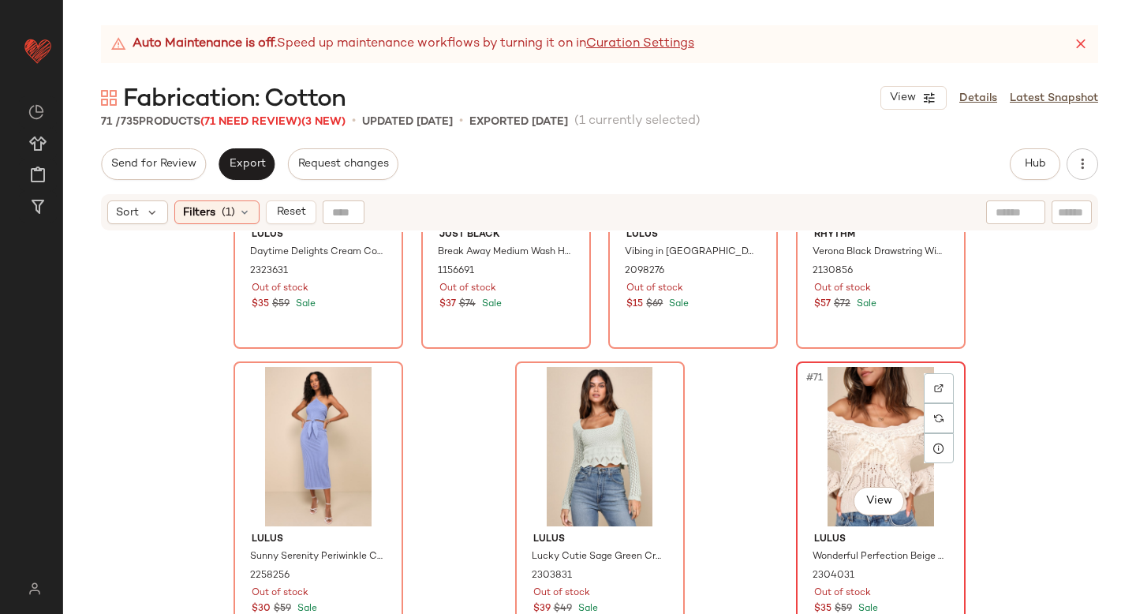
click at [860, 411] on div "#71 View" at bounding box center [880, 446] width 159 height 159
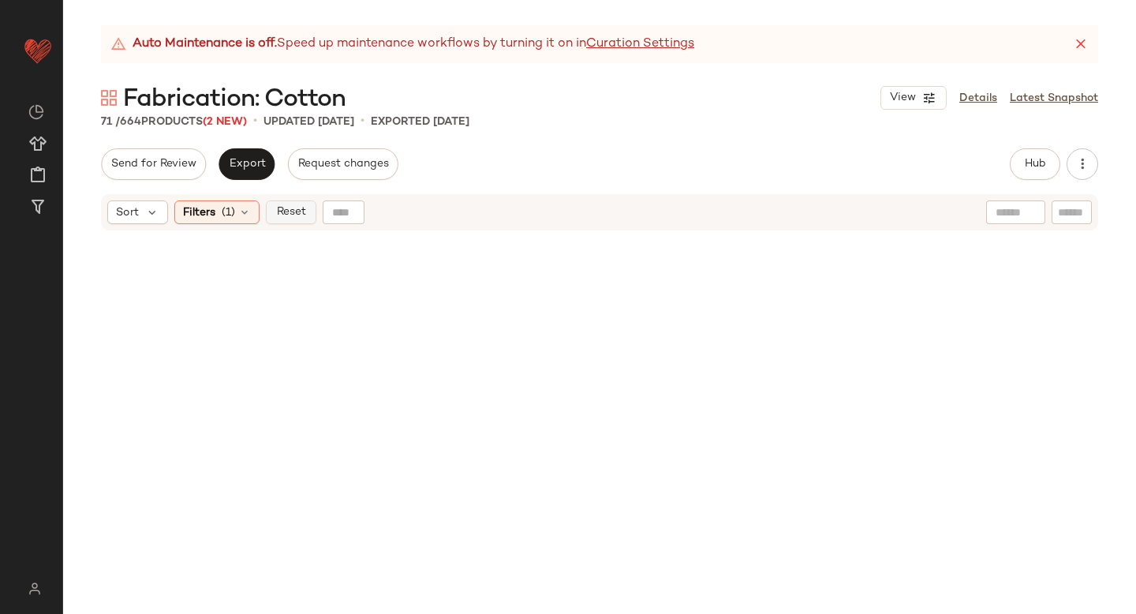
click at [294, 209] on span "Reset" at bounding box center [290, 212] width 30 height 13
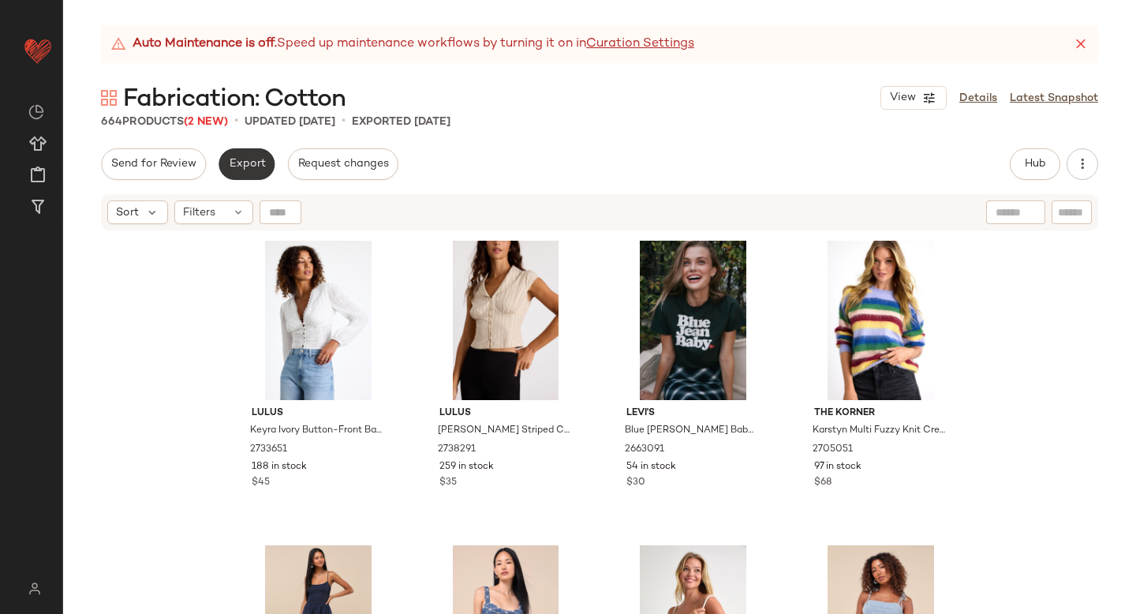
click at [240, 162] on span "Export" at bounding box center [246, 164] width 37 height 13
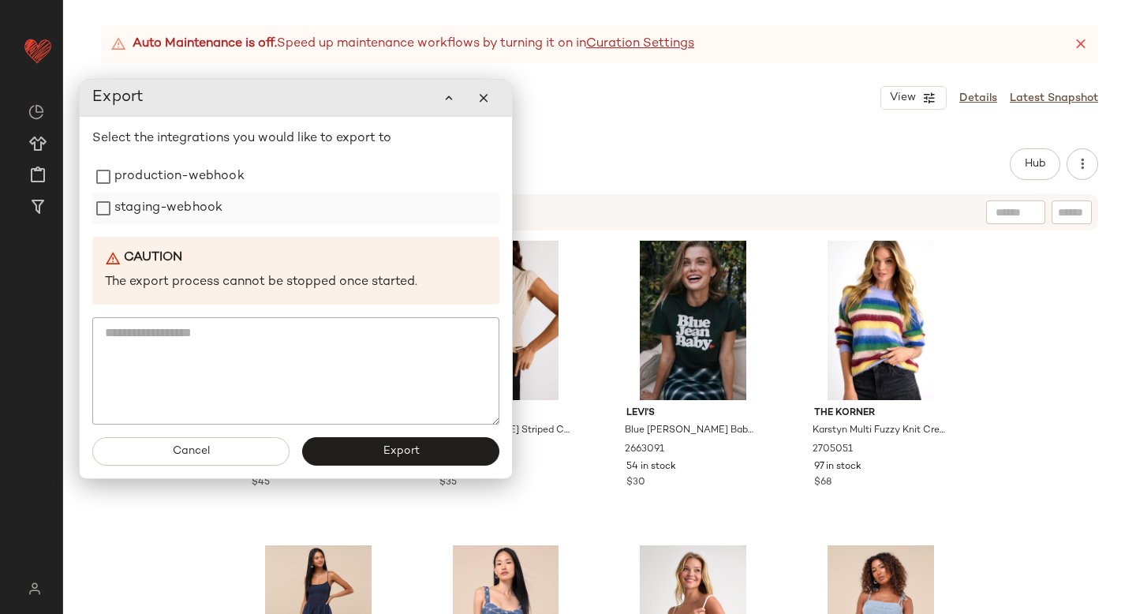
click at [201, 219] on label "staging-webhook" at bounding box center [168, 208] width 108 height 32
click at [189, 181] on label "production-webhook" at bounding box center [179, 177] width 130 height 32
click at [364, 450] on button "Export" at bounding box center [400, 451] width 197 height 28
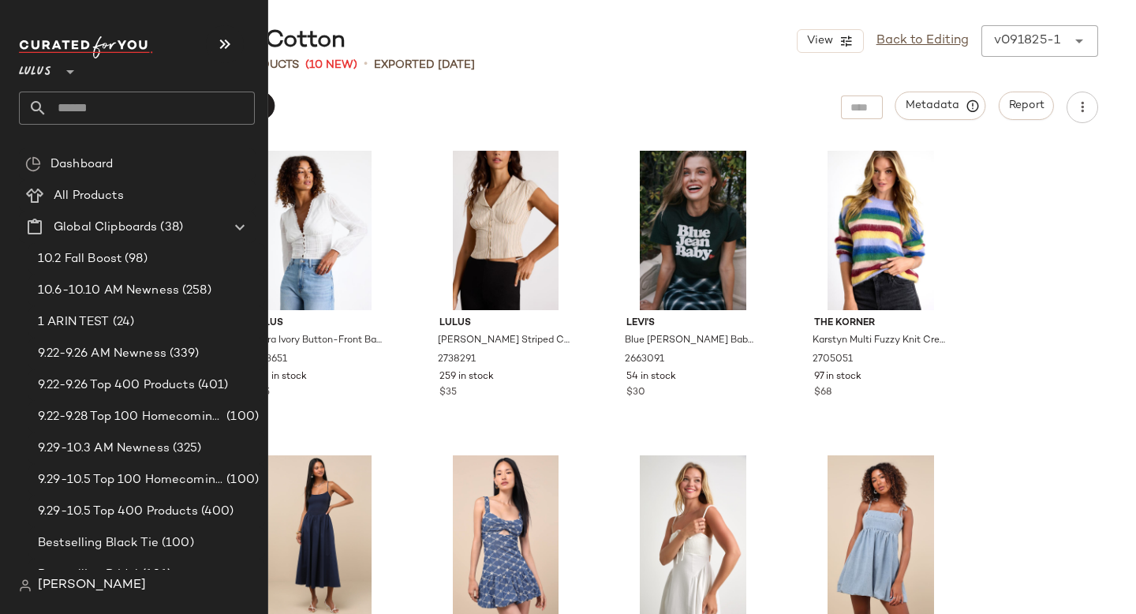
click at [77, 111] on input "text" at bounding box center [150, 108] width 207 height 33
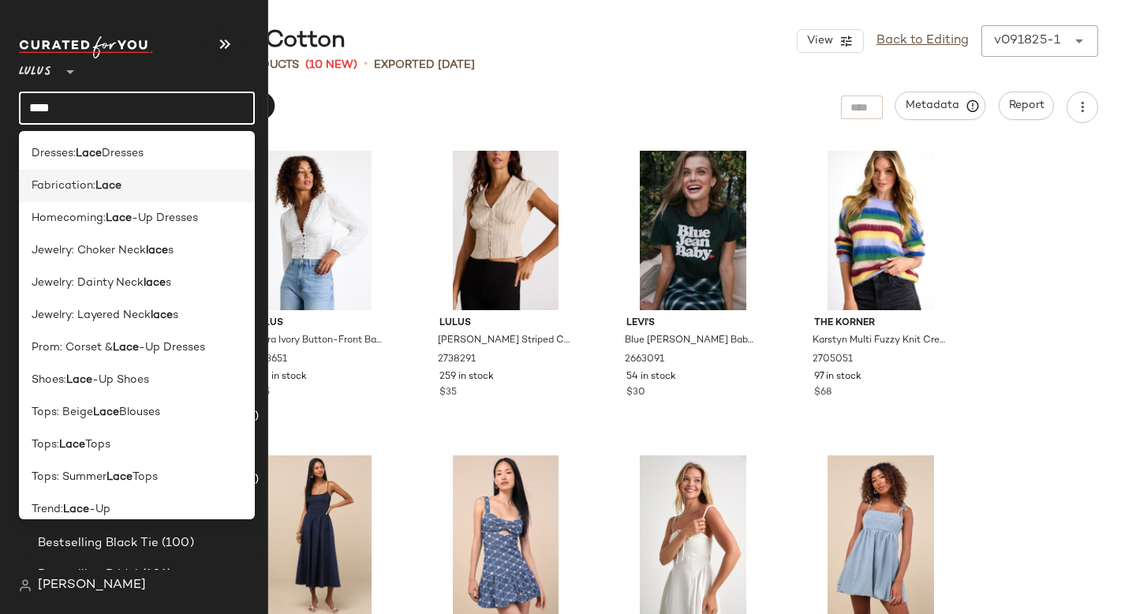
type input "****"
click at [110, 176] on div "Fabrication: Lace" at bounding box center [137, 186] width 236 height 32
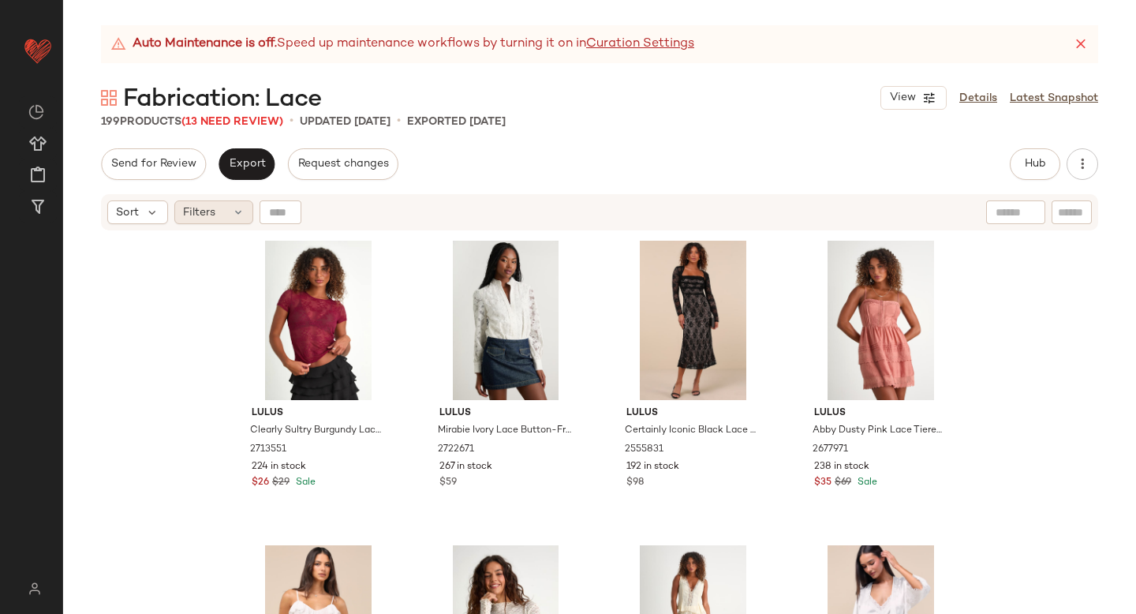
click at [215, 212] on span "Filters" at bounding box center [199, 212] width 32 height 17
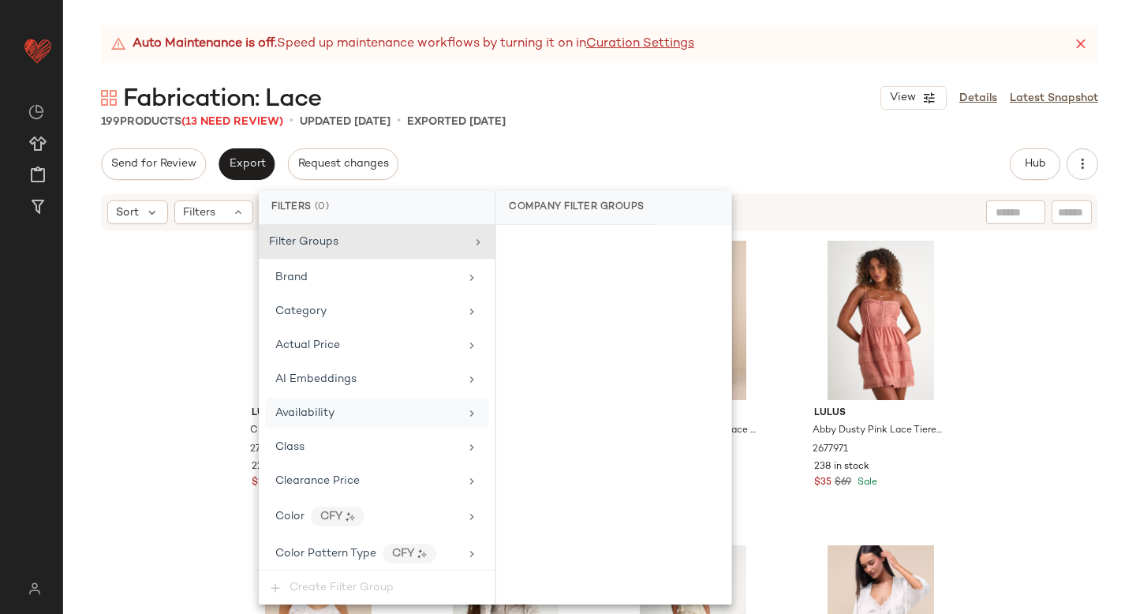
click at [319, 407] on span "Availability" at bounding box center [304, 413] width 59 height 12
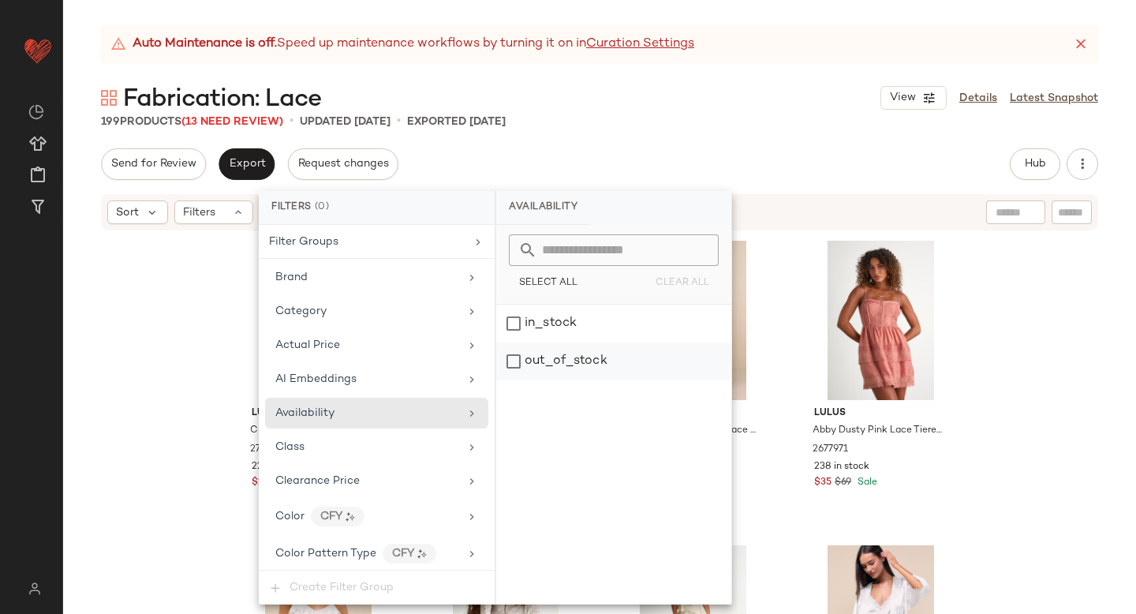
click at [534, 359] on div "out_of_stock" at bounding box center [613, 361] width 235 height 38
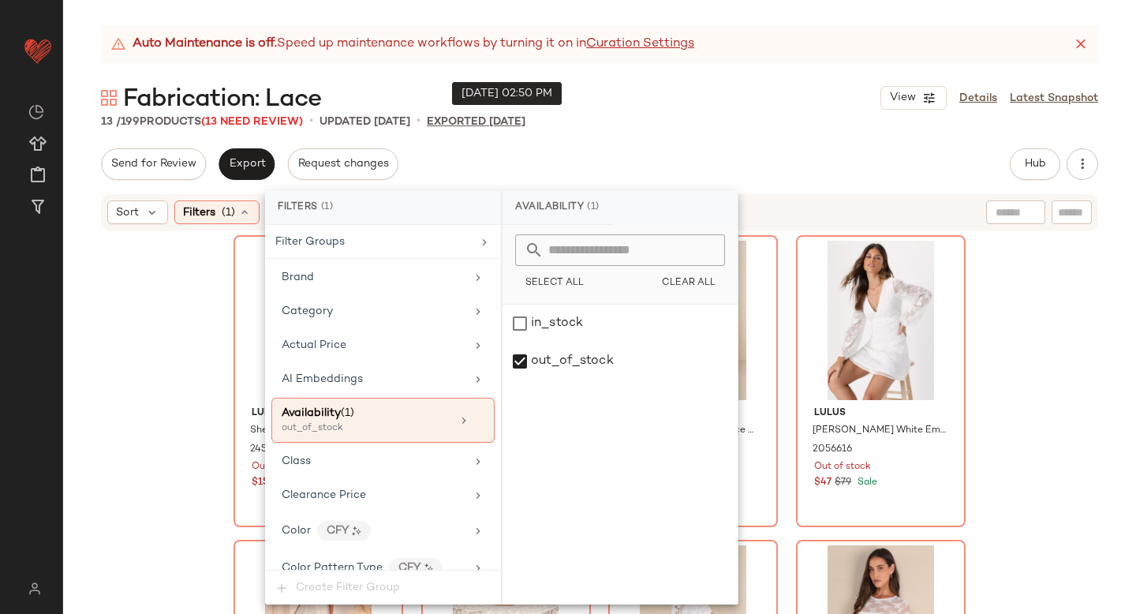
click at [525, 128] on p "Exported Sep 23rd" at bounding box center [476, 122] width 99 height 17
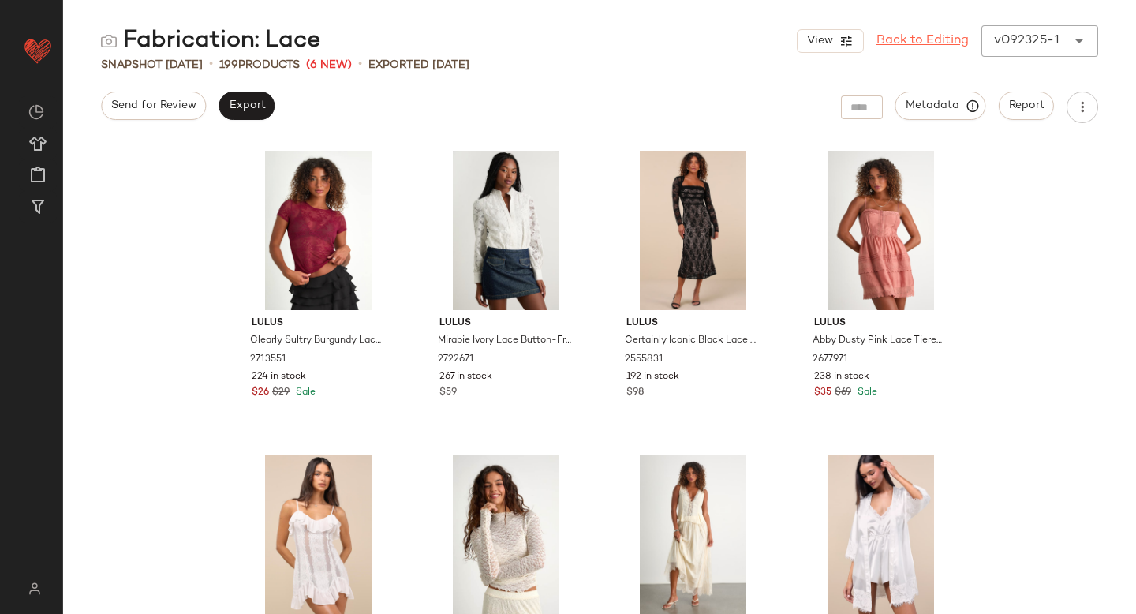
click at [958, 35] on link "Back to Editing" at bounding box center [922, 41] width 92 height 19
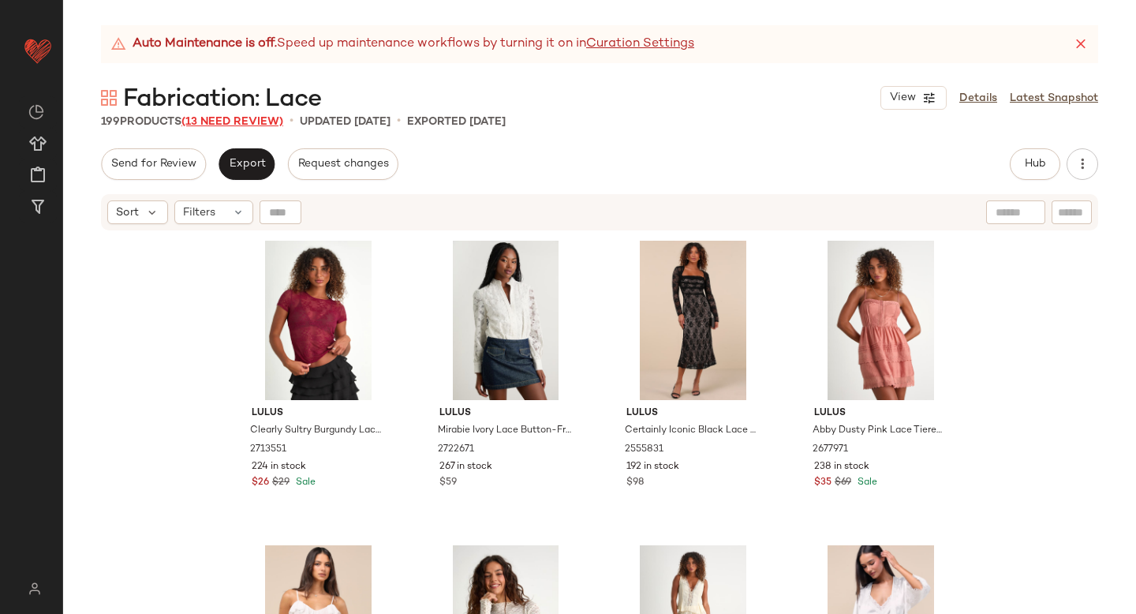
click at [260, 124] on span "(13 Need Review)" at bounding box center [232, 122] width 102 height 12
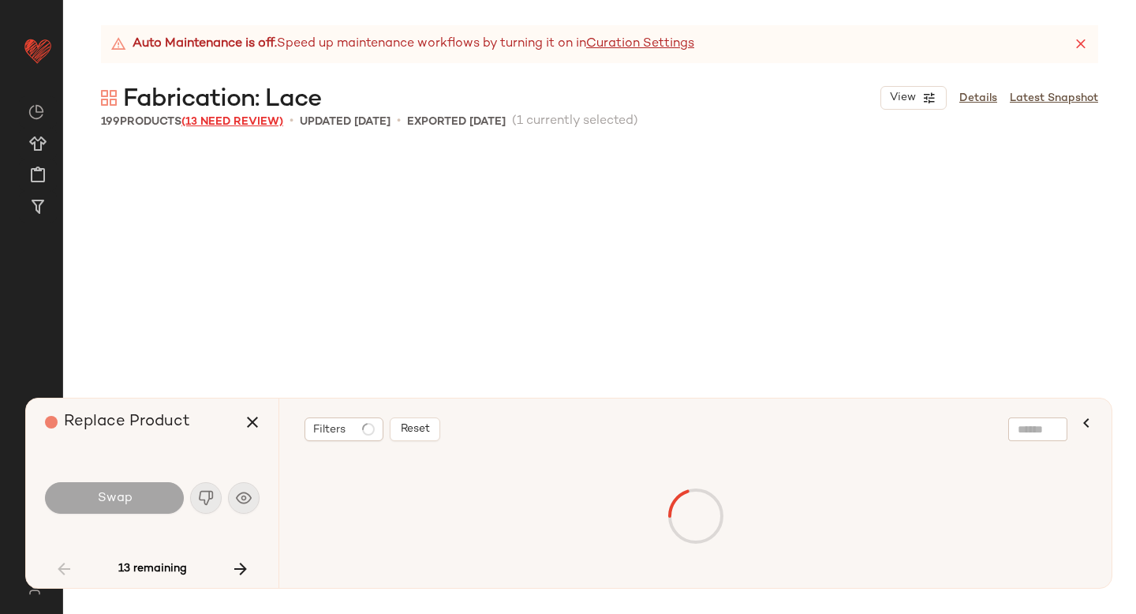
scroll to position [5177, 0]
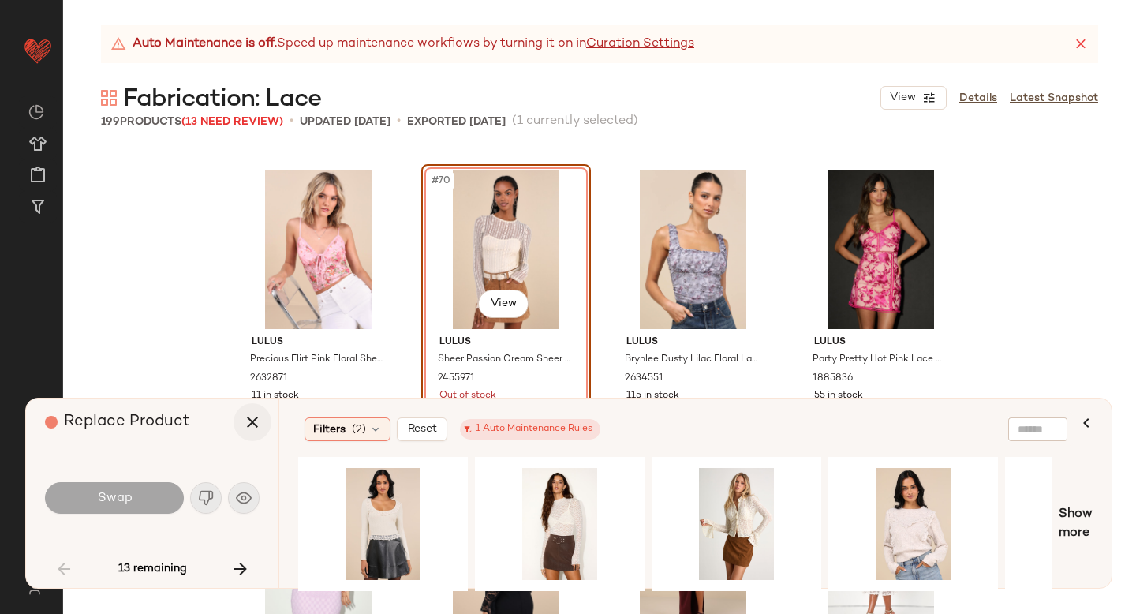
click at [256, 417] on icon "button" at bounding box center [252, 422] width 19 height 19
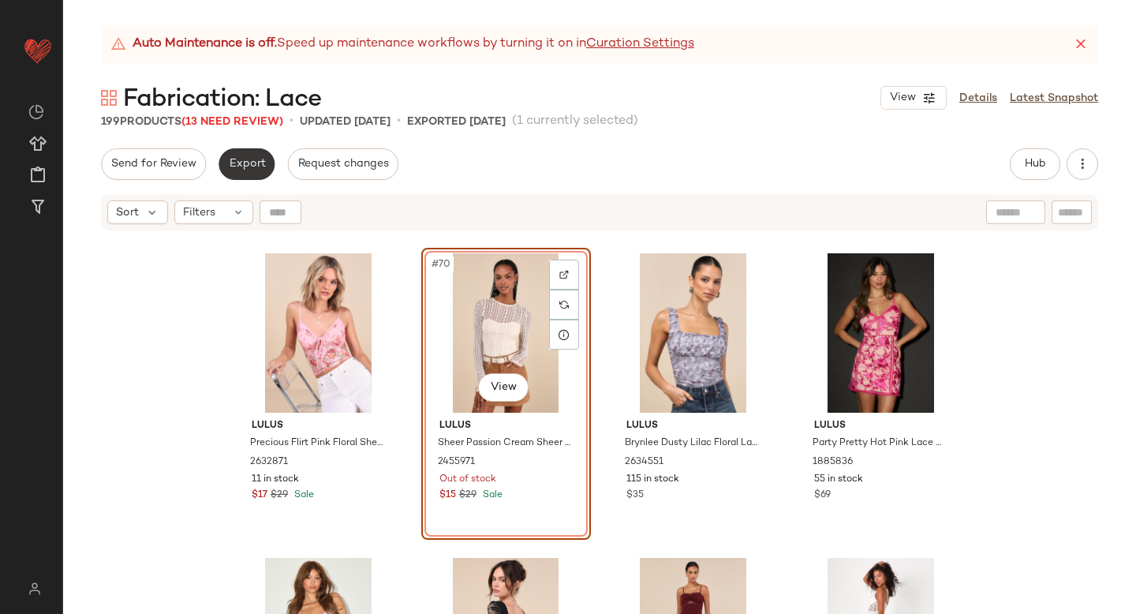
click at [234, 158] on span "Export" at bounding box center [246, 164] width 37 height 13
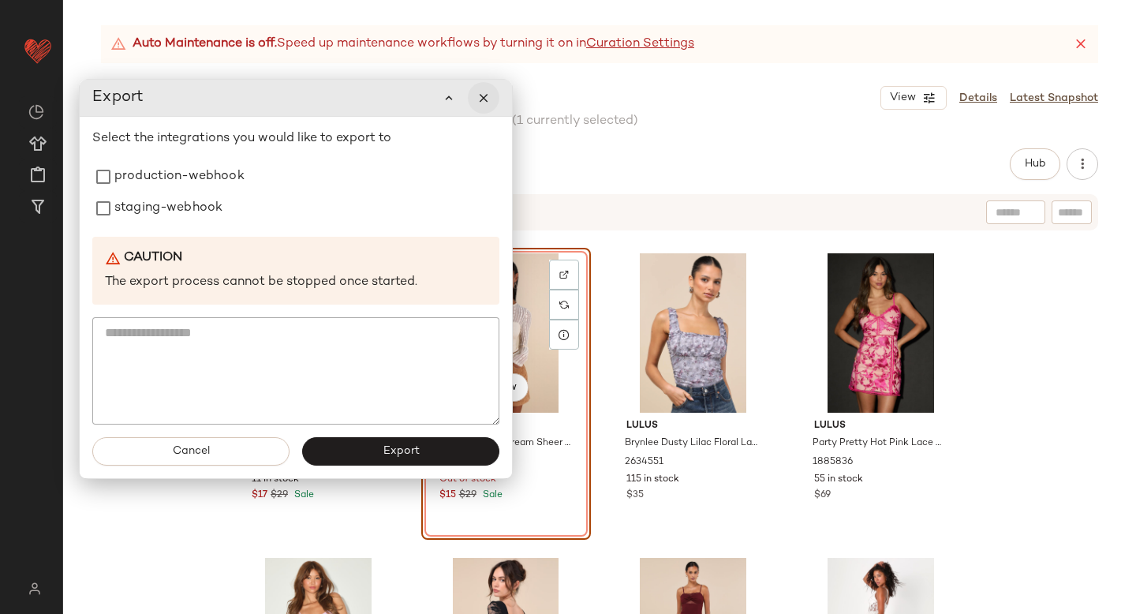
click at [488, 102] on icon "button" at bounding box center [483, 98] width 14 height 14
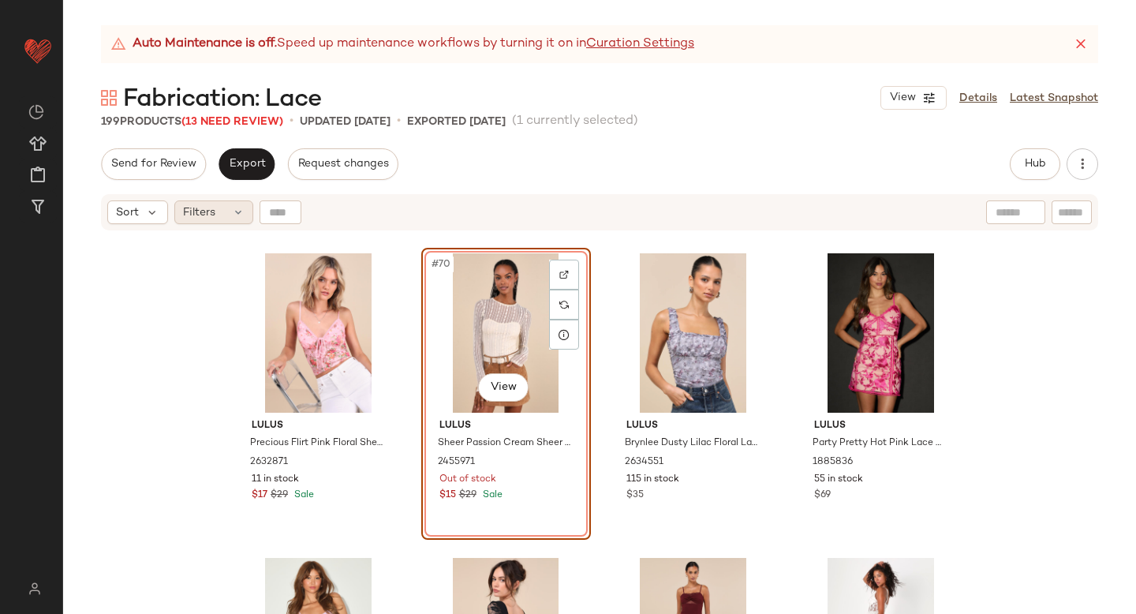
click at [215, 211] on div "Filters" at bounding box center [213, 212] width 79 height 24
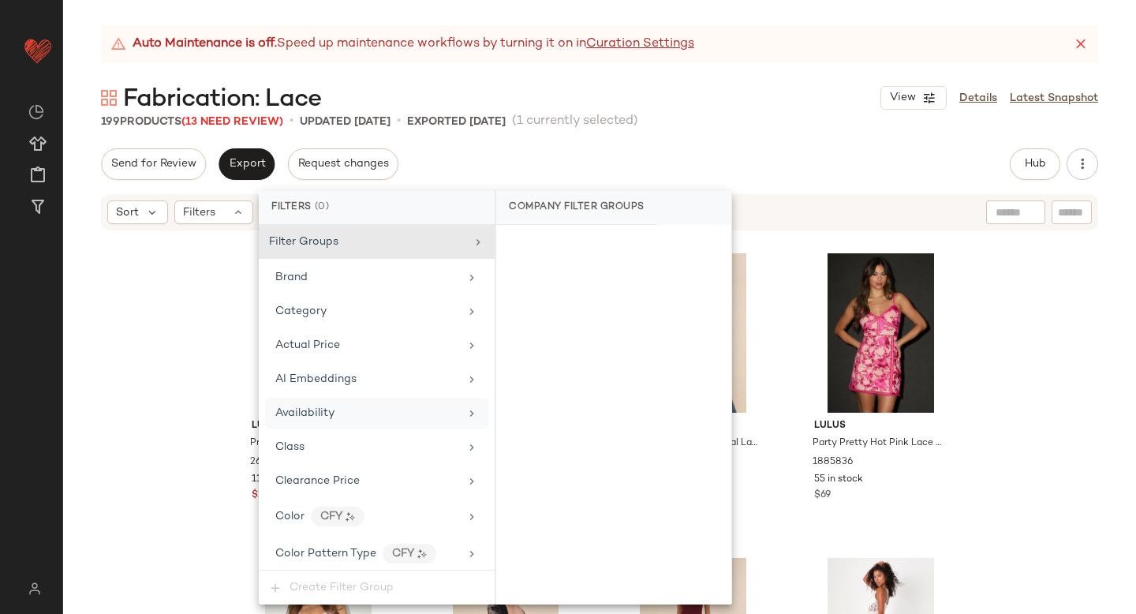
click at [308, 409] on span "Availability" at bounding box center [304, 413] width 59 height 12
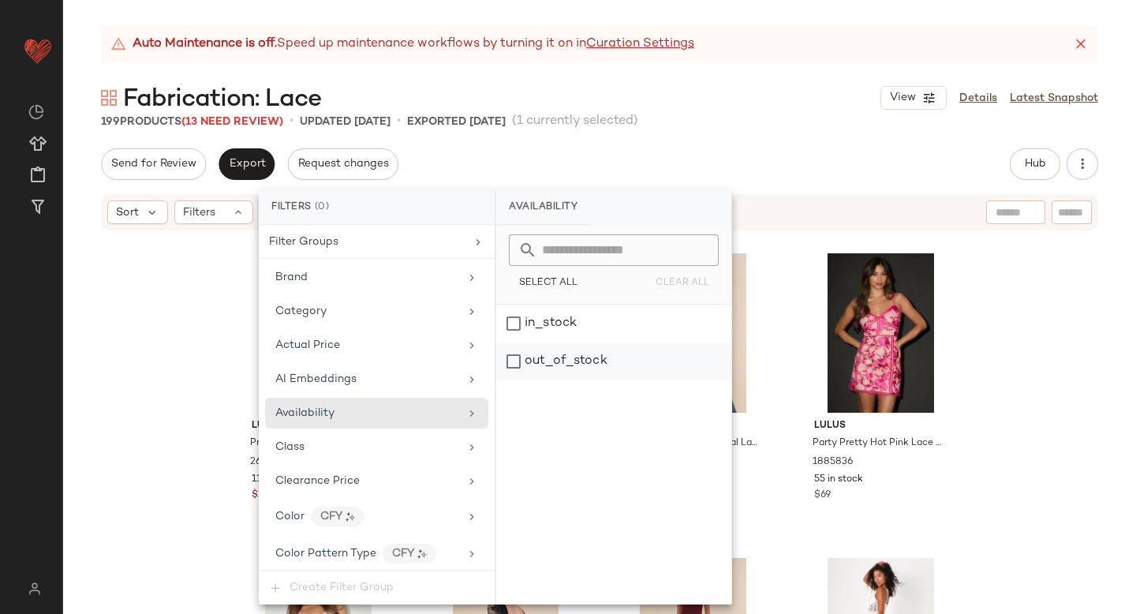
click at [555, 356] on div "out_of_stock" at bounding box center [613, 361] width 235 height 38
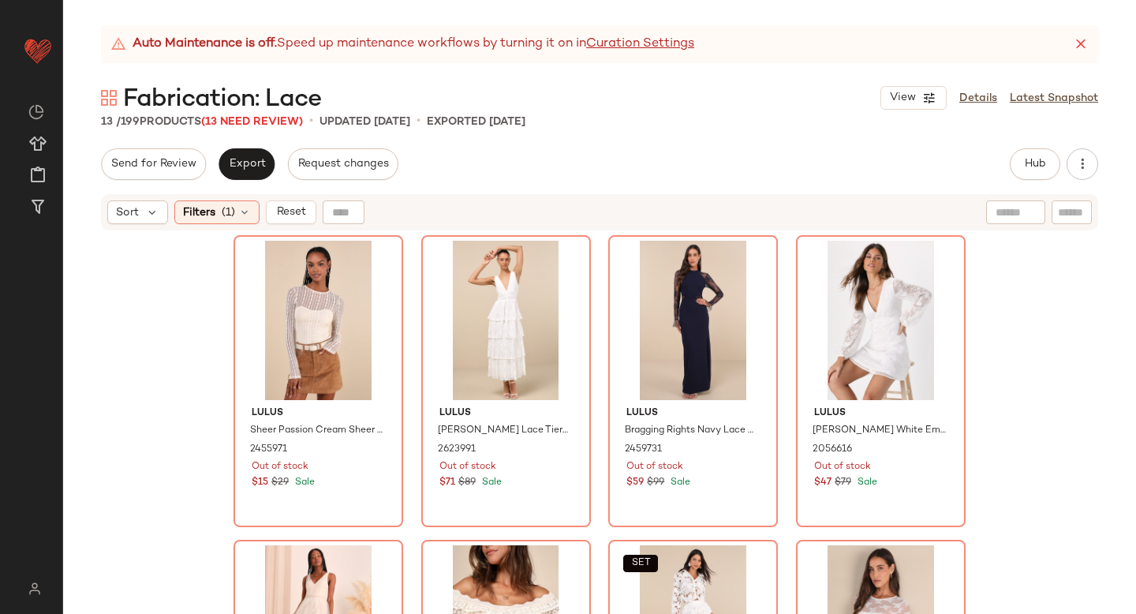
click at [1026, 263] on div "Lulus Sheer Passion Cream Sheer Lace Long Sleeve Top 2455971 Out of stock $15 $…" at bounding box center [599, 442] width 1073 height 421
click at [293, 322] on div "#1 View" at bounding box center [318, 320] width 159 height 159
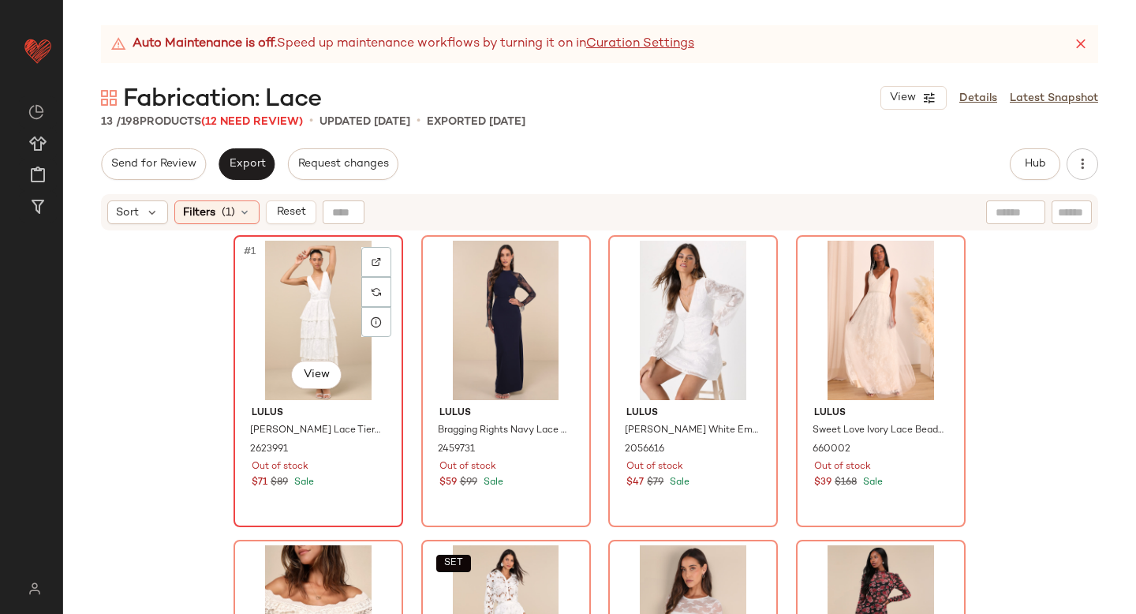
click at [316, 305] on div "#1 View" at bounding box center [318, 320] width 159 height 159
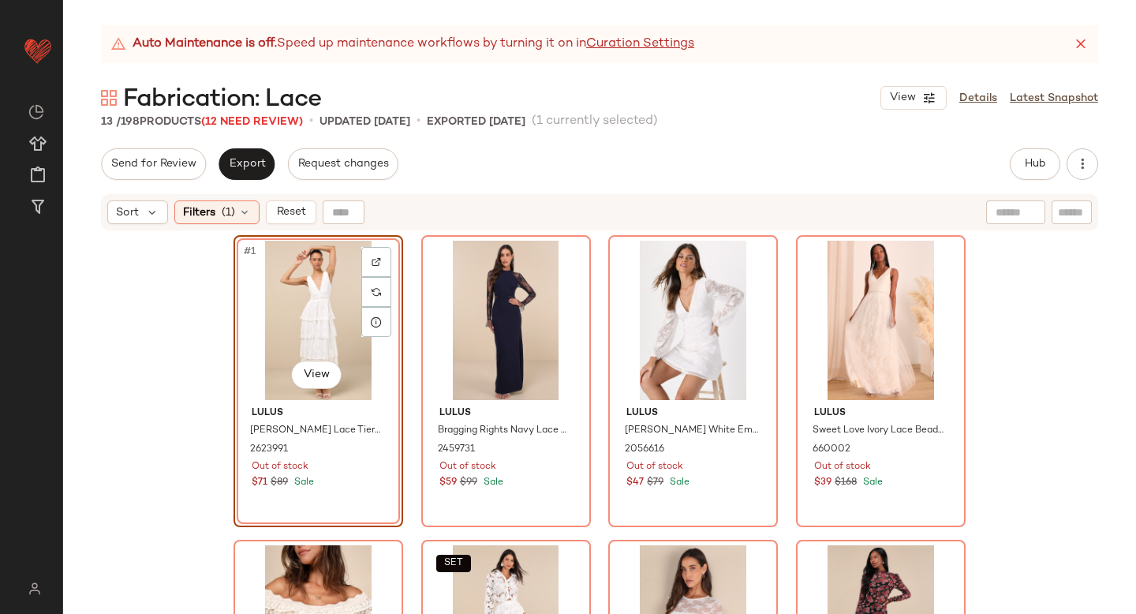
click at [352, 318] on div "#1 View" at bounding box center [318, 320] width 159 height 159
click at [1078, 300] on div "#1 View Lulus Ezzie White Lace Tiered Midi Dress 2623991 Out of stock $71 $89 S…" at bounding box center [599, 442] width 1073 height 421
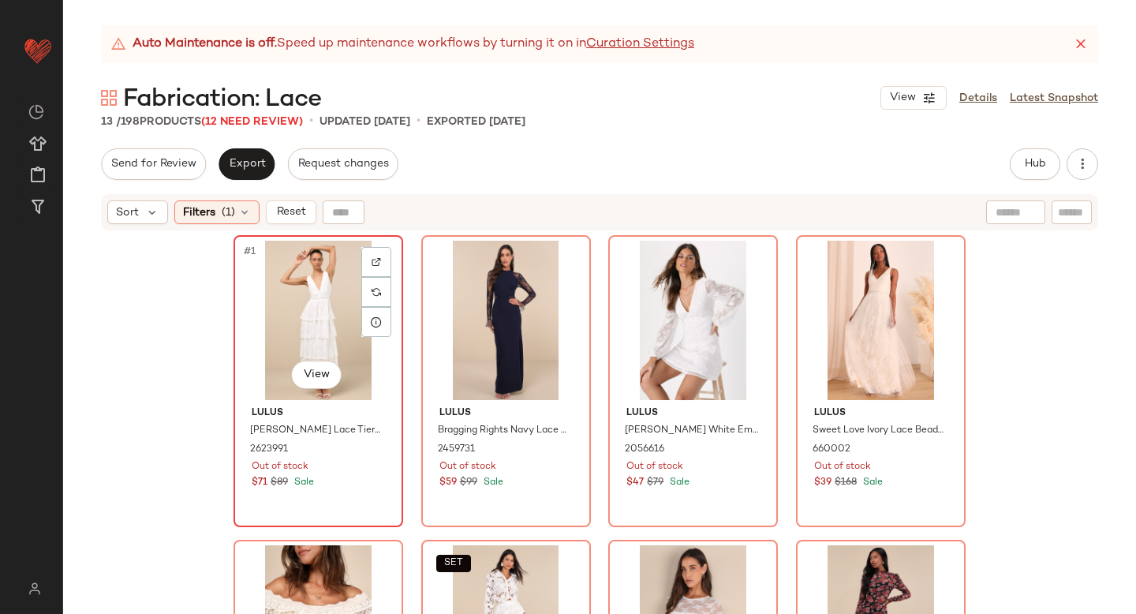
click at [296, 292] on div "#1 View" at bounding box center [318, 320] width 159 height 159
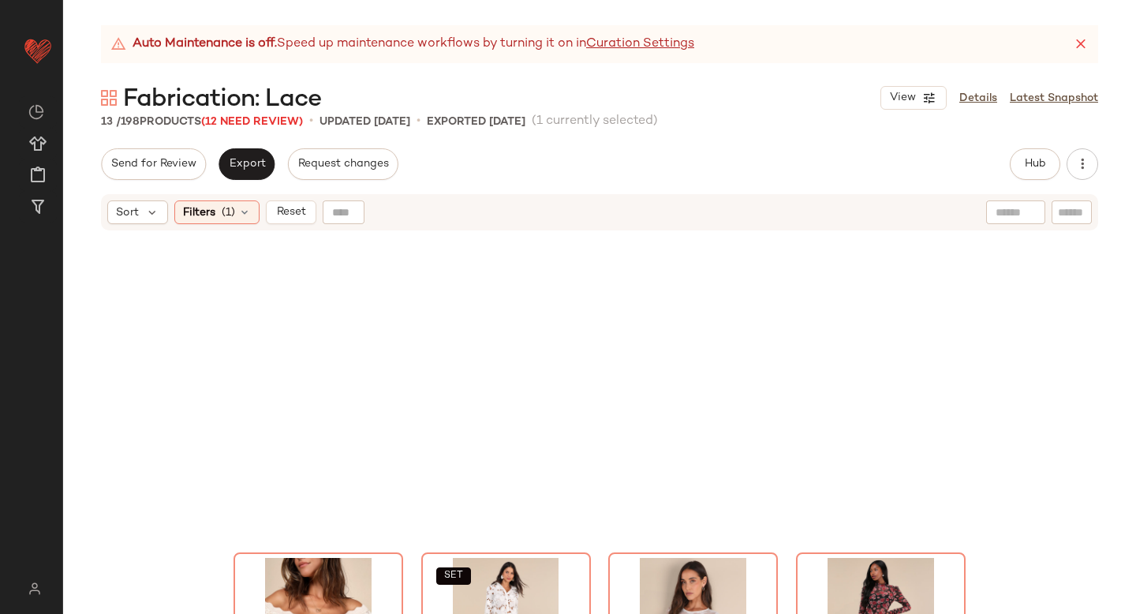
scroll to position [495, 0]
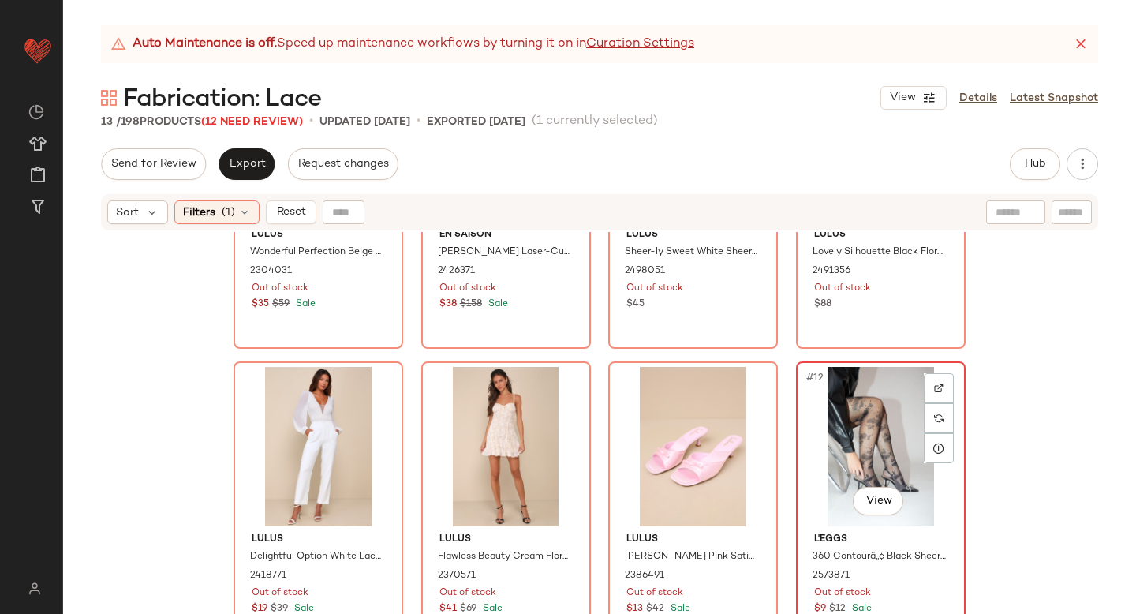
click at [856, 408] on div "#12 View" at bounding box center [880, 446] width 159 height 159
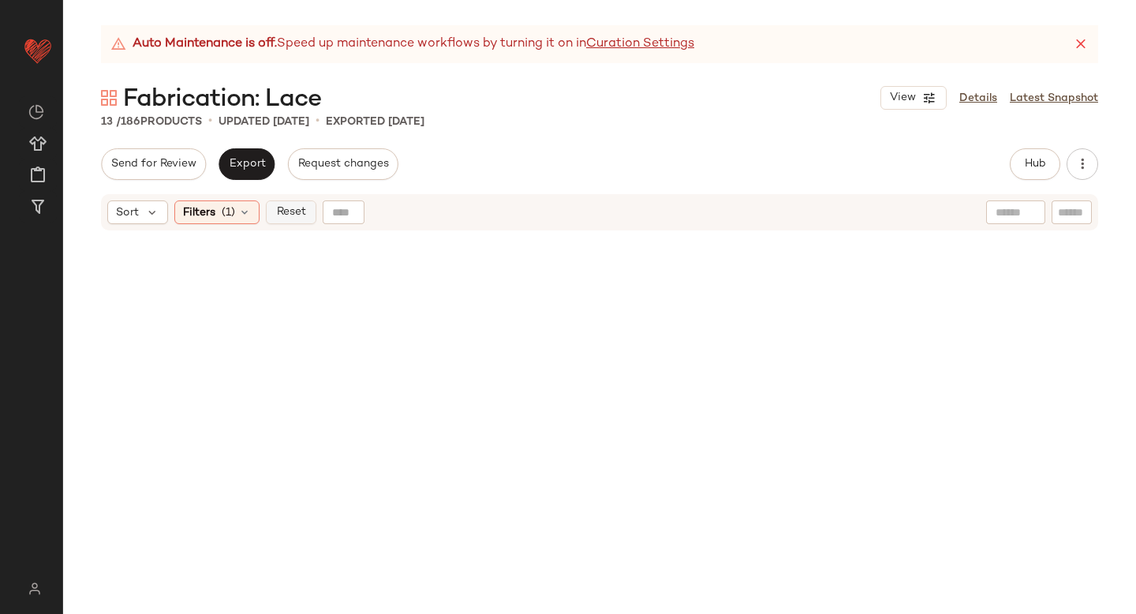
click at [307, 214] on button "Reset" at bounding box center [291, 212] width 50 height 24
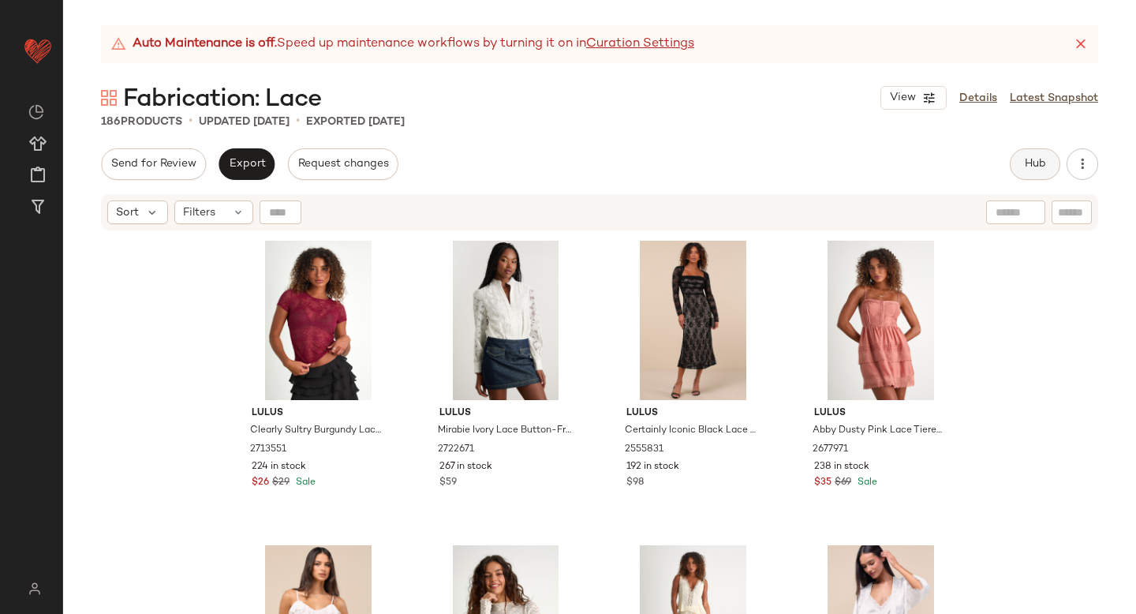
click at [1037, 162] on span "Hub" at bounding box center [1035, 164] width 22 height 13
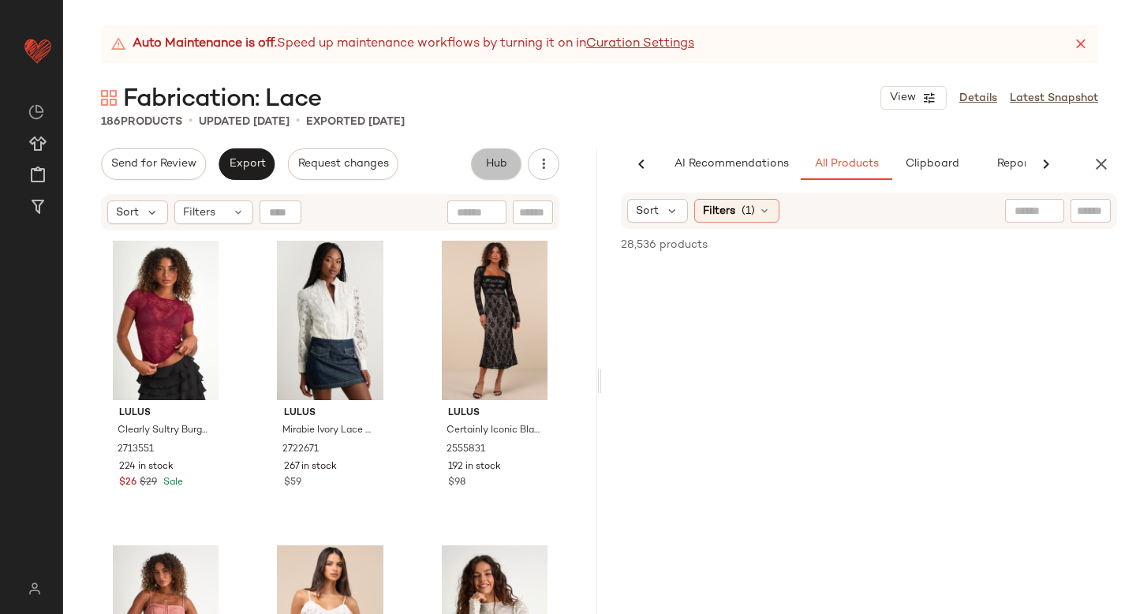
scroll to position [0, 37]
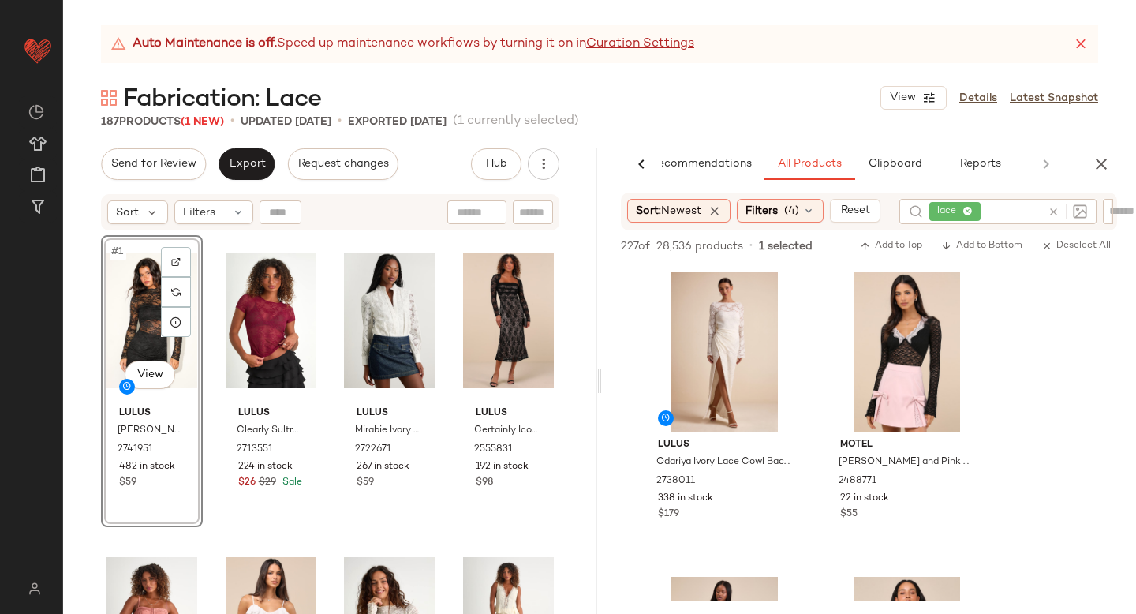
scroll to position [301, 0]
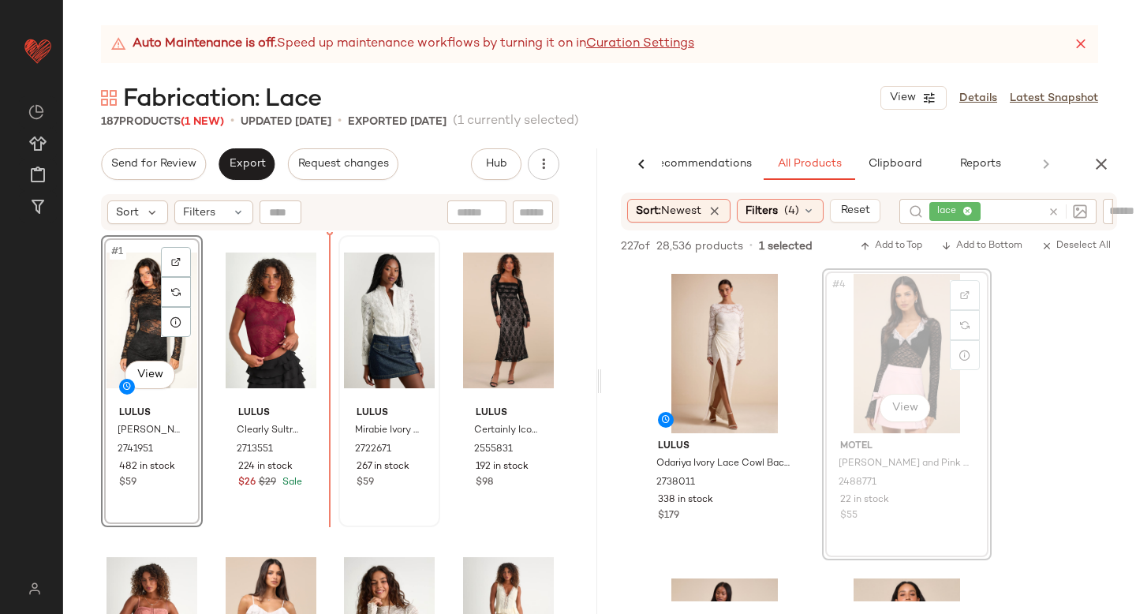
drag, startPoint x: 899, startPoint y: 322, endPoint x: 339, endPoint y: 409, distance: 566.9
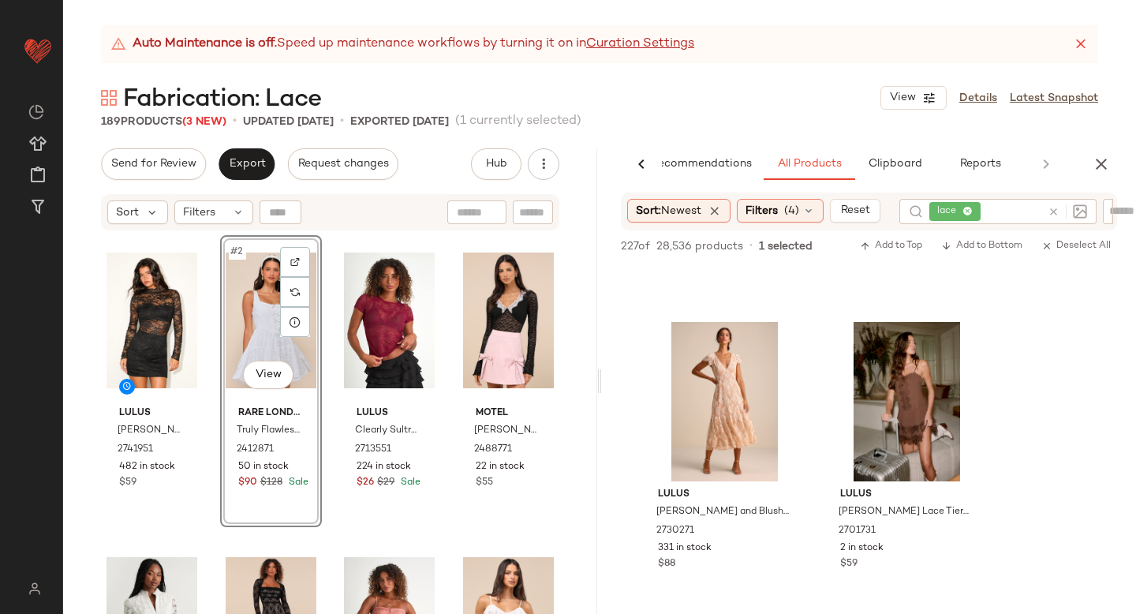
scroll to position [2704, 0]
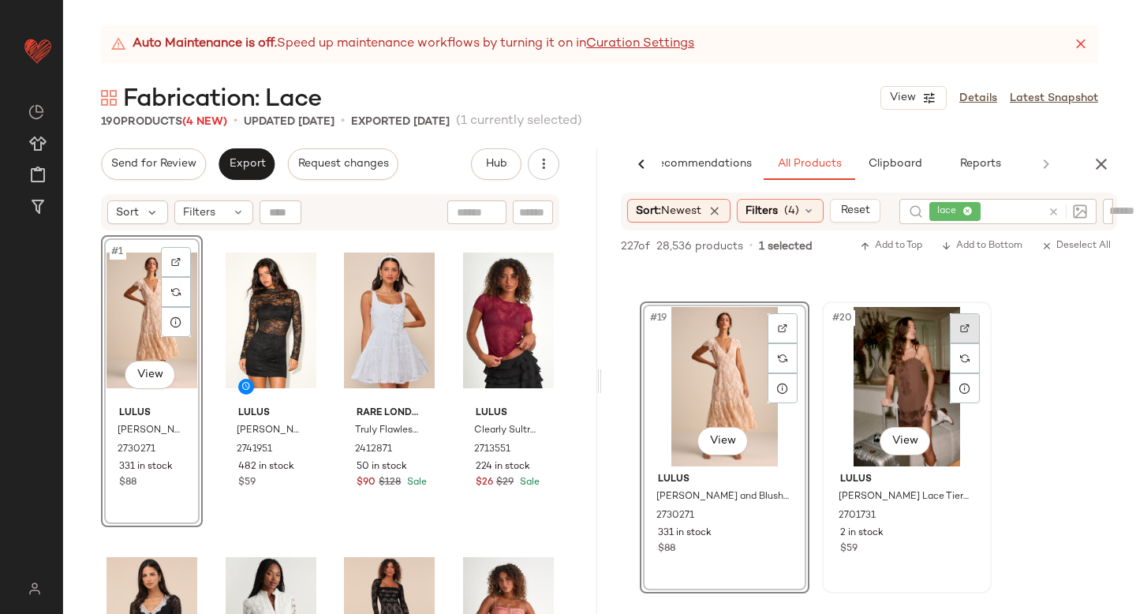
click at [961, 320] on div at bounding box center [965, 328] width 30 height 30
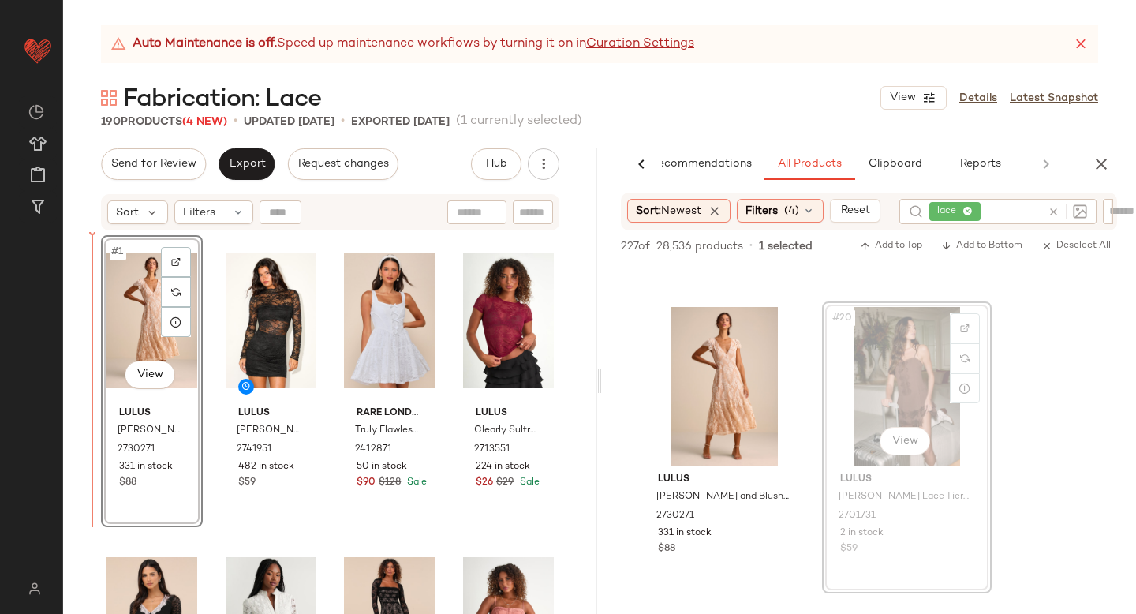
drag, startPoint x: 859, startPoint y: 364, endPoint x: 80, endPoint y: 442, distance: 782.5
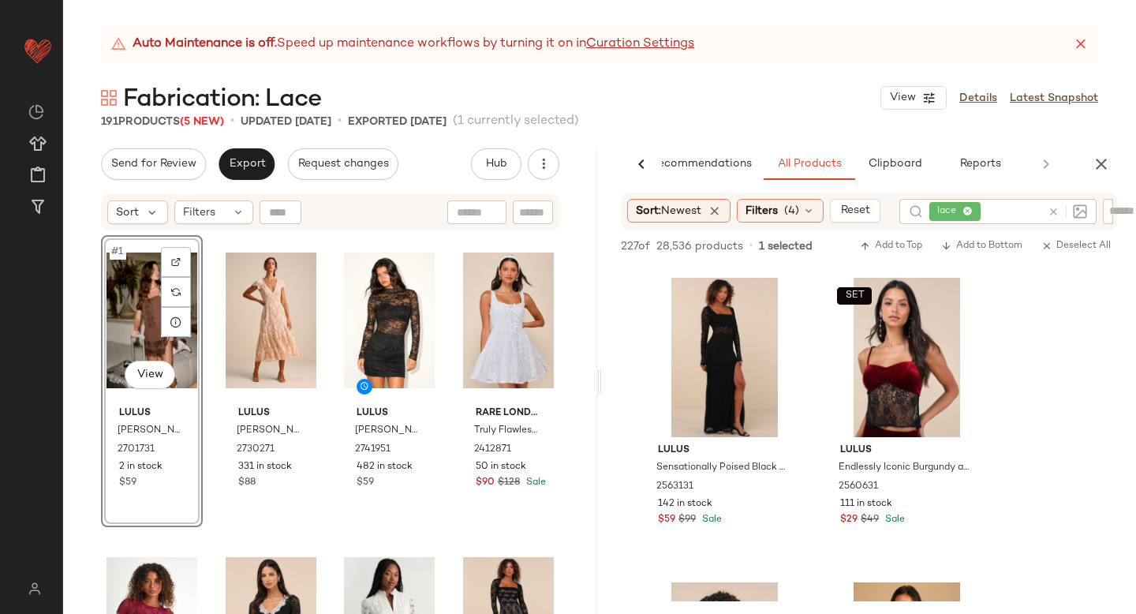
scroll to position [3042, 0]
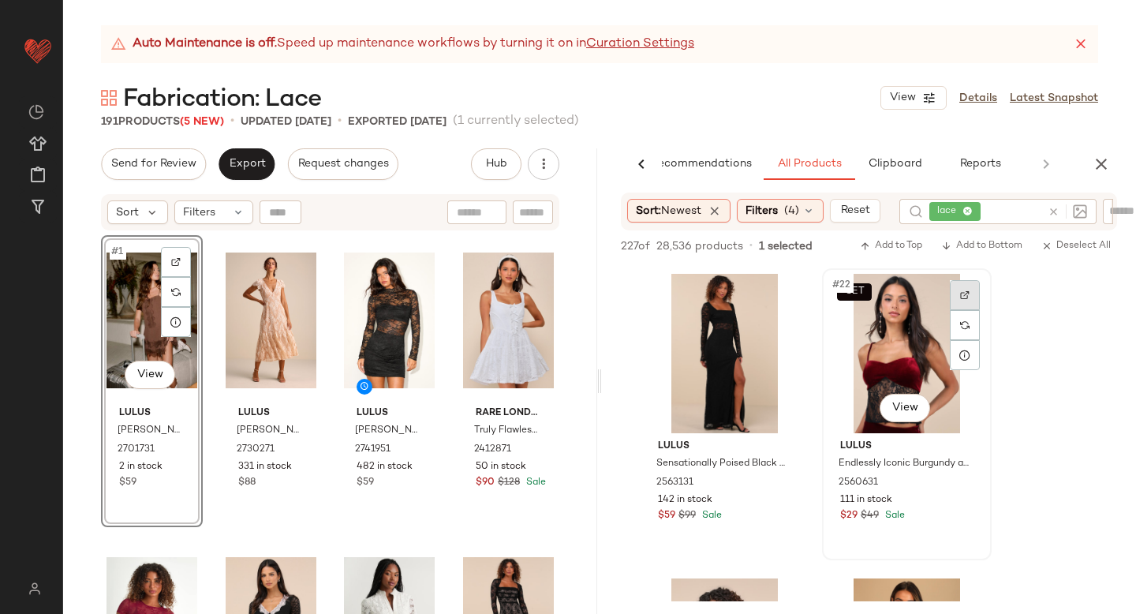
click at [966, 296] on img at bounding box center [964, 294] width 9 height 9
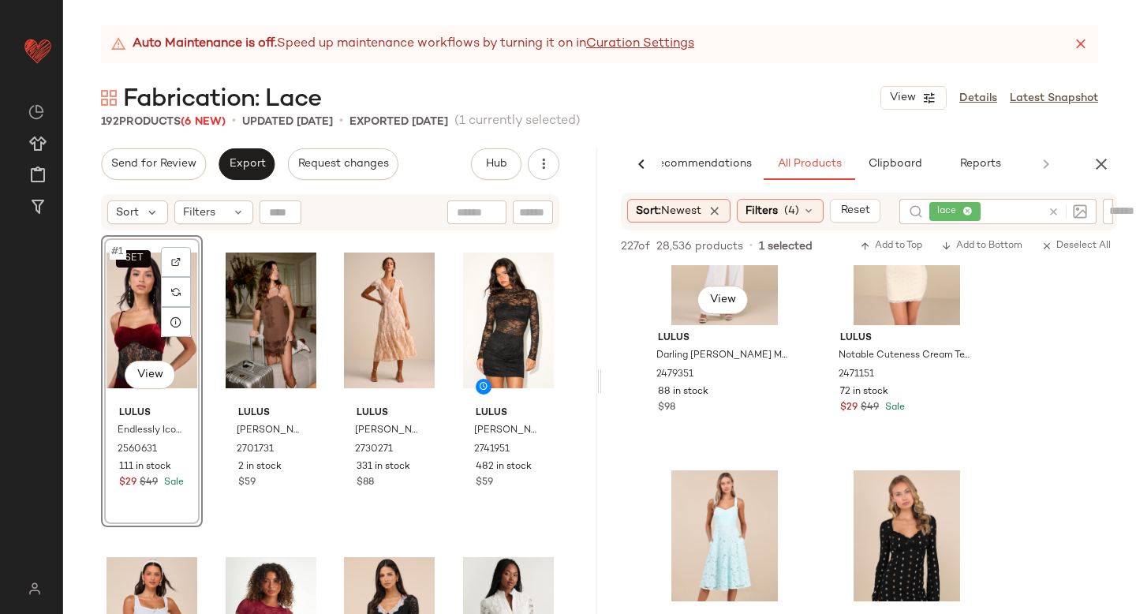
scroll to position [4168, 0]
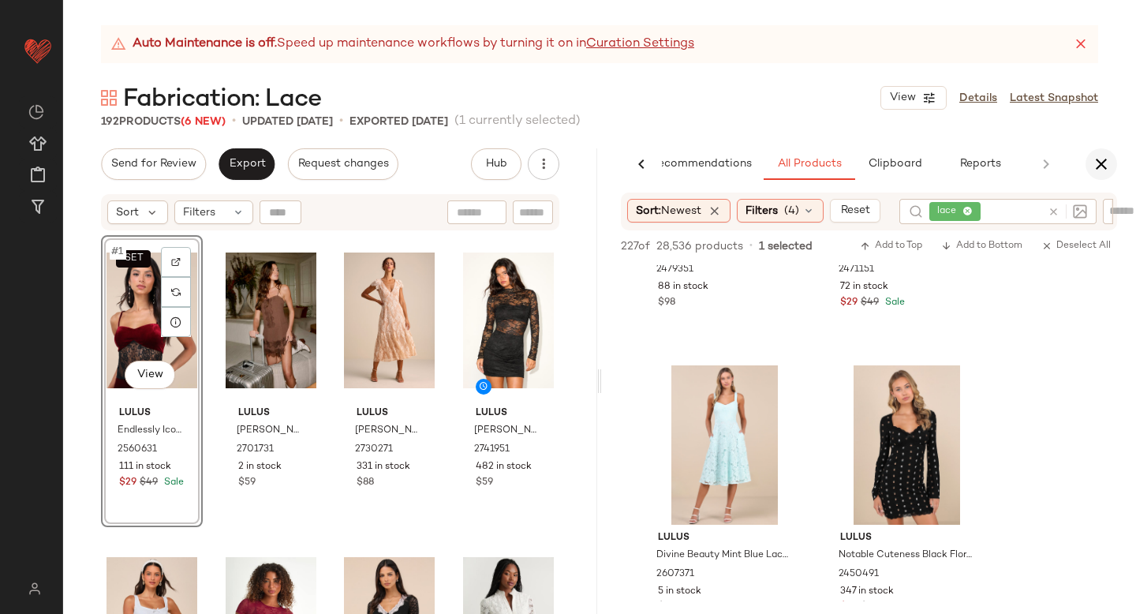
click at [1097, 176] on button "button" at bounding box center [1101, 164] width 32 height 32
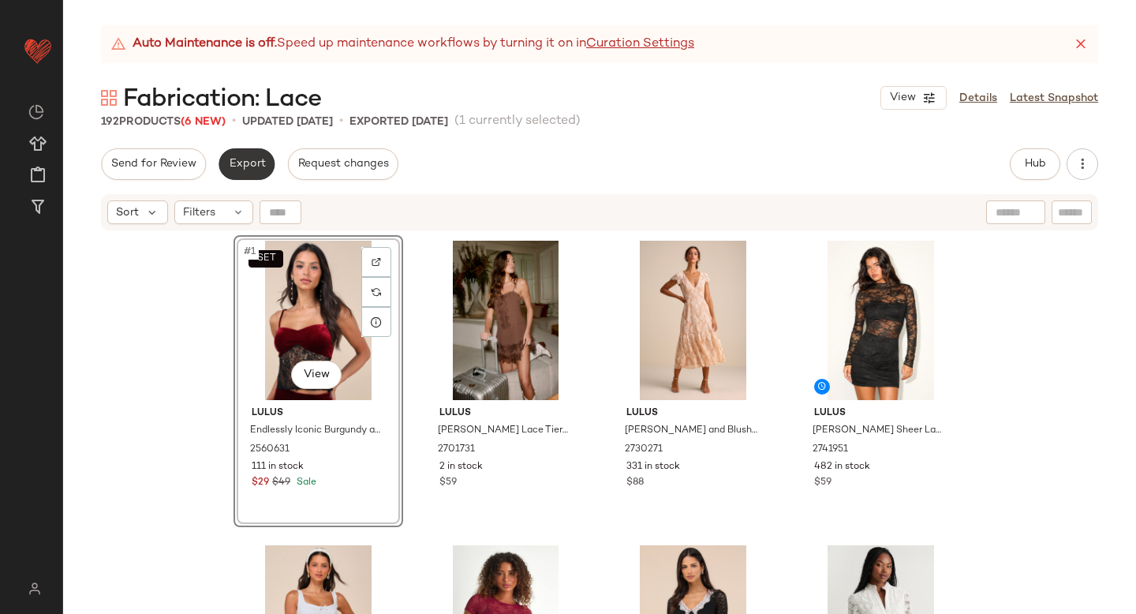
click at [257, 163] on span "Export" at bounding box center [246, 164] width 37 height 13
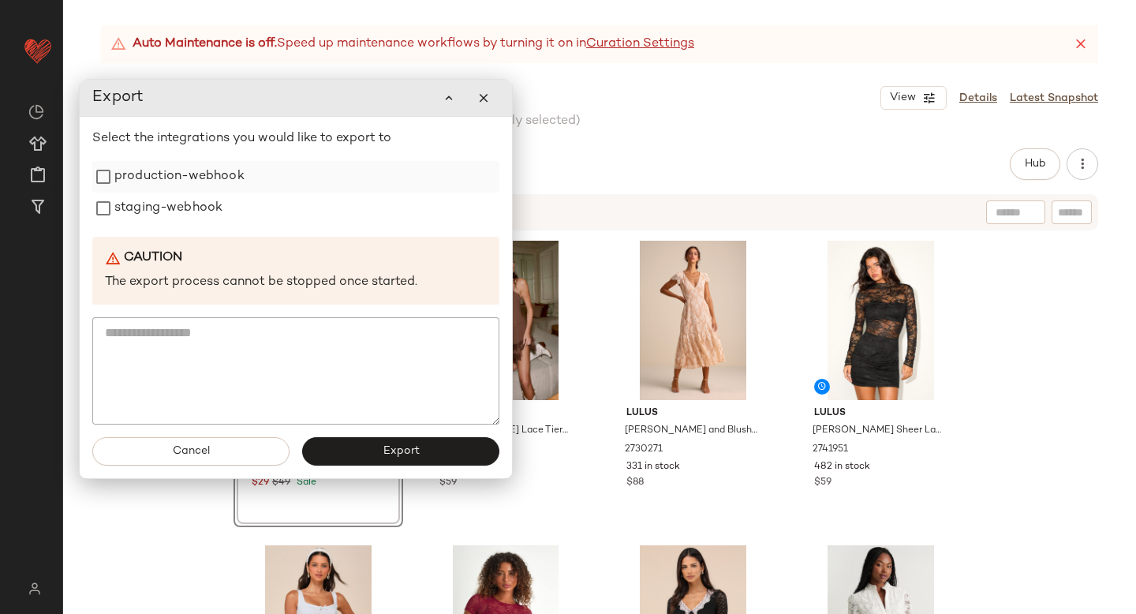
click at [165, 185] on label "production-webhook" at bounding box center [179, 177] width 130 height 32
click at [157, 212] on label "staging-webhook" at bounding box center [168, 208] width 108 height 32
click at [390, 451] on span "Export" at bounding box center [400, 451] width 37 height 13
